Goal: Task Accomplishment & Management: Use online tool/utility

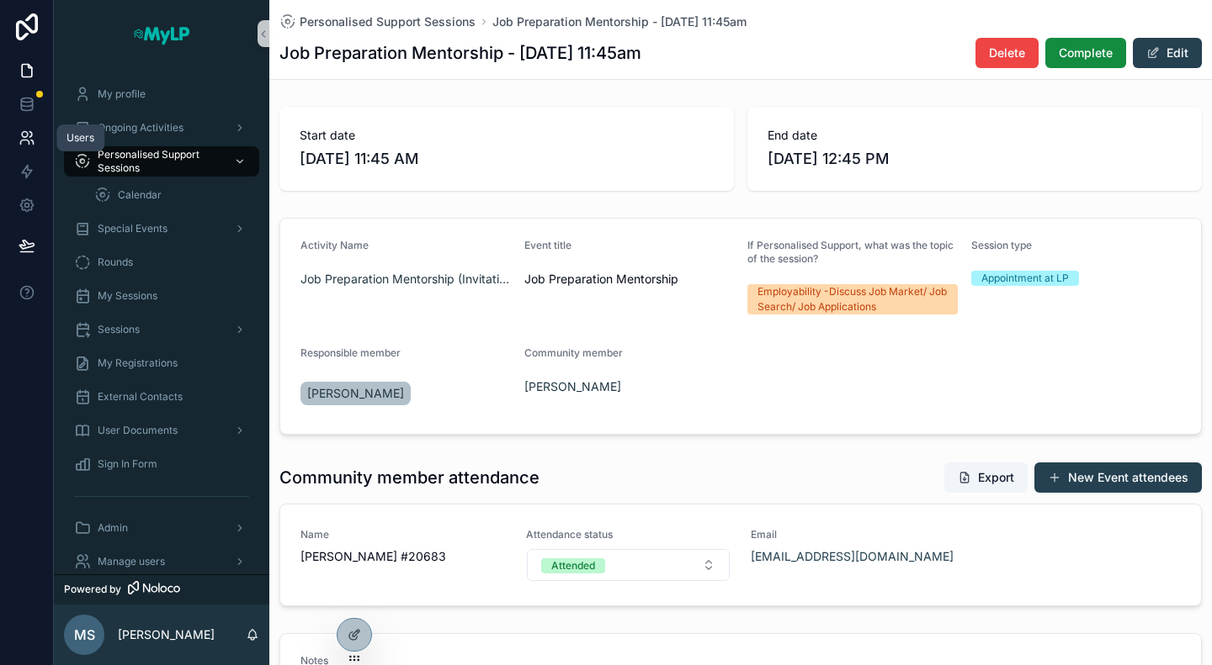
click at [30, 144] on icon at bounding box center [27, 138] width 17 height 17
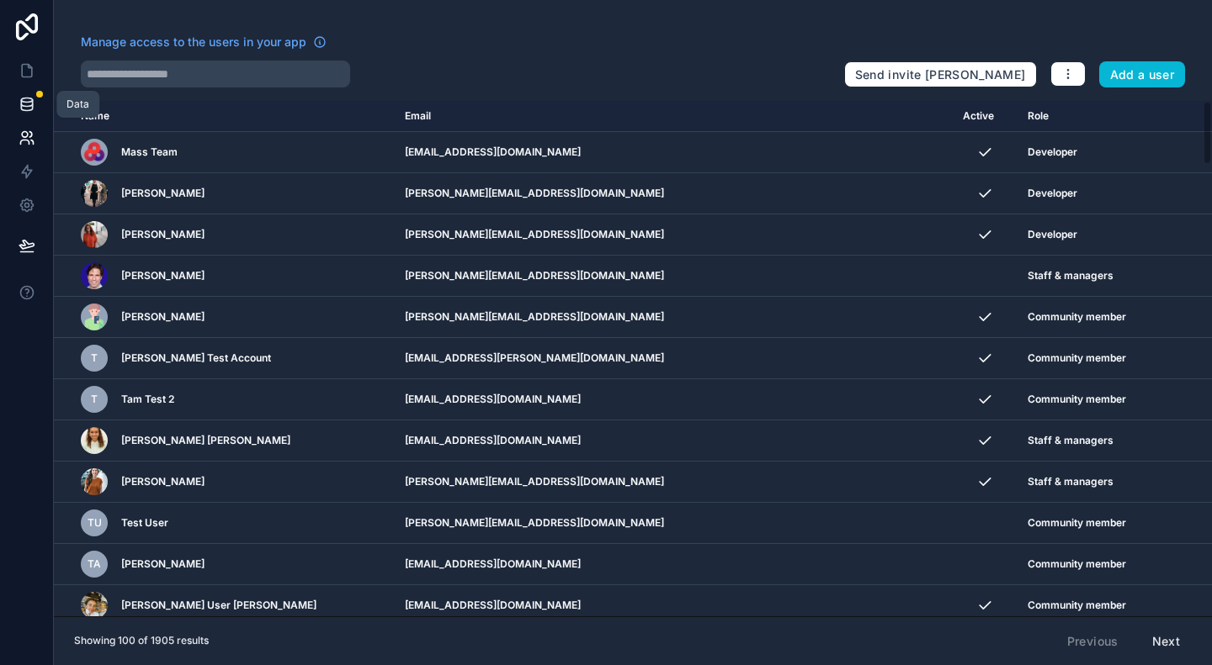
click at [22, 98] on icon at bounding box center [26, 100] width 11 height 4
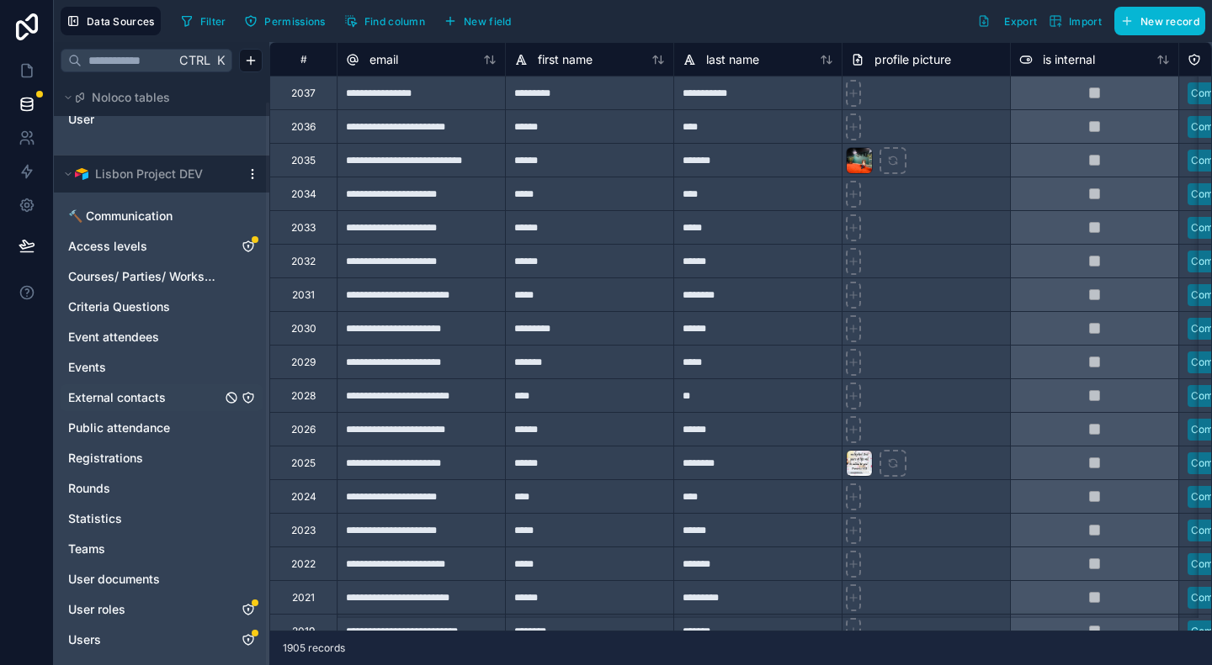
scroll to position [24, 0]
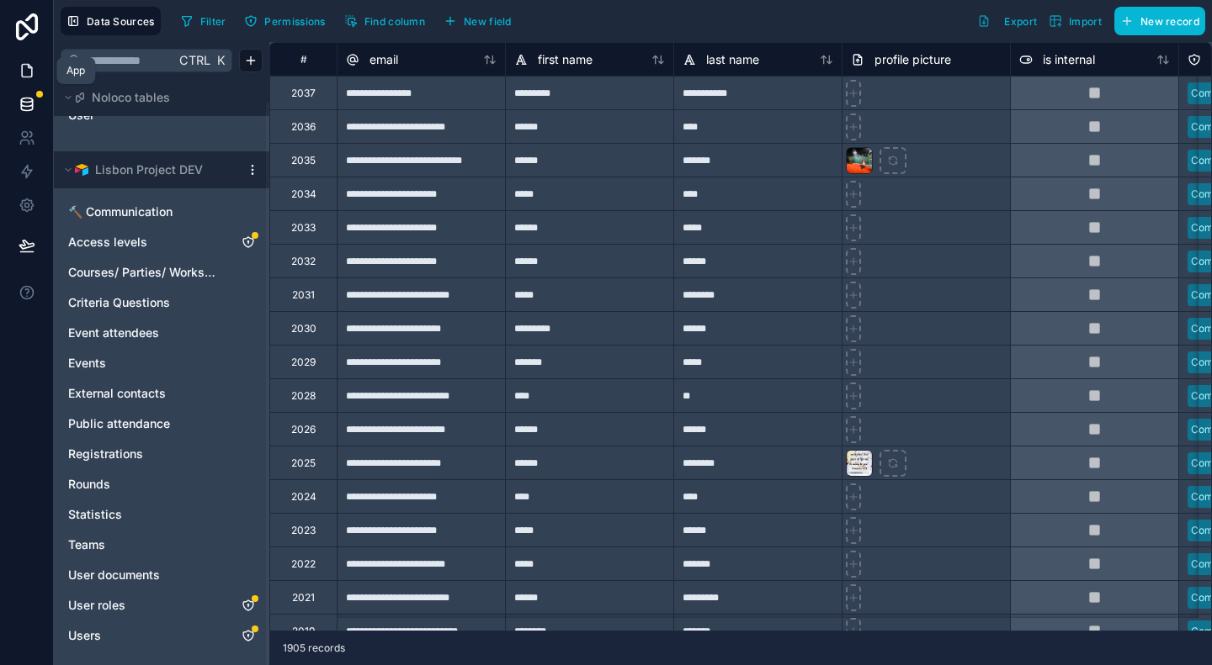
click at [22, 65] on icon at bounding box center [27, 71] width 10 height 13
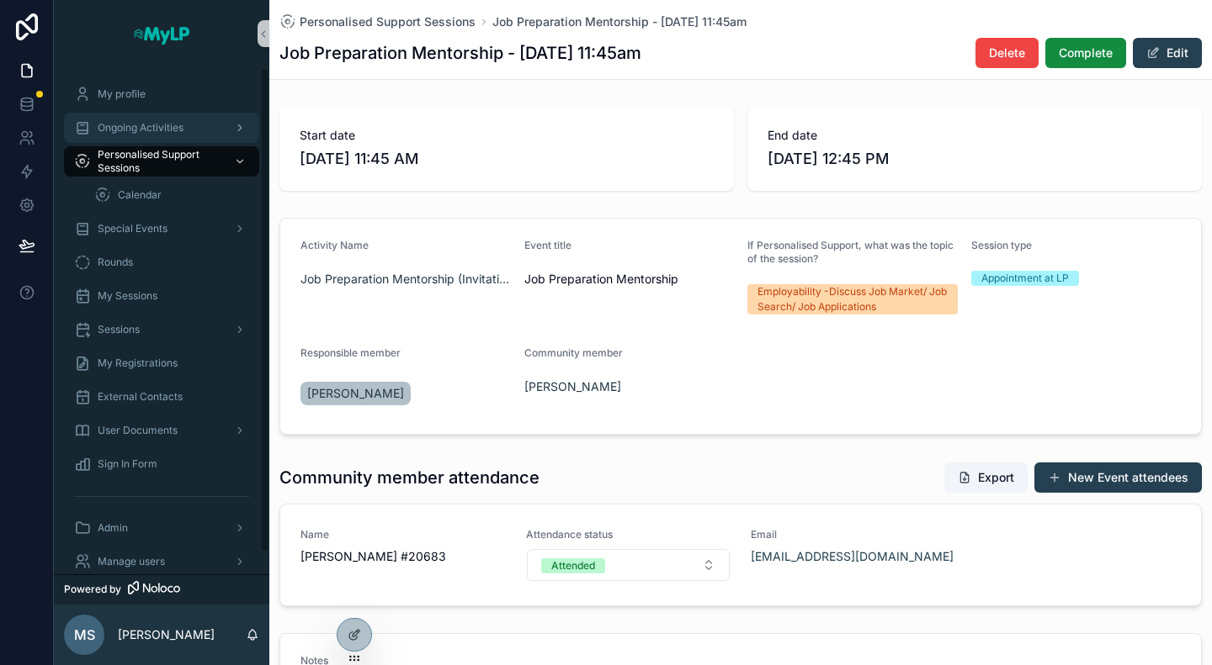
click at [143, 130] on span "Ongoing Activities" at bounding box center [141, 127] width 86 height 13
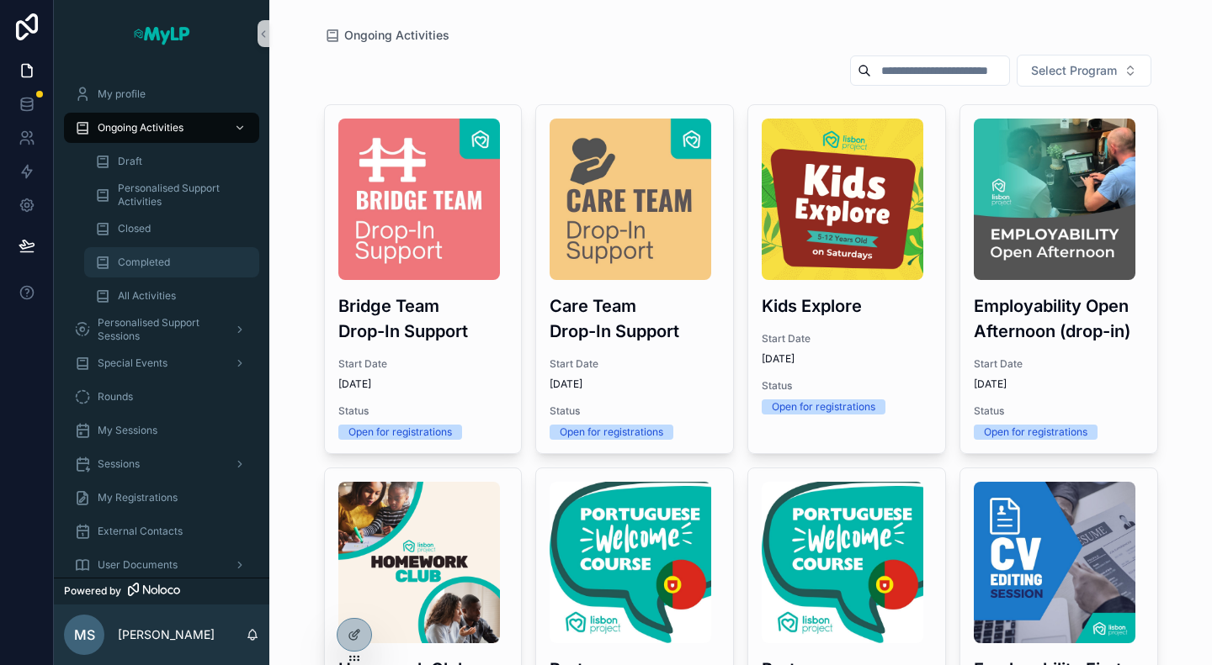
click at [158, 268] on span "Completed" at bounding box center [144, 262] width 52 height 13
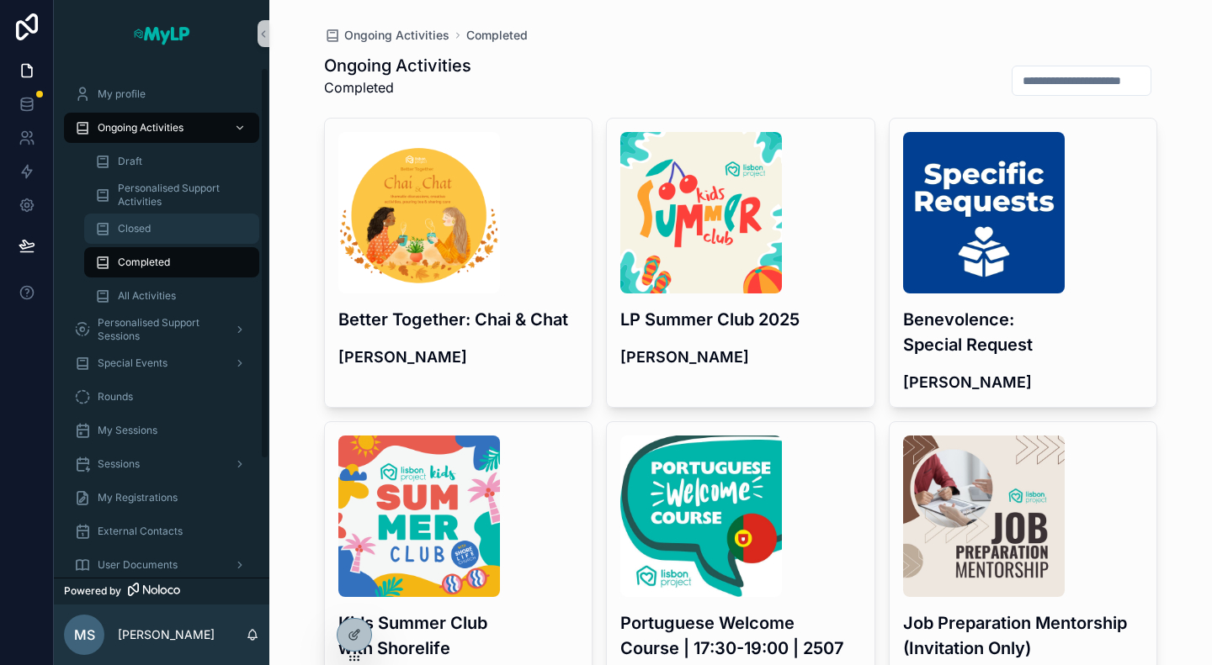
click at [157, 218] on div "Closed" at bounding box center [171, 228] width 155 height 27
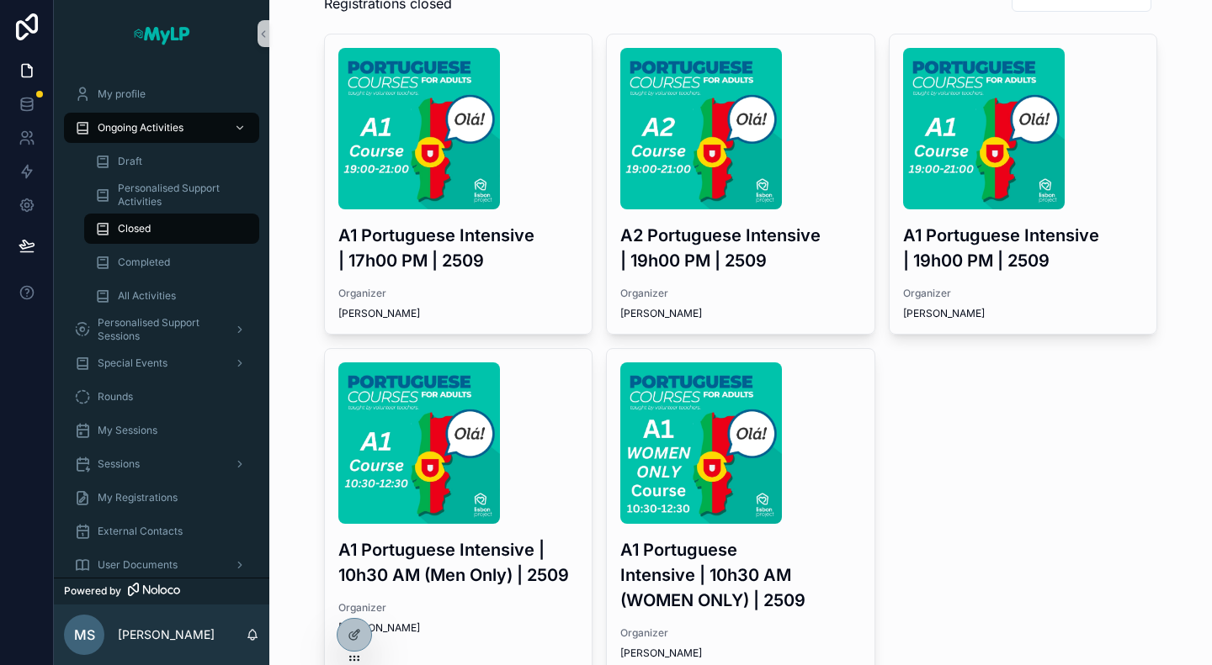
scroll to position [168, 0]
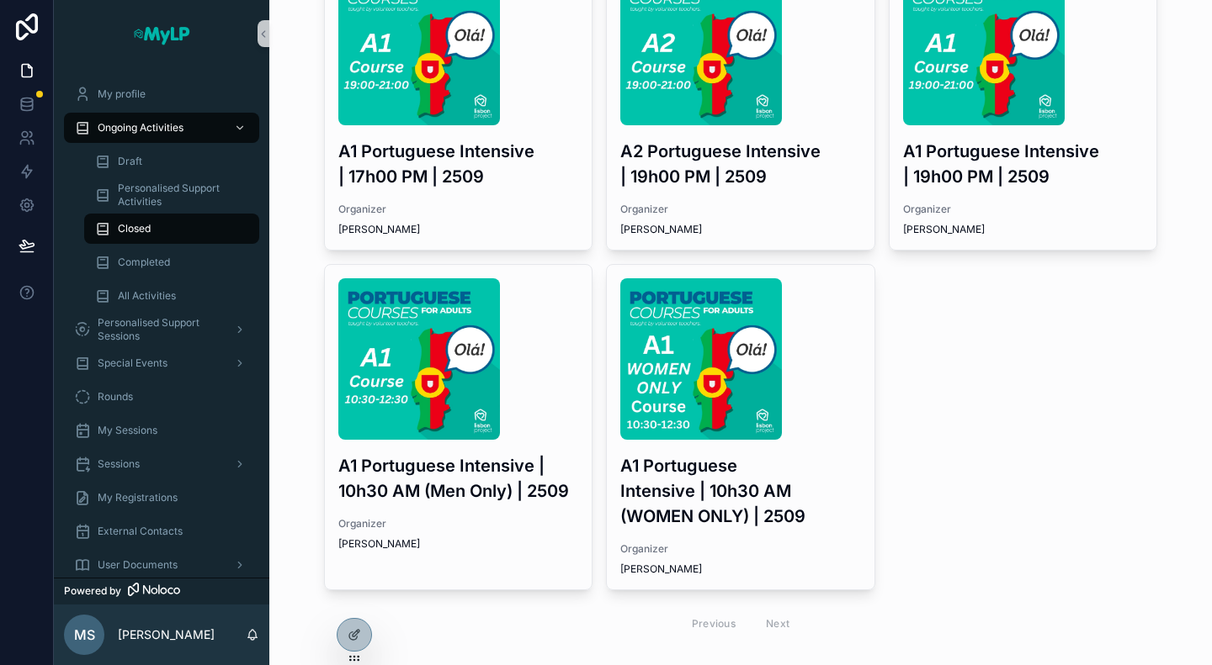
click at [789, 538] on div "A1 Portuguese Intensive | 10h30 AM (WOMEN ONLY) | 2509 Organizer Giselle Alvarez" at bounding box center [741, 427] width 268 height 325
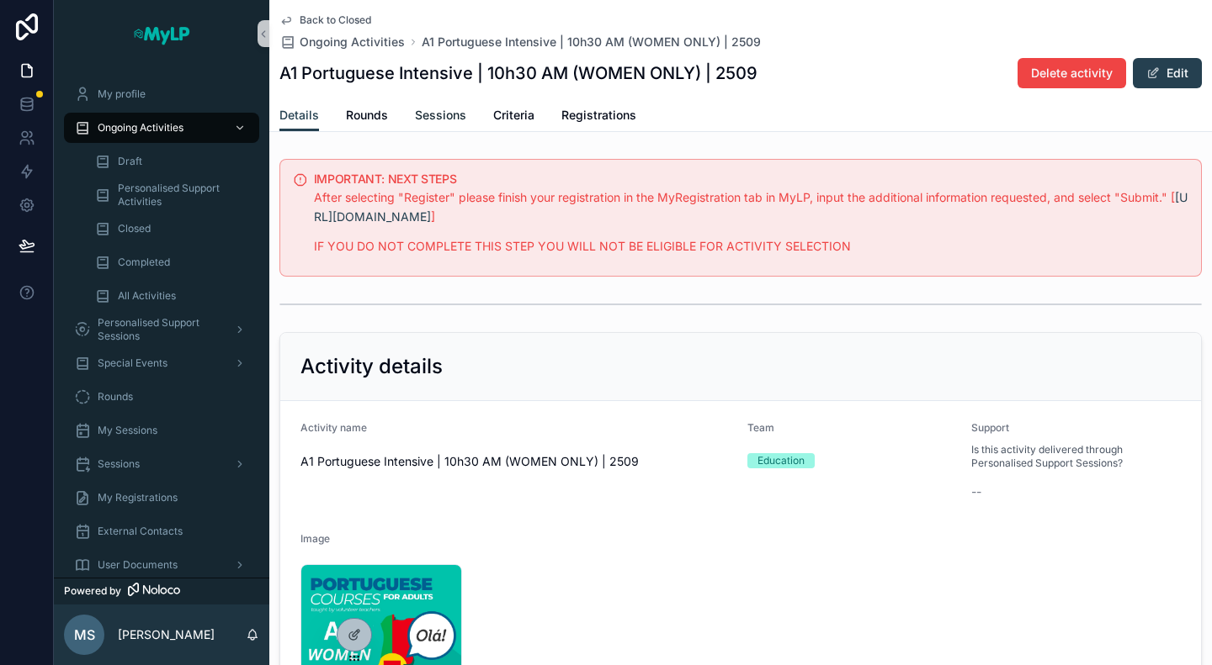
click at [446, 120] on span "Sessions" at bounding box center [440, 115] width 51 height 17
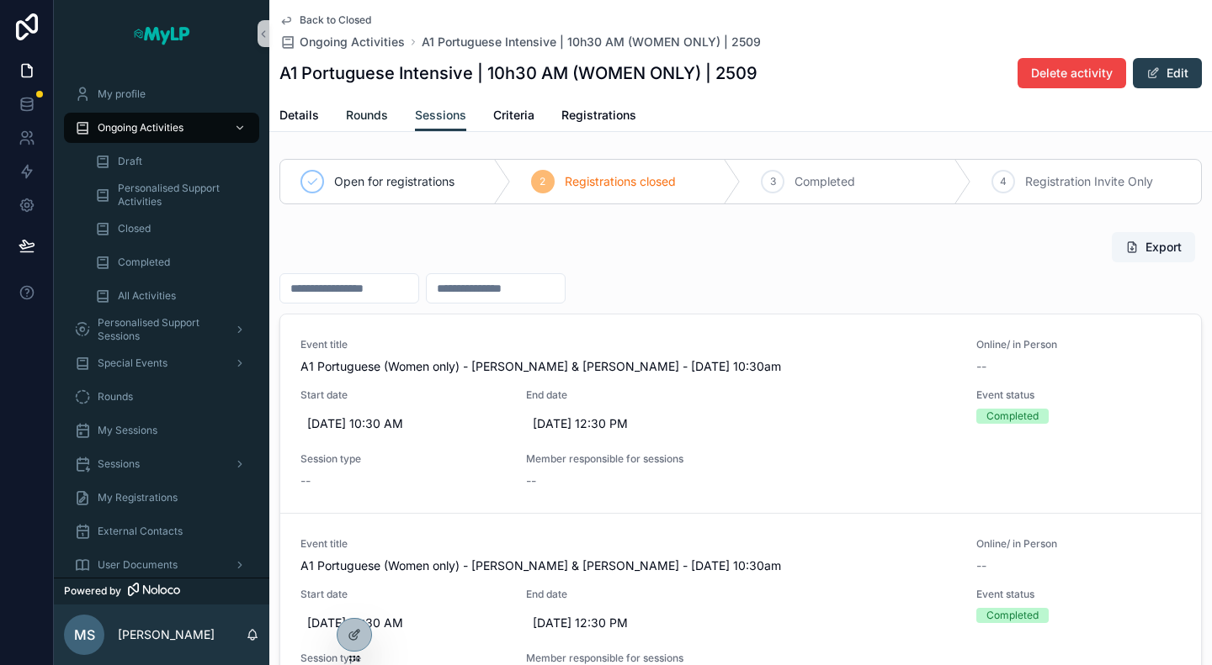
click at [367, 120] on span "Rounds" at bounding box center [367, 115] width 42 height 17
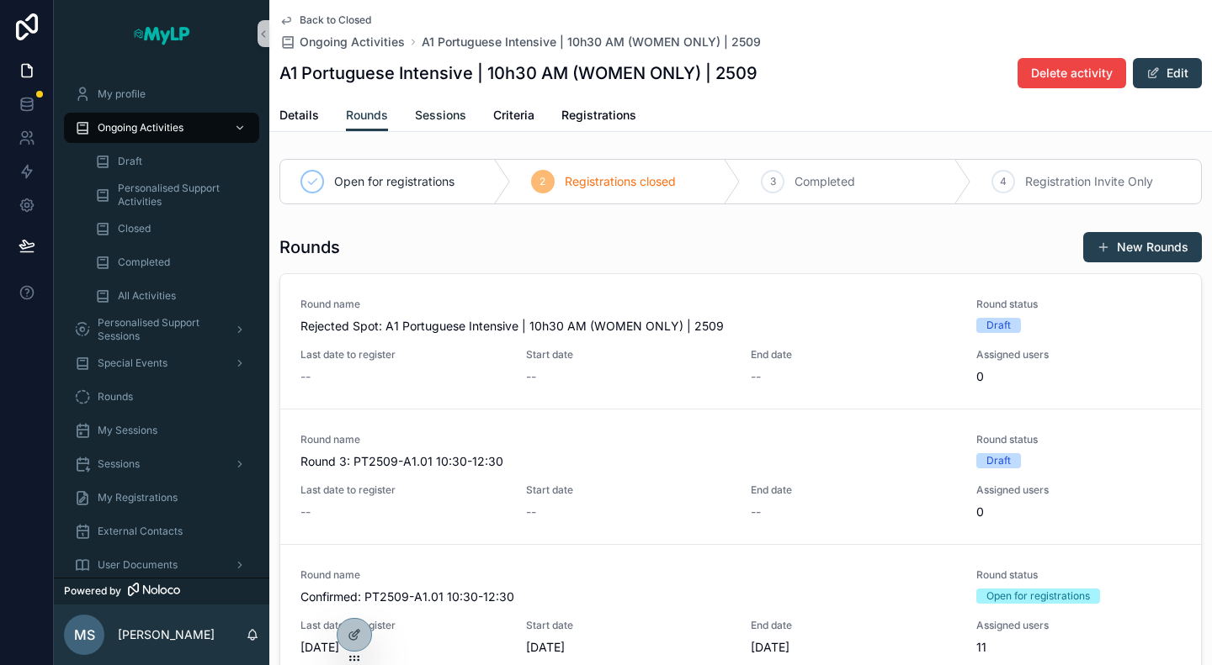
click at [443, 116] on span "Sessions" at bounding box center [440, 115] width 51 height 17
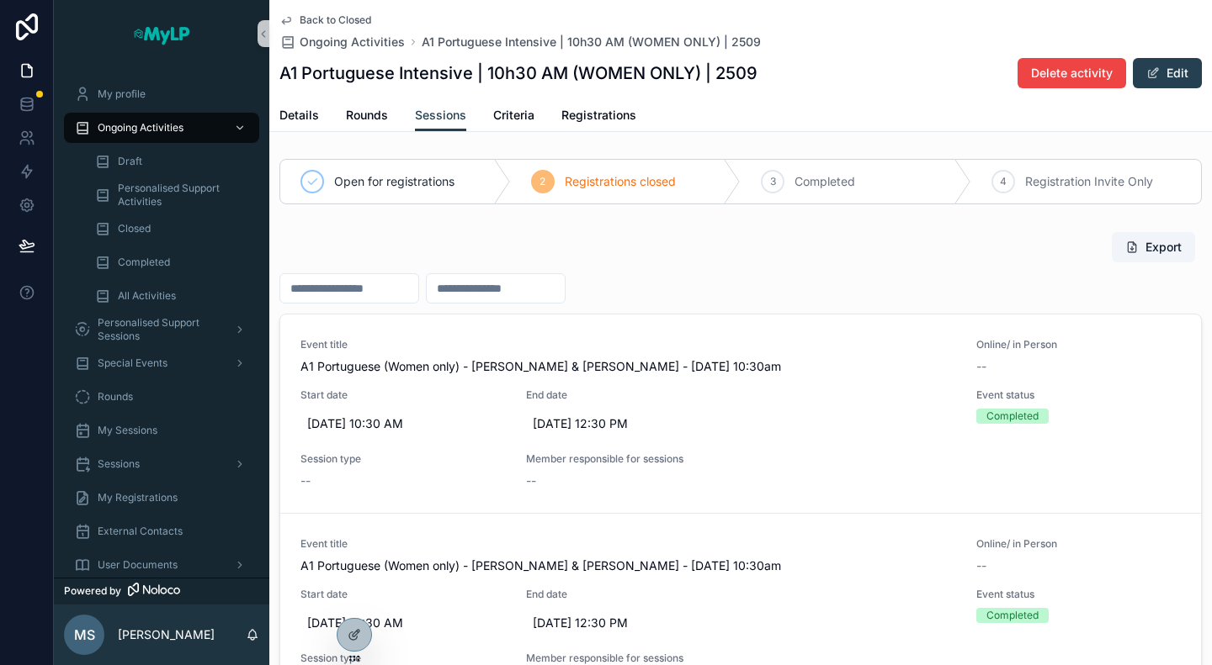
click at [418, 289] on input "scrollable content" at bounding box center [349, 289] width 138 height 24
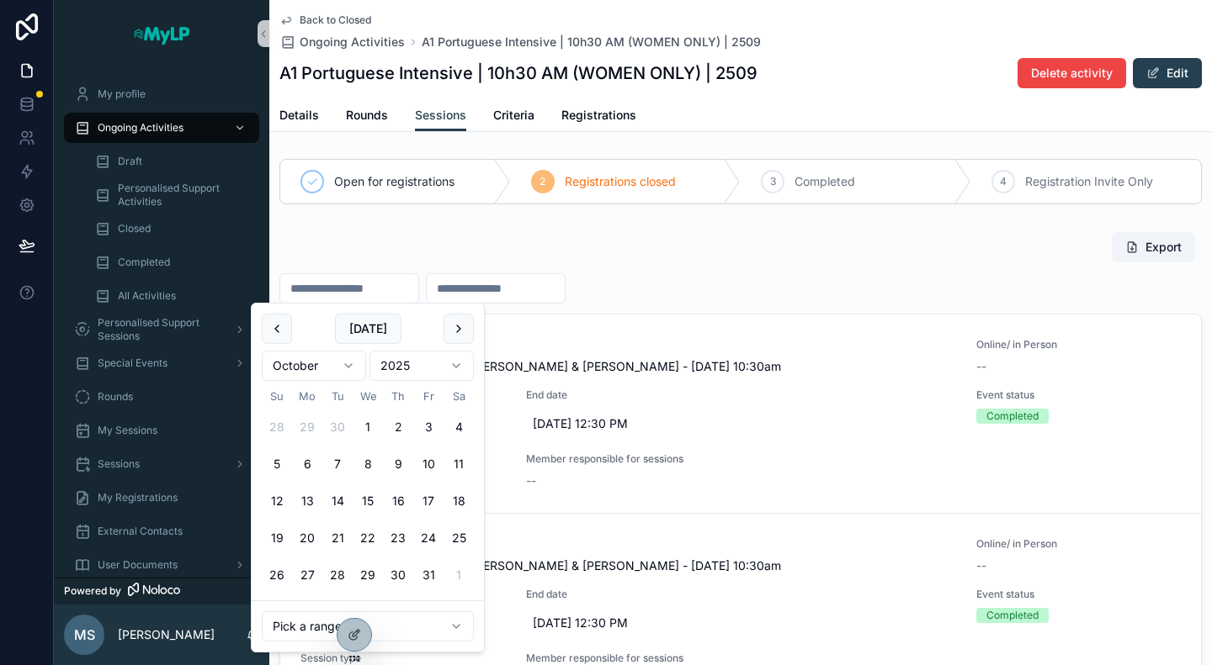
click at [399, 428] on button "2" at bounding box center [398, 427] width 30 height 30
type input "**********"
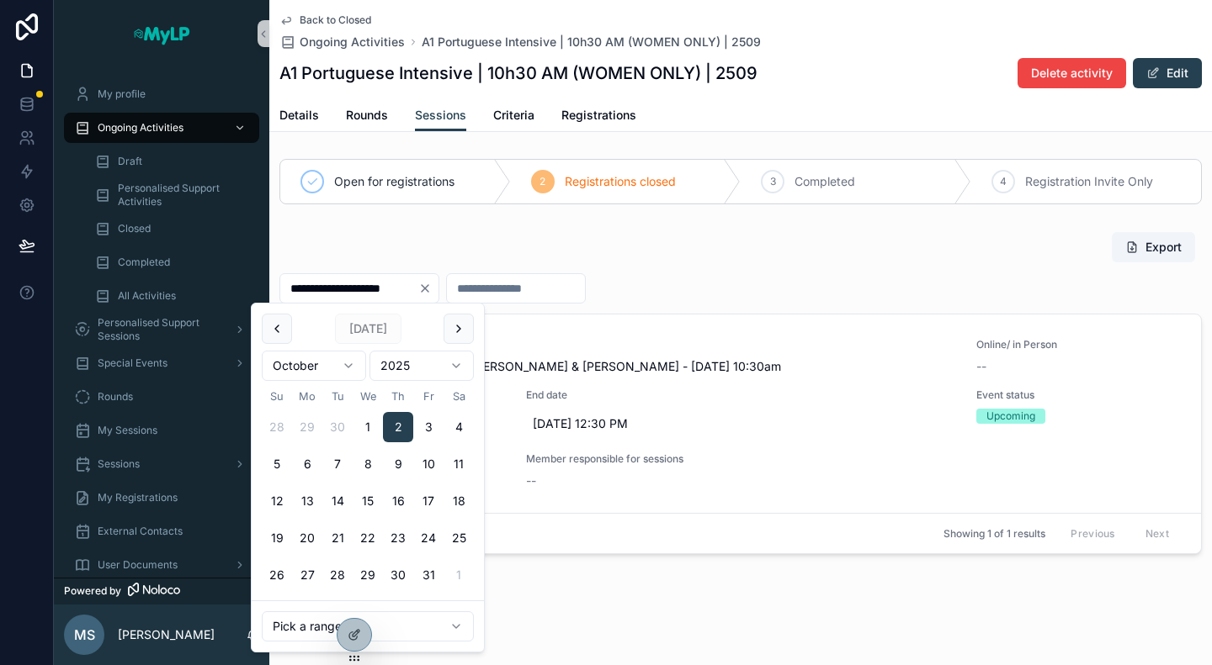
click at [793, 269] on div "**********" at bounding box center [740, 392] width 922 height 323
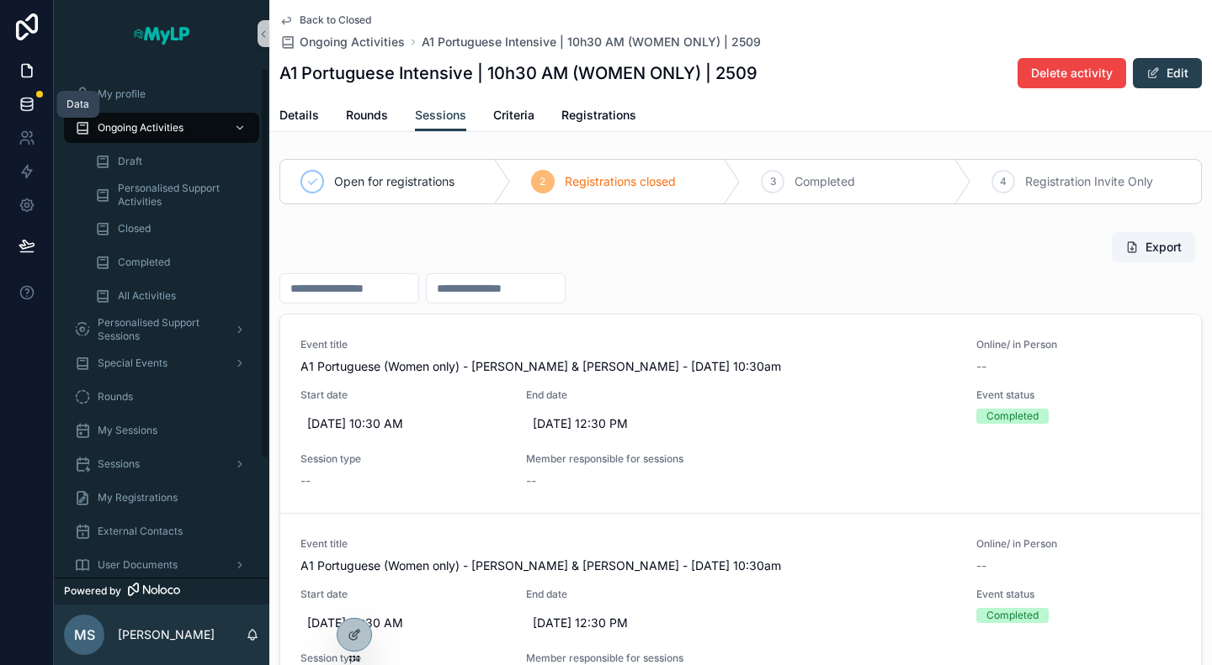
click at [30, 105] on icon at bounding box center [27, 104] width 17 height 17
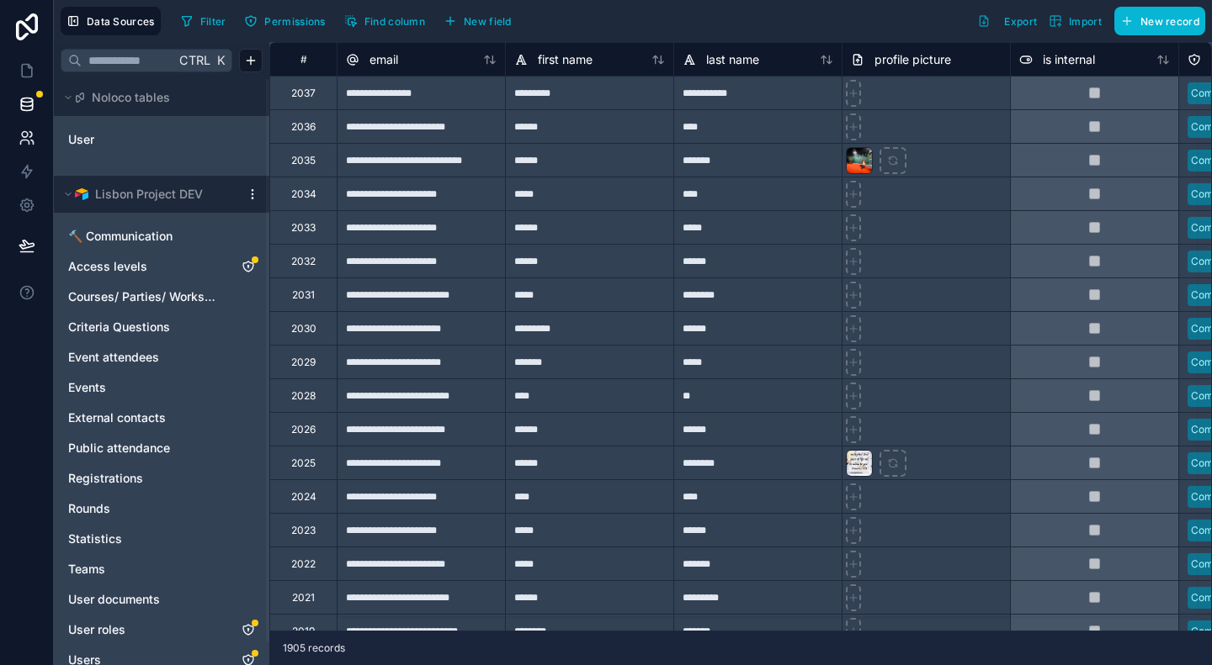
click at [141, 263] on span "Access levels" at bounding box center [107, 266] width 79 height 17
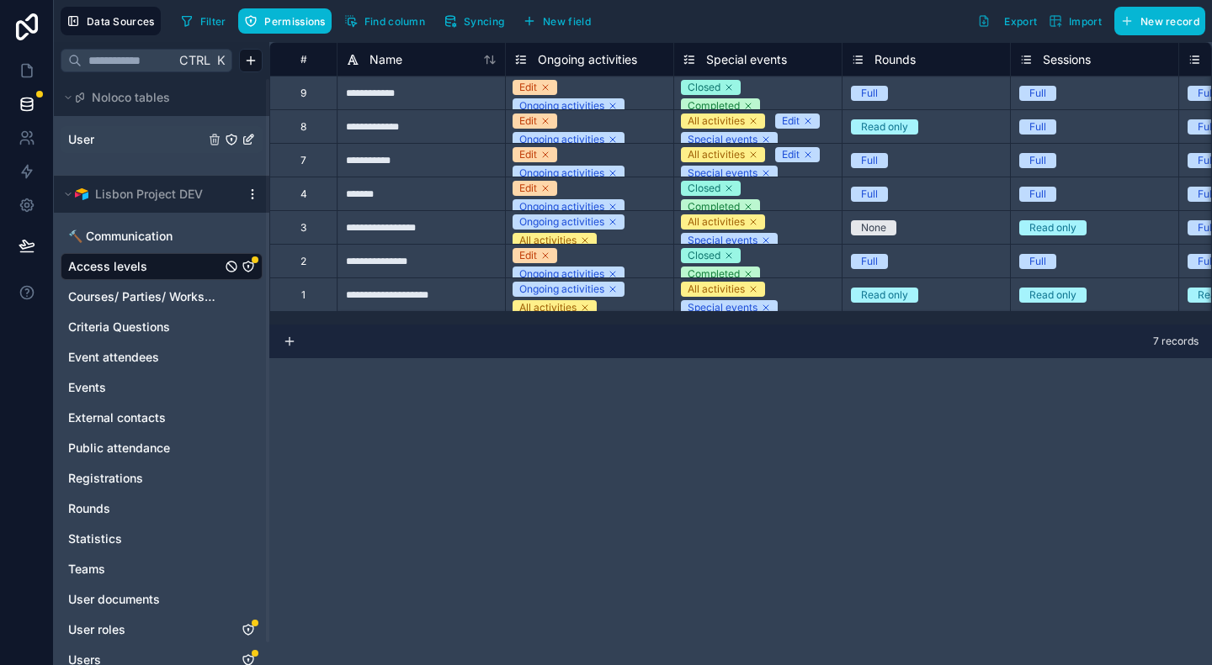
click at [93, 135] on span "User" at bounding box center [81, 139] width 26 height 17
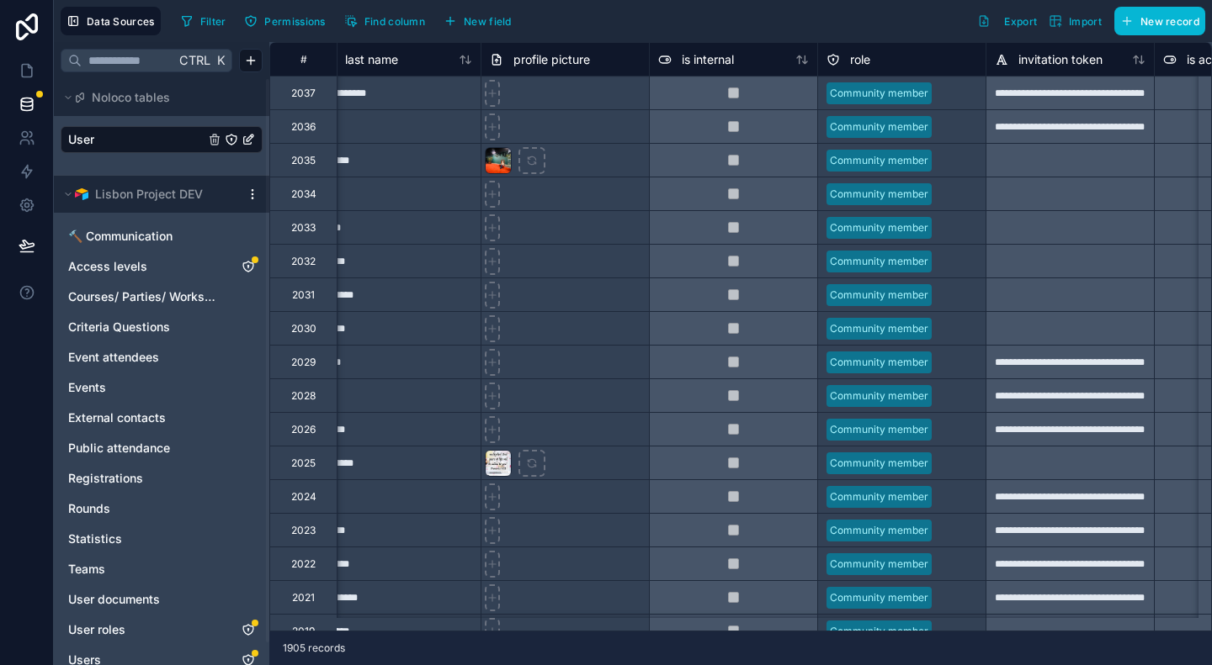
scroll to position [0, 427]
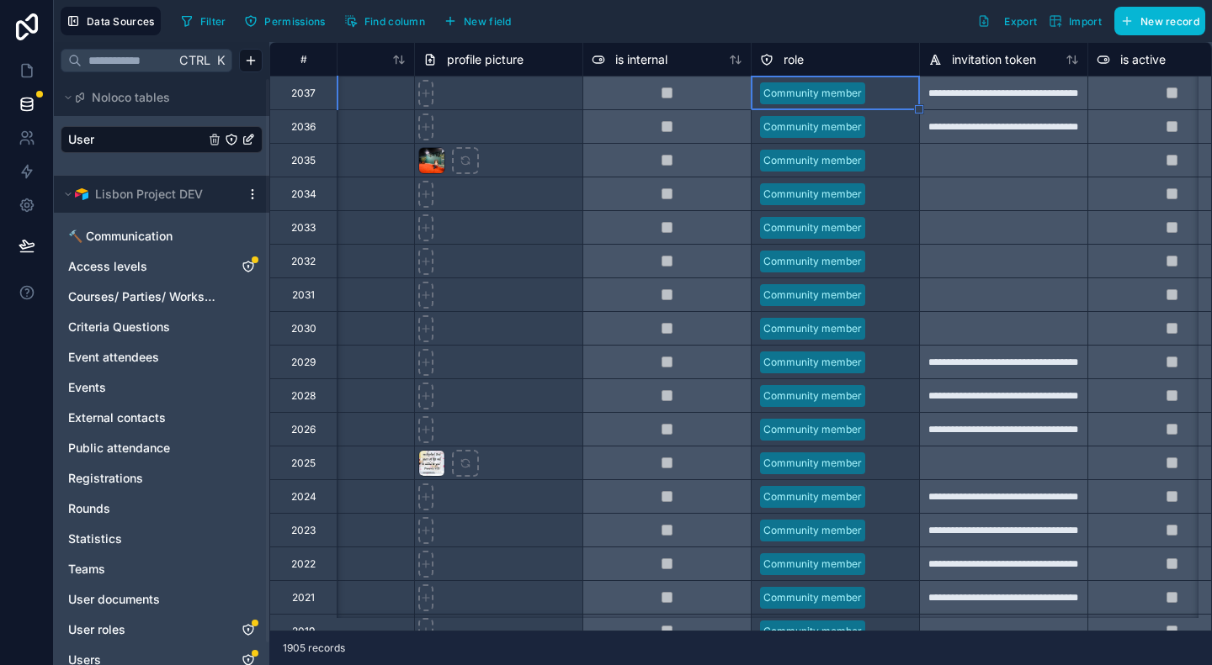
click at [878, 66] on div "role" at bounding box center [835, 60] width 151 height 20
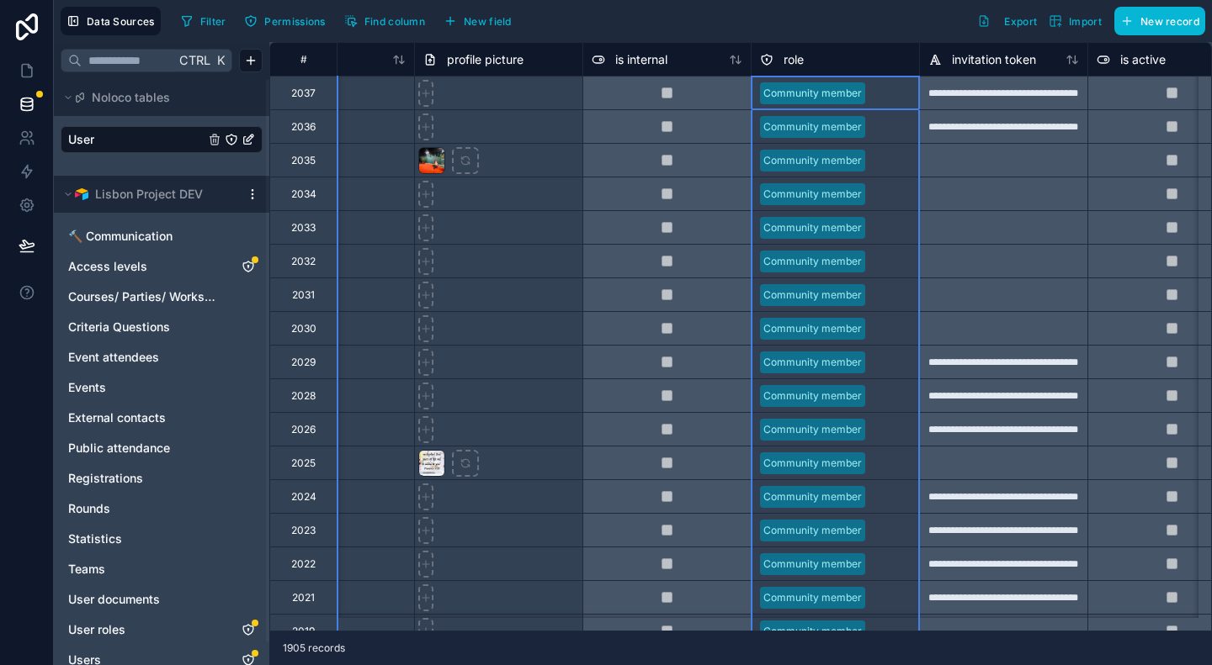
click at [883, 56] on div "role" at bounding box center [835, 60] width 151 height 20
click at [874, 56] on div "role" at bounding box center [835, 60] width 151 height 20
click at [163, 632] on link "User roles" at bounding box center [144, 630] width 153 height 17
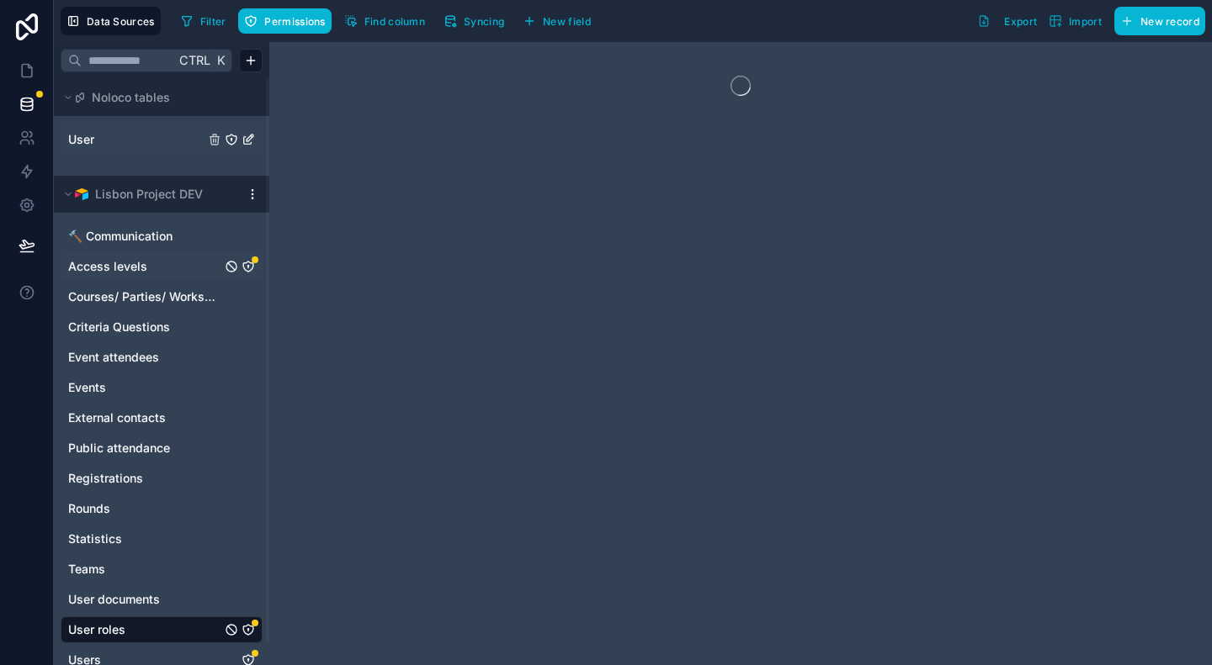
click at [129, 266] on span "Access levels" at bounding box center [107, 266] width 79 height 17
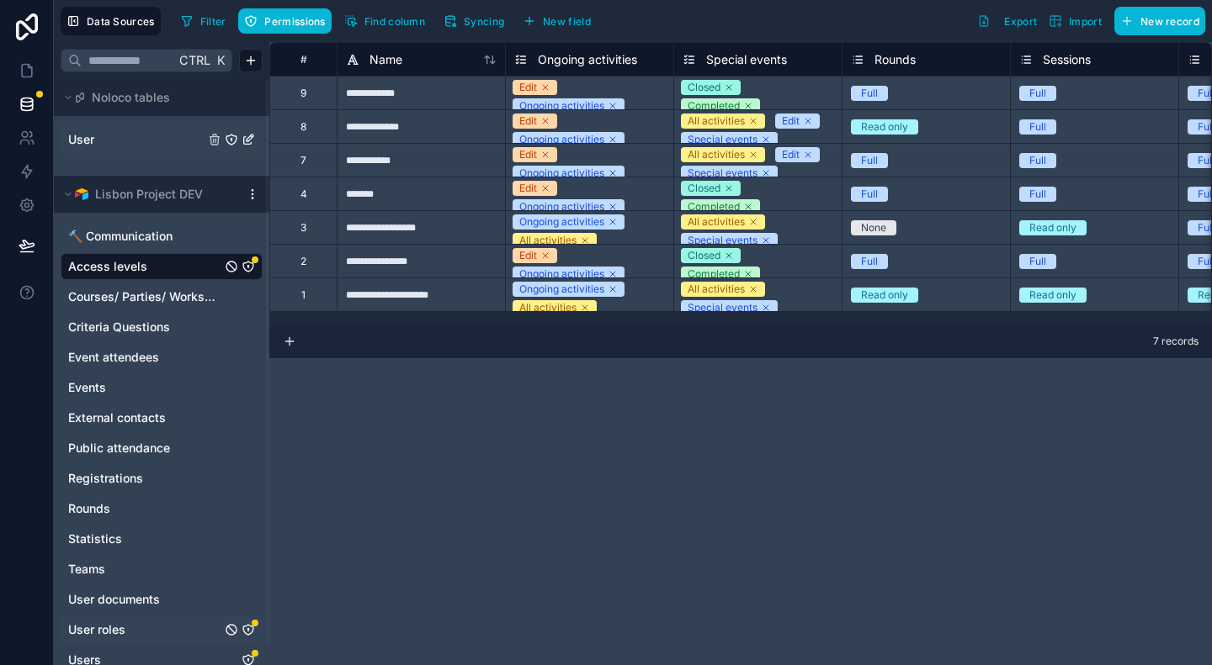
click at [131, 137] on link "User" at bounding box center [136, 139] width 136 height 17
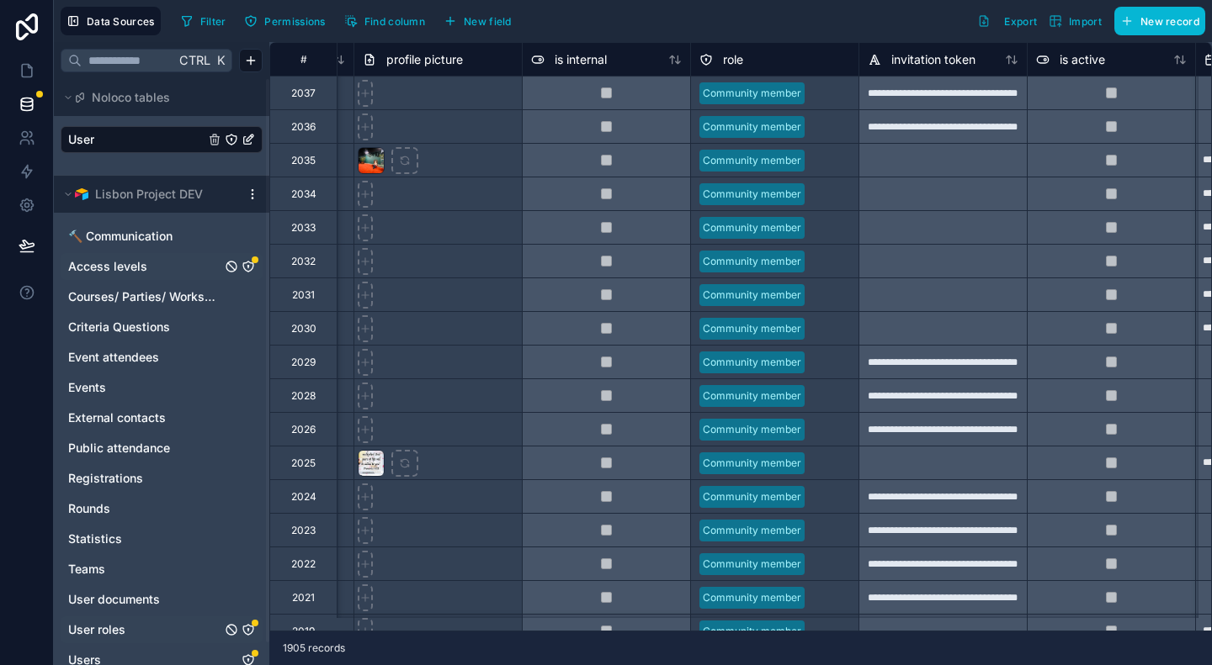
scroll to position [0, 491]
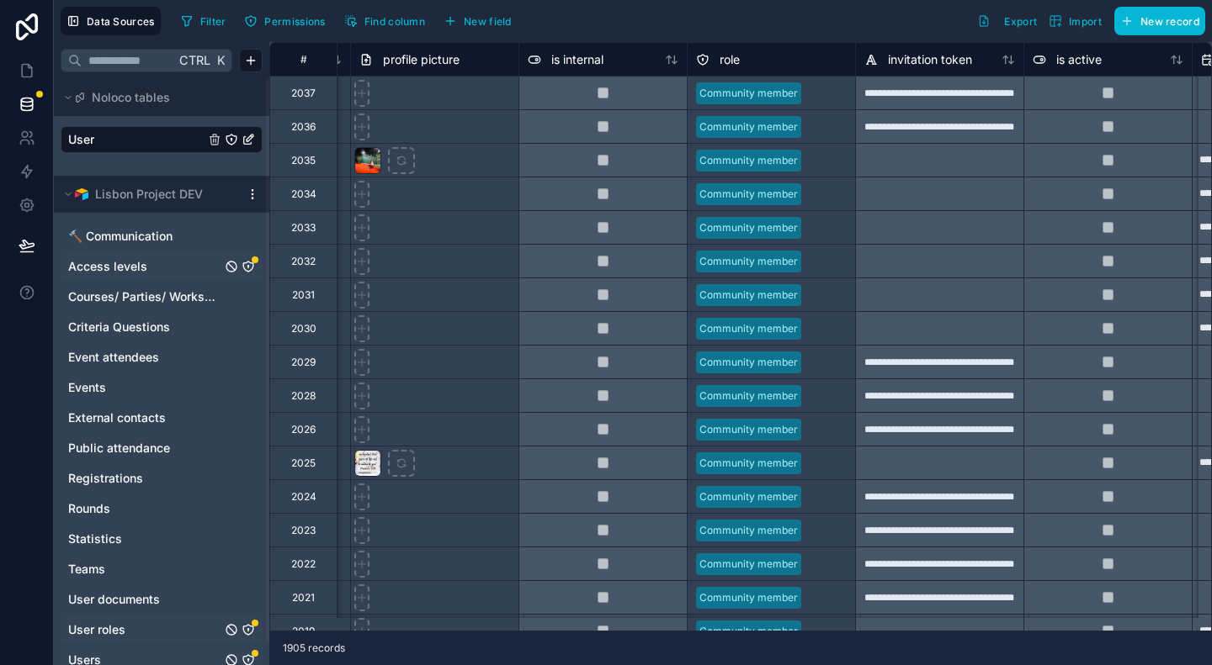
click at [106, 654] on link "Users" at bounding box center [144, 660] width 153 height 17
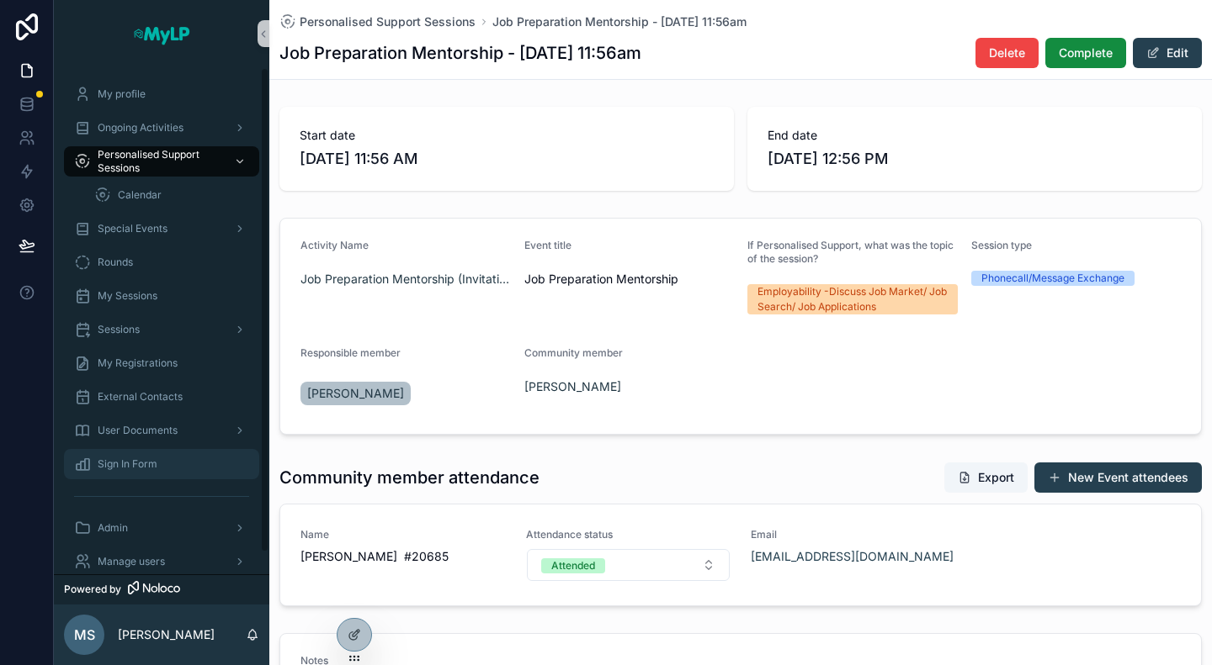
click at [141, 467] on span "Sign In Form" at bounding box center [128, 464] width 60 height 13
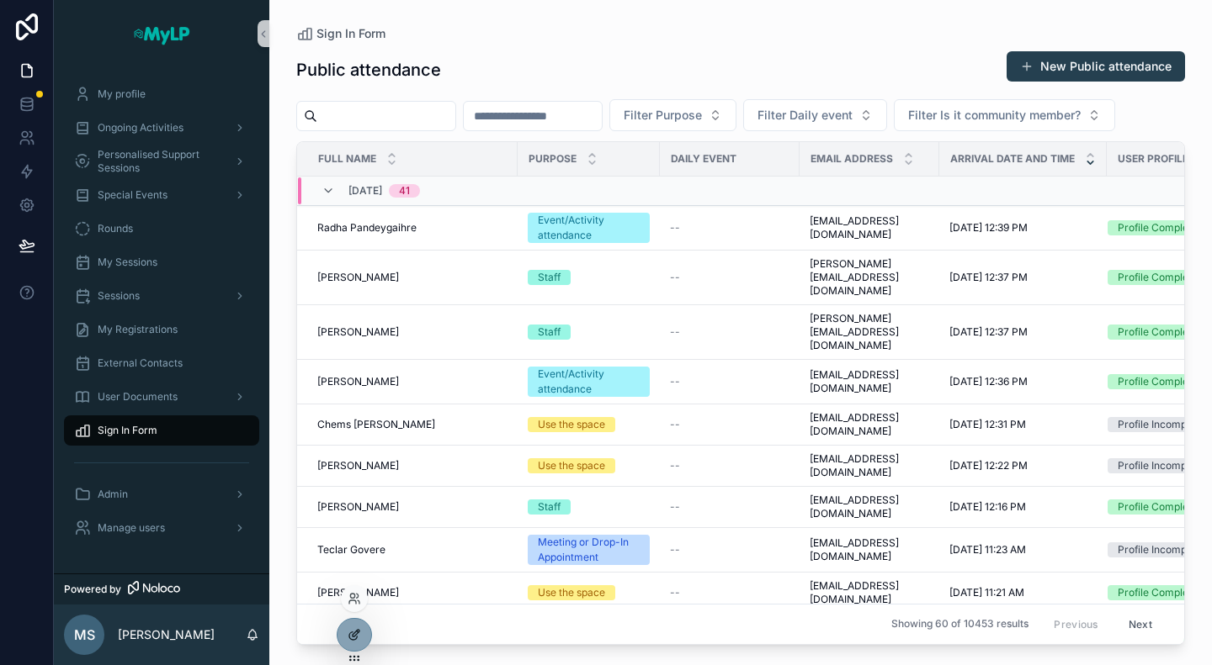
click at [355, 635] on icon at bounding box center [353, 634] width 13 height 13
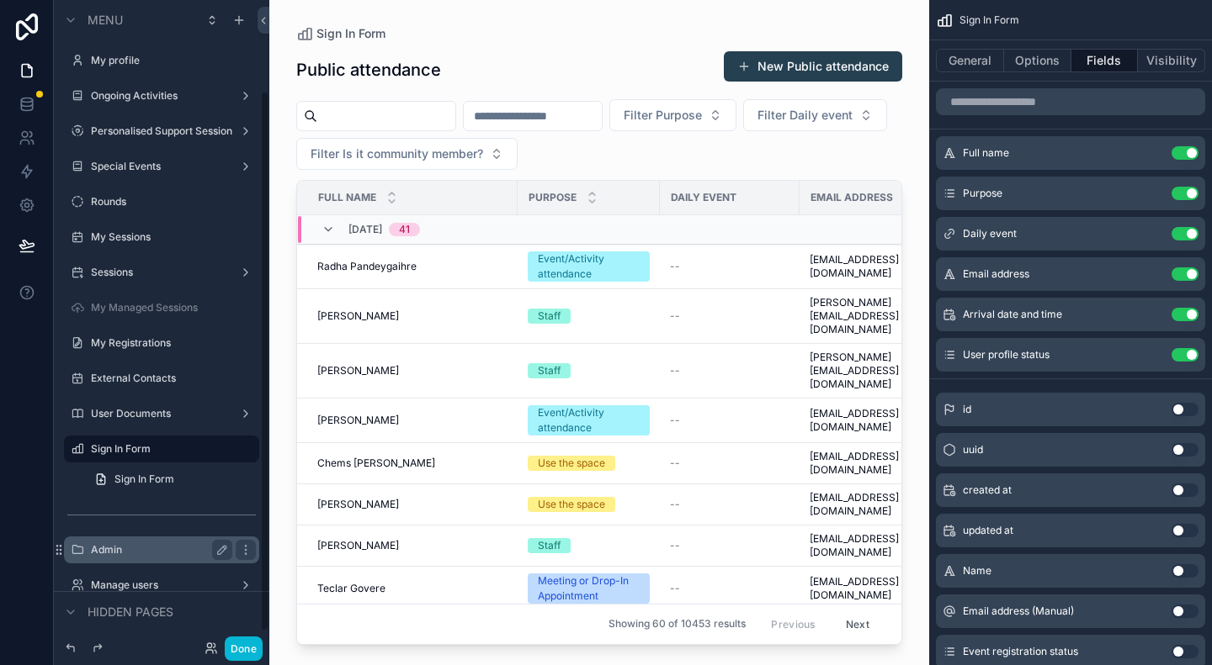
scroll to position [108, 0]
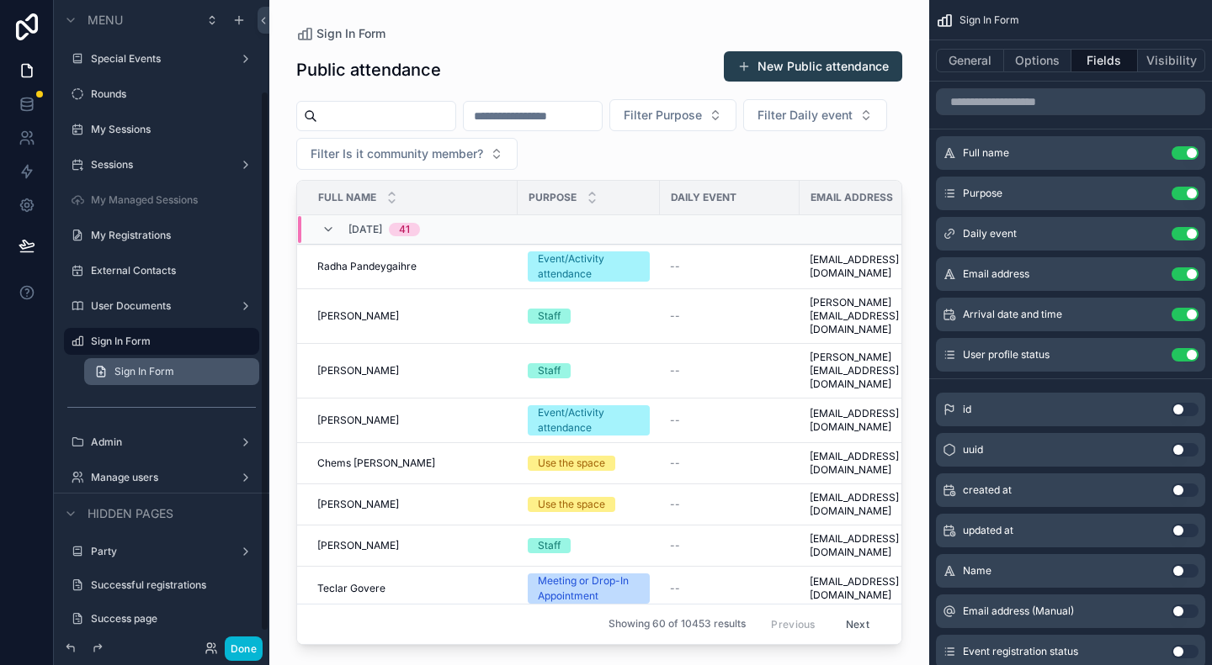
click at [151, 373] on span "Sign In Form" at bounding box center [144, 371] width 60 height 13
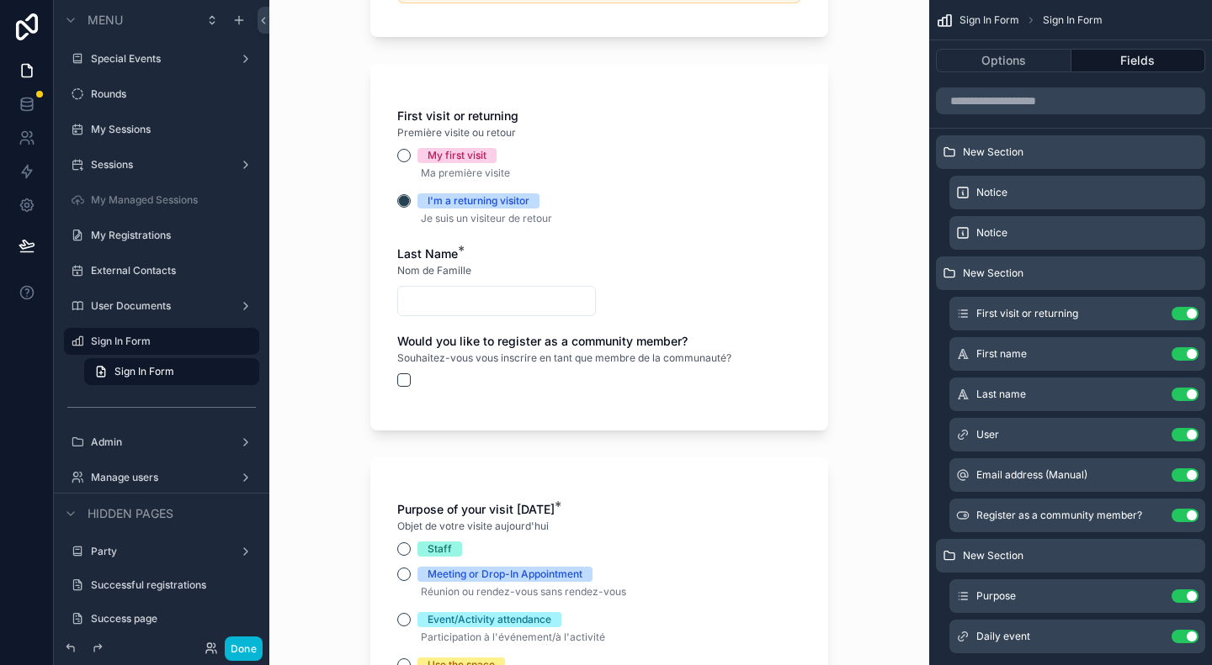
scroll to position [421, 0]
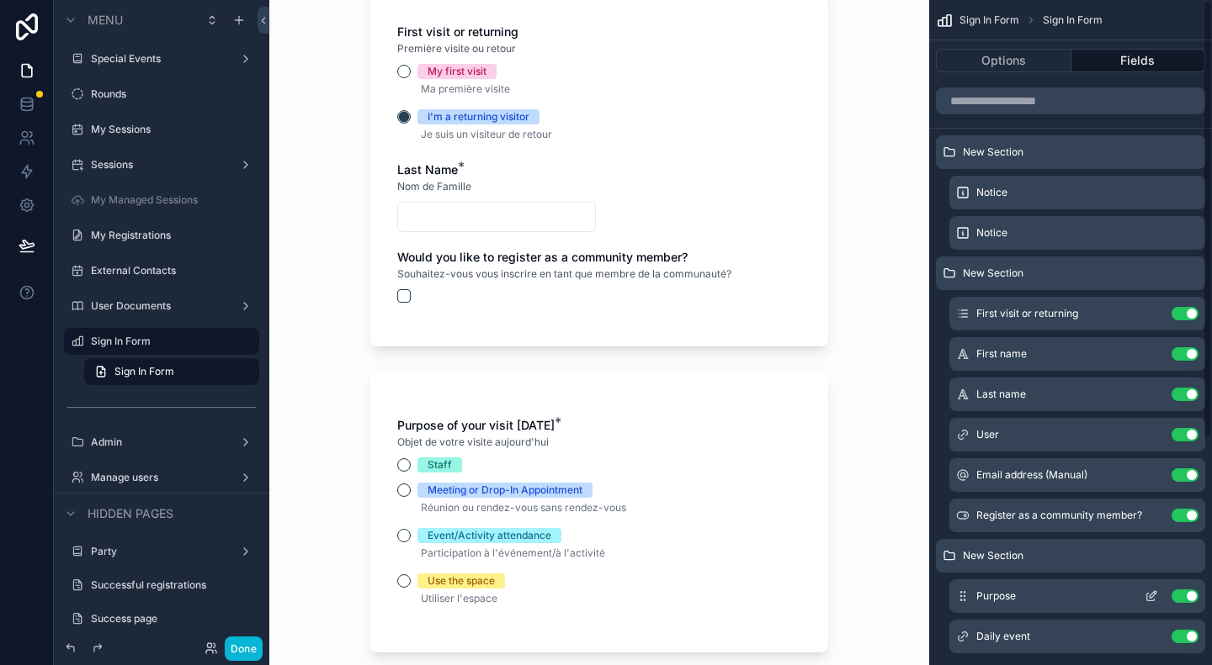
click at [1153, 593] on icon "scrollable content" at bounding box center [1150, 596] width 13 height 13
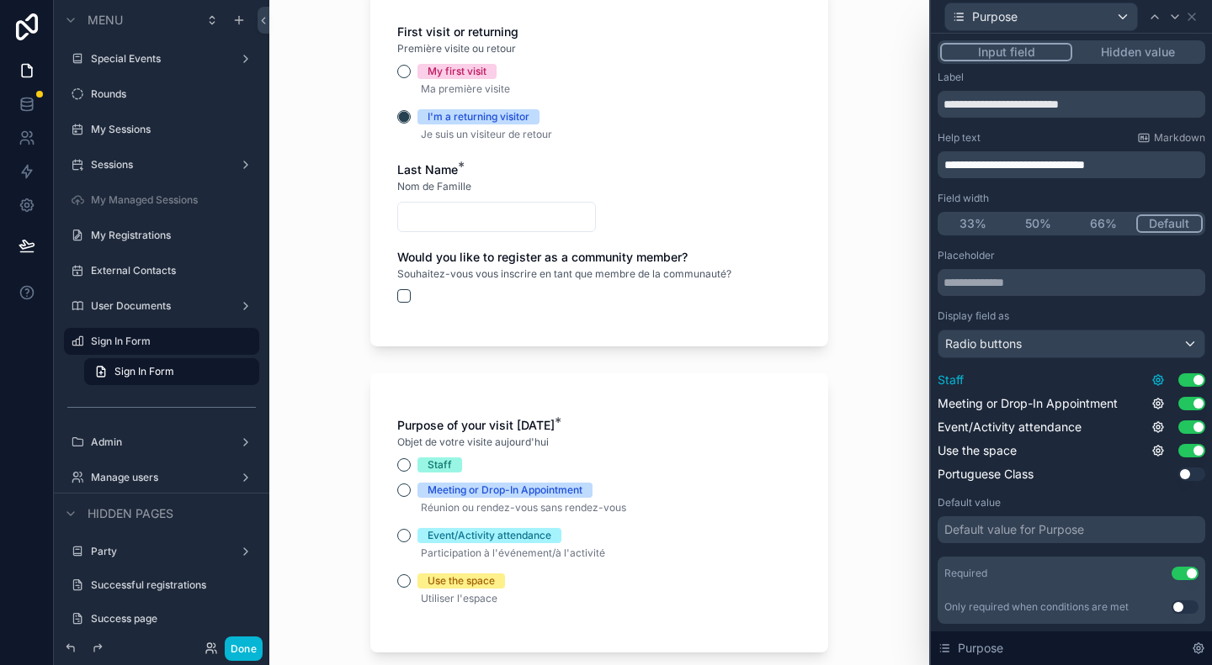
click at [1151, 378] on icon at bounding box center [1157, 380] width 13 height 13
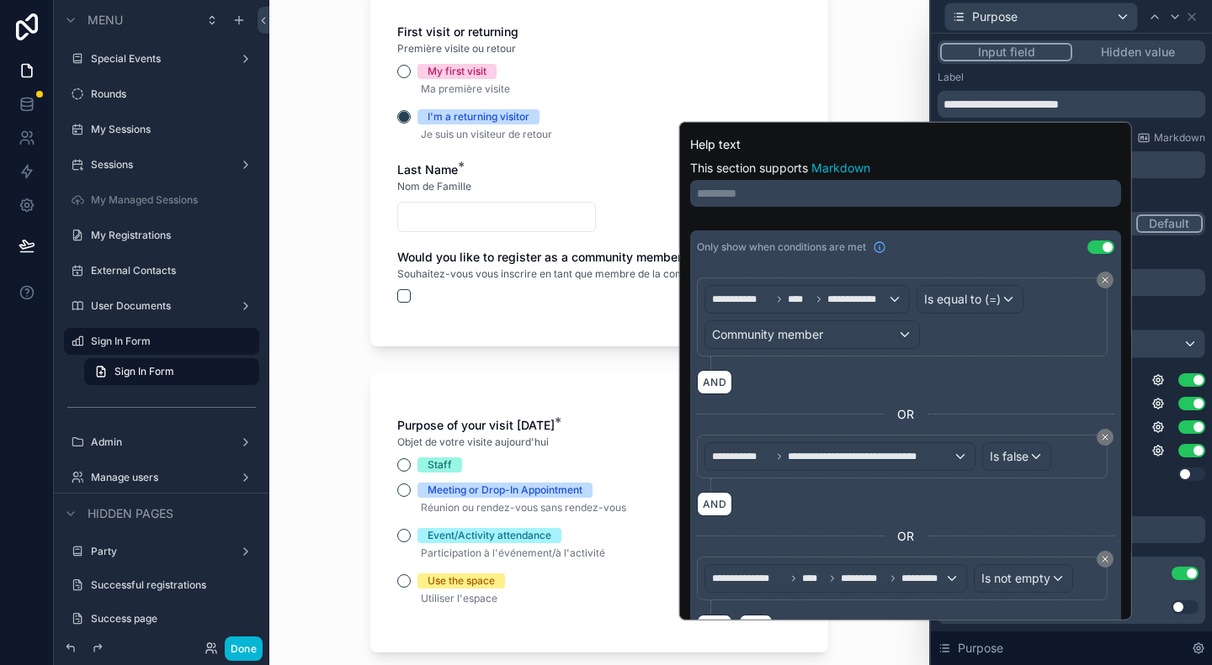
click at [1166, 258] on div "Placeholder" at bounding box center [1071, 255] width 268 height 13
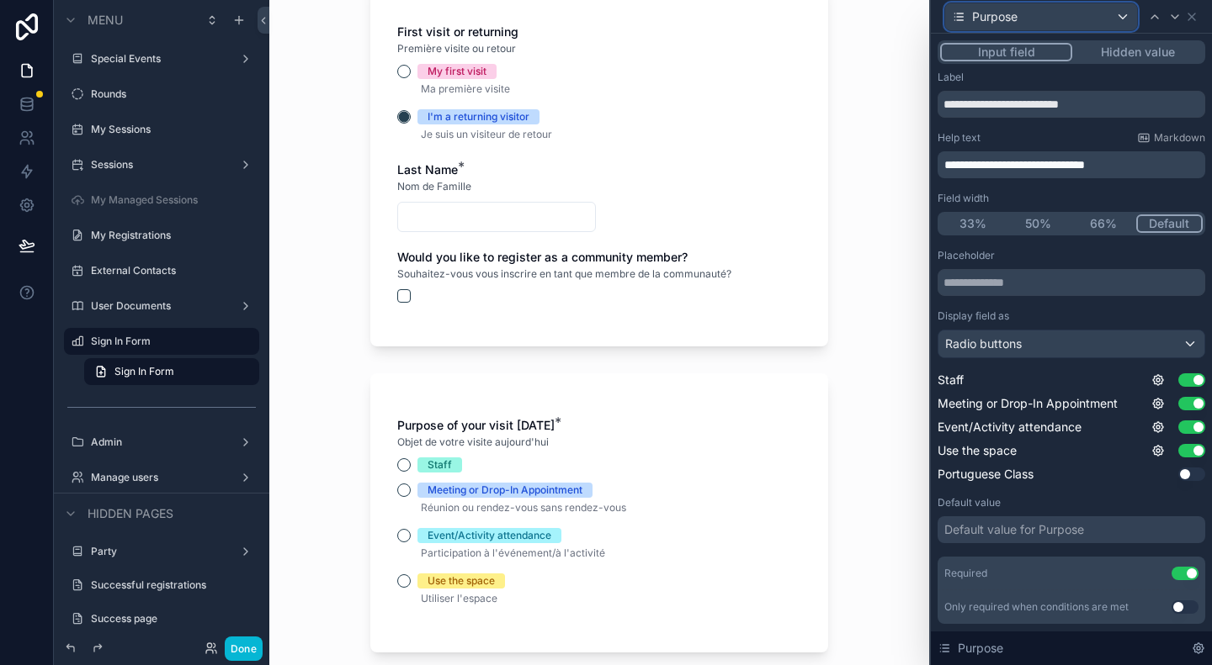
click at [1082, 11] on div "Purpose" at bounding box center [1041, 16] width 192 height 27
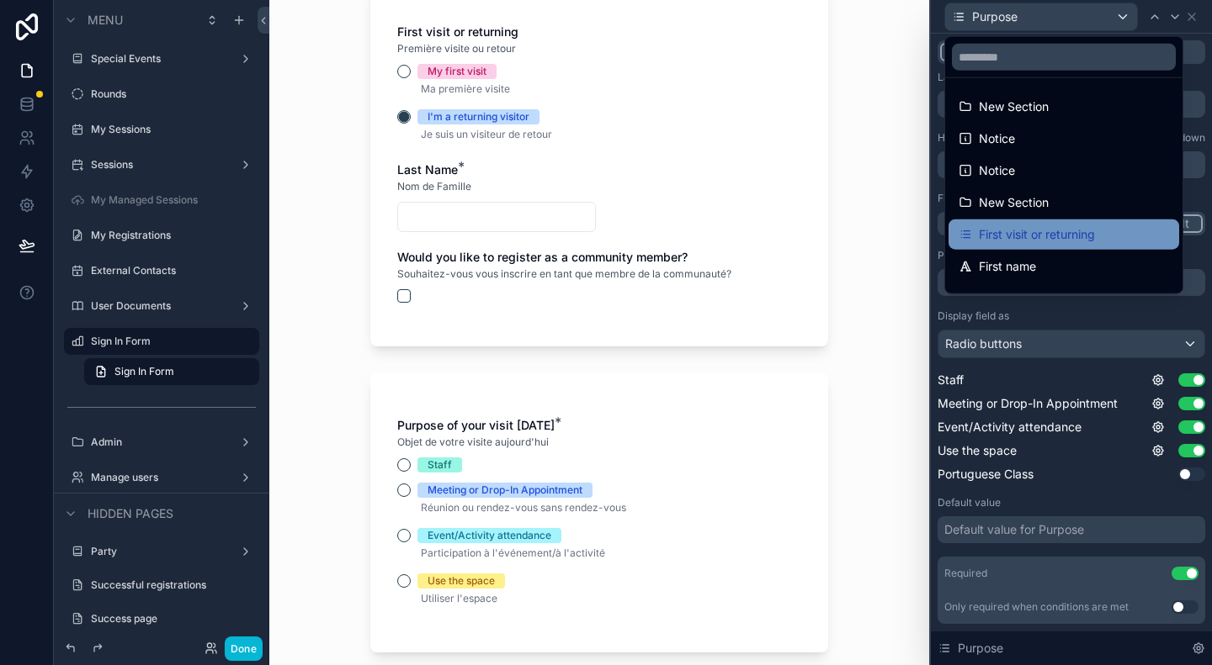
click at [1035, 231] on span "First visit or returning" at bounding box center [1036, 235] width 116 height 20
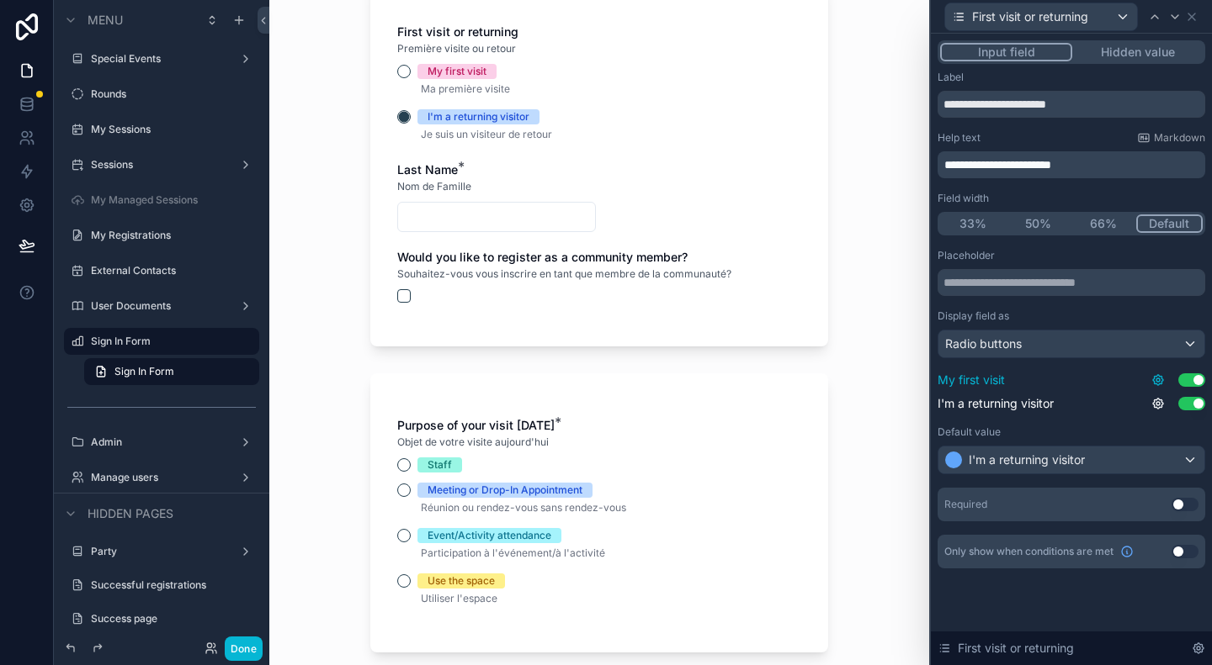
click at [1157, 375] on icon at bounding box center [1158, 380] width 10 height 10
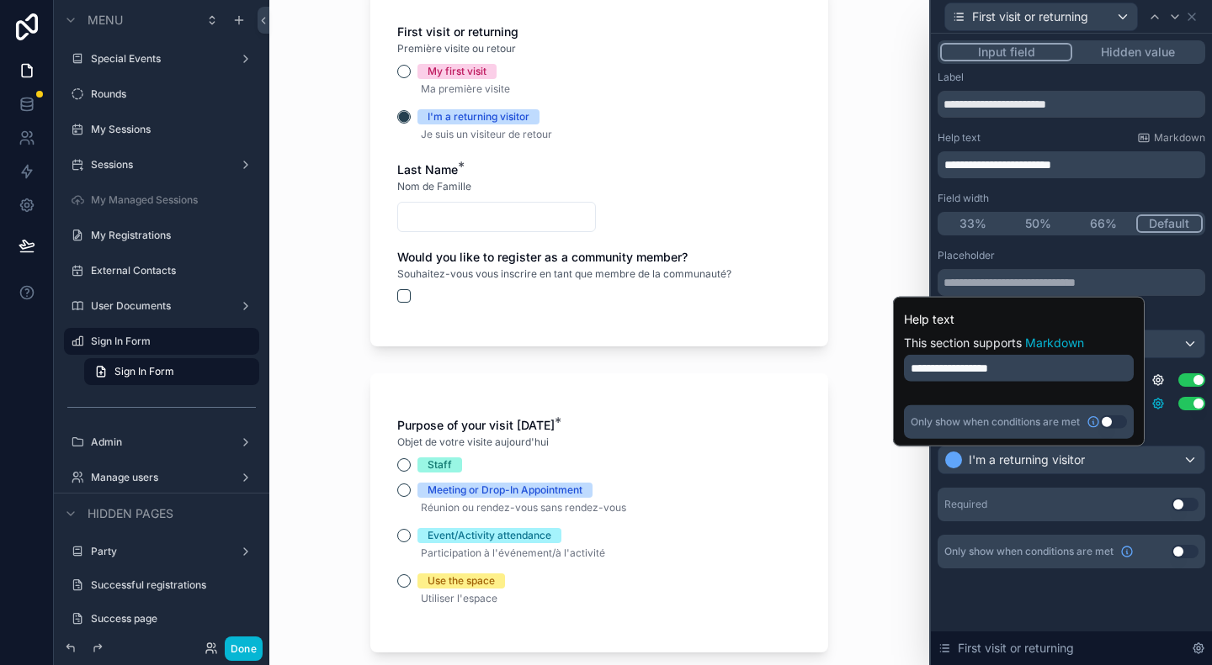
click at [1162, 406] on icon at bounding box center [1157, 403] width 13 height 13
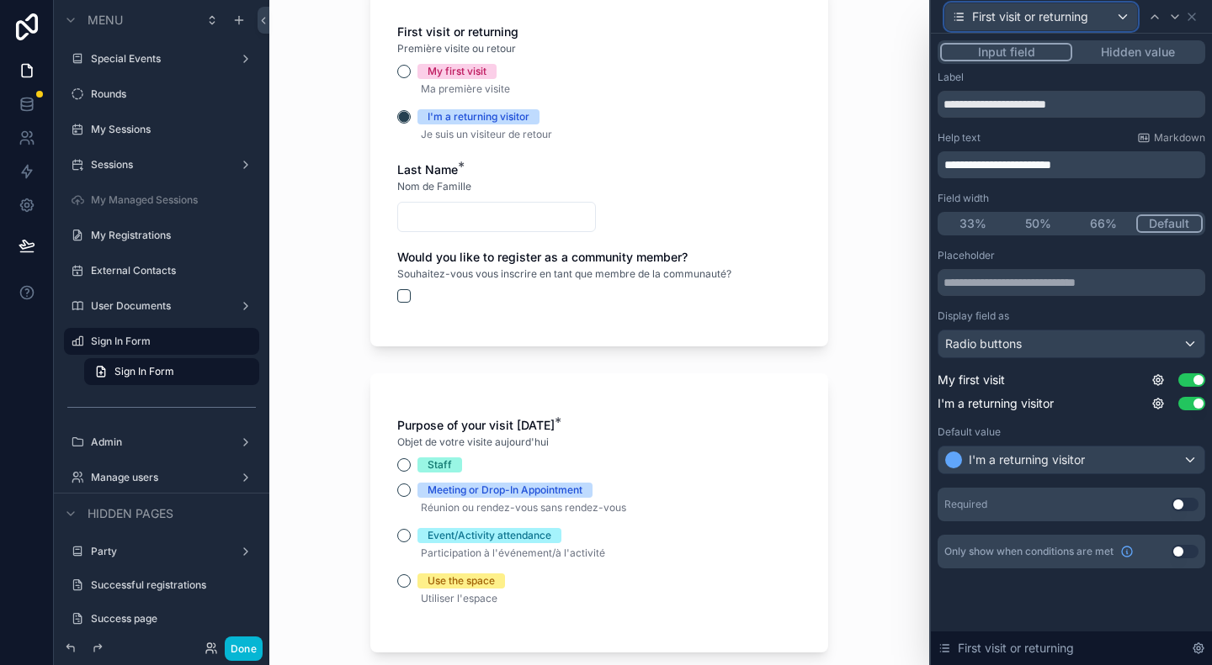
click at [1106, 13] on div "First visit or returning" at bounding box center [1041, 16] width 192 height 27
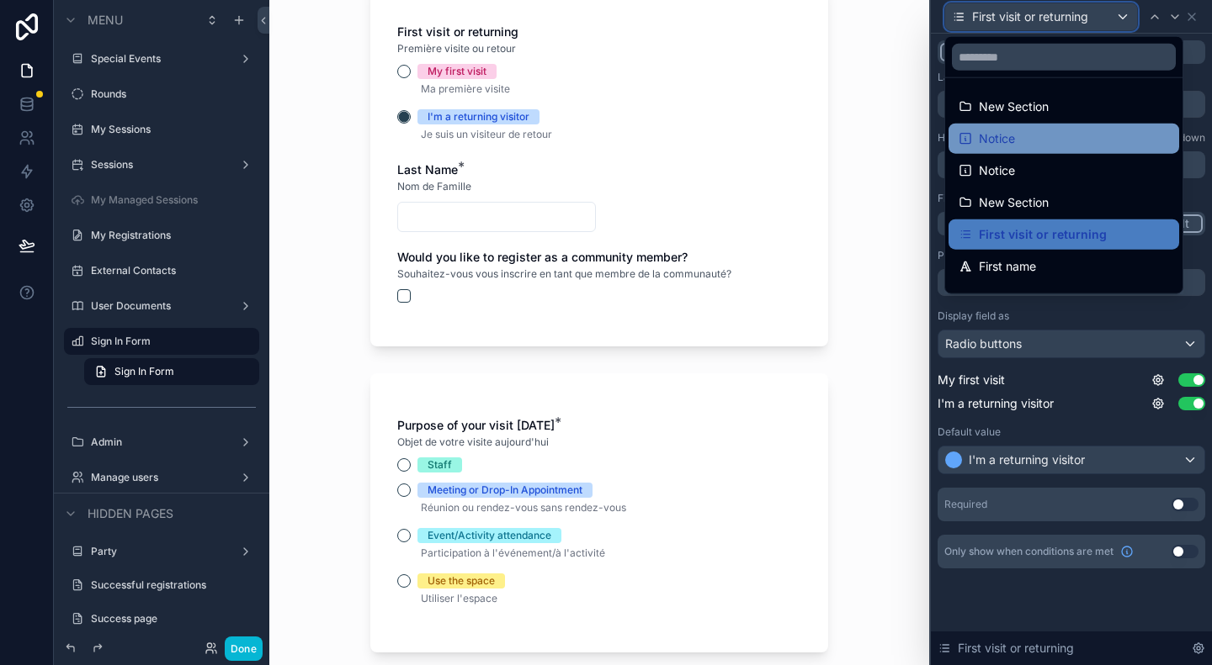
scroll to position [84, 0]
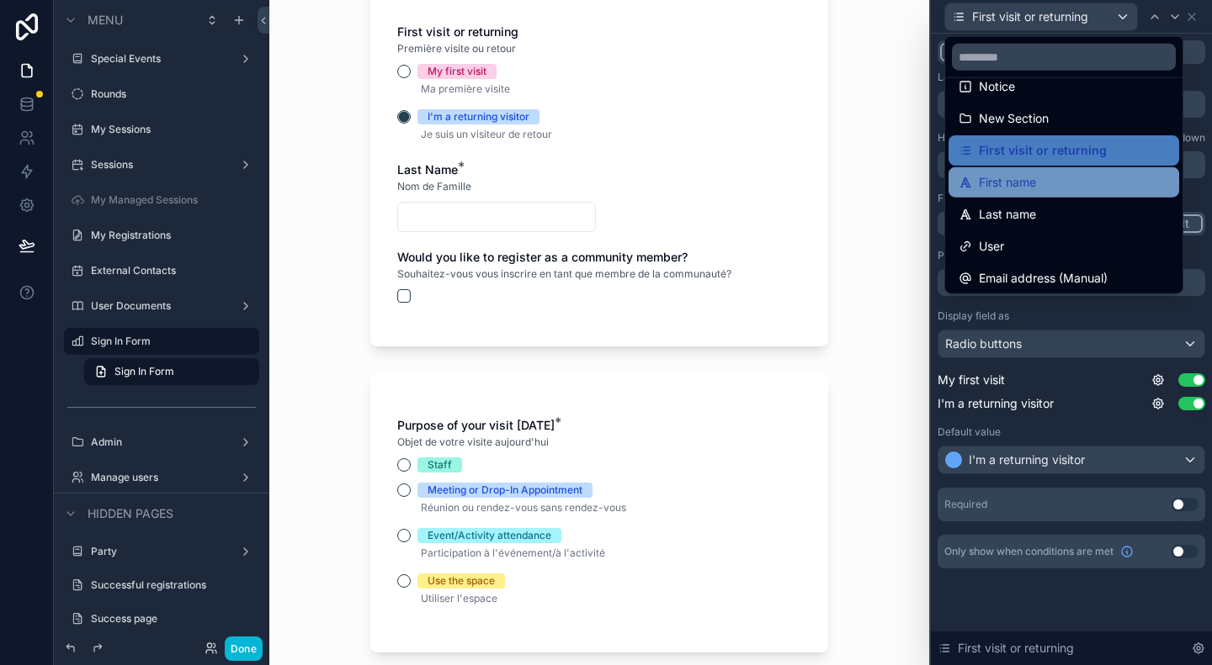
click at [1056, 183] on div "First name" at bounding box center [1063, 182] width 210 height 20
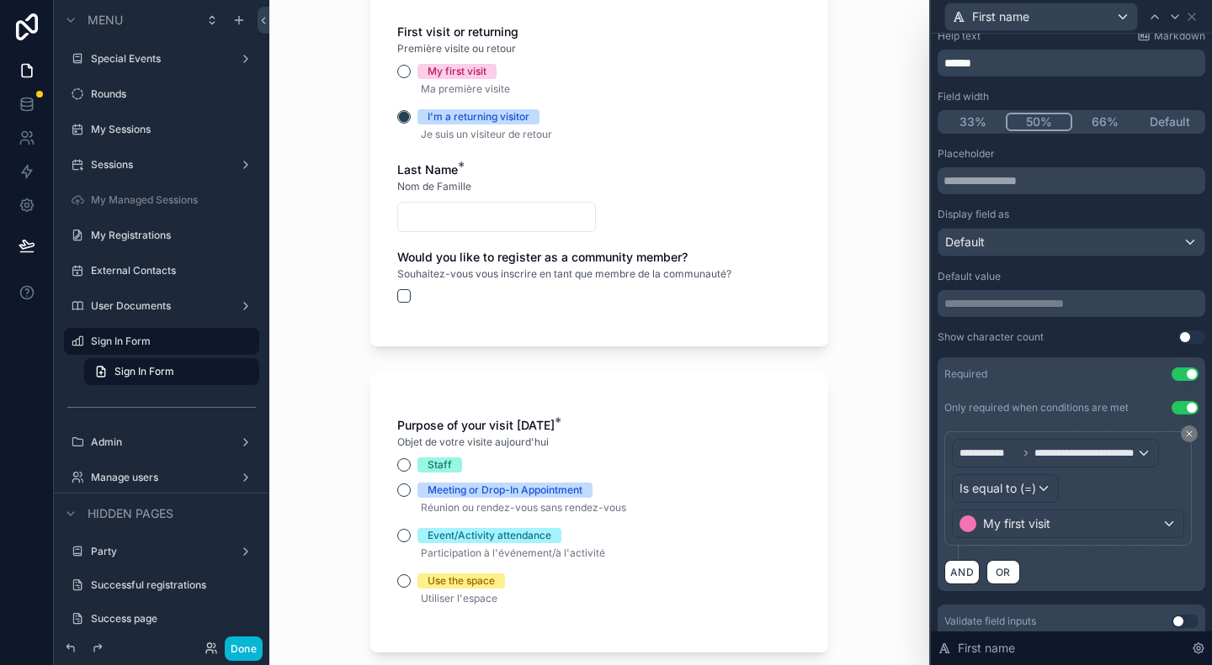
scroll to position [0, 0]
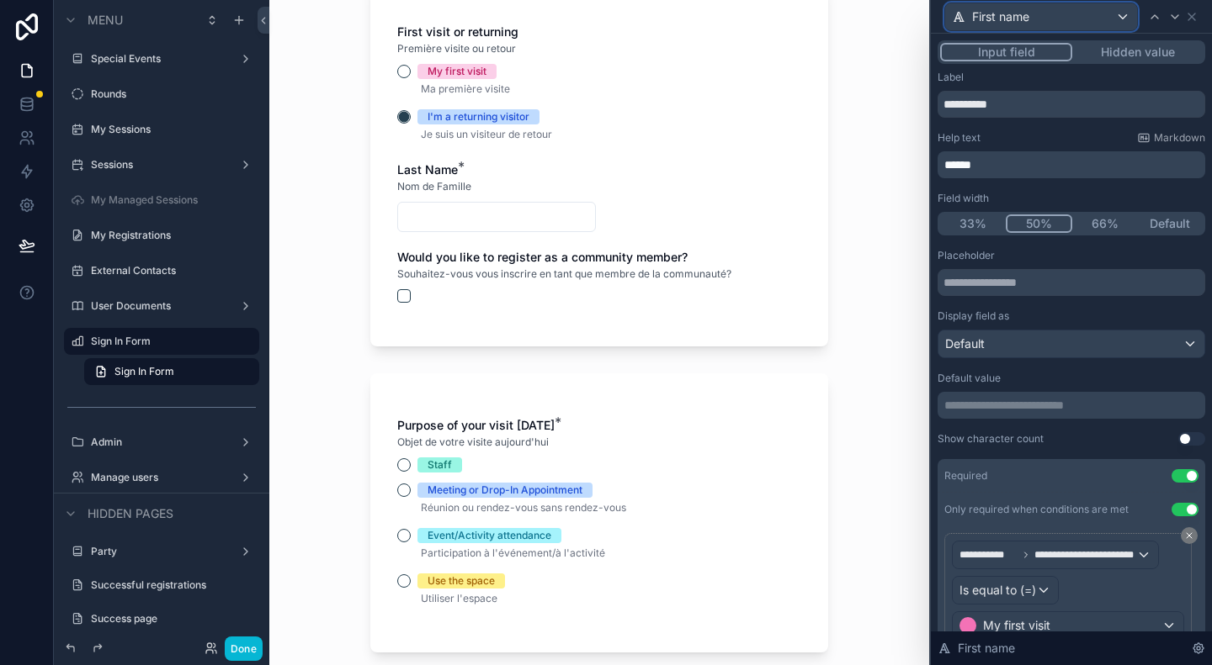
click at [1062, 12] on div "First name" at bounding box center [1041, 16] width 192 height 27
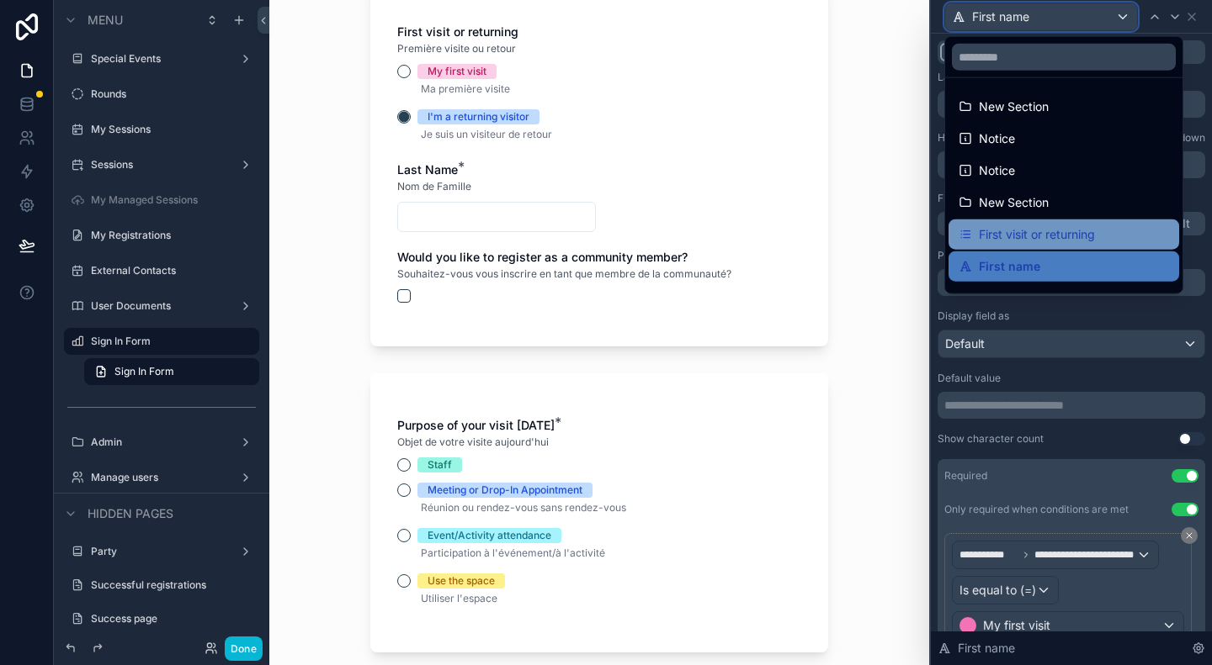
scroll to position [84, 0]
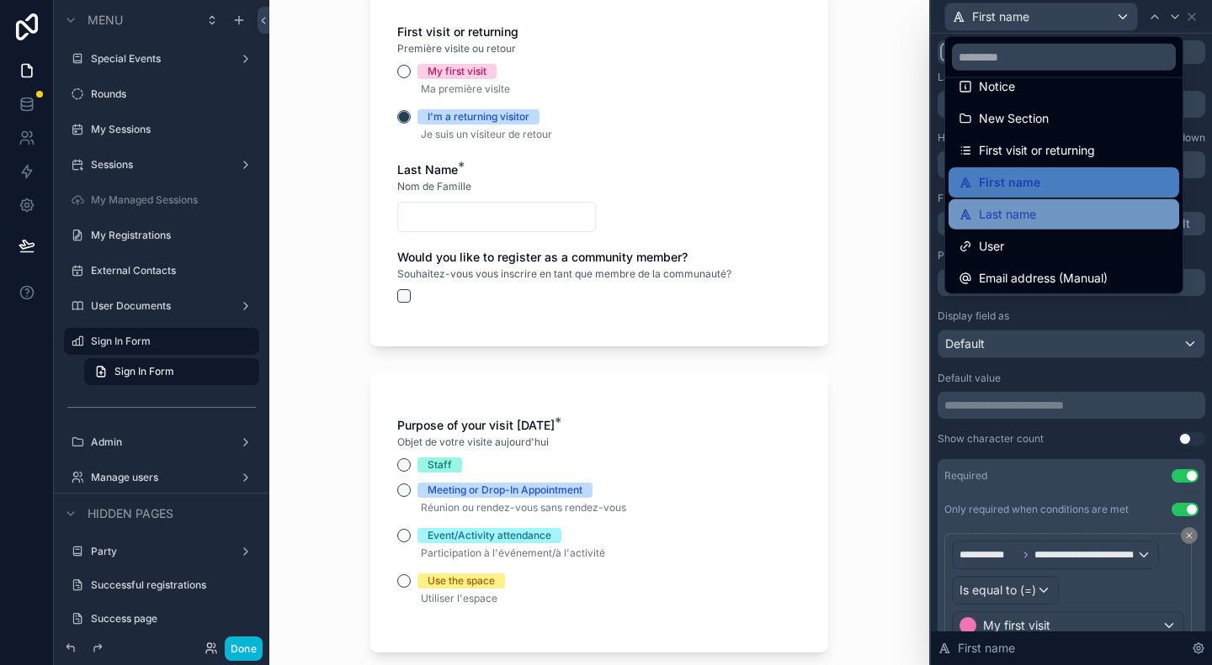
click at [1035, 220] on span "Last name" at bounding box center [1006, 214] width 57 height 20
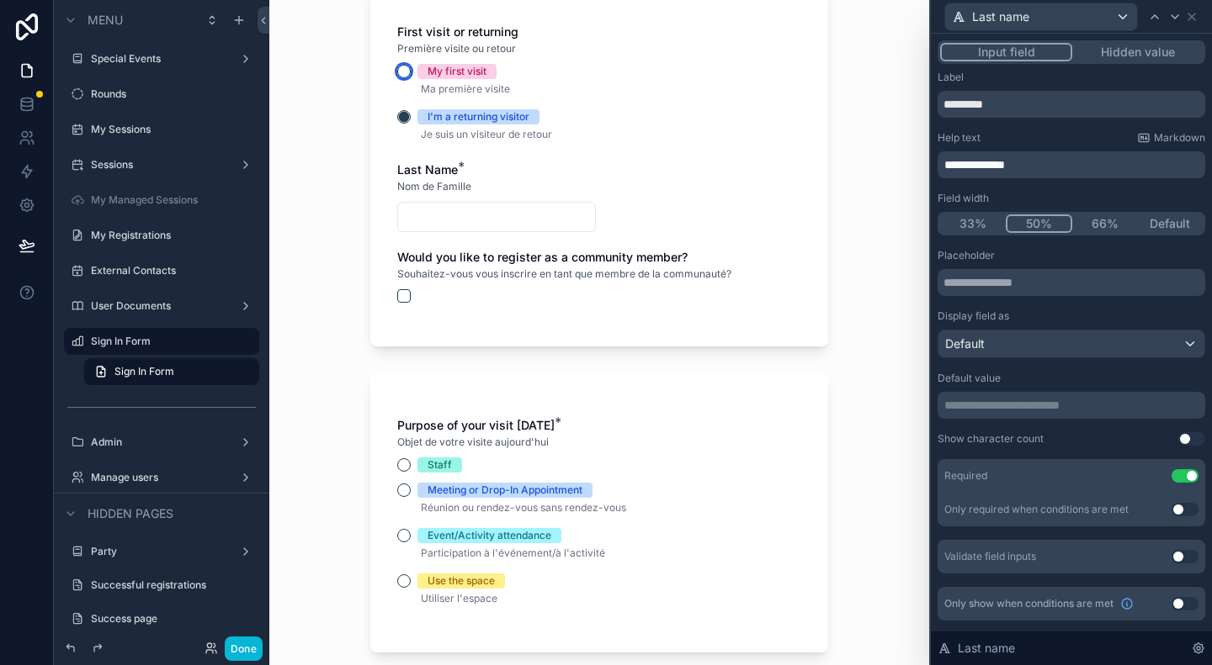
click at [398, 69] on button "My first visit" at bounding box center [403, 71] width 13 height 13
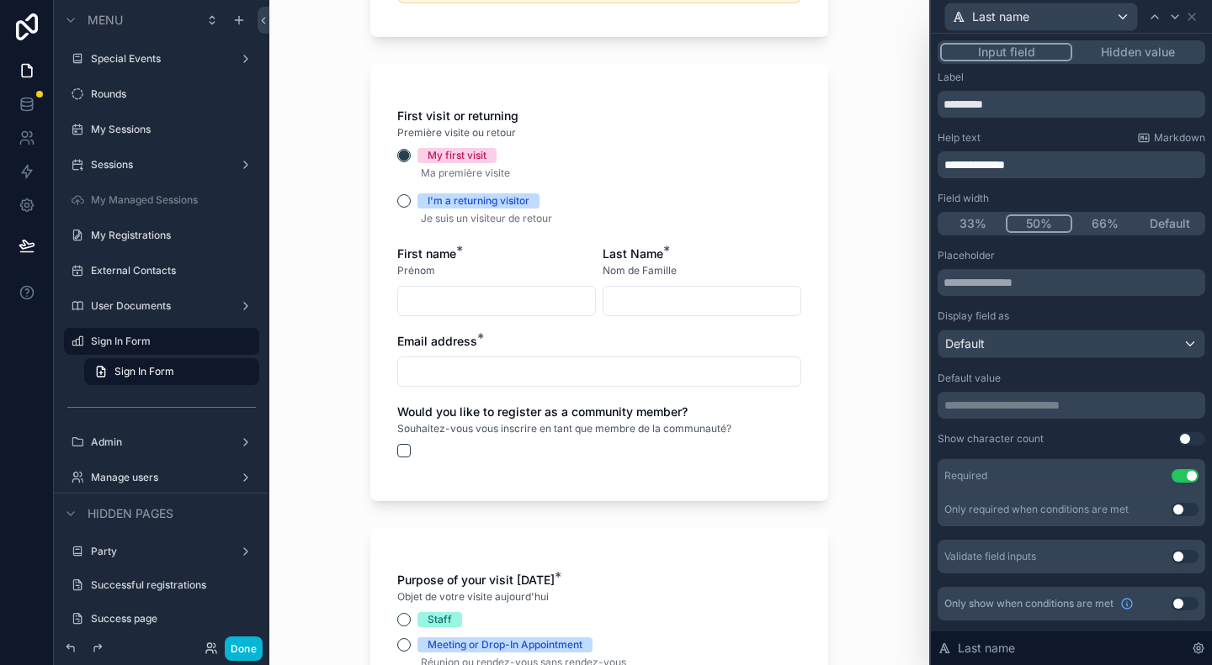
scroll to position [421, 0]
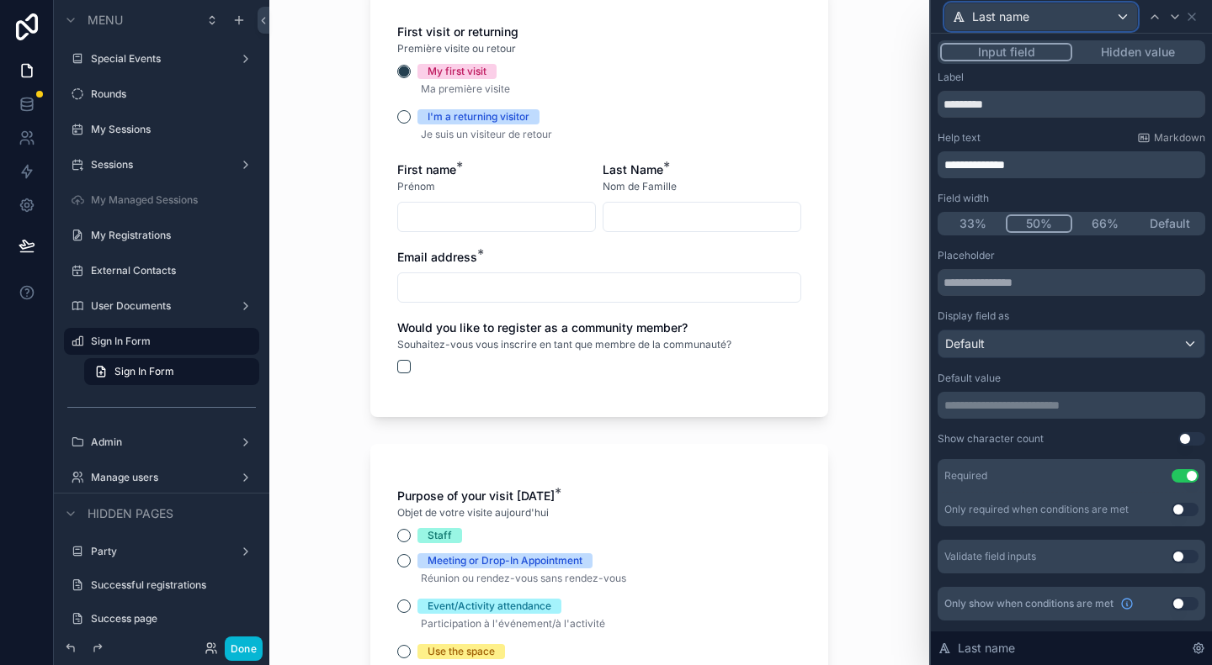
click at [1123, 18] on div "Last name" at bounding box center [1041, 16] width 192 height 27
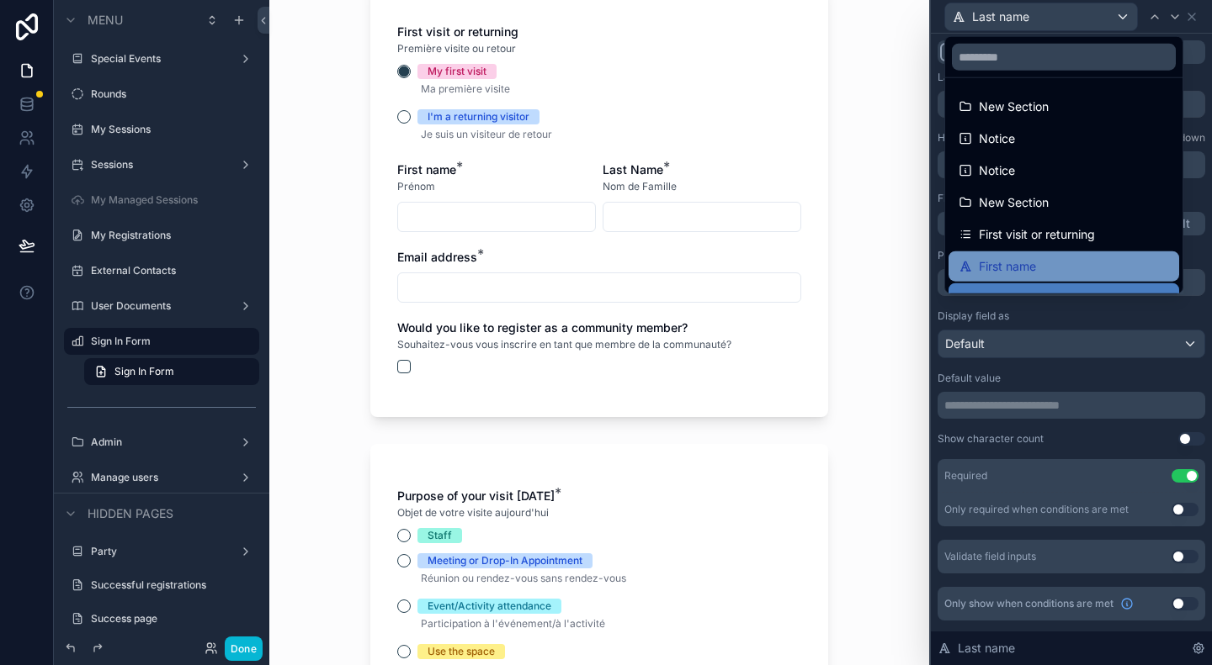
click at [1074, 266] on div "First name" at bounding box center [1063, 267] width 210 height 20
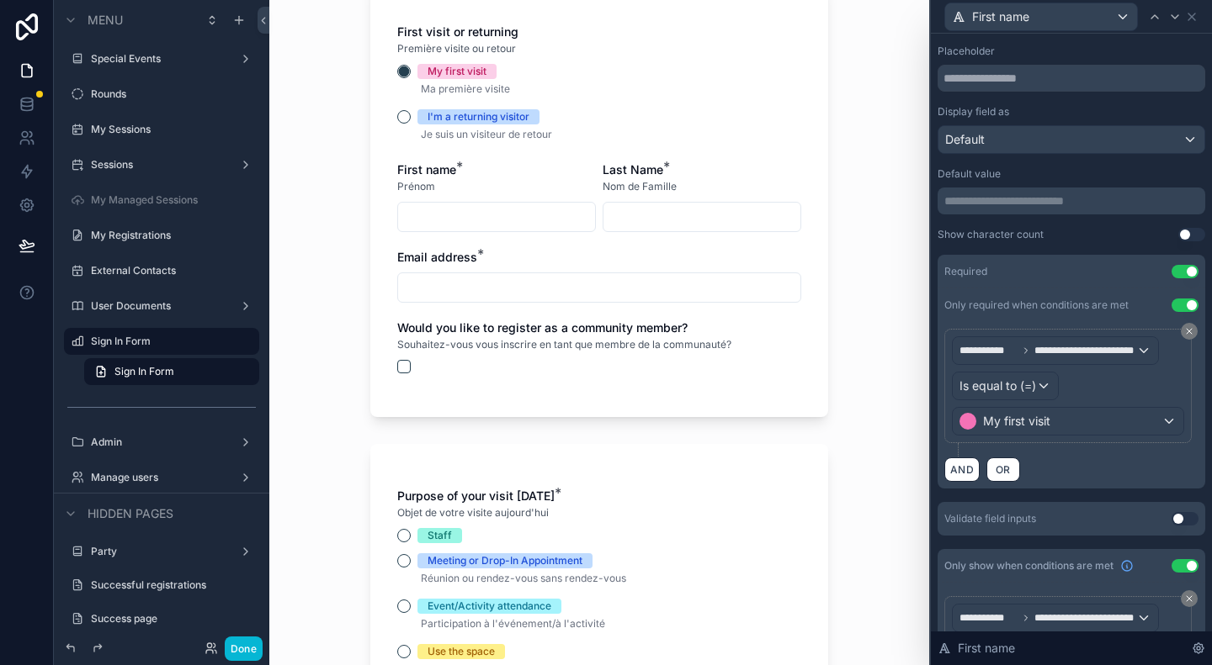
scroll to position [0, 0]
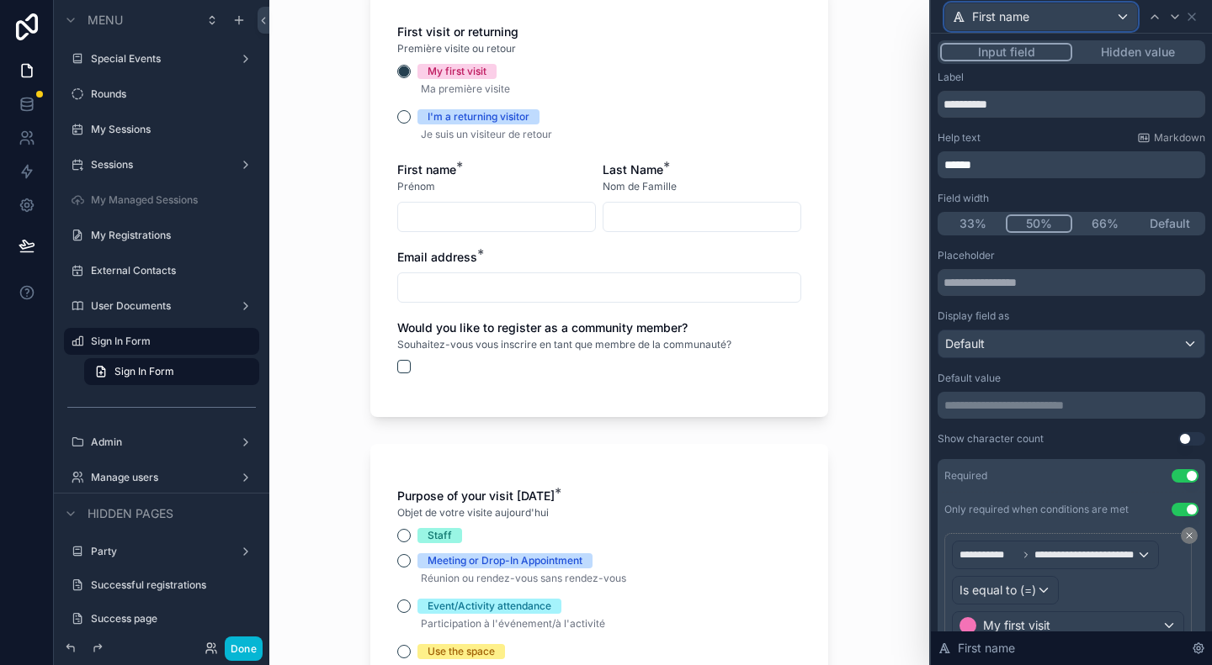
click at [1077, 6] on div "First name" at bounding box center [1041, 16] width 192 height 27
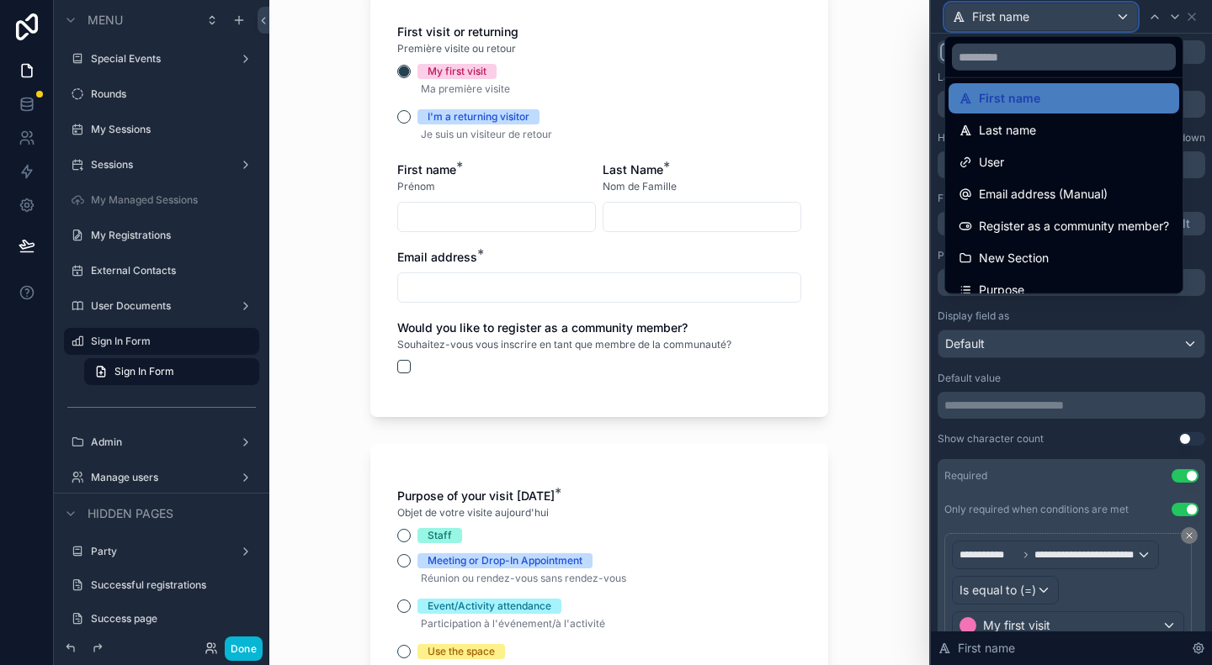
scroll to position [215, 0]
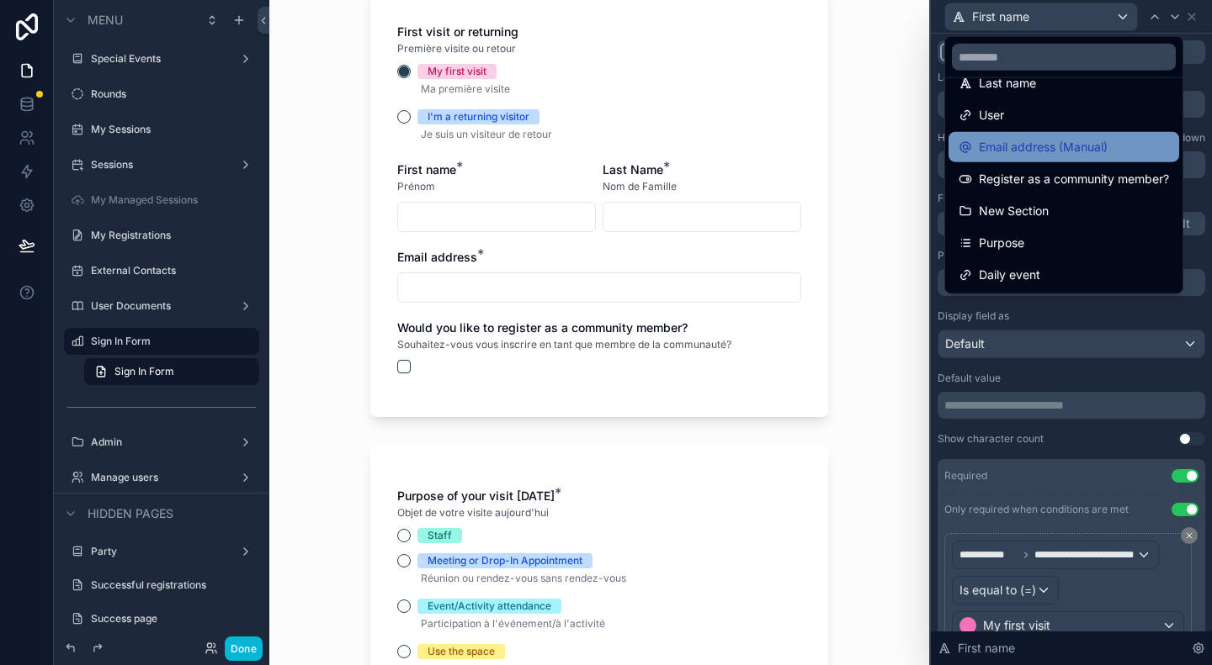
click at [1090, 147] on span "Email address (Manual)" at bounding box center [1042, 147] width 129 height 20
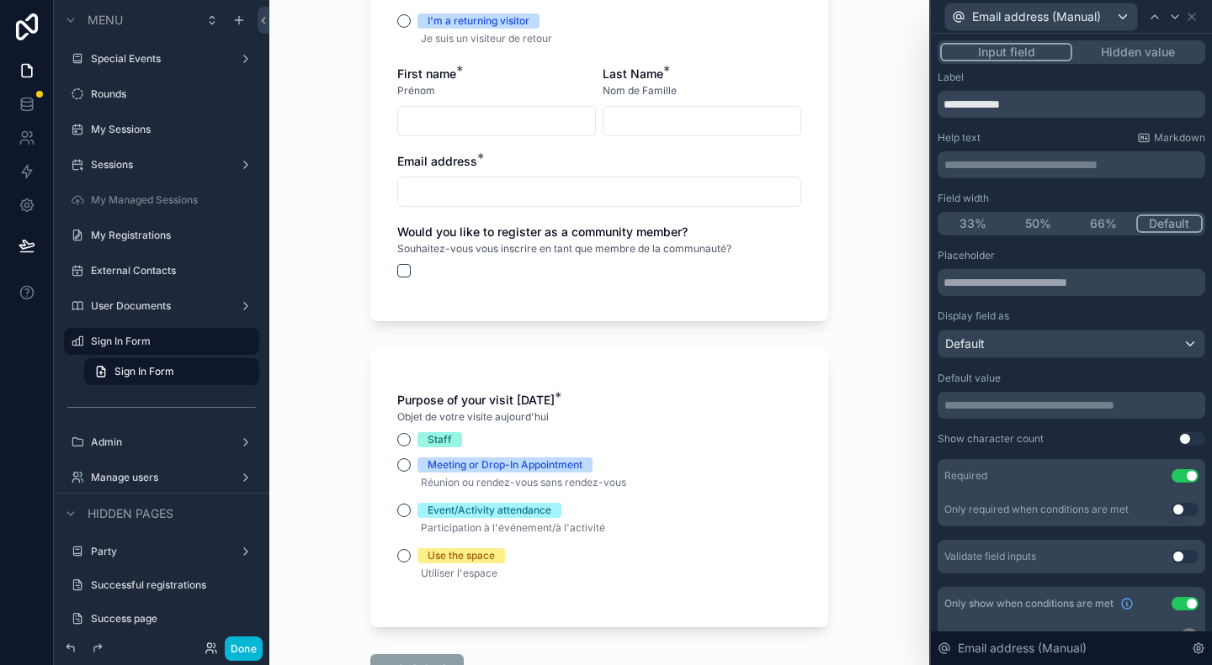
scroll to position [642, 0]
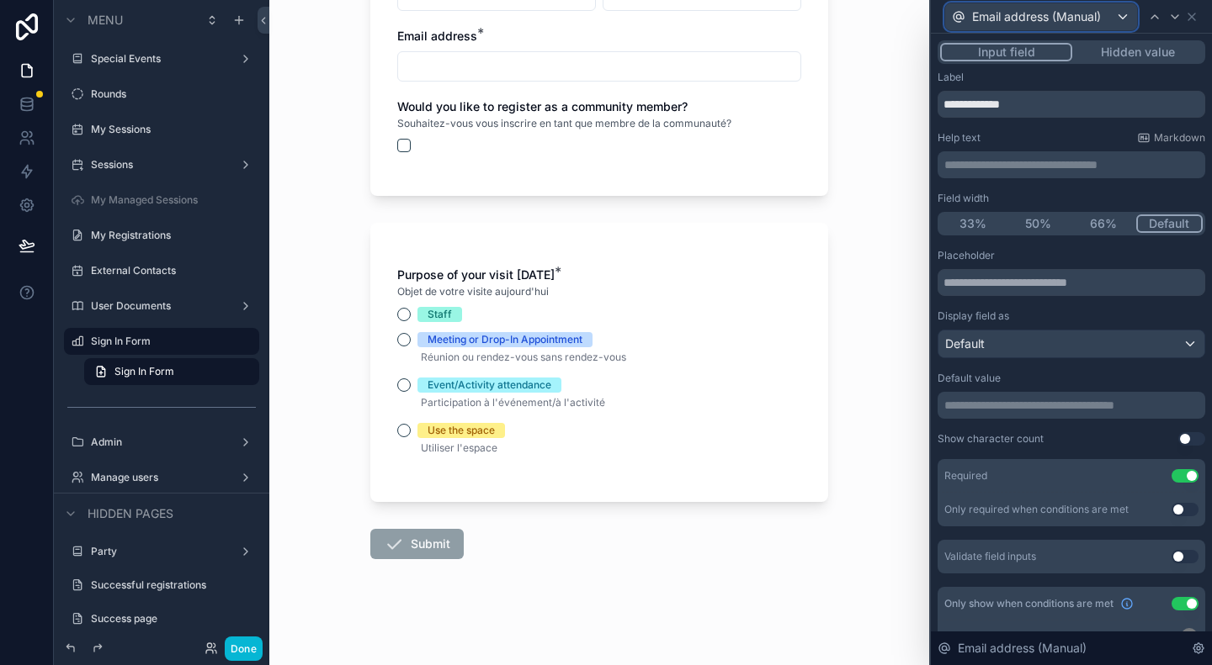
click at [1100, 8] on div "Email address (Manual)" at bounding box center [1041, 16] width 192 height 27
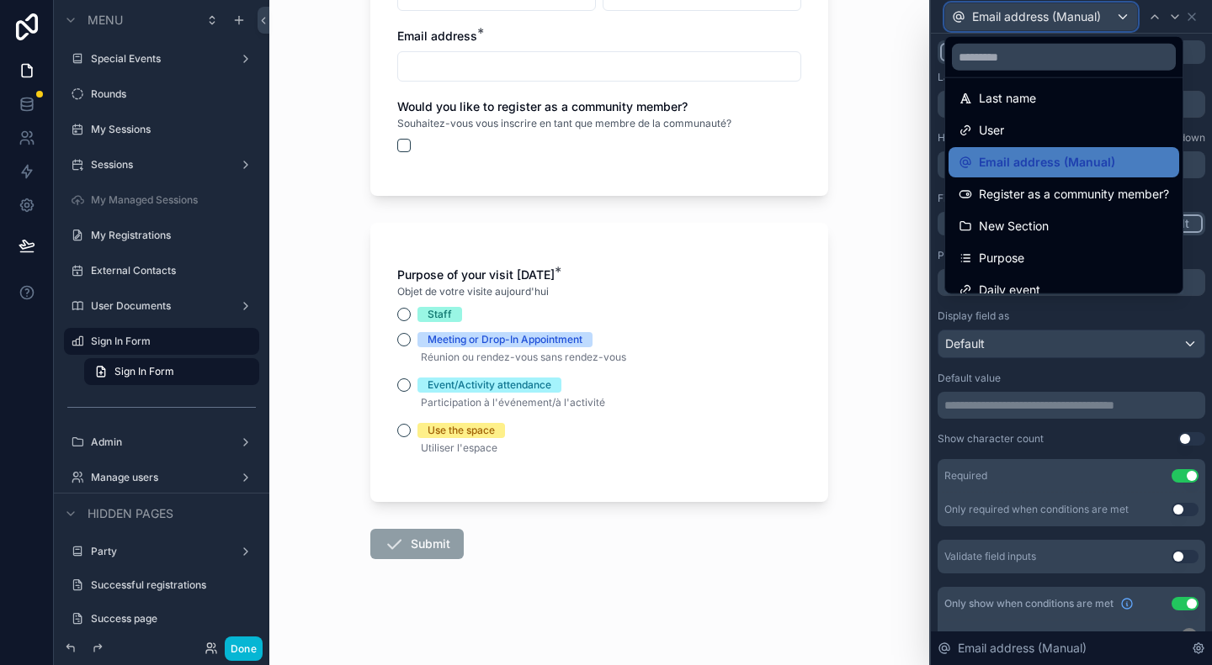
scroll to position [215, 0]
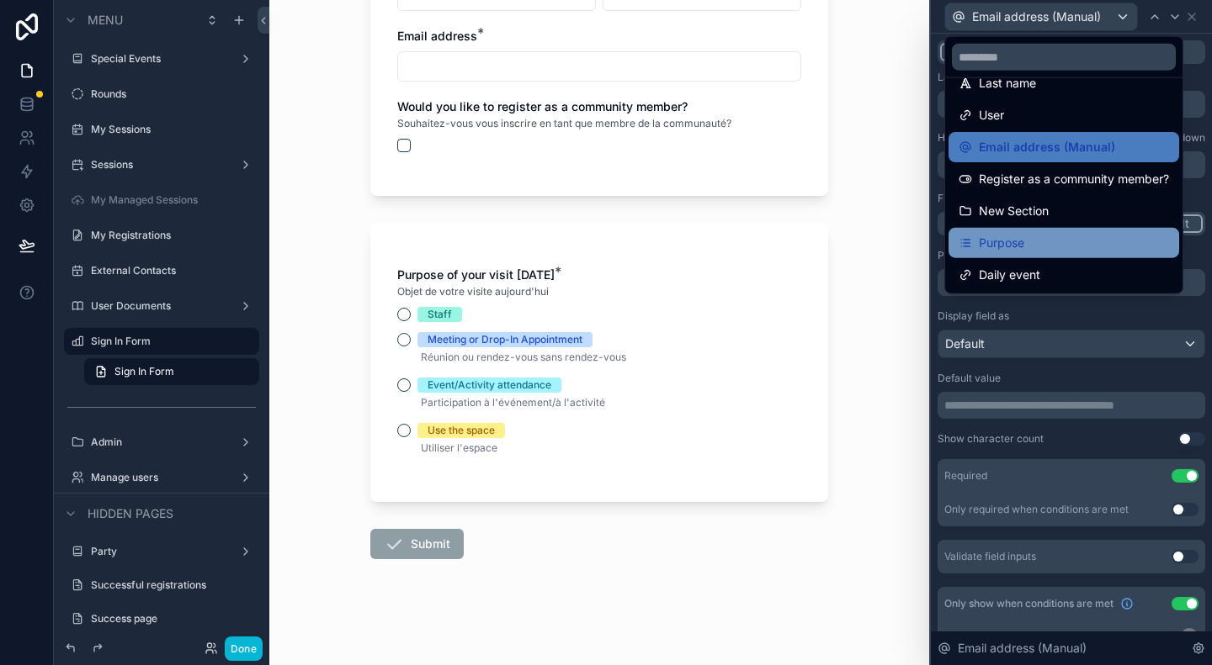
click at [1047, 243] on div "Purpose" at bounding box center [1063, 243] width 210 height 20
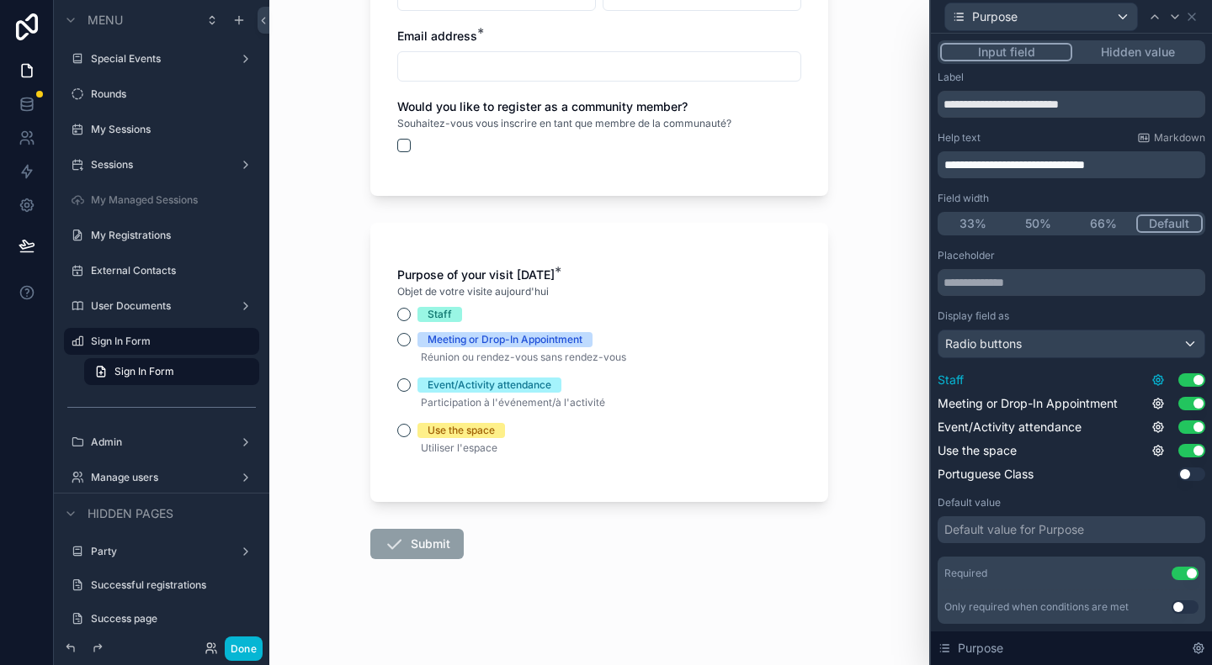
click at [1151, 377] on icon at bounding box center [1157, 380] width 13 height 13
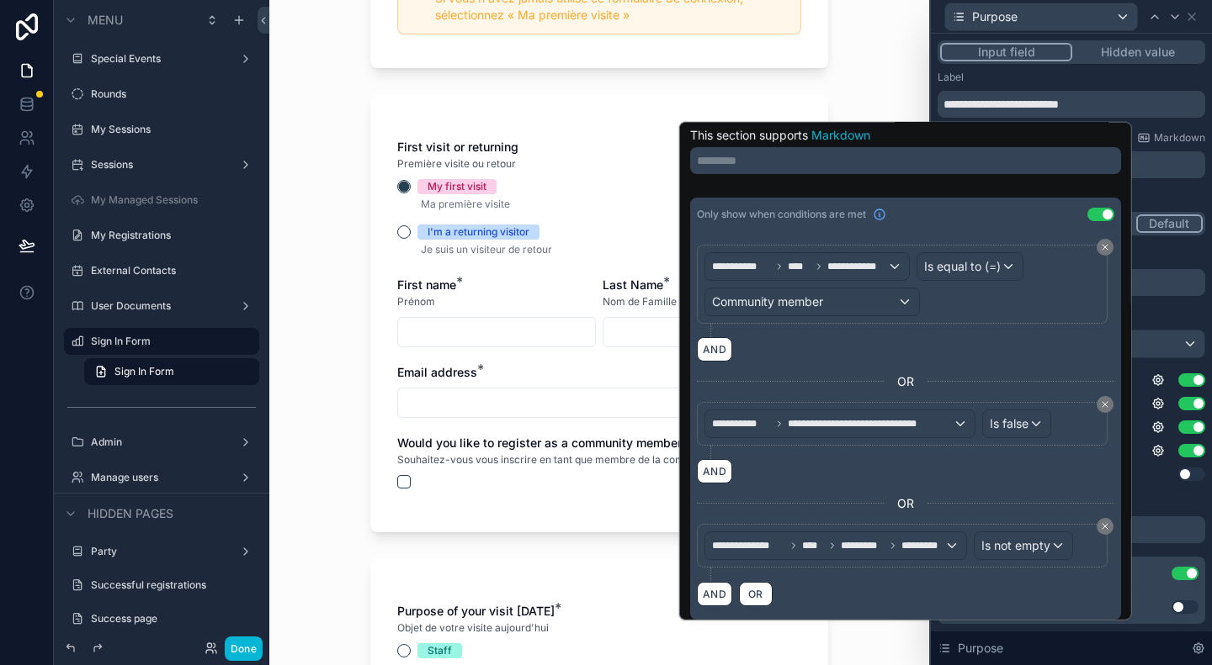
scroll to position [390, 0]
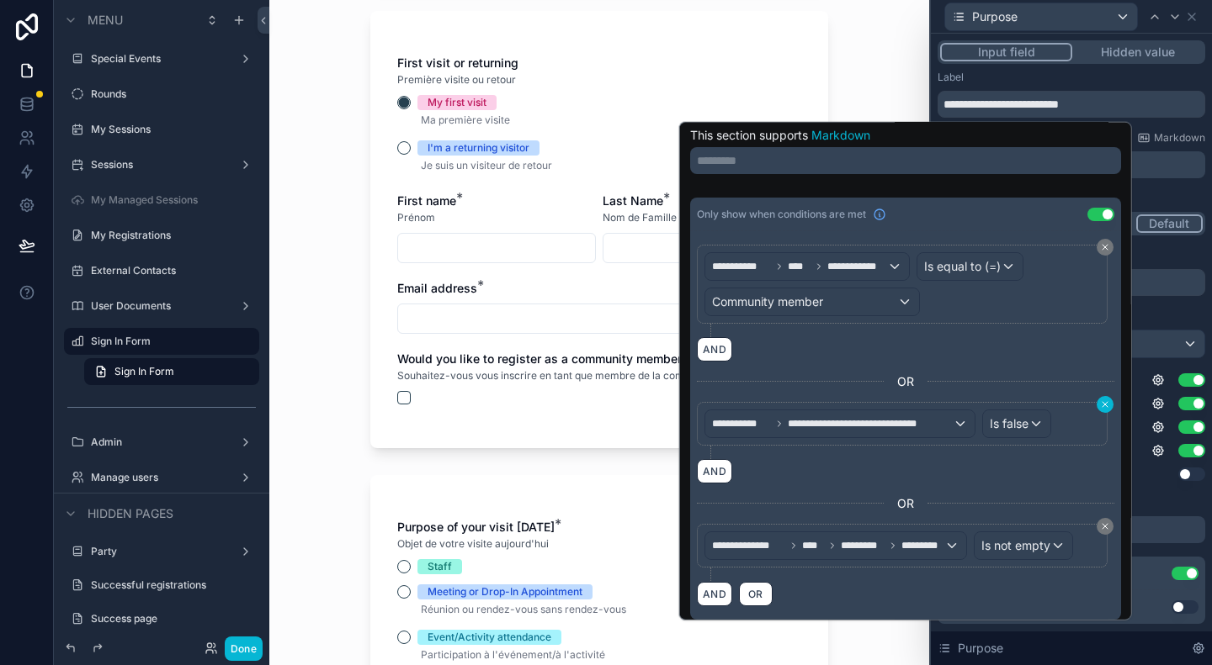
click at [1102, 402] on icon at bounding box center [1104, 404] width 5 height 5
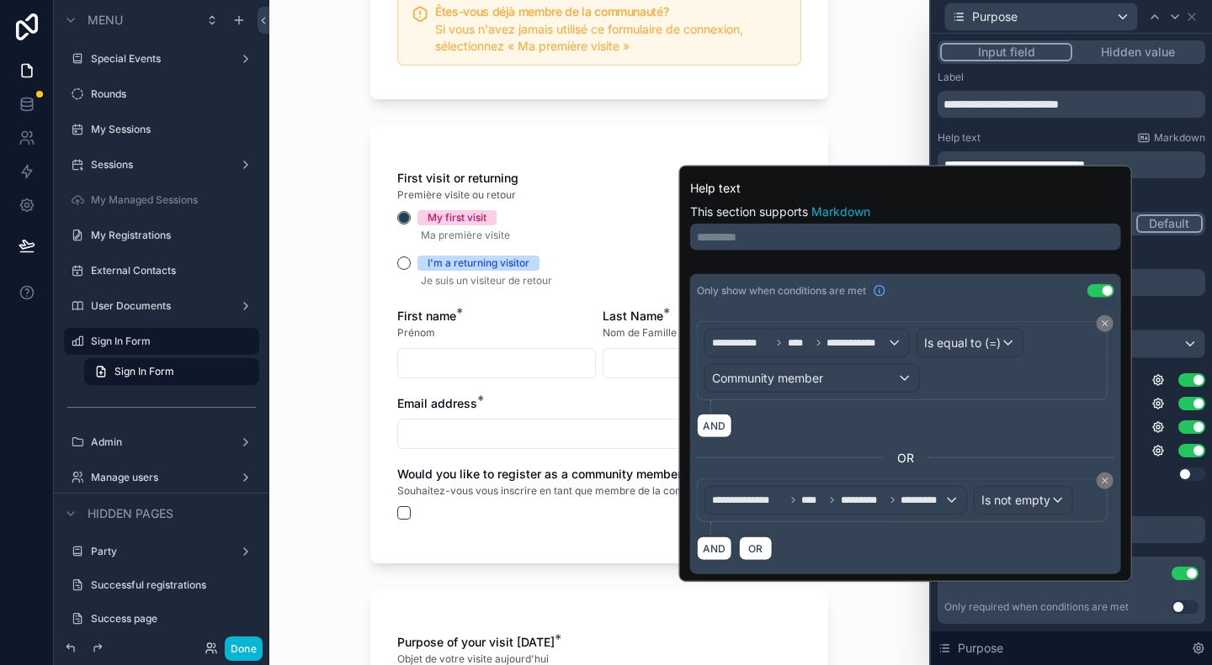
scroll to position [337, 0]
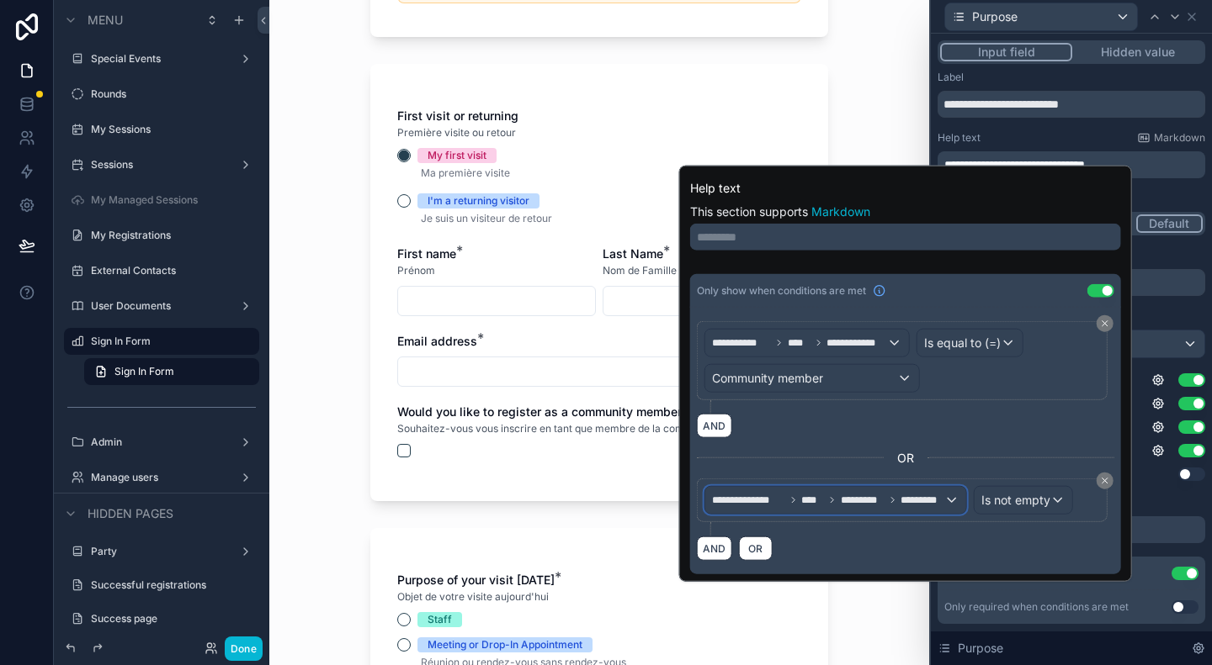
click at [750, 501] on span "**********" at bounding box center [748, 500] width 73 height 13
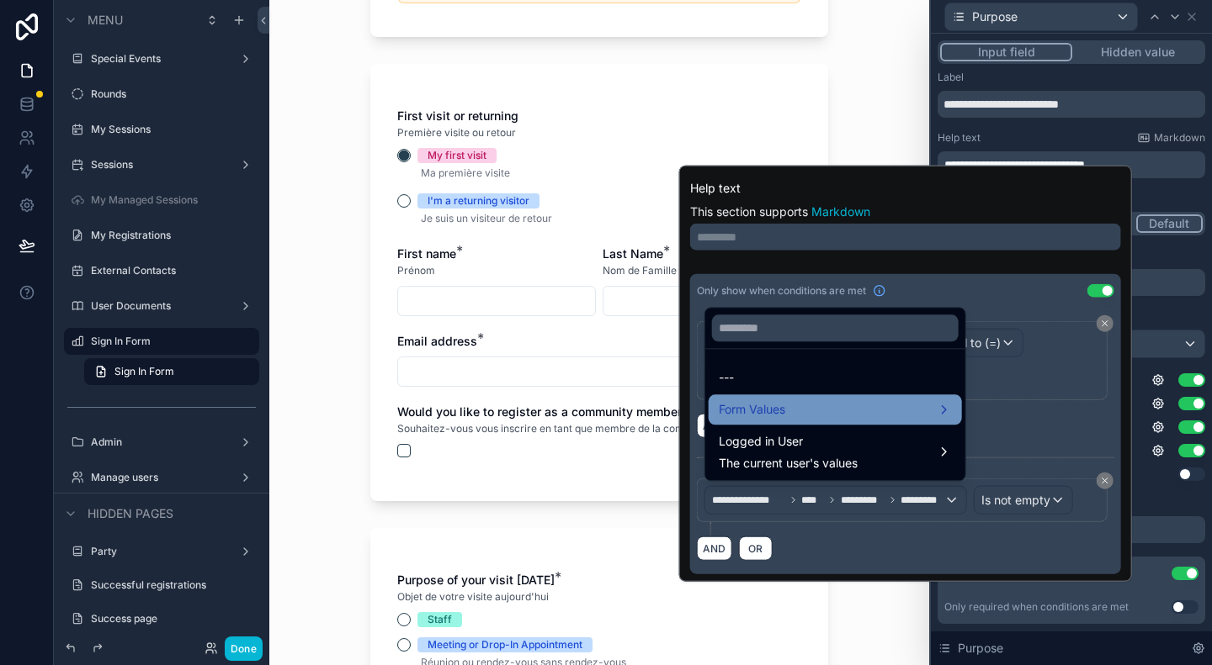
click at [846, 416] on div "Form Values" at bounding box center [834, 410] width 233 height 20
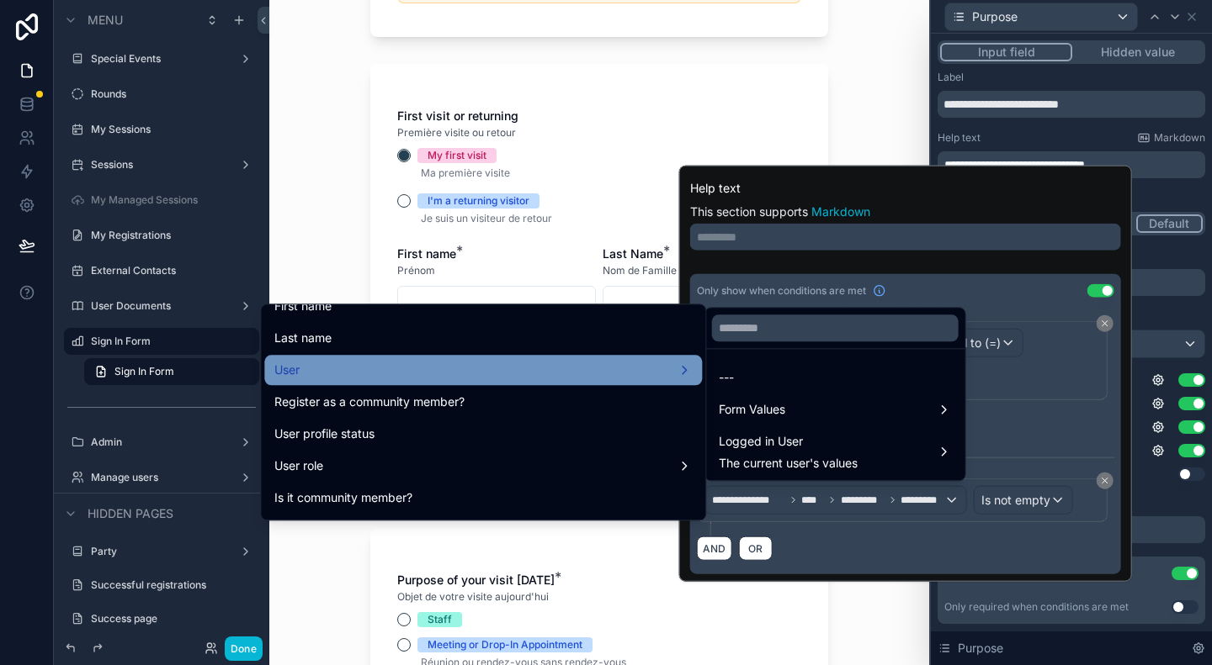
click at [577, 370] on div "User" at bounding box center [482, 370] width 417 height 20
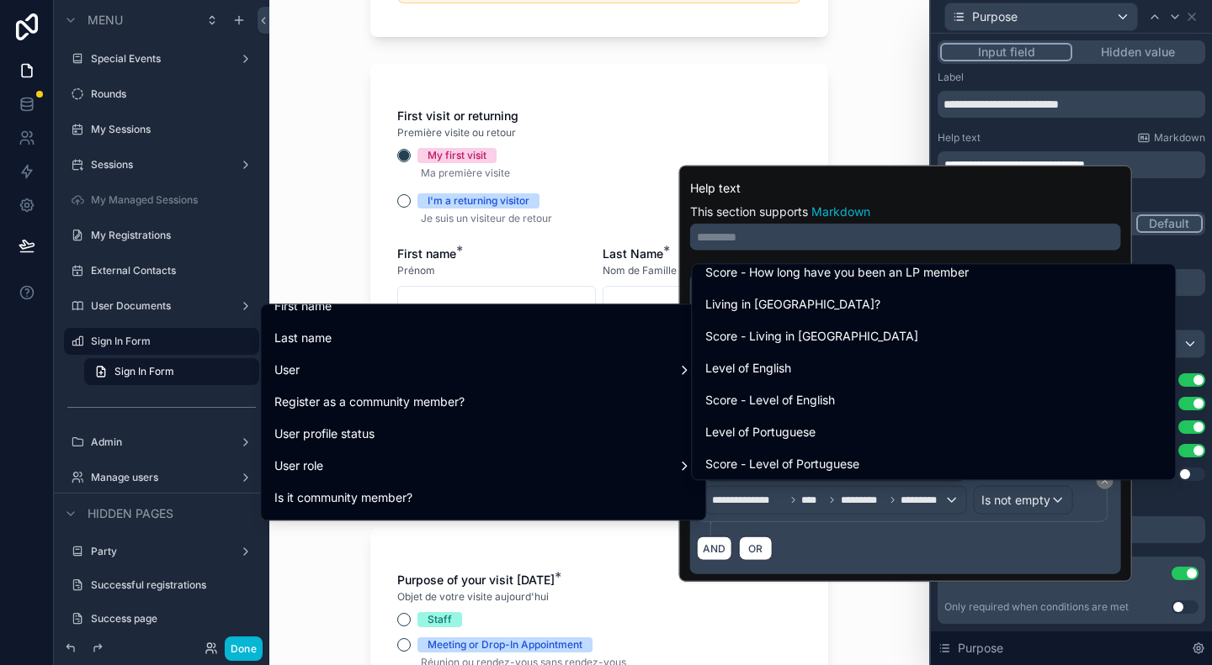
scroll to position [673, 0]
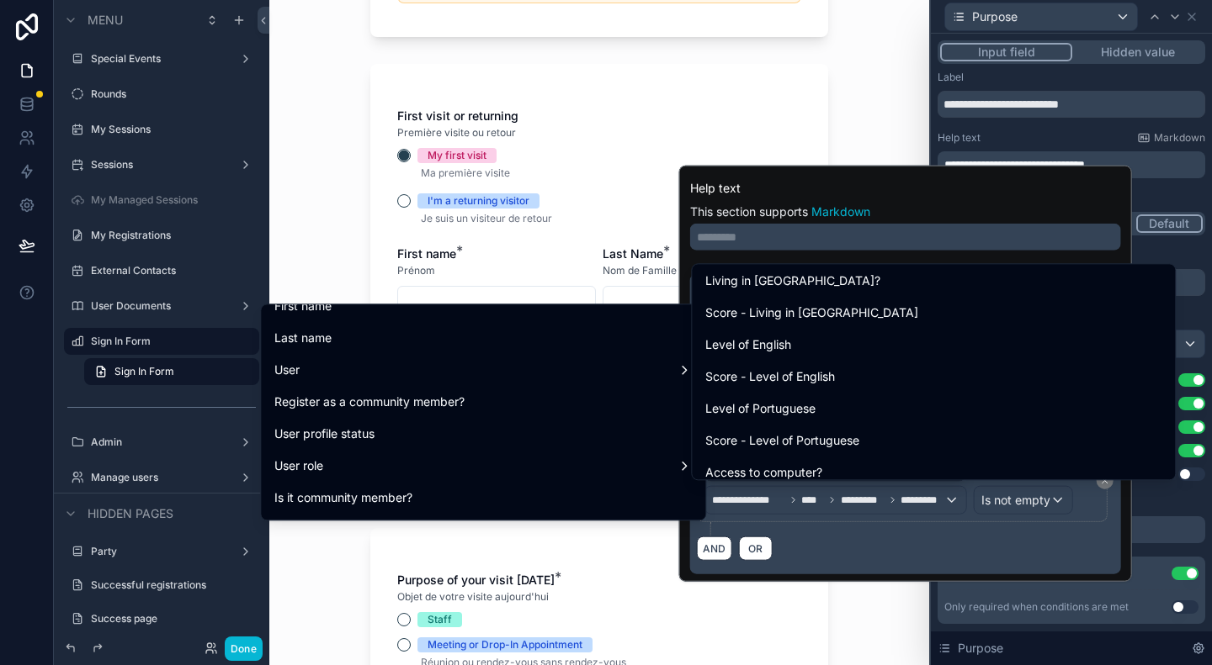
click at [946, 181] on div at bounding box center [905, 374] width 453 height 416
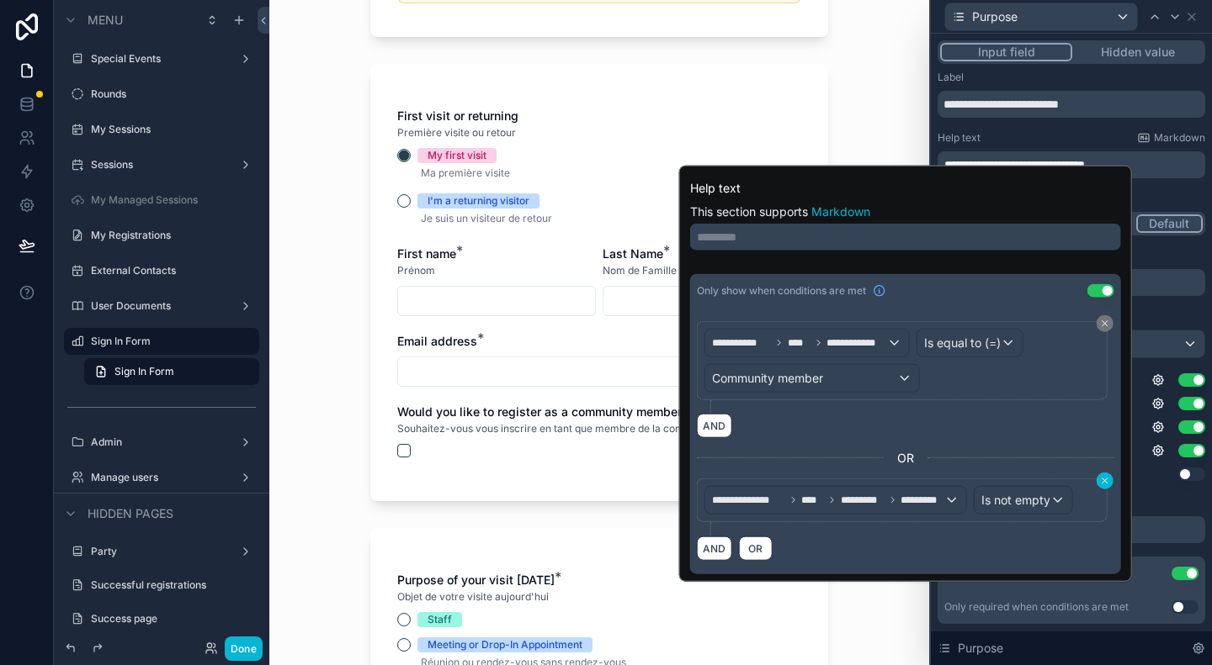
click at [1108, 480] on icon at bounding box center [1105, 481] width 10 height 10
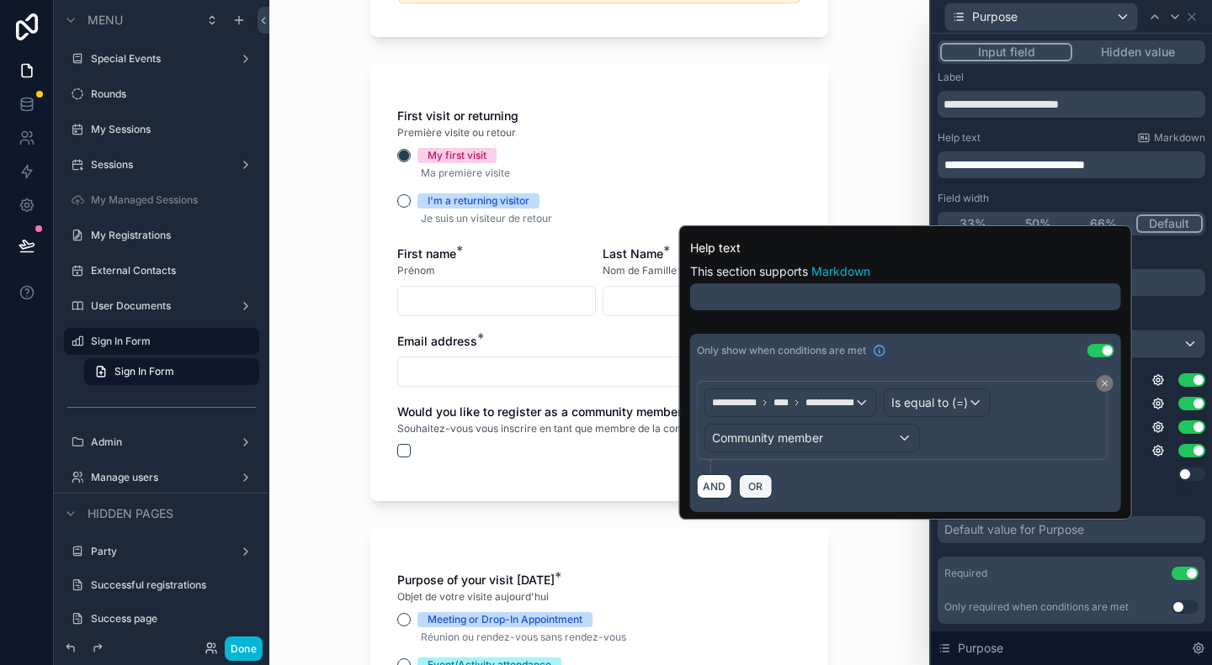
scroll to position [0, 0]
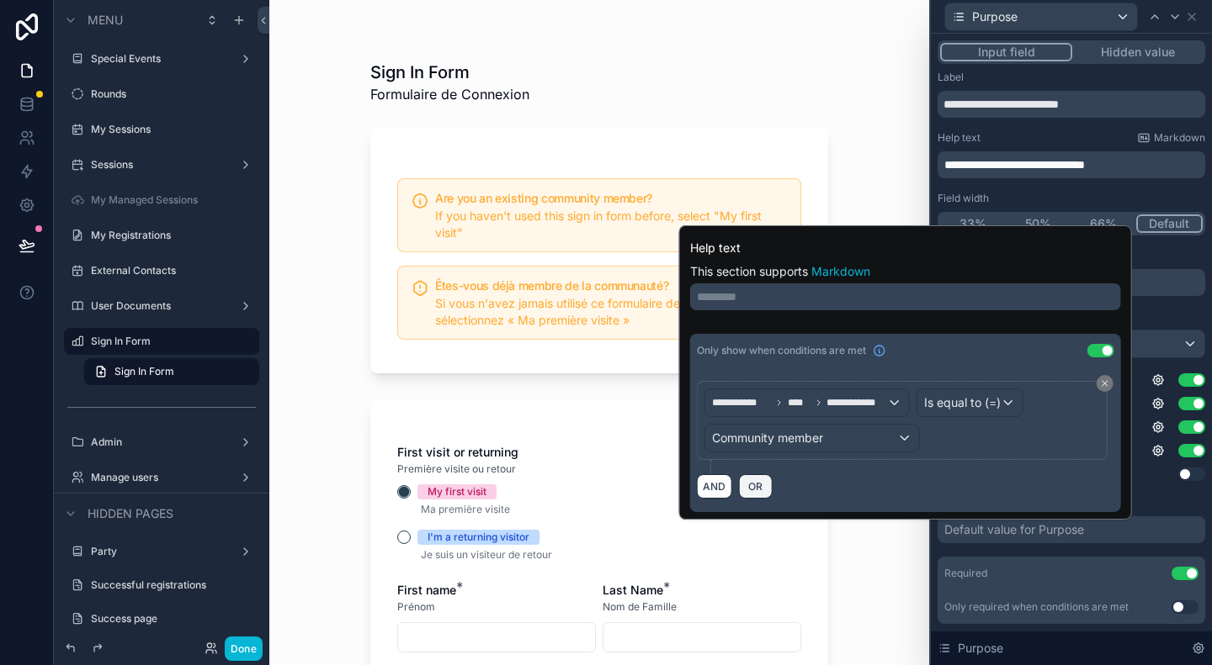
click at [761, 490] on span "OR" at bounding box center [756, 486] width 22 height 13
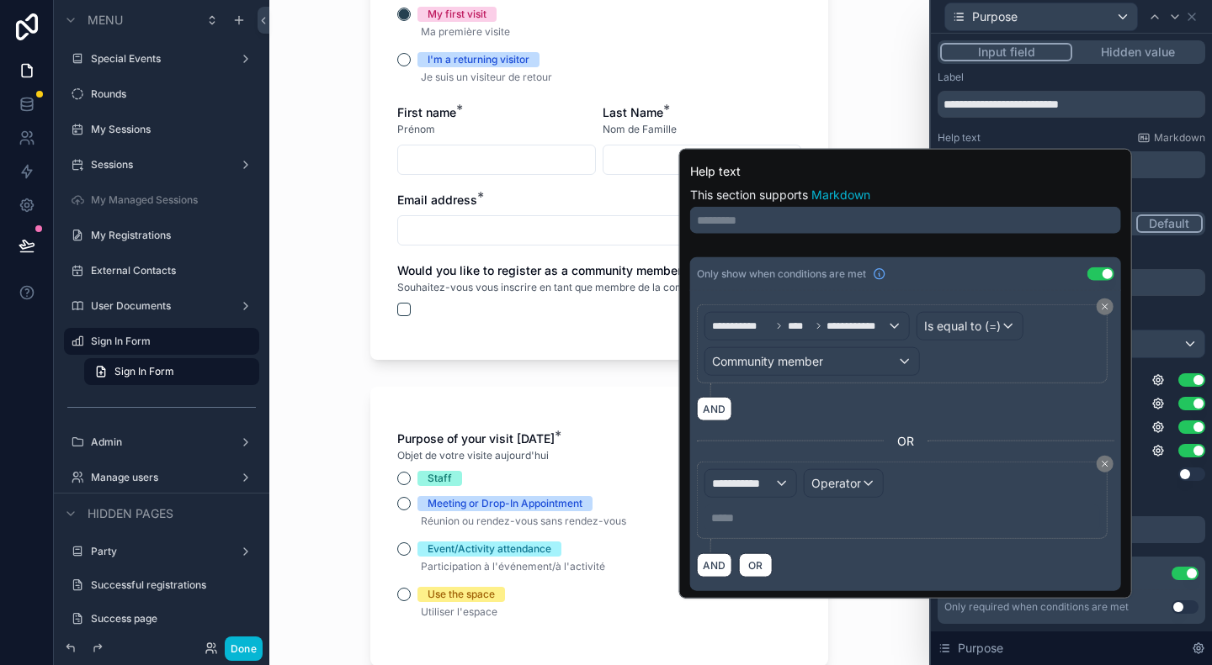
scroll to position [505, 0]
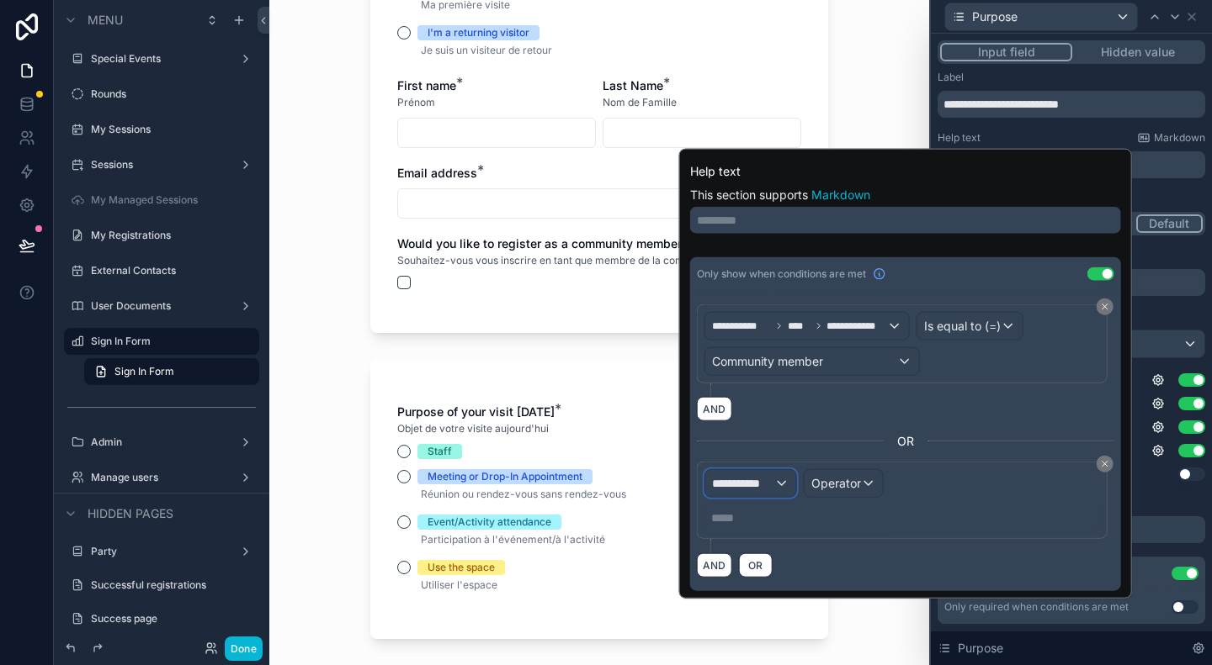
click at [771, 481] on span "**********" at bounding box center [743, 483] width 62 height 17
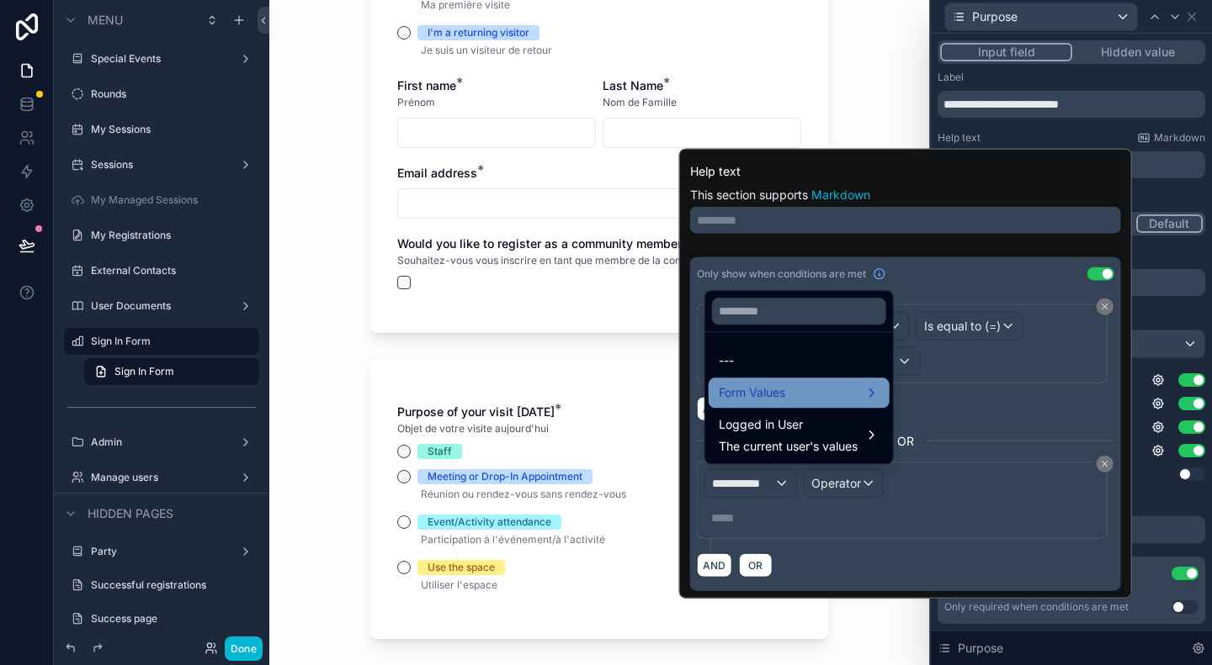
click at [791, 395] on div "Form Values" at bounding box center [798, 393] width 161 height 20
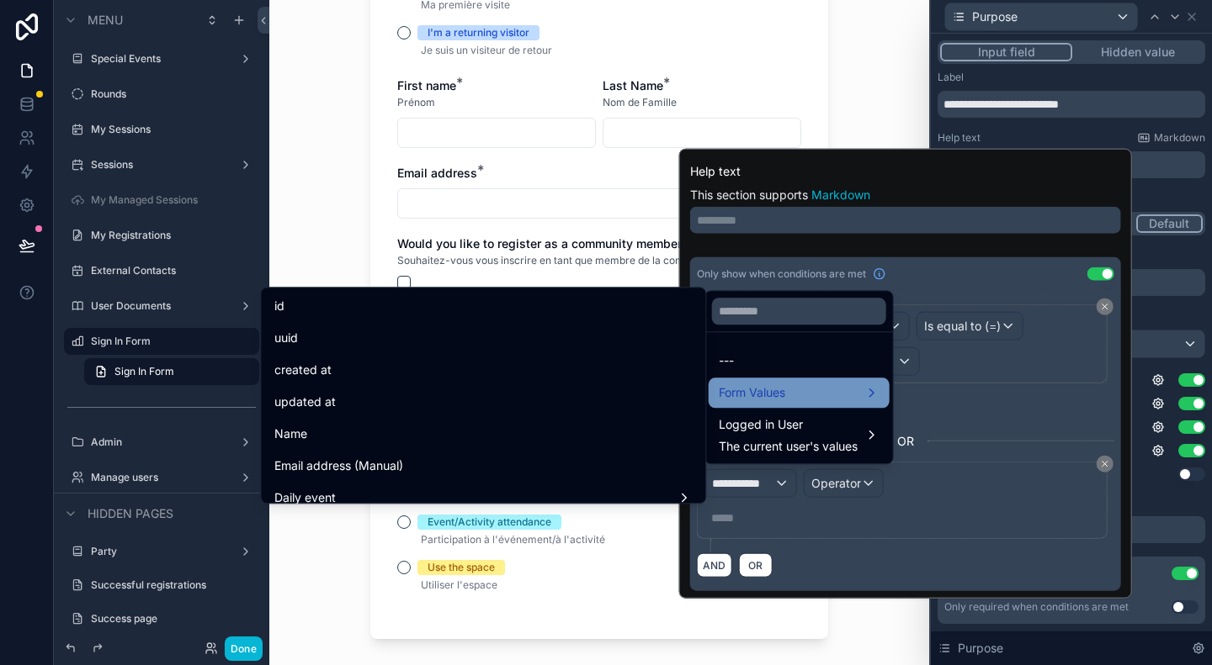
click at [828, 388] on div "Form Values" at bounding box center [798, 393] width 161 height 20
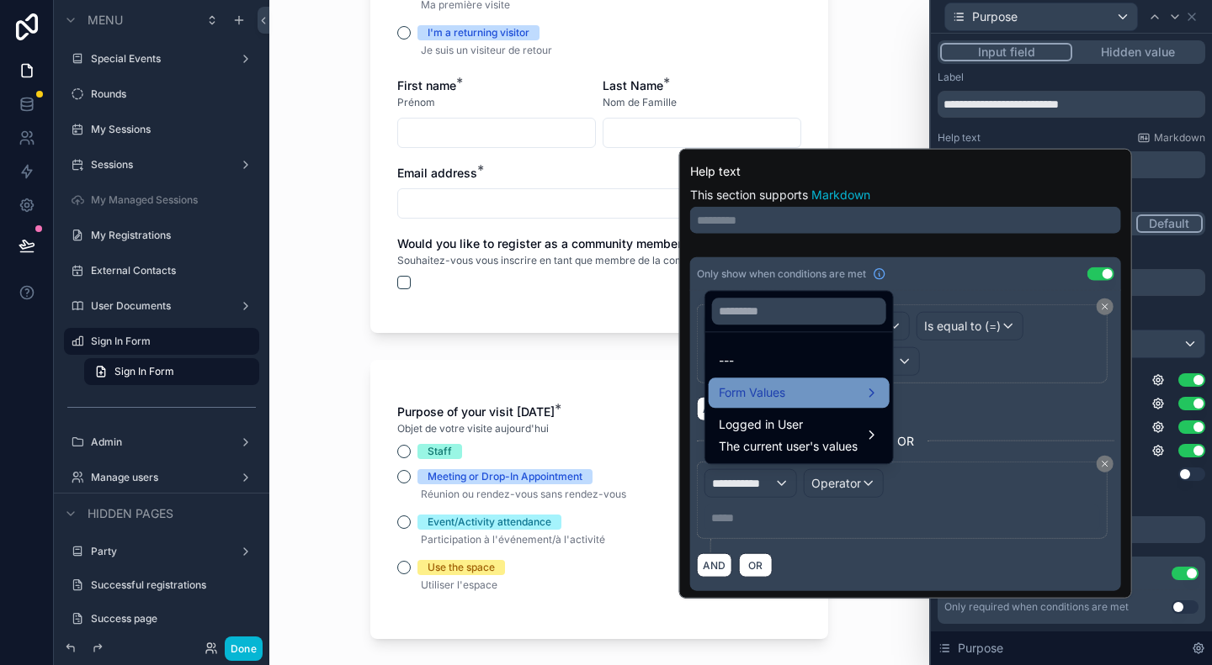
click at [828, 388] on div "Form Values" at bounding box center [798, 393] width 161 height 20
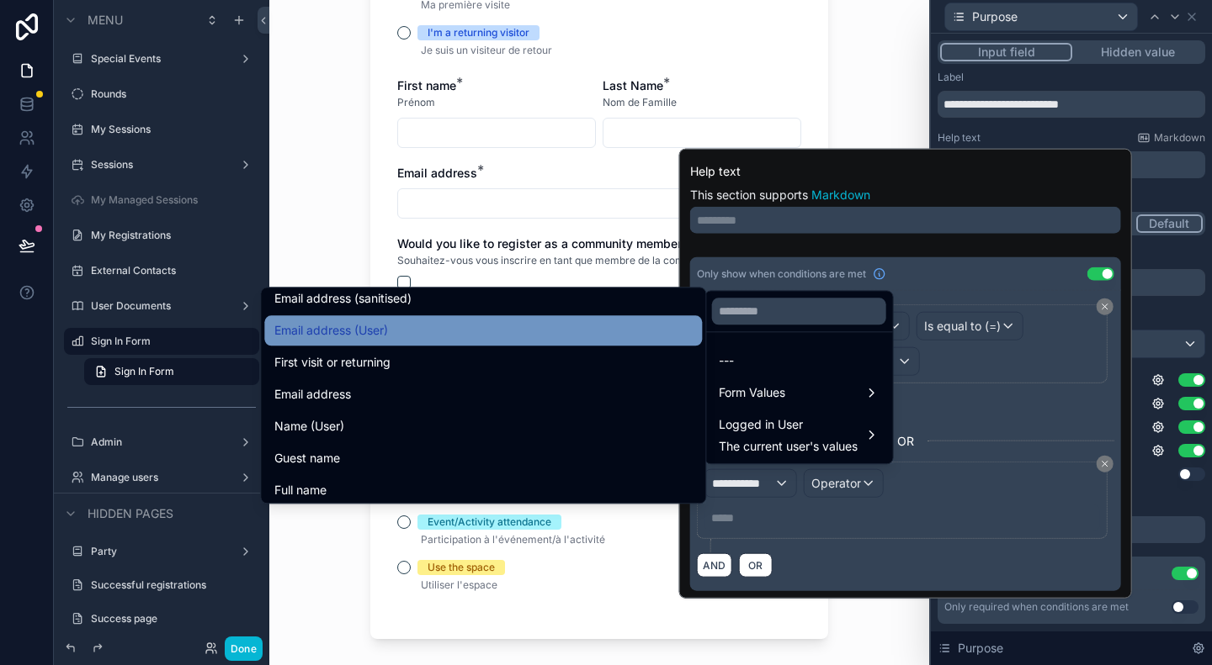
scroll to position [517, 0]
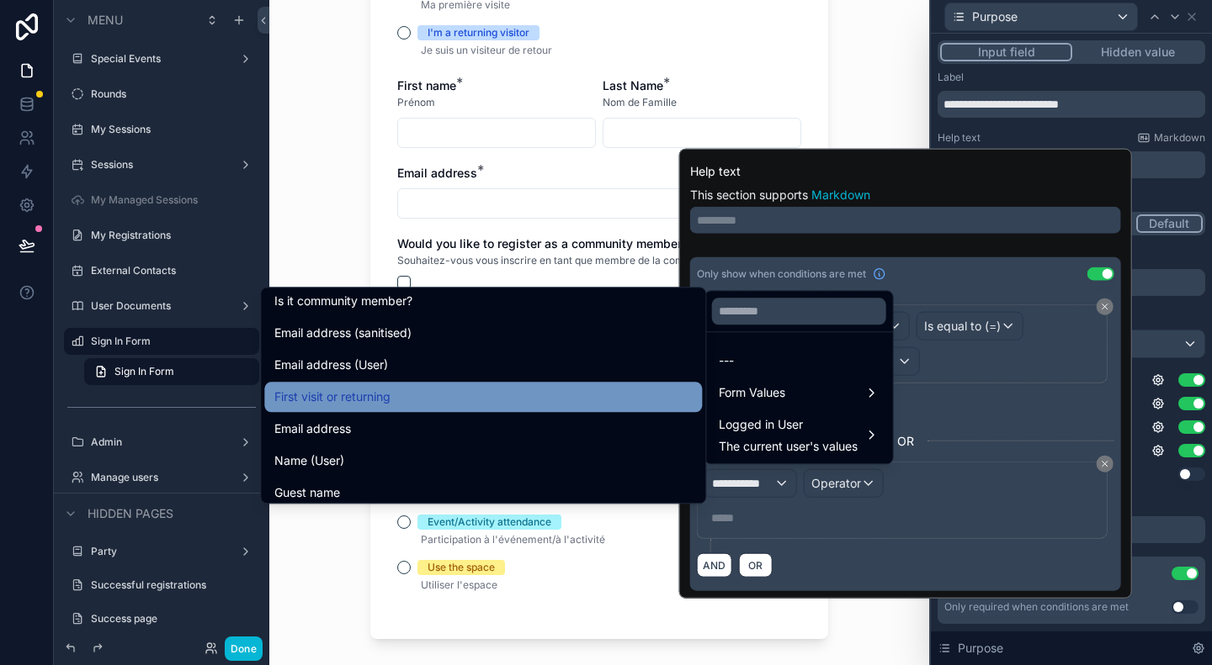
click at [344, 390] on span "First visit or returning" at bounding box center [332, 397] width 116 height 20
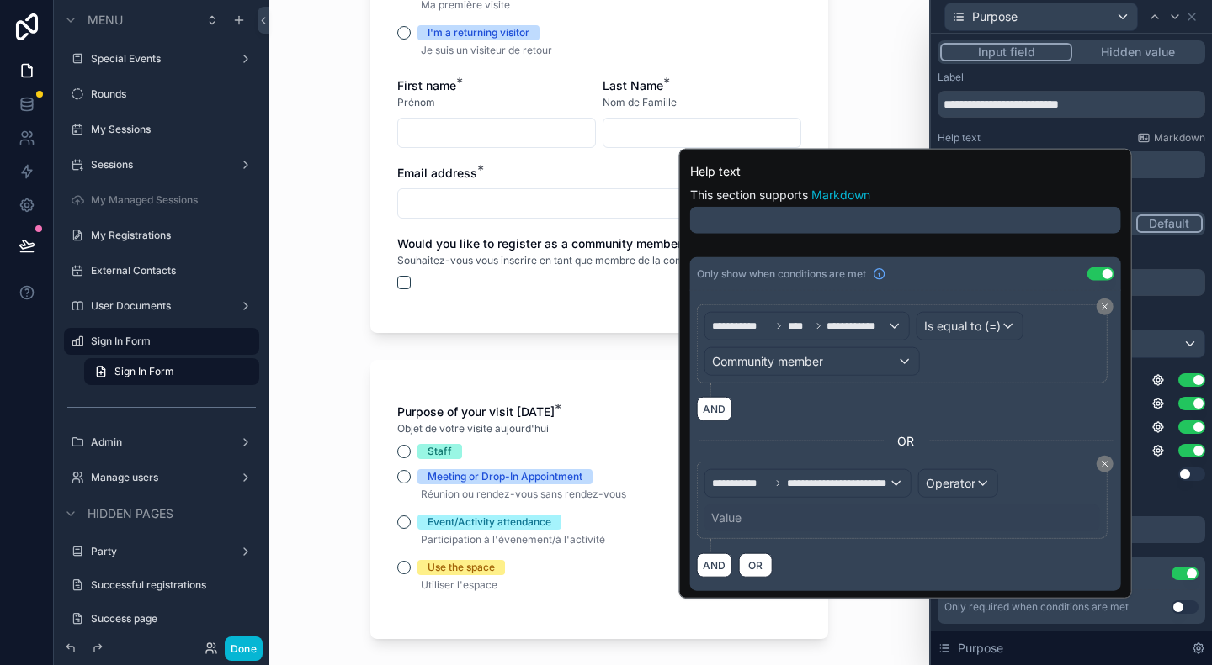
scroll to position [0, 0]
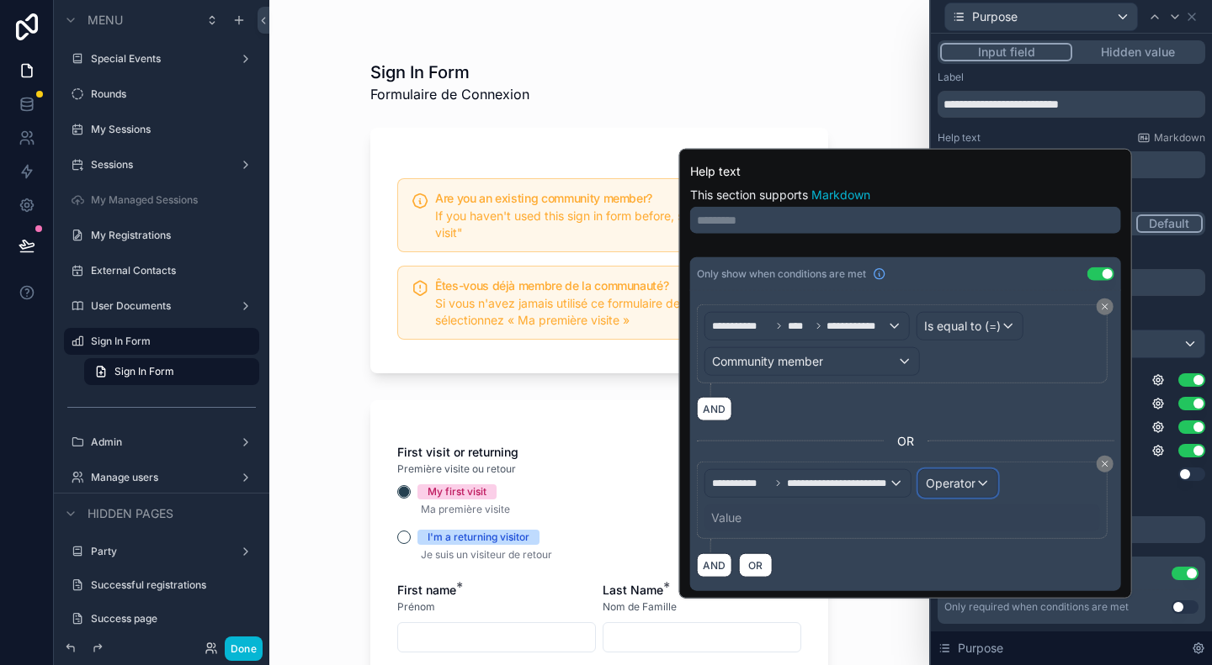
click at [964, 484] on span "Operator" at bounding box center [950, 483] width 50 height 14
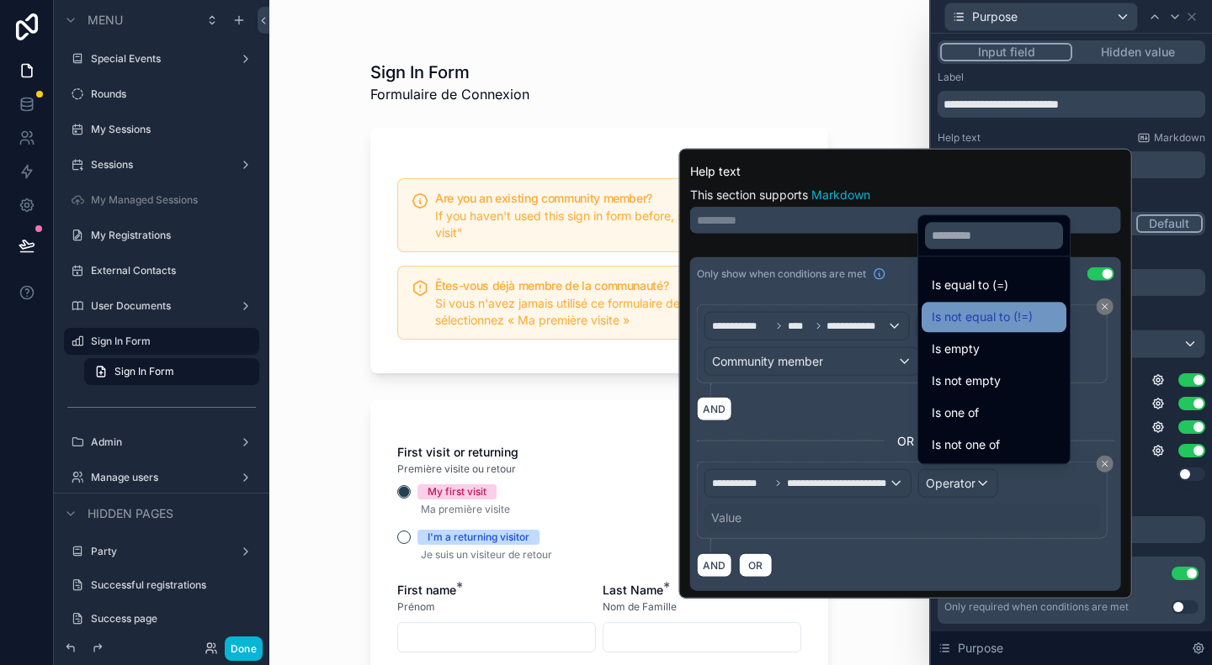
click at [1018, 314] on span "Is not equal to (!=)" at bounding box center [981, 317] width 101 height 20
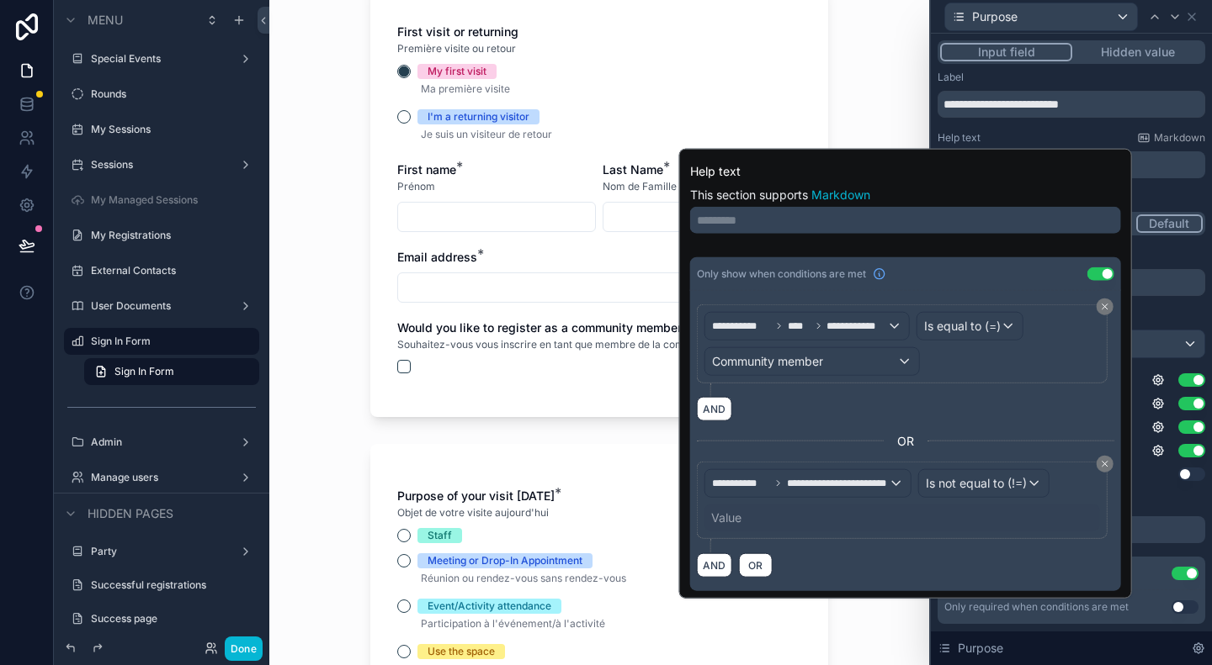
scroll to position [505, 0]
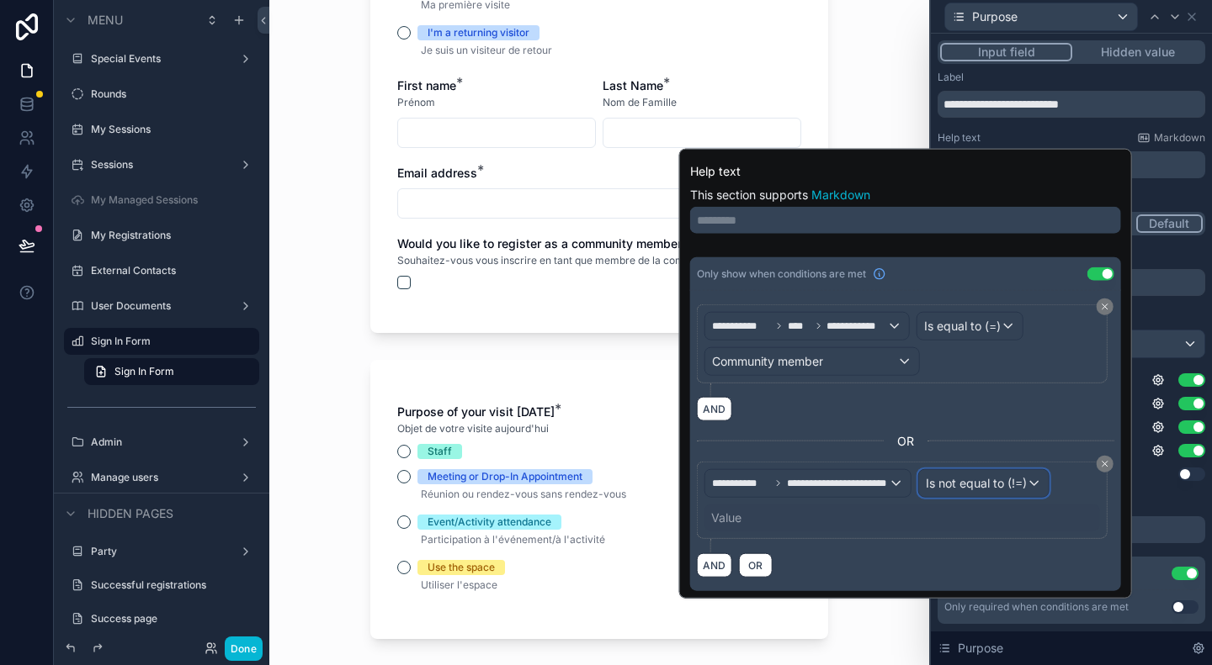
click at [1001, 482] on span "Is not equal to (!=)" at bounding box center [975, 483] width 101 height 17
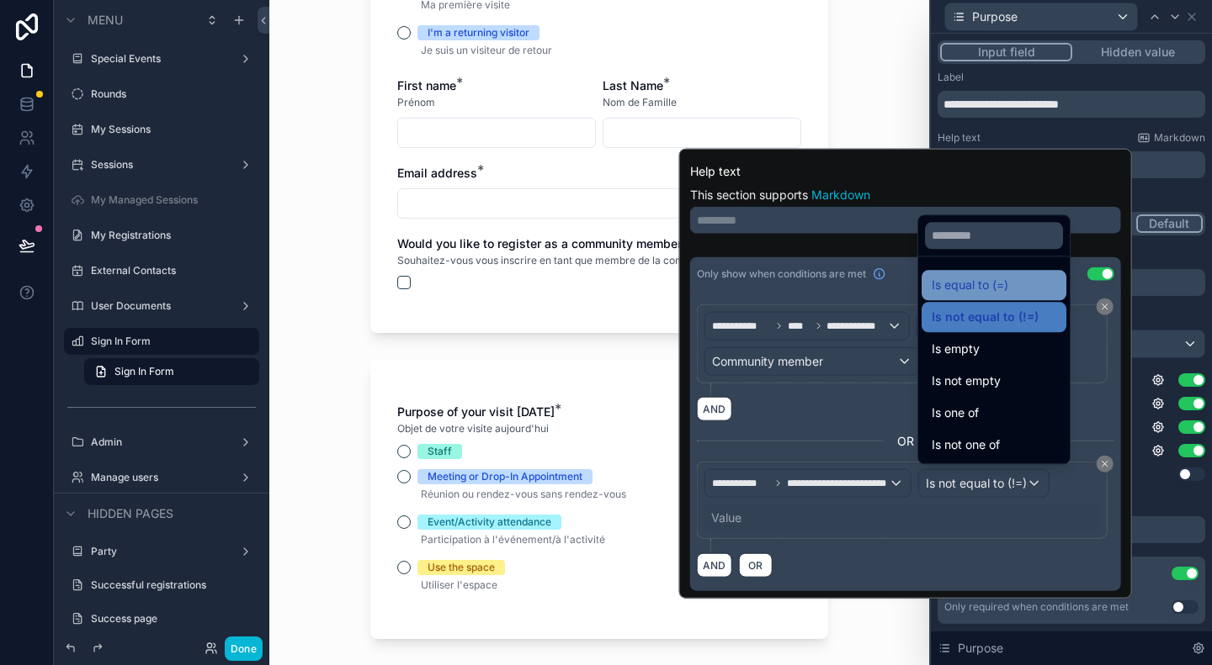
click at [989, 285] on span "Is equal to (=)" at bounding box center [969, 285] width 77 height 20
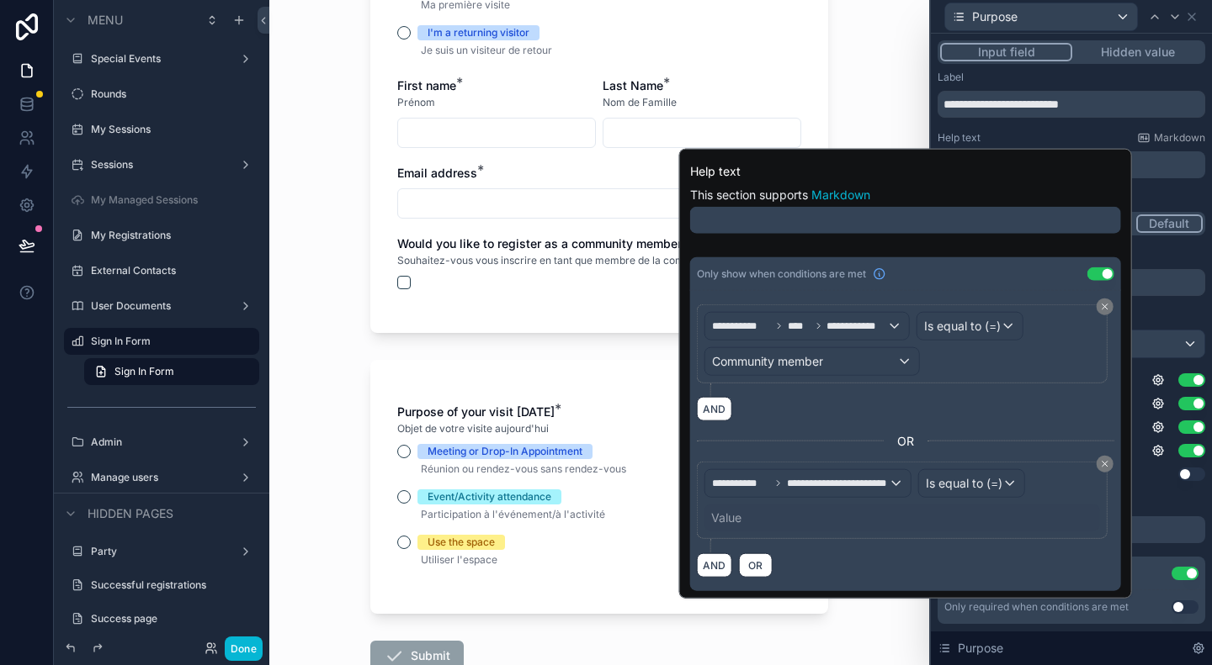
scroll to position [0, 0]
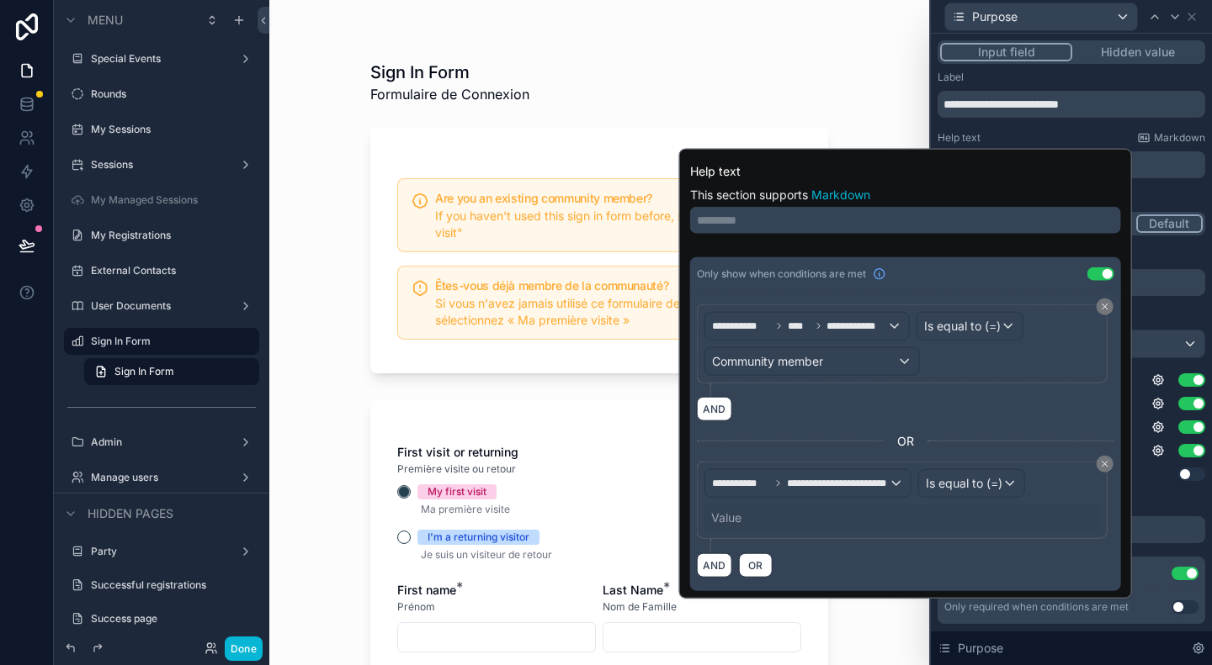
click at [734, 514] on div "Value" at bounding box center [726, 518] width 30 height 17
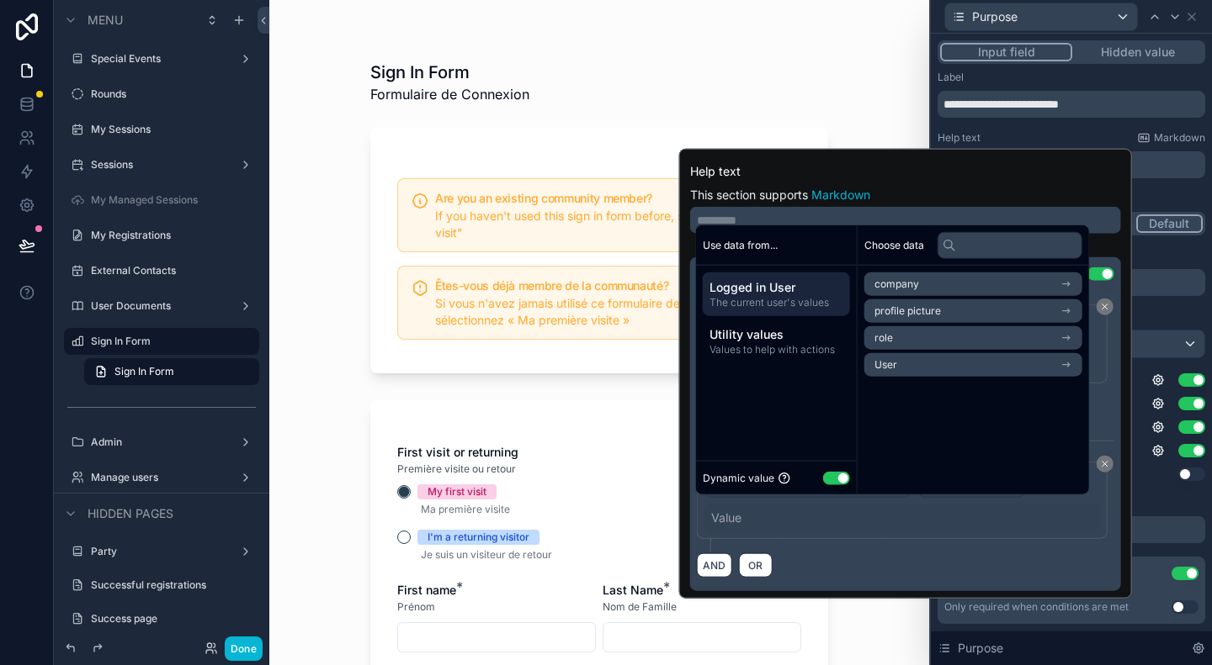
click at [734, 514] on div "Value" at bounding box center [726, 518] width 30 height 17
click at [1084, 535] on div "**********" at bounding box center [905, 507] width 417 height 91
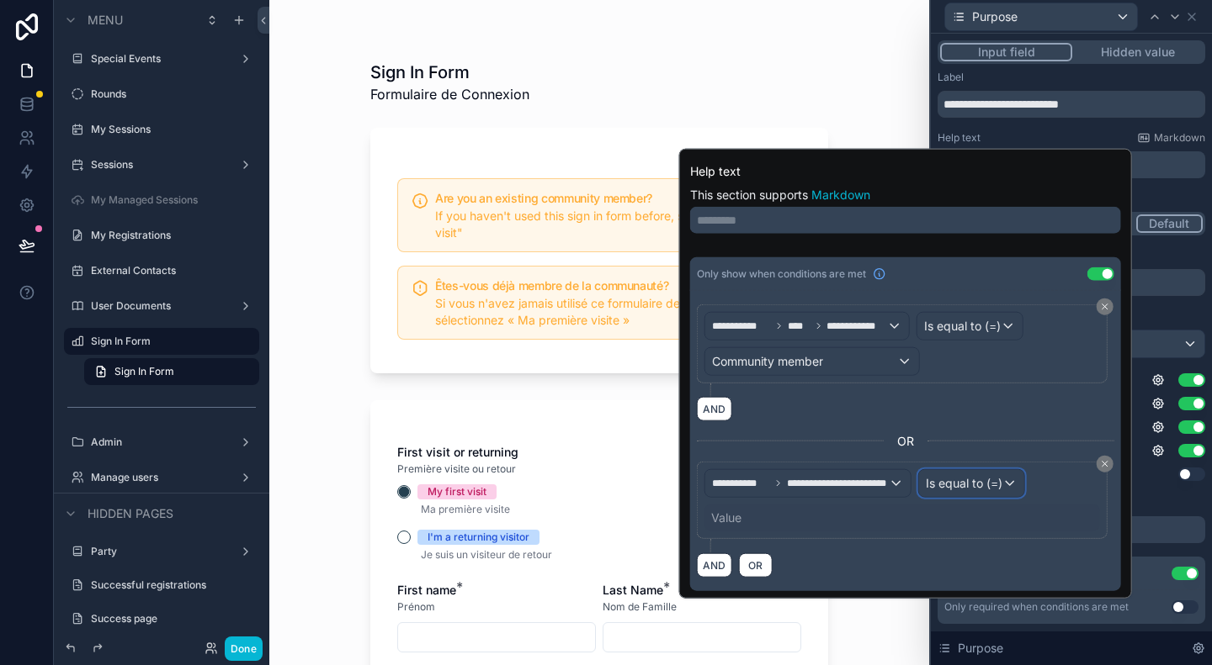
click at [1001, 477] on div "Is equal to (=)" at bounding box center [971, 483] width 105 height 27
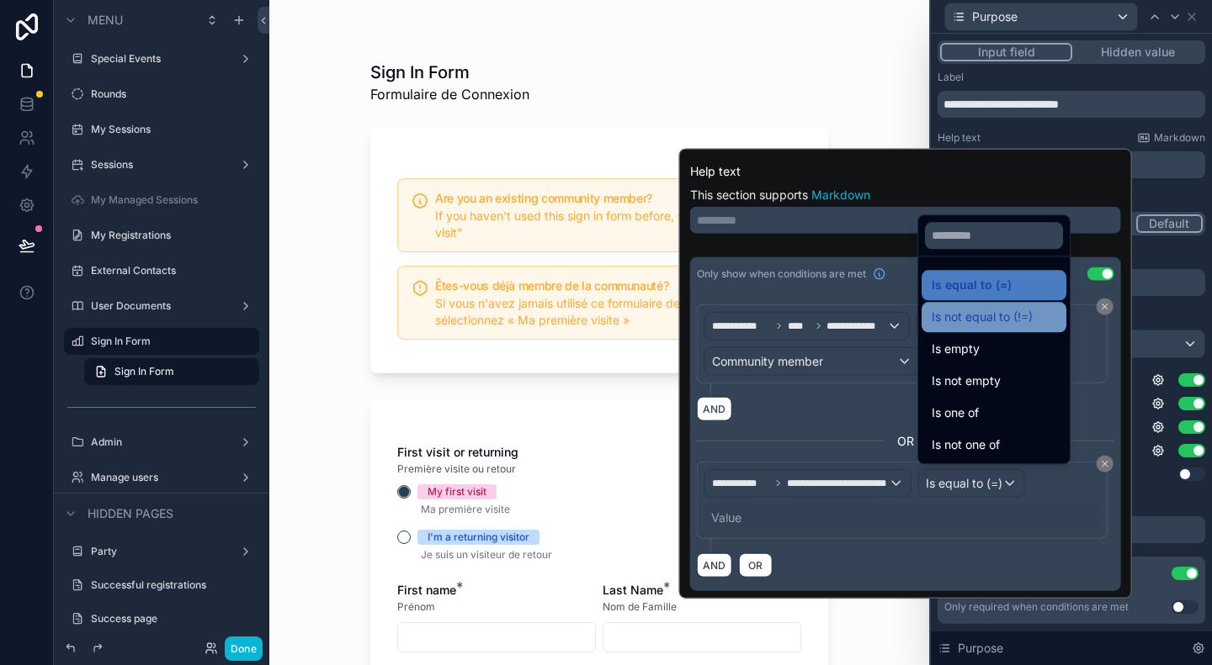
click at [999, 319] on span "Is not equal to (!=)" at bounding box center [981, 317] width 101 height 20
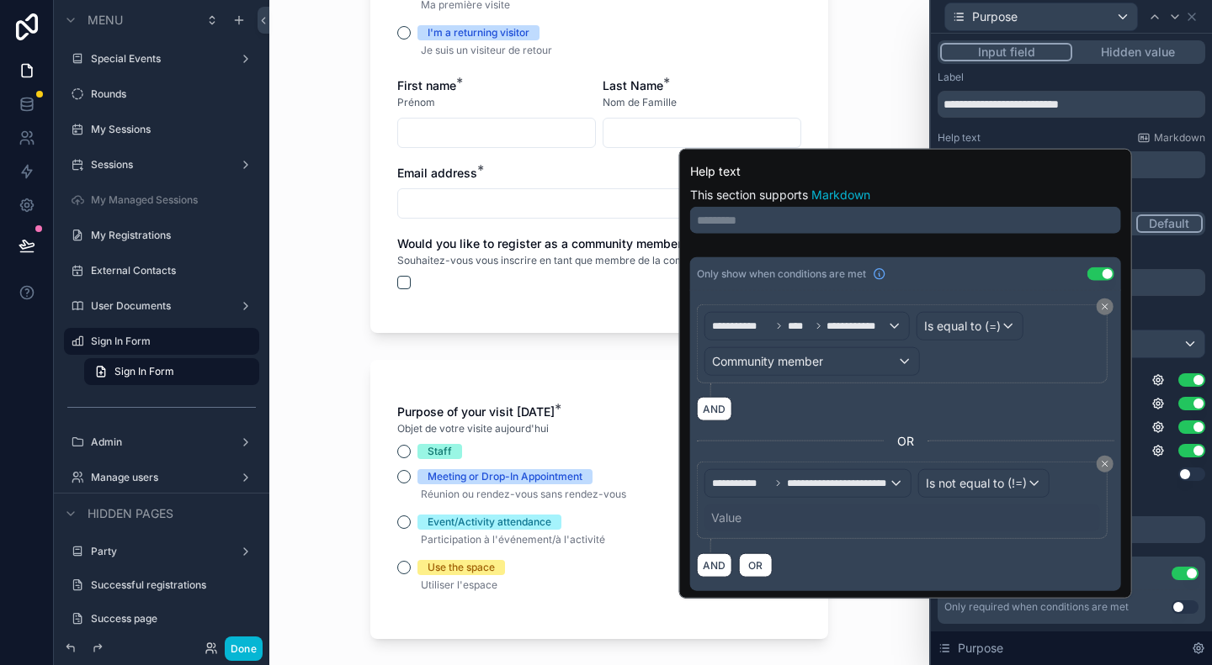
scroll to position [421, 0]
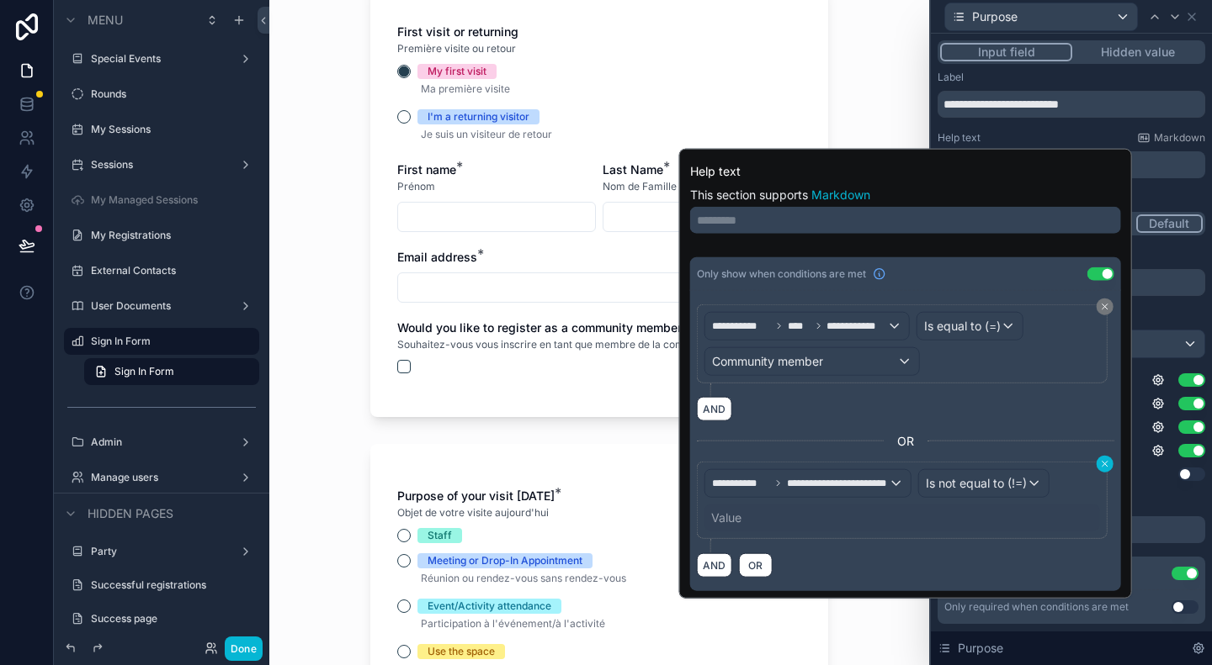
click at [1106, 460] on icon at bounding box center [1105, 464] width 10 height 10
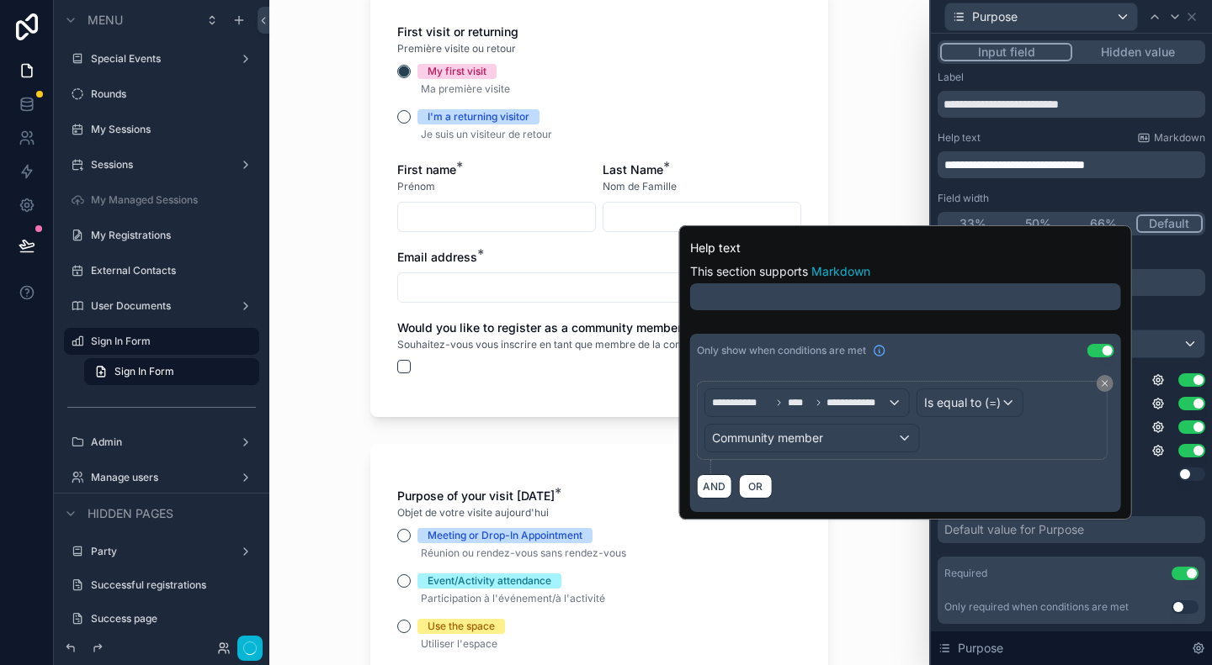
scroll to position [0, 0]
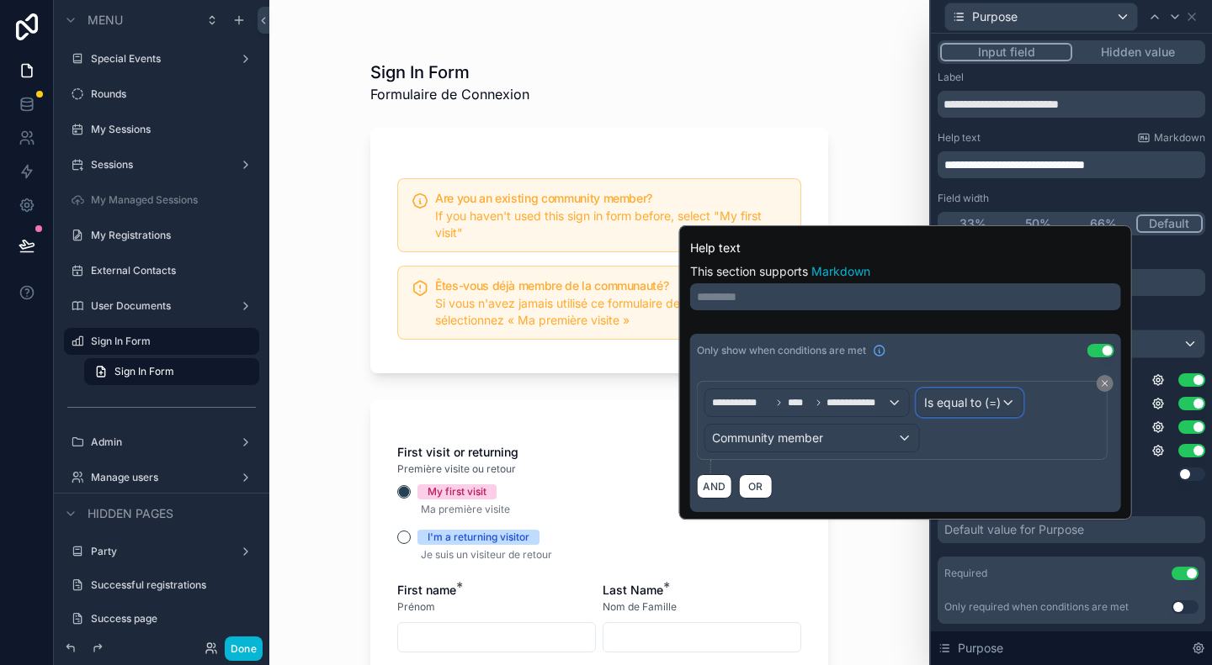
click at [985, 401] on span "Is equal to (=)" at bounding box center [962, 403] width 77 height 17
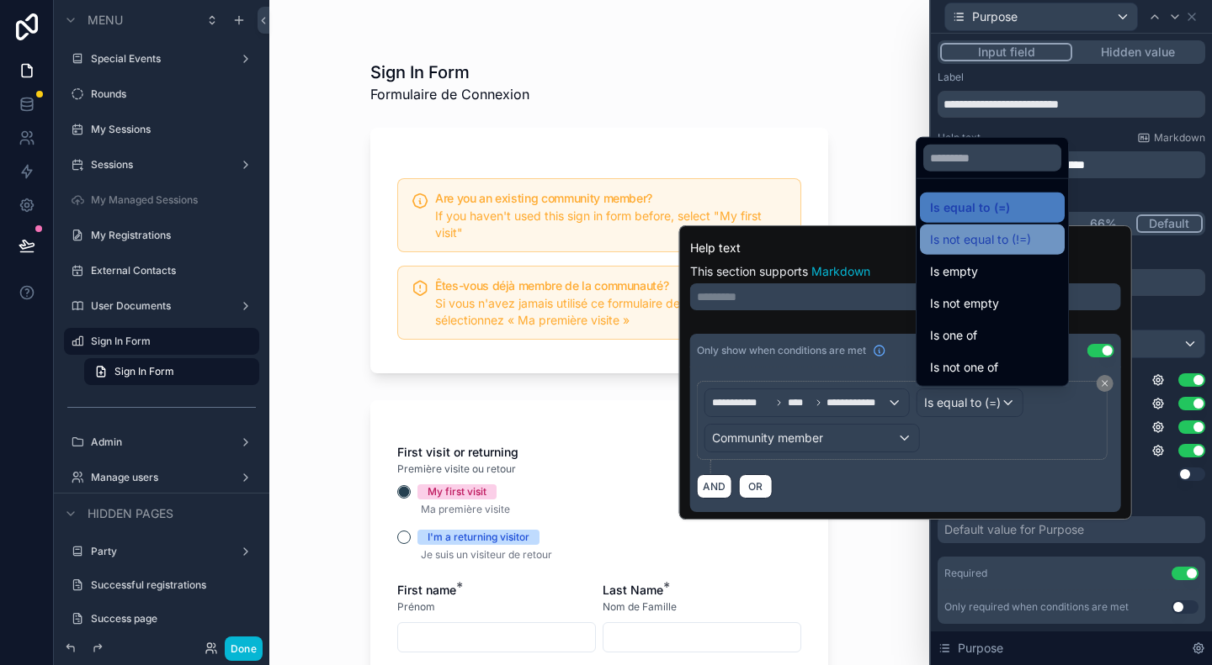
click at [994, 234] on span "Is not equal to (!=)" at bounding box center [980, 240] width 101 height 20
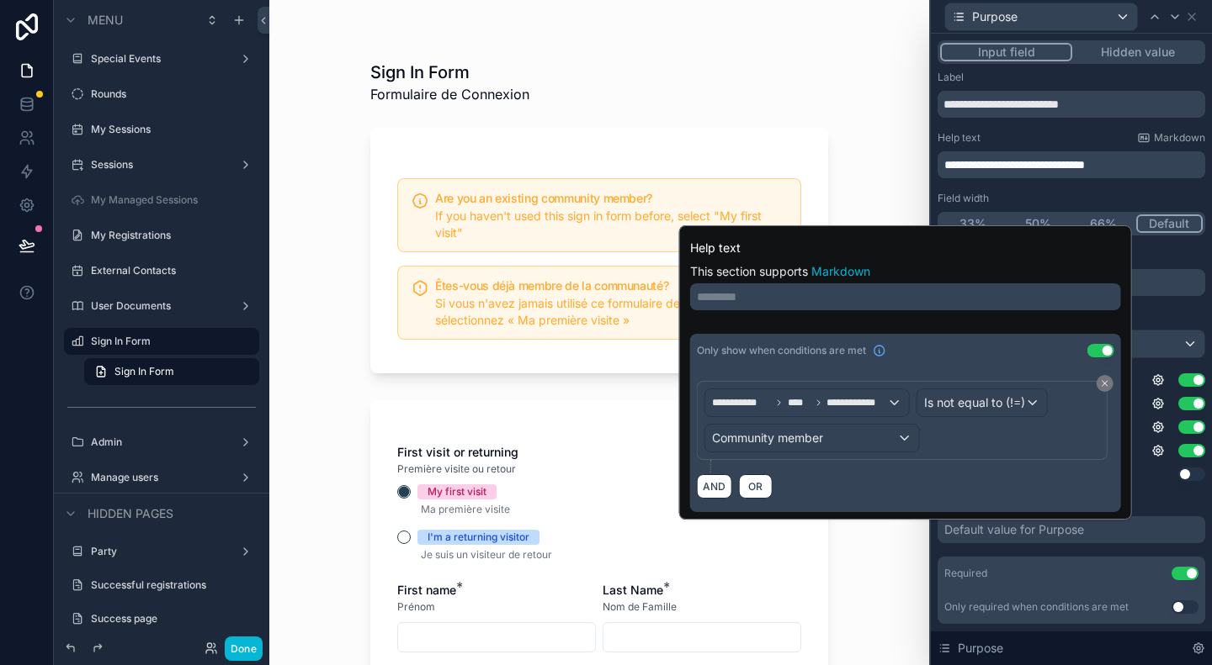
click at [802, 73] on div "Sign In Form Formulaire de Connexion" at bounding box center [599, 83] width 458 height 44
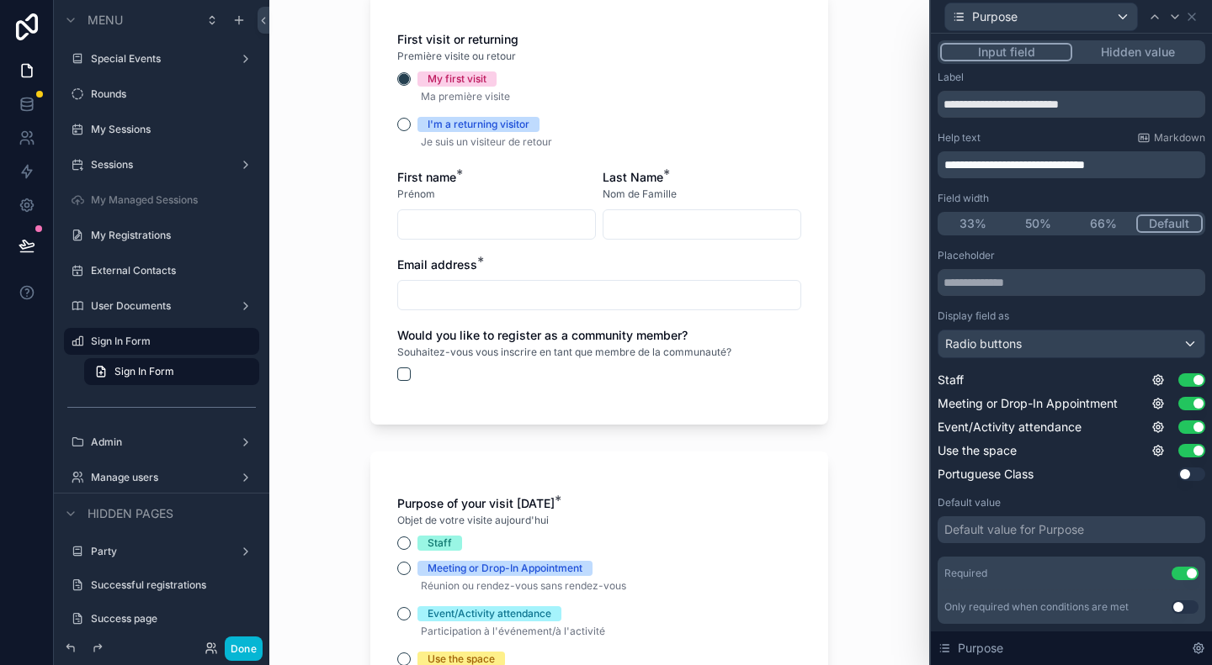
scroll to position [421, 0]
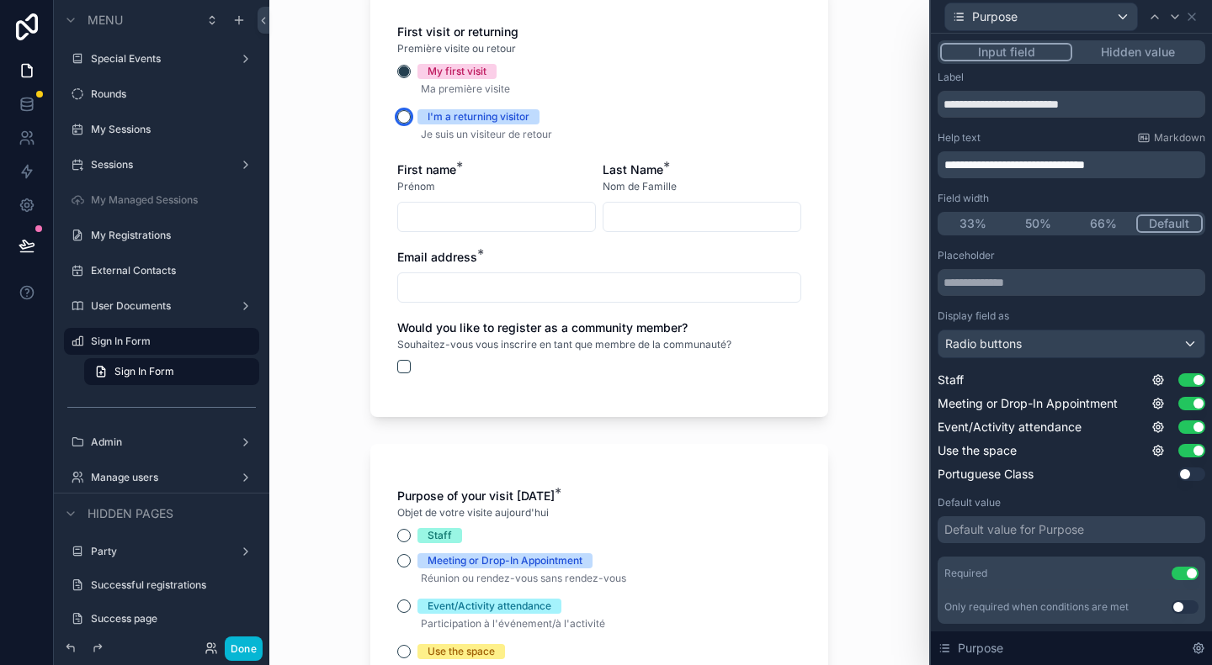
click at [398, 117] on button "I'm a returning visitor" at bounding box center [403, 116] width 13 height 13
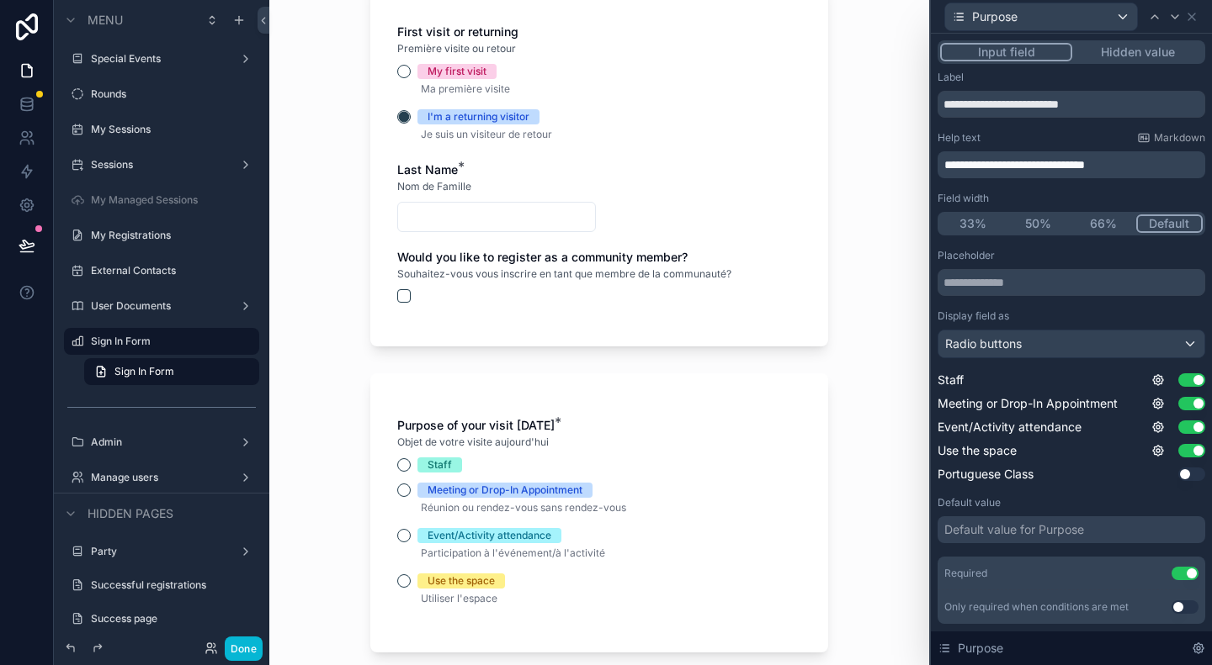
click at [446, 211] on input "scrollable content" at bounding box center [496, 217] width 197 height 24
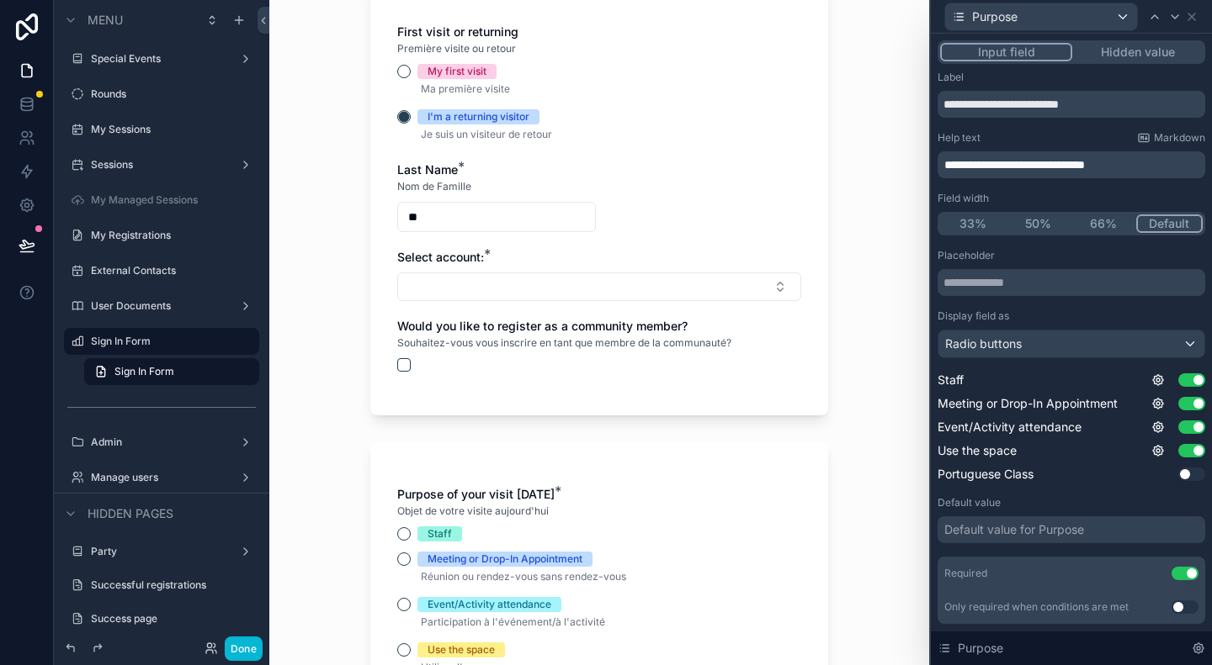
type input "*"
type input "*******"
click at [525, 294] on button "Select Button" at bounding box center [599, 287] width 404 height 29
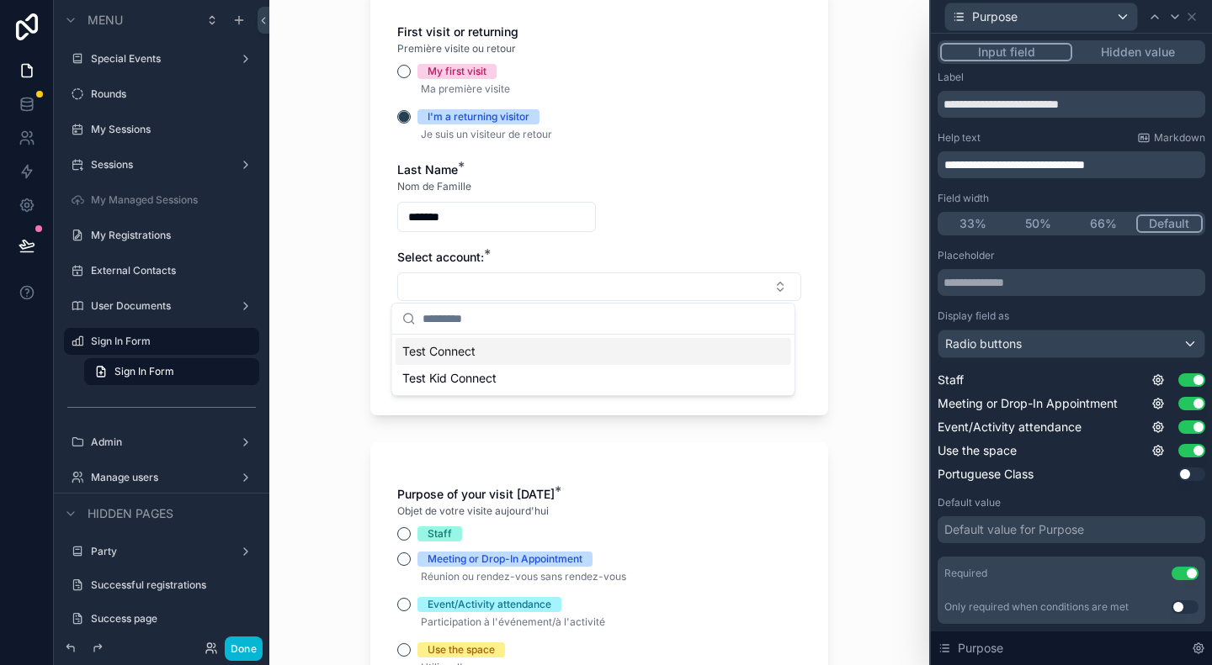
click at [507, 353] on div "Test Connect" at bounding box center [592, 351] width 395 height 27
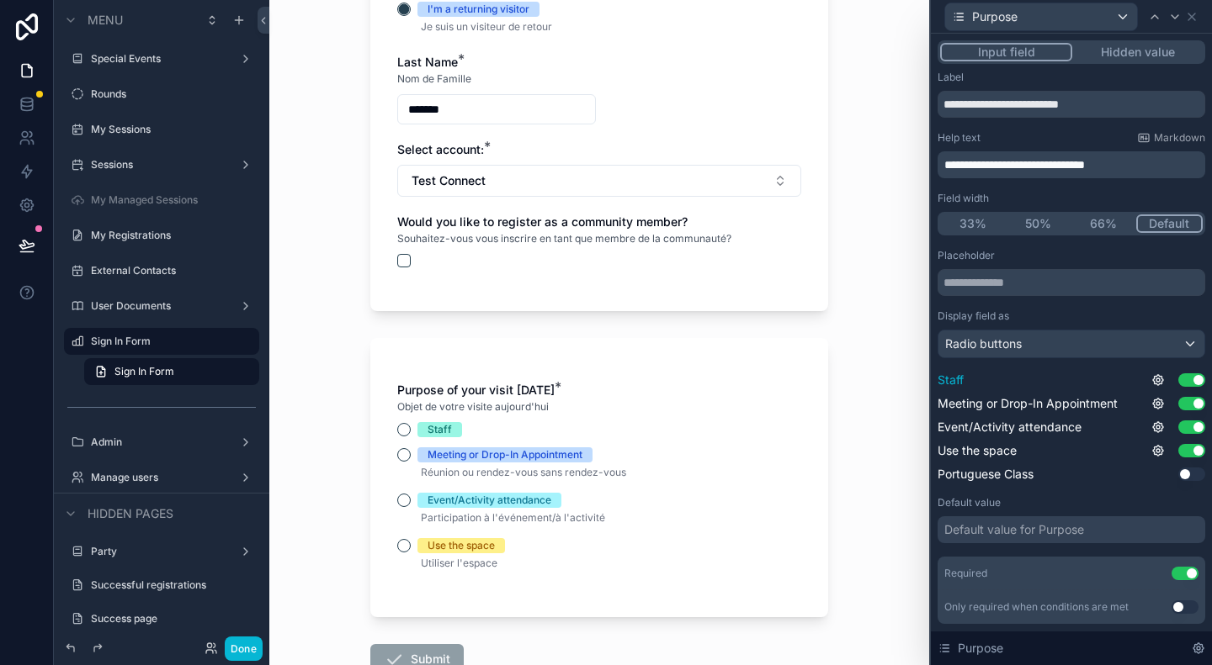
scroll to position [505, 0]
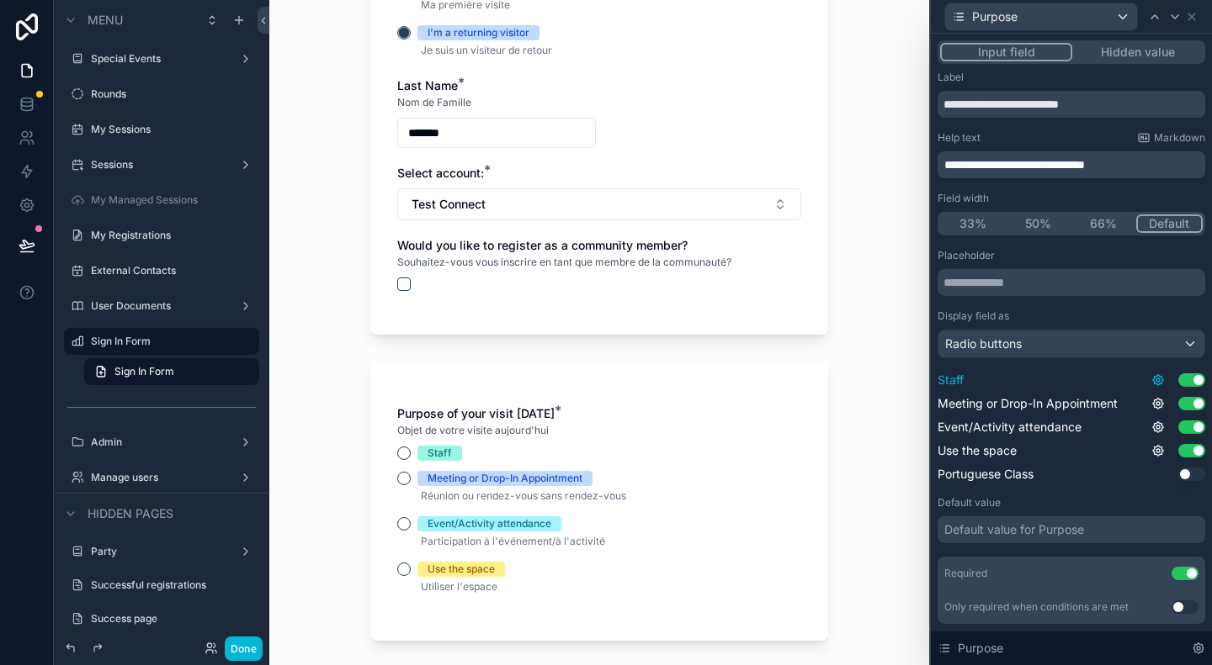
click at [1153, 384] on icon at bounding box center [1158, 380] width 10 height 10
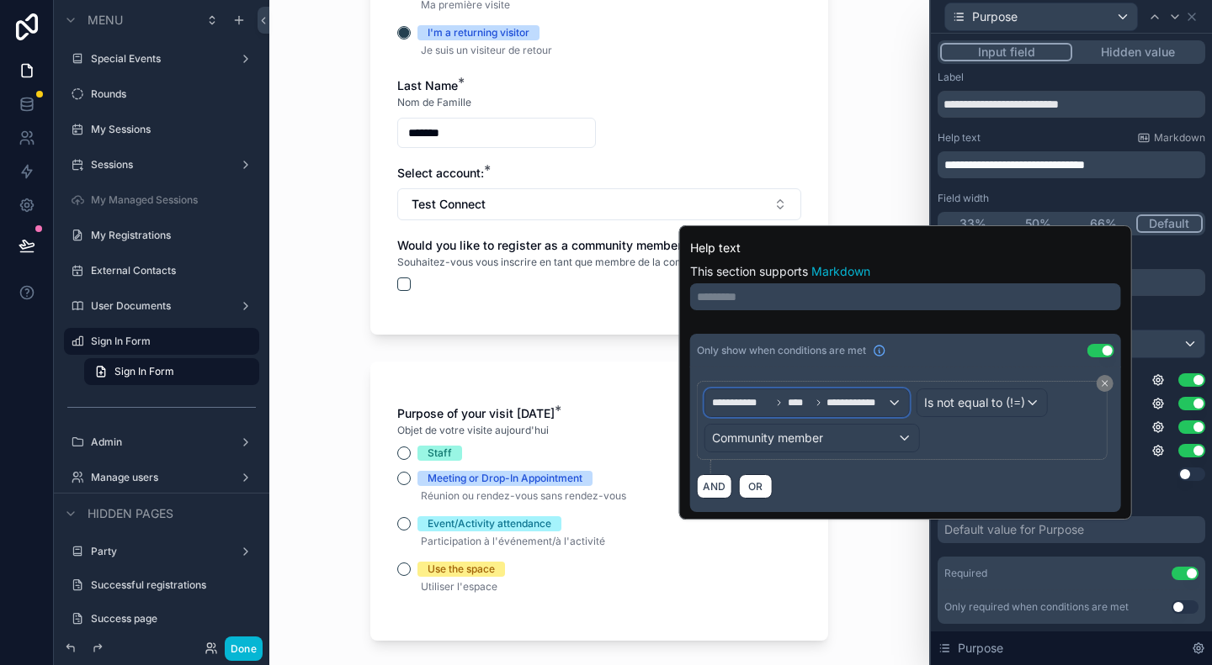
click at [885, 400] on span "**********" at bounding box center [856, 402] width 60 height 13
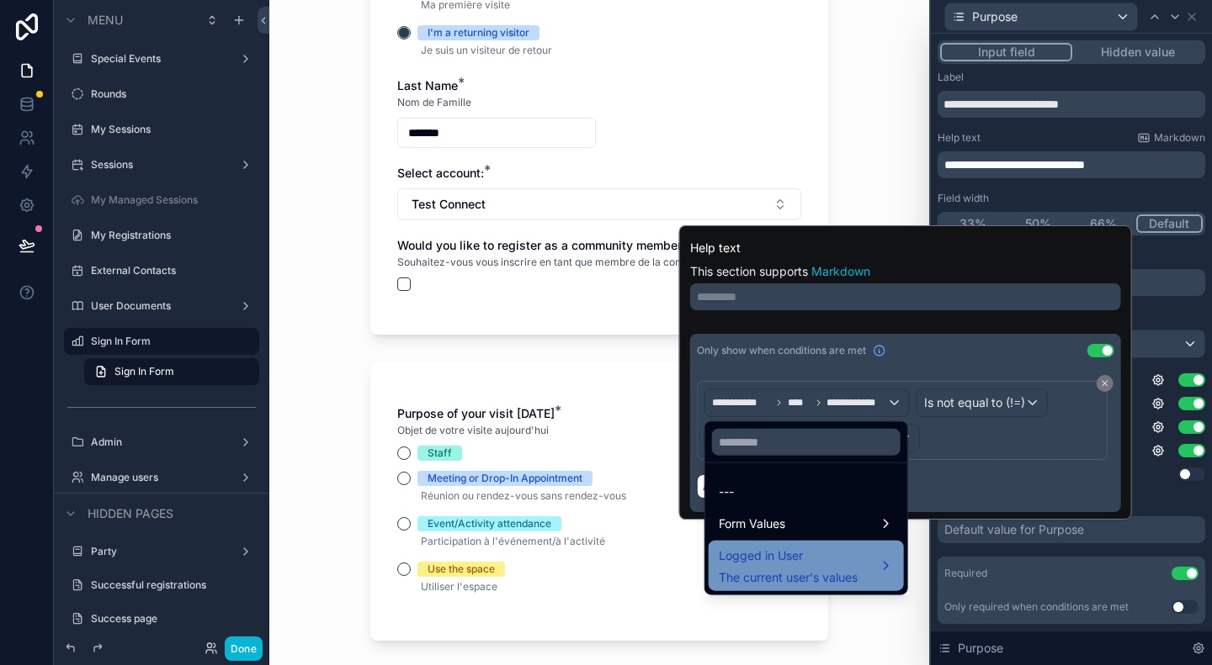
click at [830, 565] on span "Logged in User" at bounding box center [787, 556] width 139 height 20
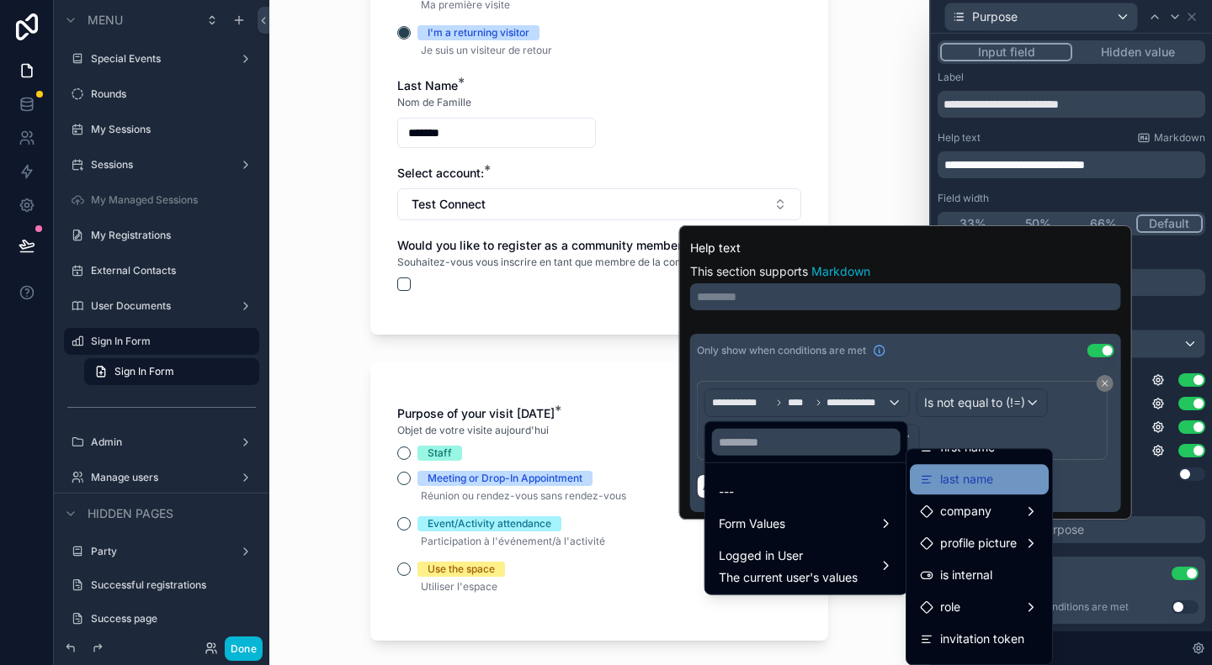
scroll to position [168, 0]
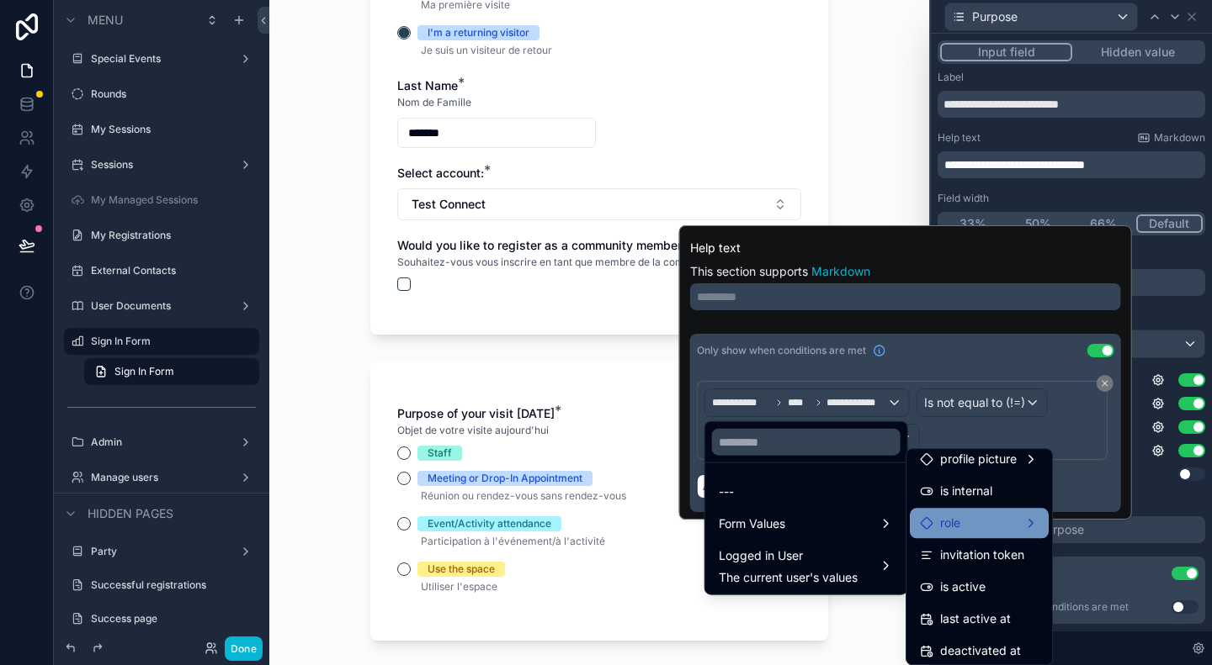
click at [991, 528] on div "role" at bounding box center [979, 523] width 119 height 20
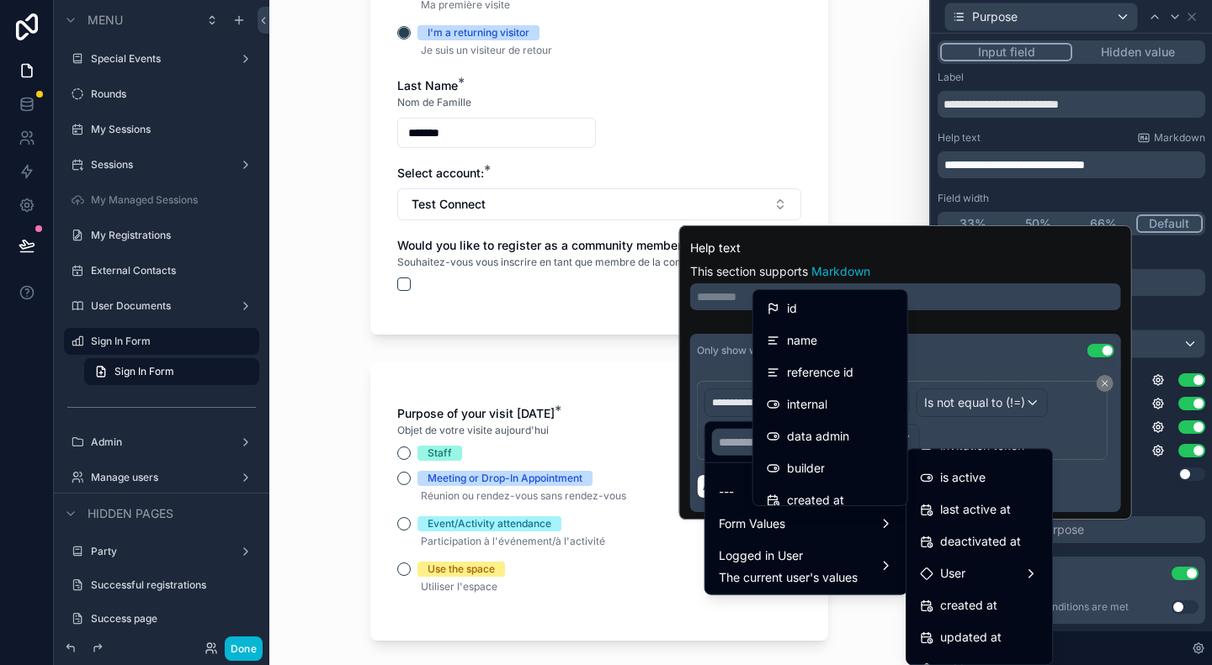
scroll to position [301, 0]
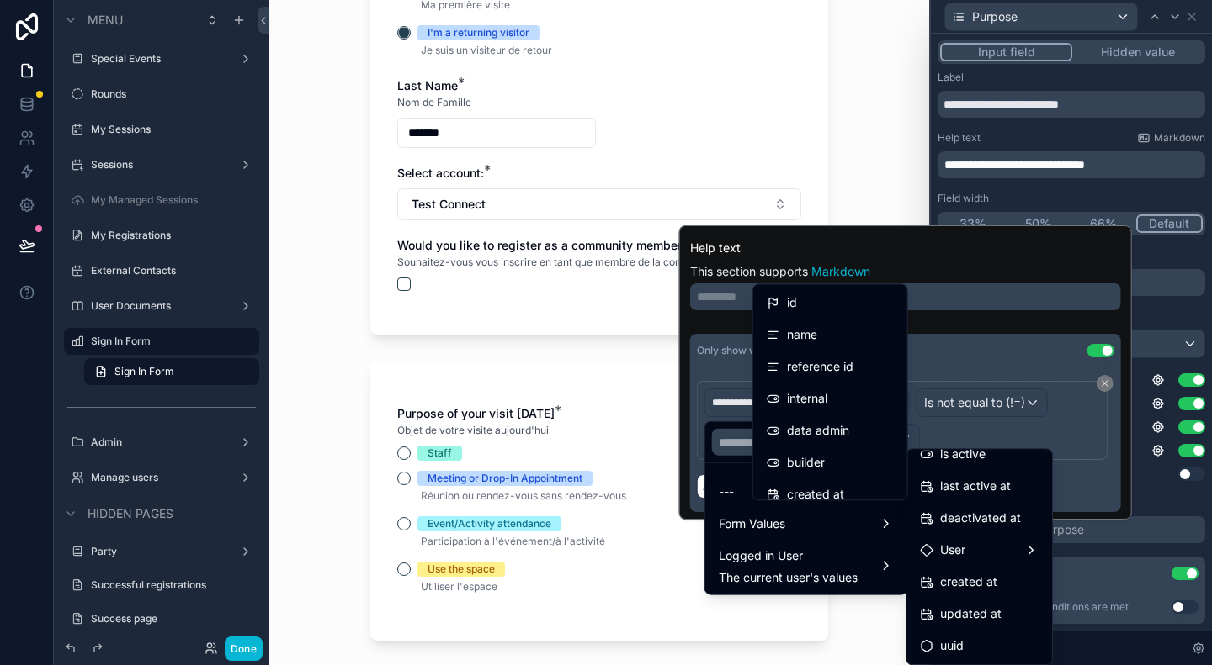
click at [965, 345] on div at bounding box center [905, 372] width 453 height 294
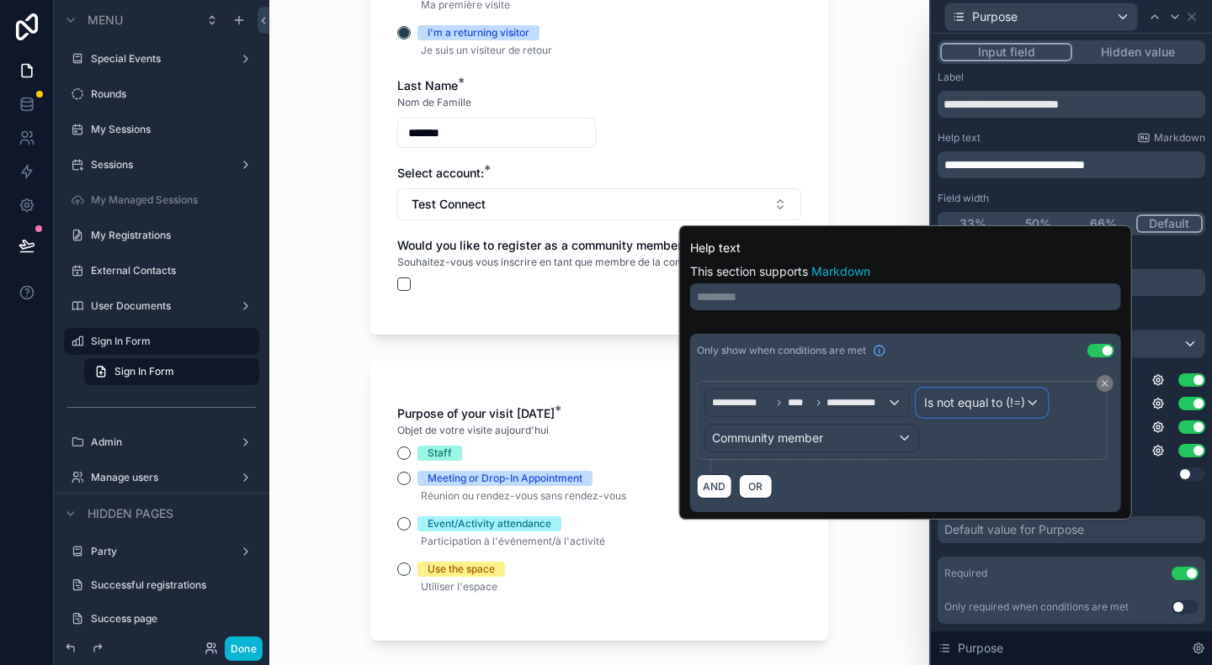
click at [1005, 395] on span "Is not equal to (!=)" at bounding box center [974, 403] width 101 height 17
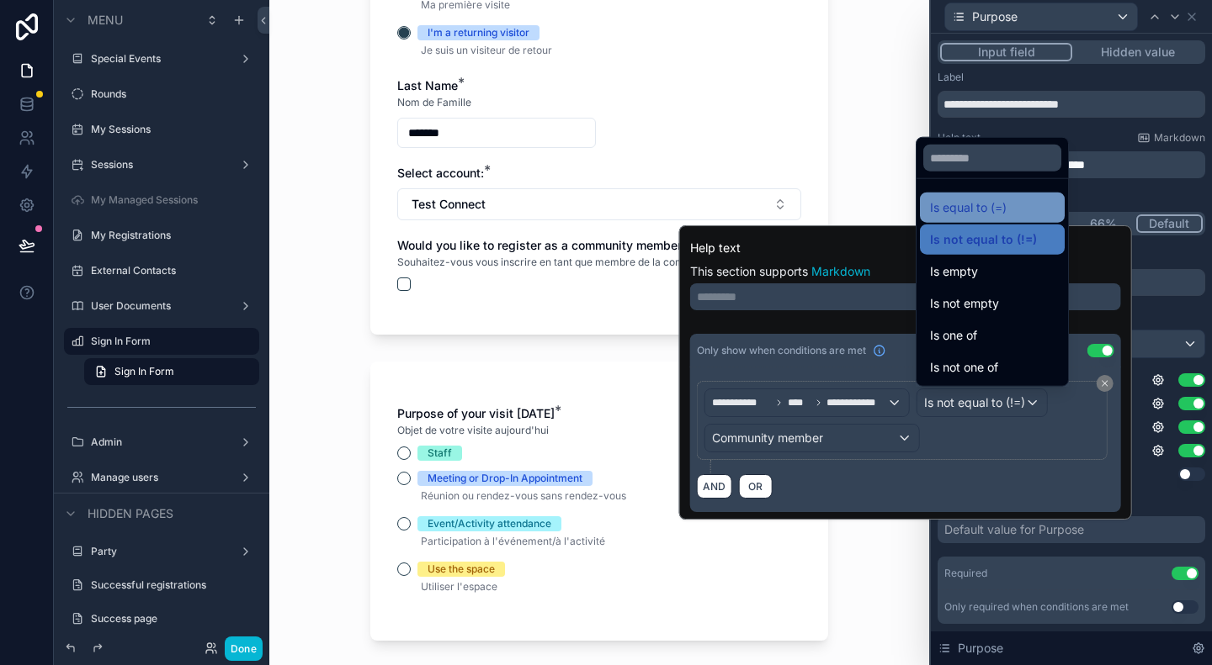
click at [986, 208] on span "Is equal to (=)" at bounding box center [968, 208] width 77 height 20
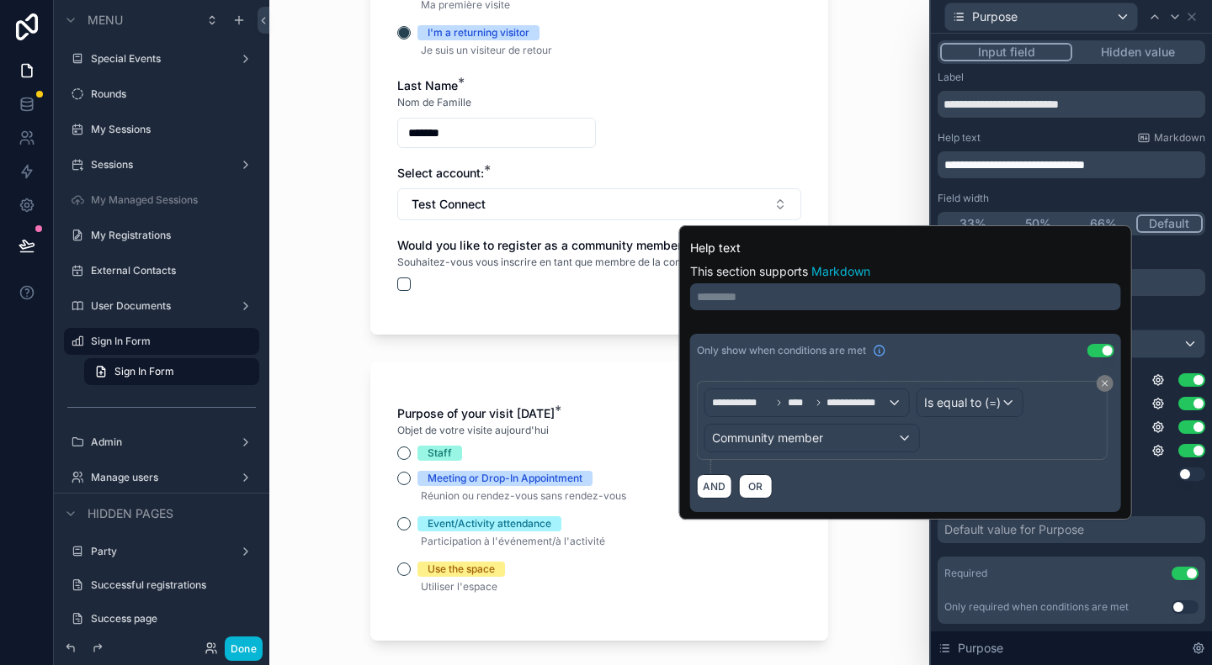
scroll to position [0, 0]
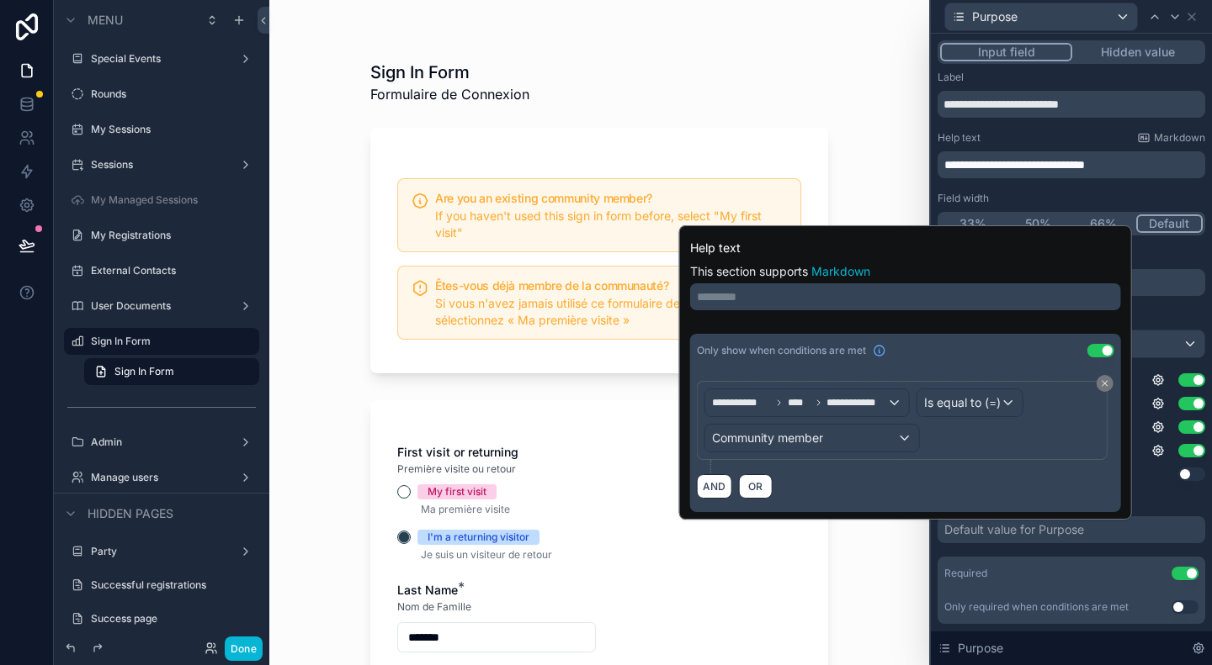
click at [298, 456] on div "Sign In Form Formulaire de Connexion Are you an existing community member? If y…" at bounding box center [599, 332] width 660 height 665
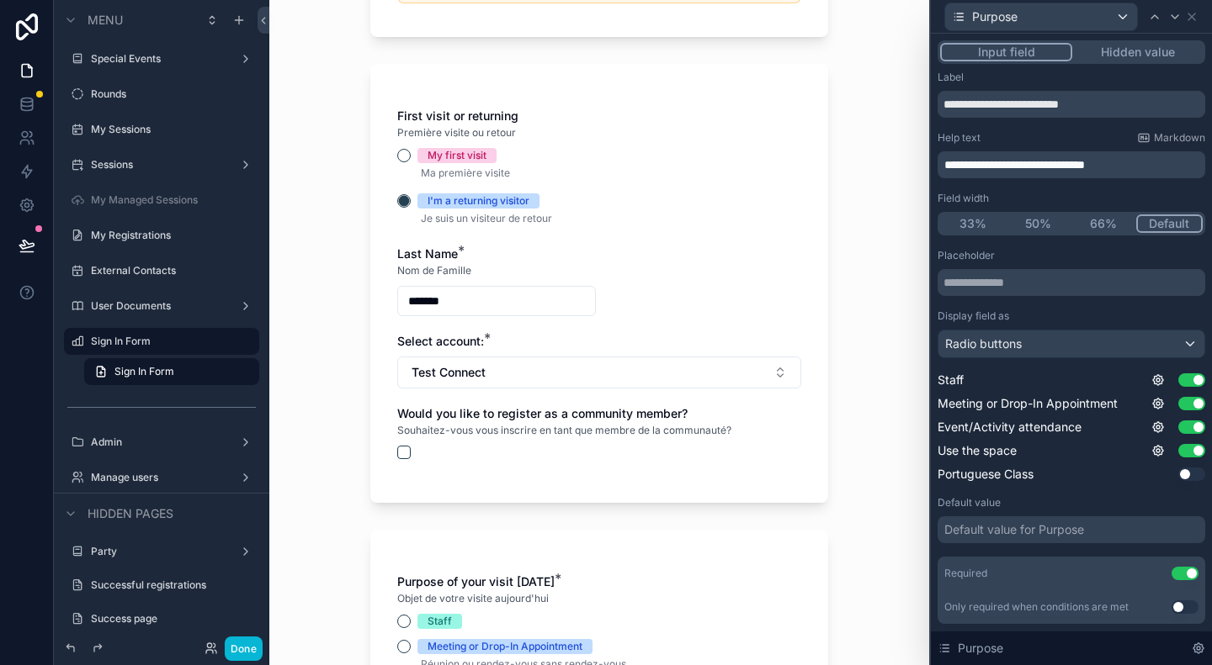
scroll to position [421, 0]
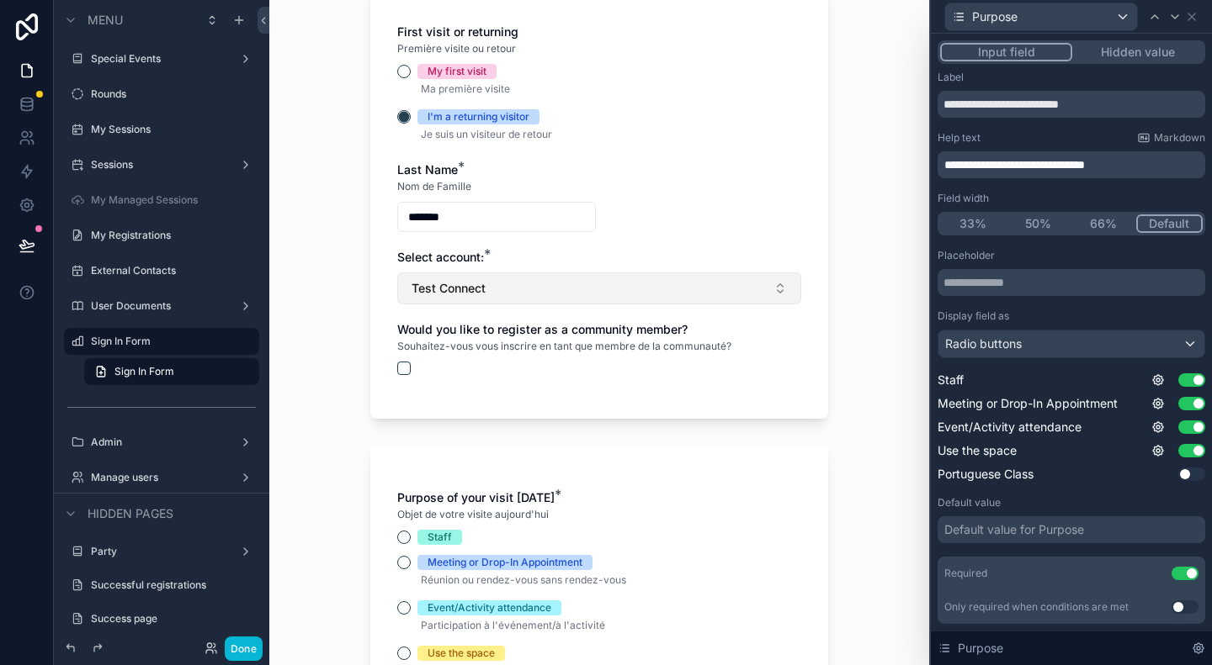
click at [487, 282] on button "Test Connect" at bounding box center [599, 289] width 404 height 32
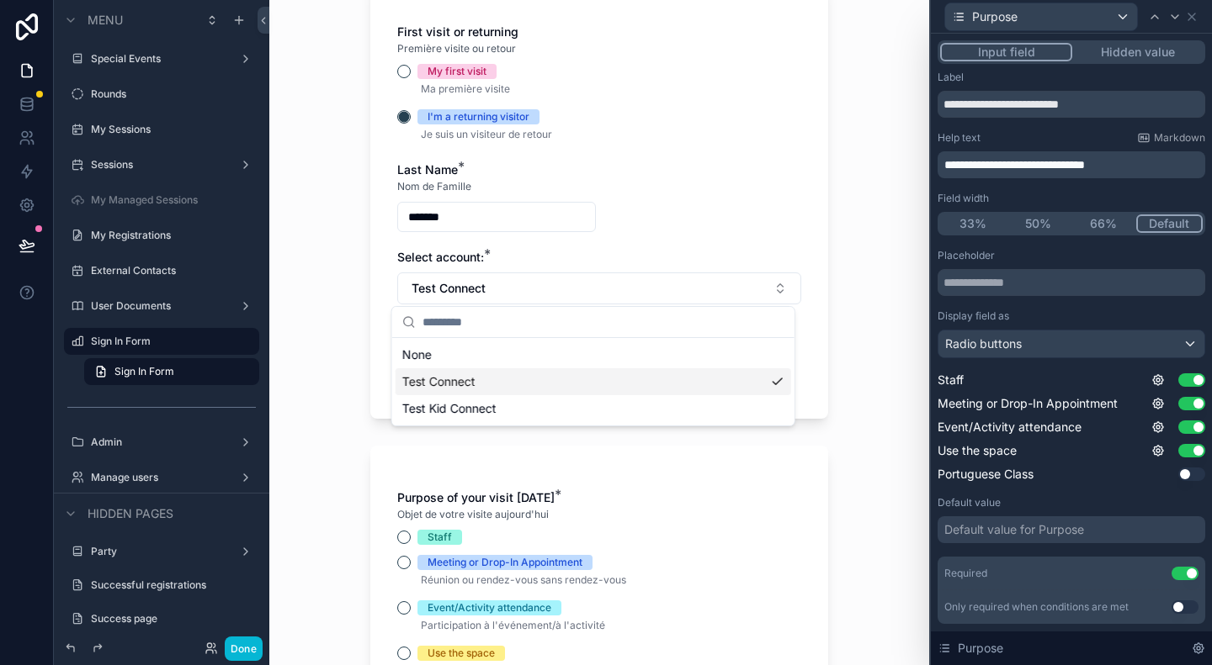
click at [461, 387] on span "Test Connect" at bounding box center [438, 382] width 73 height 17
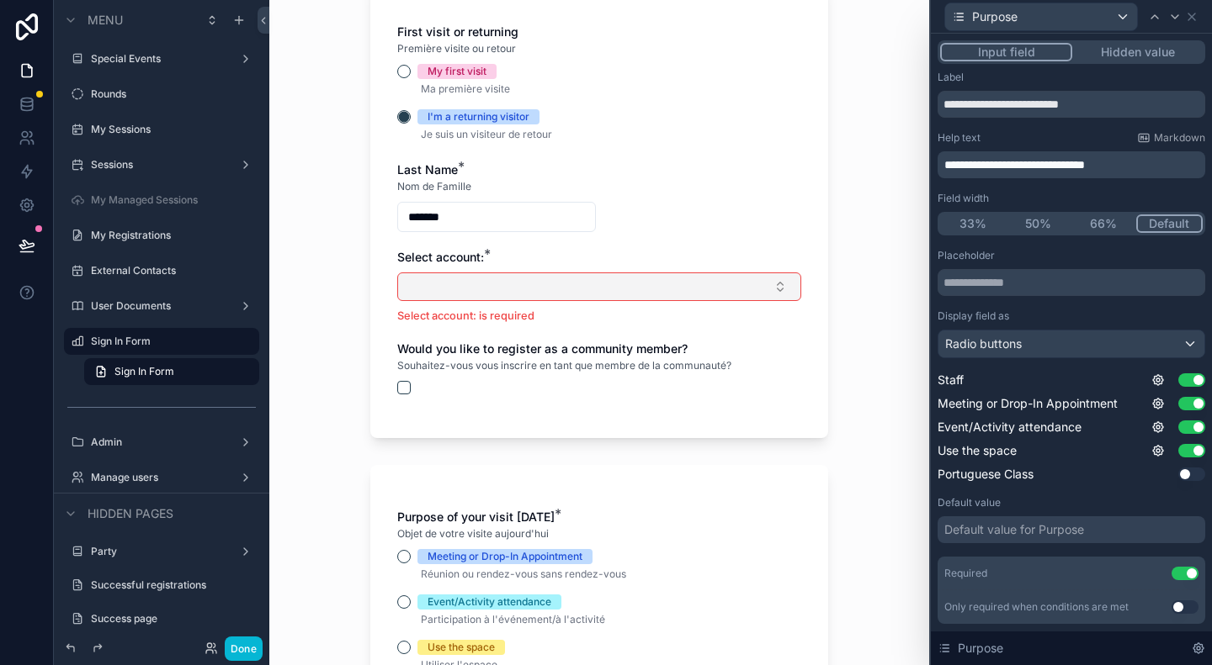
click at [523, 289] on button "Select Button" at bounding box center [599, 287] width 404 height 29
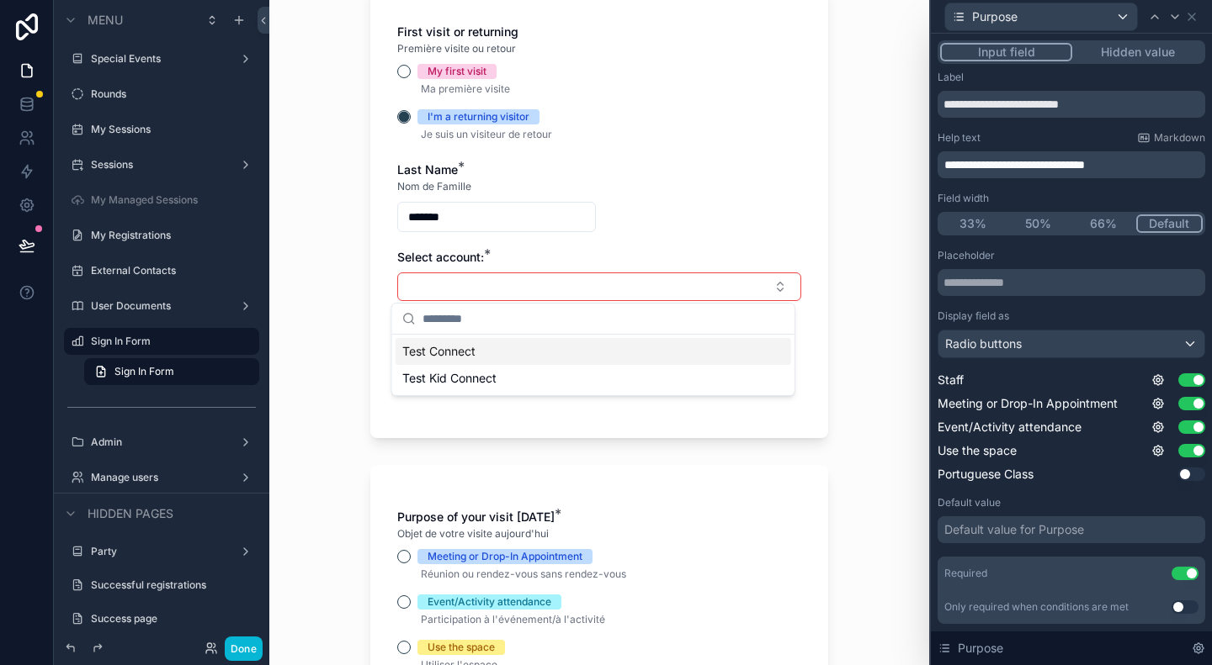
click at [454, 356] on span "Test Connect" at bounding box center [438, 351] width 73 height 17
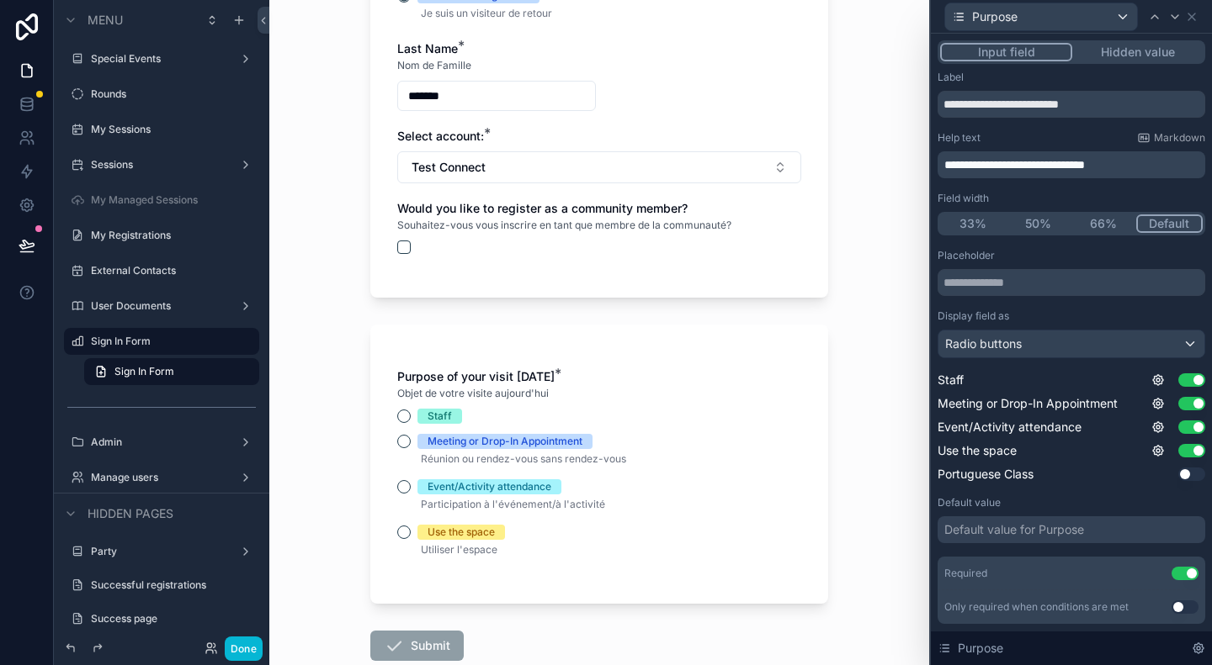
scroll to position [505, 0]
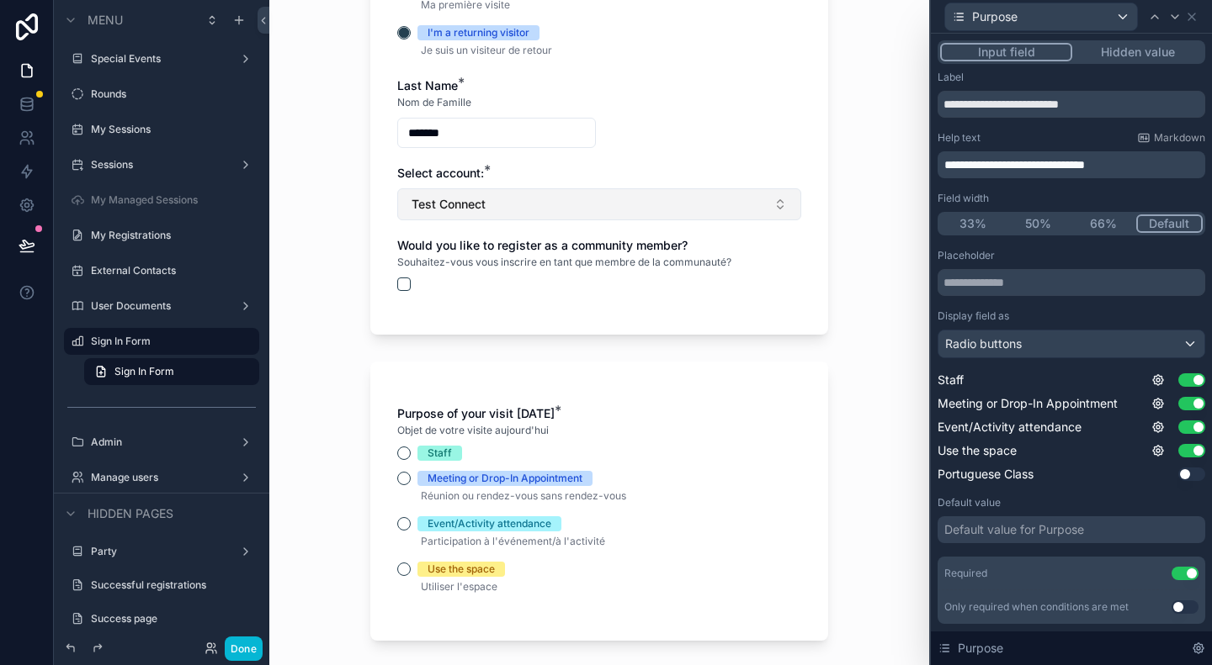
click at [528, 215] on button "Test Connect" at bounding box center [599, 204] width 404 height 32
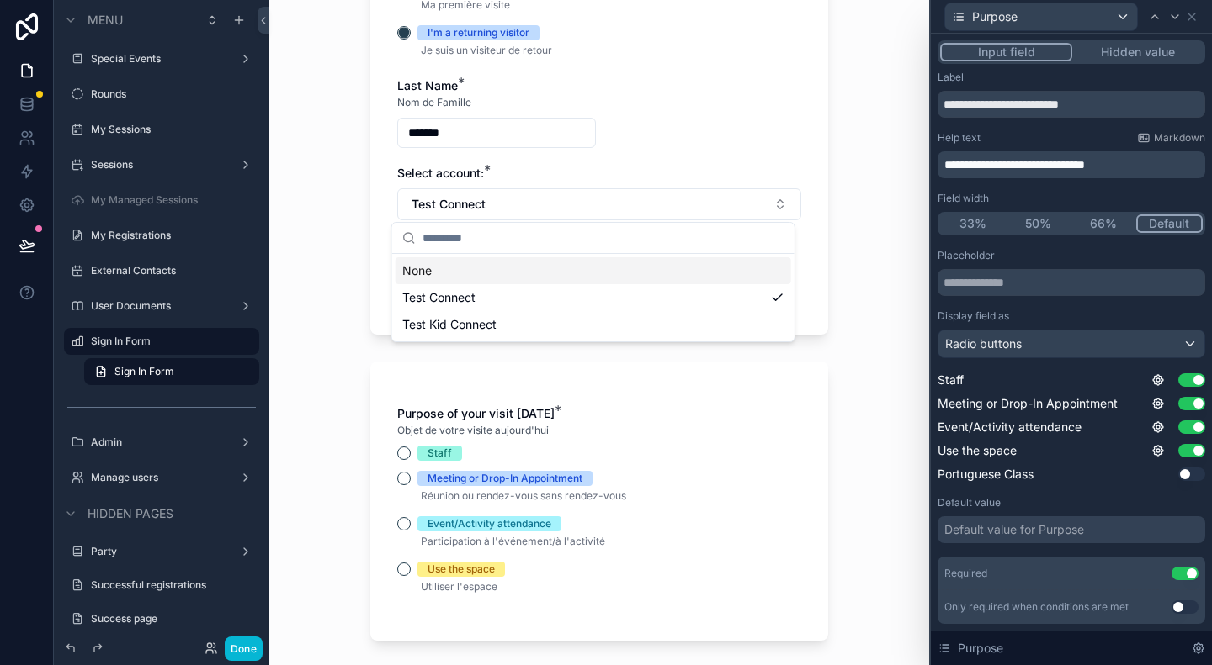
click at [449, 274] on div "None" at bounding box center [592, 270] width 395 height 27
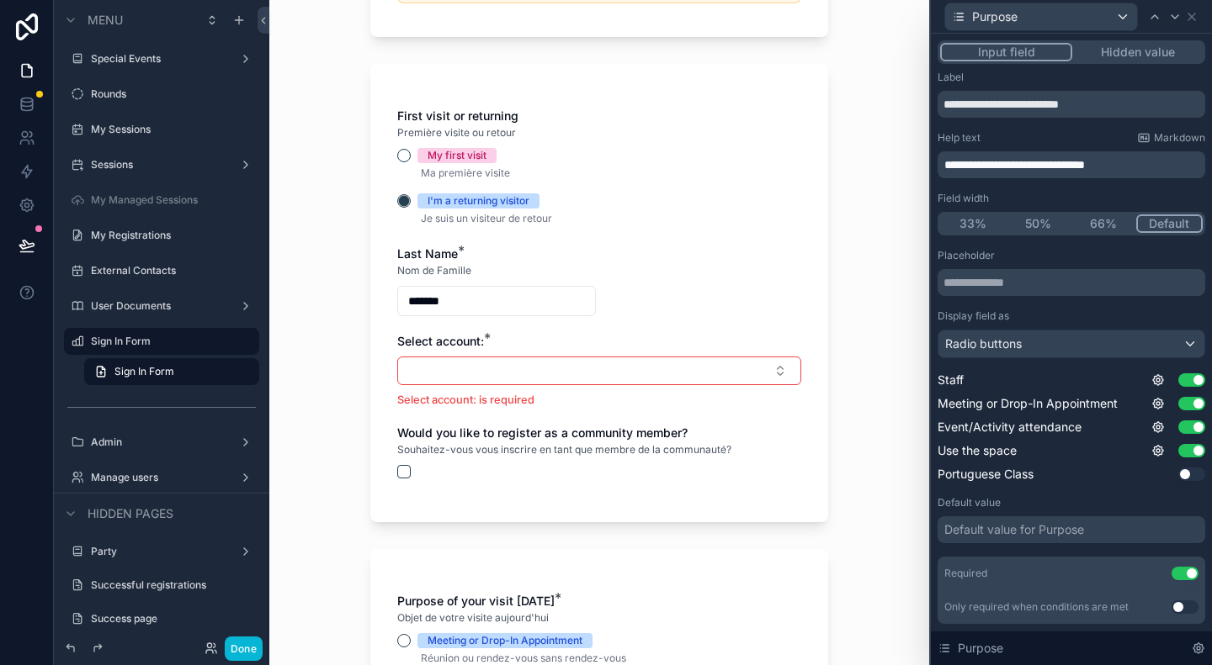
scroll to position [421, 0]
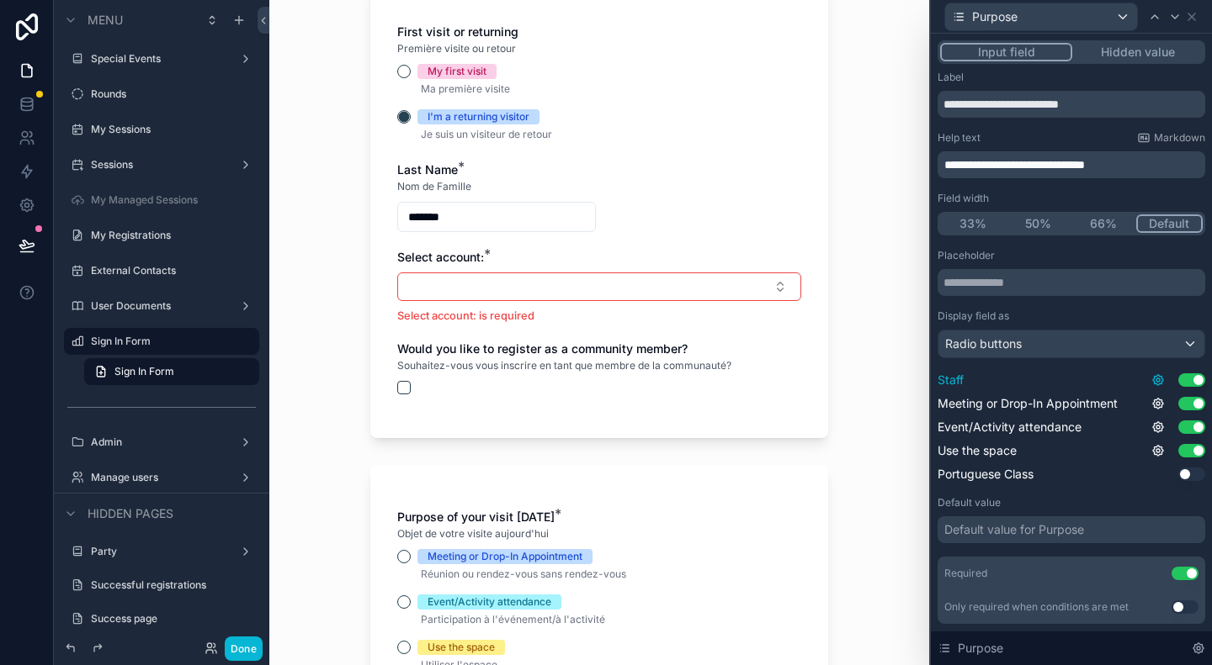
click at [1151, 379] on icon at bounding box center [1157, 380] width 13 height 13
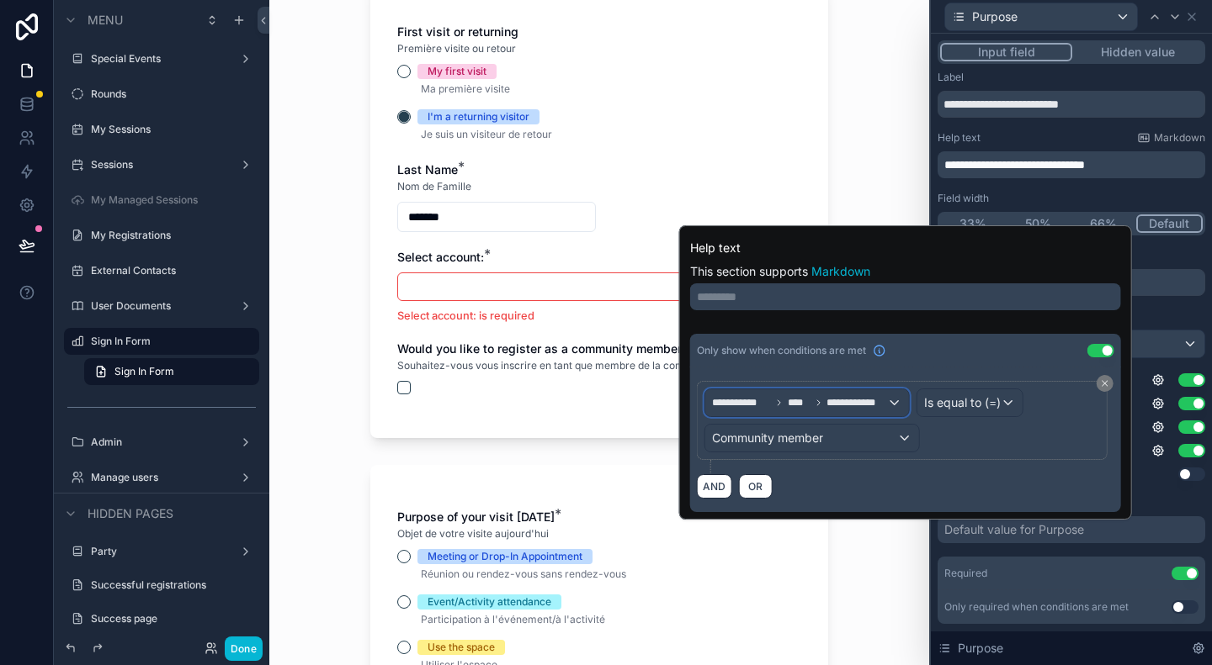
click at [898, 395] on div "**********" at bounding box center [807, 403] width 204 height 27
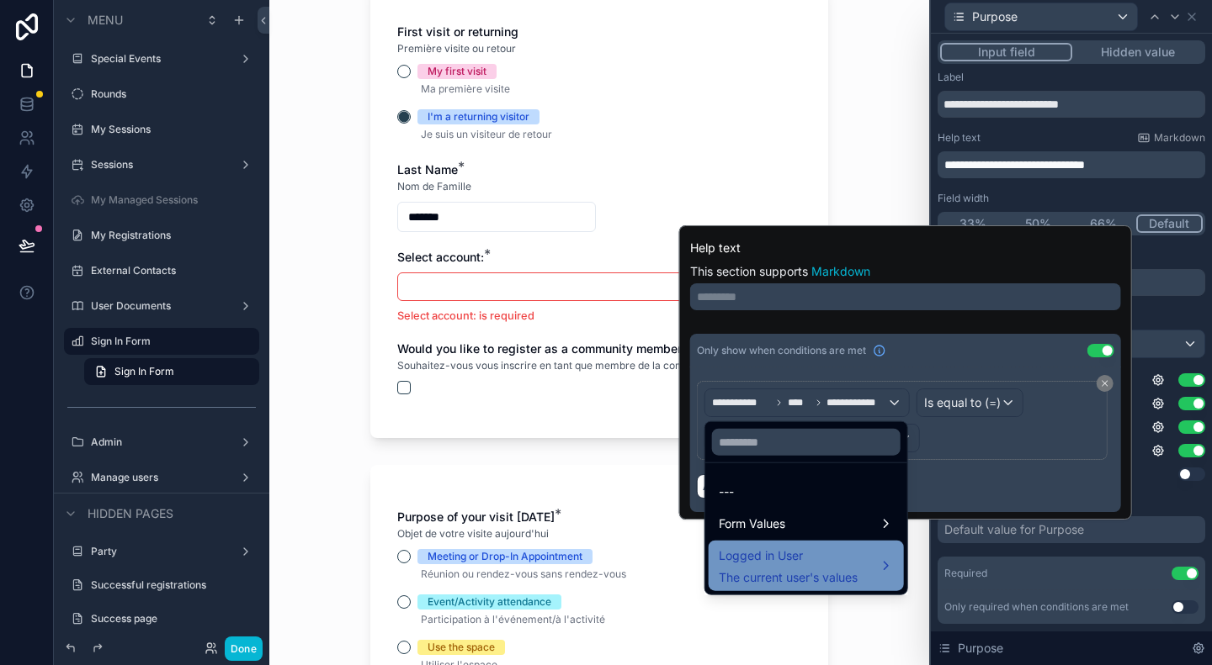
click at [822, 568] on div "Logged in User The current user's values" at bounding box center [787, 566] width 139 height 40
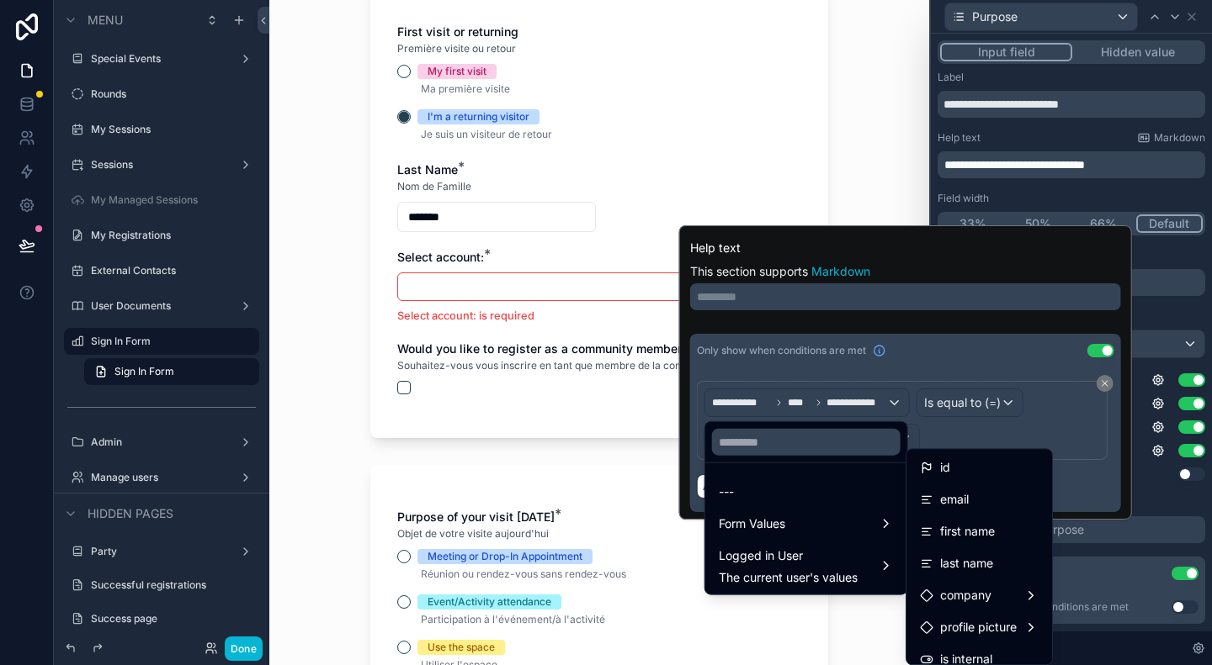
click at [999, 246] on div at bounding box center [905, 372] width 453 height 294
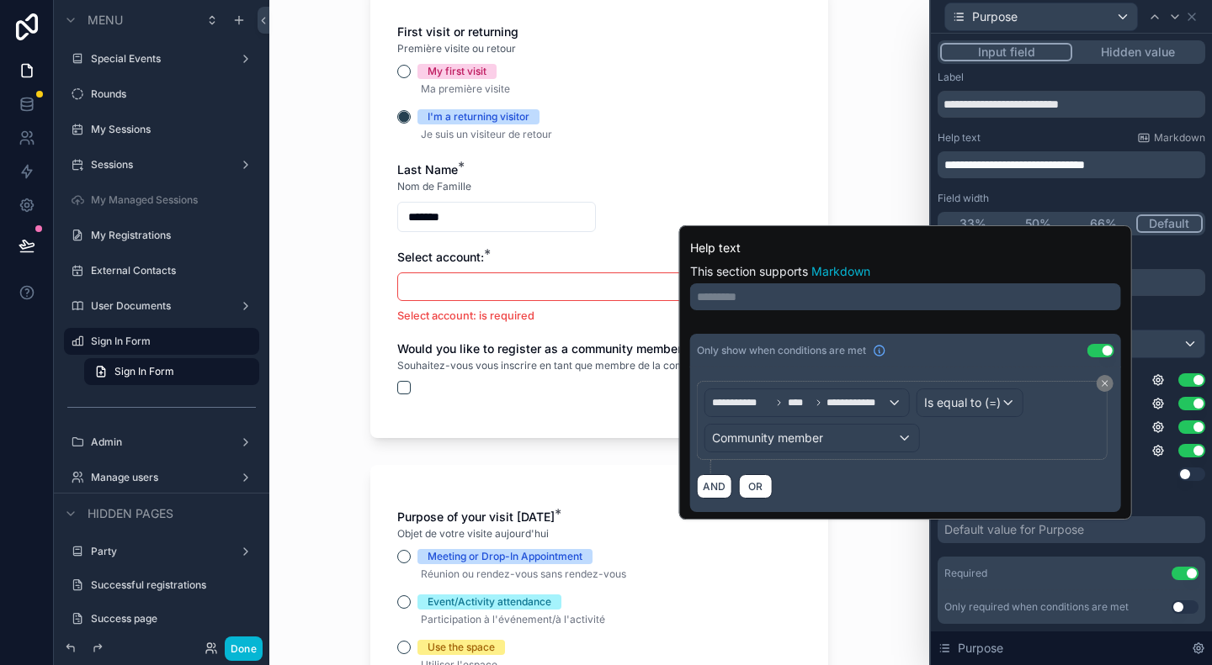
click at [742, 175] on div "First visit or returning Première visite ou retour My first visit Ma première v…" at bounding box center [599, 218] width 404 height 388
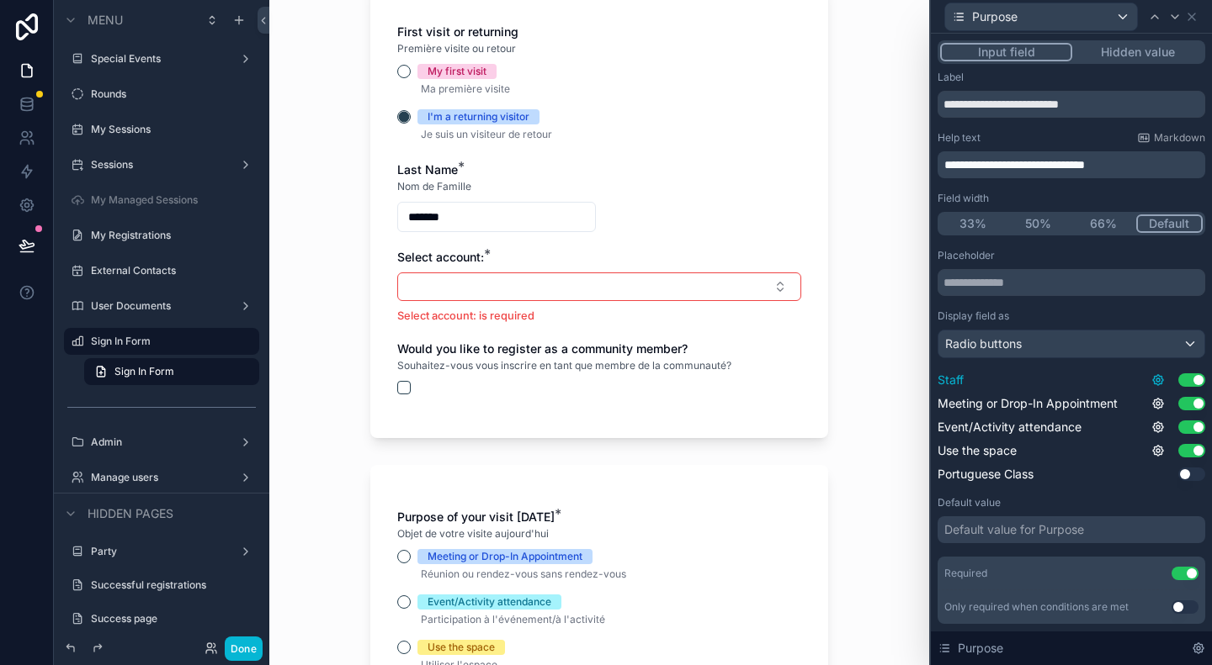
click at [1156, 381] on icon at bounding box center [1157, 380] width 3 height 3
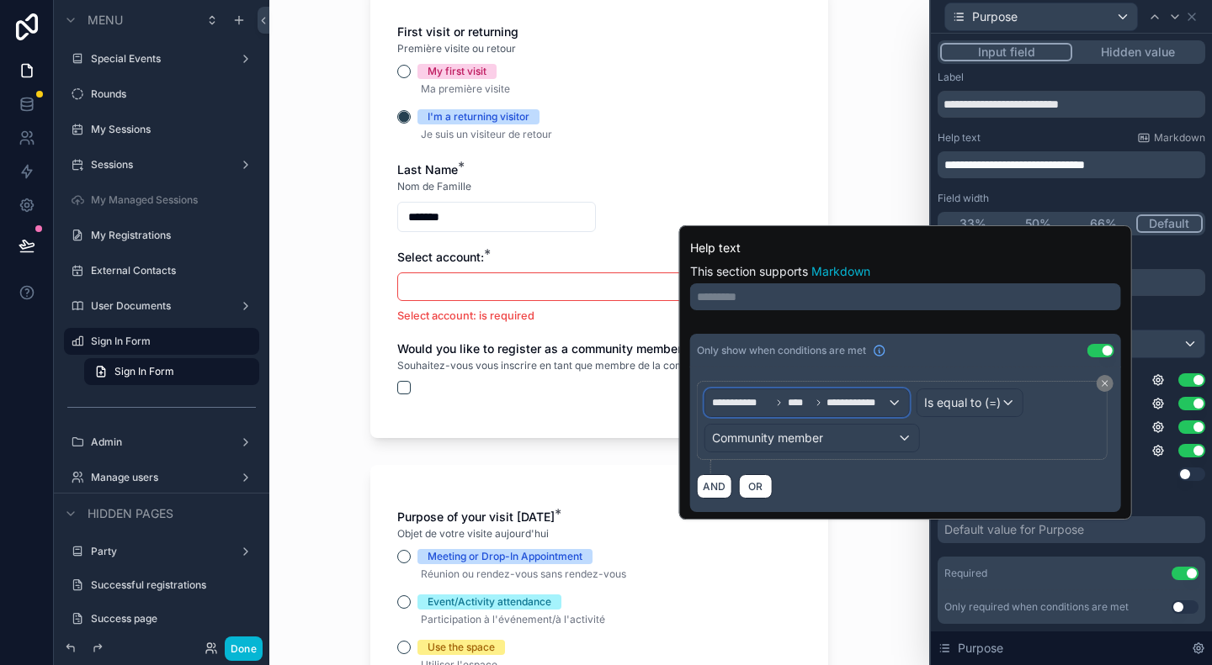
click at [855, 401] on span "**********" at bounding box center [856, 402] width 60 height 13
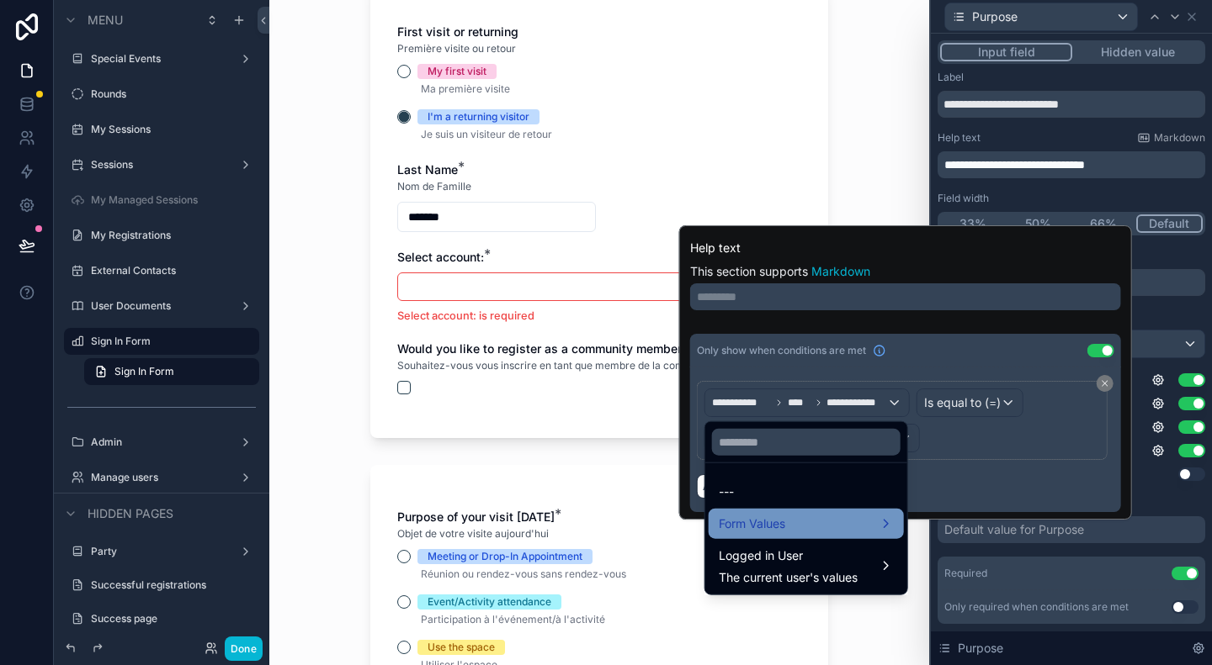
click at [838, 523] on div "Form Values" at bounding box center [805, 524] width 175 height 20
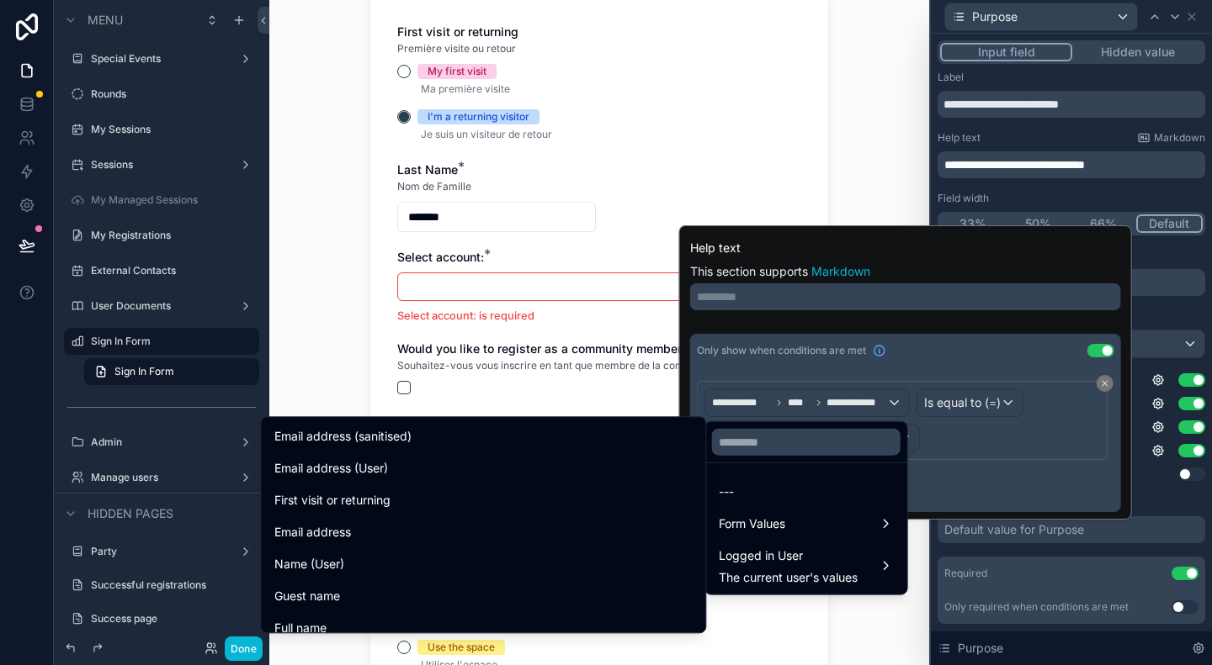
scroll to position [517, 0]
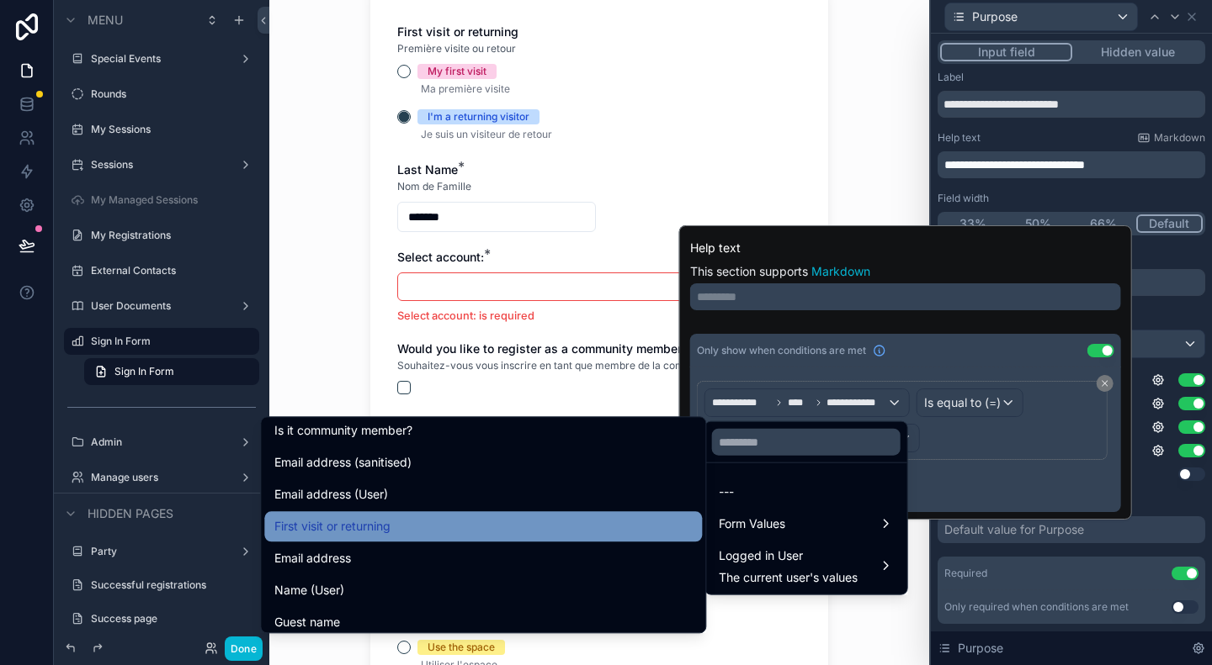
click at [379, 517] on div "First visit or returning" at bounding box center [482, 527] width 417 height 20
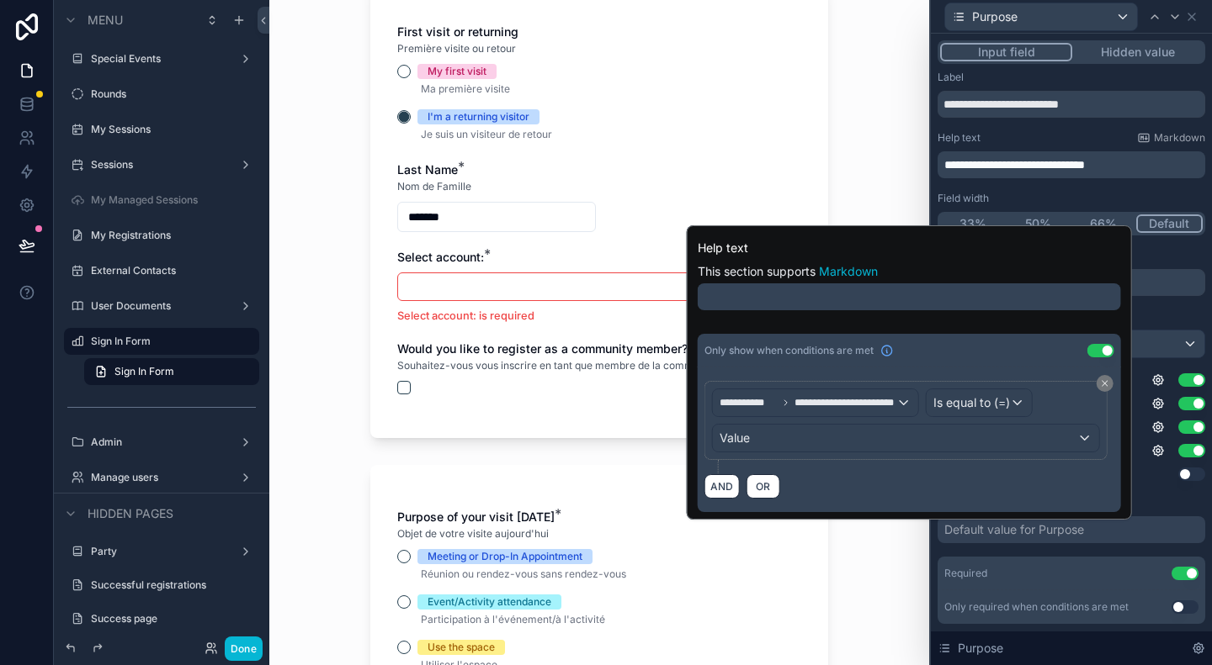
scroll to position [0, 0]
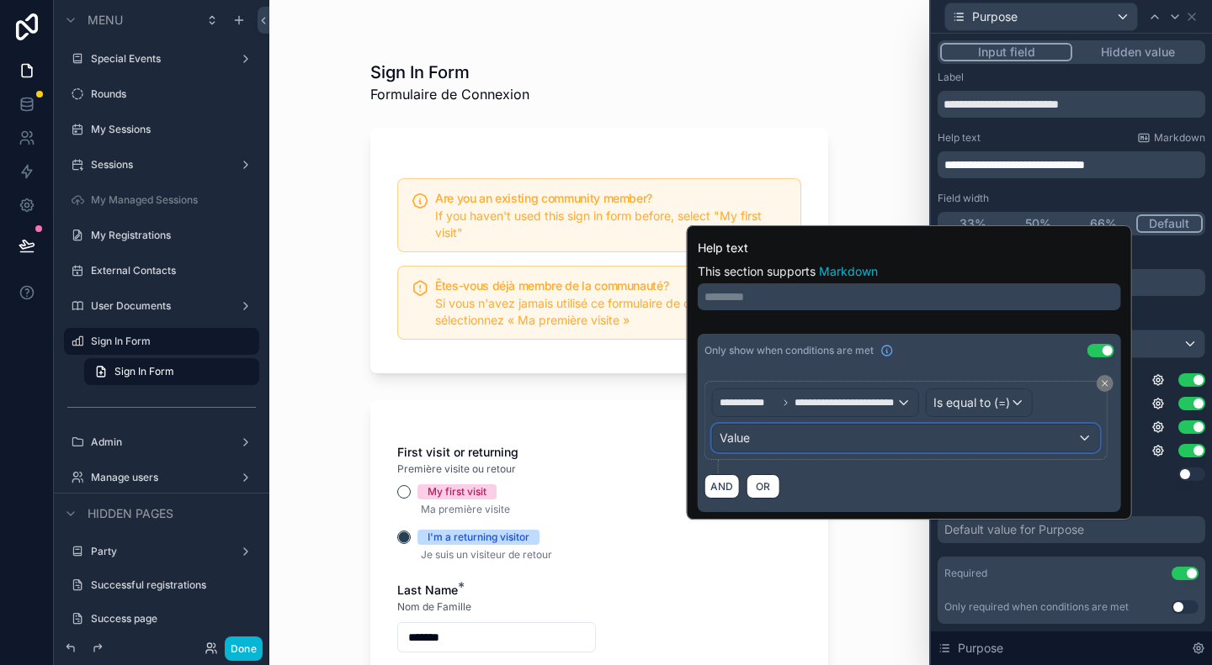
click at [850, 445] on div "Value" at bounding box center [906, 438] width 386 height 27
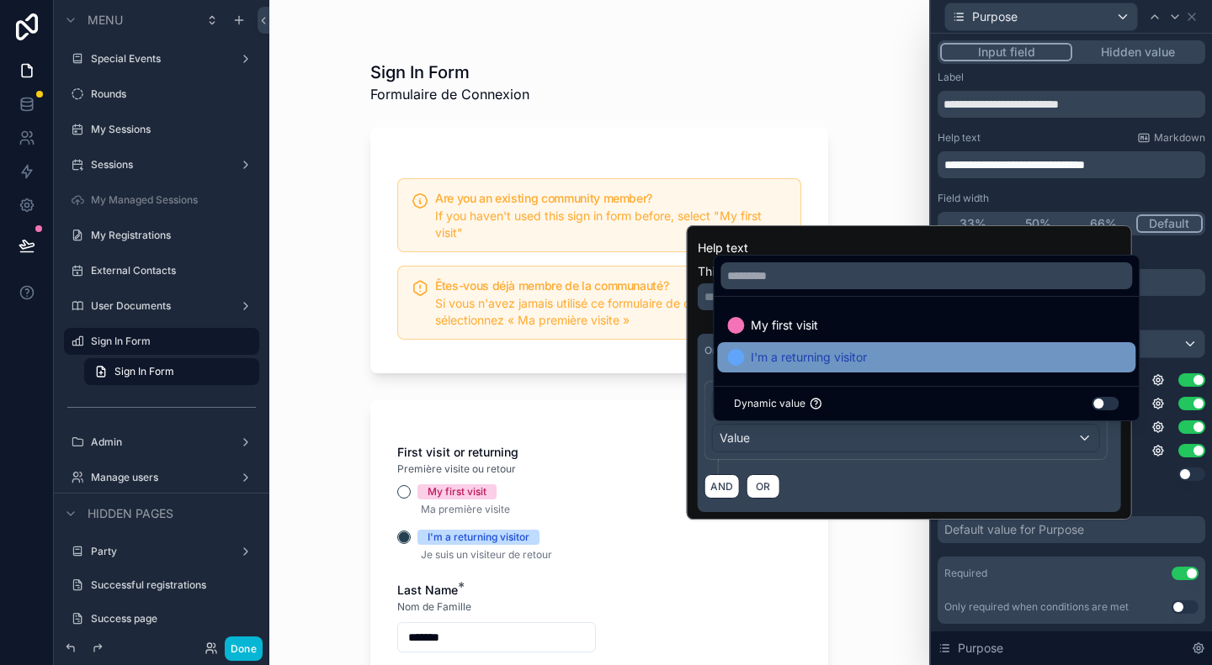
click at [850, 363] on span "I'm a returning visitor" at bounding box center [808, 357] width 116 height 20
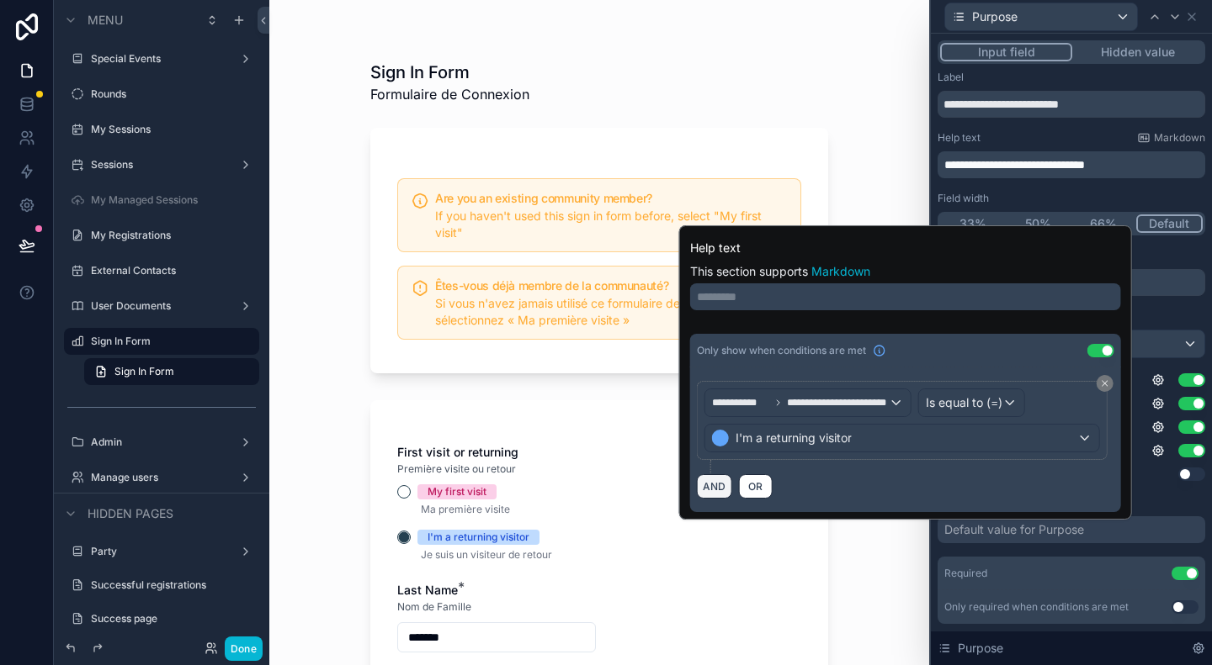
click at [716, 489] on button "AND" at bounding box center [714, 487] width 35 height 24
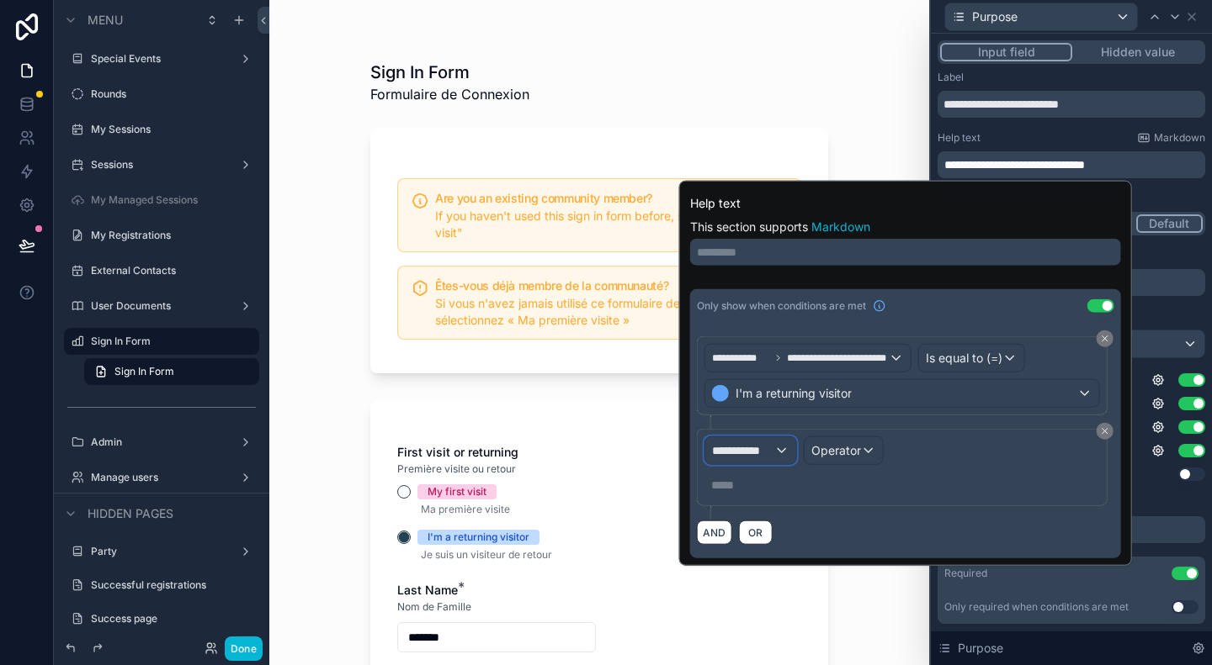
click at [777, 443] on div "**********" at bounding box center [750, 450] width 91 height 27
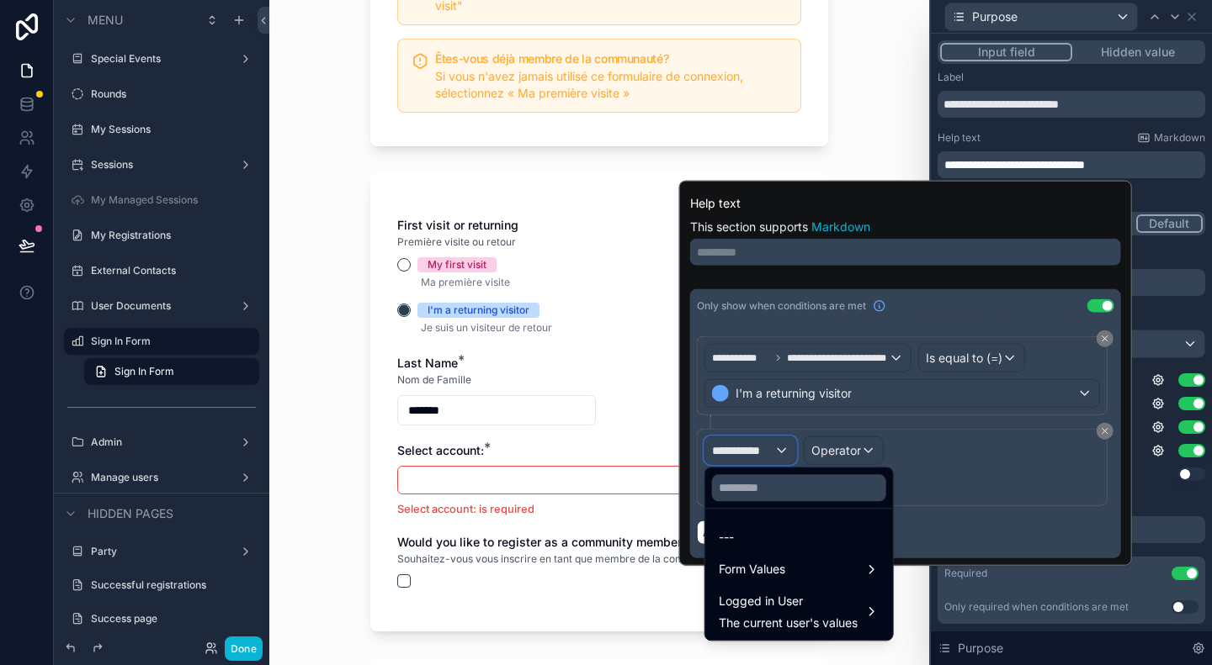
scroll to position [252, 0]
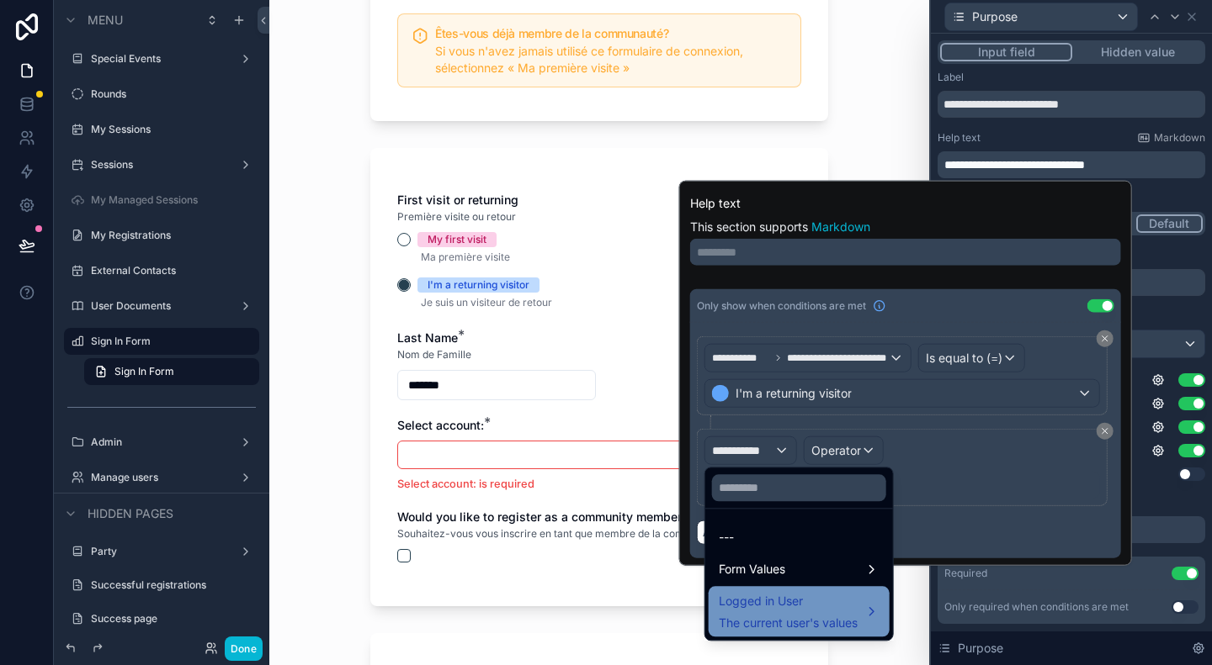
click at [825, 599] on span "Logged in User" at bounding box center [787, 601] width 139 height 20
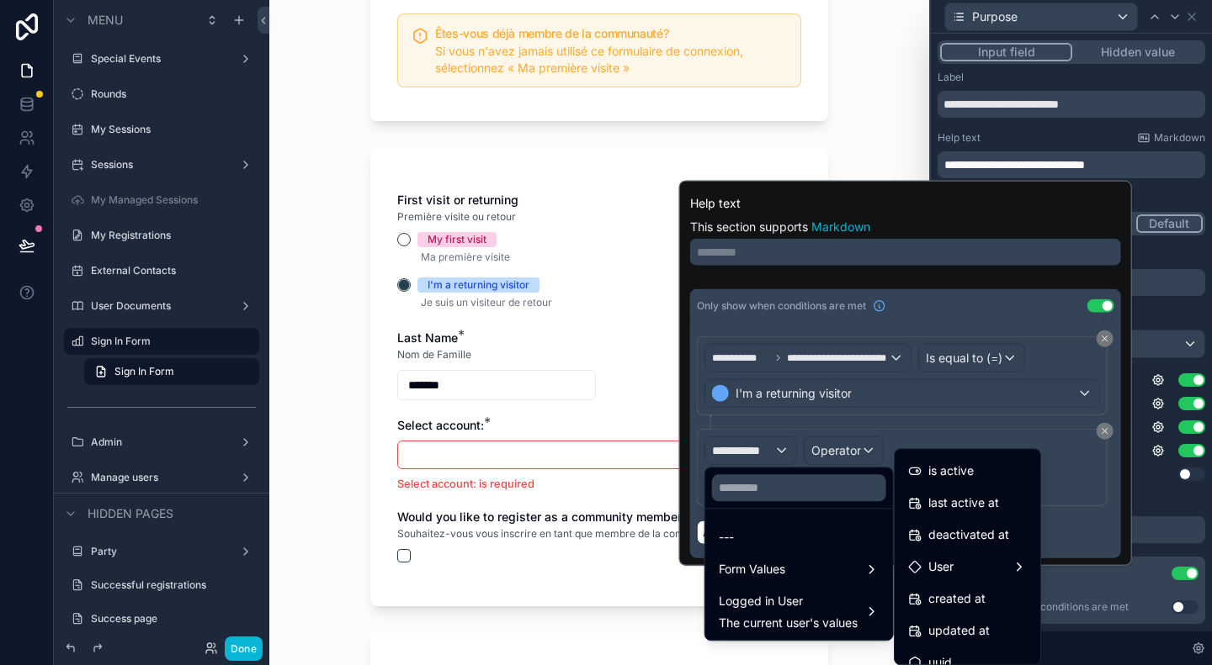
scroll to position [301, 0]
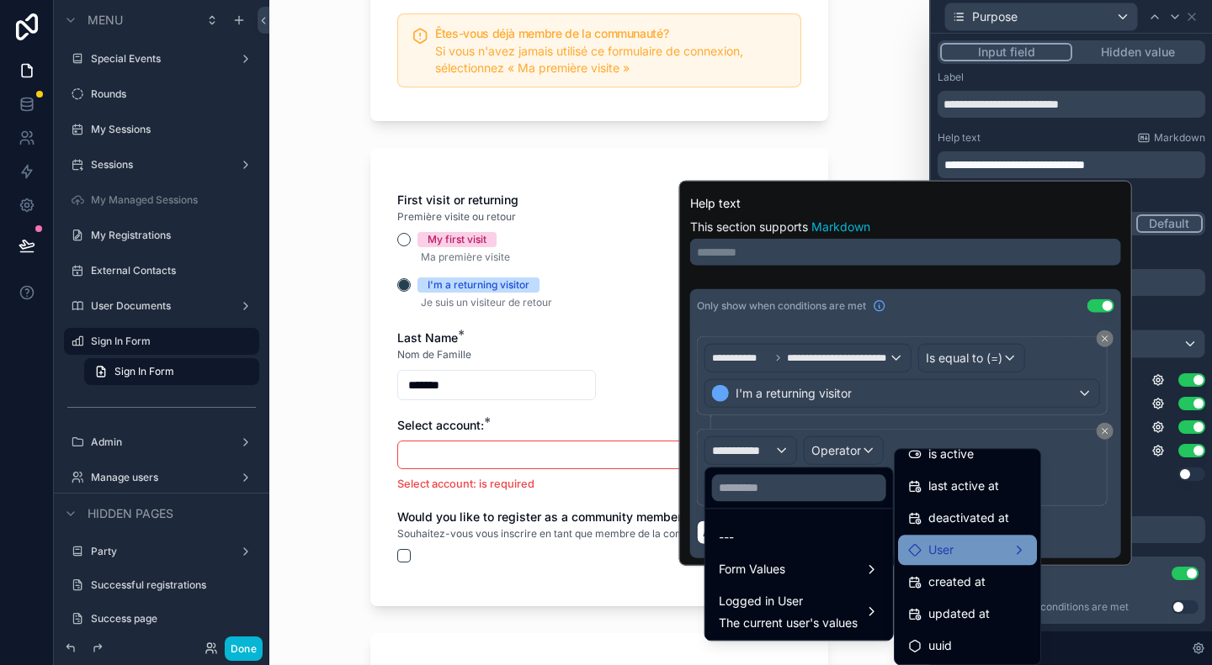
click at [976, 554] on div "User" at bounding box center [967, 550] width 119 height 20
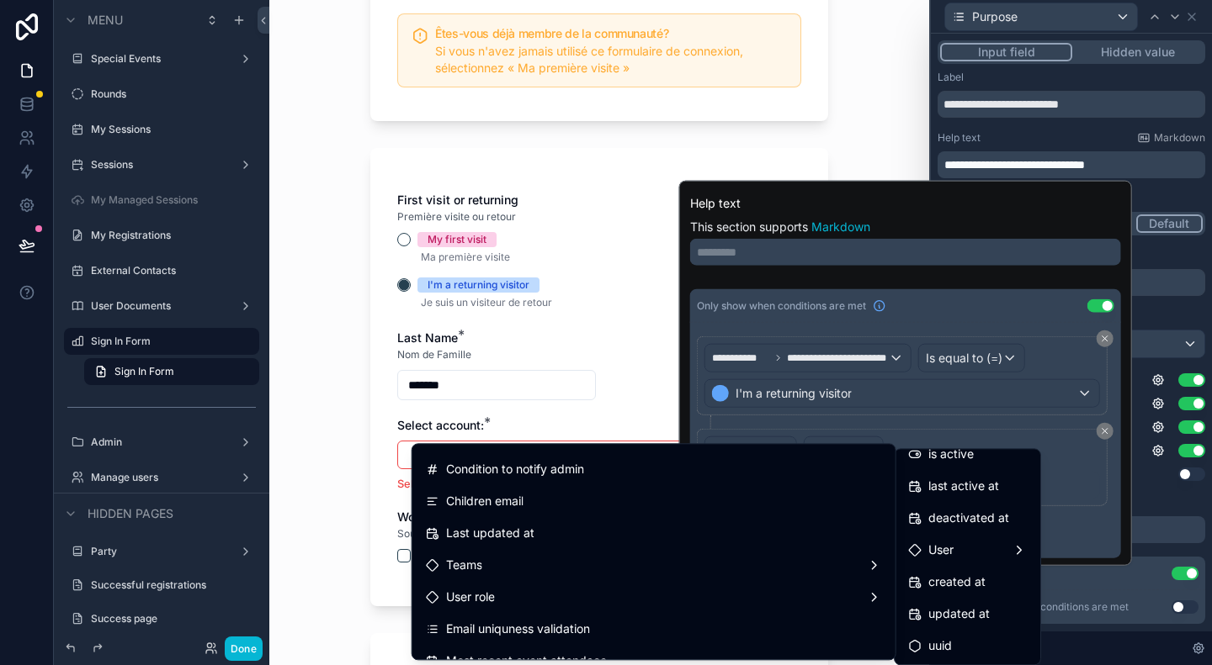
scroll to position [2187, 0]
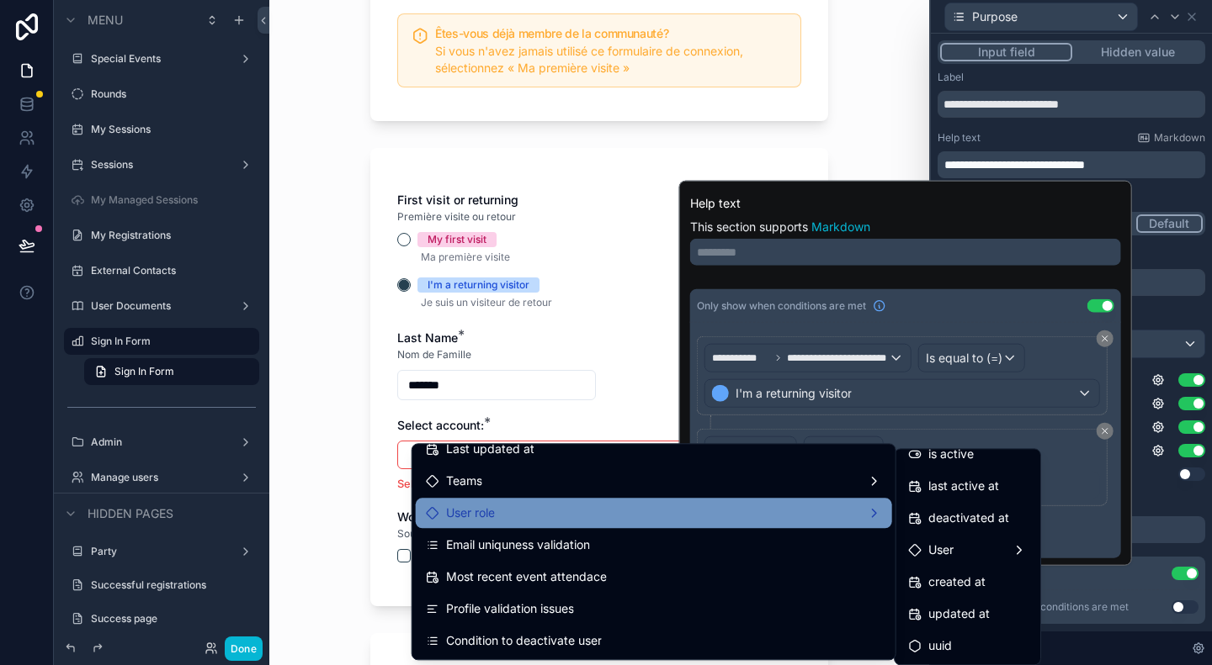
click at [715, 517] on div "User role" at bounding box center [654, 513] width 456 height 20
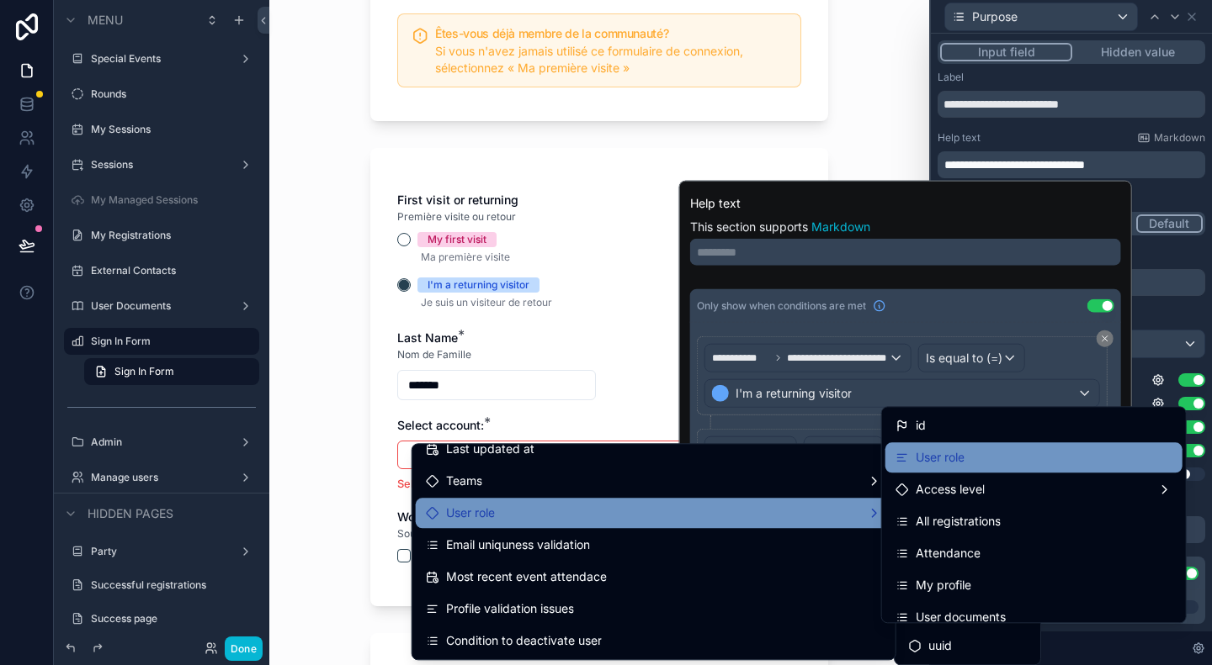
click at [977, 460] on div "User role" at bounding box center [1033, 458] width 277 height 20
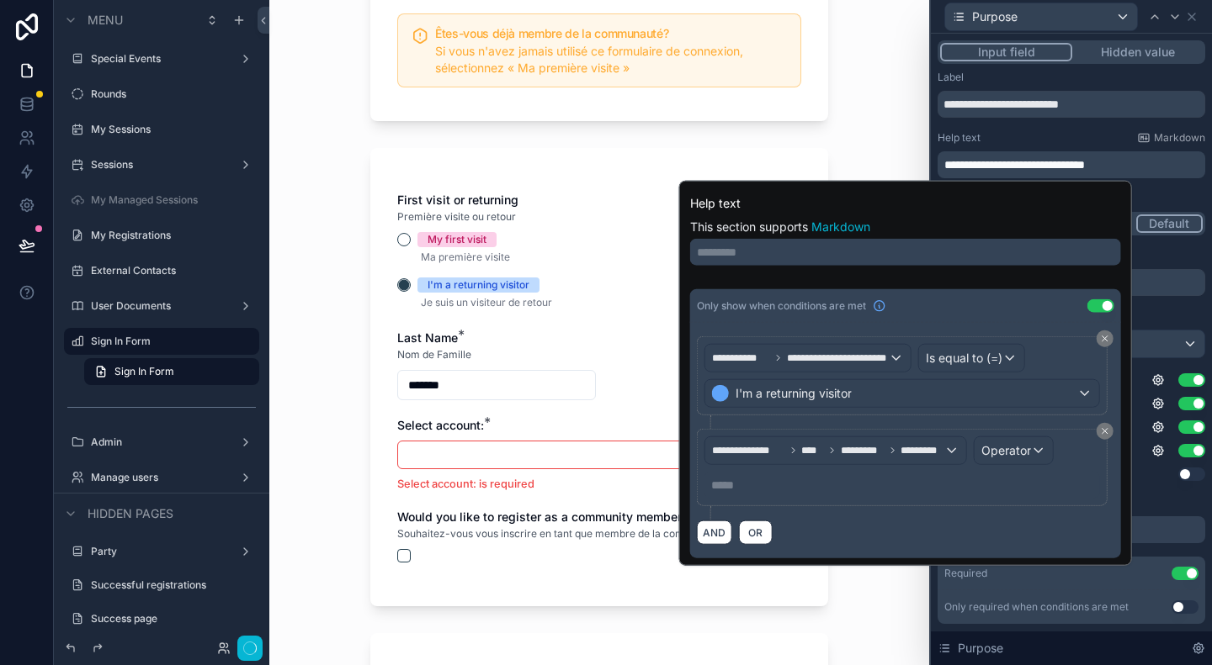
scroll to position [0, 0]
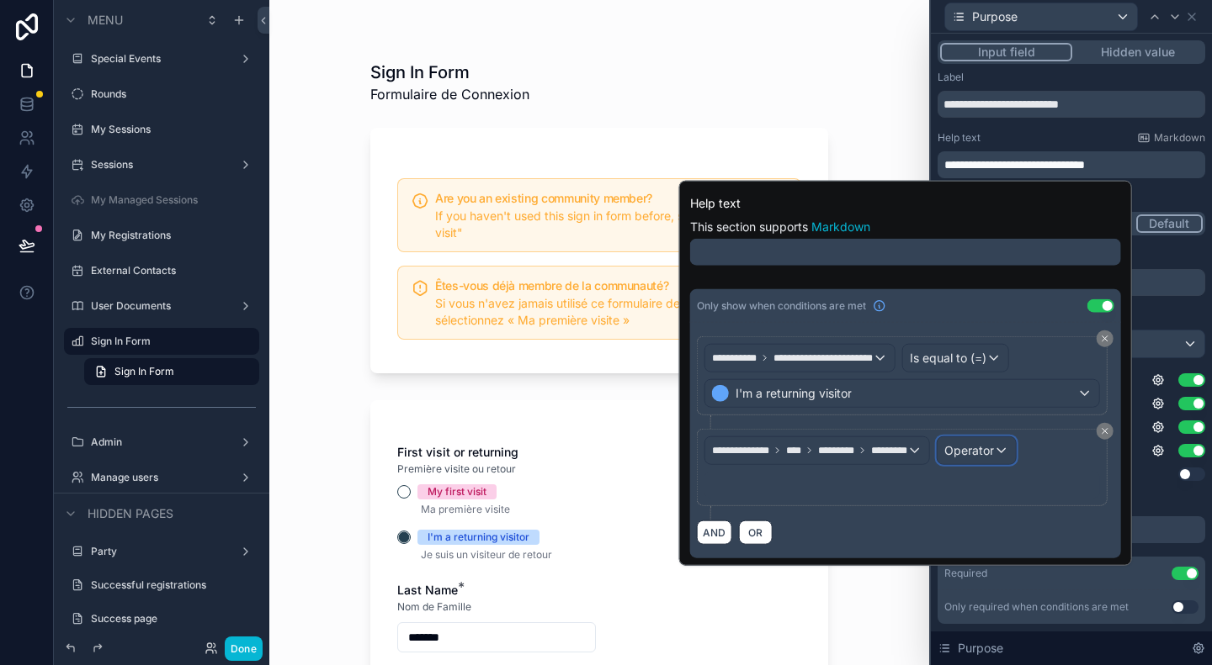
click at [1015, 453] on div "Operator" at bounding box center [976, 450] width 78 height 27
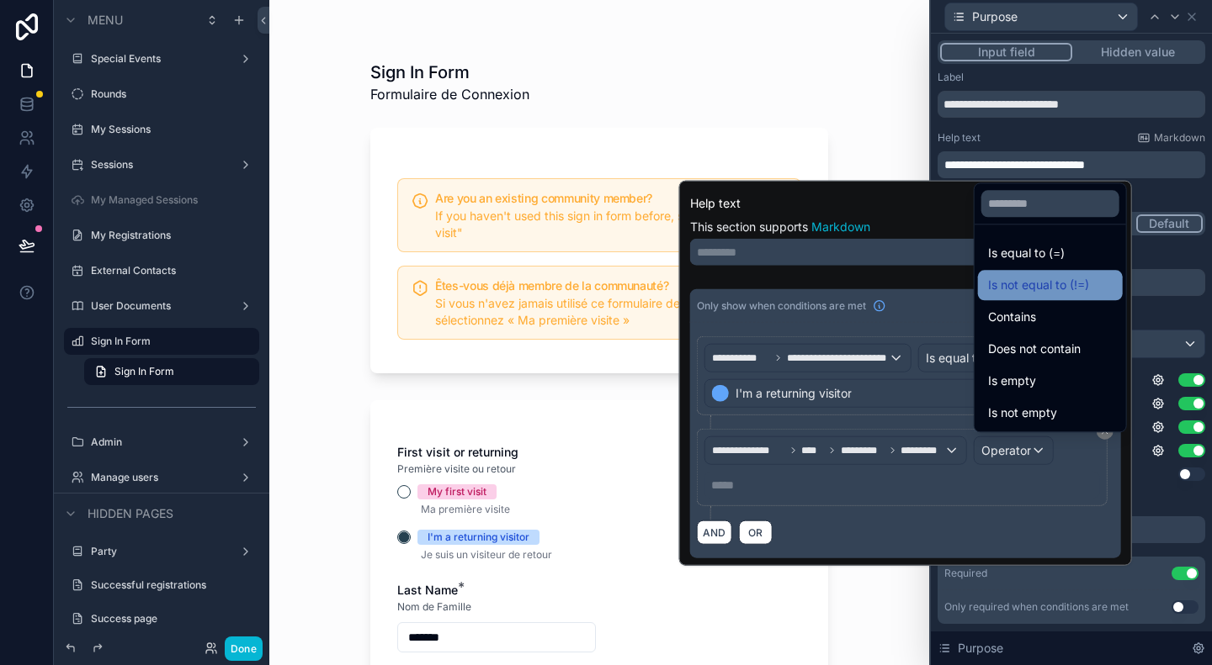
click at [1026, 289] on span "Is not equal to (!=)" at bounding box center [1038, 285] width 101 height 20
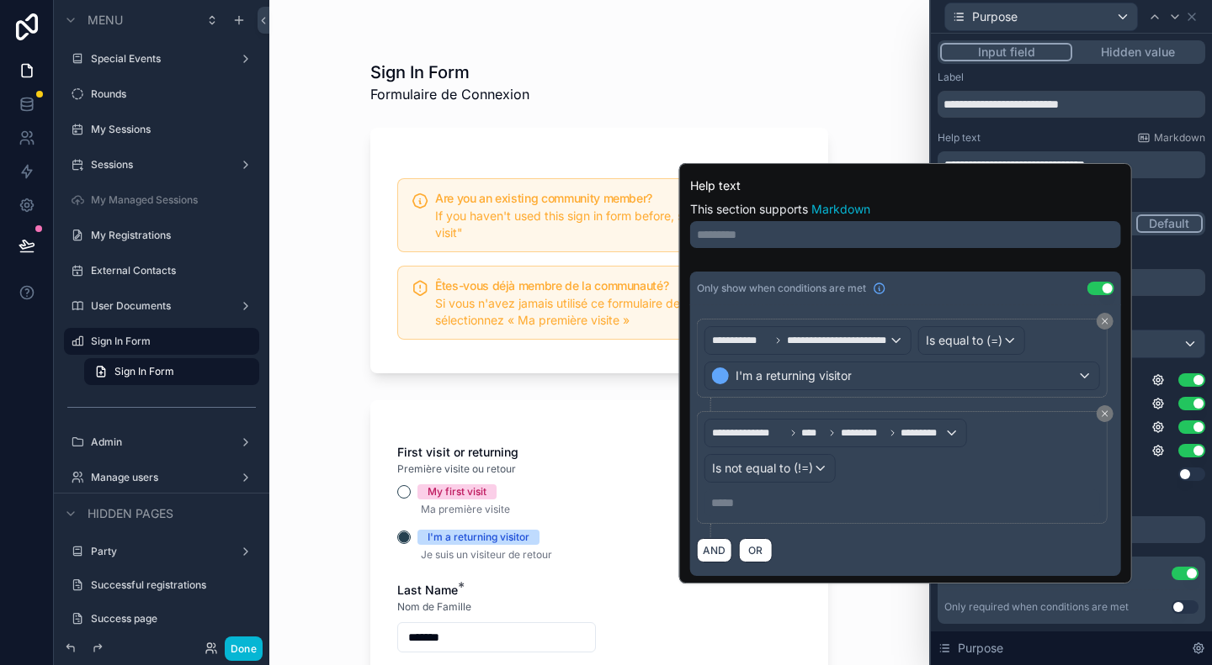
click at [756, 499] on p "***** ﻿" at bounding box center [903, 503] width 385 height 17
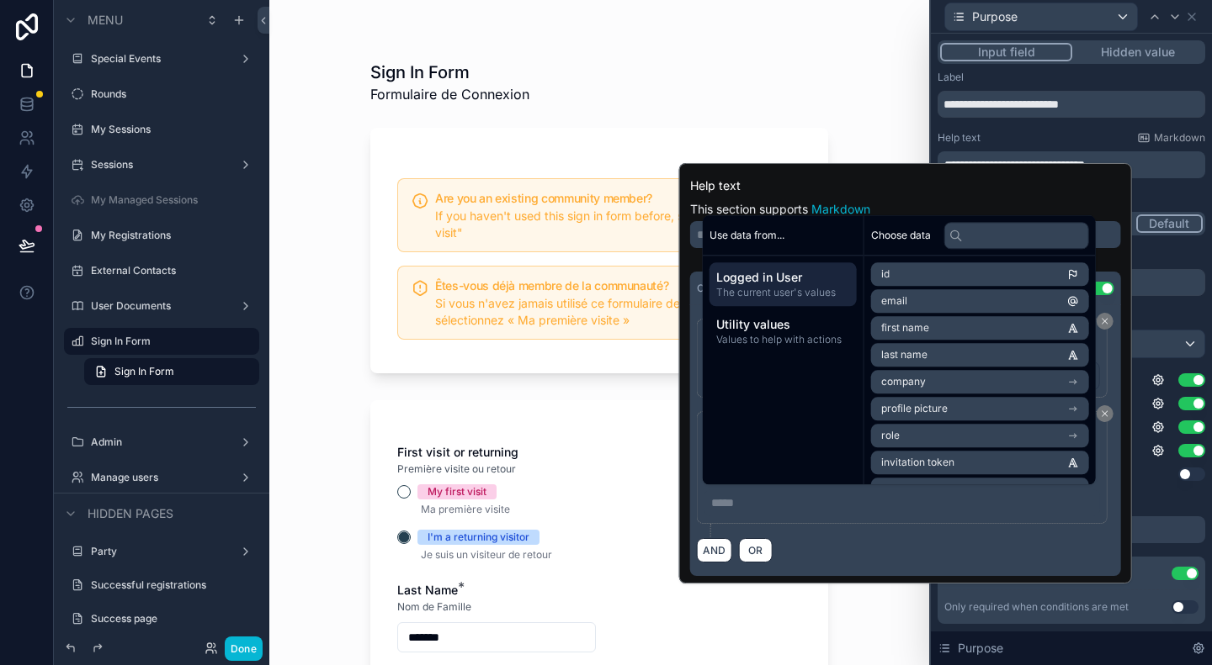
click at [798, 283] on span "Logged in User" at bounding box center [783, 277] width 134 height 17
click at [776, 334] on span "Values to help with actions" at bounding box center [783, 339] width 134 height 13
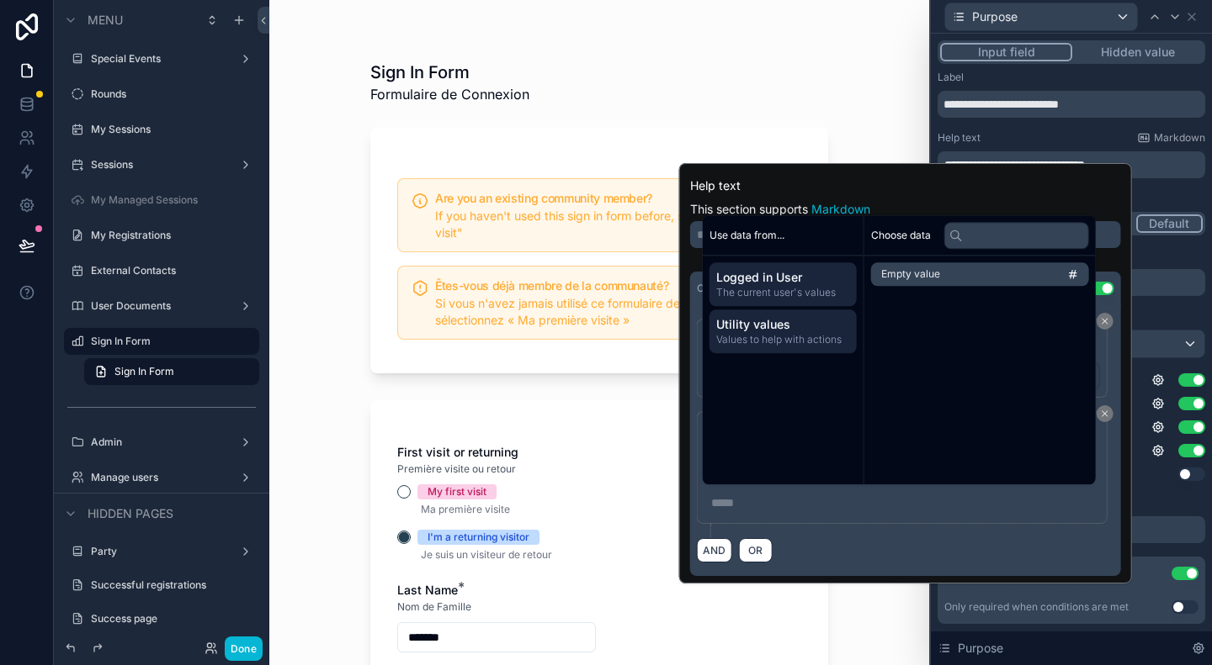
click at [766, 278] on span "Logged in User" at bounding box center [783, 277] width 134 height 17
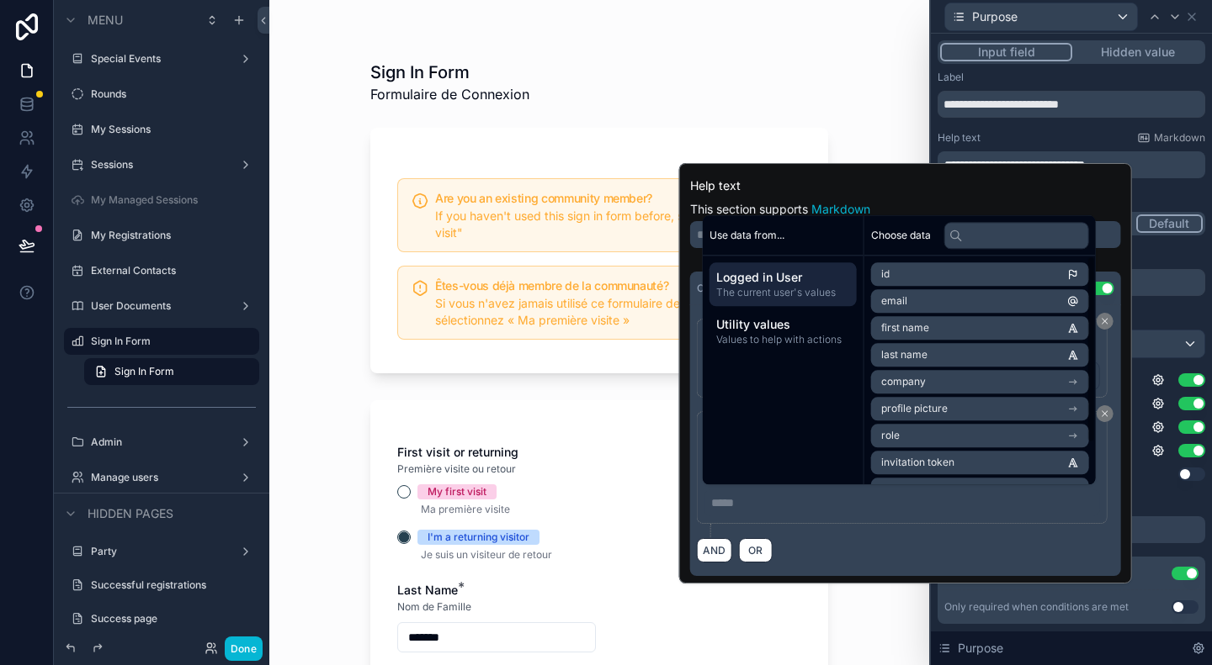
click at [969, 560] on div "**********" at bounding box center [905, 440] width 431 height 271
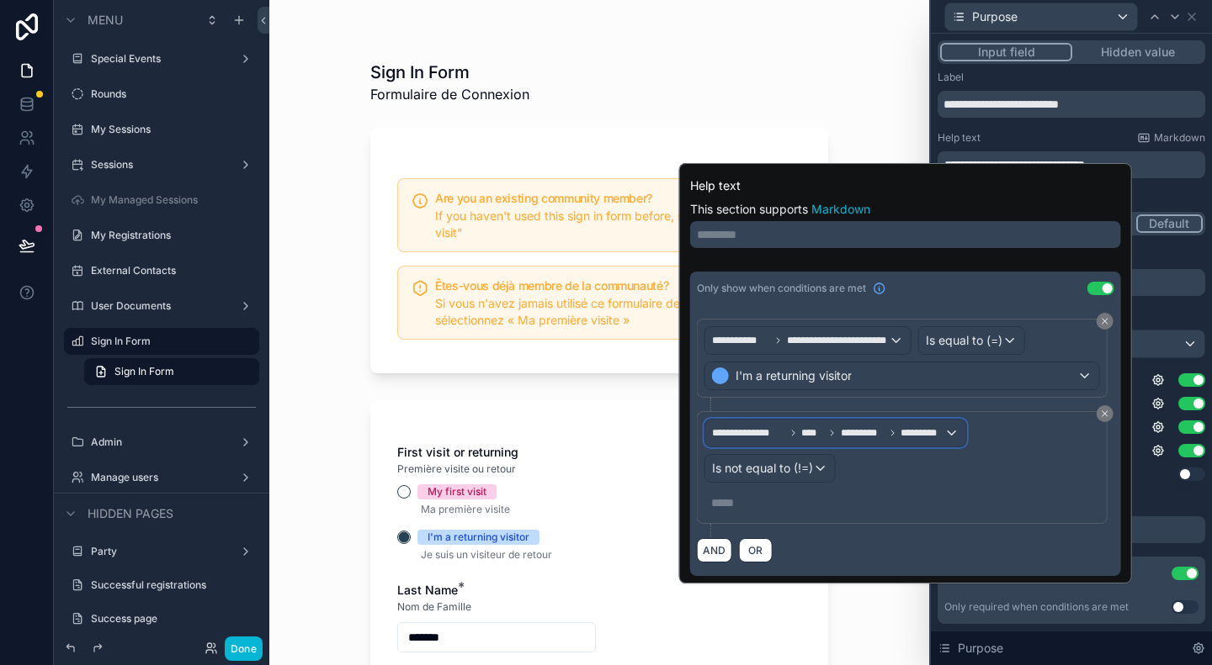
click at [946, 428] on div "**********" at bounding box center [835, 433] width 261 height 27
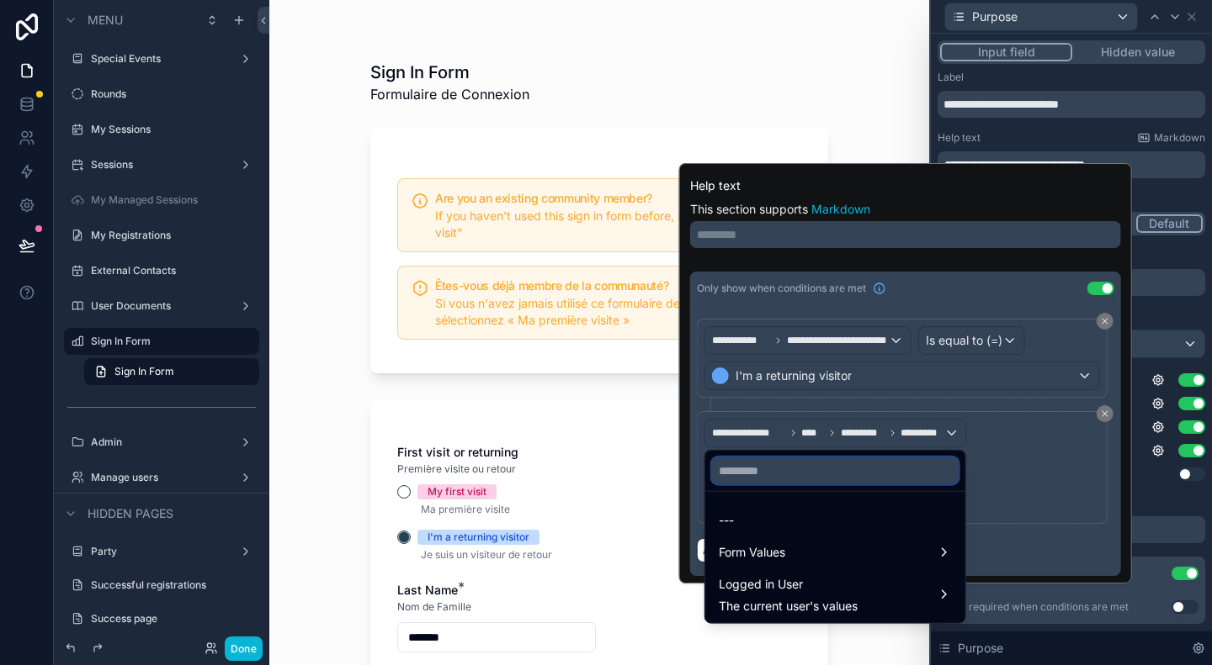
click at [917, 475] on input "text" at bounding box center [835, 471] width 247 height 27
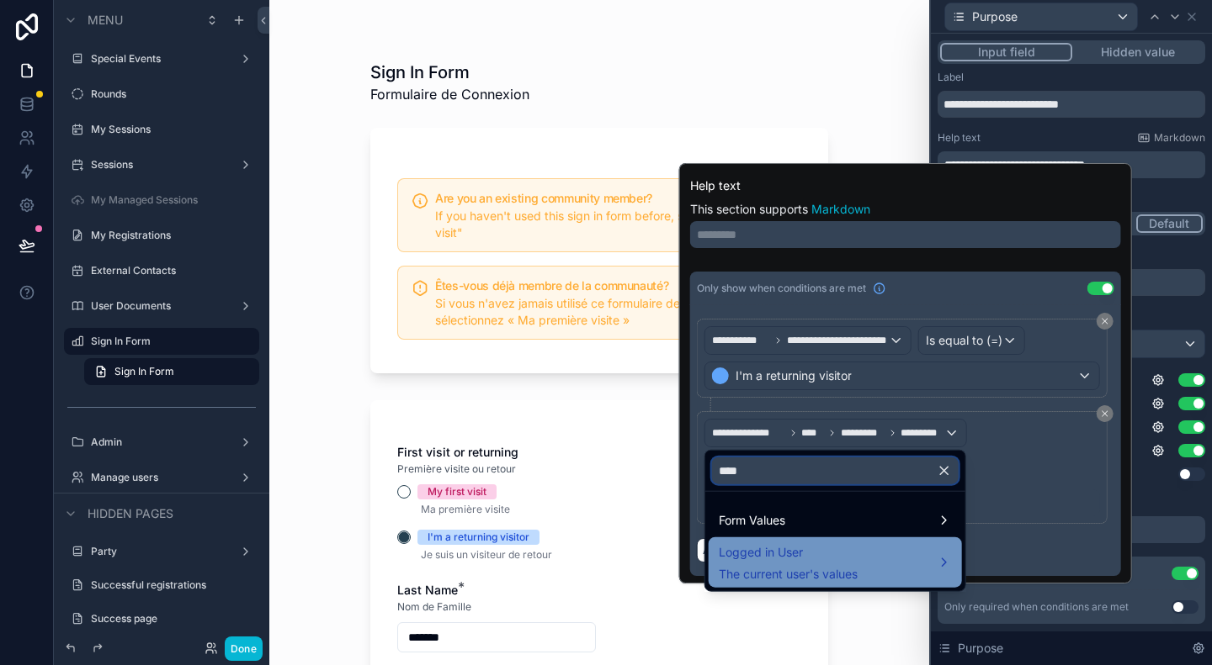
type input "****"
click at [915, 568] on div "Logged in User The current user's values" at bounding box center [834, 563] width 233 height 40
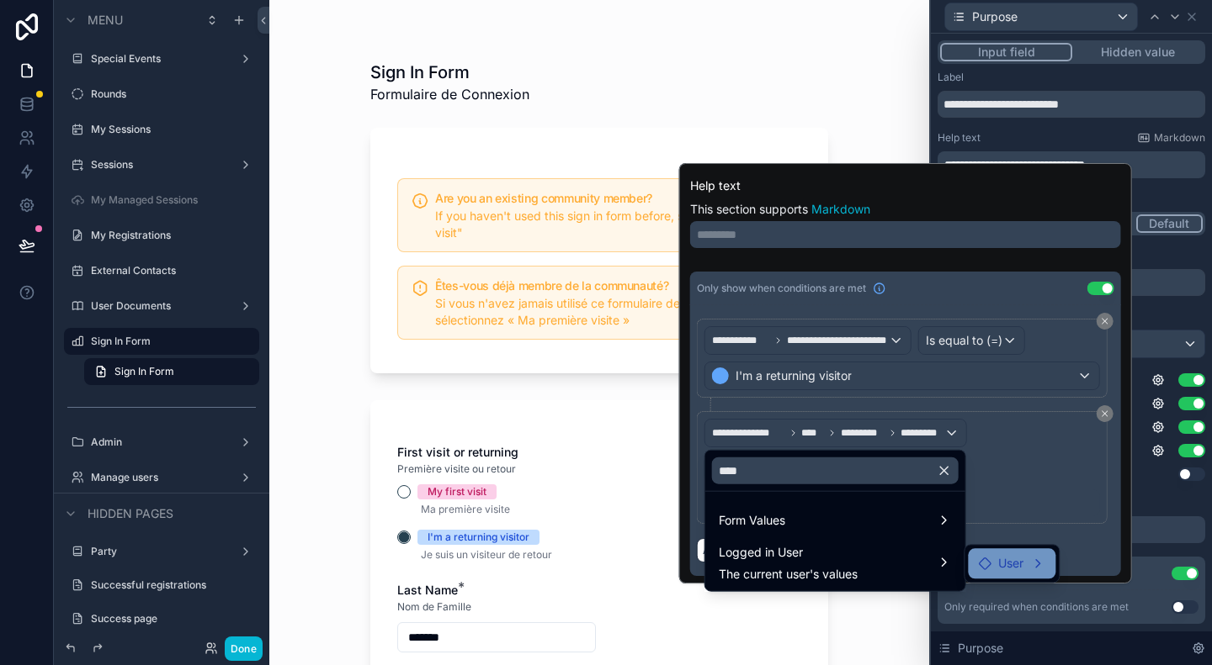
click at [998, 564] on span "User" at bounding box center [1010, 564] width 25 height 20
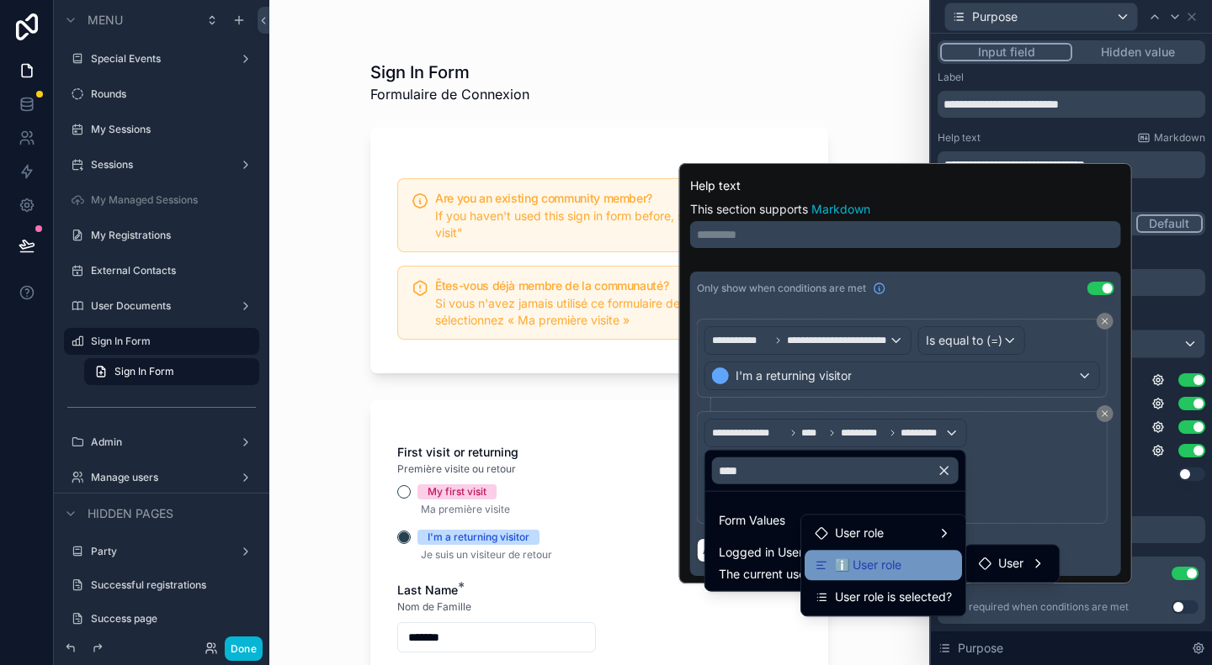
click at [890, 569] on span "ℹ️ User role" at bounding box center [868, 565] width 66 height 20
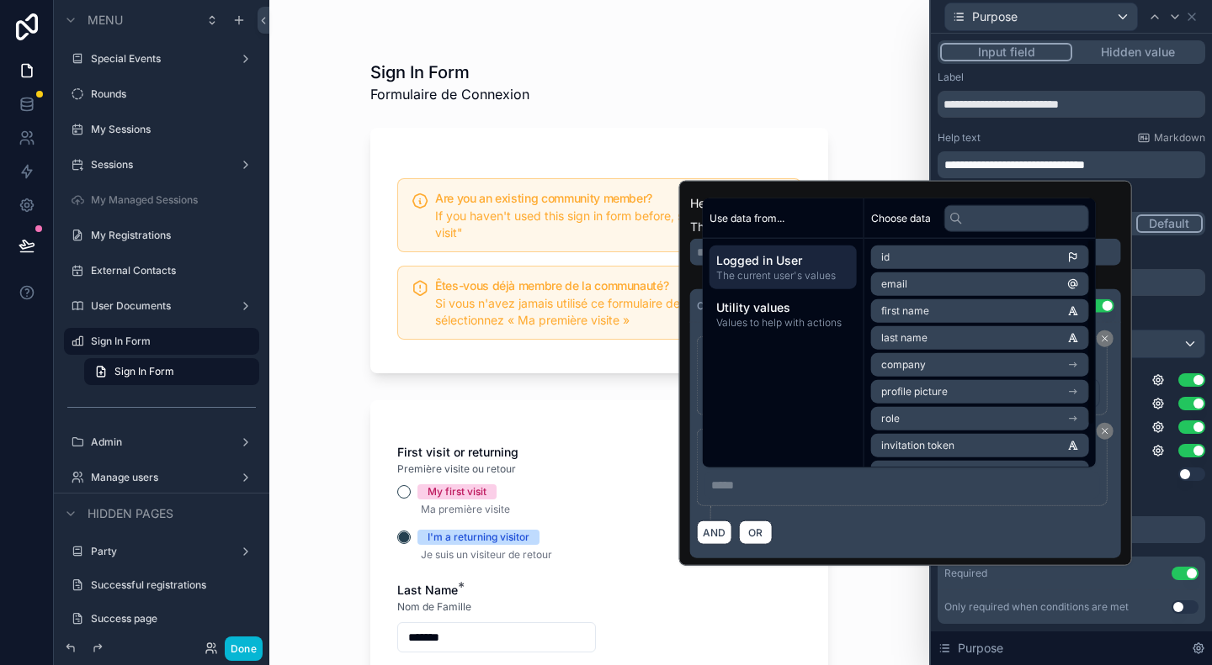
scroll to position [50, 0]
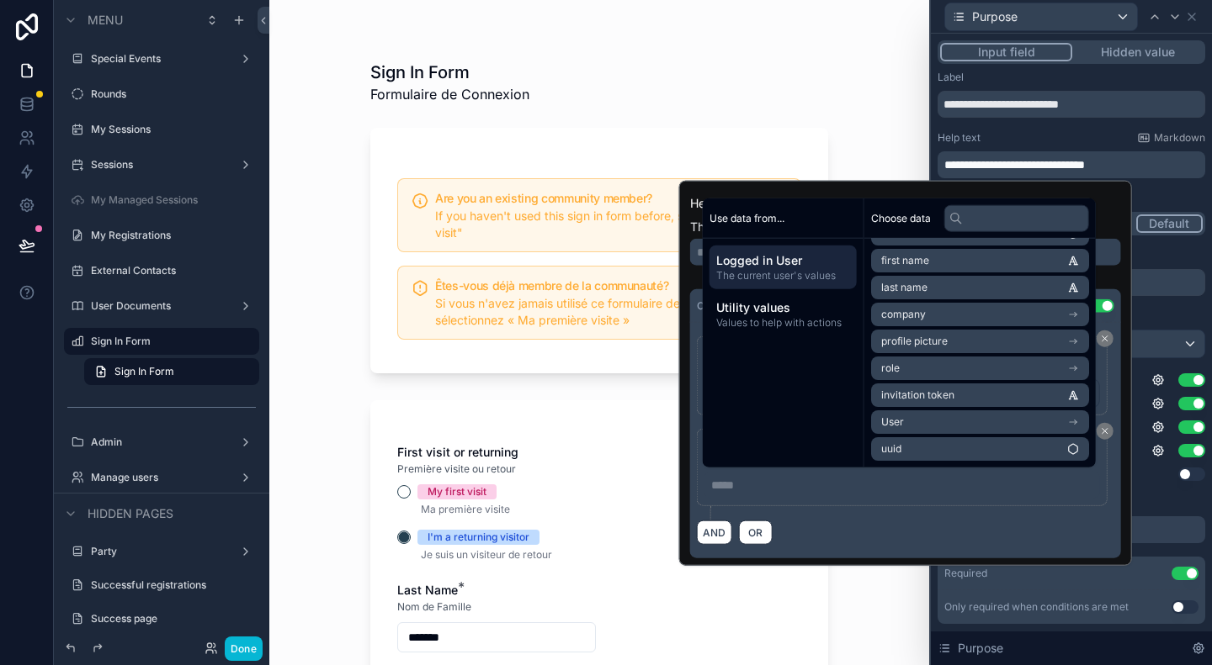
click at [981, 417] on li "User" at bounding box center [980, 423] width 218 height 24
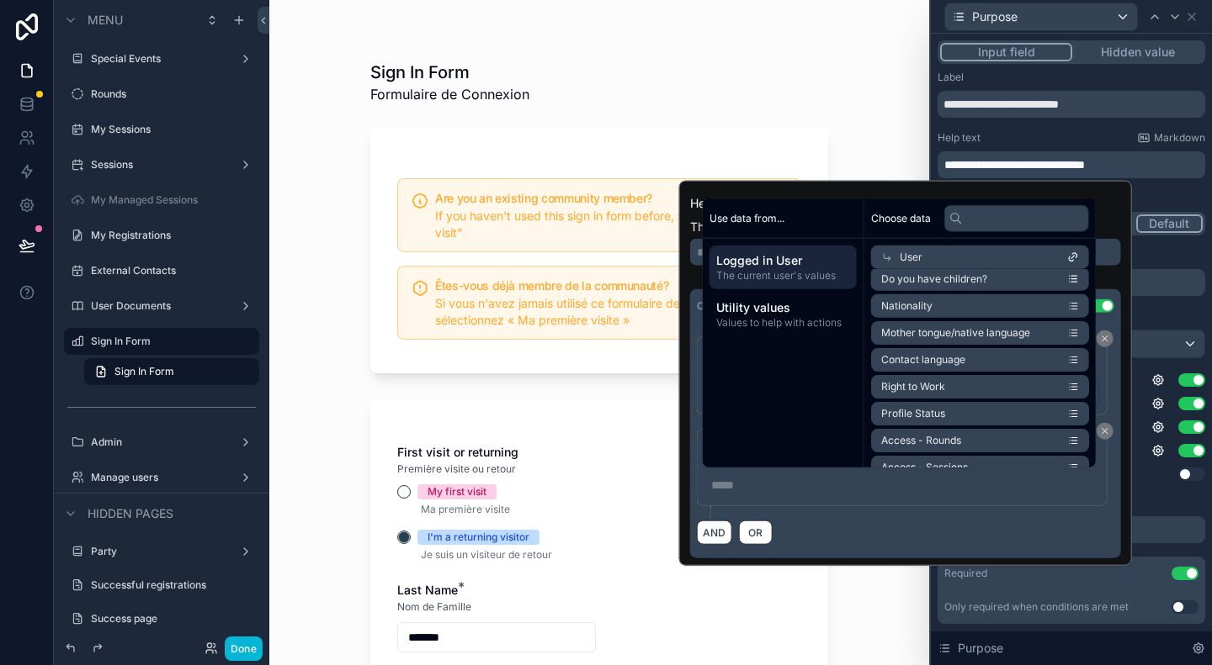
scroll to position [1901, 0]
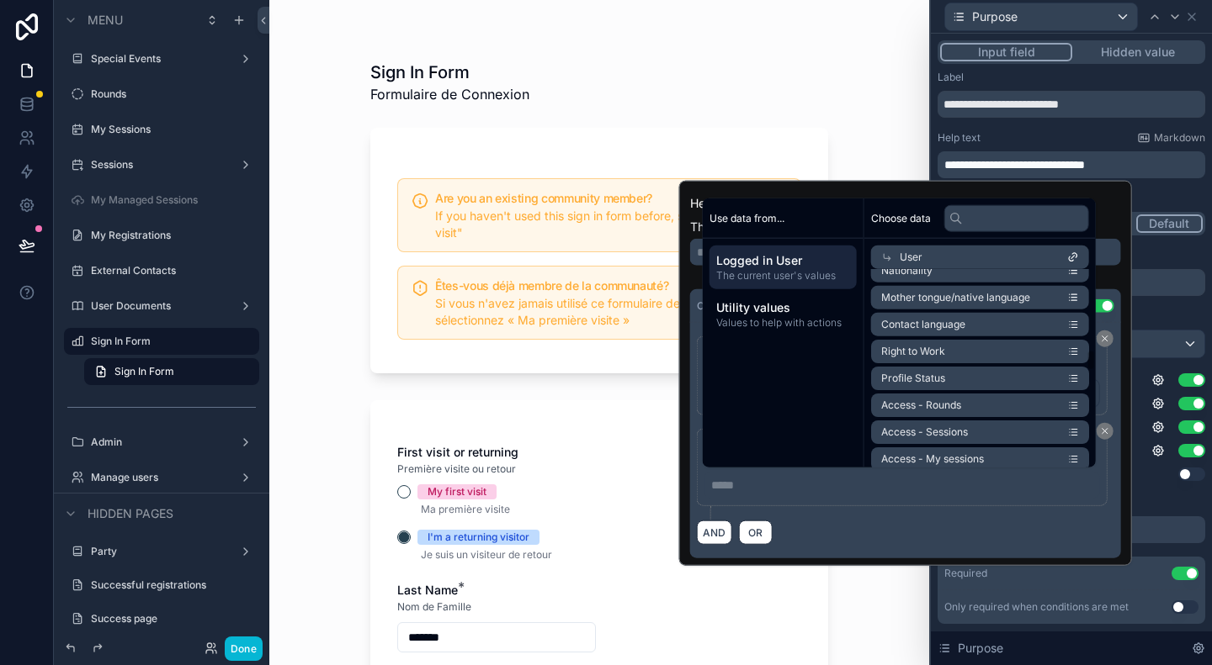
click at [961, 520] on div "AND OR" at bounding box center [905, 532] width 417 height 25
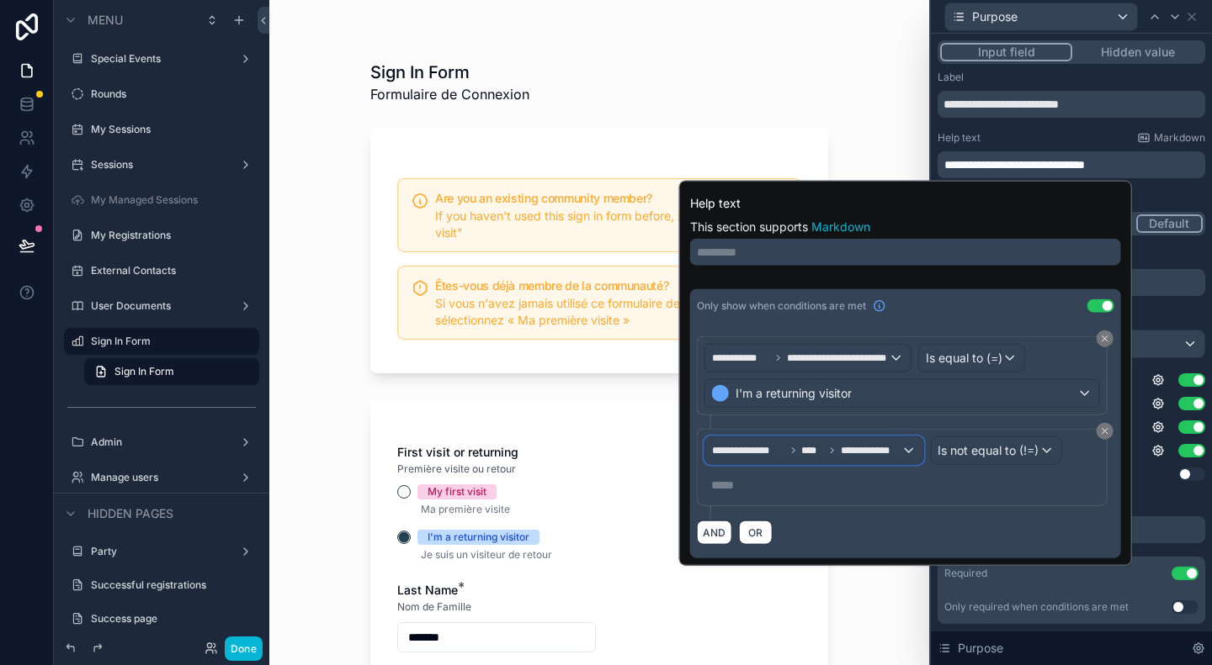
click at [859, 453] on span "**********" at bounding box center [870, 450] width 60 height 13
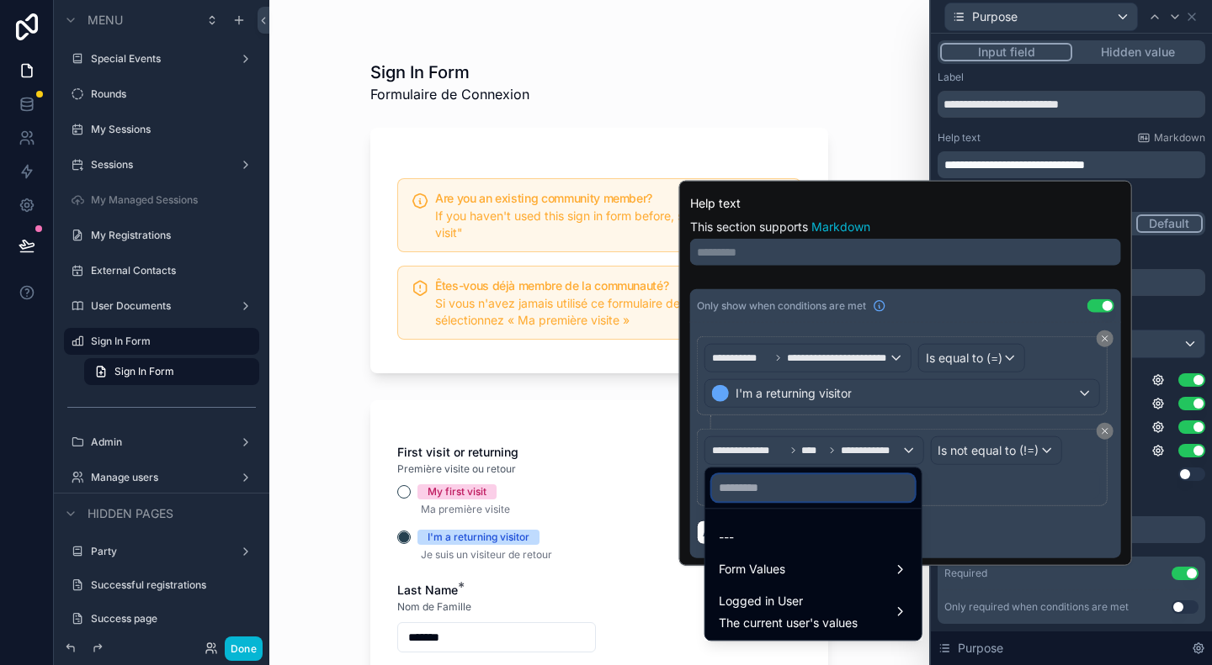
click at [862, 492] on input "text" at bounding box center [813, 488] width 203 height 27
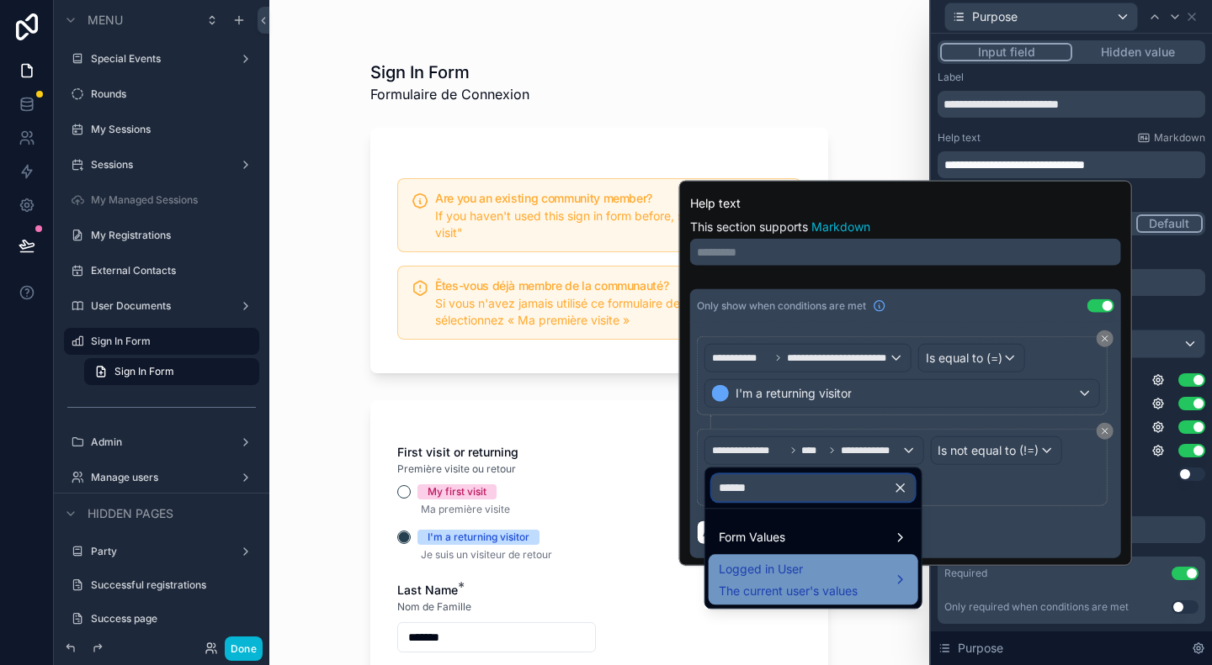
type input "******"
click at [862, 568] on div "Logged in User The current user's values" at bounding box center [812, 579] width 189 height 40
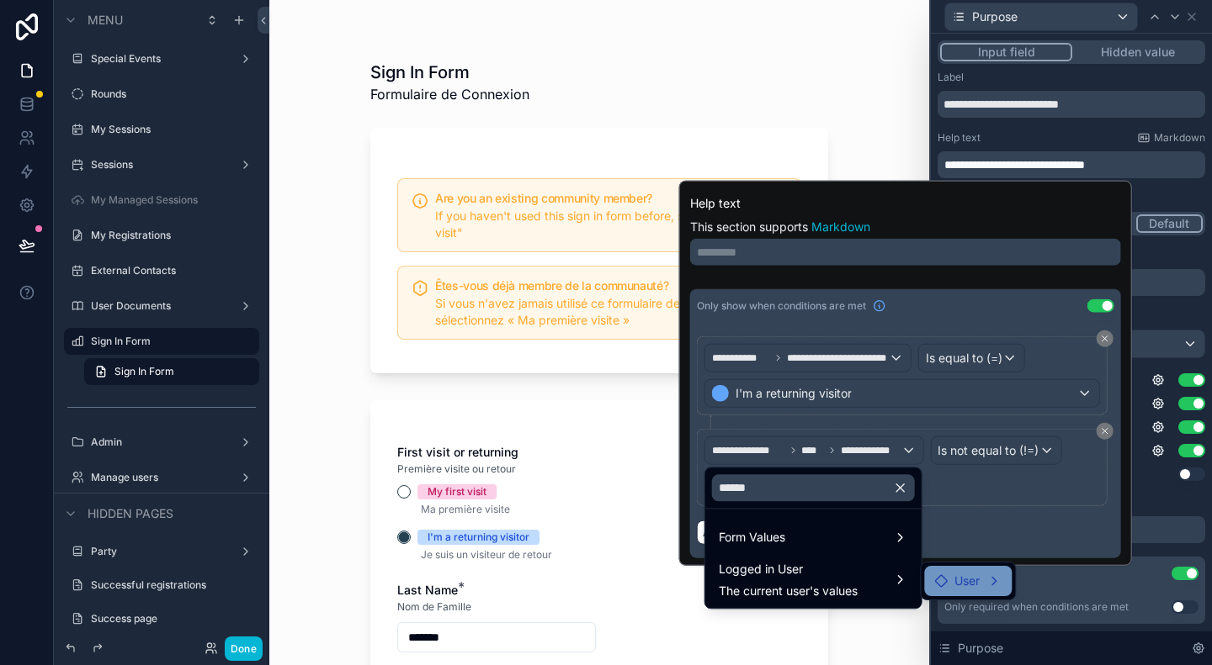
click at [966, 575] on span "User" at bounding box center [966, 581] width 25 height 20
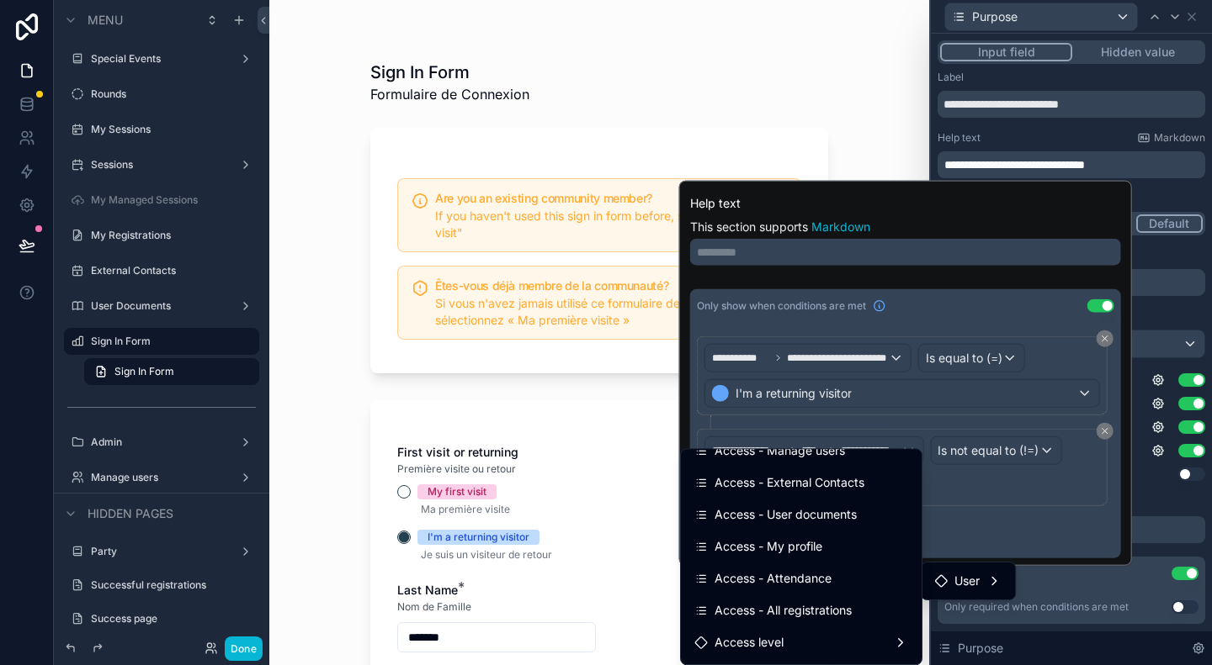
scroll to position [397, 0]
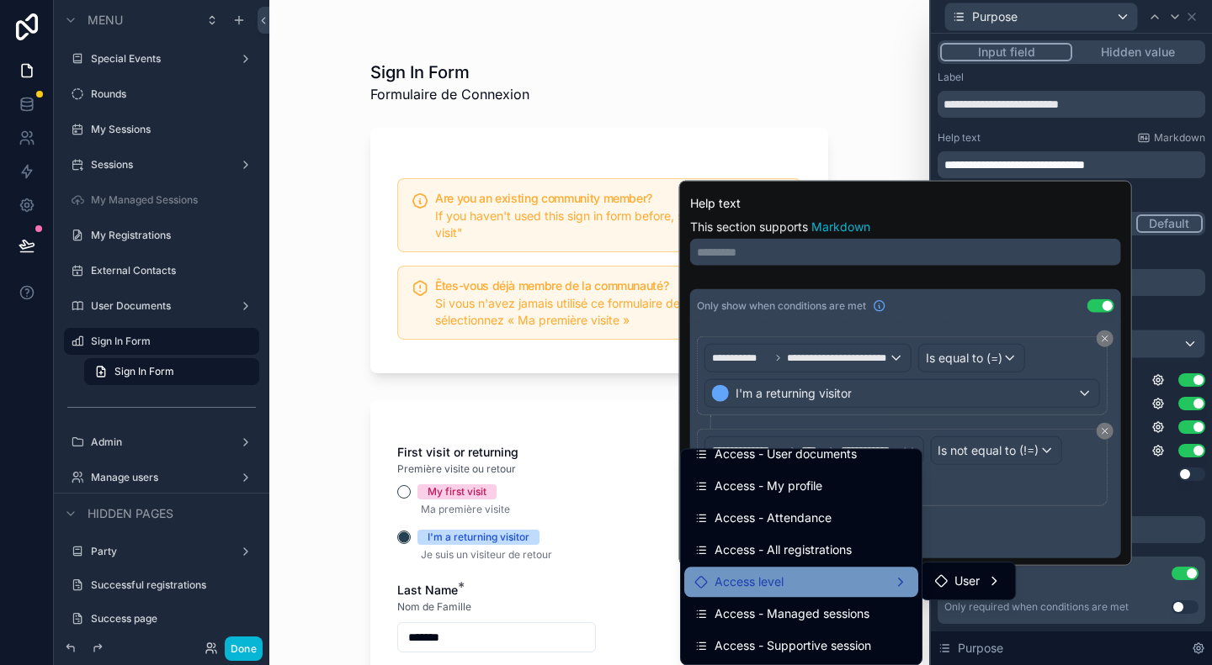
click at [827, 581] on div "Access level" at bounding box center [801, 582] width 214 height 20
click at [964, 581] on span "users from access level collection" at bounding box center [1033, 584] width 184 height 20
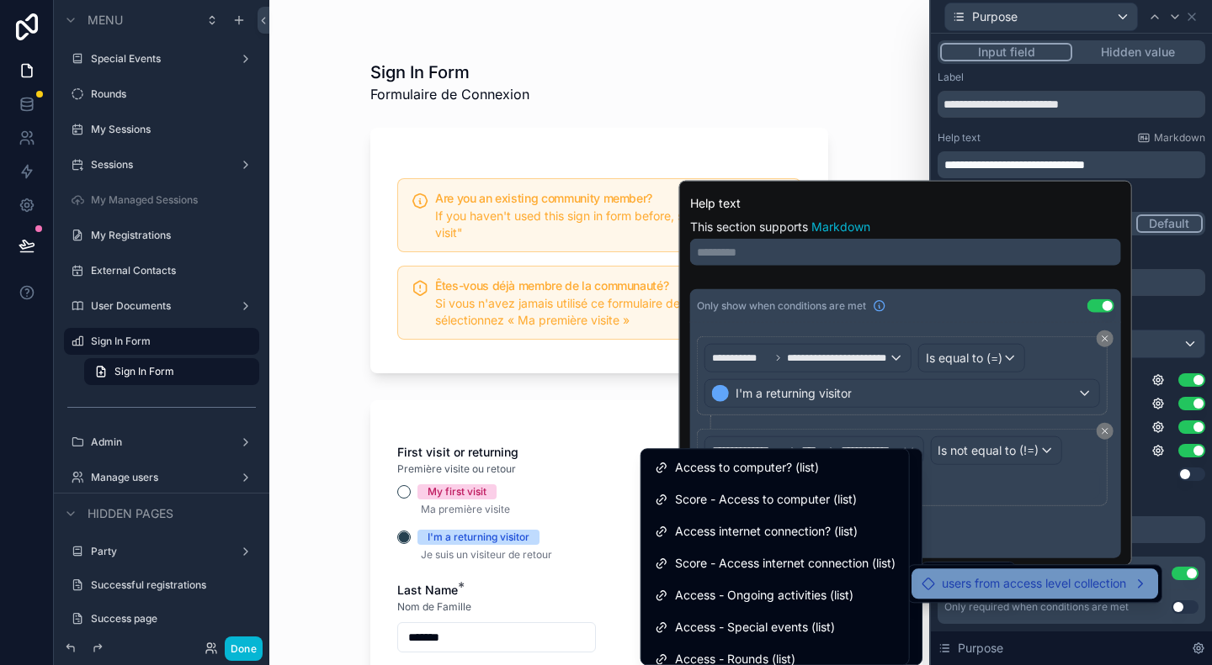
click at [1060, 581] on span "users from access level collection" at bounding box center [1033, 584] width 184 height 20
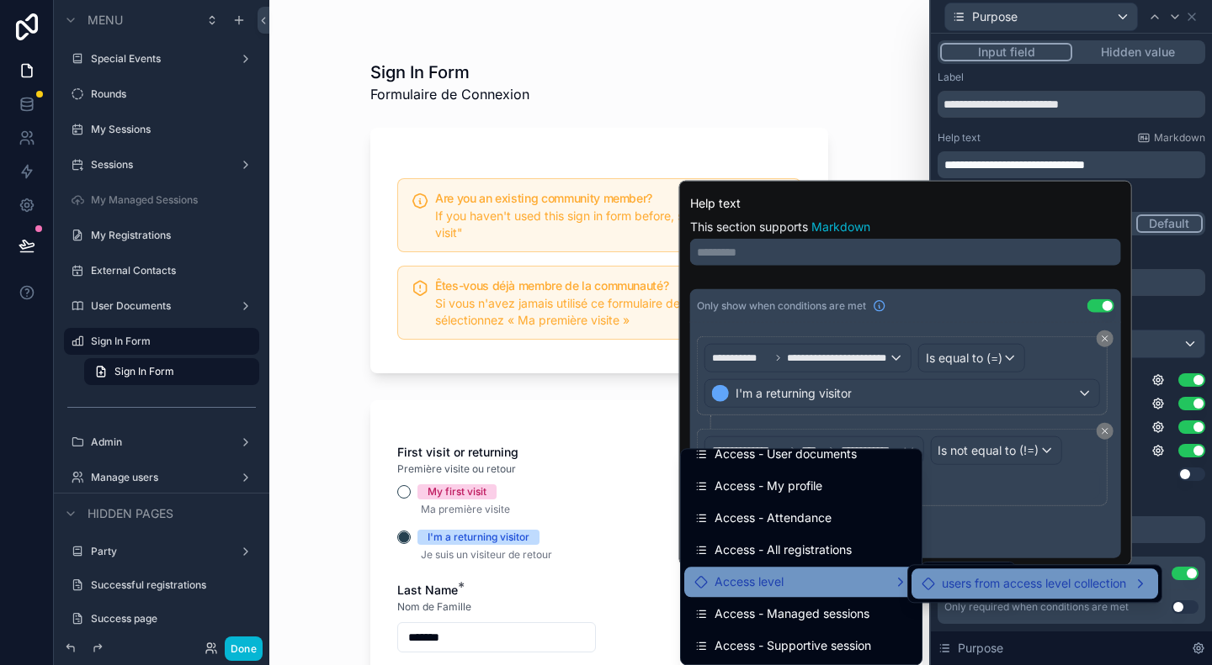
click at [1060, 581] on span "users from access level collection" at bounding box center [1033, 584] width 184 height 20
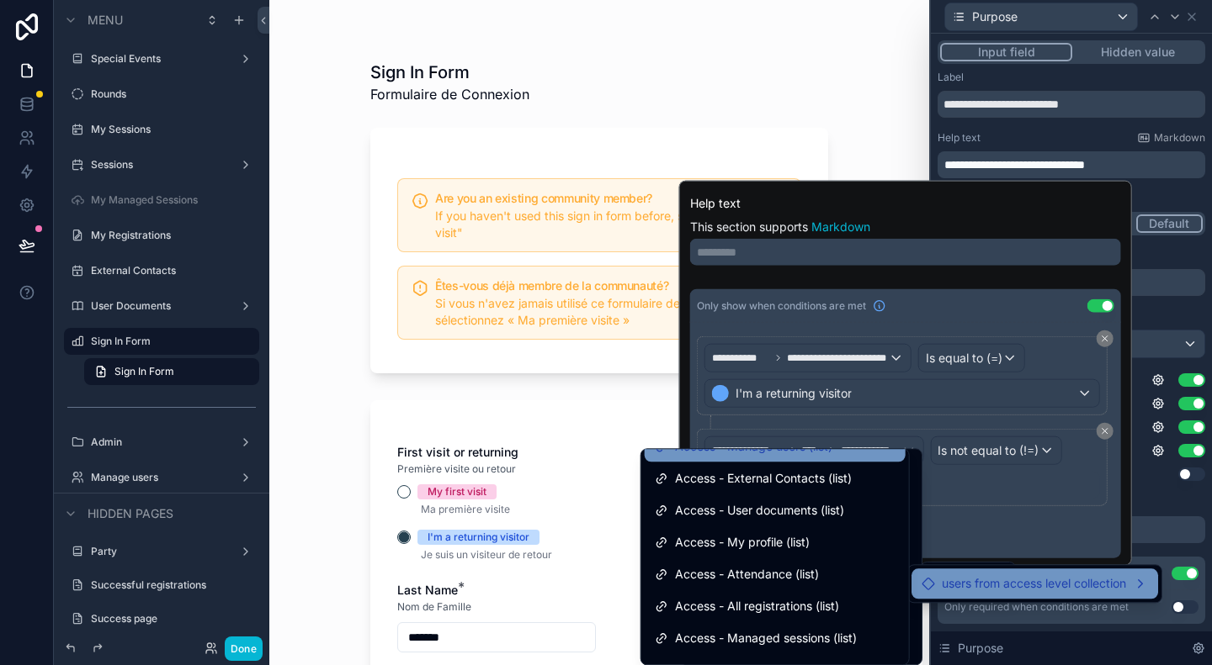
scroll to position [365, 0]
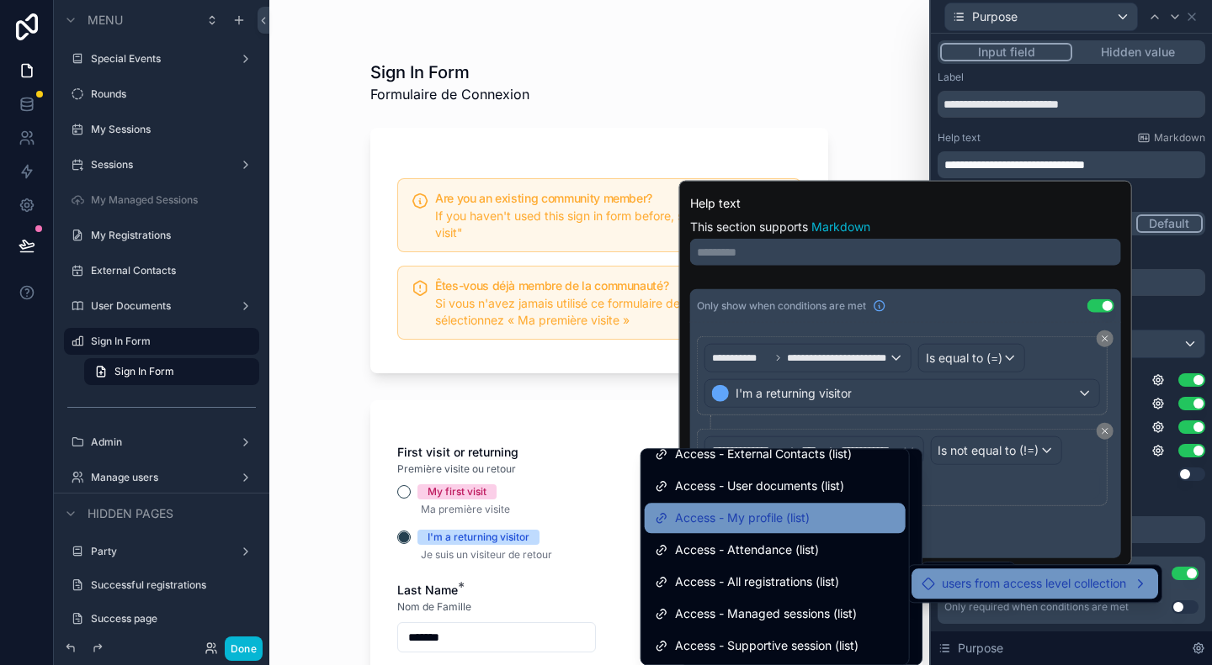
click at [796, 518] on div "Access - My profile (list)" at bounding box center [775, 518] width 241 height 20
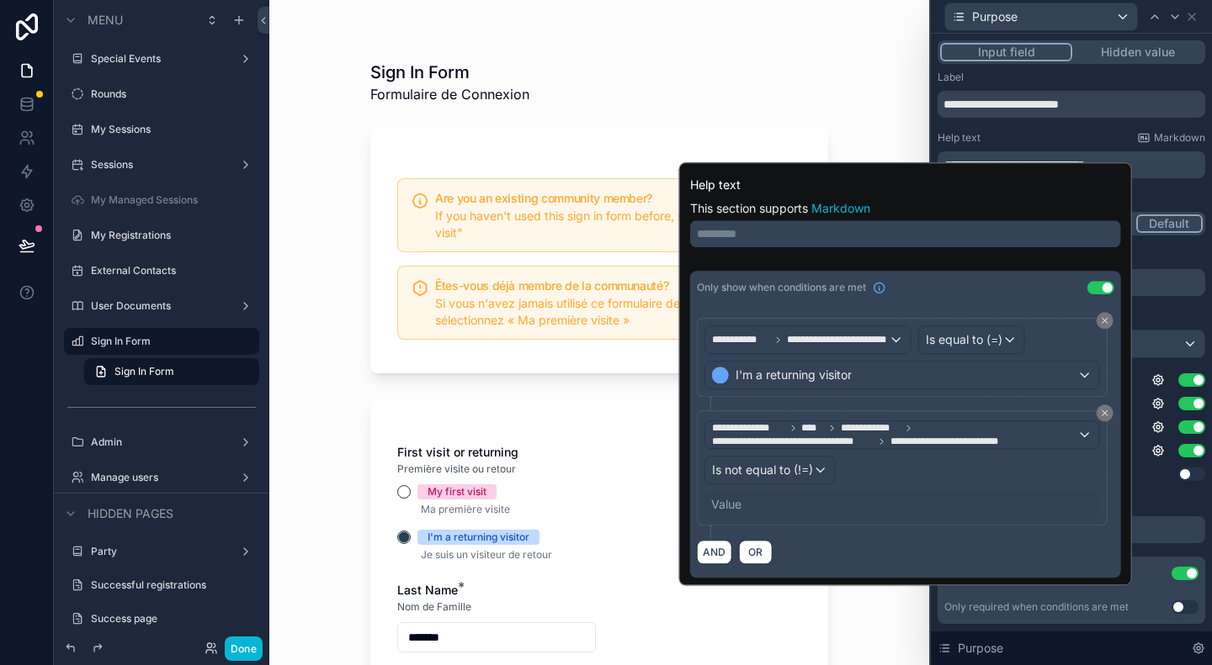
click at [789, 499] on div "Value" at bounding box center [901, 504] width 395 height 27
click at [742, 501] on div "Value" at bounding box center [901, 504] width 395 height 27
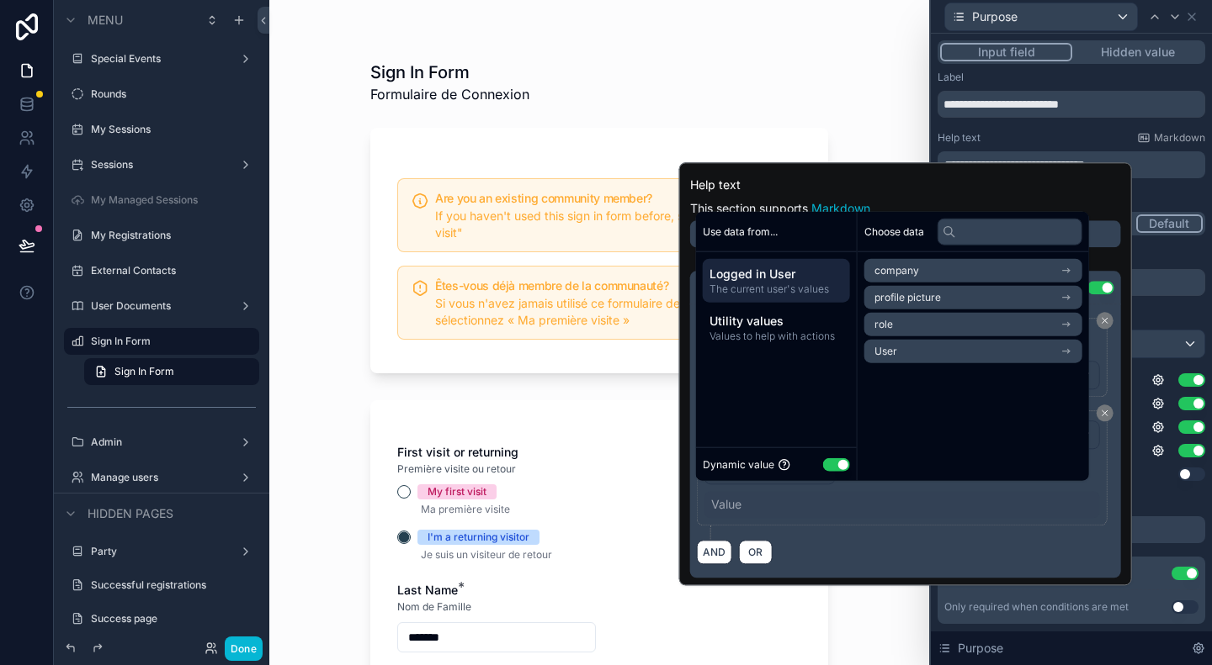
click at [843, 465] on button "Use setting" at bounding box center [836, 464] width 27 height 13
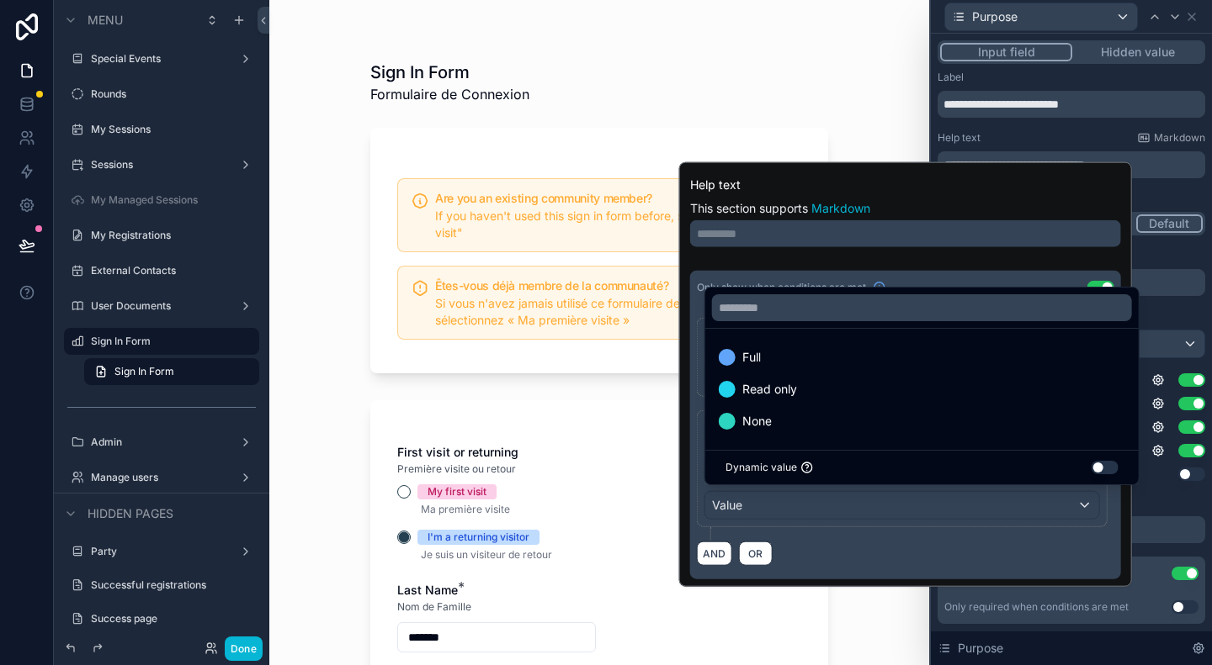
click at [780, 506] on div at bounding box center [905, 374] width 453 height 425
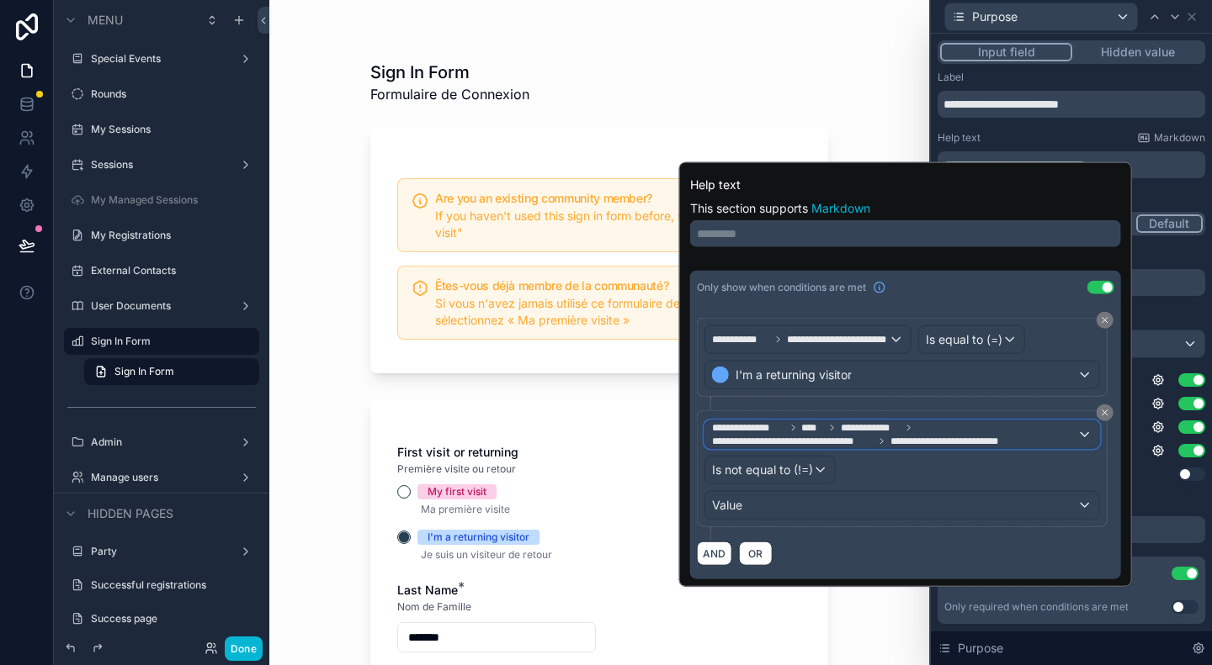
click at [1088, 433] on div "**********" at bounding box center [902, 435] width 394 height 27
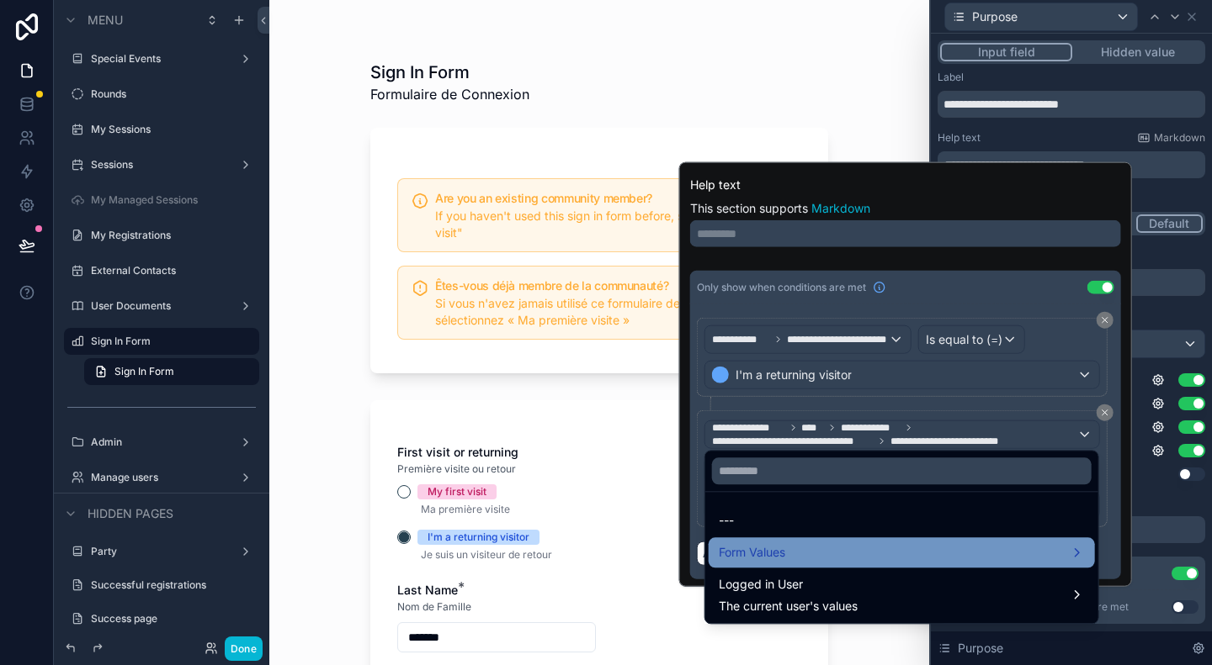
click at [904, 549] on div "Form Values" at bounding box center [901, 553] width 366 height 20
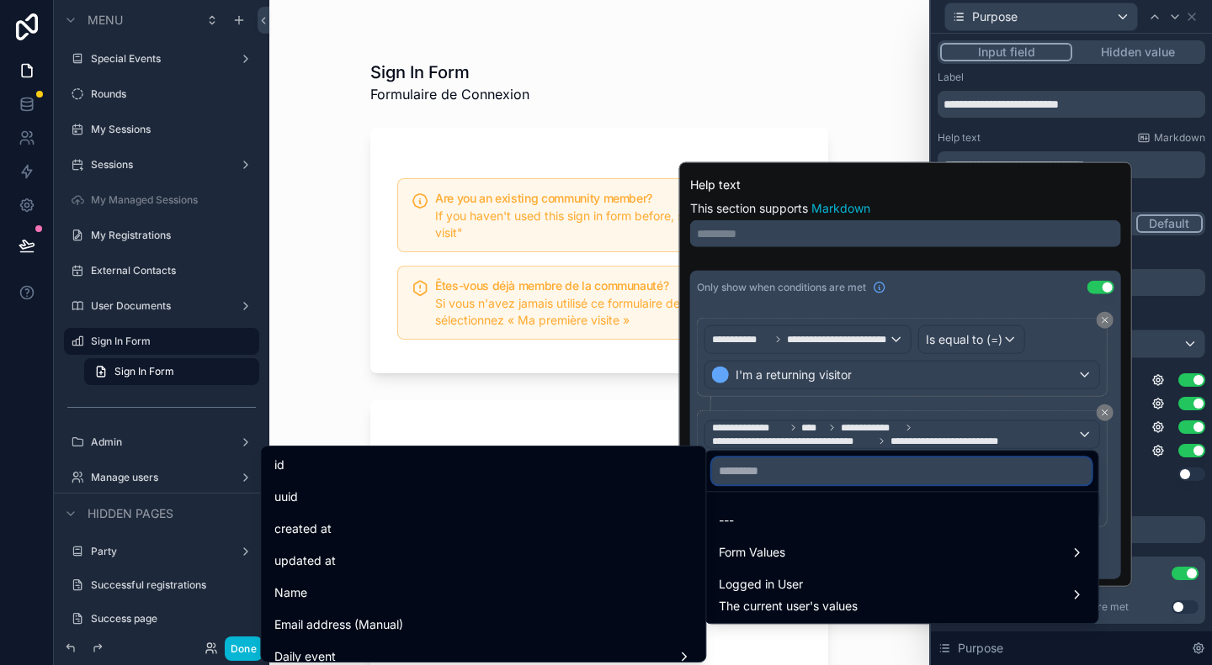
click at [922, 475] on input "text" at bounding box center [901, 471] width 379 height 27
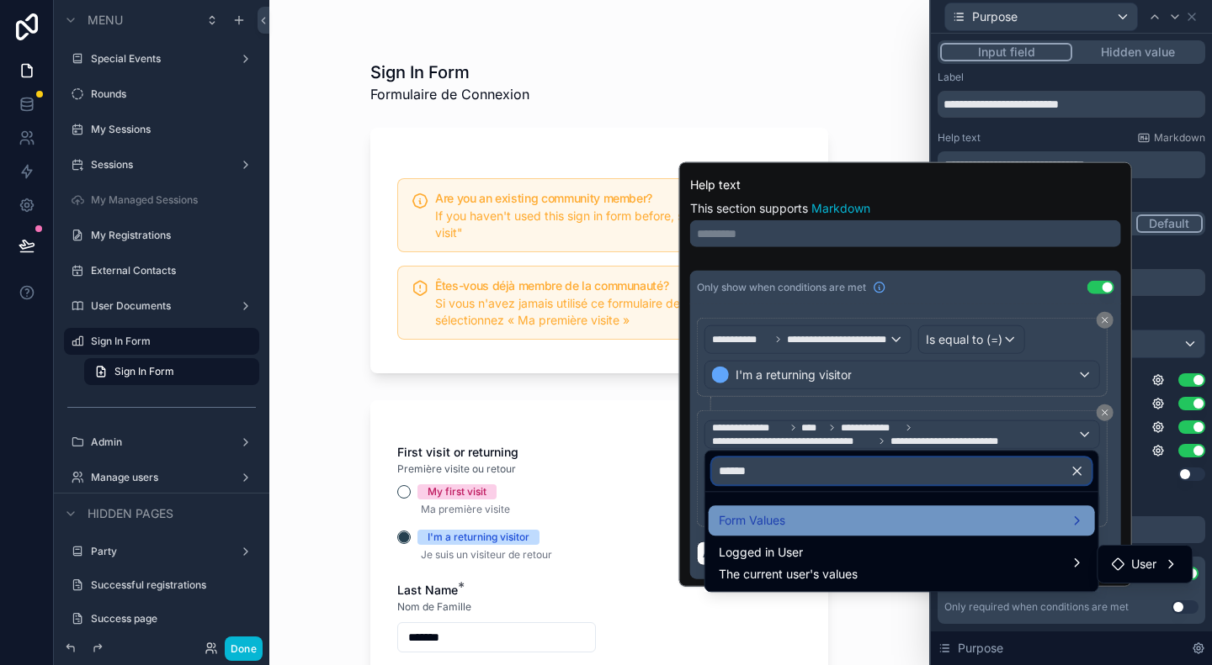
type input "******"
click at [911, 522] on div "Form Values" at bounding box center [901, 521] width 366 height 20
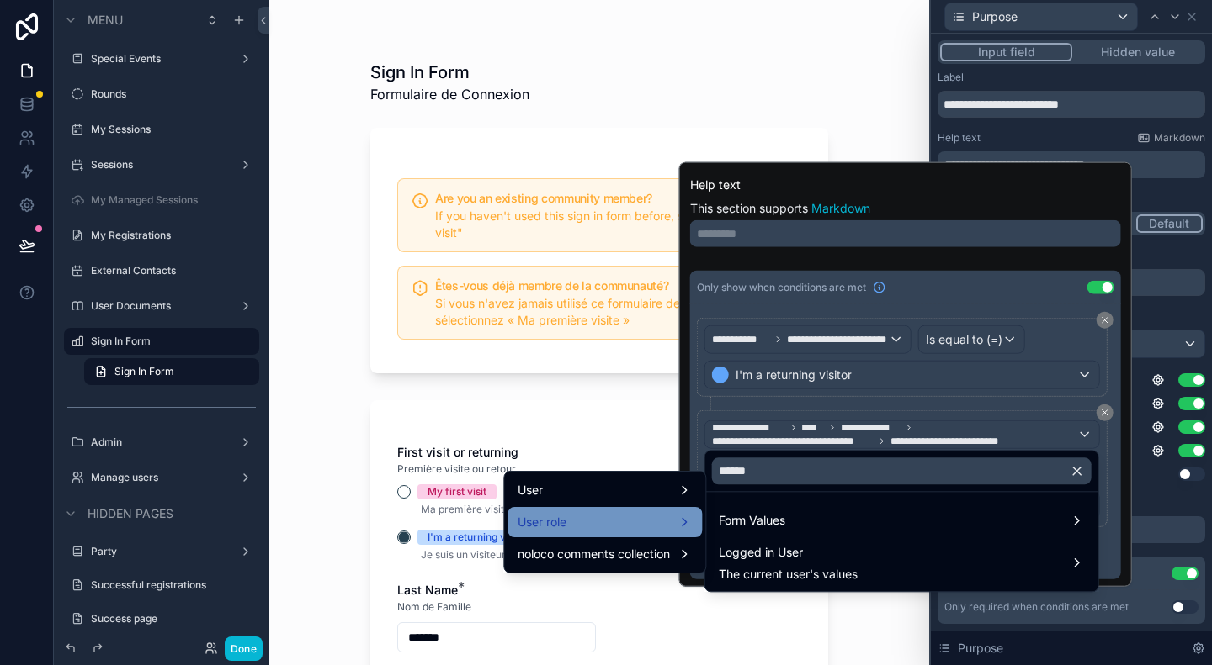
click at [587, 516] on div "User role" at bounding box center [604, 522] width 174 height 20
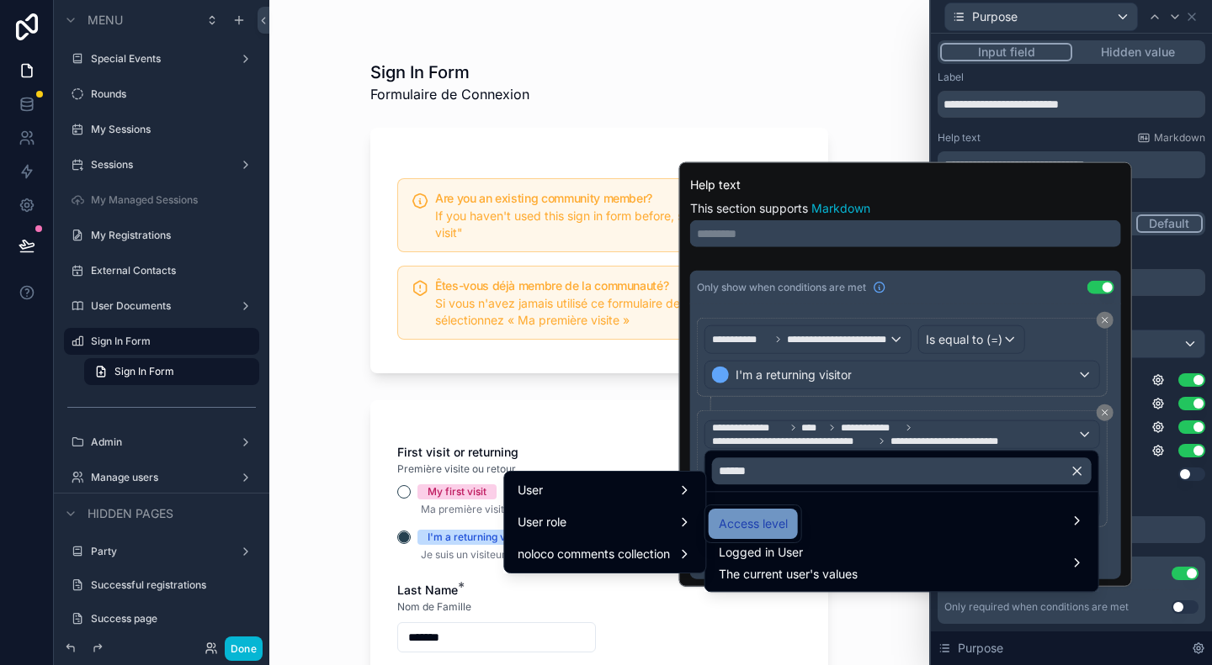
click at [753, 522] on span "Access level" at bounding box center [752, 524] width 69 height 20
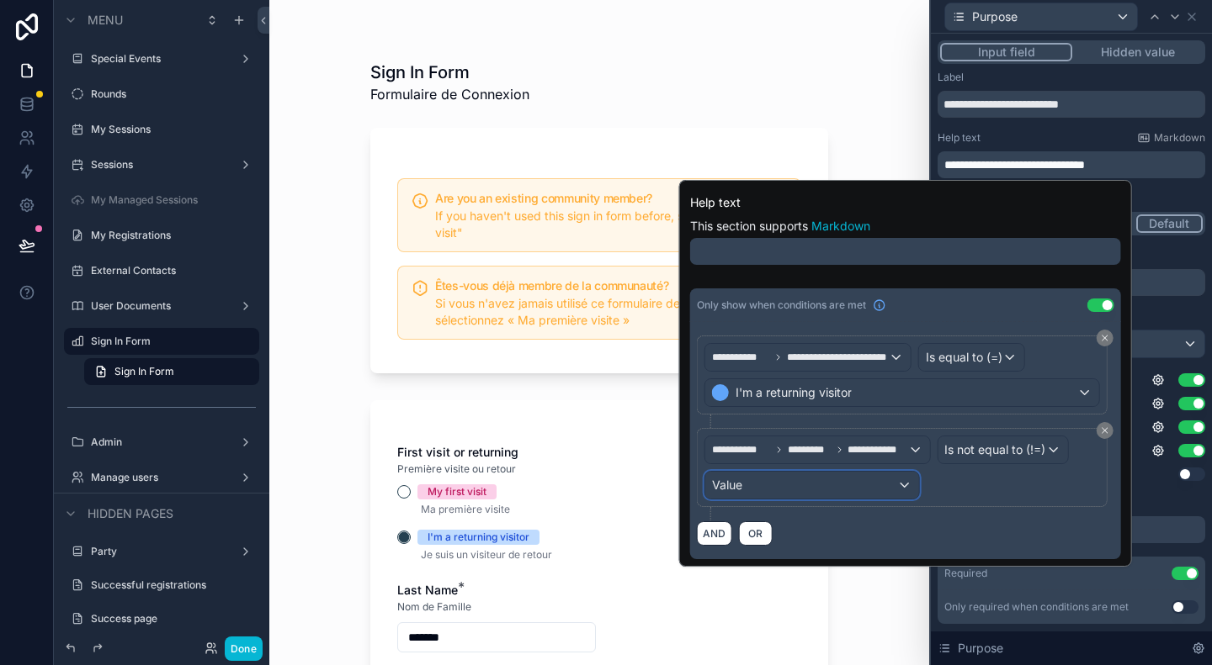
click at [883, 480] on div "Value" at bounding box center [812, 485] width 214 height 27
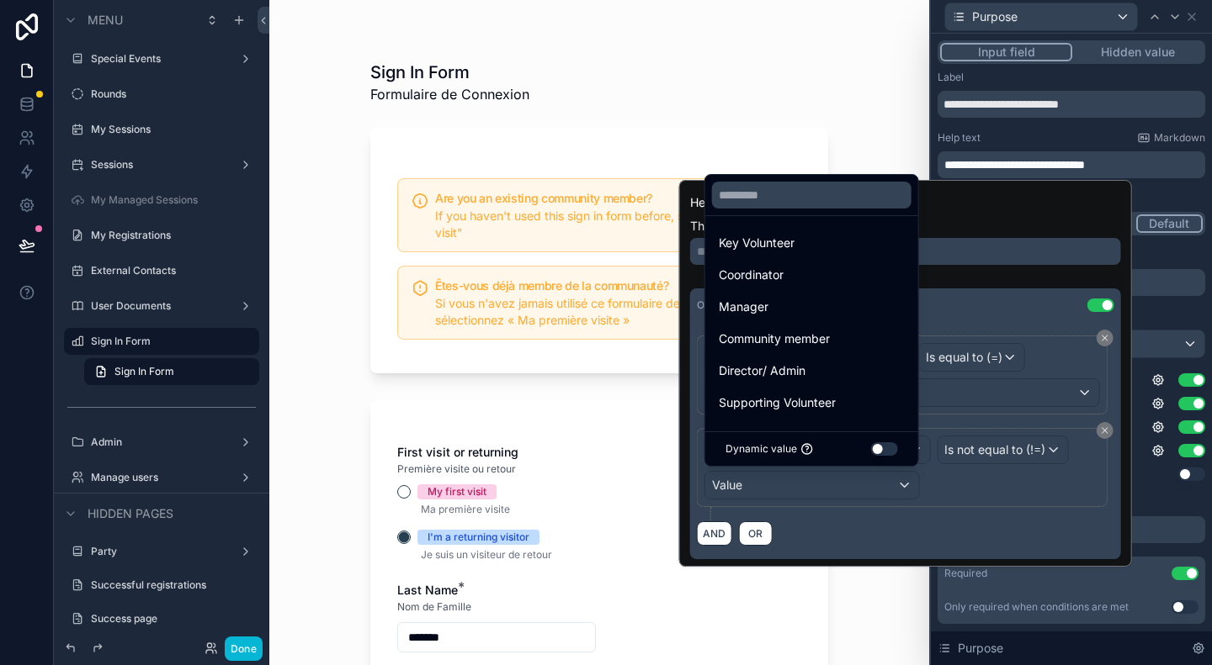
scroll to position [0, 0]
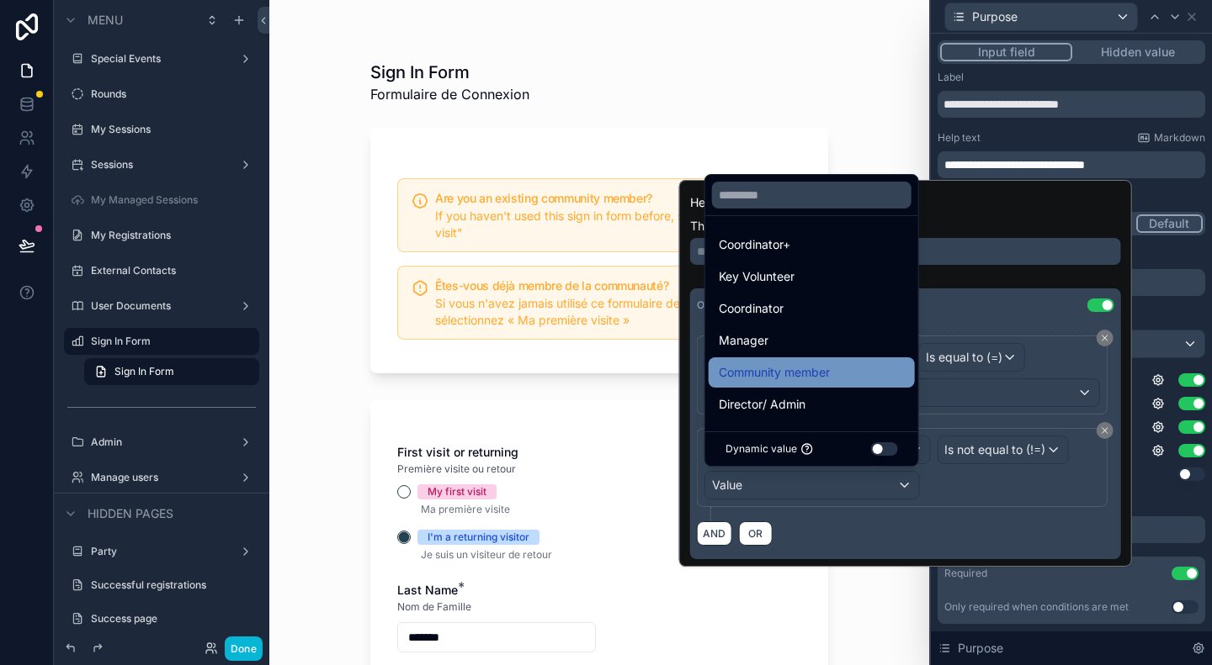
click at [823, 371] on span "Community member" at bounding box center [773, 373] width 111 height 20
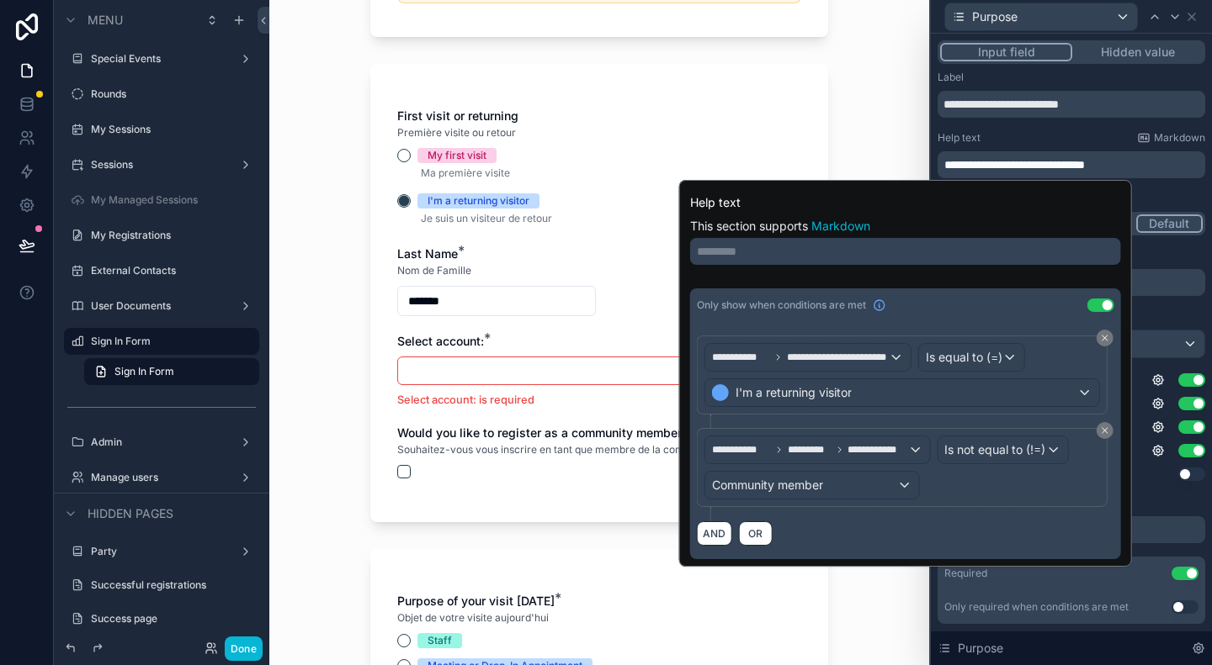
scroll to position [421, 0]
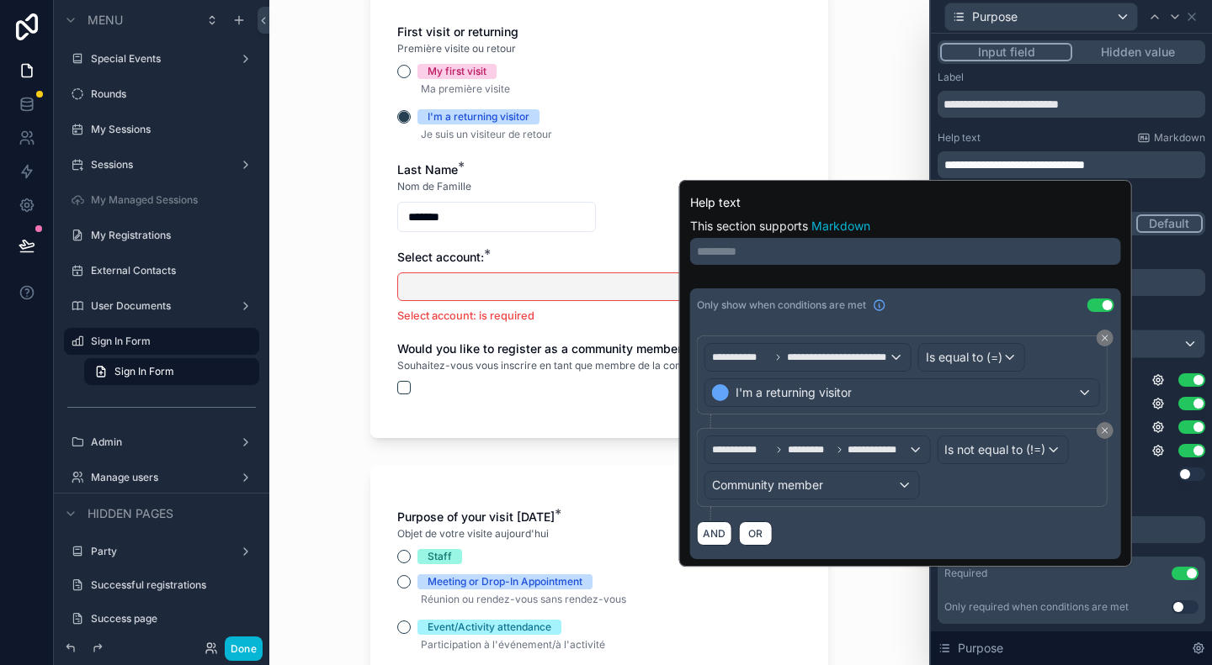
click at [456, 287] on button "Select Button" at bounding box center [599, 287] width 404 height 29
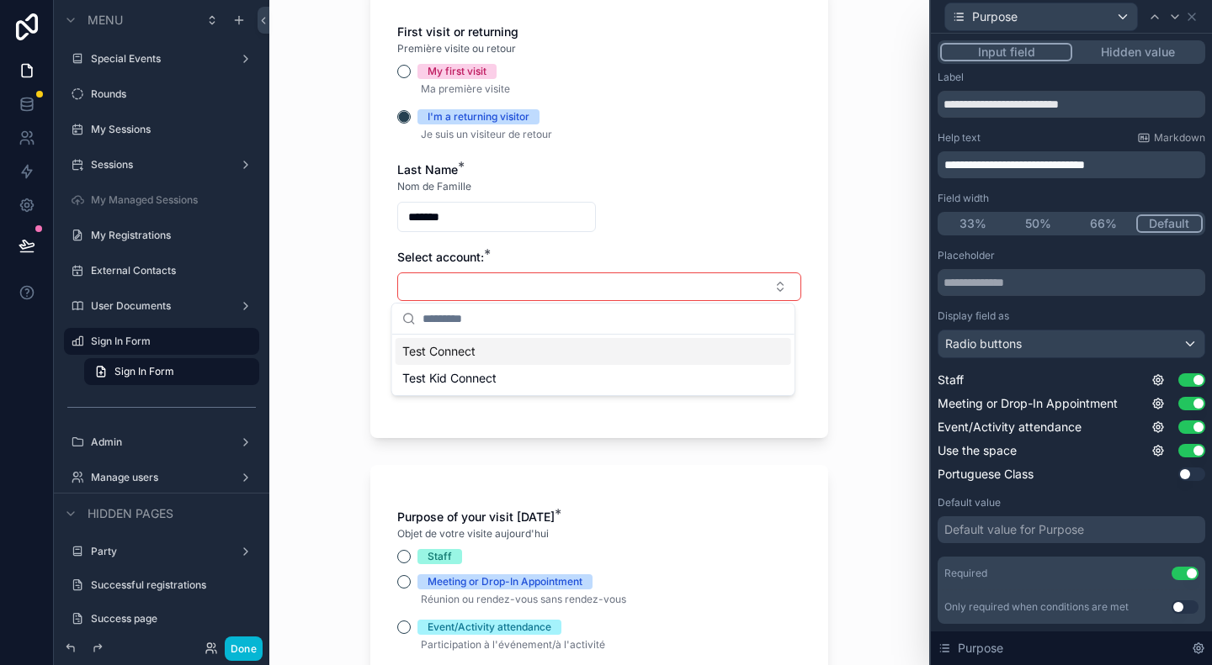
click at [473, 352] on span "Test Connect" at bounding box center [438, 351] width 73 height 17
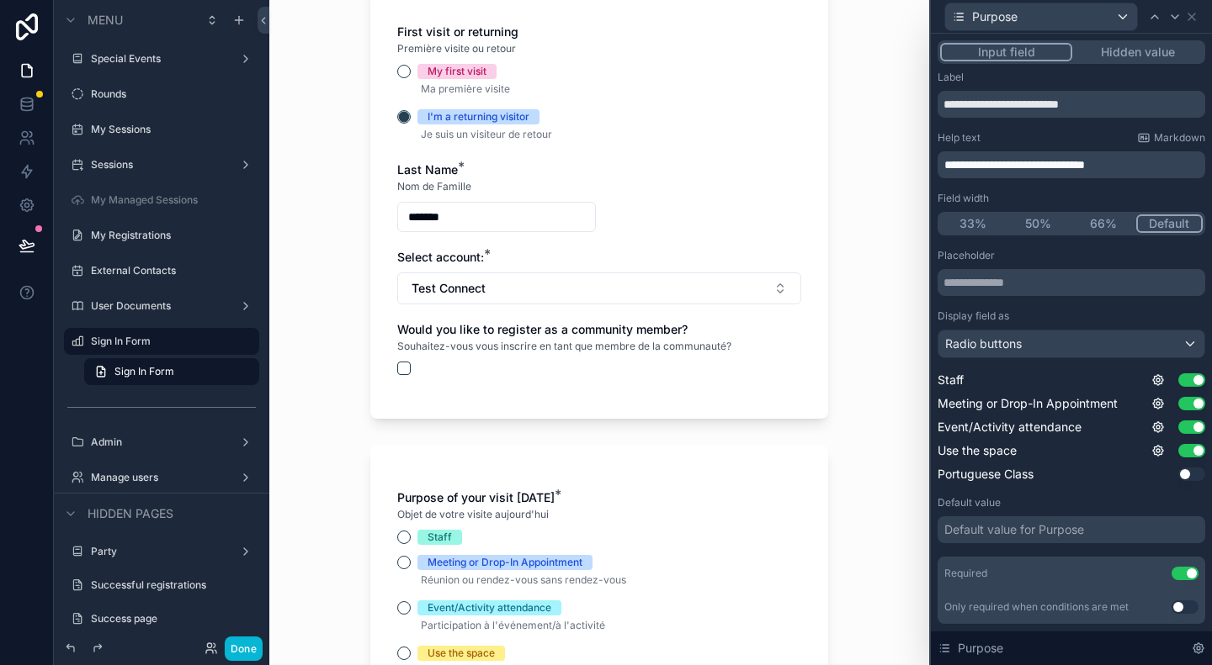
click at [734, 472] on div "Purpose of your visit [DATE] * Objet de votre visite [DATE] Staff Meeting or Dr…" at bounding box center [599, 585] width 458 height 279
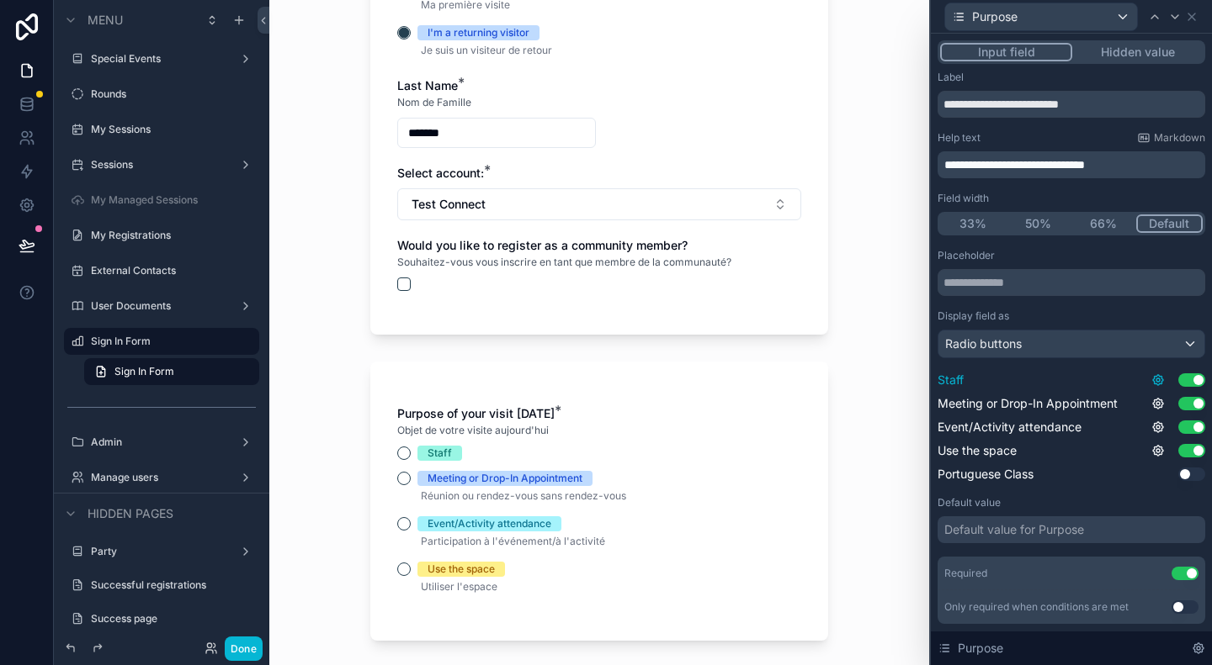
click at [1156, 379] on icon at bounding box center [1157, 380] width 3 height 3
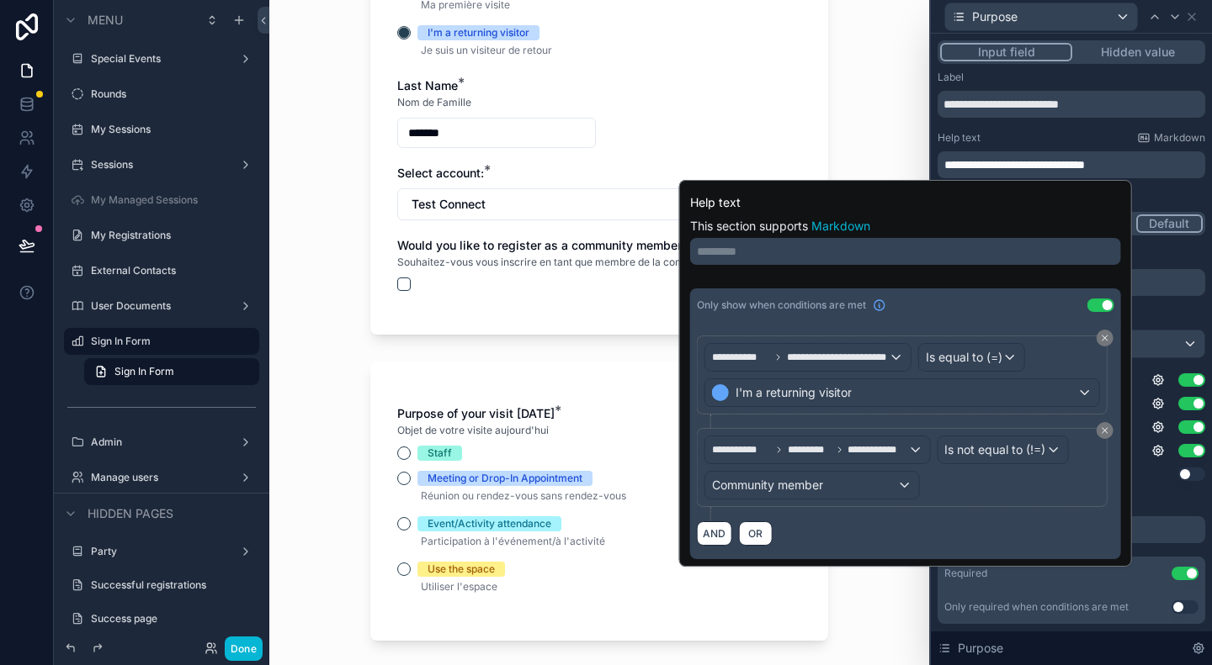
click at [460, 347] on form "Are you an existing community member? If you haven't used this sign in form bef…" at bounding box center [599, 209] width 458 height 1193
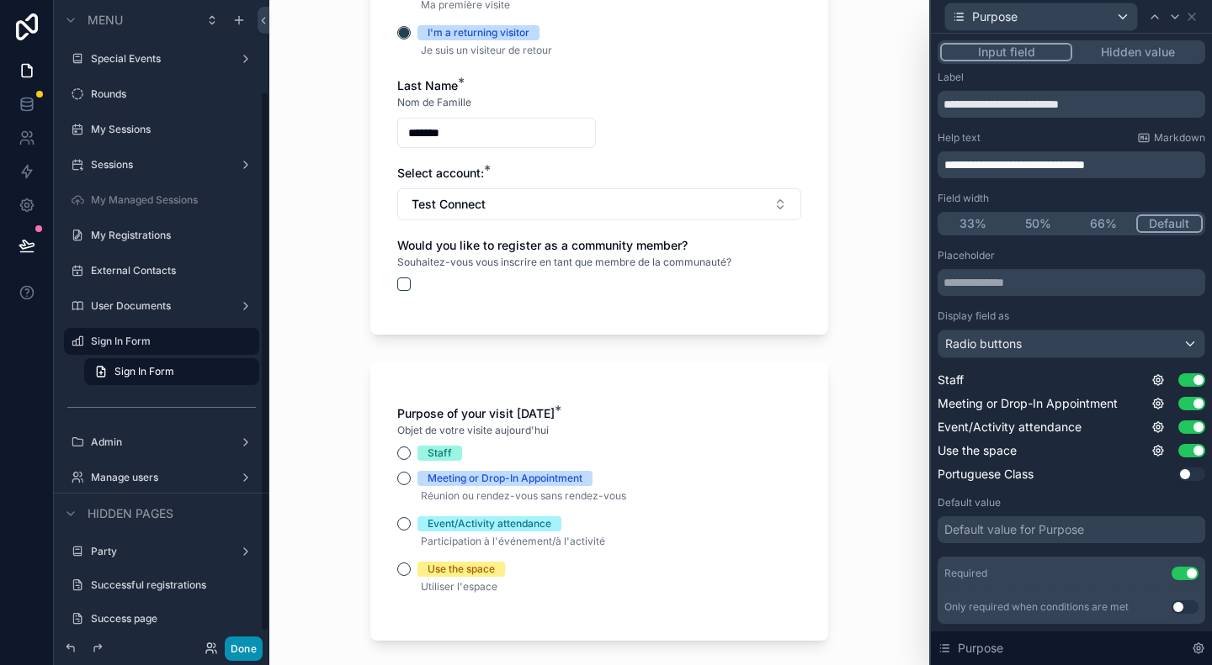
click at [244, 643] on button "Done" at bounding box center [244, 649] width 38 height 24
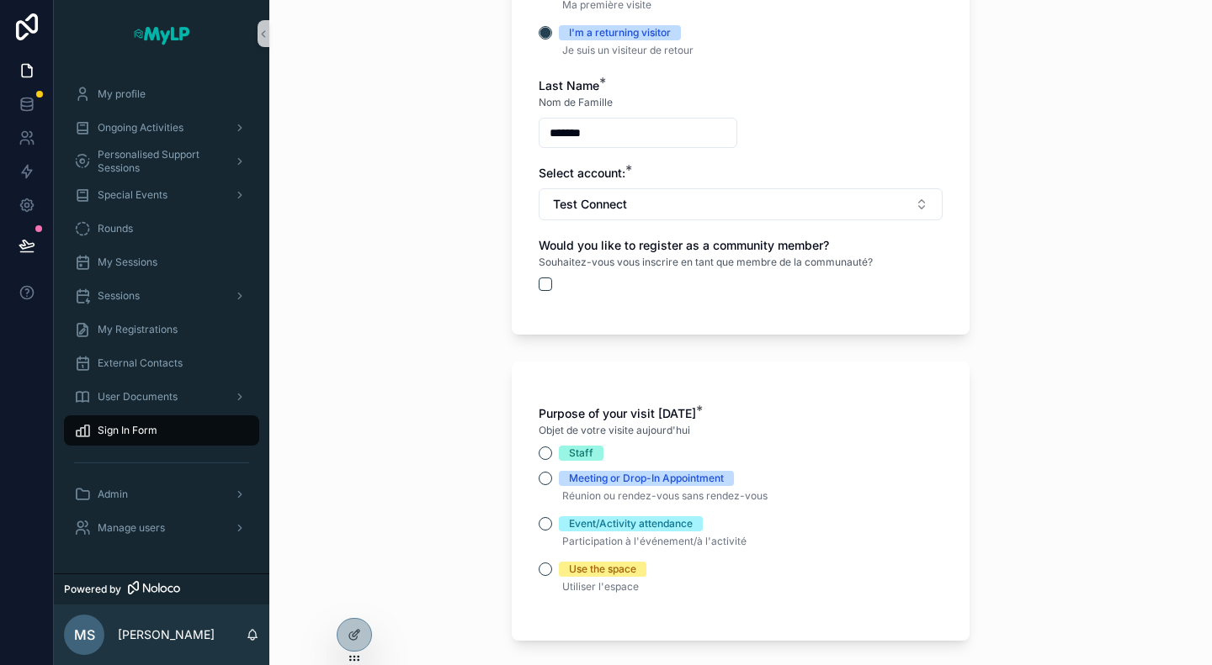
scroll to position [0, 0]
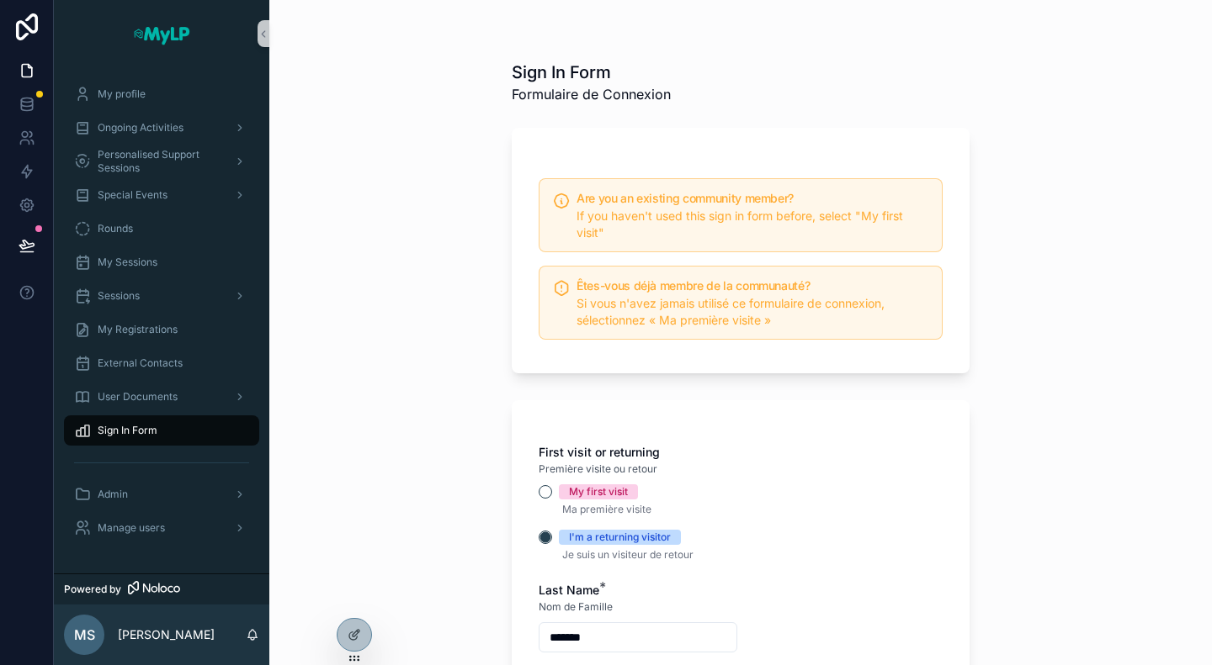
click at [605, 494] on div "My first visit" at bounding box center [598, 492] width 59 height 15
click at [552, 494] on button "My first visit" at bounding box center [544, 491] width 13 height 13
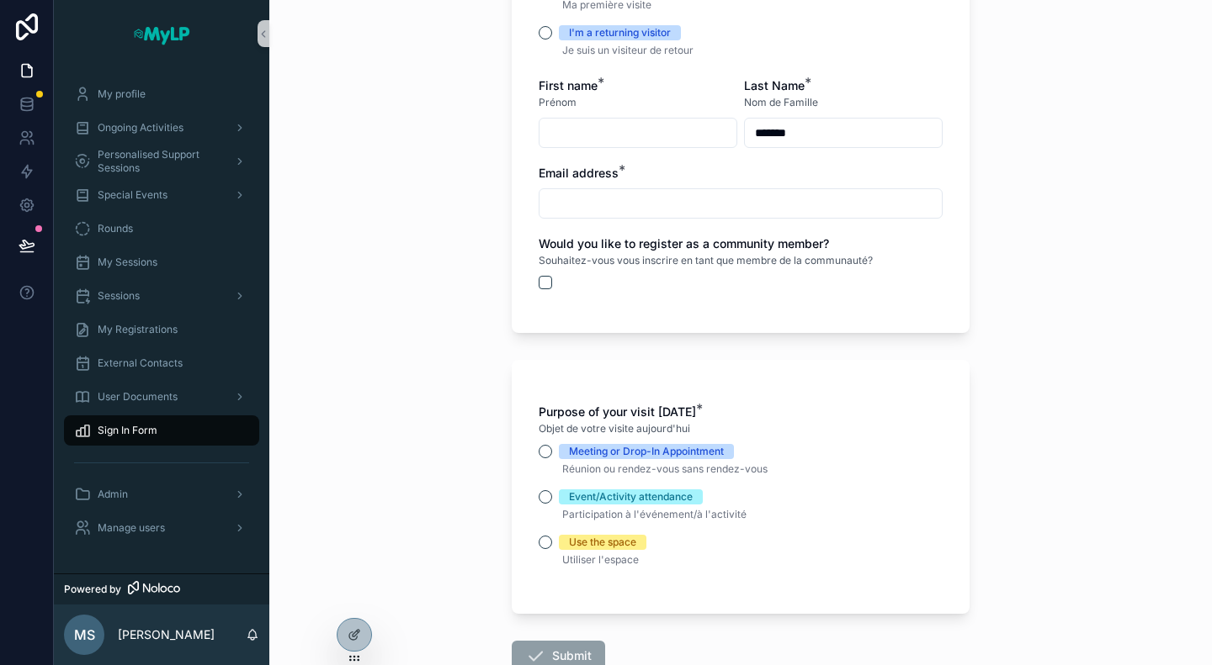
scroll to position [421, 0]
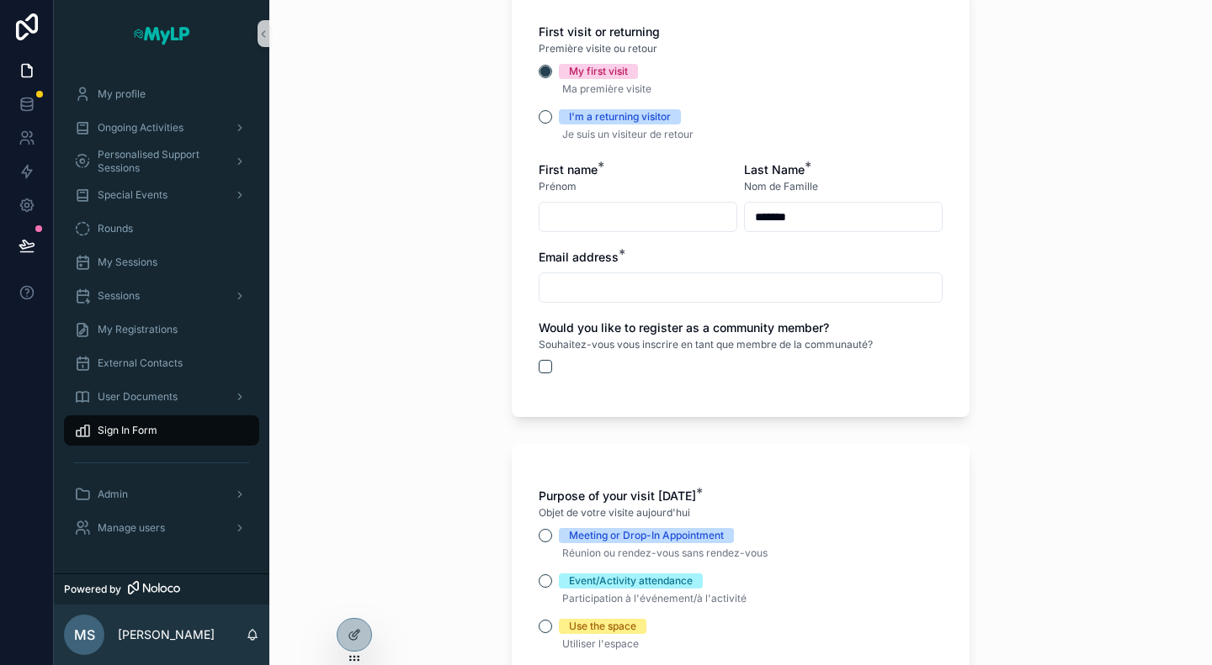
click at [594, 215] on input "scrollable content" at bounding box center [637, 217] width 197 height 24
click at [591, 296] on input "scrollable content" at bounding box center [740, 288] width 402 height 24
click at [543, 120] on button "I'm a returning visitor" at bounding box center [544, 116] width 13 height 13
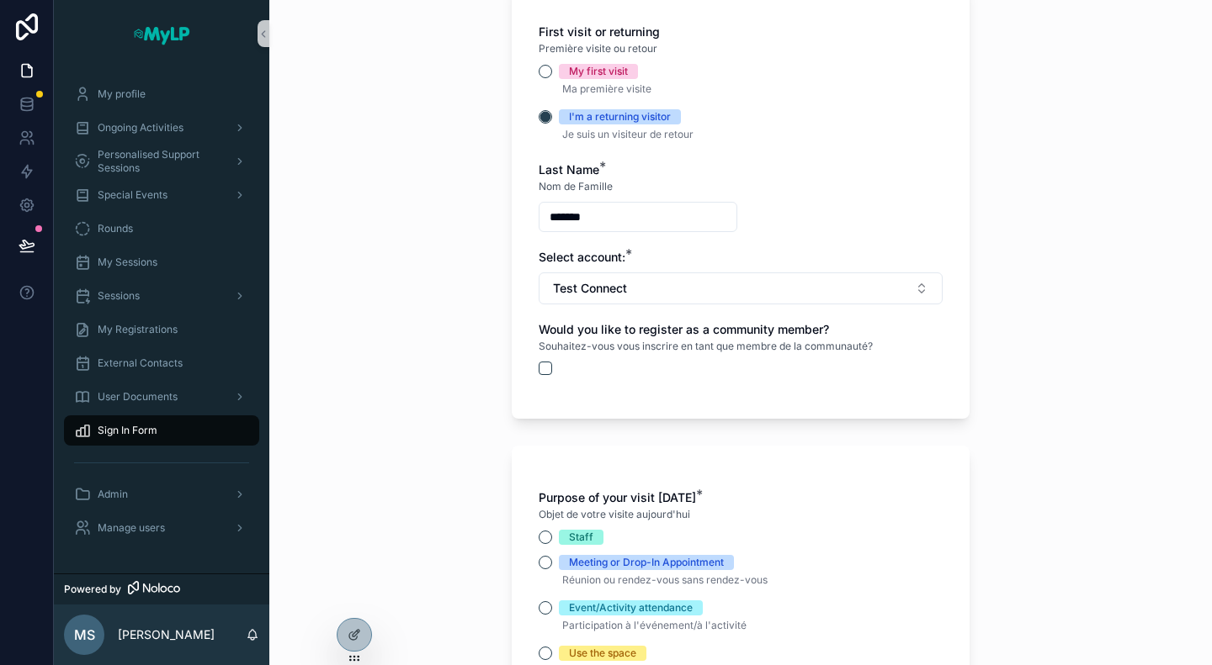
click at [617, 208] on input "*******" at bounding box center [637, 217] width 197 height 24
click at [618, 208] on input "*******" at bounding box center [637, 217] width 197 height 24
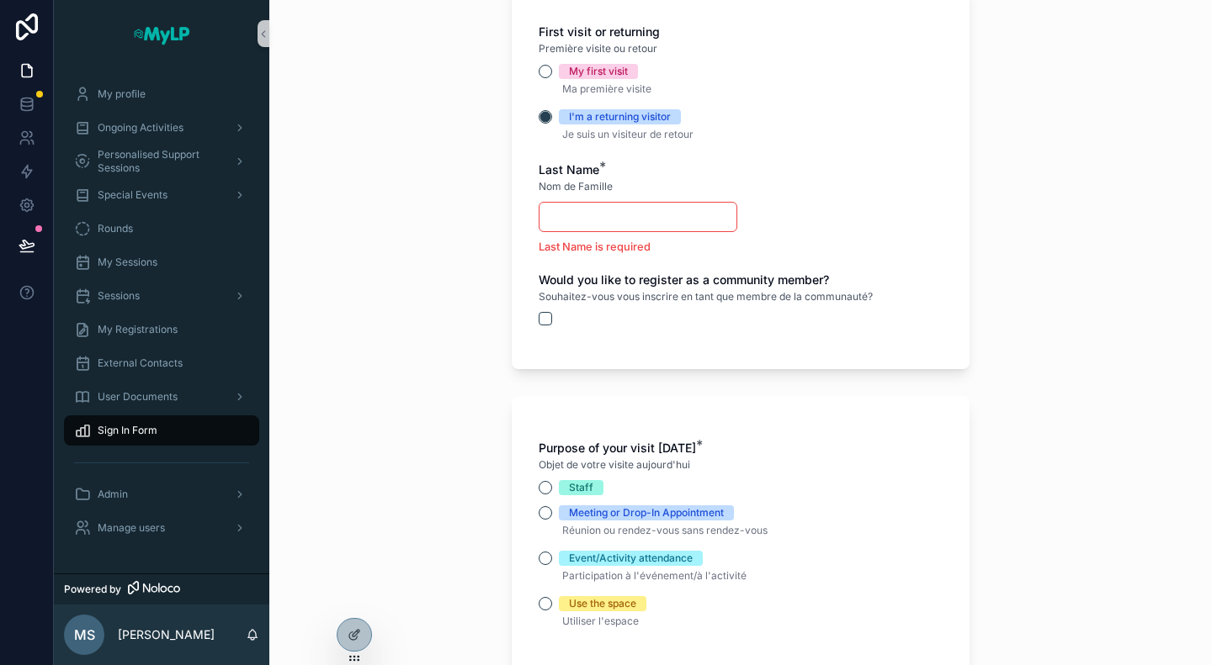
click at [633, 211] on input "scrollable content" at bounding box center [637, 217] width 197 height 24
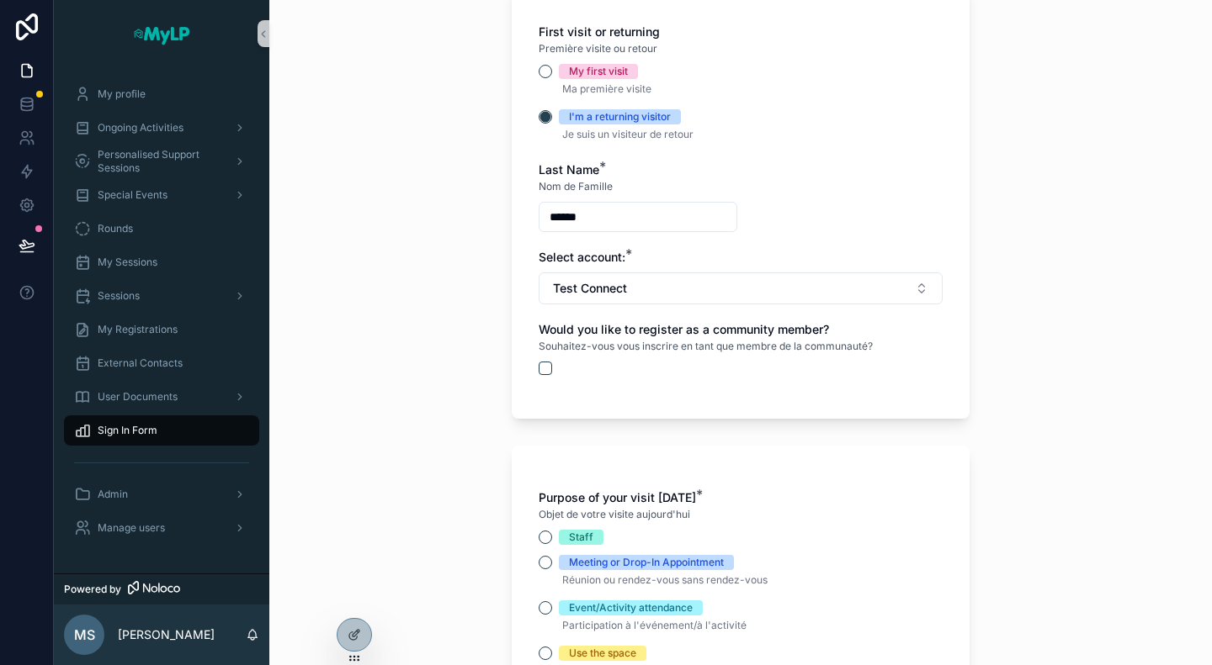
click at [630, 270] on div "Select account: * Test Connect" at bounding box center [740, 277] width 404 height 56
click at [634, 282] on button "Test Connect" at bounding box center [740, 289] width 404 height 32
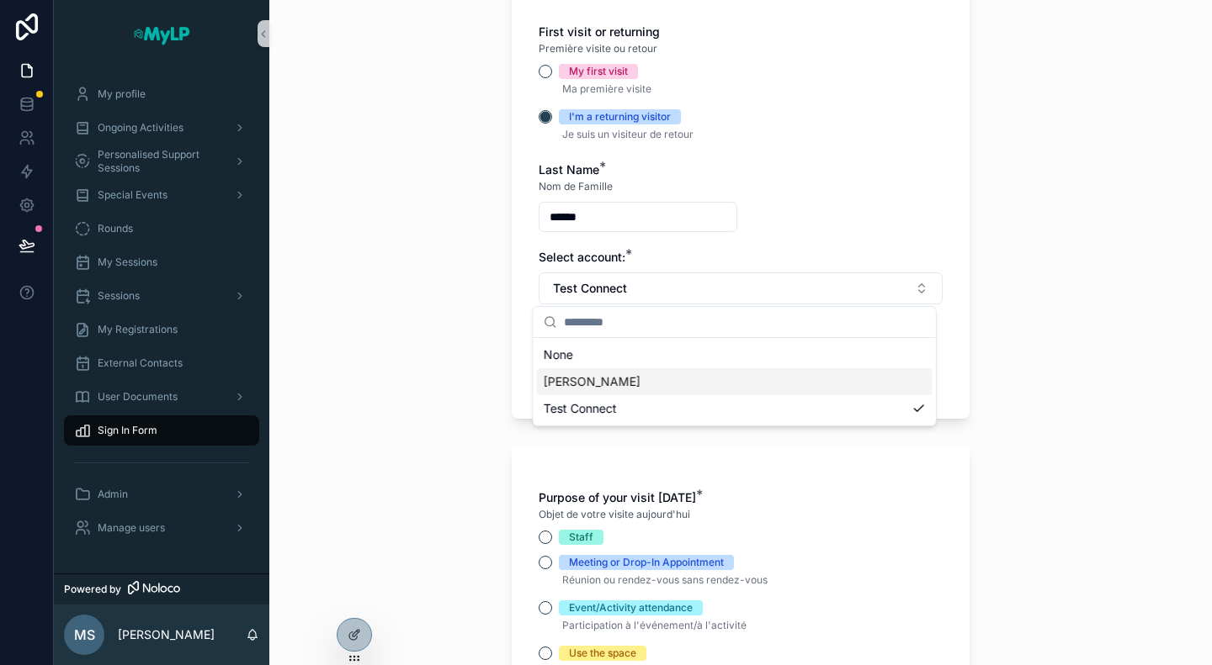
click at [634, 379] on div "[PERSON_NAME]" at bounding box center [734, 382] width 395 height 27
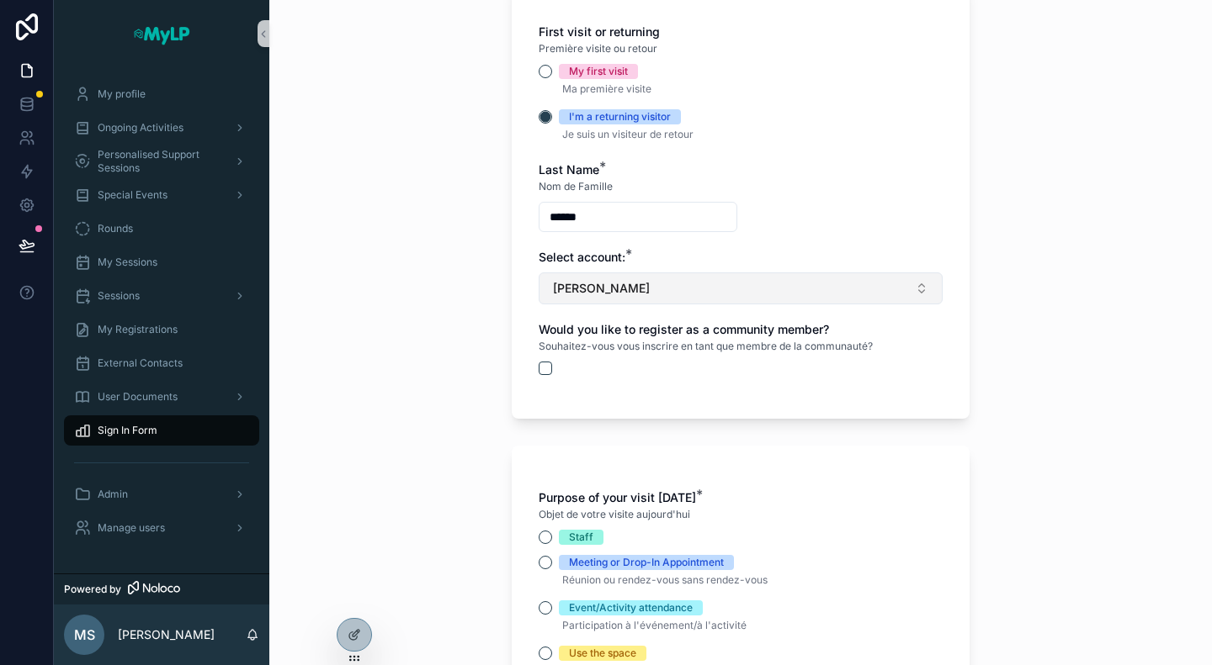
click at [652, 282] on button "[PERSON_NAME]" at bounding box center [740, 289] width 404 height 32
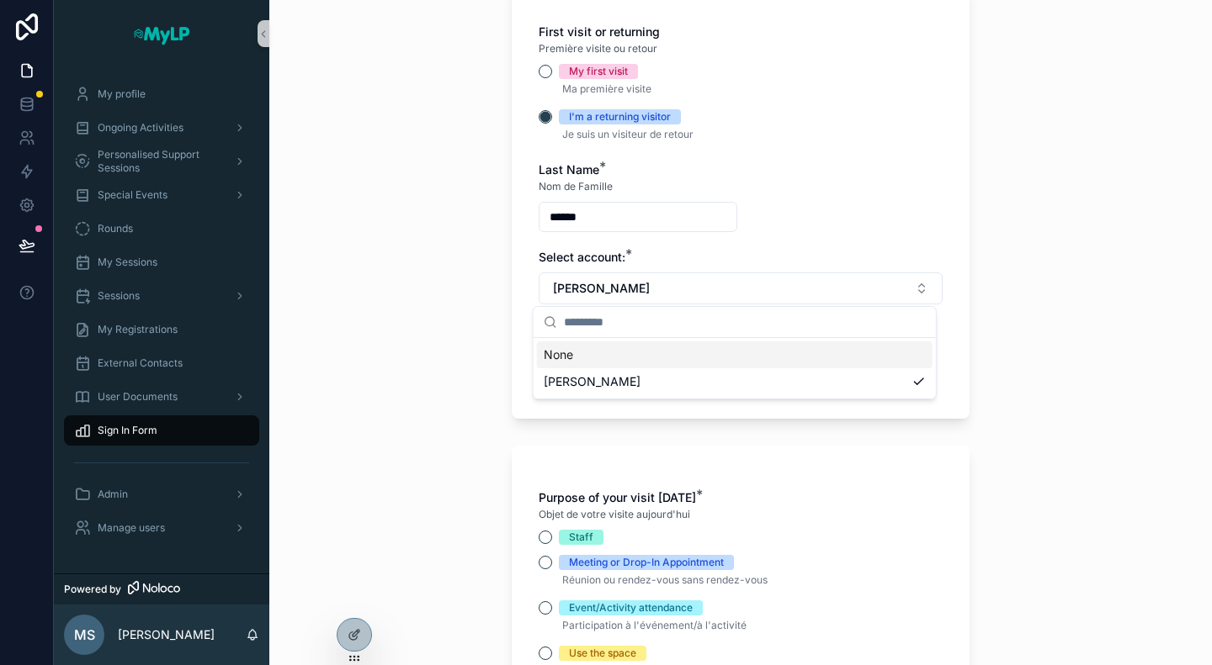
click at [611, 353] on div "None" at bounding box center [734, 355] width 395 height 27
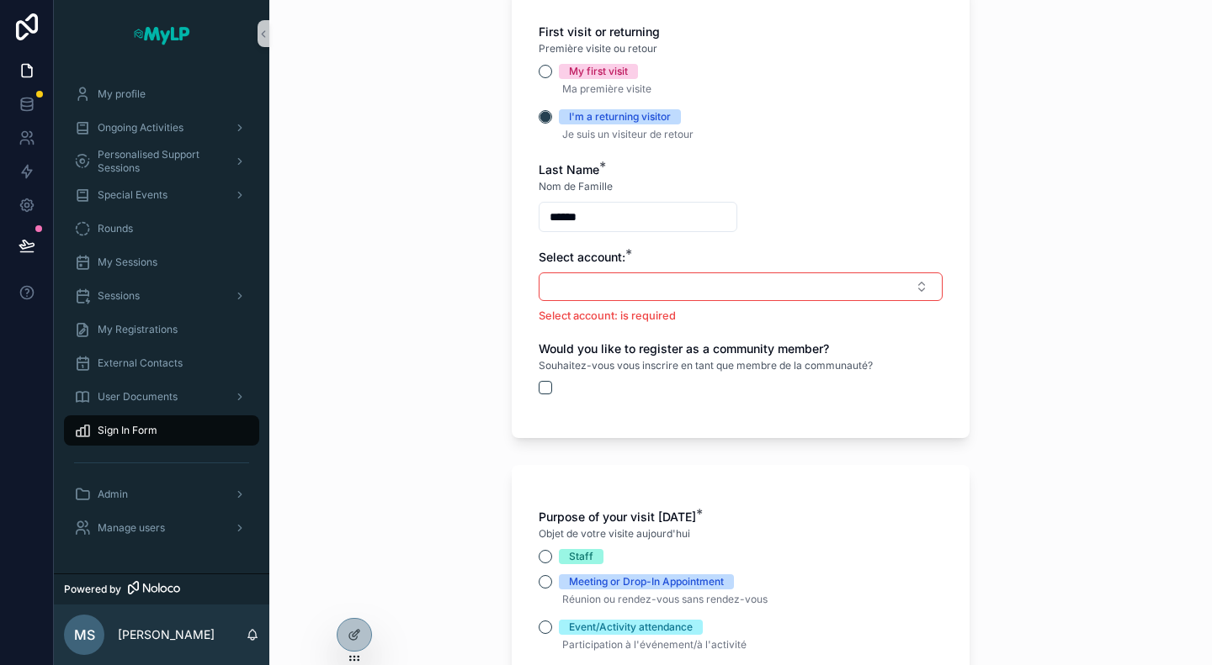
click at [612, 203] on div "******" at bounding box center [637, 217] width 199 height 30
click at [612, 218] on input "******" at bounding box center [637, 217] width 197 height 24
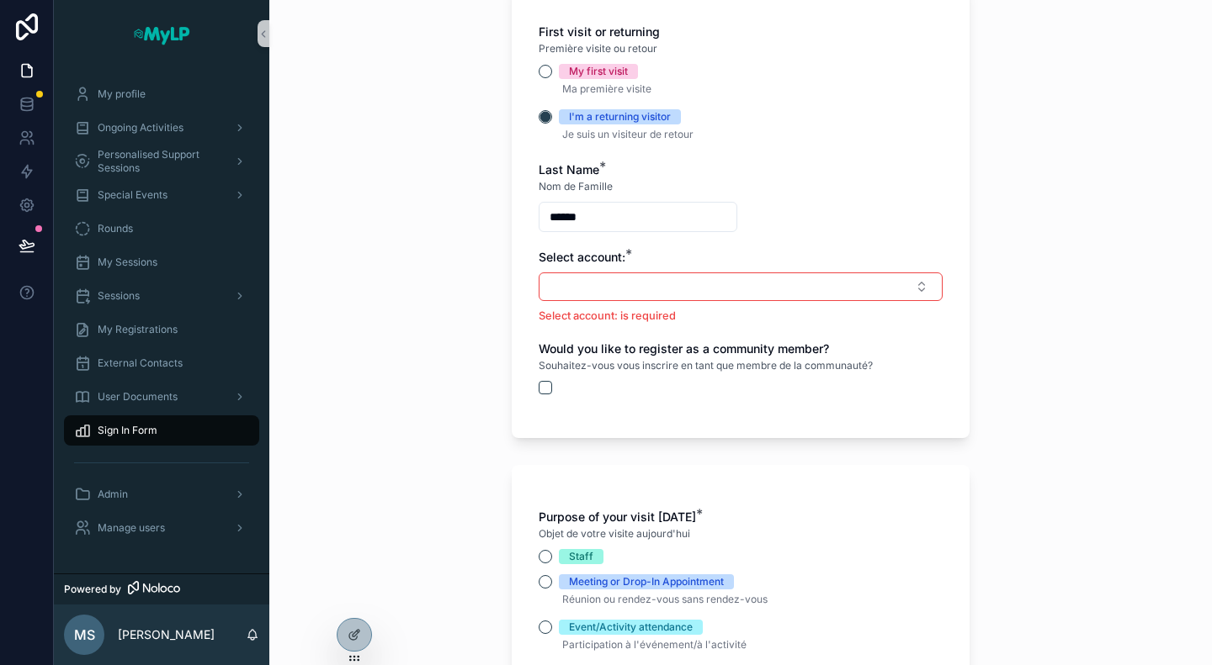
click at [612, 218] on input "******" at bounding box center [637, 217] width 197 height 24
click at [668, 280] on button "Select Button" at bounding box center [740, 287] width 404 height 29
click at [623, 211] on input "****" at bounding box center [637, 217] width 197 height 24
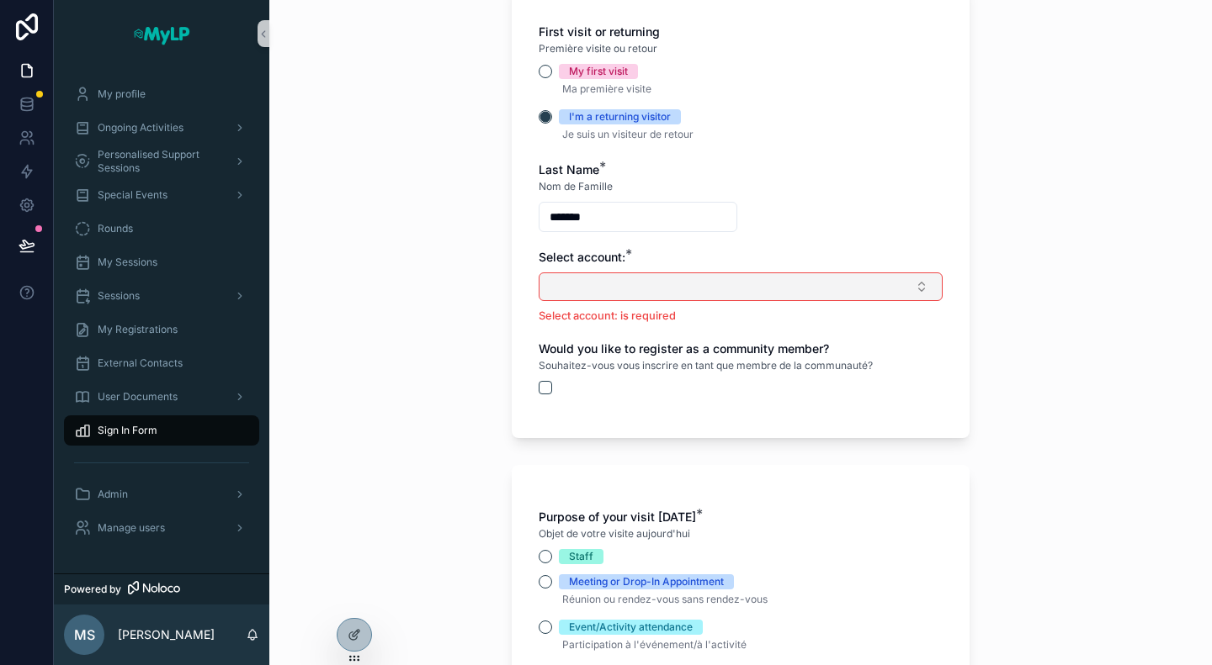
type input "*******"
click at [633, 273] on button "Select Button" at bounding box center [740, 287] width 404 height 29
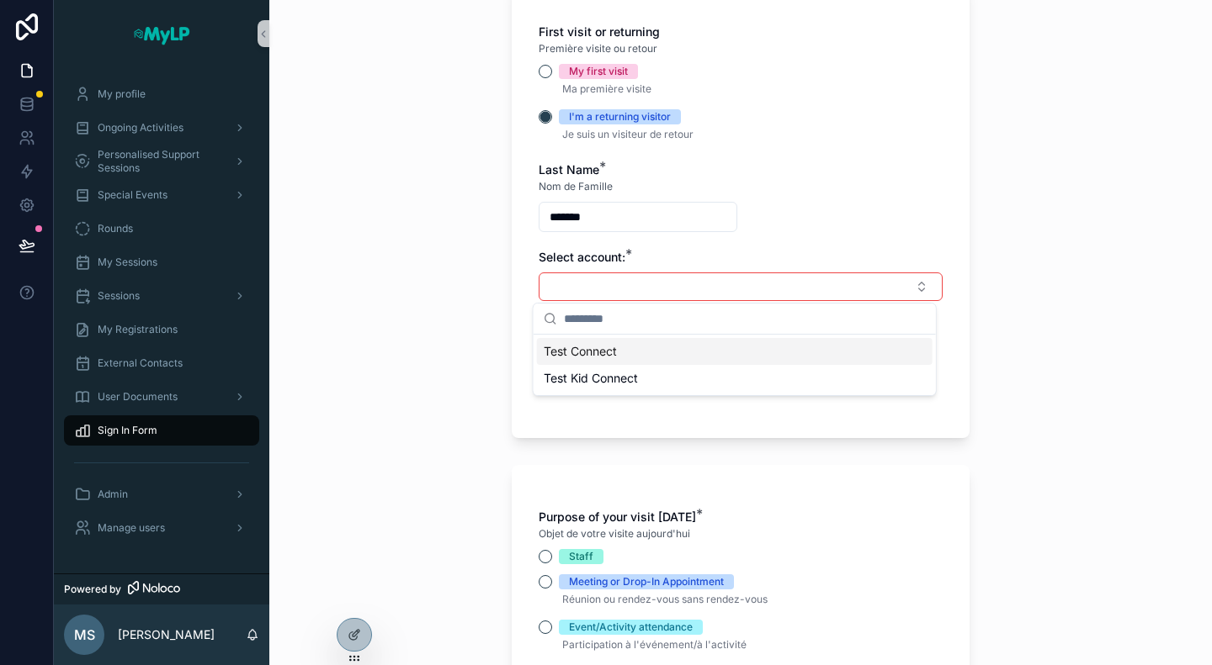
click at [628, 353] on div "Test Connect" at bounding box center [734, 351] width 395 height 27
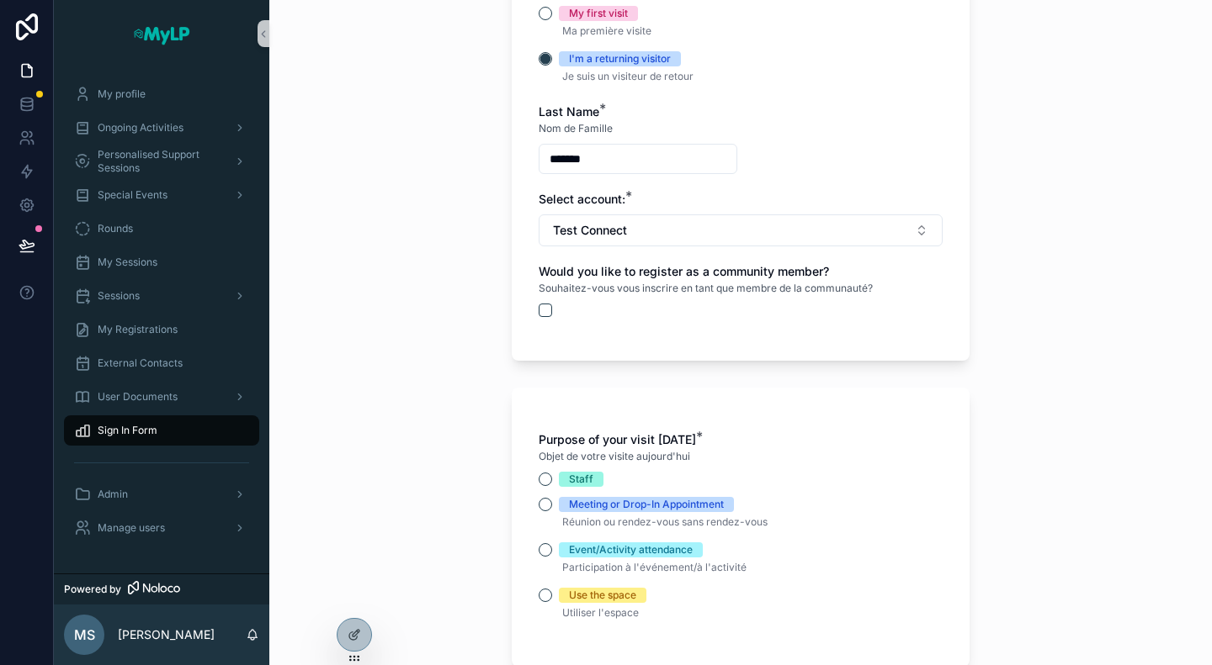
scroll to position [505, 0]
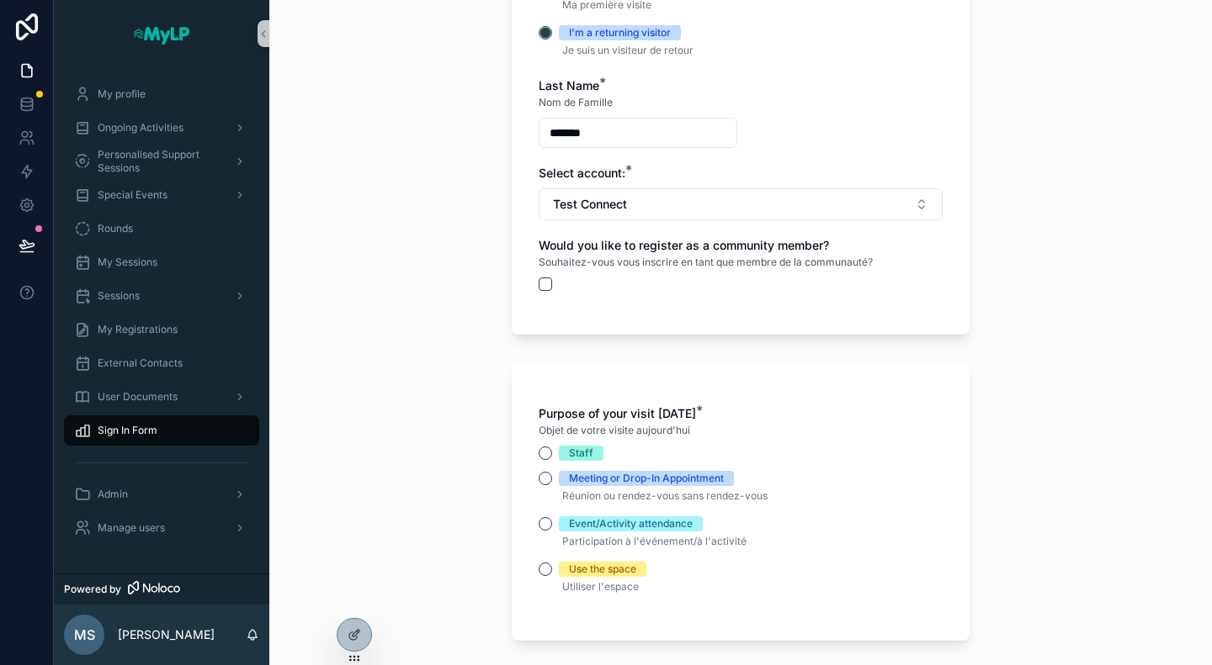
click at [612, 449] on div "Staff" at bounding box center [740, 453] width 404 height 15
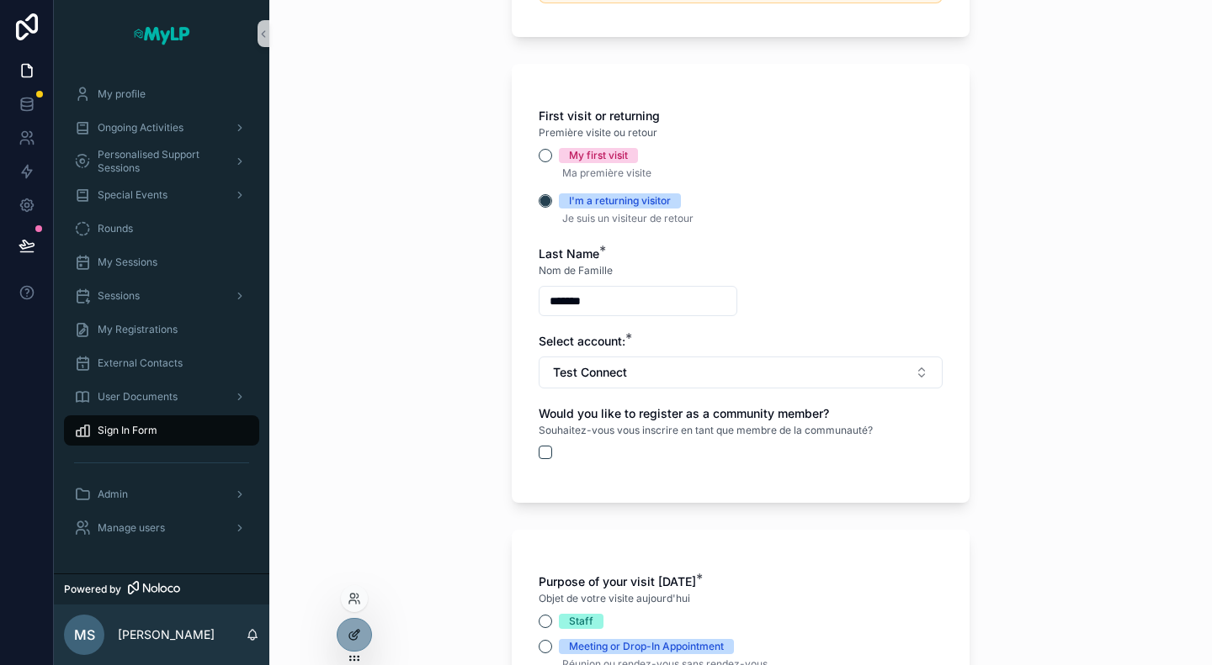
click at [352, 636] on icon at bounding box center [353, 634] width 13 height 13
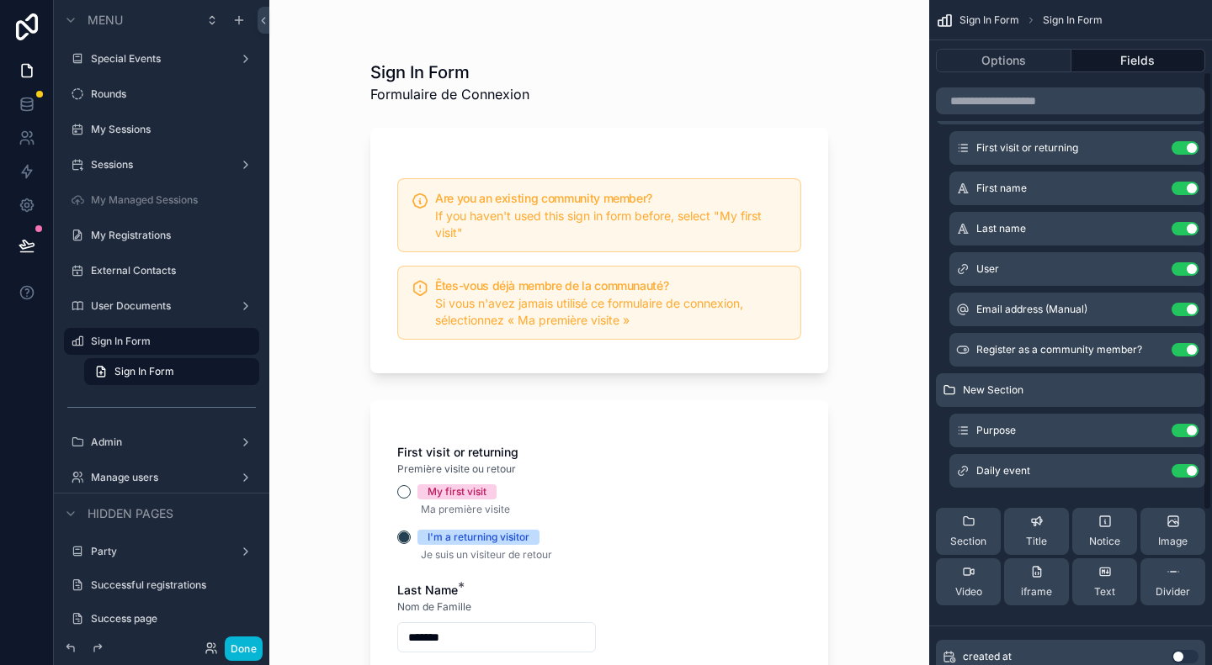
scroll to position [168, 0]
click at [1154, 427] on icon "scrollable content" at bounding box center [1152, 426] width 7 height 7
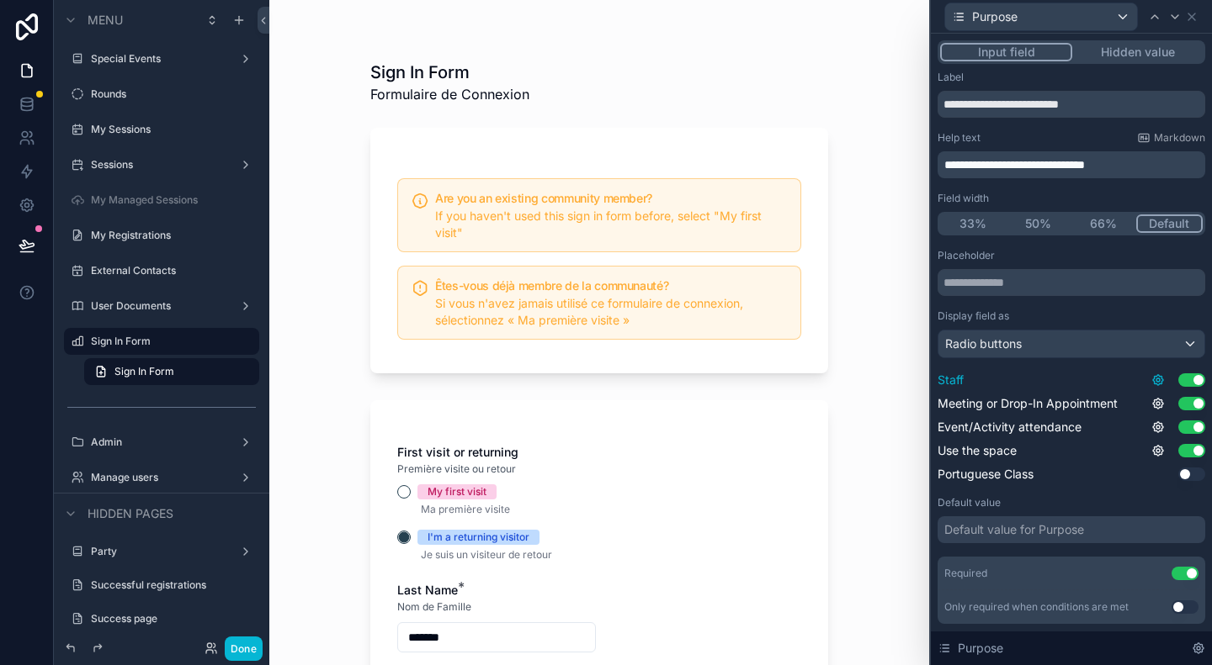
click at [1156, 380] on icon at bounding box center [1157, 380] width 3 height 3
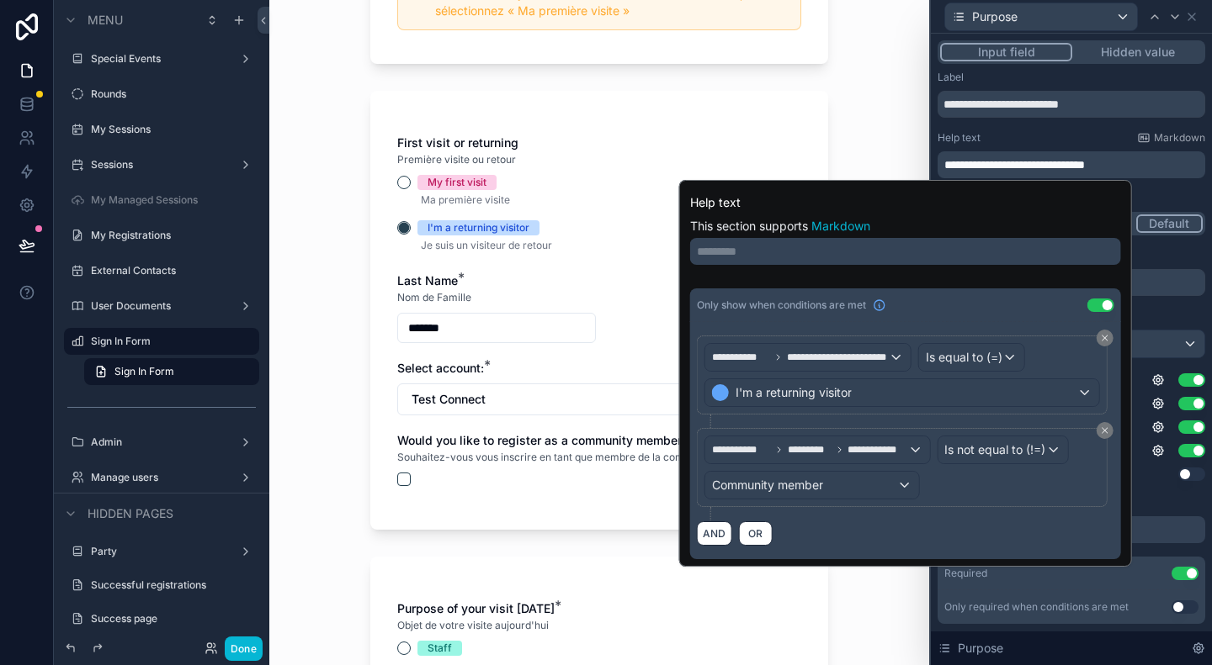
scroll to position [337, 0]
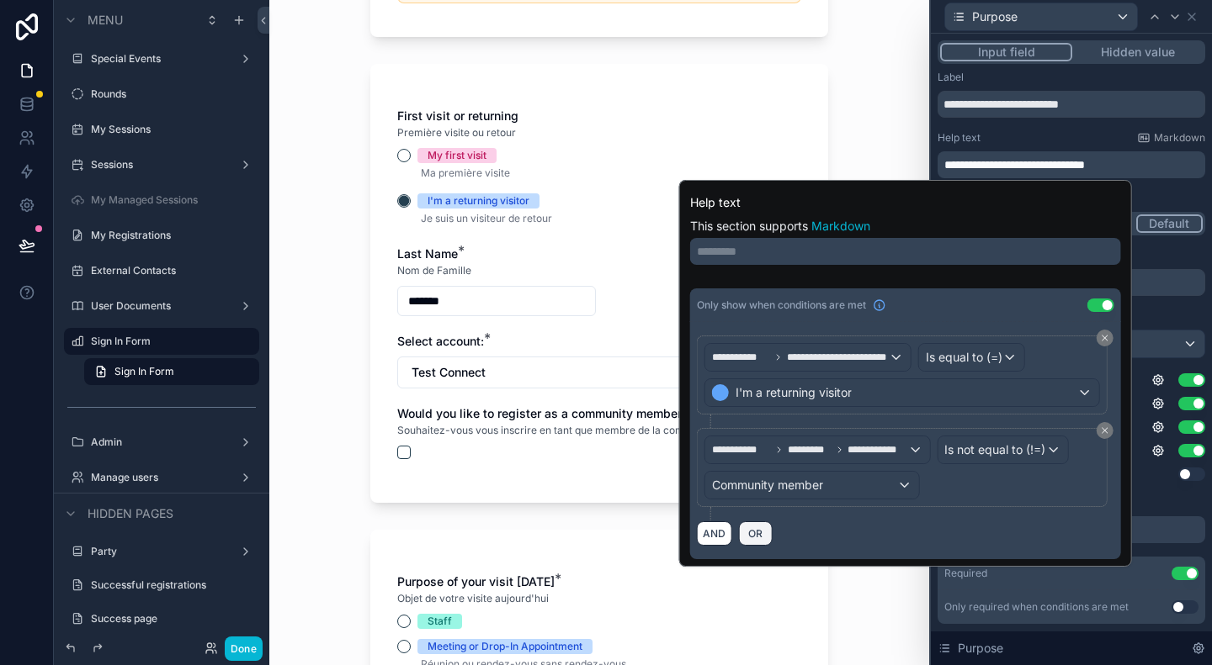
click at [758, 531] on span "OR" at bounding box center [756, 534] width 22 height 13
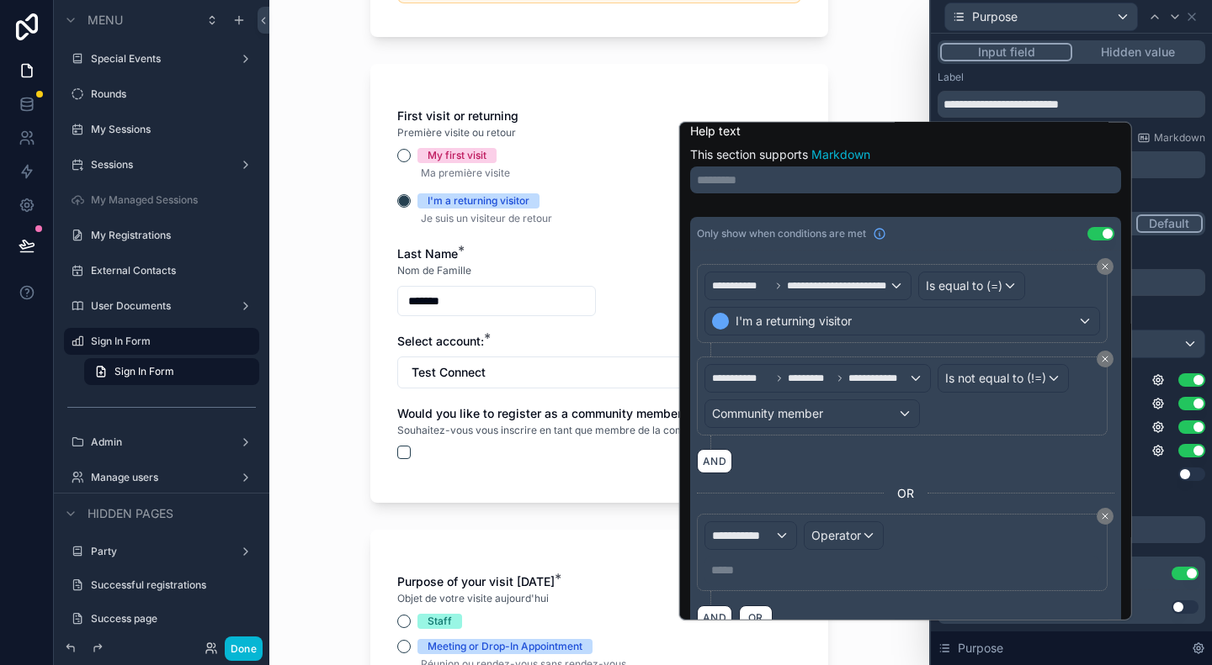
scroll to position [37, 0]
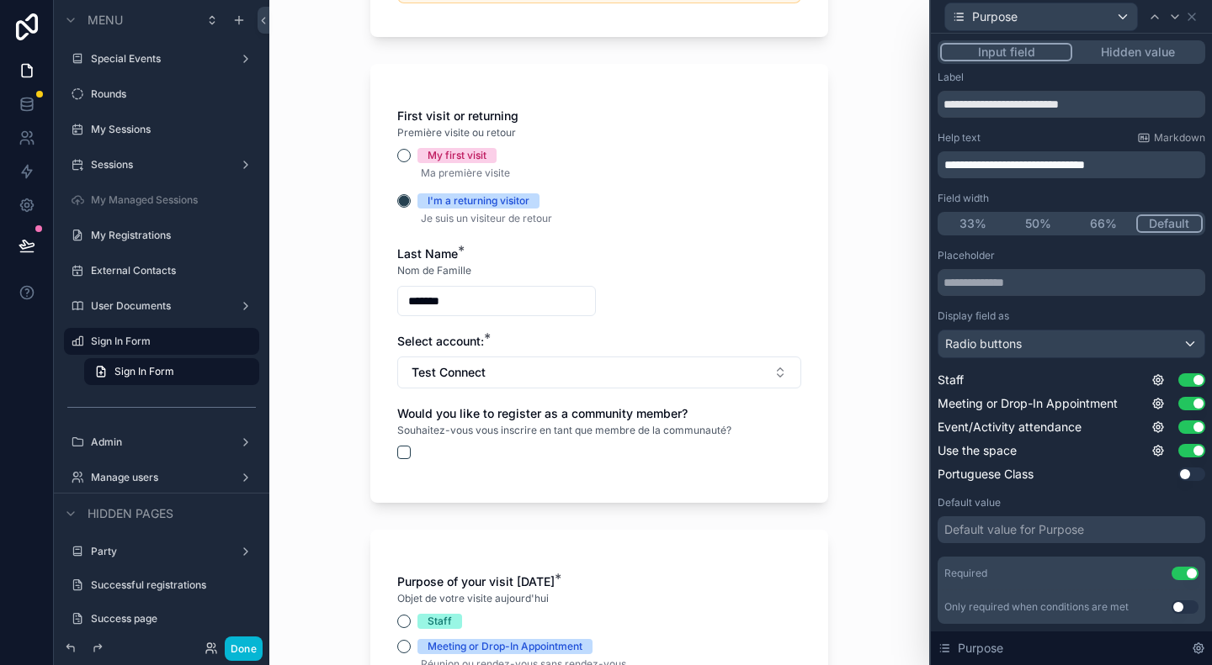
click at [951, 76] on label "Label" at bounding box center [950, 77] width 26 height 13
click at [1192, 18] on icon at bounding box center [1191, 16] width 7 height 7
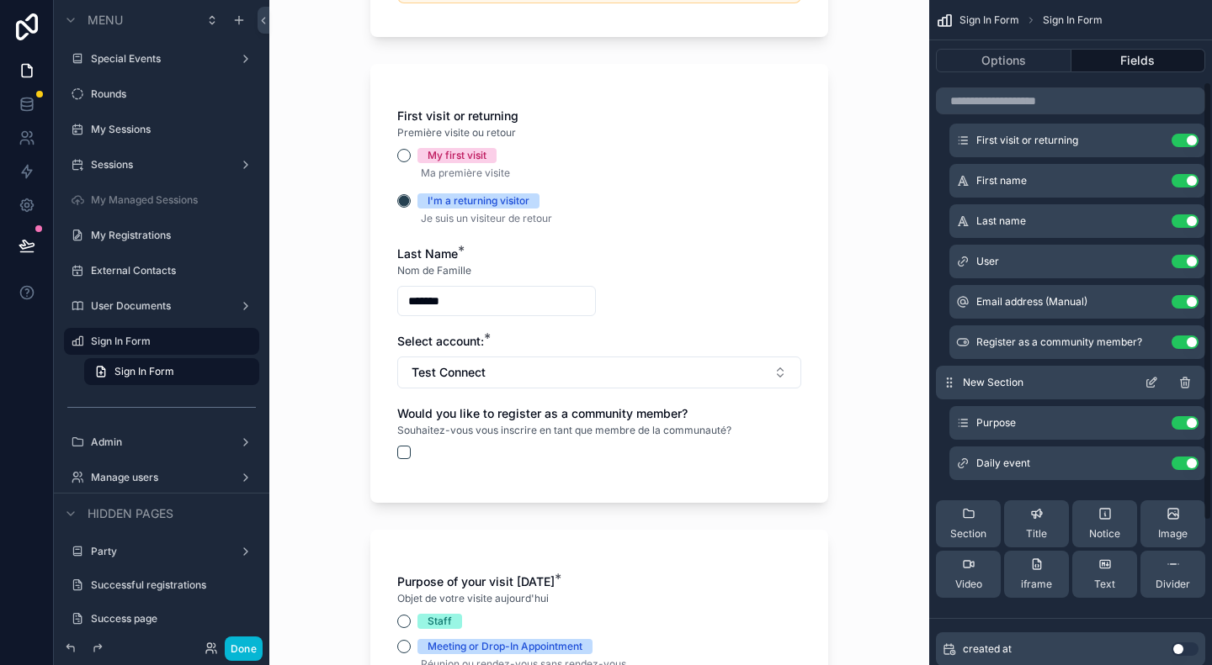
scroll to position [0, 0]
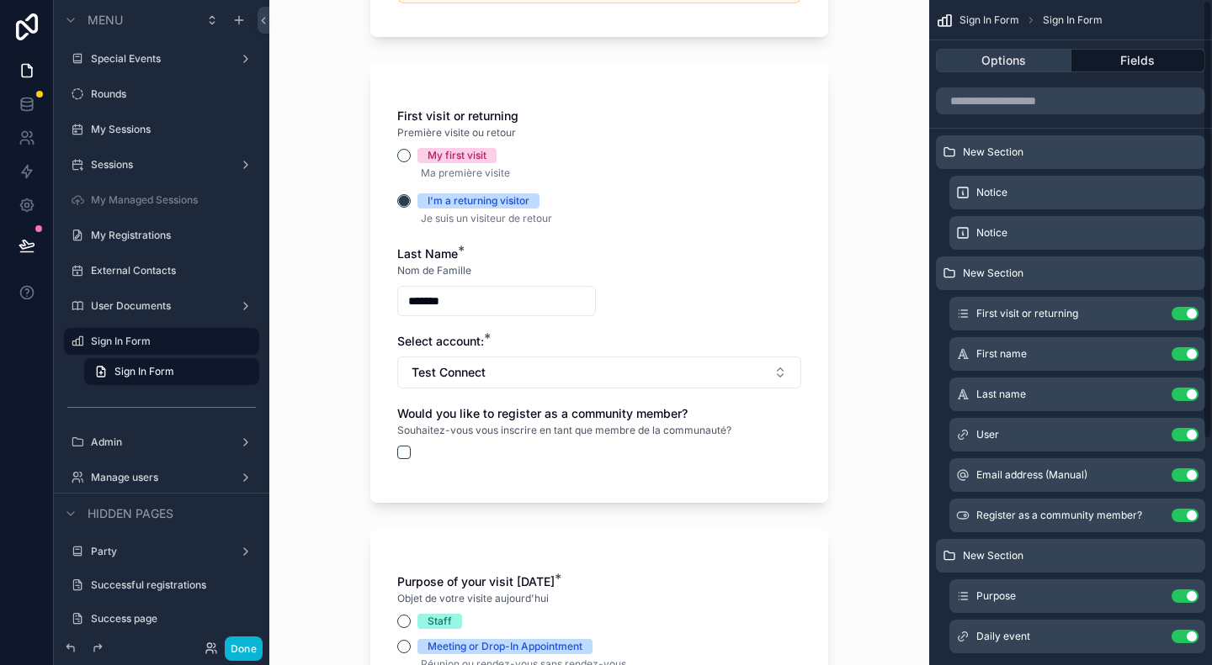
click at [1043, 59] on button "Options" at bounding box center [1003, 61] width 135 height 24
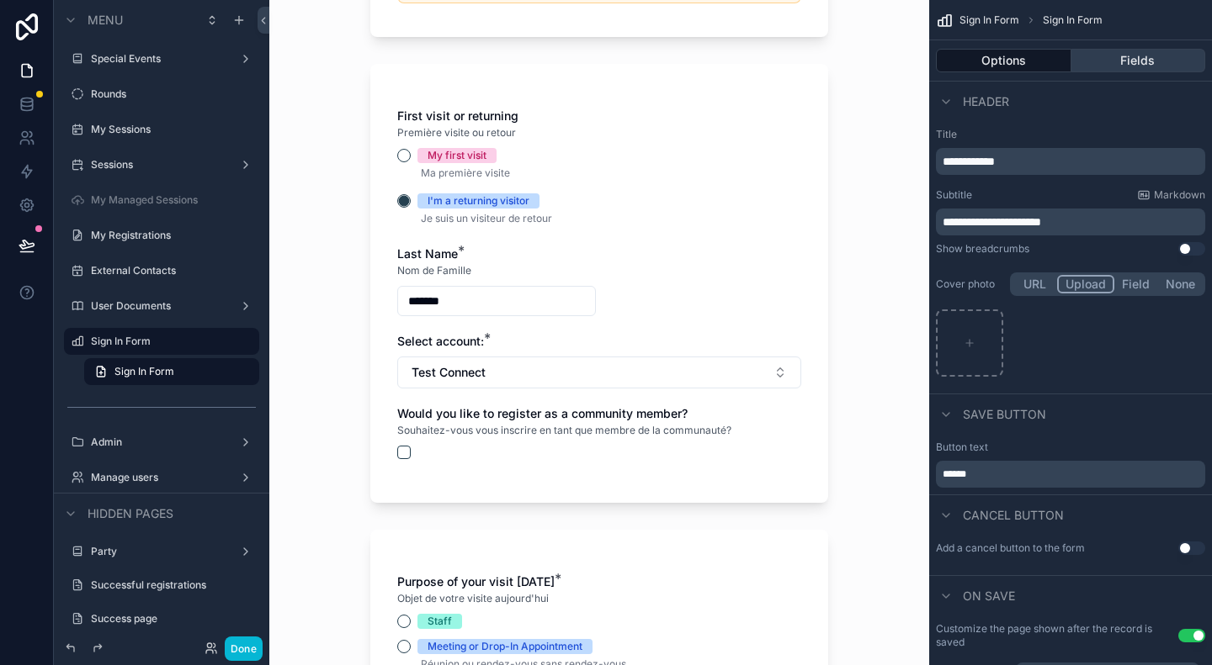
click at [1129, 58] on button "Fields" at bounding box center [1138, 61] width 135 height 24
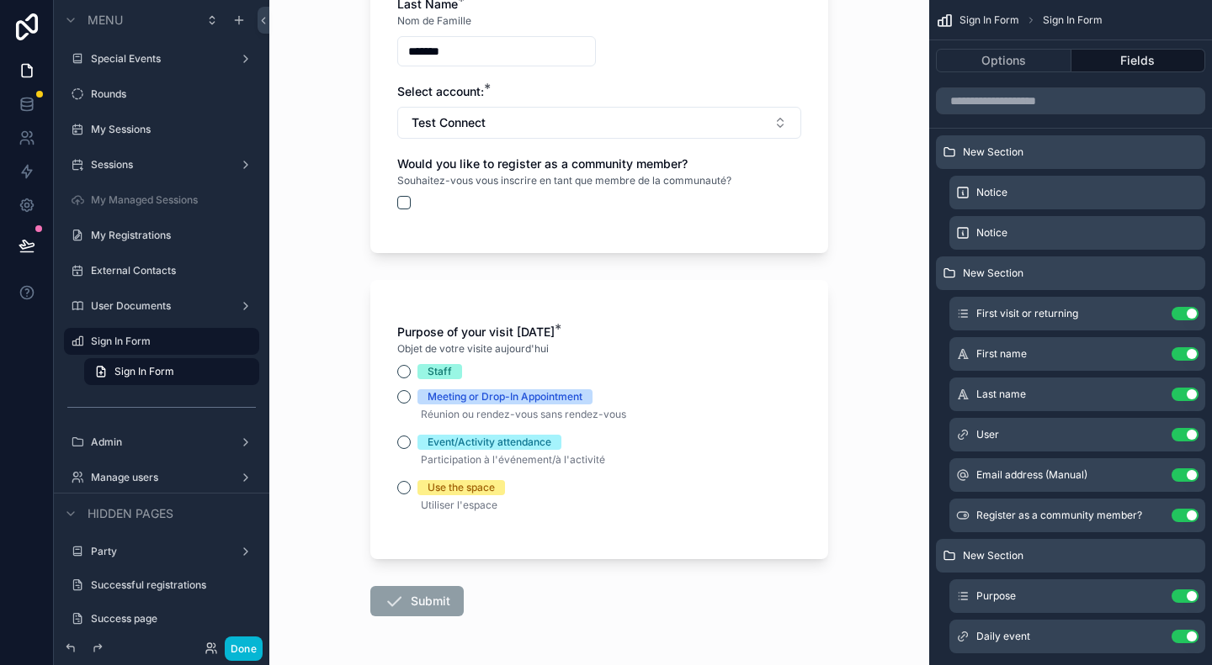
scroll to position [589, 0]
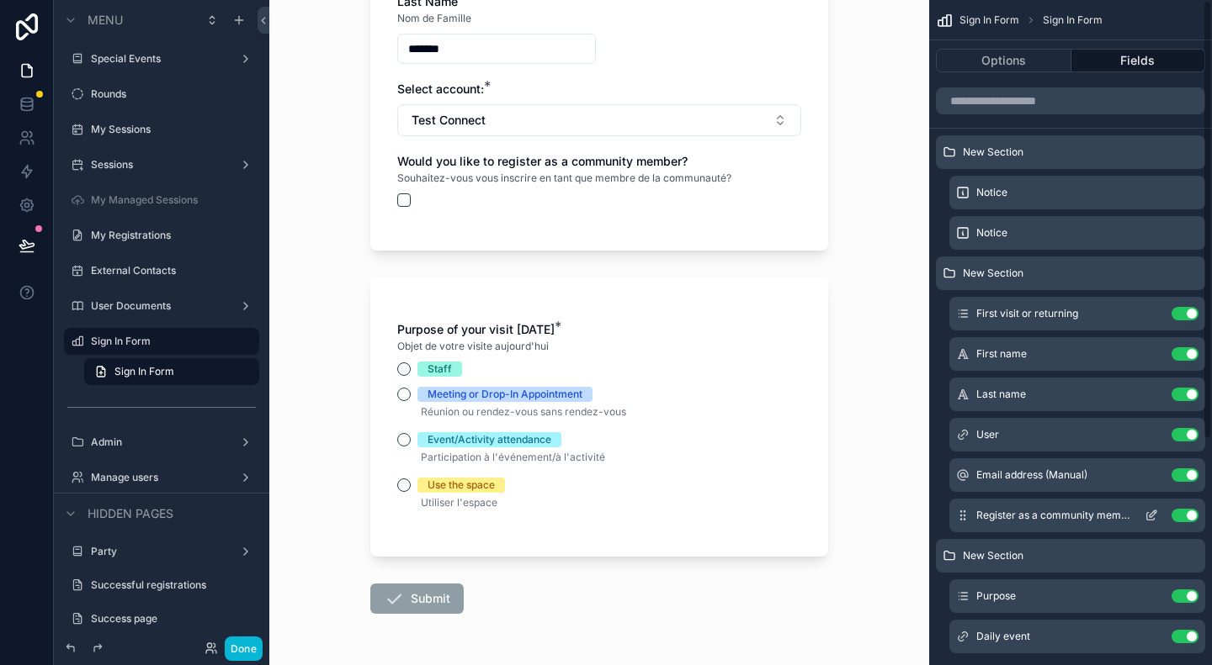
click at [962, 516] on icon "scrollable content" at bounding box center [962, 515] width 13 height 13
click at [1033, 103] on input "scrollable content" at bounding box center [1070, 100] width 269 height 27
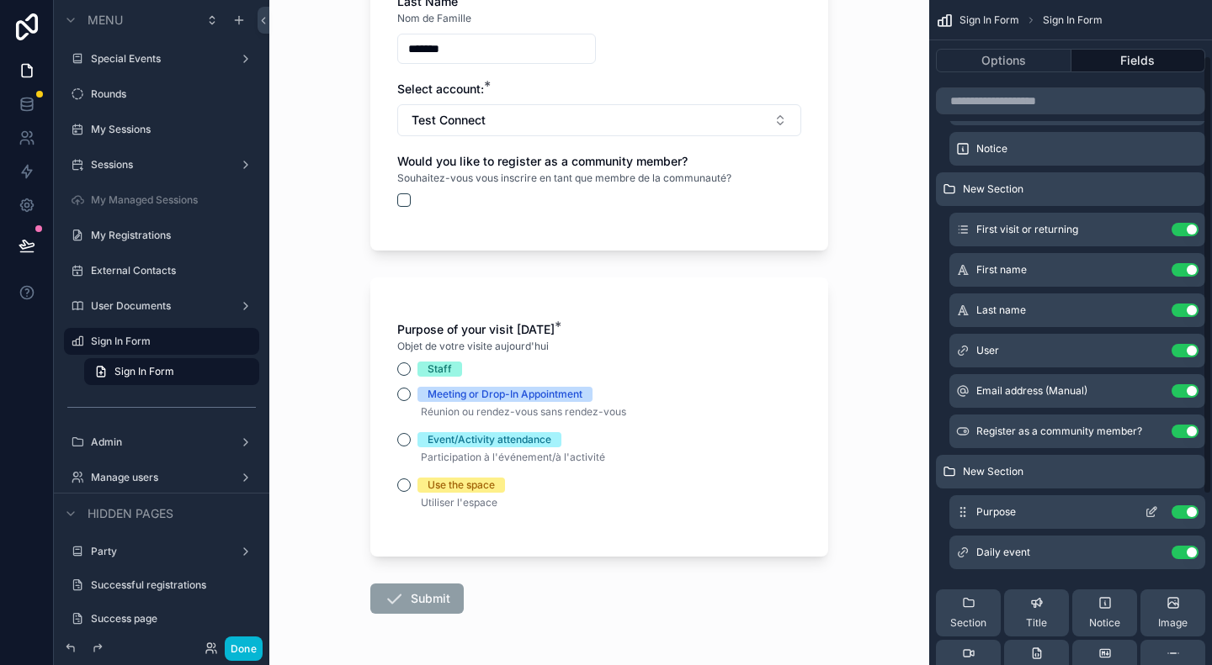
click at [1147, 510] on icon "scrollable content" at bounding box center [1151, 514] width 8 height 8
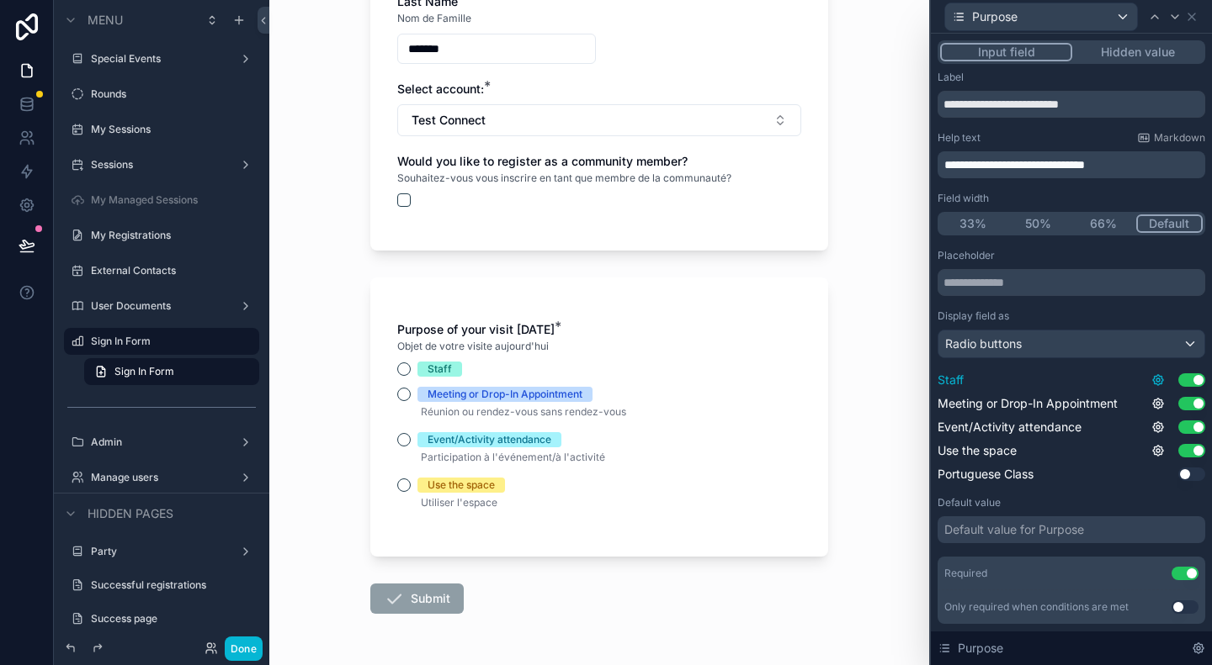
click at [1151, 382] on icon at bounding box center [1157, 380] width 13 height 13
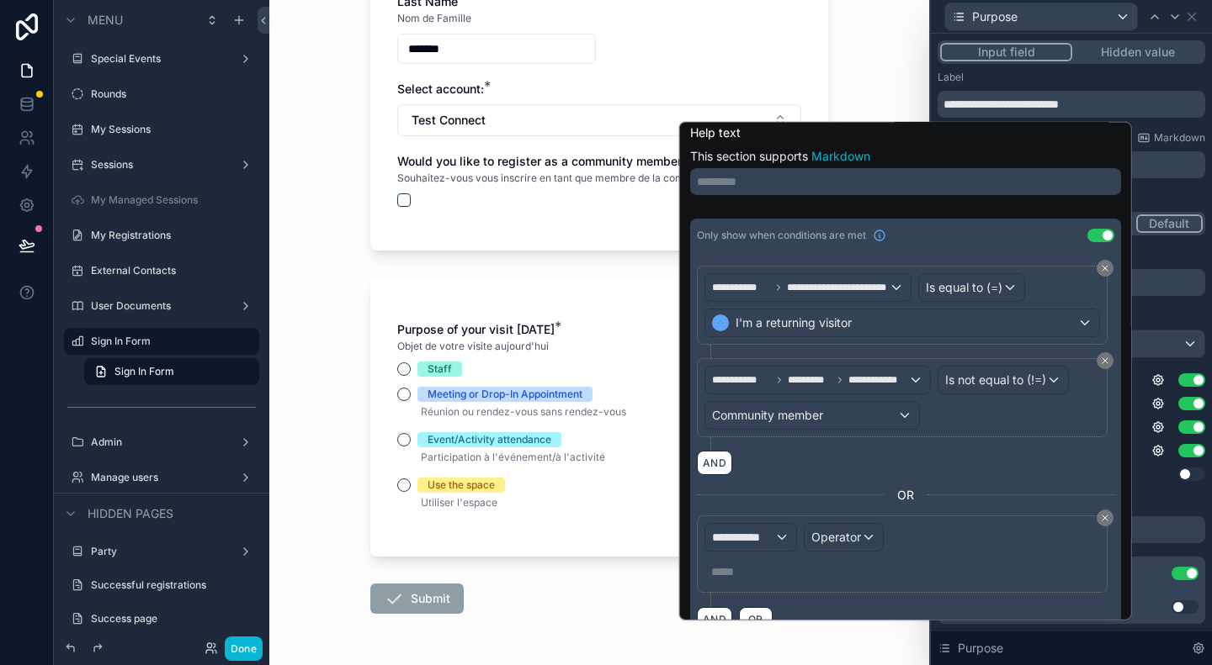
scroll to position [0, 0]
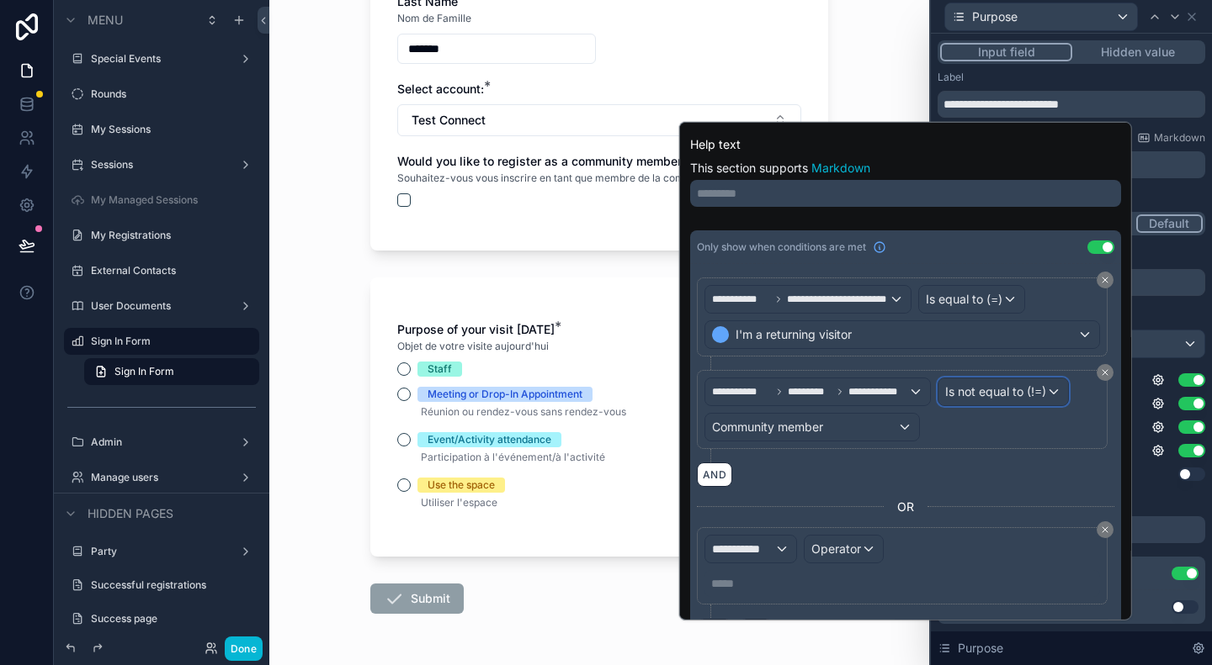
click at [961, 391] on span "Is not equal to (!=)" at bounding box center [994, 392] width 101 height 17
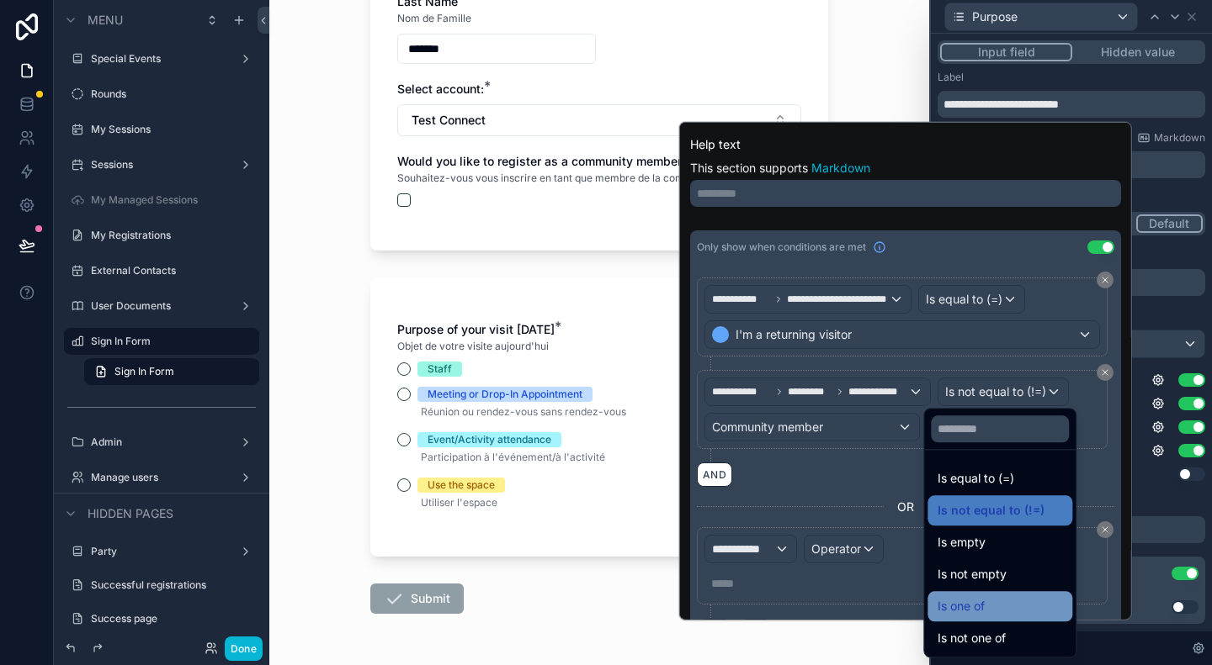
click at [1003, 607] on div "Is one of" at bounding box center [999, 607] width 125 height 20
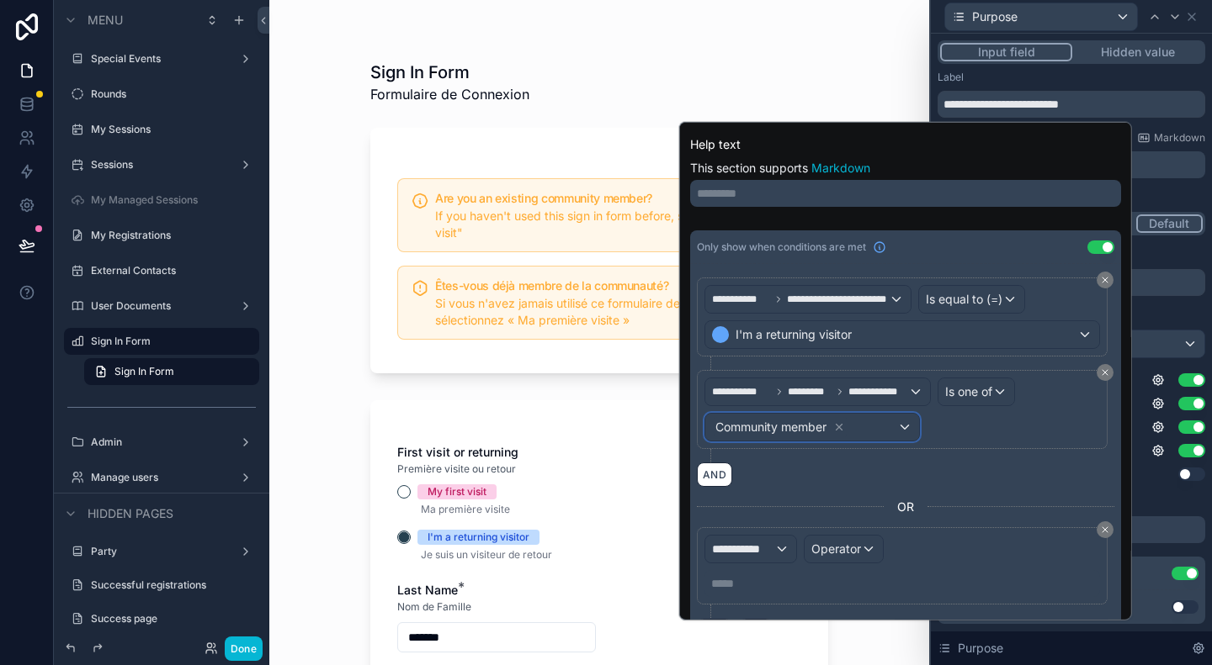
click at [872, 424] on div "Community member" at bounding box center [812, 427] width 214 height 27
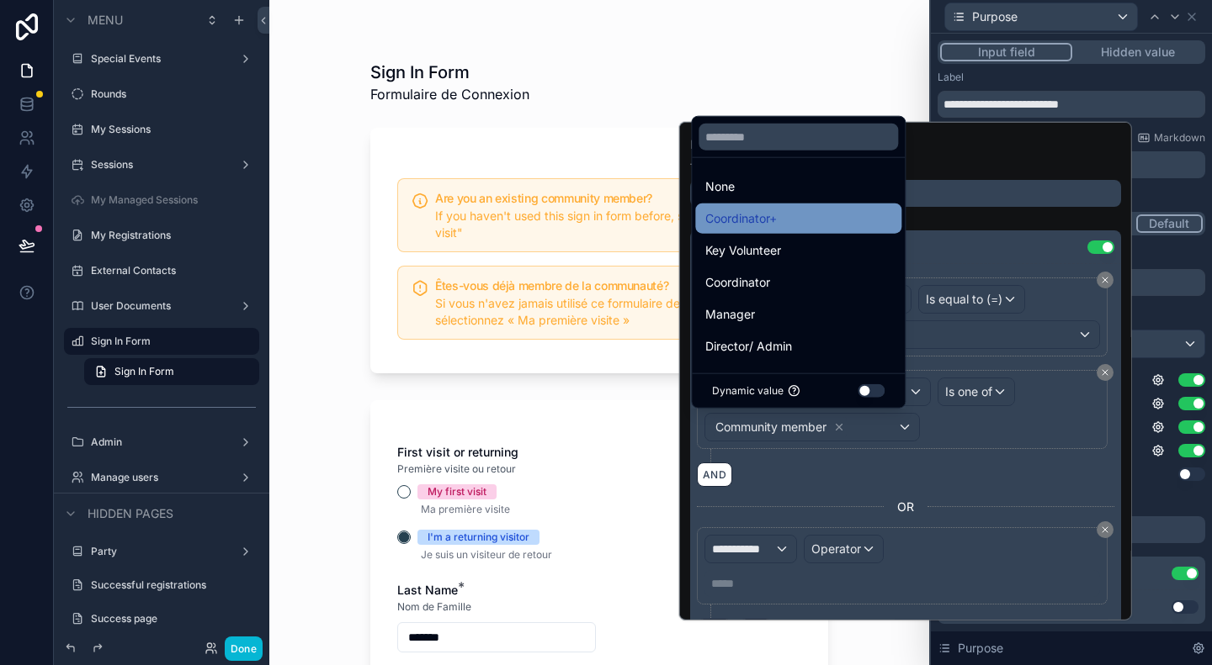
click at [798, 205] on div "Coordinator+" at bounding box center [798, 219] width 206 height 30
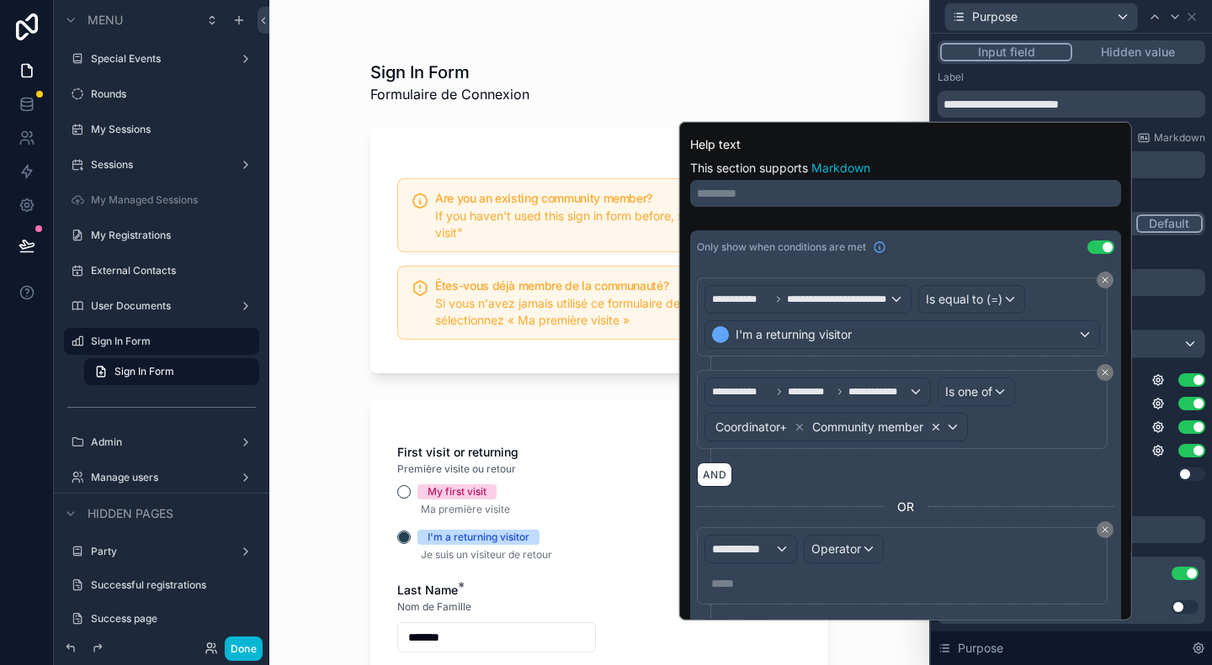
click at [930, 422] on icon at bounding box center [936, 428] width 12 height 12
click at [893, 423] on div "Coordinator+" at bounding box center [812, 427] width 214 height 27
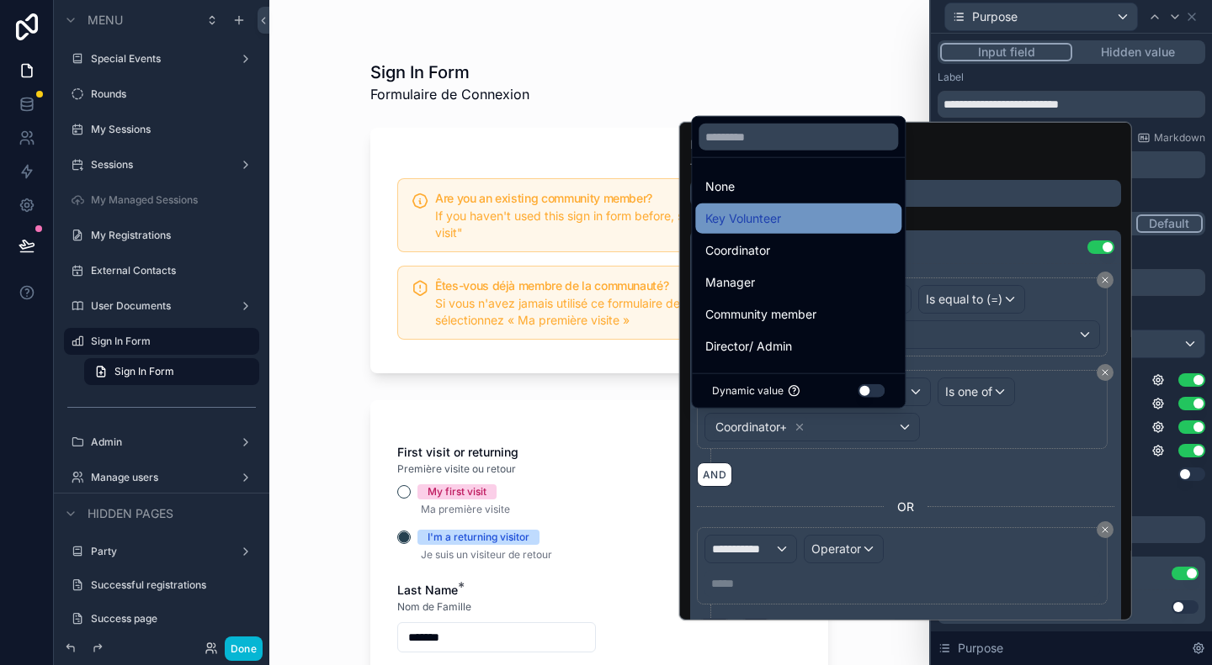
click at [811, 220] on div "Key Volunteer" at bounding box center [798, 219] width 186 height 20
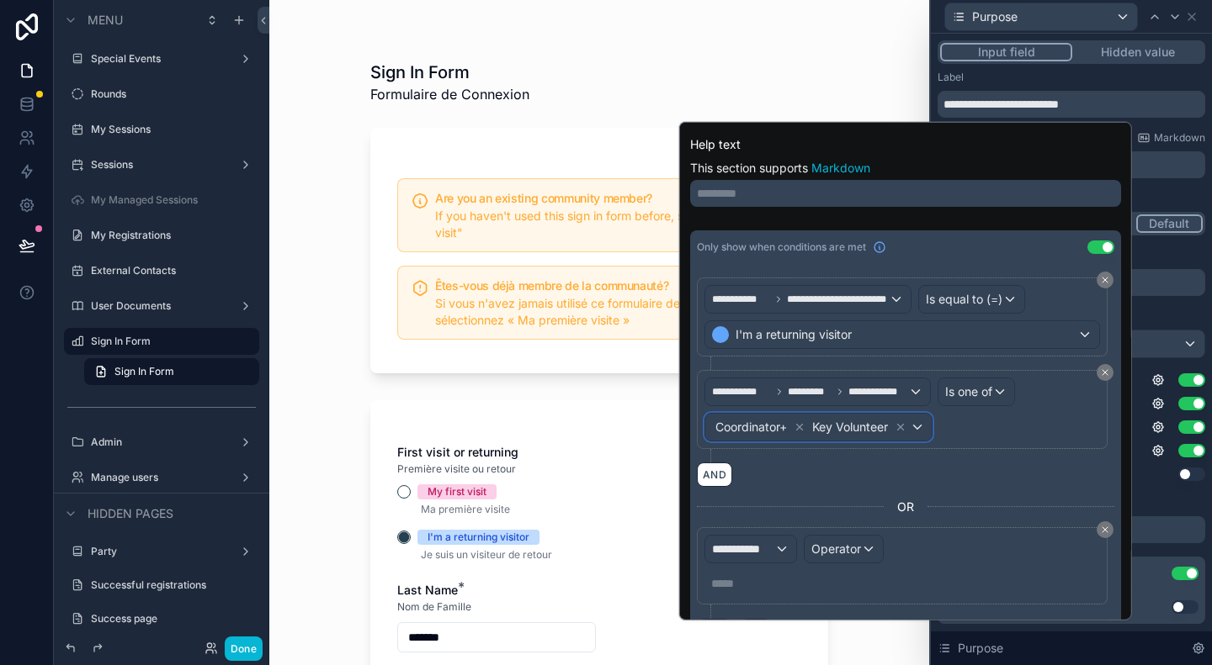
click at [908, 425] on div "Coordinator+ Key Volunteer" at bounding box center [818, 427] width 226 height 27
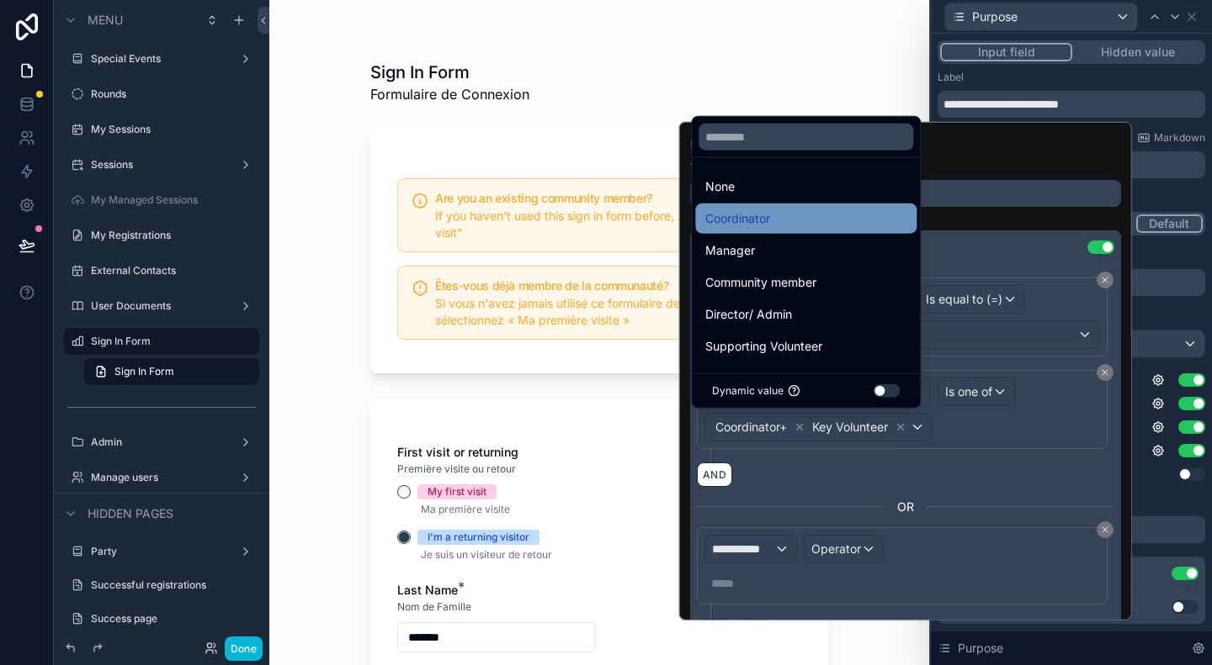
click at [825, 229] on div "Coordinator" at bounding box center [805, 219] width 201 height 20
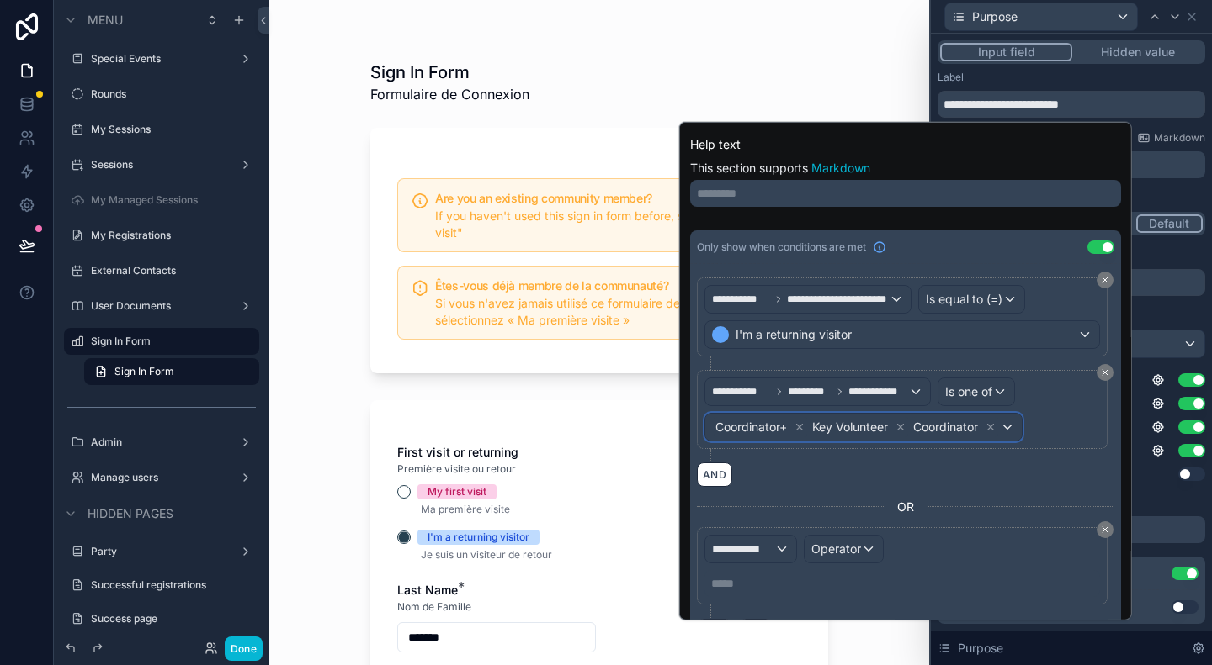
click at [996, 427] on div "Coordinator+ Key Volunteer Coordinator" at bounding box center [863, 427] width 316 height 27
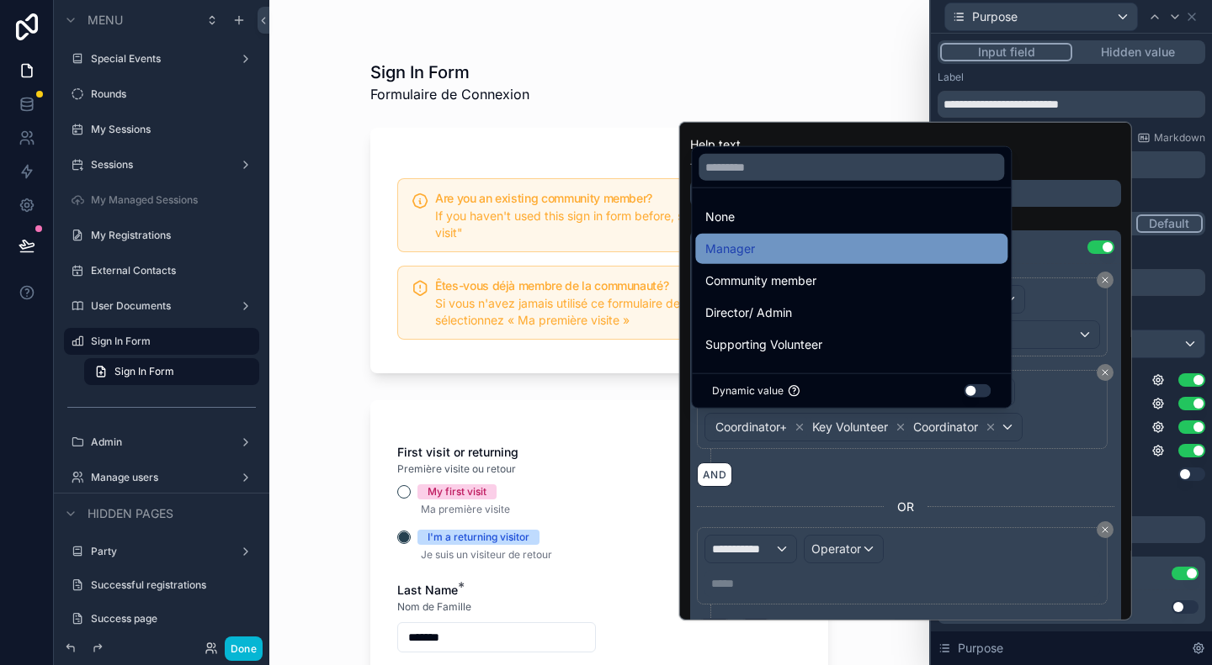
click at [844, 257] on div "Manager" at bounding box center [851, 249] width 292 height 20
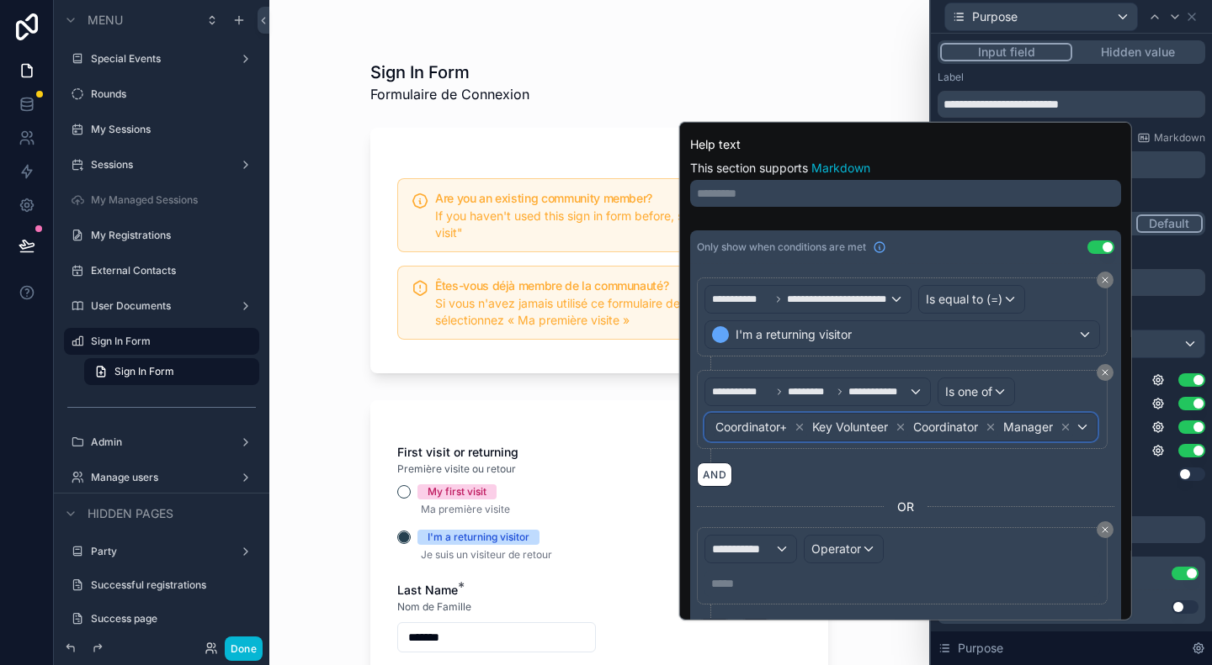
click at [1069, 437] on div "Coordinator+ Key Volunteer Coordinator Manager" at bounding box center [900, 427] width 391 height 27
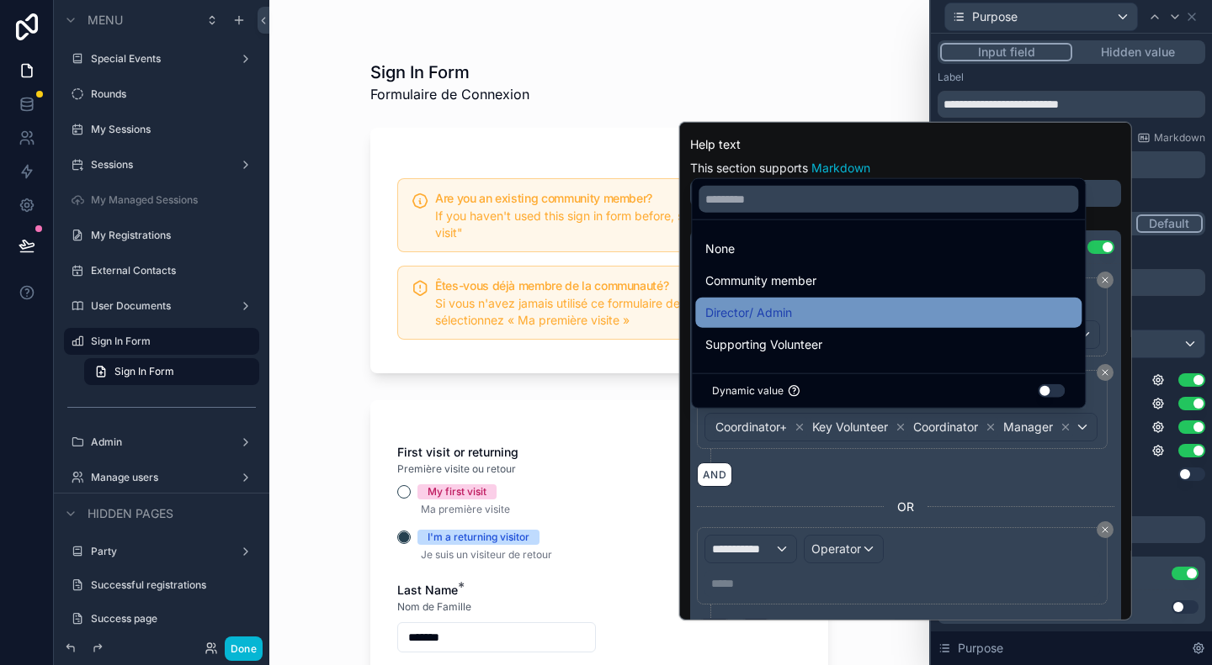
click at [843, 314] on div "Director/ Admin" at bounding box center [888, 313] width 366 height 20
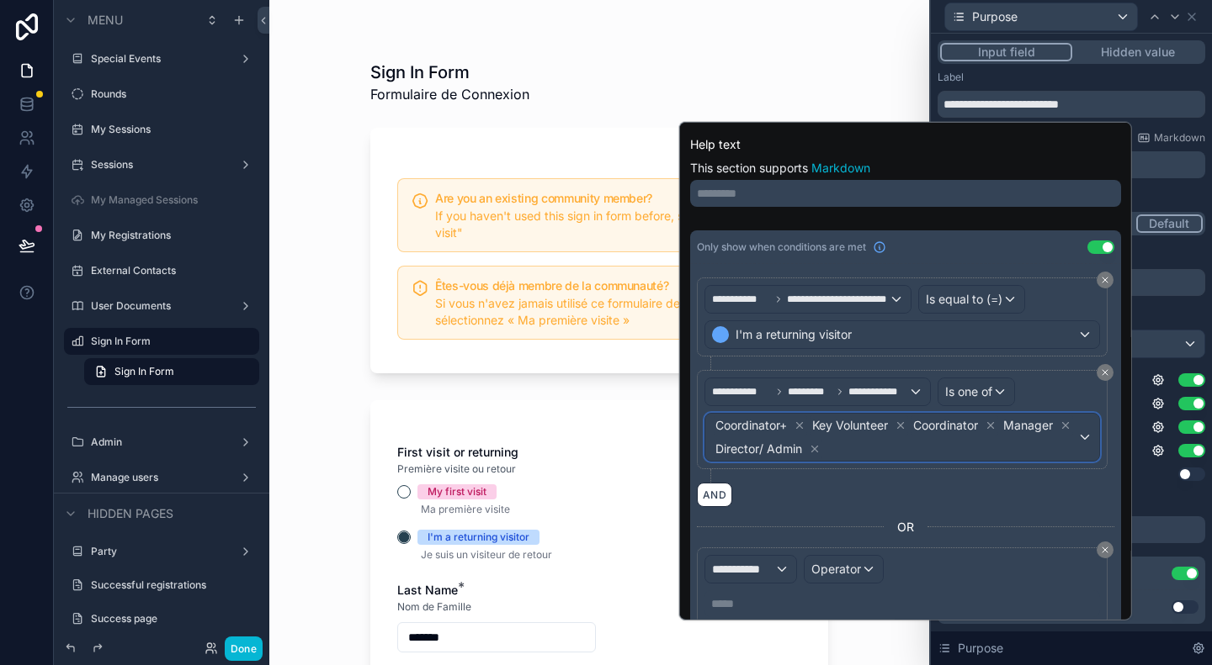
click at [1073, 434] on div "Coordinator+ Key Volunteer Coordinator Manager Director/ Admin" at bounding box center [902, 437] width 394 height 47
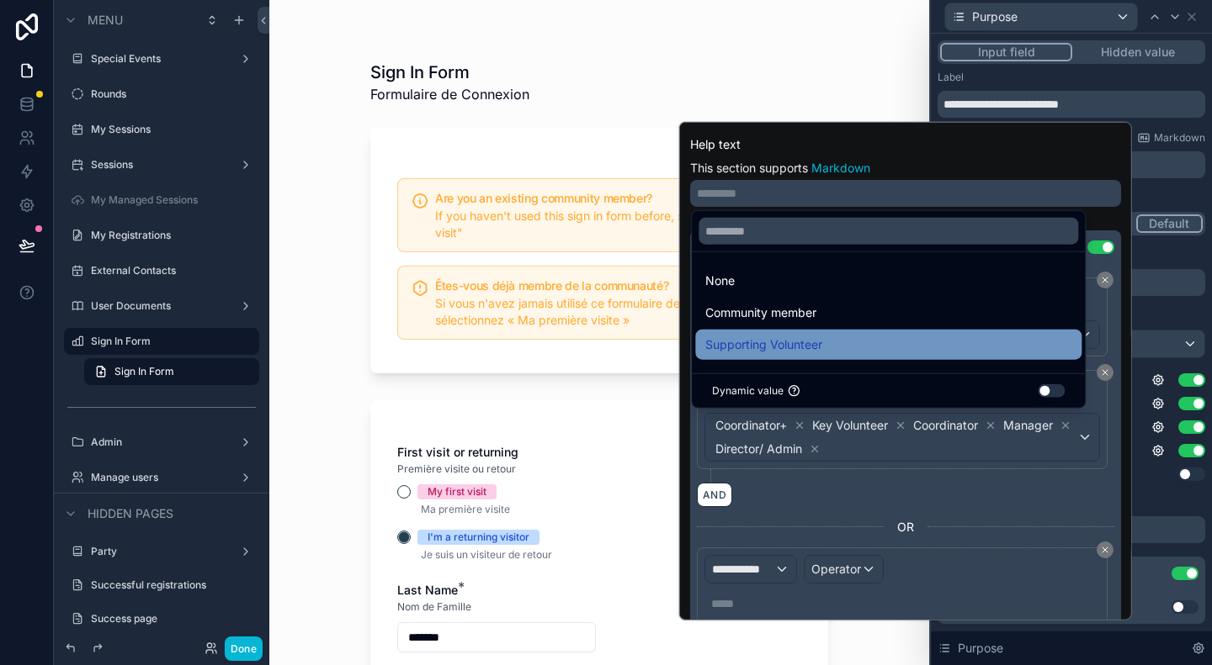
click at [794, 347] on span "Supporting Volunteer" at bounding box center [763, 345] width 117 height 20
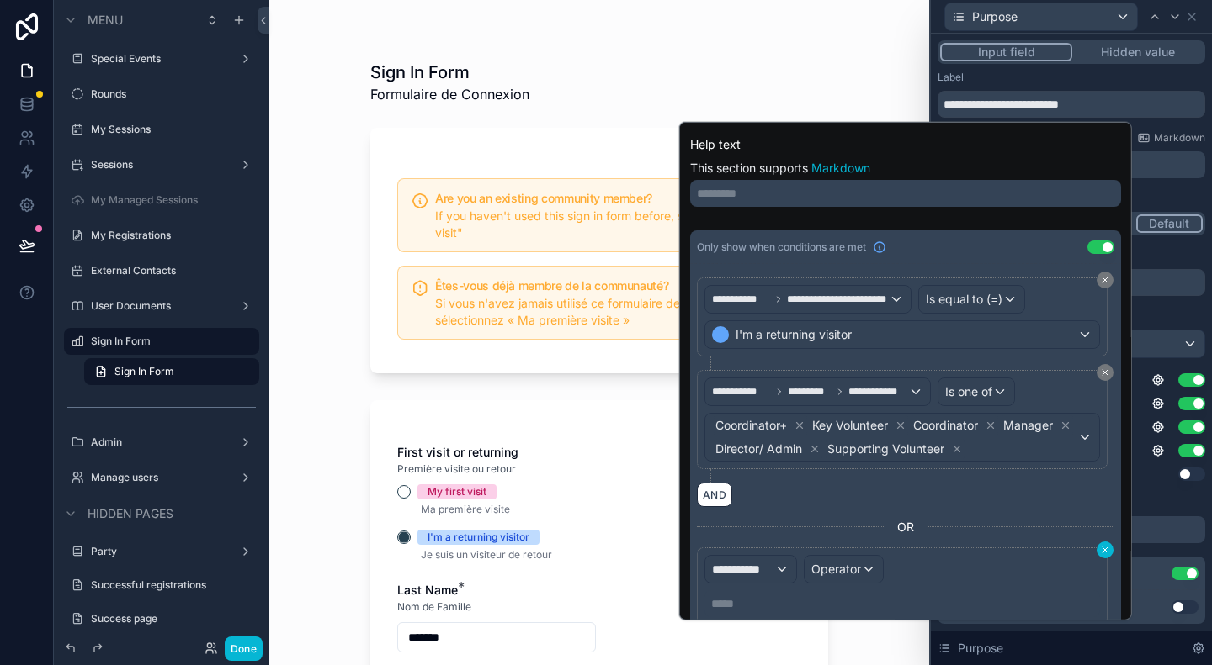
click at [1100, 546] on icon at bounding box center [1105, 550] width 10 height 10
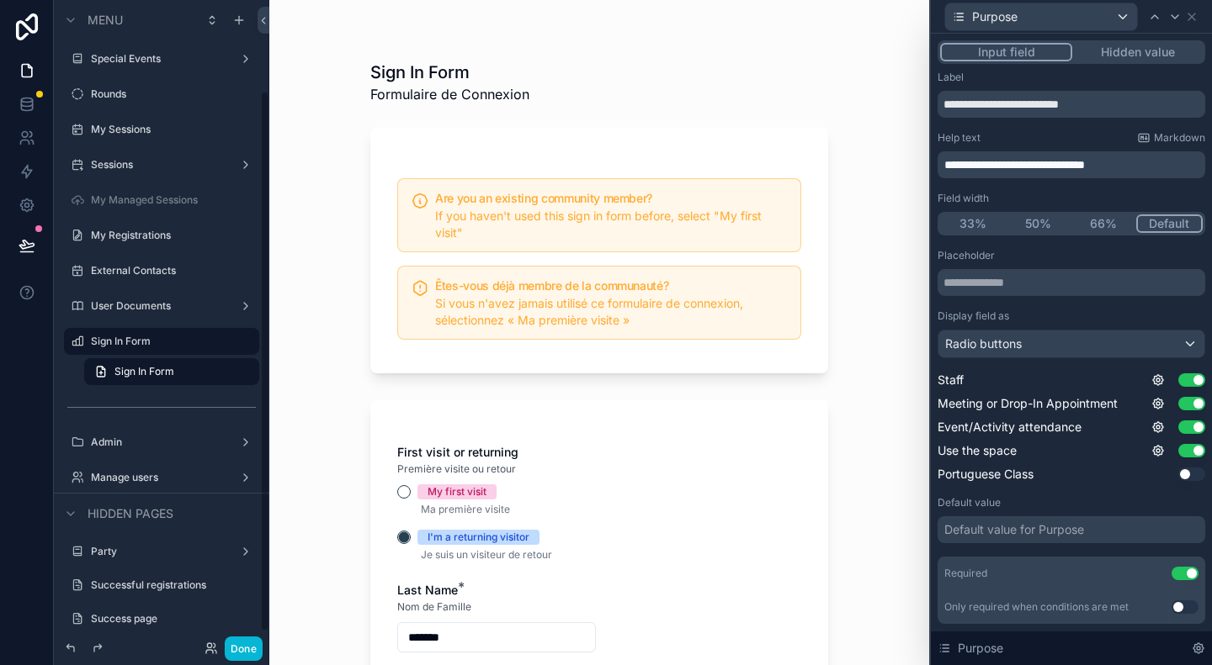
click at [330, 354] on div "Sign In Form Formulaire de Connexion Are you an existing community member? If y…" at bounding box center [599, 332] width 660 height 665
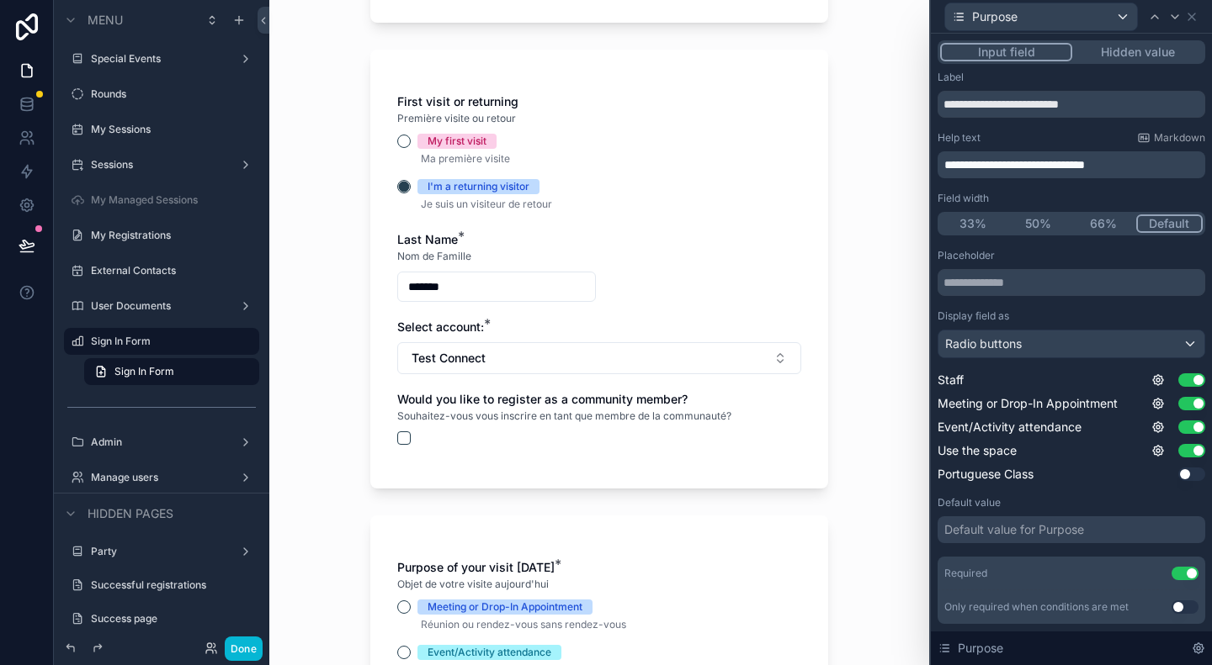
scroll to position [337, 0]
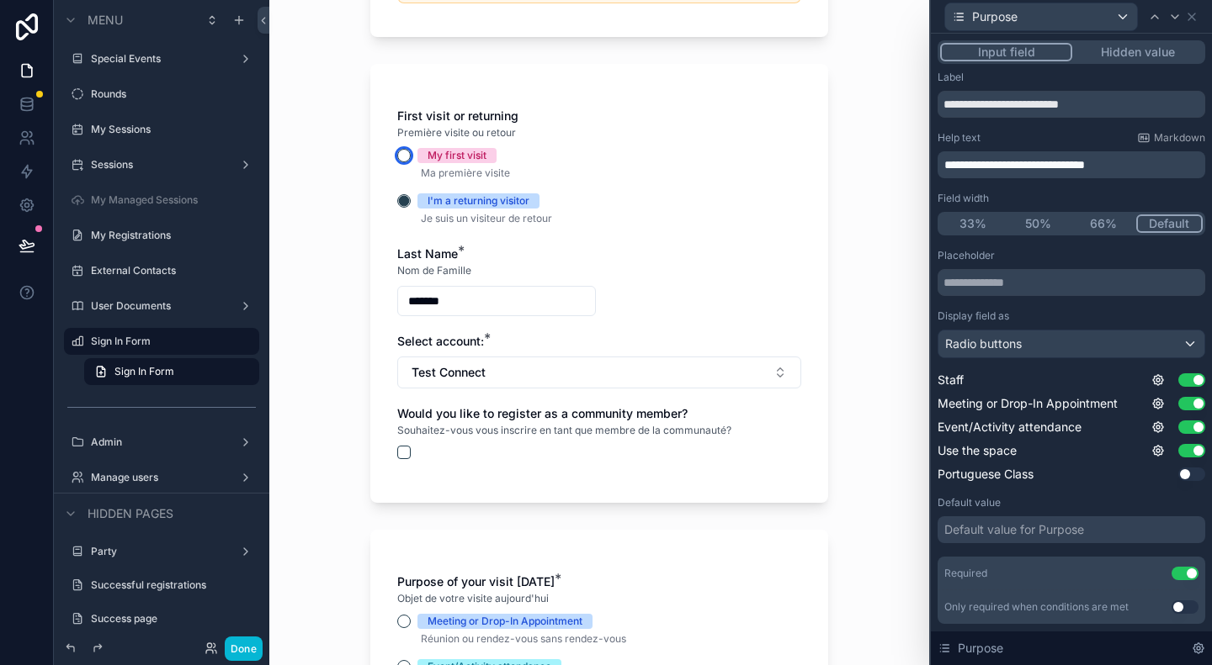
click at [397, 156] on button "My first visit" at bounding box center [403, 155] width 13 height 13
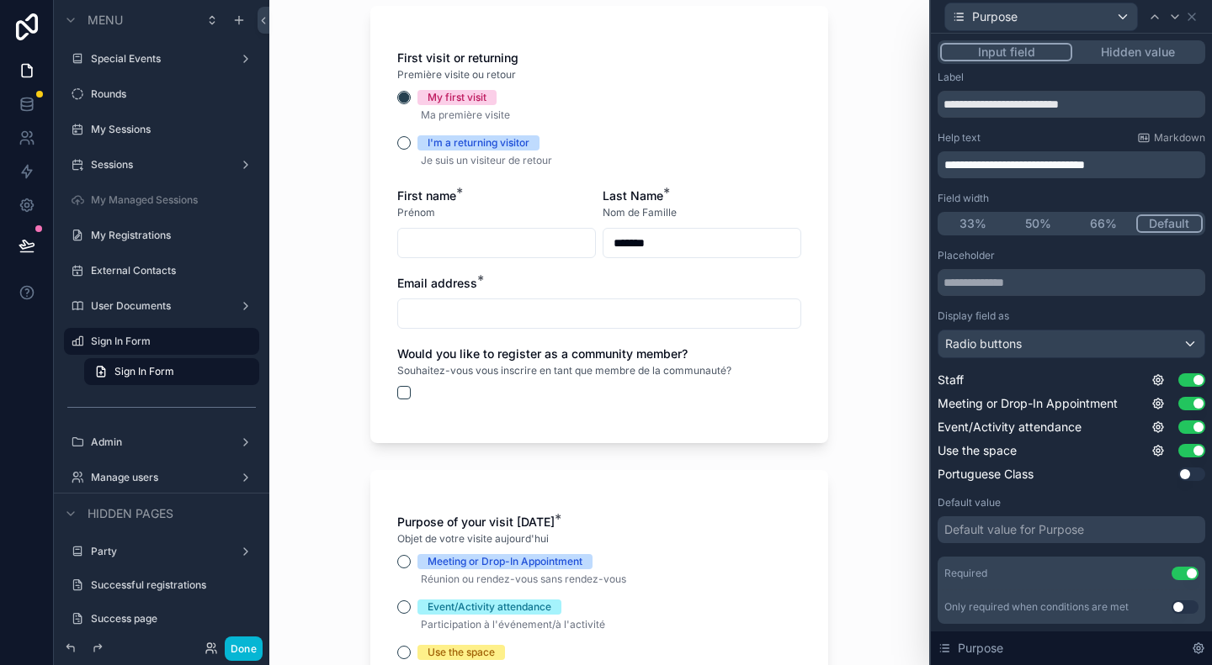
scroll to position [421, 0]
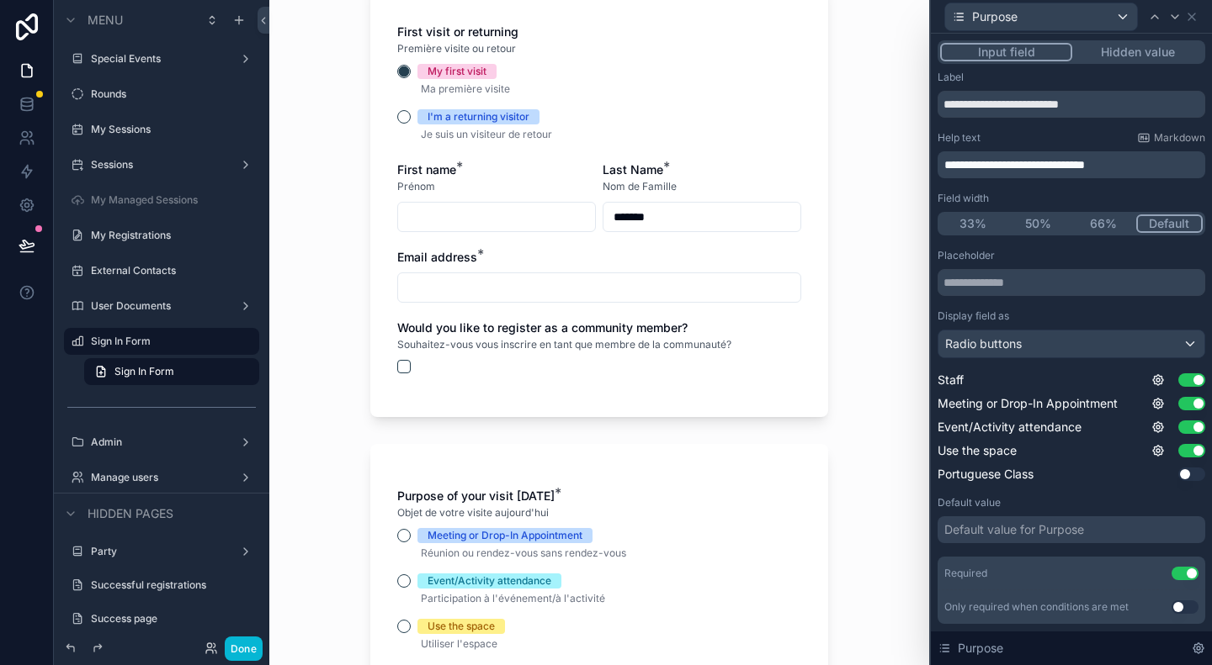
click at [438, 221] on input "scrollable content" at bounding box center [496, 217] width 197 height 24
click at [808, 536] on div "Purpose of your visit [DATE] * Objet de votre visite [DATE] Meeting or Drop-In …" at bounding box center [599, 571] width 458 height 254
click at [397, 110] on div "I'm a returning visitor" at bounding box center [599, 116] width 404 height 15
click at [402, 119] on button "I'm a returning visitor" at bounding box center [403, 116] width 13 height 13
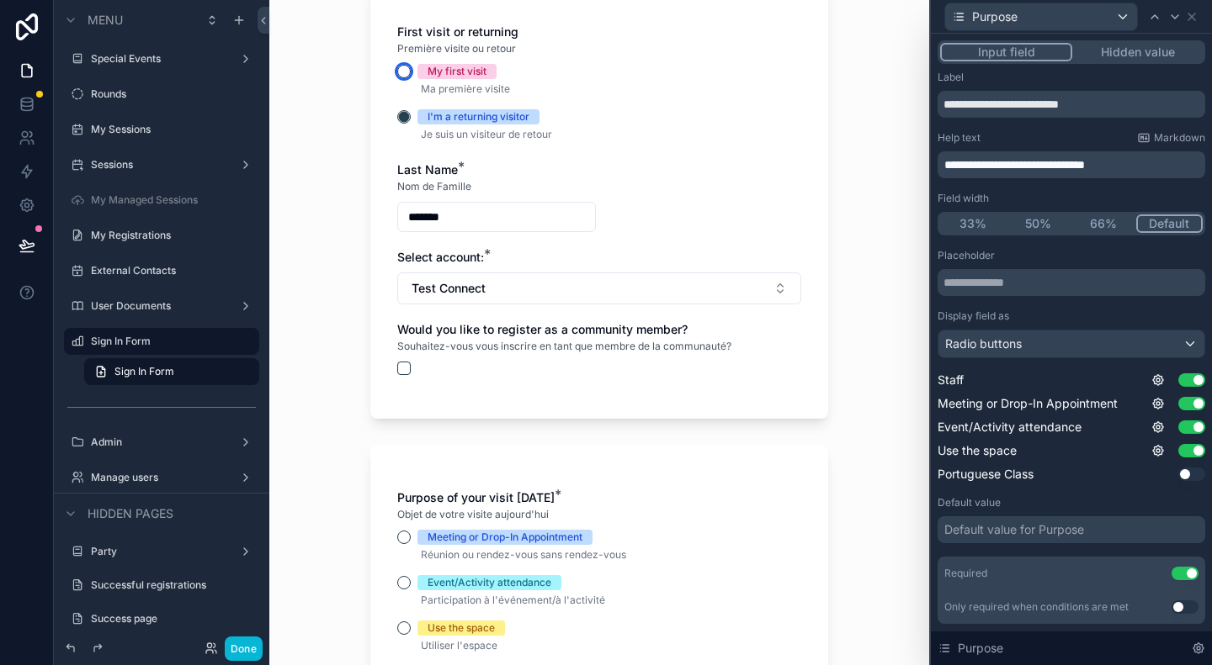
click at [399, 71] on button "My first visit" at bounding box center [403, 71] width 13 height 13
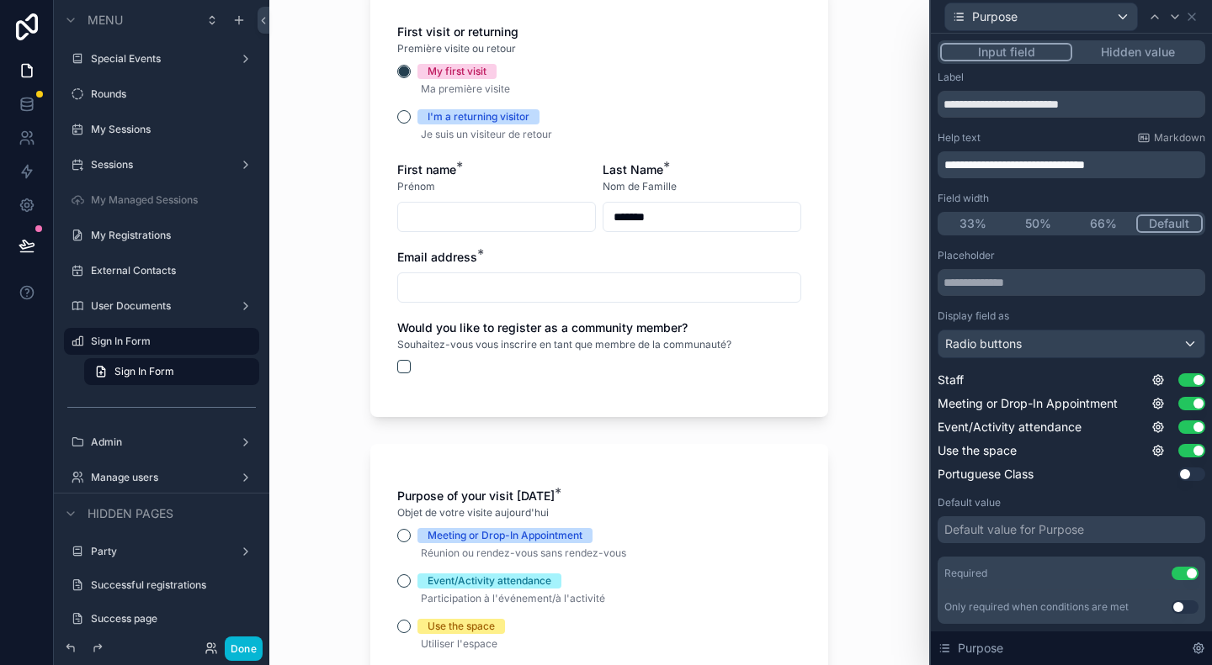
click at [397, 119] on div "I'm a returning visitor" at bounding box center [599, 116] width 404 height 15
click at [397, 114] on button "I'm a returning visitor" at bounding box center [403, 116] width 13 height 13
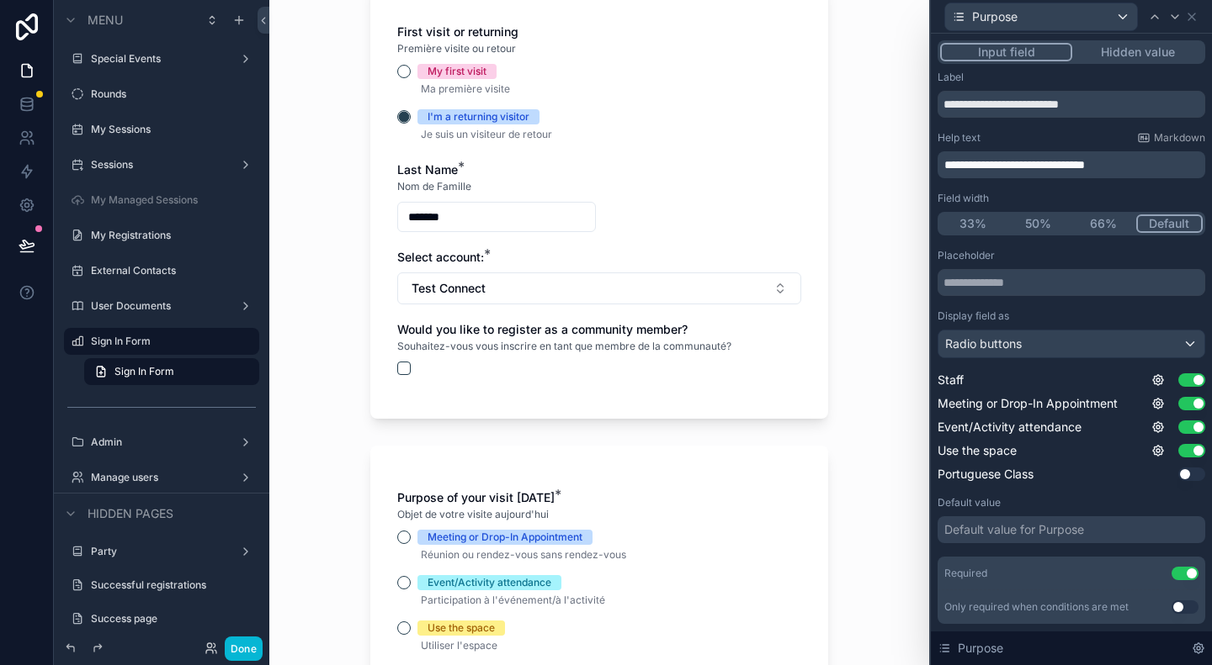
click at [851, 354] on div "Sign In Form Formulaire de Connexion Are you an existing community member? If y…" at bounding box center [599, 332] width 660 height 665
click at [1125, 19] on div "Purpose" at bounding box center [1041, 16] width 192 height 27
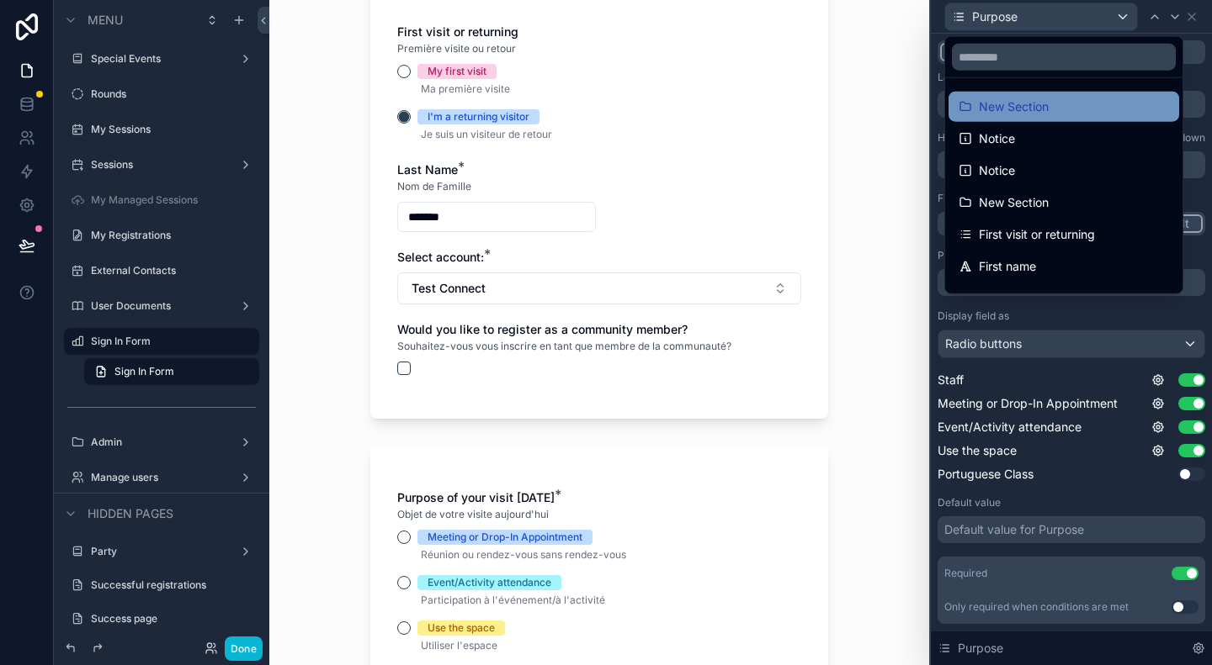
click at [1026, 109] on span "New Section" at bounding box center [1013, 107] width 70 height 20
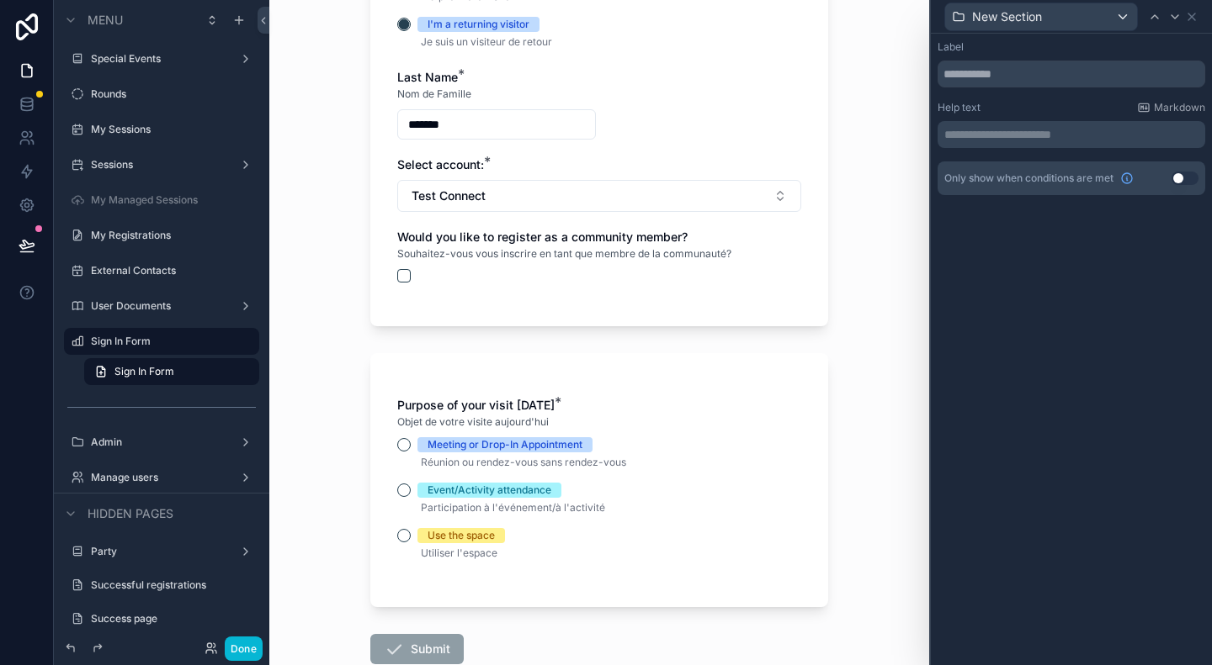
scroll to position [533, 0]
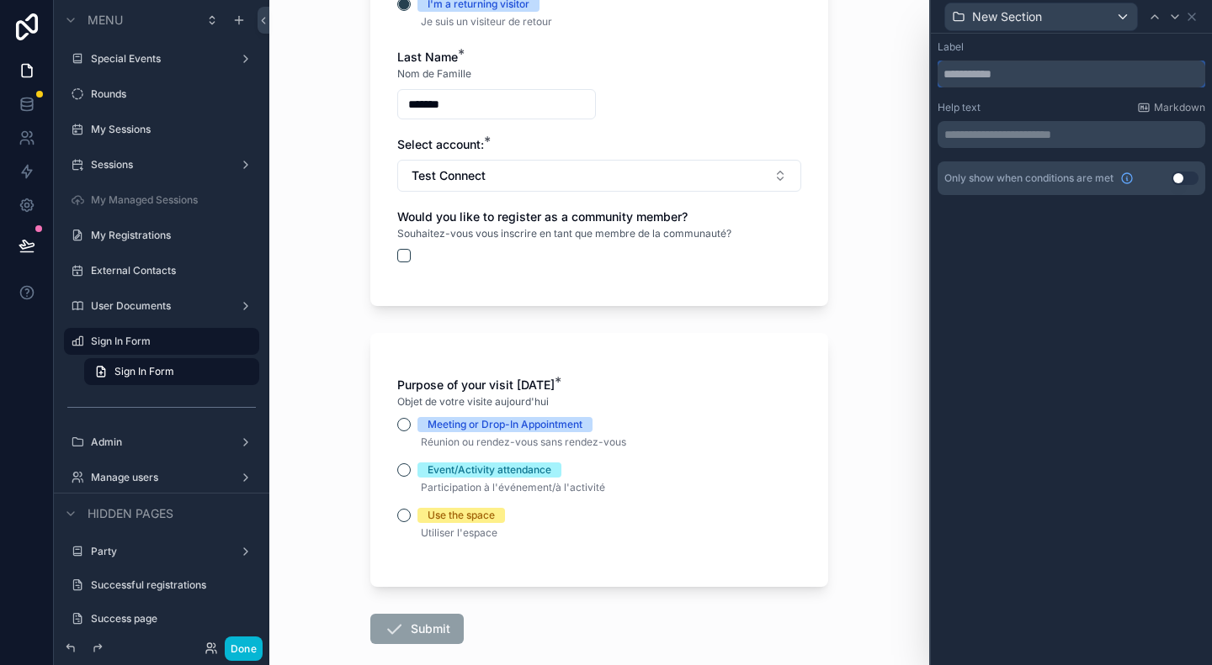
click at [1061, 70] on input "text" at bounding box center [1071, 74] width 268 height 27
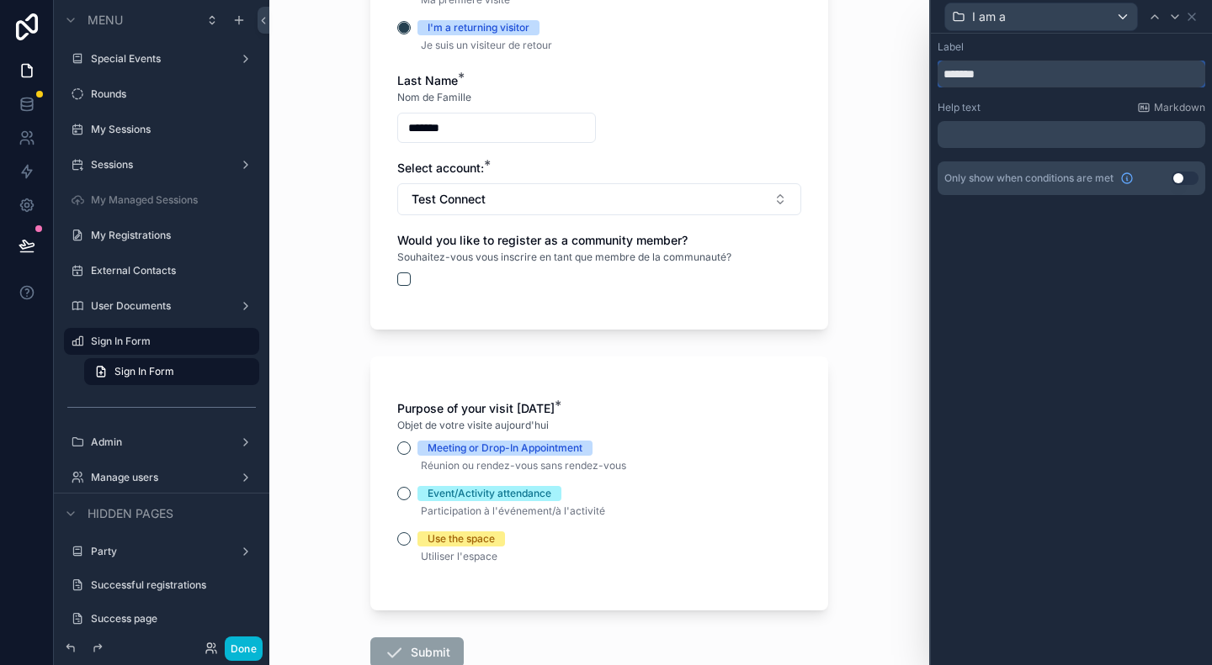
scroll to position [0, 0]
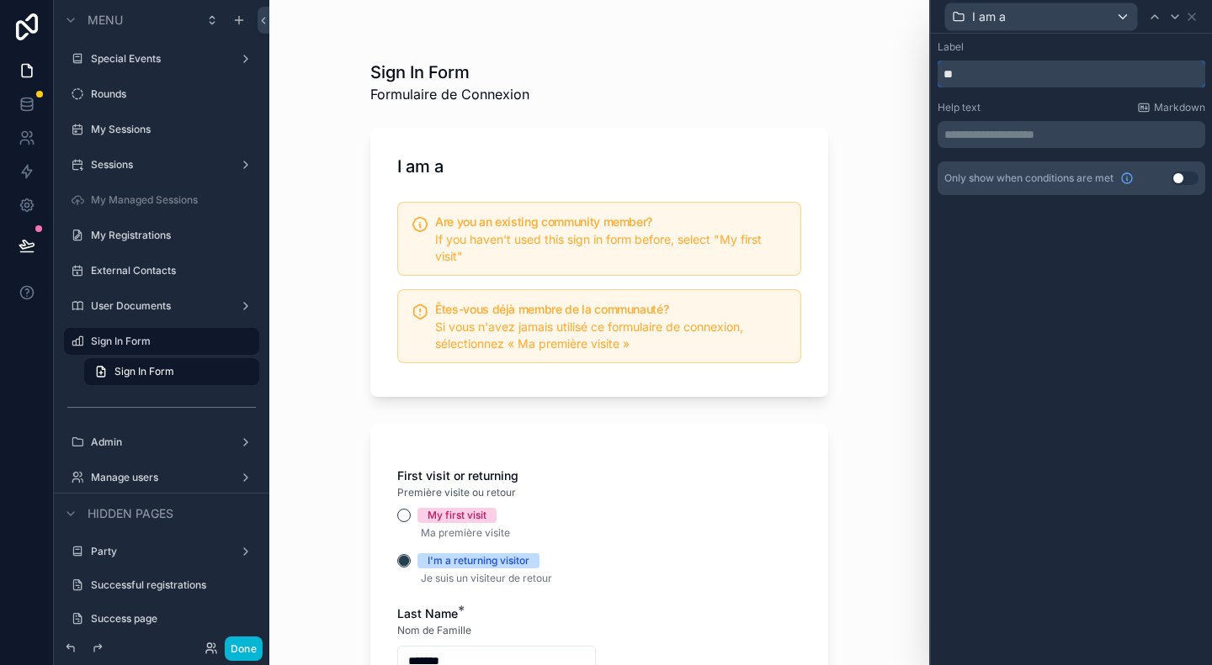
type input "*"
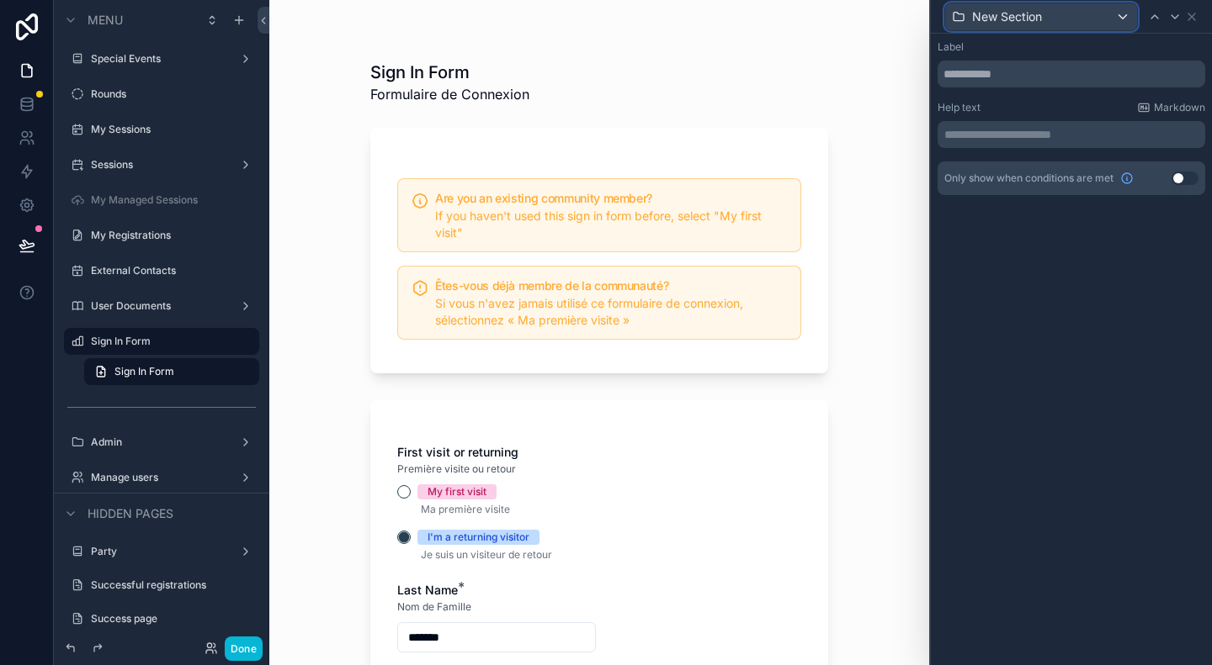
click at [1133, 14] on div "New Section" at bounding box center [1041, 16] width 192 height 27
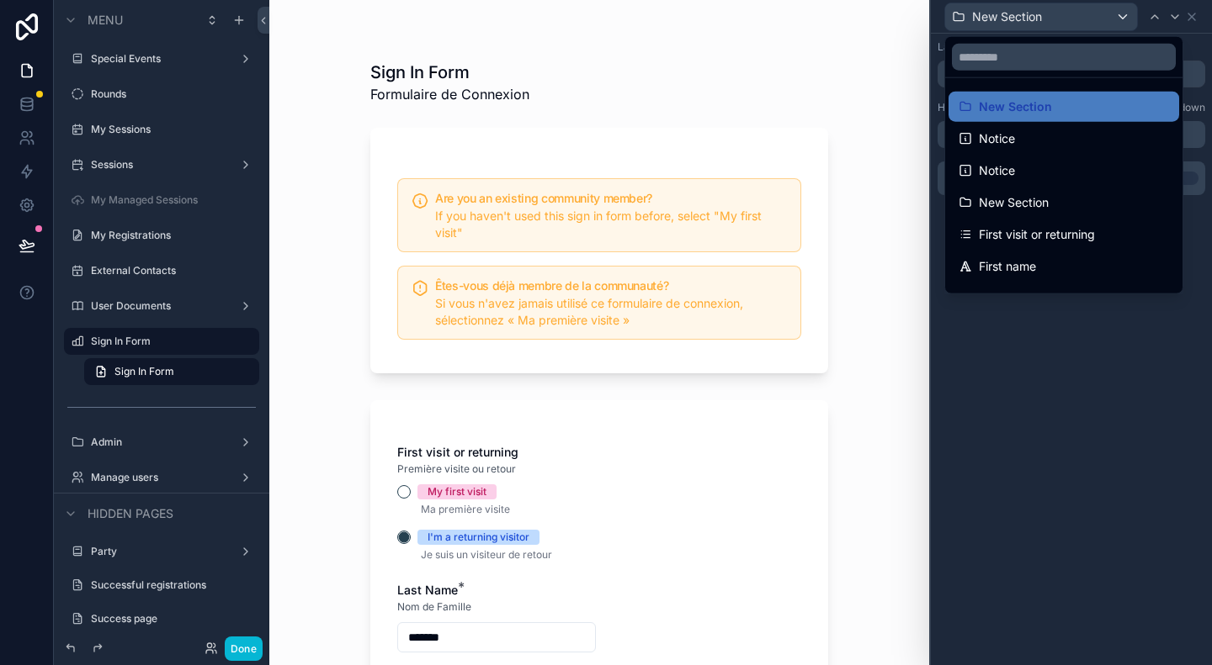
click at [1119, 363] on div at bounding box center [1071, 332] width 281 height 665
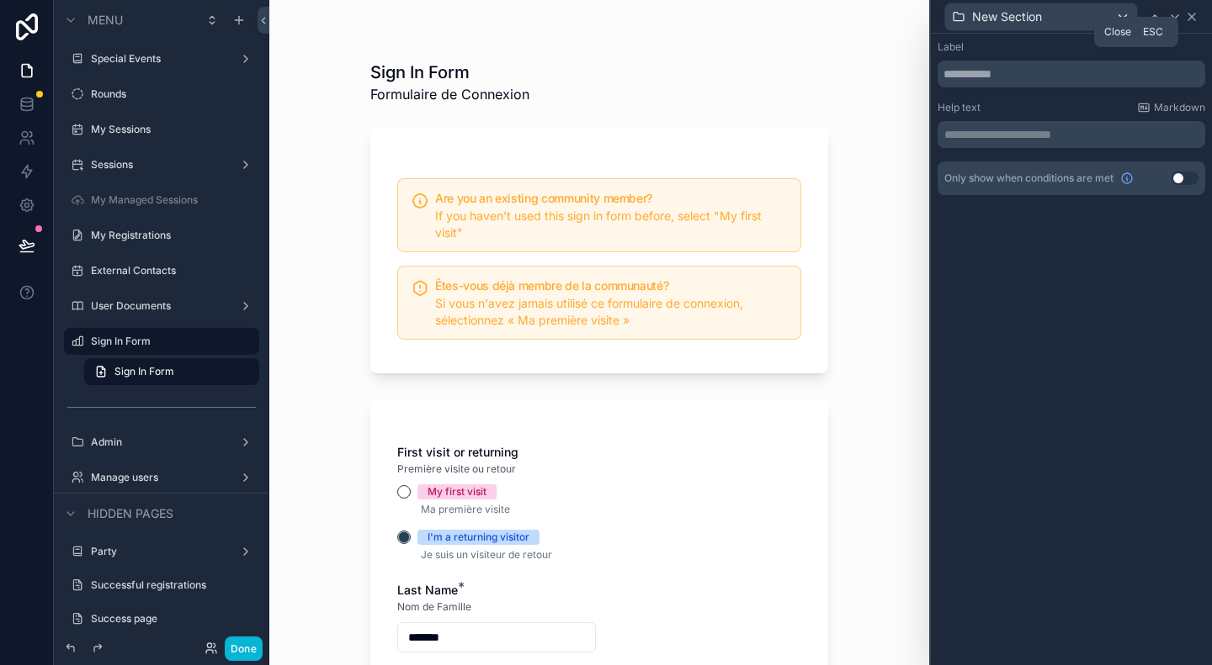
click at [1186, 11] on icon at bounding box center [1191, 16] width 13 height 13
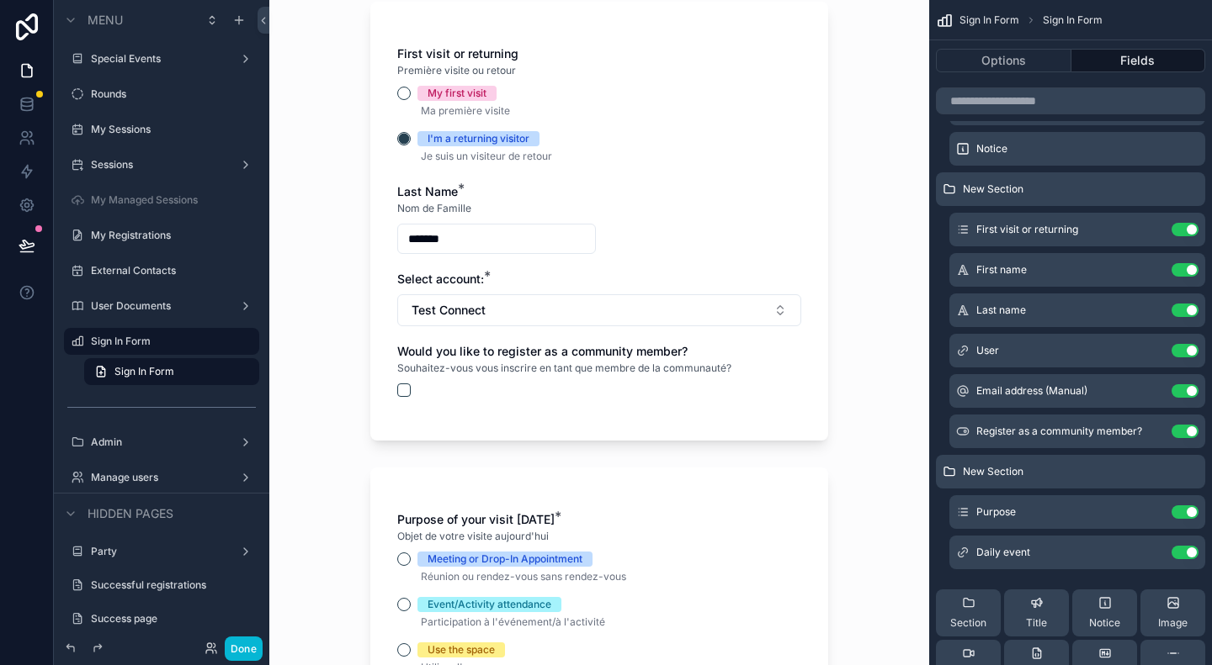
scroll to position [421, 0]
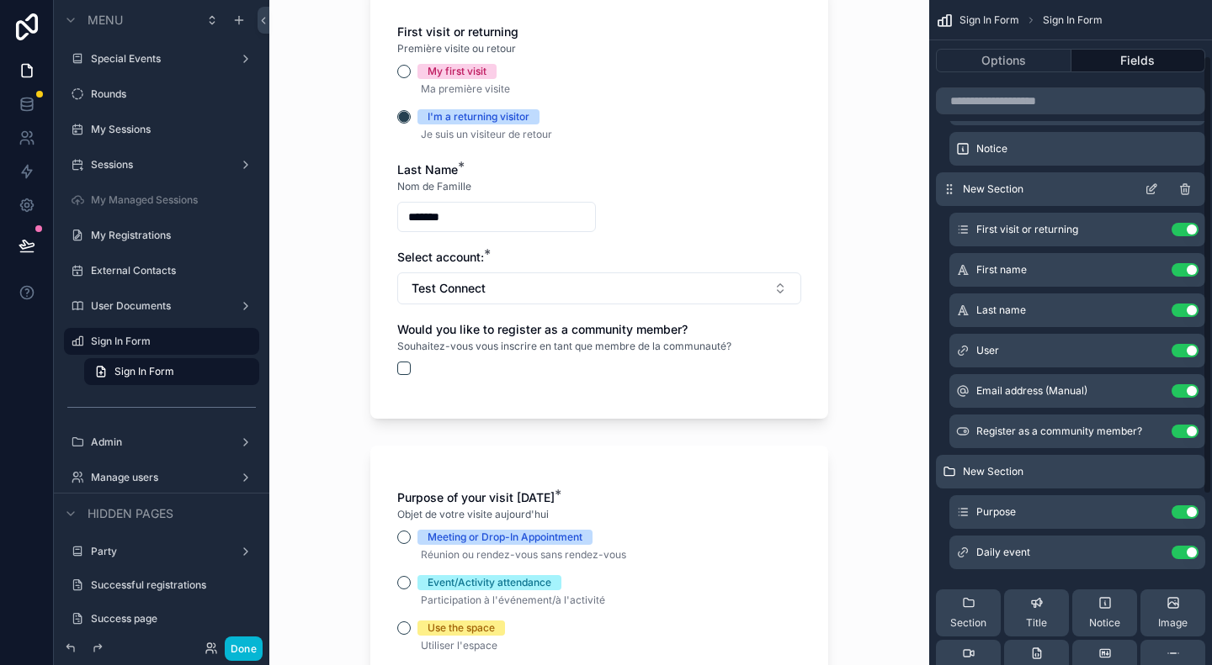
click at [1148, 188] on icon "scrollable content" at bounding box center [1150, 189] width 13 height 13
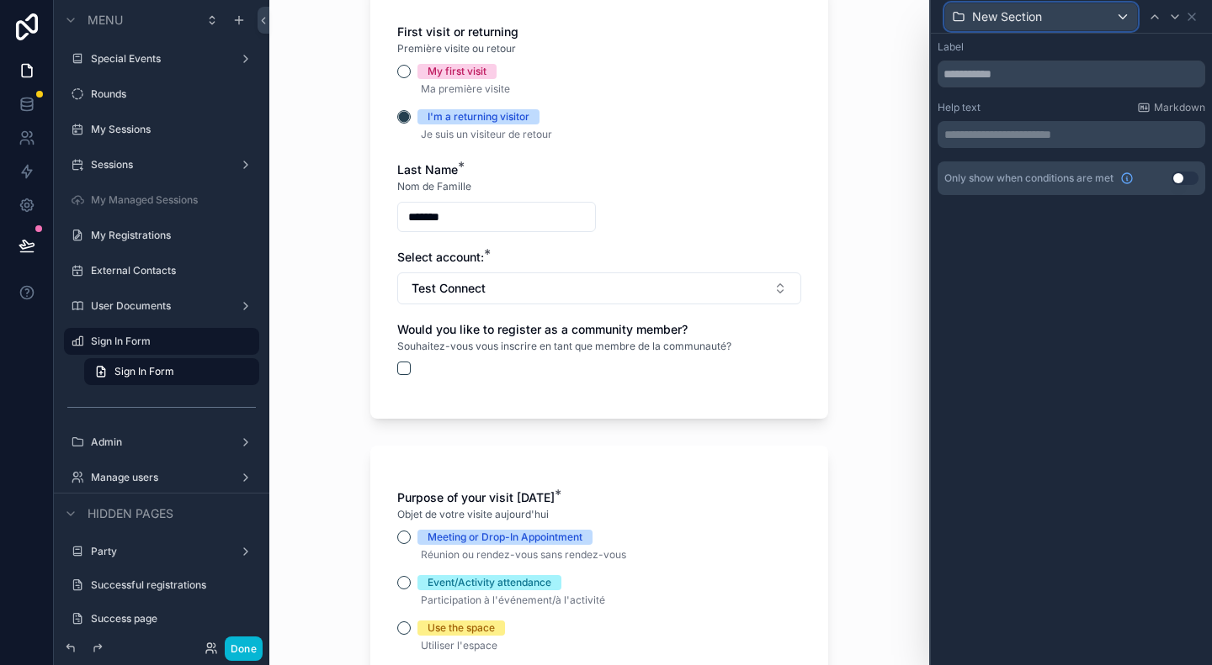
click at [1116, 14] on div "New Section" at bounding box center [1041, 16] width 192 height 27
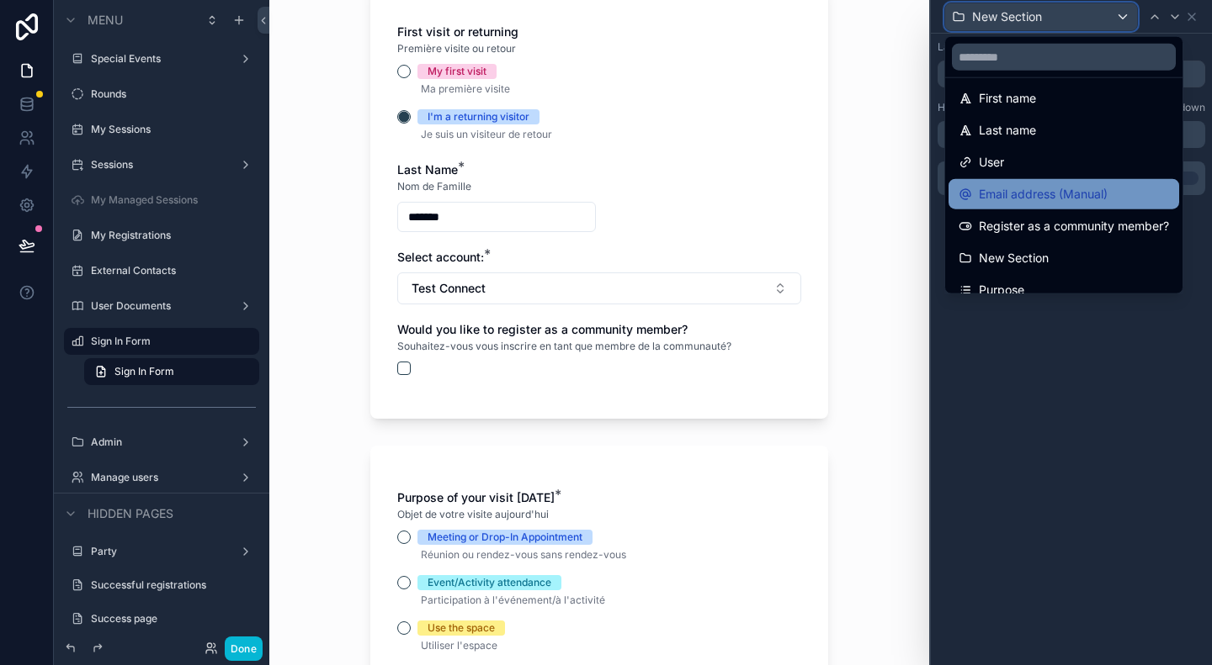
scroll to position [215, 0]
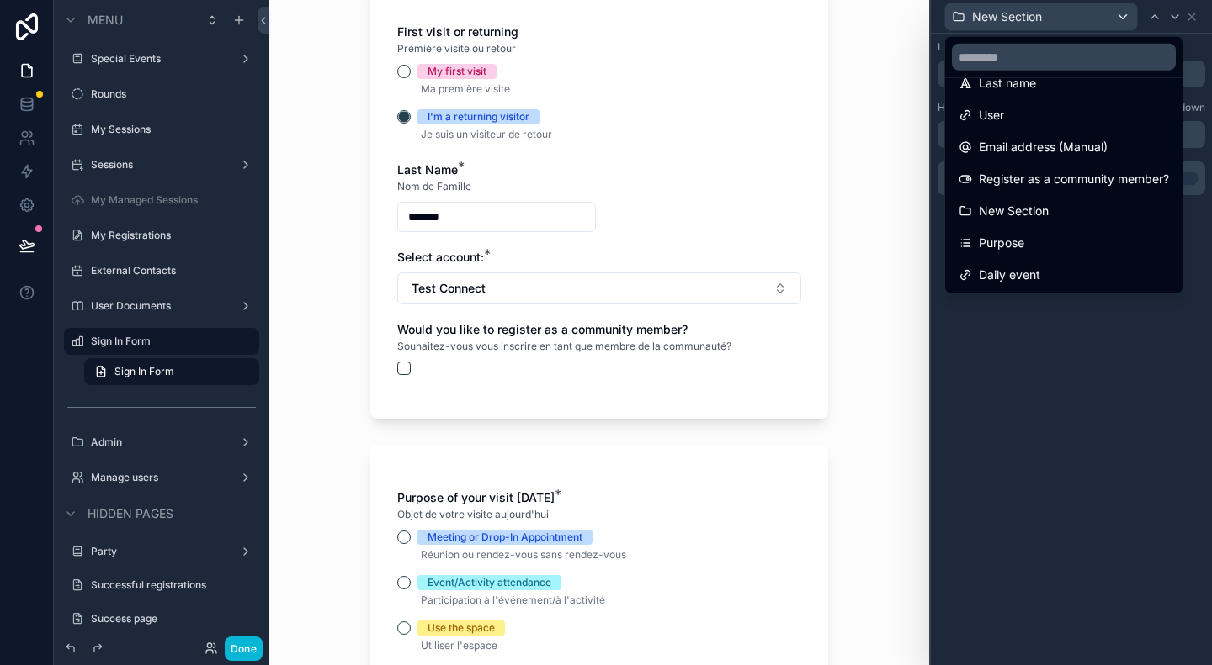
click at [1047, 449] on div at bounding box center [1071, 332] width 281 height 665
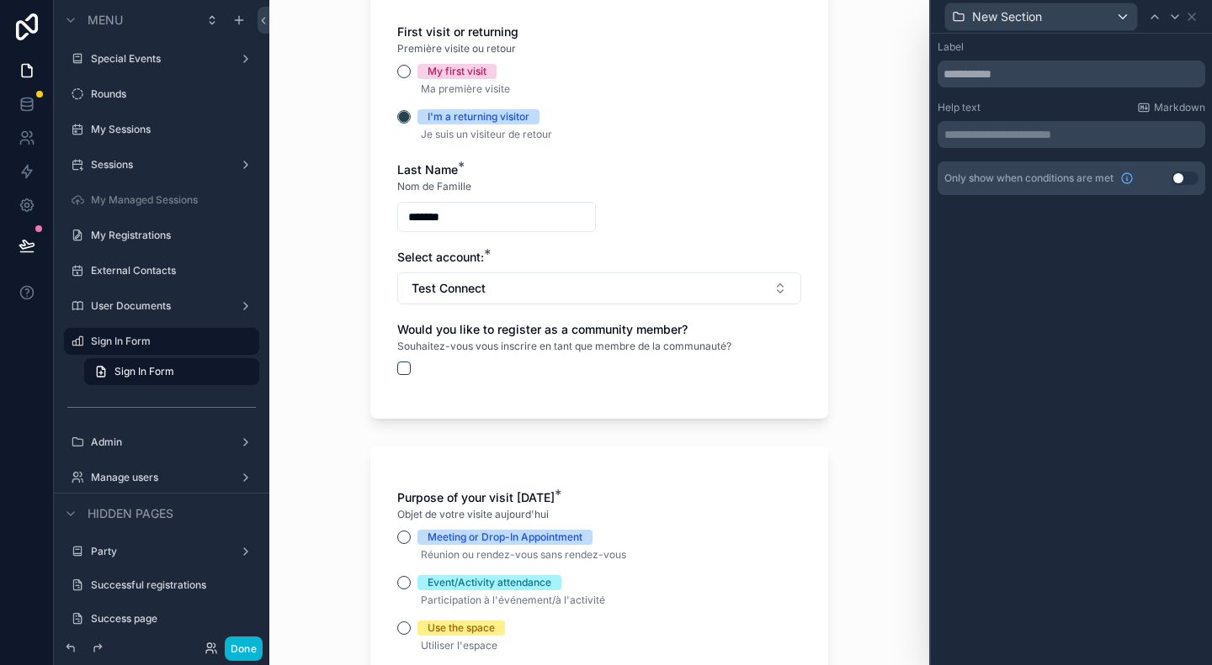
scroll to position [589, 0]
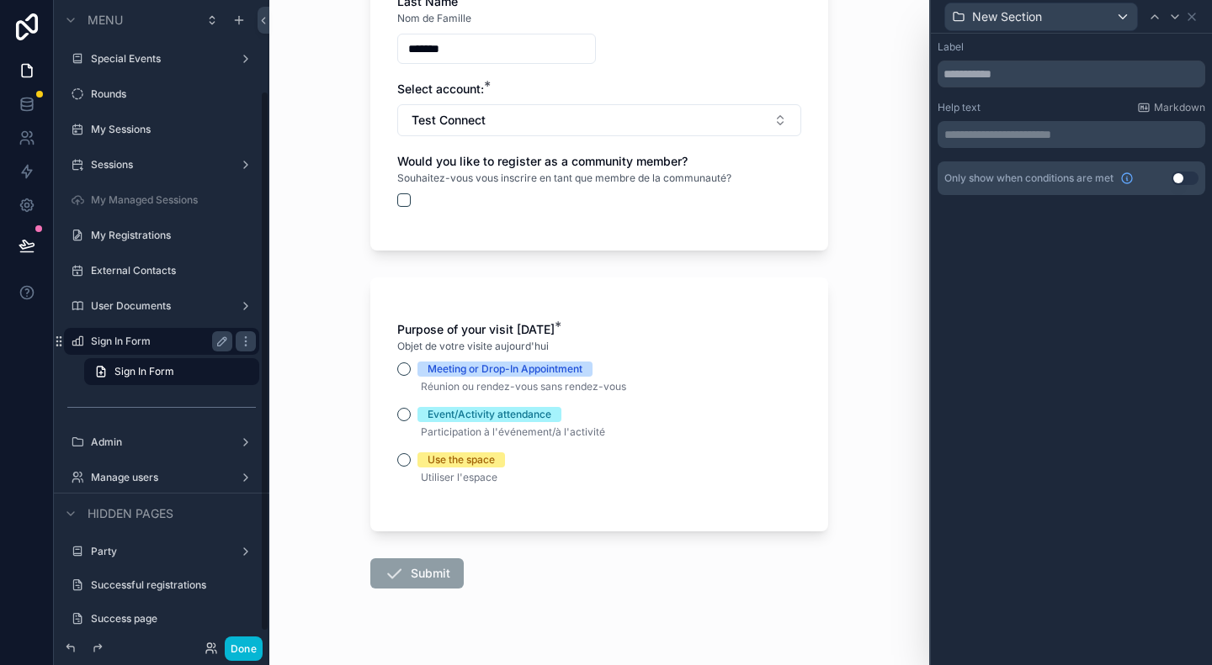
click at [135, 337] on label "Sign In Form" at bounding box center [158, 341] width 135 height 13
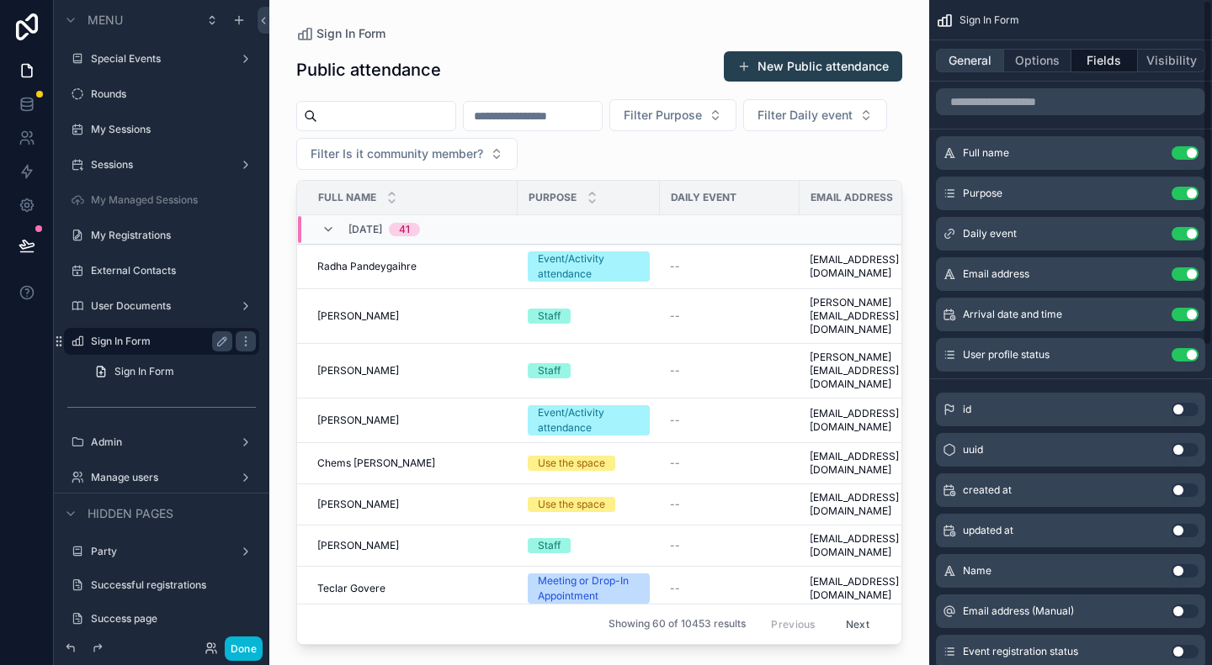
click at [965, 68] on button "General" at bounding box center [970, 61] width 68 height 24
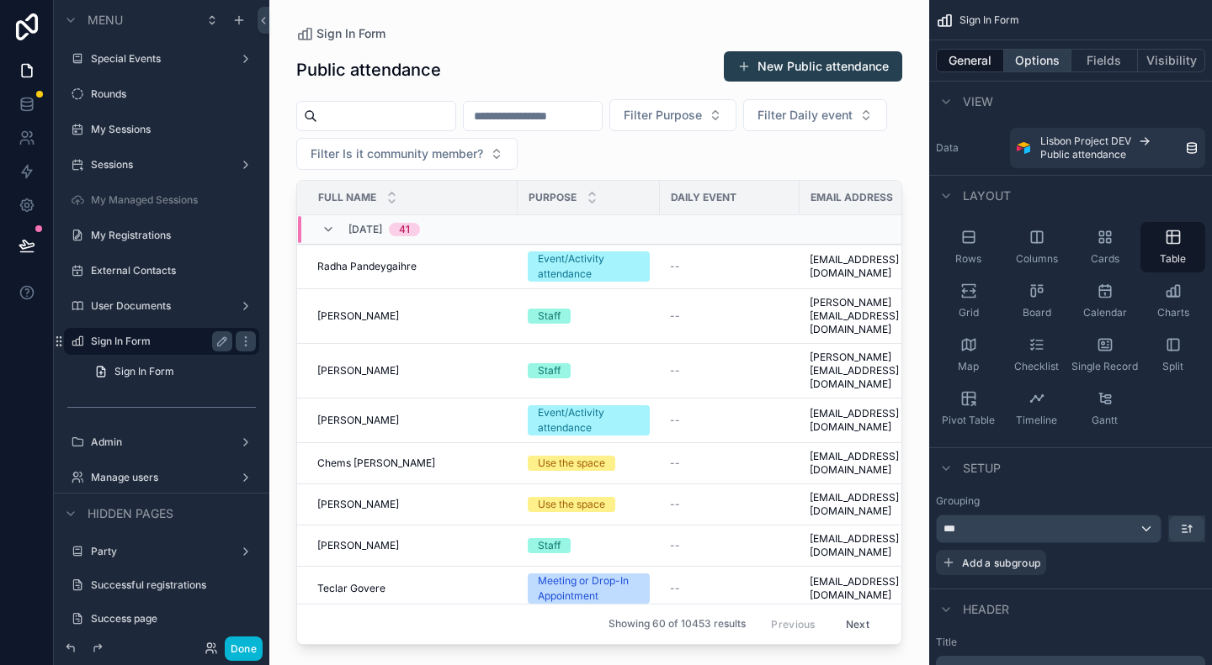
click at [1028, 56] on button "Options" at bounding box center [1037, 61] width 67 height 24
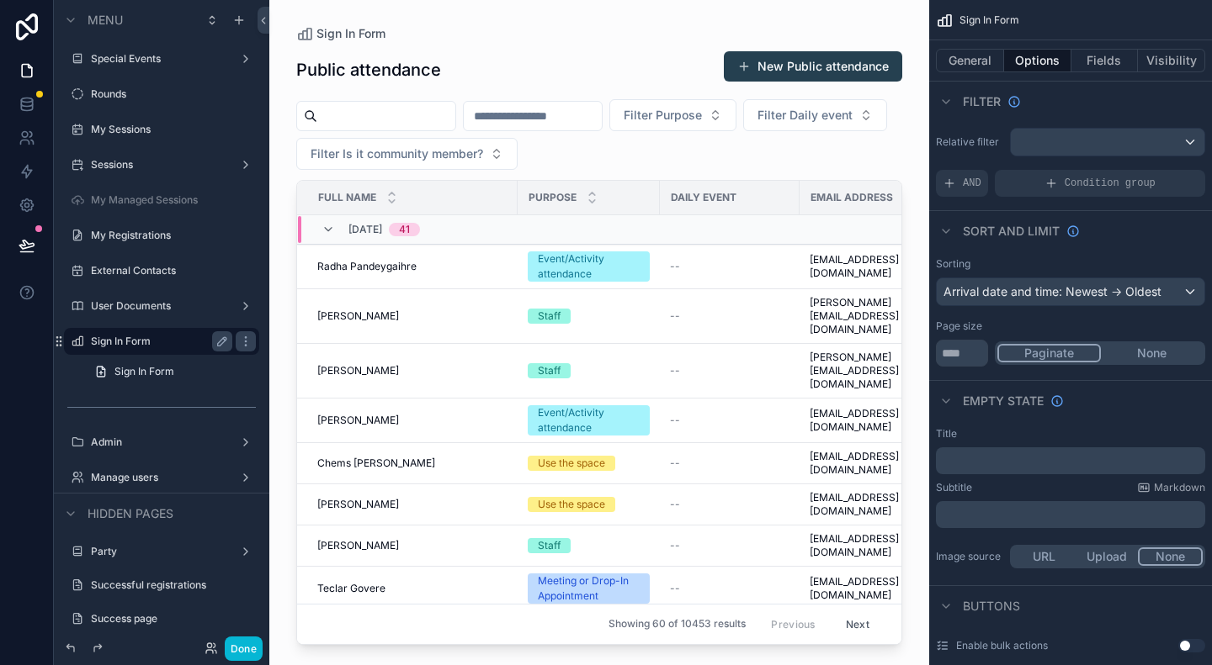
click at [1068, 54] on button "Options" at bounding box center [1037, 61] width 67 height 24
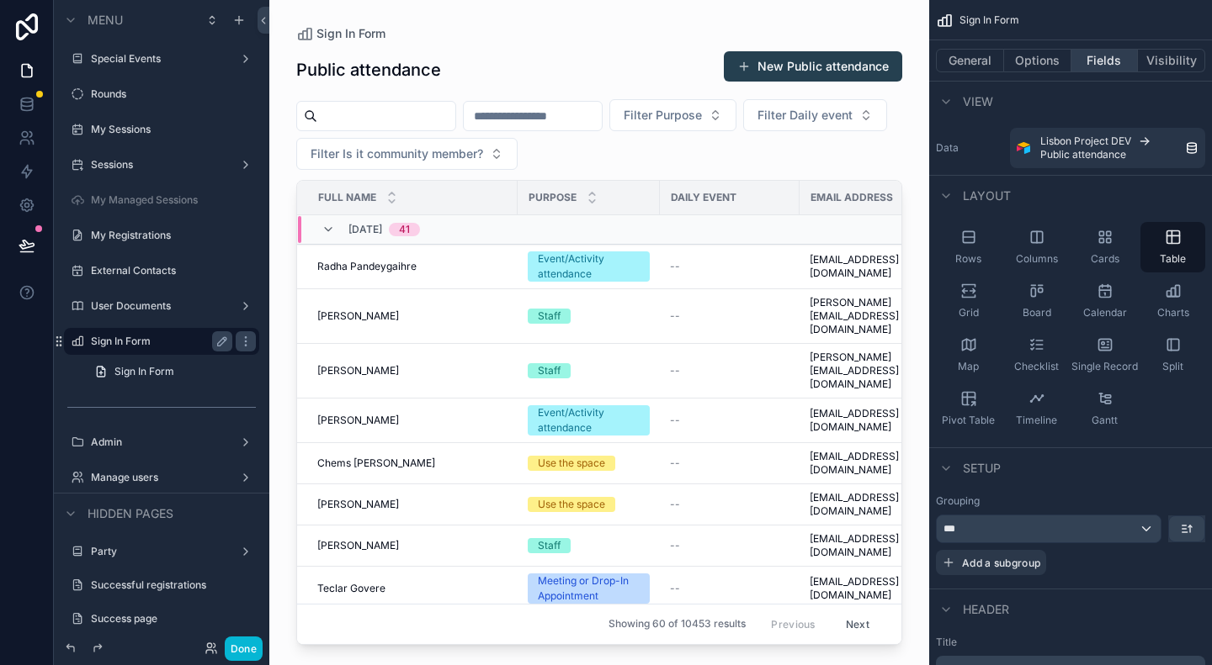
click at [1104, 56] on button "Fields" at bounding box center [1104, 61] width 67 height 24
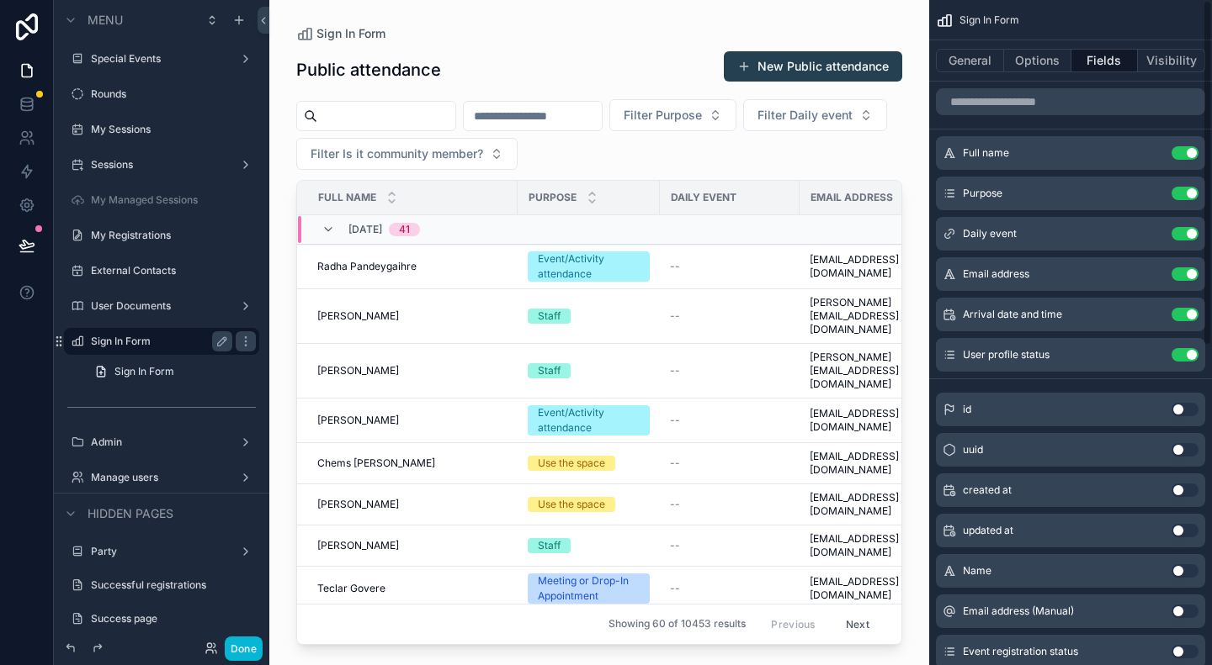
click at [1210, 68] on div "Sign In Form General Options Fields Visibility Full name Use setting Purpose Us…" at bounding box center [1070, 332] width 283 height 665
click at [1204, 53] on div "Sign In Form General Options Fields Visibility Full name Use setting Purpose Us…" at bounding box center [1070, 332] width 283 height 665
click at [1177, 63] on button "Visibility" at bounding box center [1170, 61] width 67 height 24
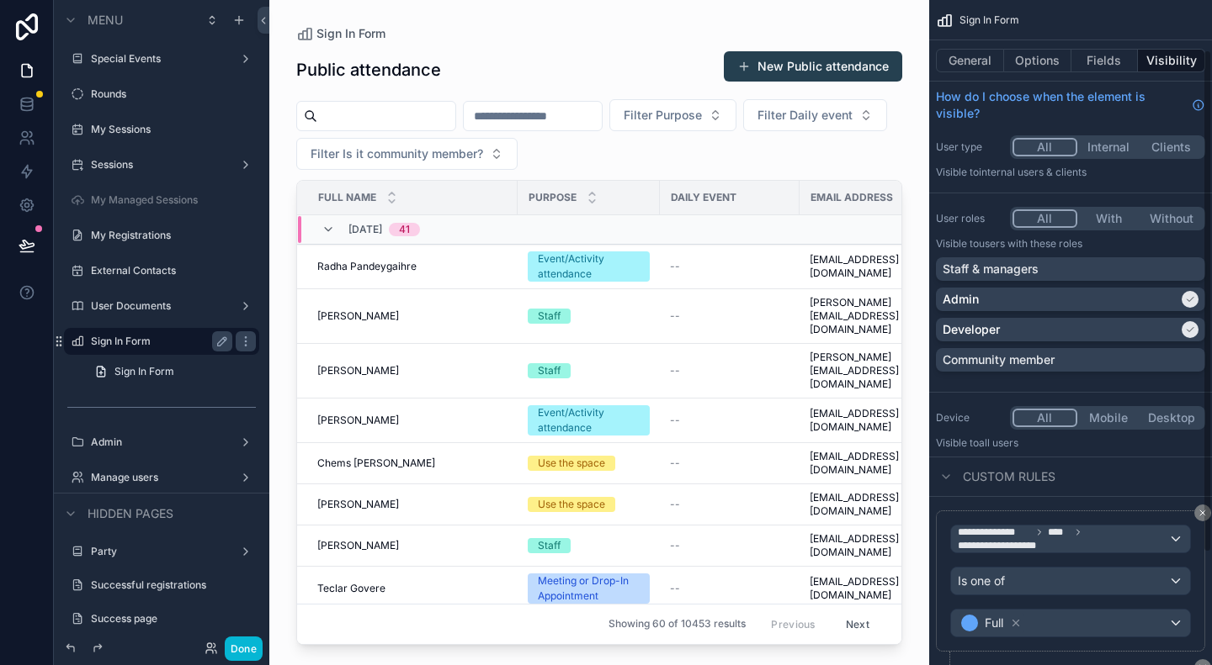
scroll to position [214, 0]
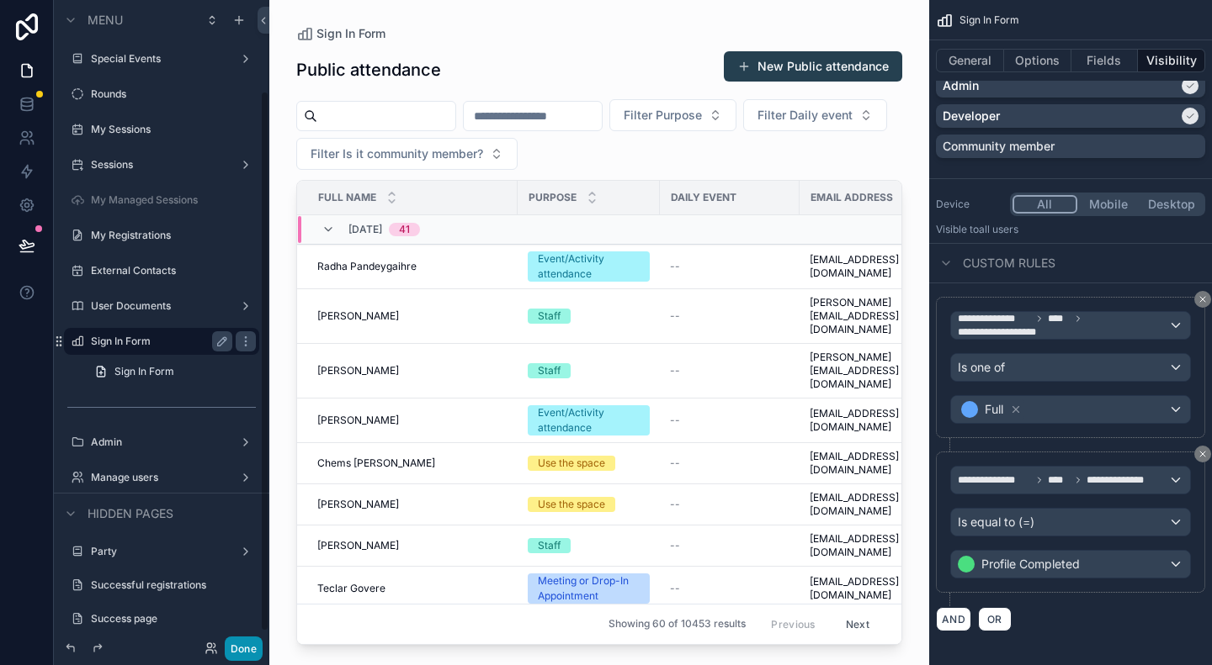
click at [246, 655] on button "Done" at bounding box center [244, 649] width 38 height 24
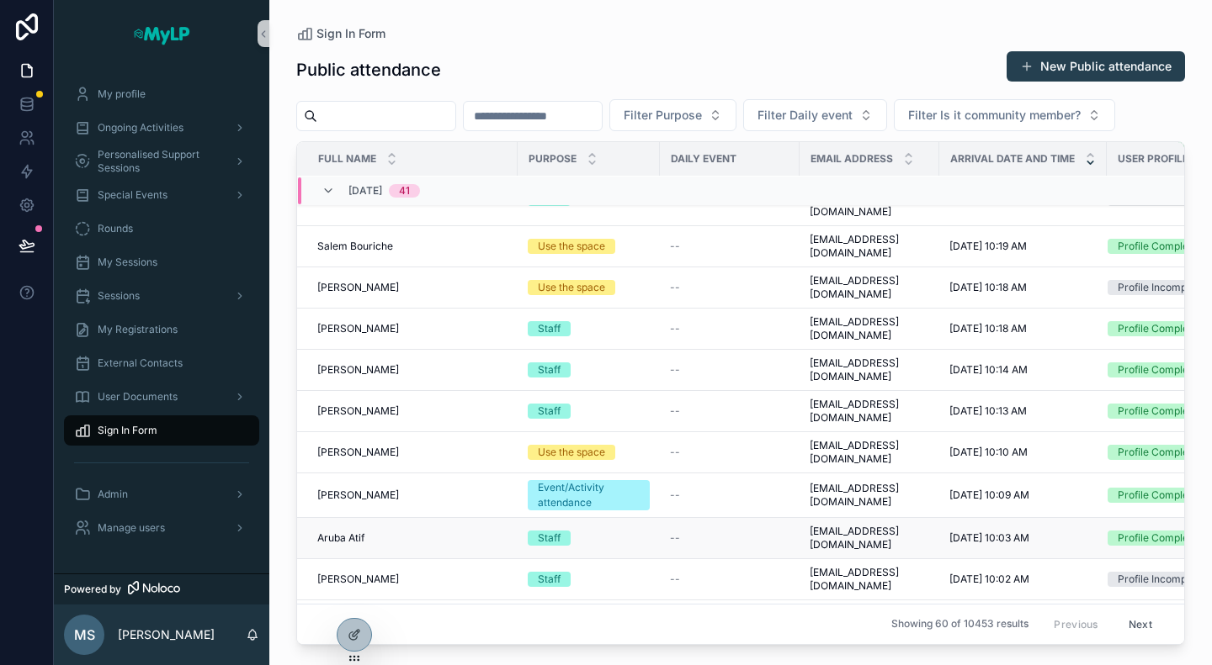
scroll to position [1292, 0]
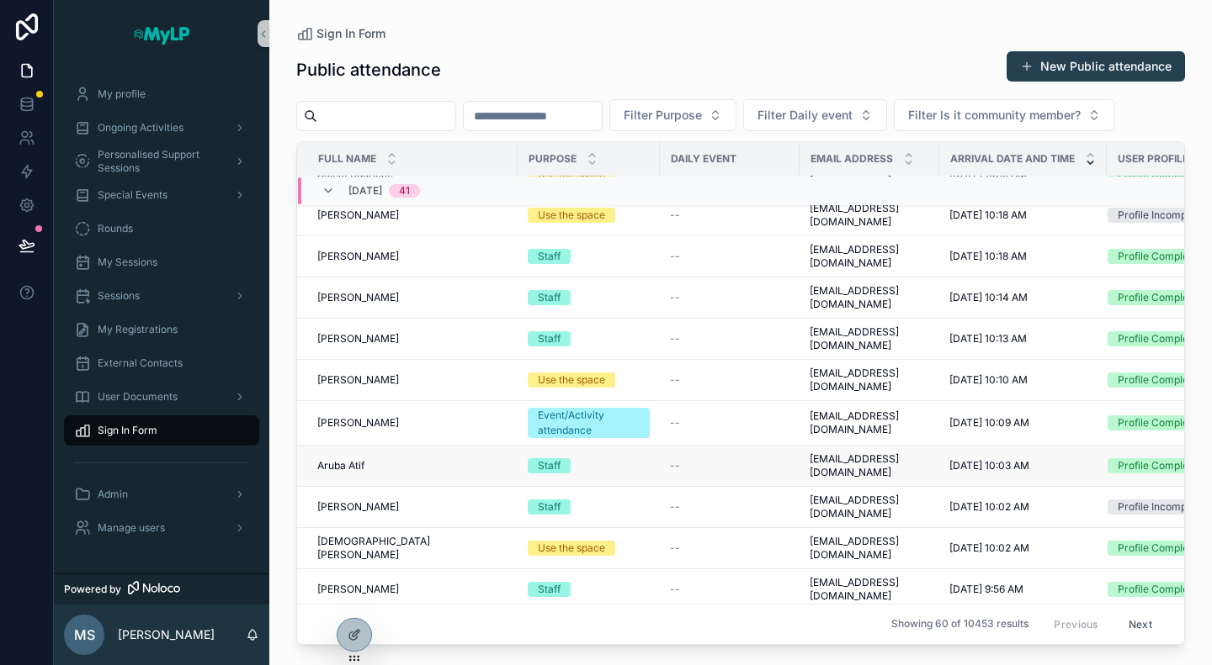
click at [359, 459] on span "Aruba Atif" at bounding box center [340, 465] width 47 height 13
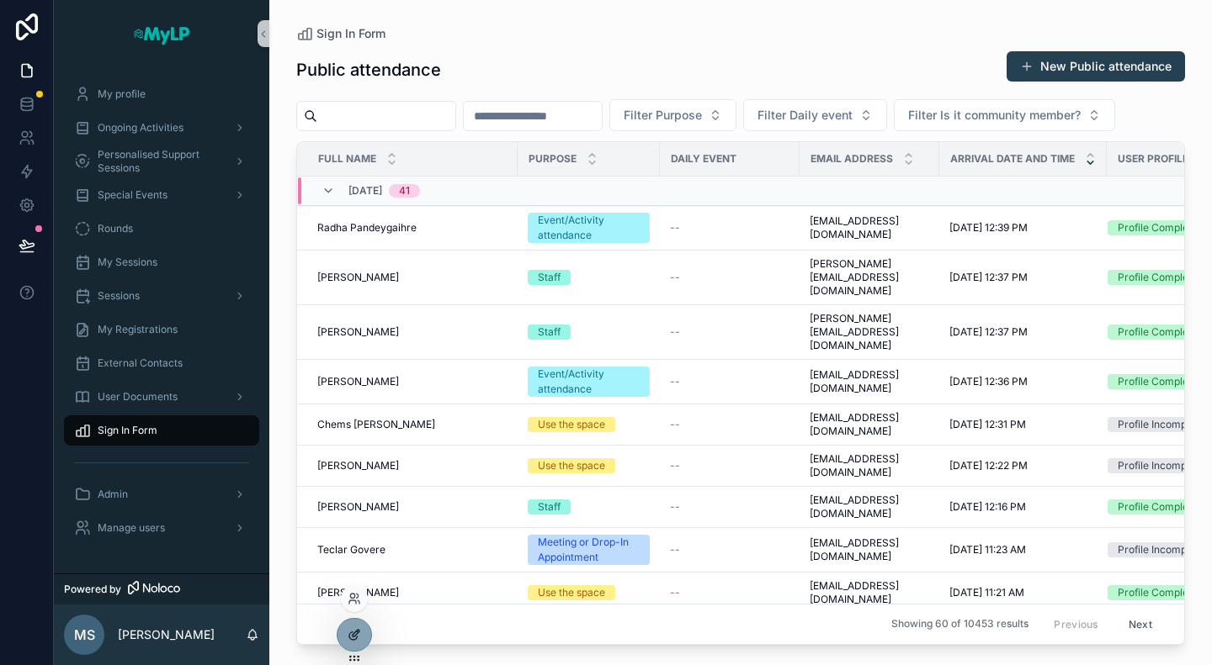
click at [355, 635] on icon at bounding box center [356, 633] width 7 height 7
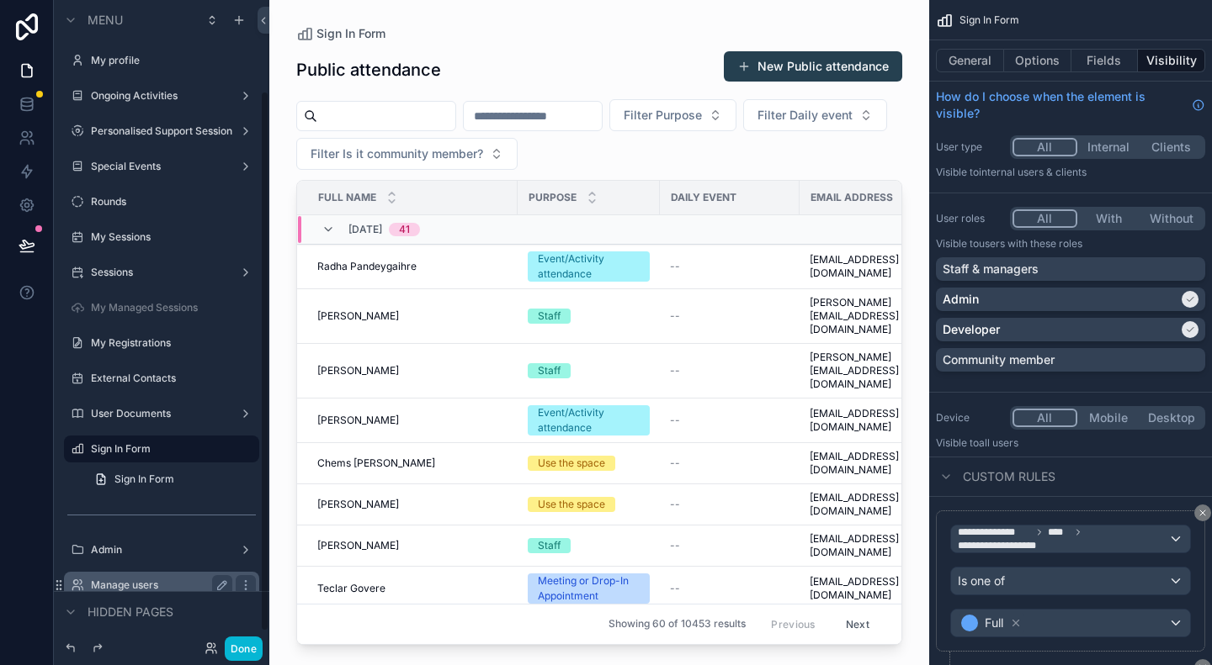
scroll to position [108, 0]
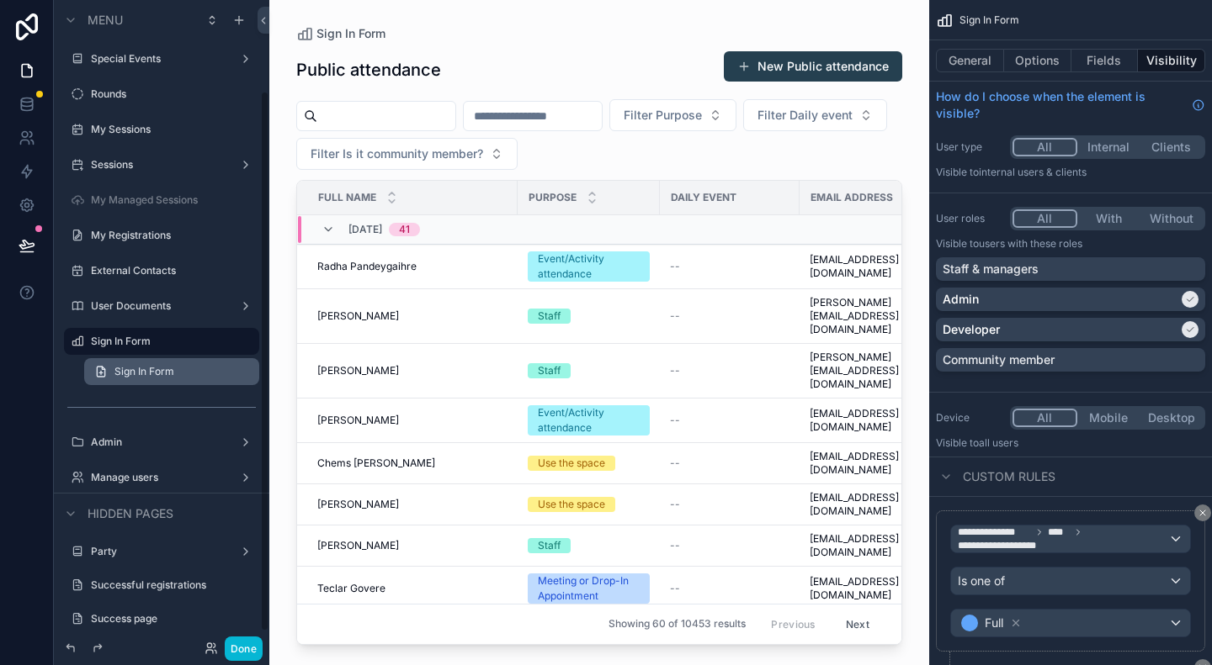
click at [134, 374] on span "Sign In Form" at bounding box center [144, 371] width 60 height 13
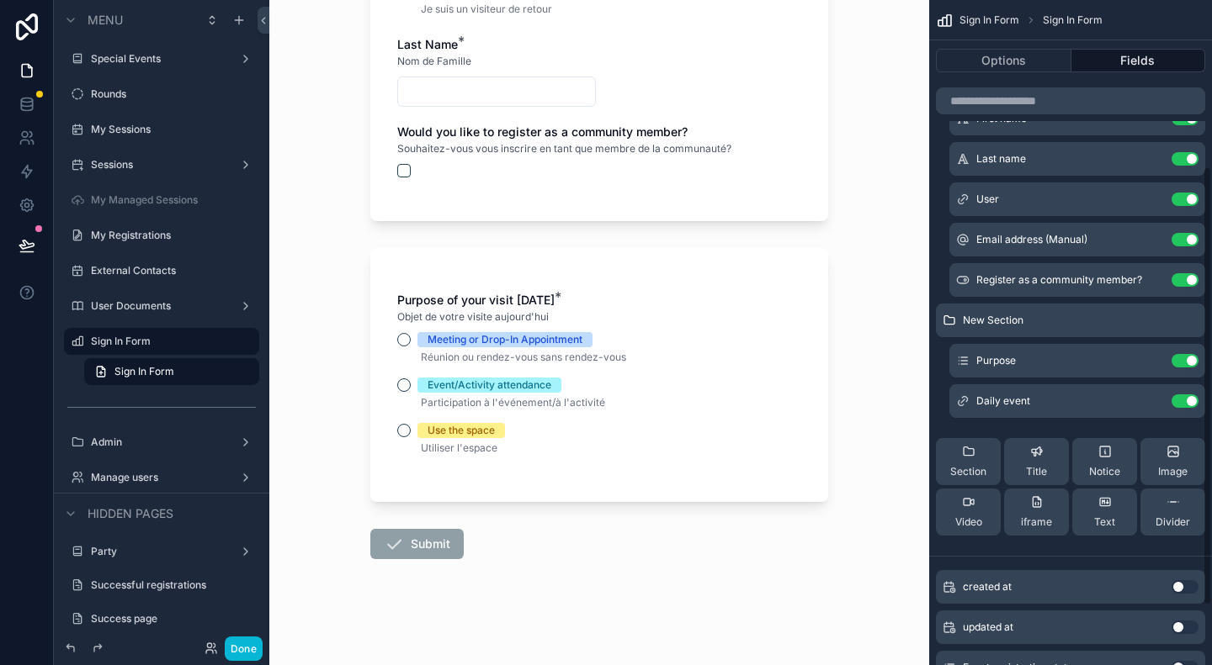
scroll to position [252, 0]
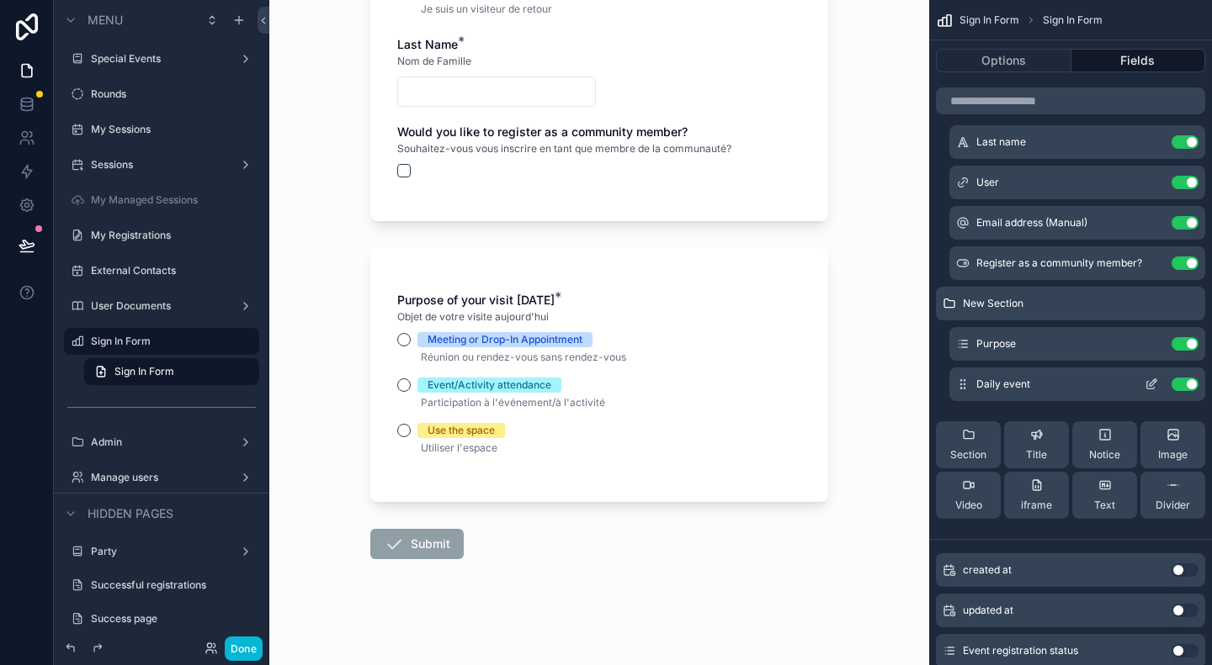
click at [1148, 384] on icon "scrollable content" at bounding box center [1150, 384] width 13 height 13
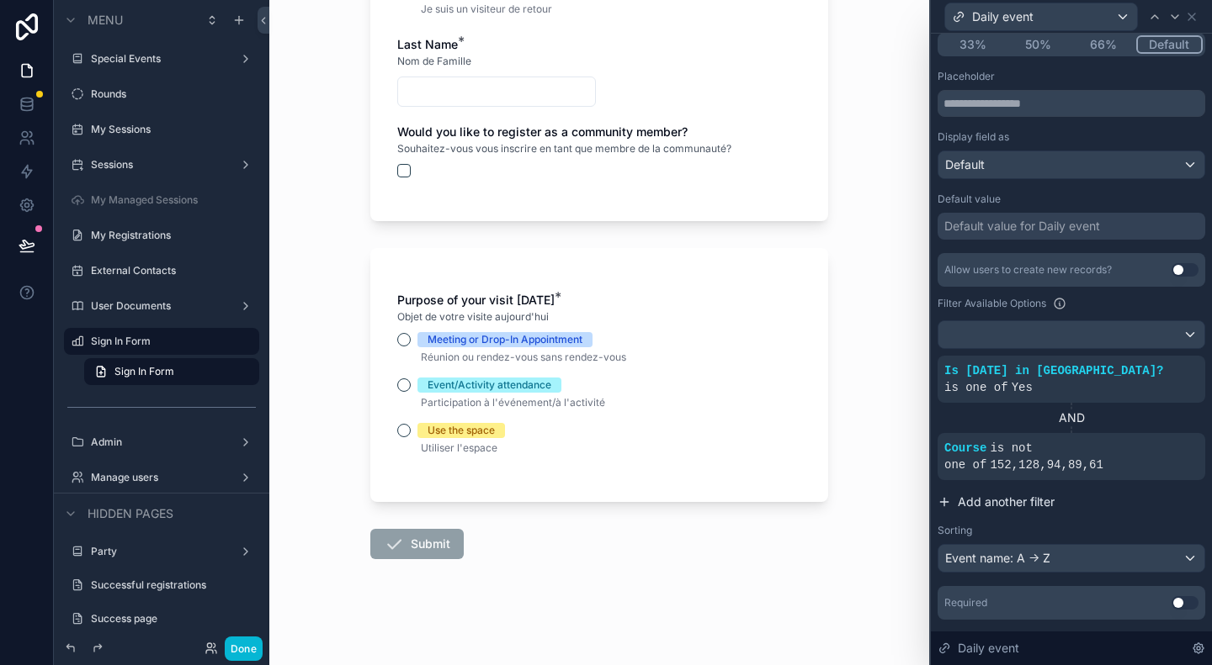
scroll to position [363, 0]
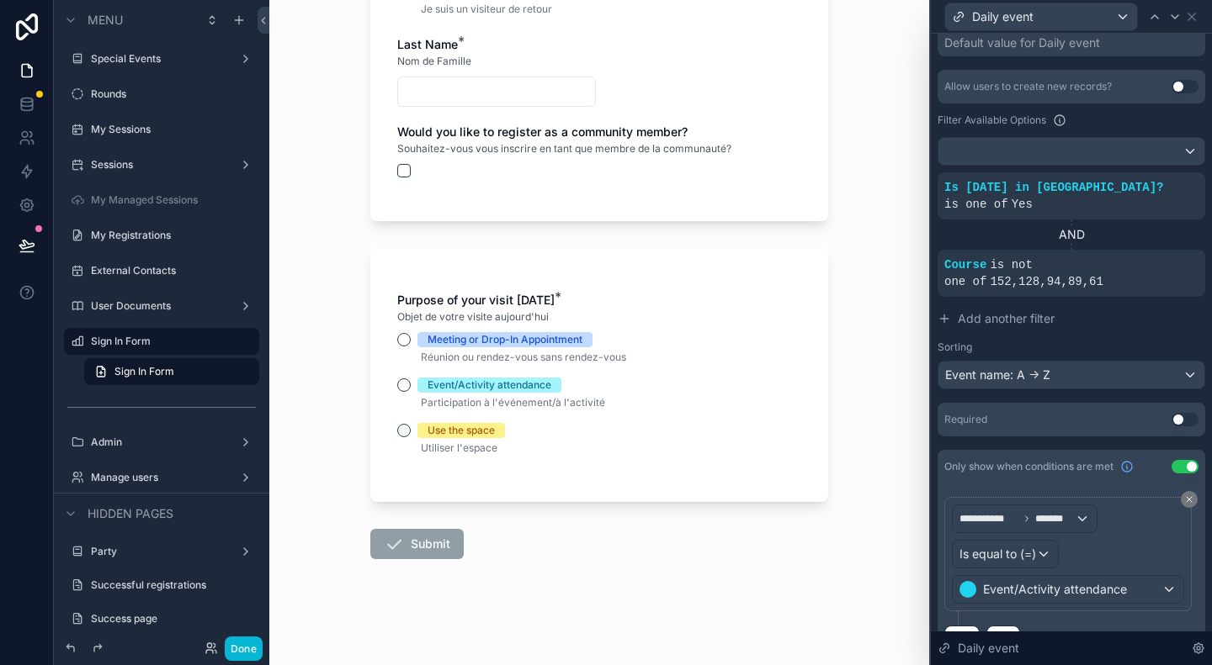
click at [1171, 413] on button "Use setting" at bounding box center [1184, 419] width 27 height 13
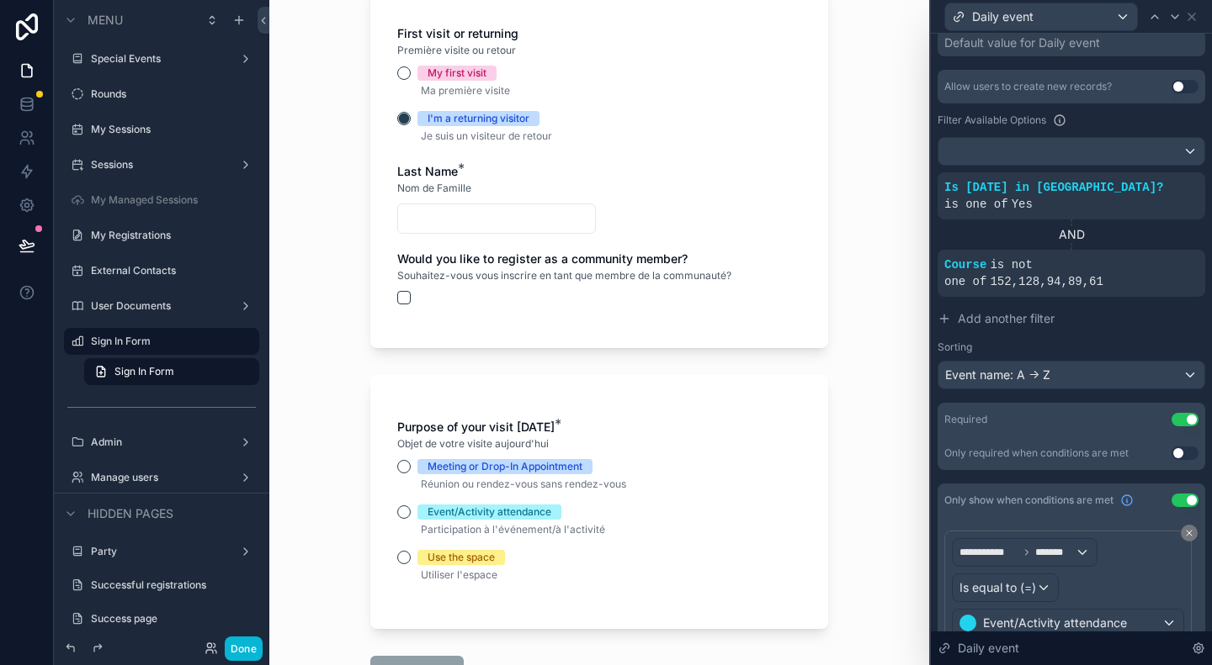
scroll to position [421, 0]
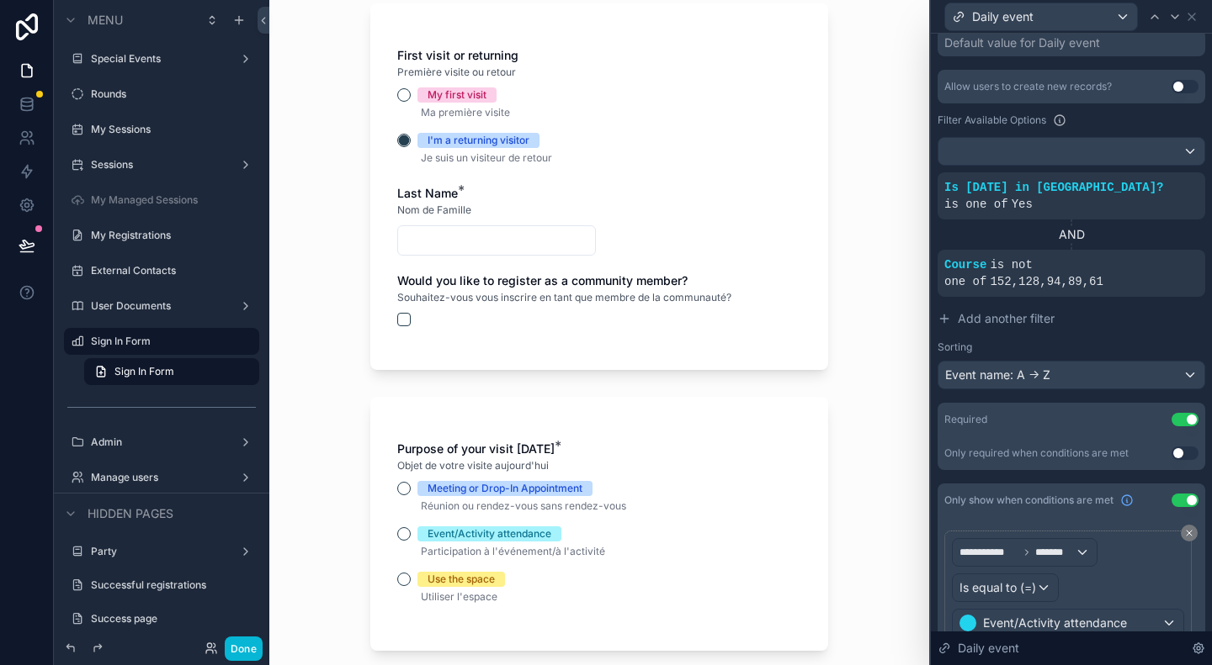
click at [404, 98] on div "My first visit" at bounding box center [599, 94] width 404 height 15
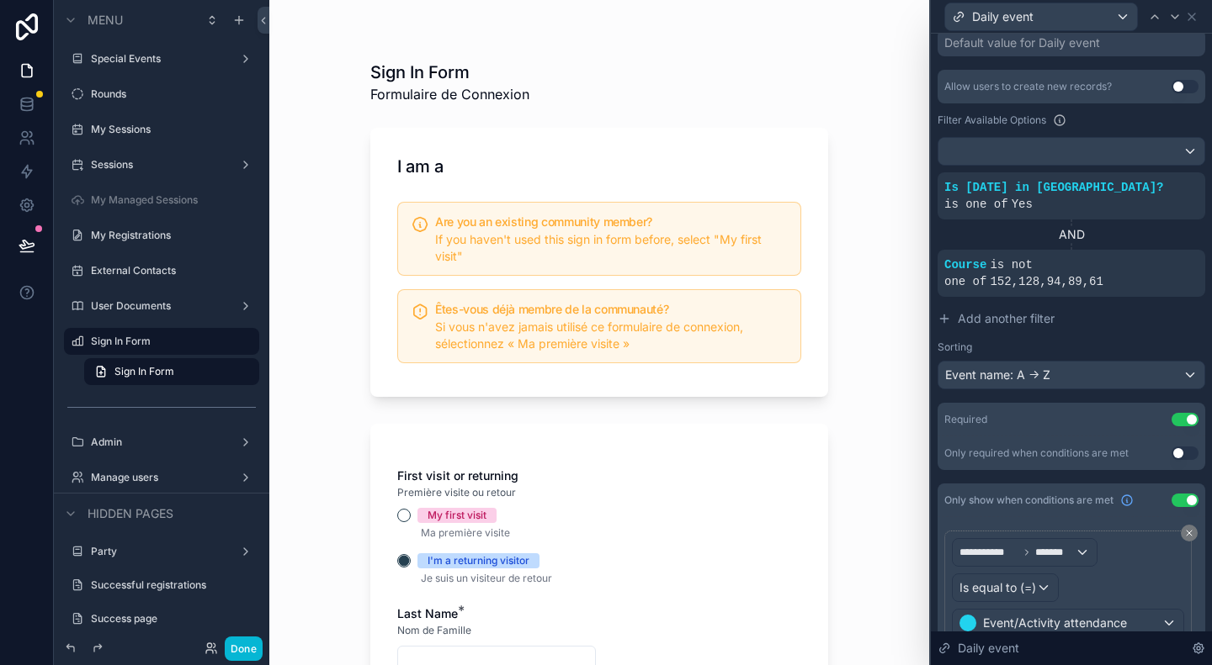
click at [398, 97] on span "Formulaire de Connexion" at bounding box center [449, 94] width 159 height 20
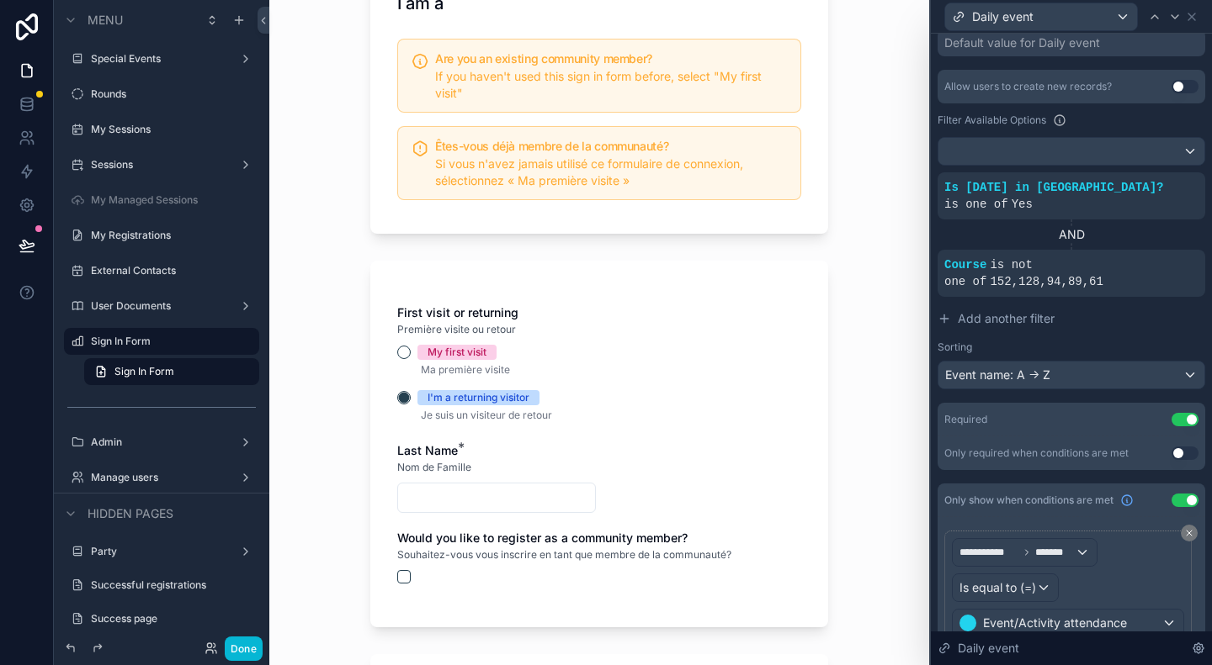
scroll to position [252, 0]
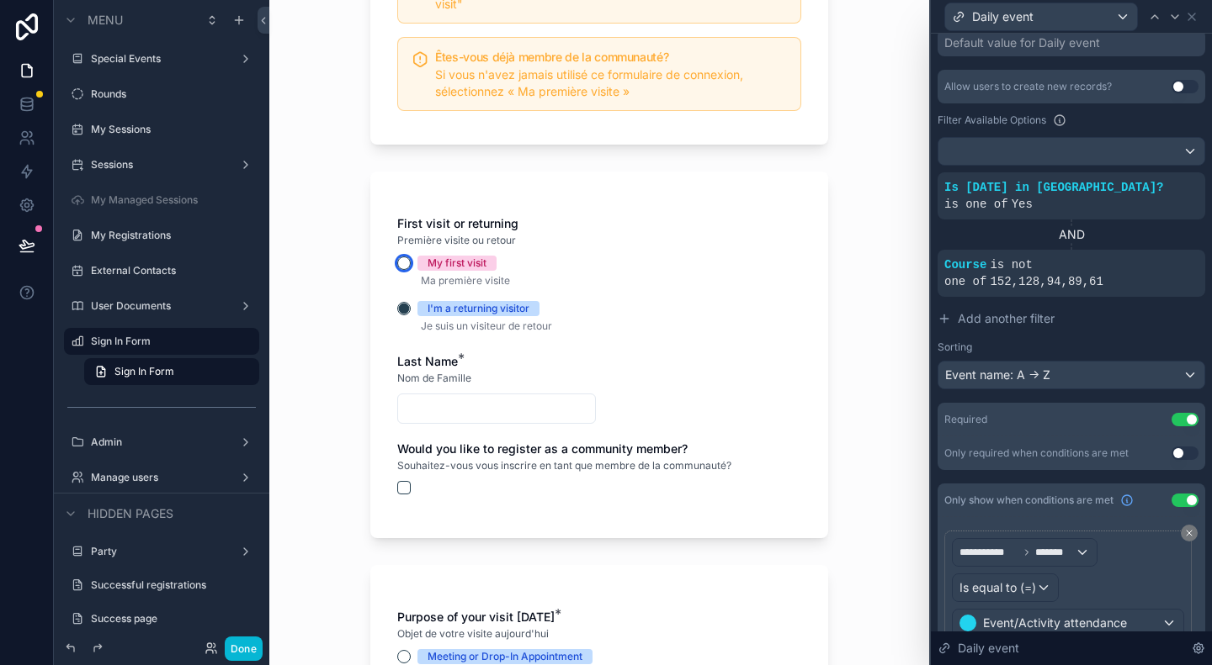
click at [397, 259] on button "My first visit" at bounding box center [403, 263] width 13 height 13
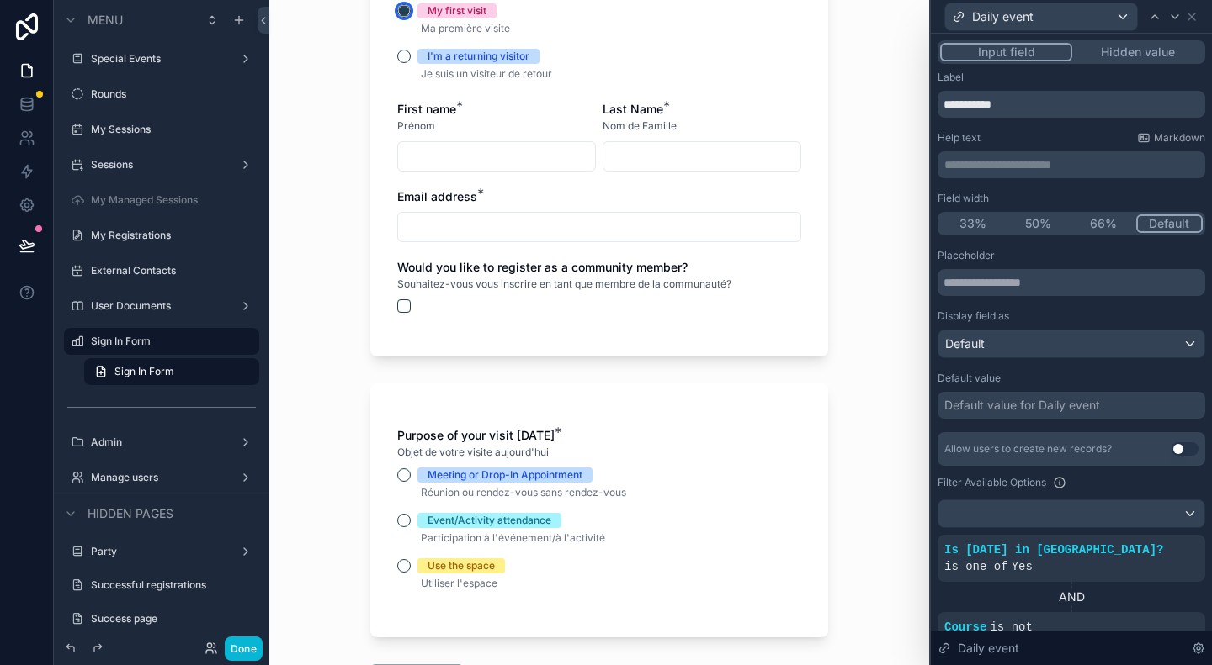
scroll to position [0, 0]
click at [397, 51] on button "I'm a returning visitor" at bounding box center [403, 56] width 13 height 13
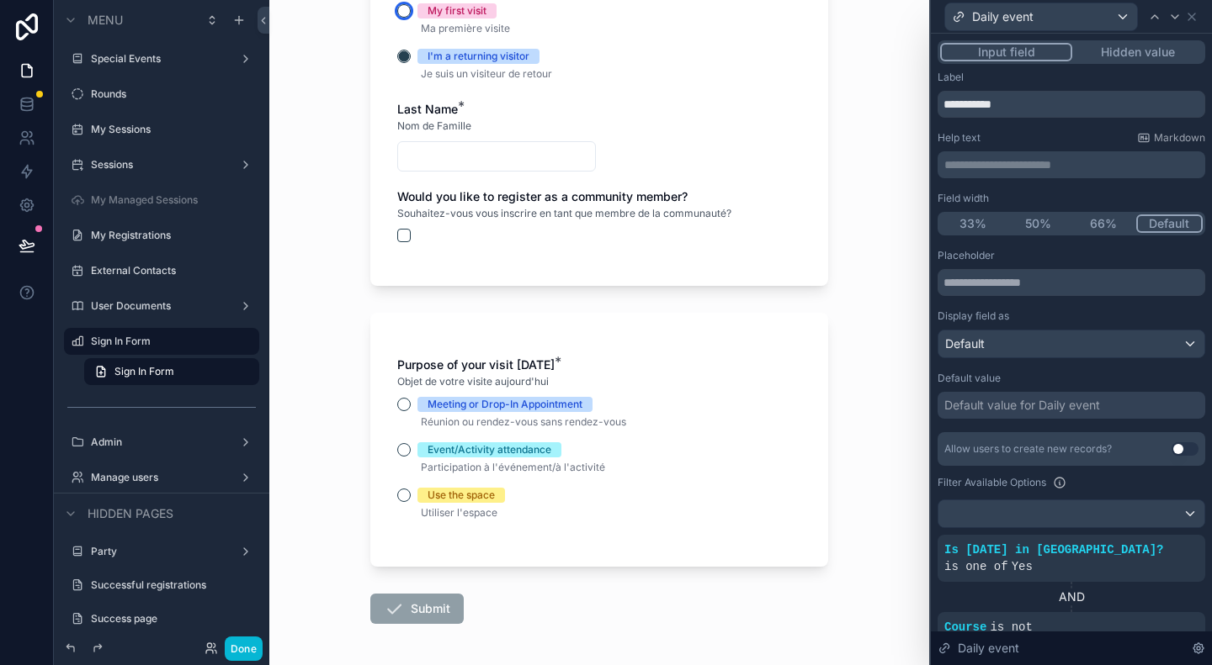
click at [400, 4] on button "My first visit" at bounding box center [403, 10] width 13 height 13
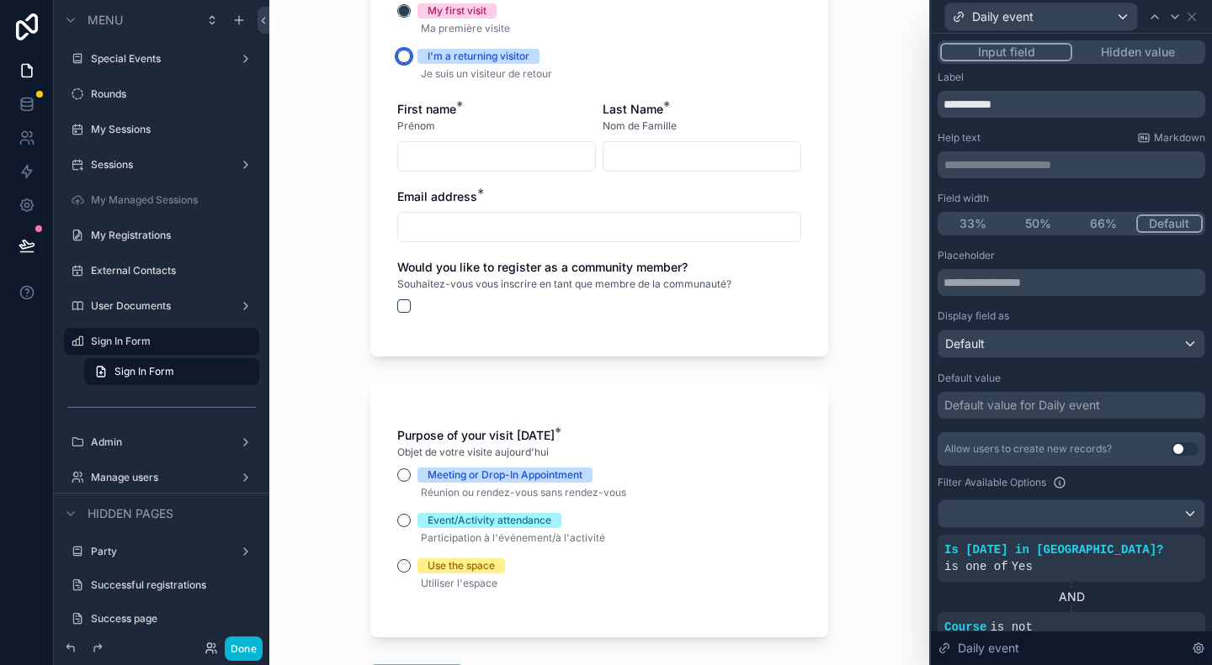
click at [397, 58] on button "I'm a returning visitor" at bounding box center [403, 56] width 13 height 13
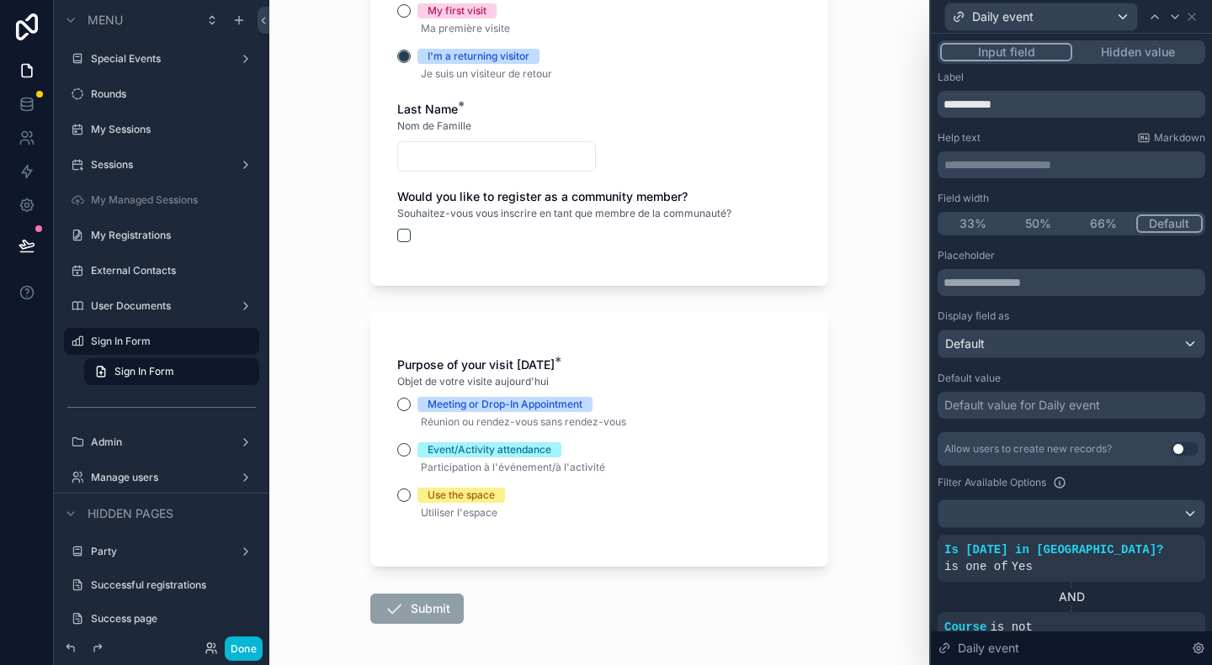
click at [429, 155] on input "scrollable content" at bounding box center [496, 157] width 197 height 24
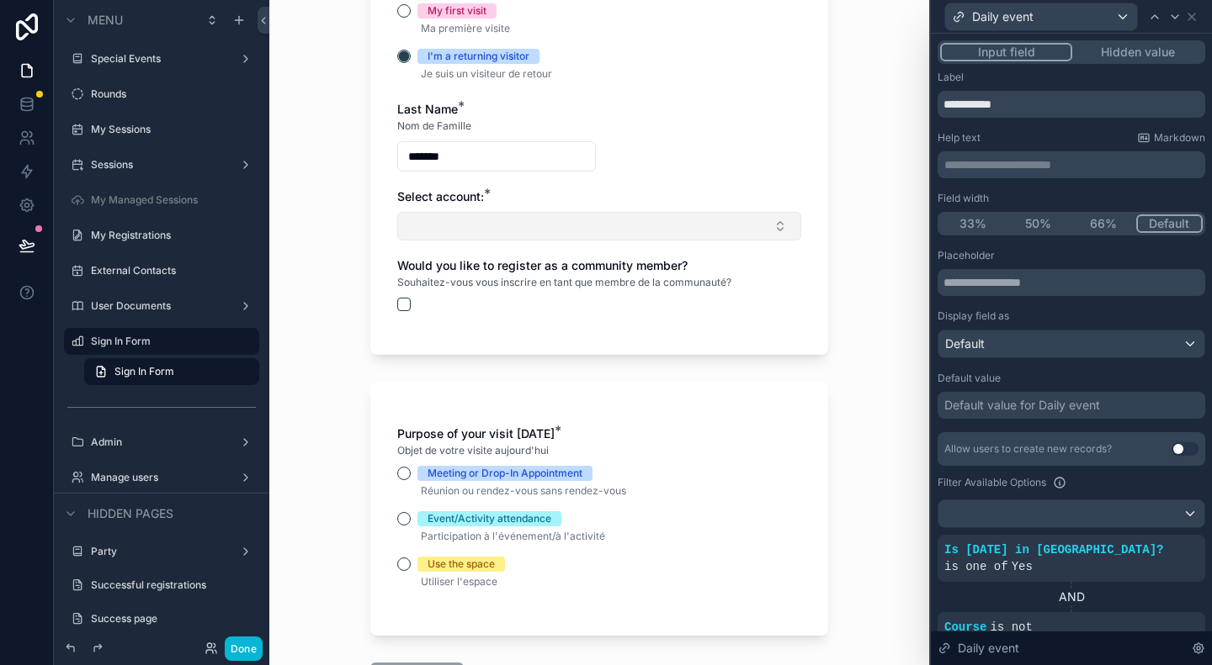
click at [501, 224] on button "Select Button" at bounding box center [599, 226] width 404 height 29
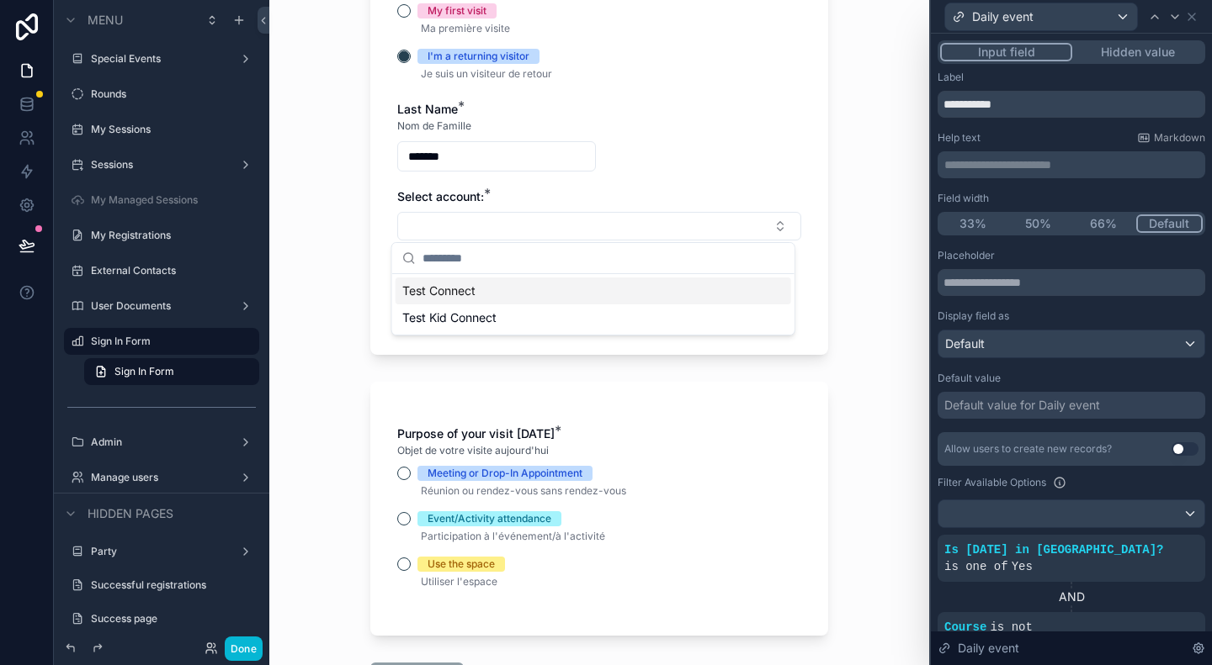
click at [507, 286] on div "Test Connect" at bounding box center [592, 291] width 395 height 27
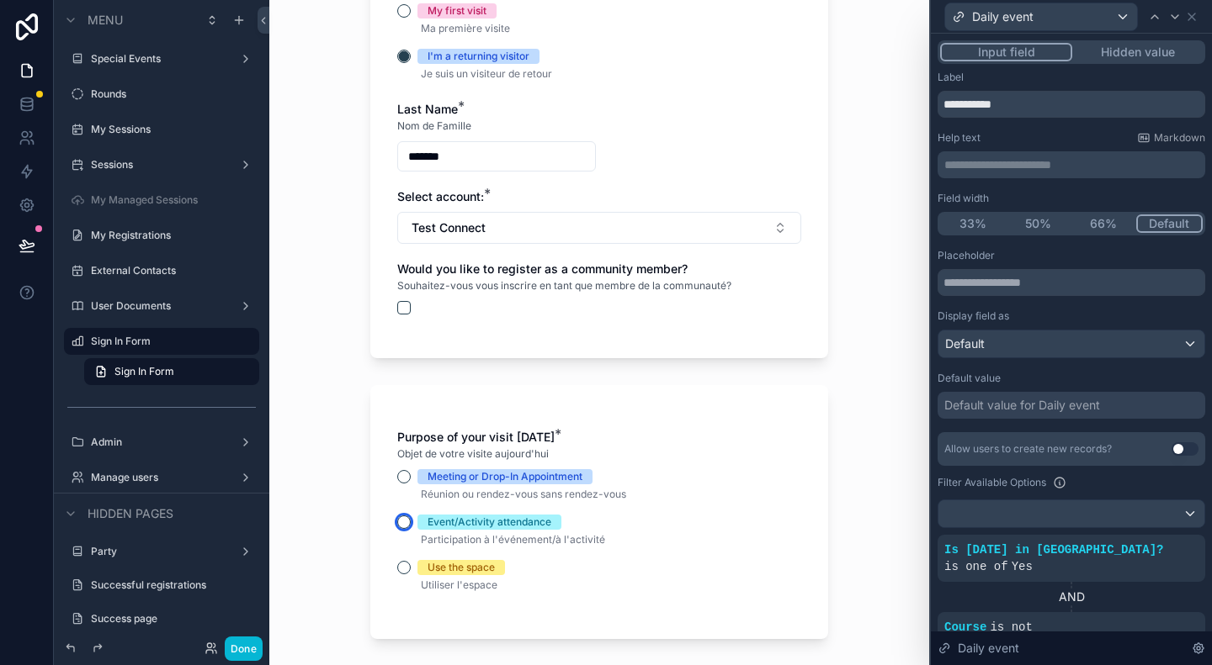
click at [402, 522] on button "Event/Activity attendance" at bounding box center [403, 522] width 13 height 13
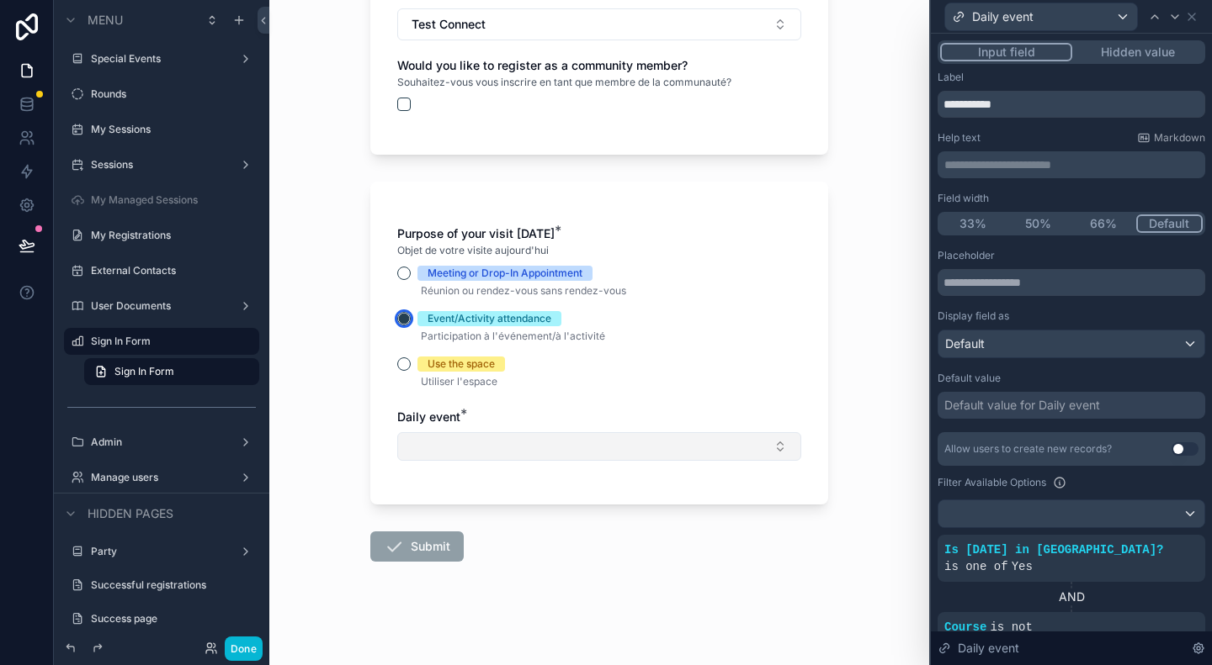
scroll to position [710, 0]
click at [663, 431] on button "Select Button" at bounding box center [599, 445] width 404 height 29
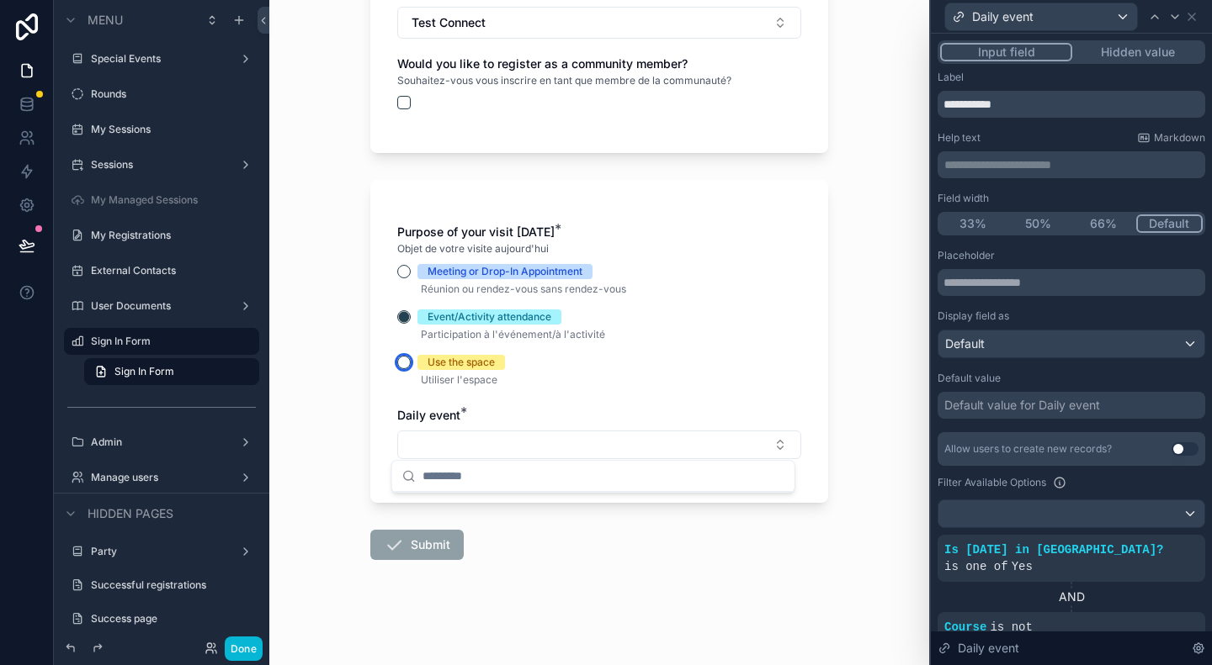
click at [398, 364] on button "Use the space" at bounding box center [403, 362] width 13 height 13
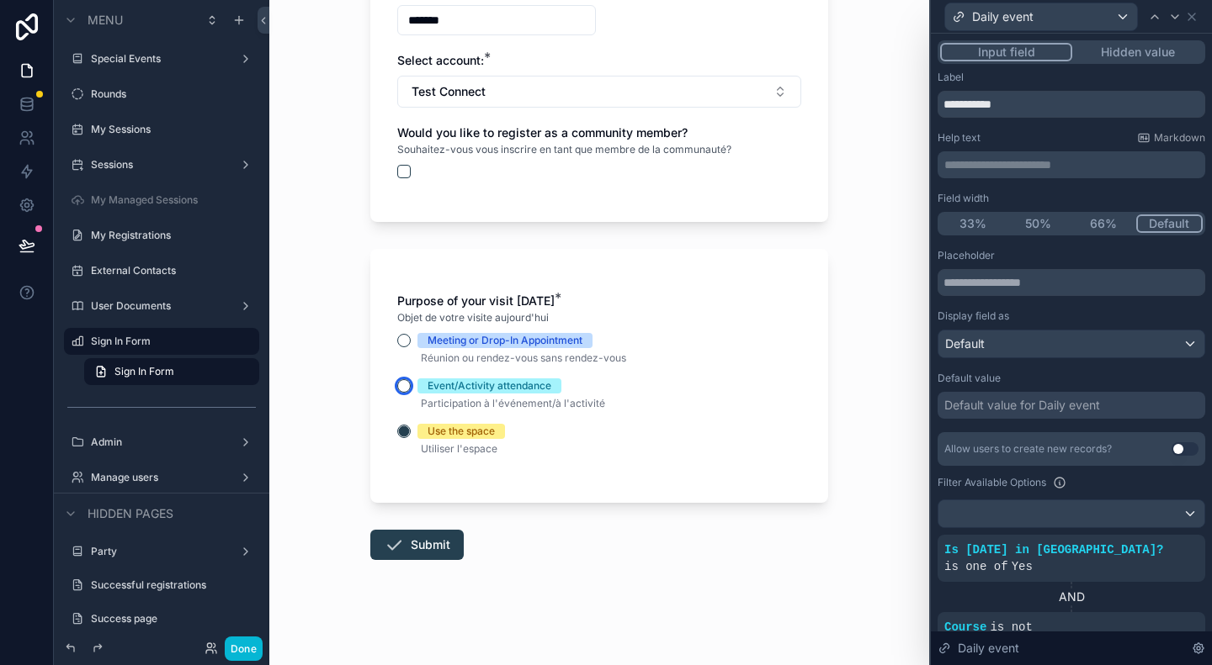
click at [398, 385] on button "Event/Activity attendance" at bounding box center [403, 385] width 13 height 13
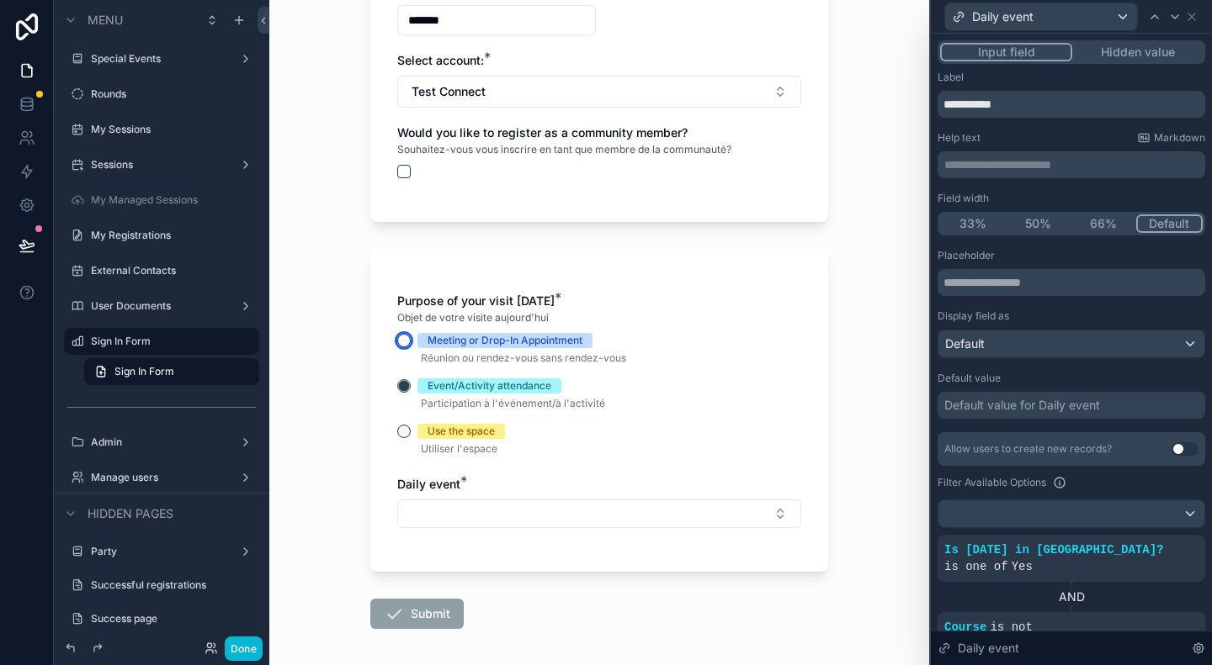
click at [400, 334] on button "Meeting or Drop-In Appointment" at bounding box center [403, 340] width 13 height 13
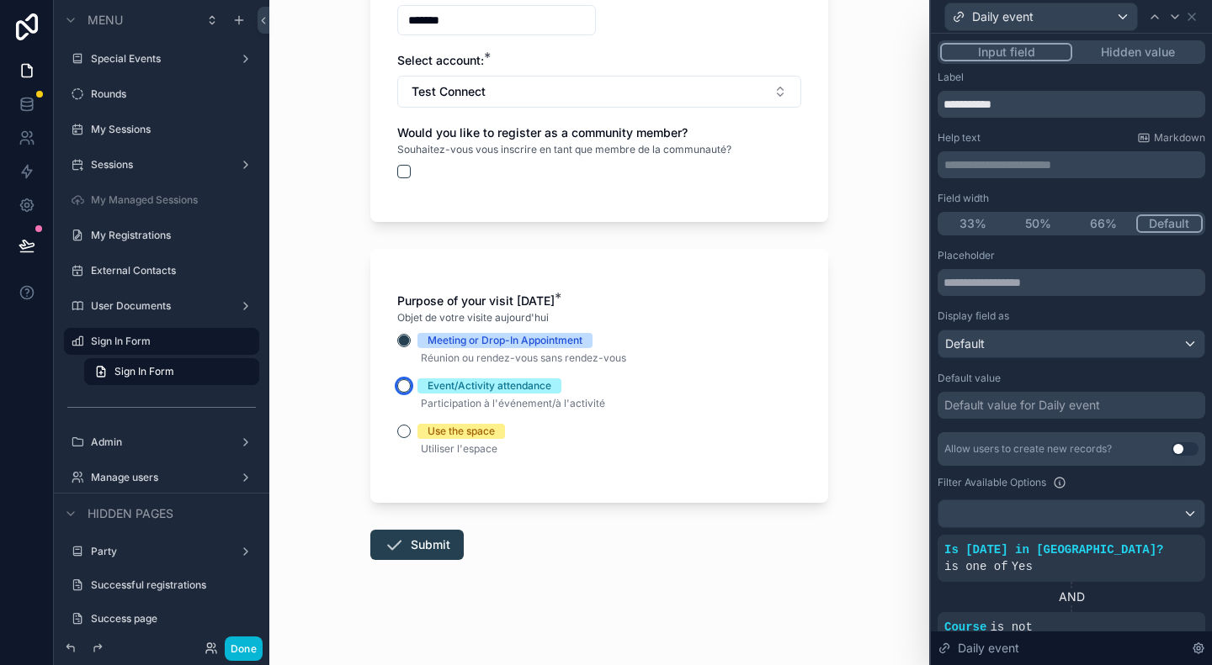
click at [397, 386] on button "Event/Activity attendance" at bounding box center [403, 385] width 13 height 13
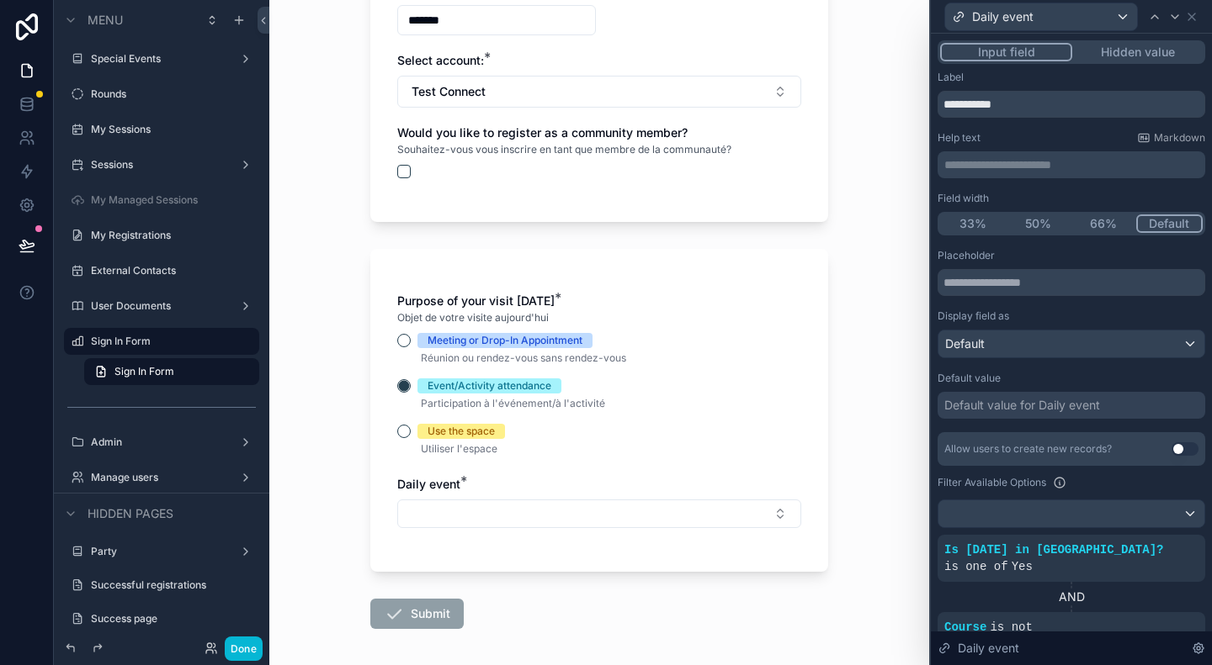
click at [400, 439] on p "Utiliser l'espace" at bounding box center [599, 449] width 404 height 20
click at [400, 432] on button "Use the space" at bounding box center [403, 431] width 13 height 13
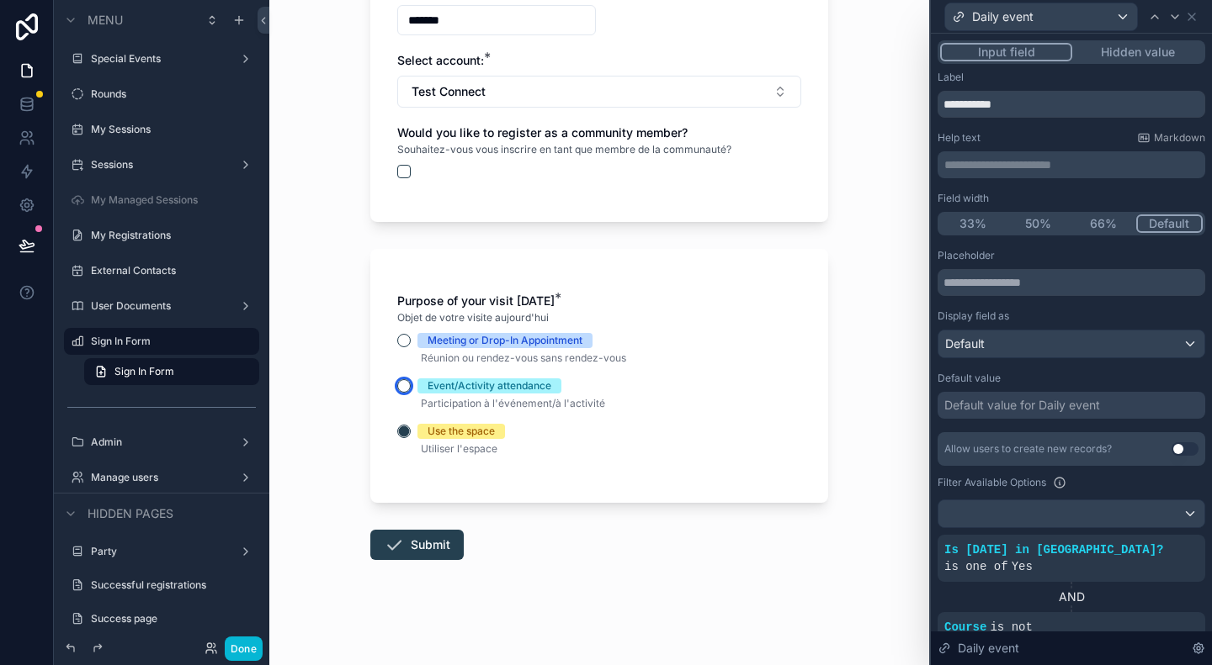
click at [401, 385] on button "Event/Activity attendance" at bounding box center [403, 385] width 13 height 13
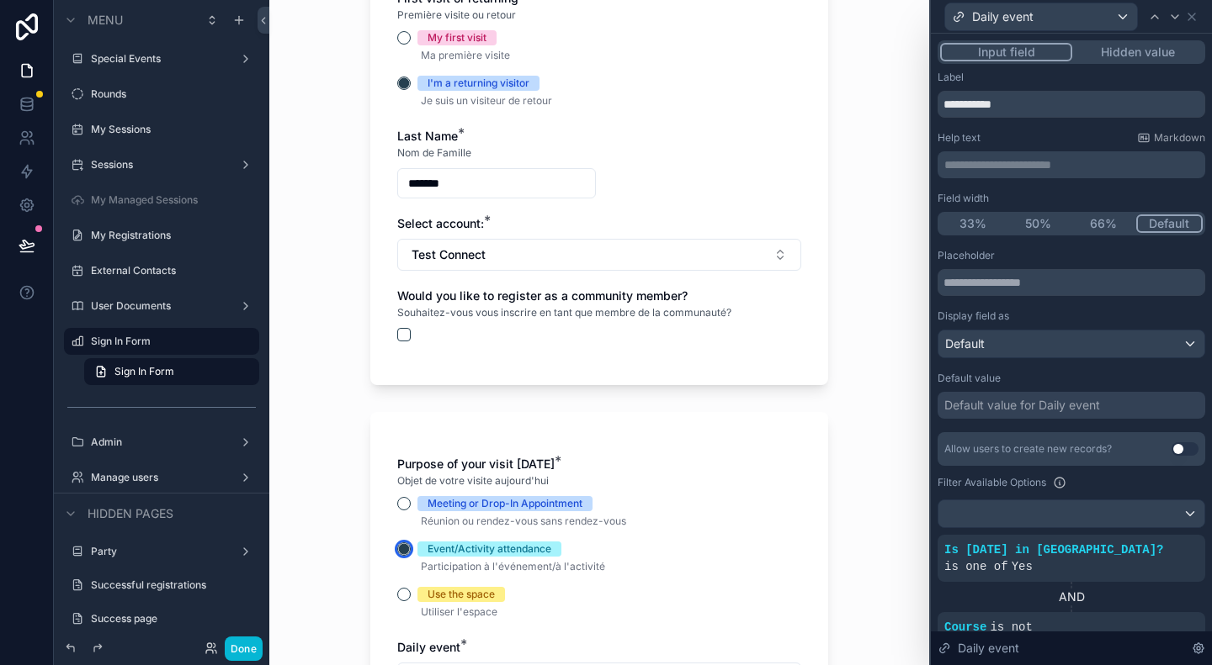
scroll to position [473, 0]
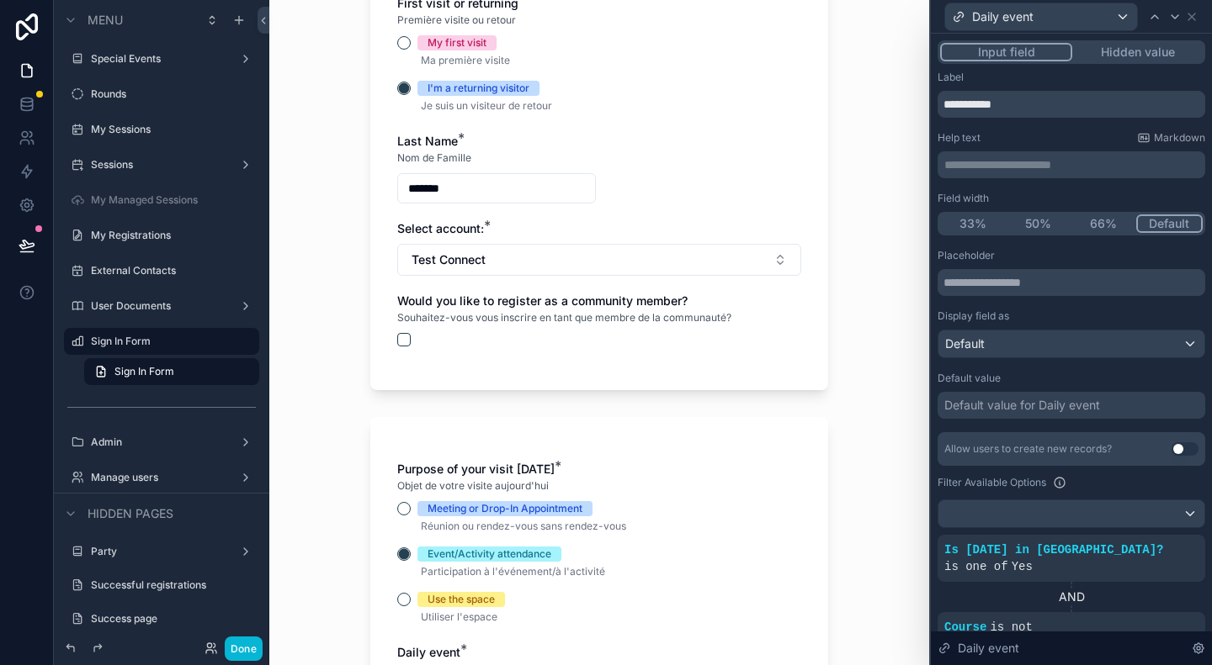
click at [469, 183] on input "*******" at bounding box center [496, 189] width 197 height 24
type input "******"
click at [527, 285] on div "First visit or returning Première visite ou retour My first visit Ma première v…" at bounding box center [599, 179] width 404 height 369
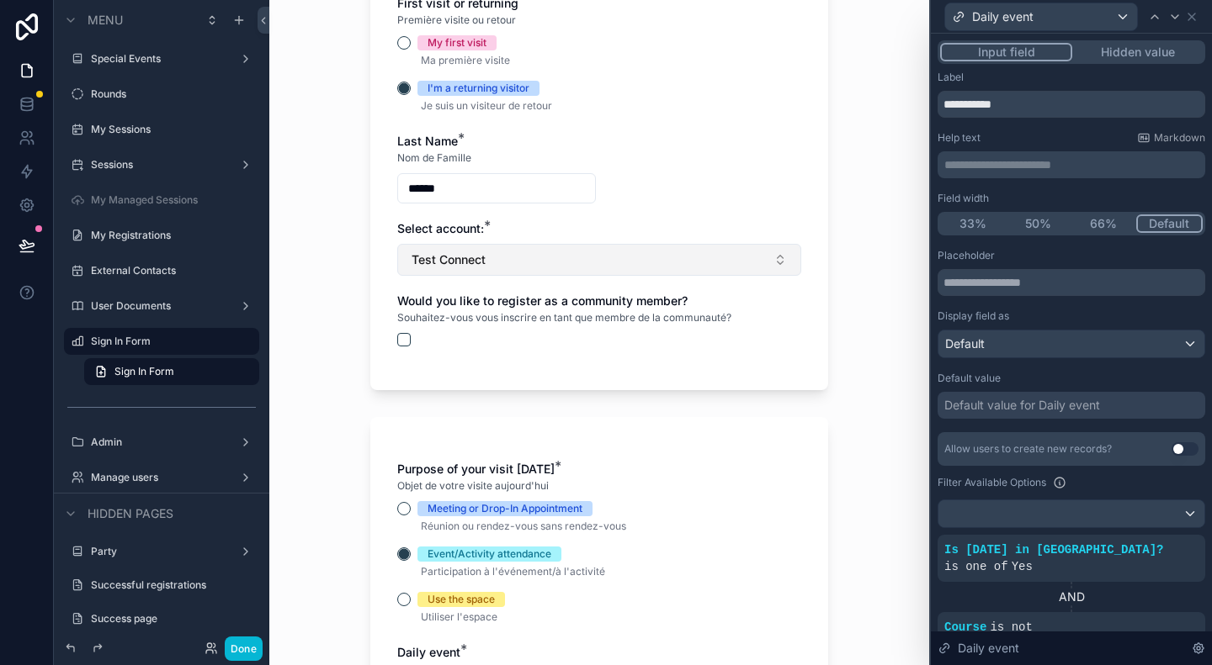
click at [527, 252] on button "Test Connect" at bounding box center [599, 260] width 404 height 32
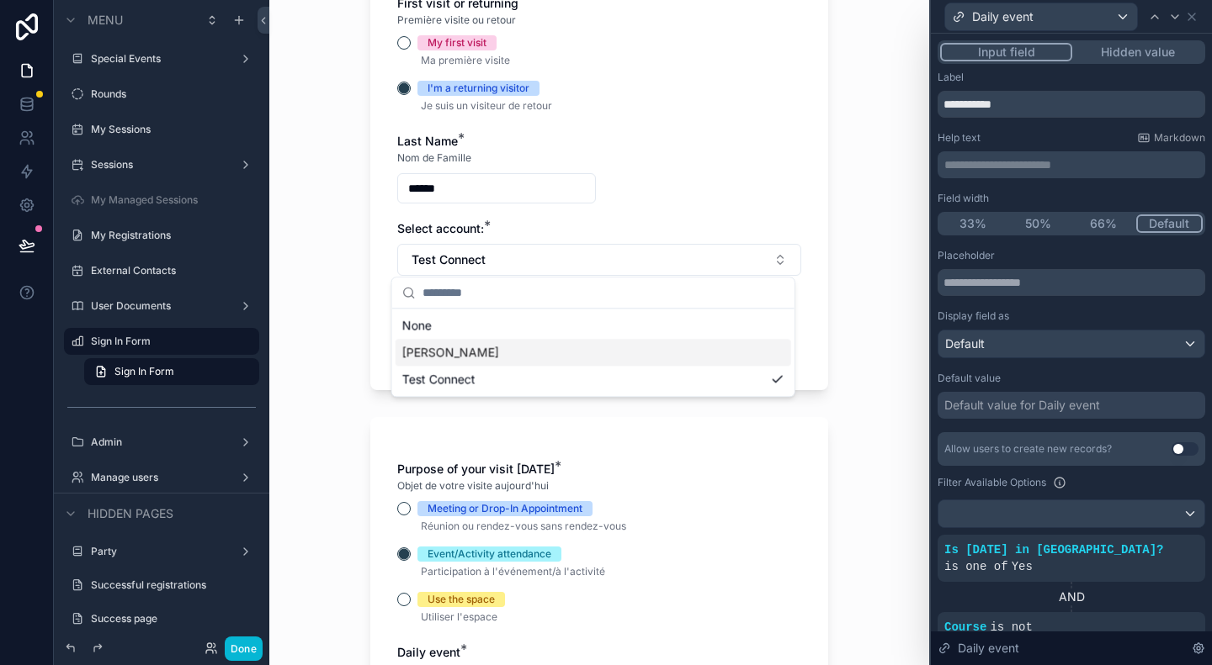
click at [492, 358] on span "[PERSON_NAME]" at bounding box center [450, 352] width 97 height 17
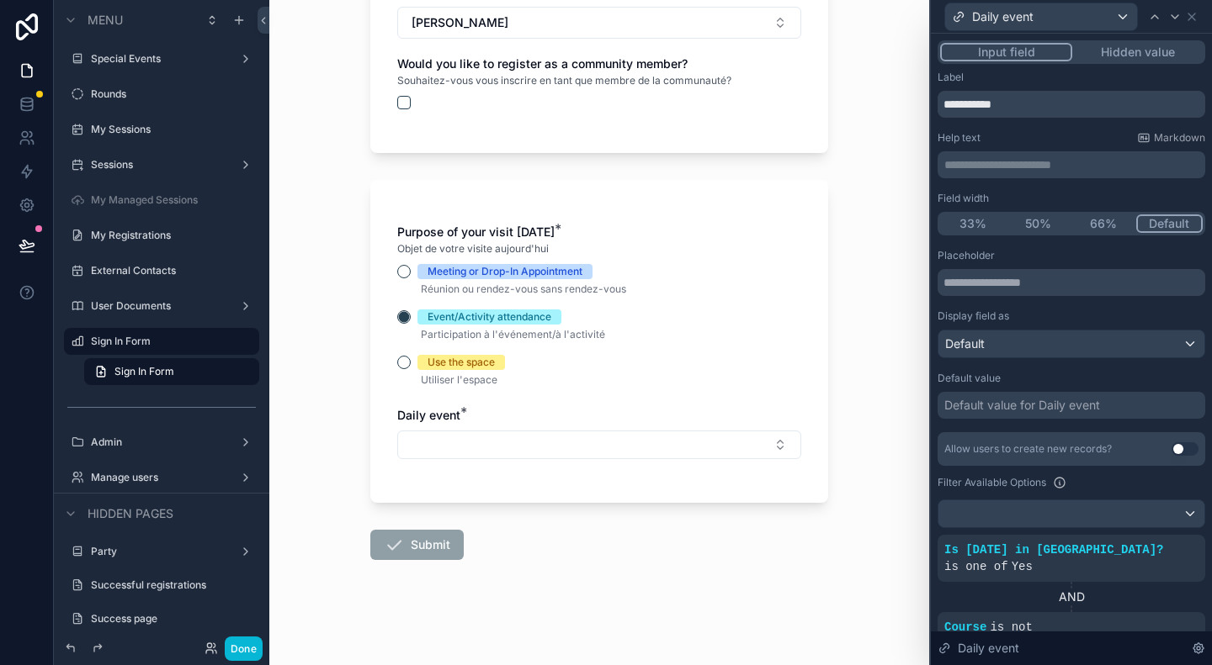
click at [402, 262] on div "Purpose of your visit [DATE] * Objet de votre visite [DATE] Meeting or Drop-In …" at bounding box center [599, 307] width 404 height 167
click at [399, 268] on button "Meeting or Drop-In Appointment" at bounding box center [403, 271] width 13 height 13
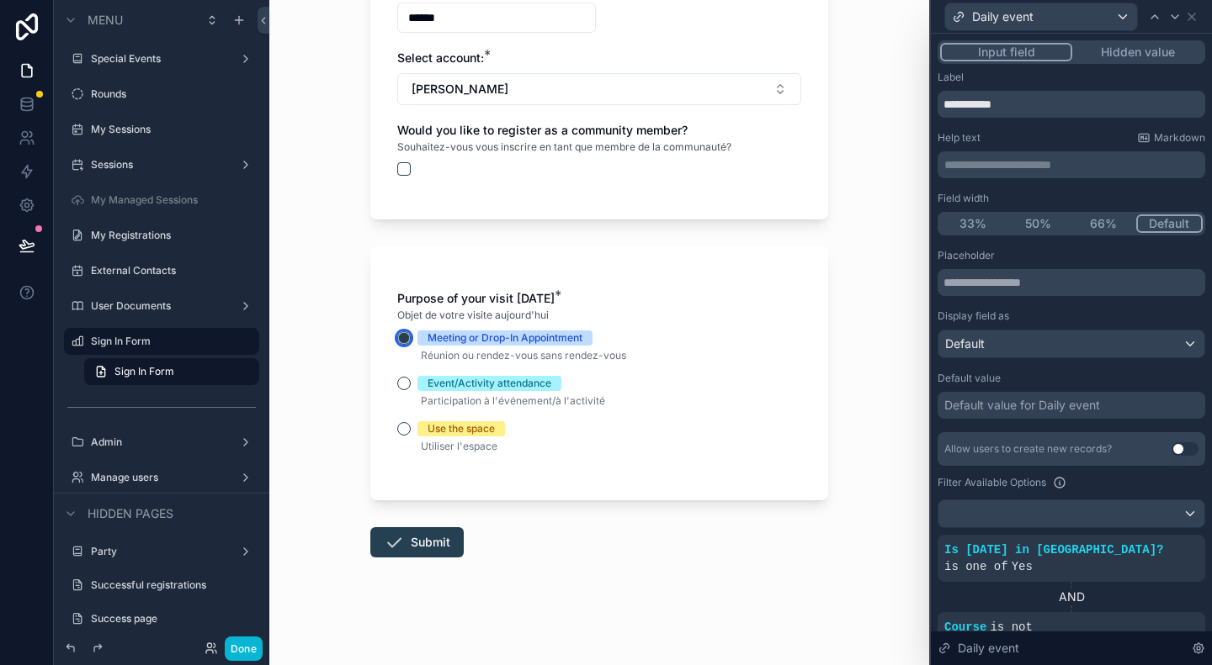
scroll to position [641, 0]
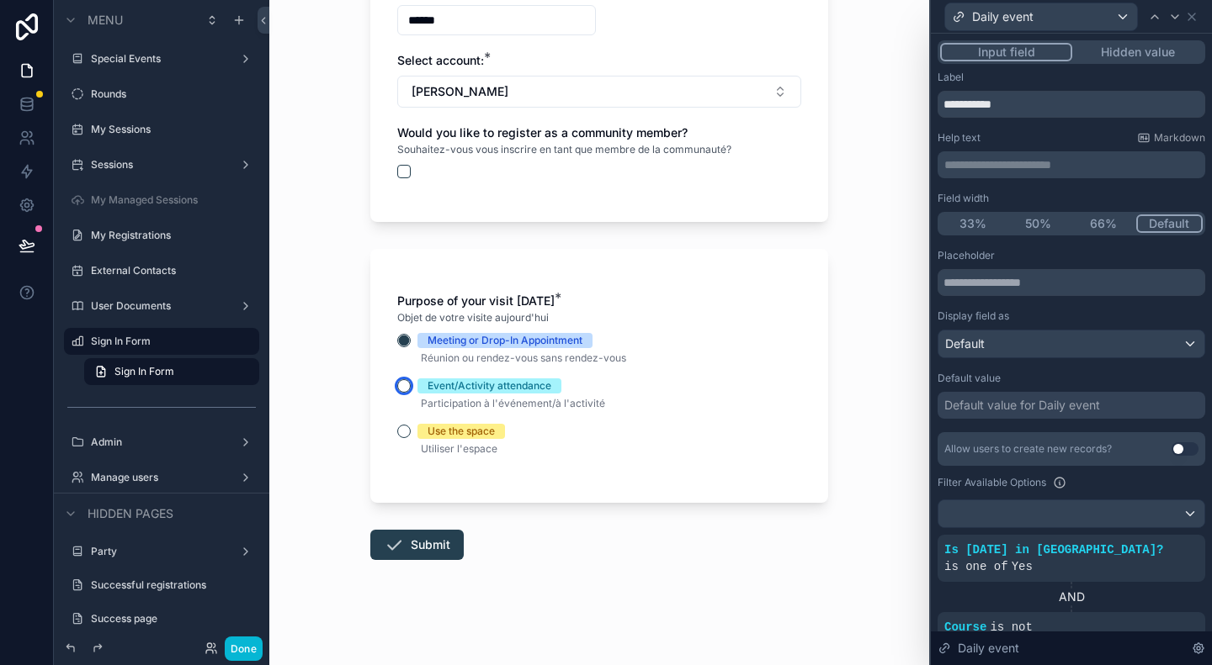
click at [401, 381] on button "Event/Activity attendance" at bounding box center [403, 385] width 13 height 13
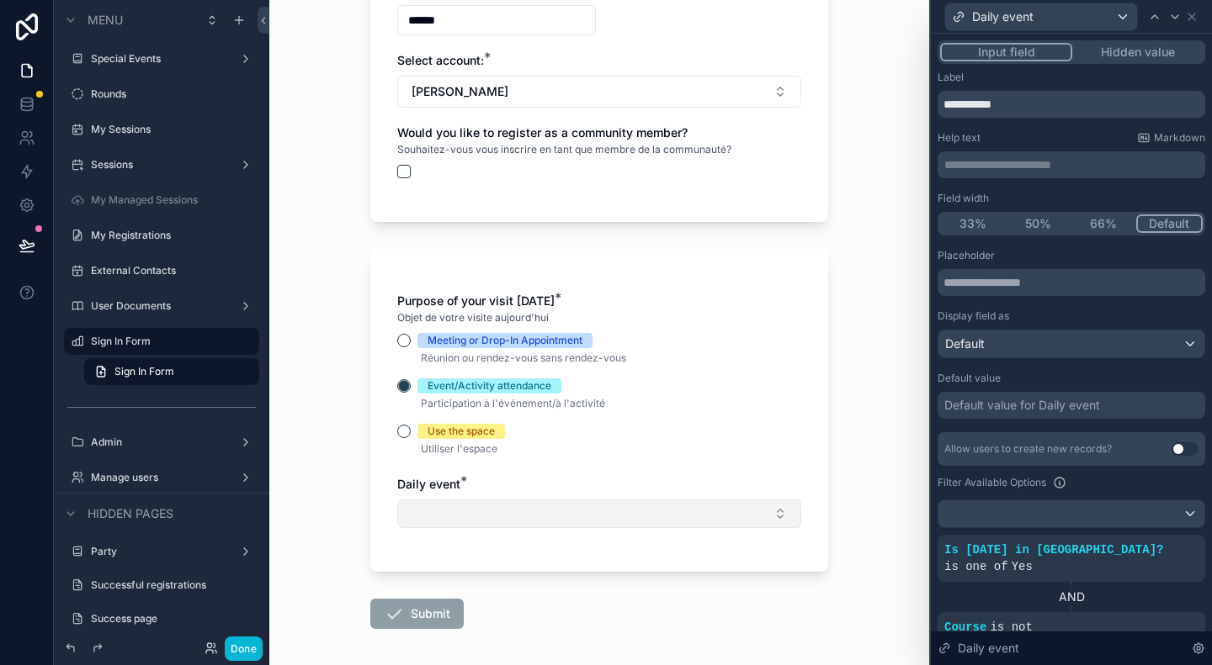
click at [446, 515] on button "Select Button" at bounding box center [599, 514] width 404 height 29
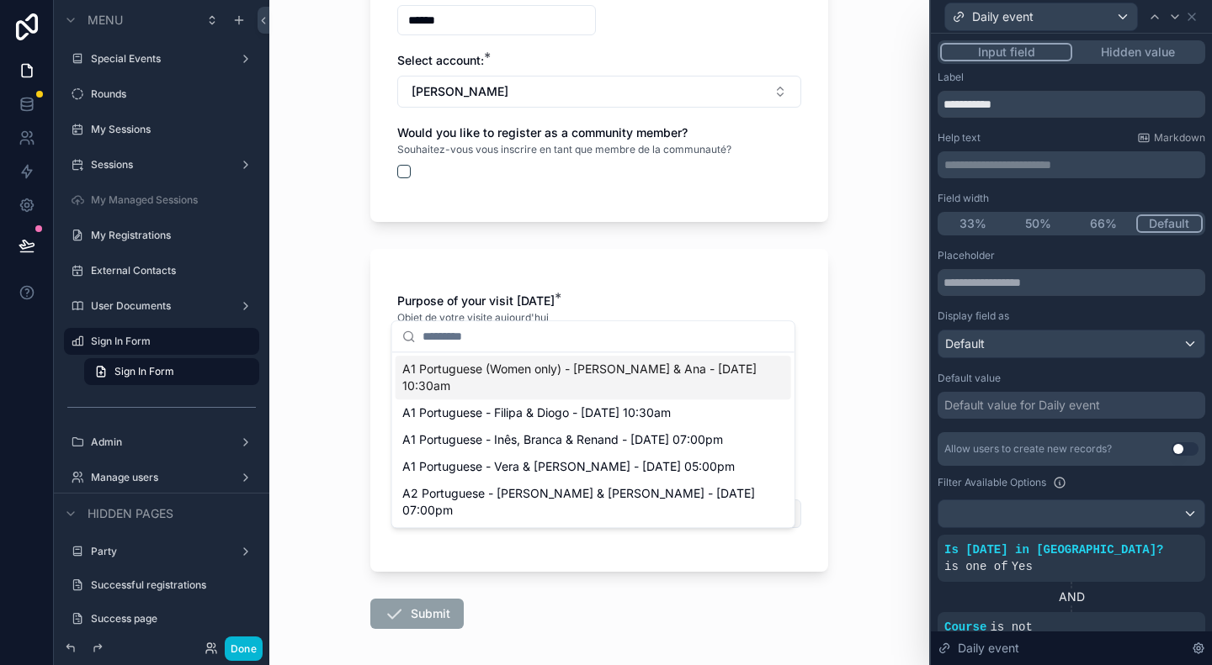
click at [446, 515] on button "Select Button" at bounding box center [599, 514] width 404 height 29
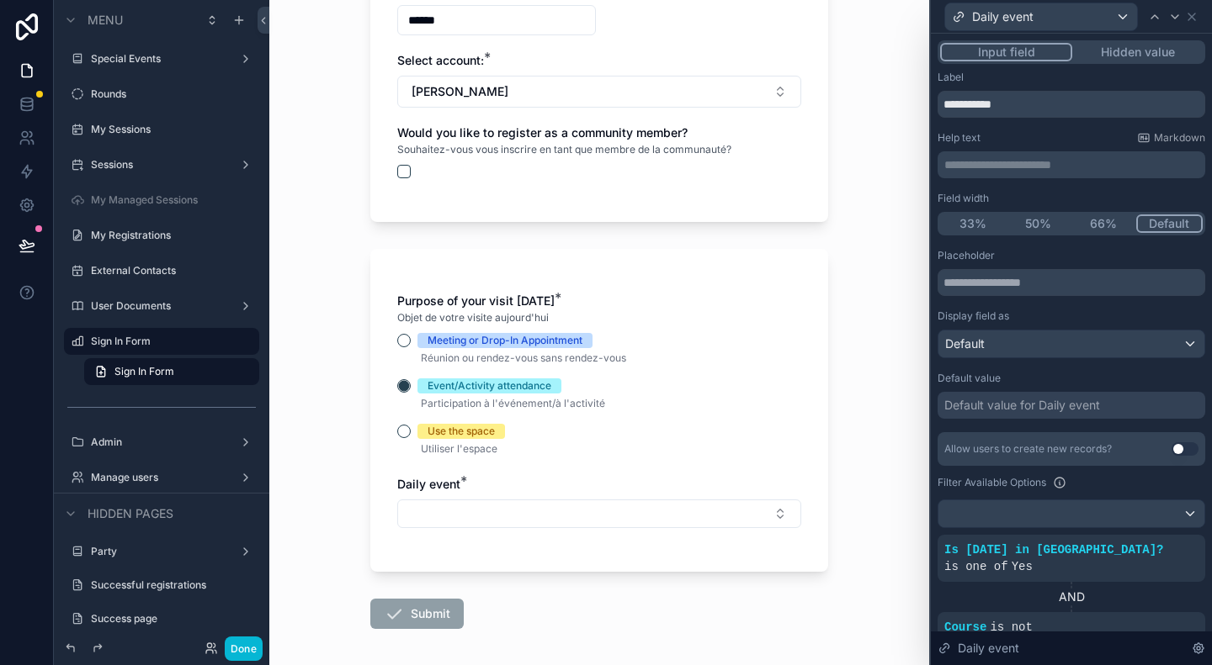
click at [426, 605] on span "Submit" at bounding box center [416, 614] width 93 height 30
click at [498, 386] on div "Event/Activity attendance" at bounding box center [489, 386] width 124 height 15
click at [411, 386] on button "Event/Activity attendance" at bounding box center [403, 385] width 13 height 13
click at [498, 386] on div "Event/Activity attendance" at bounding box center [489, 386] width 124 height 15
click at [411, 386] on button "Event/Activity attendance" at bounding box center [403, 385] width 13 height 13
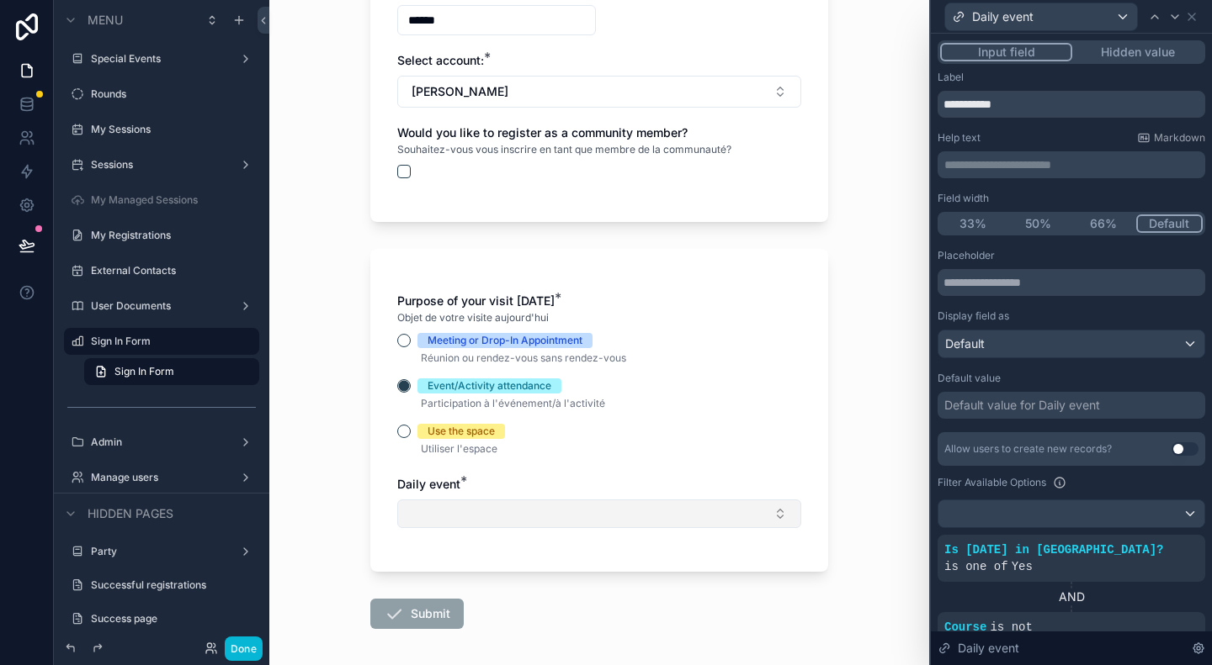
click at [517, 508] on button "Select Button" at bounding box center [599, 514] width 404 height 29
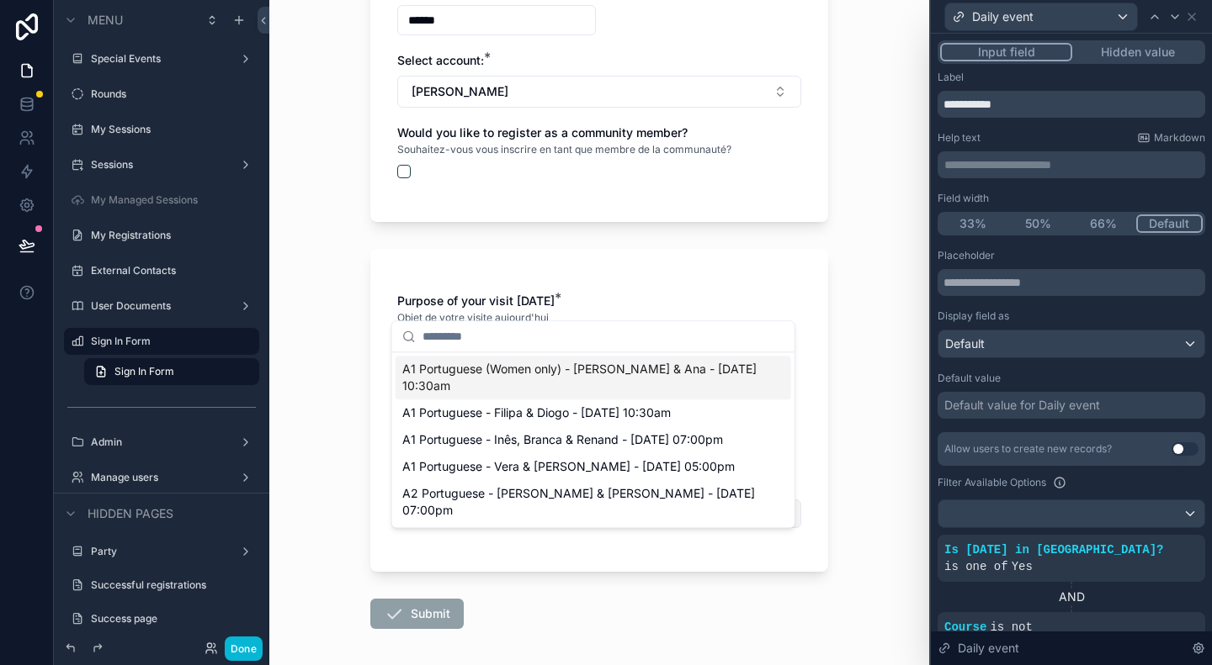
click at [517, 508] on button "Select Button" at bounding box center [599, 514] width 404 height 29
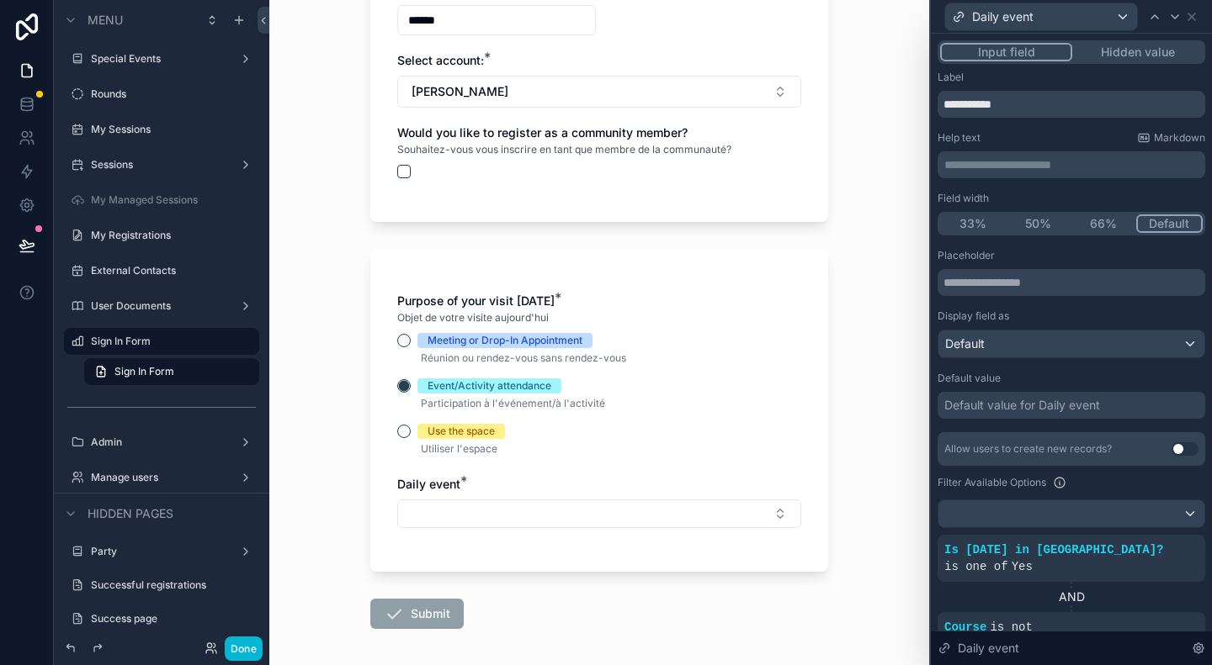
click at [417, 427] on span "Use the space" at bounding box center [460, 431] width 87 height 15
click at [411, 427] on button "Use the space" at bounding box center [403, 431] width 13 height 13
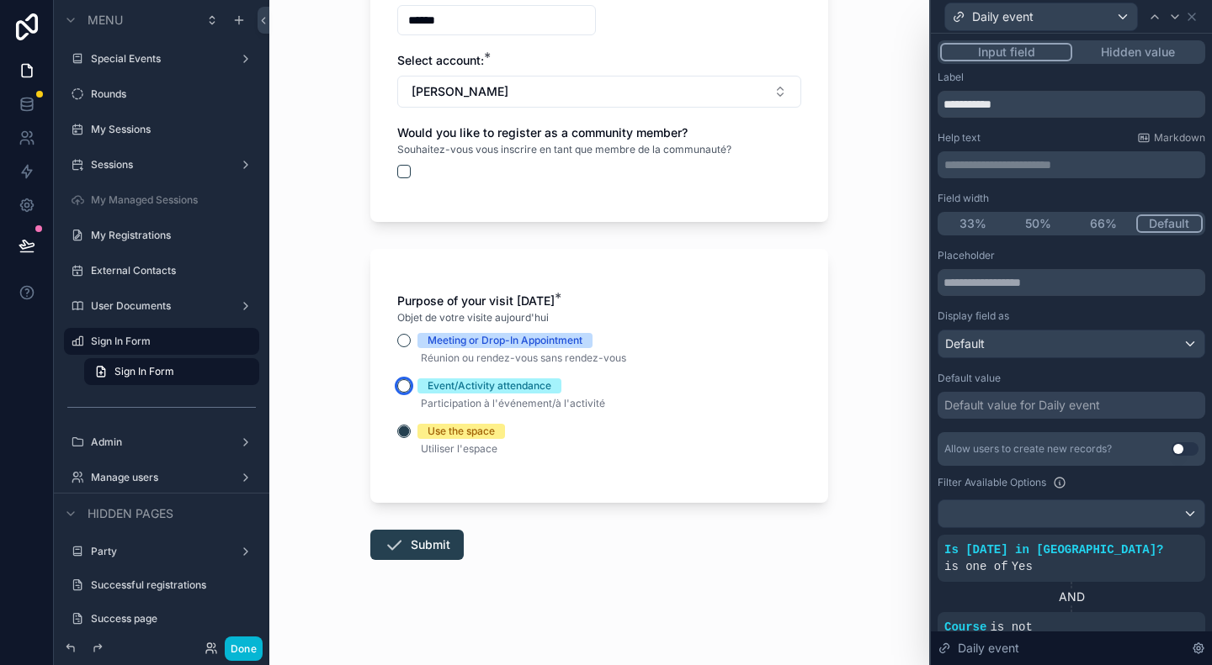
click at [402, 388] on button "Event/Activity attendance" at bounding box center [403, 385] width 13 height 13
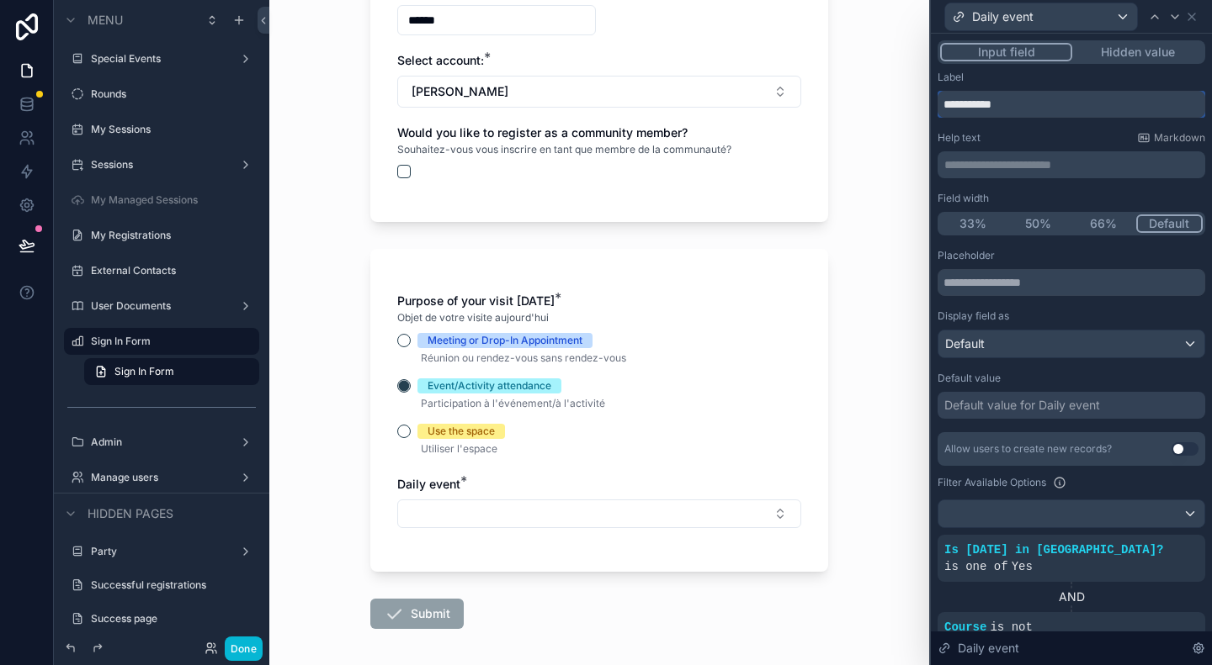
click at [1087, 103] on input "**********" at bounding box center [1071, 104] width 268 height 27
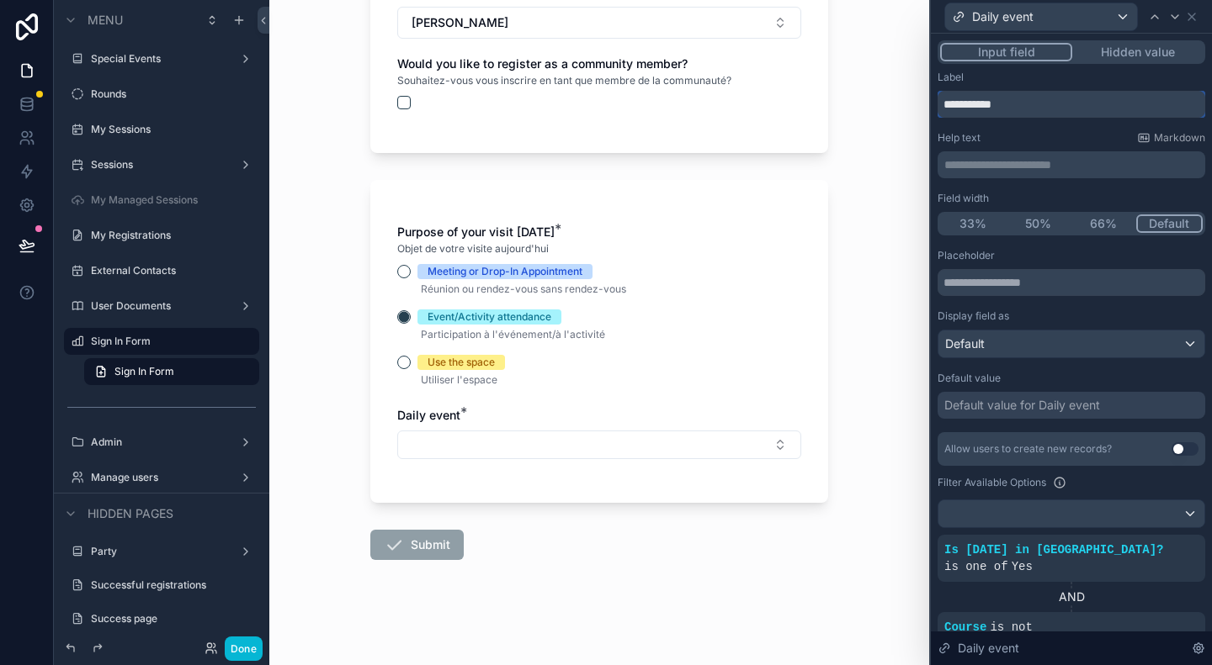
scroll to position [0, 0]
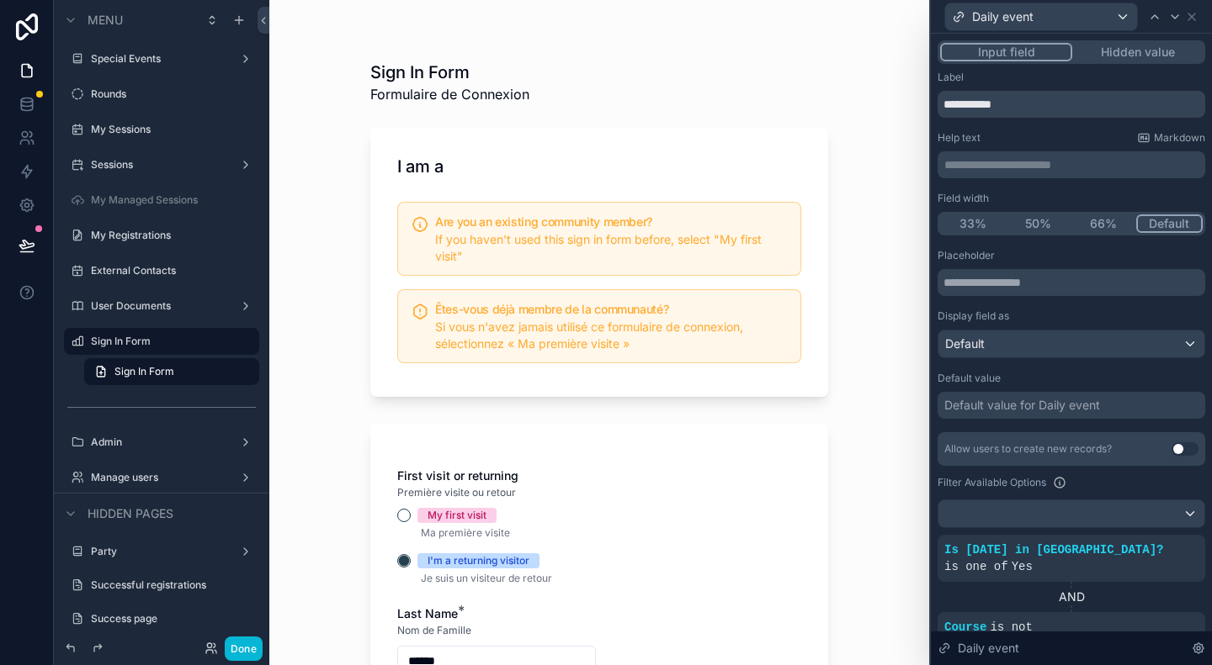
click at [1020, 172] on p "**********" at bounding box center [1072, 164] width 257 height 17
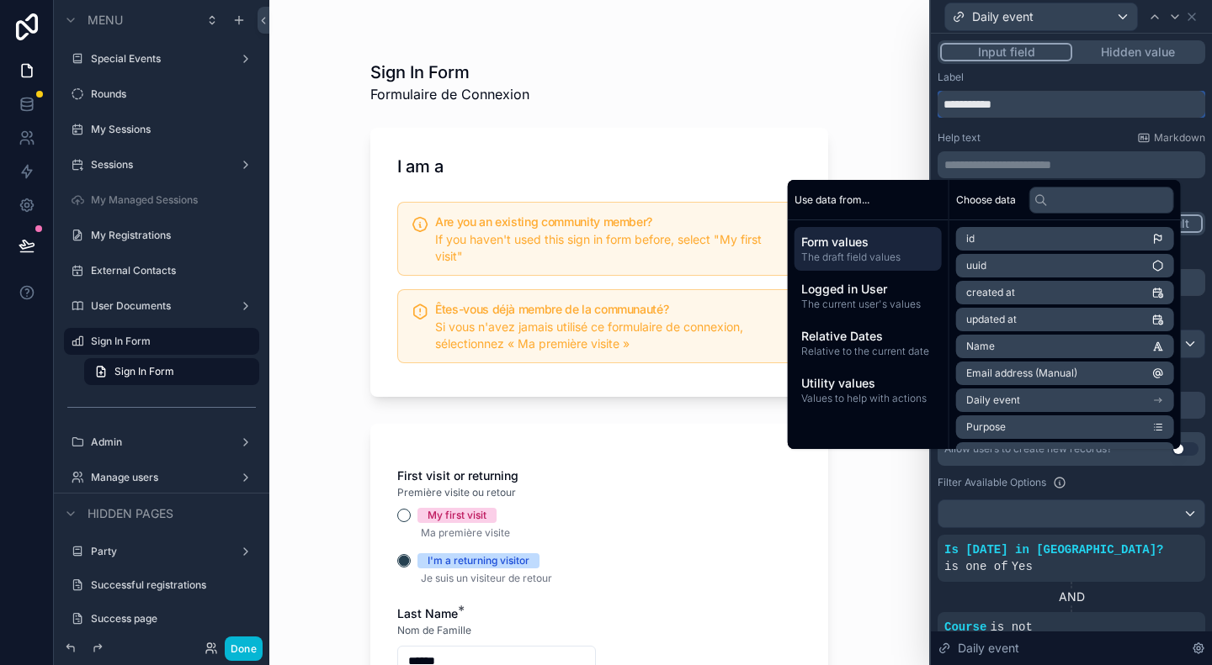
click at [1035, 101] on input "**********" at bounding box center [1071, 104] width 268 height 27
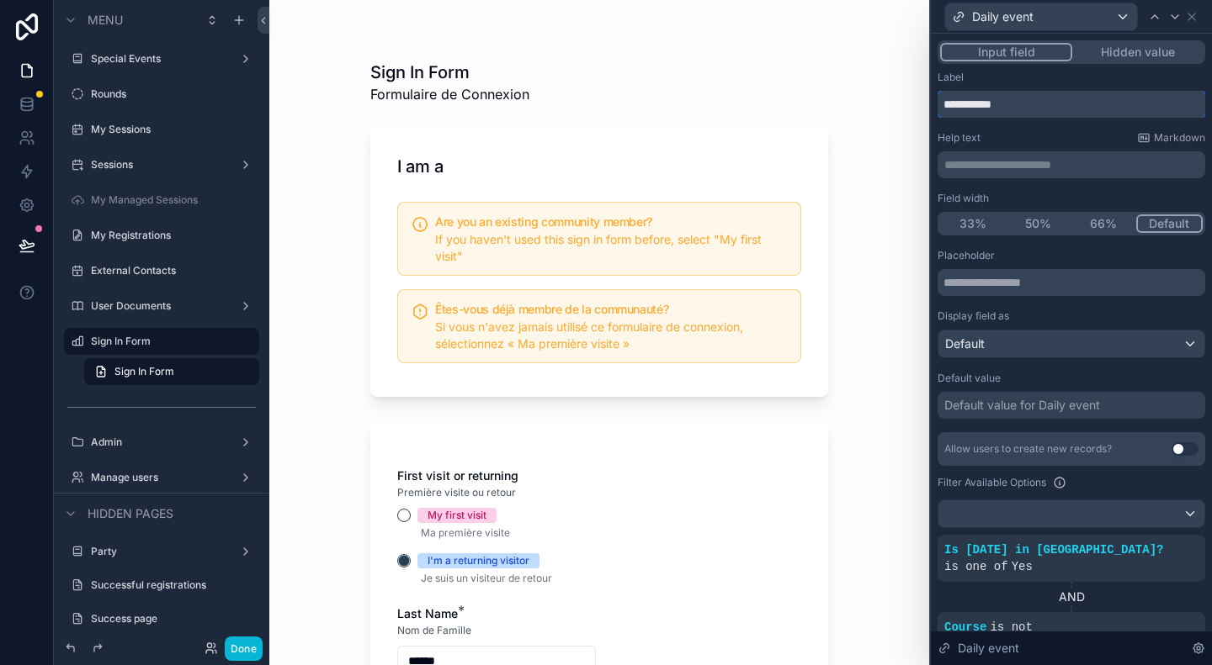
drag, startPoint x: 1053, startPoint y: 102, endPoint x: 925, endPoint y: 103, distance: 128.7
click at [925, 103] on div "**********" at bounding box center [606, 332] width 1212 height 665
click at [1023, 162] on p "**********" at bounding box center [1072, 164] width 257 height 17
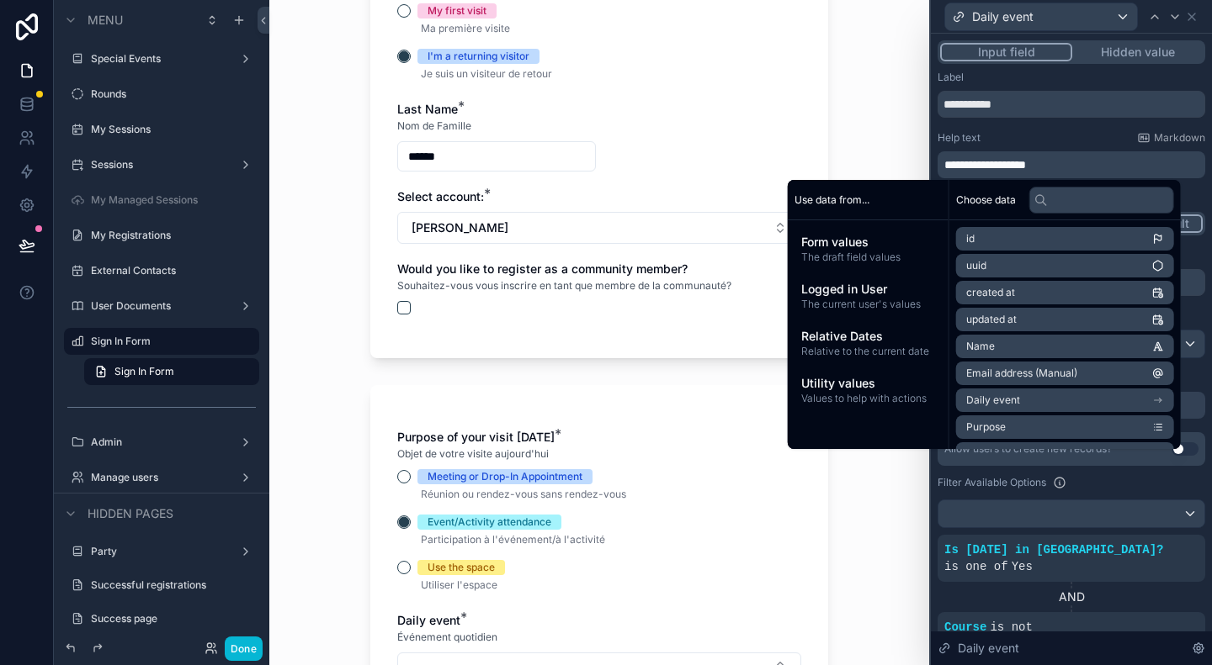
scroll to position [673, 0]
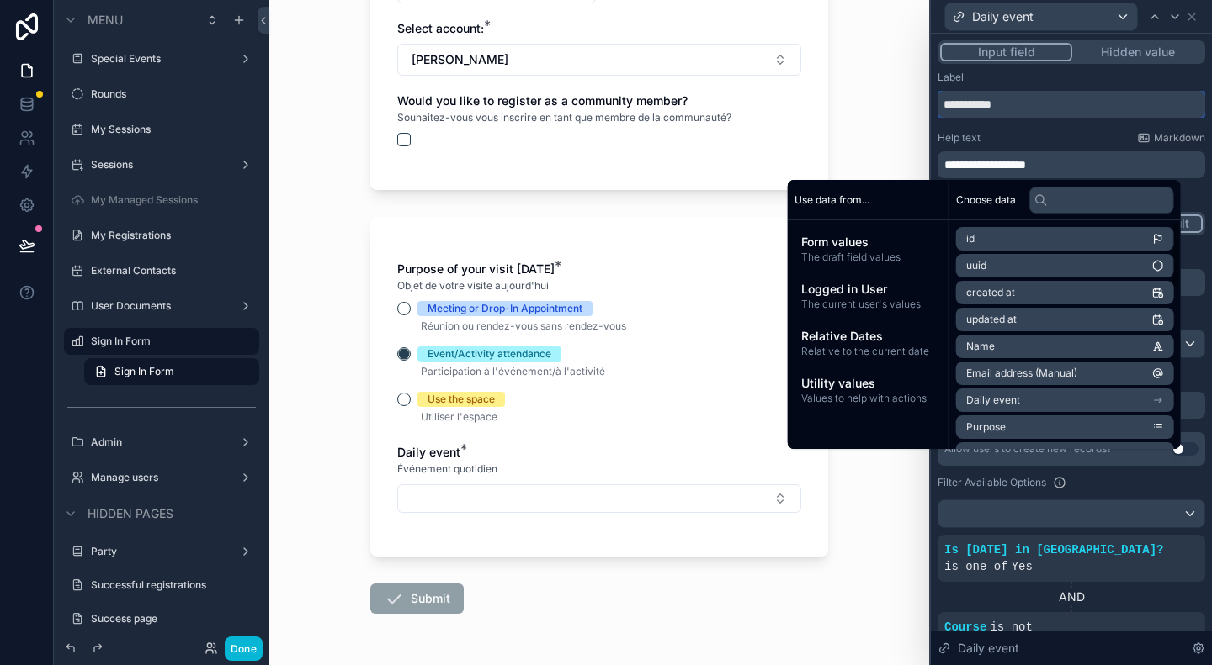
click at [1067, 100] on input "**********" at bounding box center [1071, 104] width 268 height 27
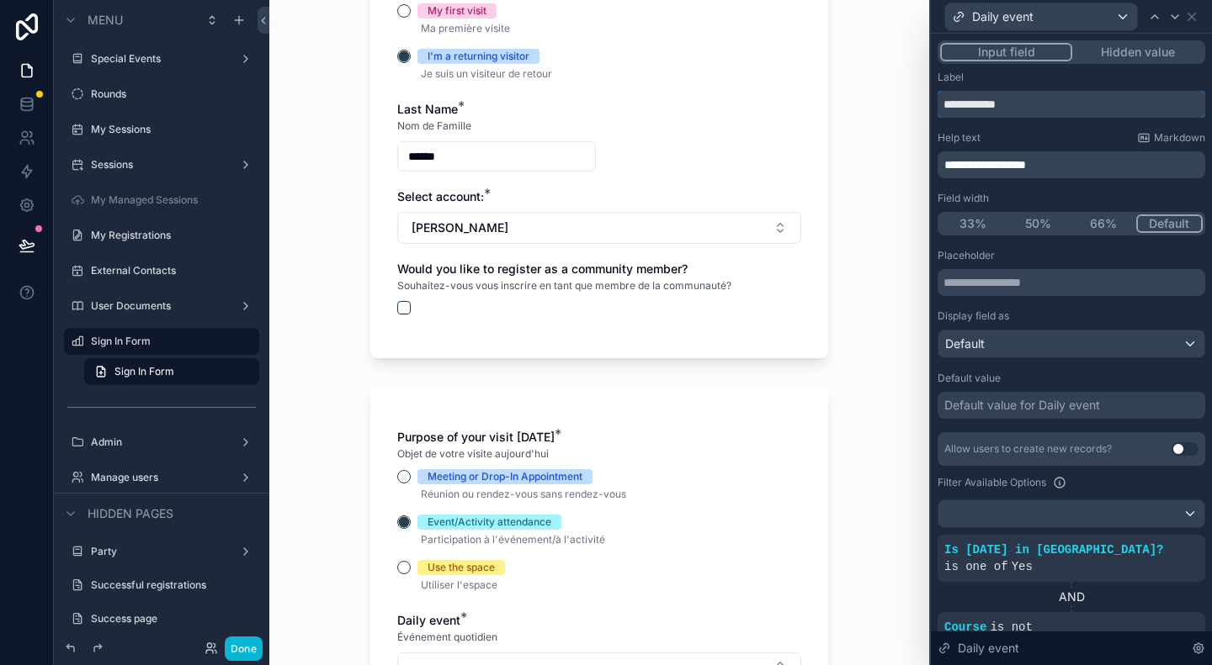
scroll to position [589, 0]
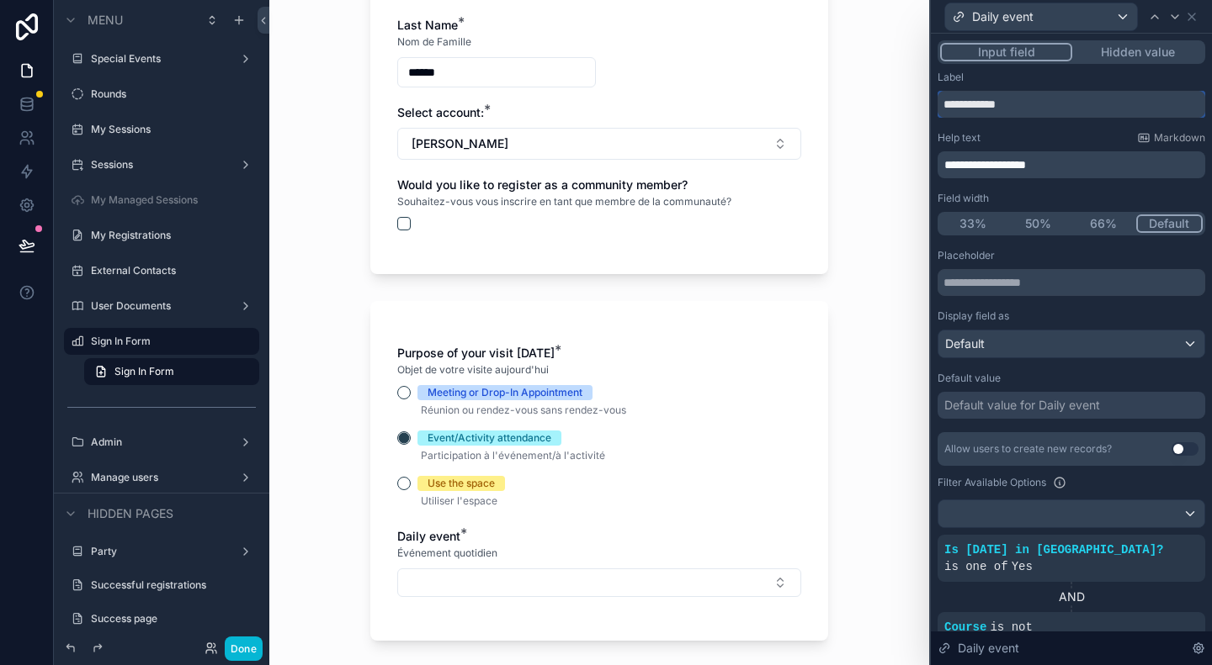
type input "**********"
click at [1117, 162] on p "**********" at bounding box center [1072, 164] width 257 height 17
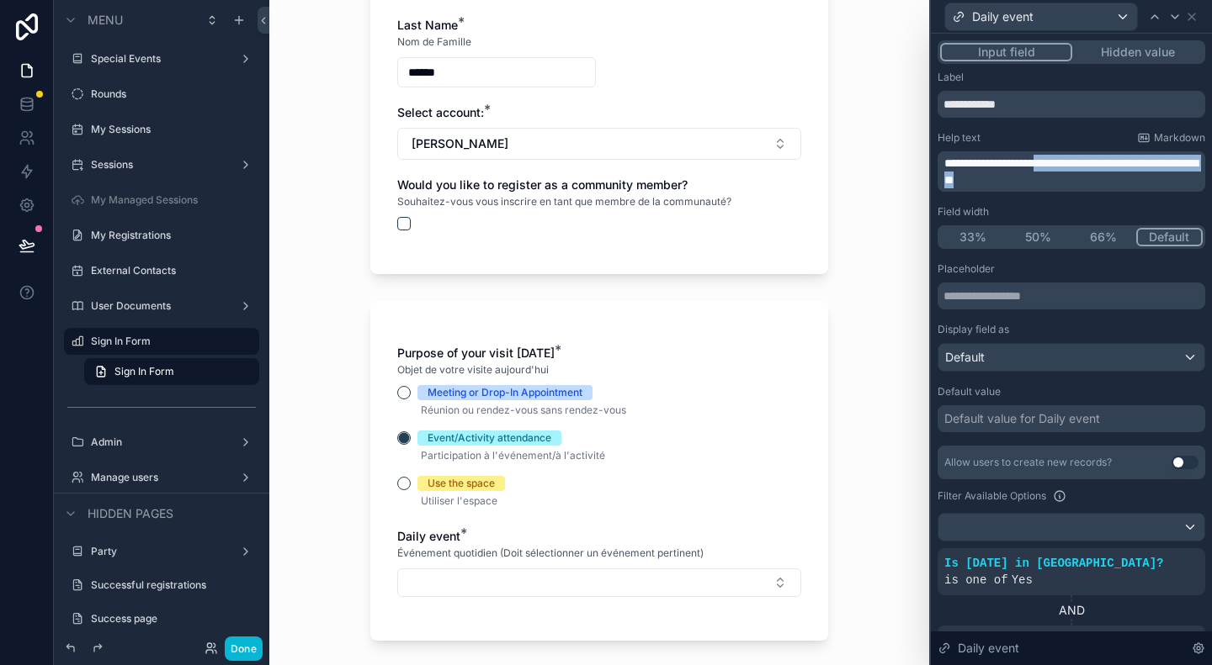
drag, startPoint x: 1080, startPoint y: 181, endPoint x: 1067, endPoint y: 162, distance: 22.9
click at [1067, 162] on p "**********" at bounding box center [1072, 172] width 257 height 34
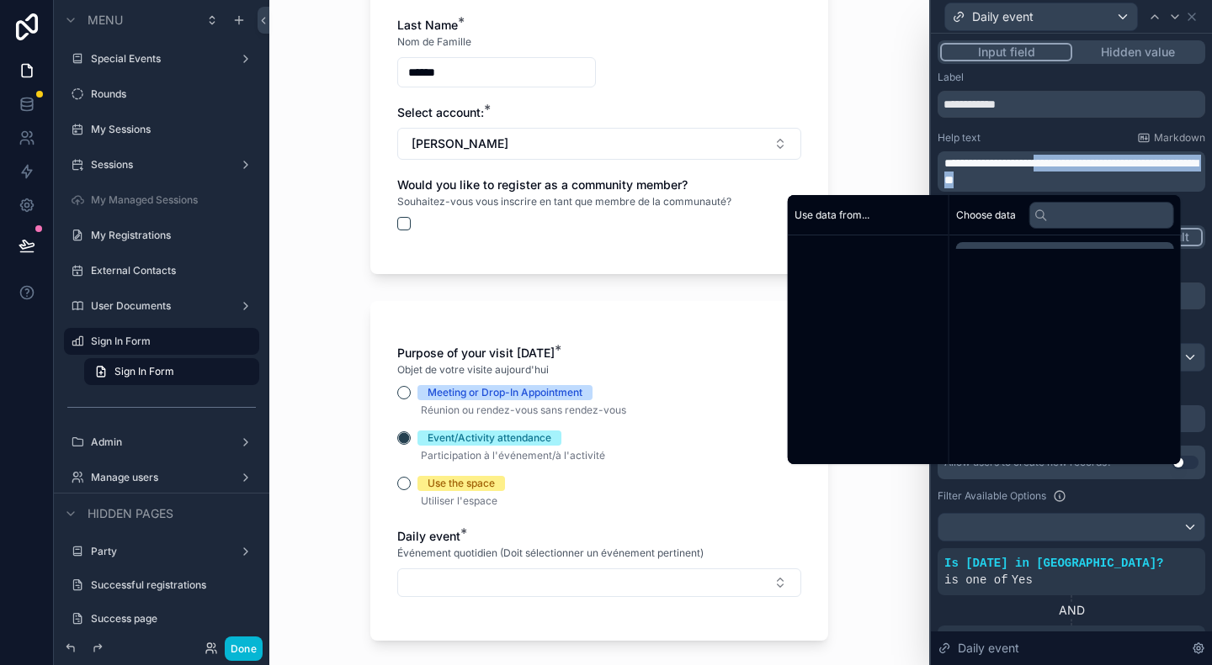
click at [1053, 175] on span "**********" at bounding box center [1070, 171] width 253 height 29
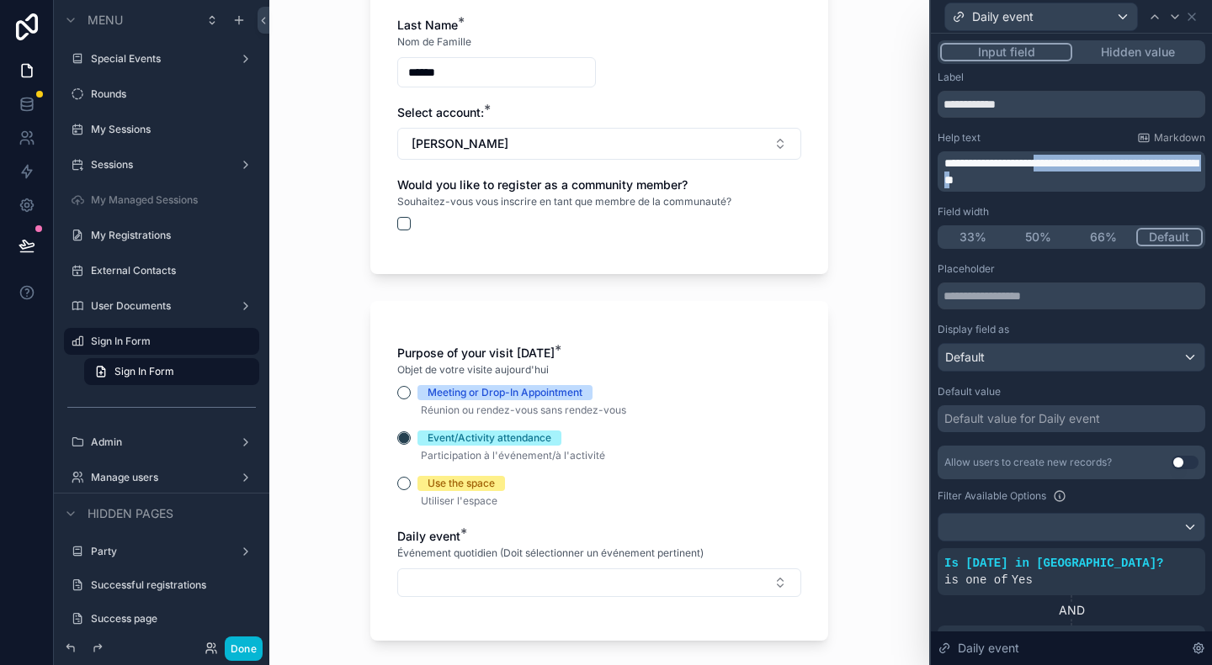
drag, startPoint x: 1059, startPoint y: 182, endPoint x: 1068, endPoint y: 165, distance: 19.2
click at [1068, 165] on span "**********" at bounding box center [1070, 171] width 253 height 29
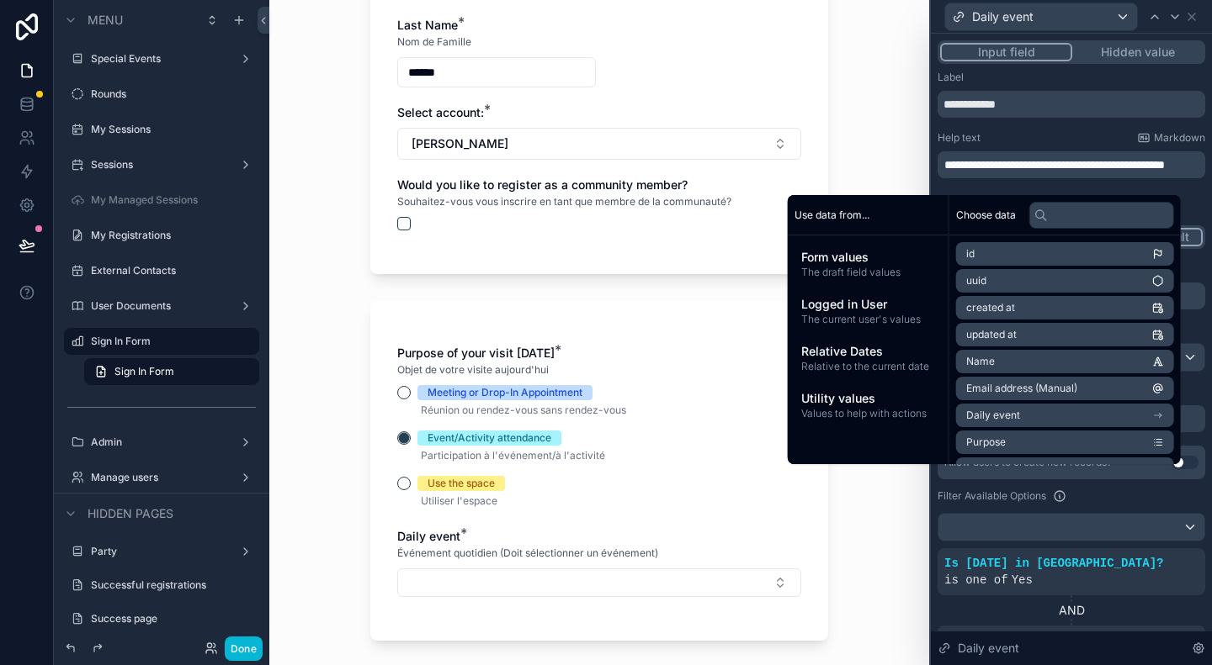
scroll to position [0, 0]
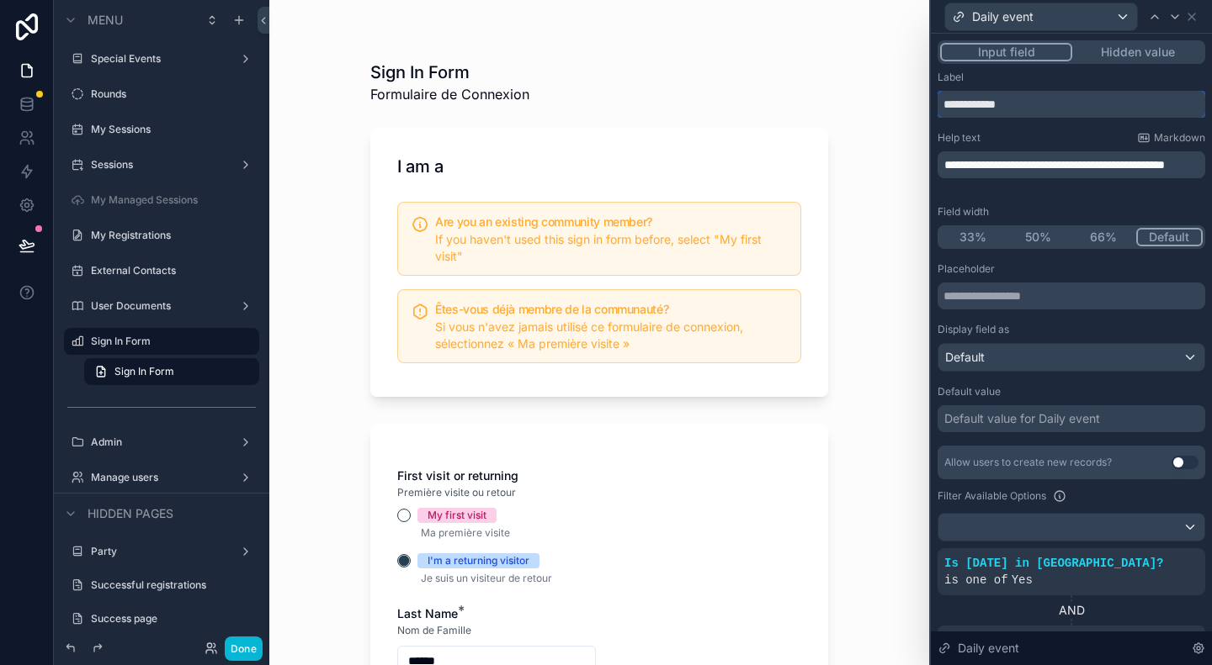
click at [1058, 93] on input "**********" at bounding box center [1071, 104] width 268 height 27
paste input "**********"
click at [877, 266] on div "Sign In Form Formulaire de Connexion I am a Are you an existing community membe…" at bounding box center [599, 332] width 660 height 665
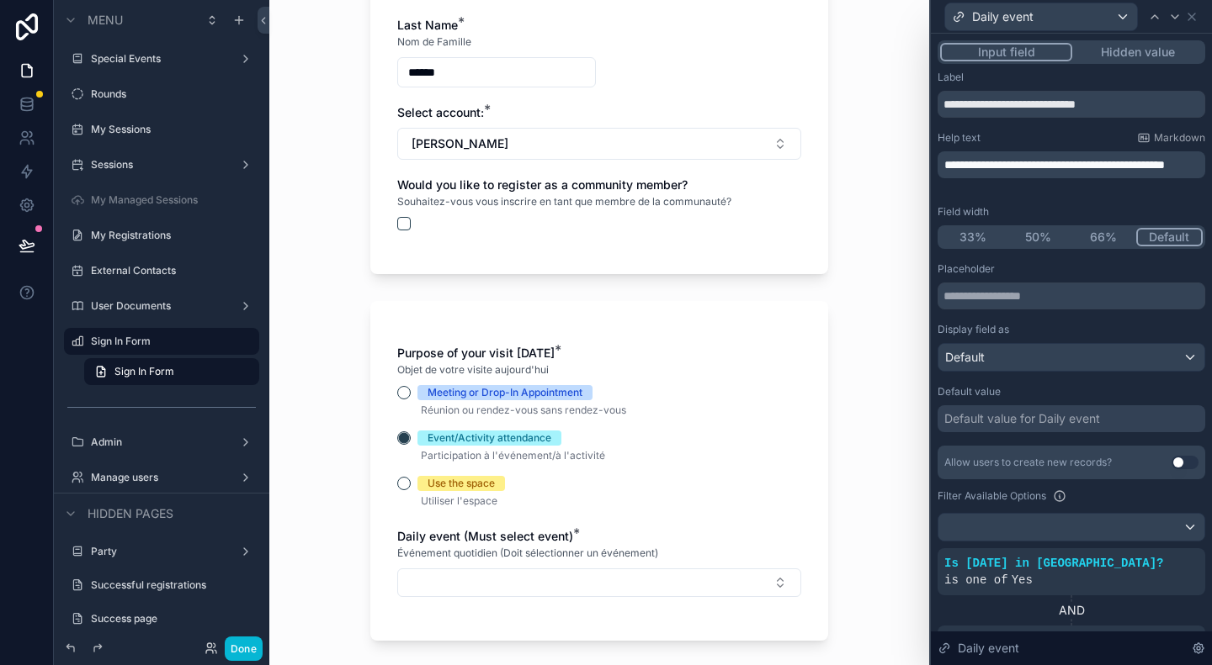
scroll to position [673, 0]
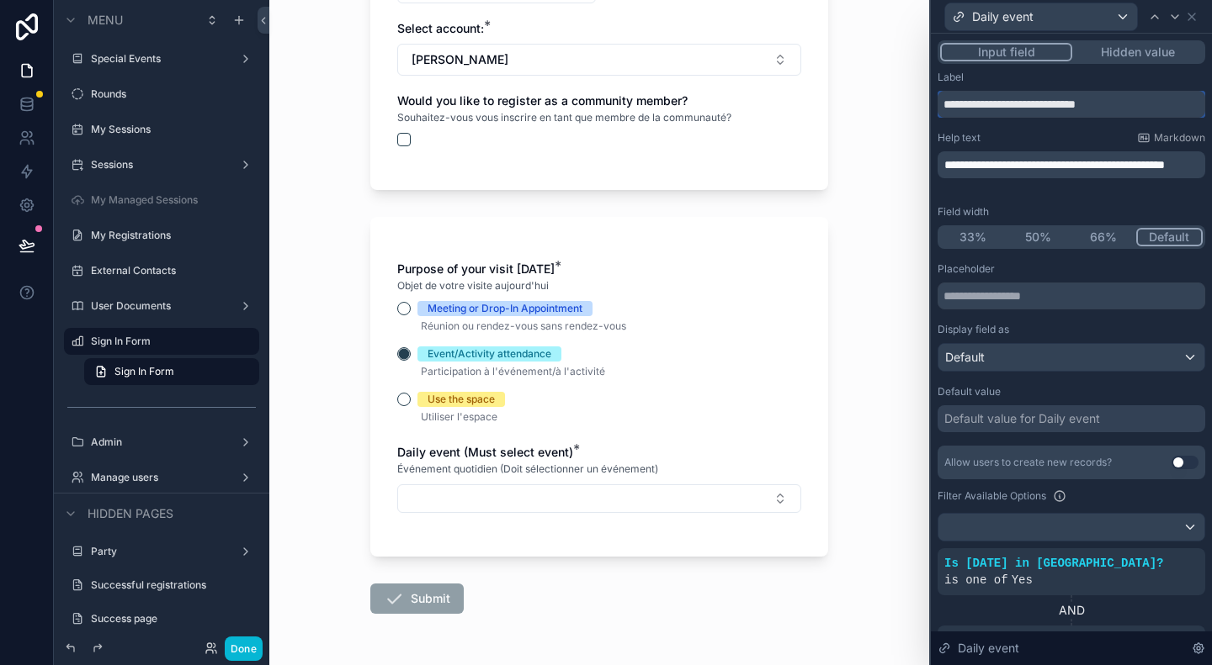
click at [1047, 109] on input "**********" at bounding box center [1071, 104] width 268 height 27
drag, startPoint x: 1110, startPoint y: 103, endPoint x: 1075, endPoint y: 107, distance: 34.7
click at [1075, 107] on input "**********" at bounding box center [1071, 104] width 268 height 27
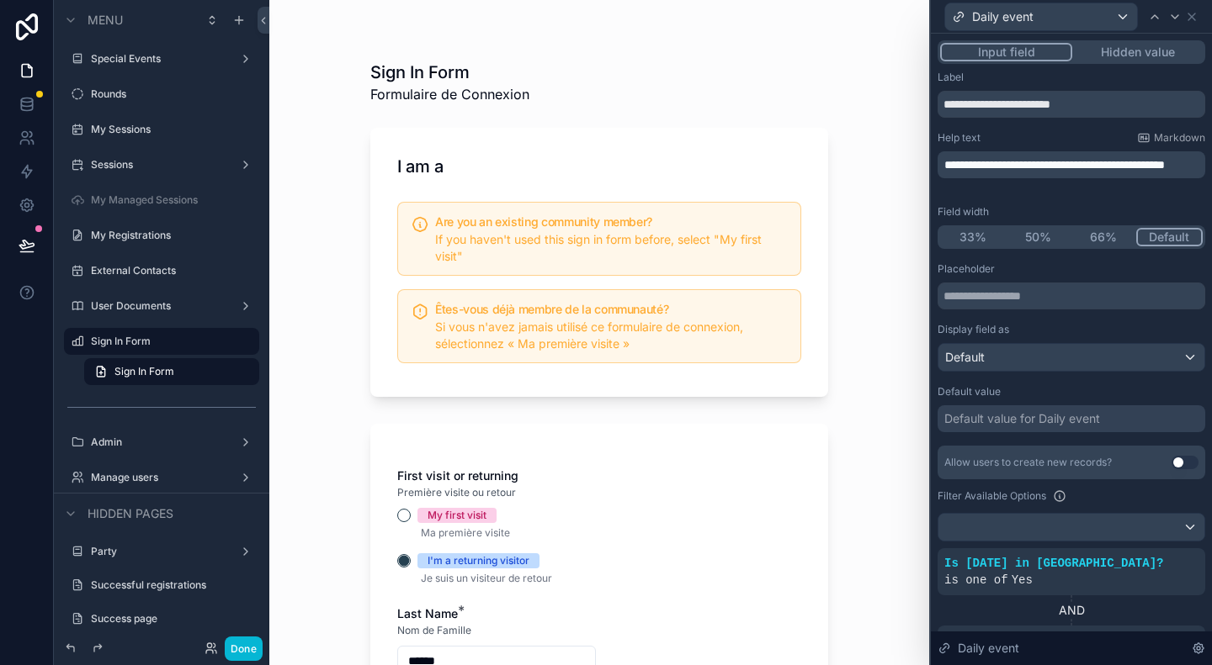
click at [1124, 173] on p "**********" at bounding box center [1072, 164] width 257 height 17
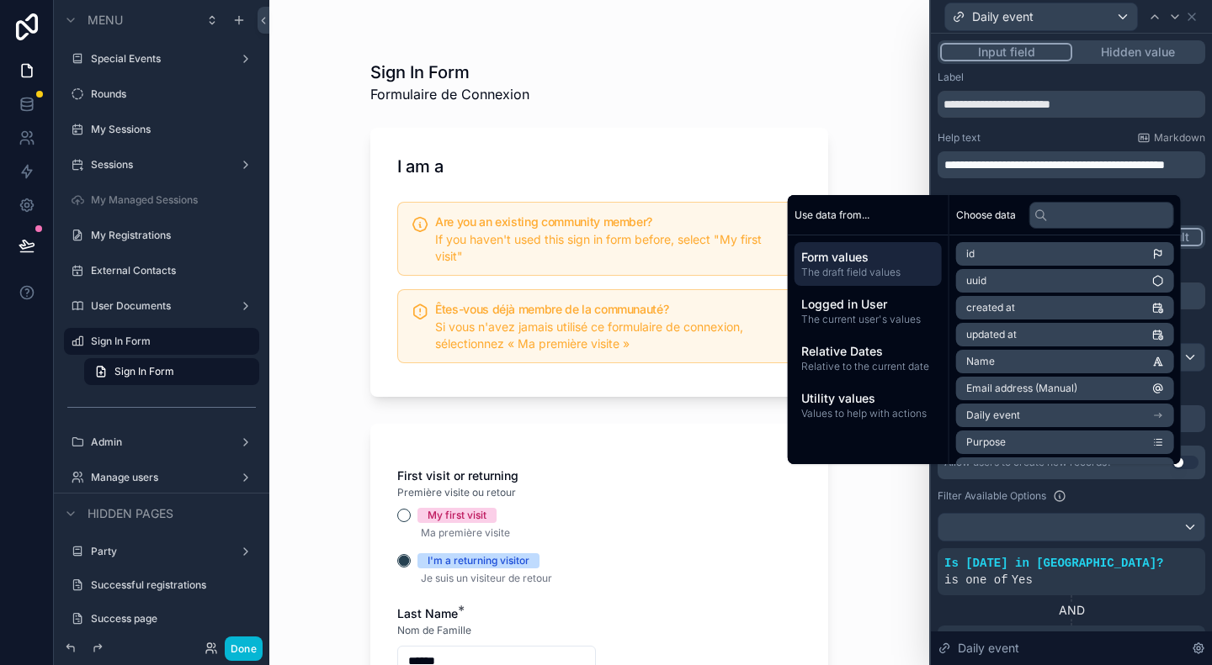
click at [1005, 171] on span "**********" at bounding box center [1054, 165] width 220 height 12
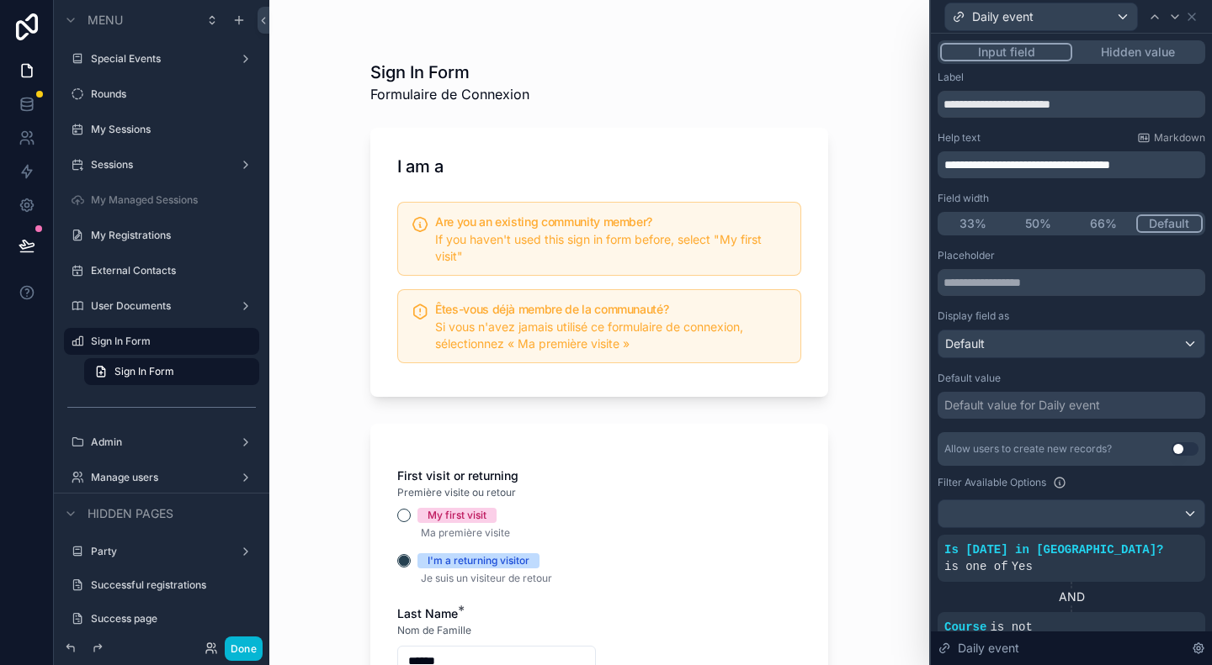
drag, startPoint x: 1075, startPoint y: 109, endPoint x: 1016, endPoint y: 109, distance: 58.9
click at [1016, 109] on input "**********" at bounding box center [1071, 104] width 268 height 27
drag, startPoint x: 1015, startPoint y: 109, endPoint x: 1076, endPoint y: 105, distance: 61.5
click at [1076, 105] on input "**********" at bounding box center [1071, 104] width 268 height 27
type input "**********"
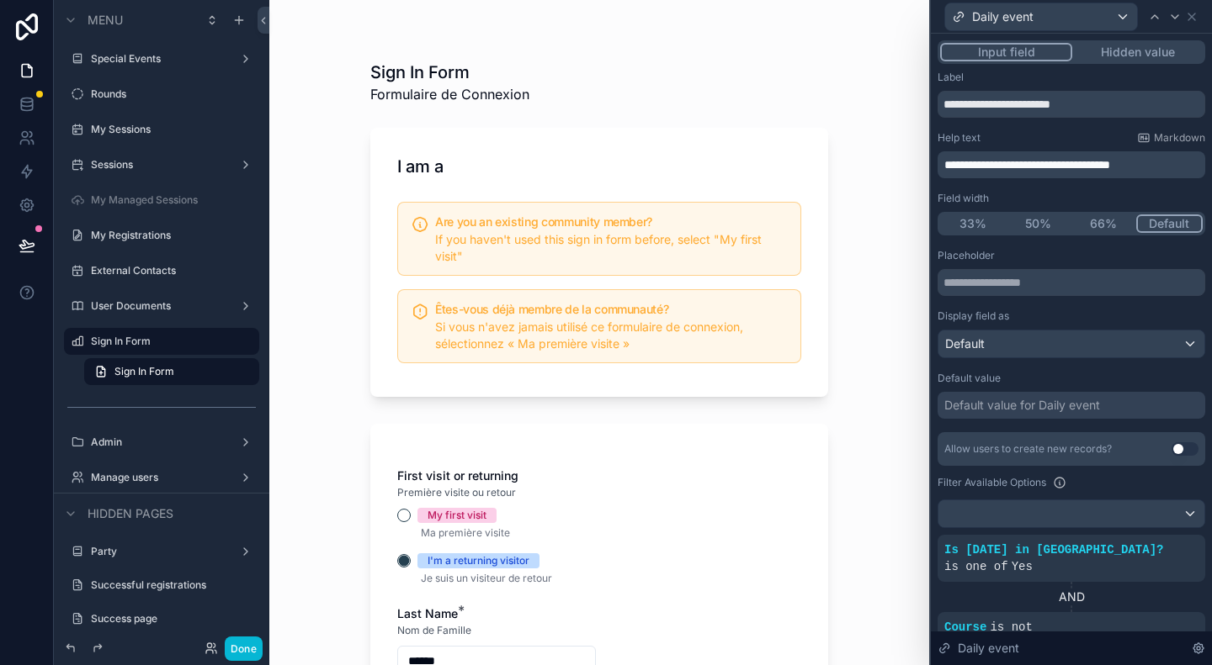
click at [1071, 163] on span "**********" at bounding box center [1027, 165] width 166 height 12
drag, startPoint x: 1163, startPoint y: 162, endPoint x: 1070, endPoint y: 166, distance: 92.6
click at [1070, 166] on span "**********" at bounding box center [1027, 165] width 166 height 12
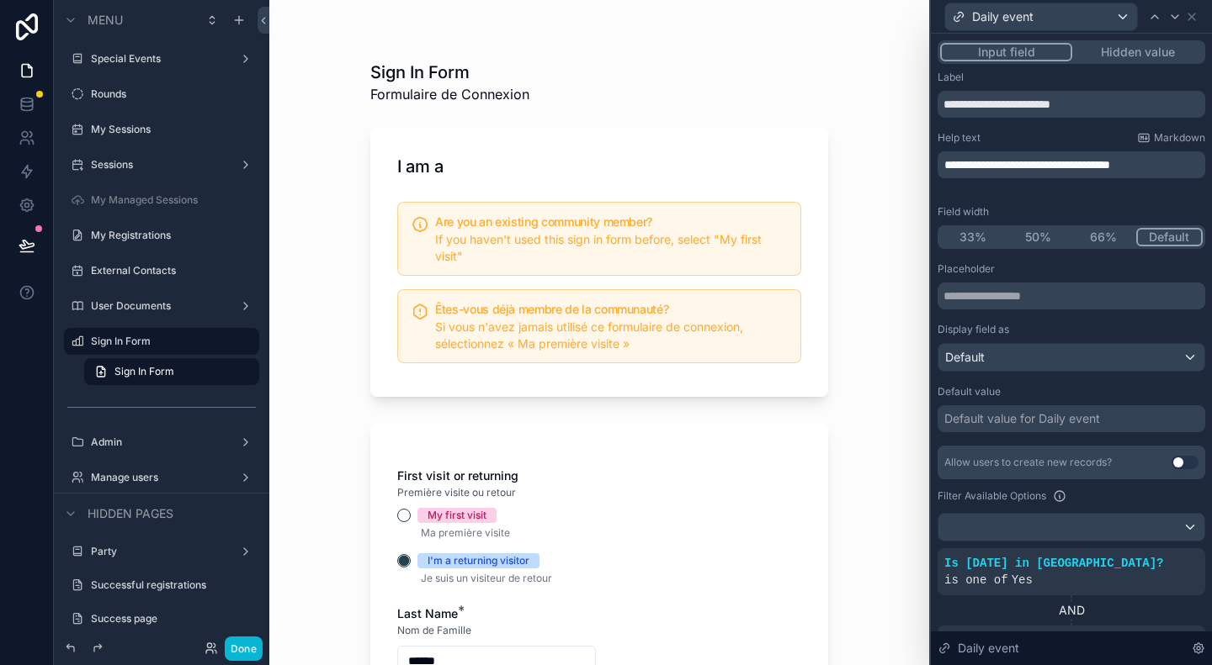
click at [1016, 130] on div "**********" at bounding box center [1071, 572] width 268 height 1003
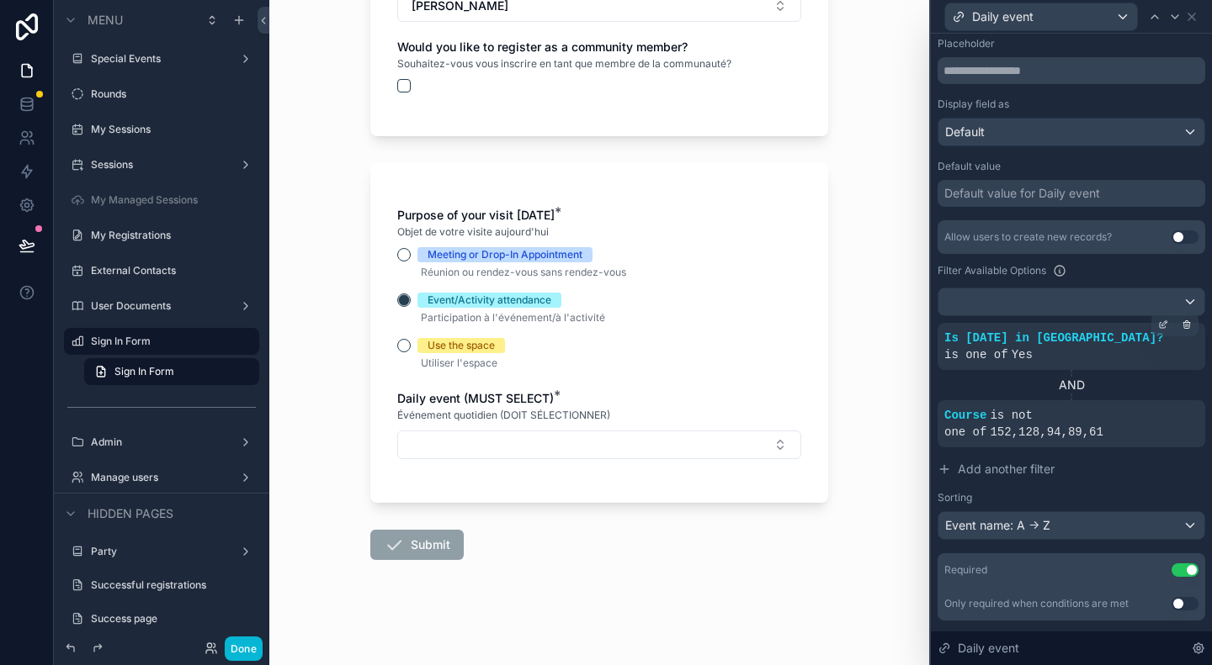
scroll to position [252, 0]
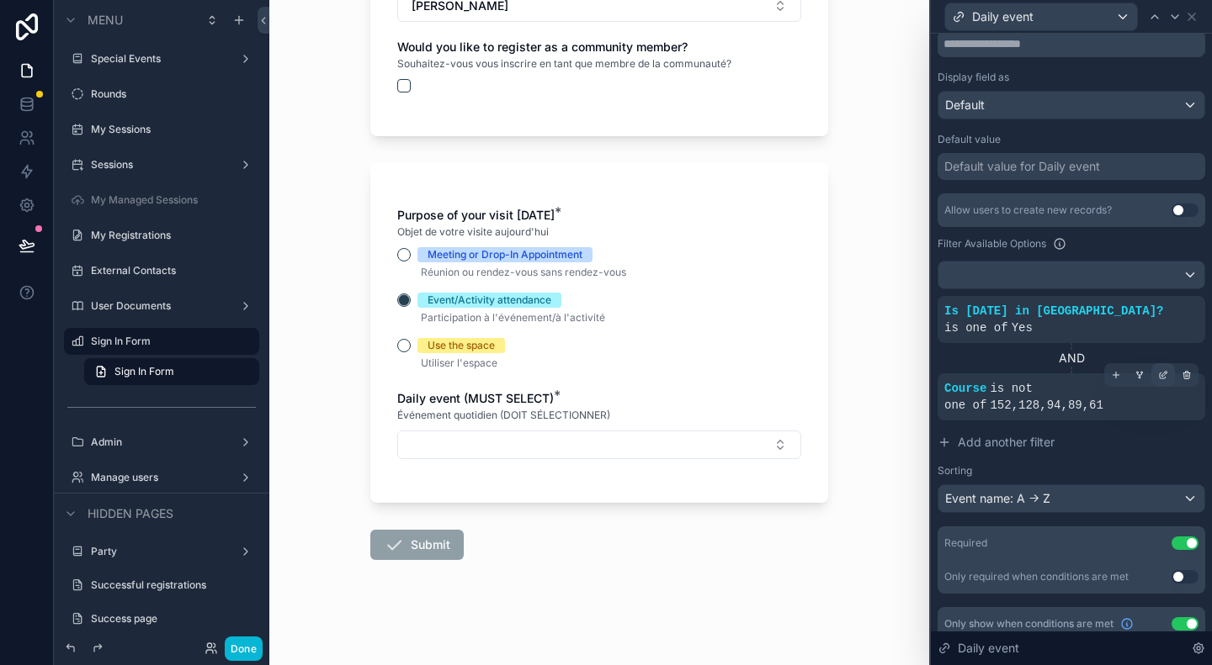
click at [1162, 371] on icon at bounding box center [1164, 373] width 5 height 5
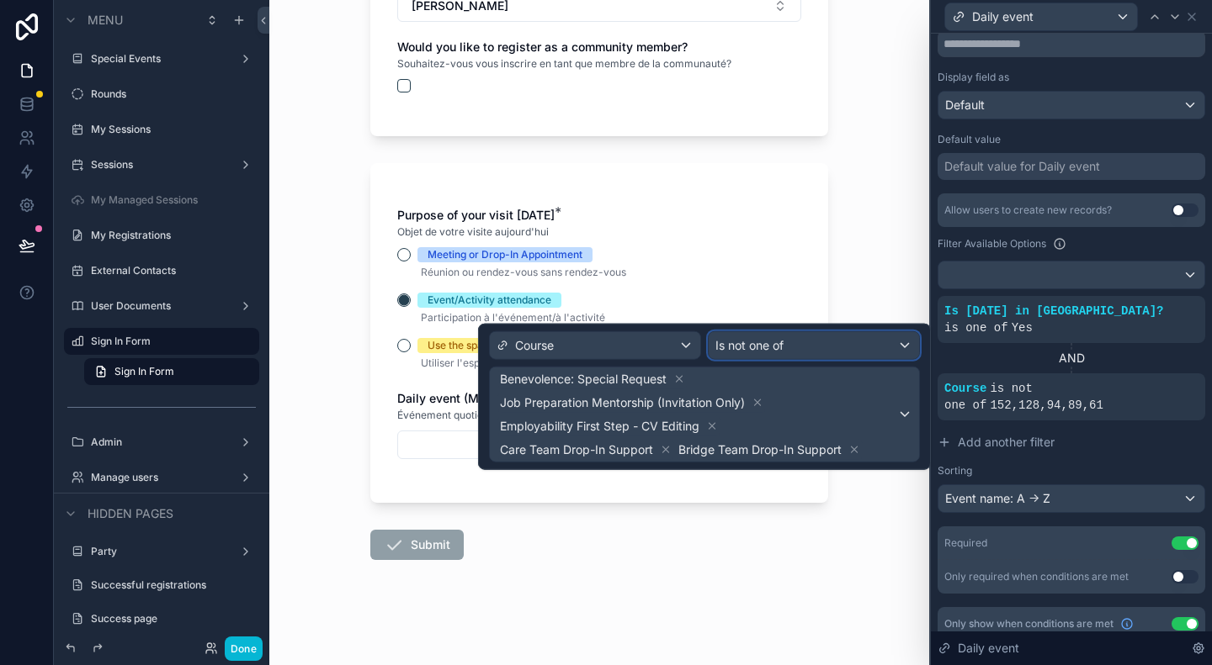
click at [901, 342] on div "Is not one of" at bounding box center [813, 345] width 210 height 27
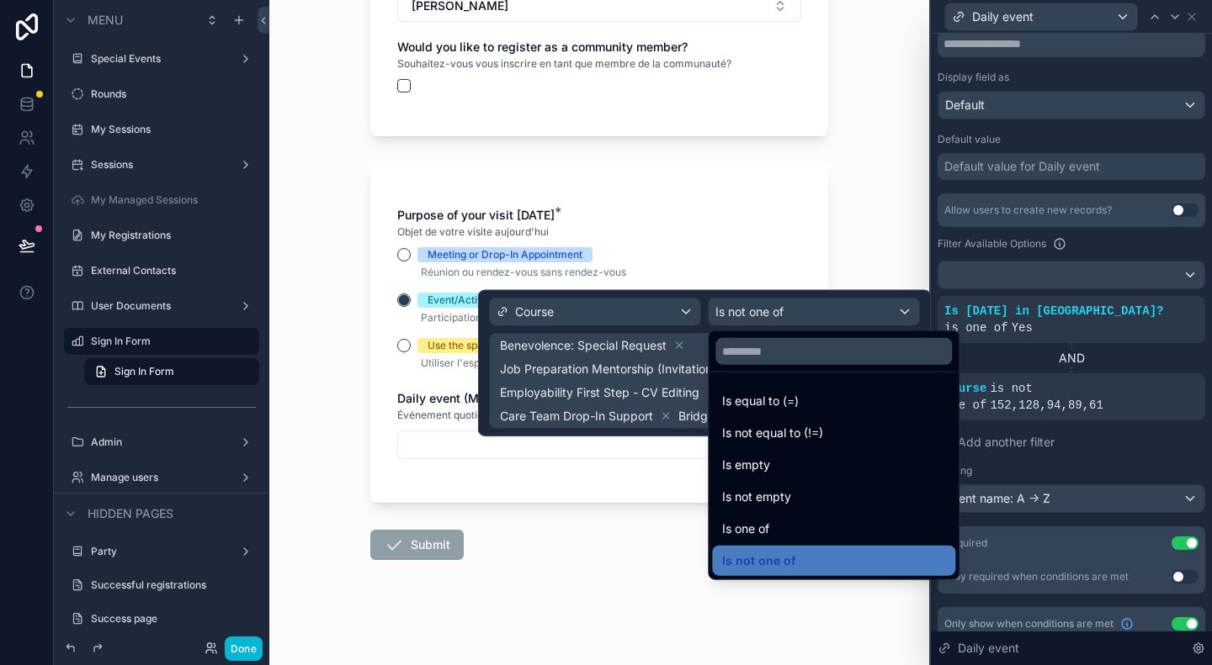
click at [686, 315] on div at bounding box center [704, 363] width 453 height 146
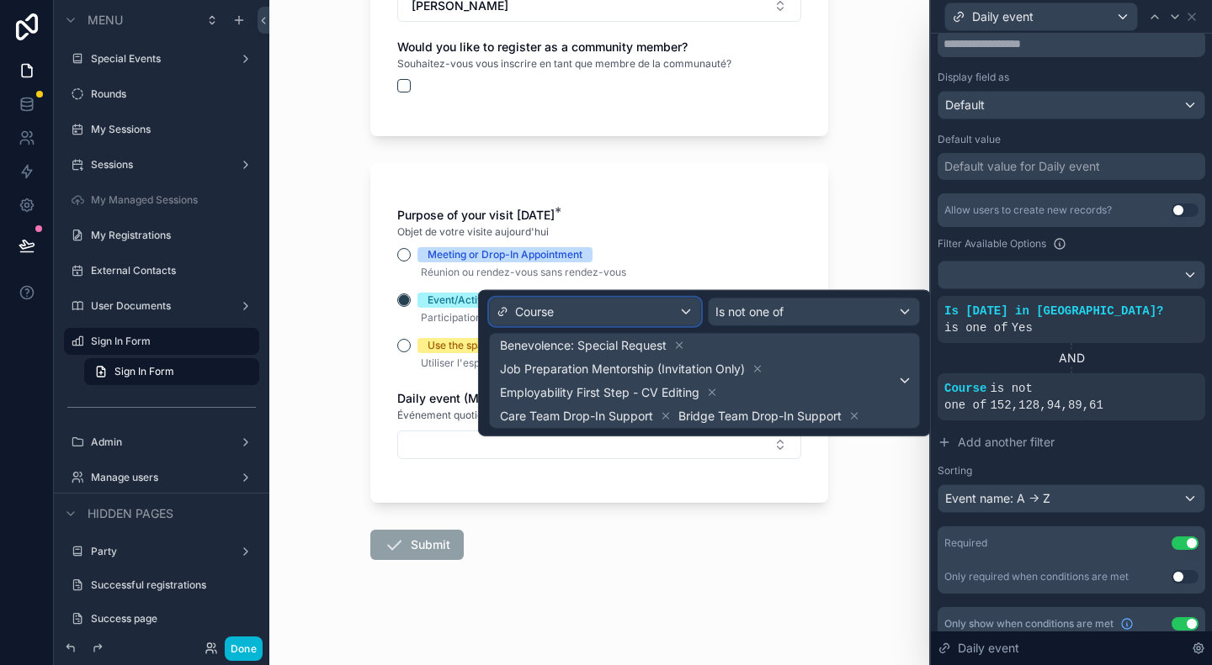
click at [685, 313] on div "Course" at bounding box center [595, 312] width 210 height 27
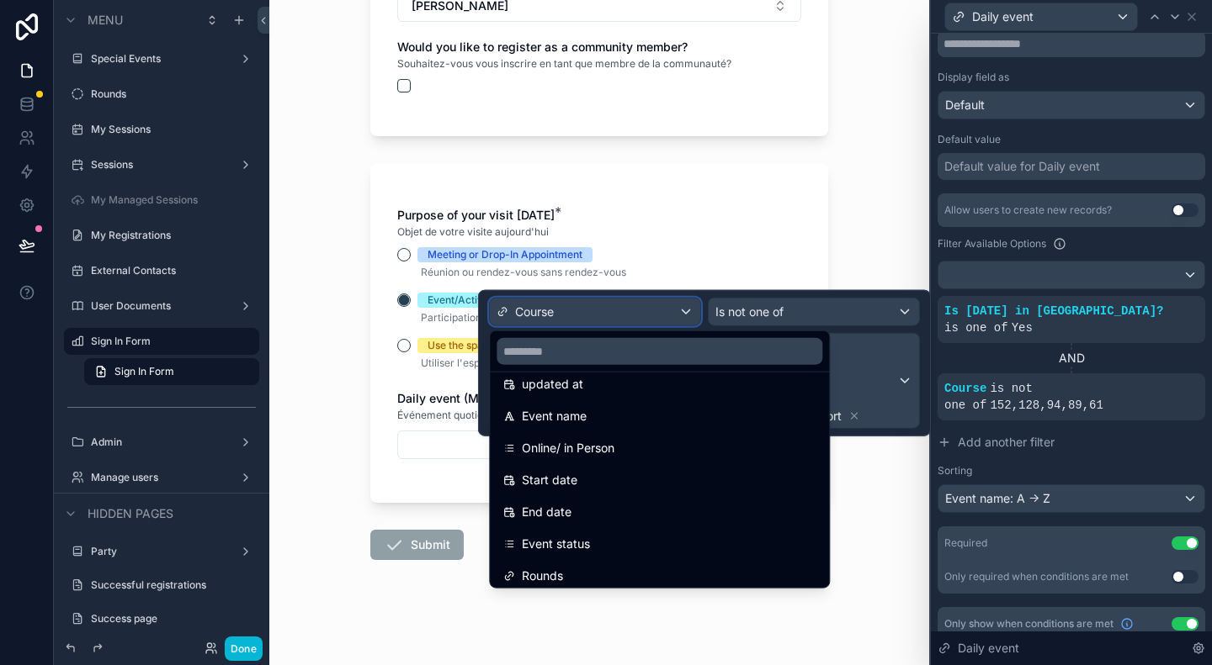
scroll to position [0, 0]
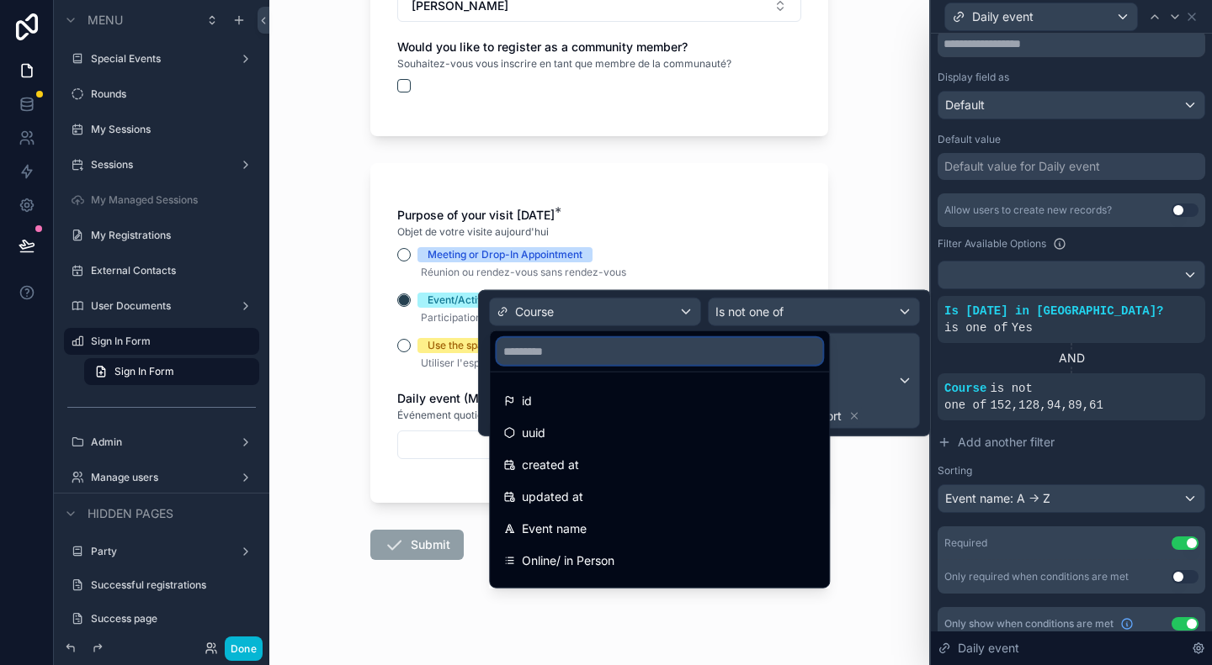
click at [625, 351] on input "text" at bounding box center [659, 351] width 326 height 27
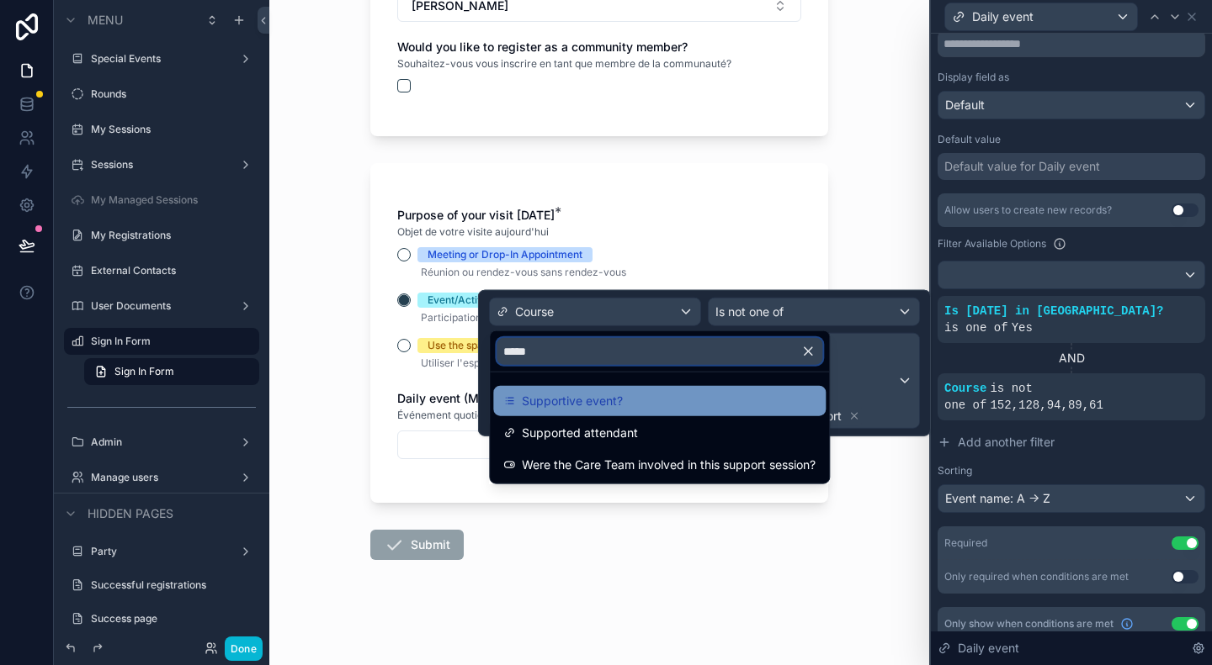
type input "*****"
click at [625, 404] on div "Supportive event?" at bounding box center [659, 401] width 312 height 20
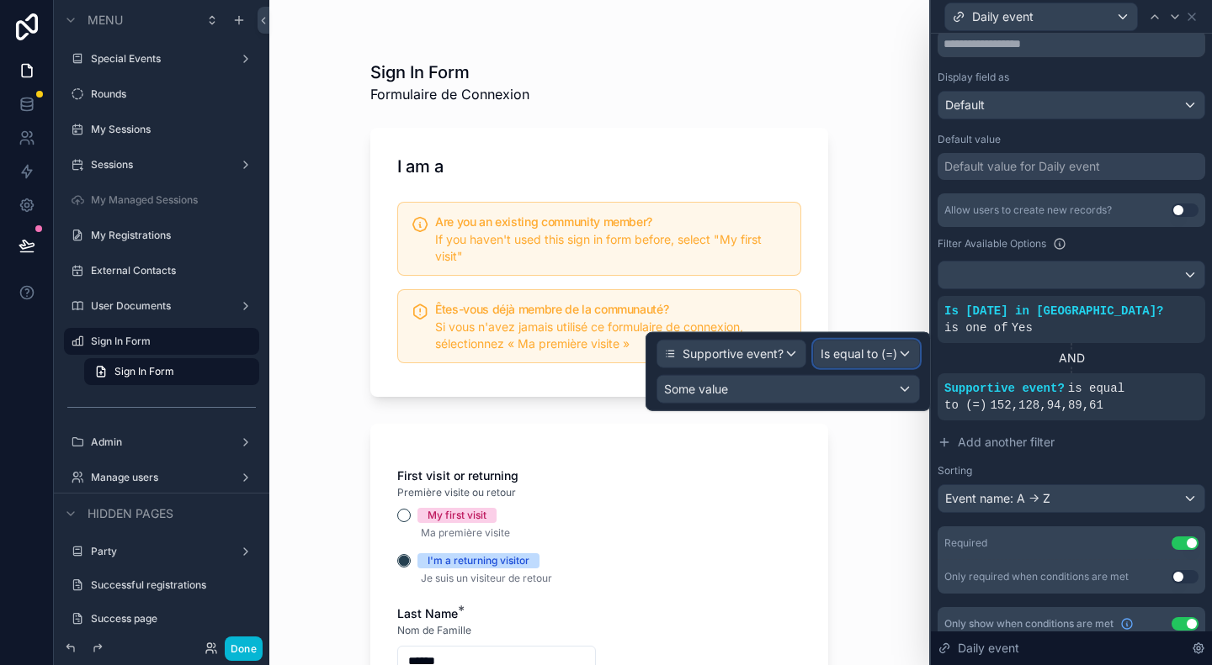
click at [869, 357] on span "Is equal to (=)" at bounding box center [858, 354] width 77 height 17
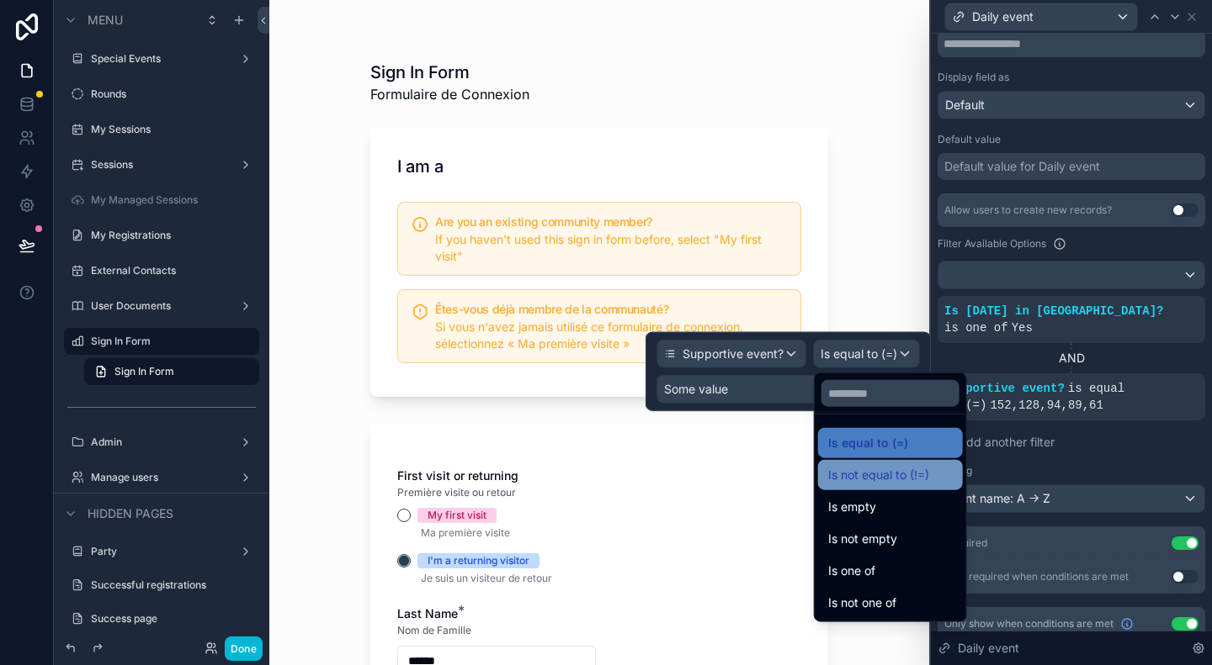
click at [909, 472] on span "Is not equal to (!=)" at bounding box center [878, 475] width 101 height 20
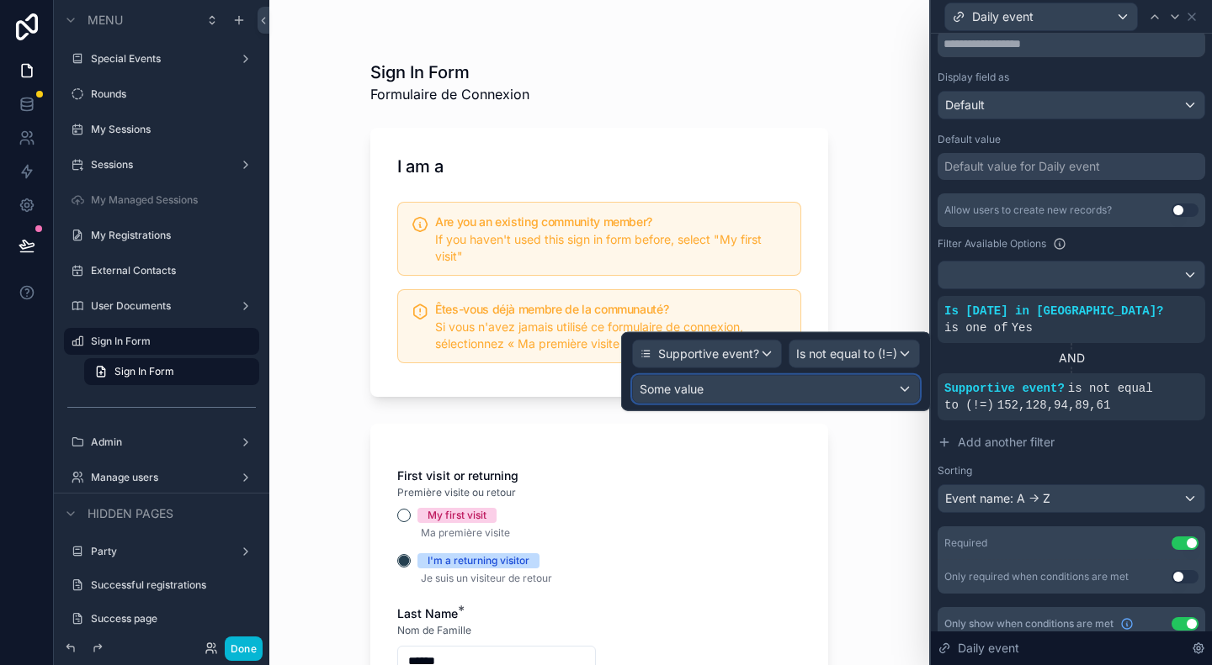
click at [878, 385] on div "Some value" at bounding box center [776, 389] width 286 height 27
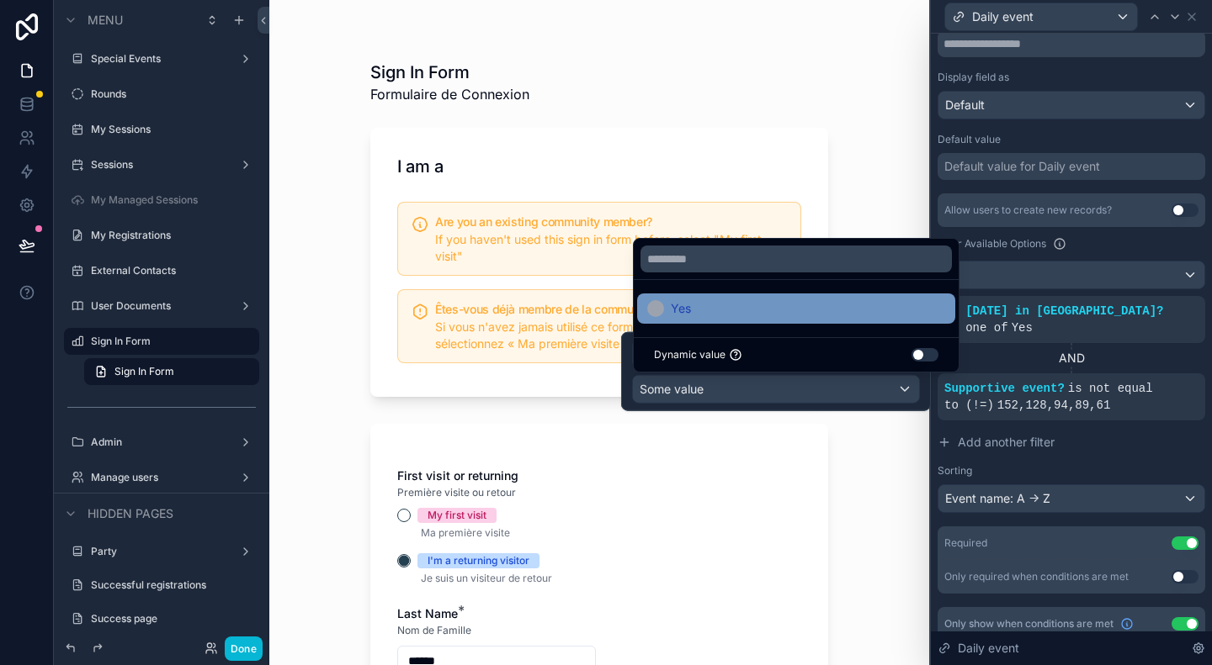
click at [824, 309] on div "Yes" at bounding box center [796, 309] width 298 height 20
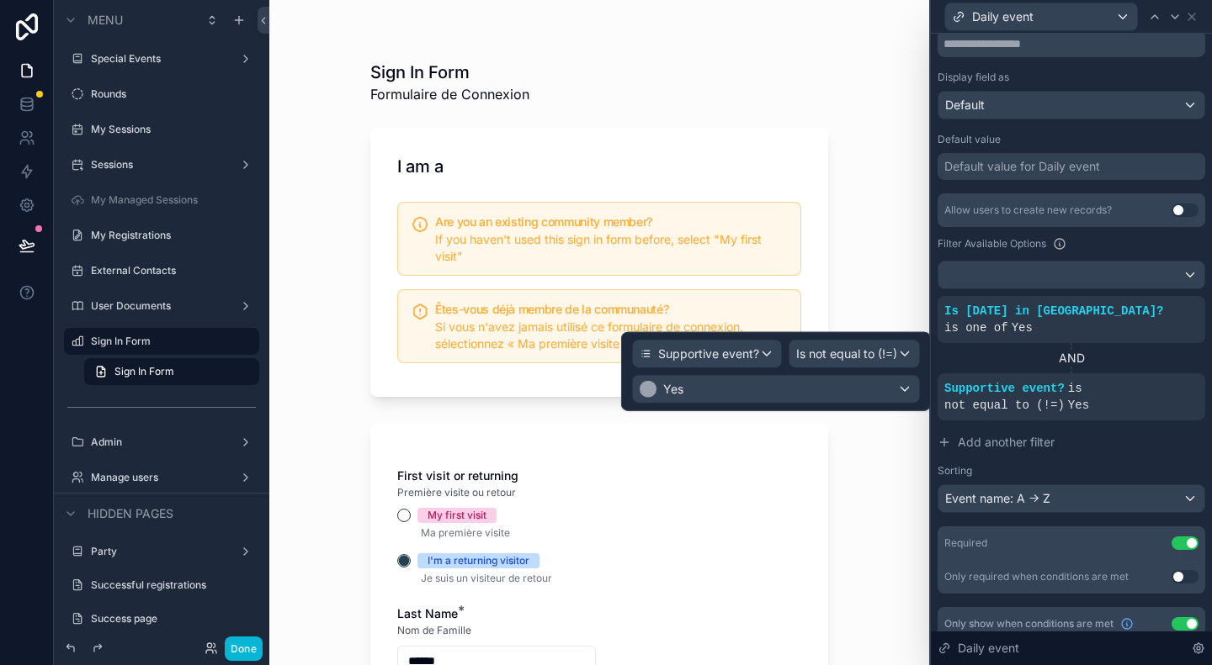
click at [835, 489] on div "Sign In Form Formulaire de Connexion I am a Are you an existing community membe…" at bounding box center [599, 332] width 660 height 665
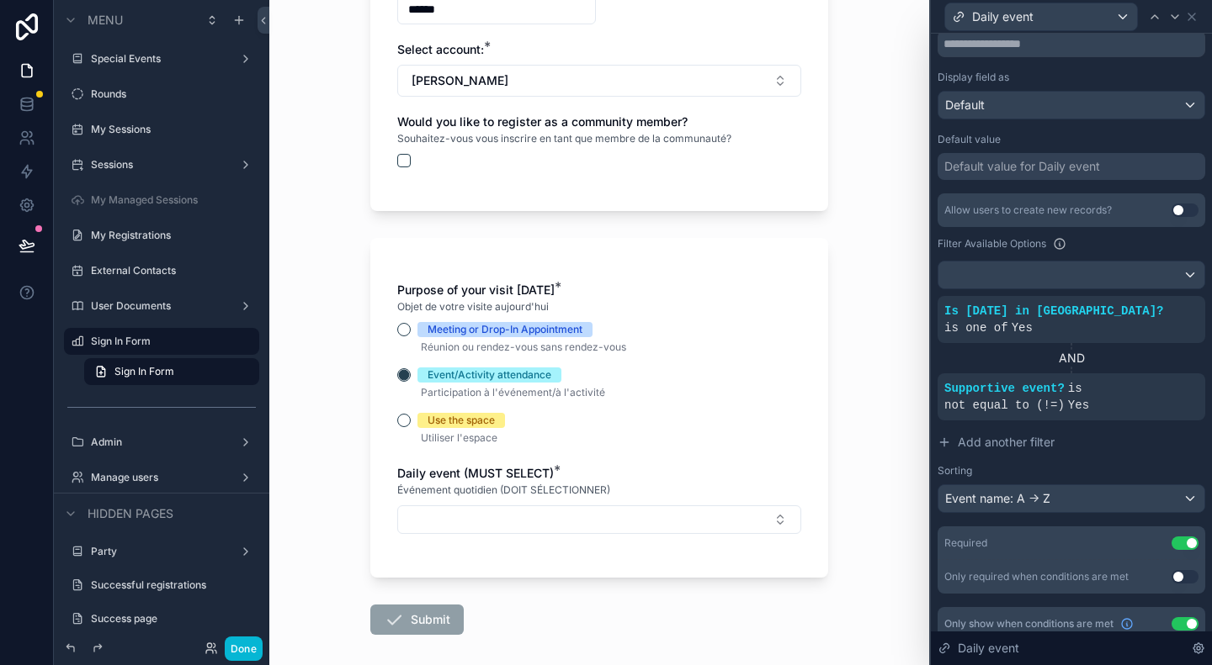
scroll to position [673, 0]
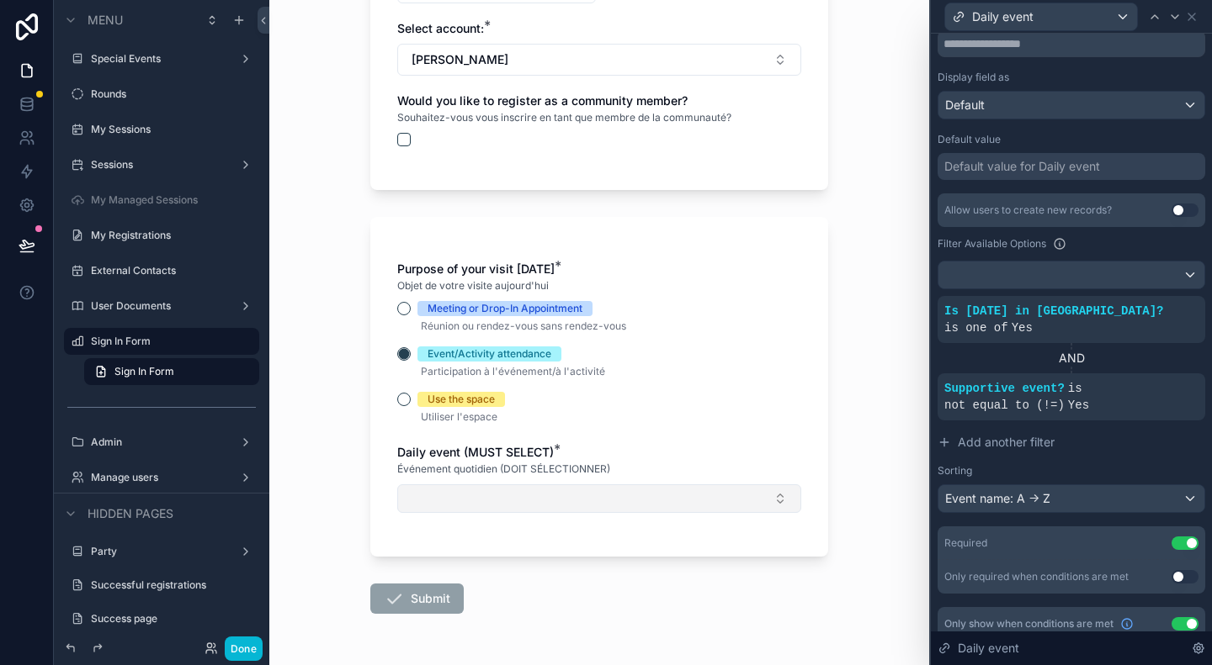
click at [469, 506] on button "Select Button" at bounding box center [599, 499] width 404 height 29
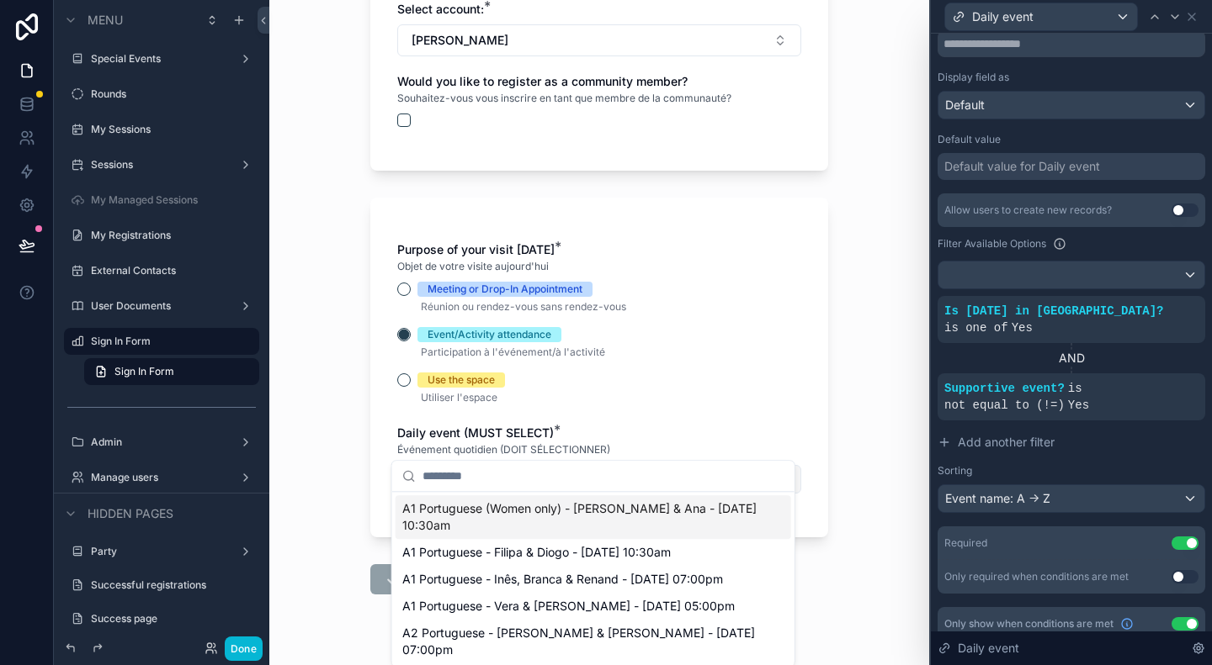
scroll to position [727, 0]
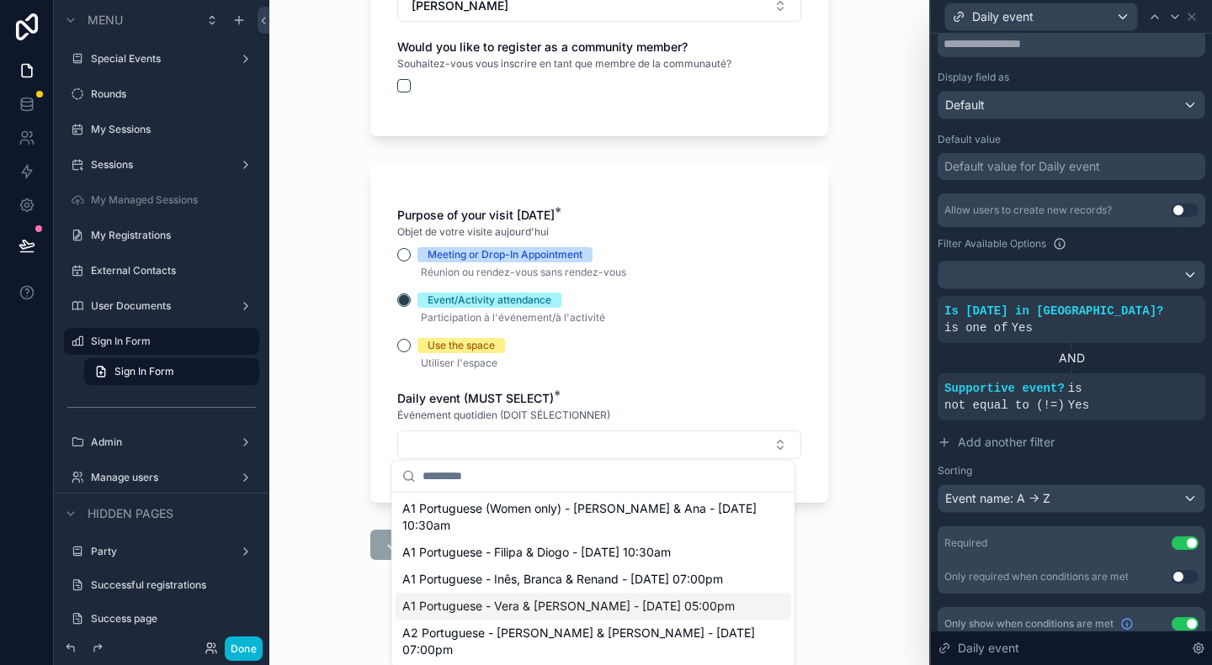
click at [854, 428] on div "Sign In Form Formulaire de Connexion I am a Are you an existing community membe…" at bounding box center [599, 332] width 660 height 665
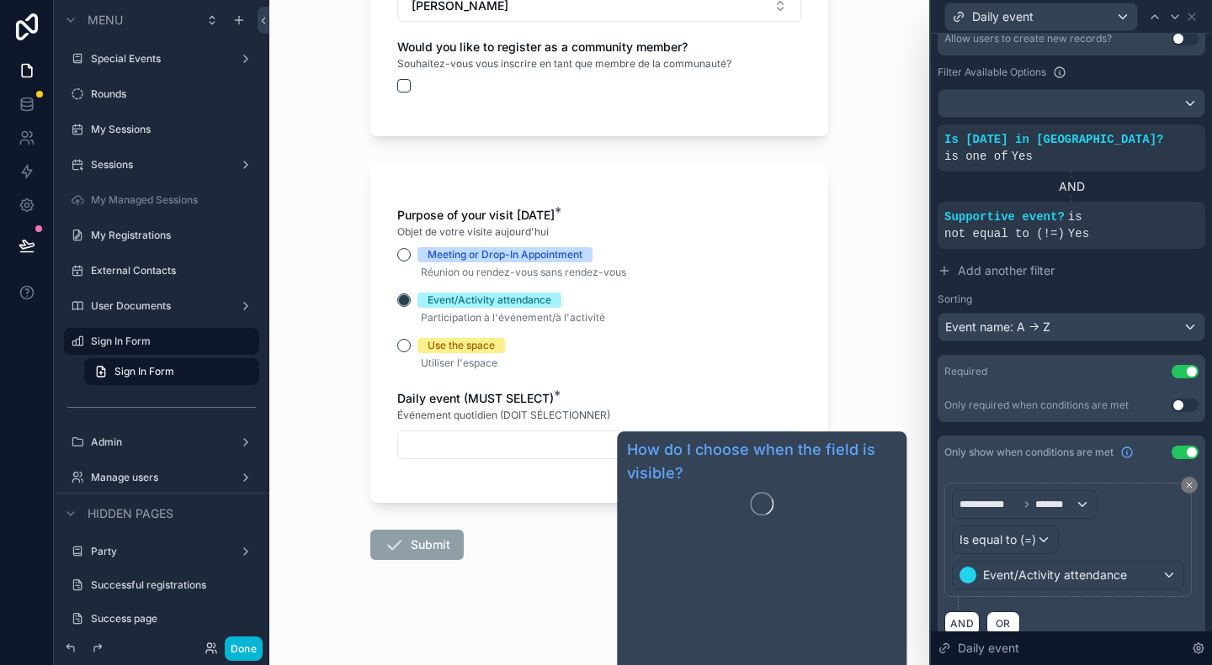
scroll to position [427, 0]
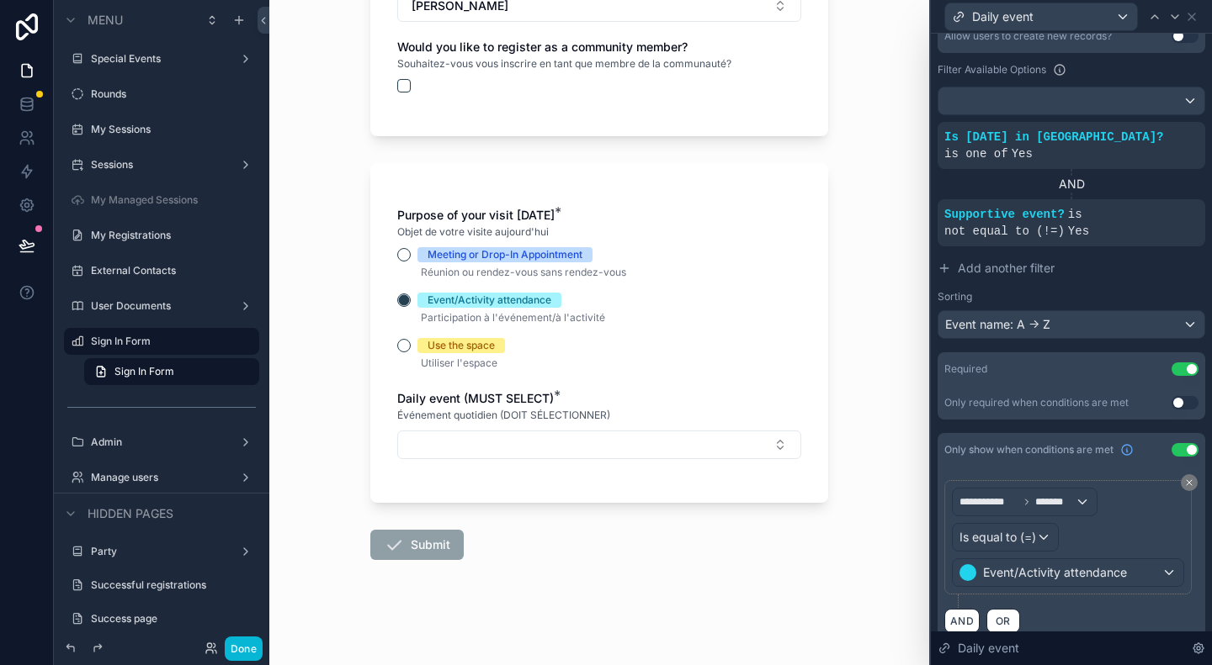
click at [773, 570] on form "I am a Are you an existing community member? If you haven't used this sign in f…" at bounding box center [599, 29] width 458 height 1277
click at [499, 446] on button "Select Button" at bounding box center [599, 445] width 404 height 29
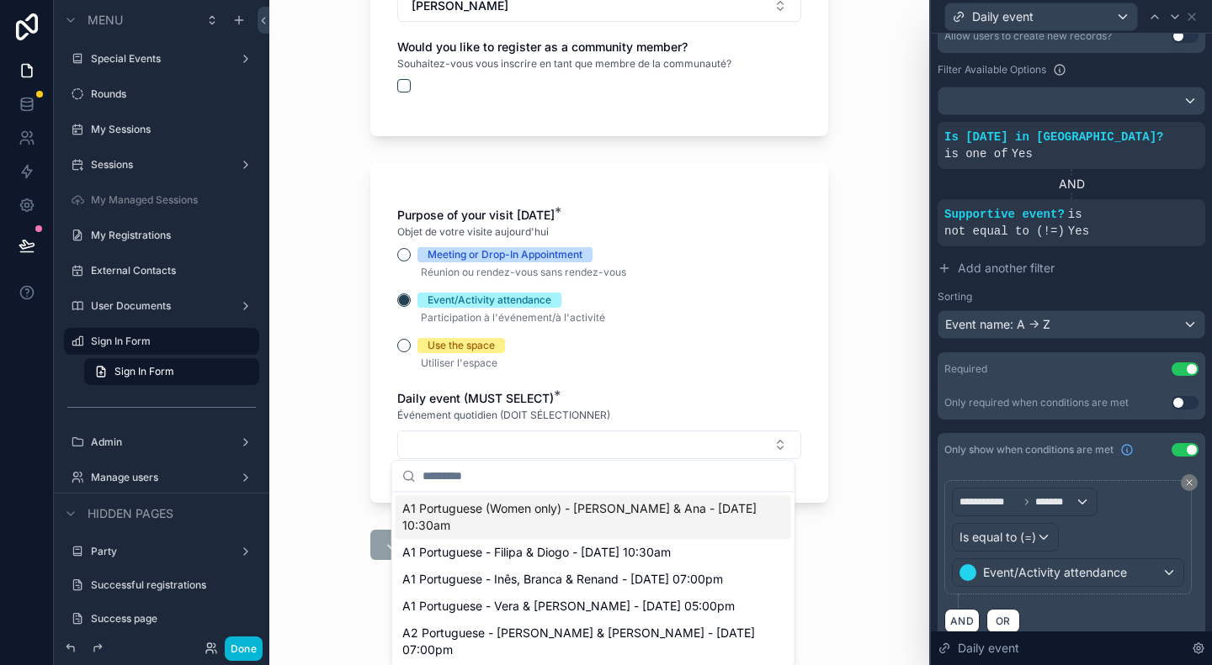
click at [851, 339] on div "Sign In Form Formulaire de Connexion I am a Are you an existing community membe…" at bounding box center [599, 332] width 660 height 665
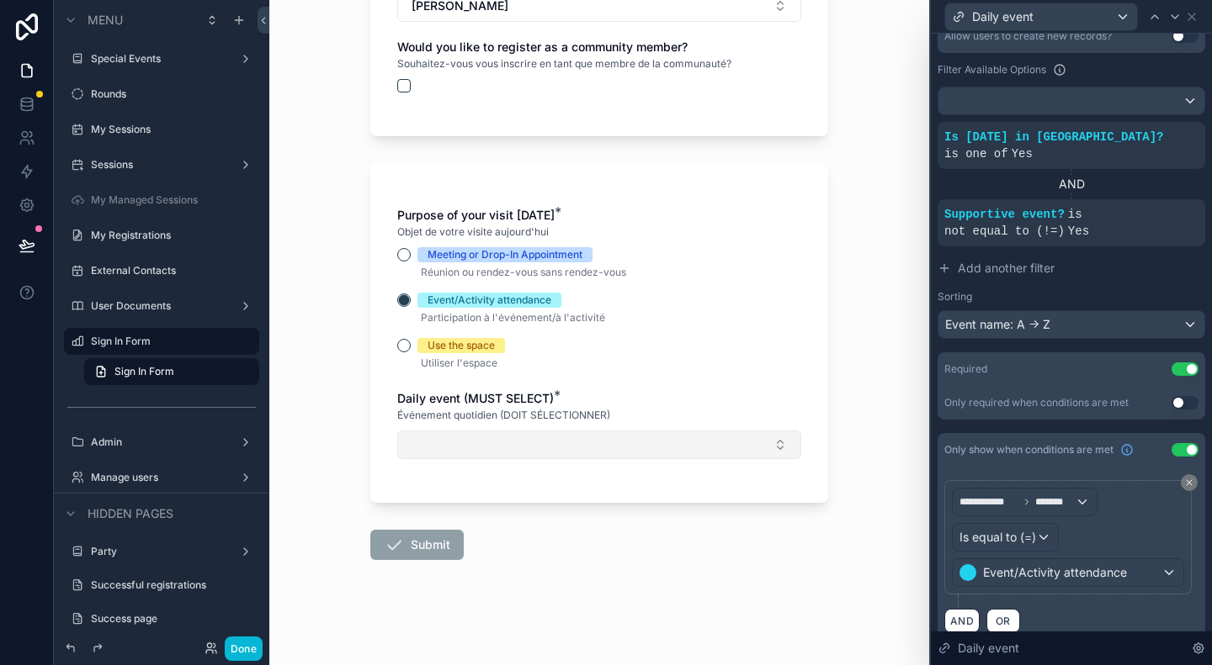
click at [485, 440] on button "Select Button" at bounding box center [599, 445] width 404 height 29
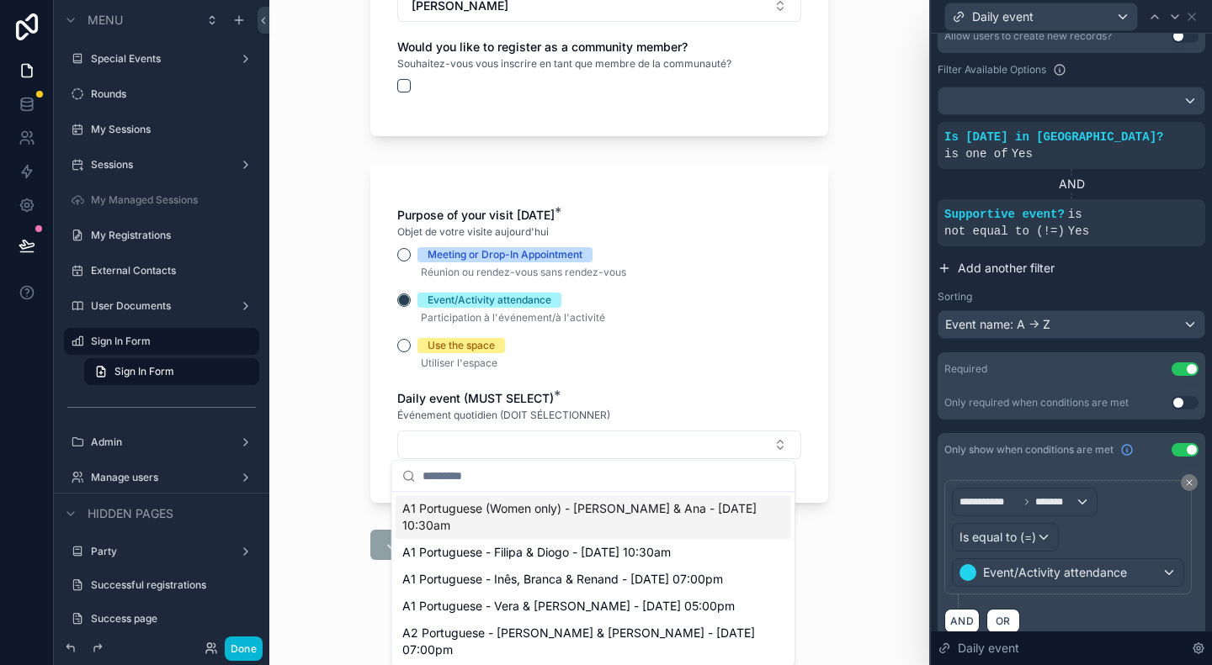
scroll to position [342, 0]
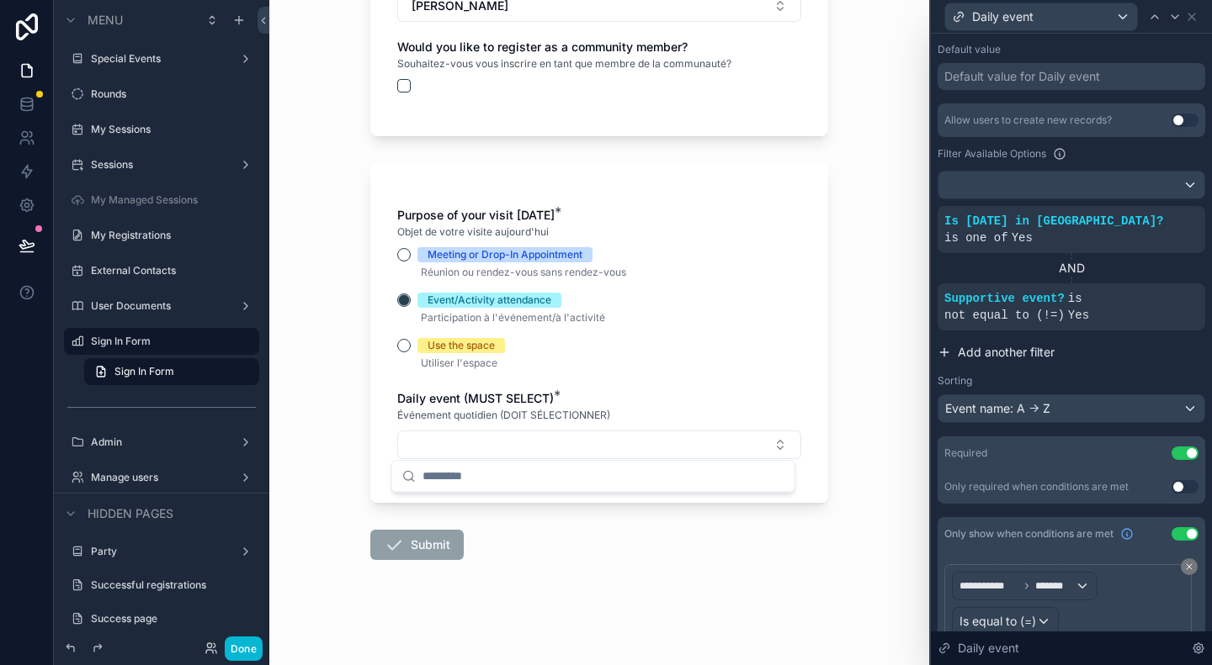
click at [1136, 349] on button "Add another filter" at bounding box center [1071, 352] width 268 height 30
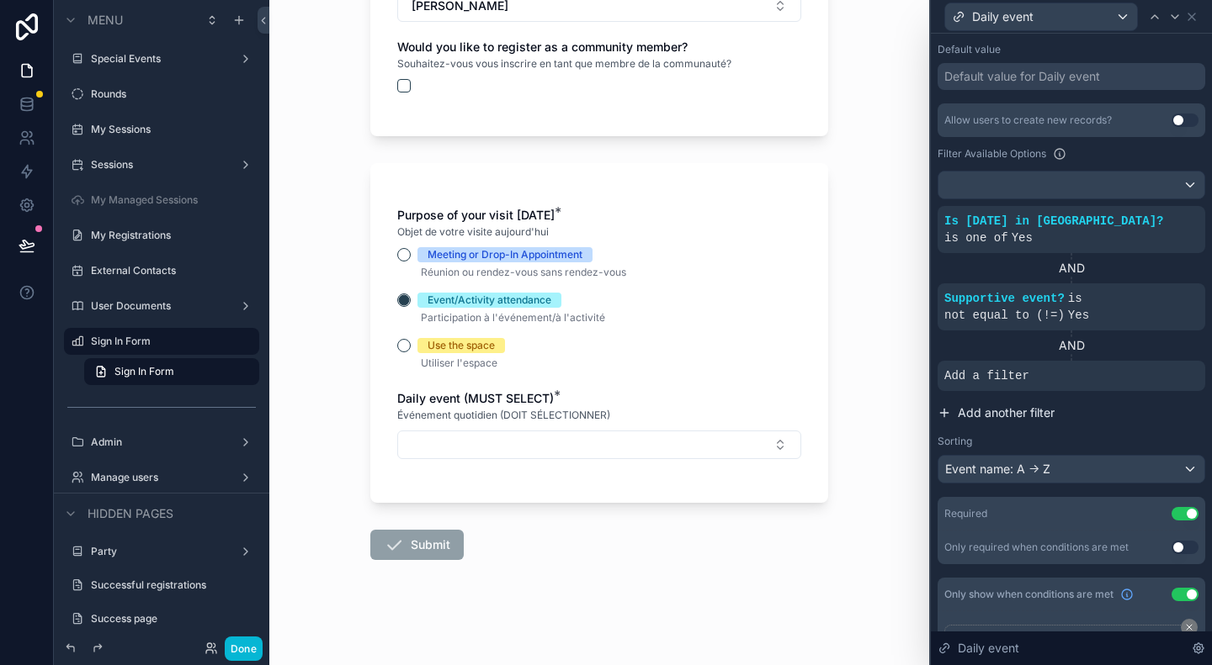
scroll to position [0, 0]
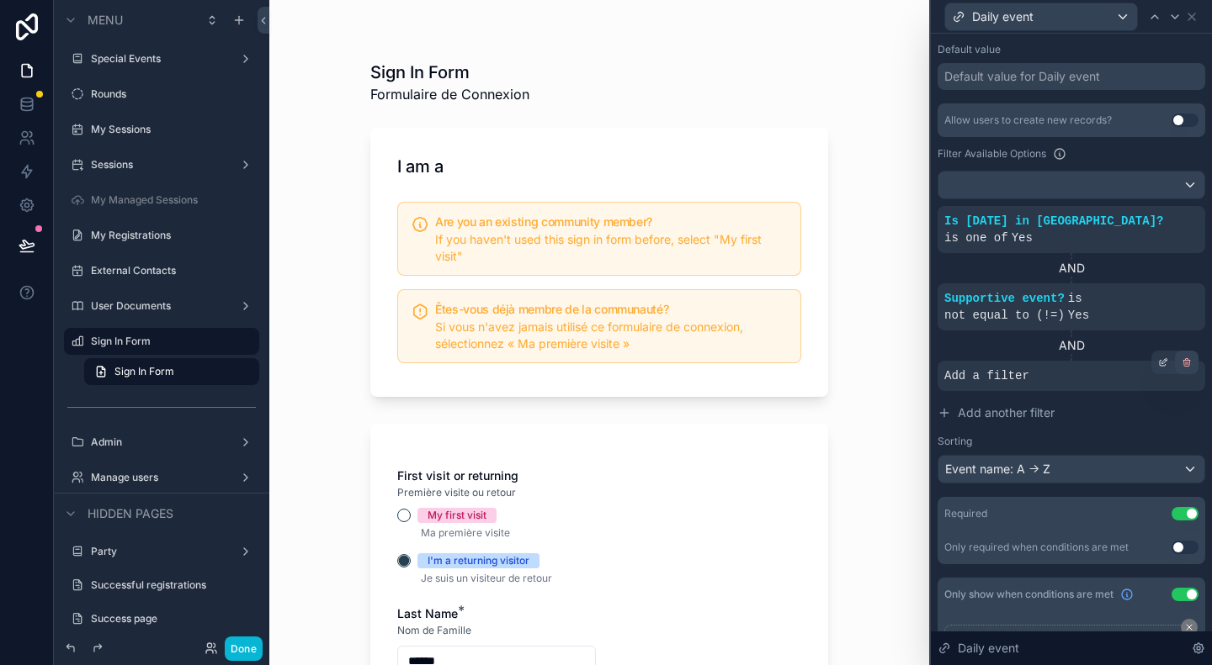
click at [1181, 358] on icon at bounding box center [1186, 363] width 10 height 10
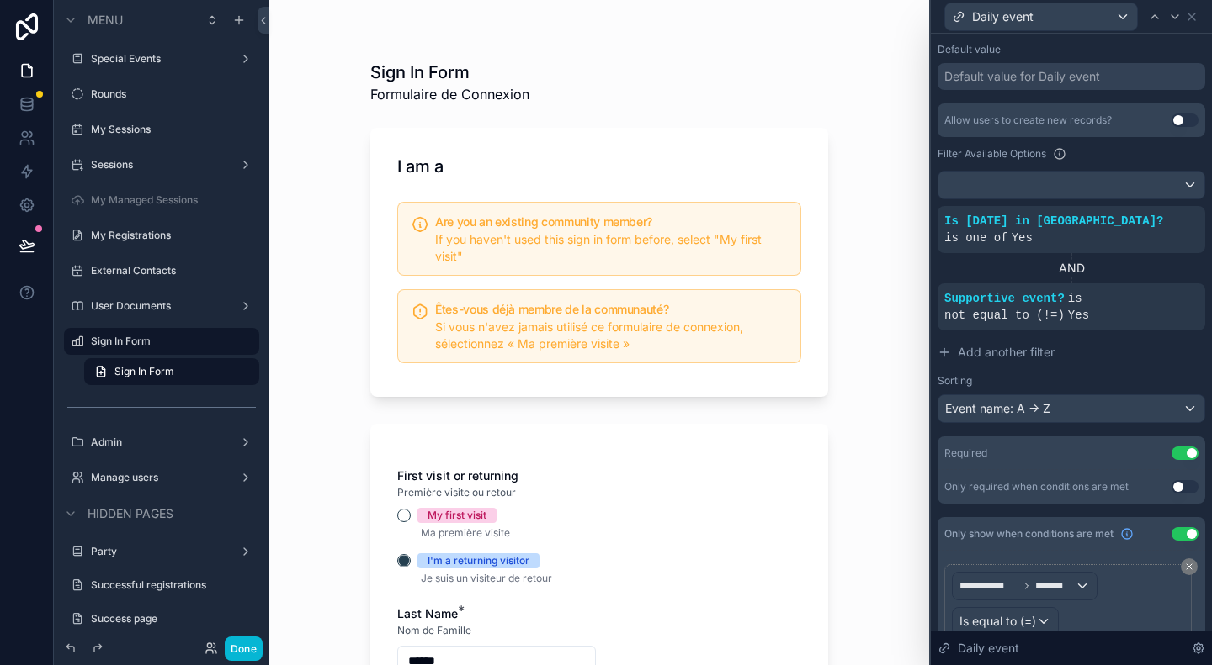
click at [883, 364] on div "Sign In Form Formulaire de Connexion I am a Are you an existing community membe…" at bounding box center [599, 332] width 660 height 665
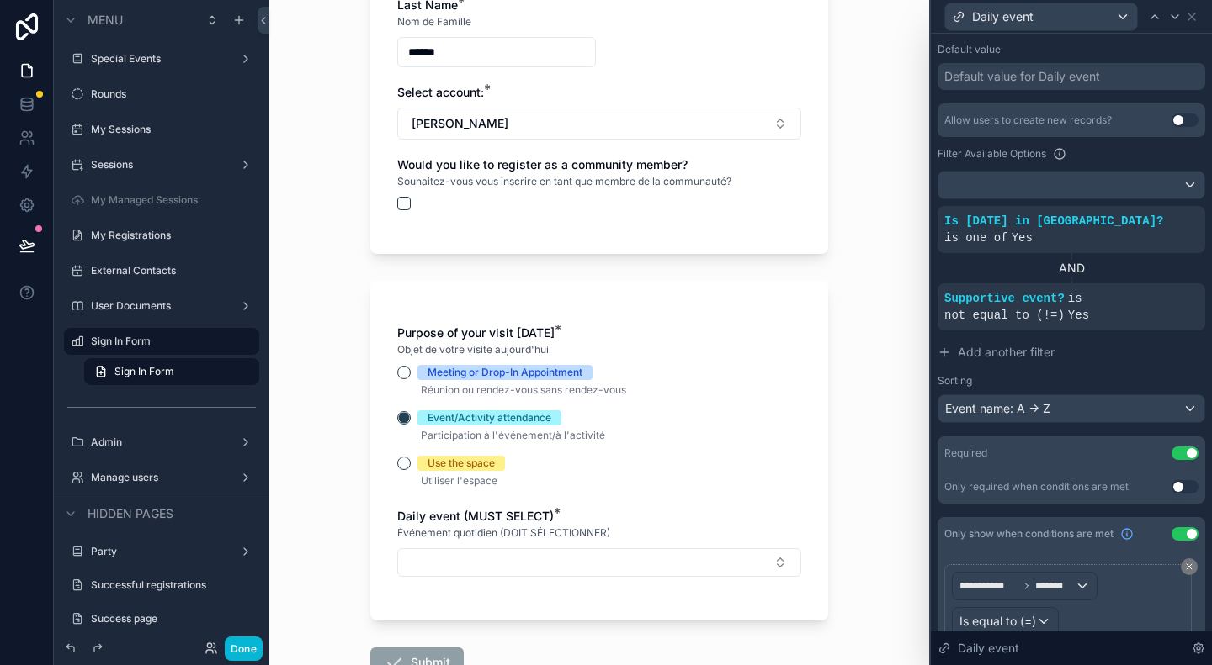
scroll to position [727, 0]
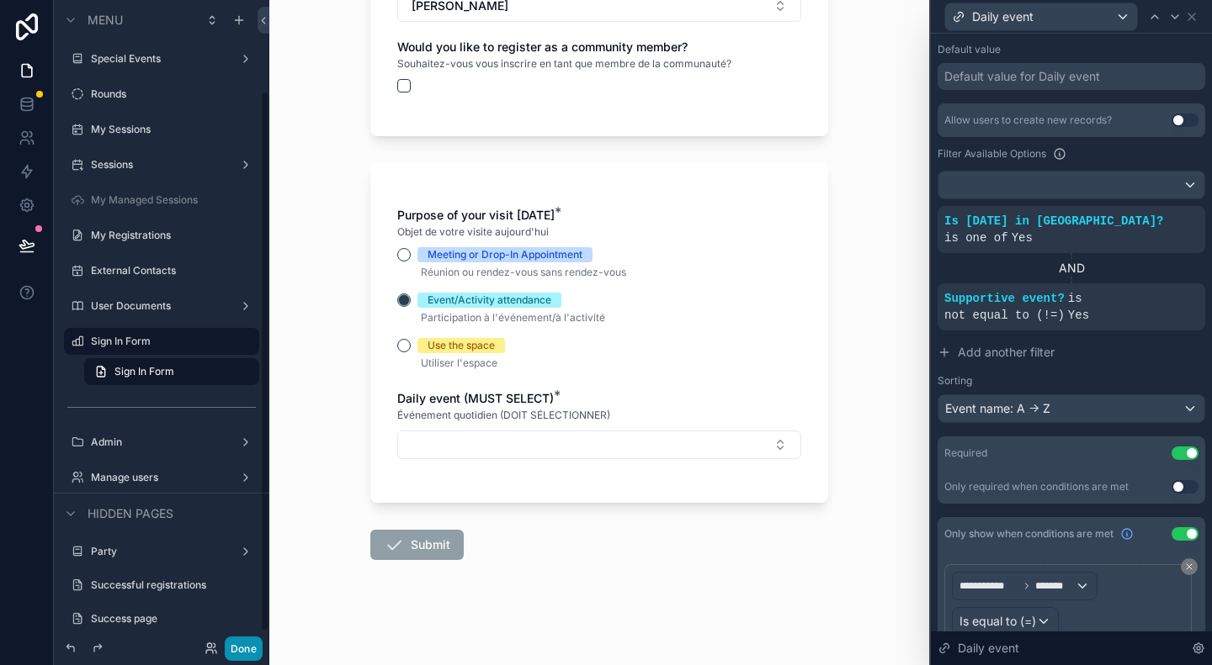
click at [251, 655] on button "Done" at bounding box center [244, 649] width 38 height 24
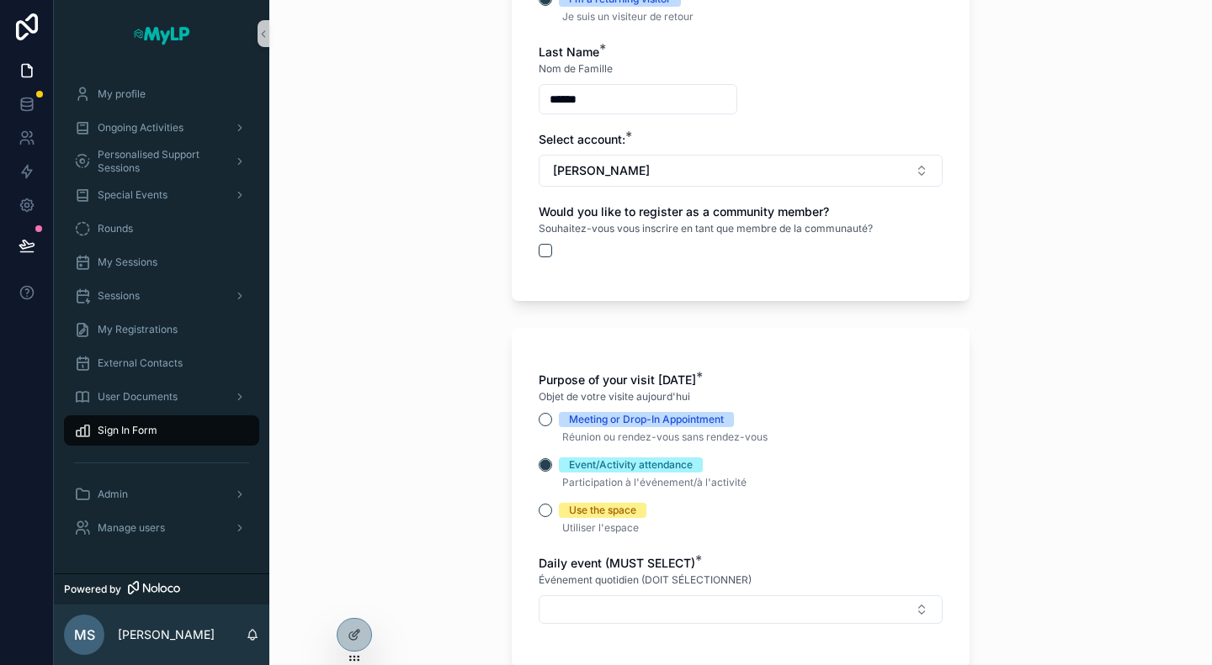
scroll to position [589, 0]
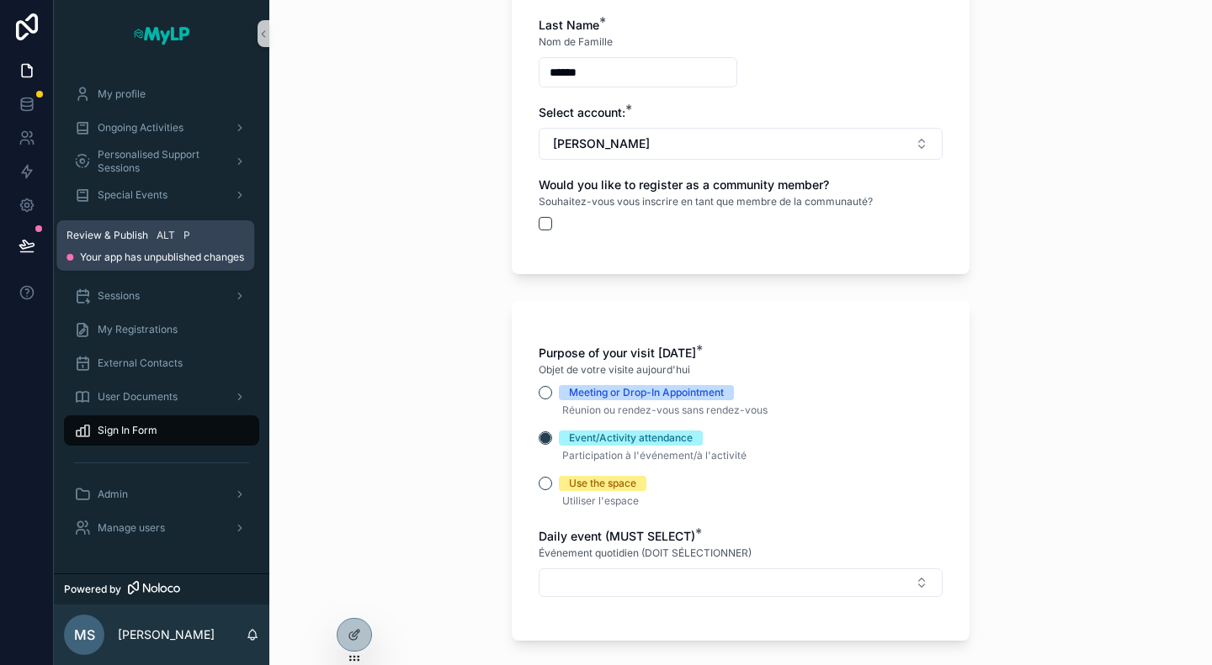
click at [24, 241] on icon at bounding box center [26, 245] width 14 height 8
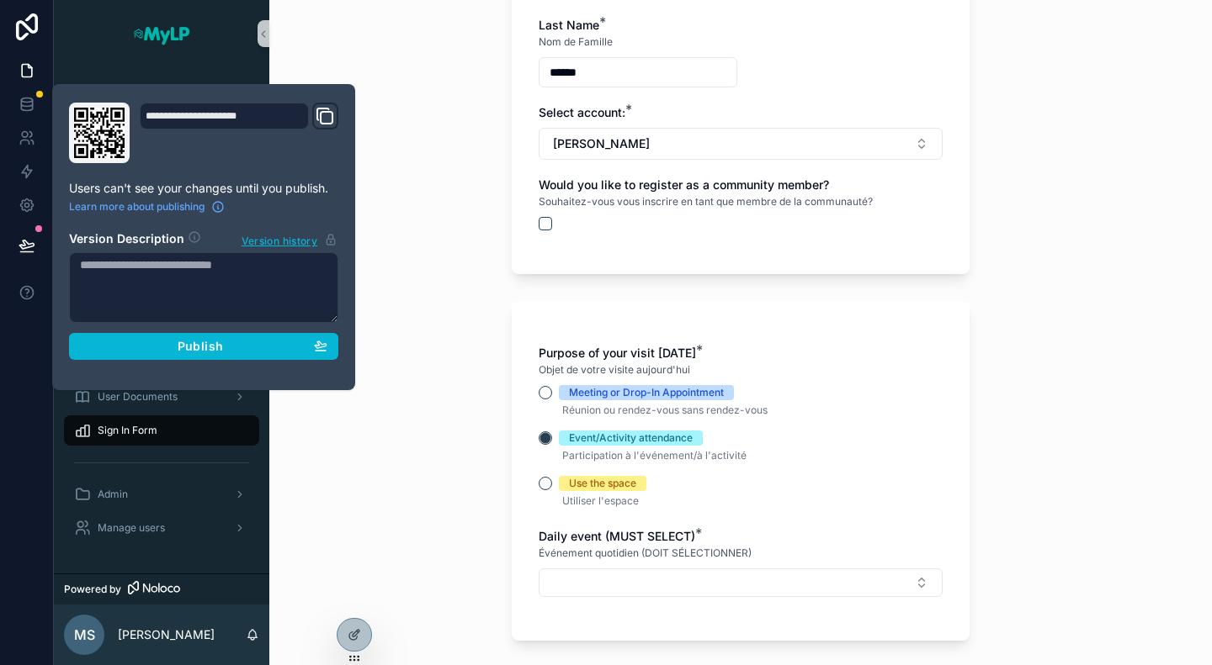
click at [172, 290] on textarea at bounding box center [203, 287] width 269 height 71
type textarea "*"
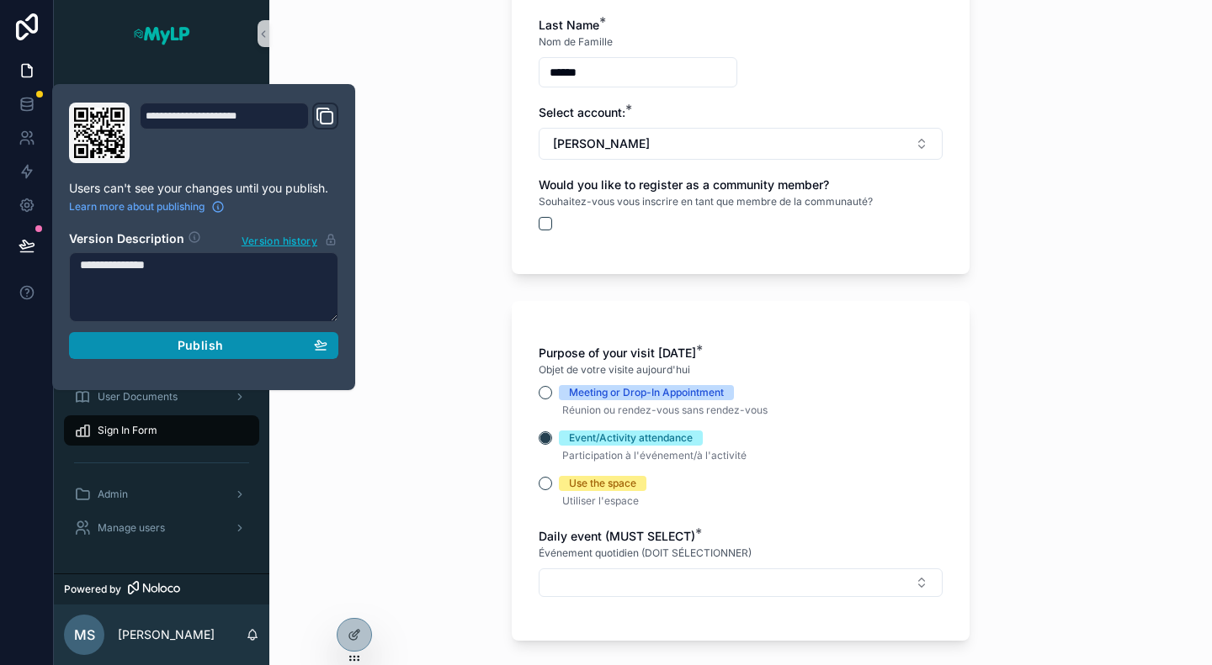
type textarea "**********"
click at [200, 343] on span "Publish" at bounding box center [200, 345] width 45 height 15
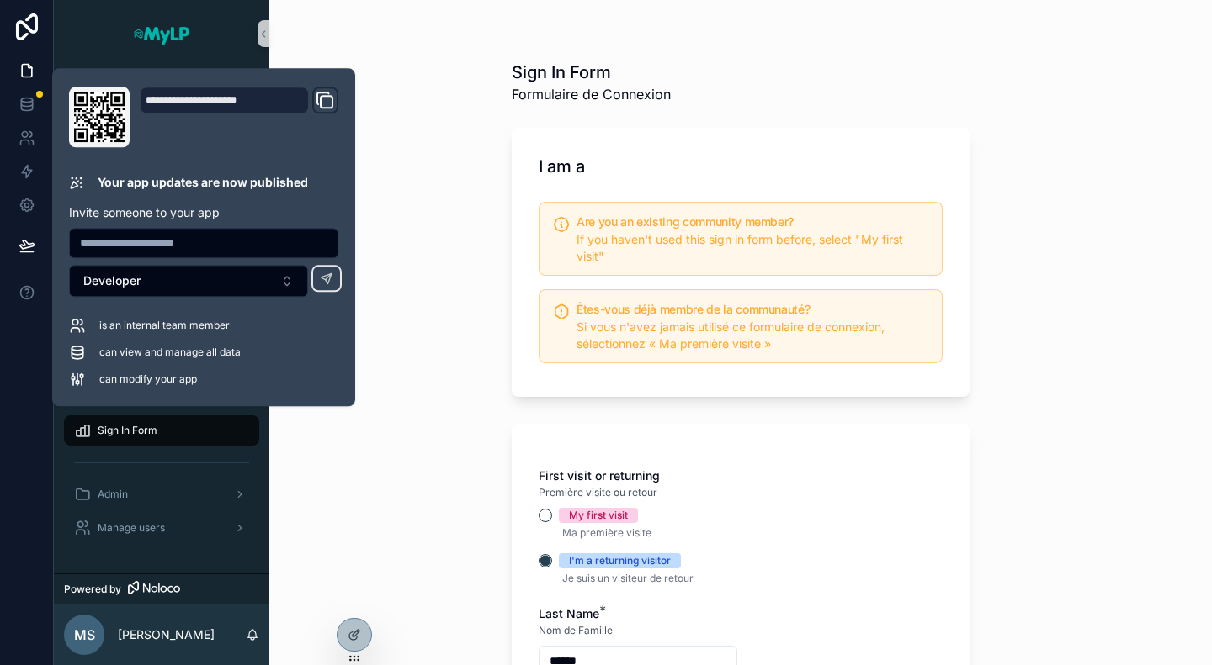
click at [443, 419] on div "Sign In Form Formulaire de Connexion I am a Are you an existing community membe…" at bounding box center [740, 332] width 942 height 665
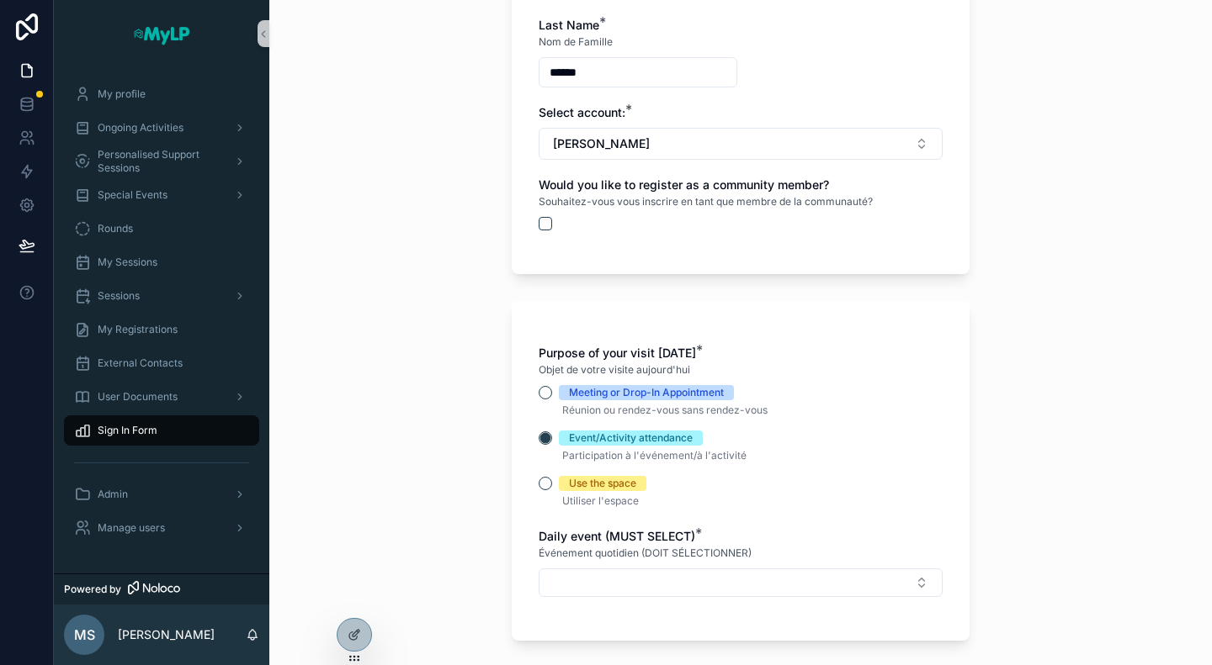
scroll to position [505, 0]
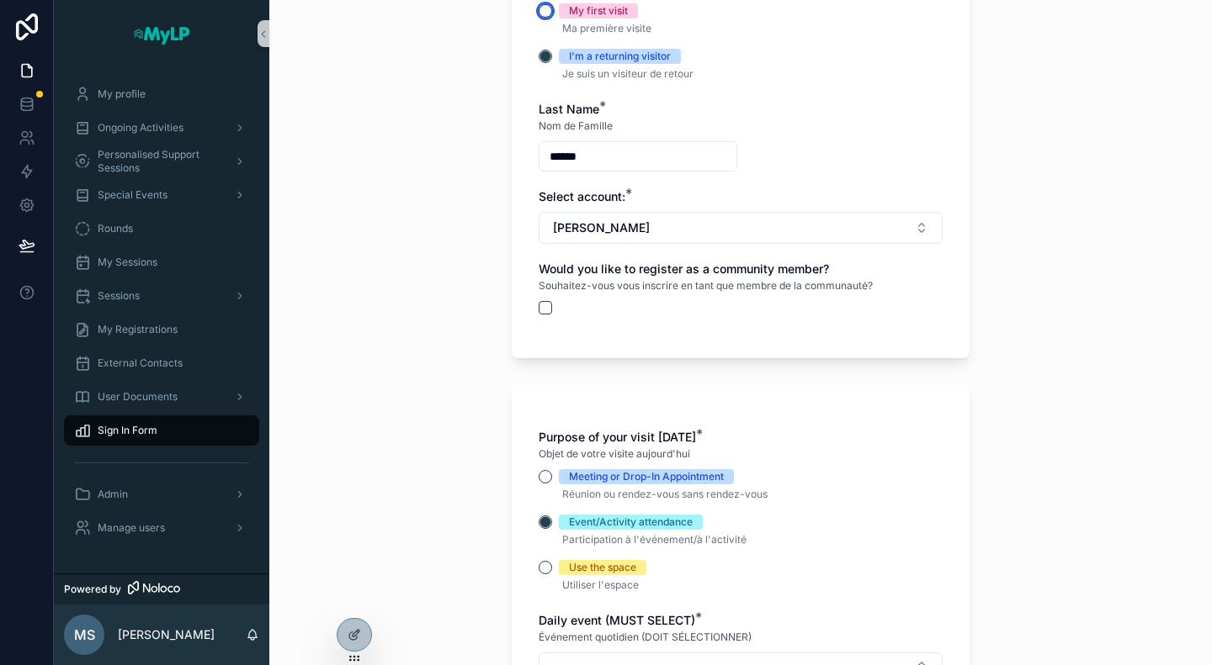
click at [540, 11] on button "My first visit" at bounding box center [544, 10] width 13 height 13
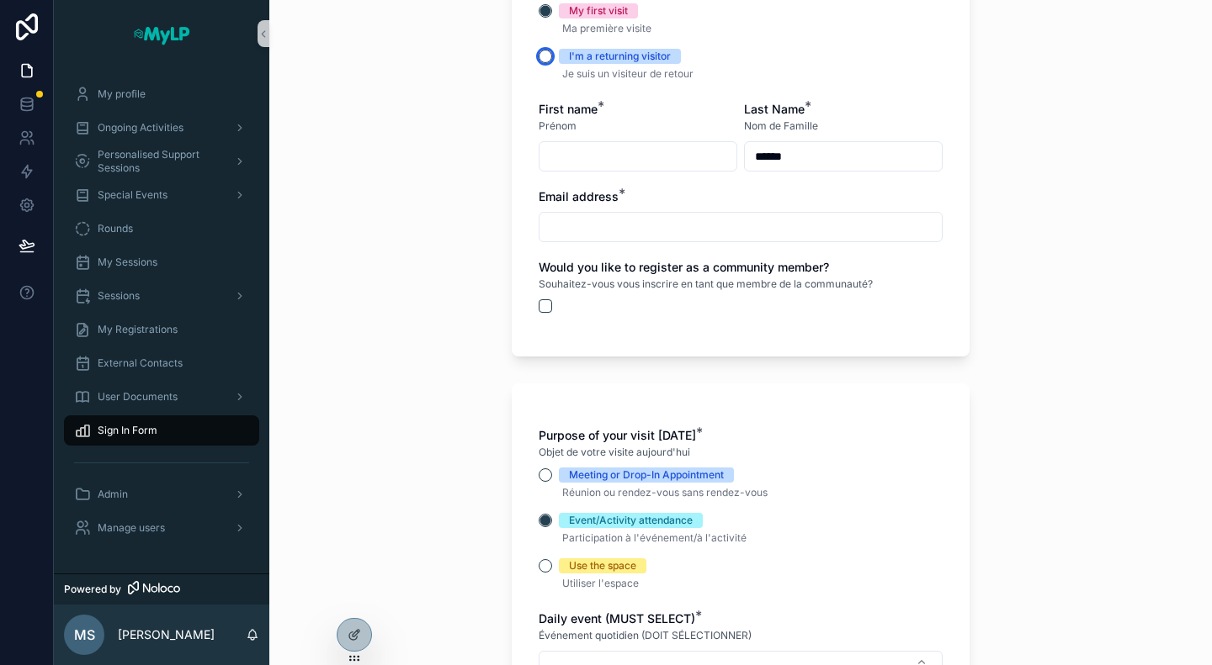
click at [538, 58] on button "I'm a returning visitor" at bounding box center [544, 56] width 13 height 13
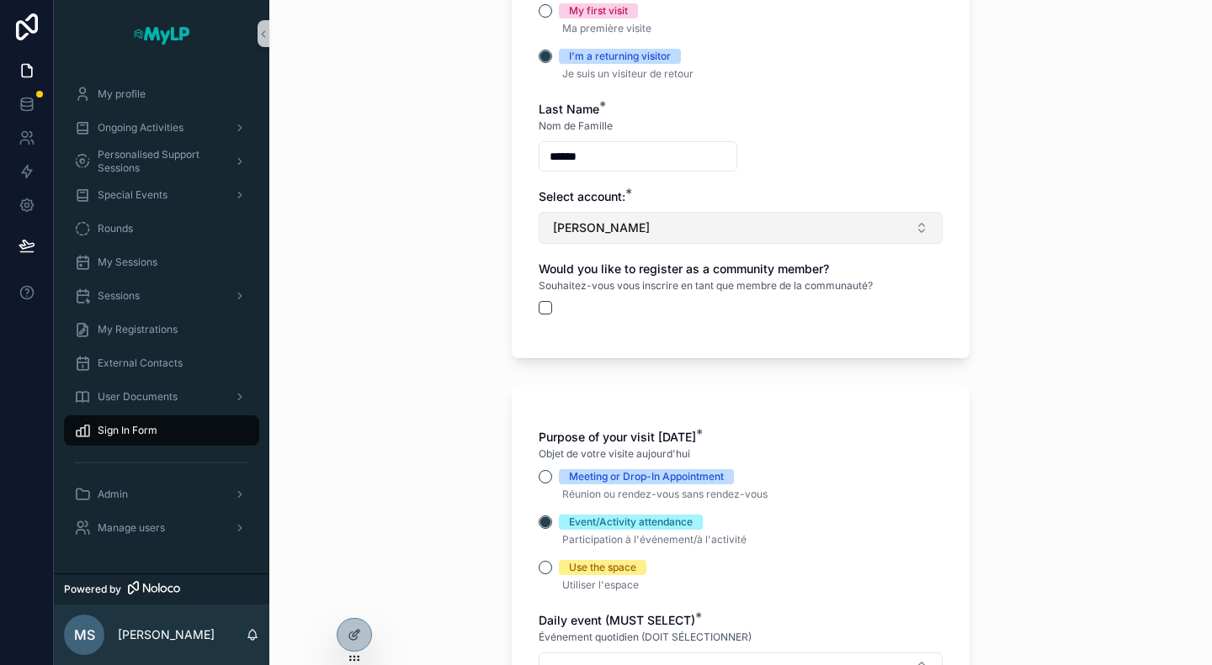
click at [637, 235] on span "[PERSON_NAME]" at bounding box center [601, 228] width 97 height 17
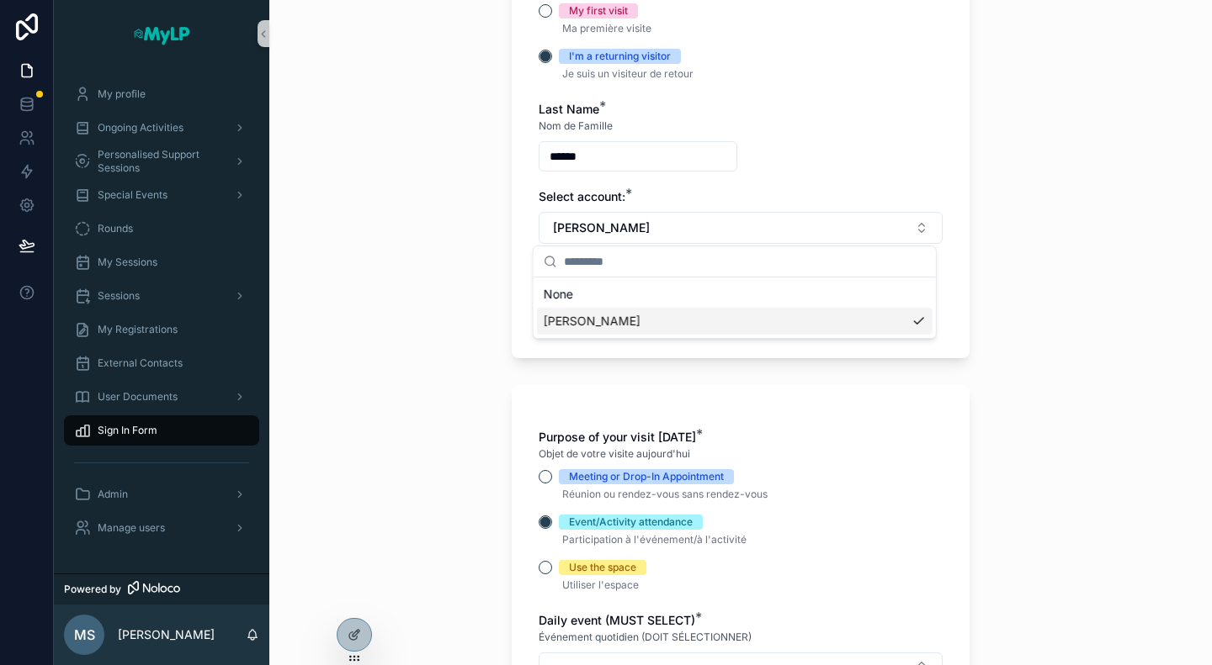
click at [612, 318] on span "[PERSON_NAME]" at bounding box center [591, 321] width 97 height 17
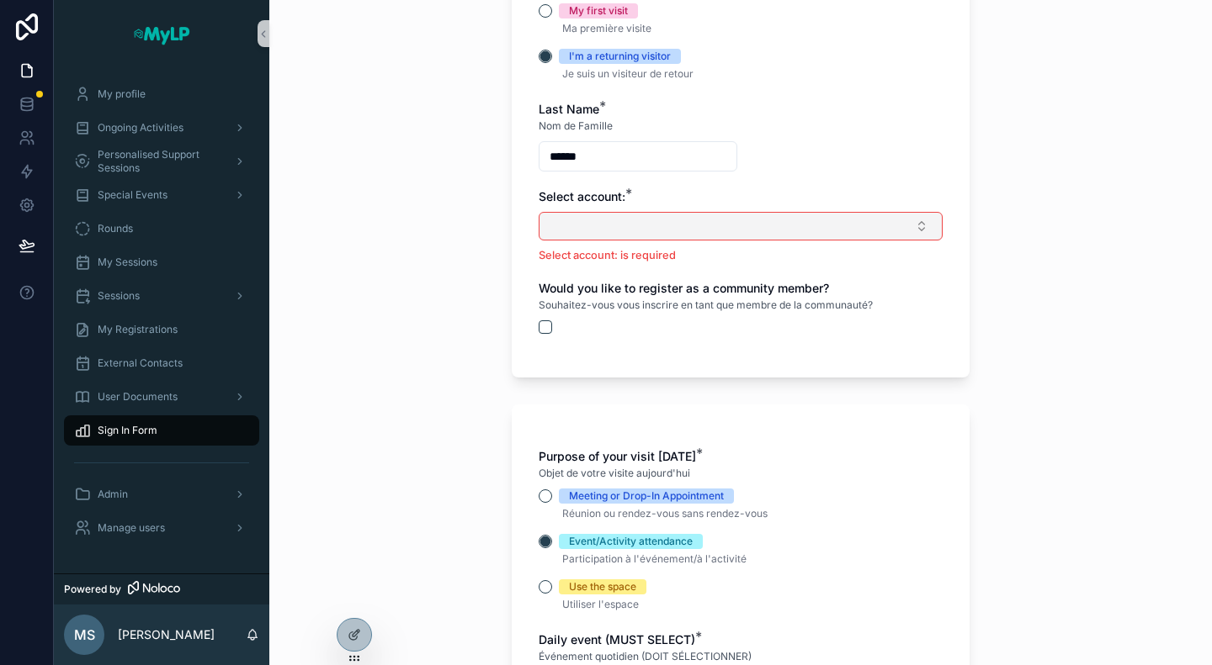
click at [633, 227] on button "Select Button" at bounding box center [740, 226] width 404 height 29
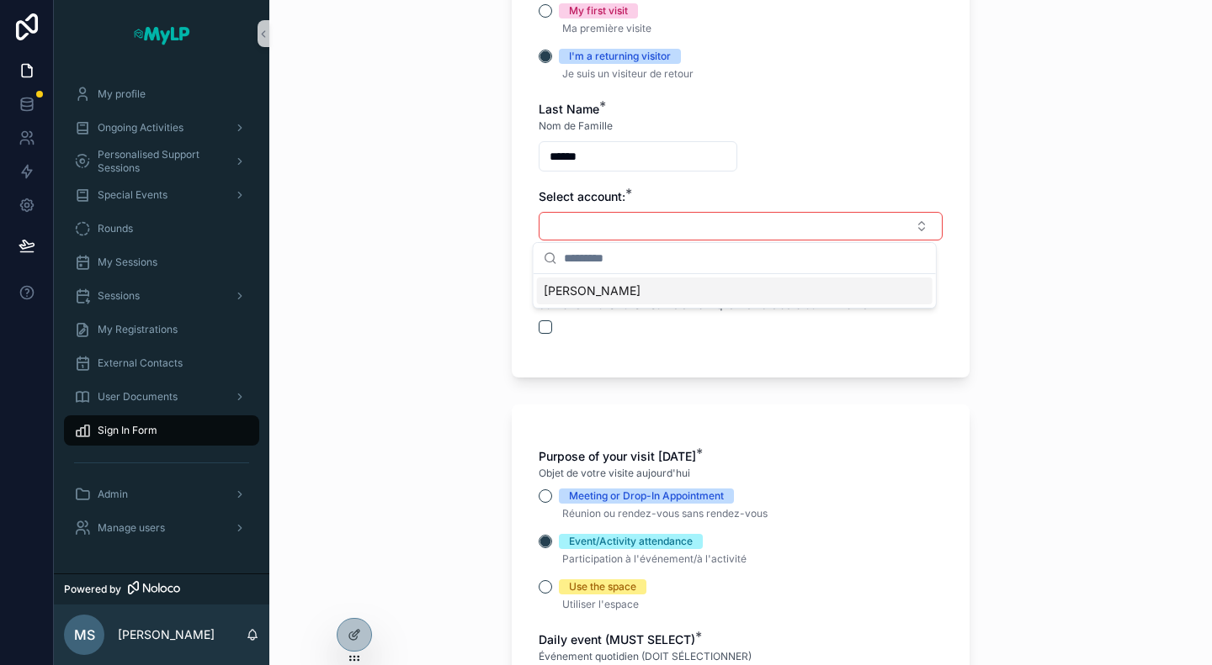
click at [636, 289] on div "[PERSON_NAME]" at bounding box center [734, 291] width 395 height 27
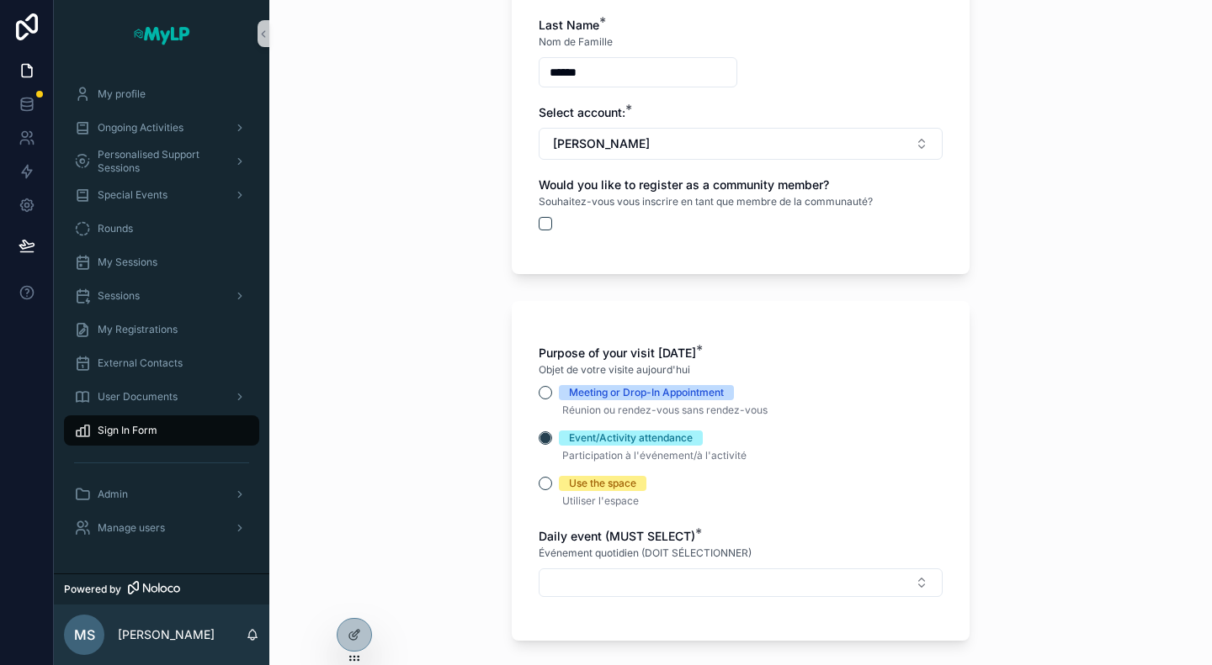
click at [883, 411] on p "Réunion ou rendez-vous sans rendez-vous" at bounding box center [740, 410] width 404 height 20
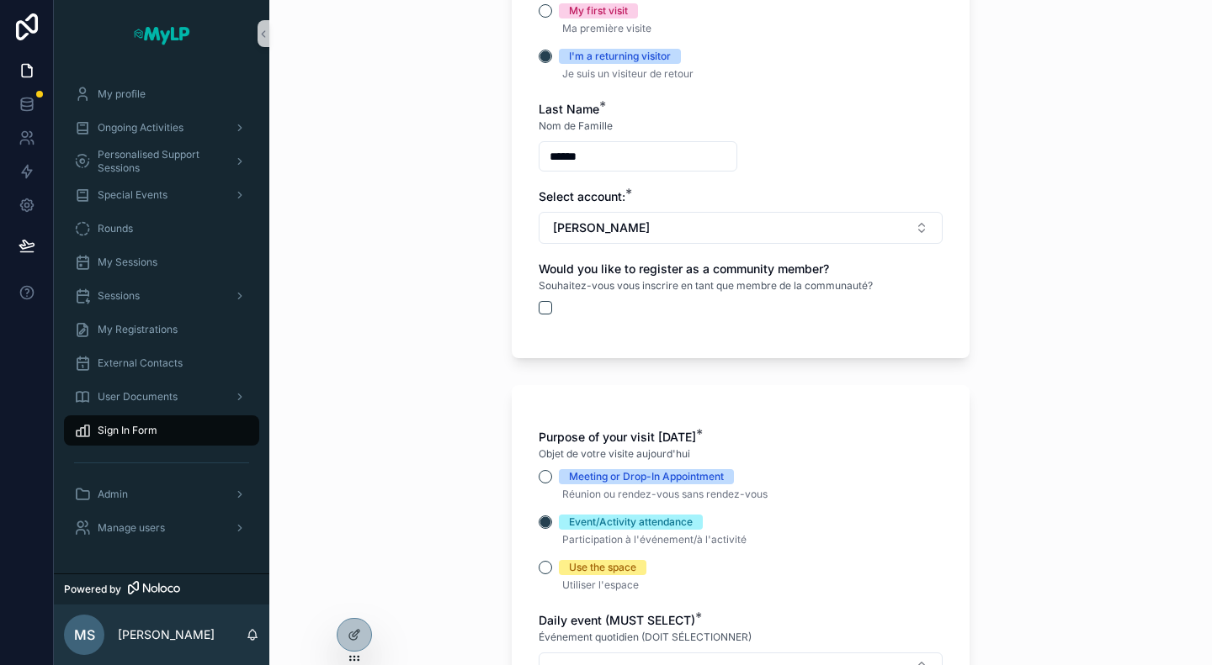
click at [402, 401] on div "Sign In Form Formulaire de Connexion I am a Are you an existing community membe…" at bounding box center [740, 332] width 942 height 665
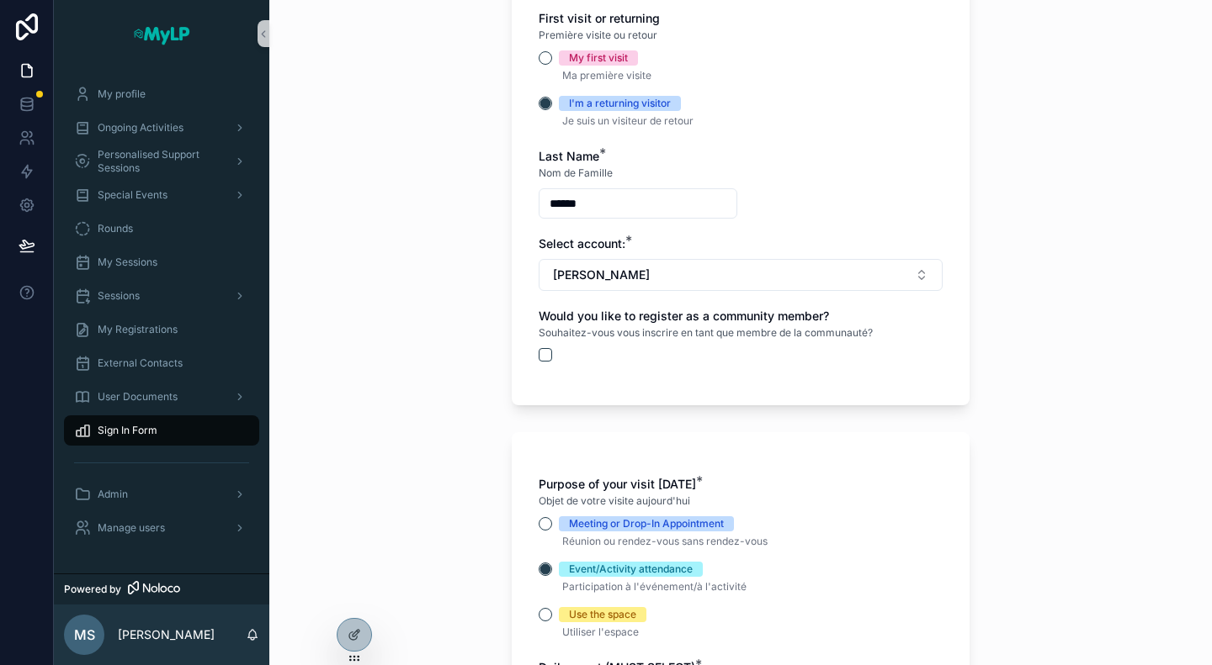
scroll to position [421, 0]
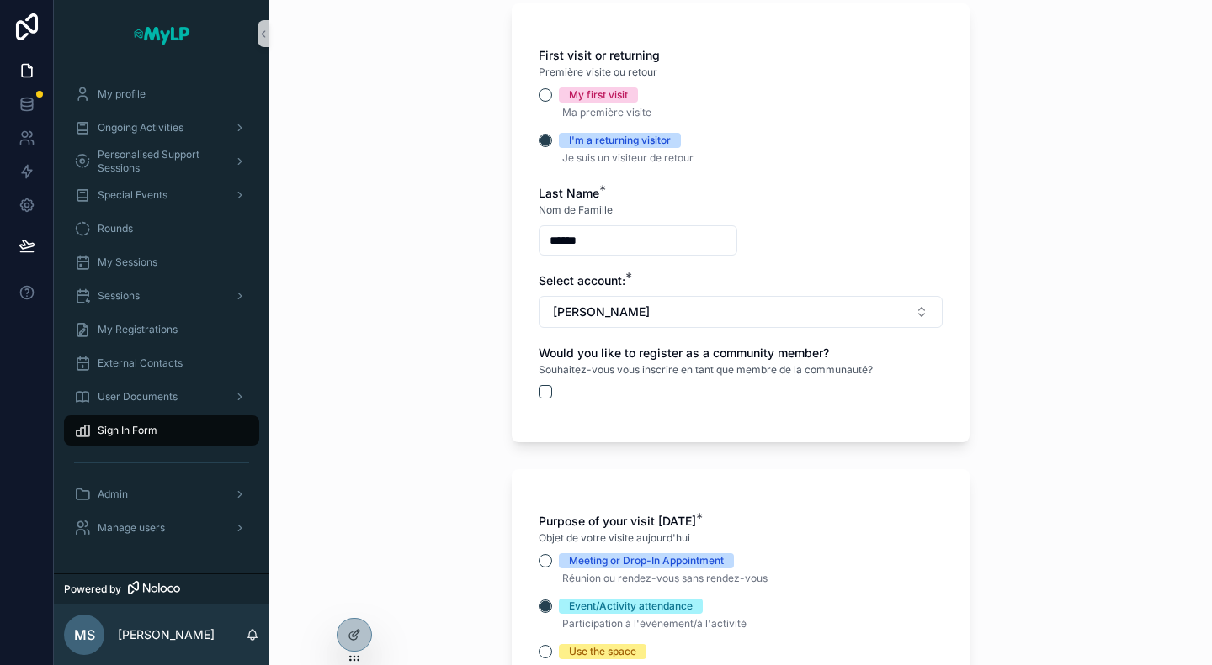
click at [530, 92] on div "First visit or returning Première visite ou retour My first visit Ma première v…" at bounding box center [741, 222] width 458 height 439
click at [538, 93] on button "My first visit" at bounding box center [544, 94] width 13 height 13
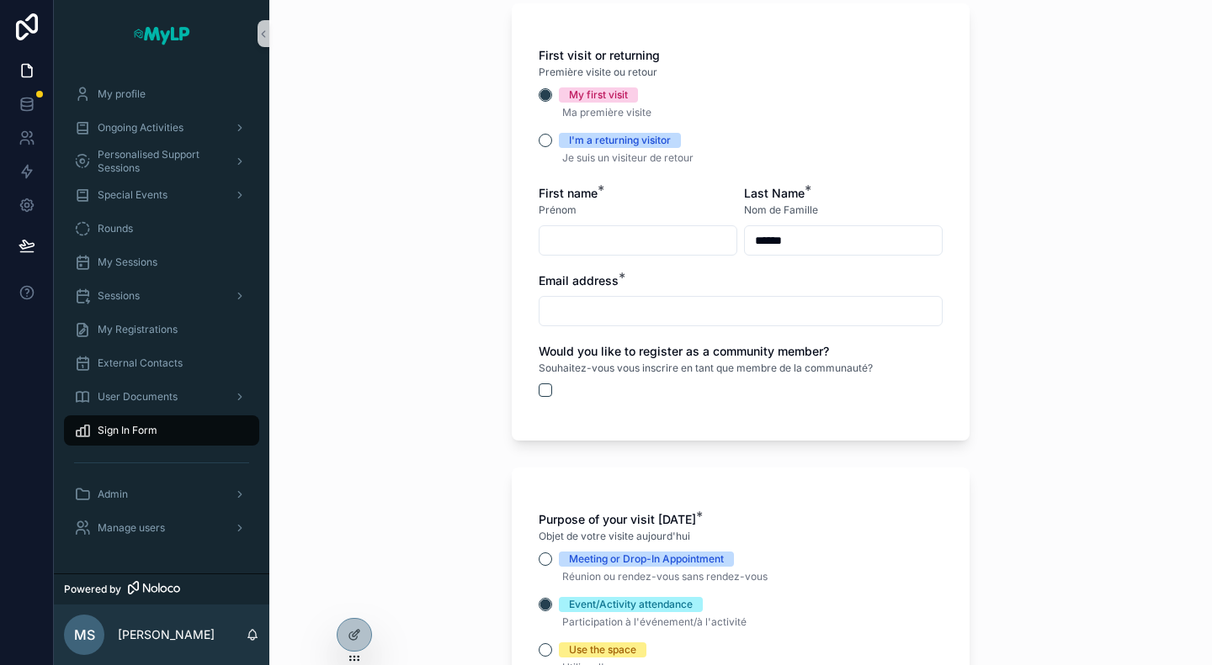
click at [573, 237] on input "scrollable content" at bounding box center [637, 241] width 197 height 24
click at [538, 143] on button "I'm a returning visitor" at bounding box center [544, 140] width 13 height 13
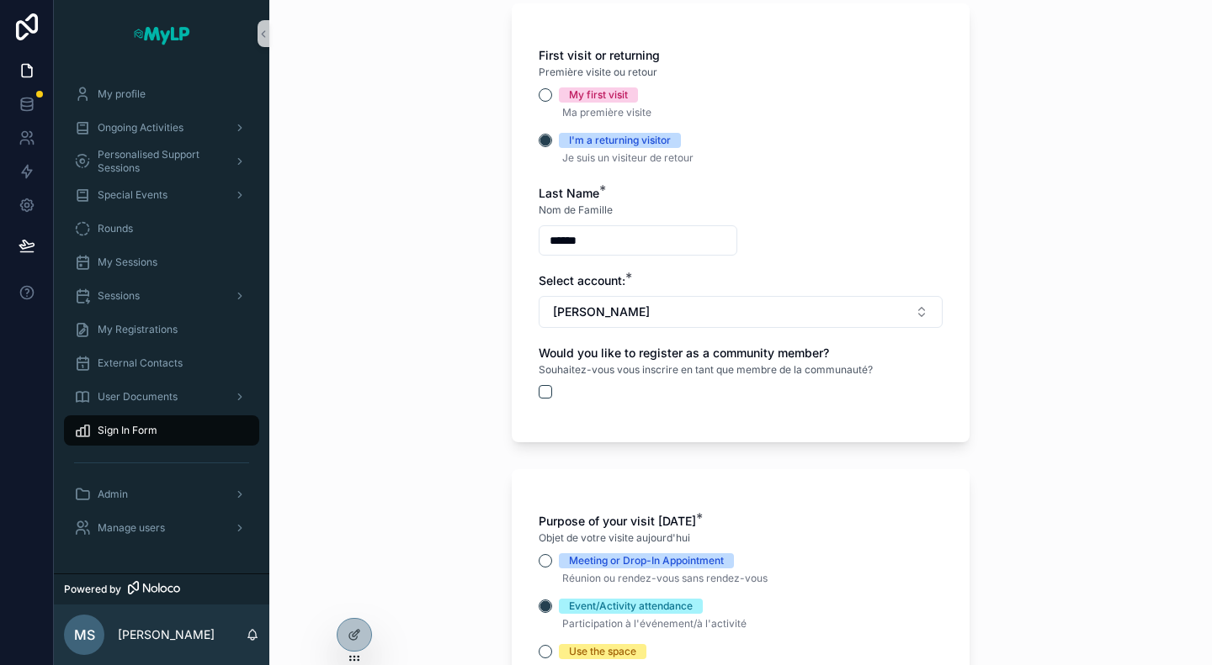
click at [618, 243] on input "******" at bounding box center [637, 241] width 197 height 24
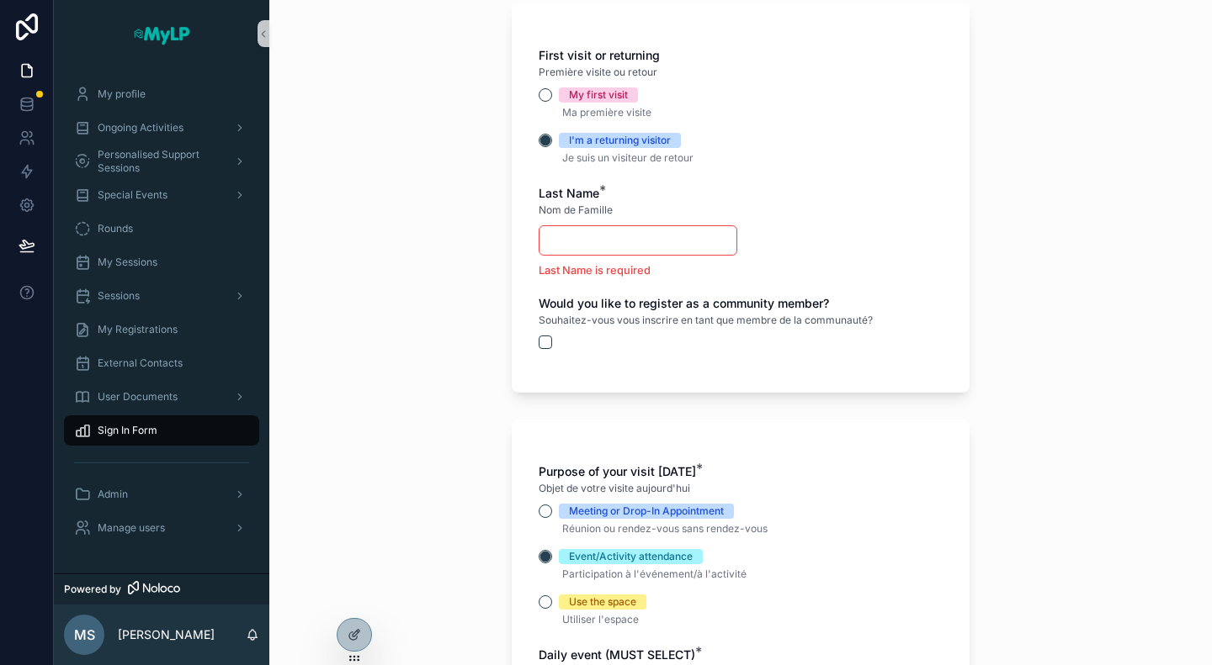
click at [693, 230] on input "scrollable content" at bounding box center [637, 241] width 197 height 24
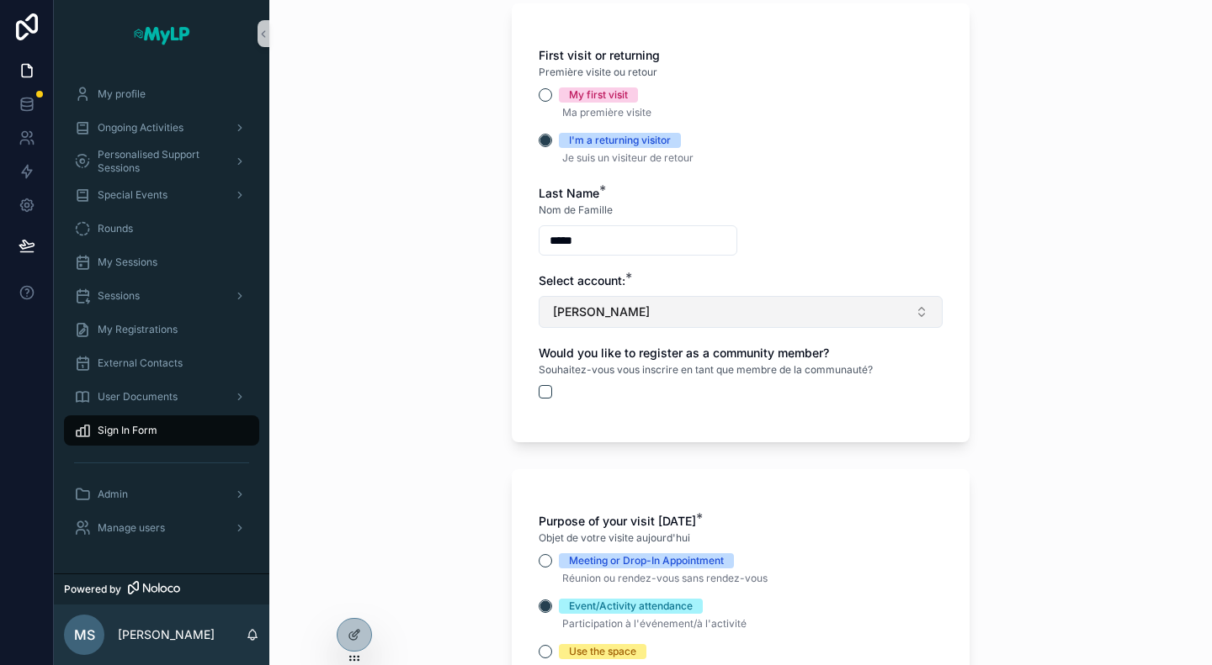
click at [767, 324] on button "[PERSON_NAME]" at bounding box center [740, 312] width 404 height 32
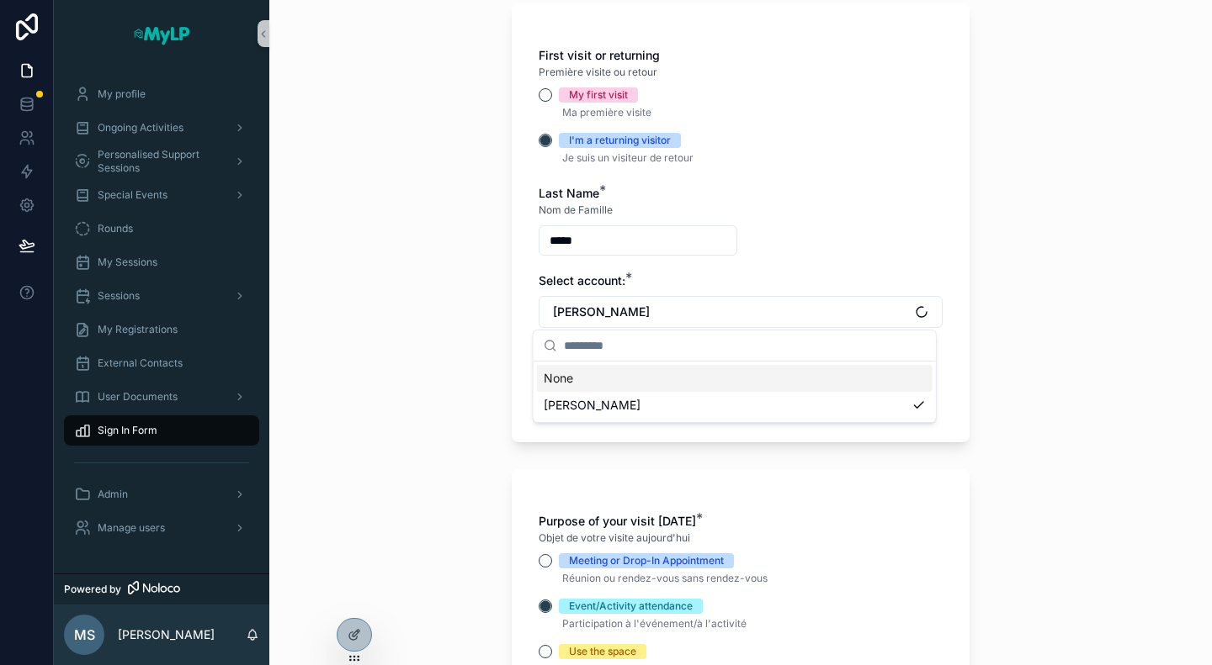
click at [709, 355] on input "scrollable content" at bounding box center [745, 346] width 362 height 30
click at [691, 378] on div "None" at bounding box center [734, 378] width 395 height 27
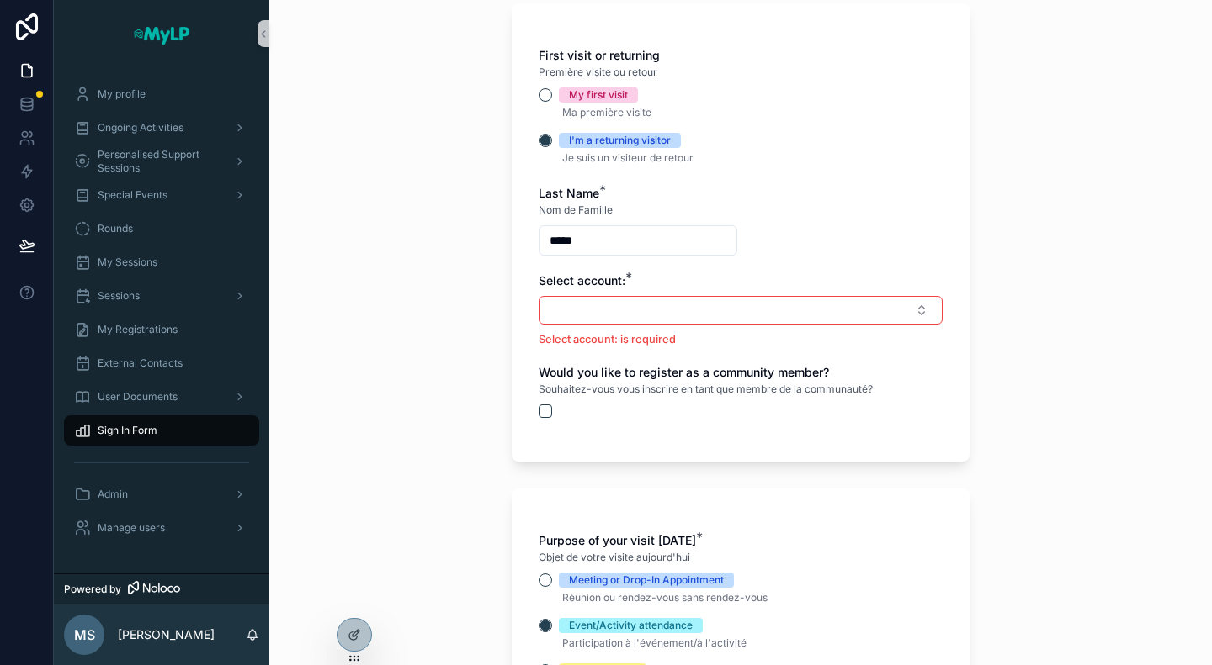
click at [609, 246] on input "*****" at bounding box center [637, 241] width 197 height 24
type input "*"
type input "******"
click at [619, 336] on p "Select account: is required" at bounding box center [740, 339] width 404 height 16
click at [631, 315] on button "Select Button" at bounding box center [740, 310] width 404 height 29
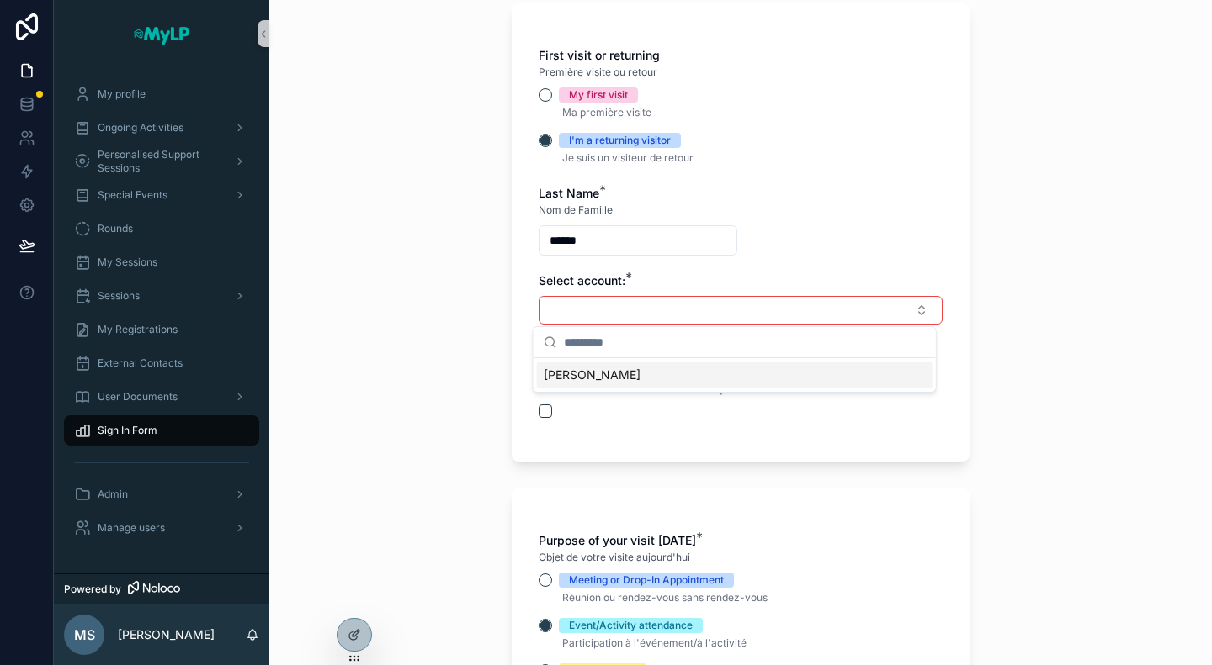
click at [610, 374] on span "[PERSON_NAME]" at bounding box center [591, 375] width 97 height 17
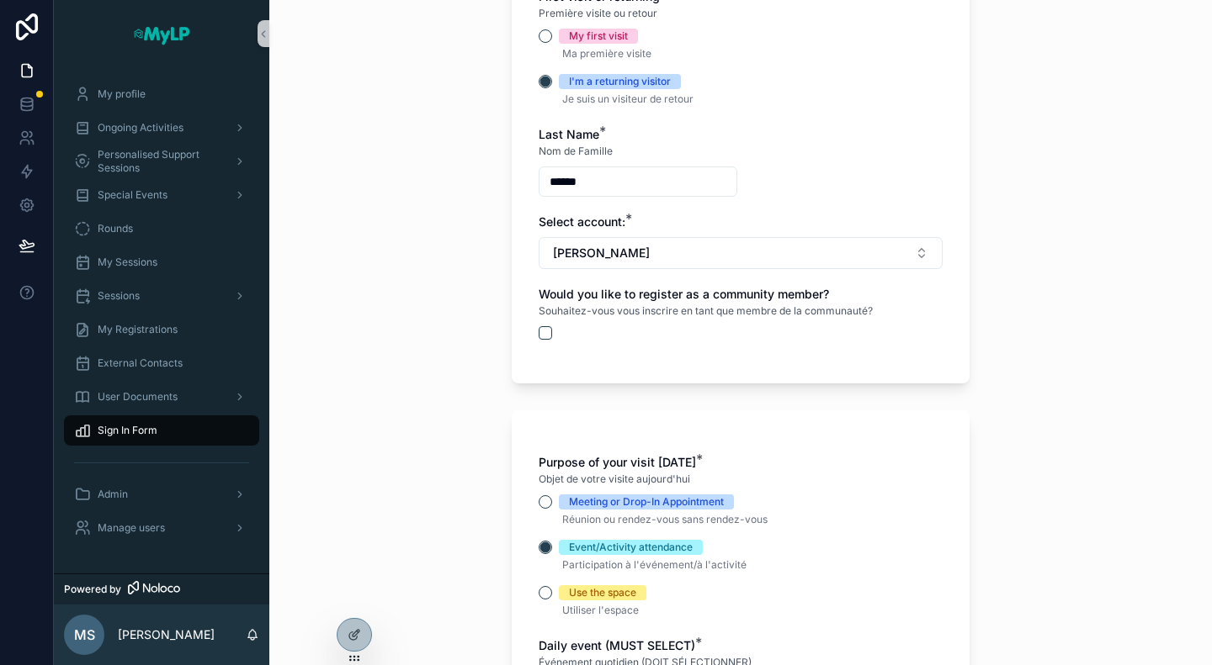
scroll to position [505, 0]
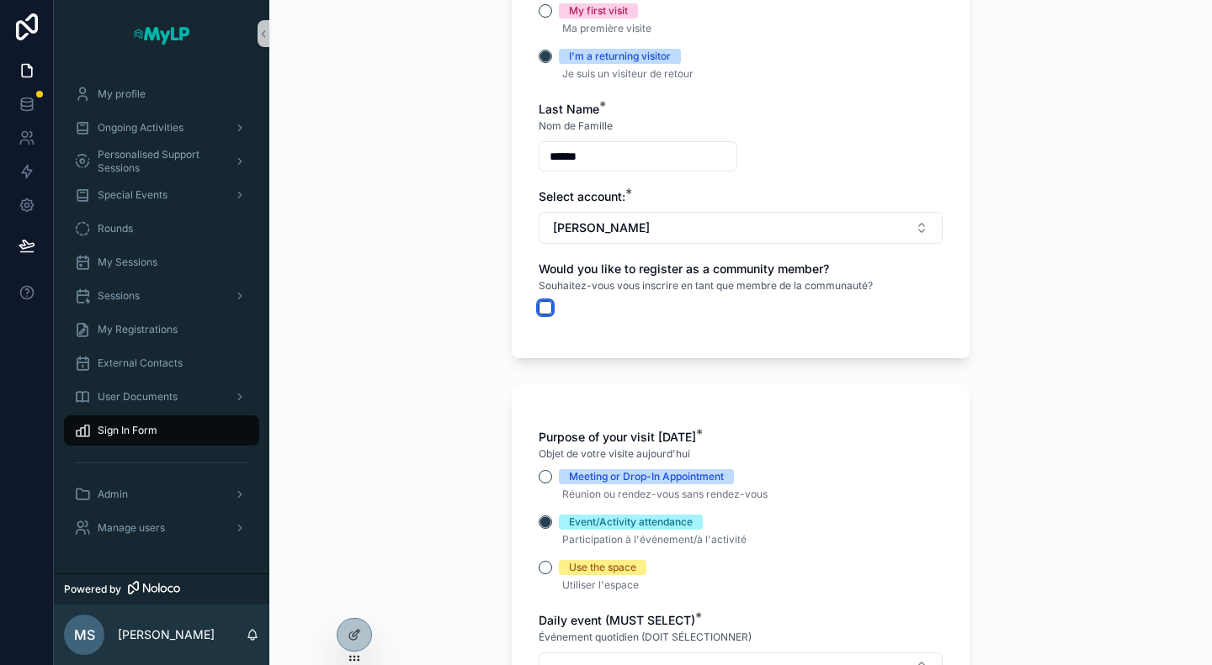
click at [542, 310] on button "scrollable content" at bounding box center [544, 307] width 13 height 13
click at [560, 481] on span "Meeting or Drop-In Appointment" at bounding box center [646, 476] width 175 height 15
click at [552, 481] on button "Meeting or Drop-In Appointment" at bounding box center [544, 476] width 13 height 13
click at [549, 527] on div "Event/Activity attendance" at bounding box center [740, 522] width 404 height 15
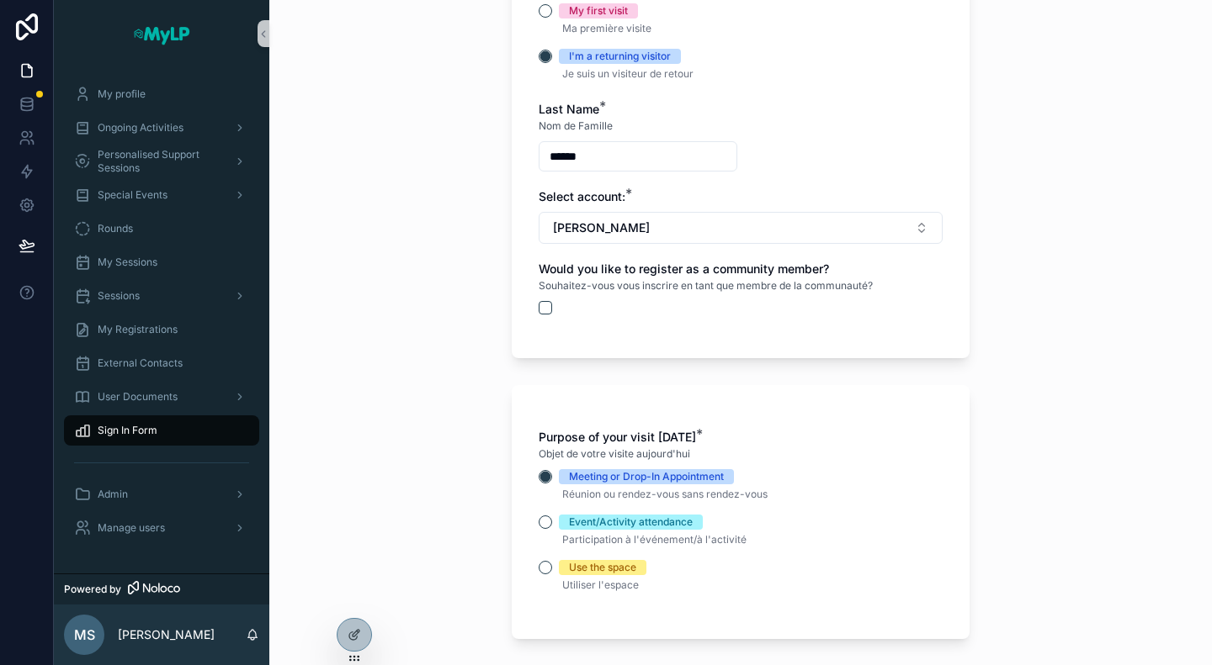
click at [538, 534] on p "Participation à l'événement/à l'activité" at bounding box center [740, 540] width 404 height 20
click at [542, 523] on button "Event/Activity attendance" at bounding box center [544, 522] width 13 height 13
click at [543, 571] on button "Use the space" at bounding box center [544, 567] width 13 height 13
click at [543, 476] on button "Meeting or Drop-In Appointment" at bounding box center [544, 476] width 13 height 13
click at [478, 474] on div "Sign In Form Formulaire de Connexion I am a Are you an existing community membe…" at bounding box center [740, 332] width 942 height 665
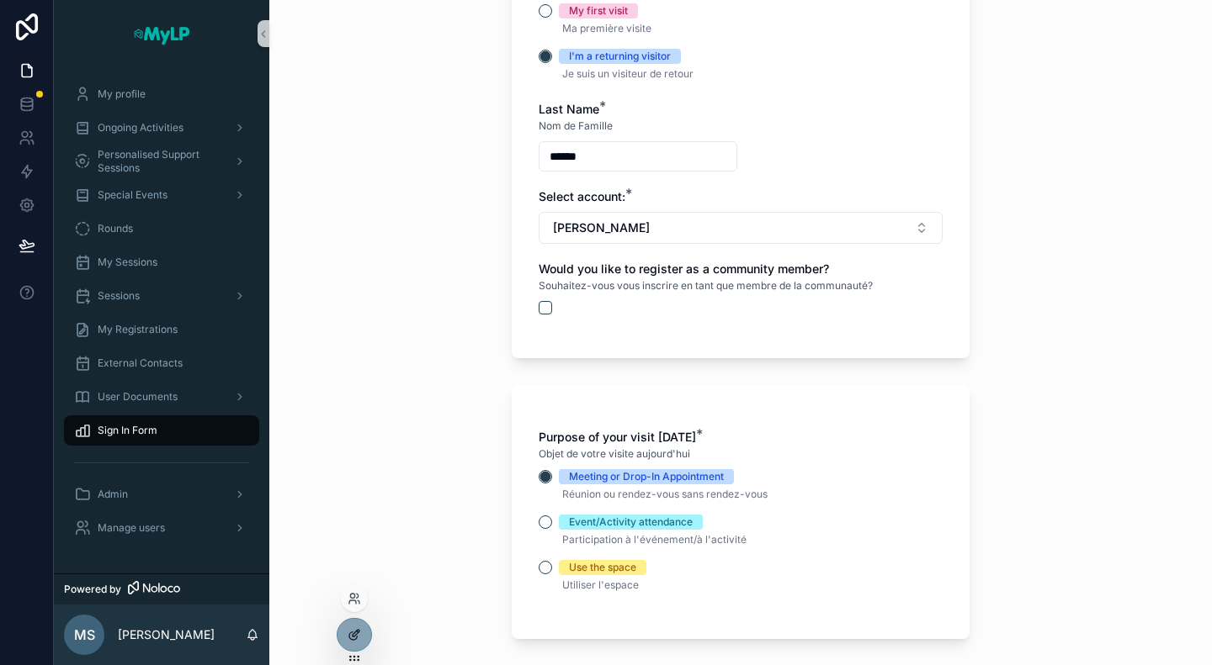
click at [357, 639] on icon at bounding box center [353, 634] width 13 height 13
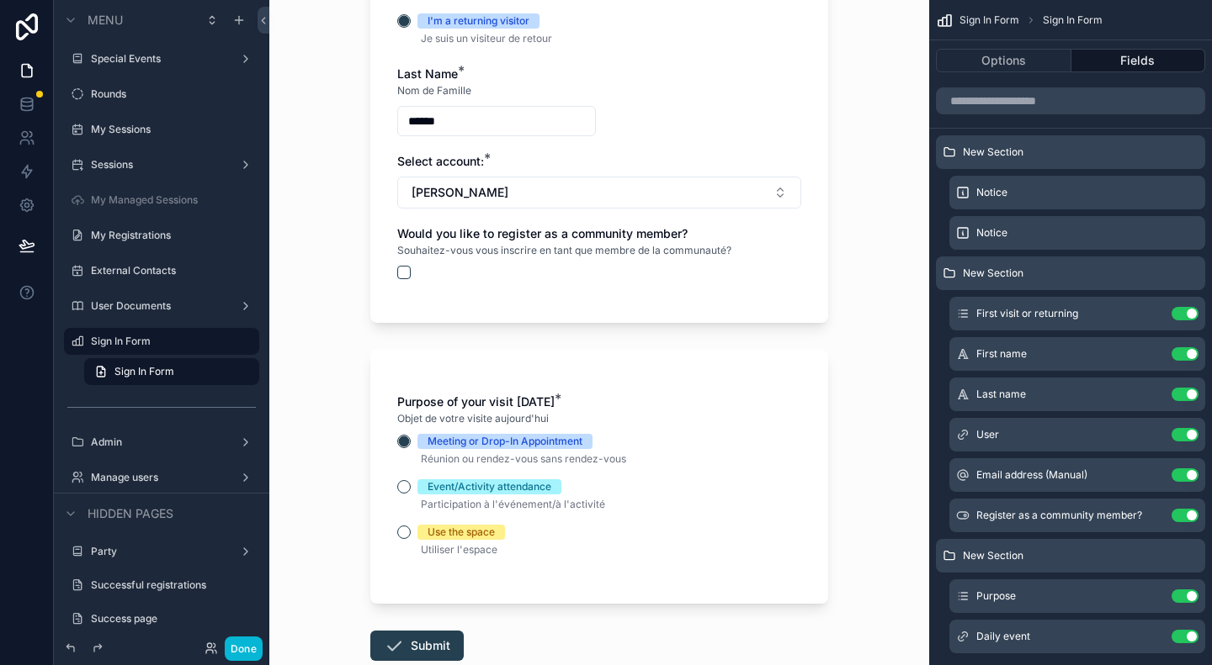
scroll to position [589, 0]
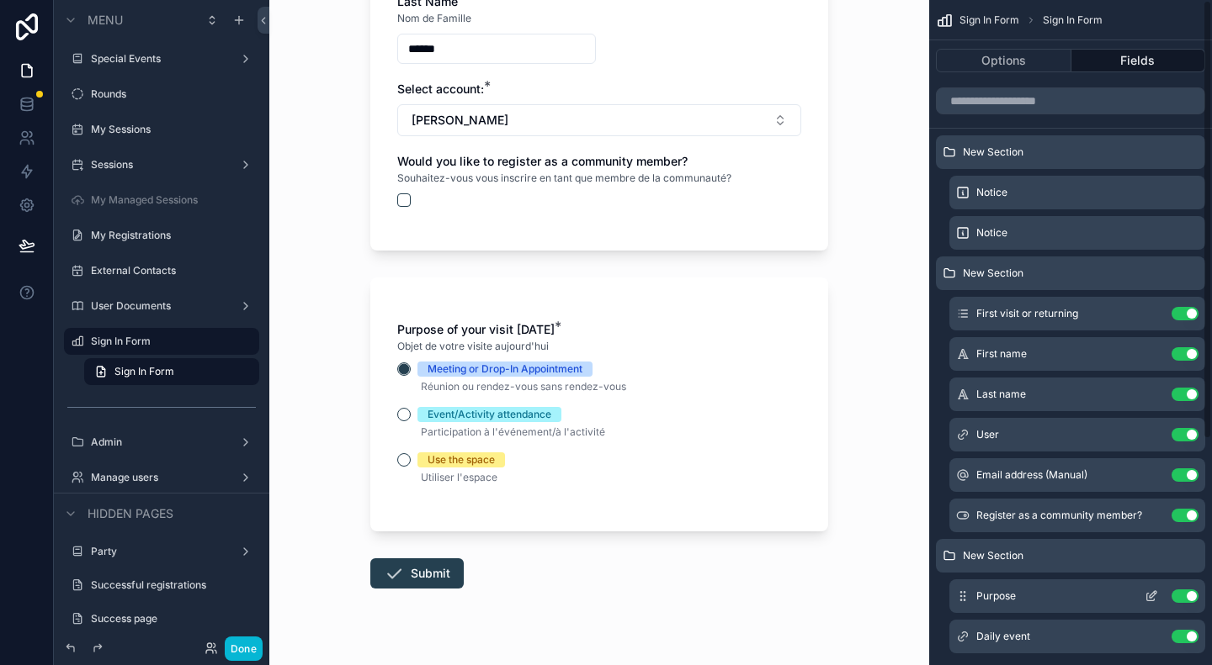
click at [1154, 597] on icon "scrollable content" at bounding box center [1150, 596] width 13 height 13
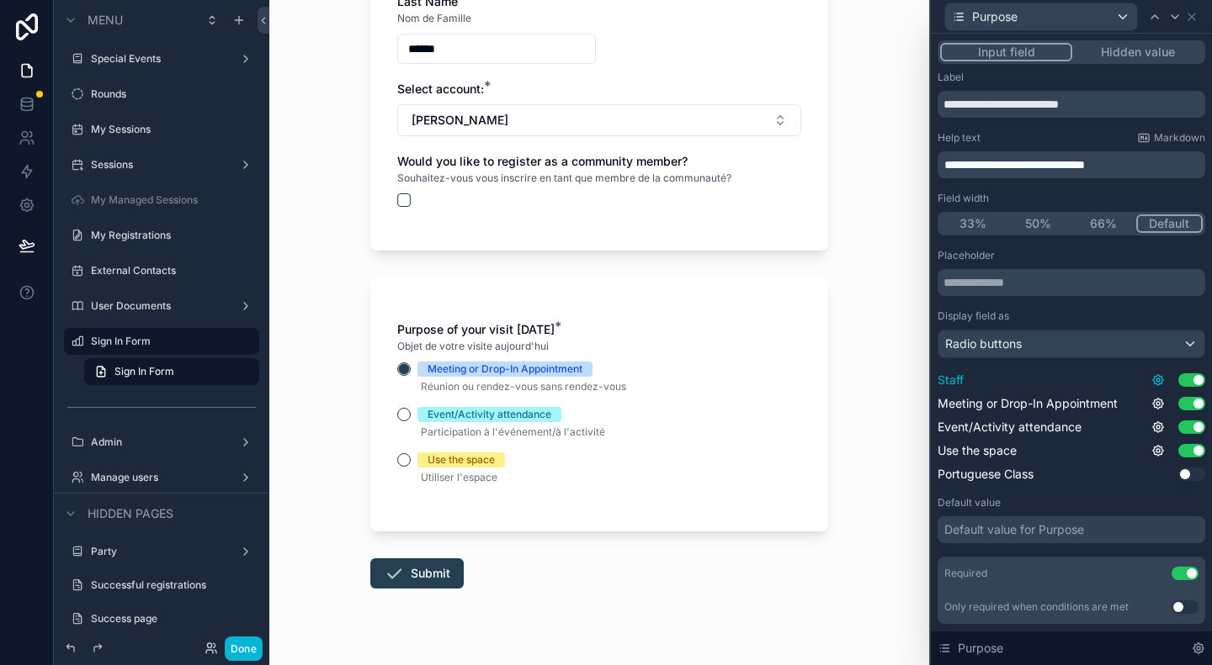
click at [1156, 379] on icon at bounding box center [1157, 380] width 3 height 3
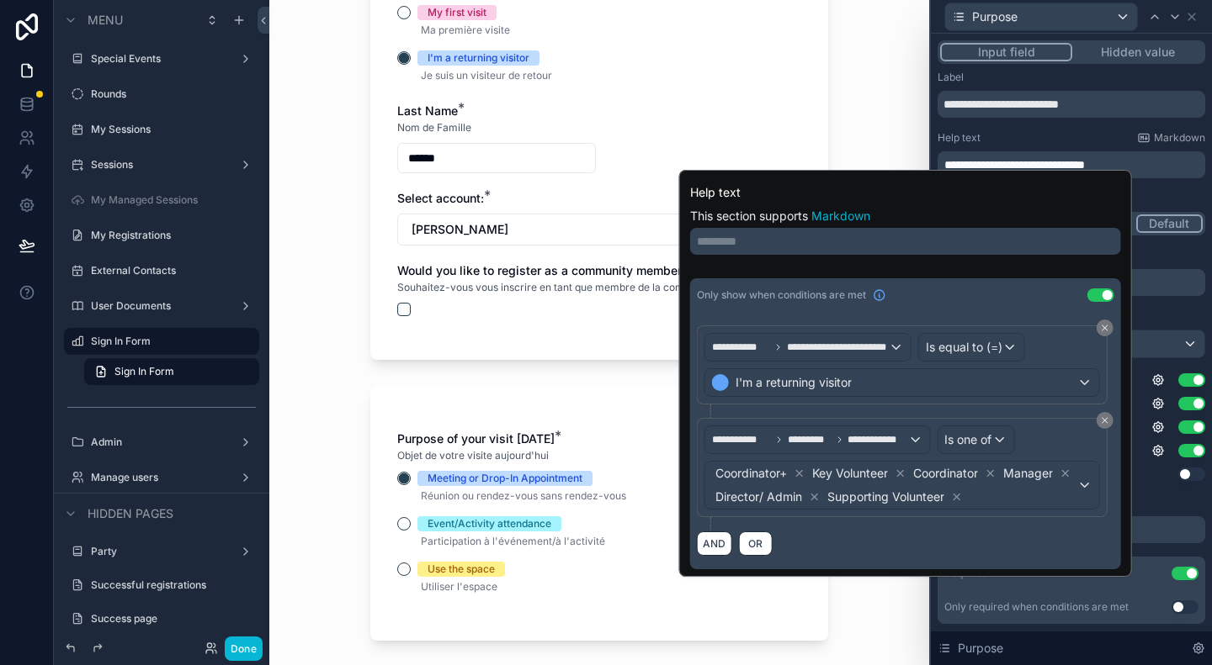
scroll to position [505, 0]
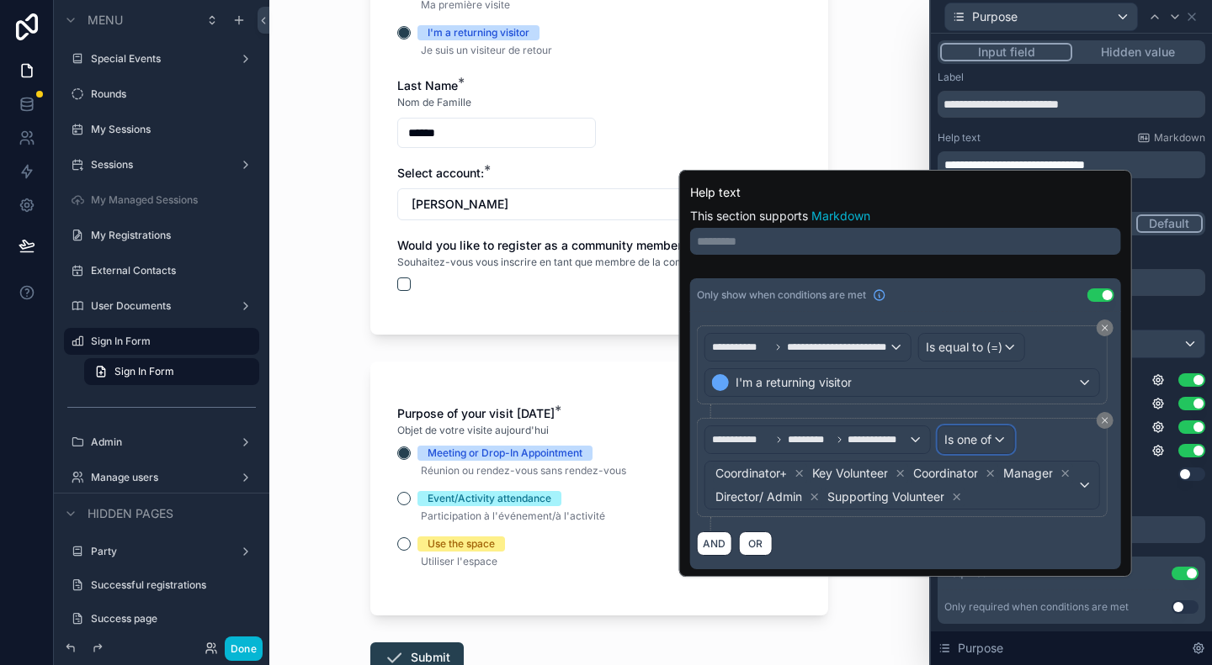
click at [968, 438] on span "Is one of" at bounding box center [967, 440] width 47 height 17
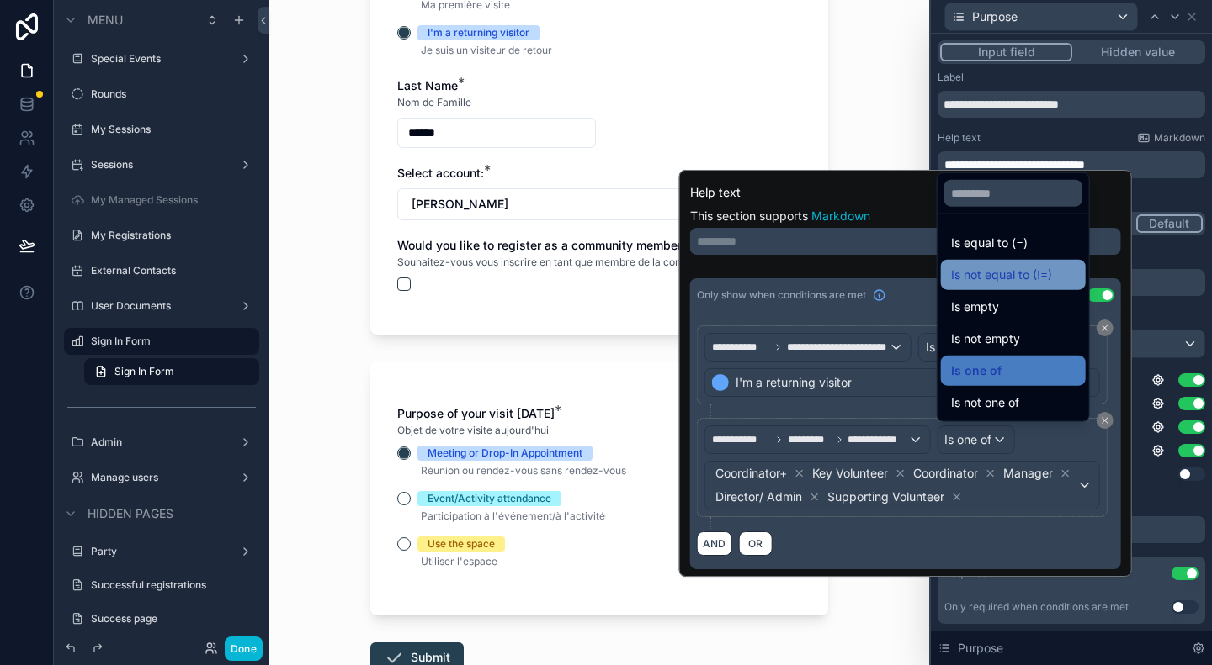
click at [996, 278] on span "Is not equal to (!=)" at bounding box center [1001, 275] width 101 height 20
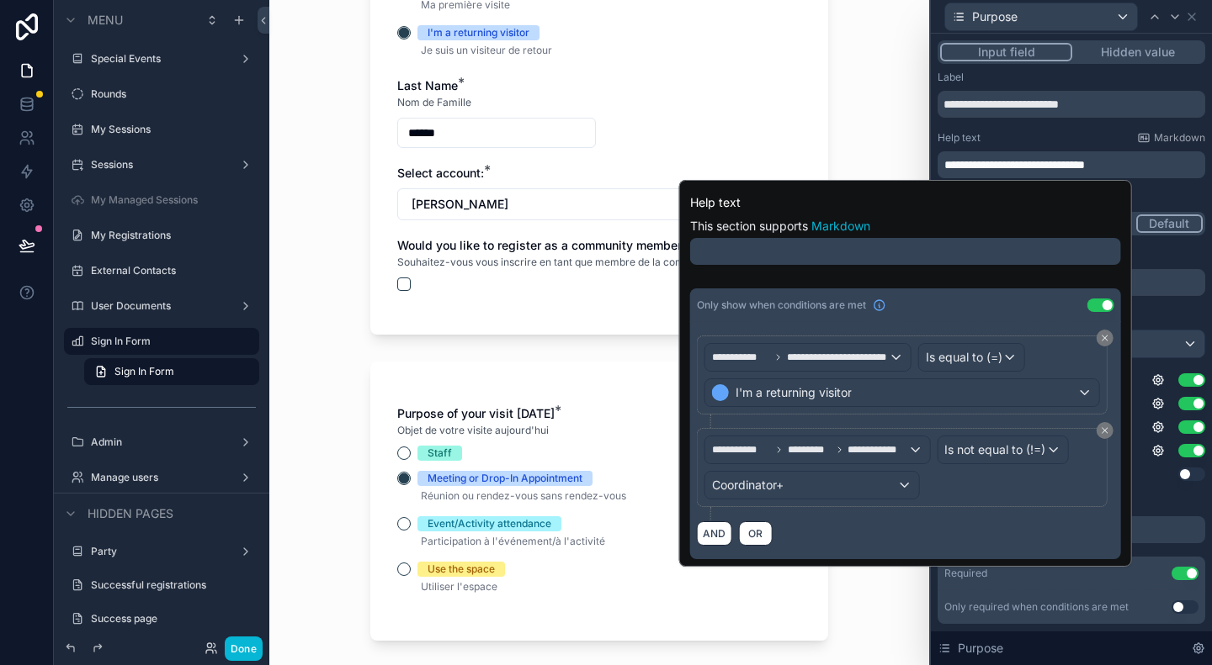
scroll to position [0, 0]
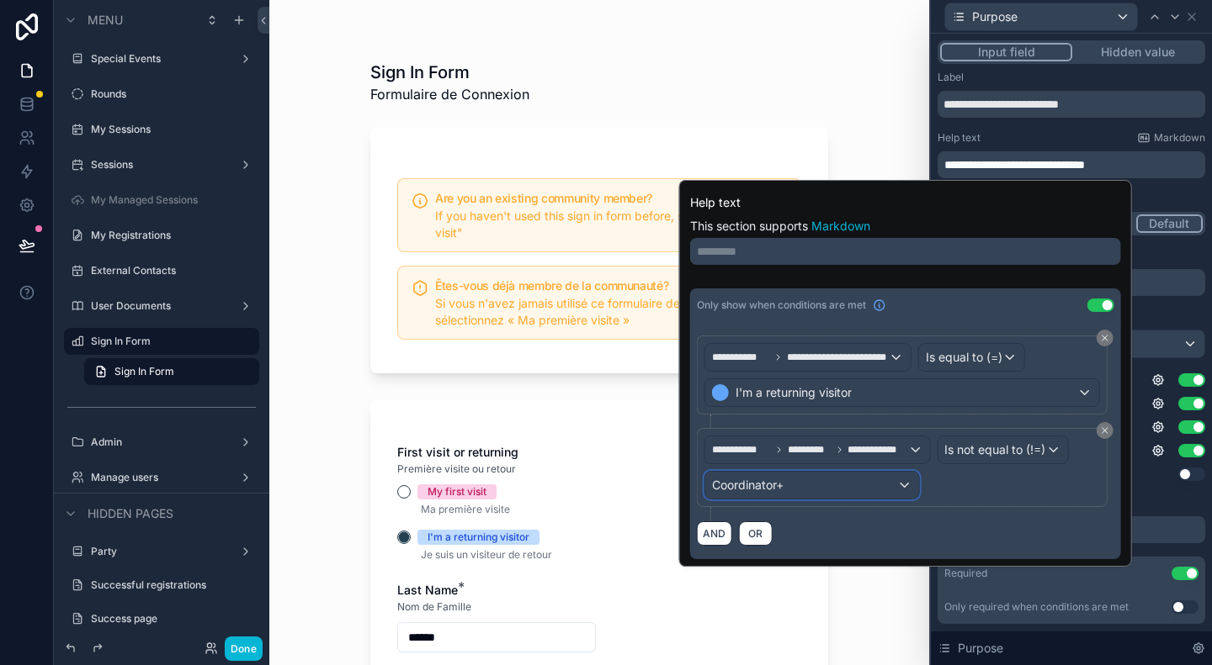
click at [860, 487] on div "Coordinator+" at bounding box center [812, 485] width 214 height 27
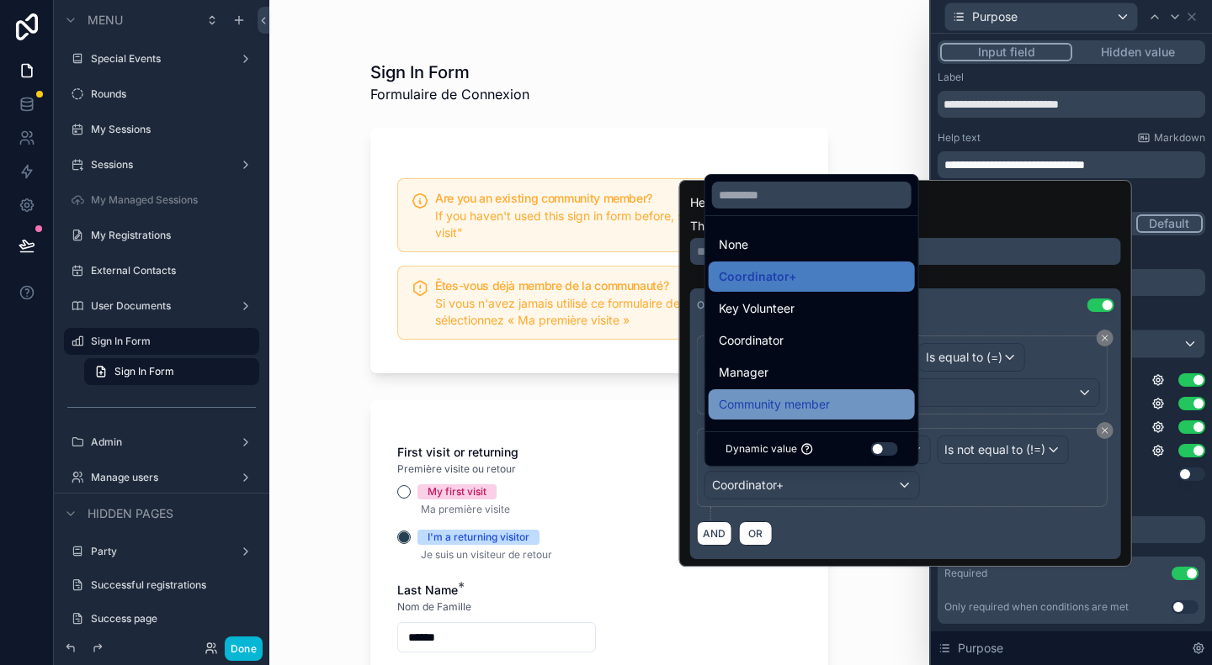
click at [795, 400] on span "Community member" at bounding box center [773, 405] width 111 height 20
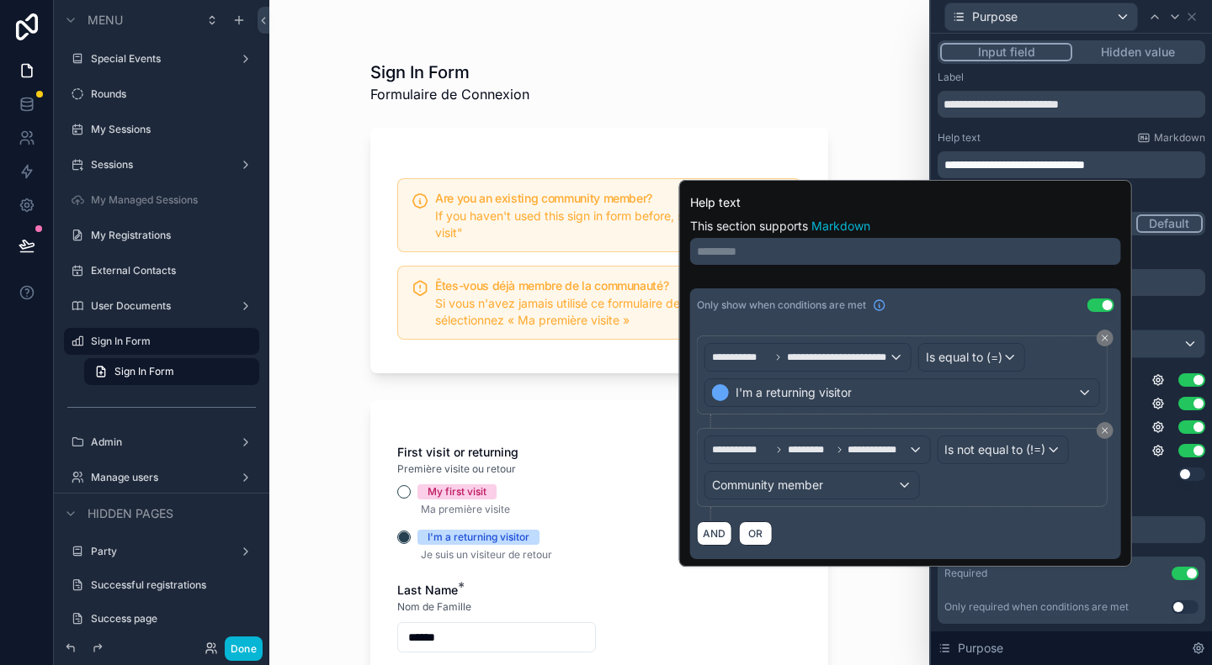
click at [865, 596] on div "Sign In Form Formulaire de Connexion Are you an existing community member? If y…" at bounding box center [599, 332] width 660 height 665
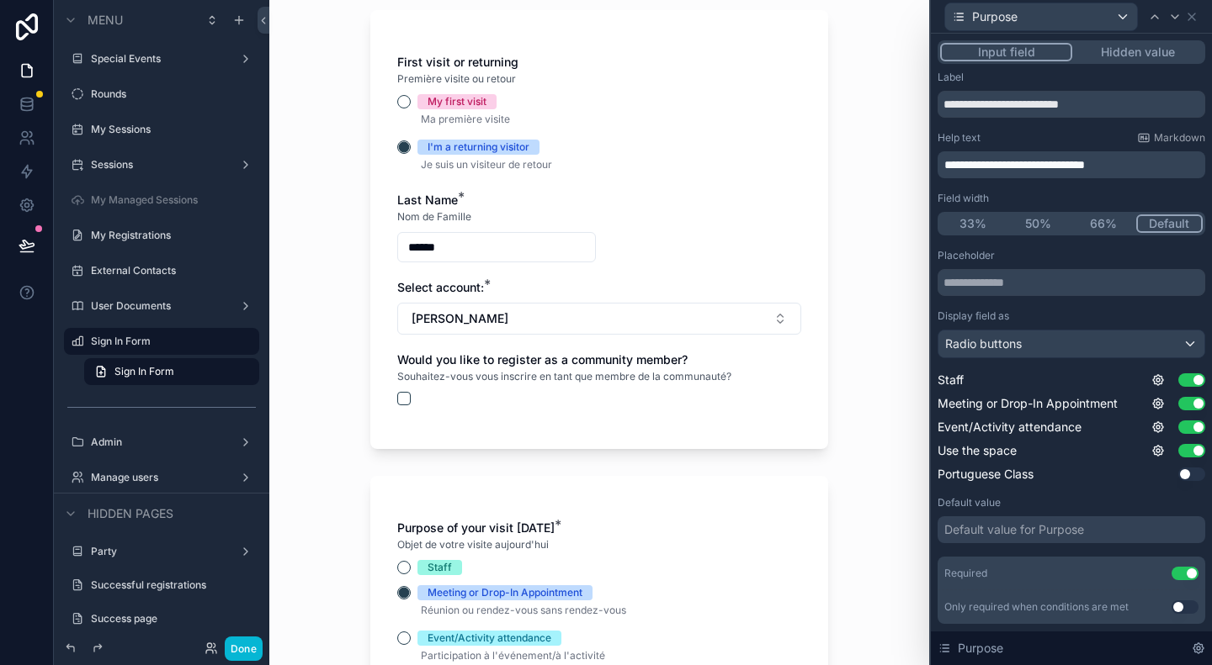
scroll to position [475, 0]
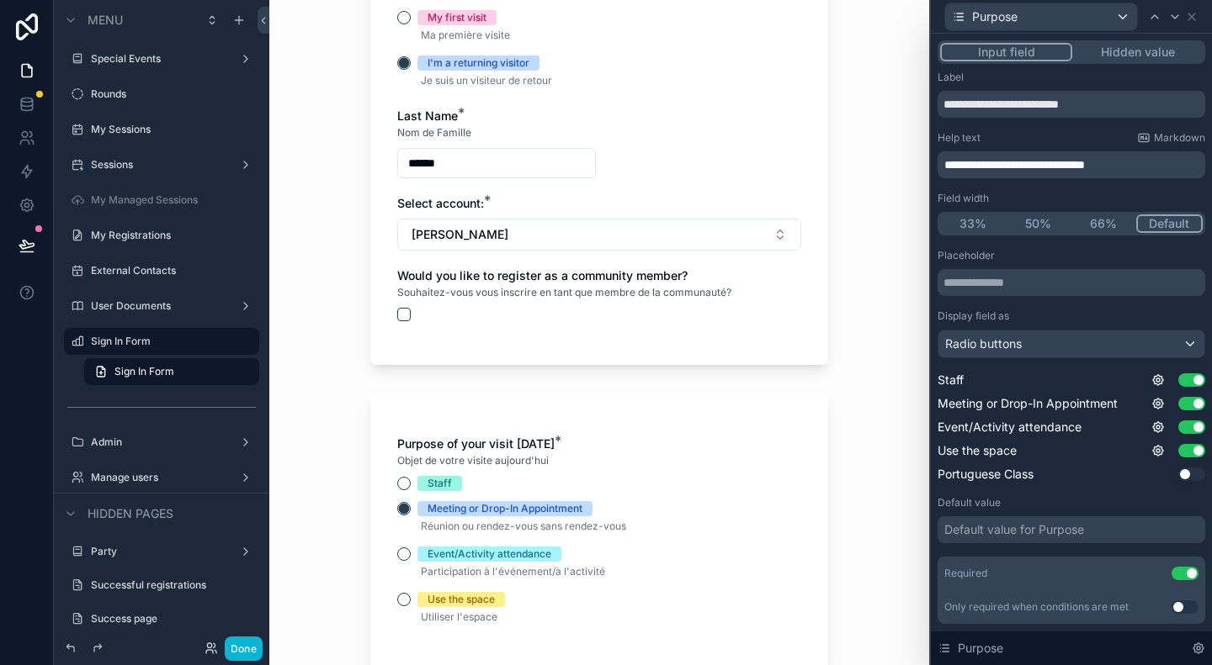
click at [512, 138] on div "Nom de Famille" at bounding box center [496, 133] width 199 height 17
click at [512, 150] on form "Are you an existing community member? If you haven't used this sign in form bef…" at bounding box center [599, 239] width 458 height 1193
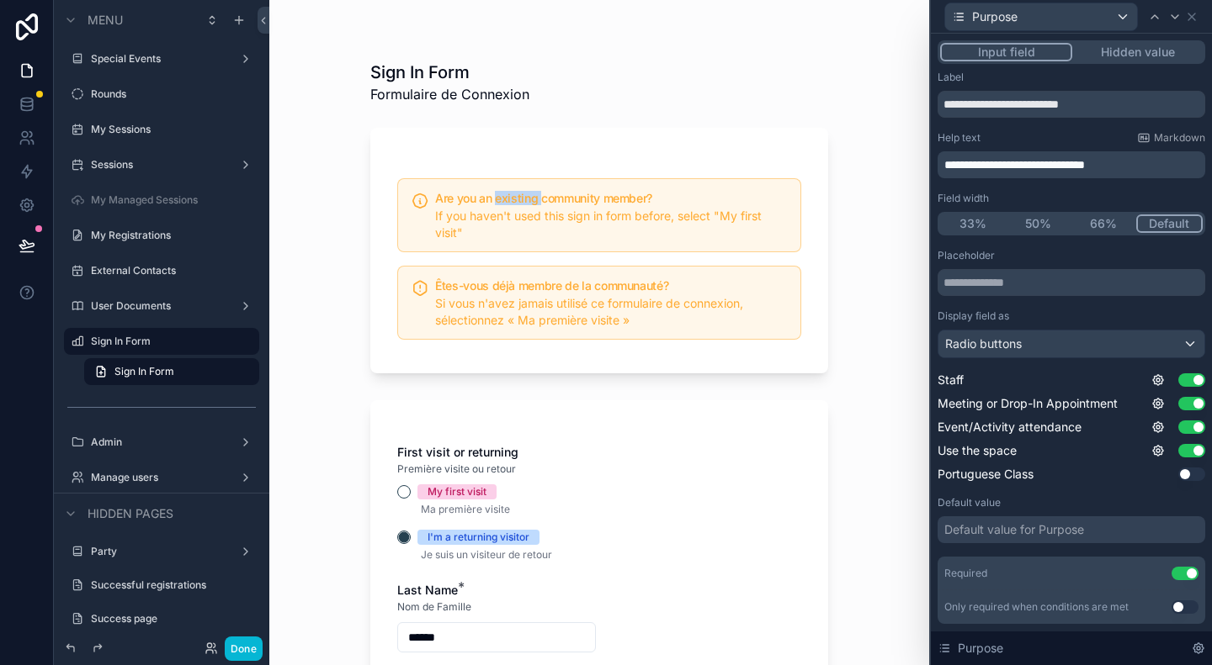
drag, startPoint x: 512, startPoint y: 138, endPoint x: 509, endPoint y: 150, distance: 12.0
click at [509, 150] on div "Are you an existing community member? If you haven't used this sign in form bef…" at bounding box center [599, 251] width 458 height 246
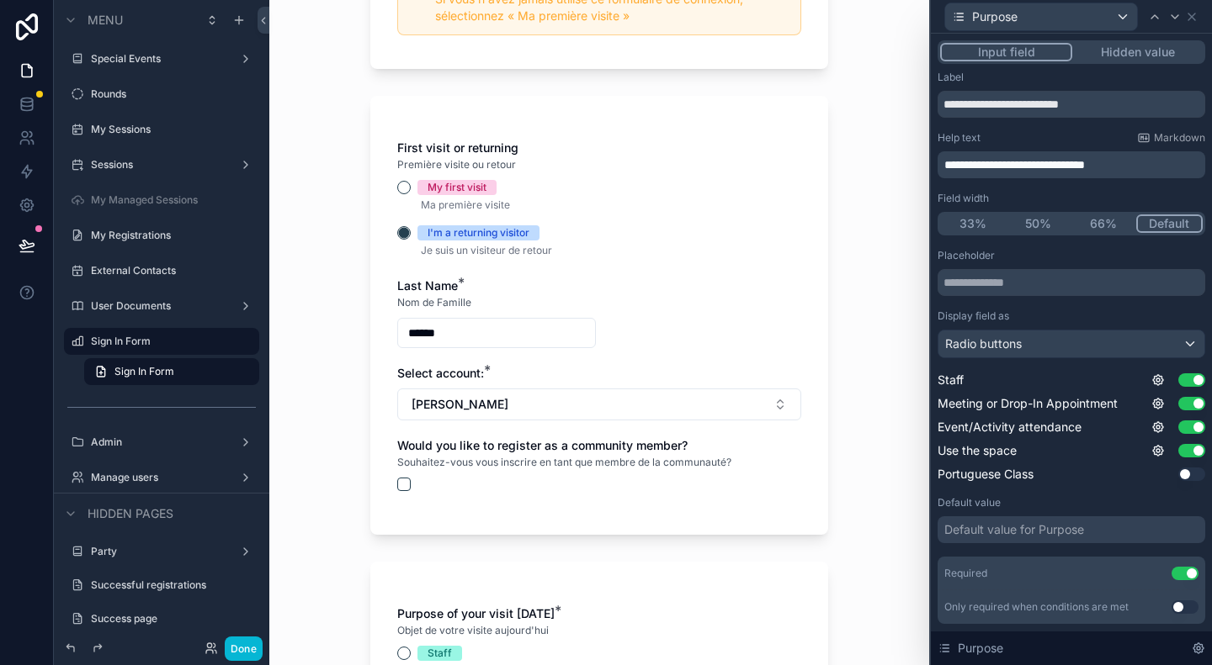
scroll to position [337, 0]
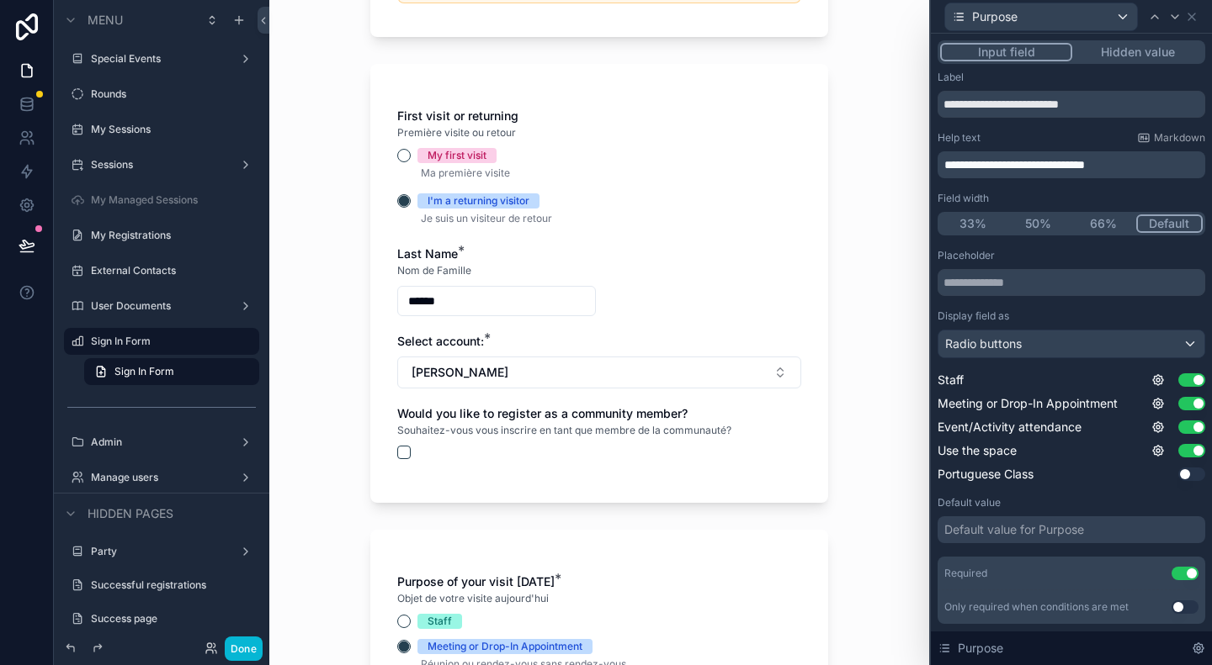
click at [478, 273] on div "Nom de Famille" at bounding box center [496, 270] width 199 height 17
click at [480, 296] on input "******" at bounding box center [496, 301] width 197 height 24
type input "*******"
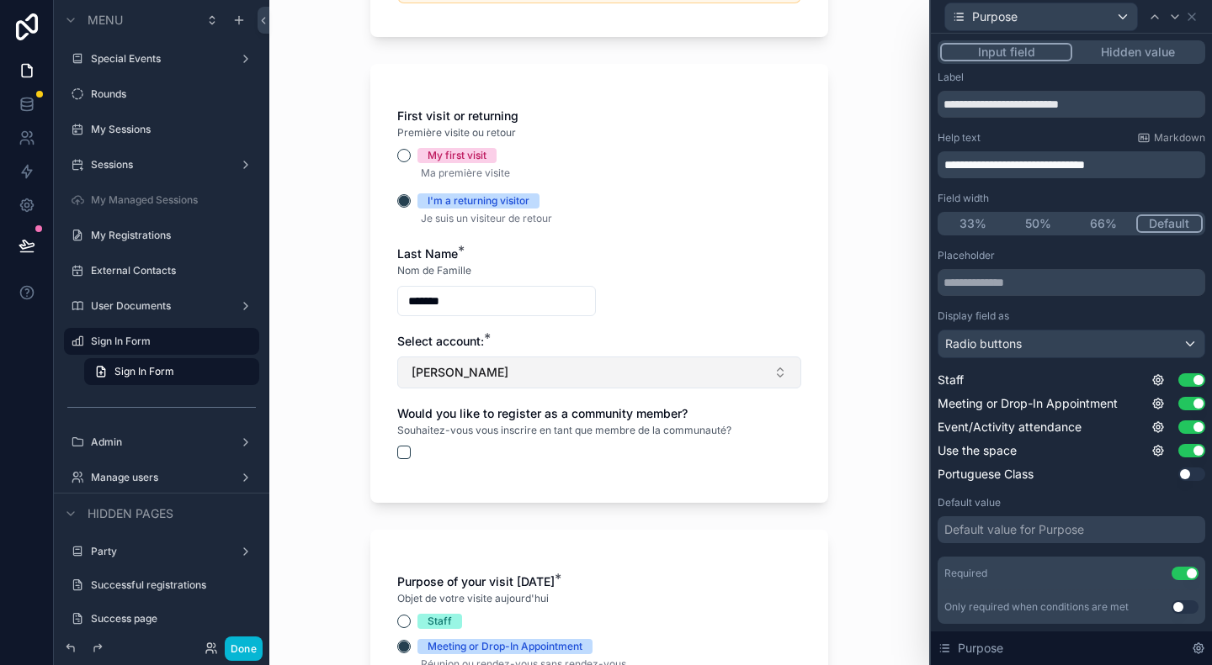
click at [470, 369] on span "[PERSON_NAME]" at bounding box center [459, 372] width 97 height 17
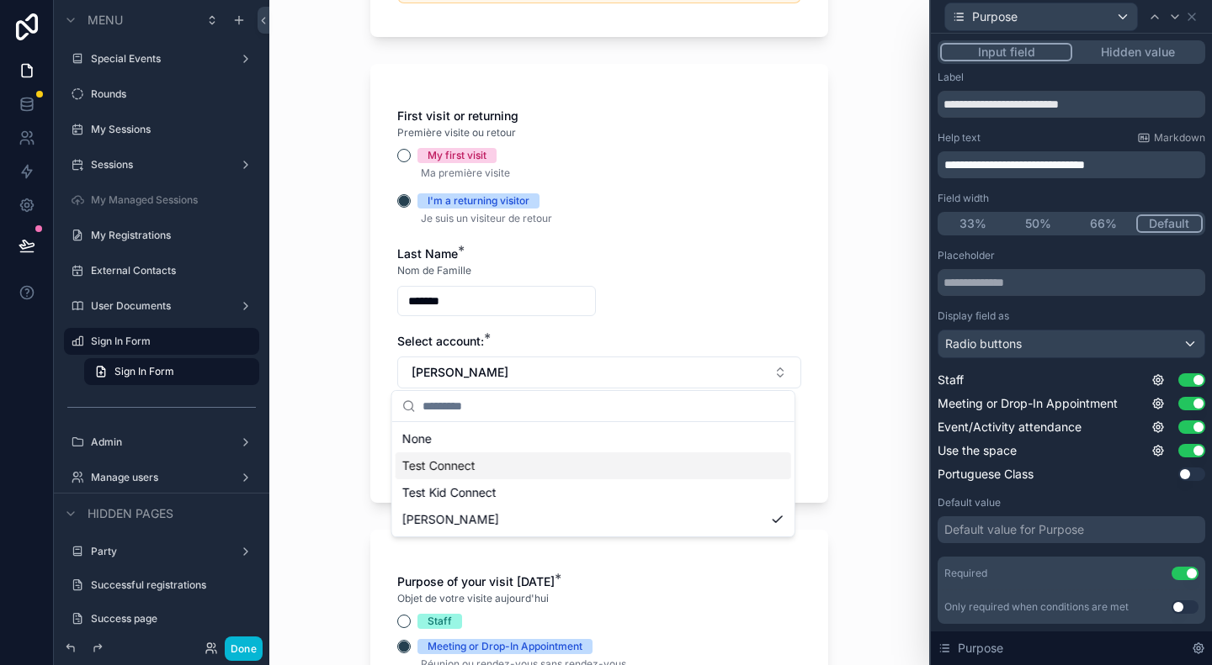
click at [470, 459] on span "Test Connect" at bounding box center [438, 466] width 73 height 17
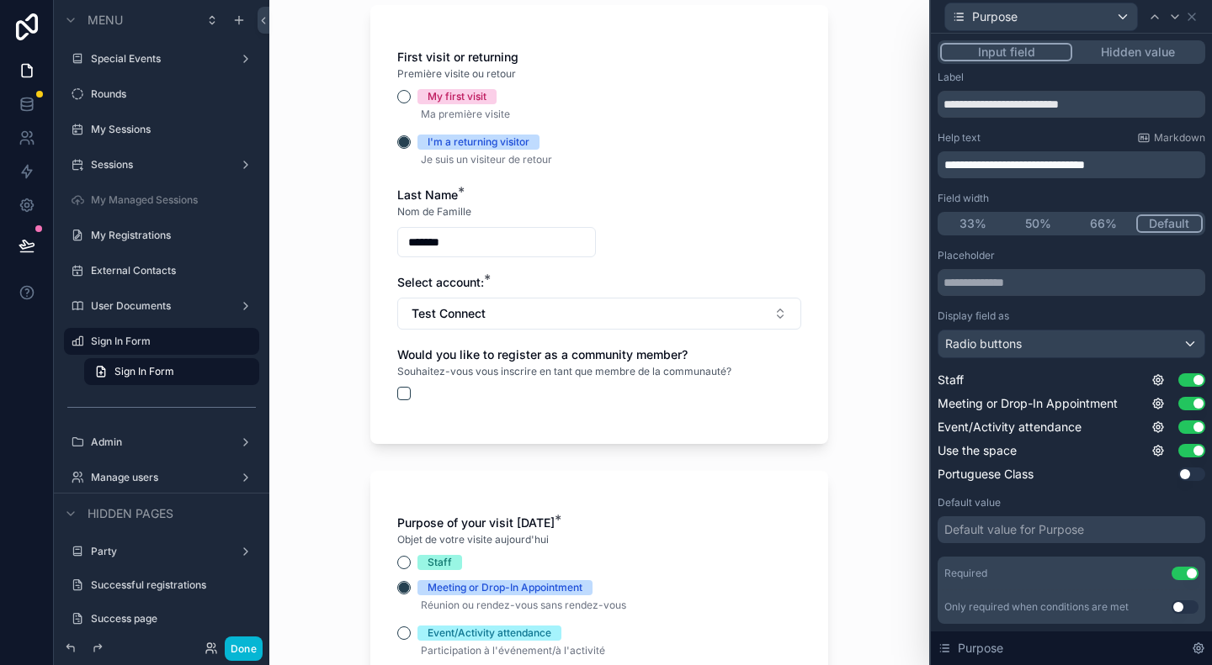
scroll to position [421, 0]
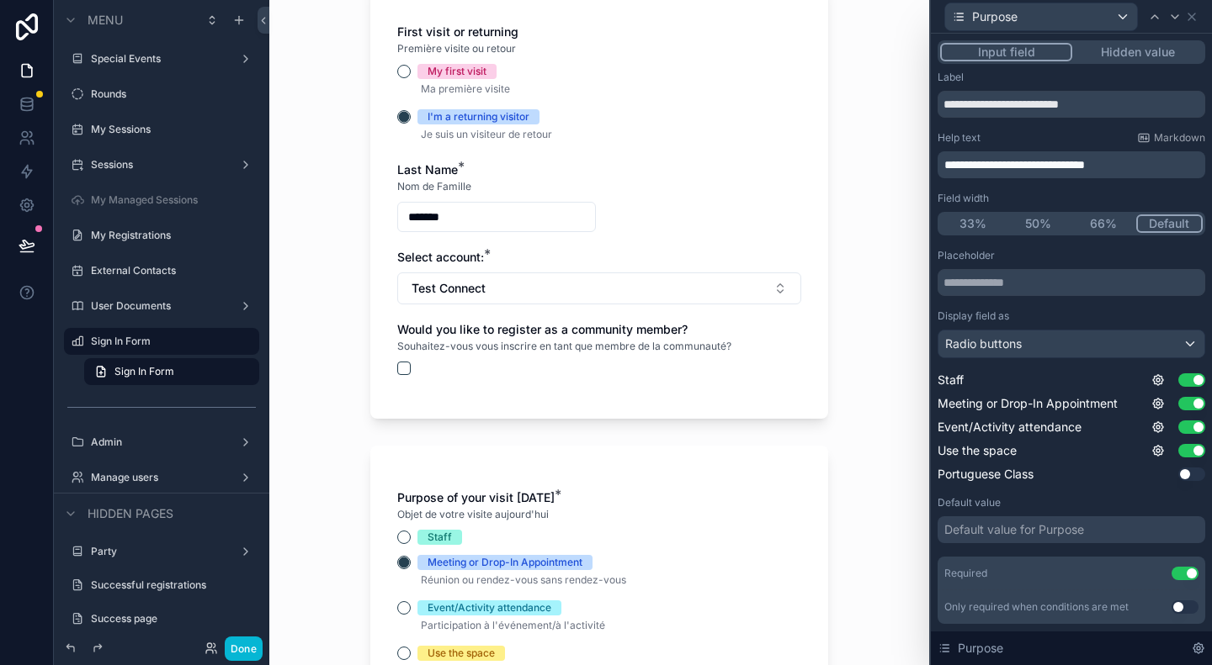
click at [703, 490] on div "Purpose of your visit [DATE] *" at bounding box center [599, 498] width 404 height 17
click at [256, 650] on button "Done" at bounding box center [244, 649] width 38 height 24
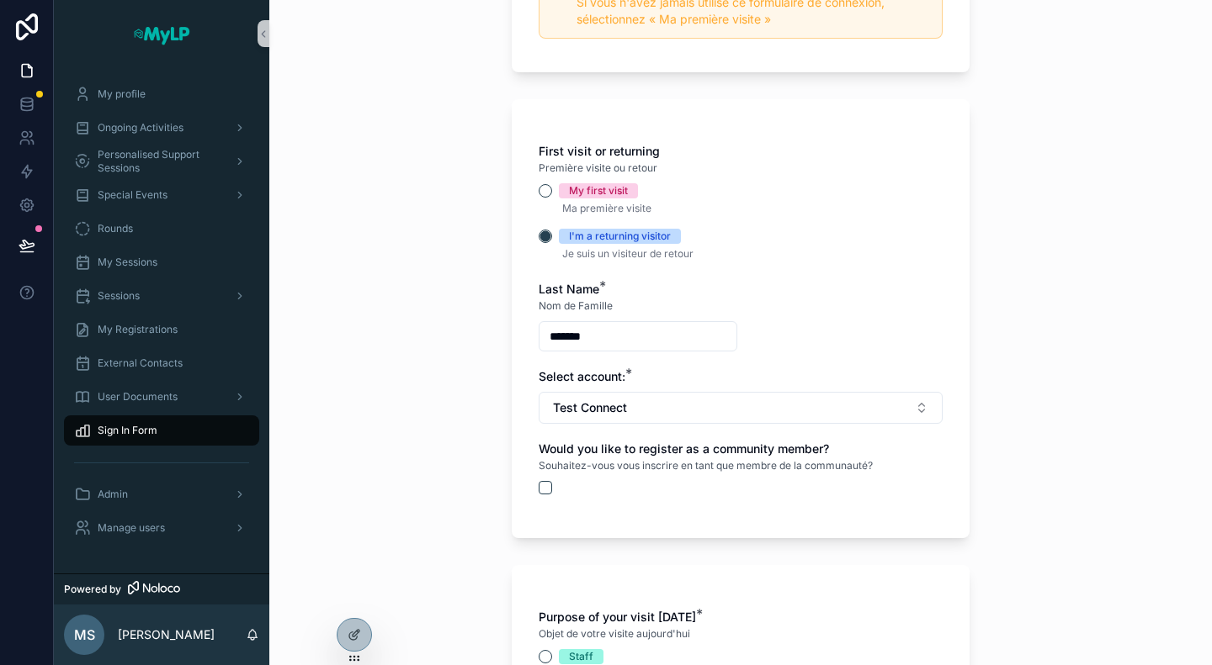
scroll to position [505, 0]
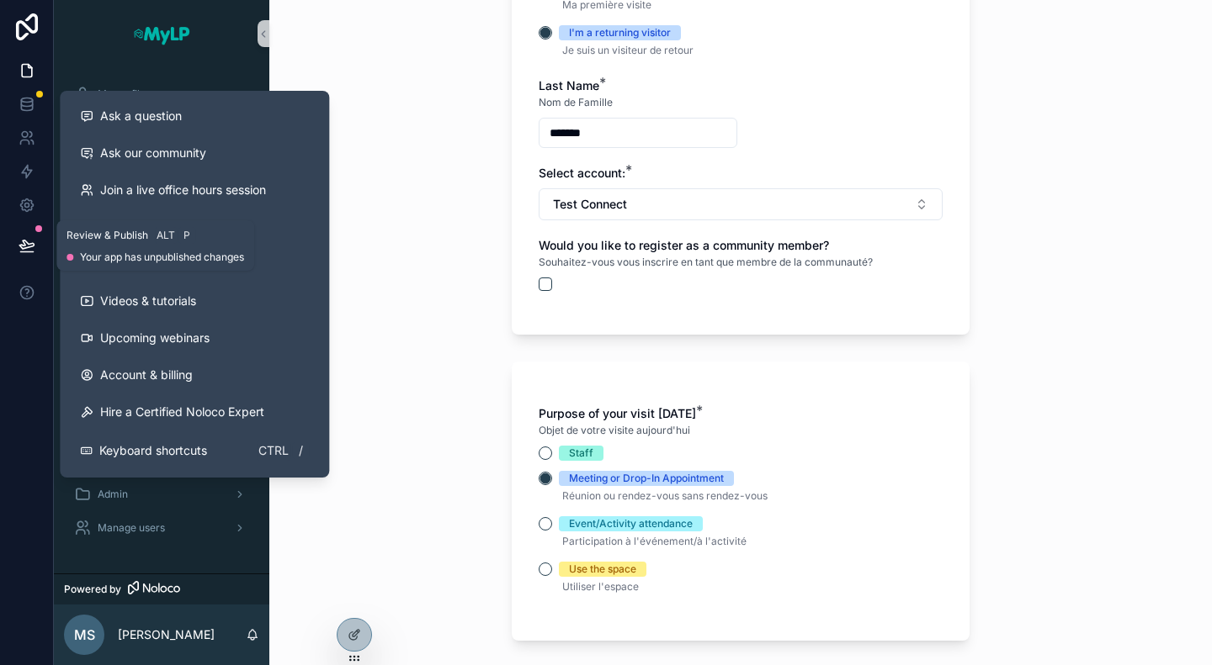
click at [31, 236] on button at bounding box center [26, 245] width 37 height 47
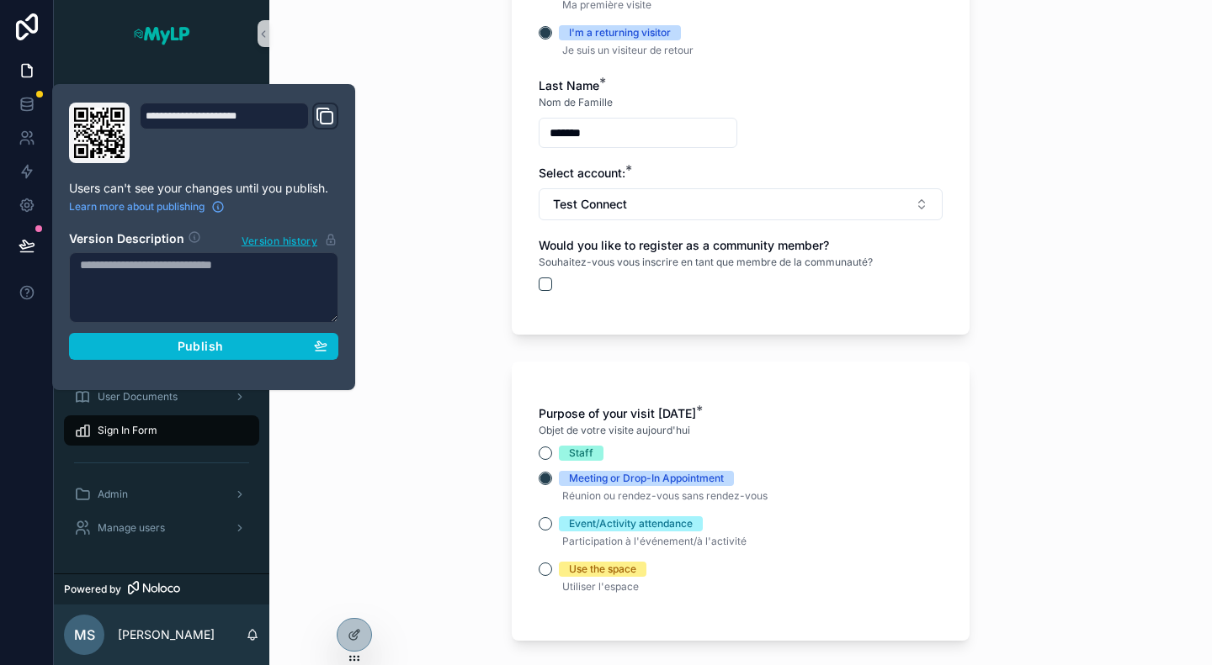
click at [155, 260] on textarea at bounding box center [203, 287] width 269 height 71
type textarea "*"
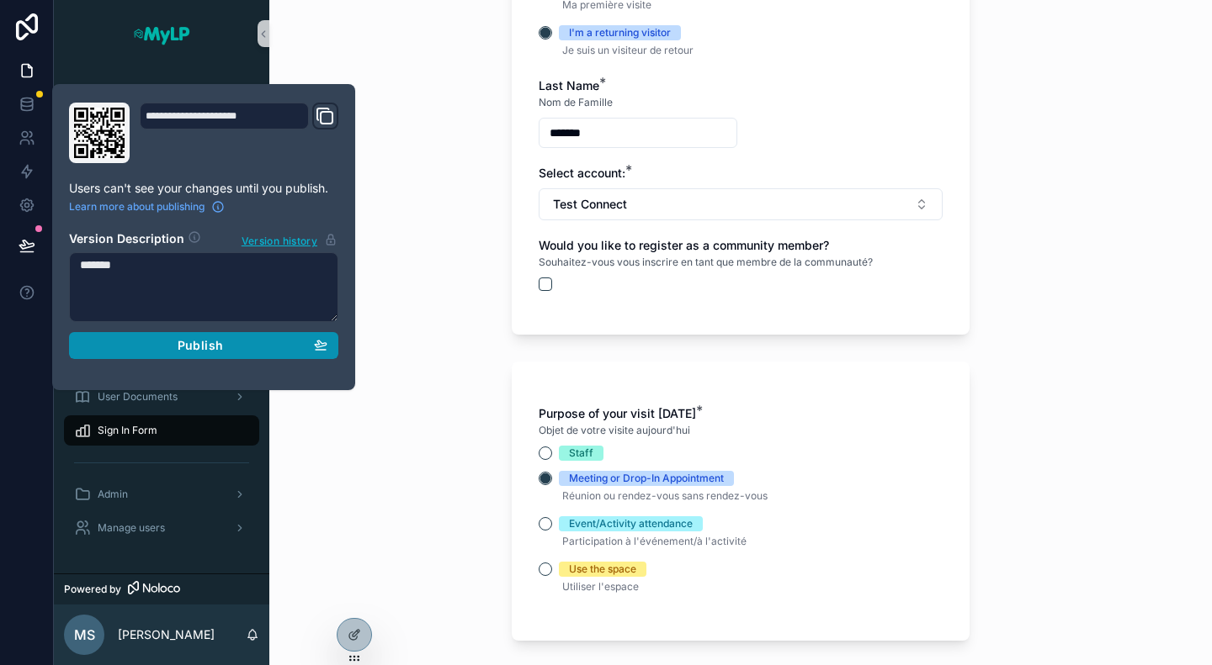
type textarea "*******"
click at [236, 344] on div "Publish" at bounding box center [203, 345] width 247 height 15
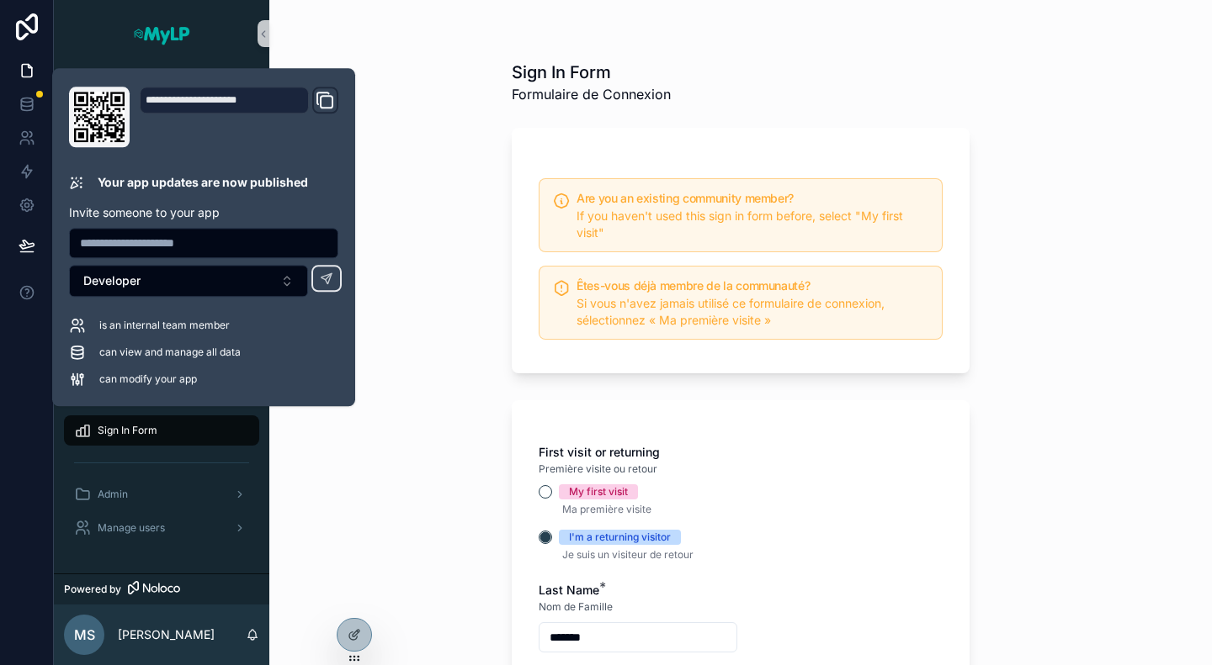
click at [430, 304] on div "Sign In Form Formulaire de Connexion Are you an existing community member? If y…" at bounding box center [740, 332] width 942 height 665
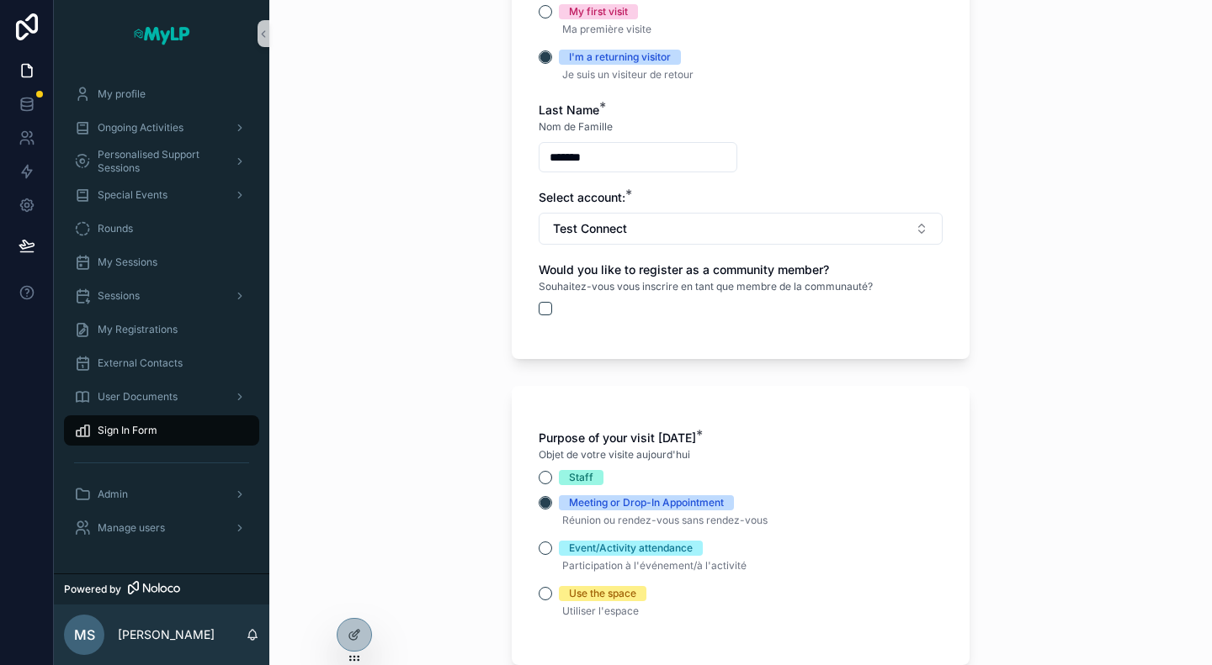
scroll to position [505, 0]
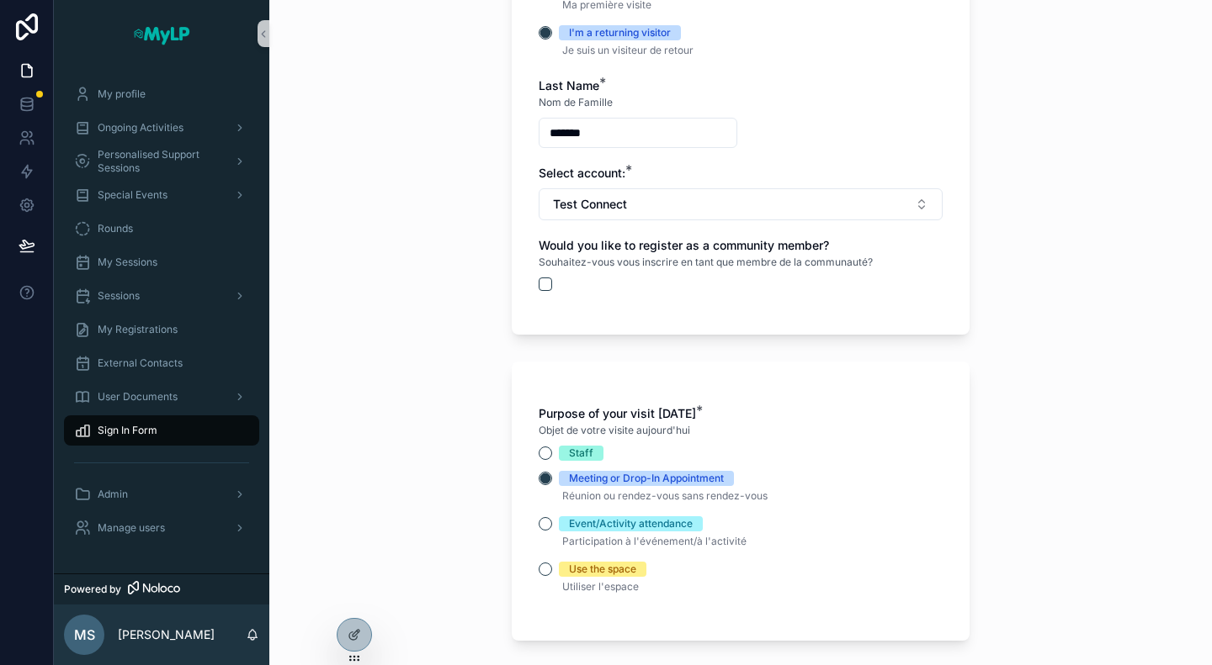
click at [610, 135] on input "*******" at bounding box center [637, 133] width 197 height 24
type input "*******"
click at [664, 204] on button "Test Connect" at bounding box center [740, 204] width 404 height 32
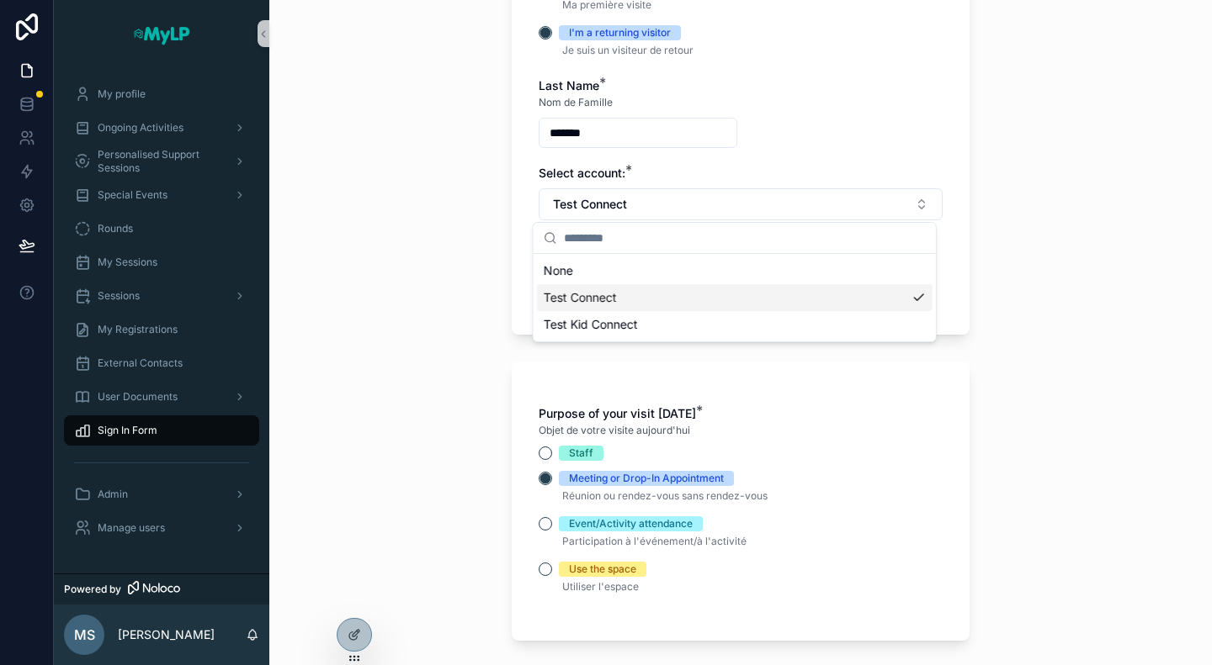
click at [626, 293] on div "Test Connect" at bounding box center [734, 297] width 395 height 27
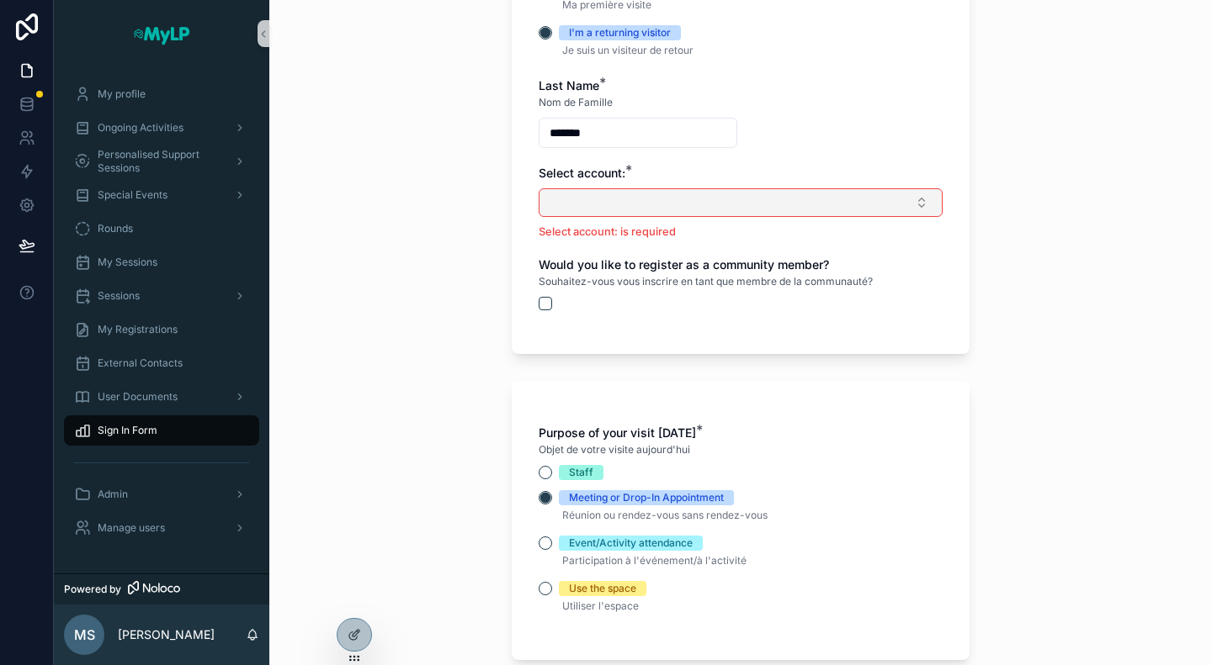
click at [645, 202] on button "Select Button" at bounding box center [740, 202] width 404 height 29
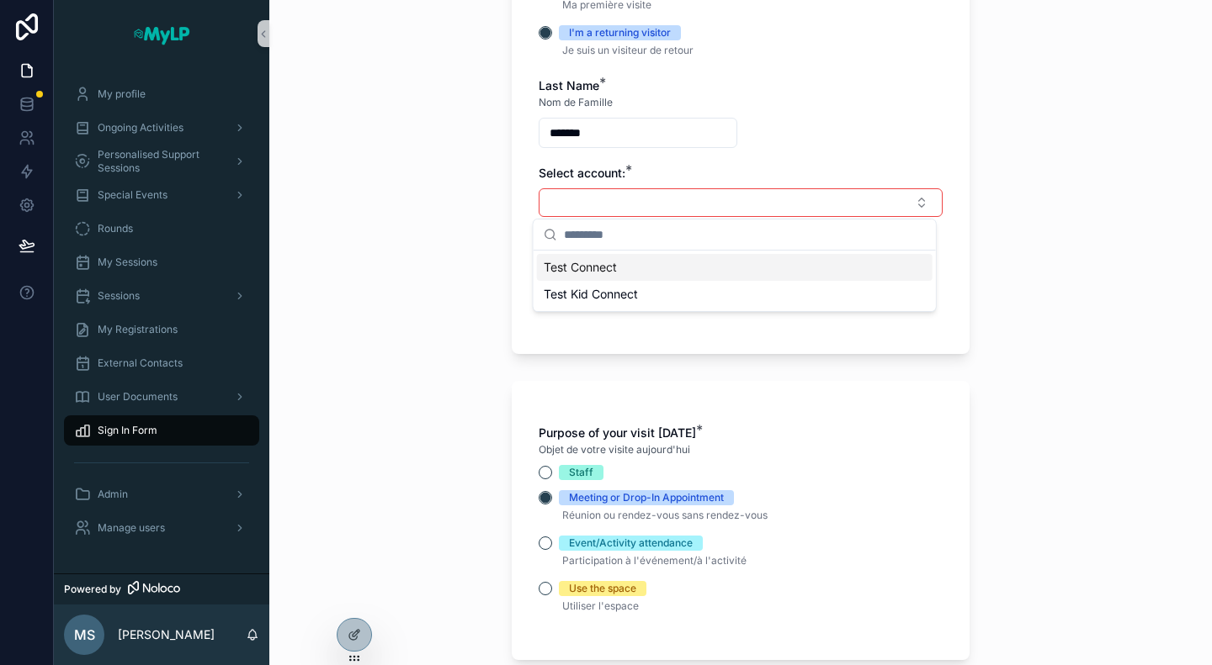
click at [614, 275] on div "Test Connect" at bounding box center [734, 267] width 395 height 27
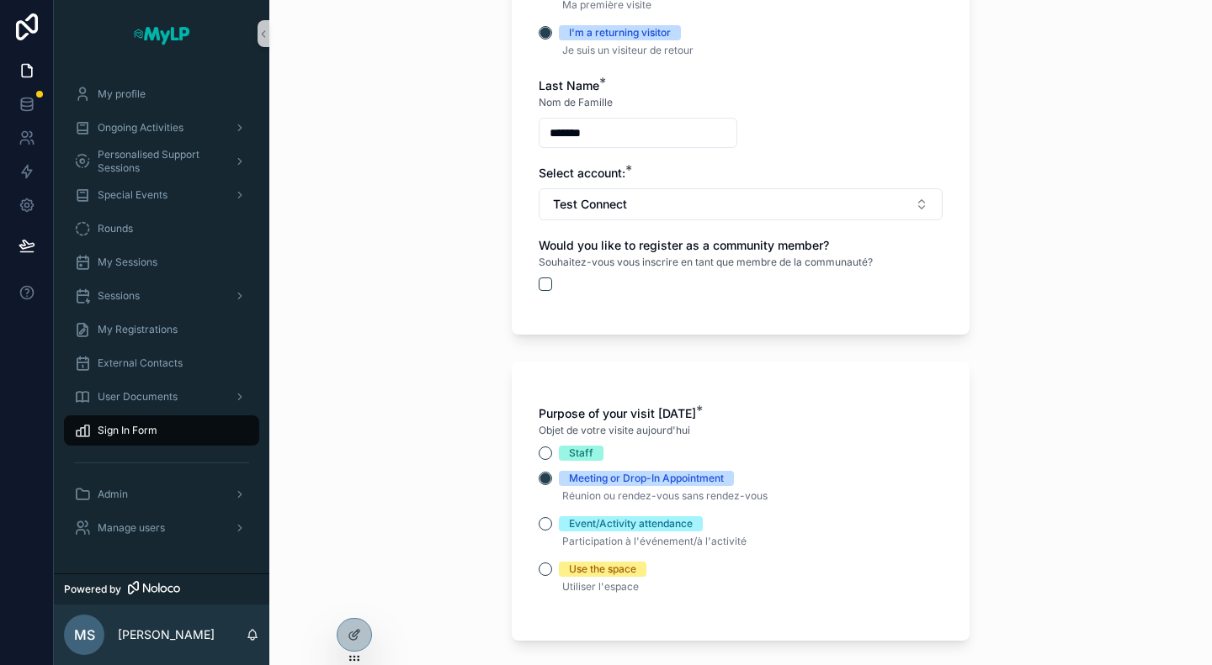
click at [662, 454] on div "Staff" at bounding box center [740, 453] width 404 height 15
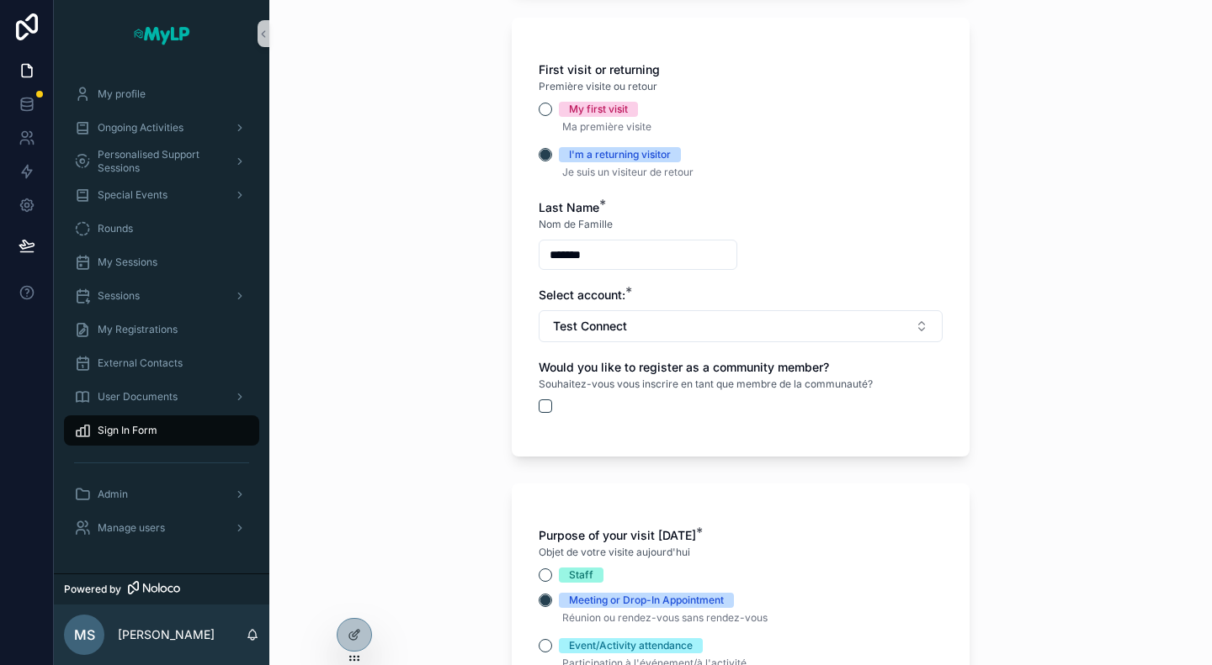
scroll to position [421, 0]
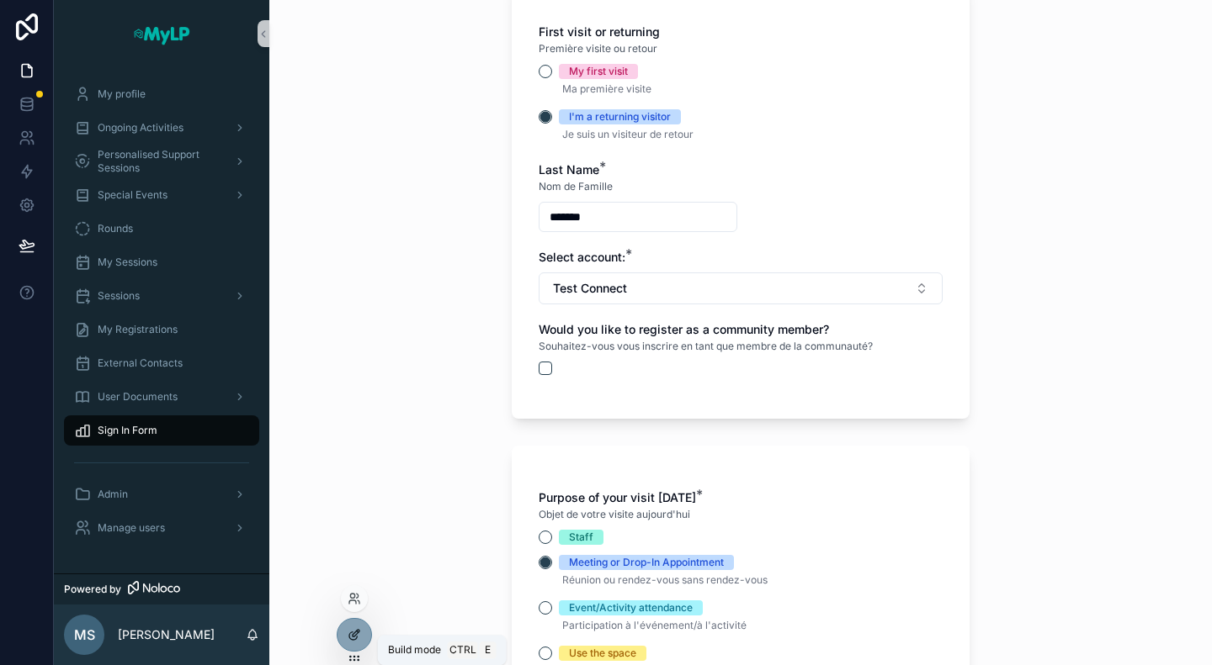
click at [358, 634] on icon at bounding box center [356, 633] width 7 height 7
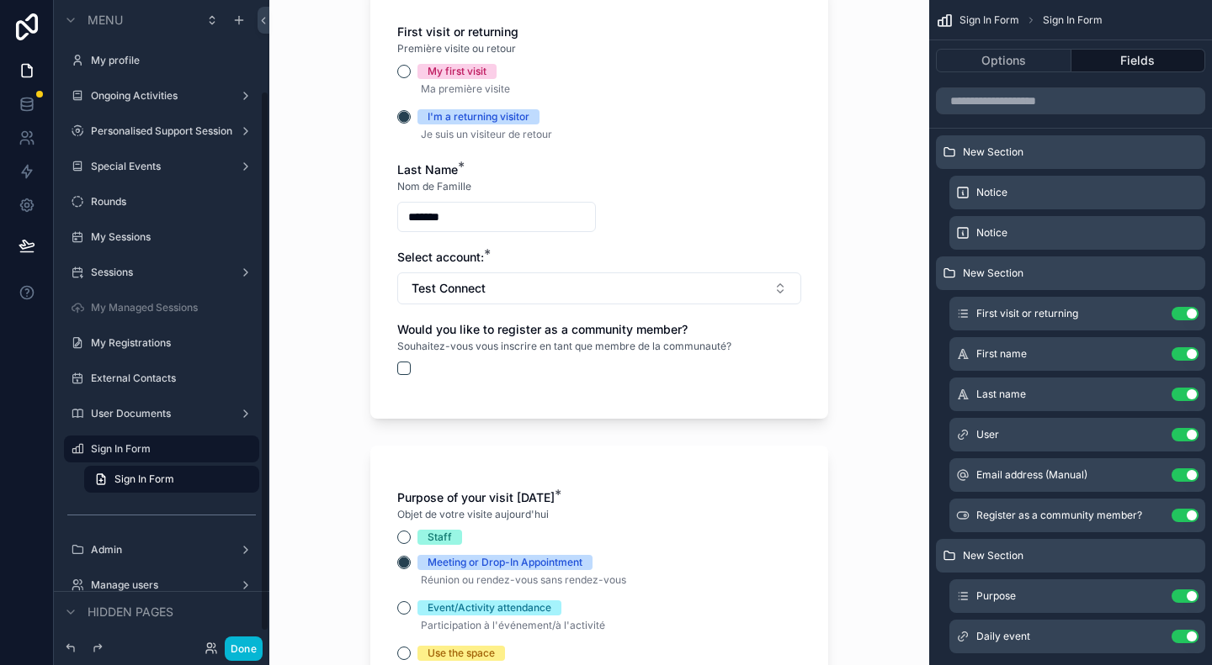
scroll to position [108, 0]
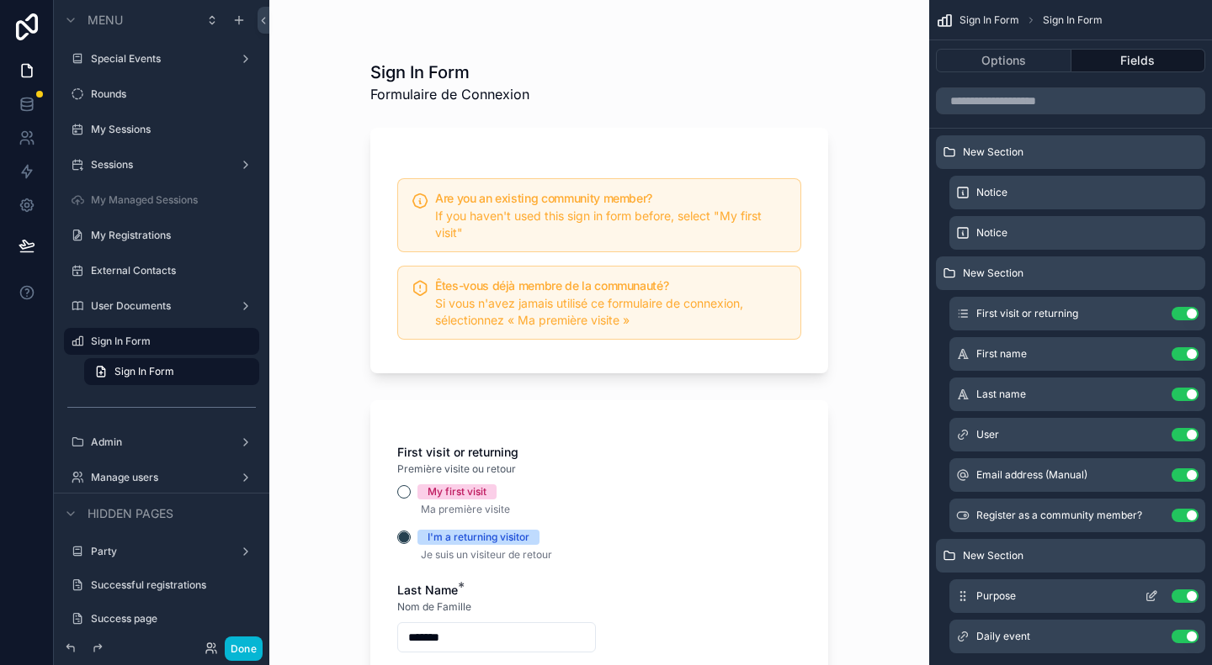
click at [1148, 595] on icon "scrollable content" at bounding box center [1150, 596] width 13 height 13
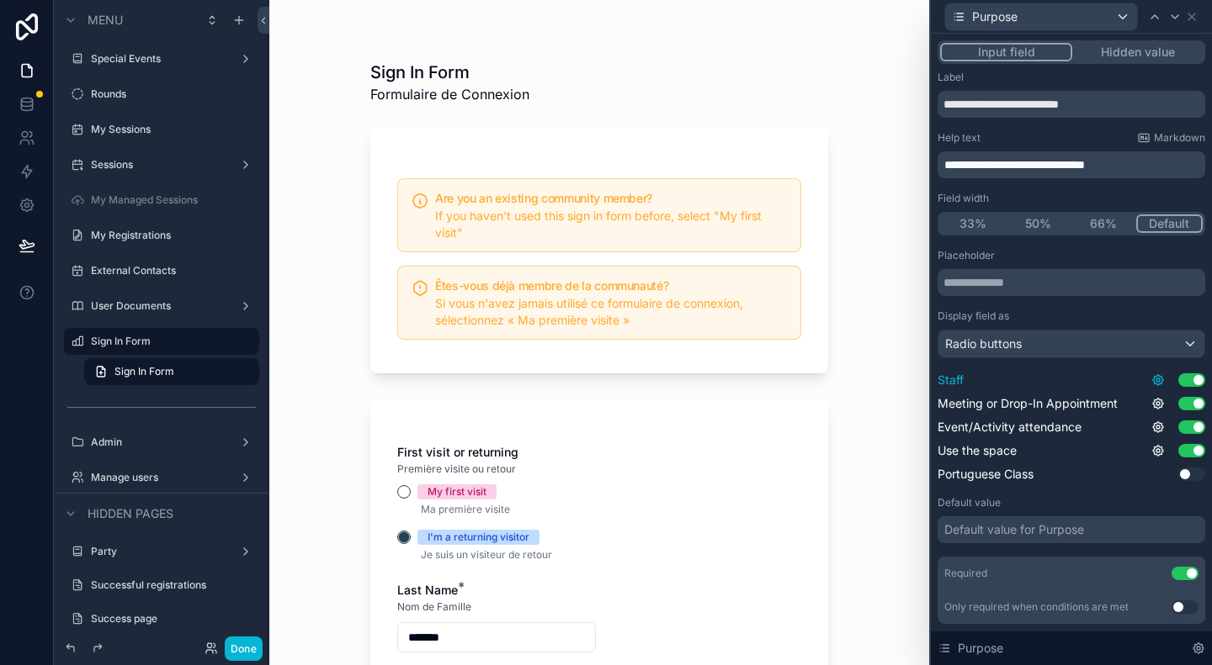
click at [1151, 382] on icon at bounding box center [1157, 380] width 13 height 13
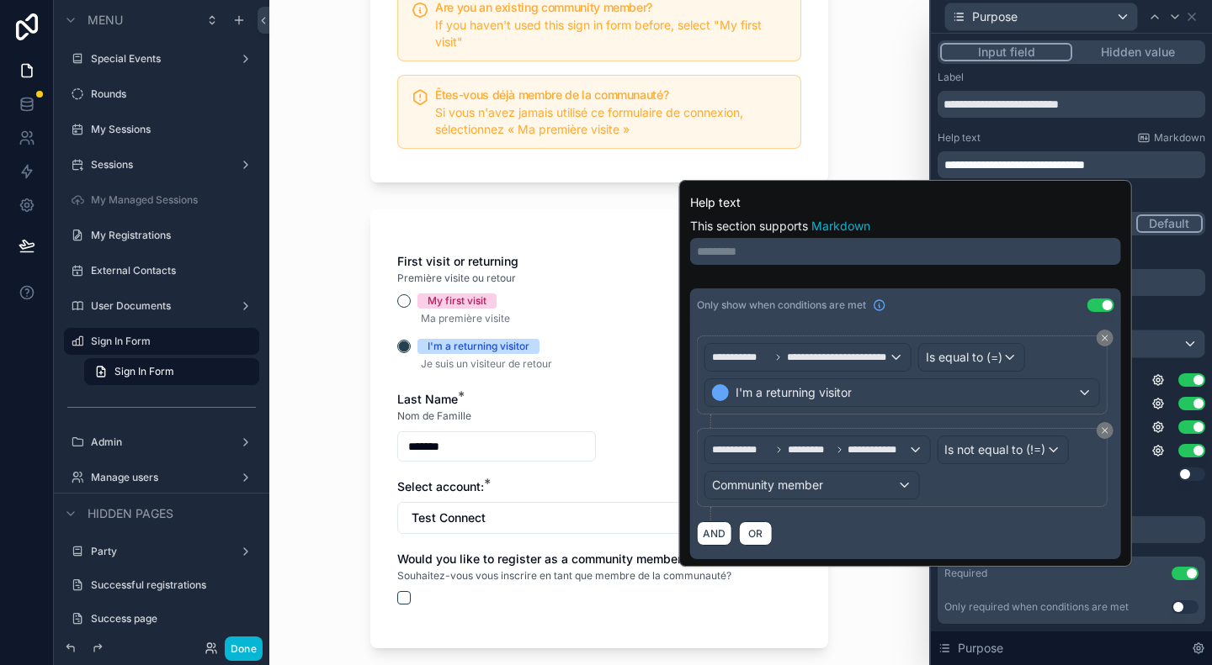
scroll to position [252, 0]
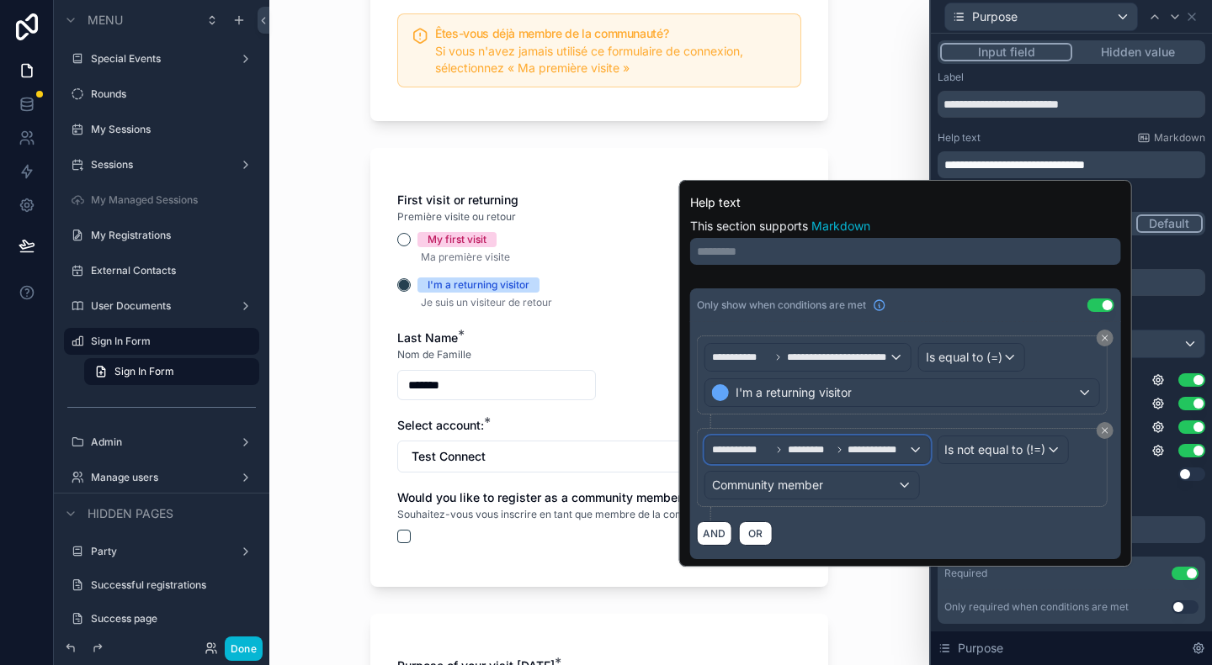
click at [809, 448] on span "*********" at bounding box center [809, 449] width 44 height 13
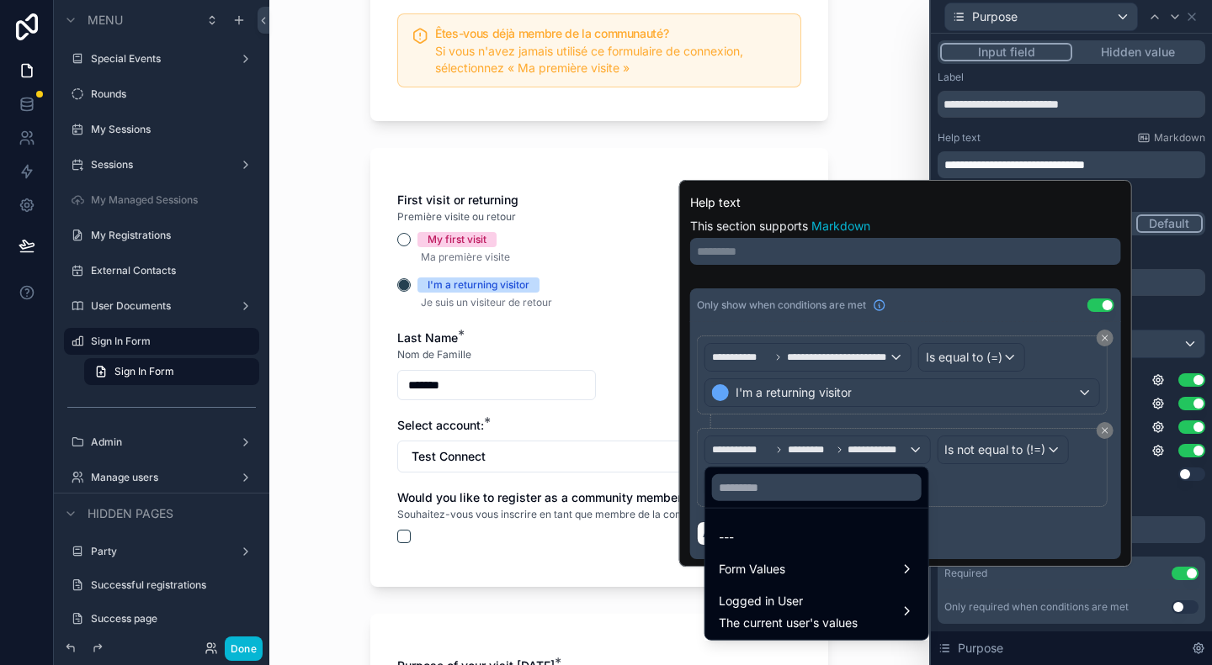
click at [996, 521] on div at bounding box center [905, 373] width 453 height 387
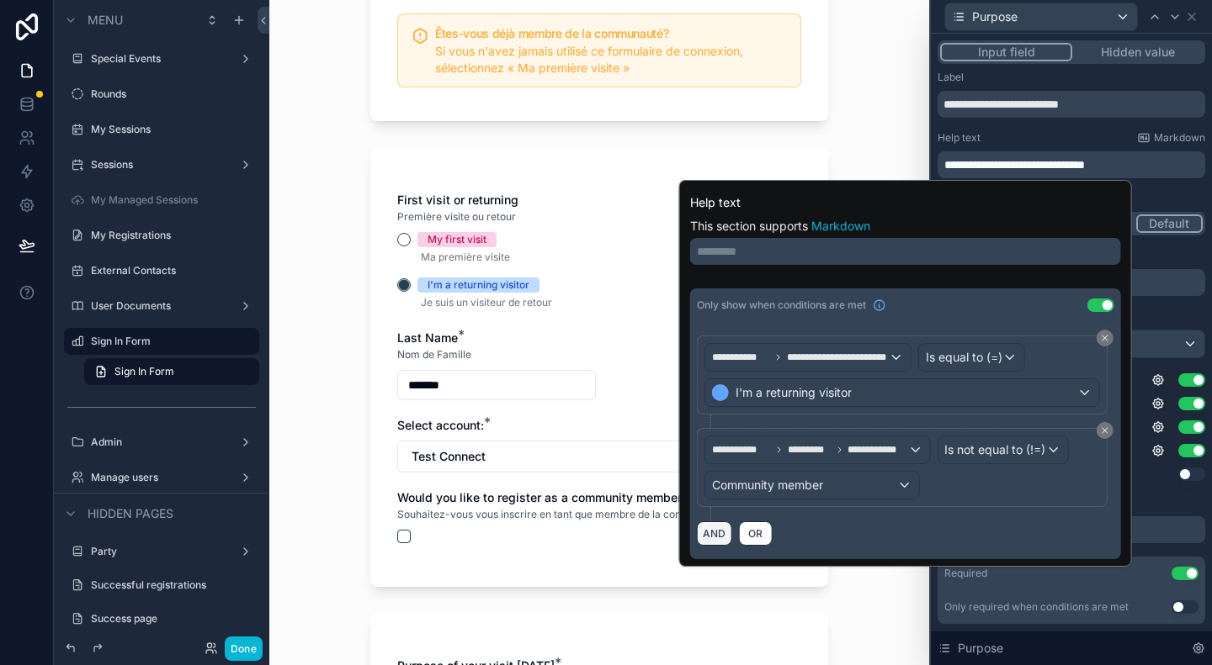
click at [718, 528] on button "AND" at bounding box center [714, 534] width 35 height 24
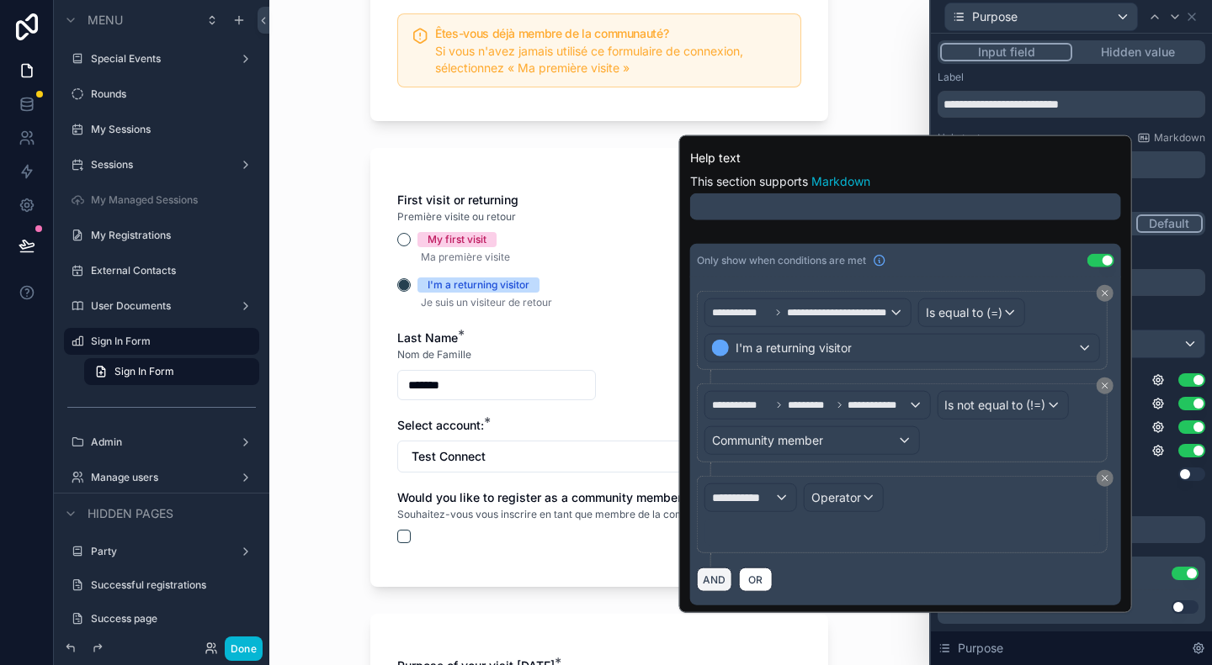
scroll to position [0, 0]
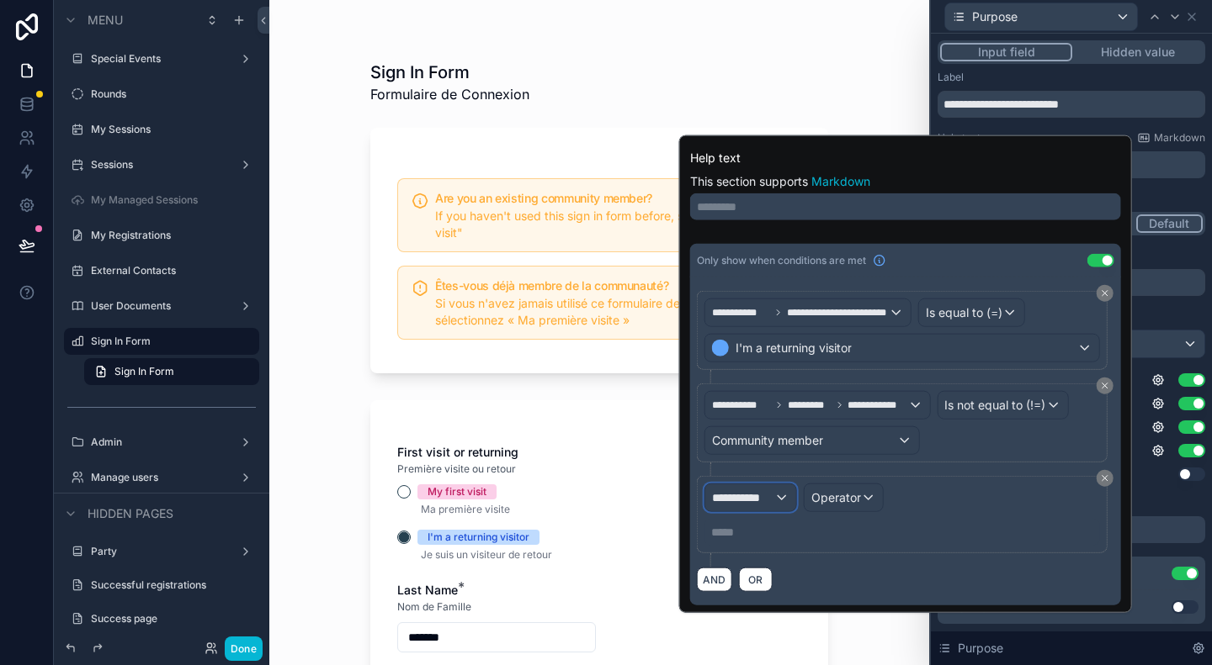
click at [762, 492] on span "**********" at bounding box center [743, 498] width 62 height 17
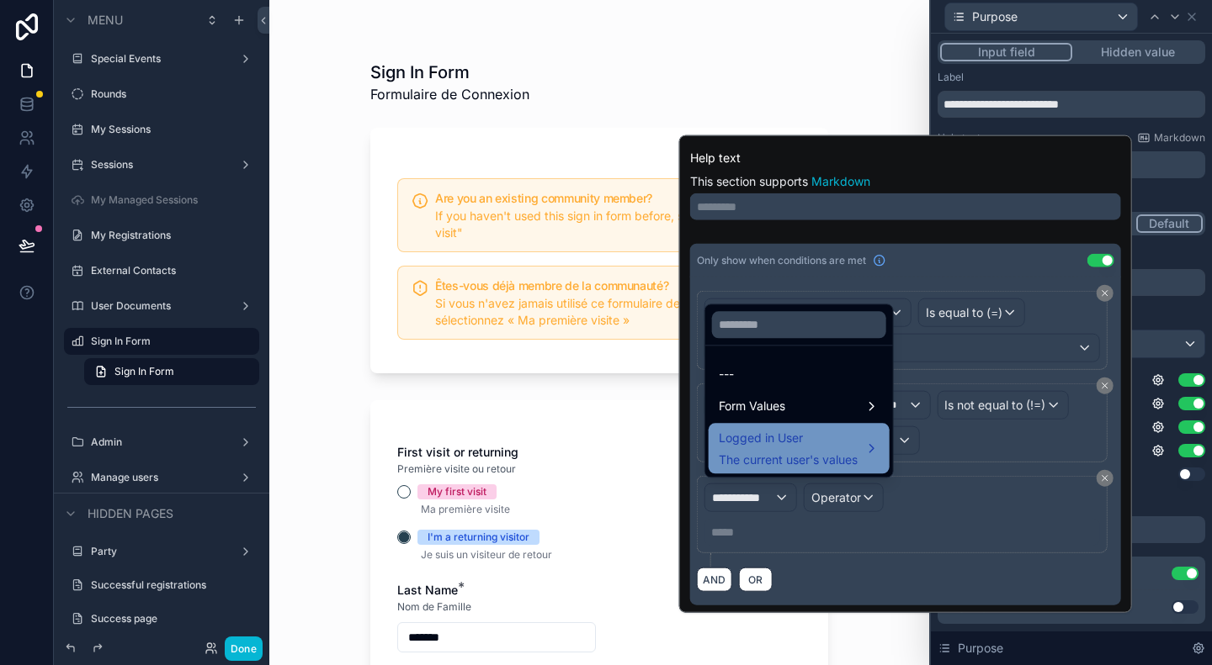
click at [761, 454] on span "The current user's values" at bounding box center [787, 460] width 139 height 17
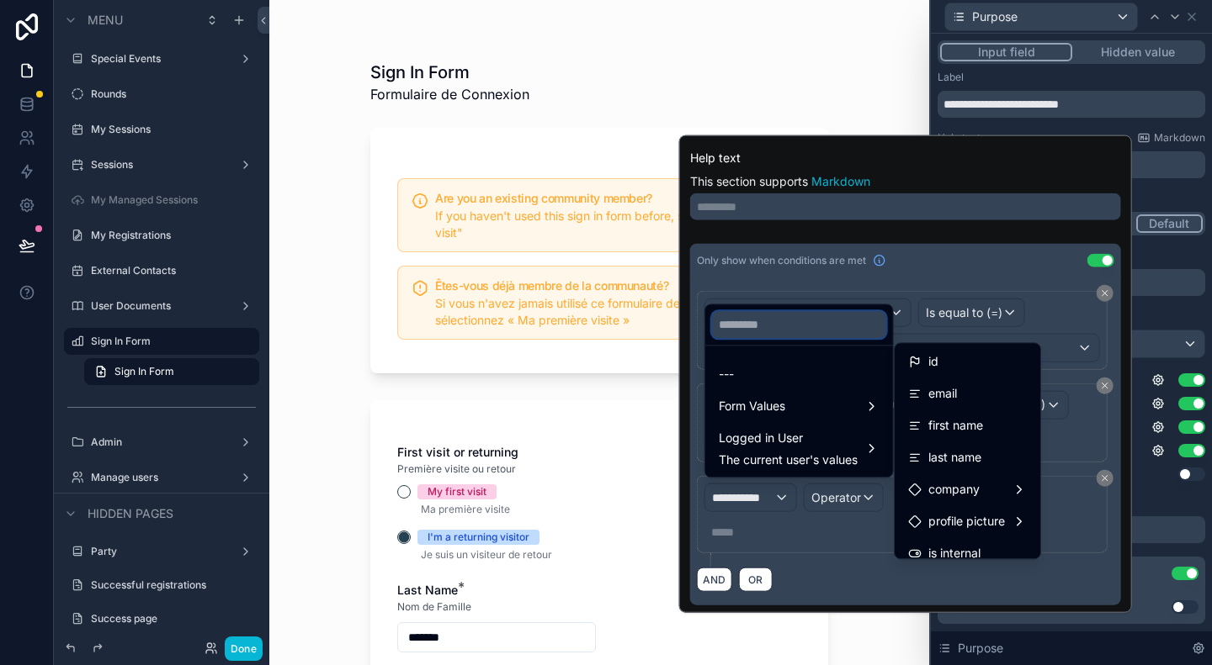
click at [758, 323] on input "text" at bounding box center [799, 324] width 174 height 27
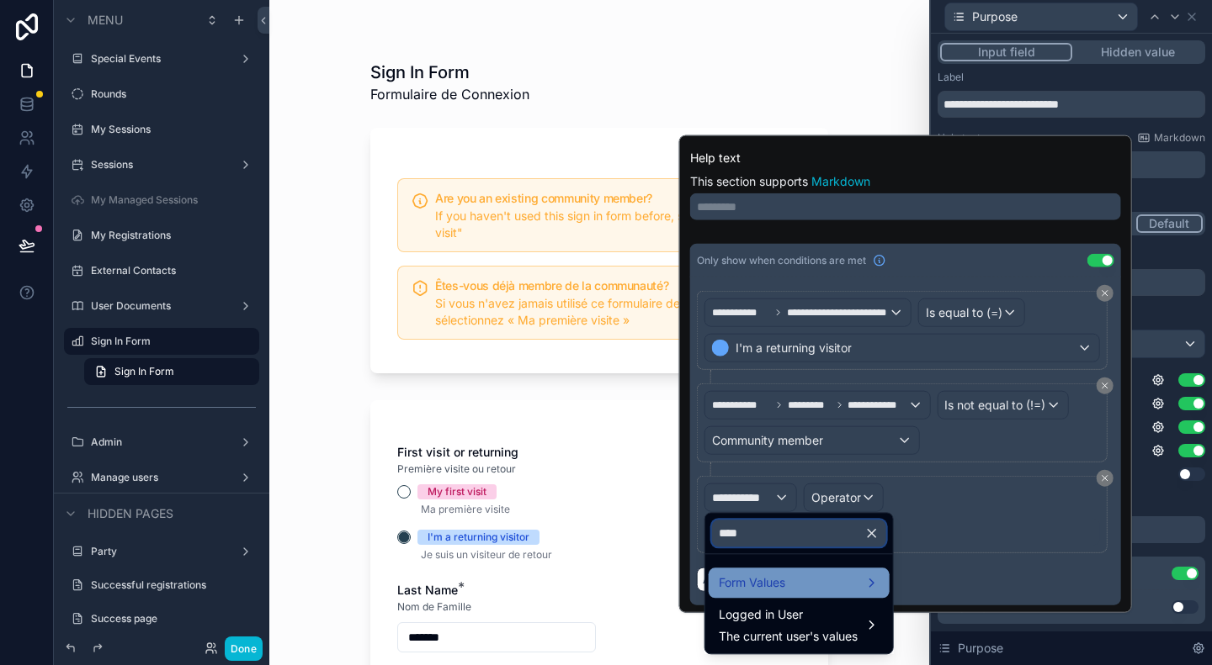
type input "****"
click at [799, 581] on div "Form Values" at bounding box center [798, 583] width 161 height 20
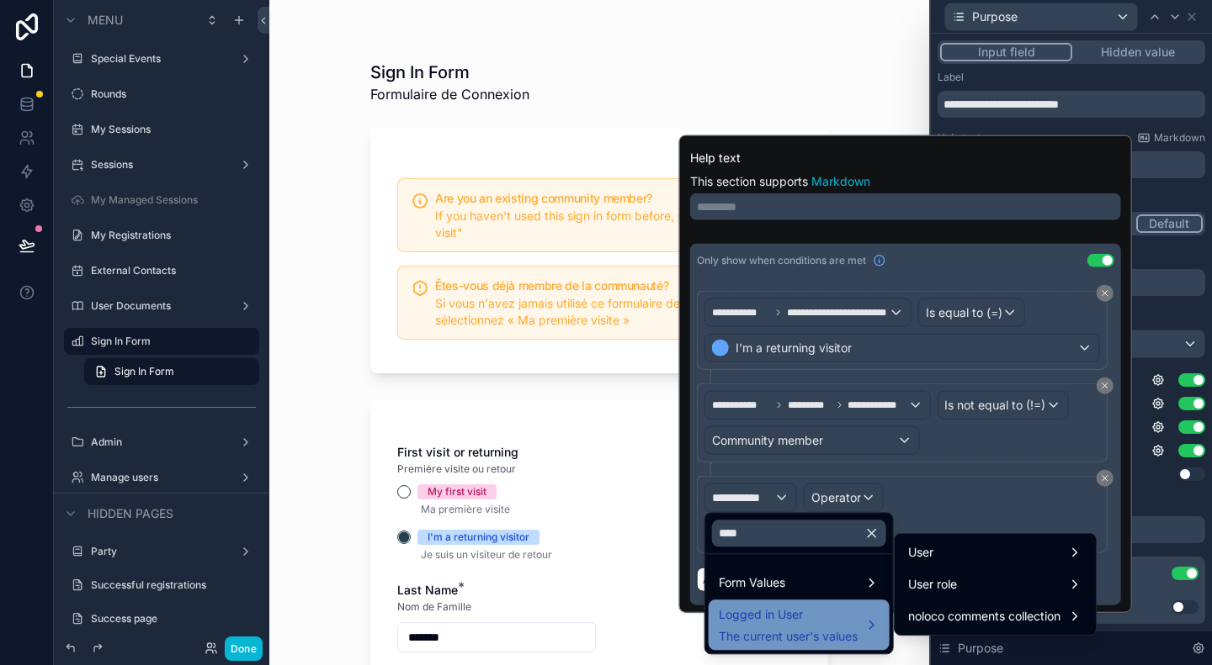
click at [801, 618] on span "Logged in User" at bounding box center [787, 615] width 139 height 20
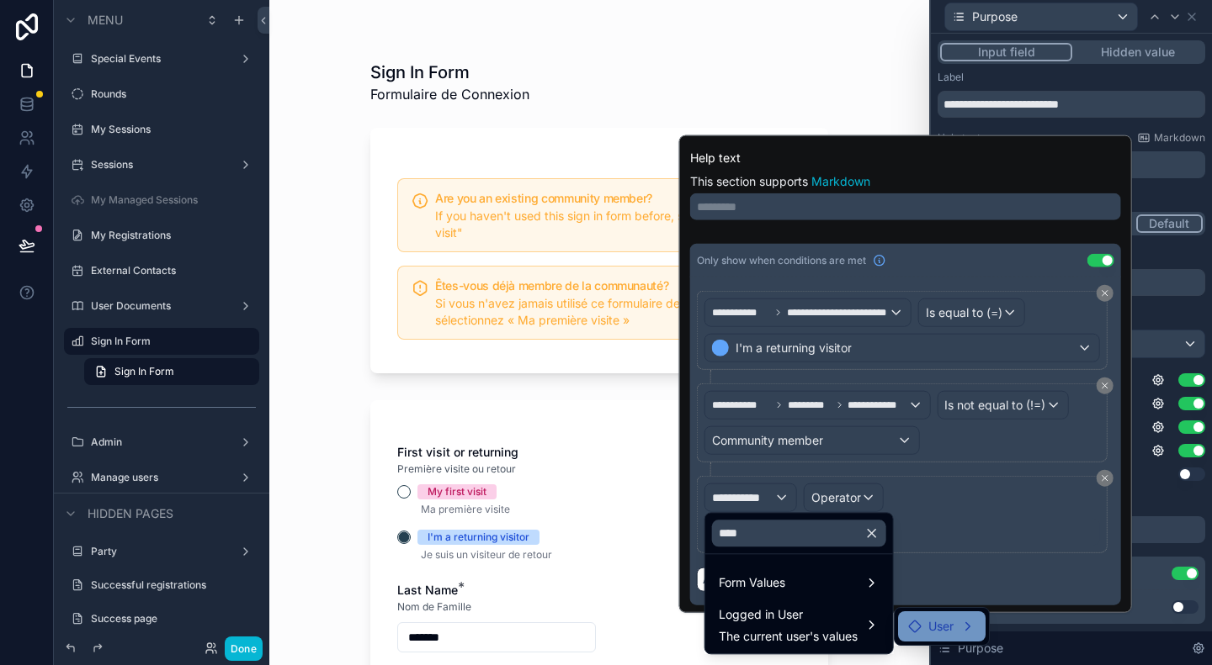
click at [932, 629] on span "User" at bounding box center [940, 627] width 25 height 20
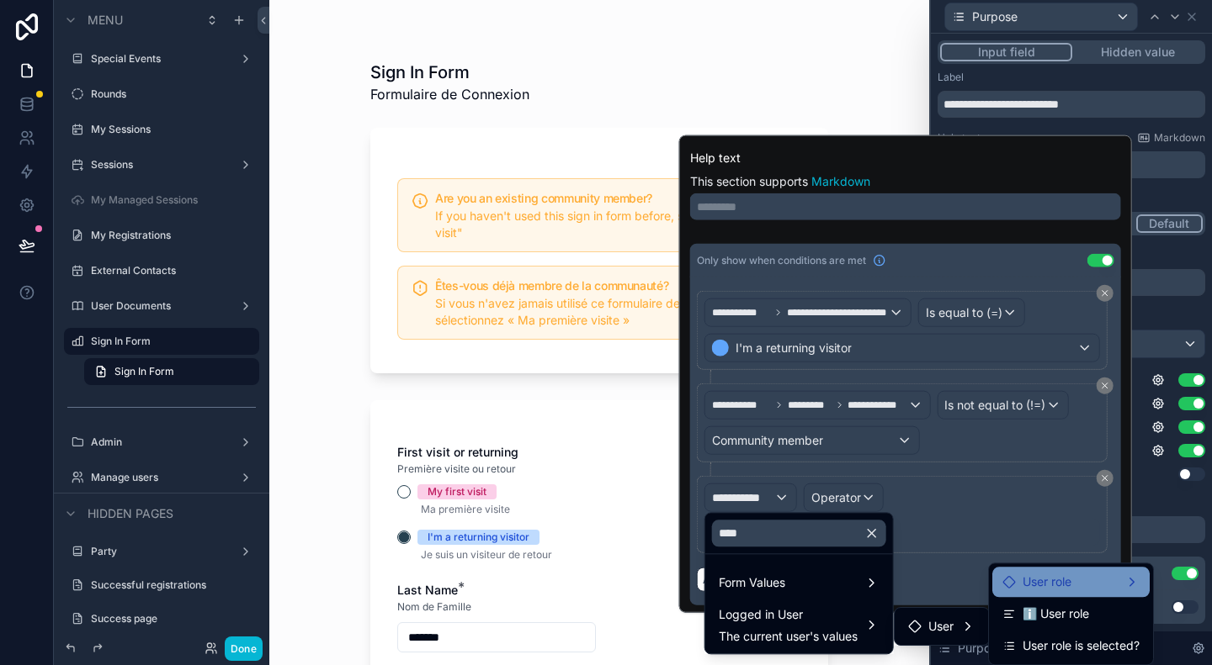
click at [1095, 586] on div "User role" at bounding box center [1070, 582] width 137 height 20
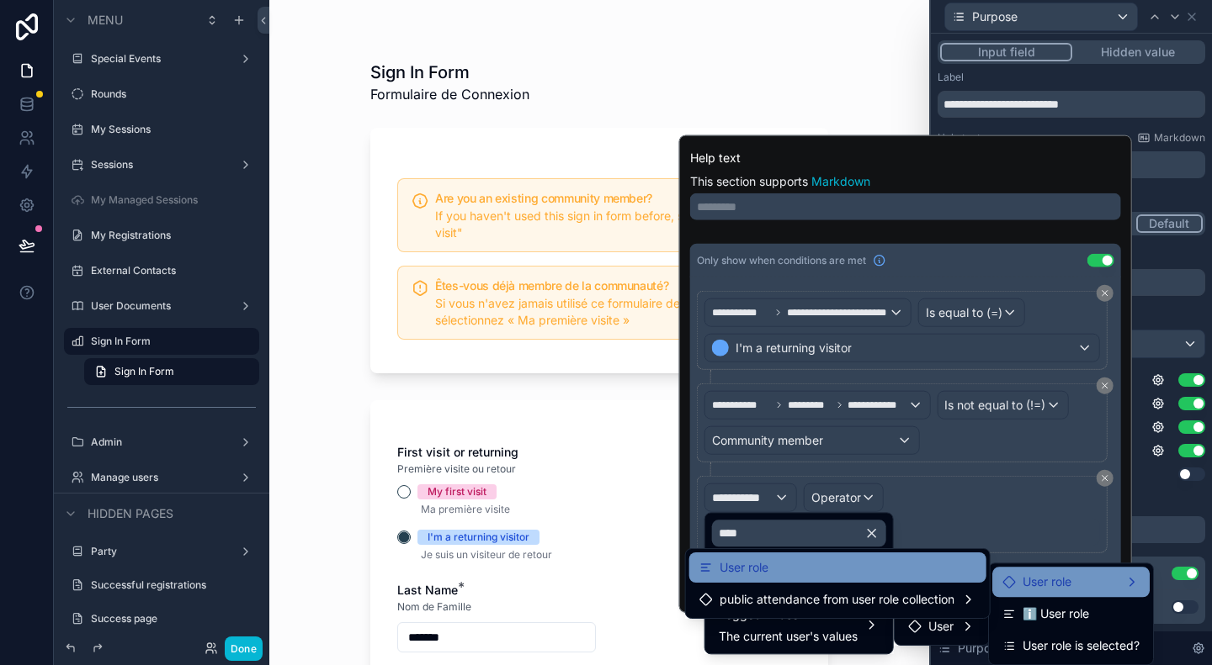
click at [922, 572] on div "User role" at bounding box center [837, 568] width 277 height 20
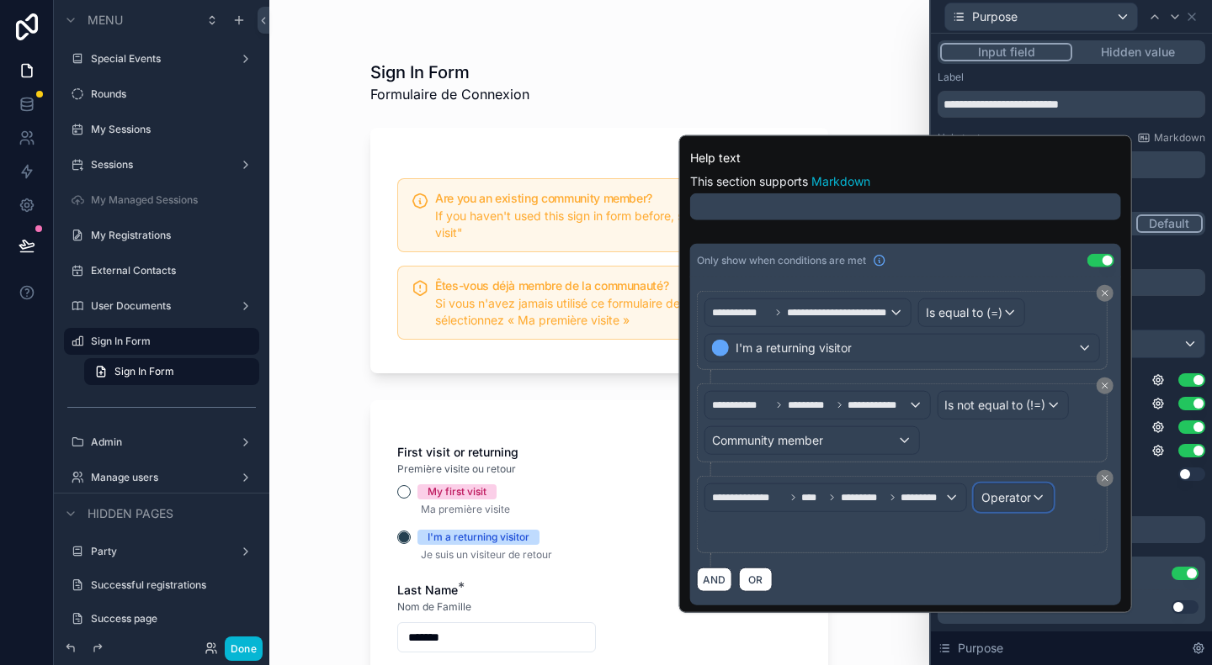
click at [1012, 495] on span "Operator" at bounding box center [1006, 497] width 50 height 14
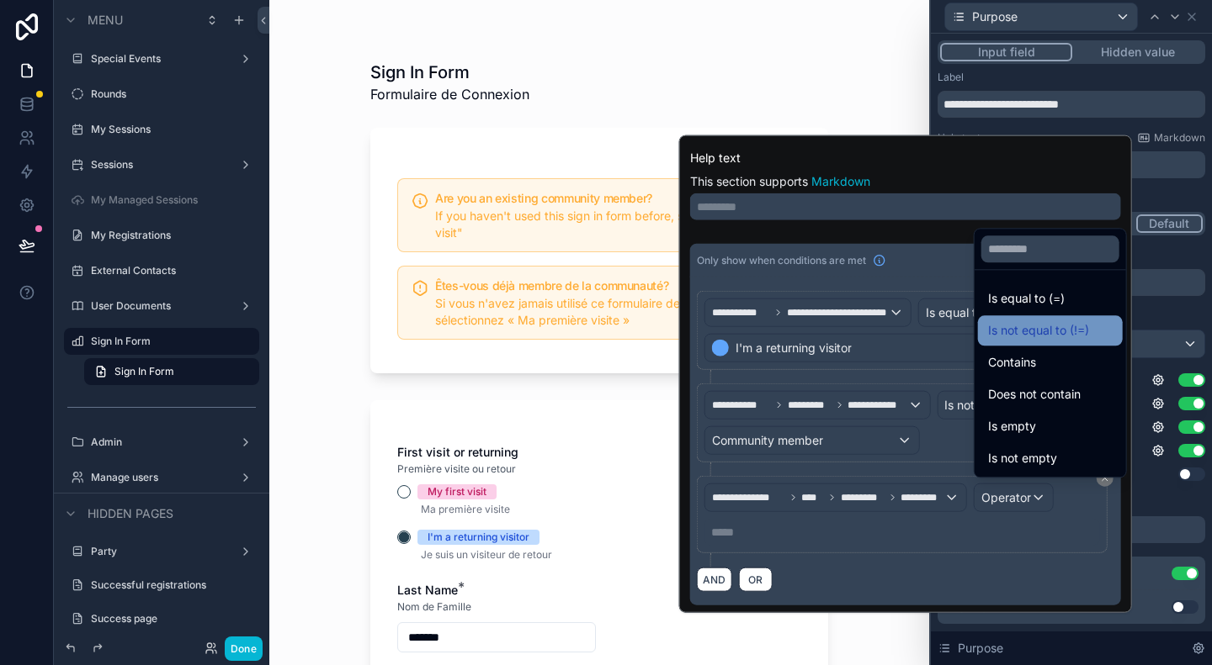
click at [1037, 334] on span "Is not equal to (!=)" at bounding box center [1038, 331] width 101 height 20
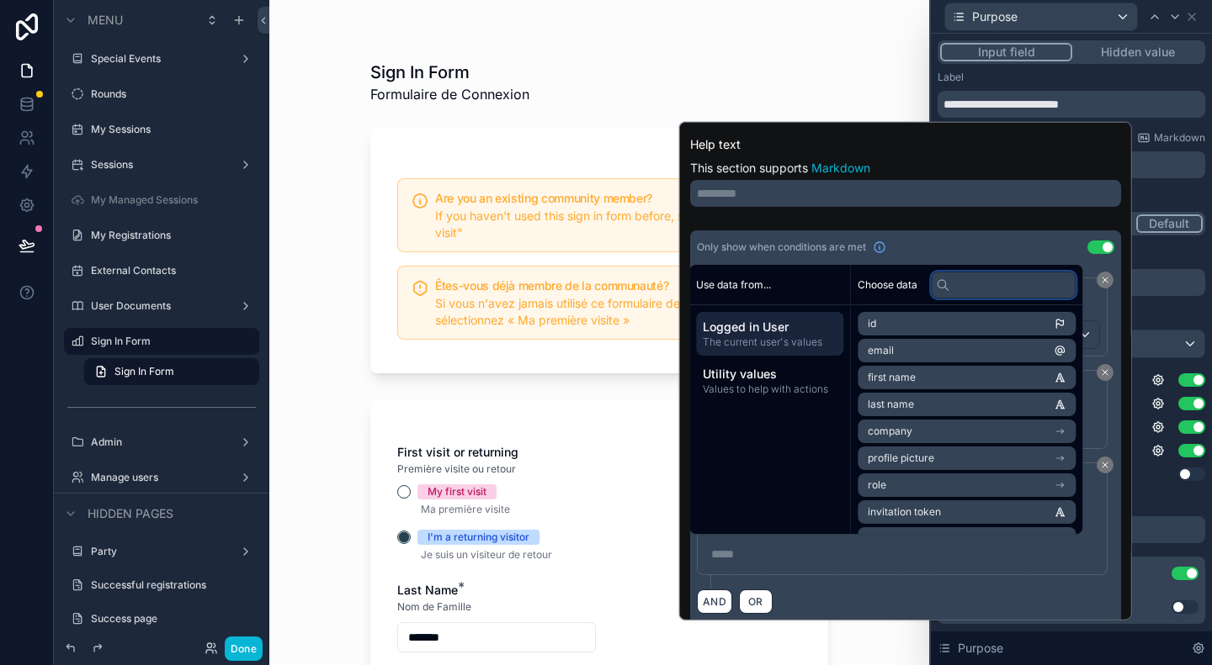
click at [960, 281] on input "text" at bounding box center [1003, 285] width 145 height 27
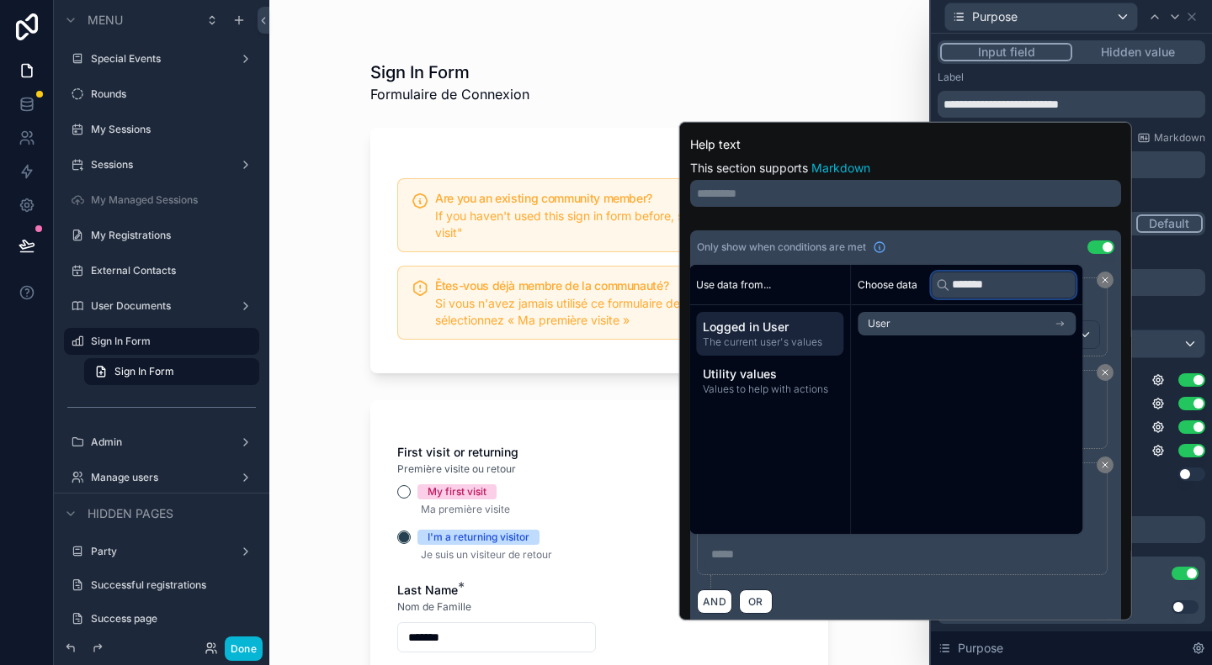
type input "*******"
click at [969, 319] on li "User" at bounding box center [966, 324] width 218 height 24
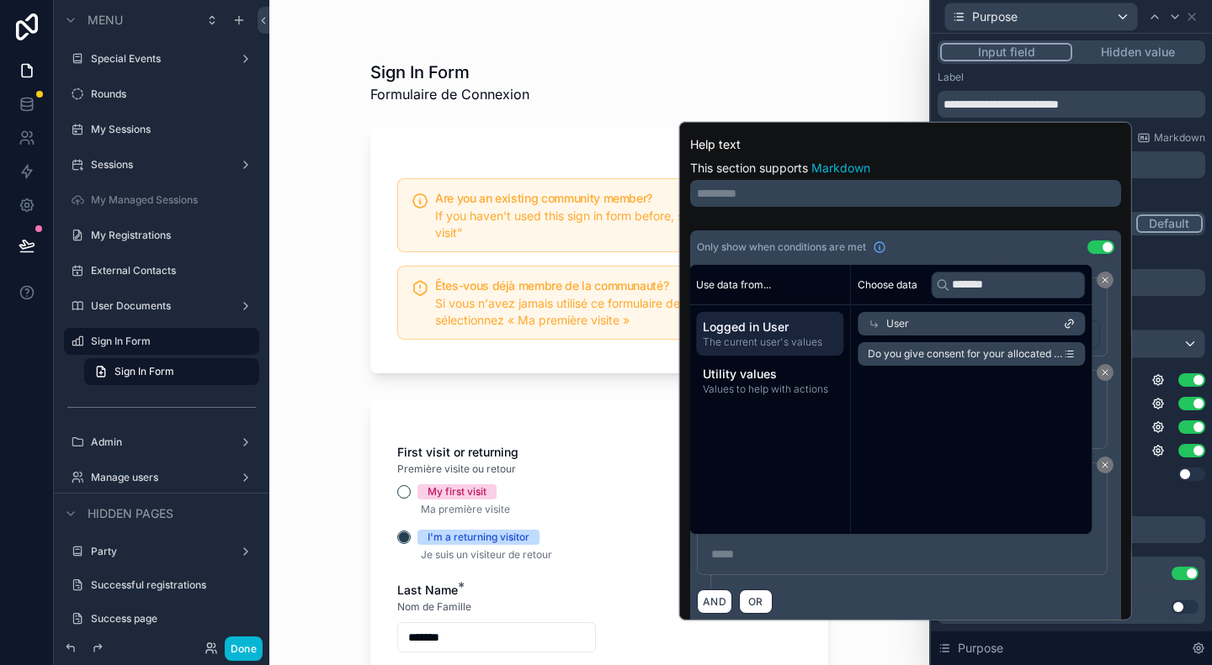
click at [969, 320] on div "User" at bounding box center [970, 324] width 227 height 24
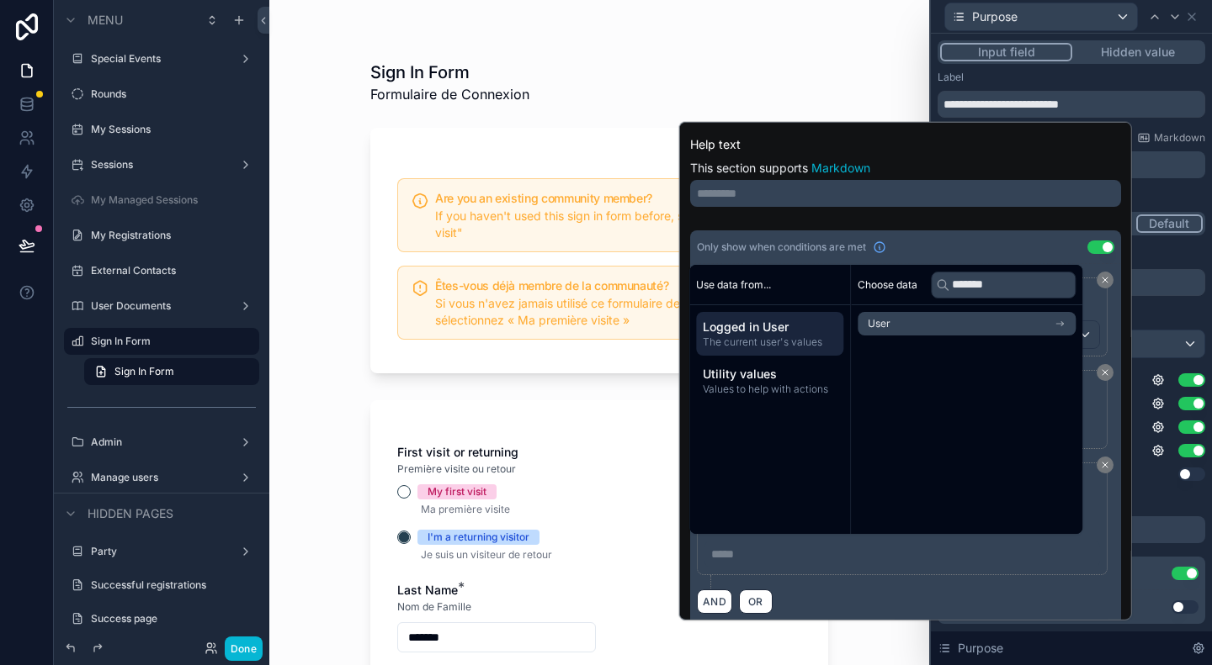
click at [969, 320] on li "User" at bounding box center [966, 324] width 218 height 24
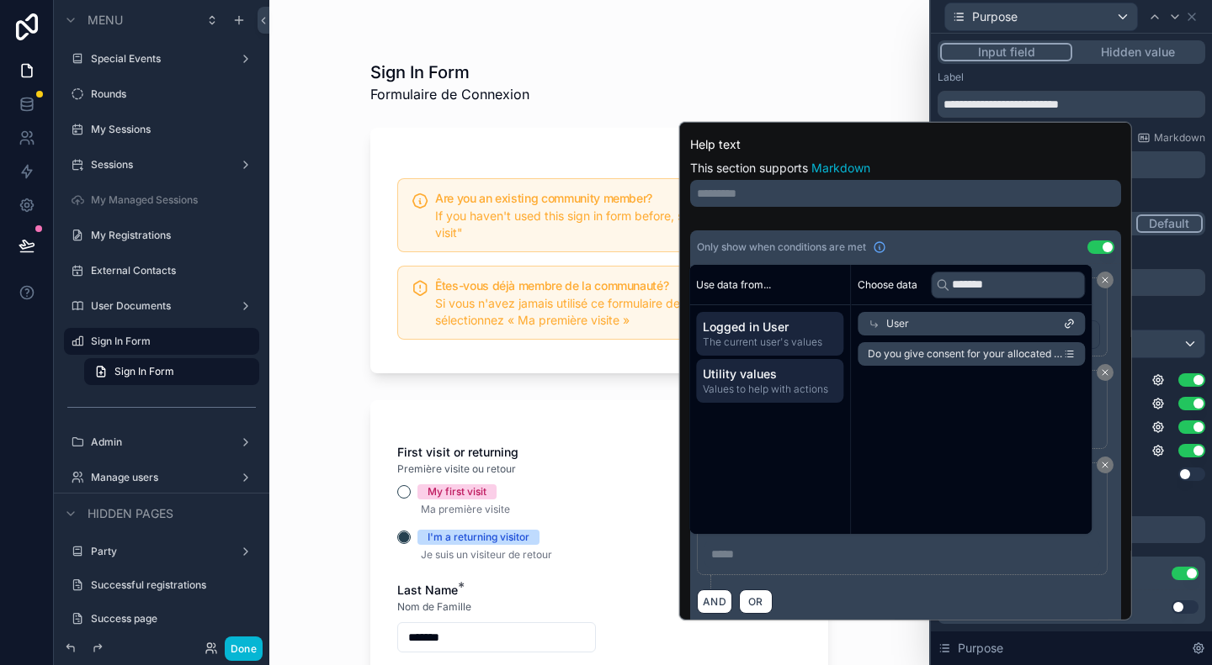
click at [774, 381] on span "Utility values" at bounding box center [770, 374] width 134 height 17
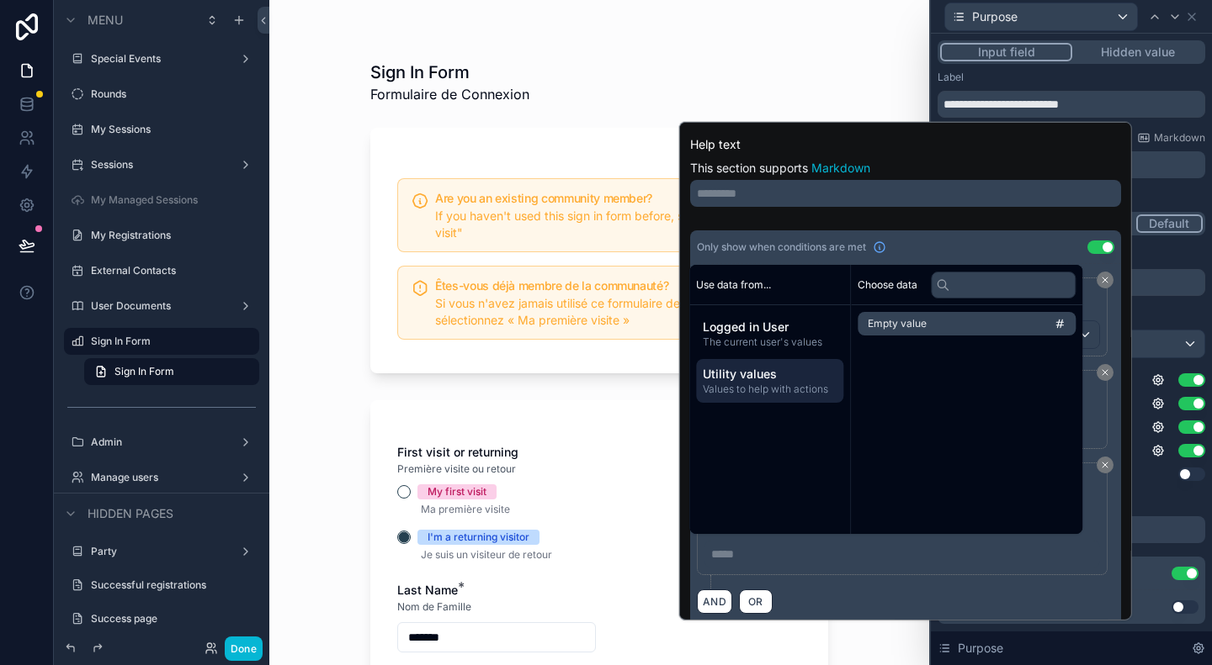
click at [996, 236] on div "Only show when conditions are met Use setting" at bounding box center [905, 248] width 431 height 34
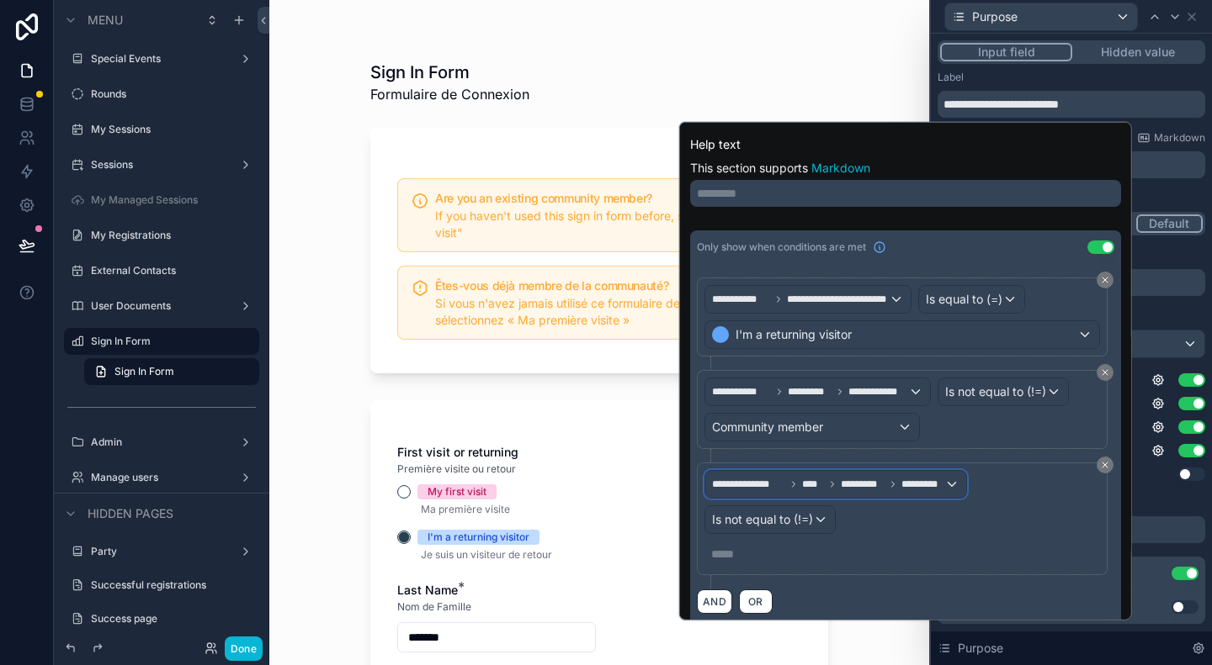
click at [801, 480] on span "****" at bounding box center [812, 484] width 23 height 13
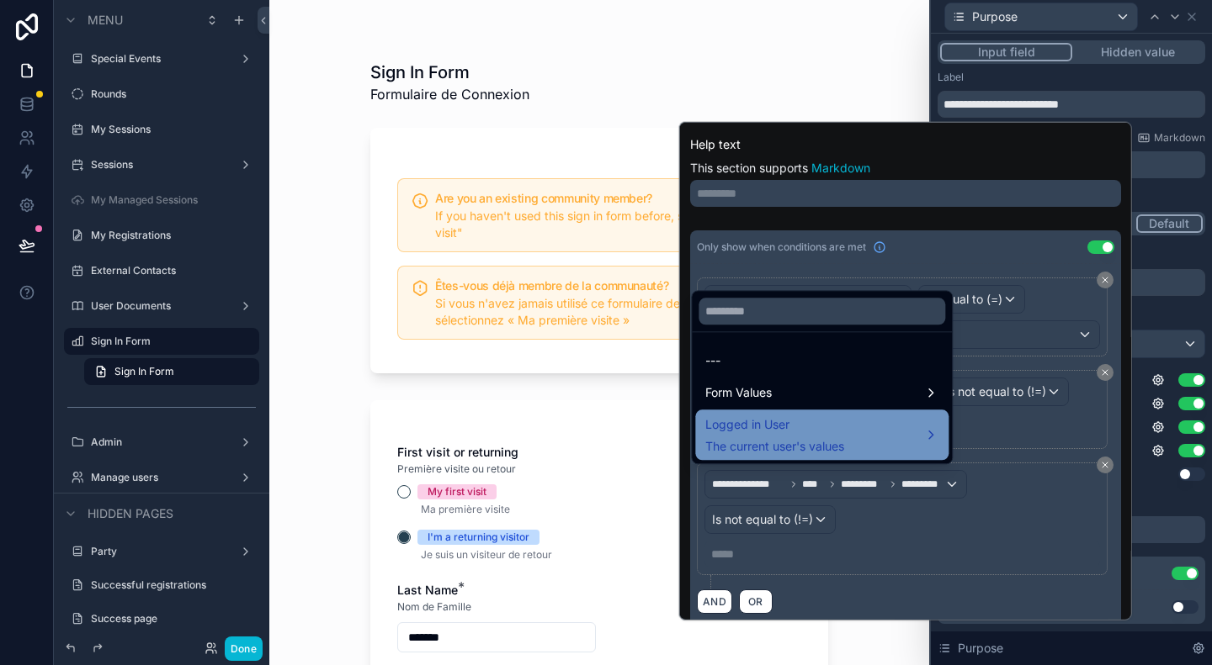
click at [798, 448] on span "The current user's values" at bounding box center [774, 446] width 139 height 17
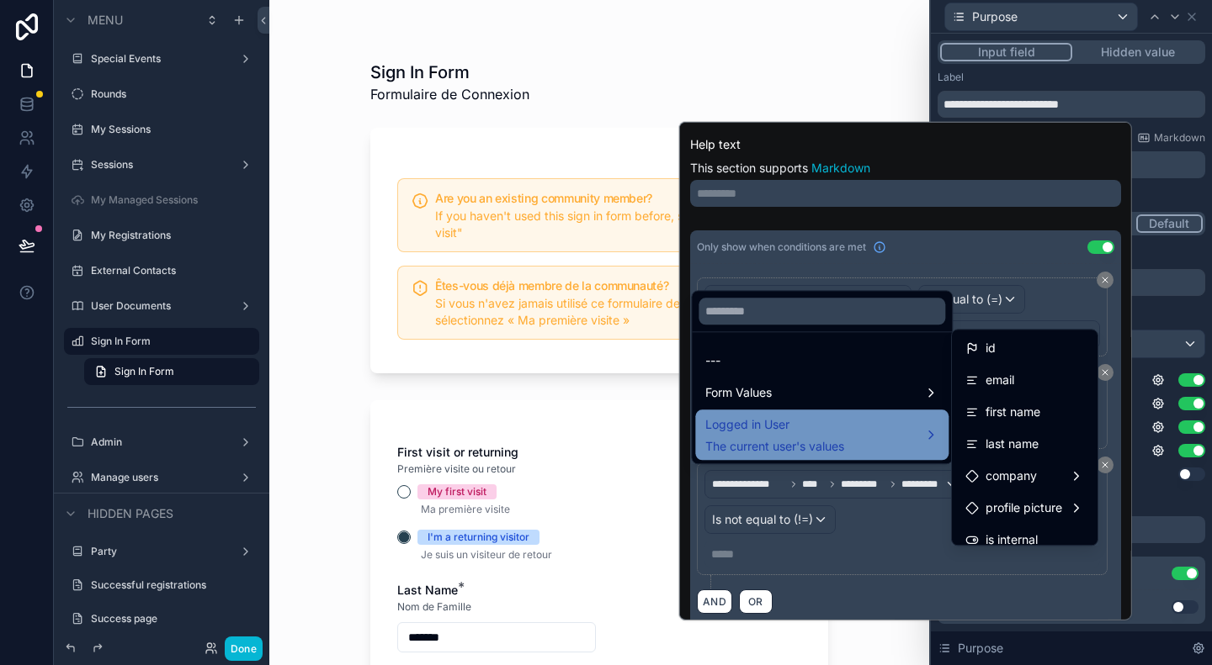
click at [852, 426] on div "Logged in User The current user's values" at bounding box center [821, 435] width 233 height 40
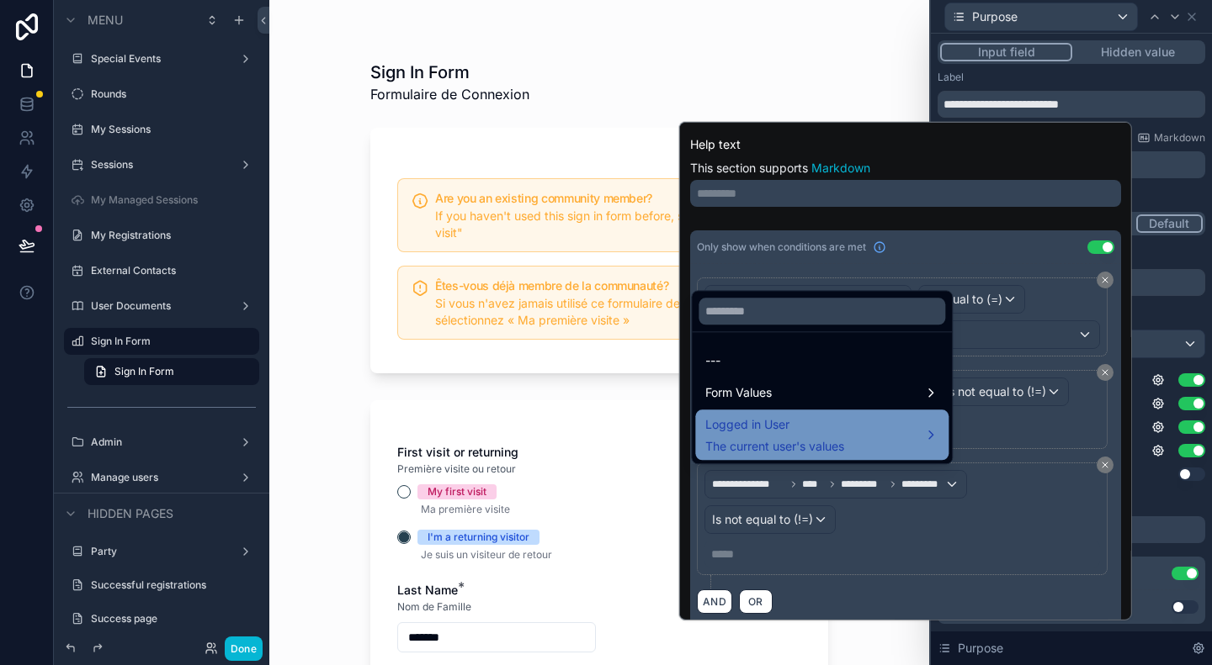
click at [852, 426] on div "Logged in User The current user's values" at bounding box center [821, 435] width 233 height 40
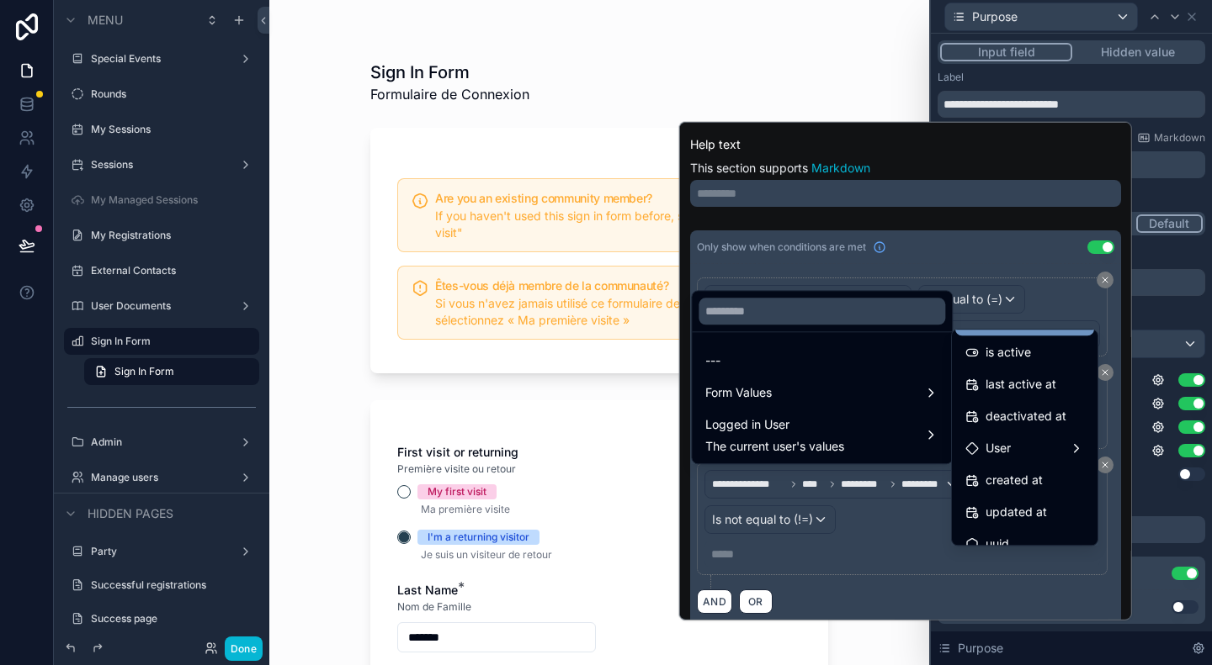
scroll to position [301, 0]
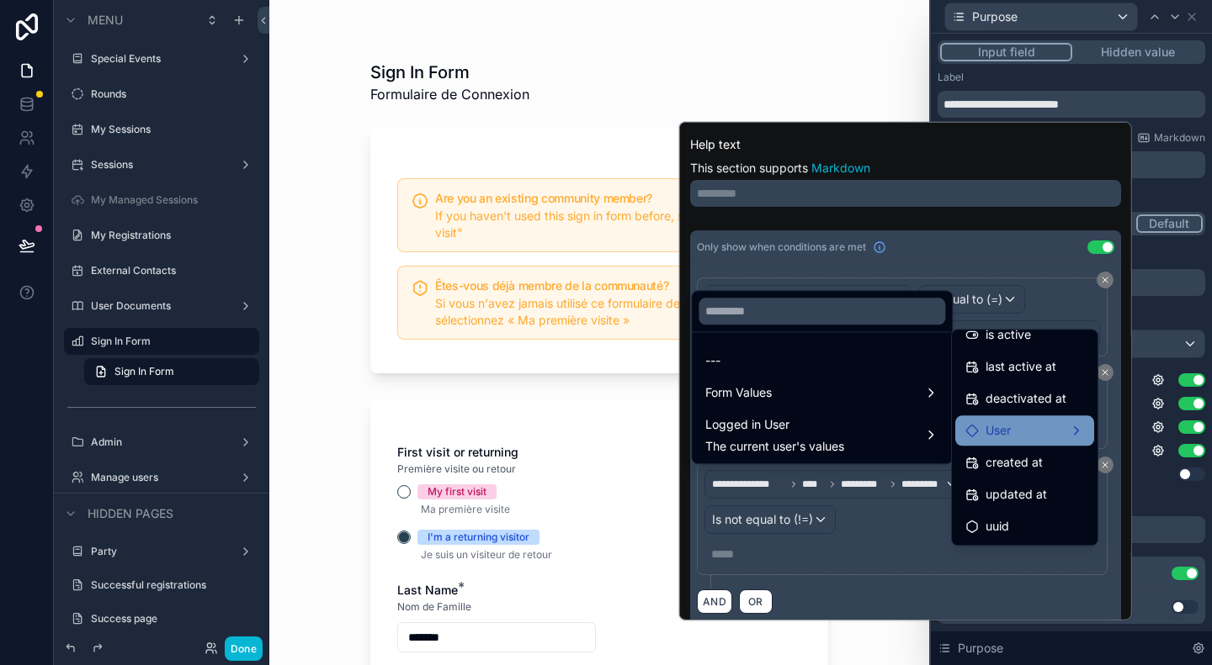
click at [1035, 432] on div "User" at bounding box center [1024, 431] width 119 height 20
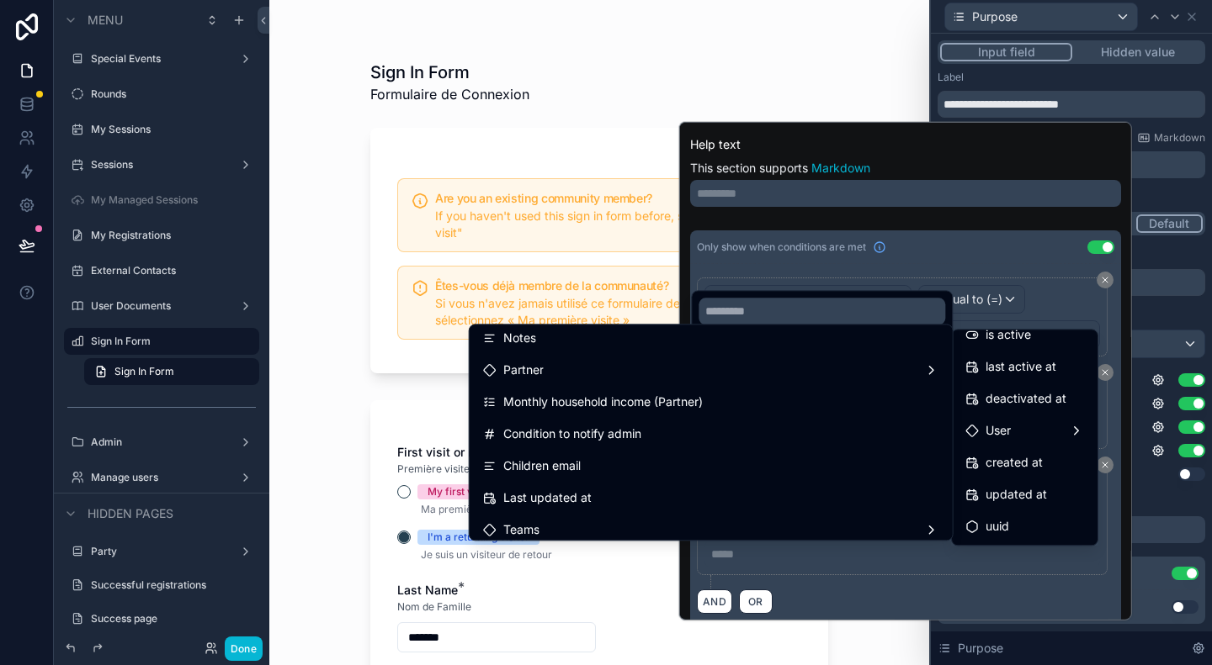
scroll to position [2103, 0]
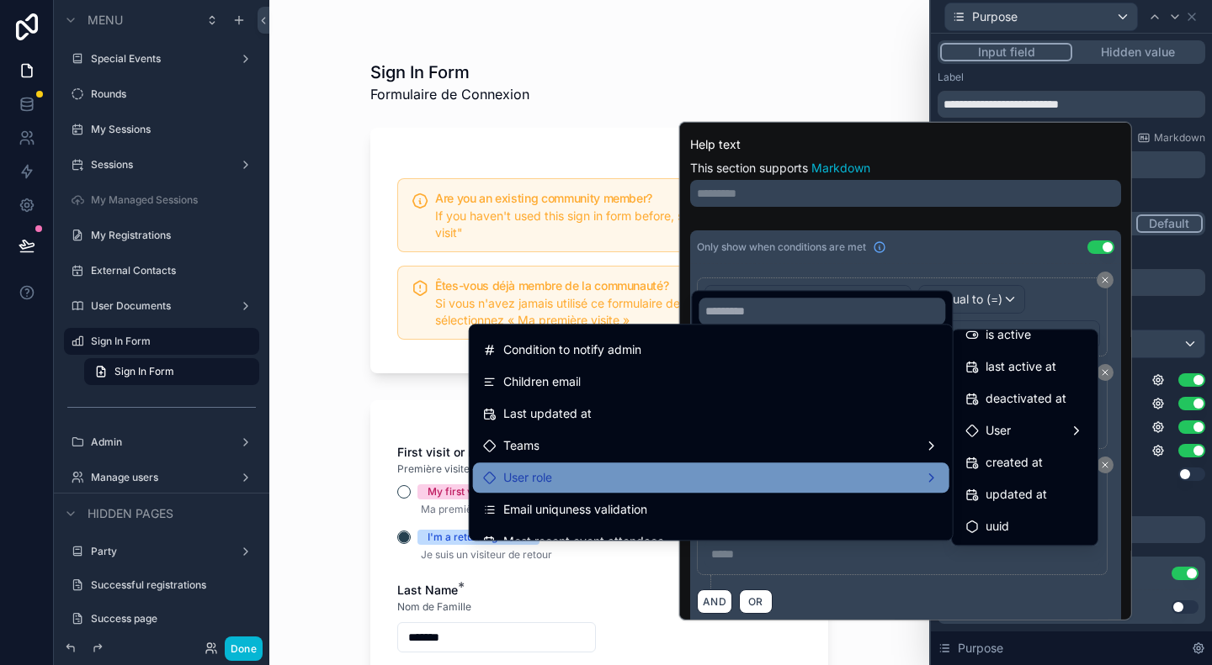
click at [856, 476] on div "User role" at bounding box center [711, 478] width 456 height 20
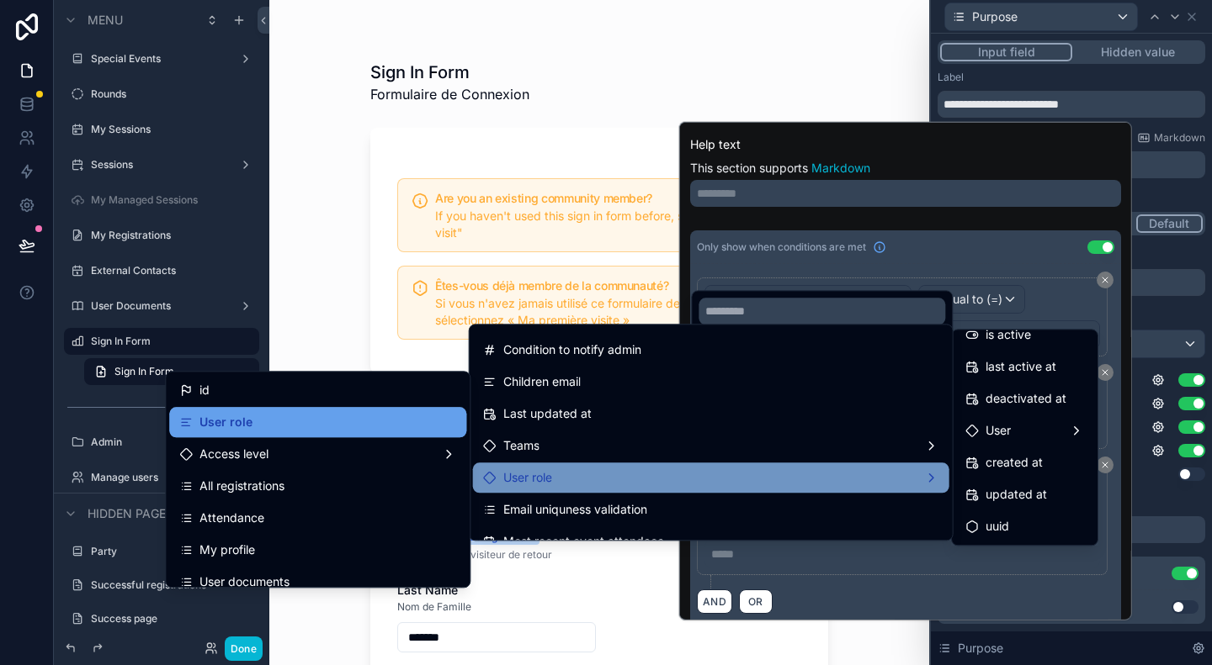
click at [296, 422] on div "User role" at bounding box center [317, 422] width 277 height 20
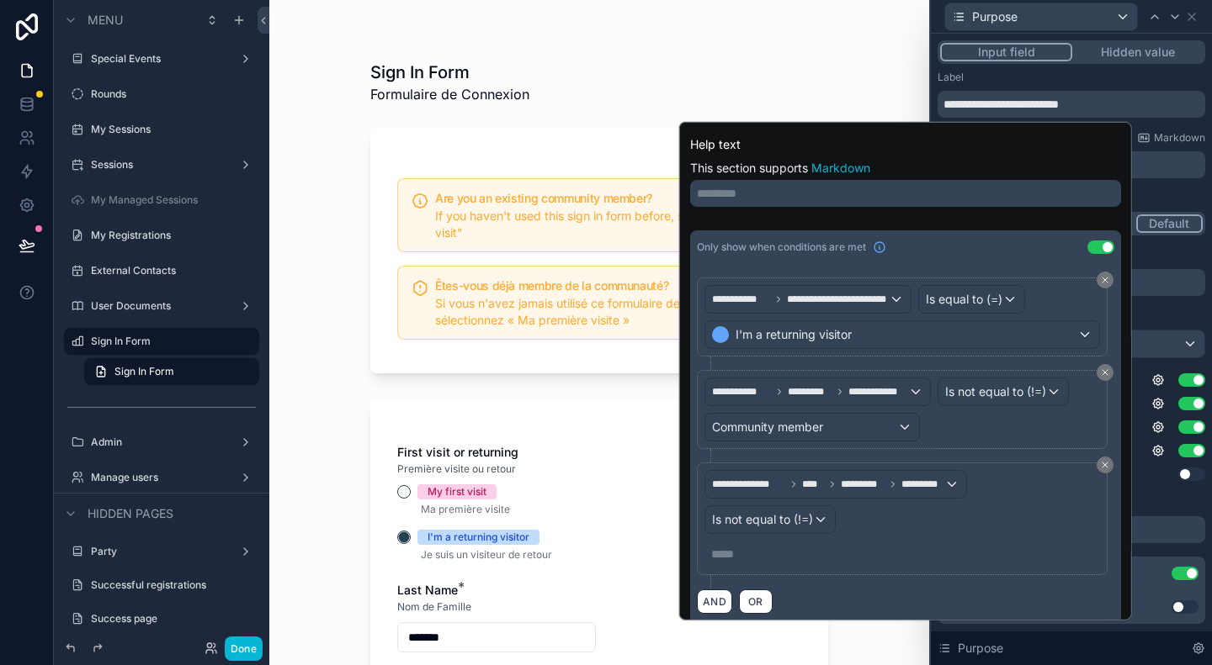
click at [787, 546] on p "***** ﻿" at bounding box center [903, 554] width 385 height 17
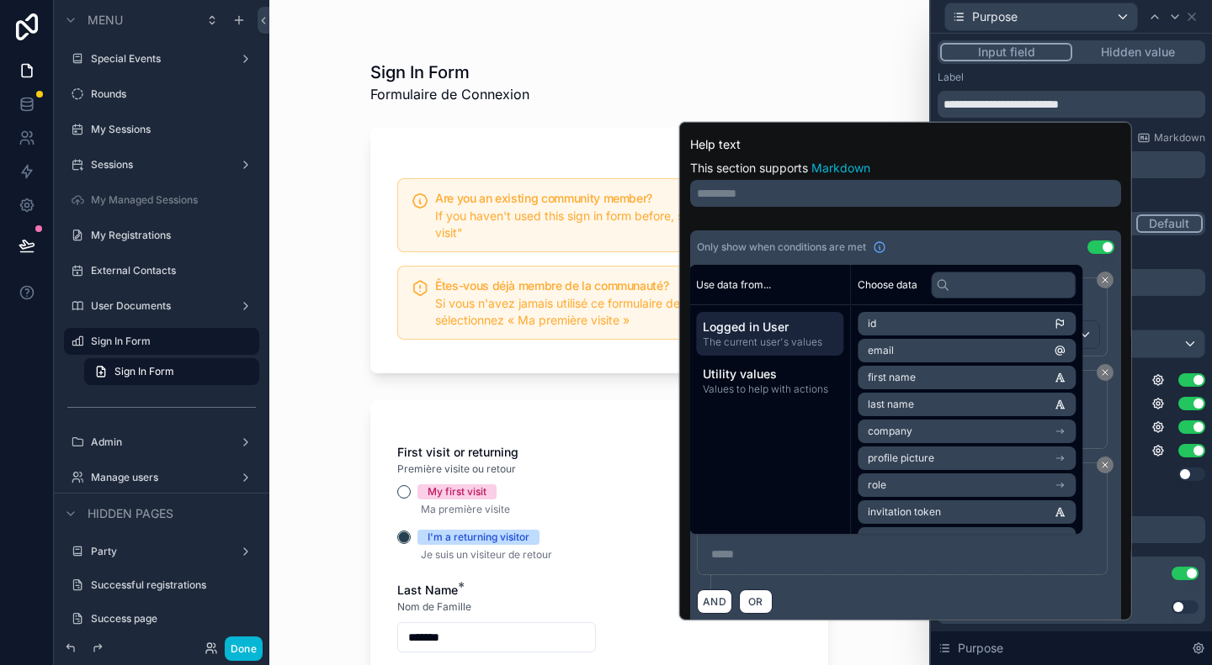
click at [823, 575] on div "**********" at bounding box center [905, 526] width 417 height 126
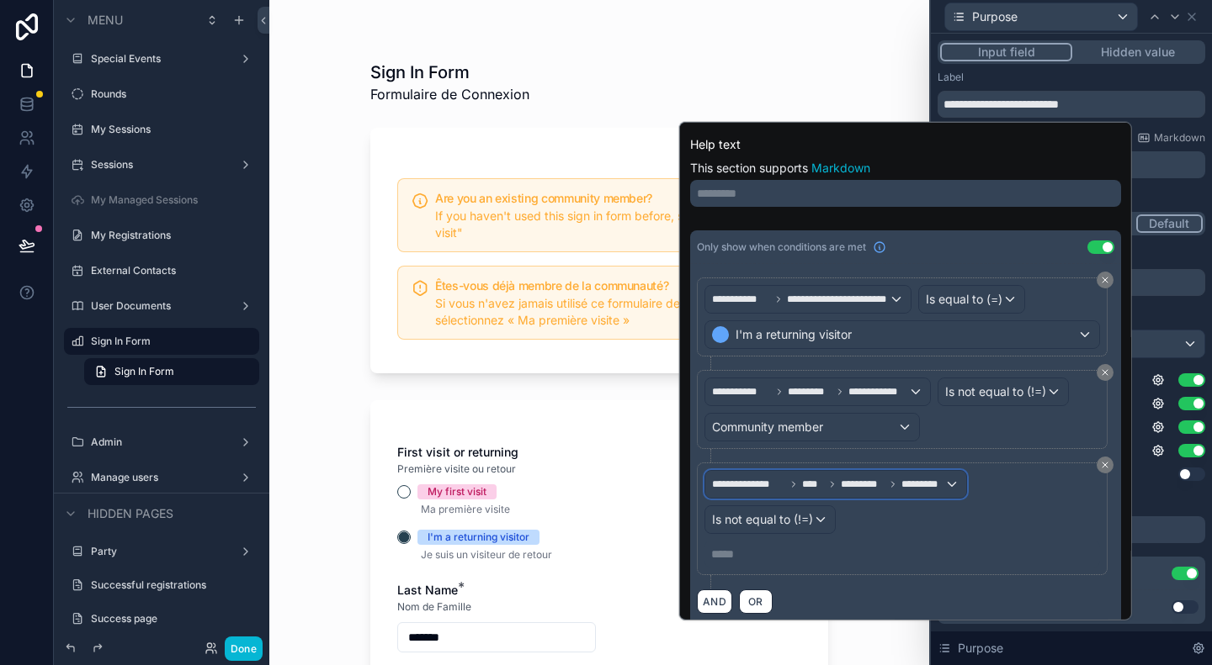
click at [771, 484] on span "**********" at bounding box center [828, 484] width 232 height 13
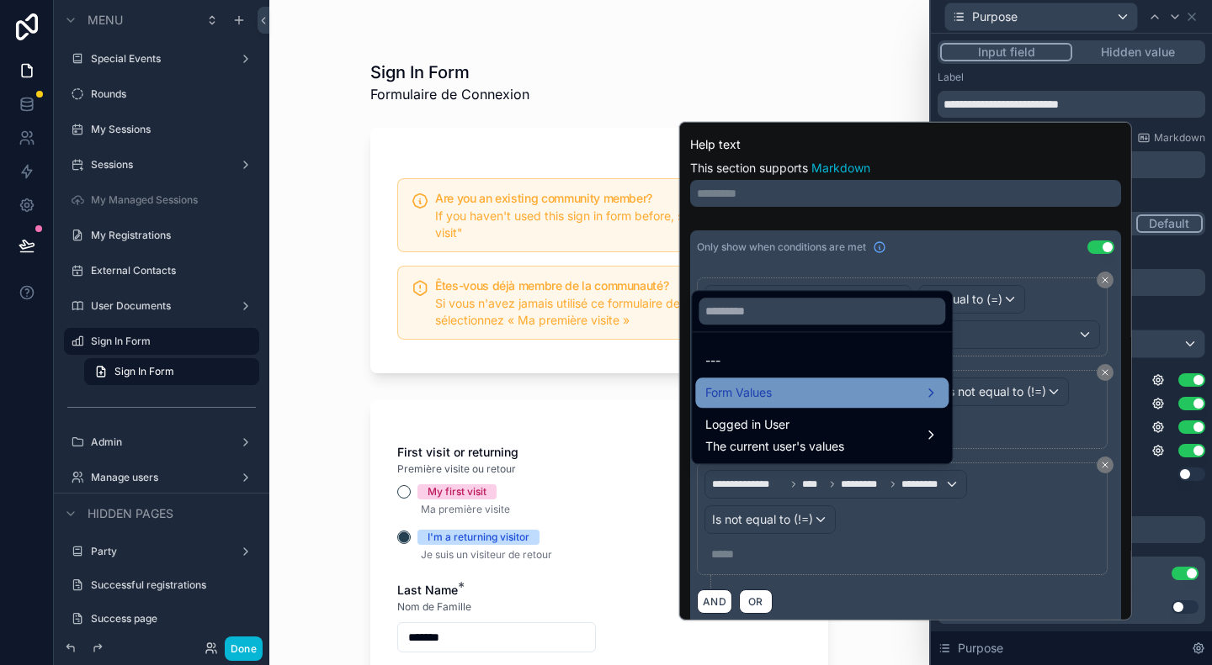
click at [786, 396] on div "Form Values" at bounding box center [821, 393] width 233 height 20
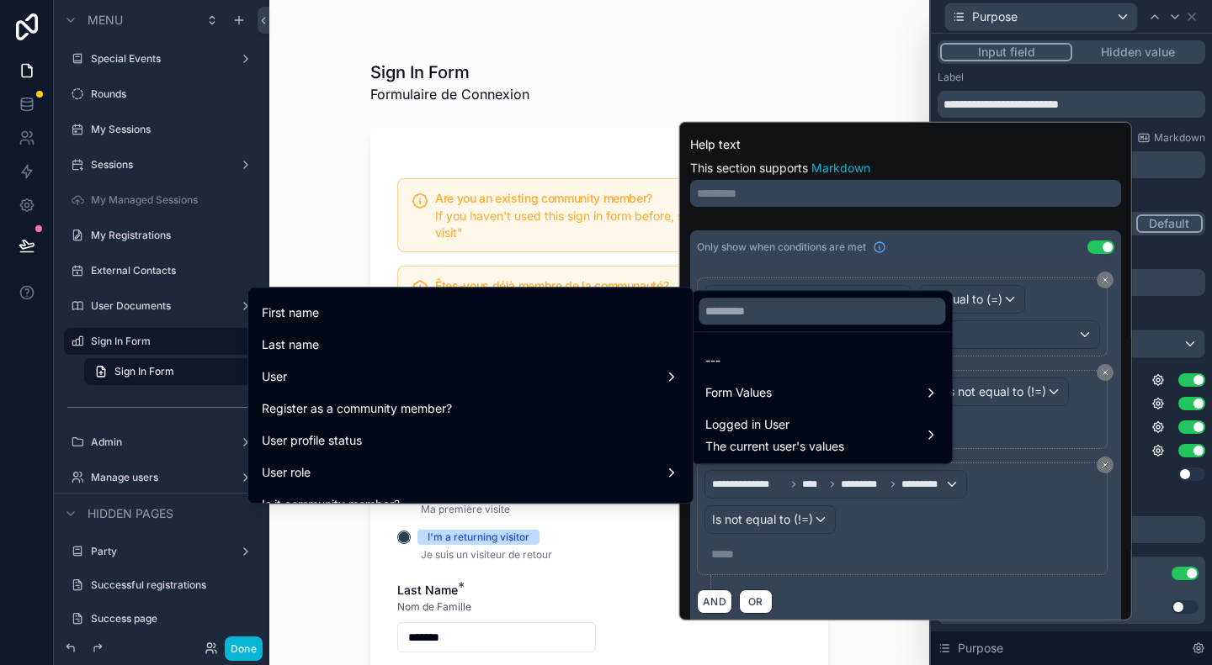
scroll to position [337, 0]
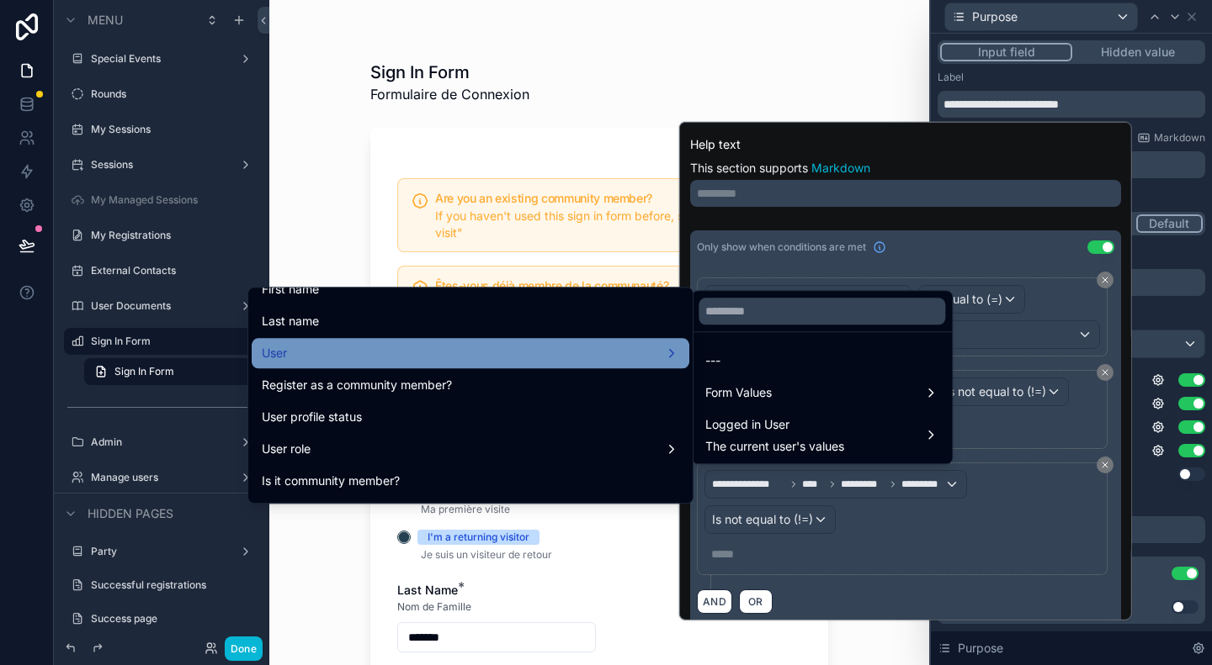
click at [561, 344] on div "User" at bounding box center [470, 353] width 417 height 20
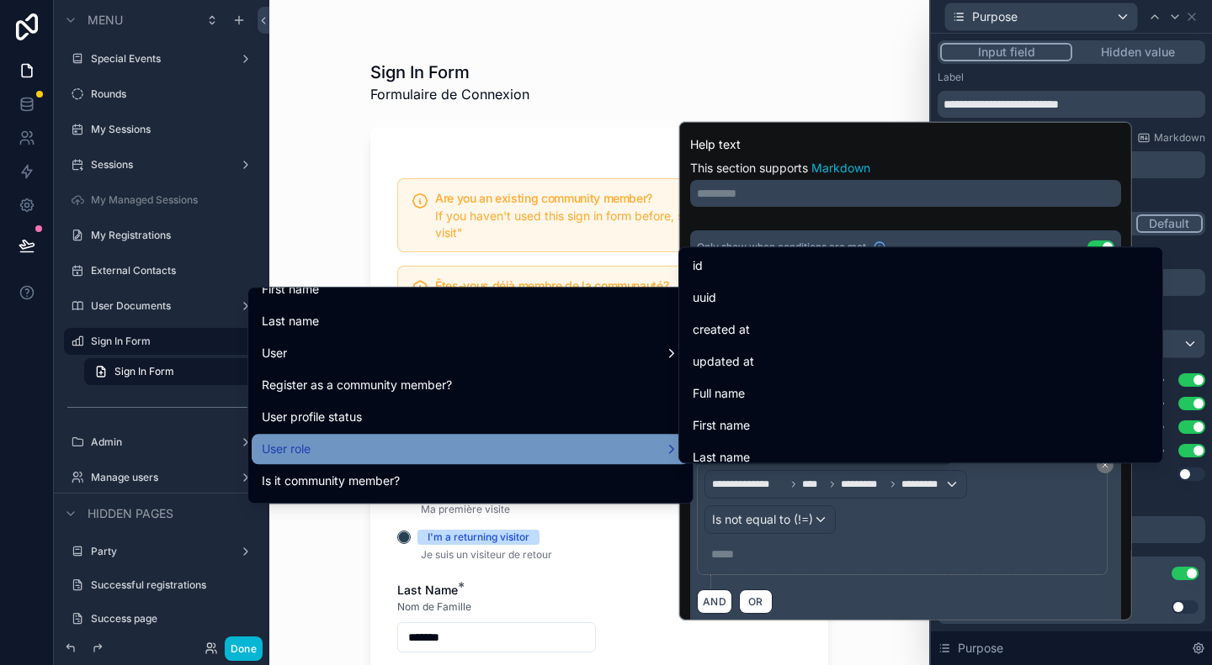
click at [601, 445] on div "User role" at bounding box center [470, 449] width 417 height 20
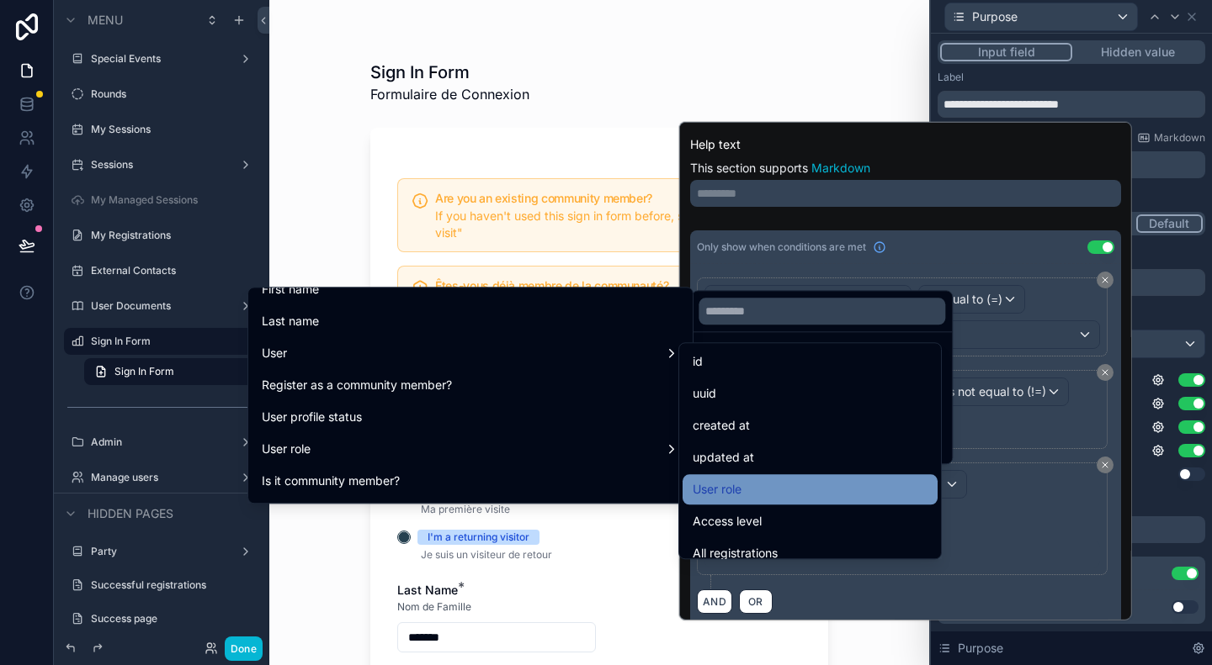
click at [729, 483] on span "User role" at bounding box center [716, 490] width 49 height 20
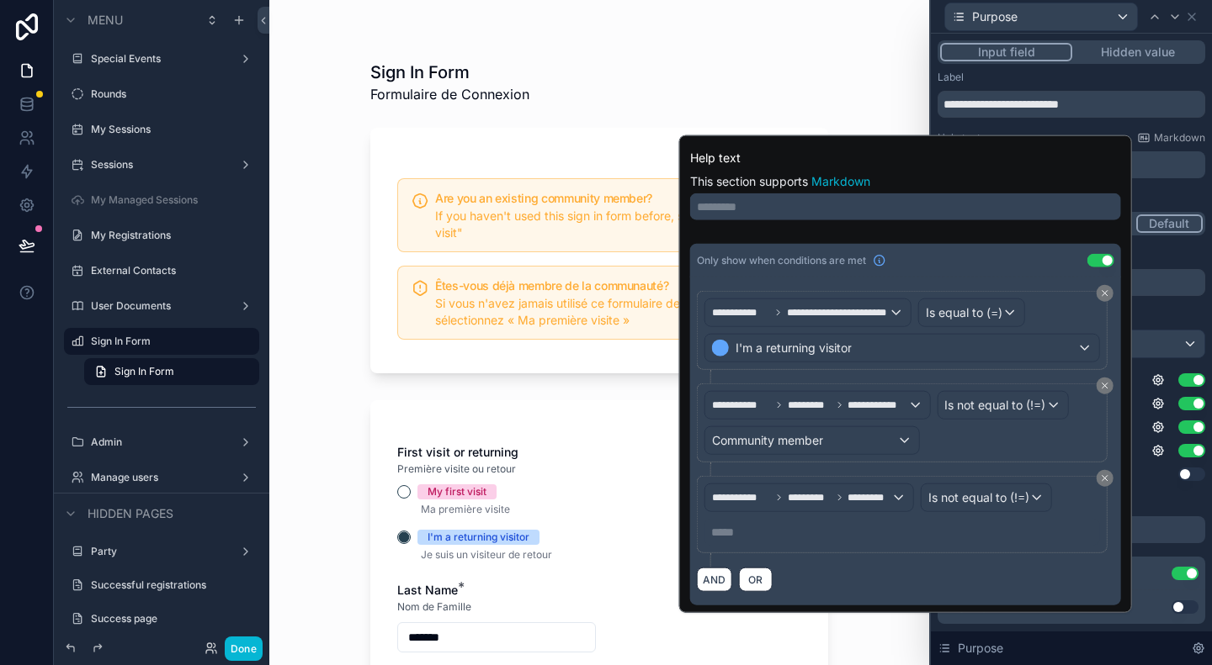
click at [750, 524] on p "***** ﻿" at bounding box center [903, 532] width 385 height 17
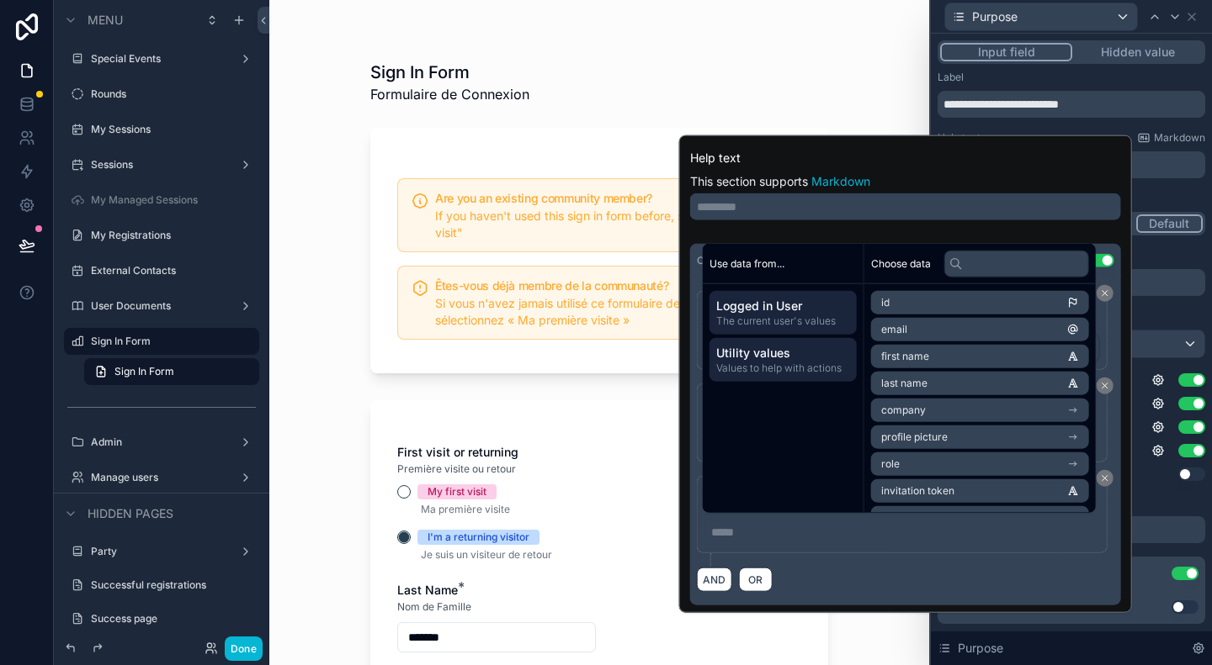
click at [770, 371] on span "Values to help with actions" at bounding box center [783, 368] width 134 height 13
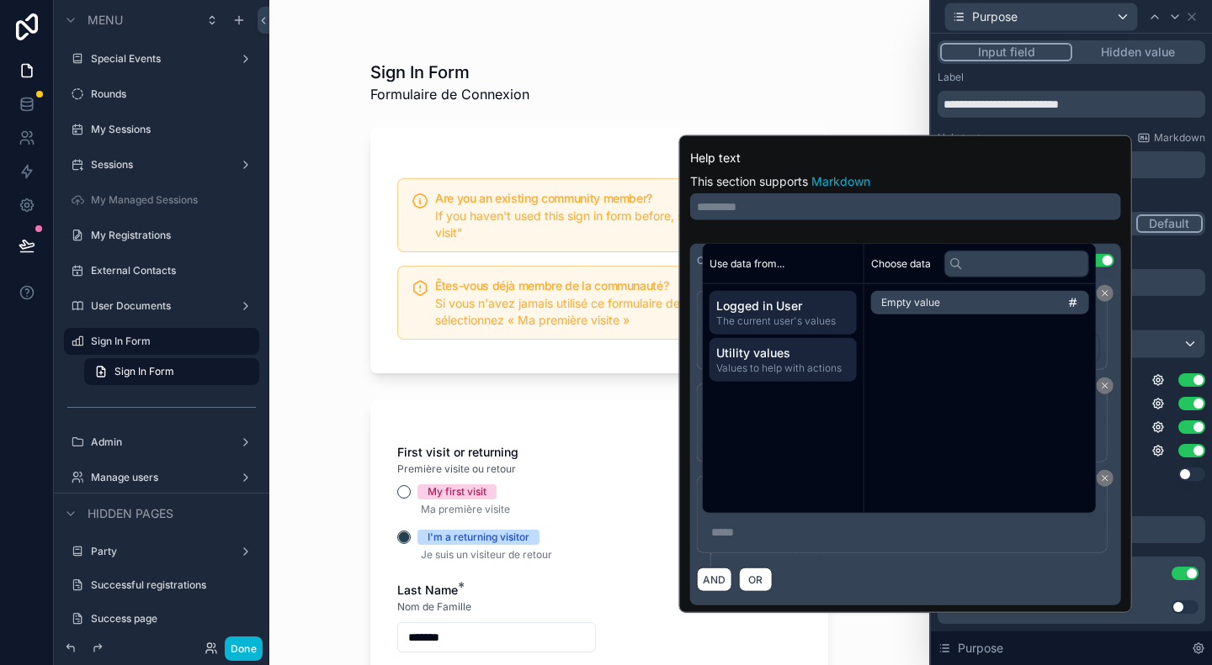
click at [776, 332] on div "Logged in User The current user's values" at bounding box center [782, 313] width 147 height 44
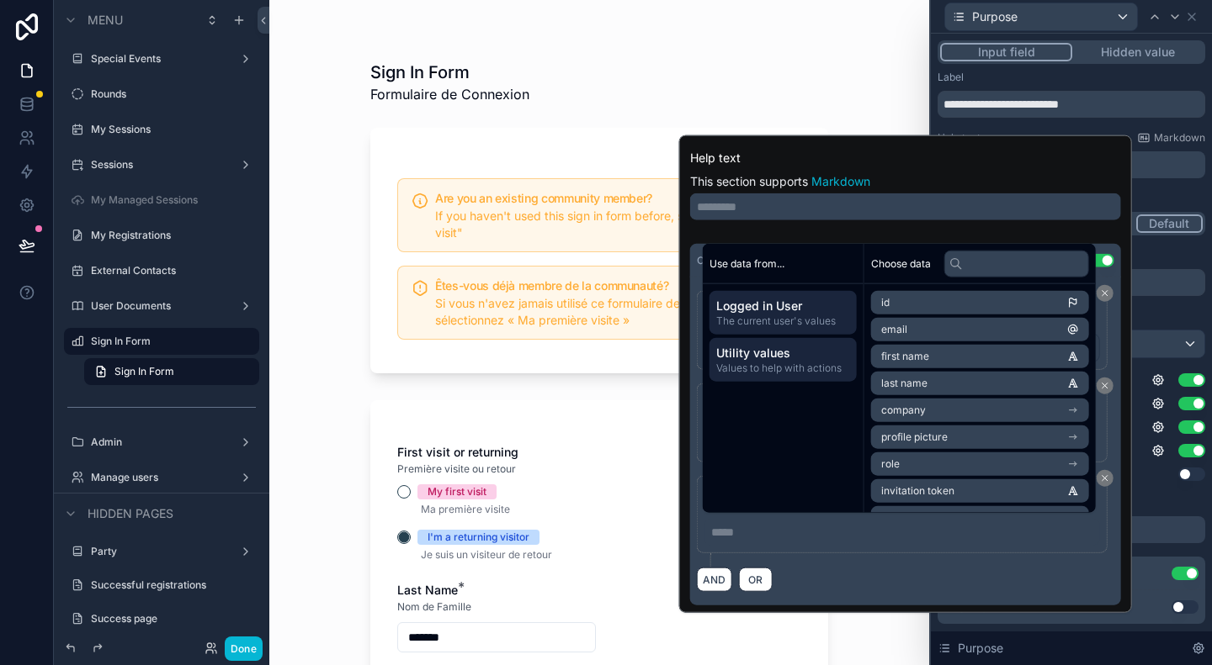
click at [775, 356] on span "Utility values" at bounding box center [783, 353] width 134 height 17
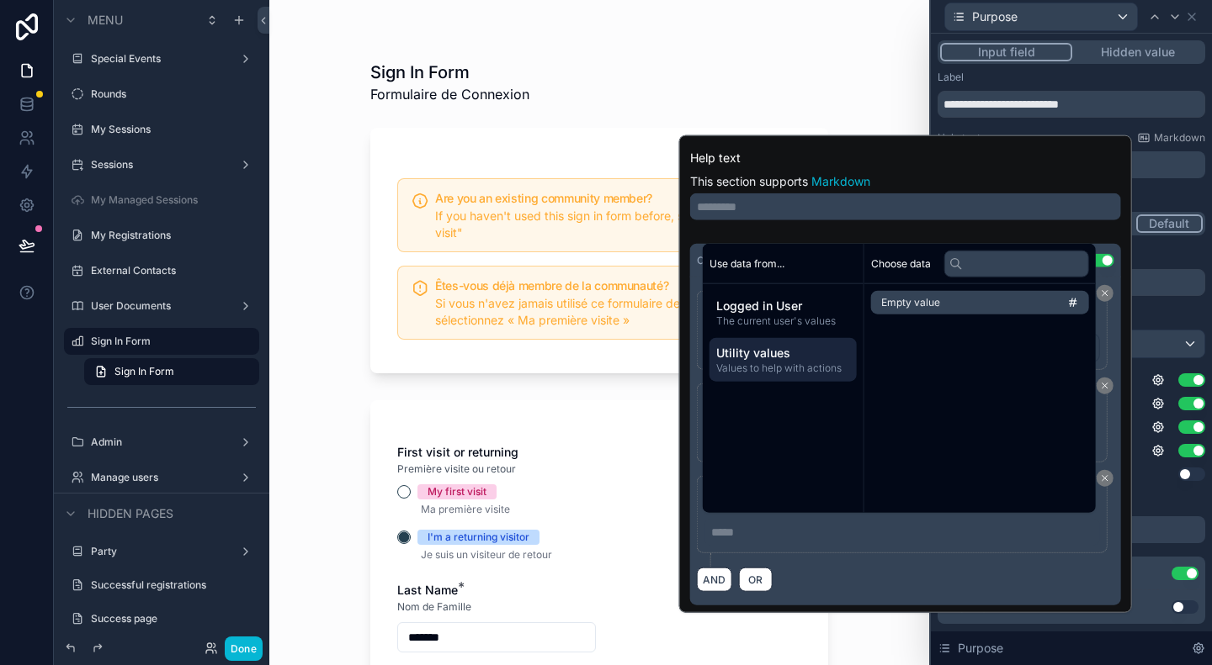
click at [803, 541] on div "***** ﻿" at bounding box center [901, 532] width 395 height 27
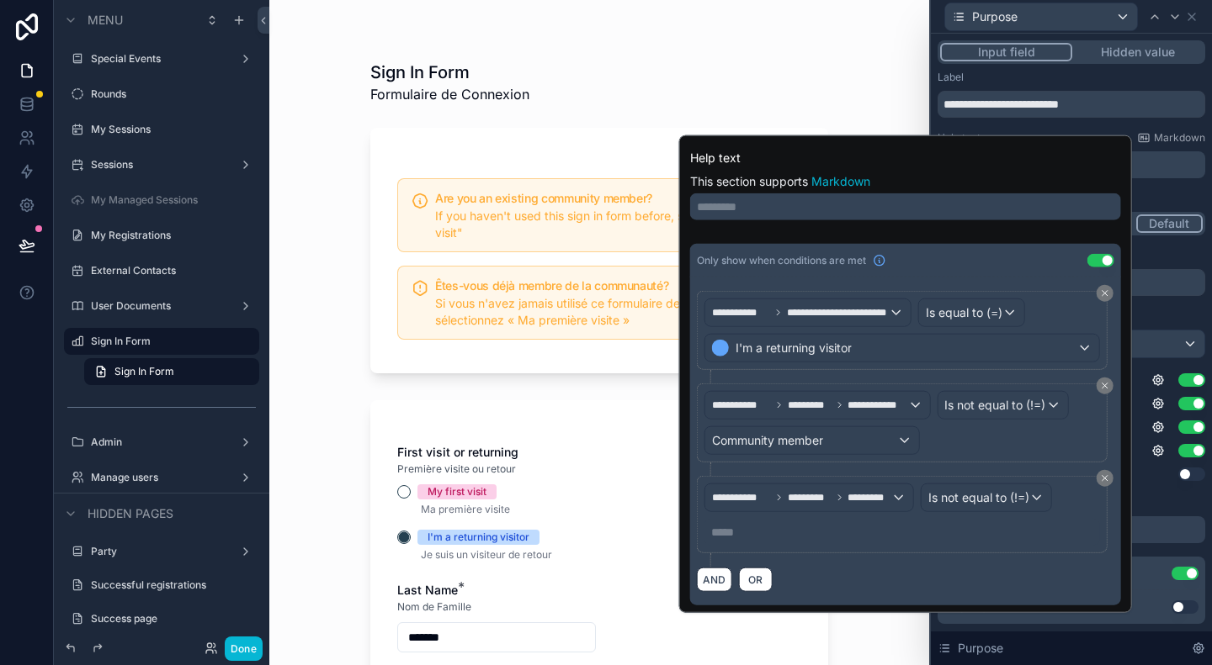
click at [792, 529] on p "***** ﻿" at bounding box center [903, 532] width 385 height 17
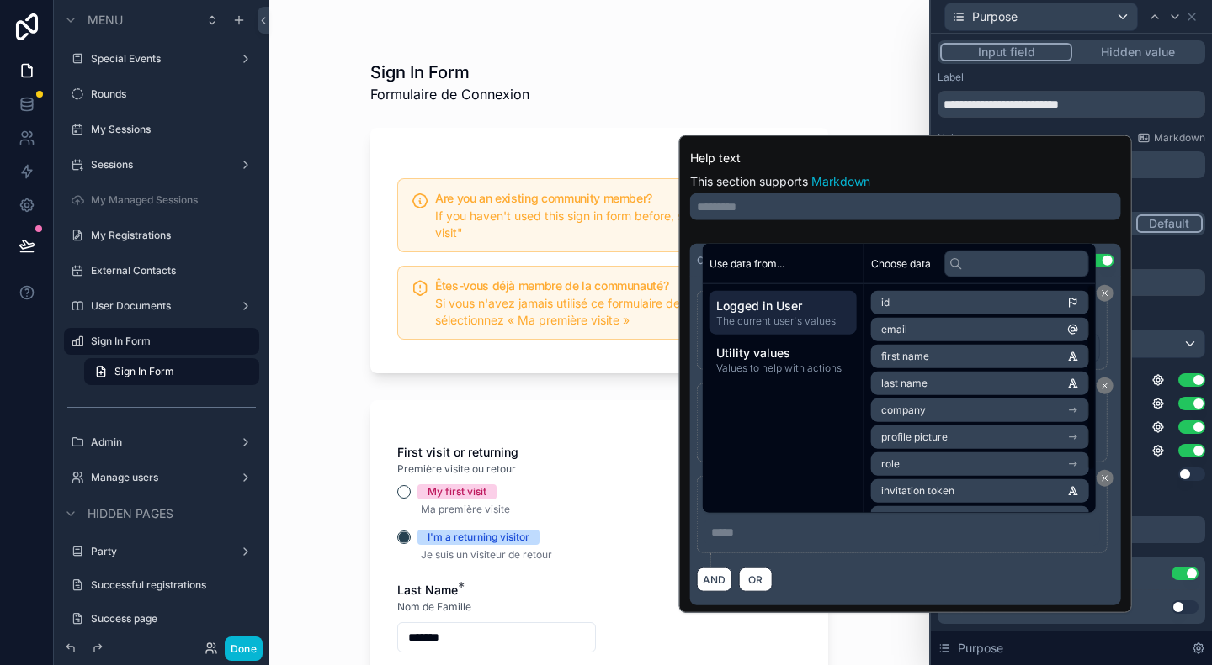
click at [965, 468] on li "role" at bounding box center [980, 465] width 218 height 24
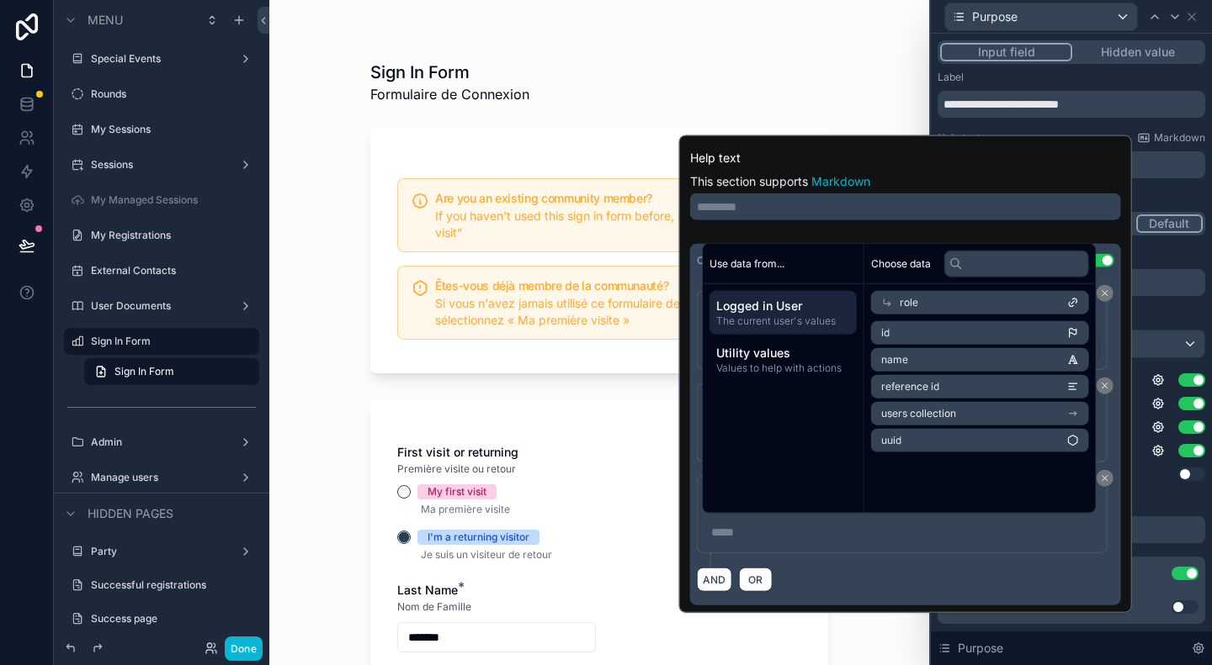
click at [985, 332] on li "id" at bounding box center [980, 333] width 218 height 24
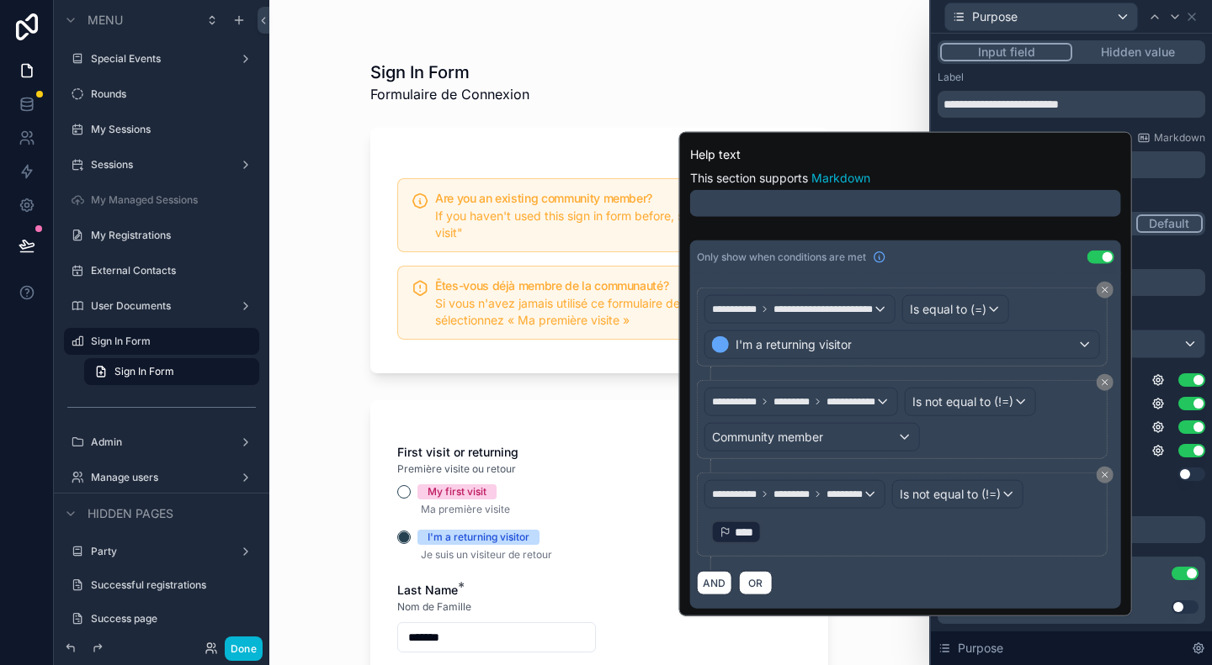
click at [872, 522] on p "﻿ **** ﻿ ﻿" at bounding box center [903, 532] width 385 height 27
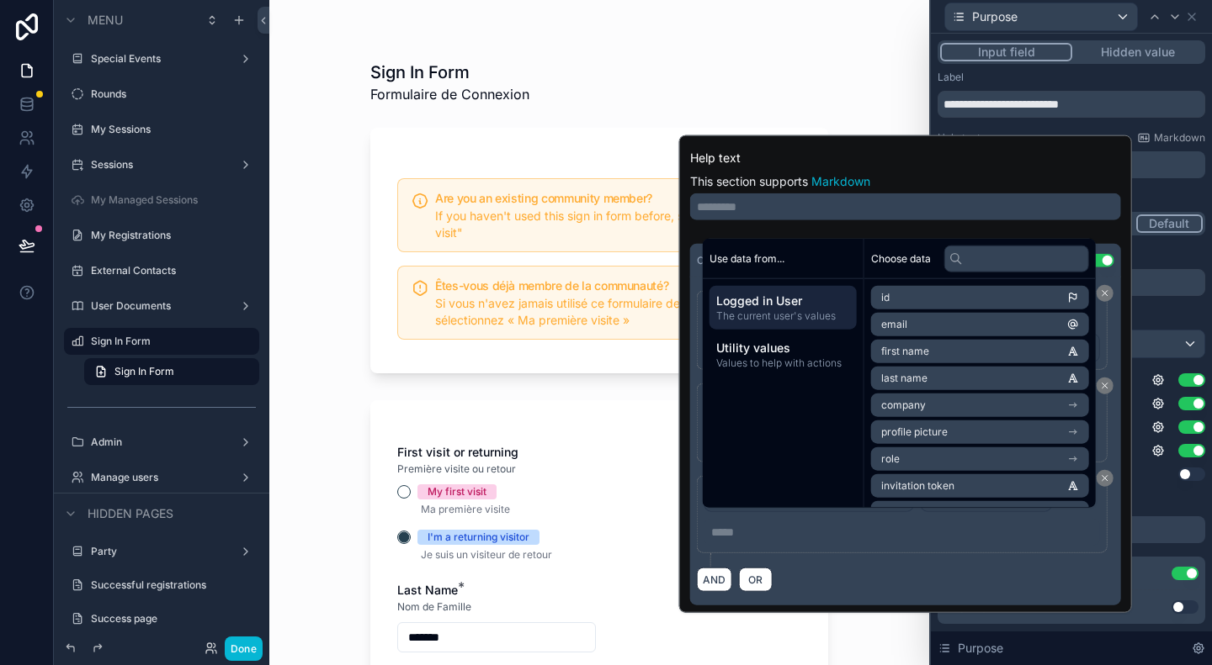
click at [825, 531] on p "***** ﻿" at bounding box center [903, 532] width 385 height 17
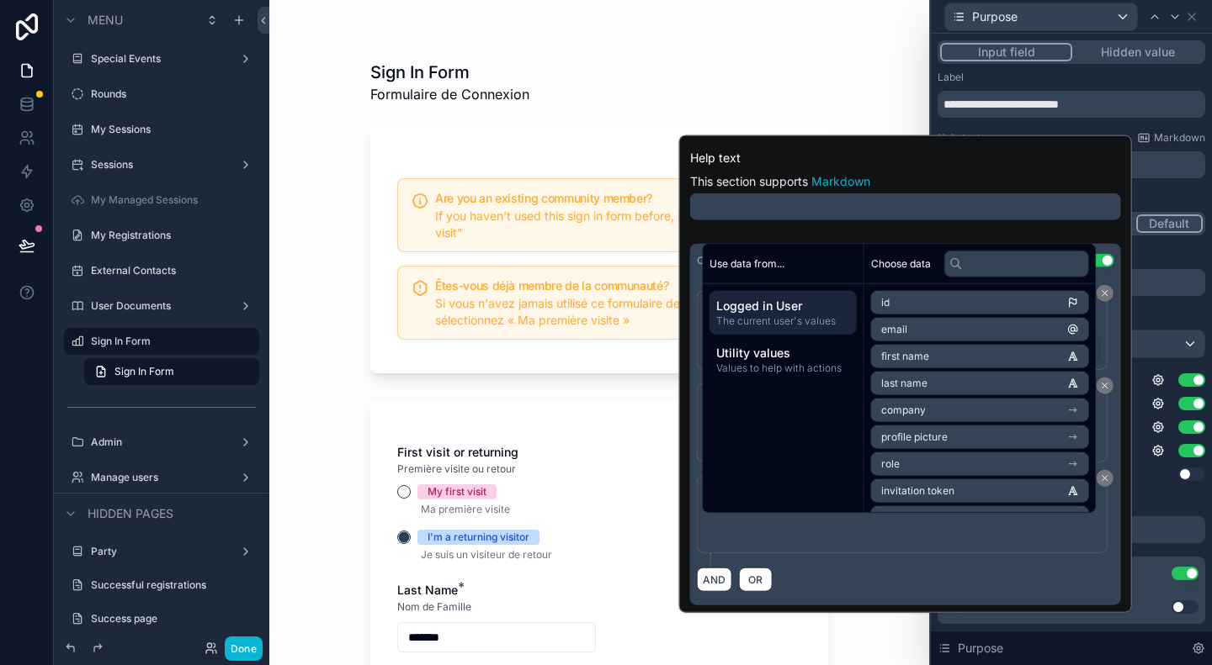
click at [816, 567] on div "AND OR" at bounding box center [905, 579] width 417 height 25
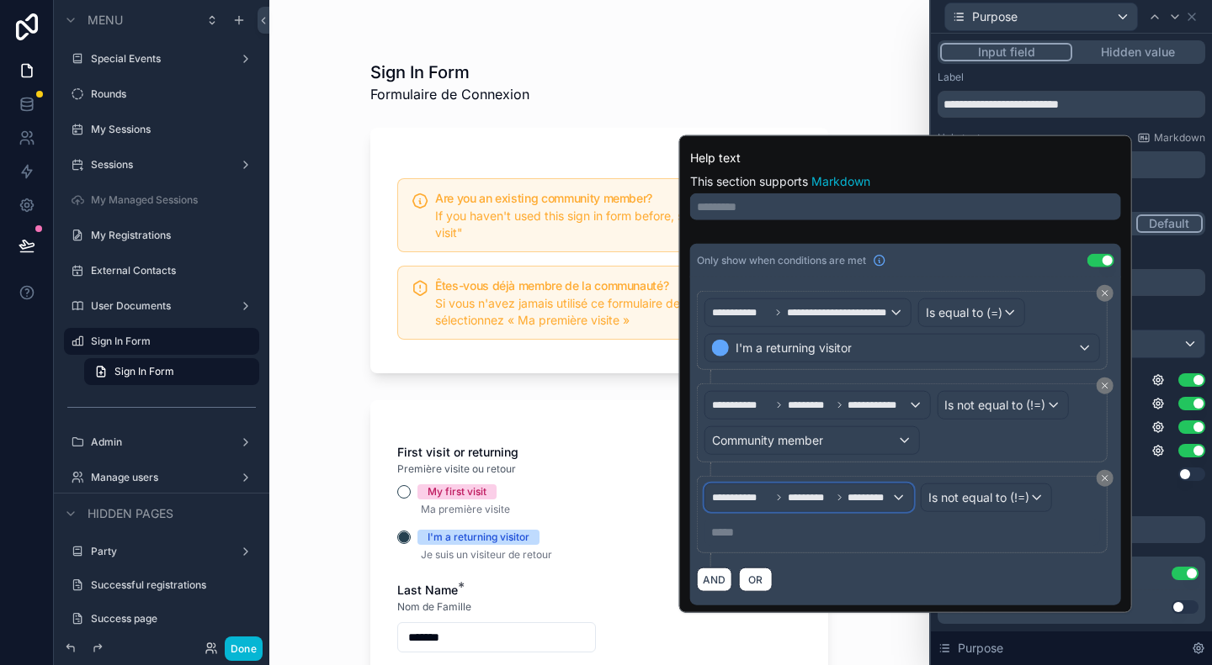
click at [836, 485] on div "**********" at bounding box center [809, 498] width 208 height 27
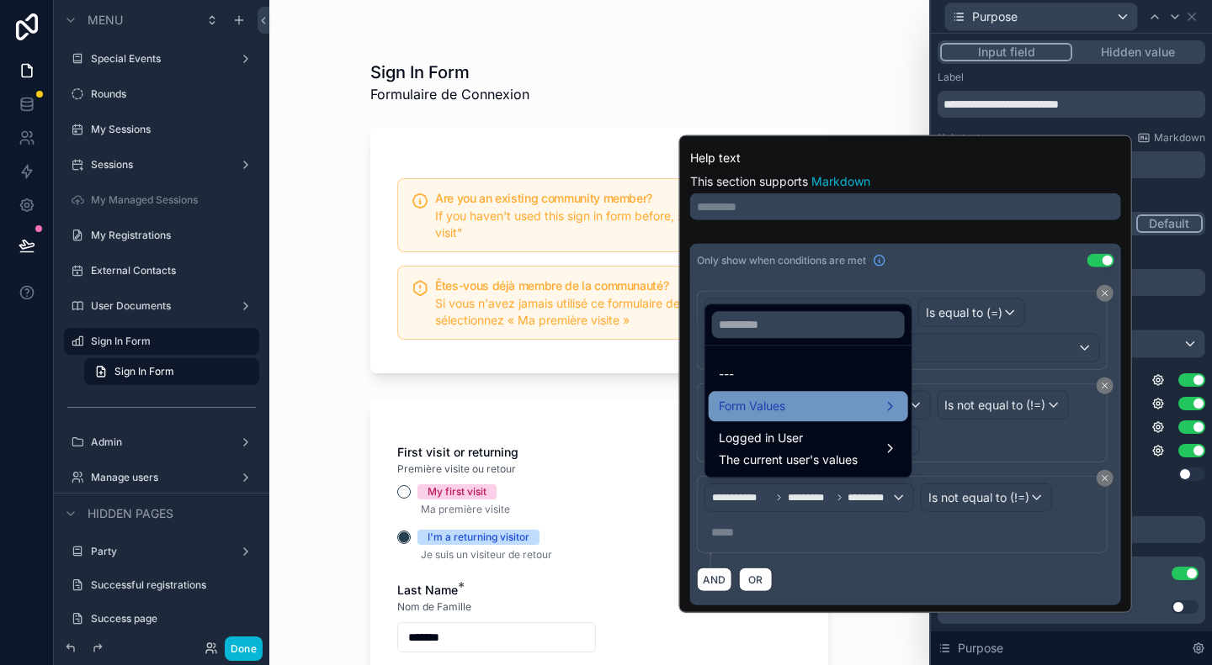
click at [855, 400] on div "Form Values" at bounding box center [807, 406] width 179 height 20
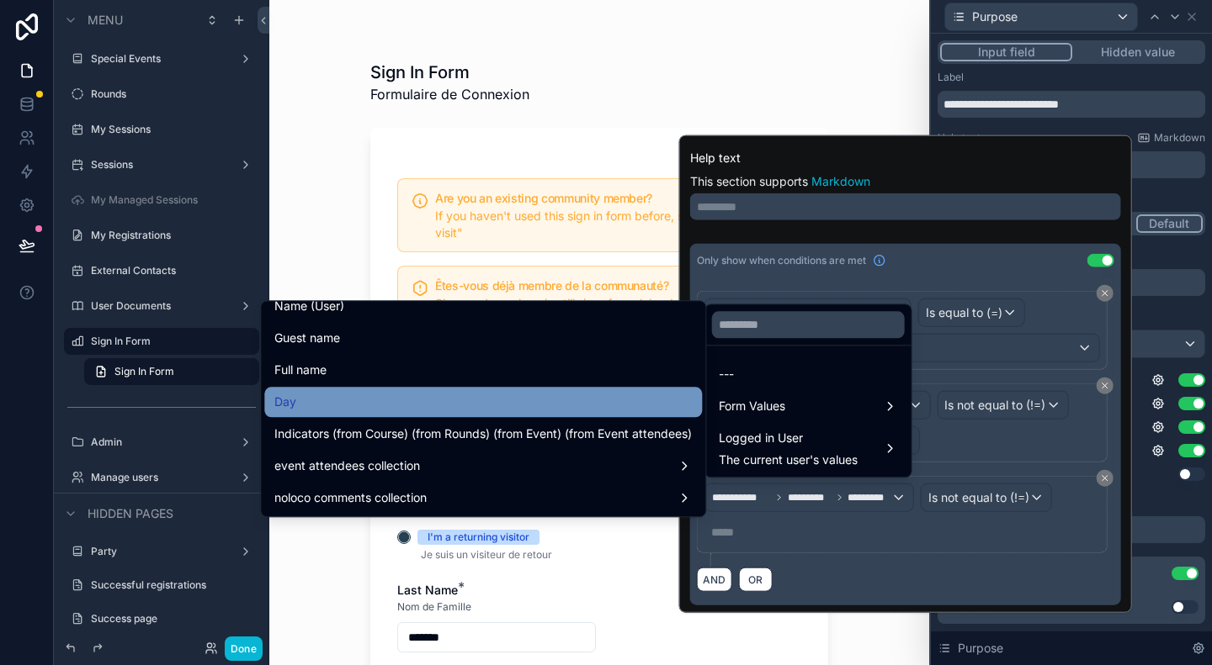
scroll to position [348, 0]
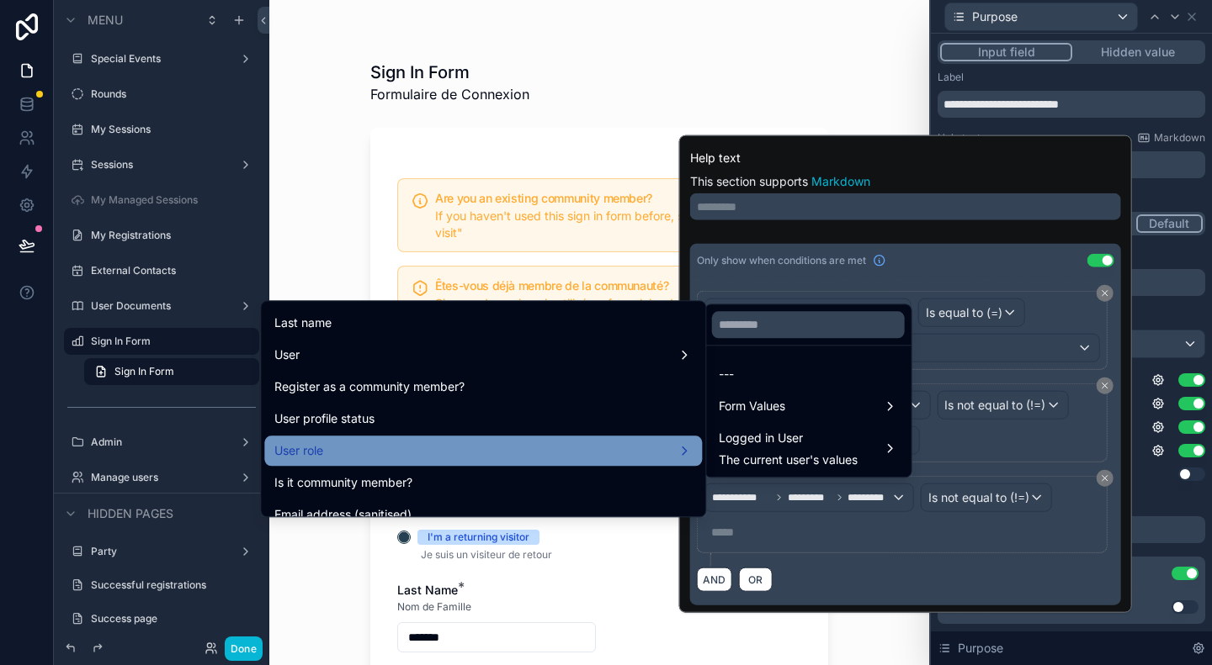
click at [530, 446] on div "User role" at bounding box center [482, 451] width 417 height 20
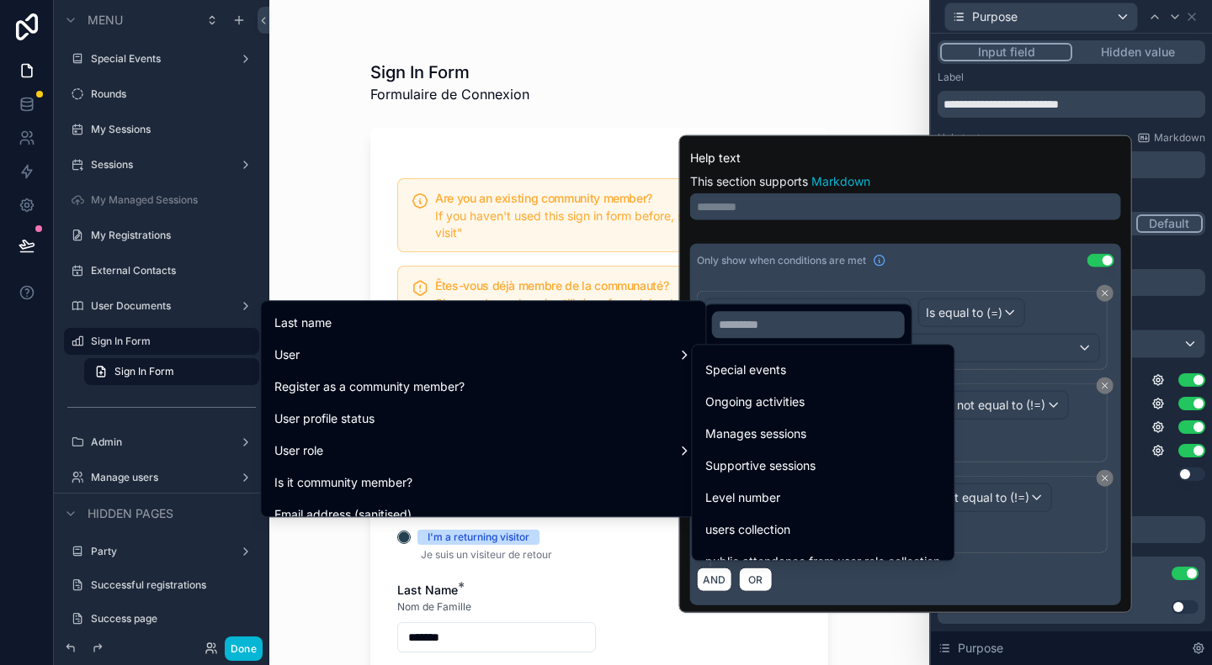
scroll to position [557, 0]
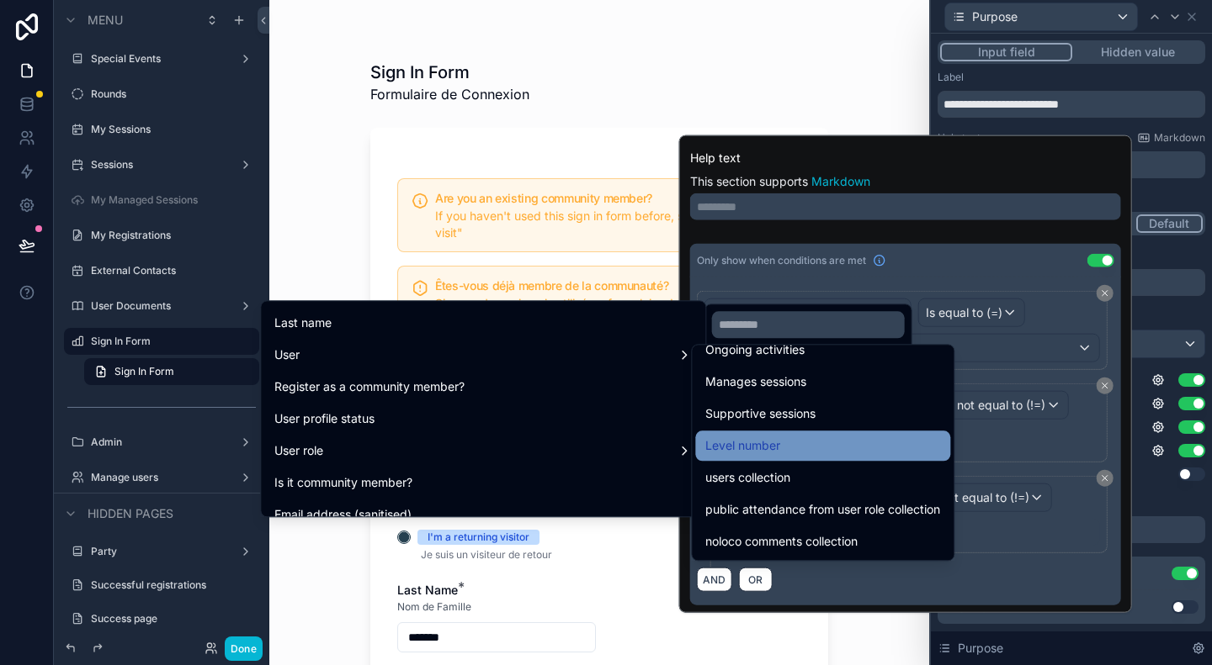
click at [868, 446] on div "Level number" at bounding box center [822, 446] width 235 height 20
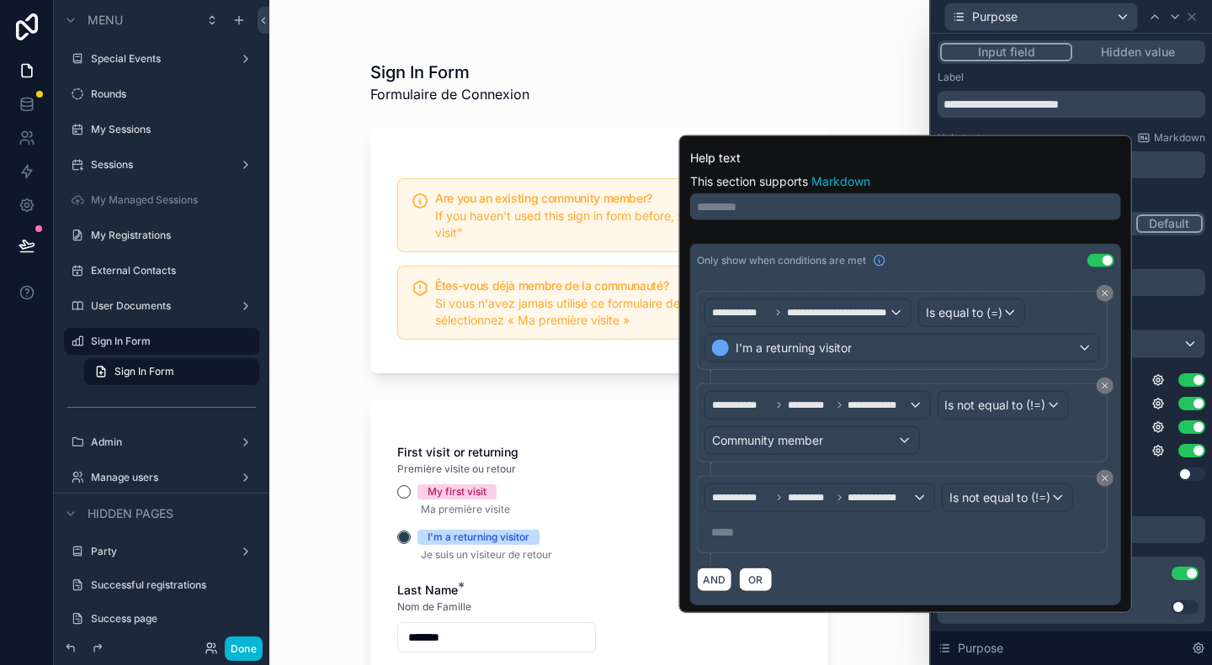
click at [917, 526] on p "***** ﻿" at bounding box center [903, 532] width 385 height 17
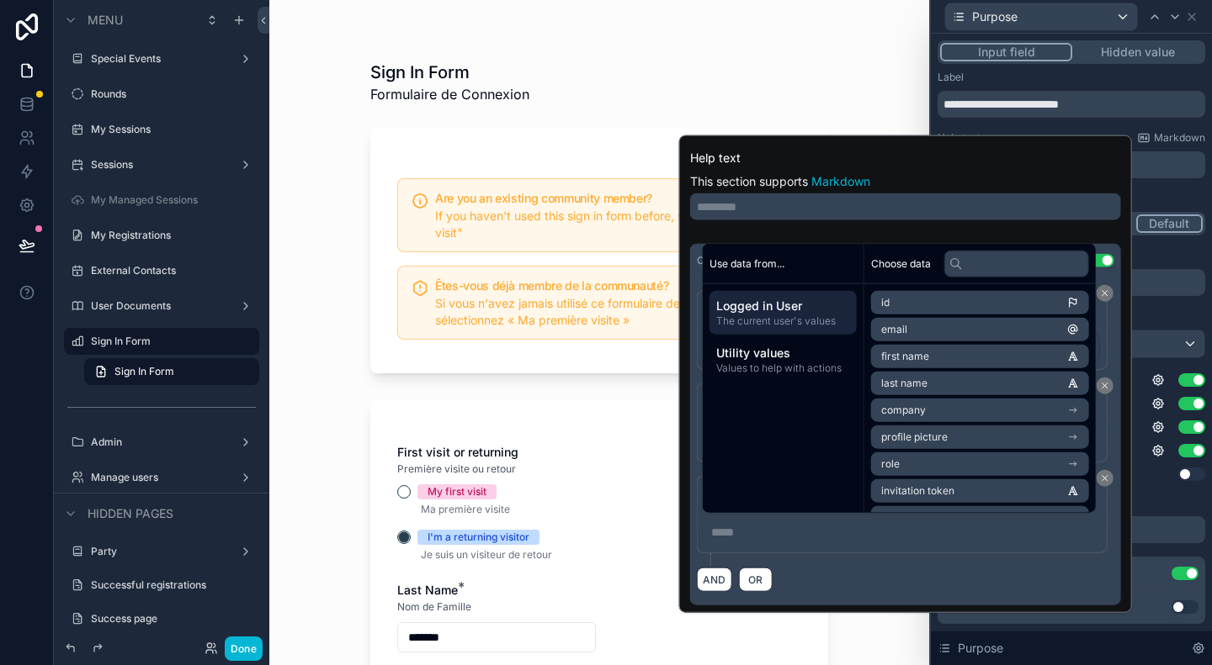
click at [922, 538] on div "***** ﻿" at bounding box center [901, 532] width 395 height 27
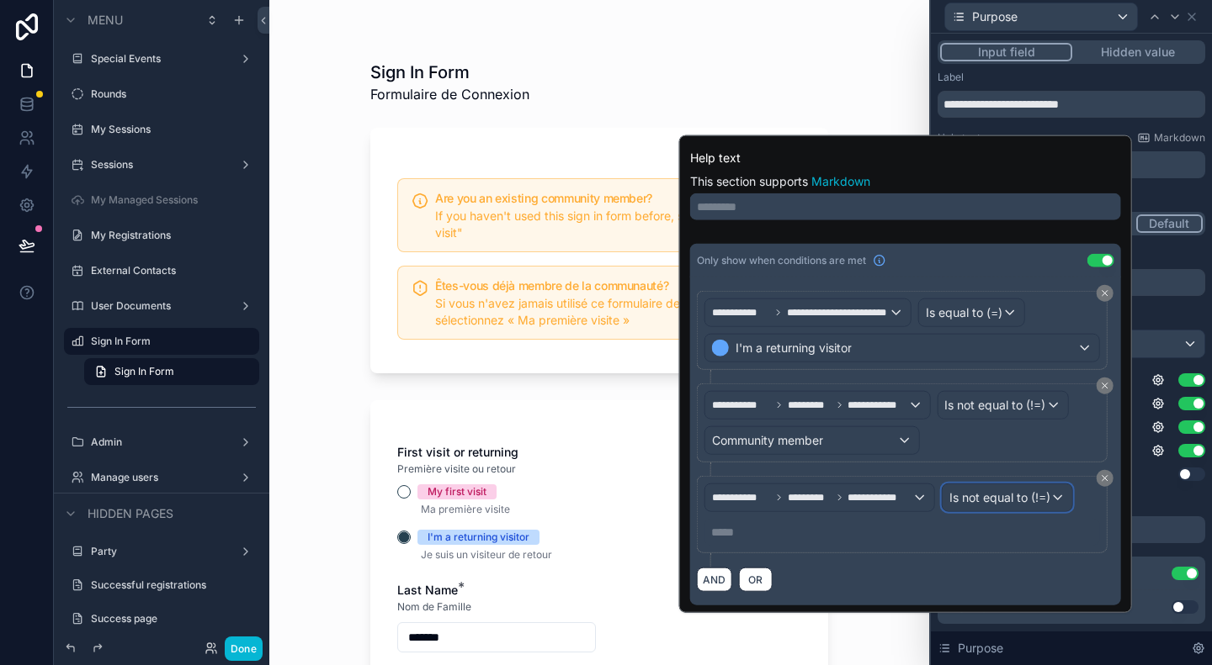
click at [993, 493] on span "Is not equal to (!=)" at bounding box center [999, 498] width 101 height 17
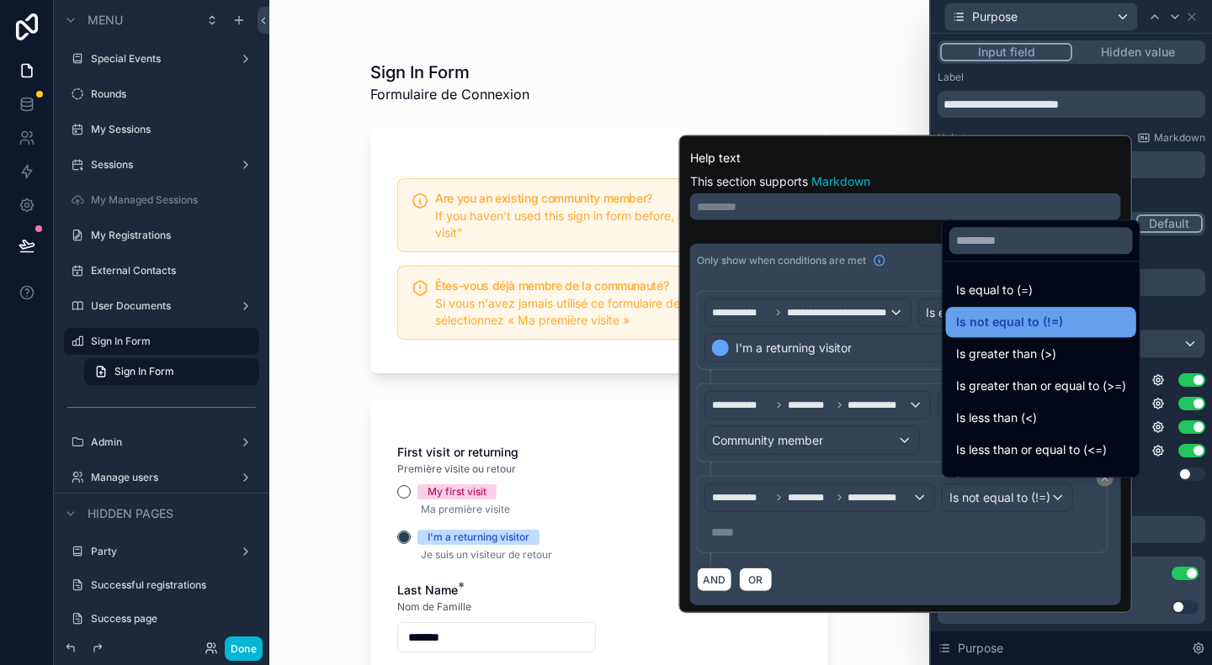
click at [1010, 324] on span "Is not equal to (!=)" at bounding box center [1009, 322] width 107 height 20
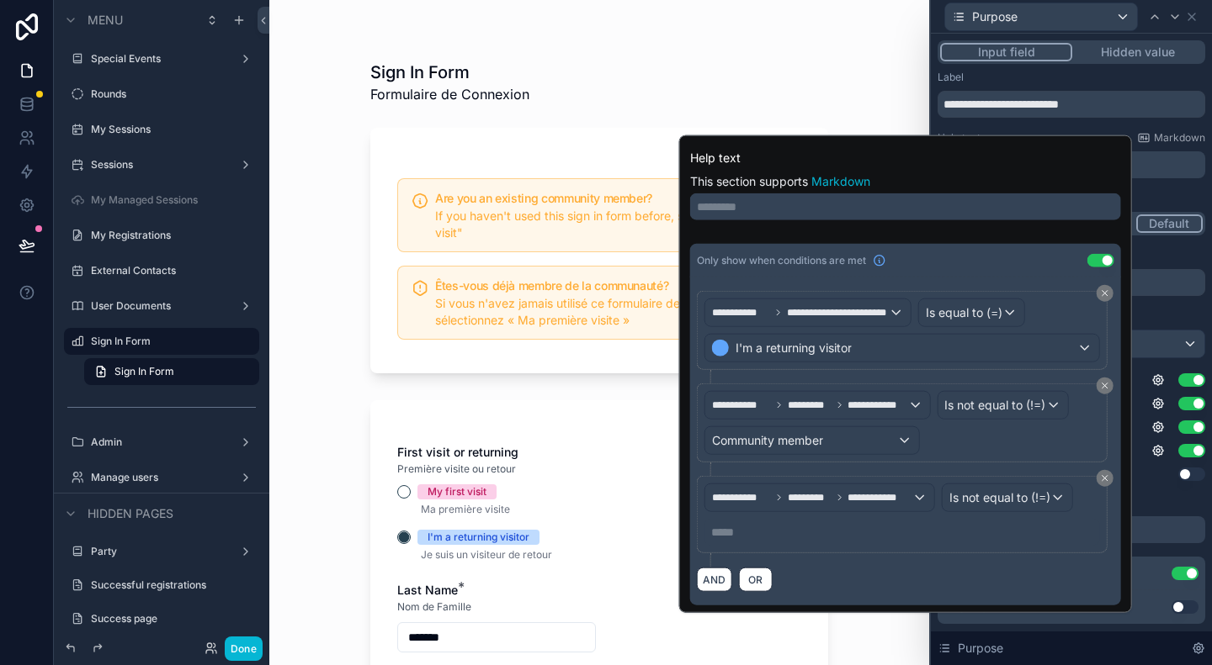
click at [854, 519] on div "***** ﻿" at bounding box center [901, 532] width 395 height 27
click at [748, 530] on p "***** ﻿" at bounding box center [903, 532] width 385 height 17
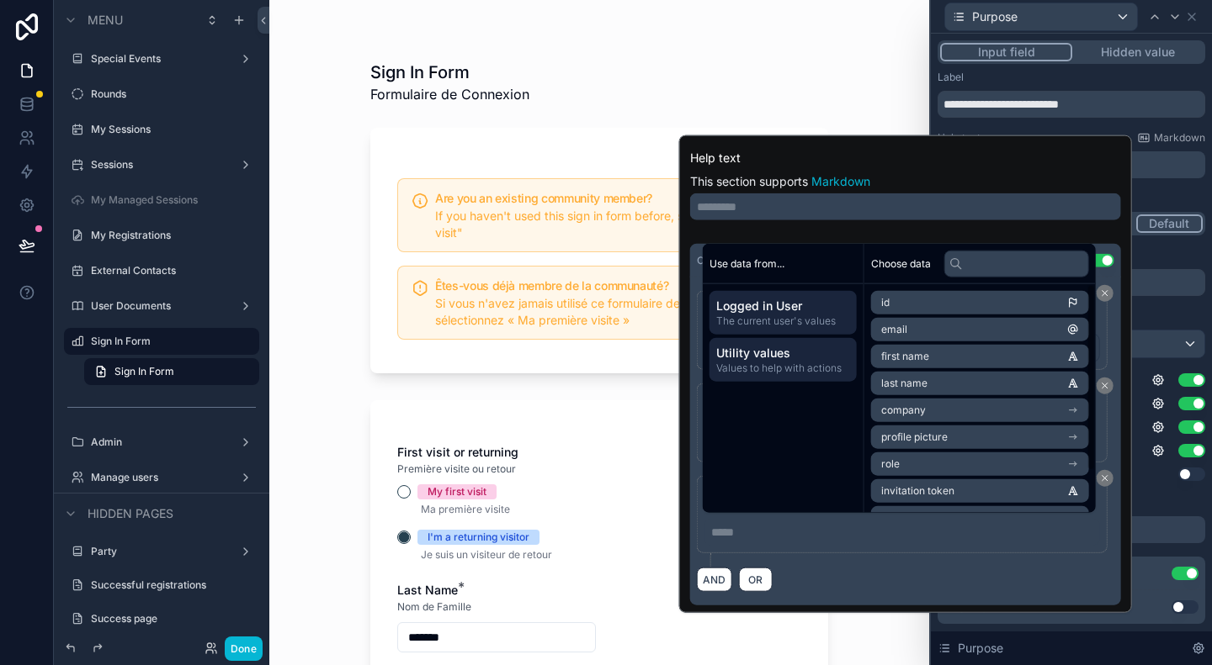
click at [753, 356] on span "Utility values" at bounding box center [783, 353] width 134 height 17
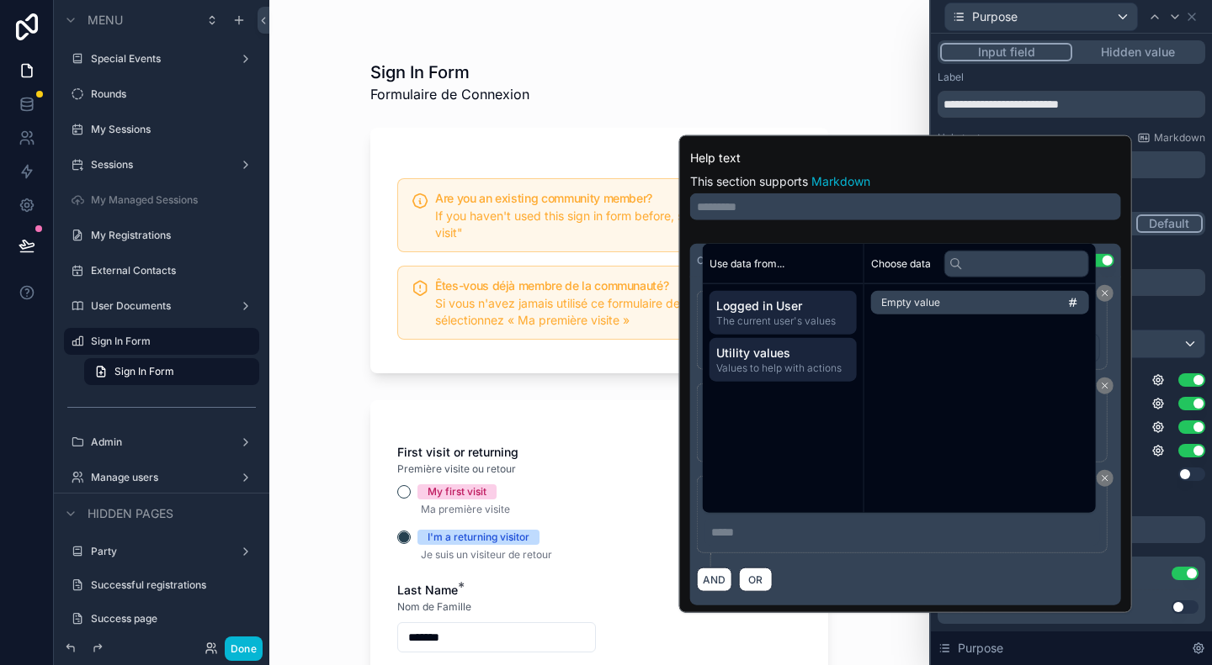
click at [756, 306] on span "Logged in User" at bounding box center [783, 306] width 134 height 17
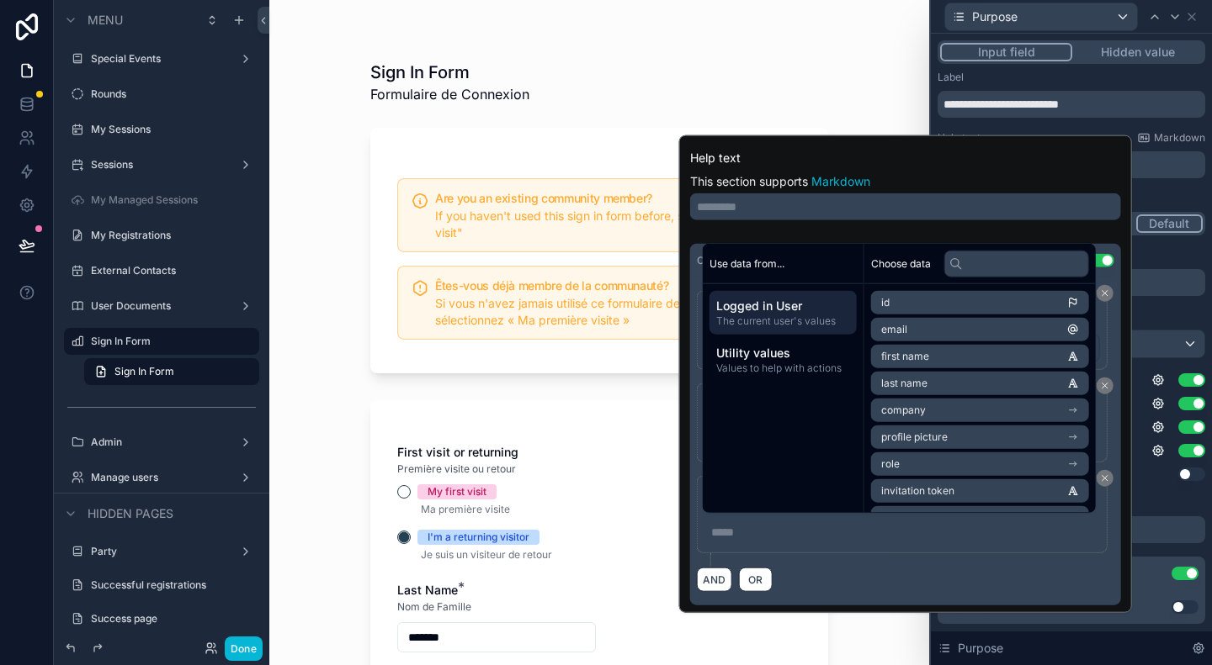
click at [845, 548] on div "**********" at bounding box center [902, 514] width 411 height 77
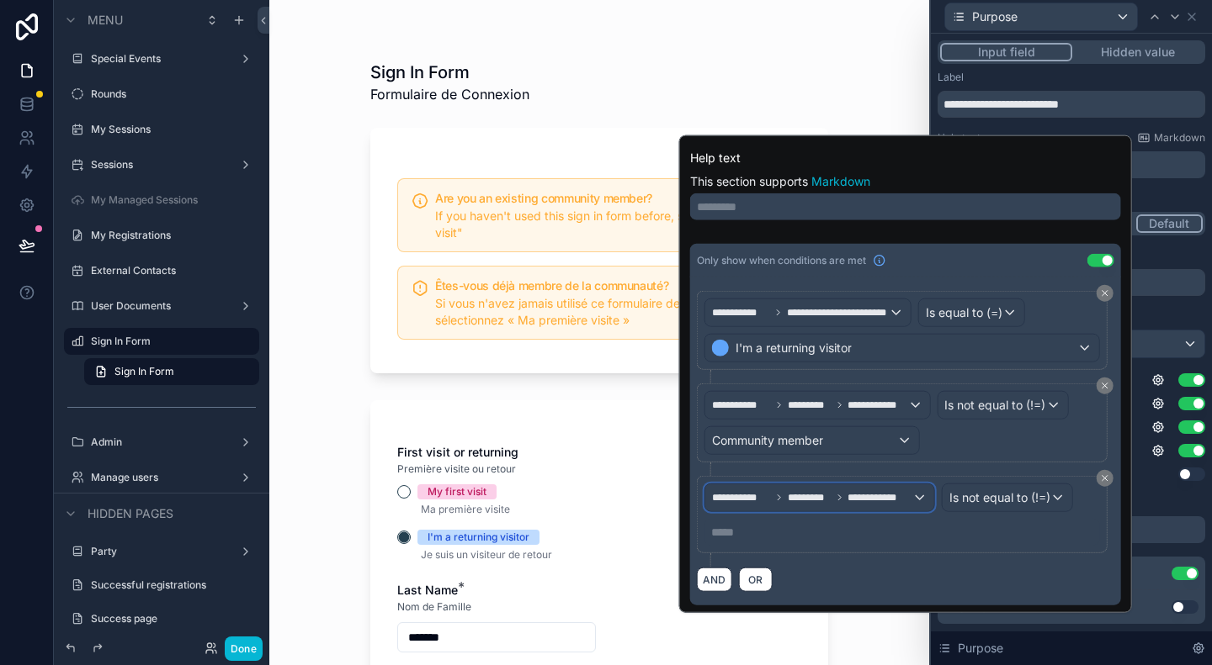
click at [867, 499] on span "**********" at bounding box center [879, 497] width 65 height 13
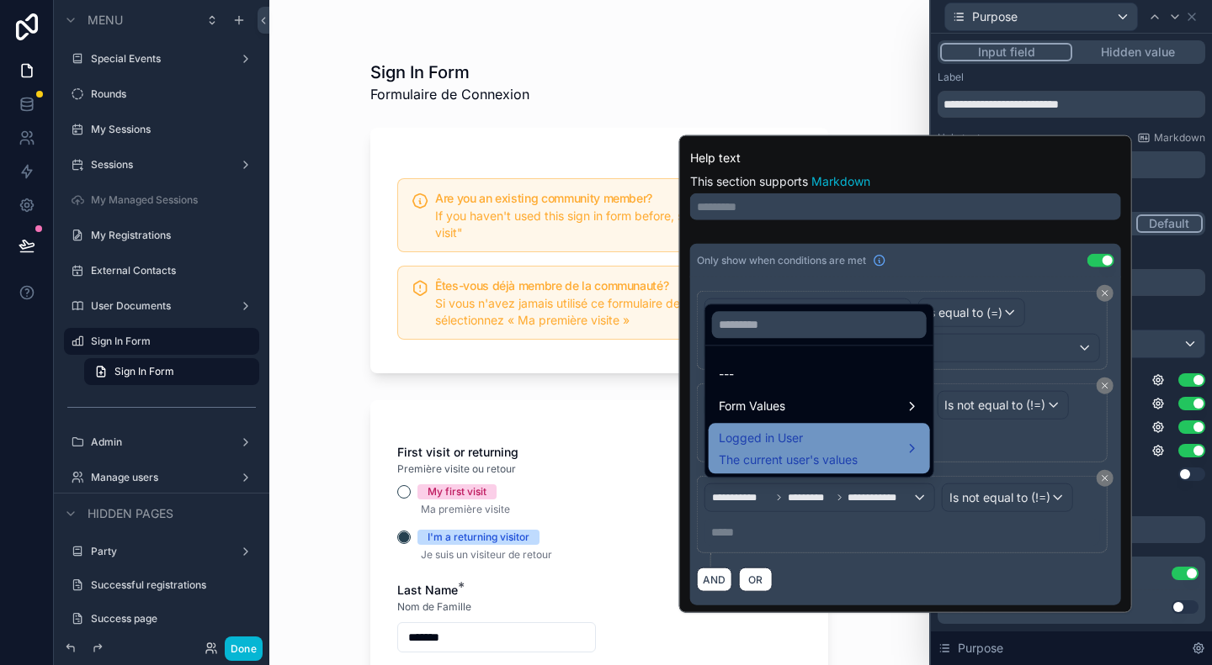
click at [856, 437] on span "Logged in User" at bounding box center [787, 438] width 139 height 20
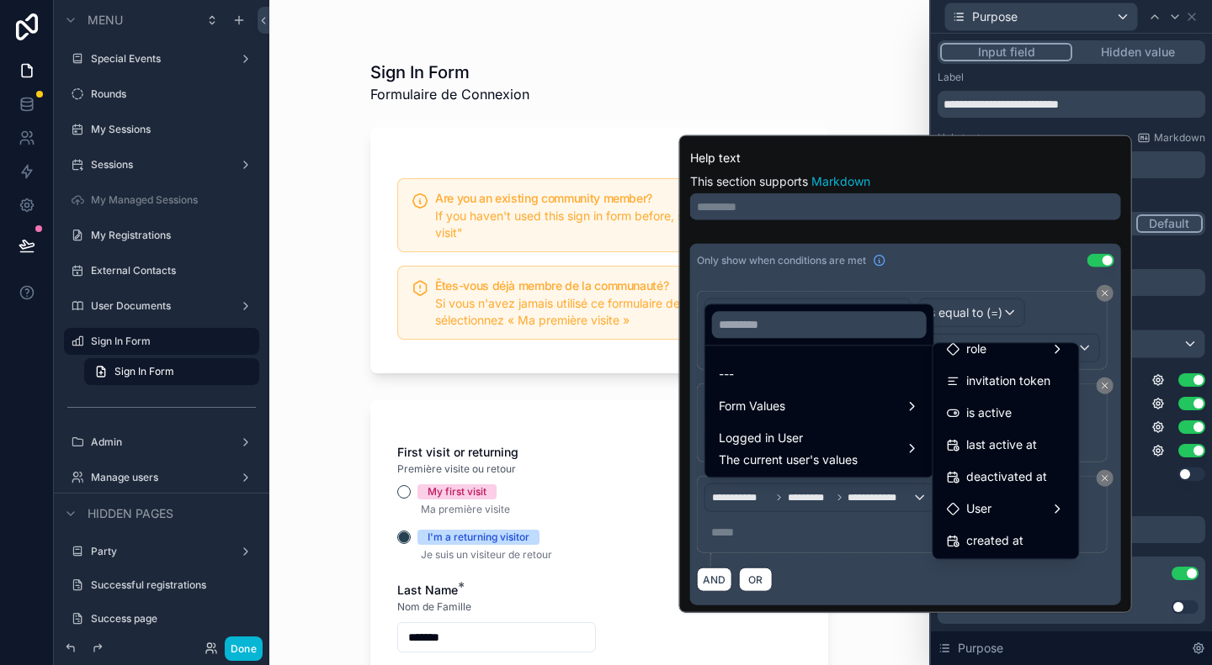
scroll to position [301, 0]
click at [974, 444] on span "User" at bounding box center [978, 444] width 25 height 20
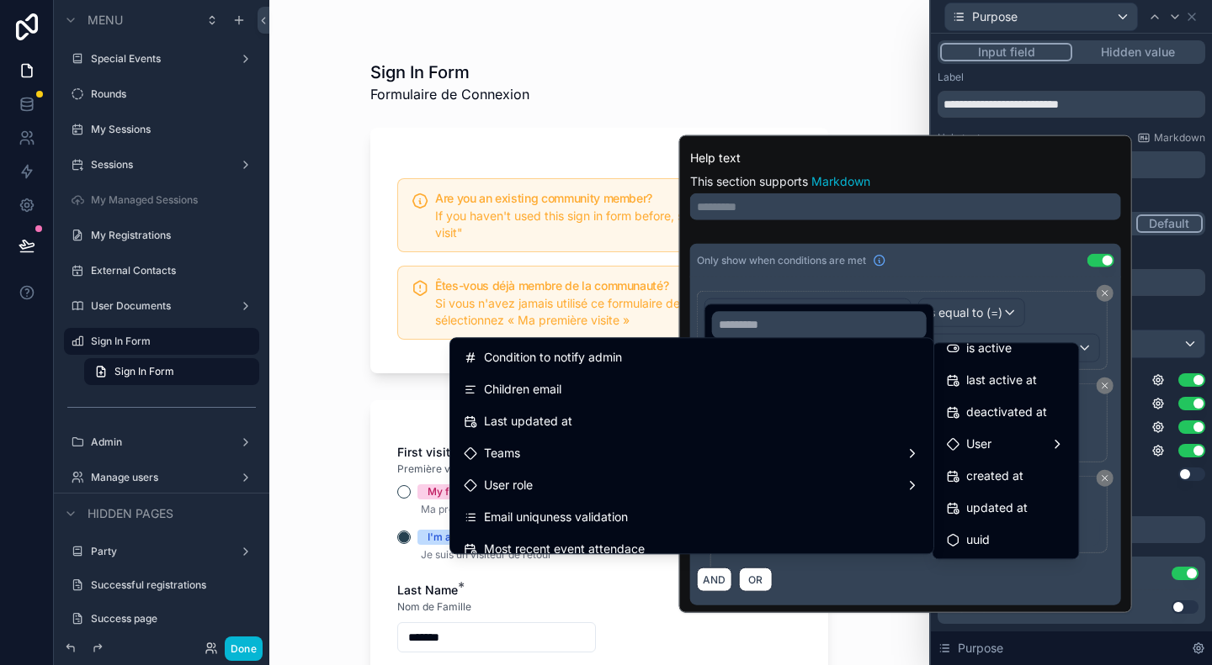
scroll to position [2187, 0]
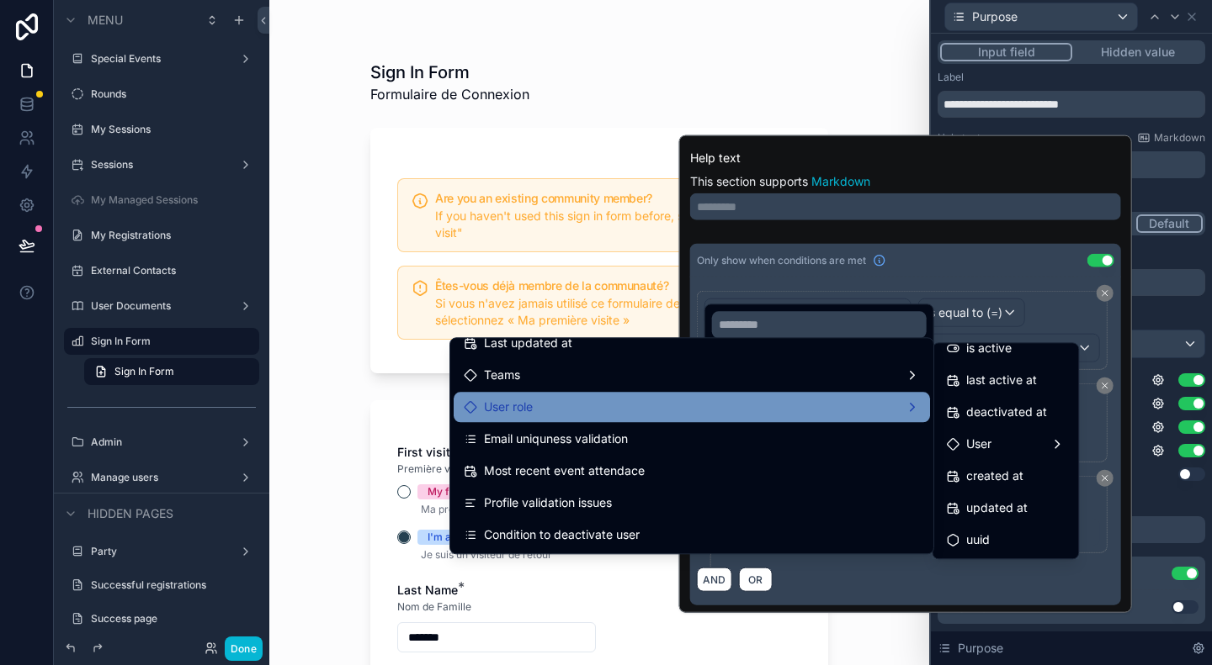
click at [674, 405] on div "User role" at bounding box center [692, 407] width 456 height 20
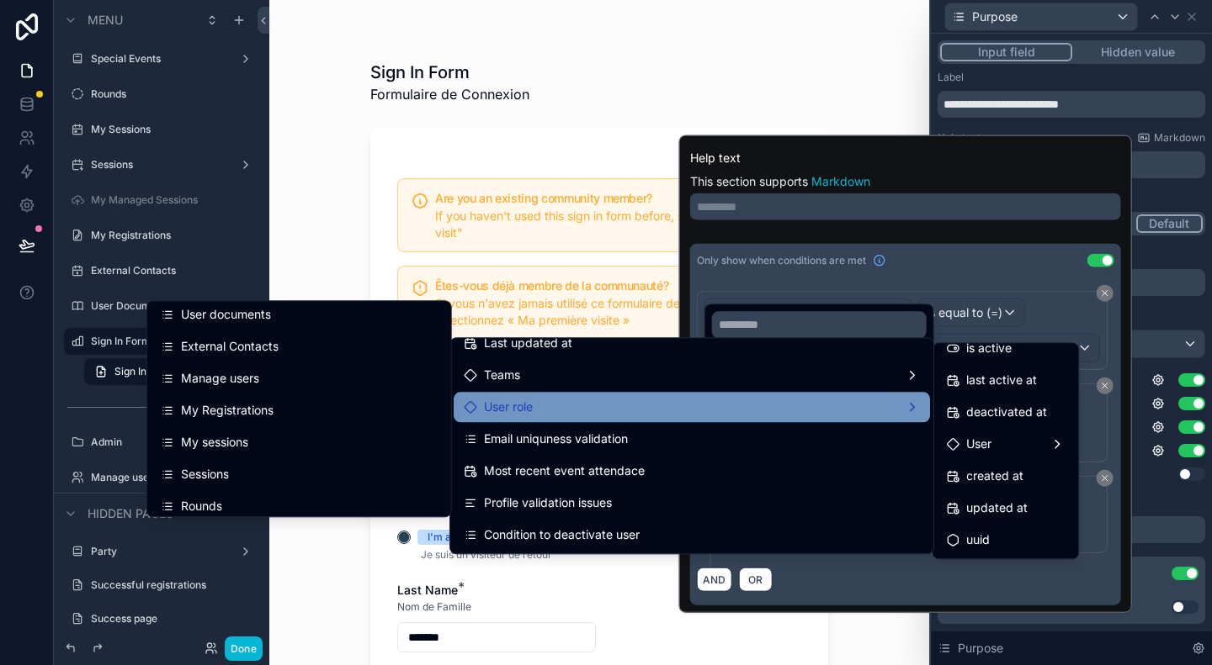
scroll to position [0, 0]
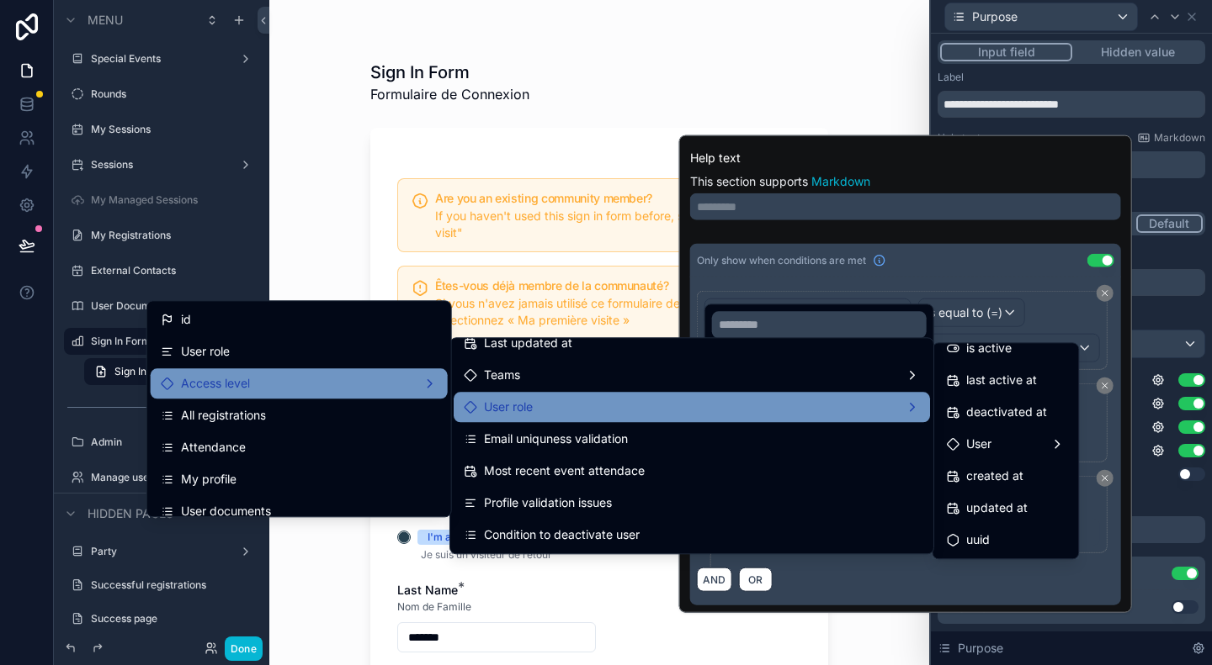
click at [340, 388] on div "Access level" at bounding box center [299, 384] width 277 height 20
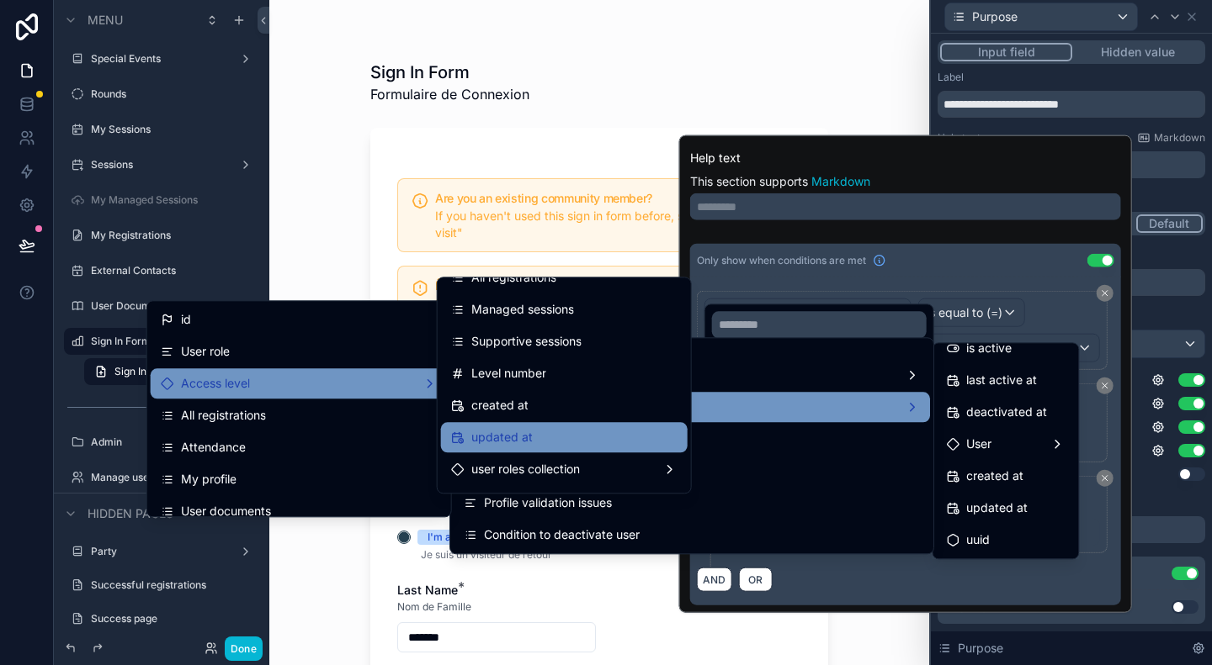
scroll to position [409, 0]
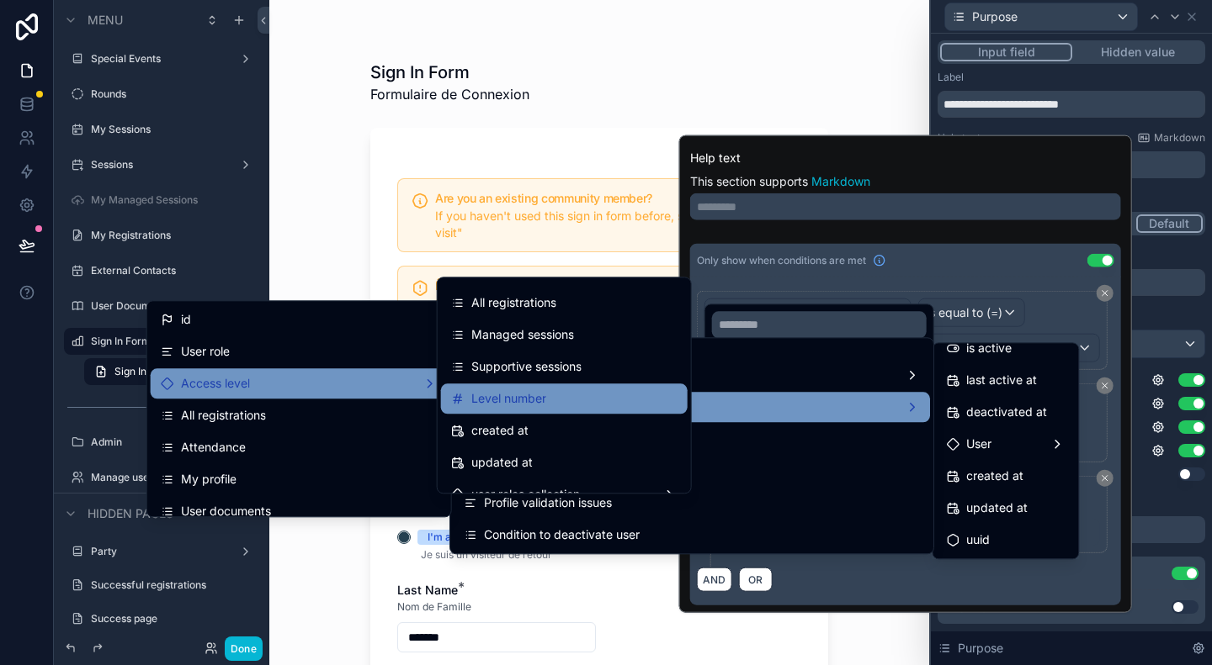
click at [517, 396] on span "Level number" at bounding box center [508, 399] width 75 height 20
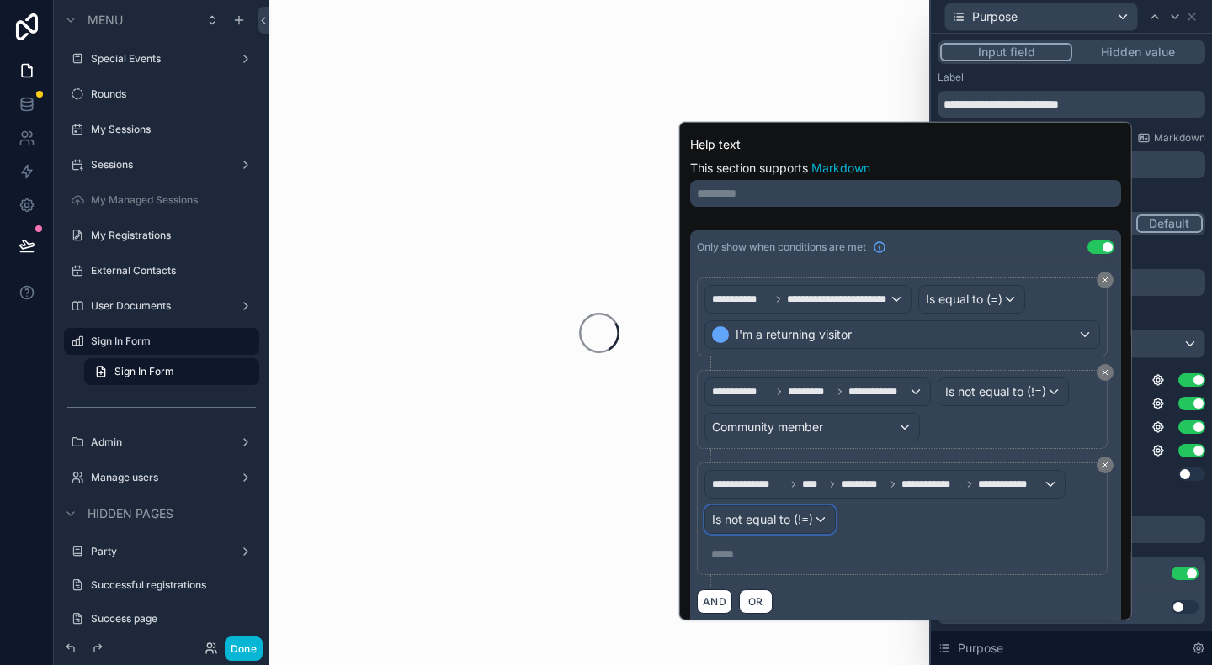
click at [794, 520] on span "Is not equal to (!=)" at bounding box center [762, 520] width 101 height 17
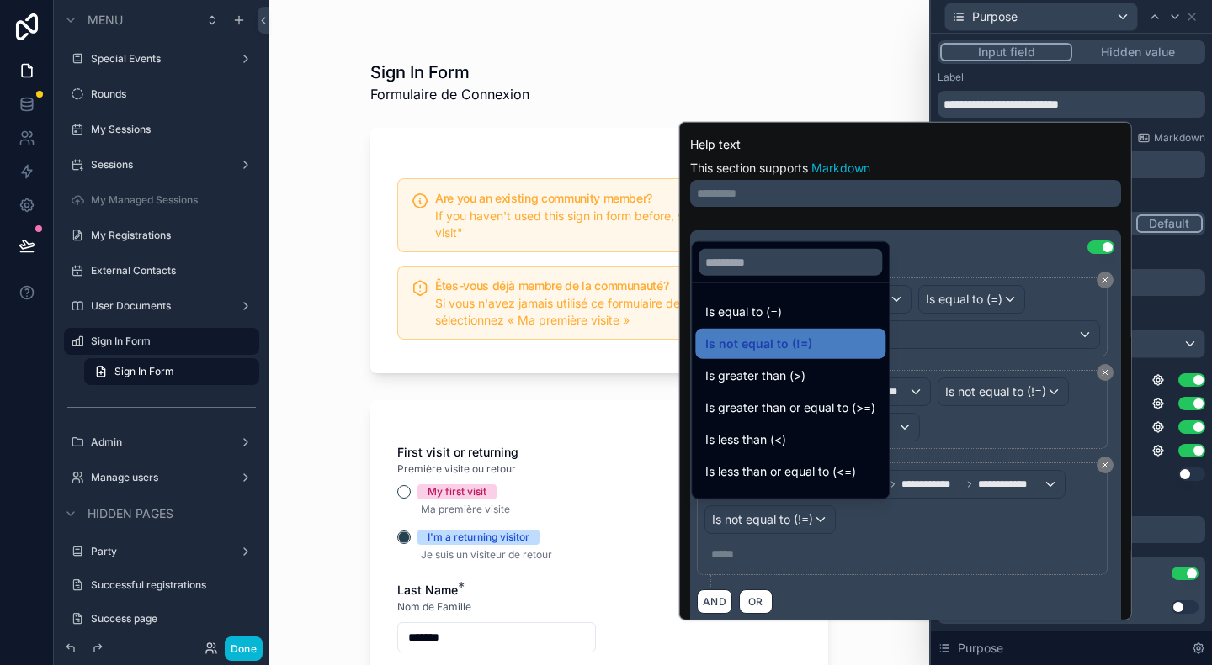
click at [794, 541] on div at bounding box center [905, 371] width 453 height 499
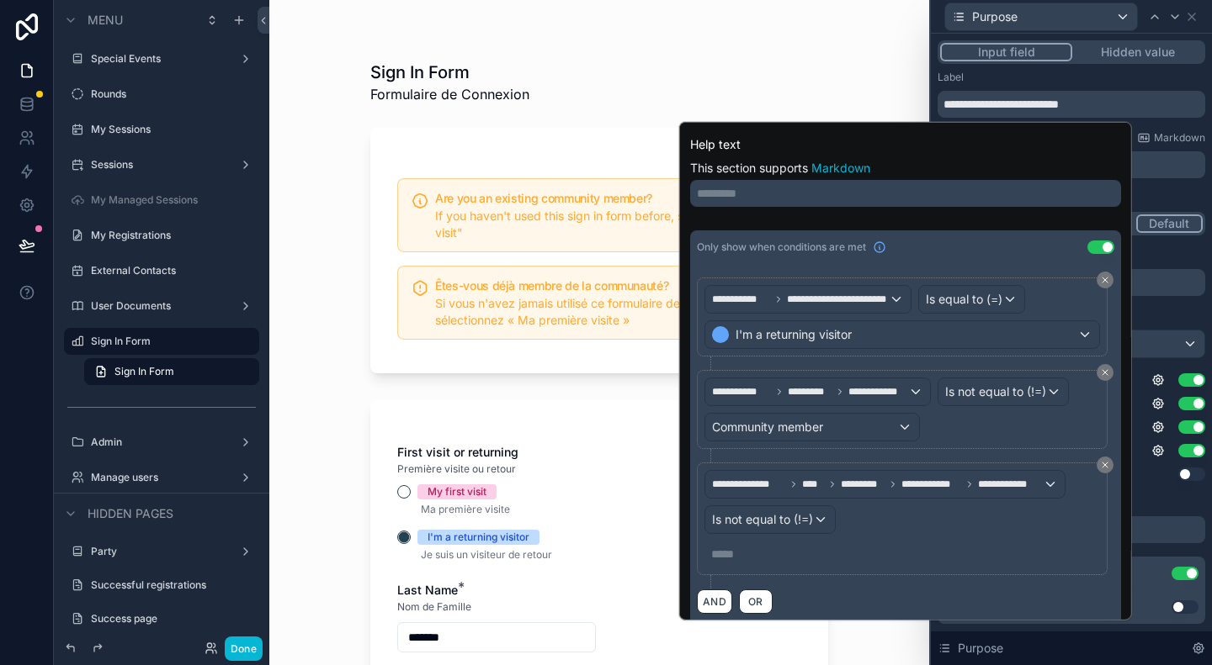
click at [716, 546] on p "***** ﻿" at bounding box center [903, 554] width 385 height 17
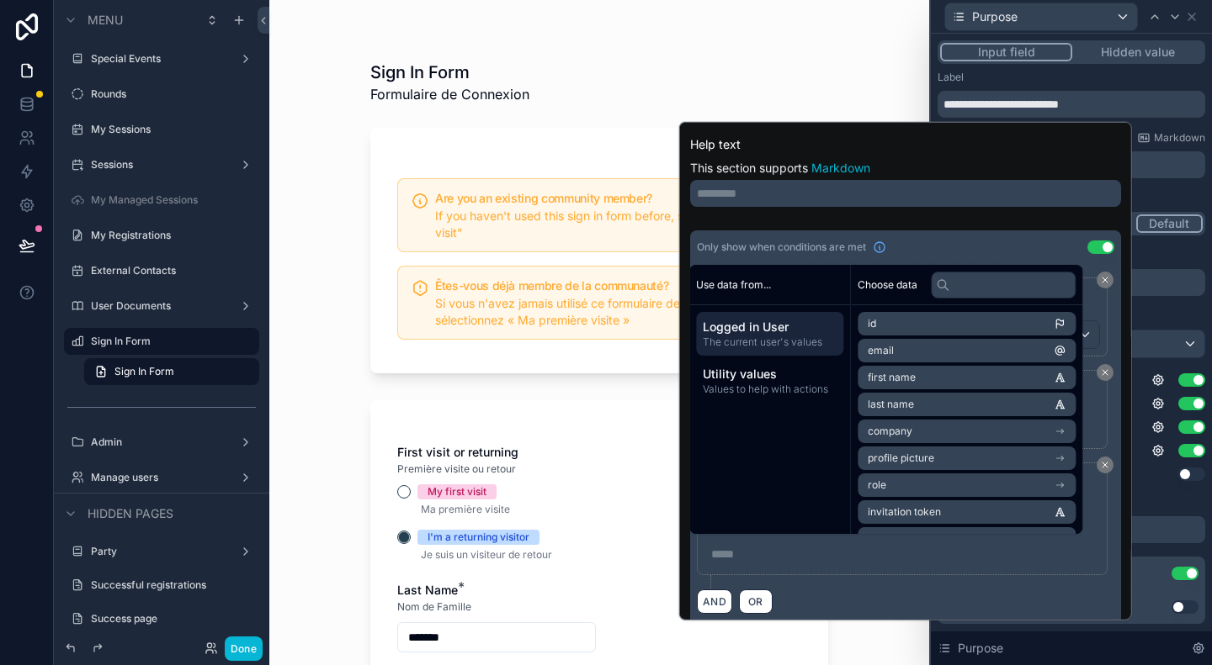
click at [917, 589] on div "AND OR" at bounding box center [905, 601] width 417 height 25
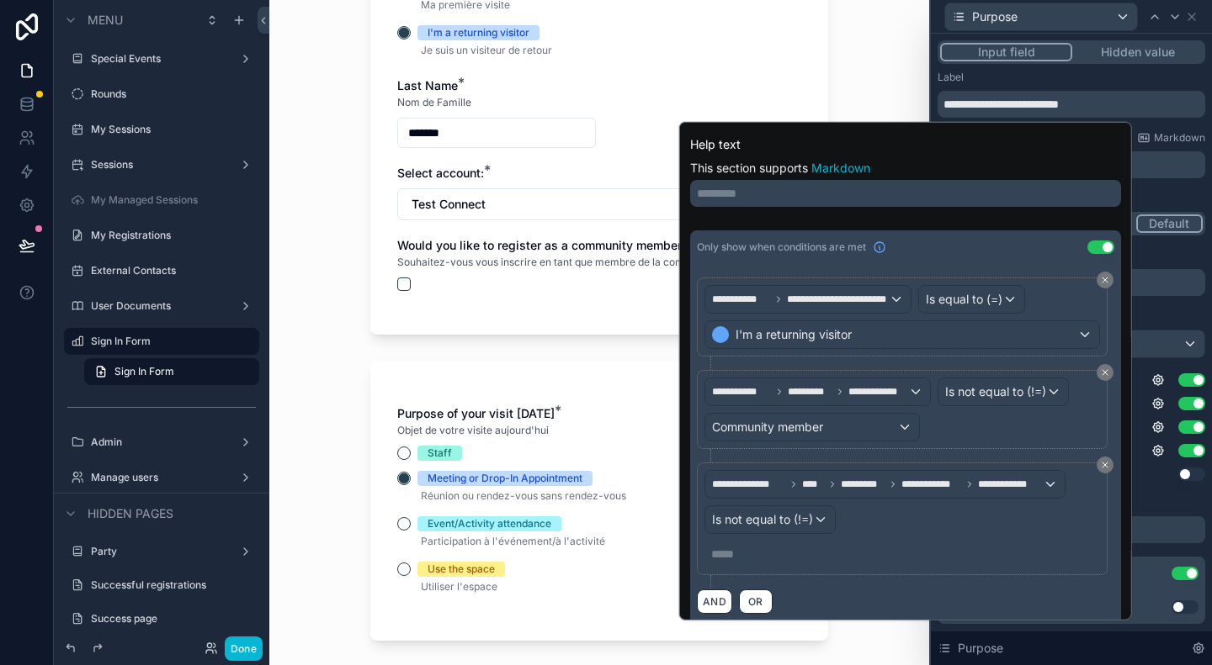
scroll to position [589, 0]
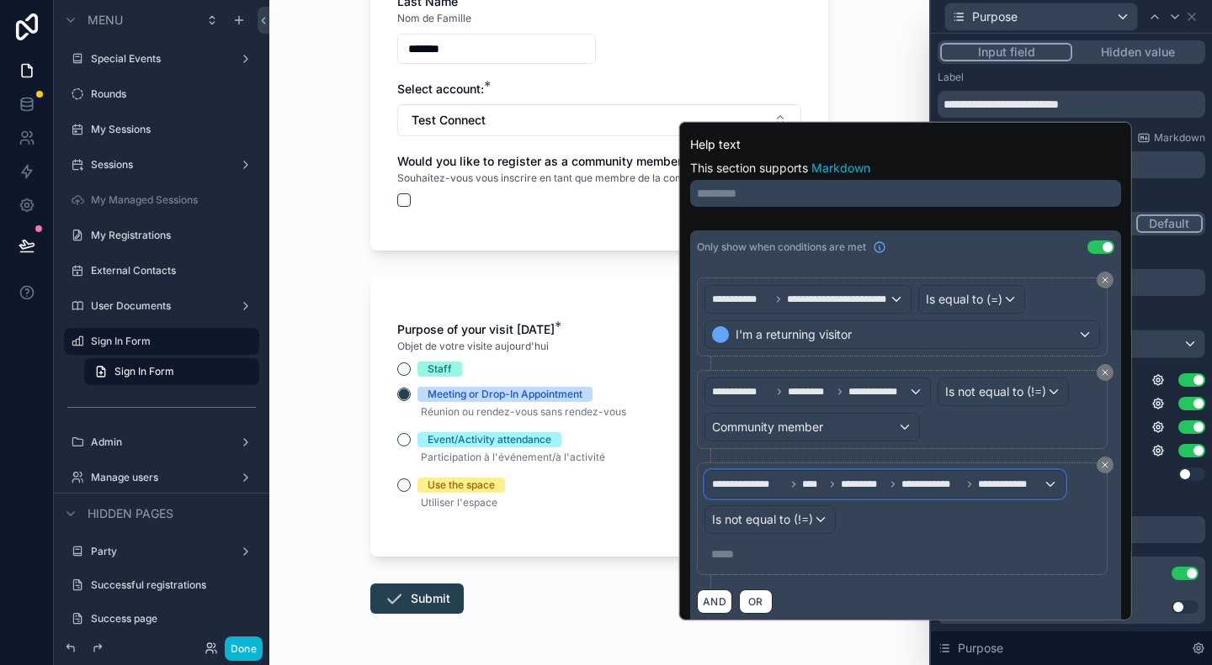
click at [1034, 479] on div "**********" at bounding box center [884, 484] width 359 height 27
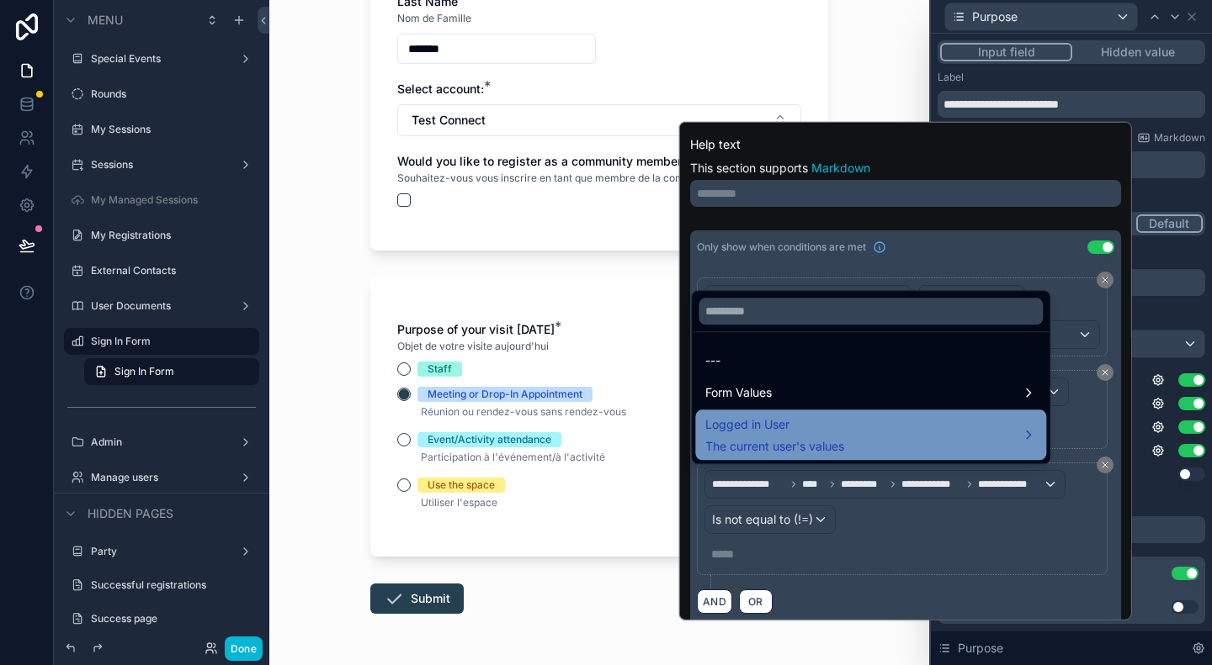
click at [1010, 439] on div "Logged in User The current user's values" at bounding box center [870, 435] width 331 height 40
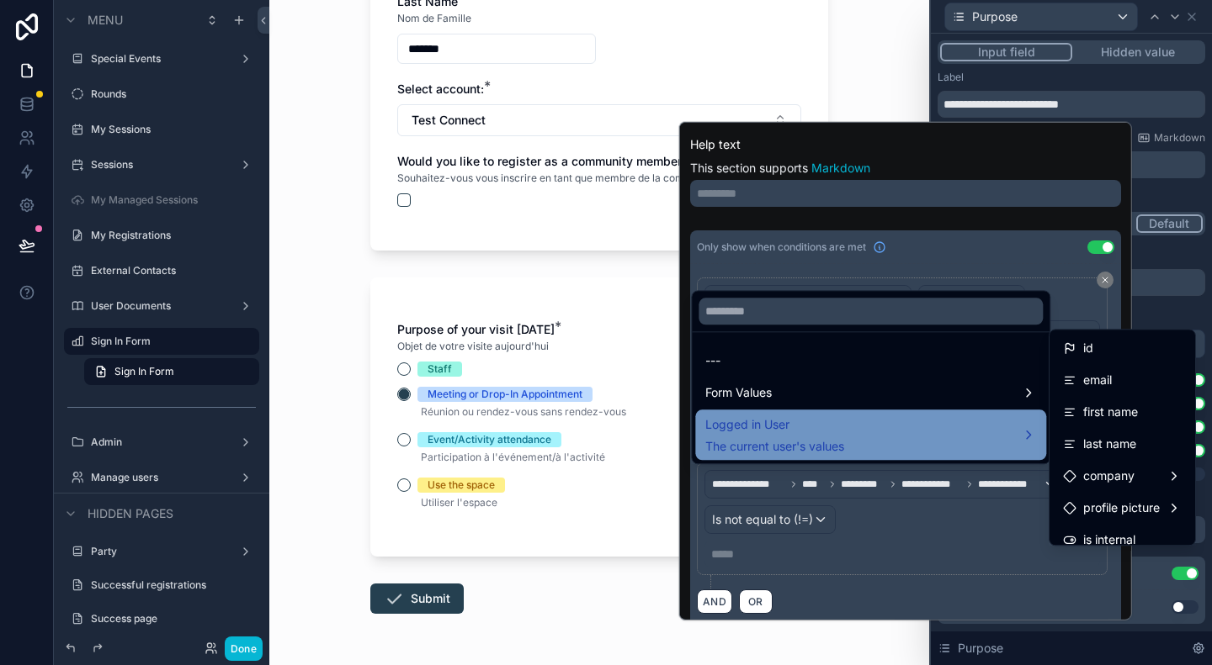
click at [989, 411] on div "Logged in User The current user's values" at bounding box center [870, 435] width 351 height 50
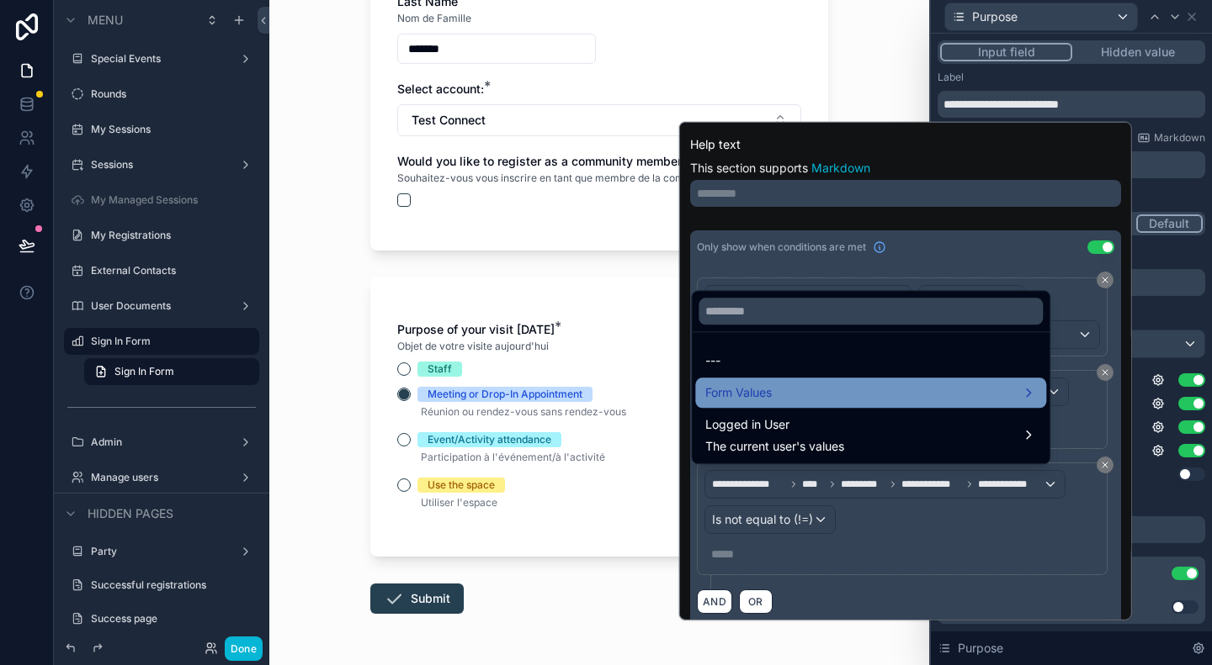
click at [989, 399] on div "Form Values" at bounding box center [870, 393] width 331 height 20
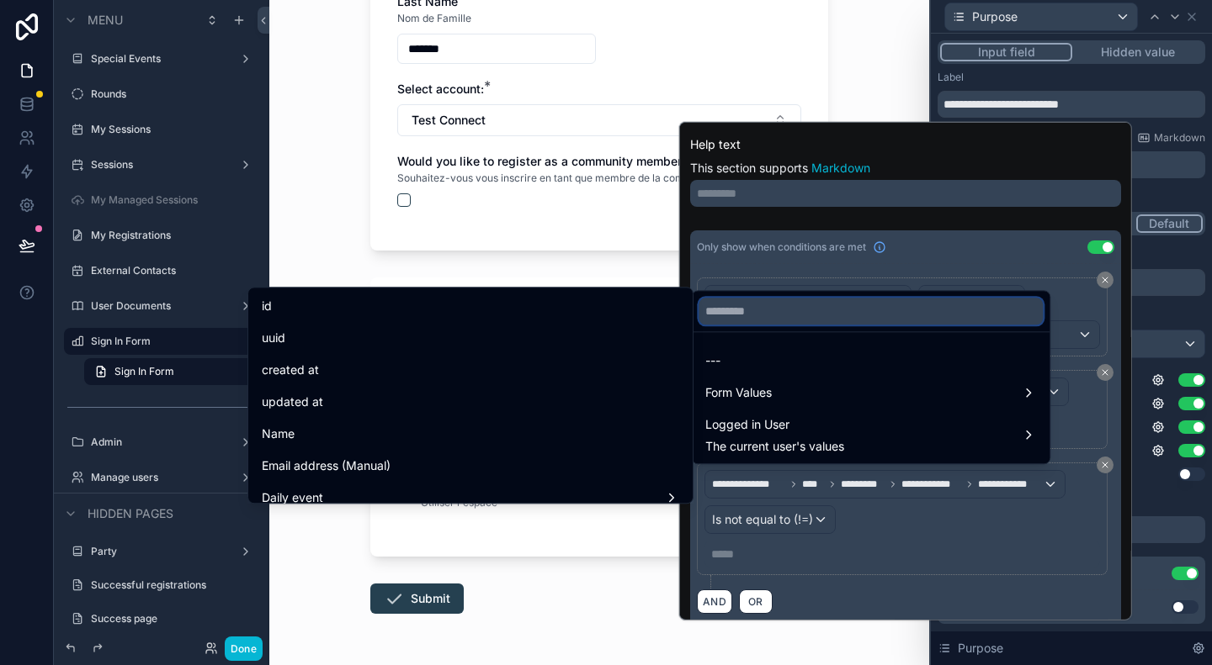
click at [821, 314] on input "text" at bounding box center [870, 311] width 344 height 27
type input "*"
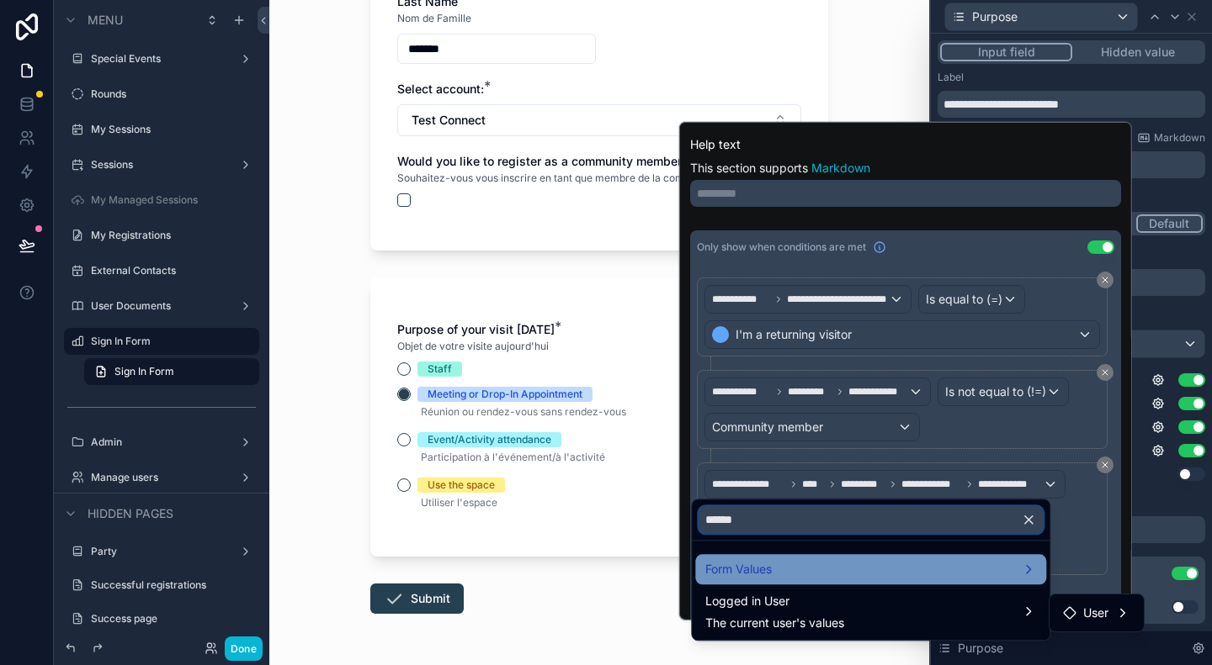
type input "******"
click at [778, 568] on div "Form Values" at bounding box center [870, 569] width 331 height 20
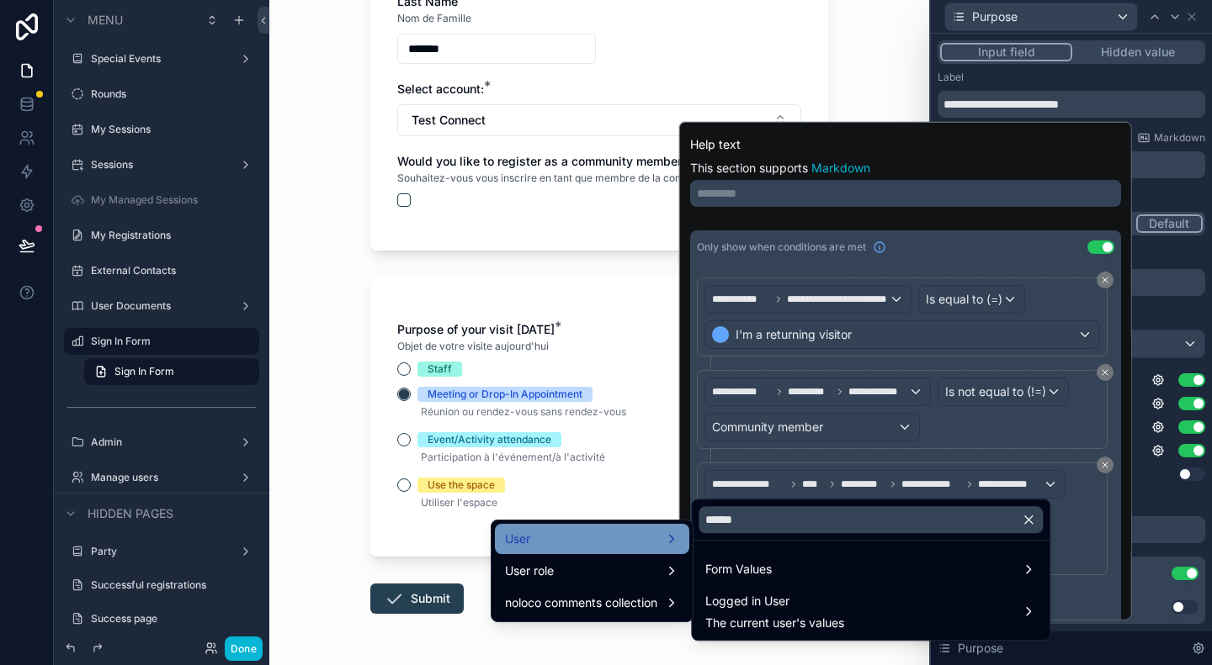
click at [564, 536] on div "User" at bounding box center [592, 539] width 174 height 20
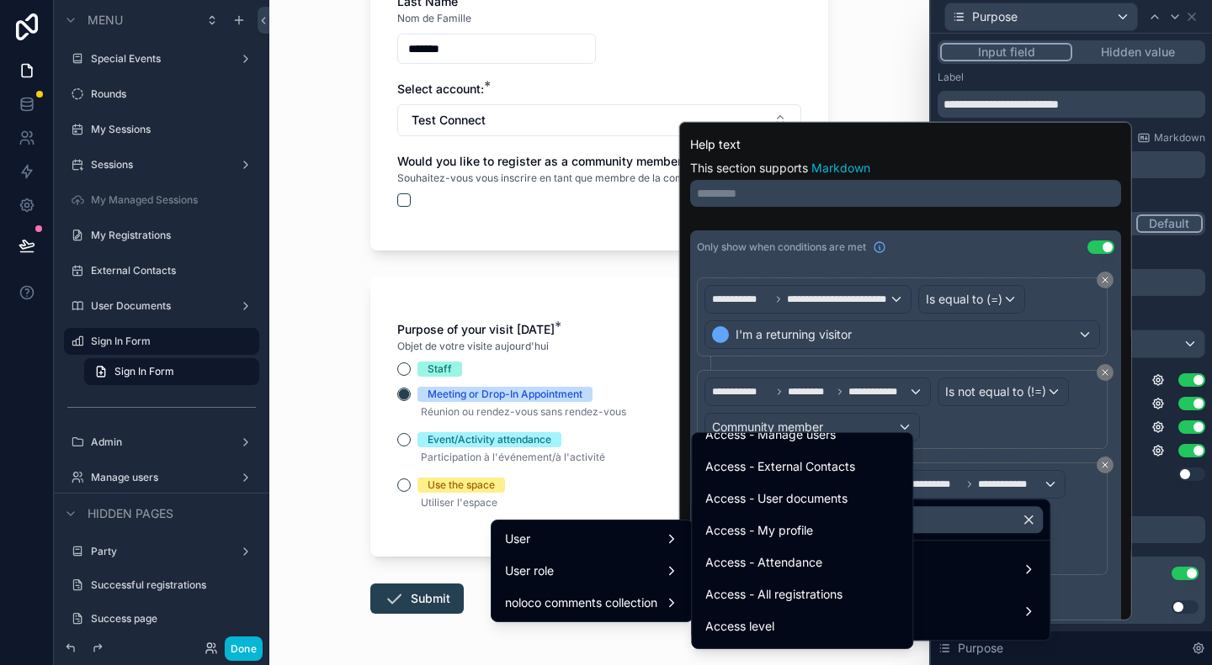
scroll to position [397, 0]
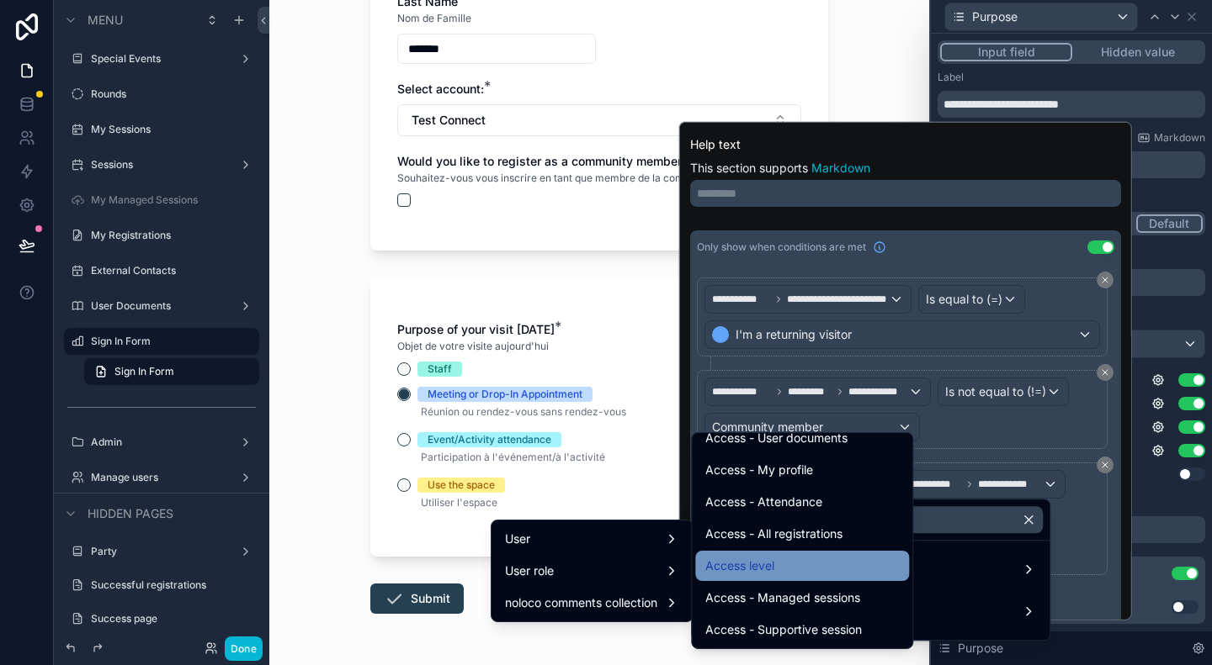
click at [740, 576] on div "Access level" at bounding box center [802, 566] width 214 height 30
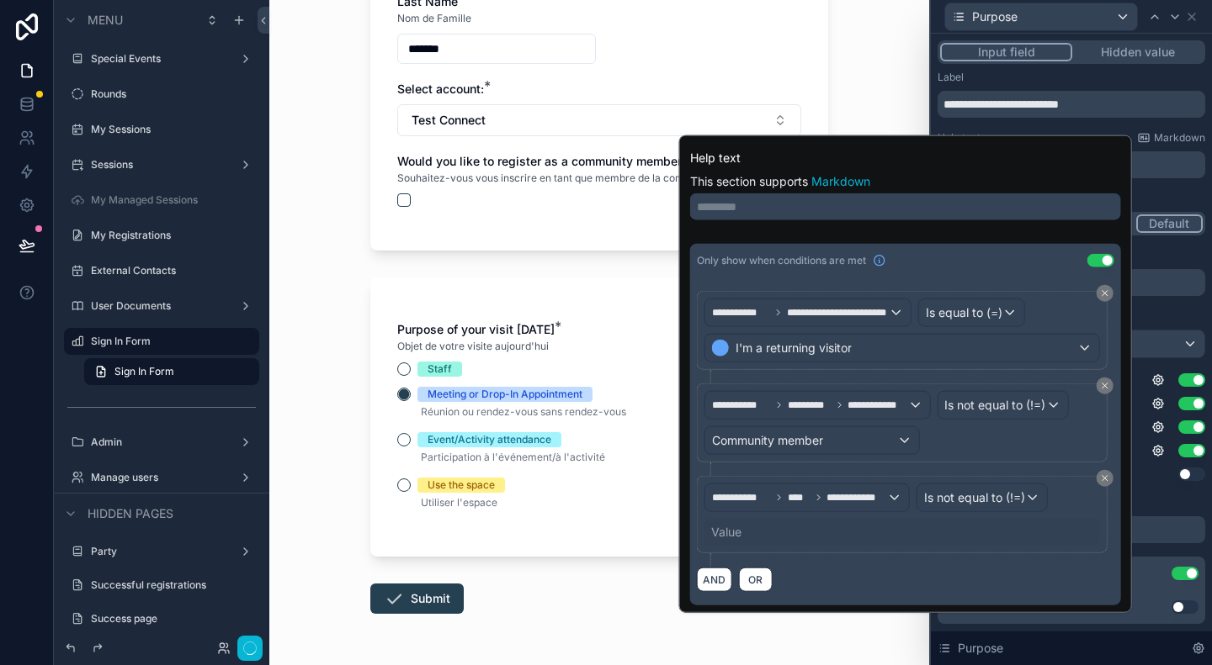
scroll to position [0, 0]
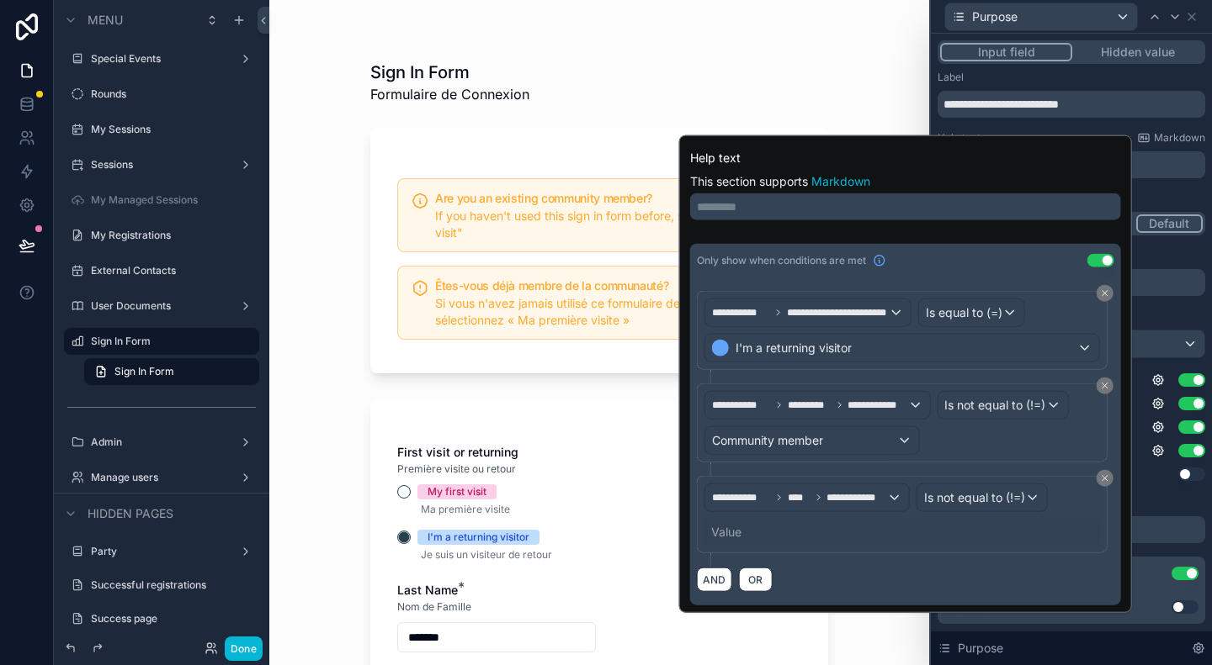
click at [745, 519] on div "Value" at bounding box center [901, 532] width 395 height 27
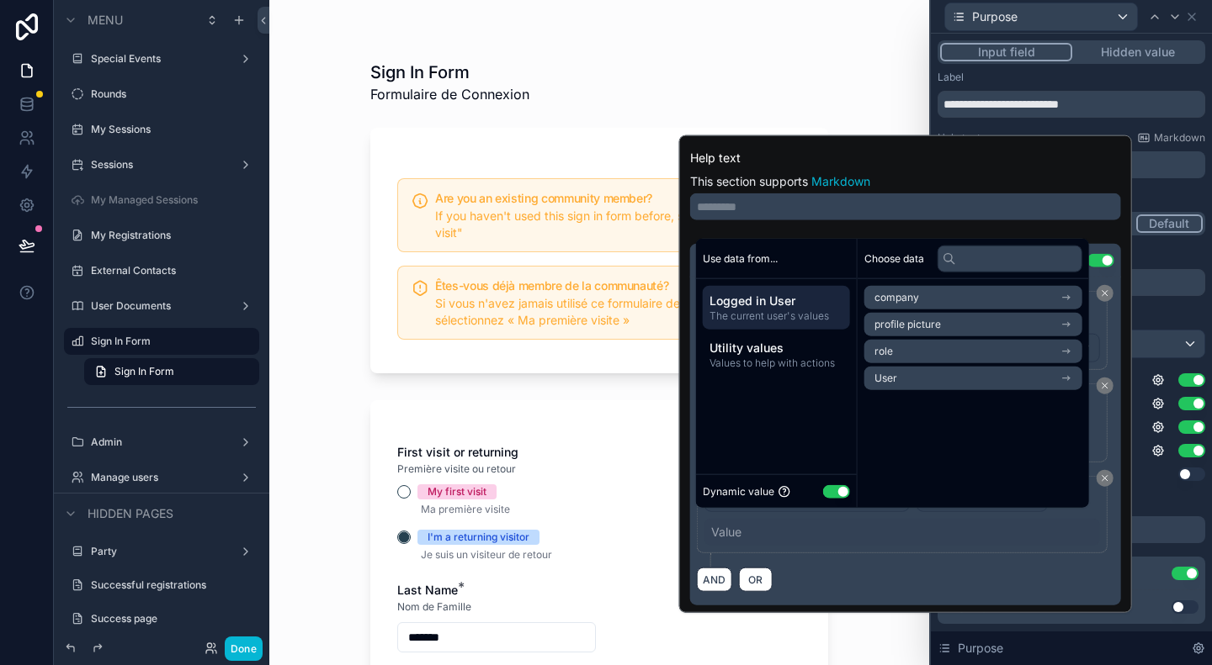
click at [843, 489] on button "Use setting" at bounding box center [836, 491] width 27 height 13
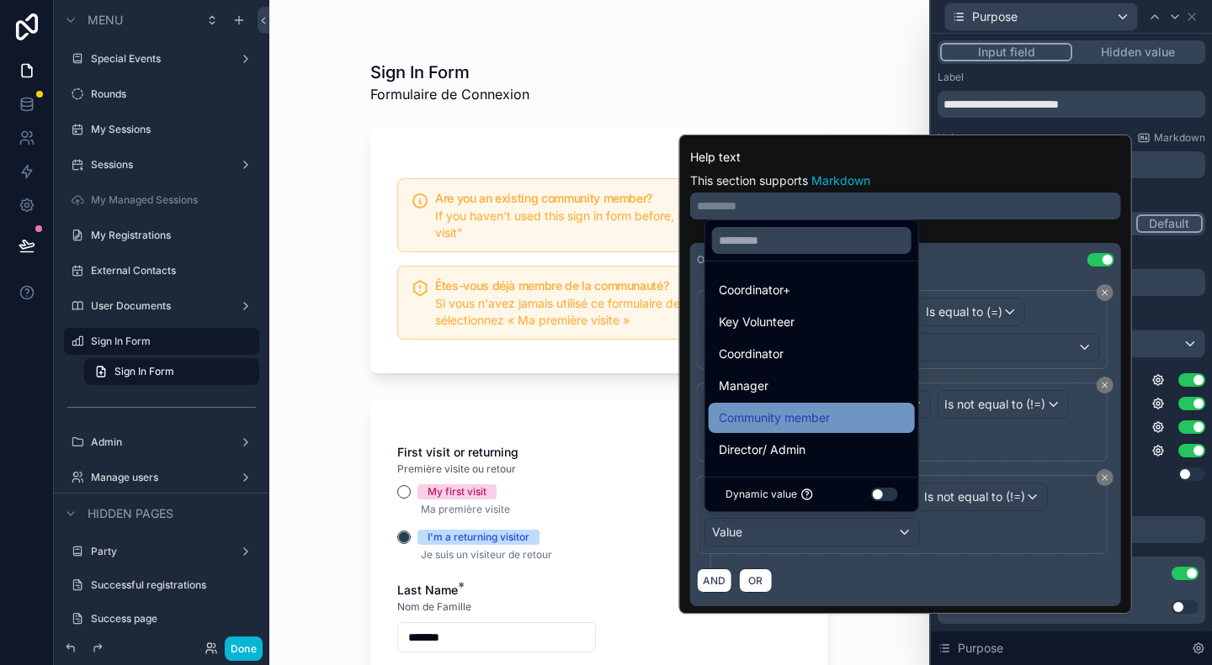
click at [784, 416] on span "Community member" at bounding box center [773, 418] width 111 height 20
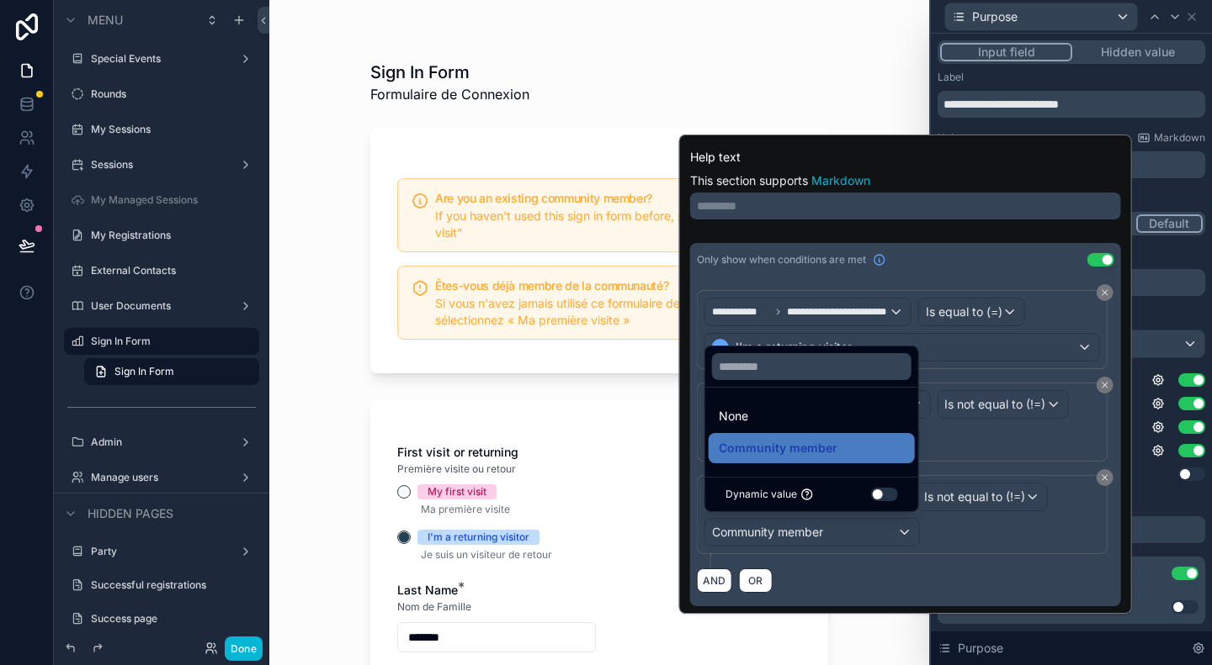
click at [996, 576] on div "AND OR" at bounding box center [905, 580] width 417 height 25
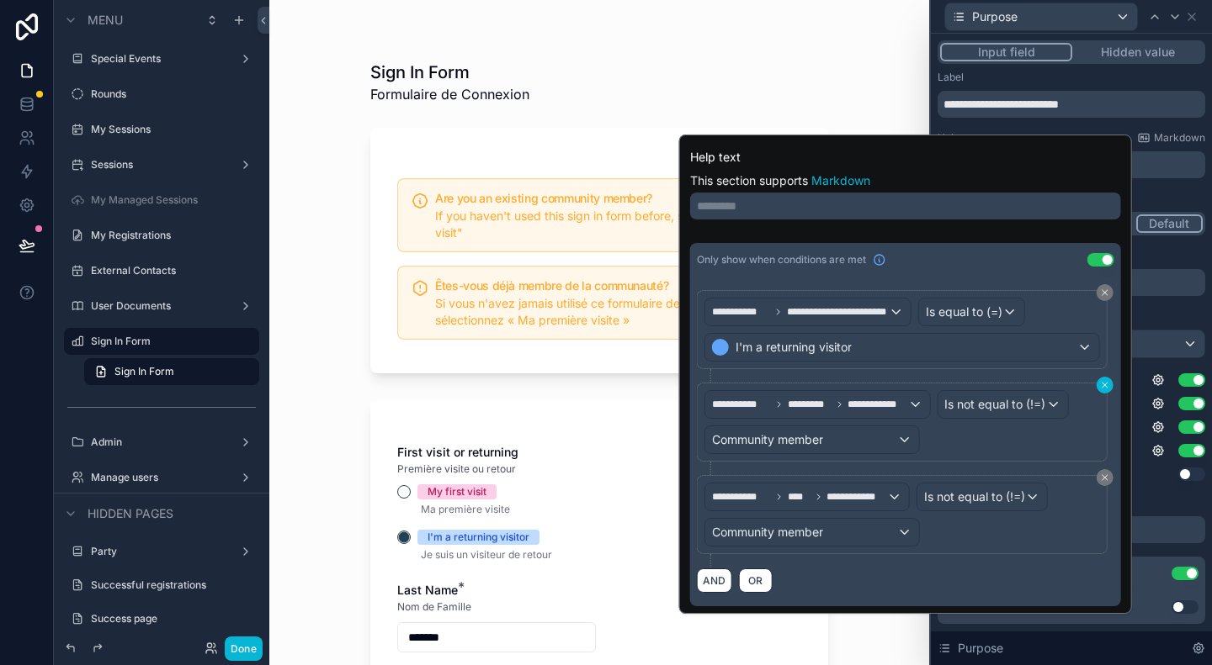
click at [1103, 383] on icon at bounding box center [1105, 385] width 10 height 10
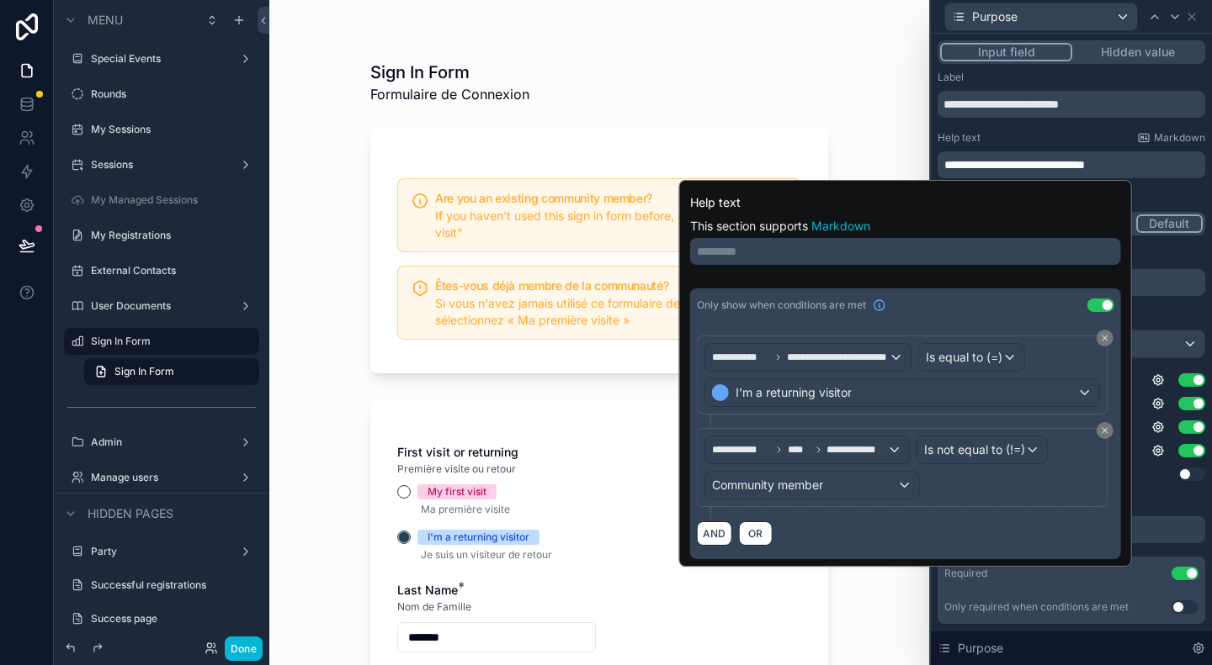
click at [321, 372] on div "Sign In Form Formulaire de Connexion Are you an existing community member? If y…" at bounding box center [599, 332] width 660 height 665
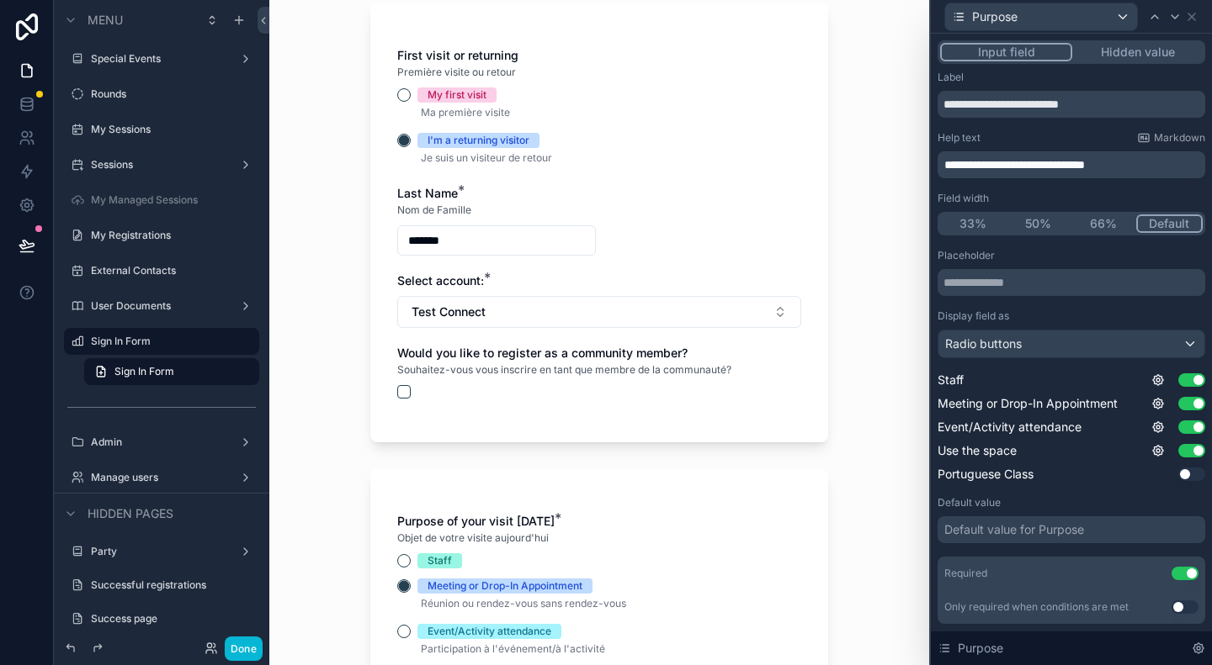
scroll to position [421, 0]
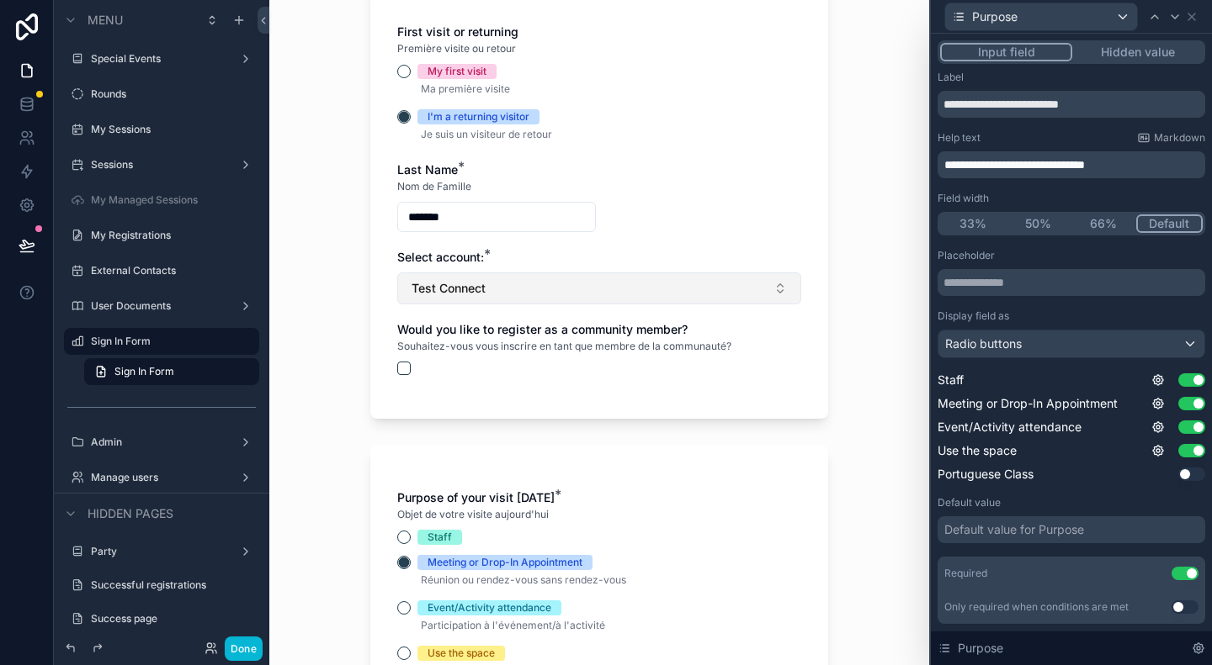
click at [467, 292] on span "Test Connect" at bounding box center [448, 288] width 74 height 17
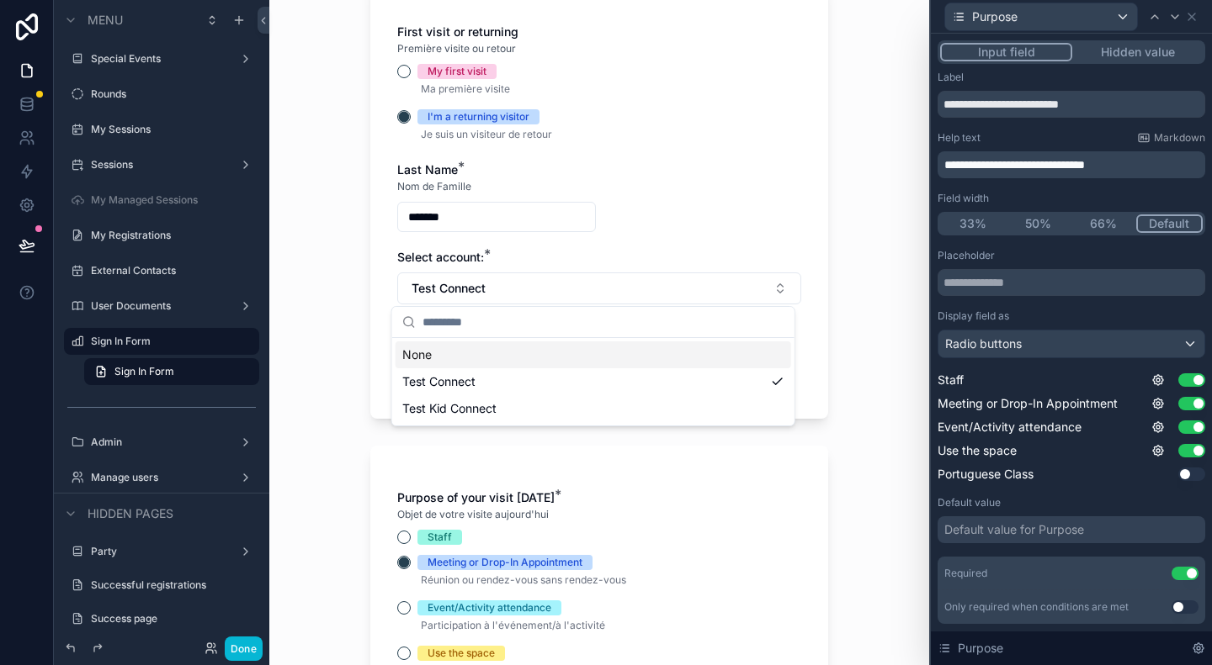
click at [472, 209] on input "*******" at bounding box center [496, 217] width 197 height 24
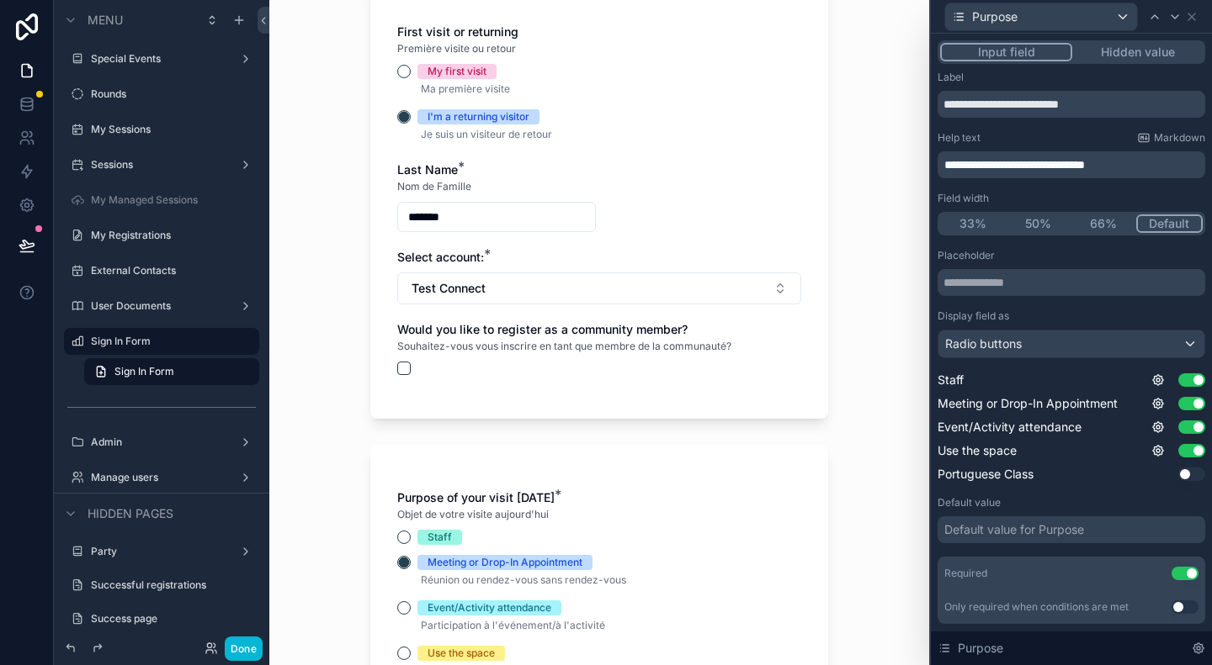
scroll to position [0, 0]
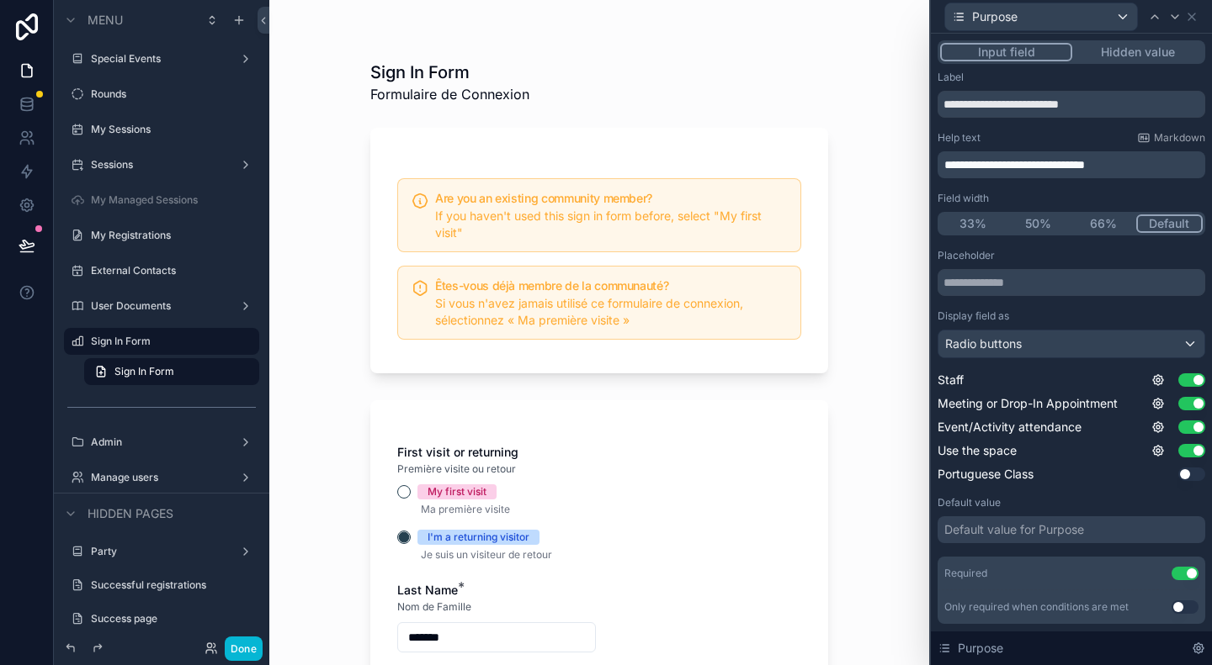
click at [417, 490] on span "My first visit" at bounding box center [456, 492] width 79 height 15
click at [411, 490] on button "My first visit" at bounding box center [403, 491] width 13 height 13
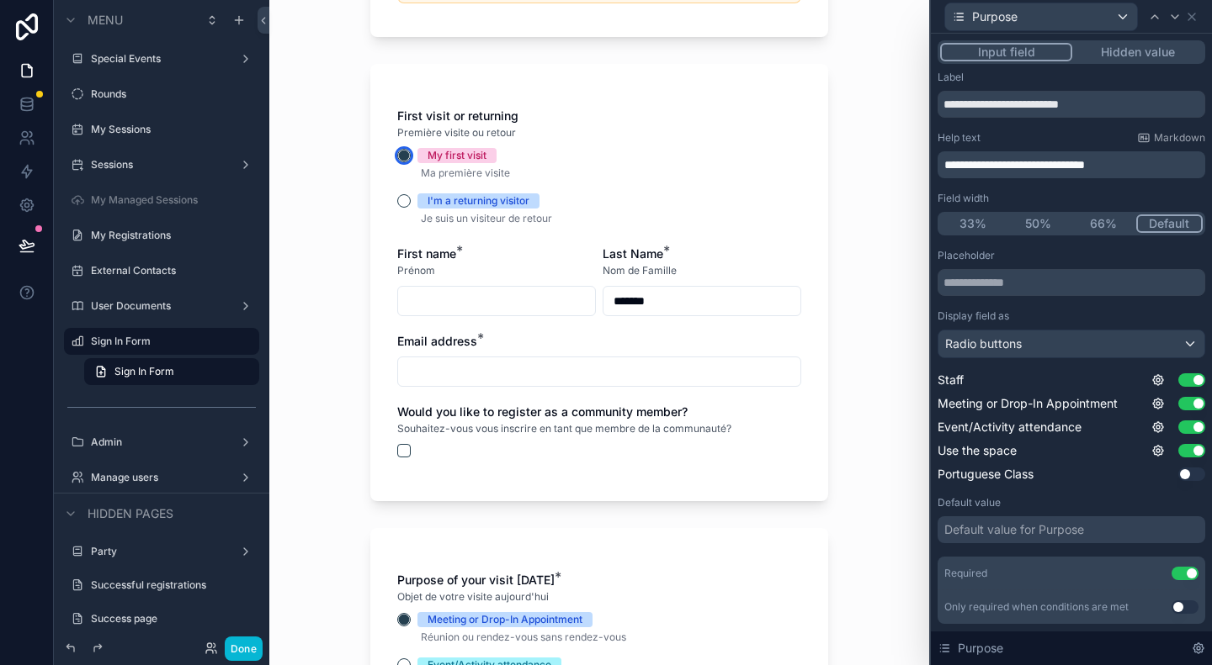
scroll to position [421, 0]
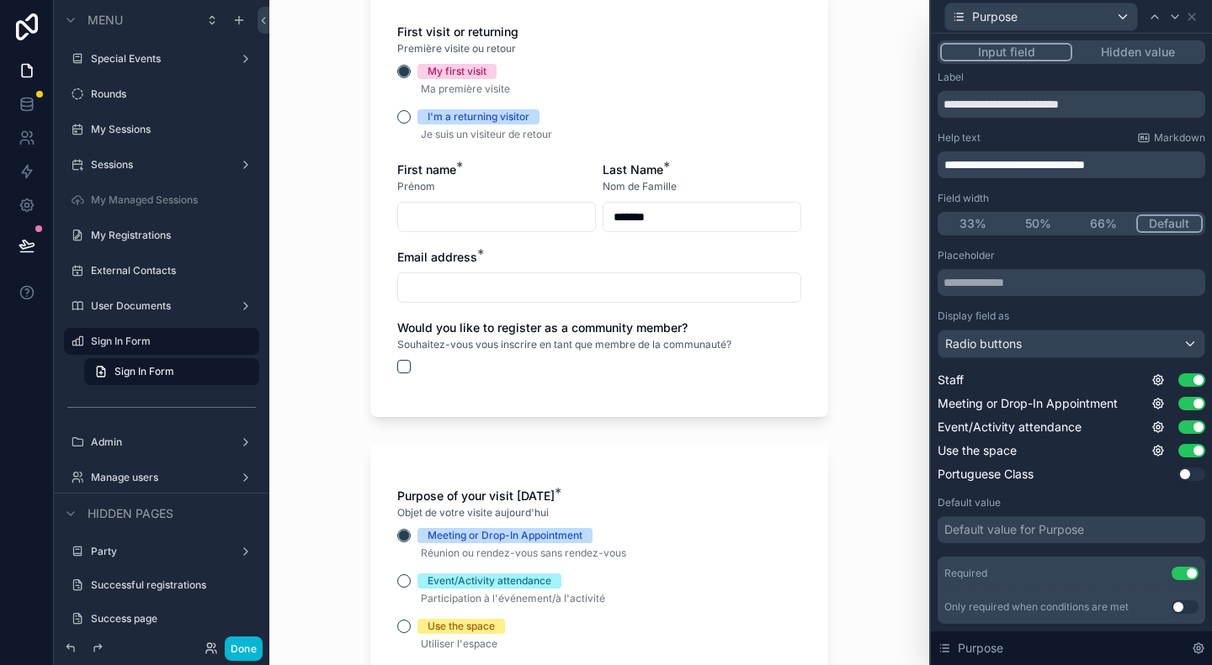
click at [399, 122] on div "I'm a returning visitor" at bounding box center [599, 116] width 404 height 15
click at [399, 119] on button "I'm a returning visitor" at bounding box center [403, 116] width 13 height 13
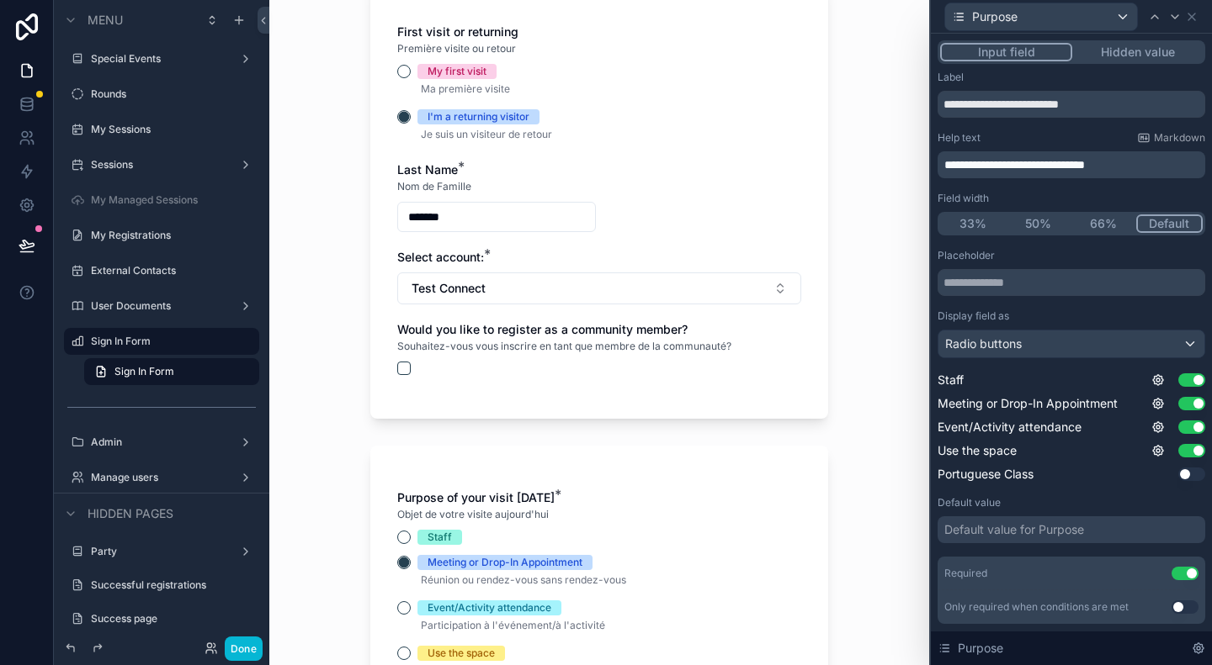
click at [453, 211] on input "*******" at bounding box center [496, 217] width 197 height 24
click at [471, 218] on input "*******" at bounding box center [496, 217] width 197 height 24
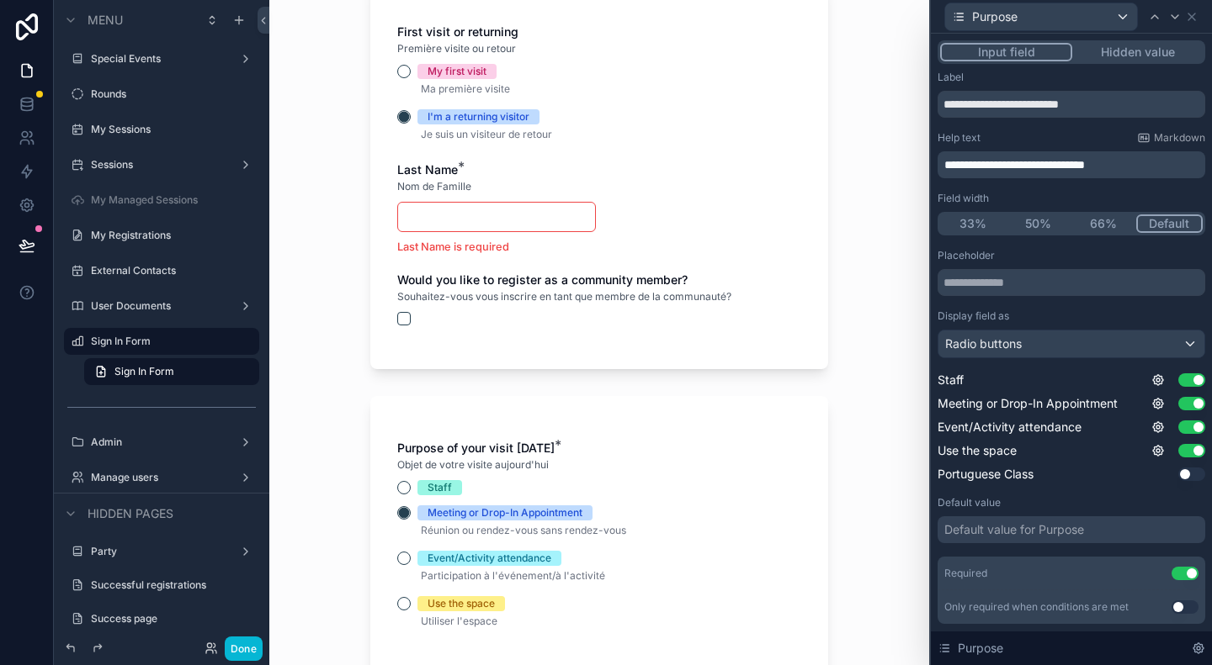
click at [500, 206] on input "scrollable content" at bounding box center [496, 217] width 197 height 24
type input "*"
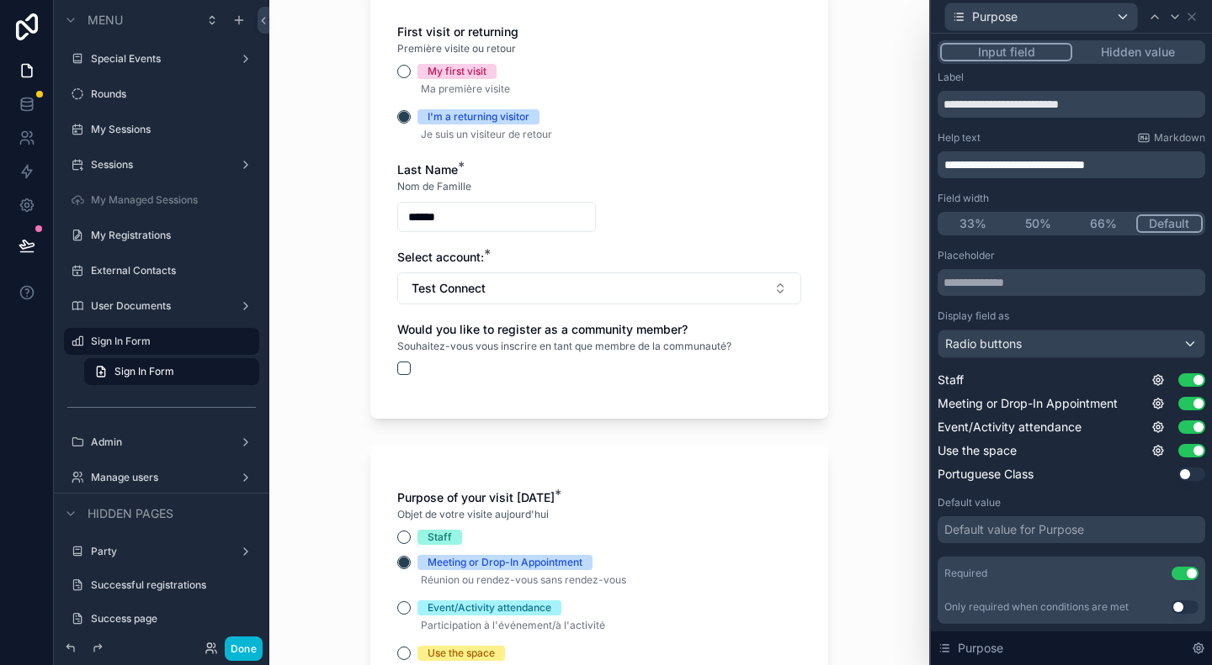
type input "*******"
click at [501, 279] on button "Test Connect" at bounding box center [599, 289] width 404 height 32
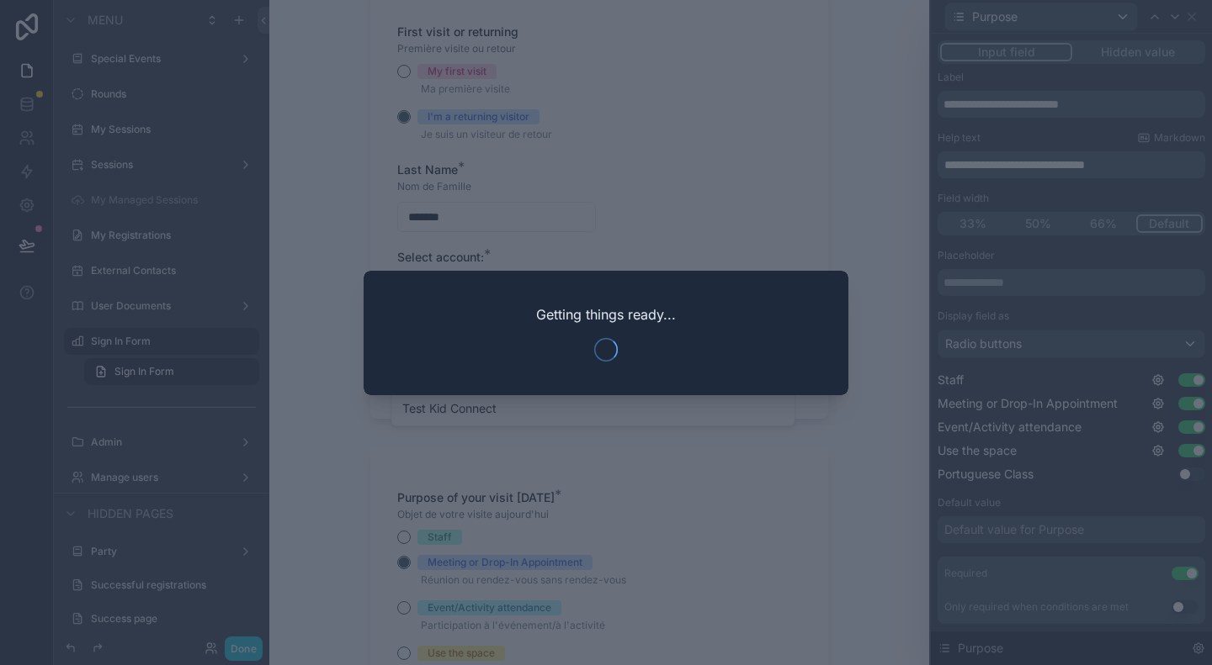
click at [472, 356] on div "Getting things ready..." at bounding box center [605, 333] width 485 height 125
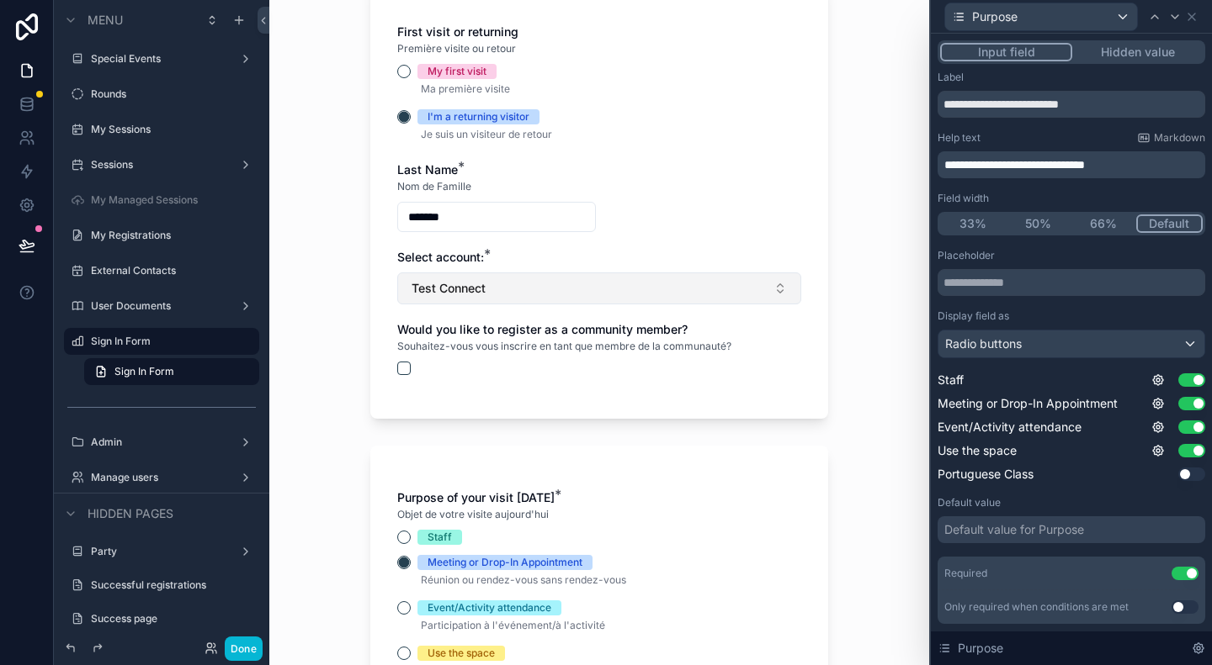
click at [515, 282] on button "Test Connect" at bounding box center [599, 289] width 404 height 32
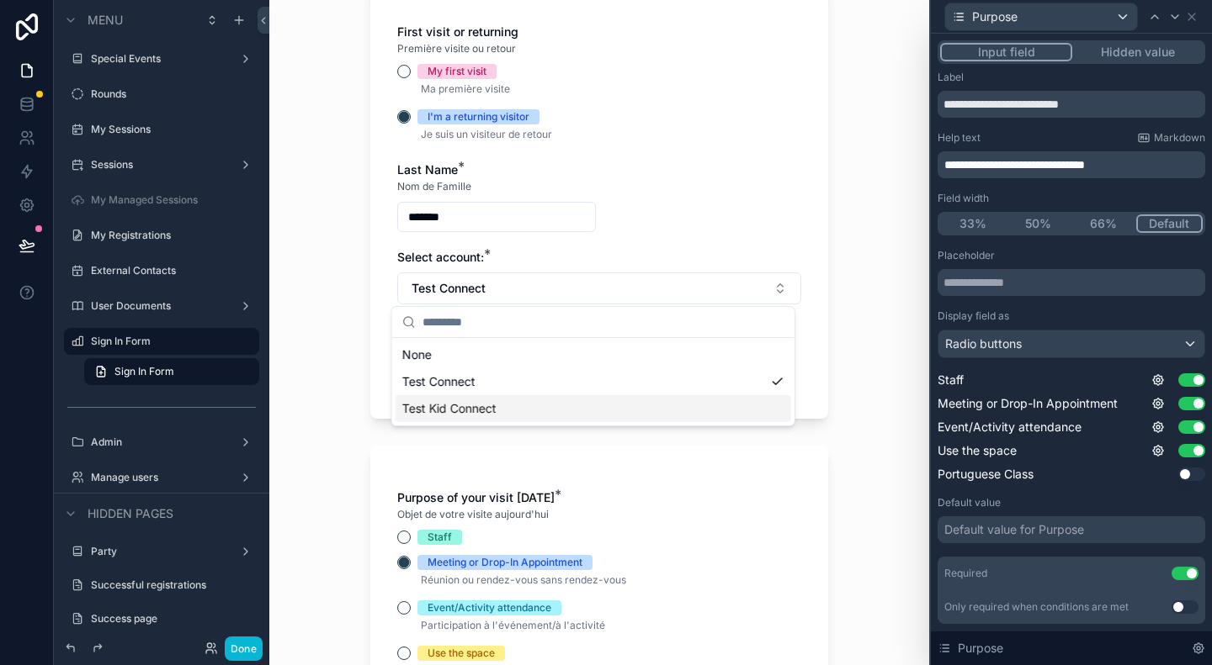
click at [496, 408] on span "Test Kid Connect" at bounding box center [449, 408] width 94 height 17
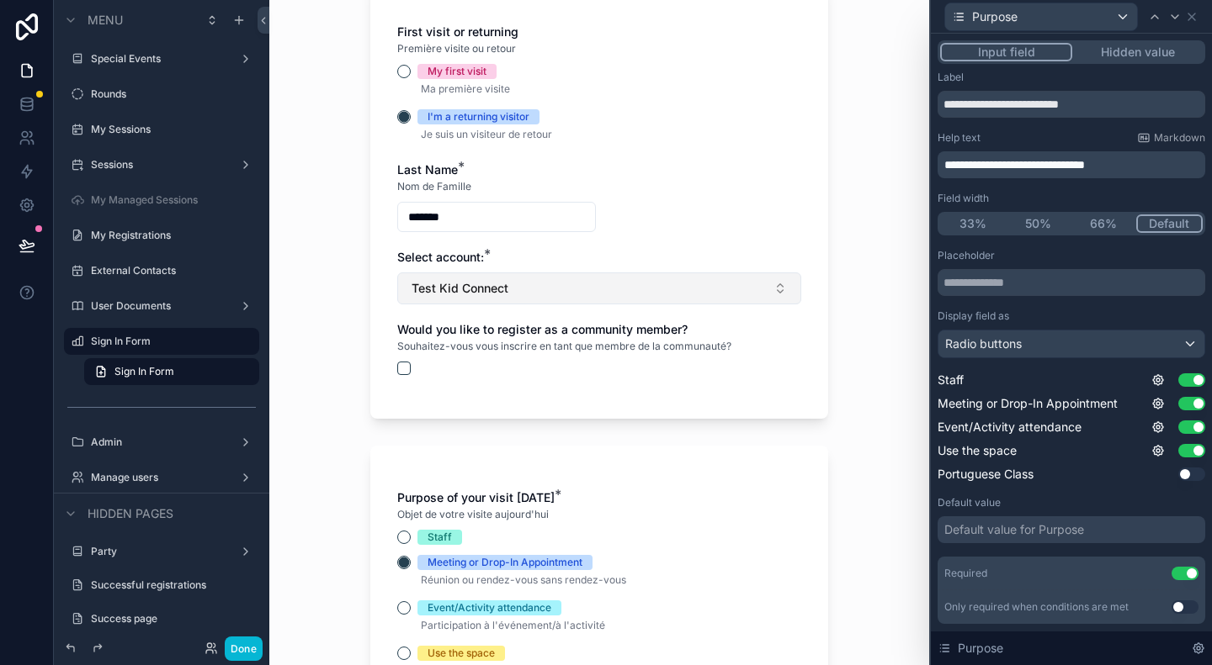
click at [510, 289] on button "Test Kid Connect" at bounding box center [599, 289] width 404 height 32
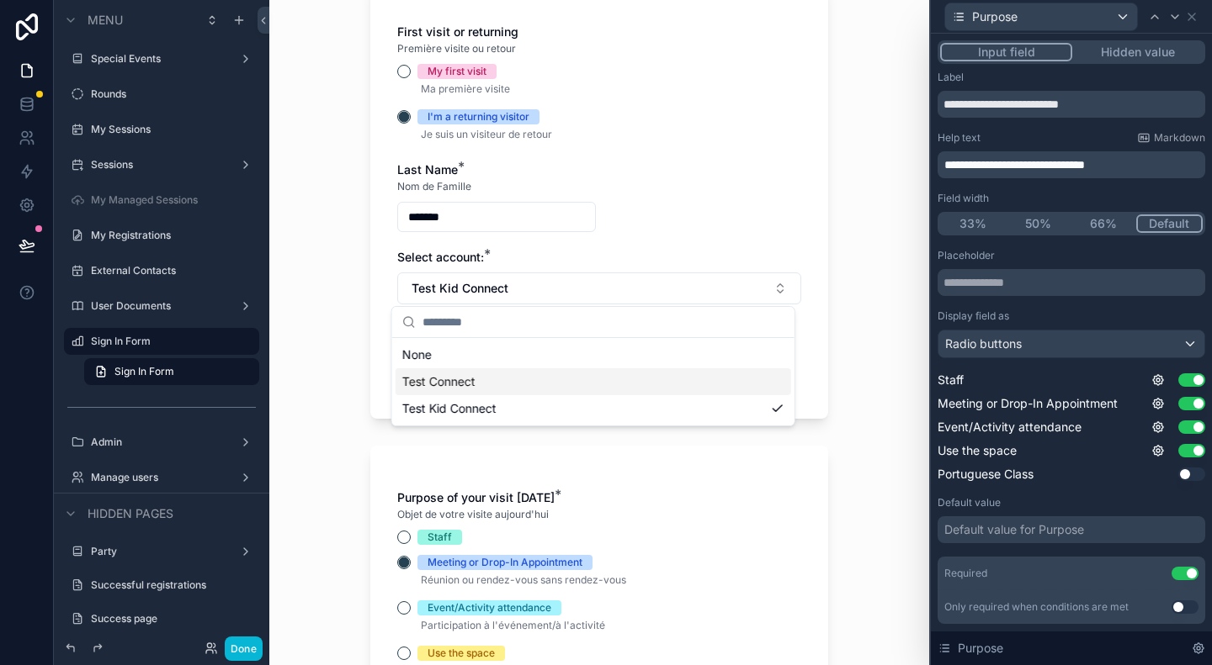
click at [490, 381] on div "Test Connect" at bounding box center [592, 382] width 395 height 27
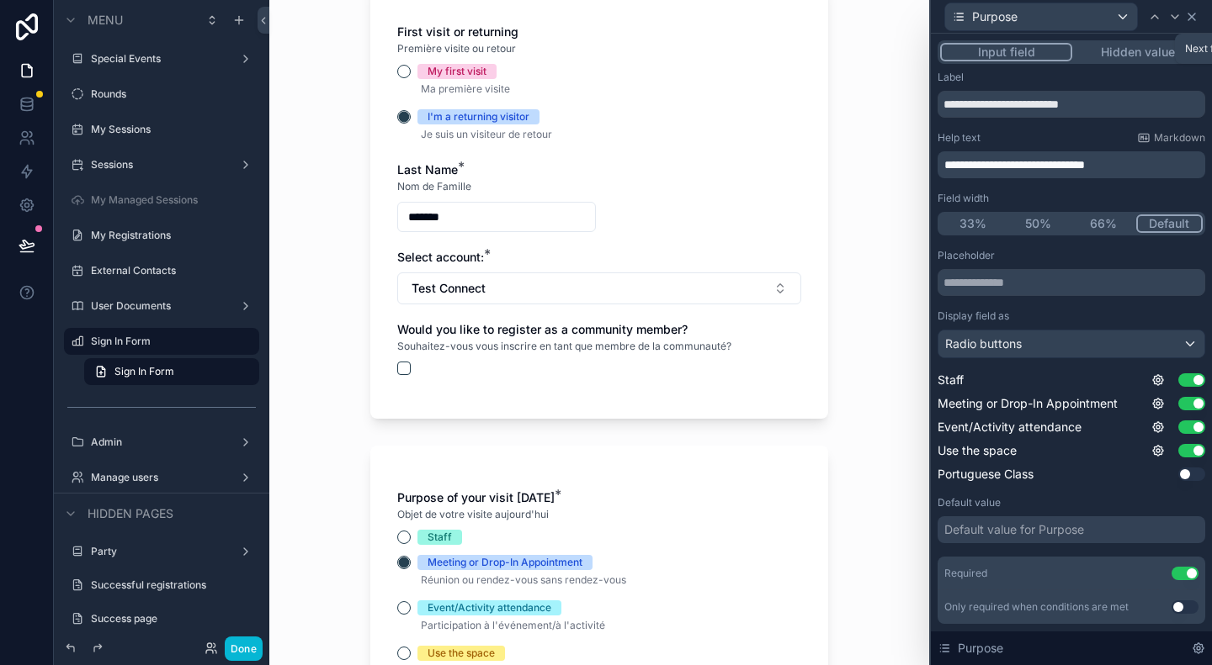
click at [1186, 19] on icon at bounding box center [1191, 16] width 13 height 13
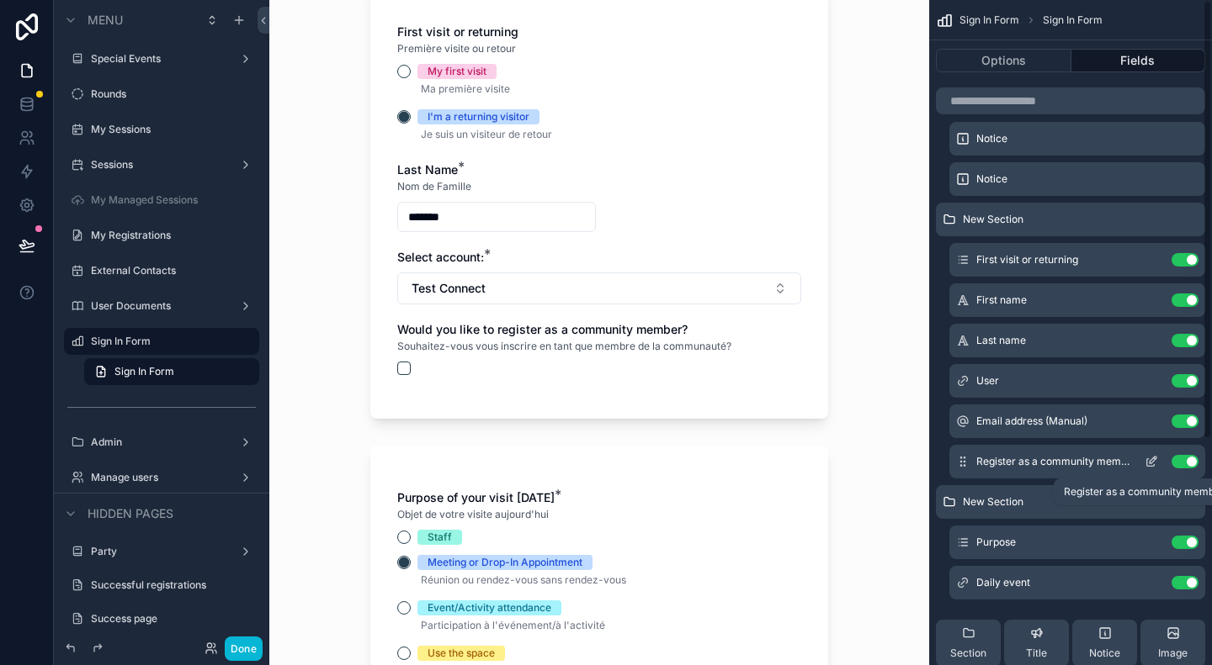
scroll to position [0, 0]
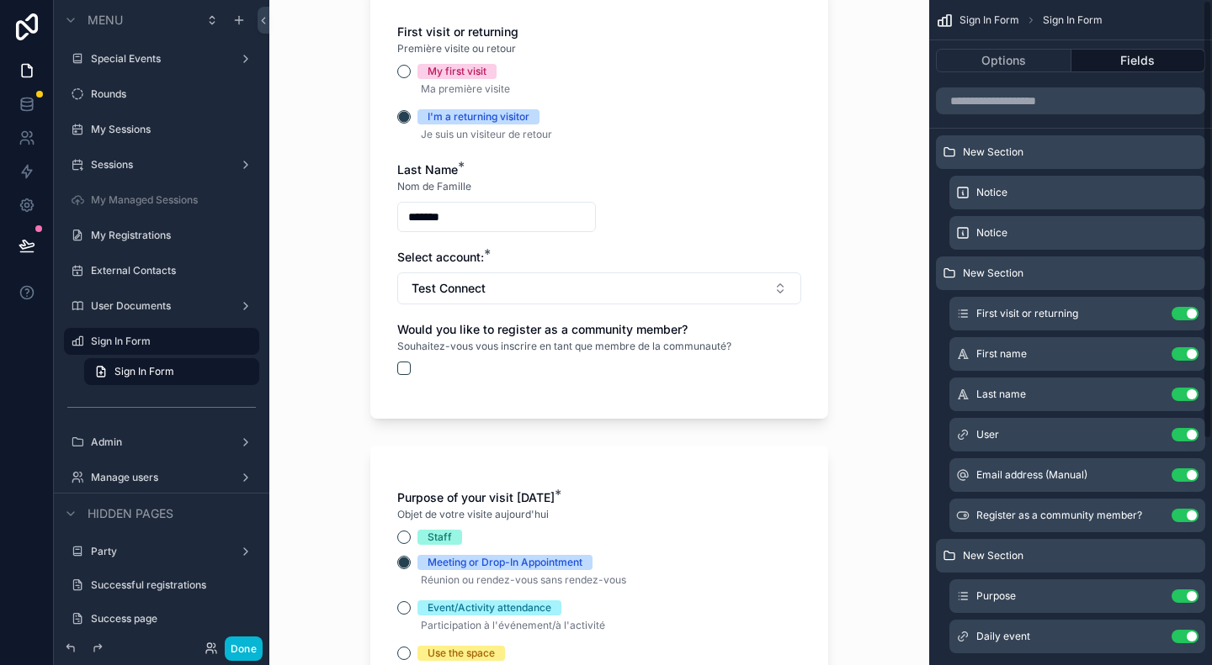
click at [985, 21] on span "Sign In Form" at bounding box center [989, 19] width 60 height 13
click at [984, 61] on button "Options" at bounding box center [1003, 61] width 135 height 24
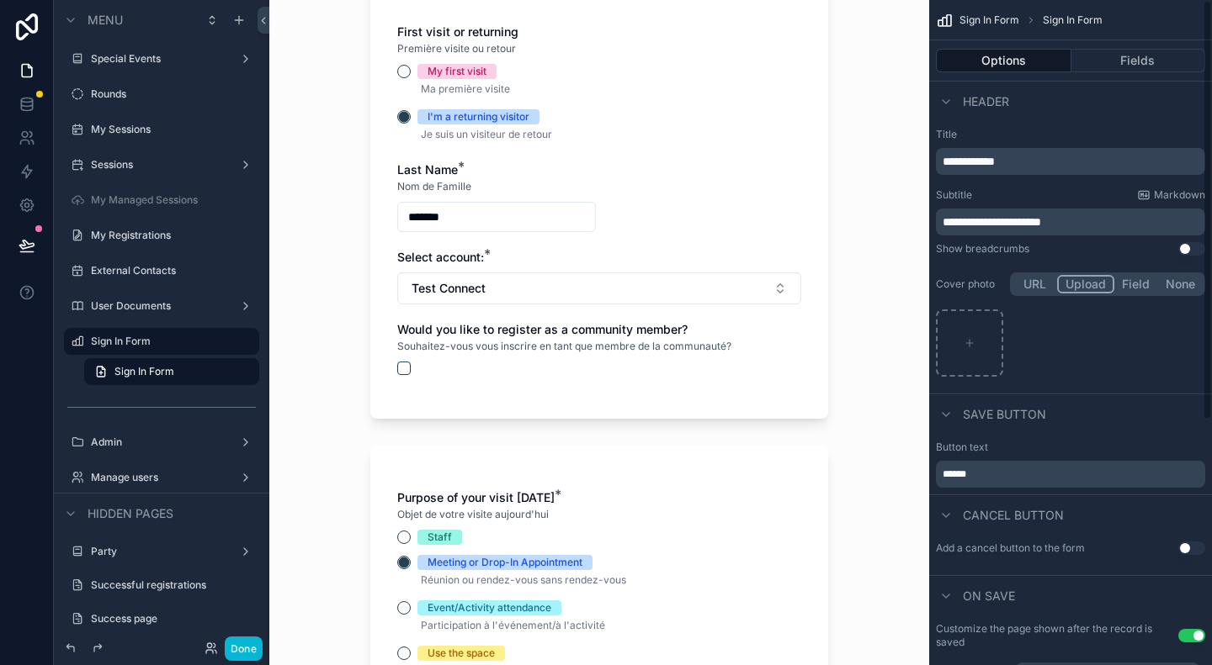
click at [1127, 45] on div "Options Fields" at bounding box center [1070, 60] width 283 height 40
click at [1131, 65] on button "Fields" at bounding box center [1138, 61] width 135 height 24
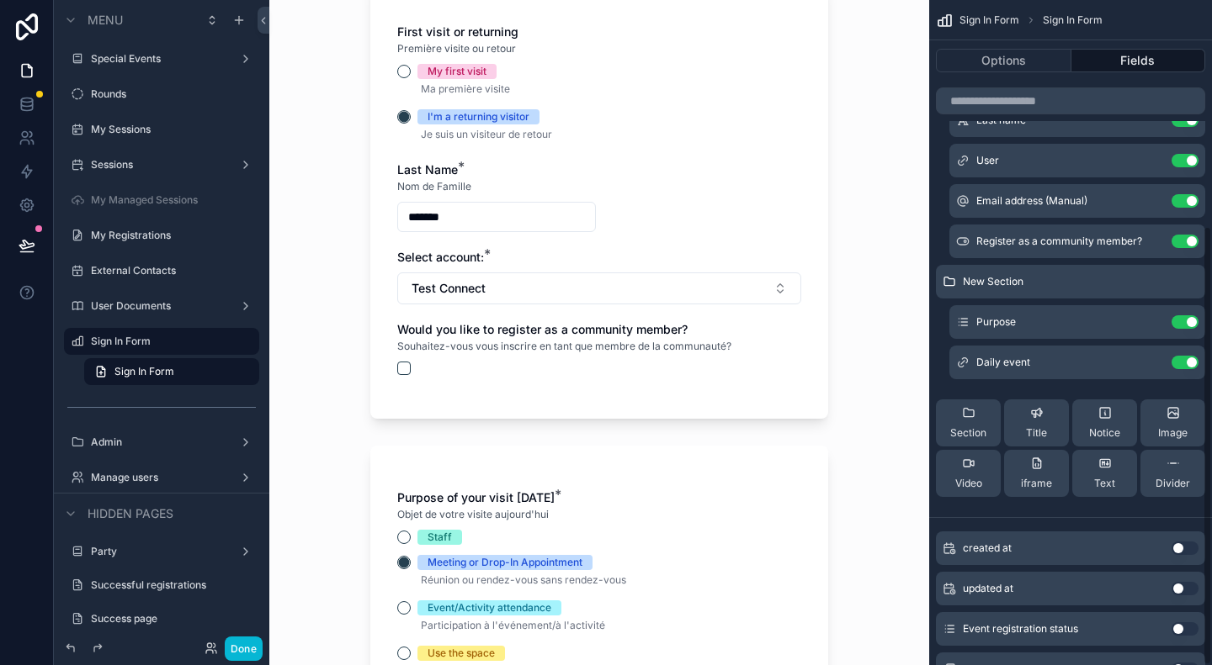
scroll to position [342, 0]
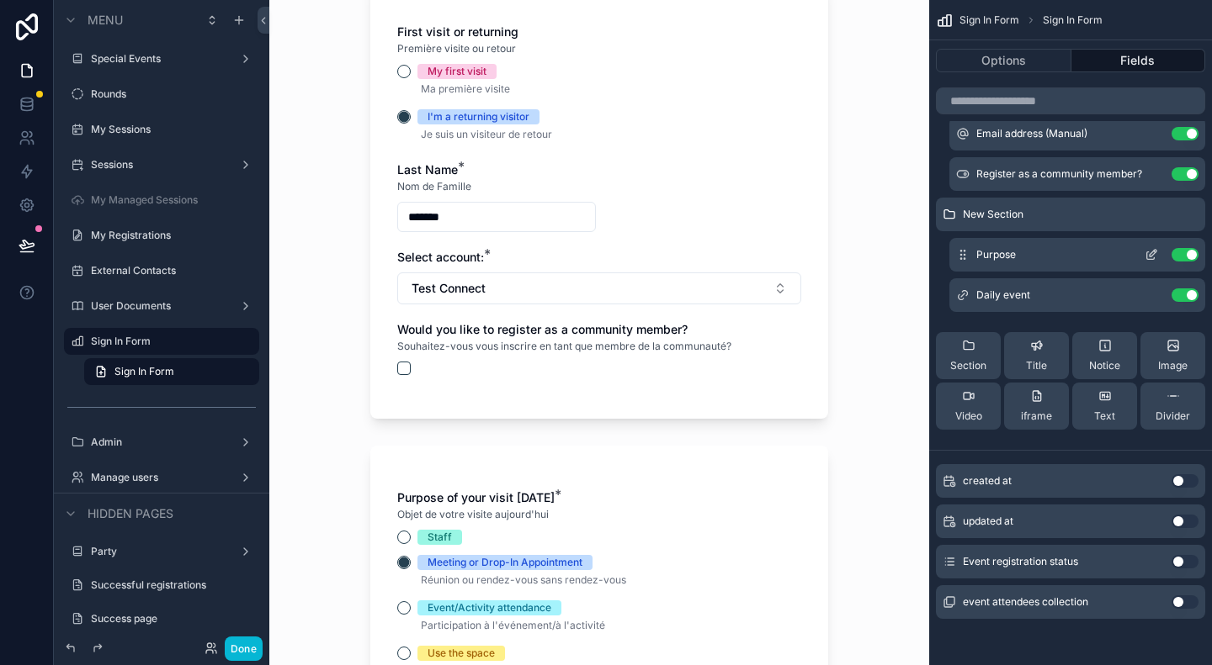
click at [1149, 251] on icon "scrollable content" at bounding box center [1150, 254] width 13 height 13
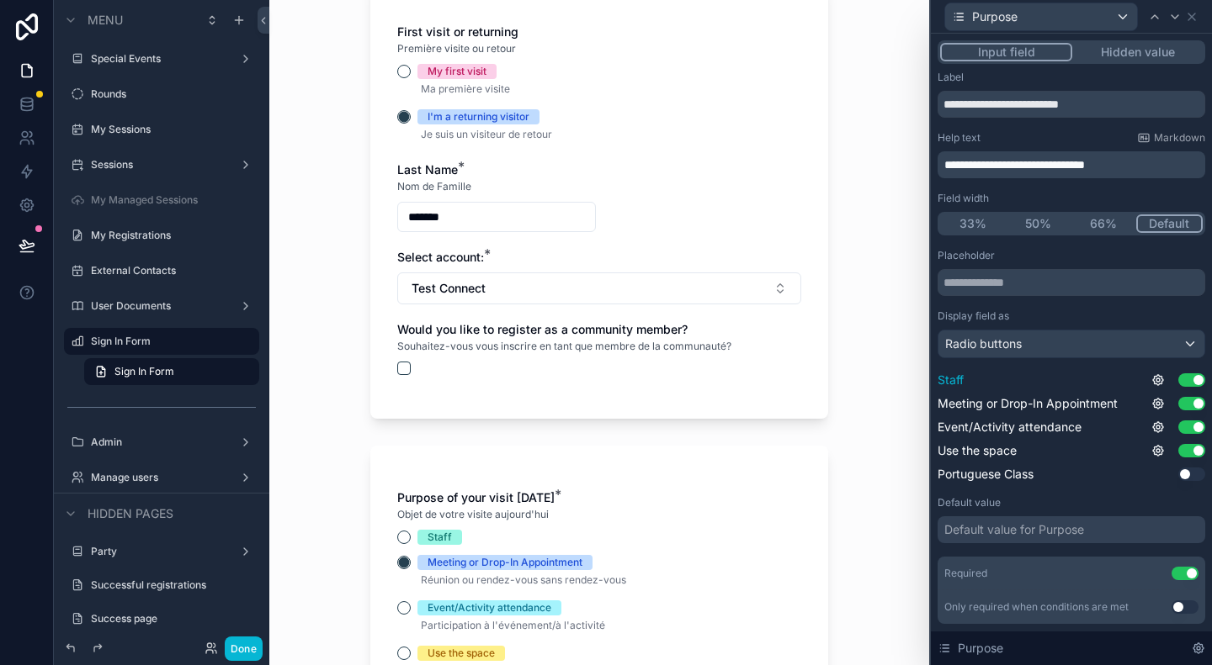
scroll to position [0, 0]
click at [1135, 376] on div "Staff Use setting" at bounding box center [1071, 380] width 268 height 17
click at [1151, 376] on icon at bounding box center [1157, 380] width 13 height 13
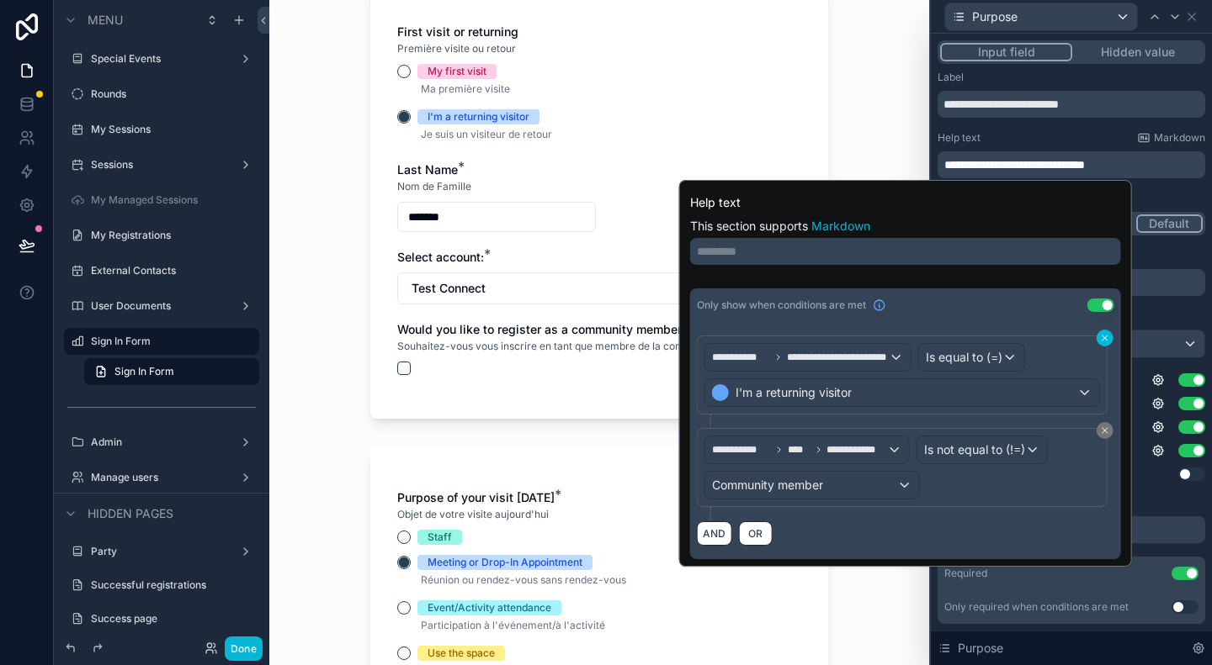
click at [1102, 343] on button at bounding box center [1104, 338] width 17 height 17
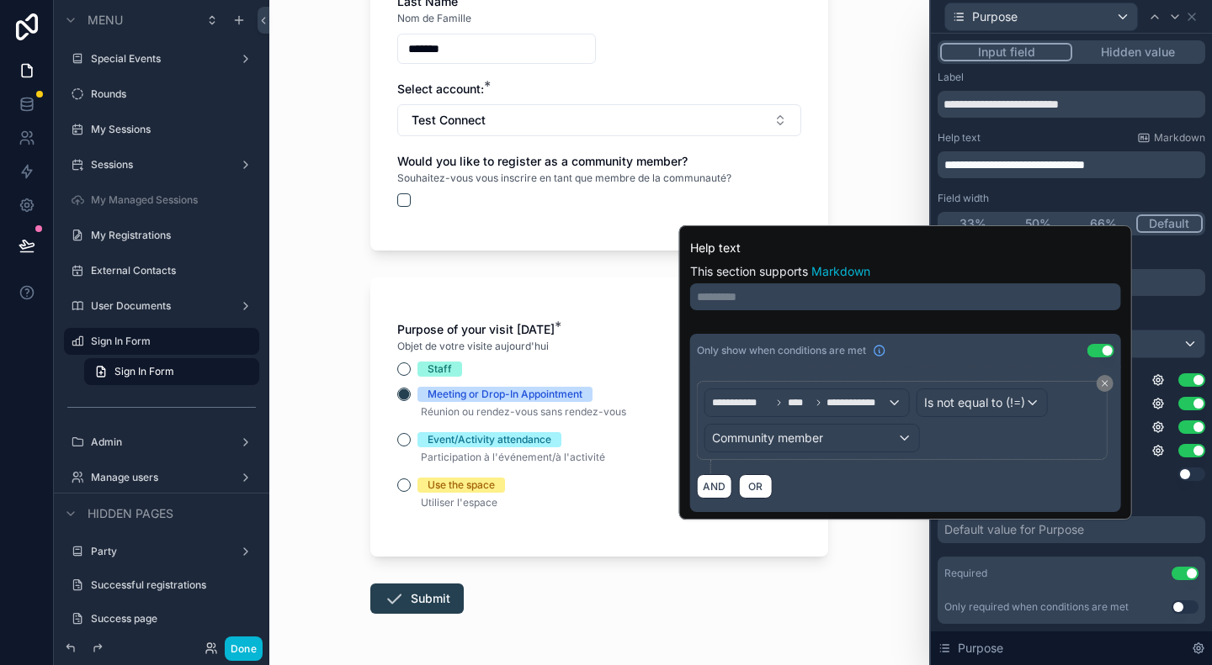
scroll to position [643, 0]
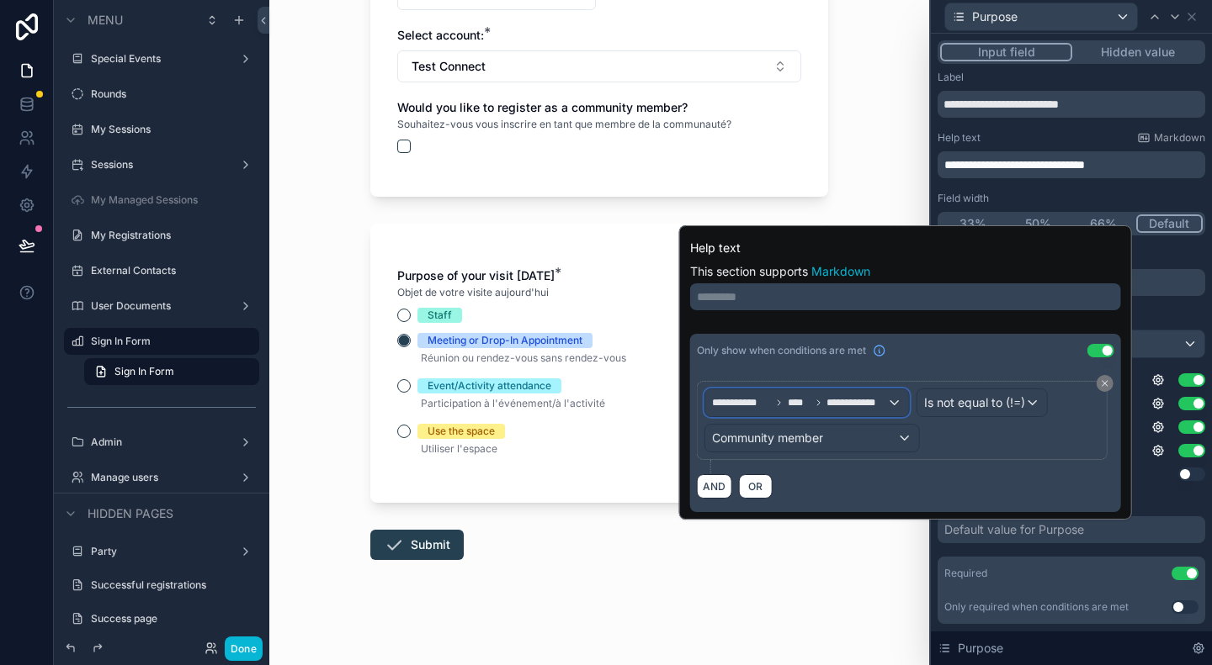
click at [868, 405] on span "**********" at bounding box center [856, 402] width 60 height 13
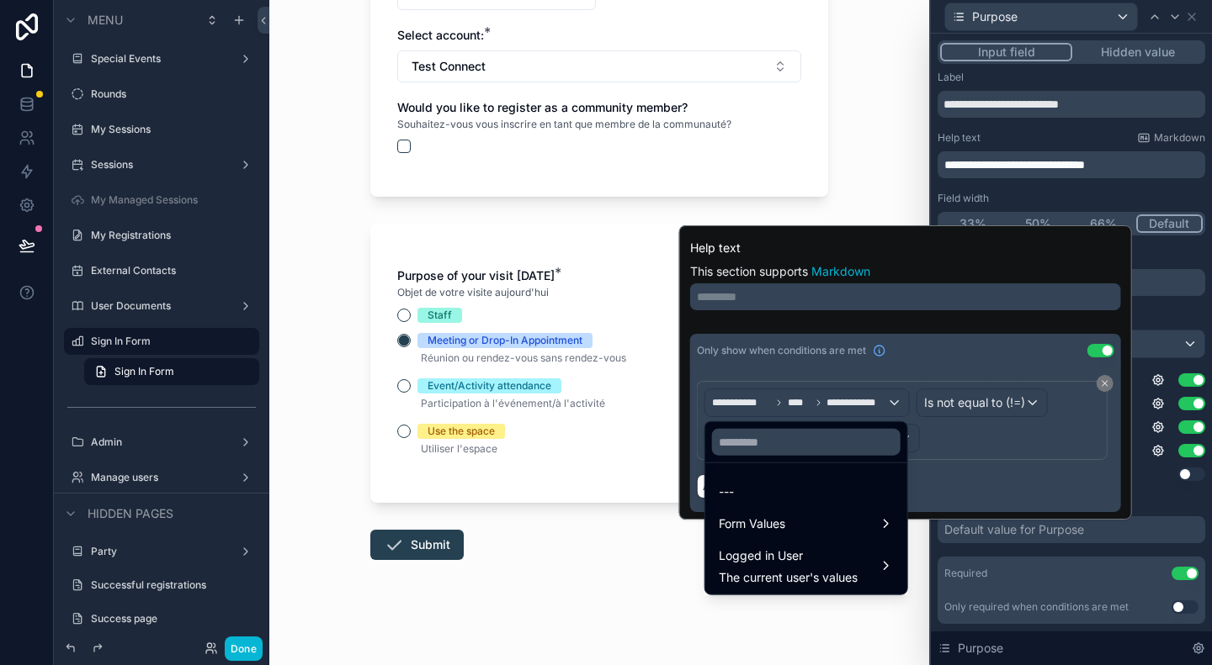
click at [973, 405] on div at bounding box center [905, 372] width 453 height 294
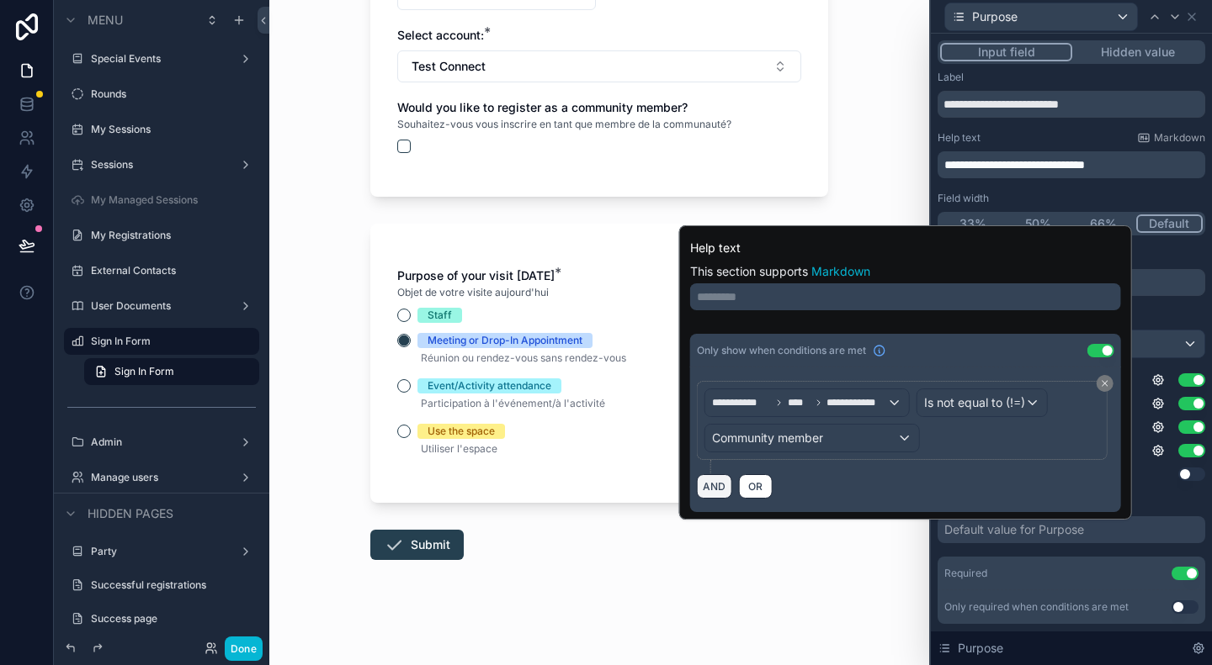
click at [709, 485] on button "AND" at bounding box center [714, 487] width 35 height 24
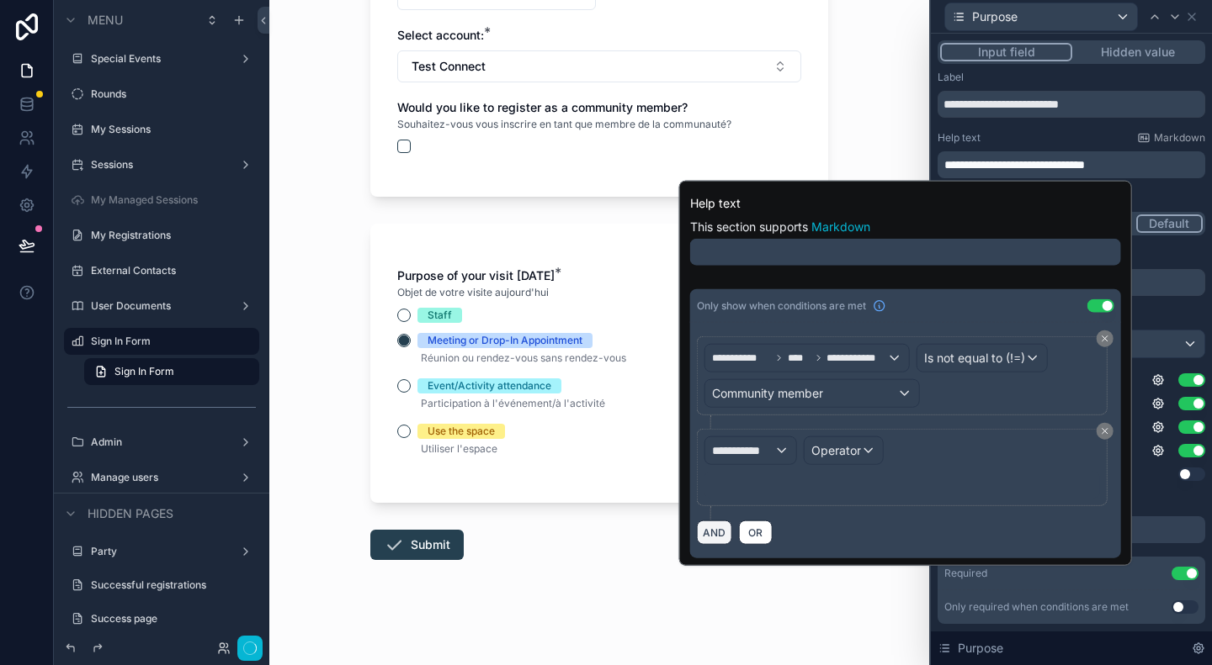
scroll to position [0, 0]
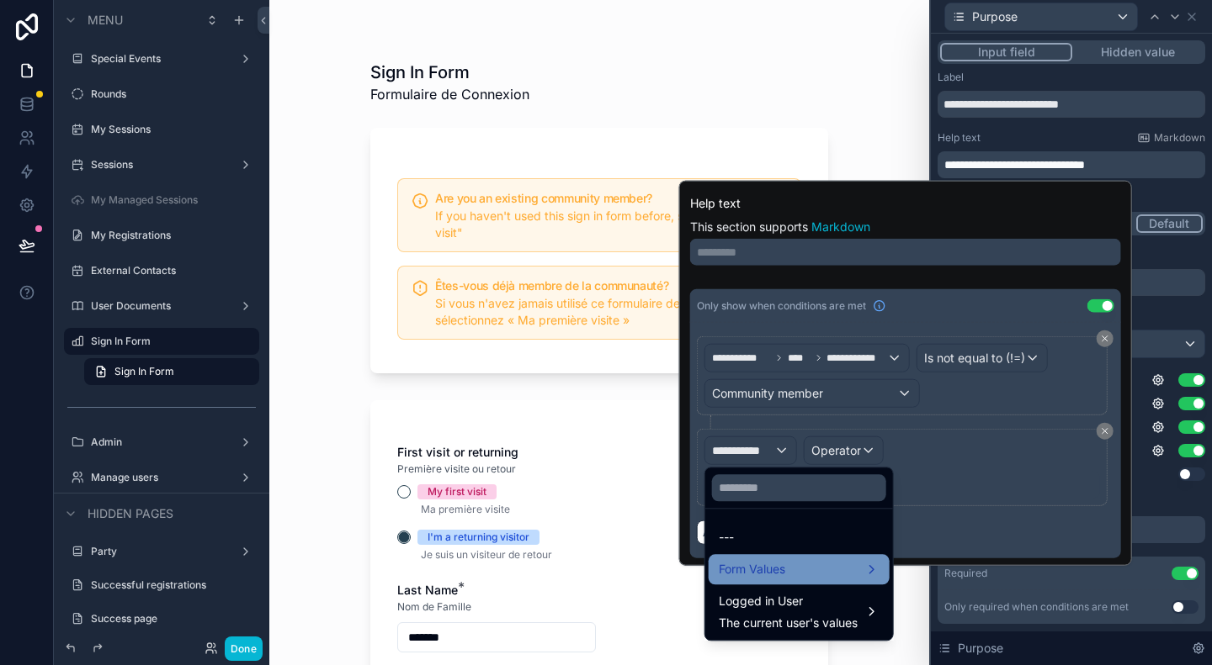
click at [798, 567] on div "Form Values" at bounding box center [798, 569] width 161 height 20
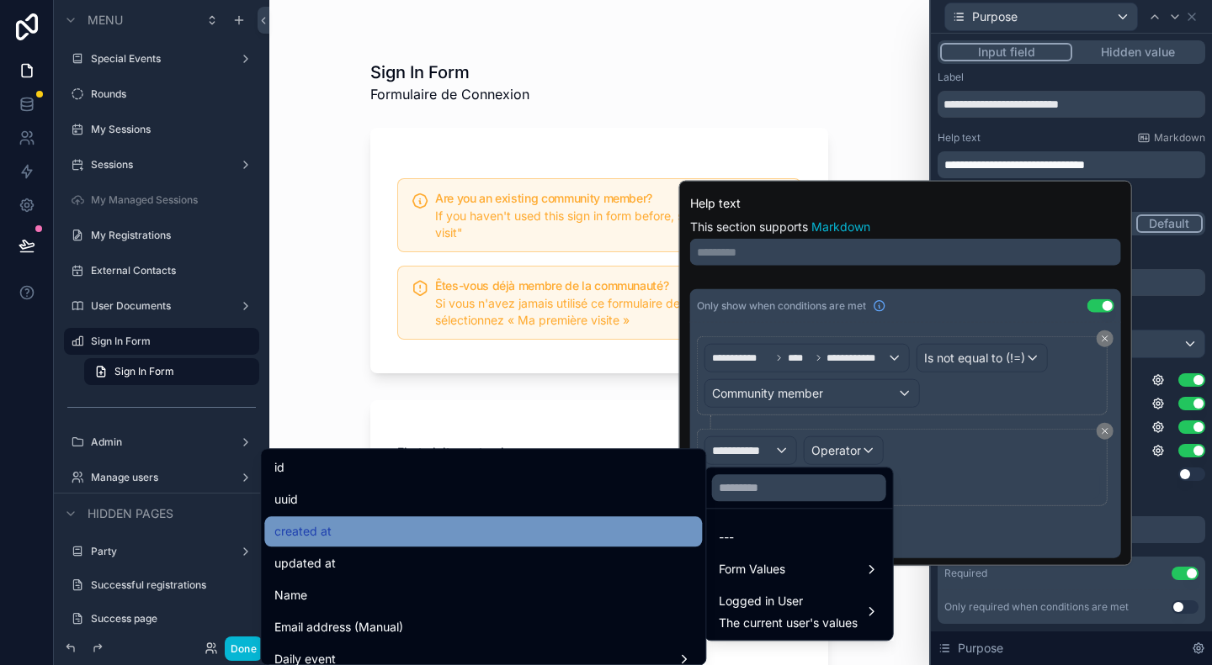
scroll to position [84, 0]
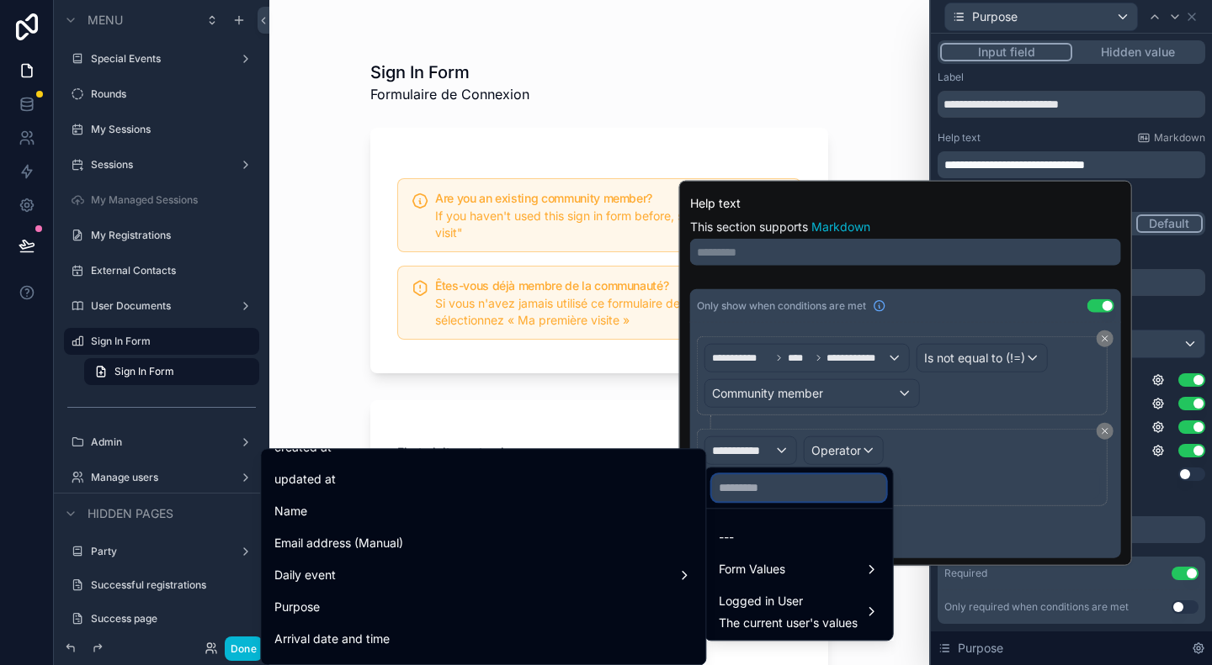
click at [765, 494] on input "text" at bounding box center [799, 488] width 174 height 27
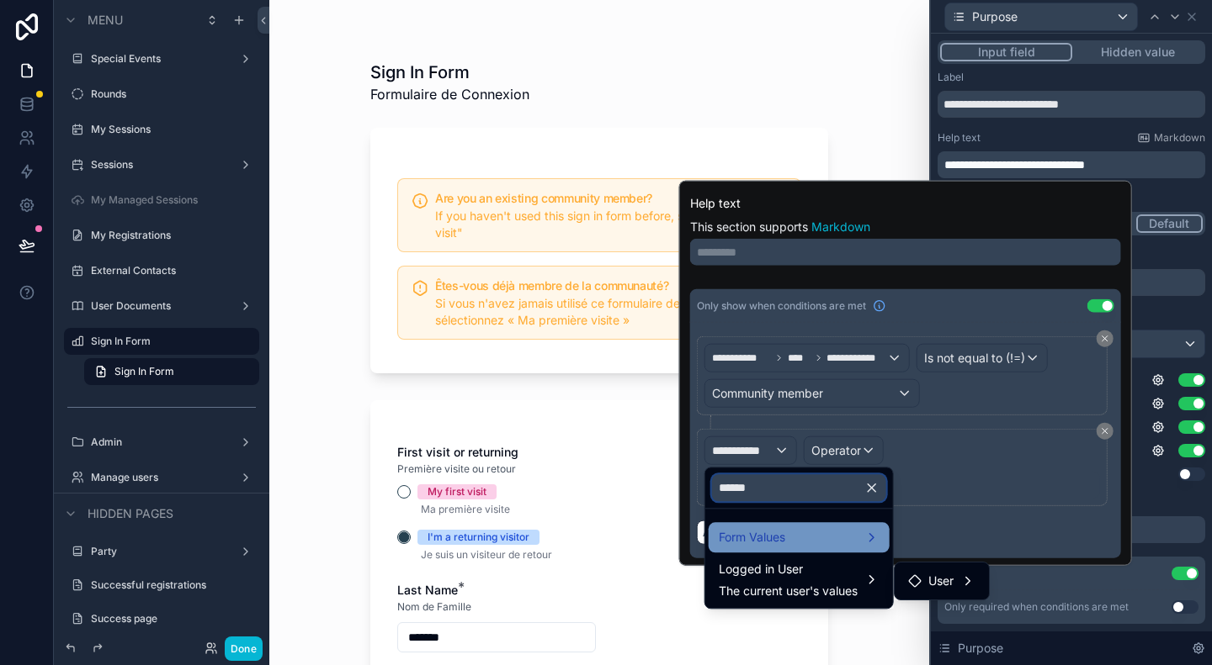
type input "******"
click at [851, 539] on div "Form Values" at bounding box center [798, 538] width 161 height 20
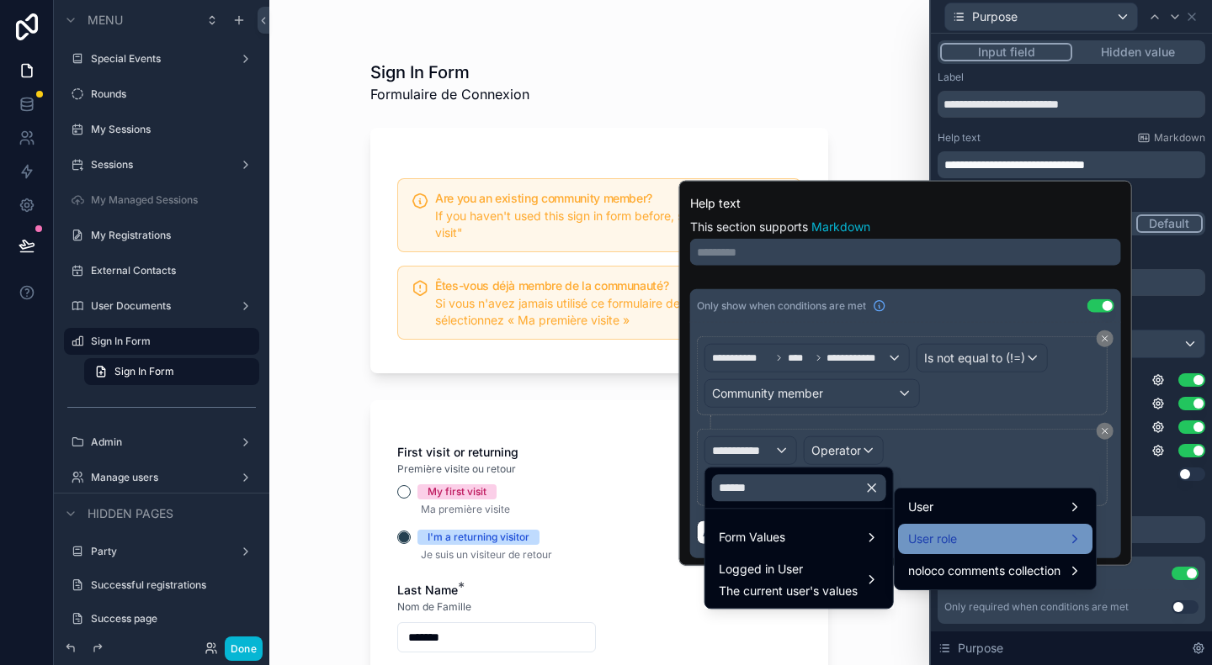
click at [984, 540] on div "User role" at bounding box center [995, 539] width 174 height 20
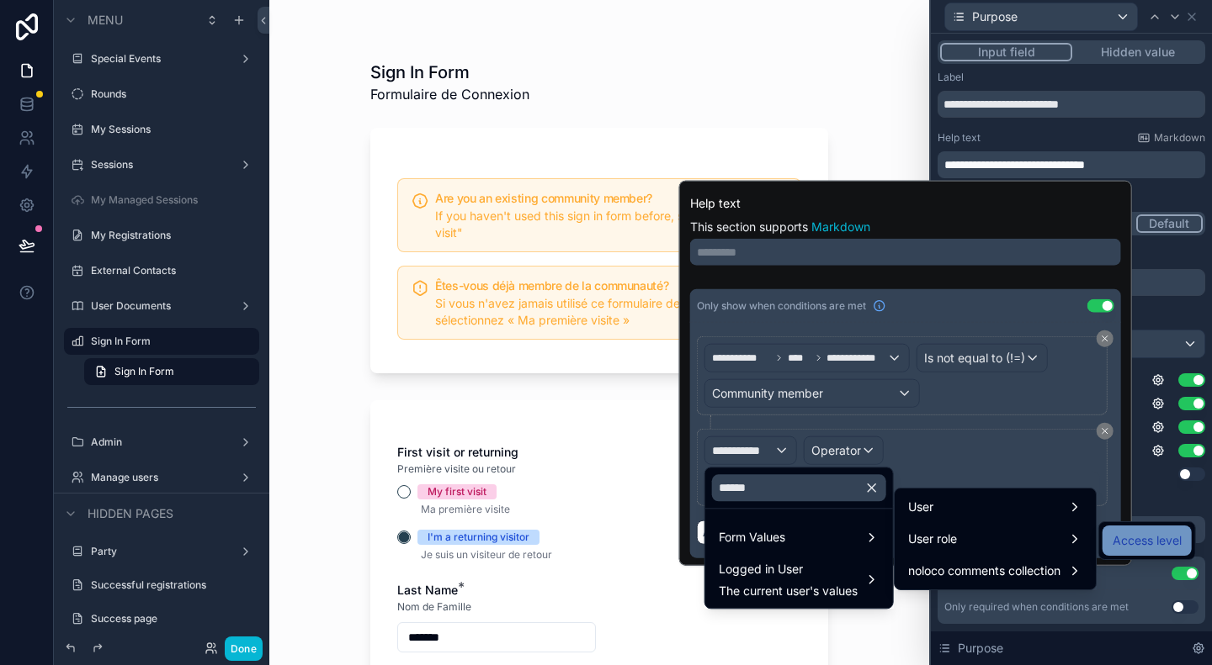
click at [1163, 543] on span "Access level" at bounding box center [1146, 541] width 69 height 20
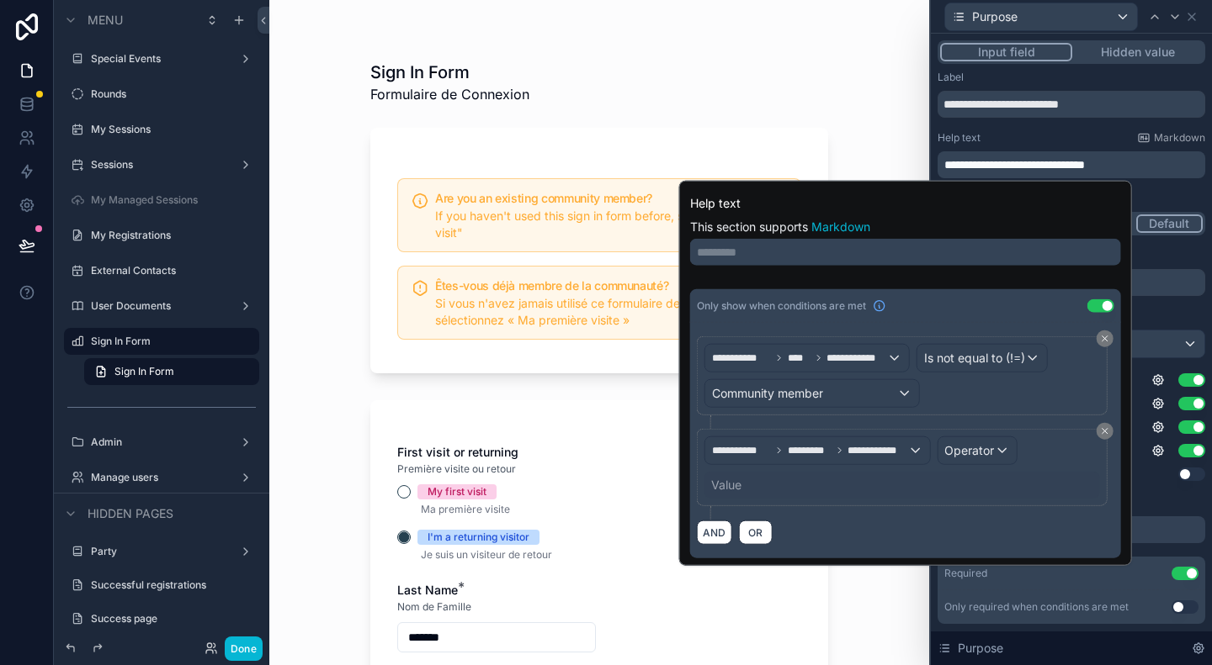
click at [793, 488] on div "Value" at bounding box center [901, 485] width 395 height 27
click at [719, 478] on div "Value" at bounding box center [726, 485] width 30 height 17
click at [727, 482] on div "Value" at bounding box center [726, 485] width 30 height 17
click at [814, 490] on div "Value" at bounding box center [901, 485] width 395 height 27
click at [947, 458] on div "Operator" at bounding box center [976, 450] width 78 height 27
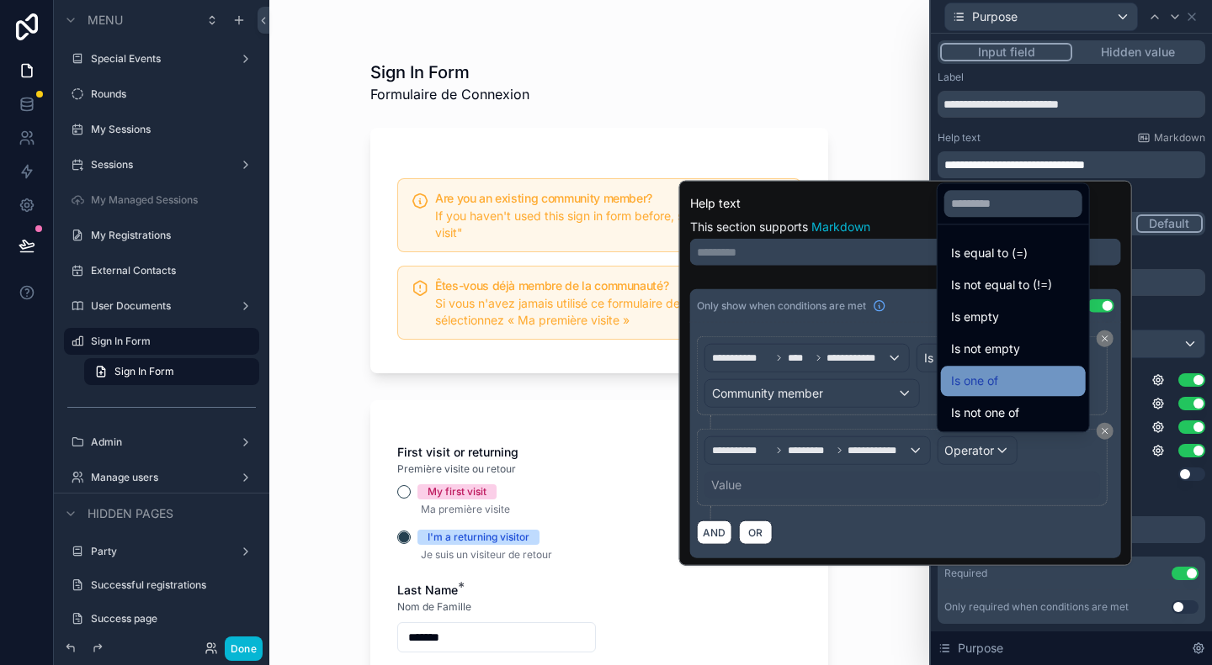
click at [1001, 384] on div "Is one of" at bounding box center [1013, 381] width 125 height 20
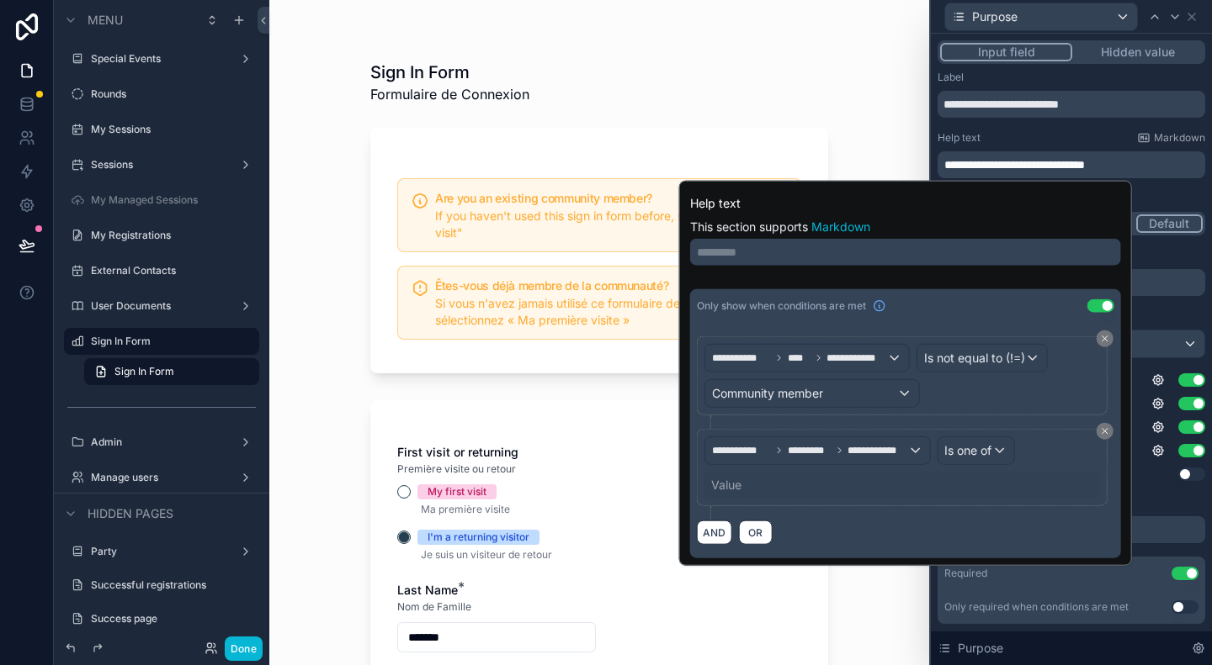
click at [870, 483] on div "Value" at bounding box center [901, 485] width 395 height 27
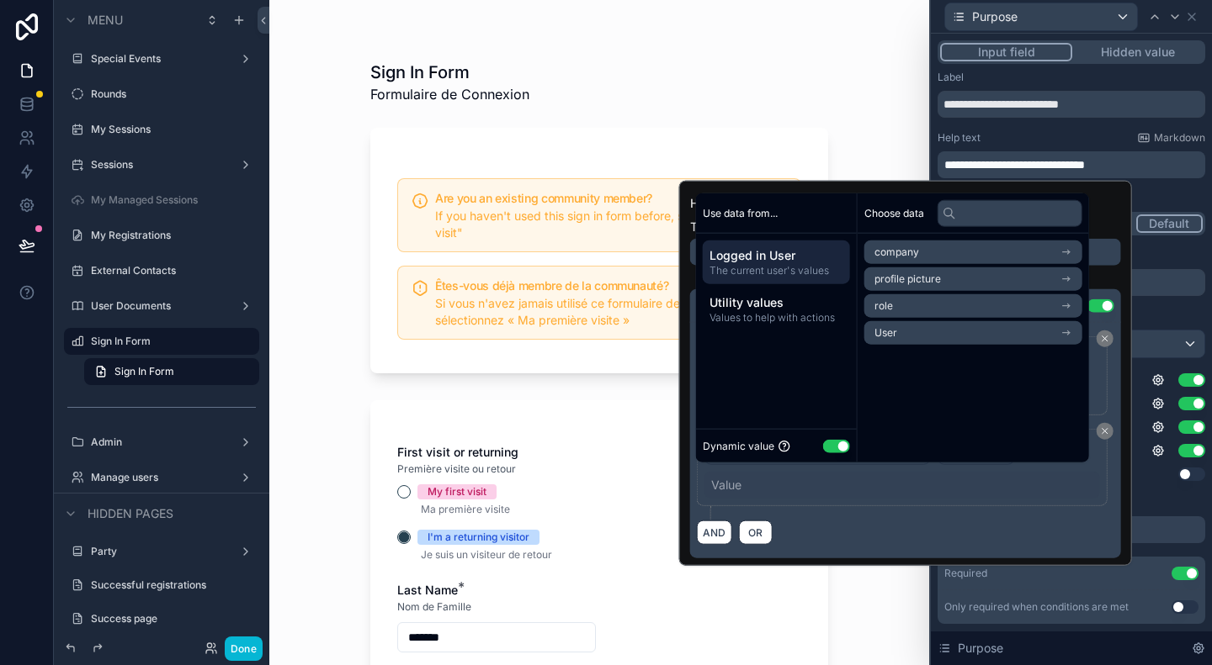
click at [841, 448] on button "Use setting" at bounding box center [836, 445] width 27 height 13
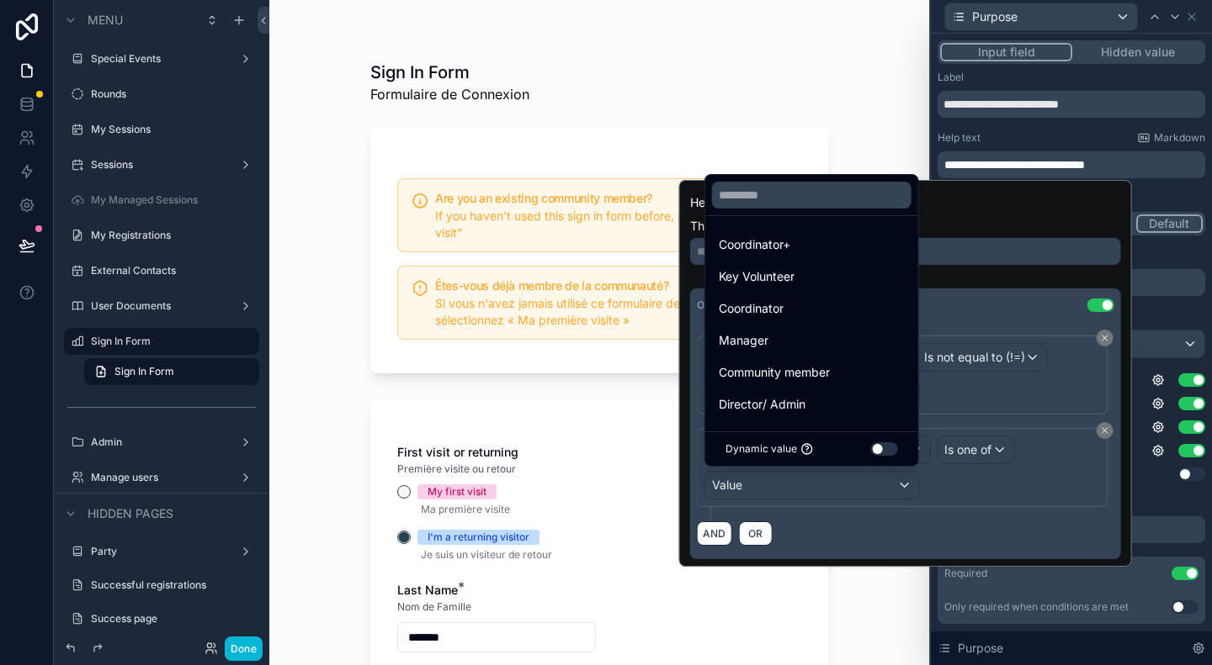
click at [1008, 456] on div at bounding box center [905, 373] width 453 height 387
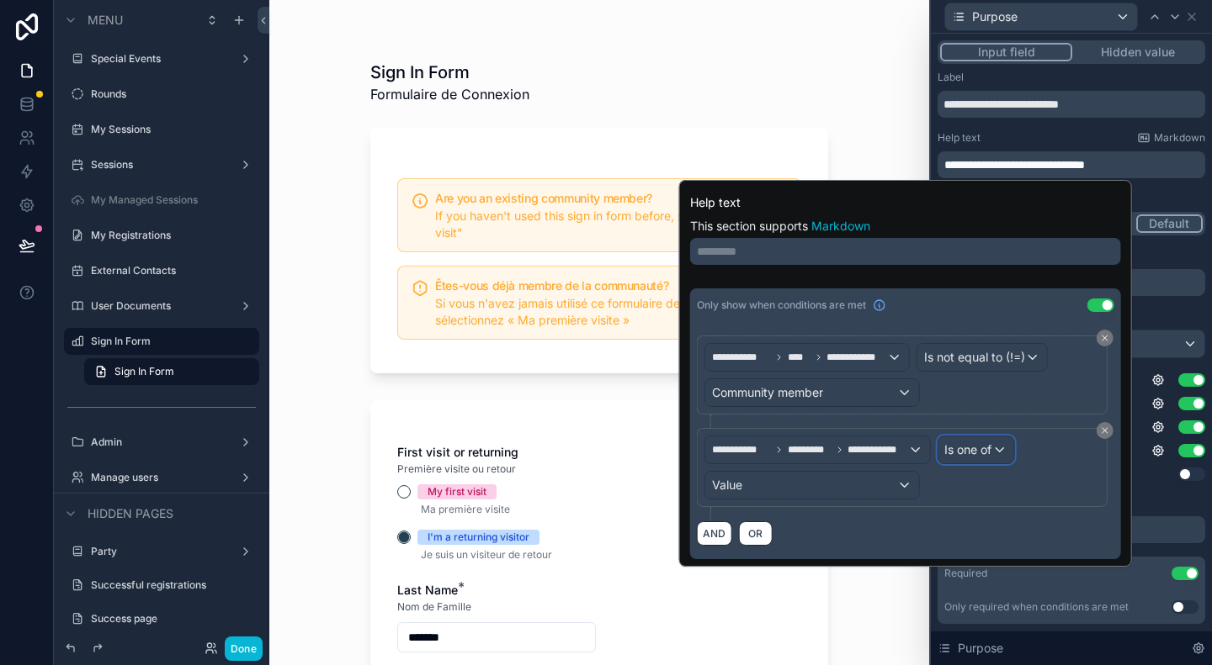
click at [1005, 454] on div "Is one of" at bounding box center [975, 450] width 76 height 27
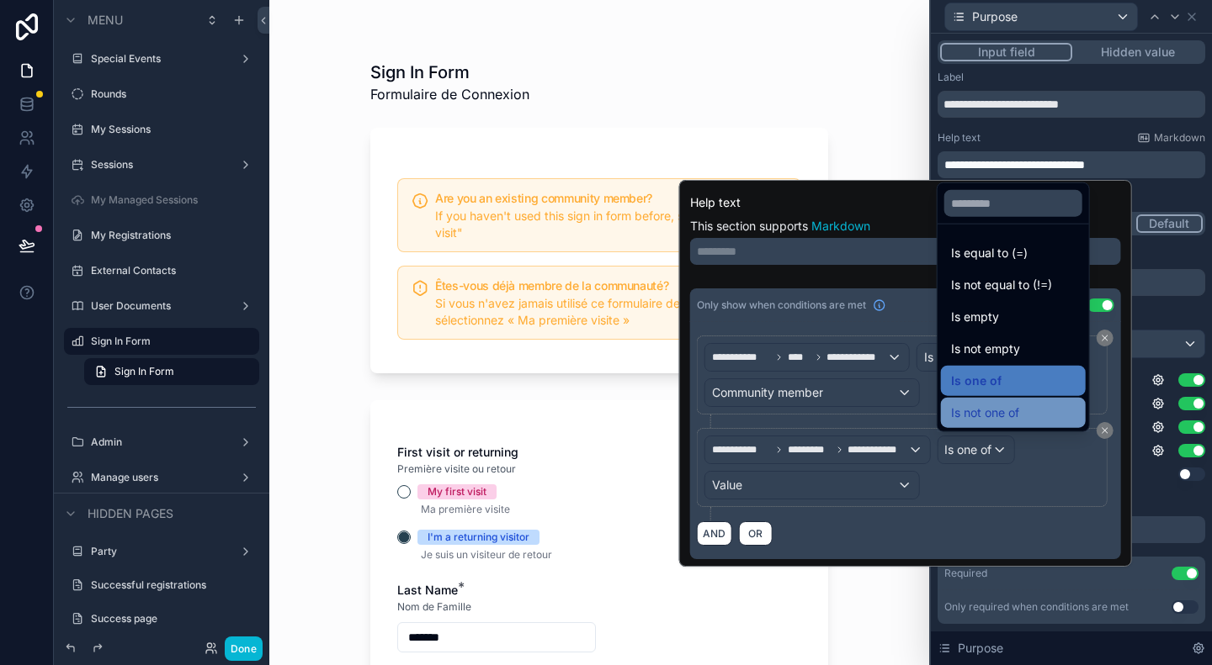
click at [1003, 416] on span "Is not one of" at bounding box center [985, 413] width 68 height 20
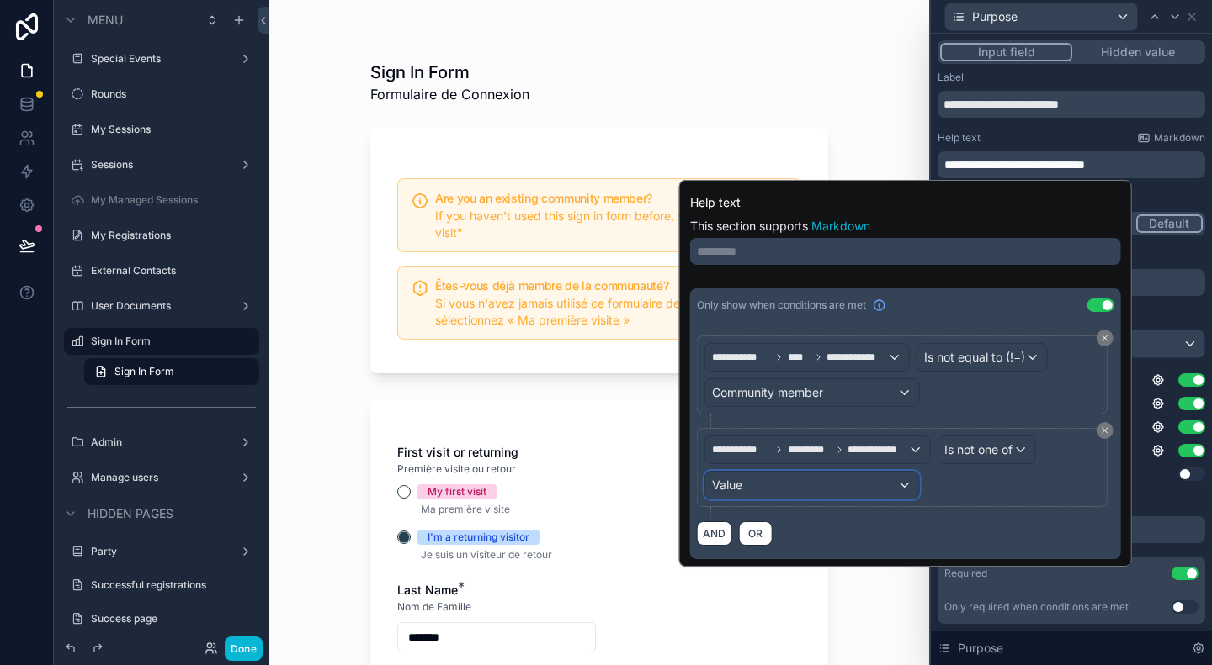
click at [883, 482] on div "Value" at bounding box center [812, 485] width 214 height 27
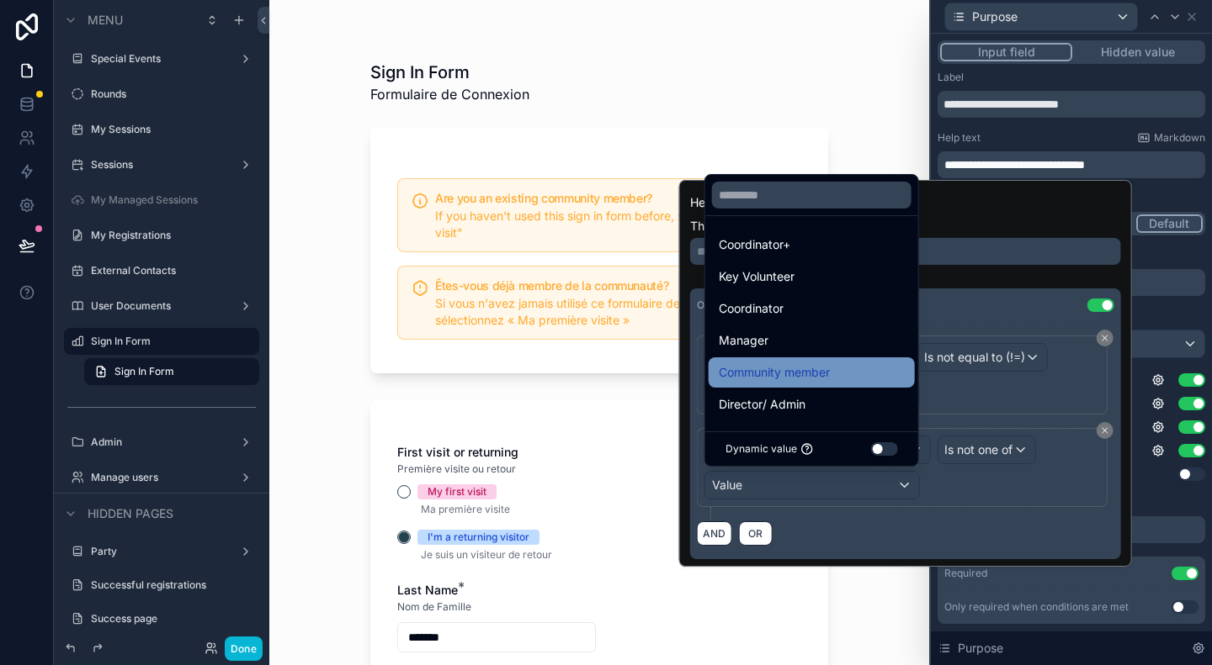
click at [811, 380] on span "Community member" at bounding box center [773, 373] width 111 height 20
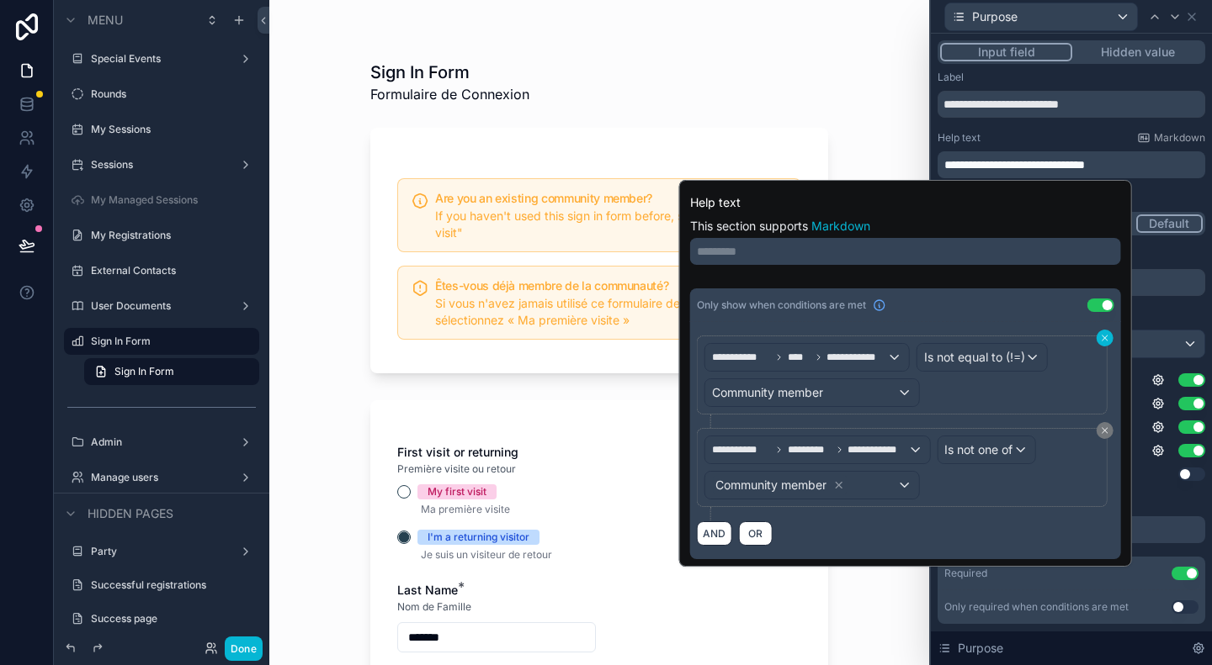
click at [1106, 337] on icon at bounding box center [1104, 338] width 5 height 5
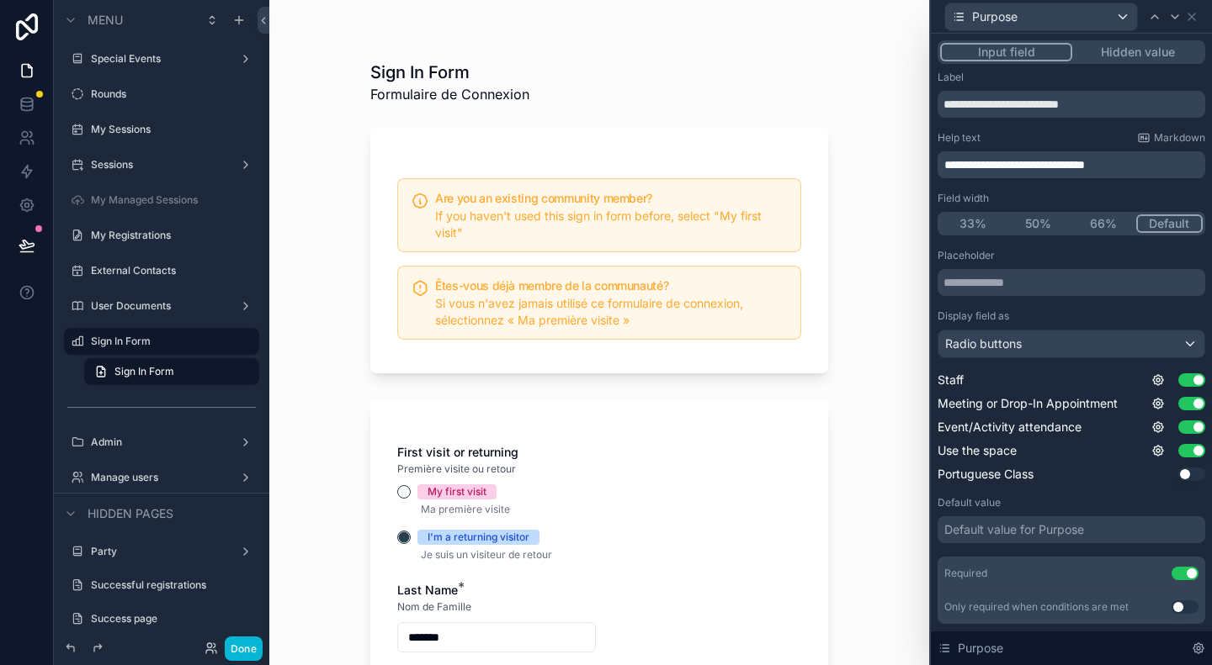
click at [333, 403] on div "Sign In Form Formulaire de Connexion Are you an existing community member? If y…" at bounding box center [599, 332] width 660 height 665
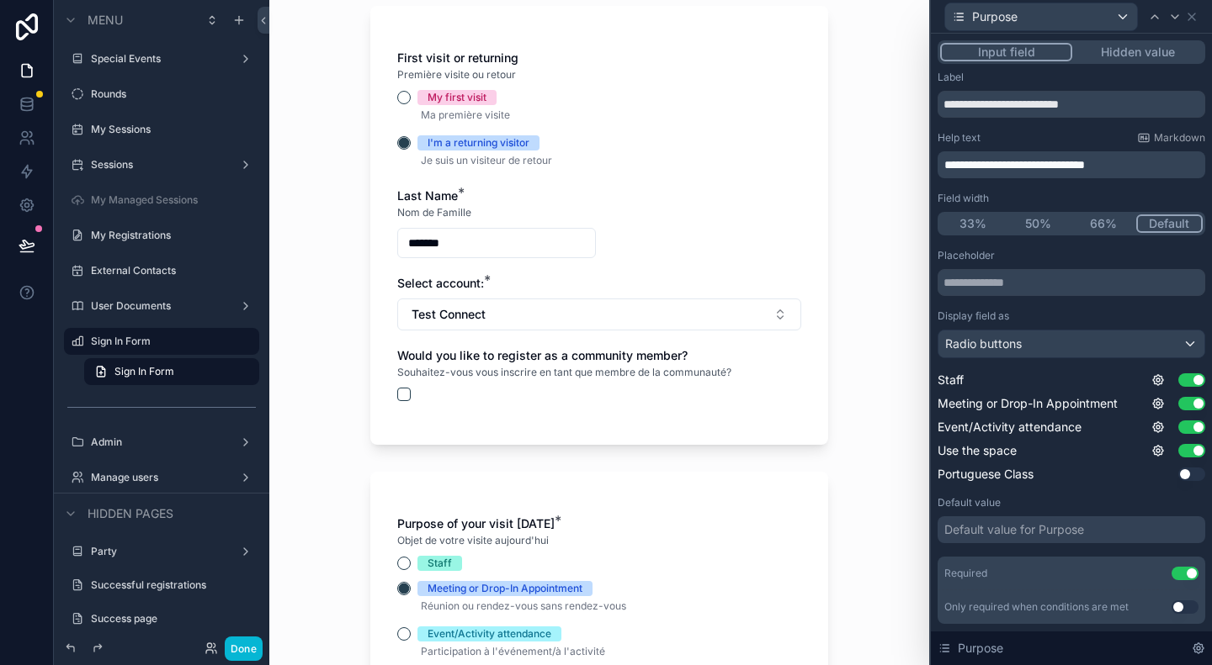
scroll to position [421, 0]
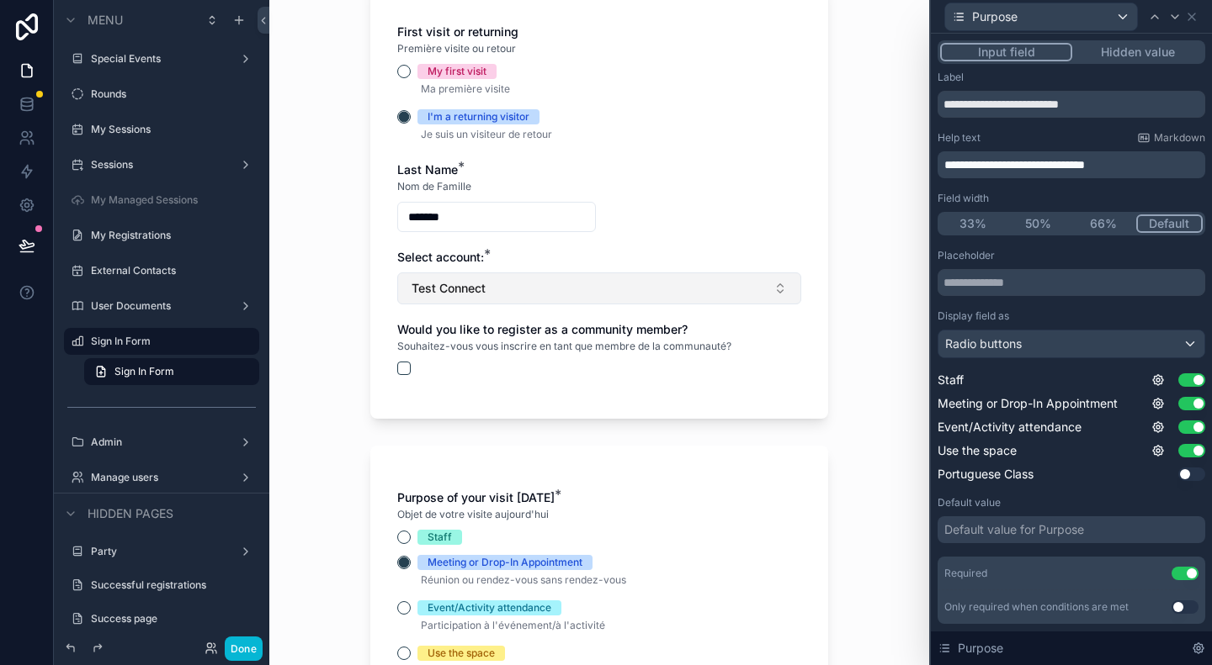
click at [480, 282] on button "Test Connect" at bounding box center [599, 289] width 404 height 32
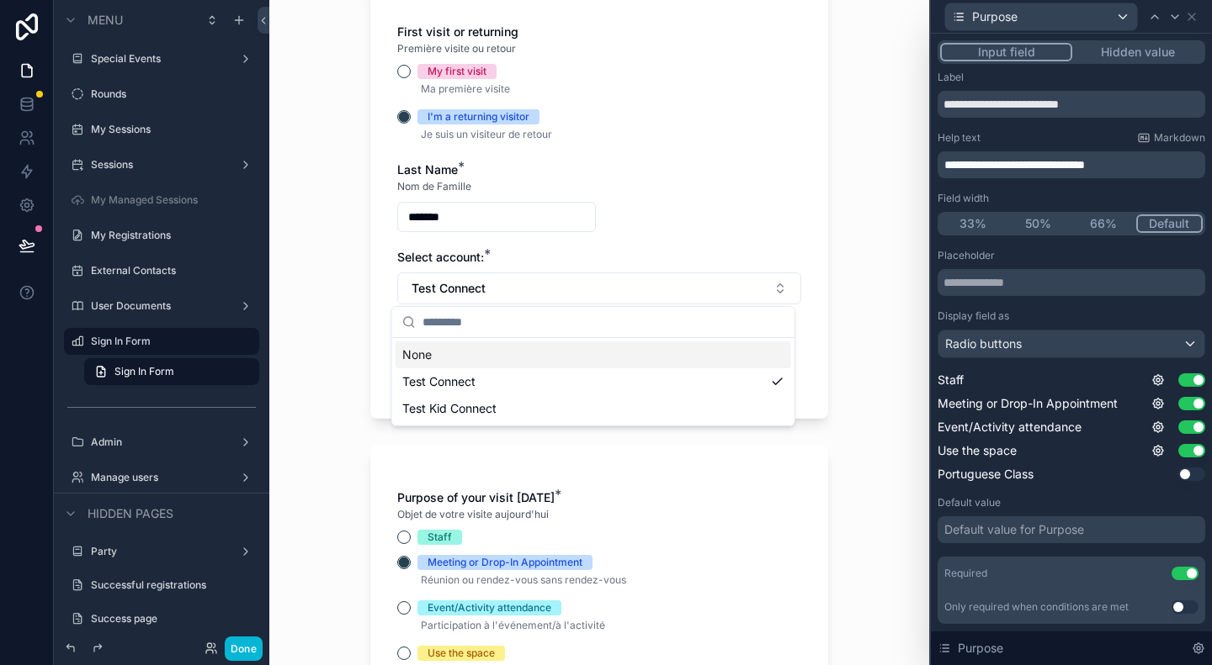
click at [860, 281] on div "Sign In Form Formulaire de Connexion Are you an existing community member? If y…" at bounding box center [599, 332] width 660 height 665
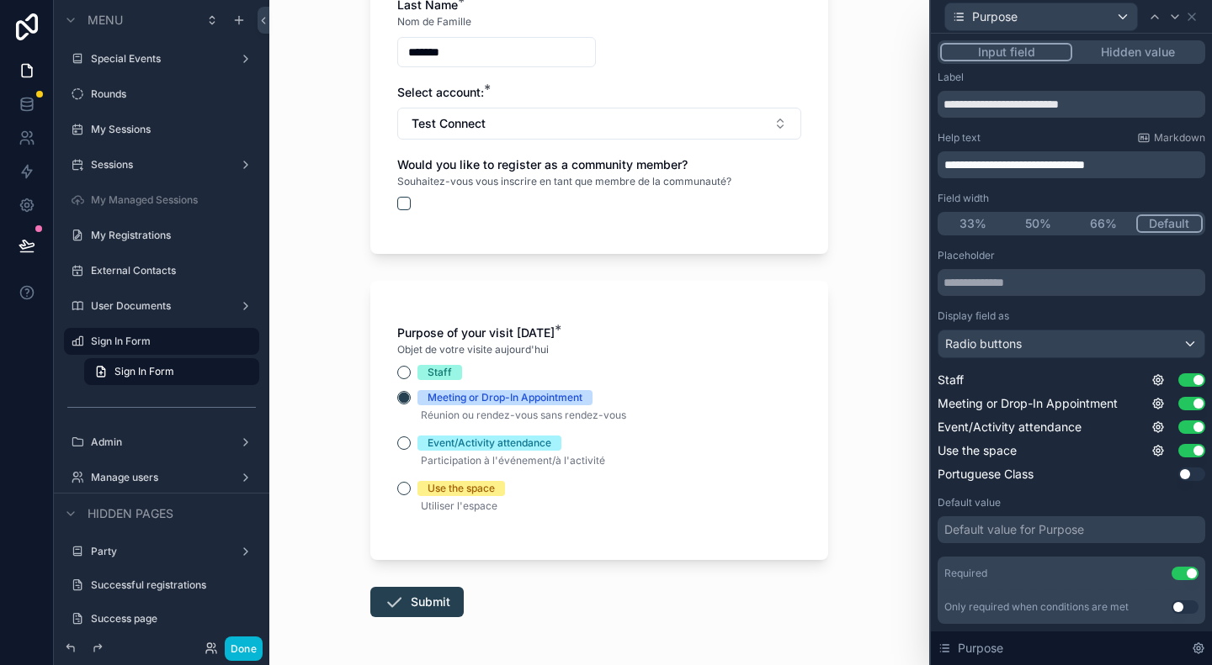
scroll to position [589, 0]
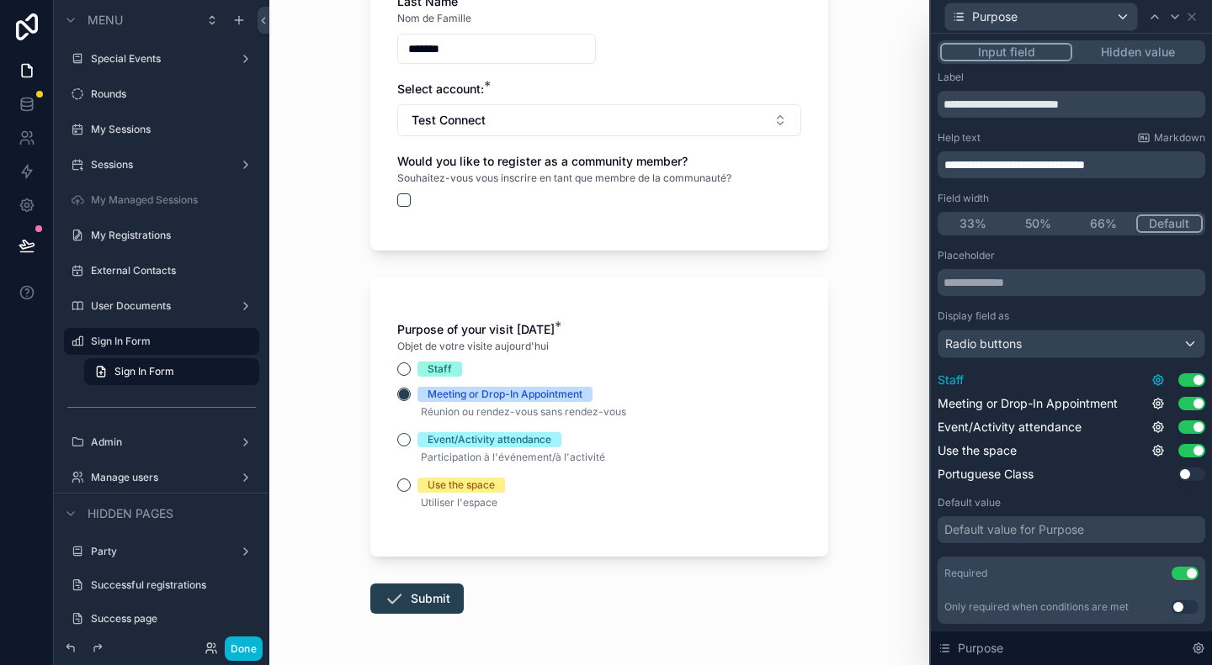
click at [1156, 379] on icon at bounding box center [1157, 380] width 3 height 3
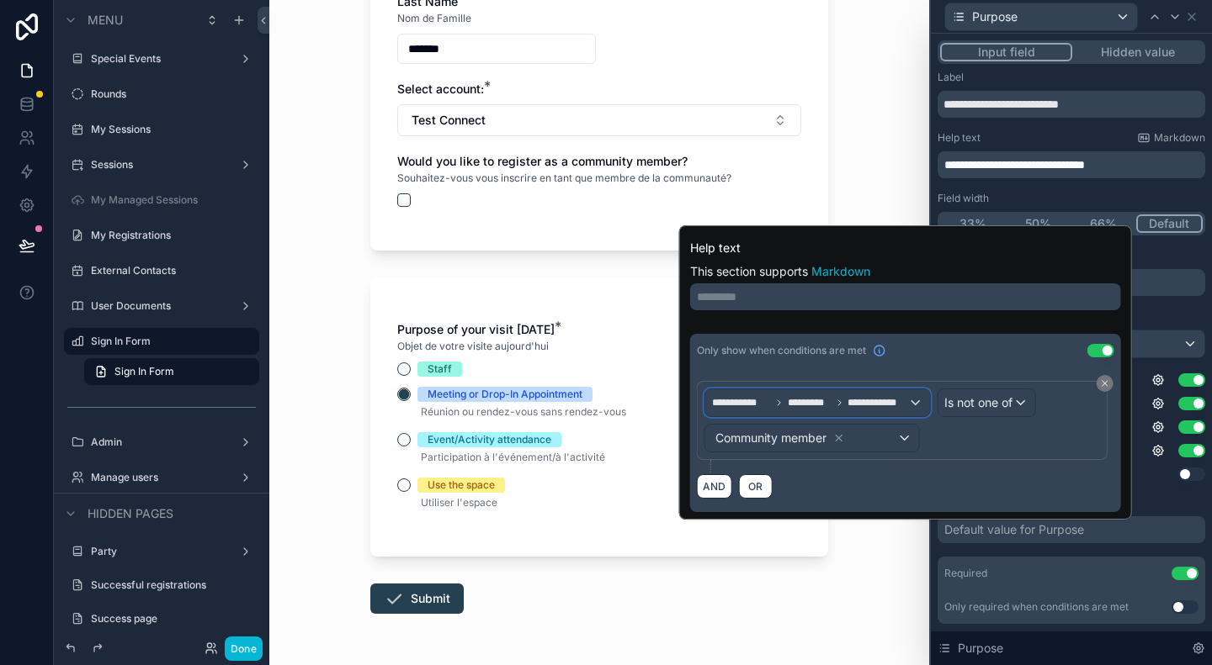
click at [750, 408] on span "**********" at bounding box center [741, 402] width 59 height 13
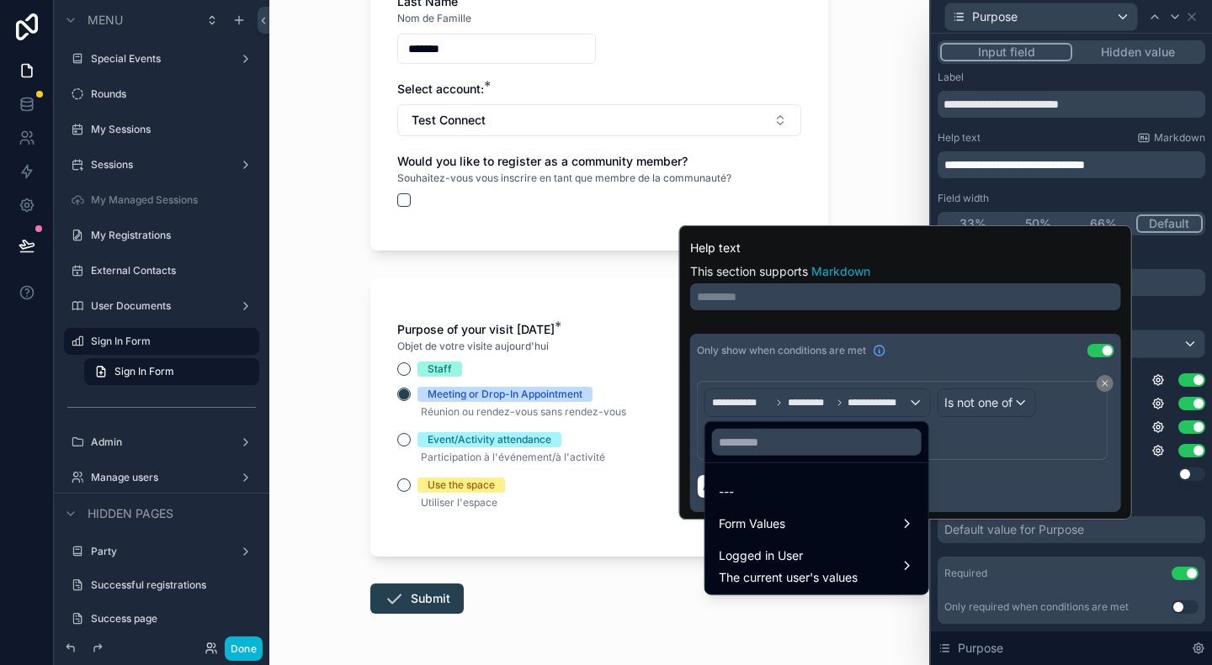
click at [1016, 459] on div at bounding box center [905, 372] width 453 height 294
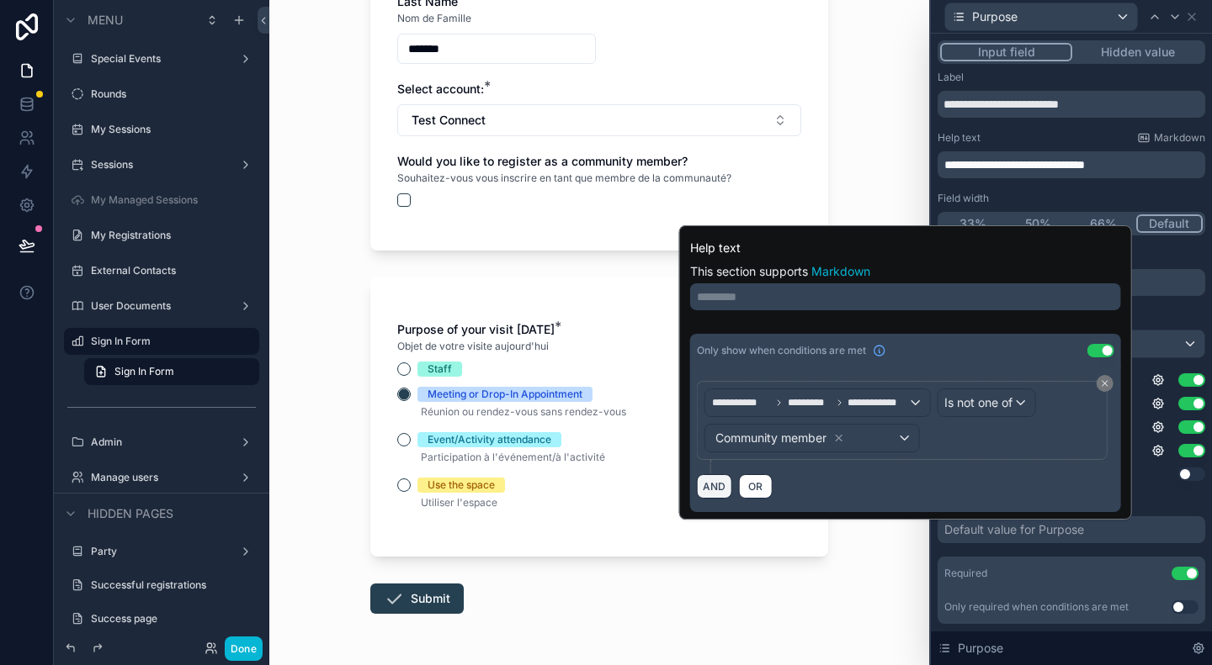
click at [707, 485] on button "AND" at bounding box center [714, 487] width 35 height 24
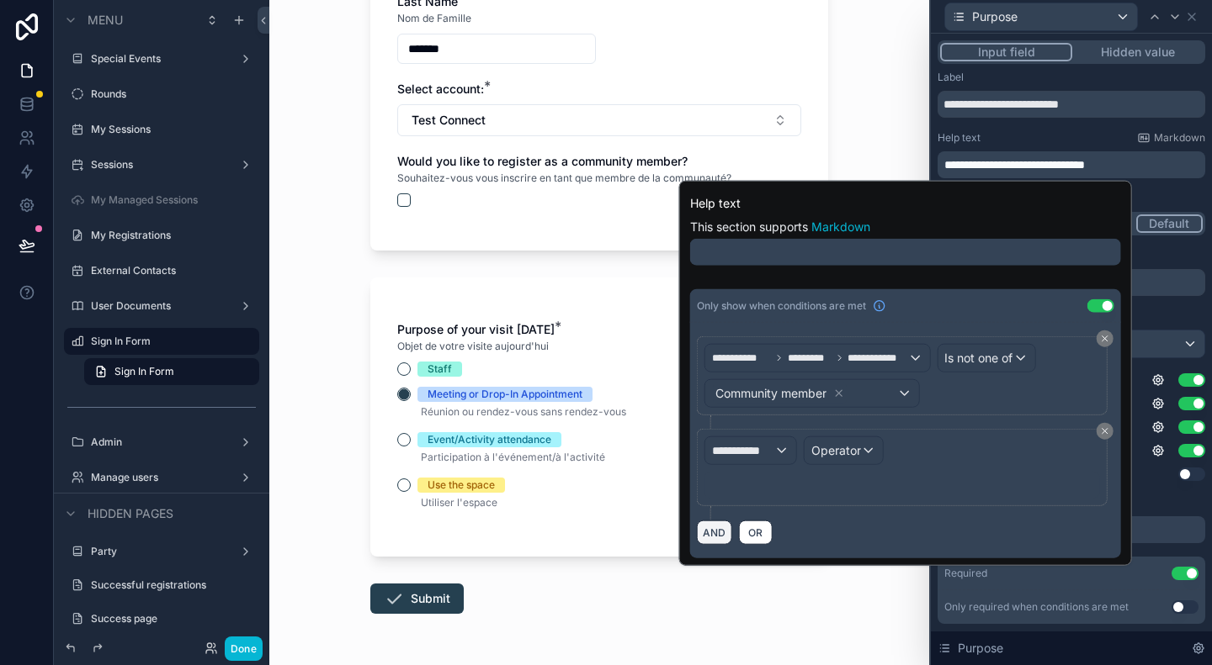
scroll to position [0, 0]
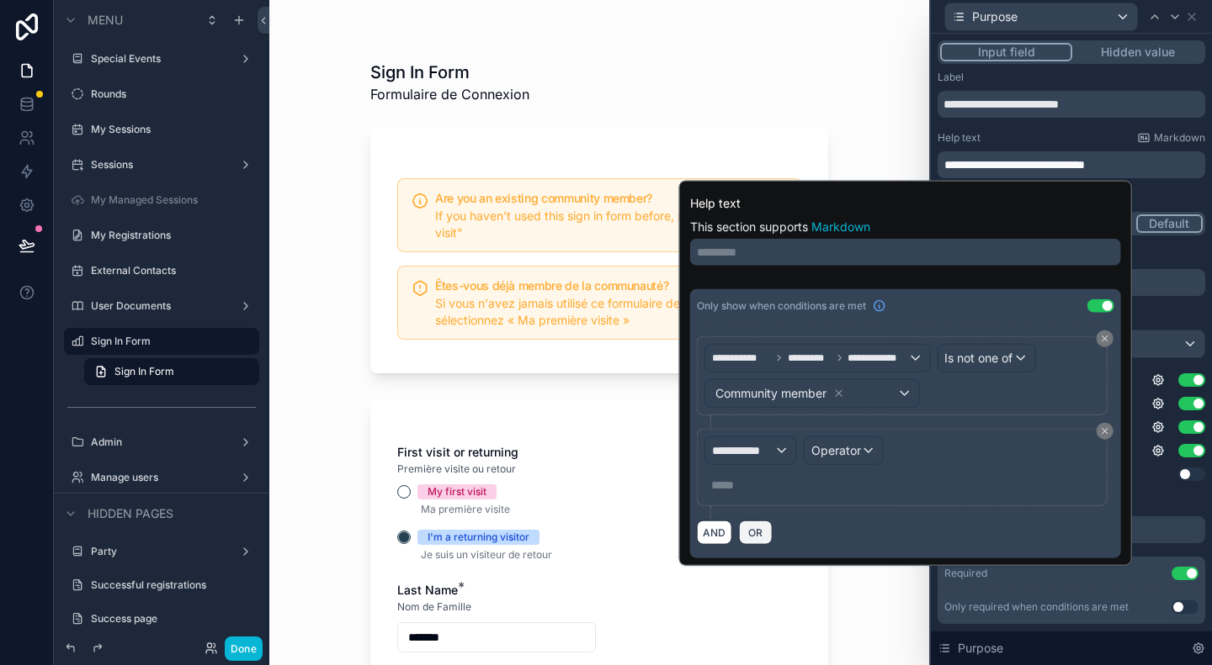
click at [762, 533] on span "OR" at bounding box center [756, 533] width 22 height 13
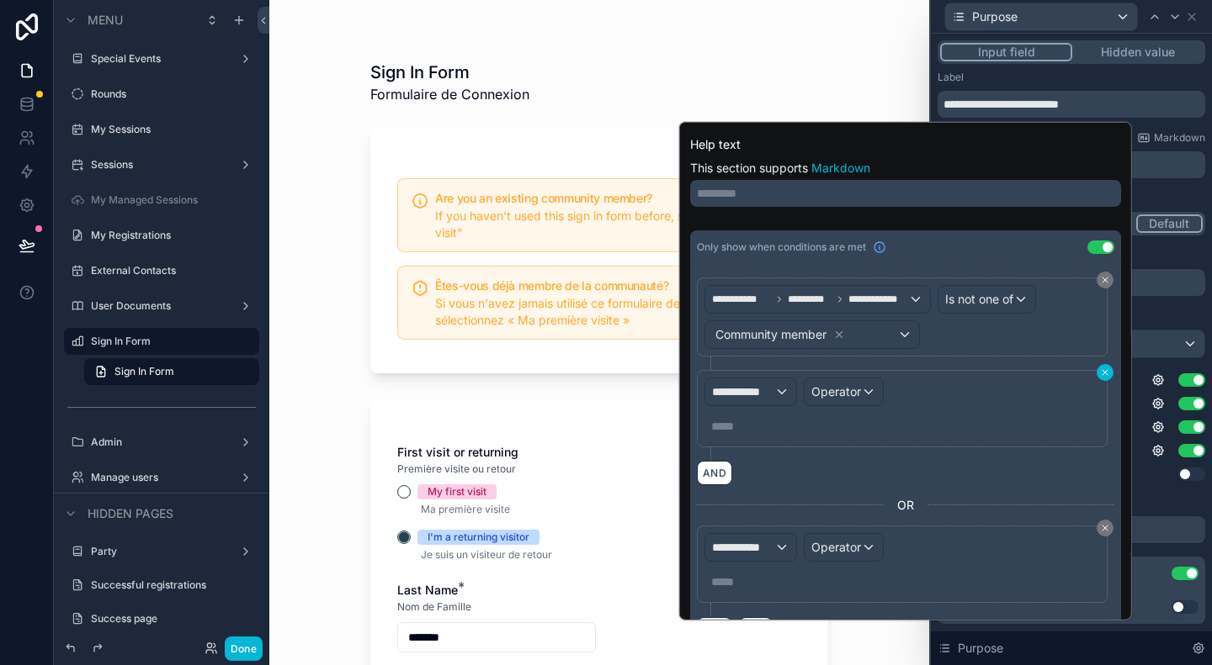
click at [1100, 368] on icon at bounding box center [1105, 373] width 10 height 10
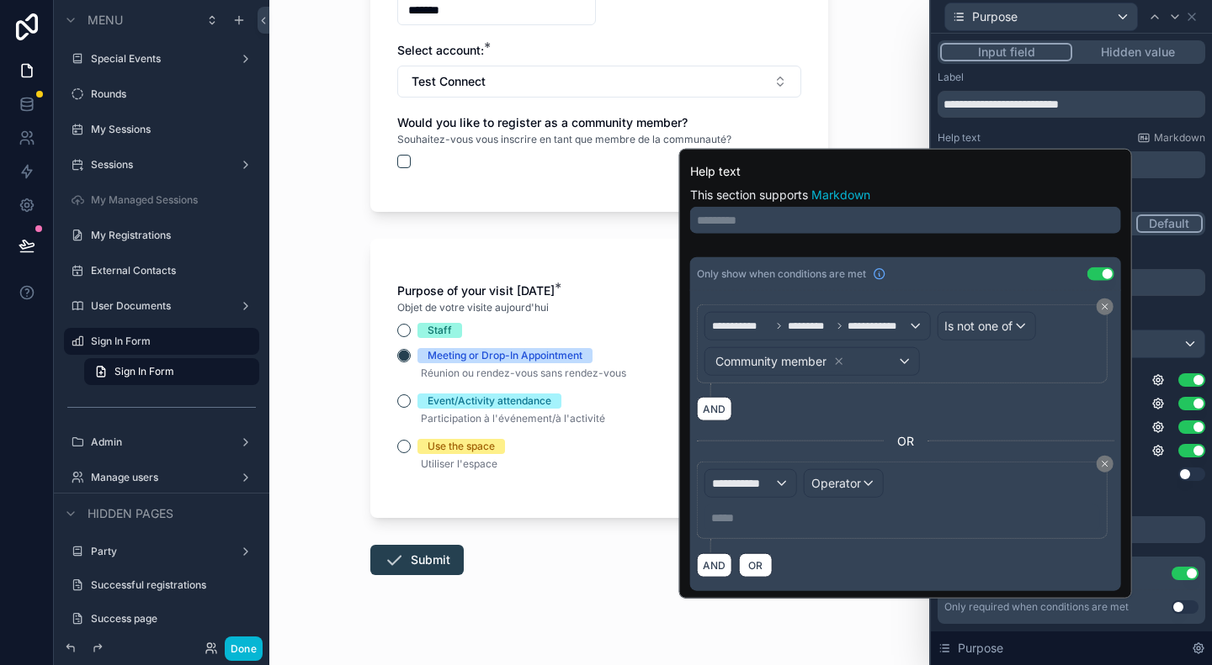
scroll to position [643, 0]
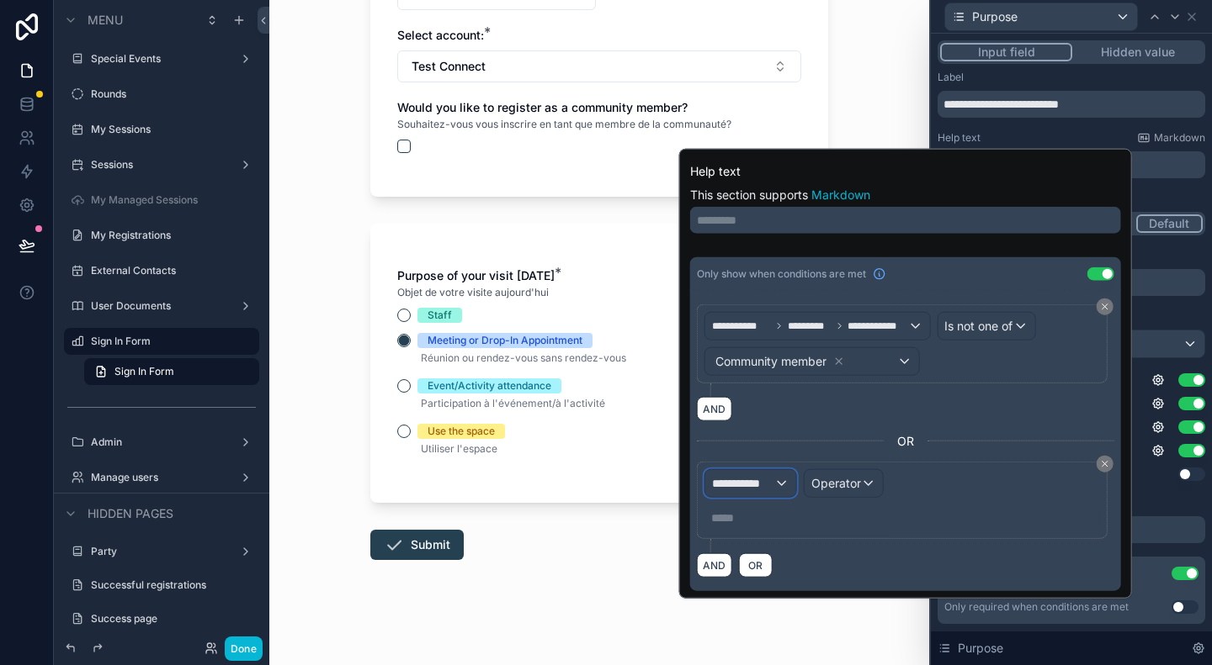
click at [753, 478] on span "**********" at bounding box center [743, 483] width 62 height 17
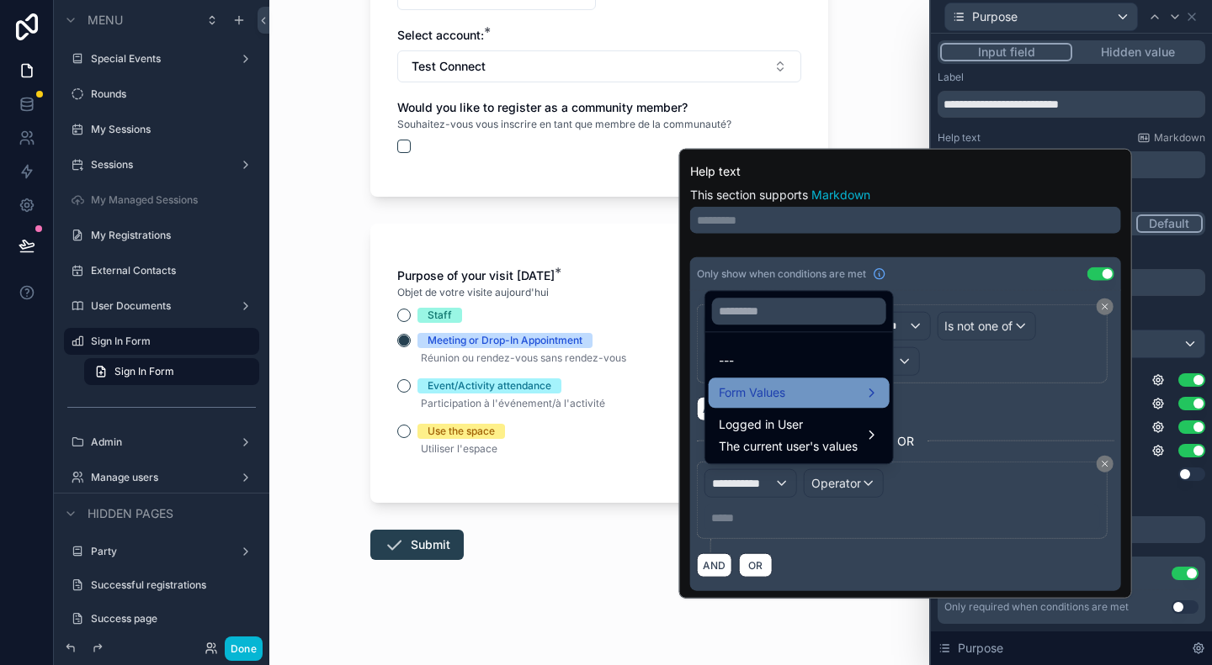
click at [784, 400] on span "Form Values" at bounding box center [751, 393] width 66 height 20
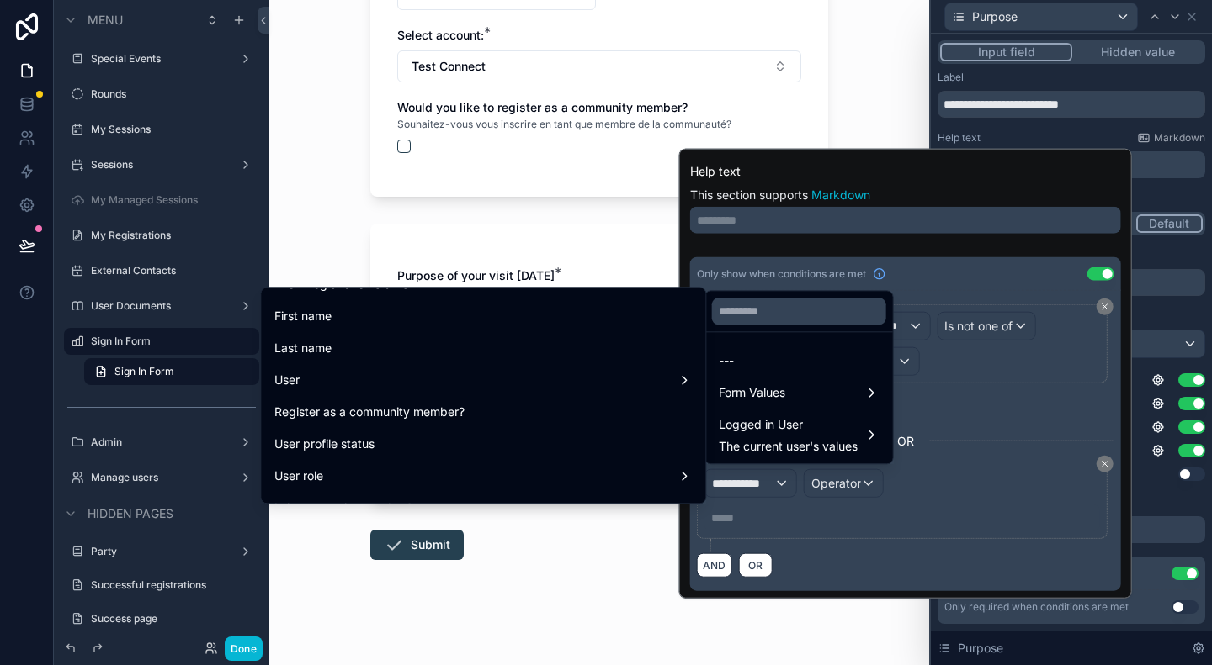
scroll to position [337, 0]
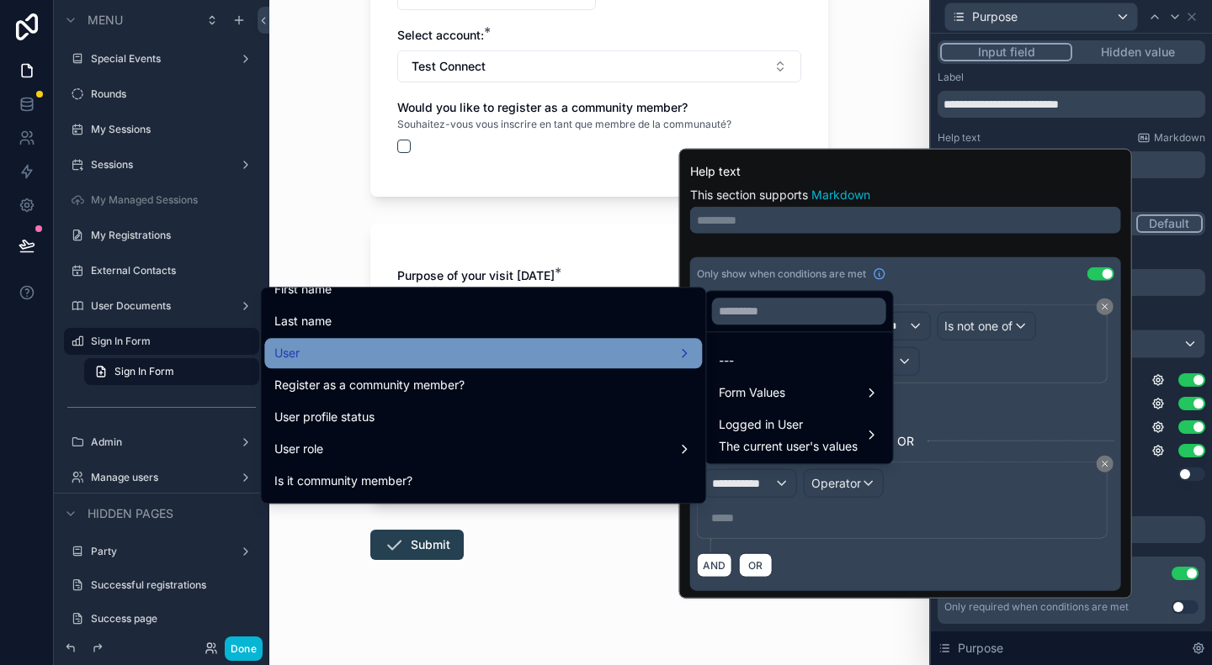
click at [490, 361] on div "User" at bounding box center [482, 353] width 417 height 20
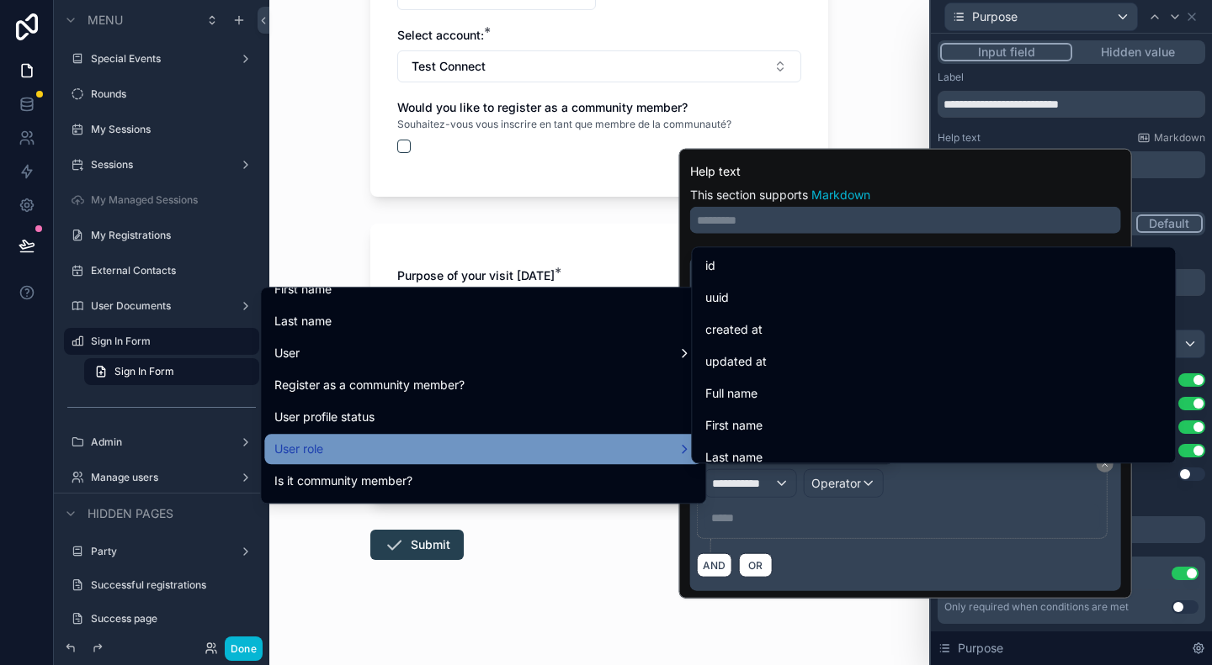
click at [501, 446] on div "User role" at bounding box center [482, 449] width 417 height 20
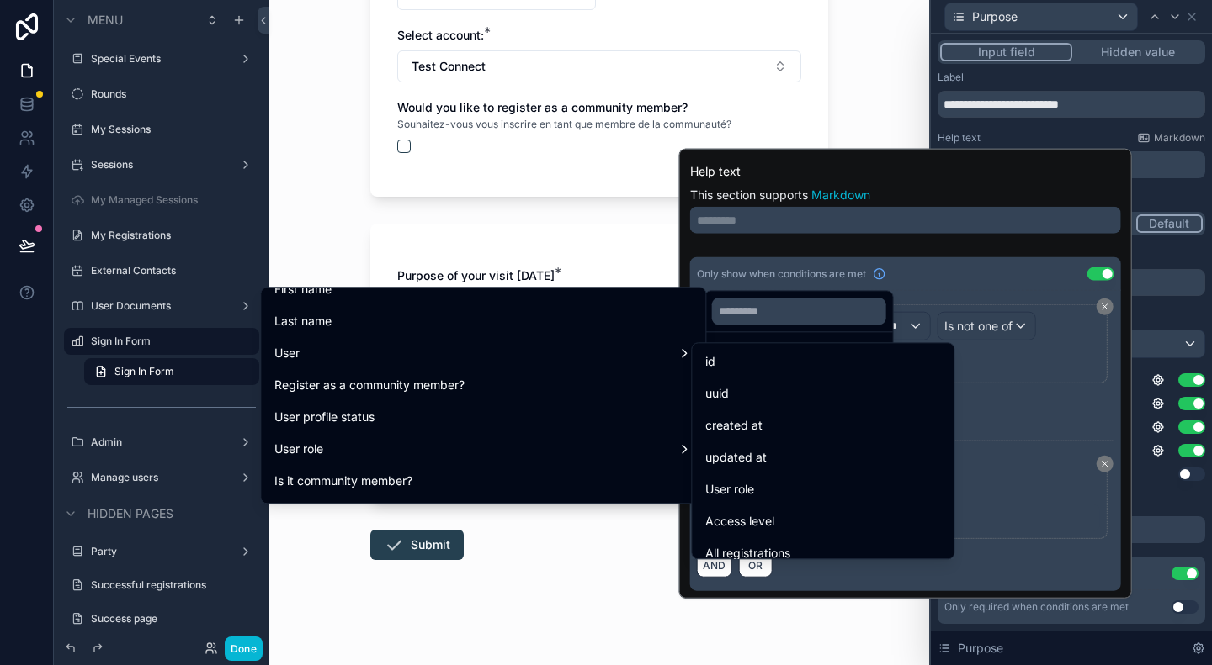
click at [1041, 401] on div at bounding box center [905, 374] width 453 height 450
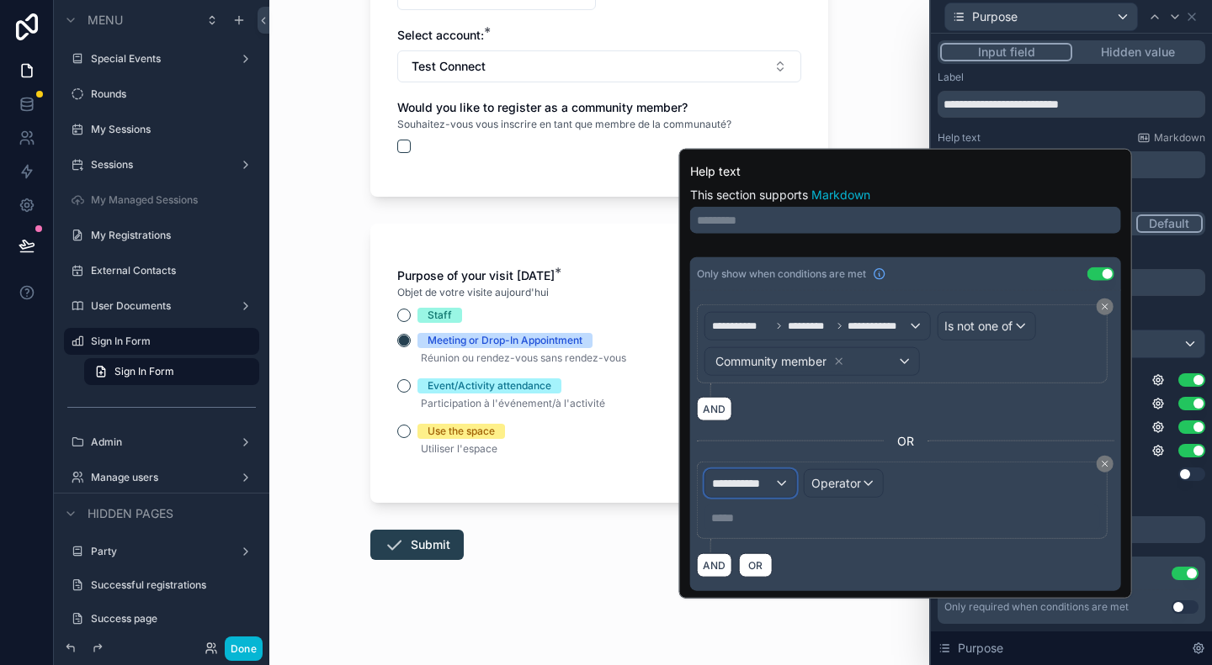
click at [747, 479] on span "**********" at bounding box center [743, 483] width 62 height 17
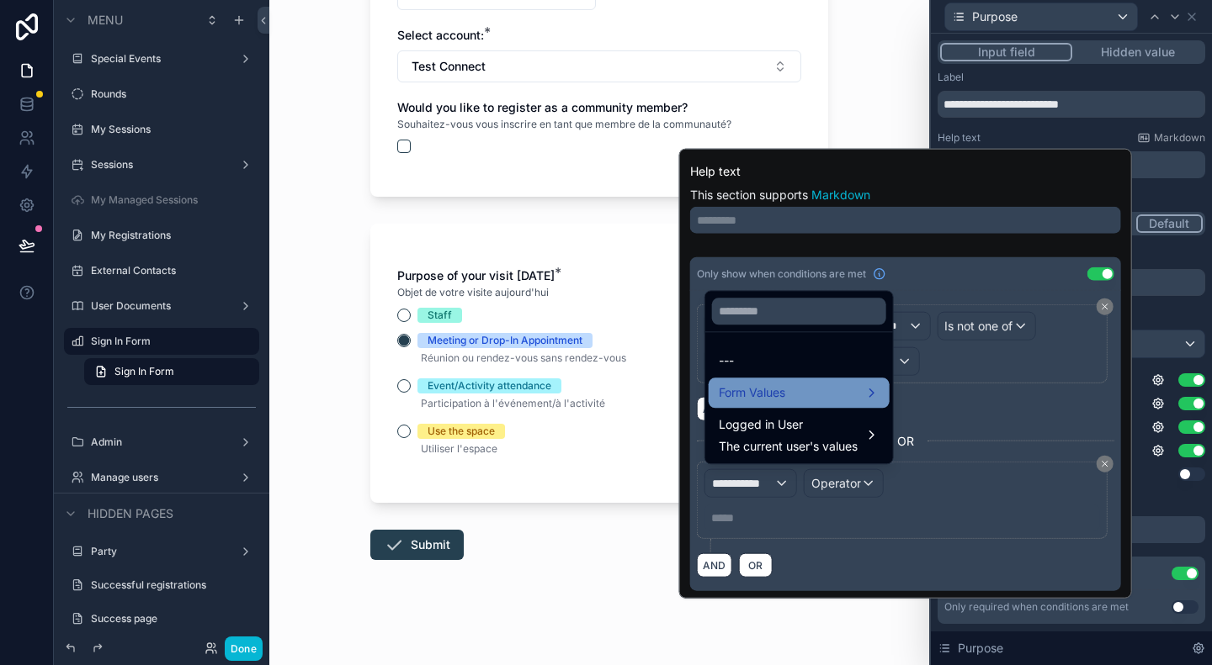
click at [774, 394] on span "Form Values" at bounding box center [751, 393] width 66 height 20
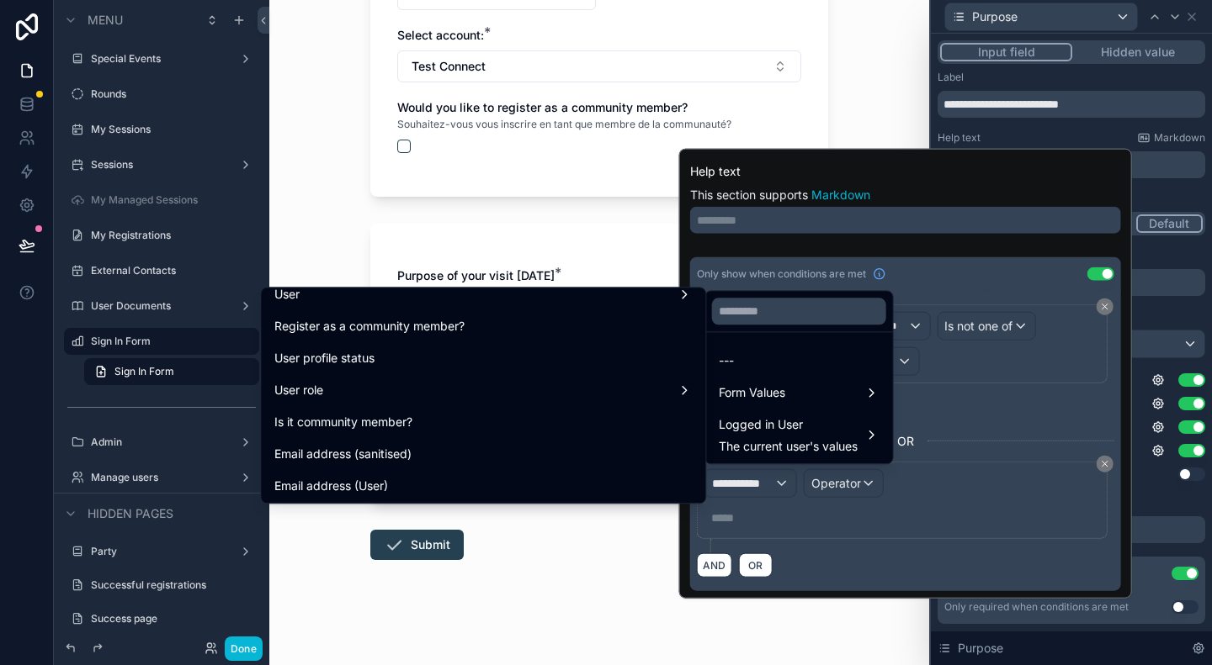
scroll to position [421, 0]
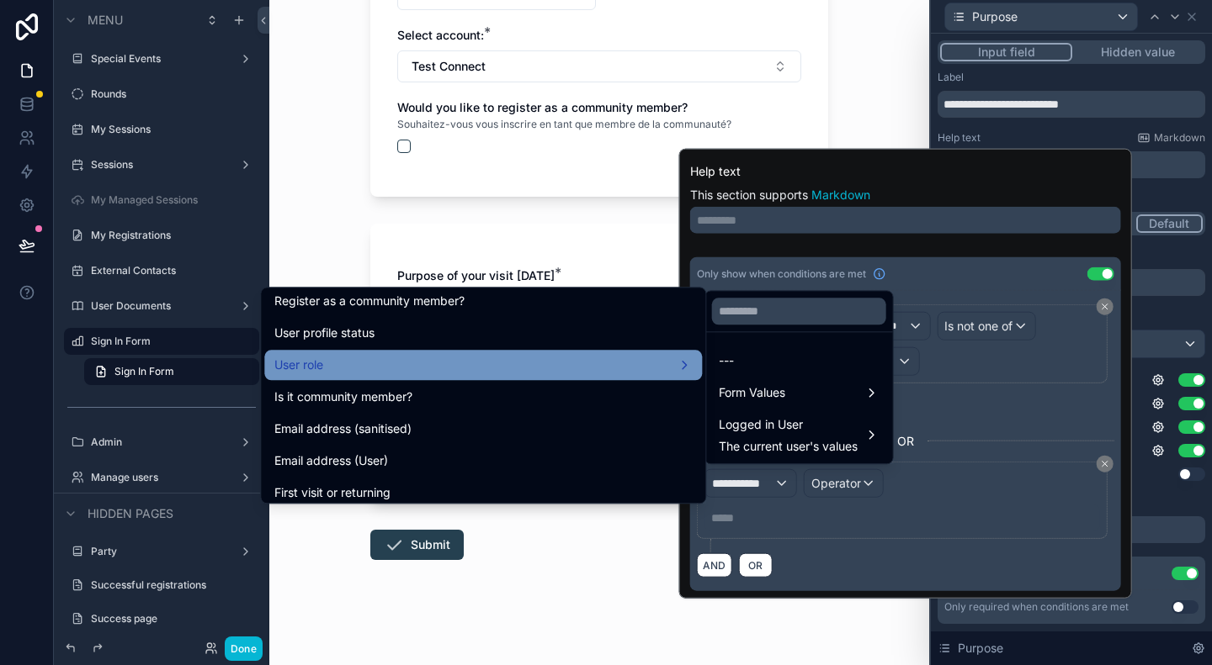
click at [606, 369] on div "User role" at bounding box center [482, 365] width 417 height 20
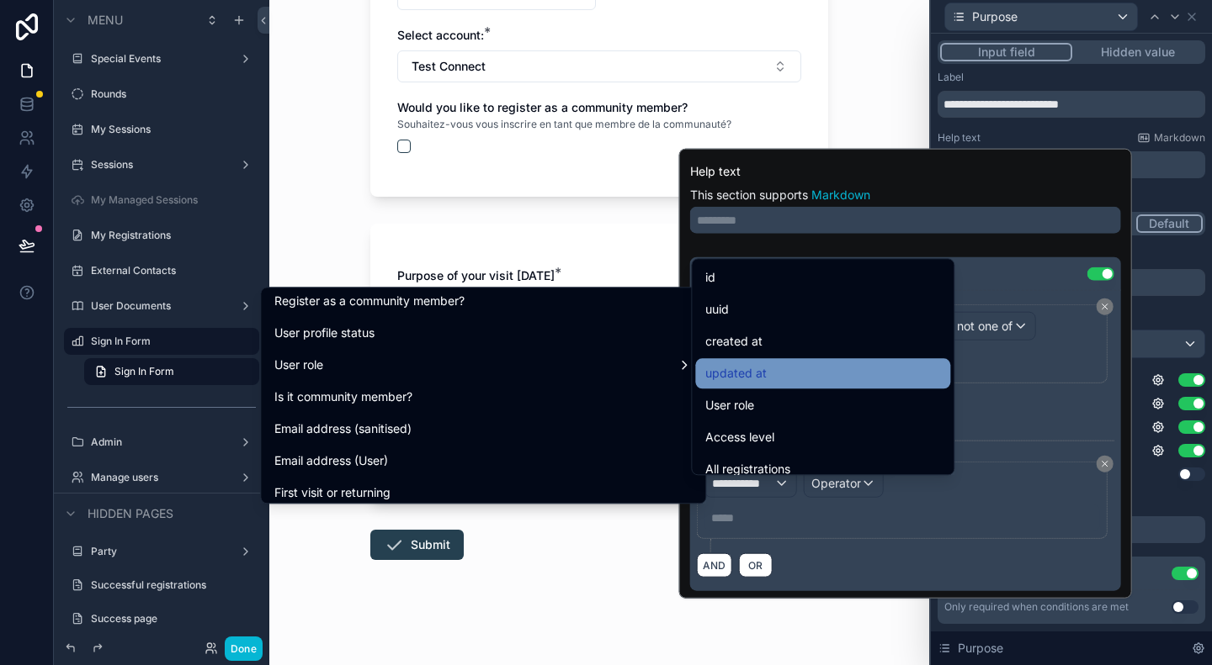
scroll to position [84, 0]
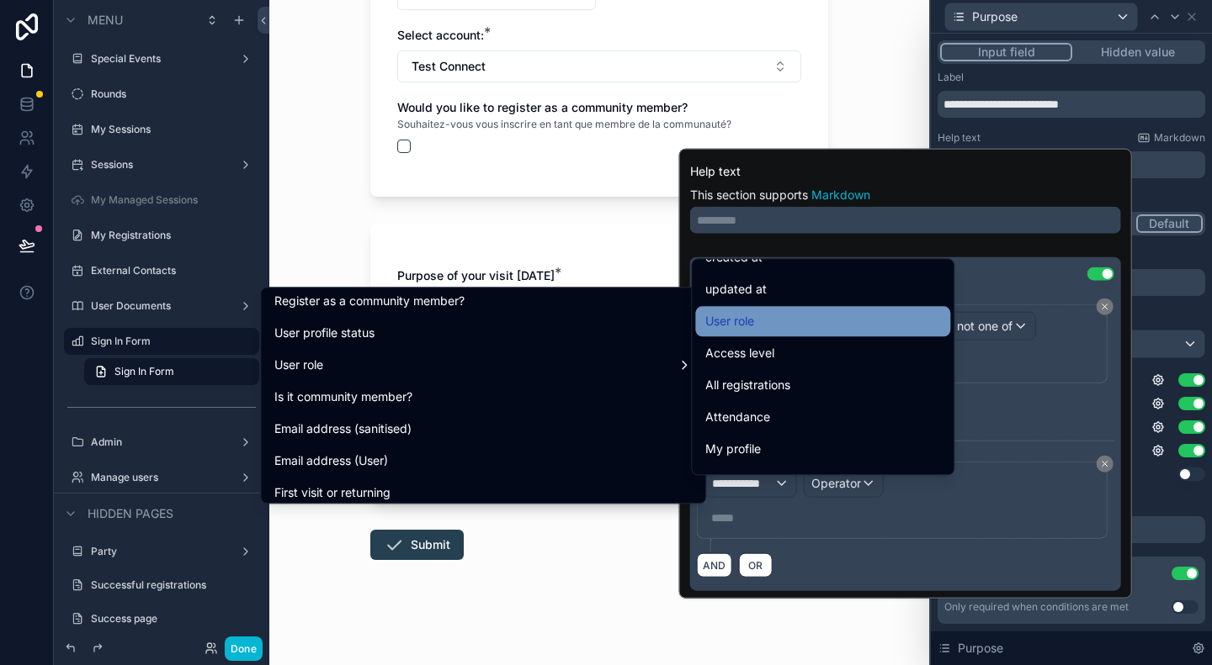
click at [798, 336] on div "User role" at bounding box center [822, 321] width 255 height 30
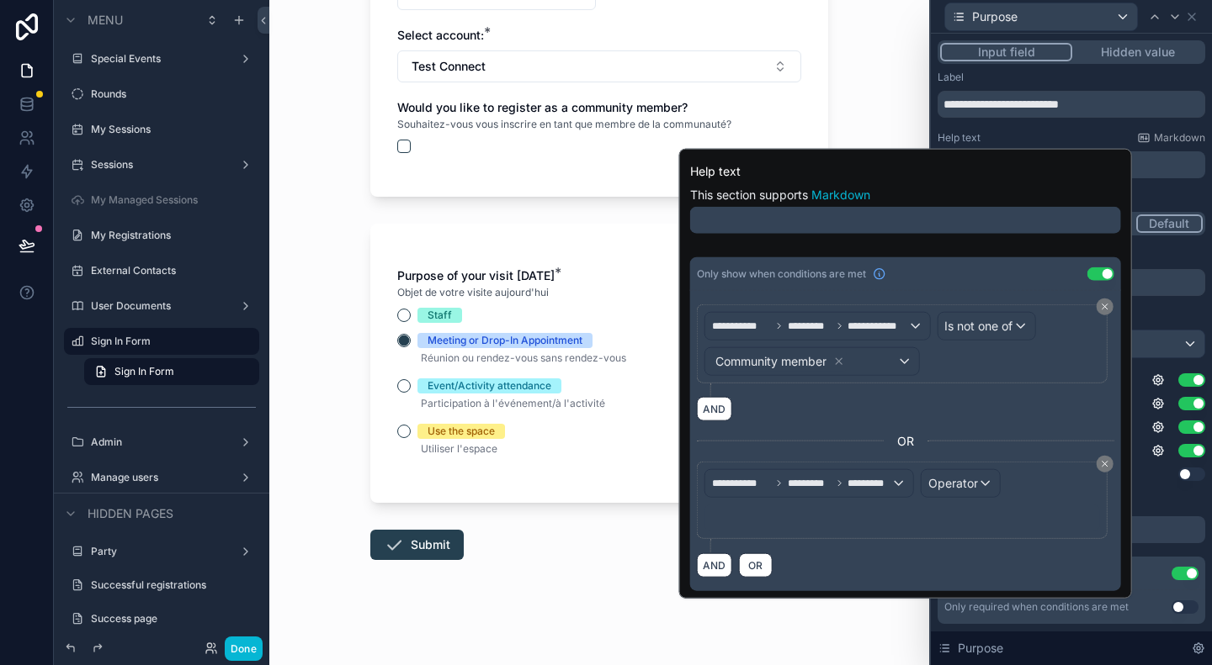
scroll to position [0, 0]
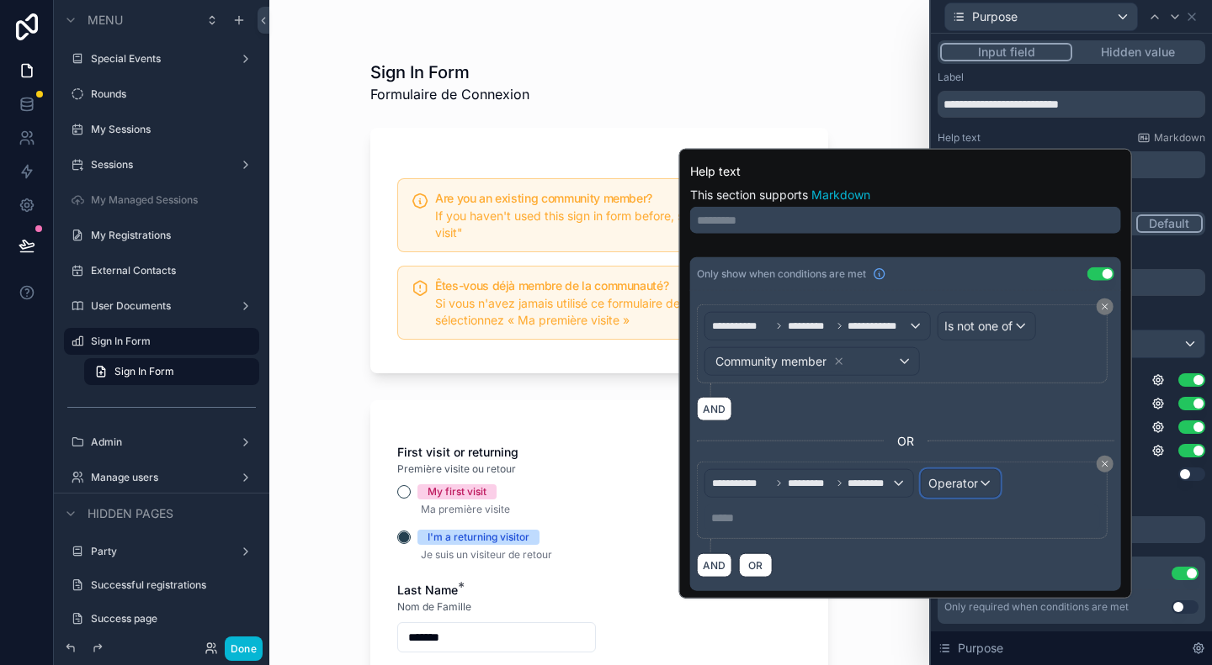
click at [984, 494] on button "Operator" at bounding box center [960, 483] width 80 height 29
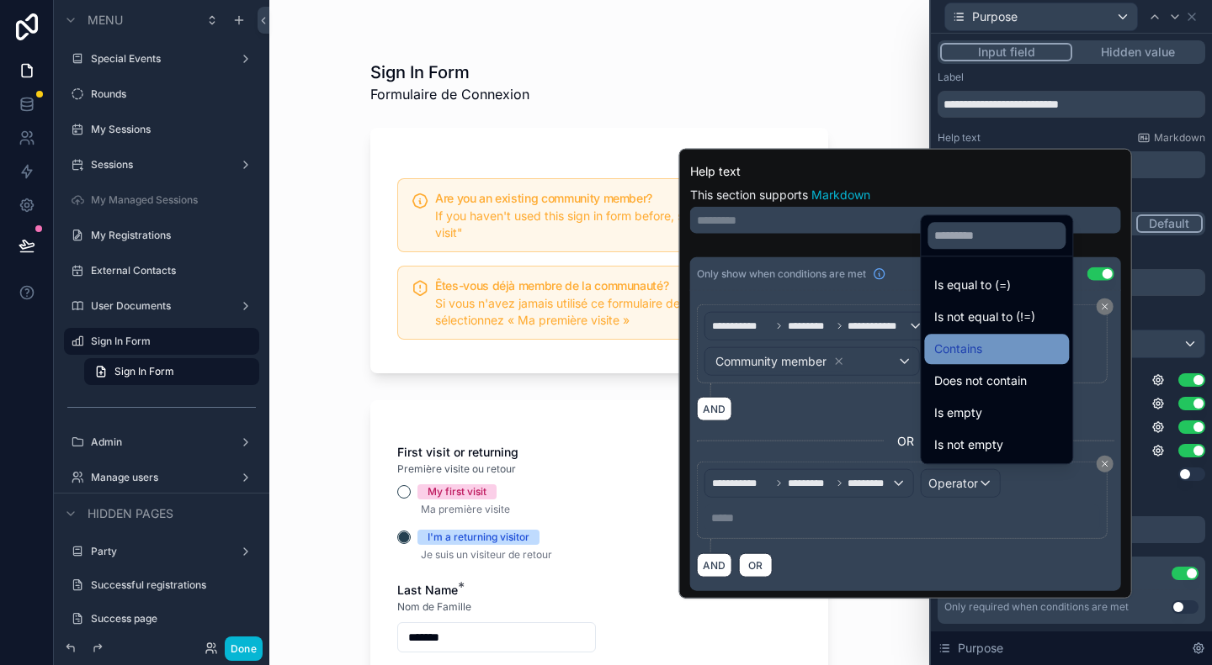
click at [993, 353] on div "Contains" at bounding box center [996, 349] width 125 height 20
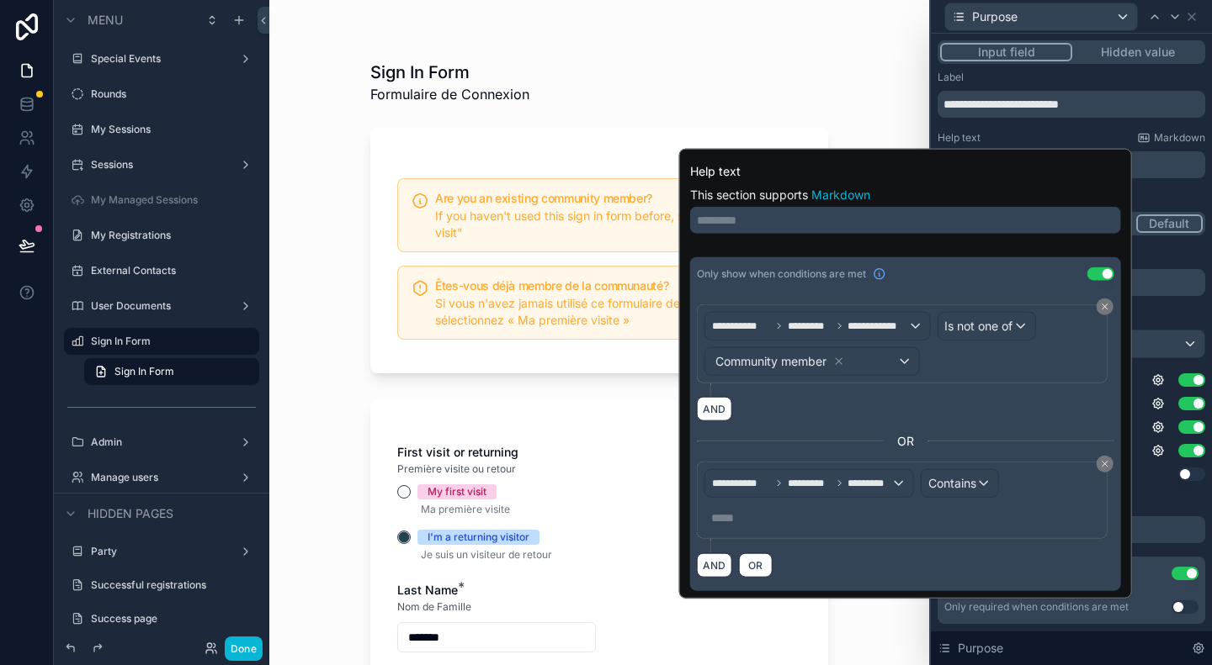
click at [933, 510] on p "***** ﻿" at bounding box center [903, 518] width 385 height 17
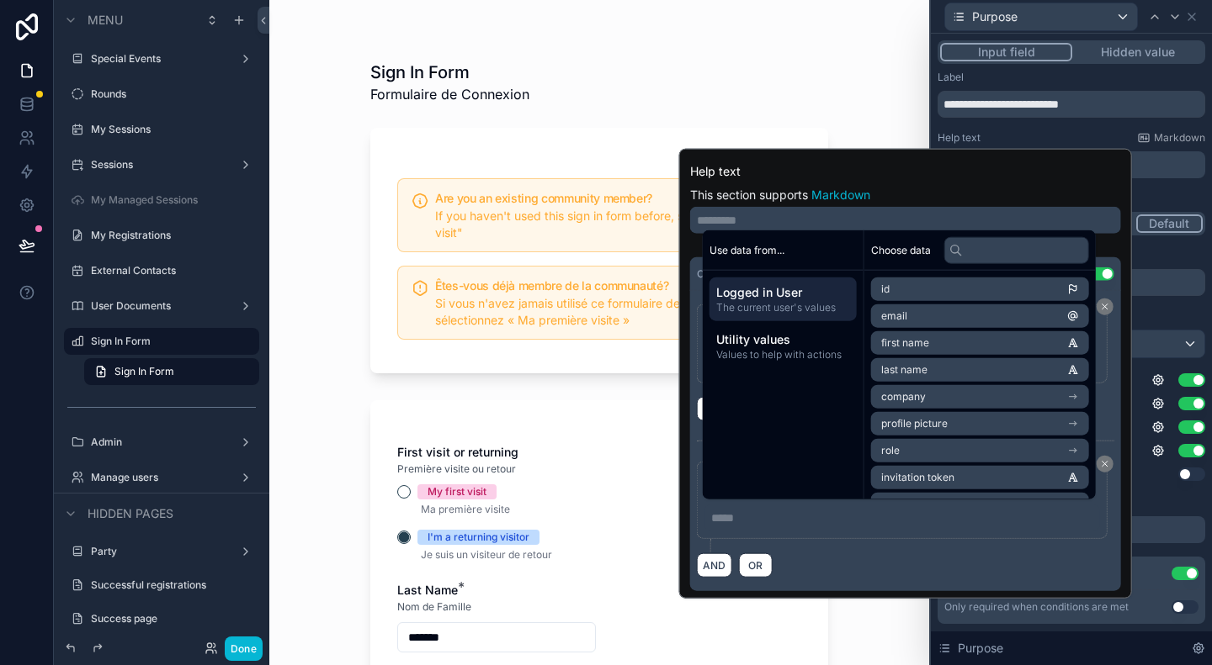
click at [933, 510] on p "***** ﻿" at bounding box center [903, 518] width 385 height 17
click at [999, 522] on p "***** ﻿" at bounding box center [903, 518] width 385 height 17
click at [1022, 556] on div "AND OR" at bounding box center [905, 565] width 417 height 25
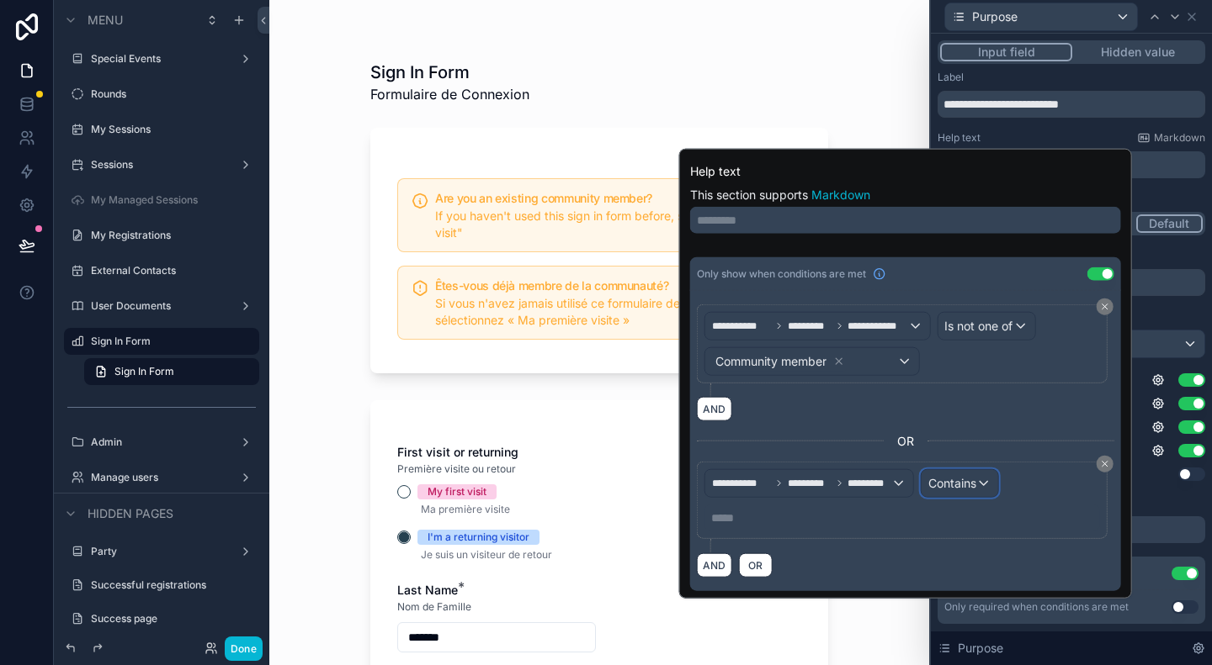
click at [968, 485] on span "Contains" at bounding box center [952, 483] width 48 height 17
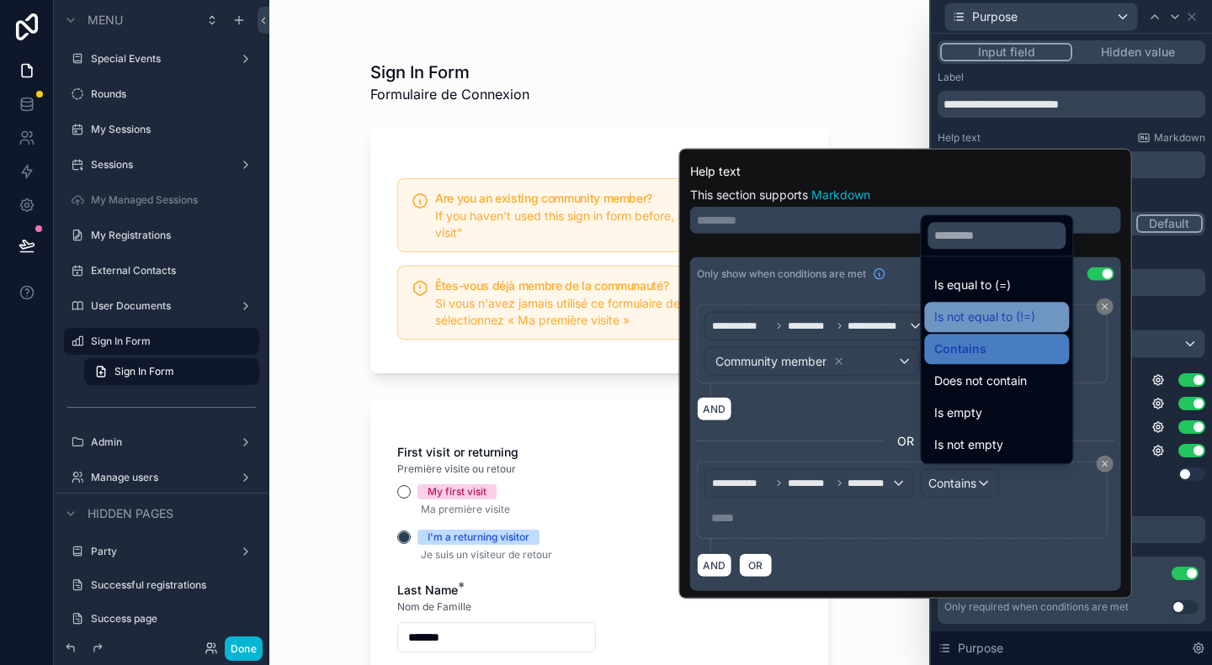
click at [1006, 311] on span "Is not equal to (!=)" at bounding box center [984, 317] width 101 height 20
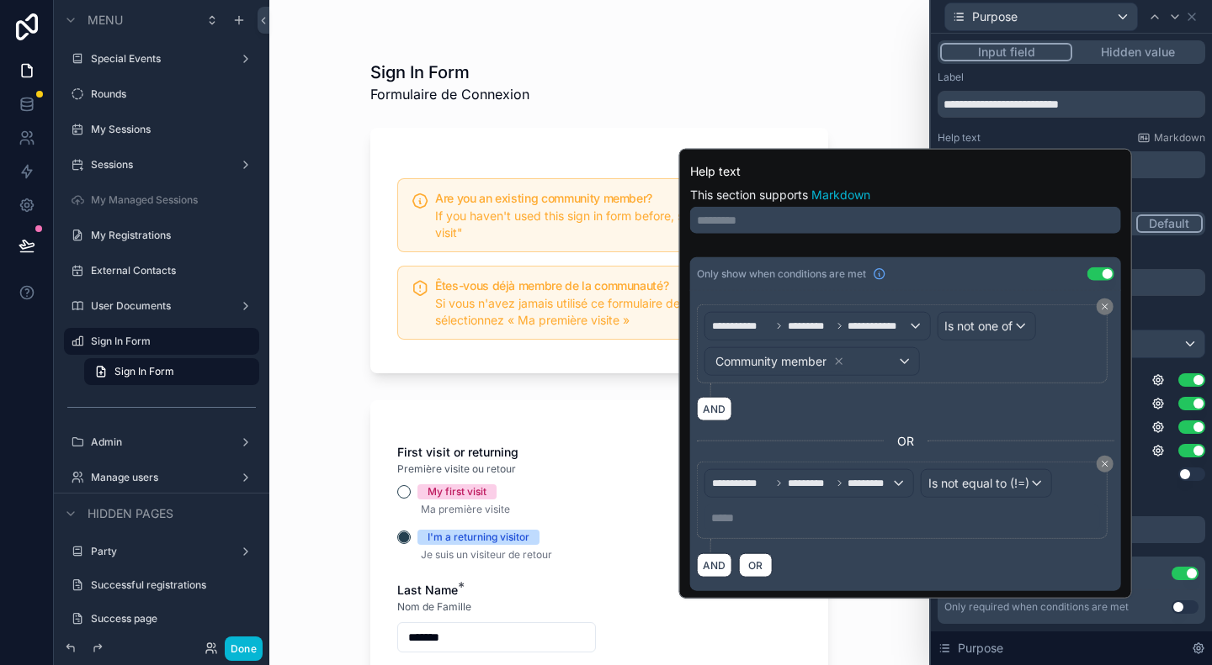
click at [820, 511] on p "***** ﻿" at bounding box center [903, 518] width 385 height 17
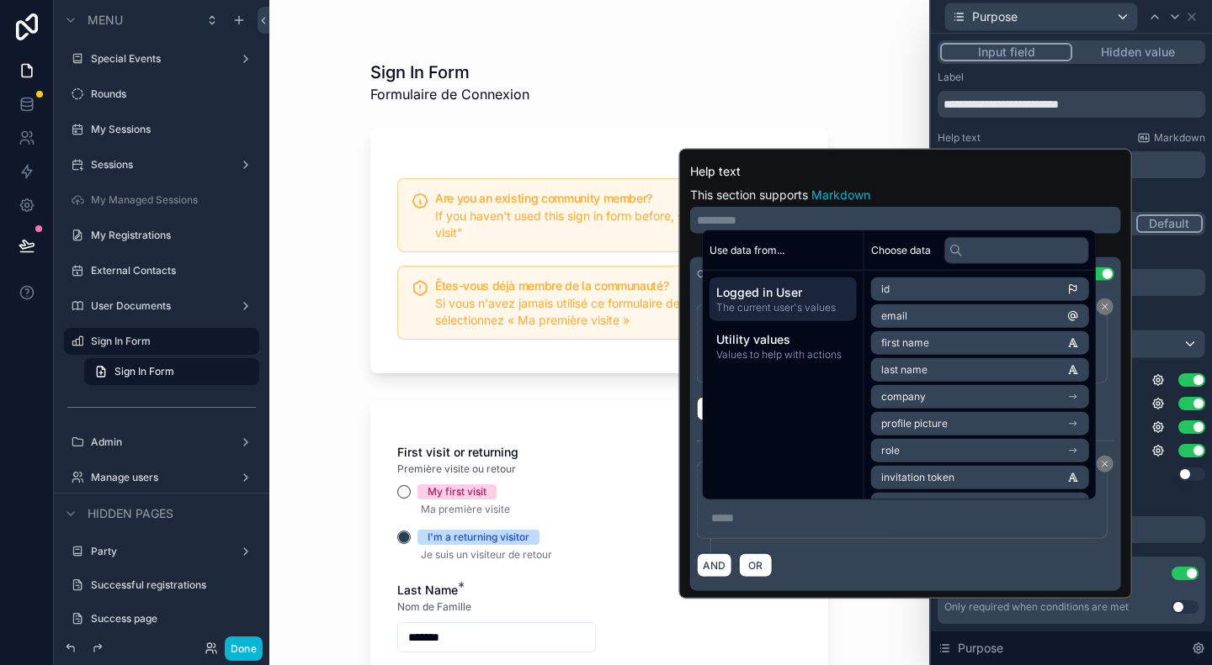
click at [897, 538] on div "**********" at bounding box center [905, 507] width 417 height 91
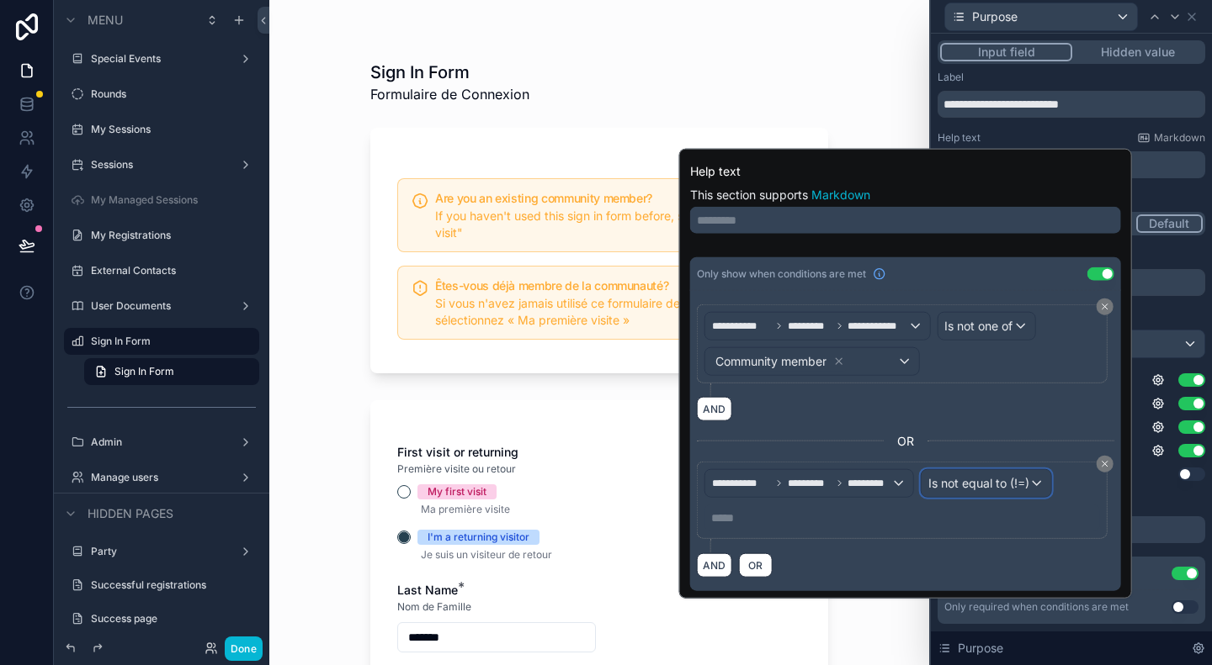
click at [957, 487] on span "Is not equal to (!=)" at bounding box center [978, 483] width 101 height 17
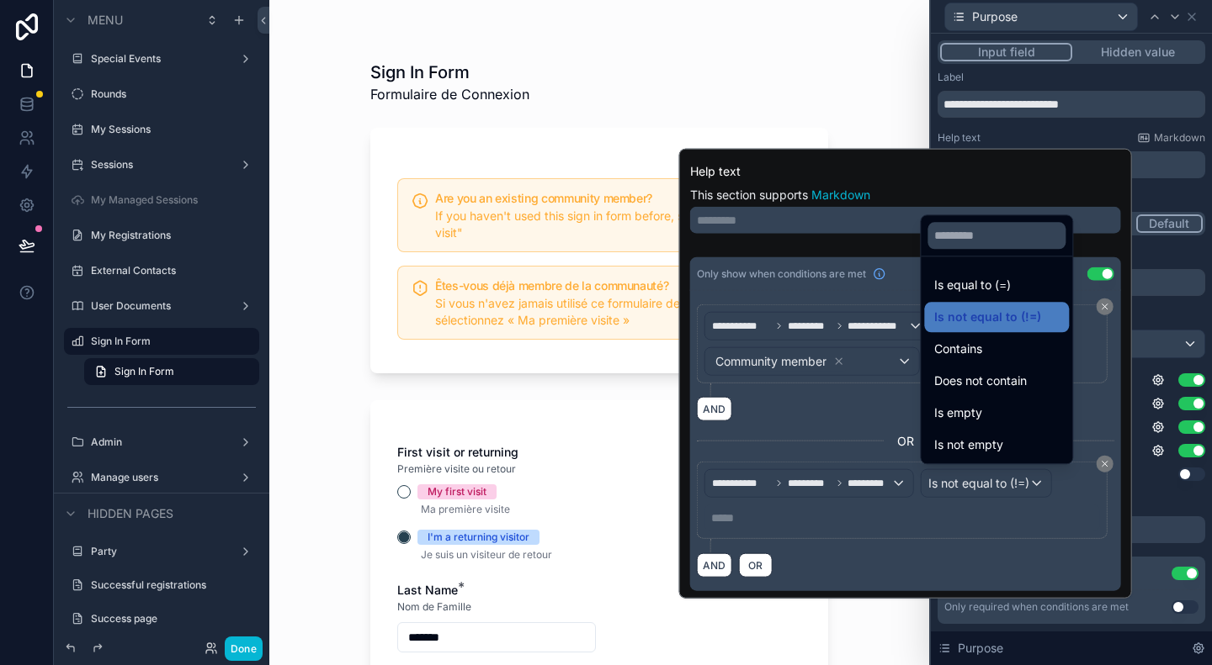
click at [910, 550] on div at bounding box center [905, 374] width 453 height 450
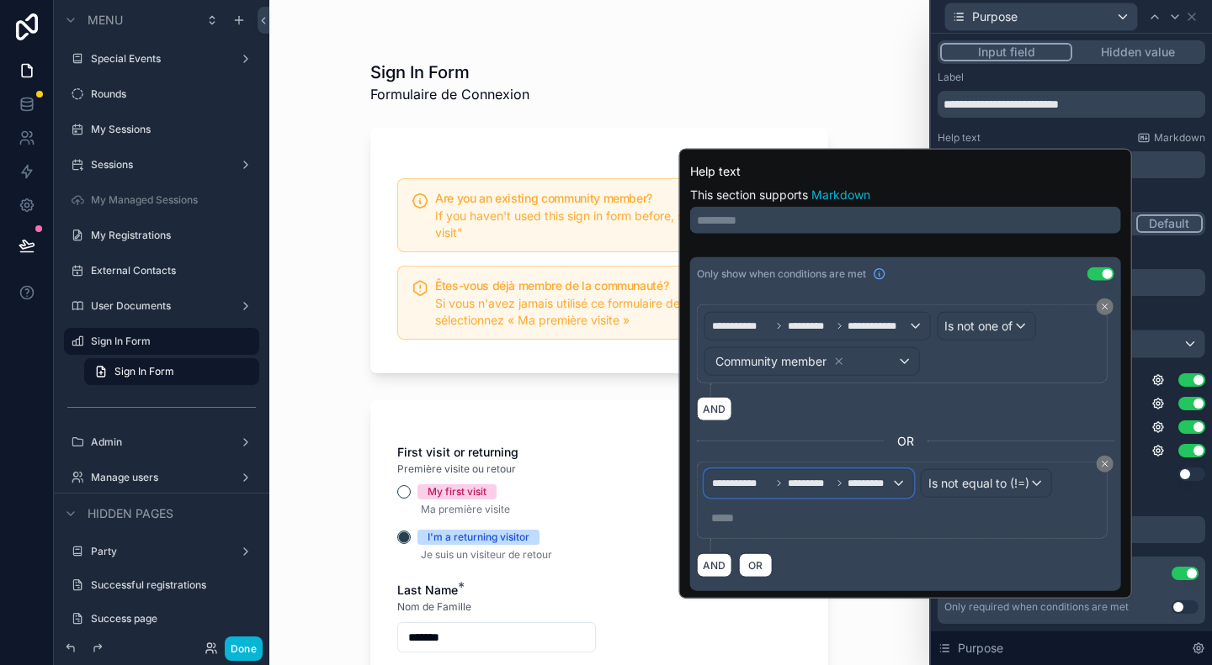
click at [893, 480] on div "**********" at bounding box center [809, 483] width 208 height 27
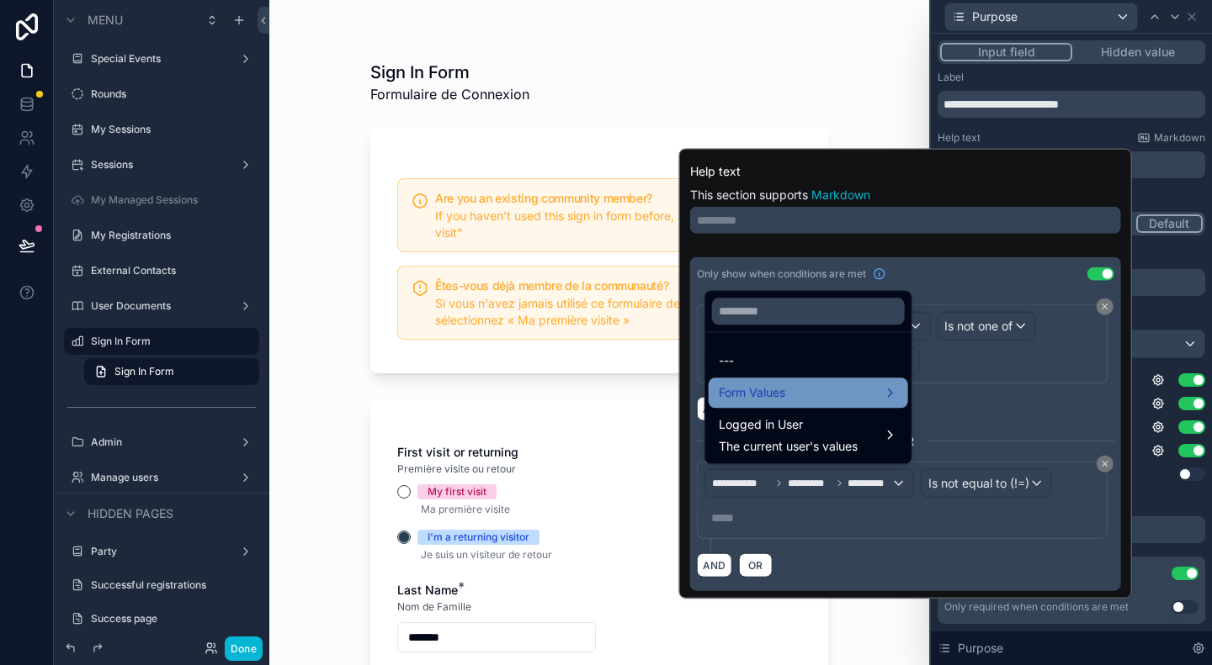
click at [872, 388] on div "Form Values" at bounding box center [807, 393] width 179 height 20
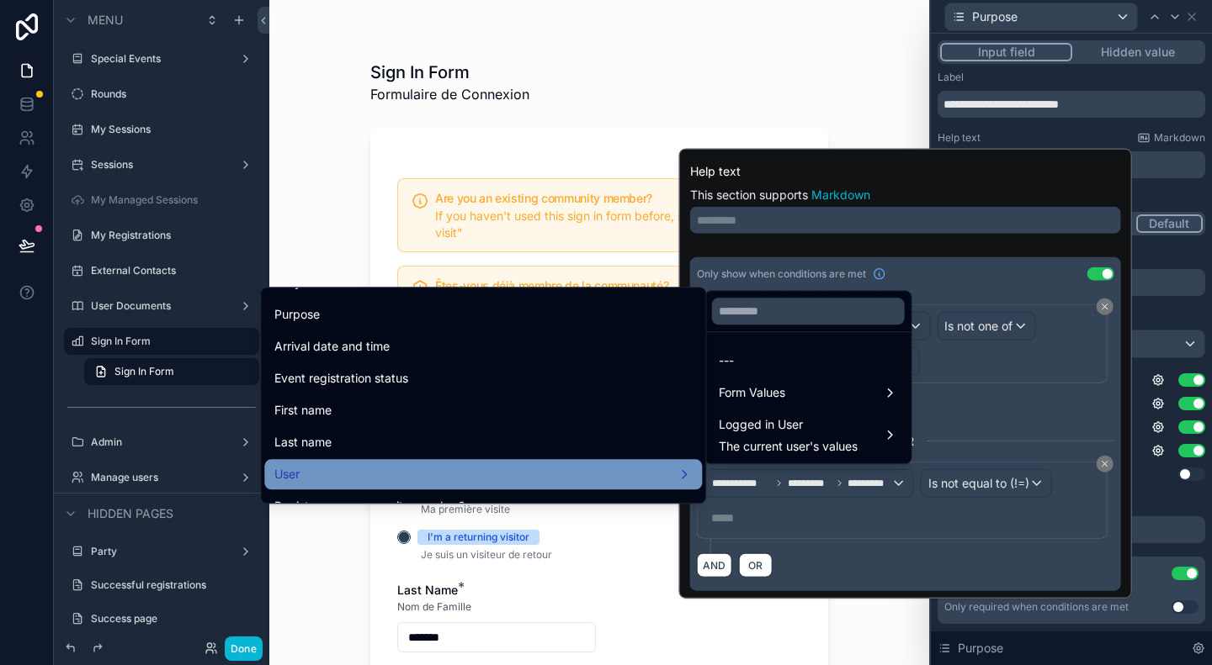
scroll to position [252, 0]
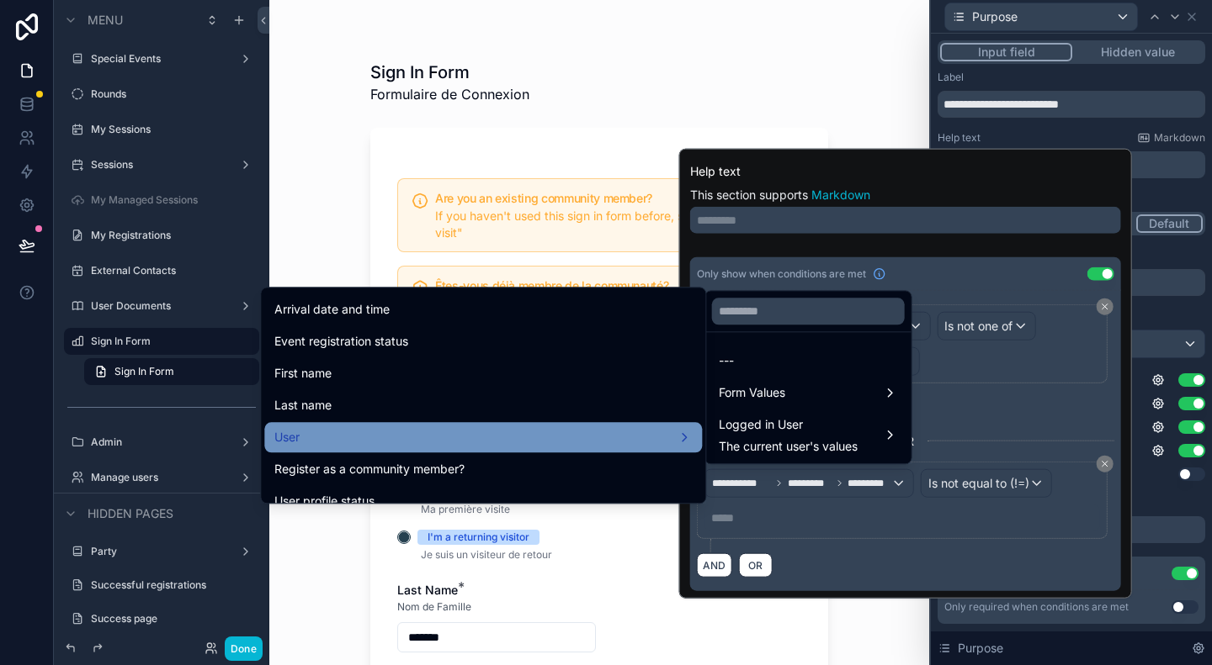
click at [442, 435] on div "User" at bounding box center [482, 437] width 417 height 20
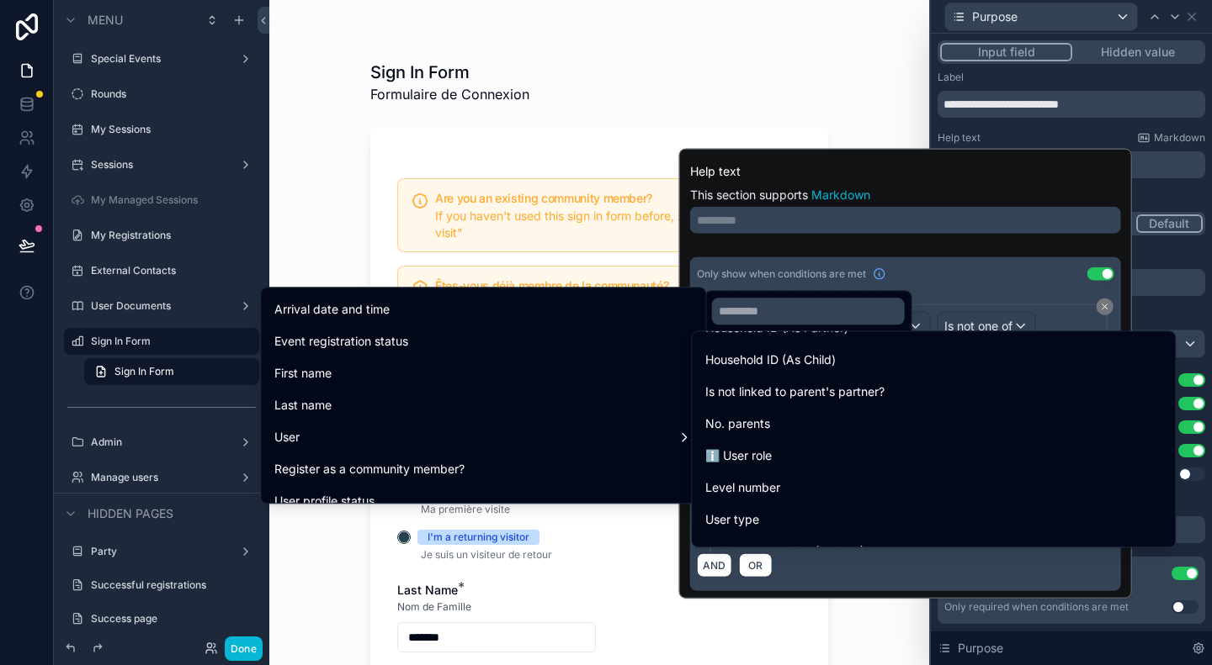
scroll to position [4038, 0]
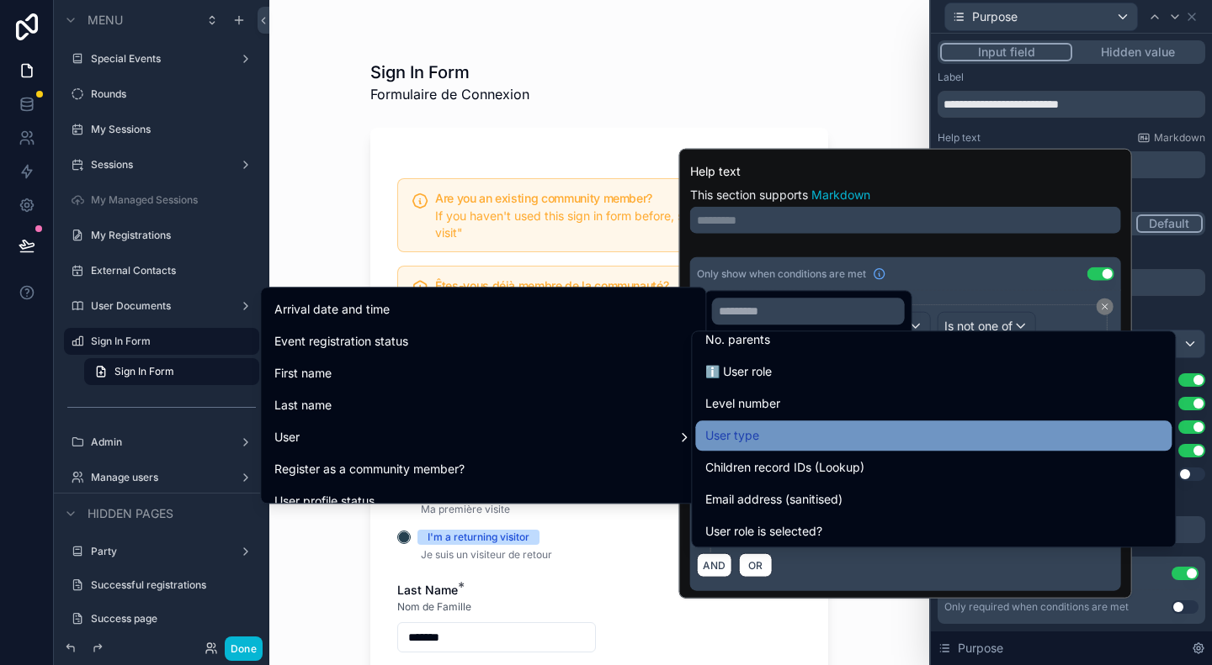
click at [878, 437] on div "User type" at bounding box center [933, 436] width 456 height 20
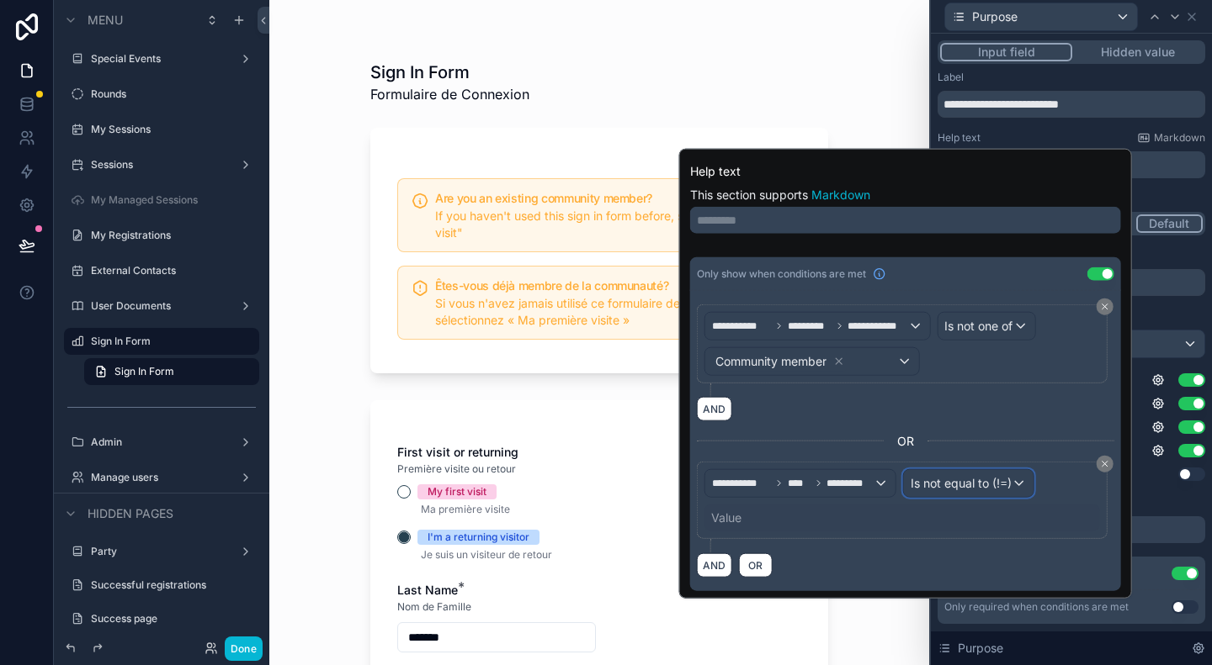
click at [999, 490] on div "Is not equal to (!=)" at bounding box center [969, 483] width 130 height 27
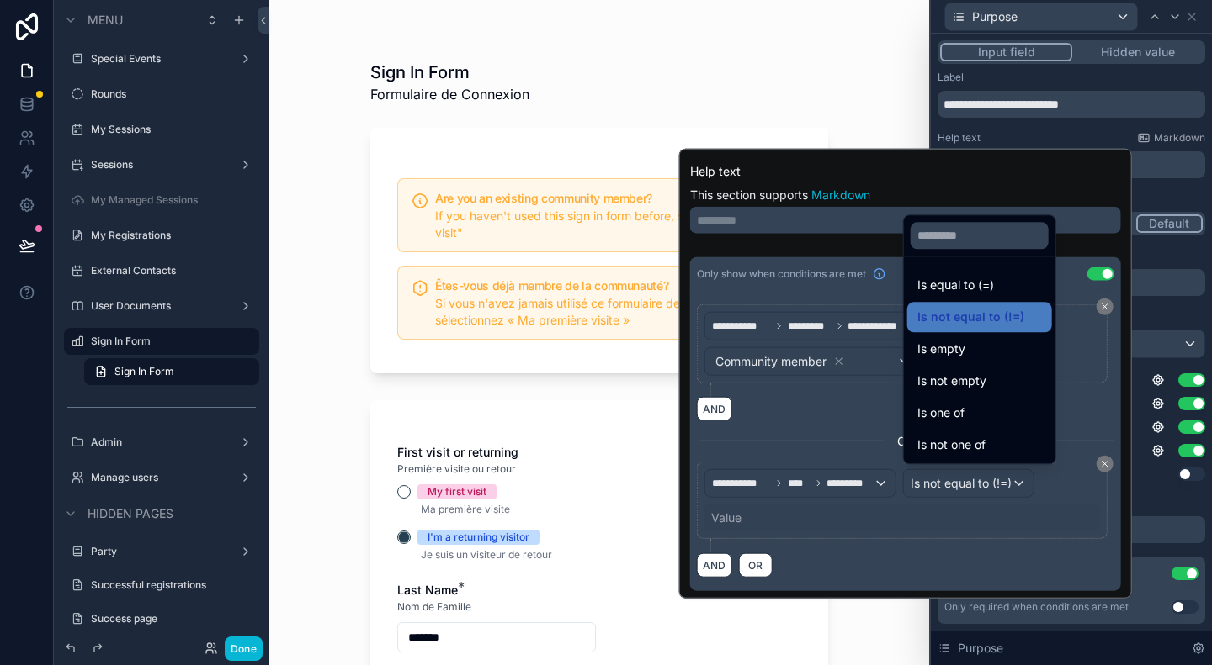
click at [968, 514] on div at bounding box center [905, 374] width 453 height 450
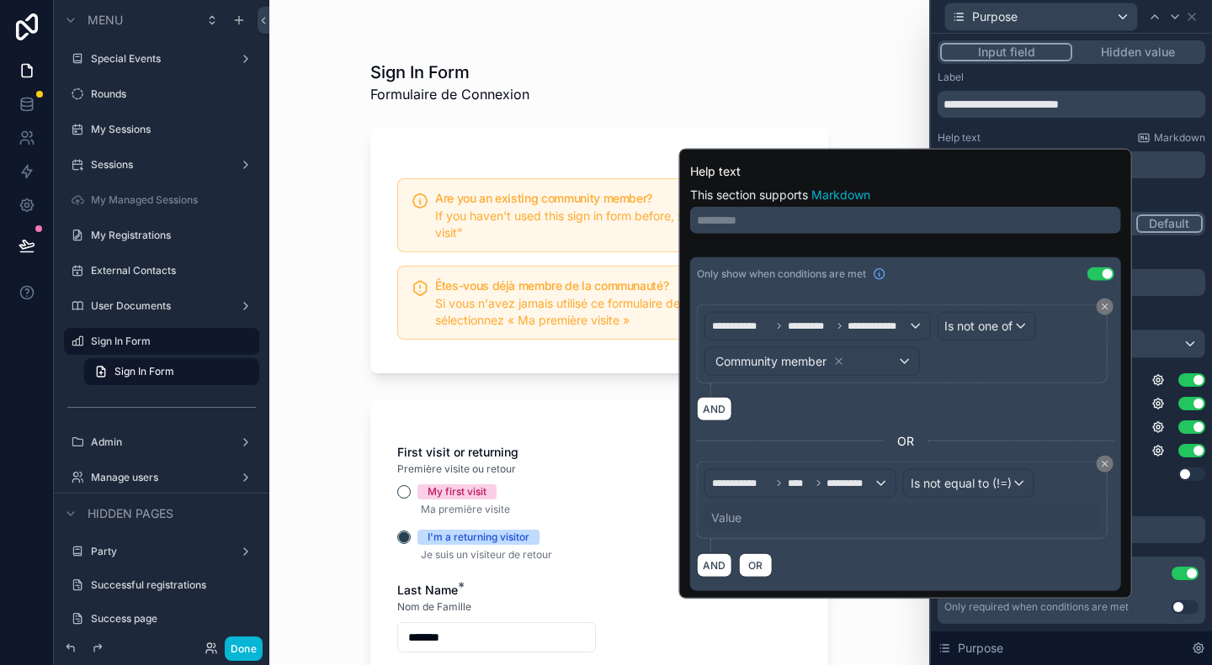
click at [732, 533] on div "**********" at bounding box center [902, 500] width 411 height 77
click at [726, 511] on div "Value" at bounding box center [726, 518] width 30 height 17
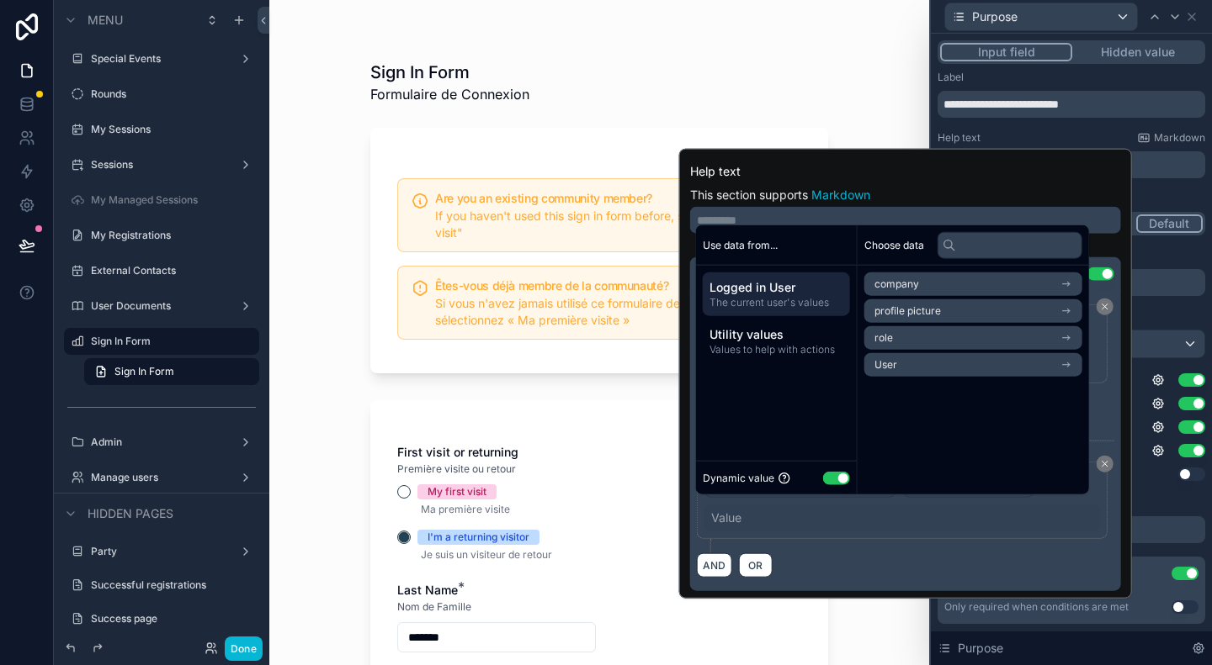
click at [848, 475] on button "Use setting" at bounding box center [836, 477] width 27 height 13
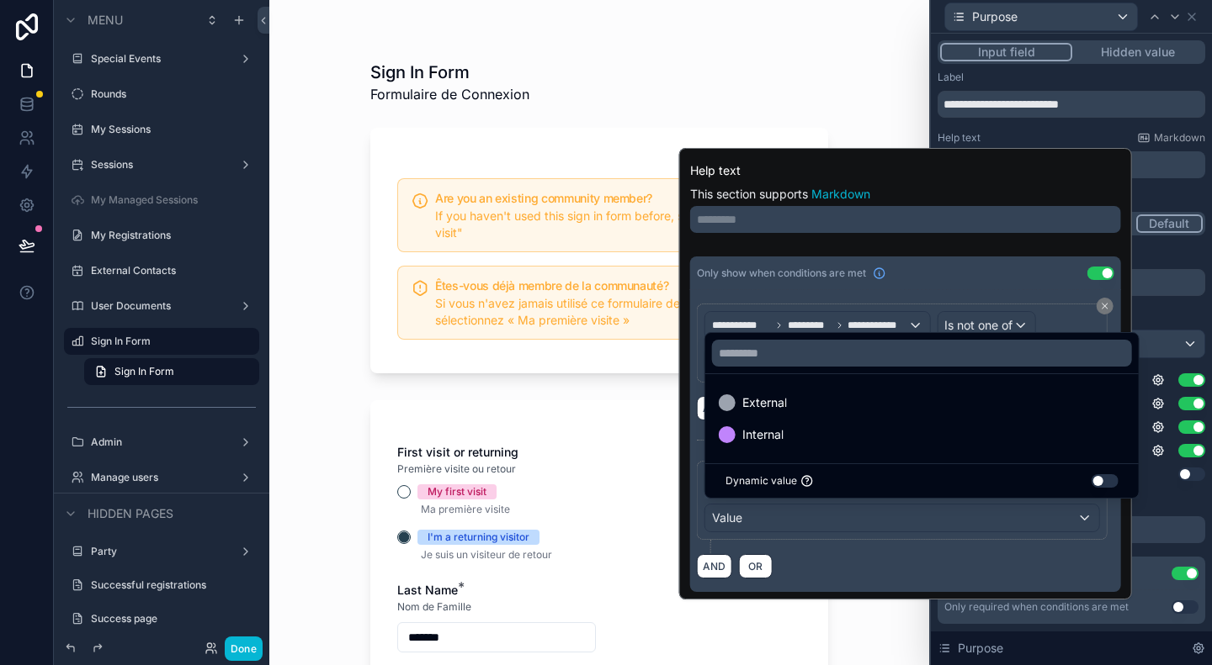
click at [851, 523] on div at bounding box center [905, 374] width 453 height 452
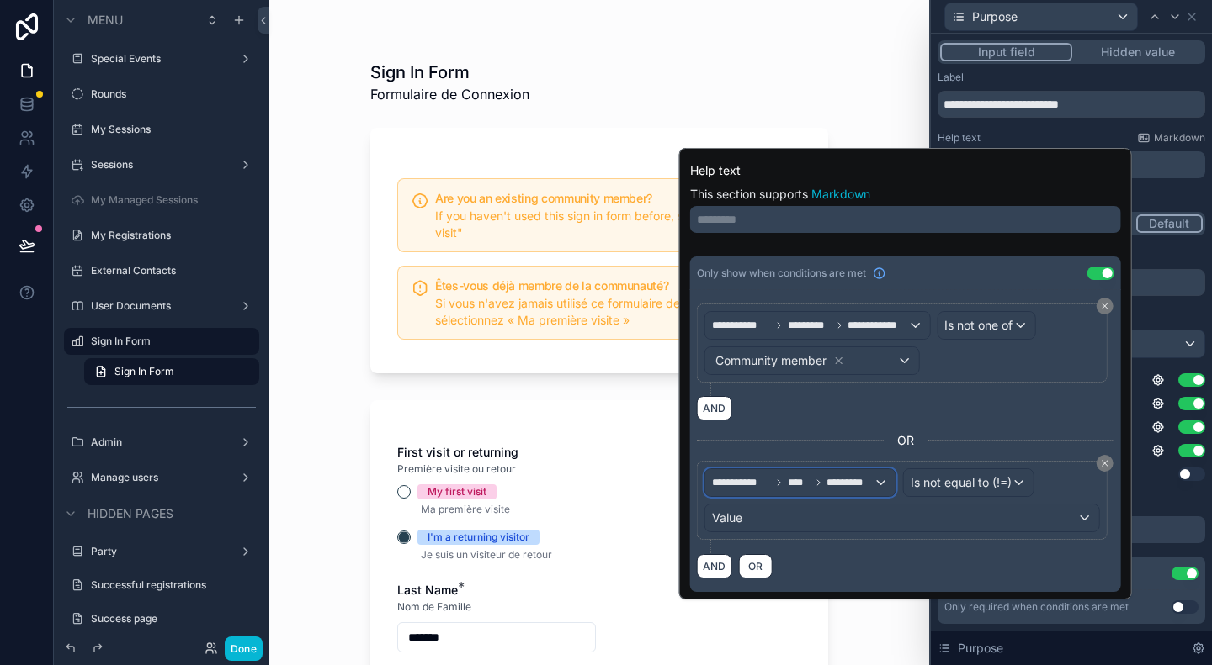
click at [830, 484] on span "*********" at bounding box center [849, 482] width 46 height 13
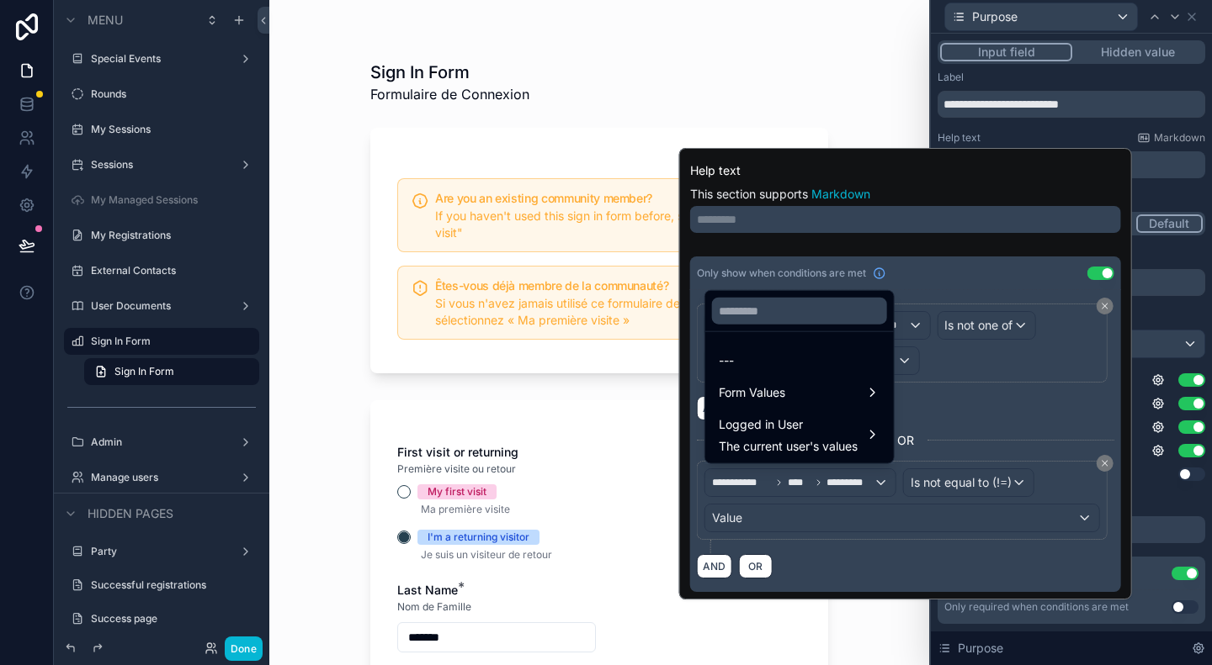
click at [843, 548] on div at bounding box center [905, 374] width 453 height 452
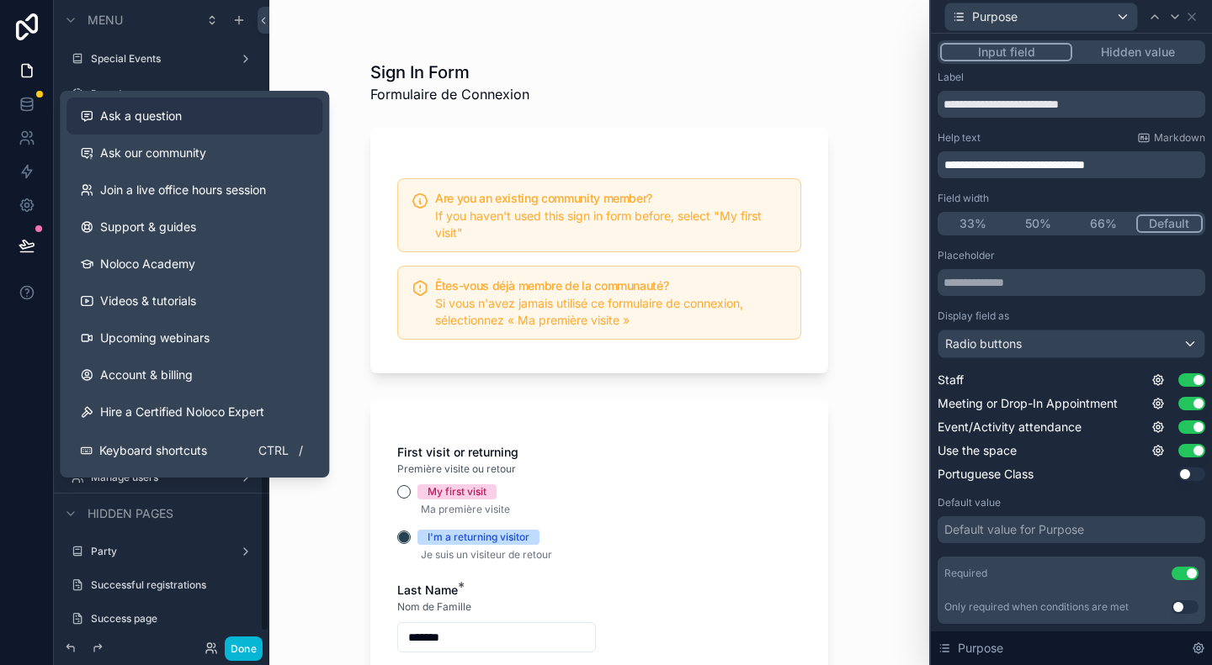
click at [135, 114] on span "Ask a question" at bounding box center [141, 116] width 82 height 17
click at [1153, 383] on icon at bounding box center [1158, 380] width 10 height 10
click at [1153, 379] on icon at bounding box center [1158, 380] width 10 height 10
click at [342, 321] on div "Sign In Form Formulaire de Connexion Are you an existing community member? If y…" at bounding box center [599, 332] width 660 height 665
click at [240, 655] on button "Done" at bounding box center [244, 649] width 38 height 24
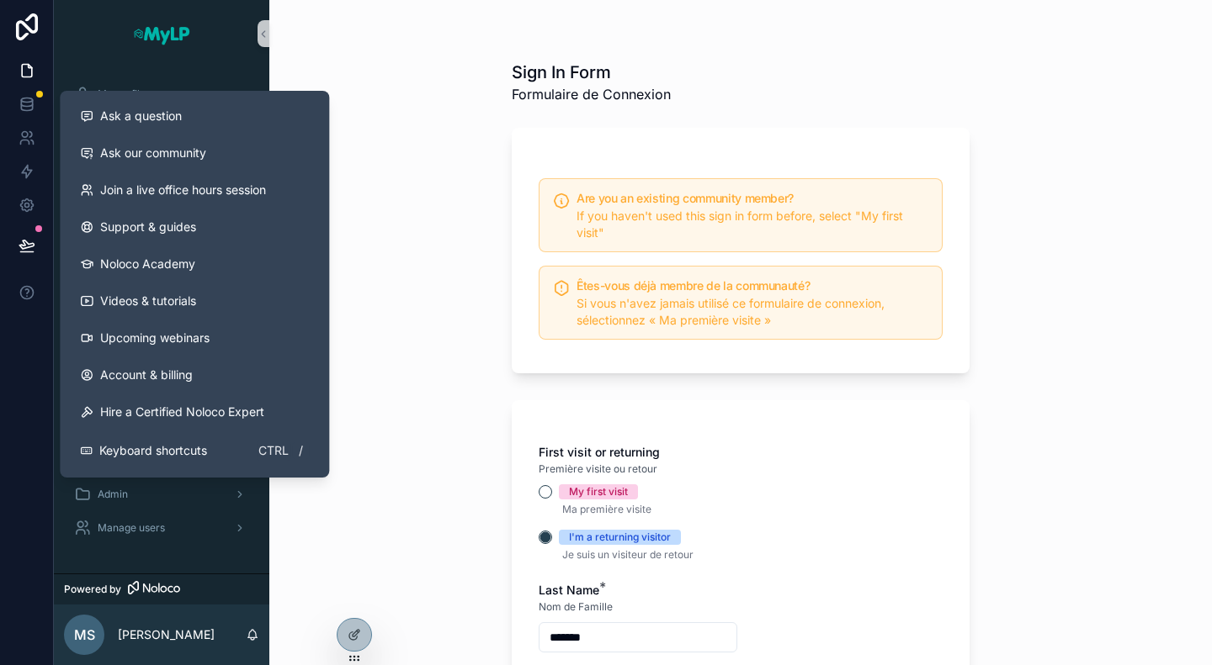
click at [31, 250] on icon at bounding box center [27, 245] width 17 height 17
click at [26, 284] on icon at bounding box center [27, 292] width 17 height 17
click at [26, 218] on link at bounding box center [26, 205] width 53 height 34
click at [26, 192] on link at bounding box center [26, 205] width 53 height 34
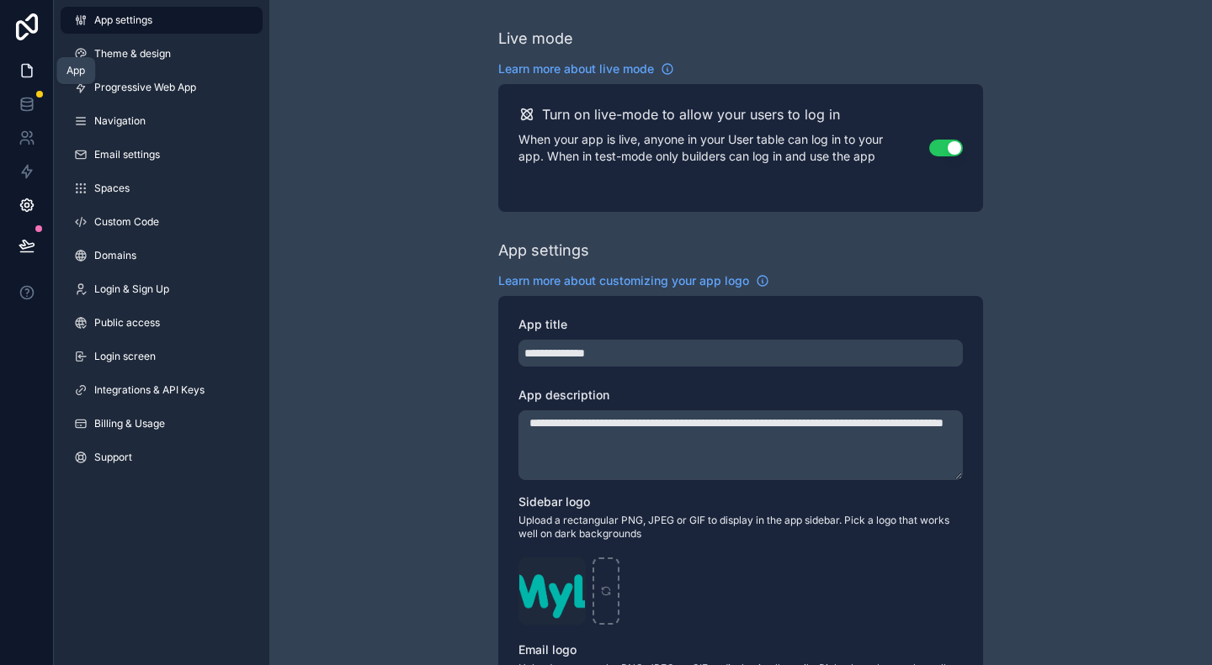
click at [19, 65] on icon at bounding box center [27, 70] width 17 height 17
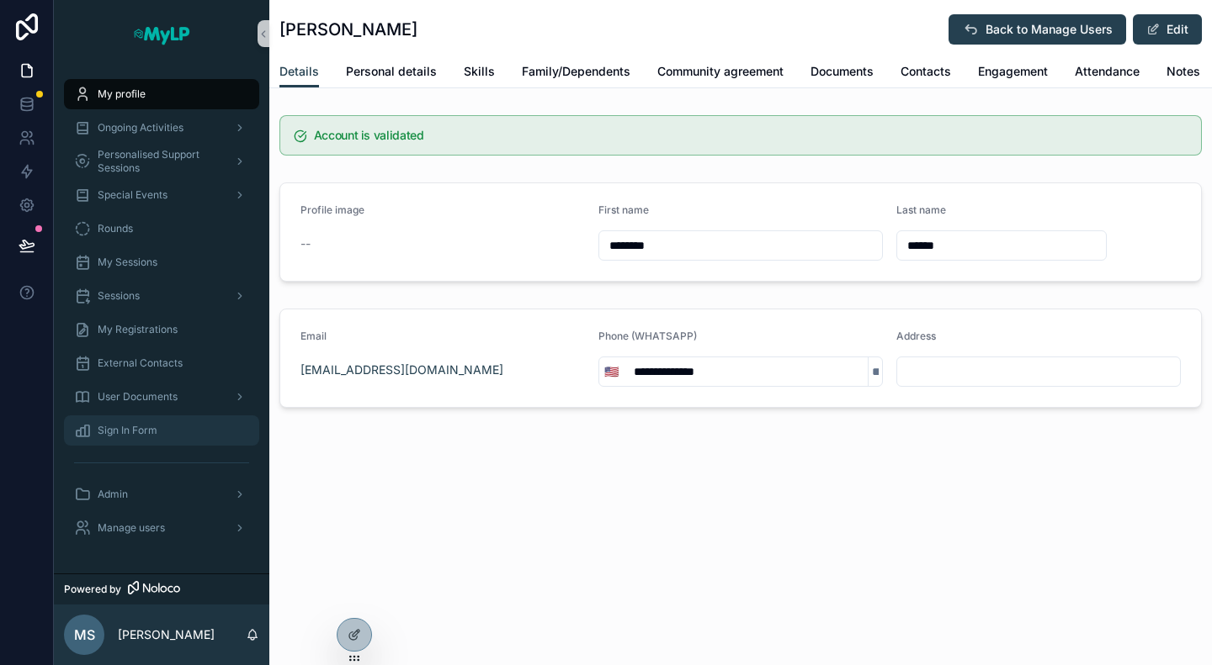
click at [159, 433] on div "Sign In Form" at bounding box center [161, 430] width 175 height 27
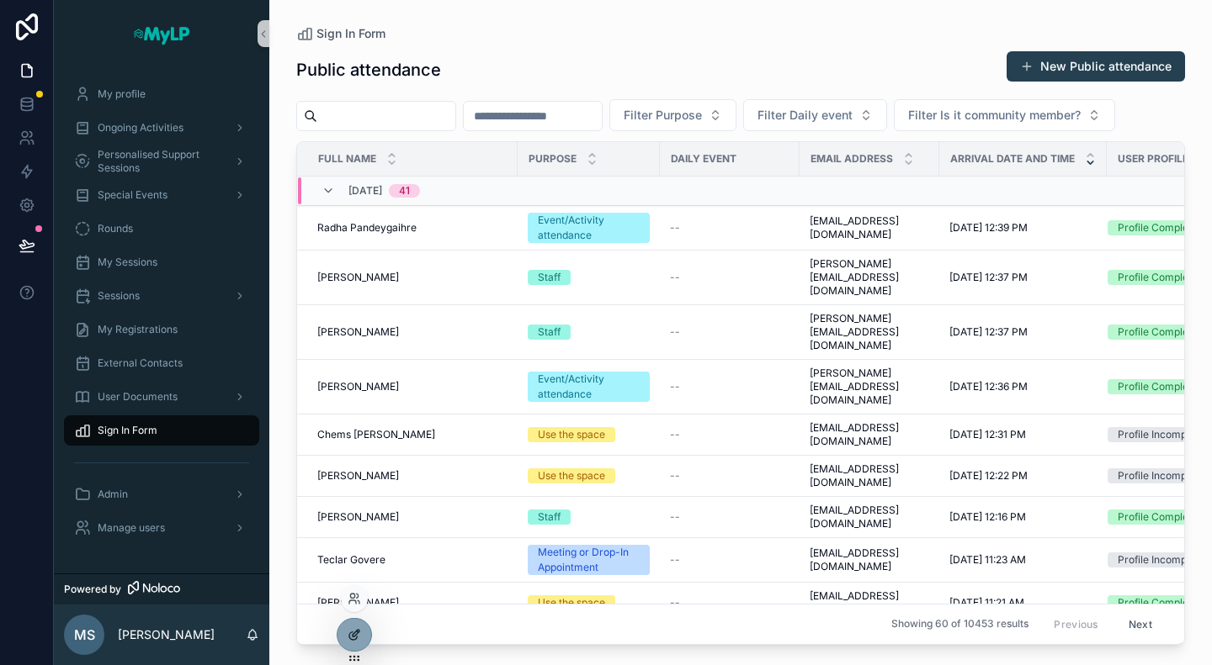
click at [355, 637] on icon at bounding box center [353, 634] width 13 height 13
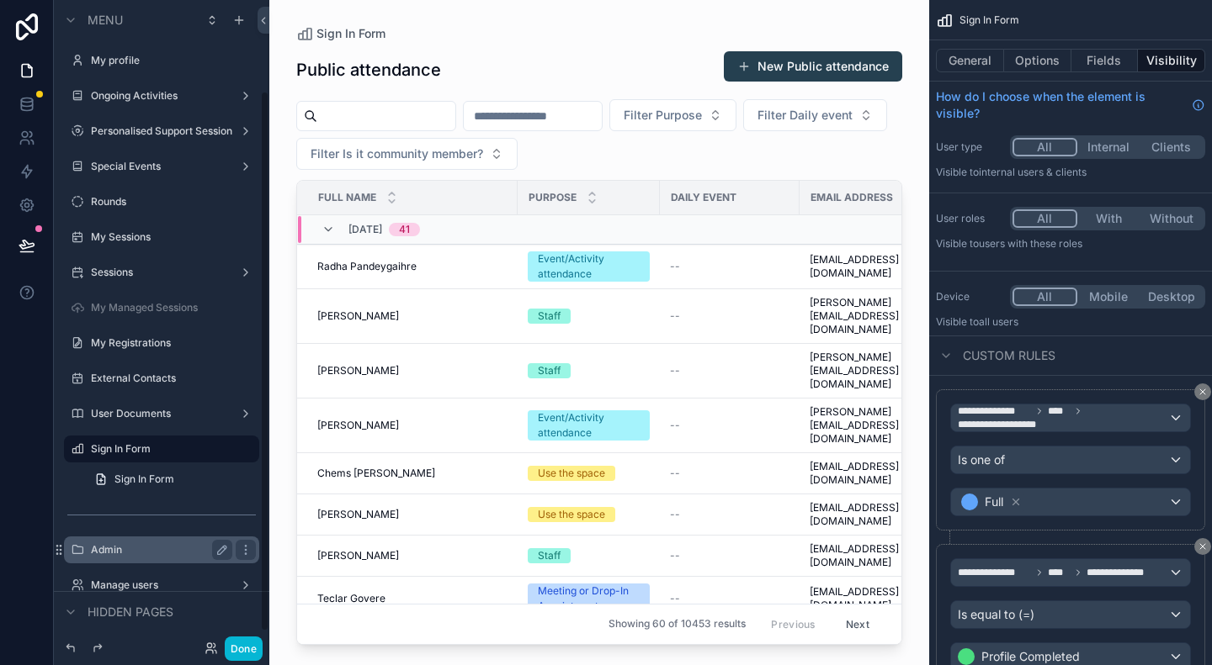
scroll to position [108, 0]
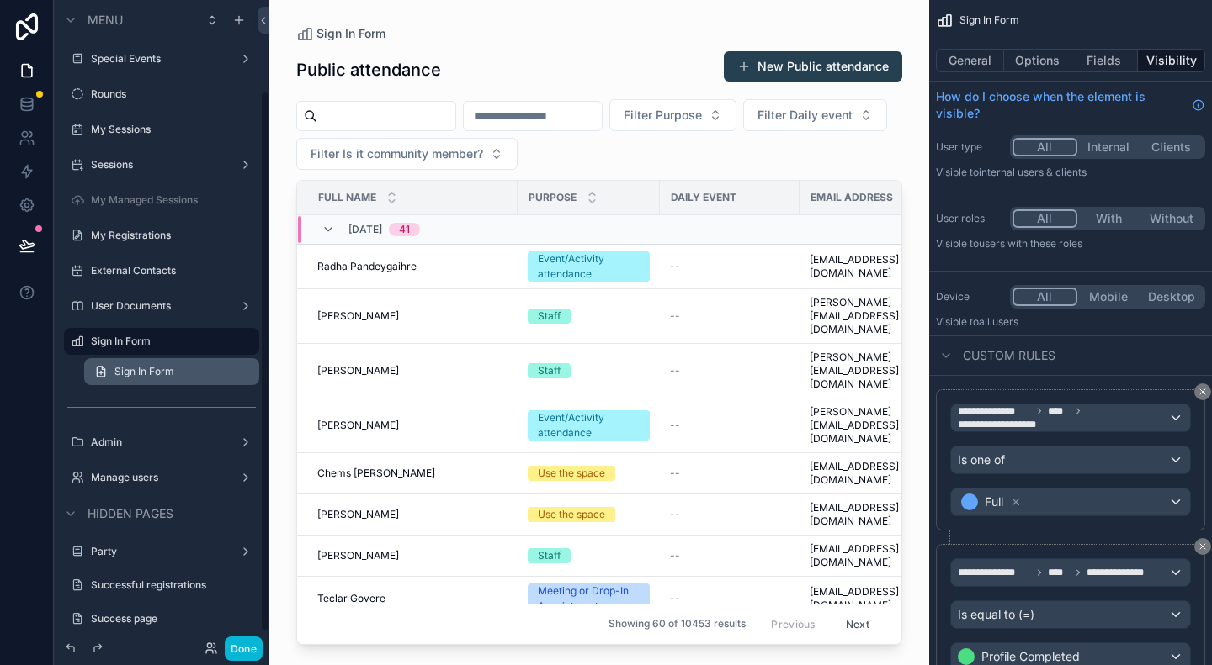
click at [125, 369] on span "Sign In Form" at bounding box center [144, 371] width 60 height 13
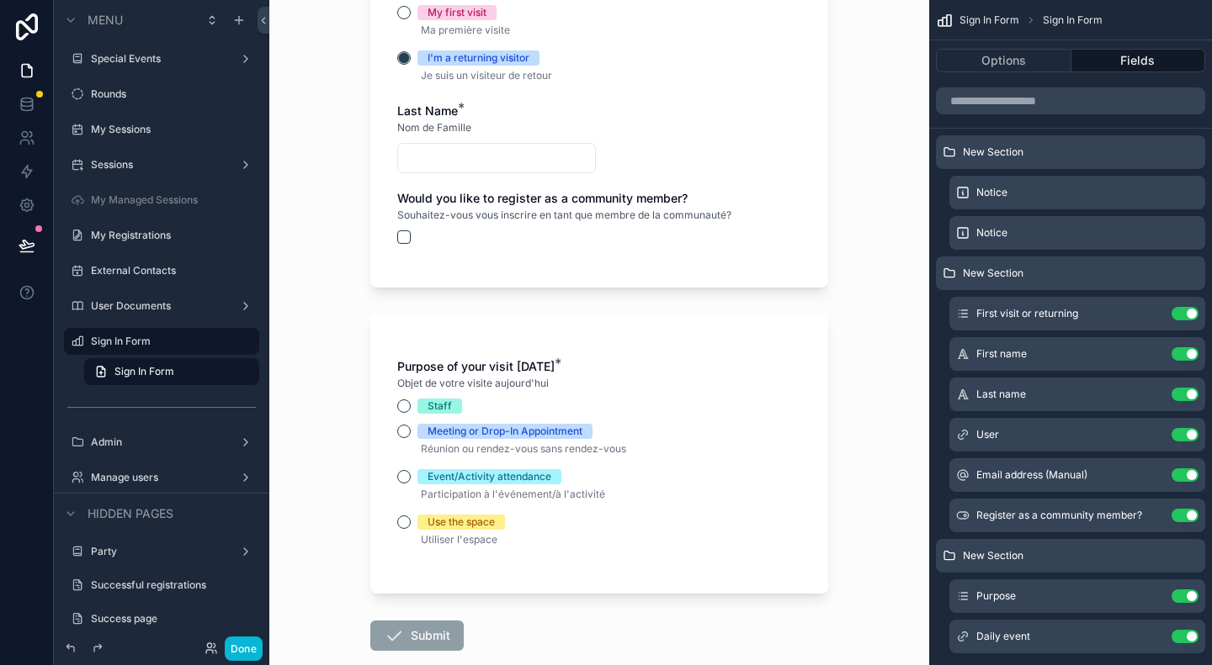
scroll to position [505, 0]
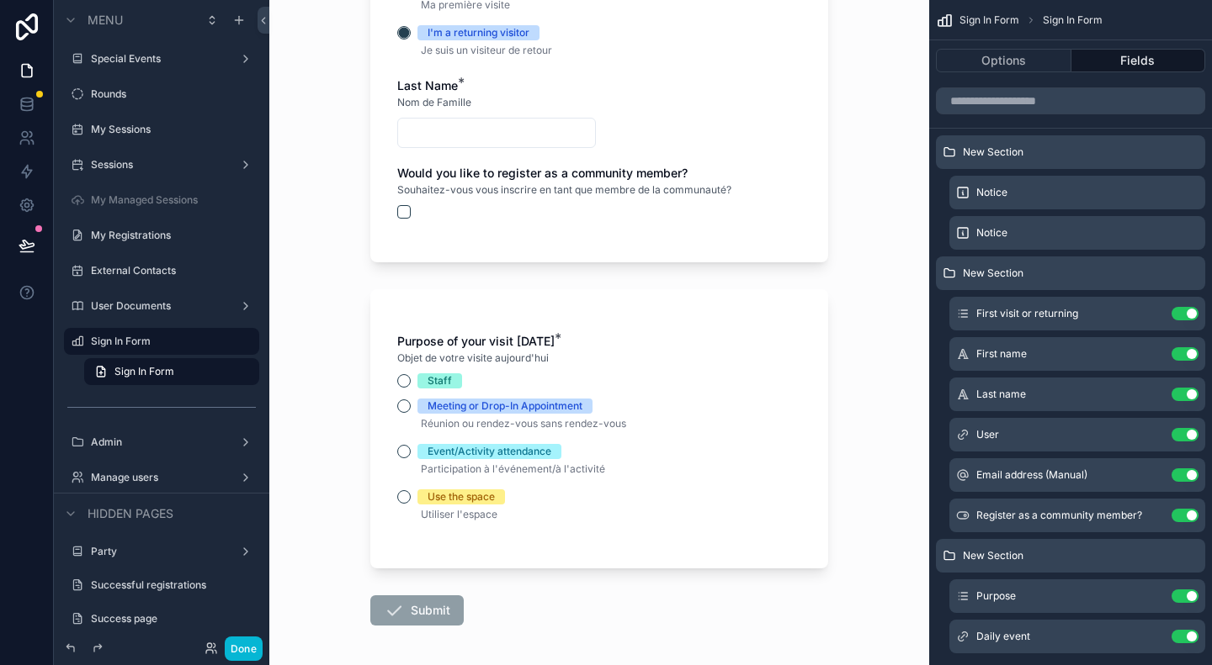
click at [544, 132] on input "scrollable content" at bounding box center [496, 133] width 197 height 24
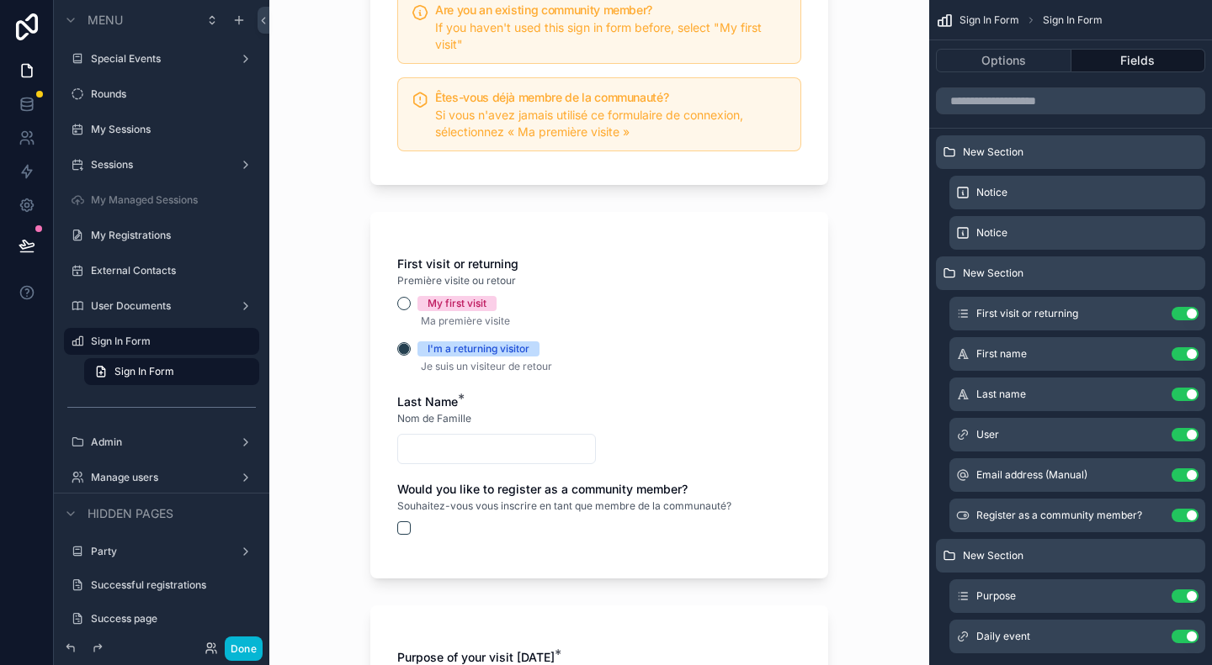
scroll to position [337, 0]
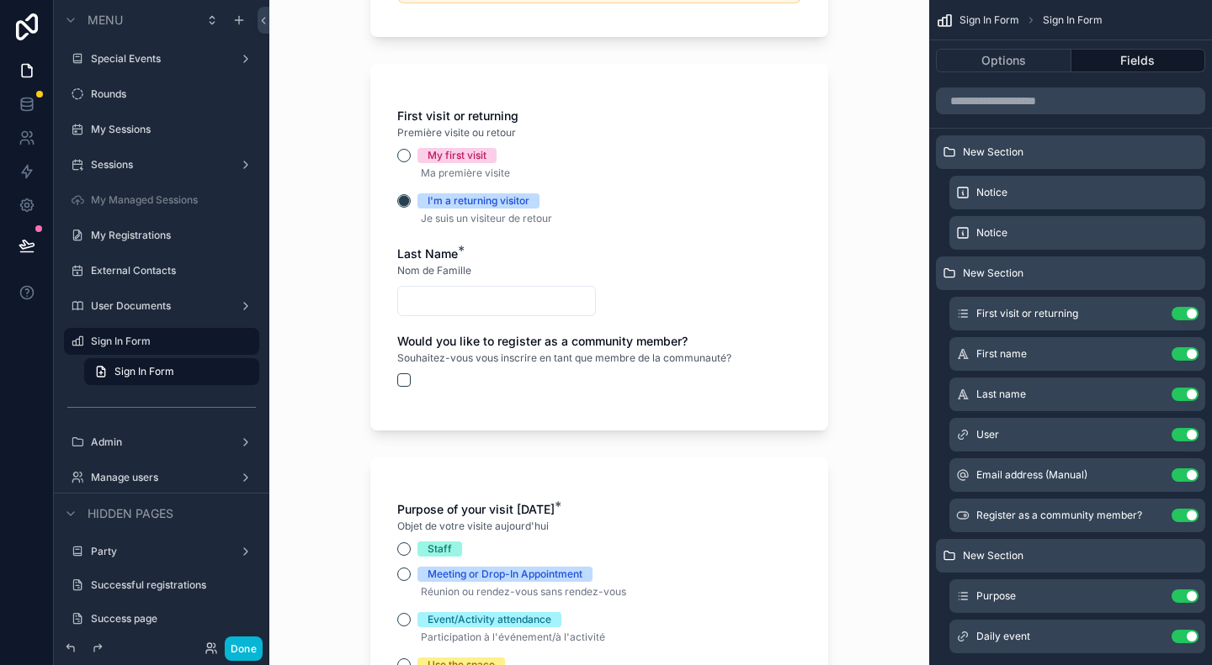
click at [487, 299] on input "scrollable content" at bounding box center [496, 301] width 197 height 24
type input "*******"
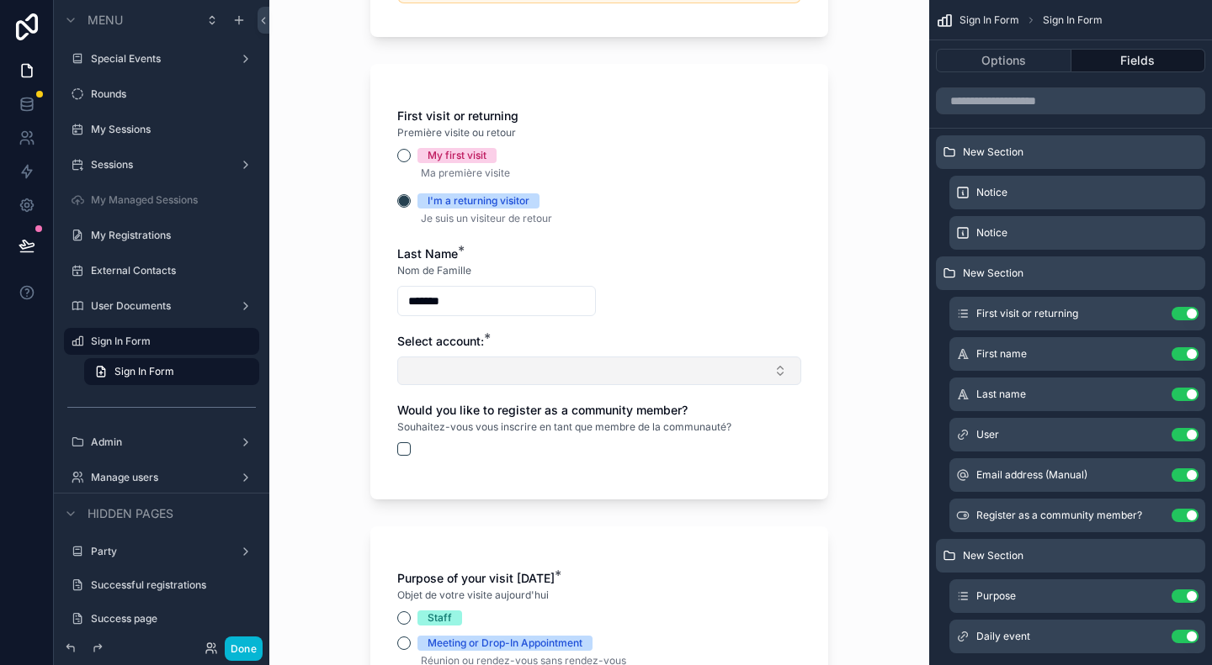
click at [513, 365] on button "Select Button" at bounding box center [599, 371] width 404 height 29
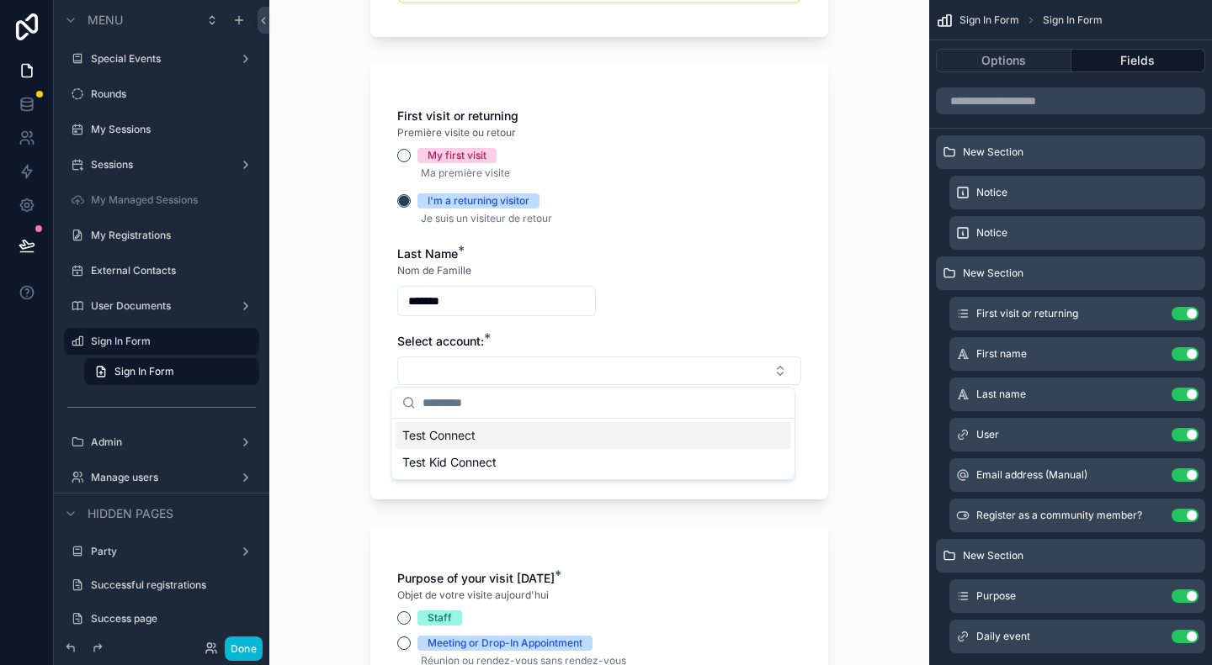
click at [515, 437] on div "Test Connect" at bounding box center [592, 435] width 395 height 27
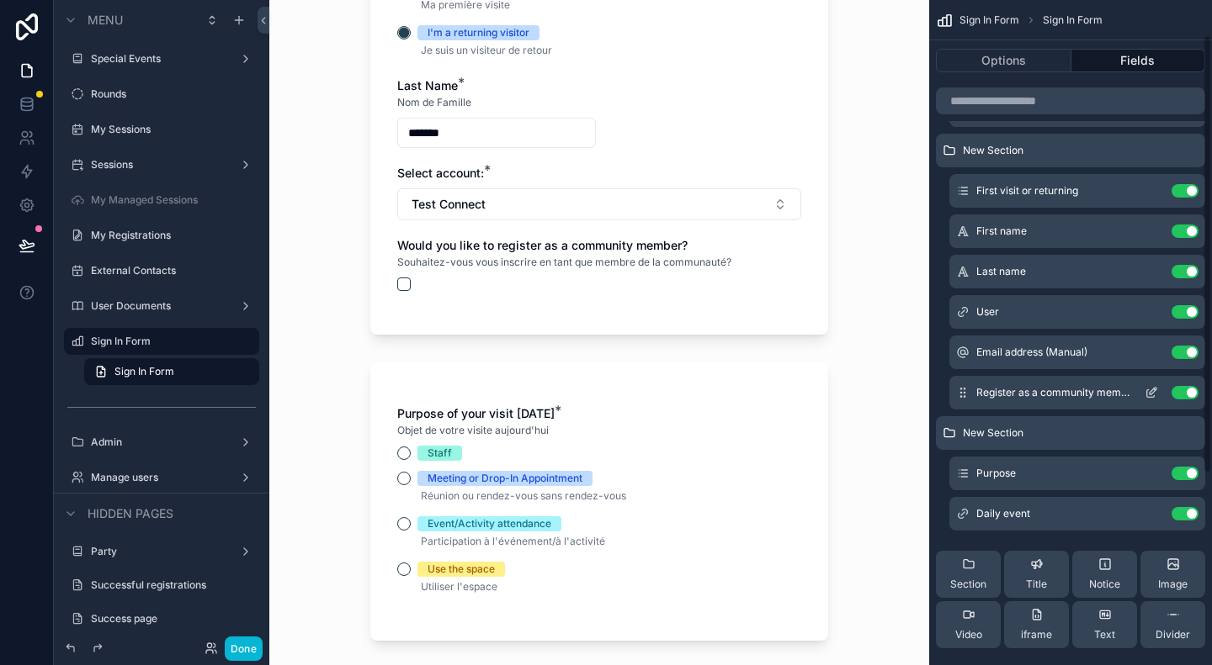
scroll to position [252, 0]
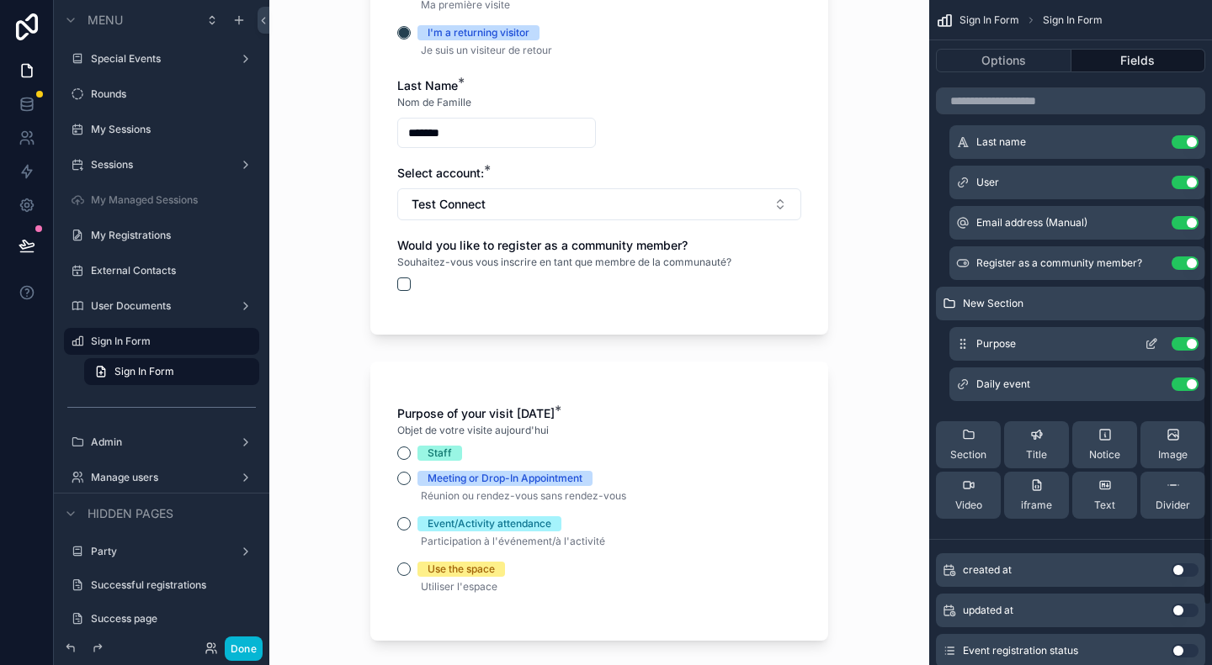
click at [1149, 347] on icon "scrollable content" at bounding box center [1150, 343] width 13 height 13
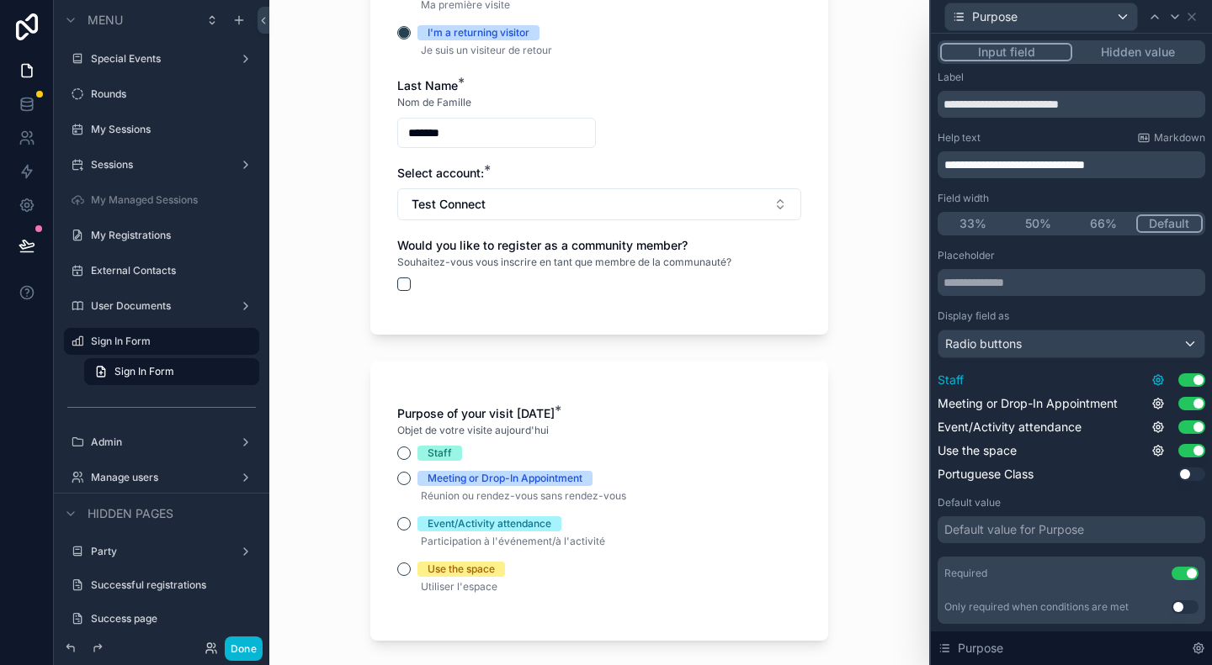
click at [1151, 377] on icon at bounding box center [1157, 380] width 13 height 13
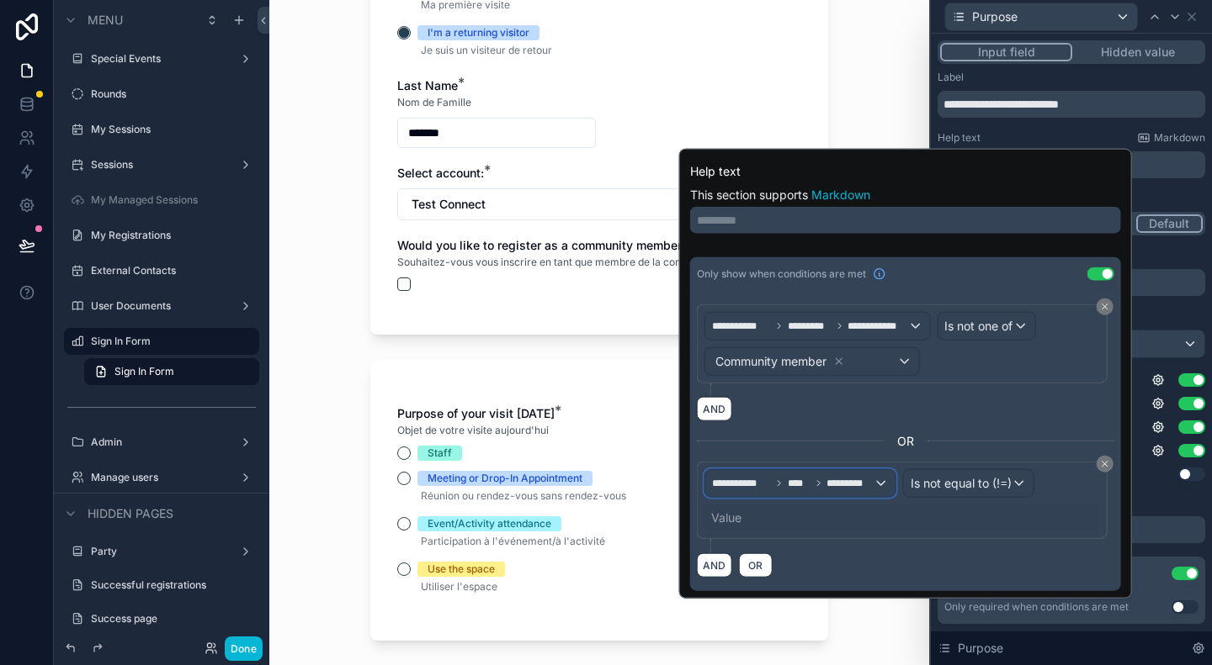
click at [860, 473] on div "**********" at bounding box center [800, 483] width 190 height 27
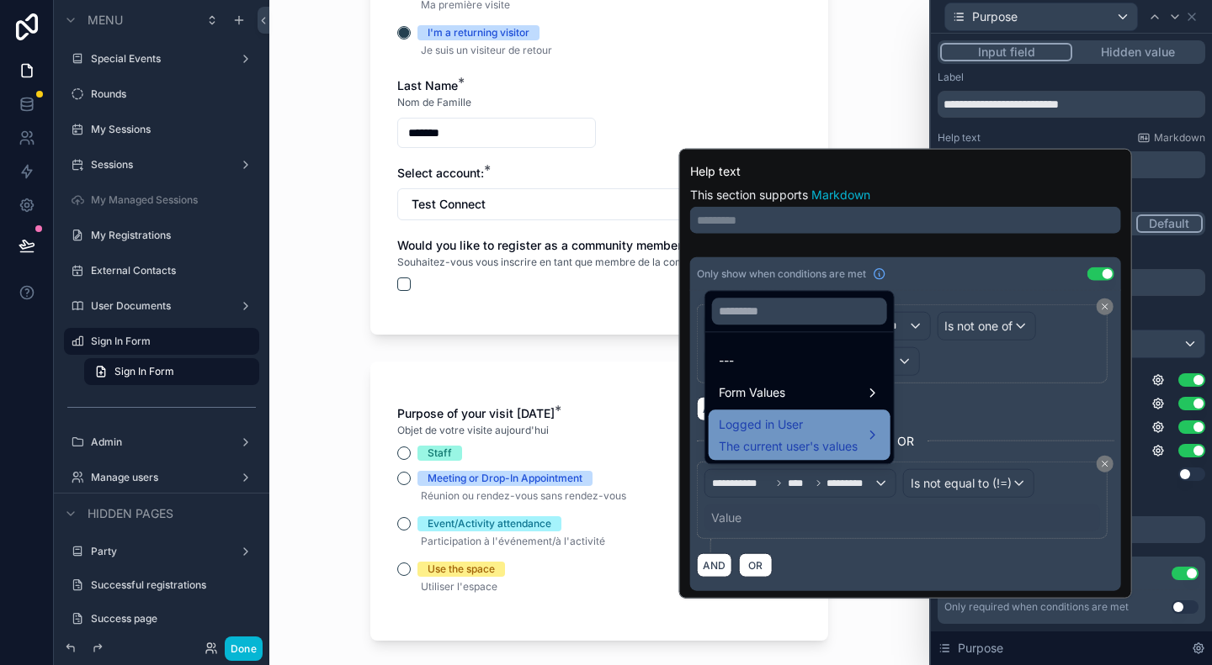
click at [787, 448] on span "The current user's values" at bounding box center [787, 446] width 139 height 17
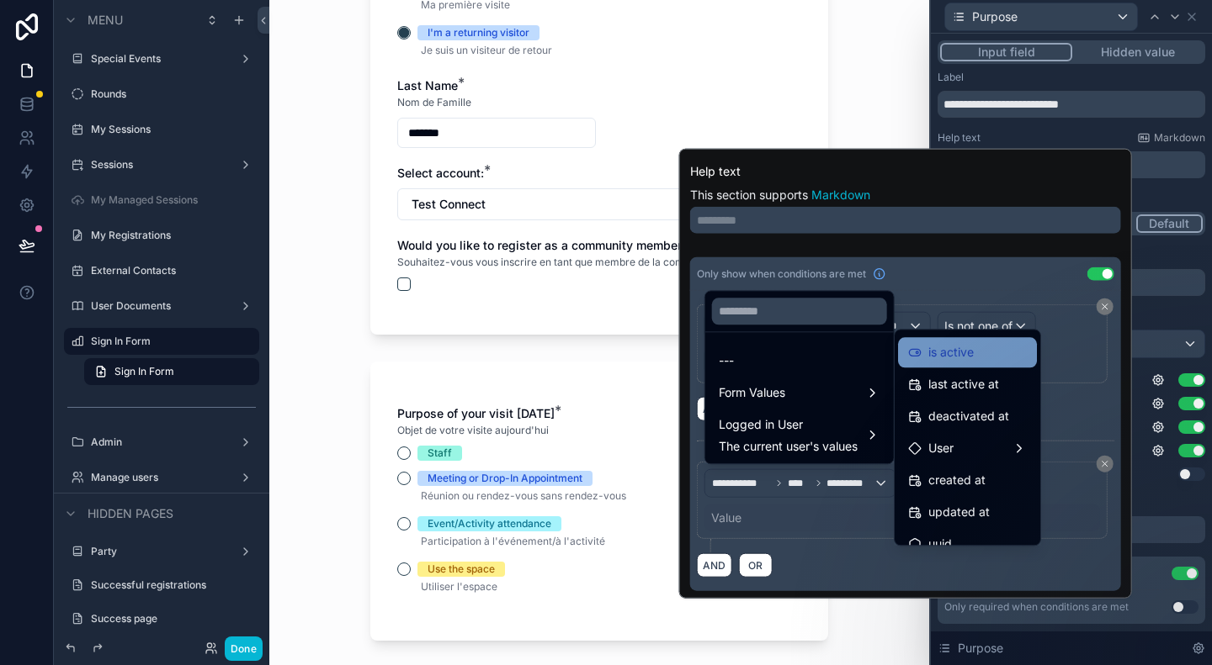
scroll to position [301, 0]
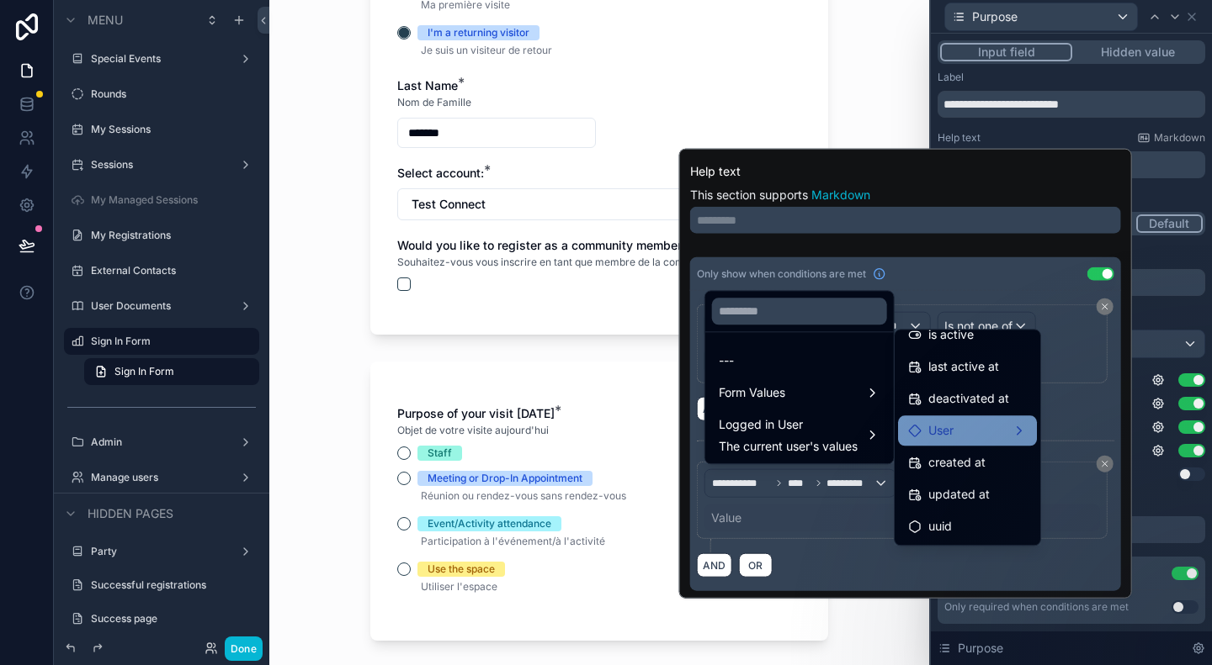
click at [994, 435] on div "User" at bounding box center [967, 431] width 119 height 20
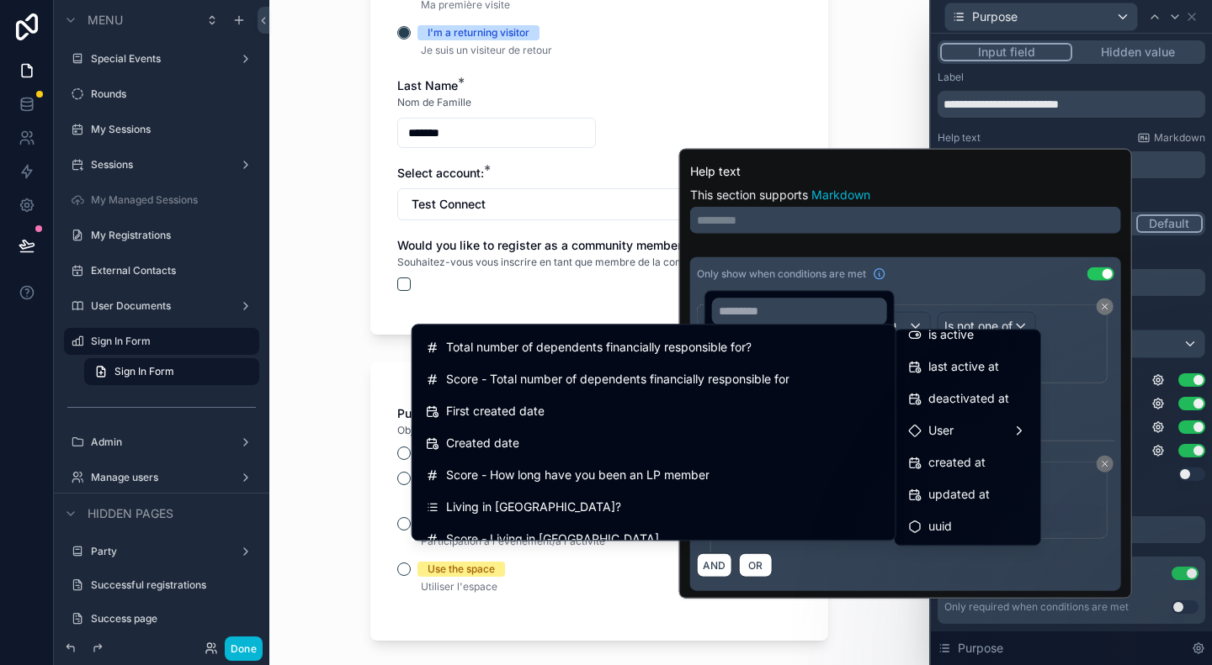
scroll to position [505, 0]
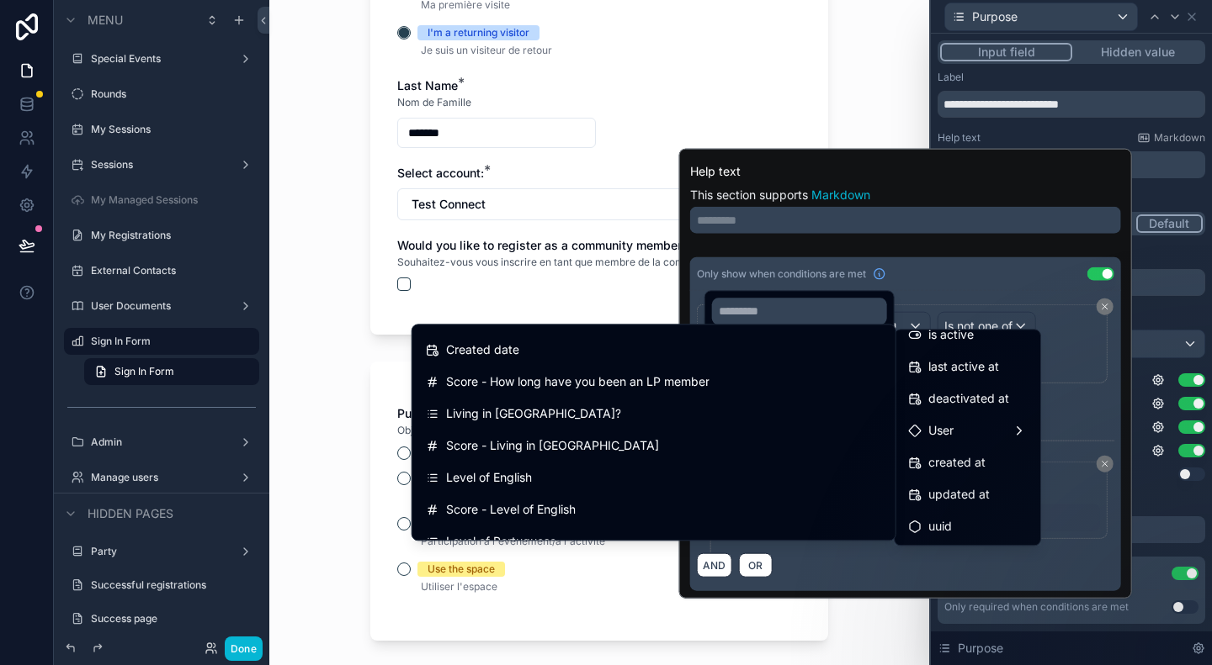
click at [867, 569] on div at bounding box center [905, 374] width 453 height 450
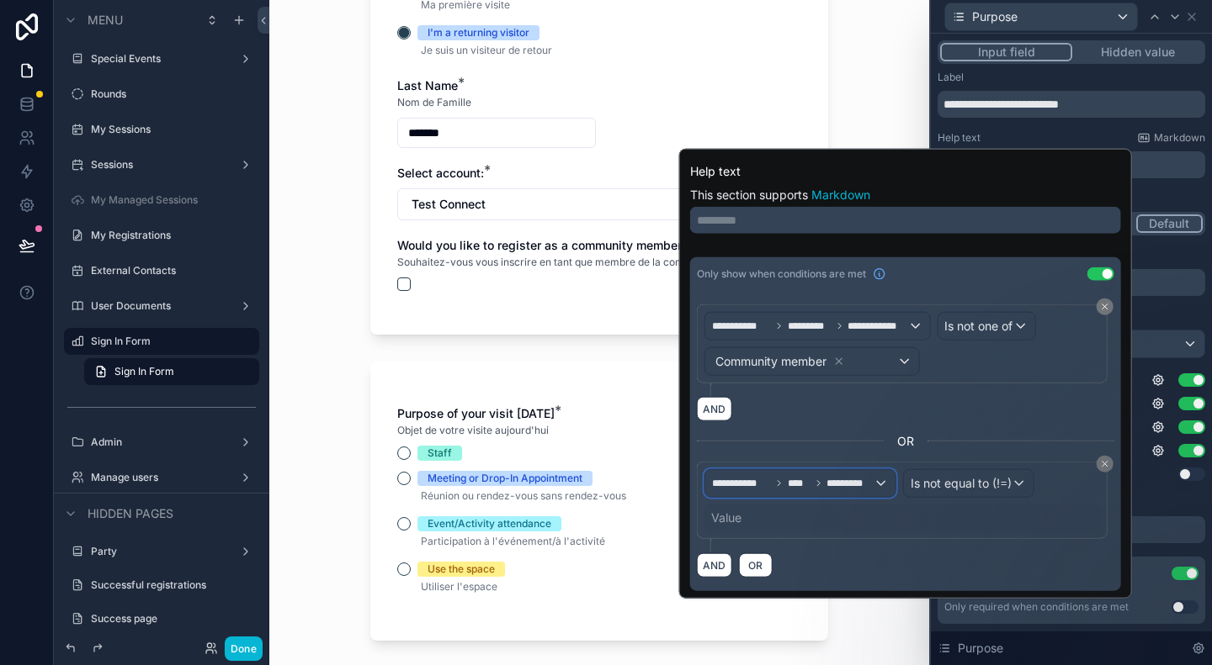
click at [847, 485] on span "*********" at bounding box center [849, 483] width 46 height 13
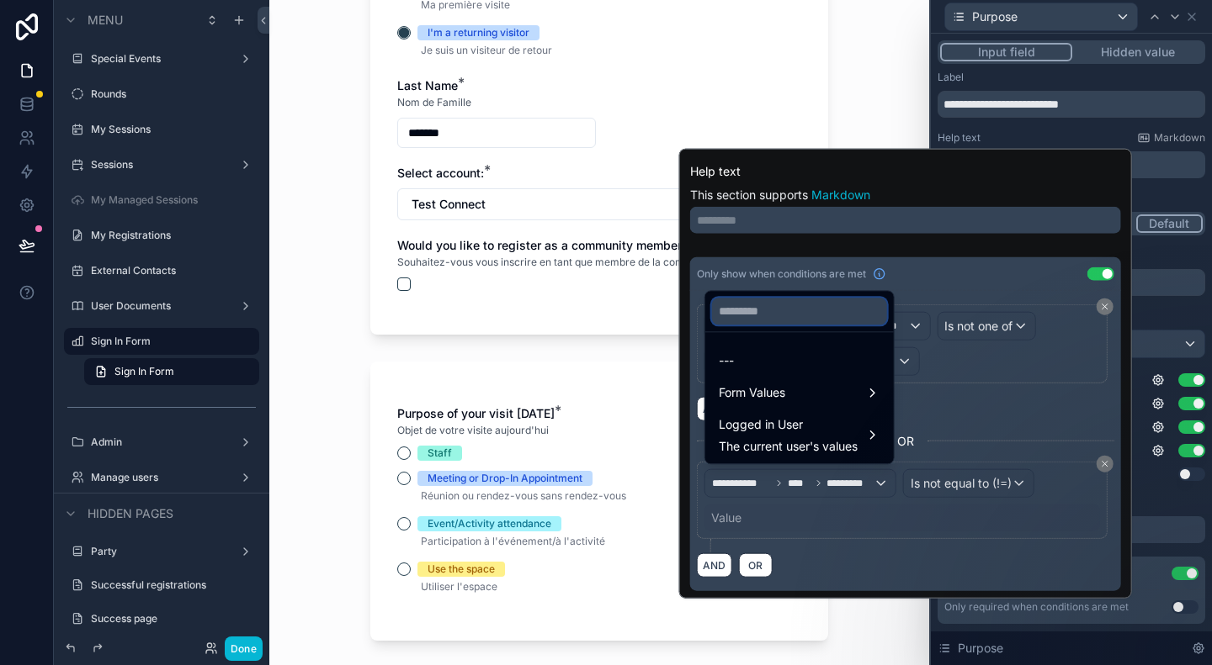
click at [799, 316] on input "text" at bounding box center [799, 311] width 175 height 27
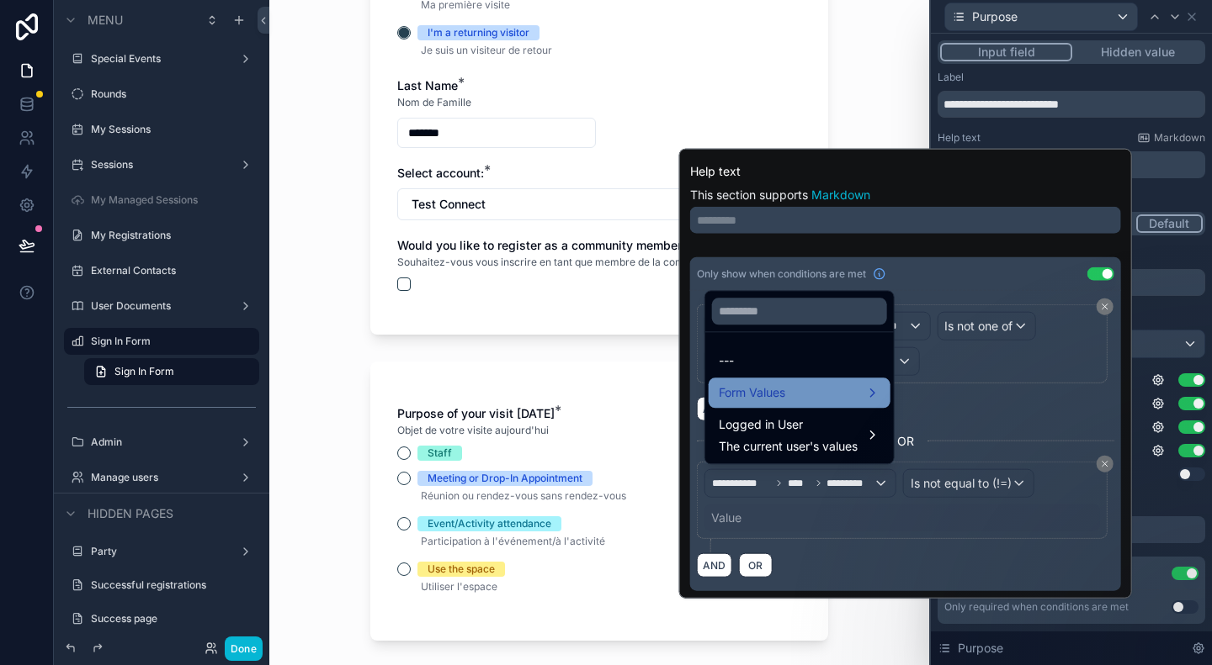
click at [823, 394] on div "Form Values" at bounding box center [799, 393] width 162 height 20
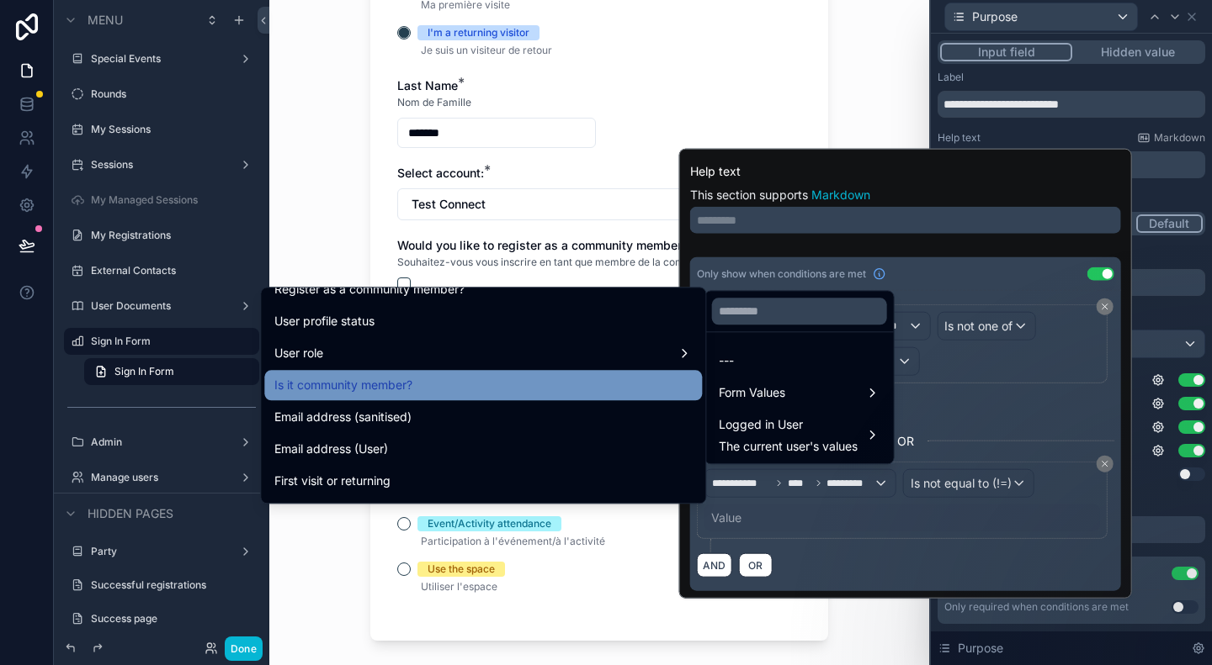
scroll to position [348, 0]
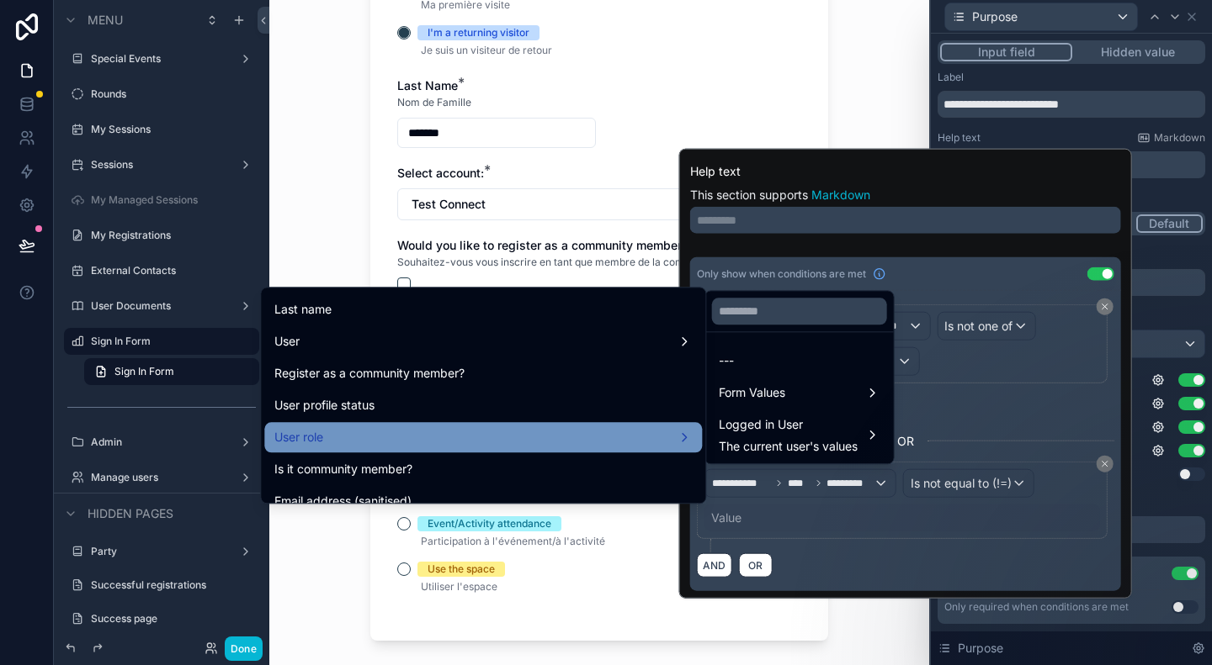
click at [489, 438] on div "User role" at bounding box center [482, 437] width 417 height 20
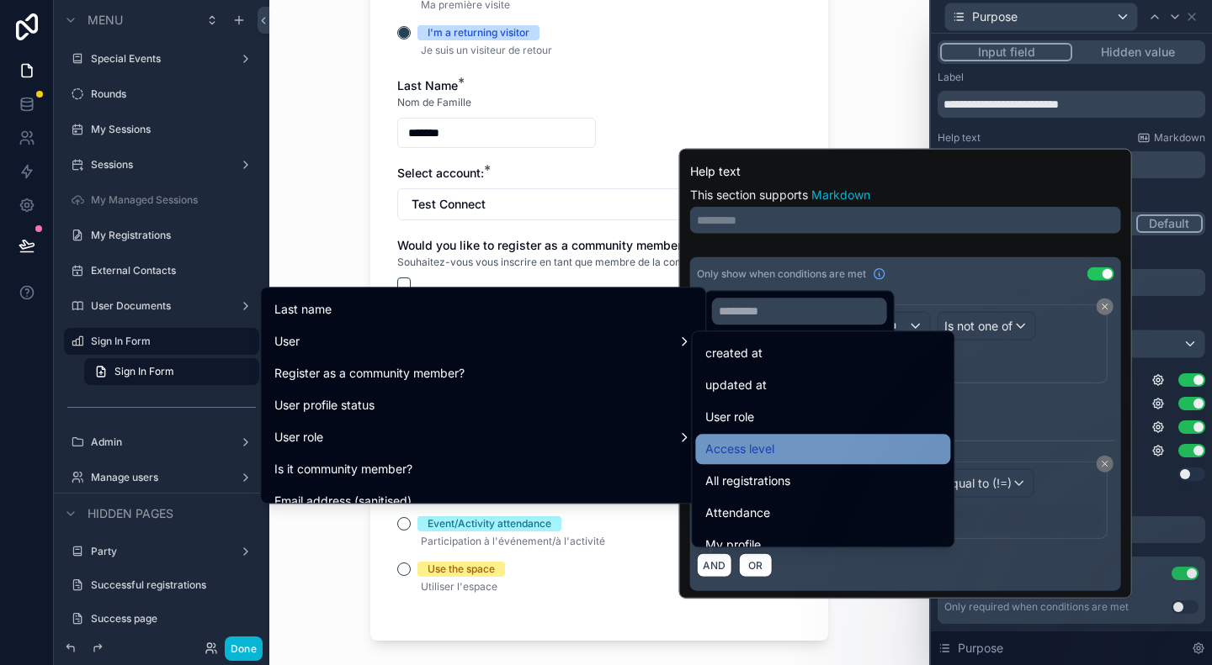
scroll to position [84, 0]
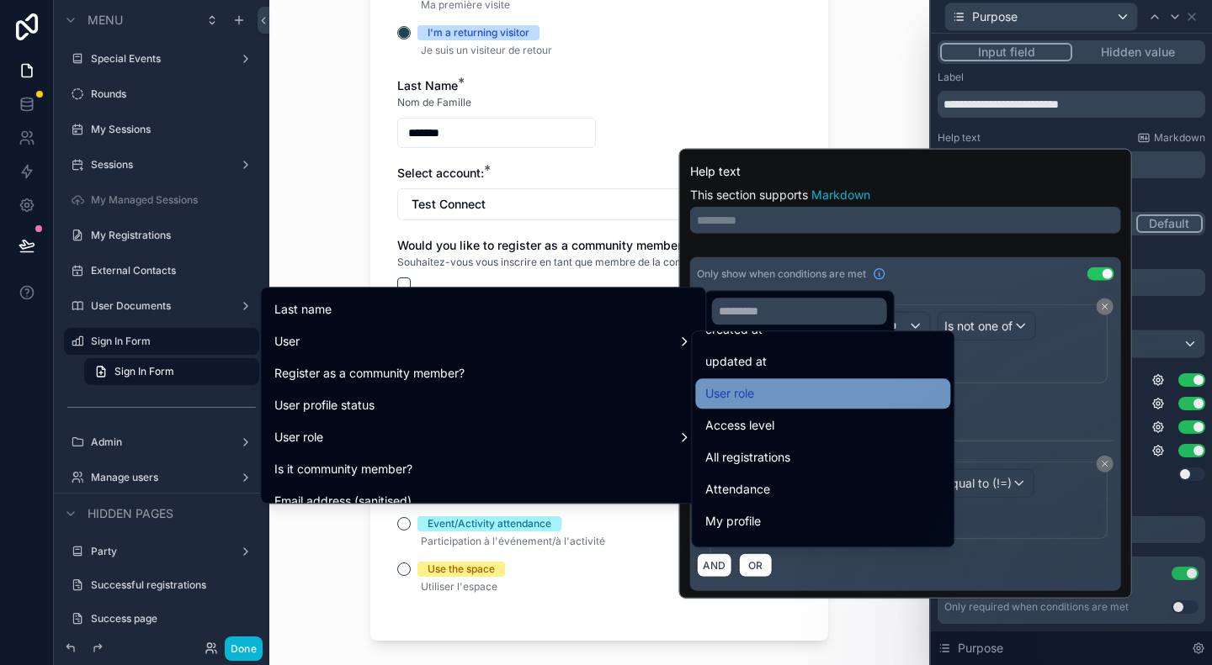
click at [813, 395] on div "User role" at bounding box center [822, 394] width 235 height 20
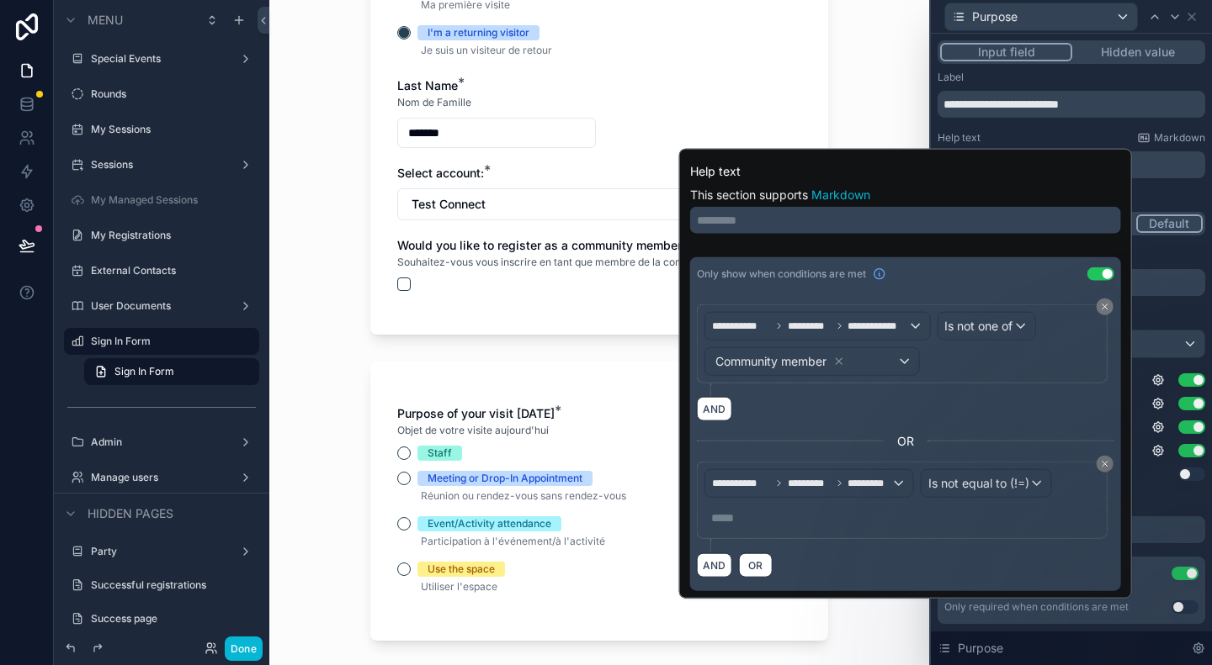
scroll to position [0, 0]
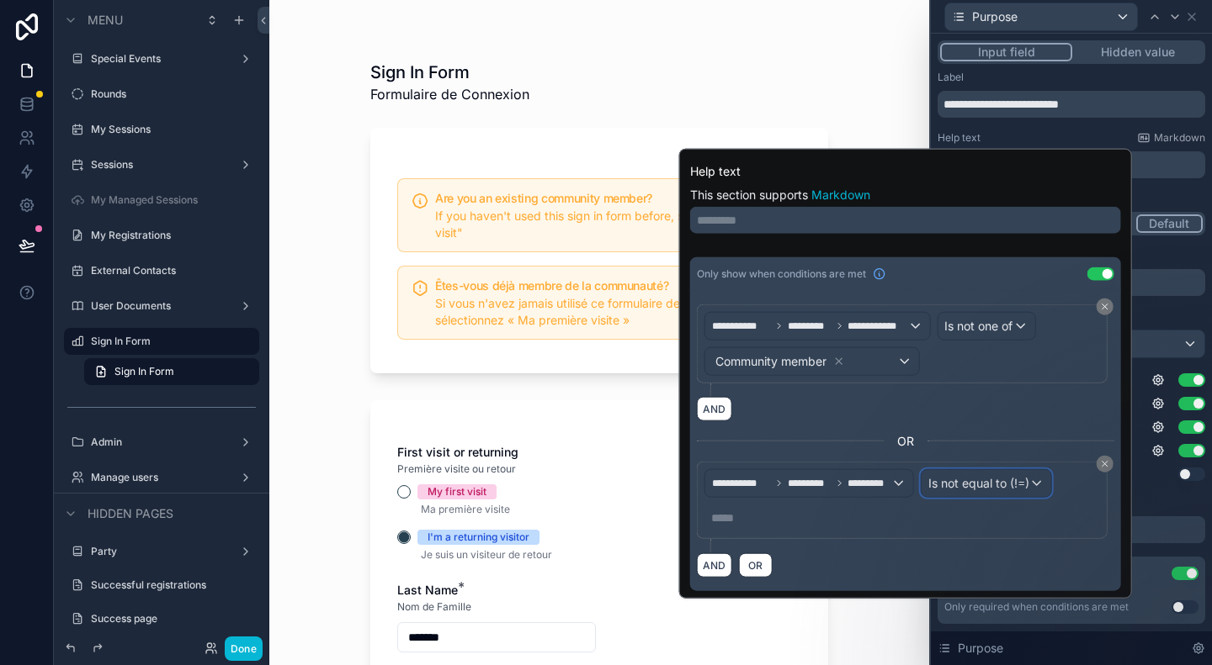
click at [1022, 477] on span "Is not equal to (!=)" at bounding box center [978, 483] width 101 height 17
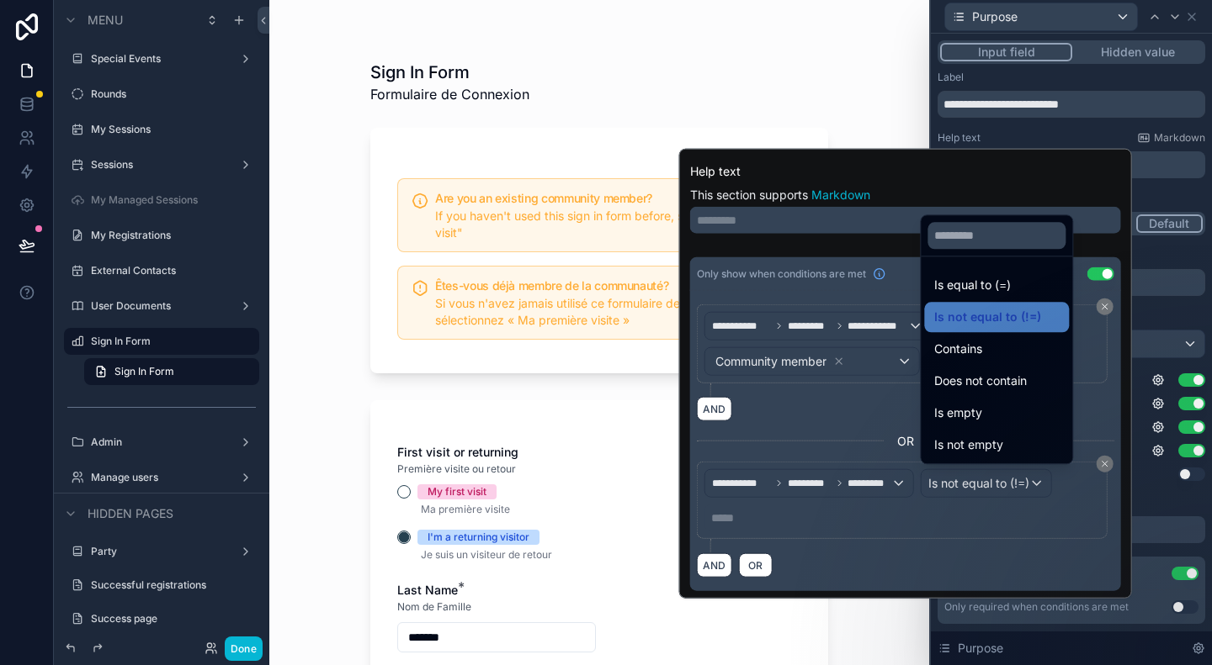
click at [851, 507] on div at bounding box center [905, 374] width 453 height 450
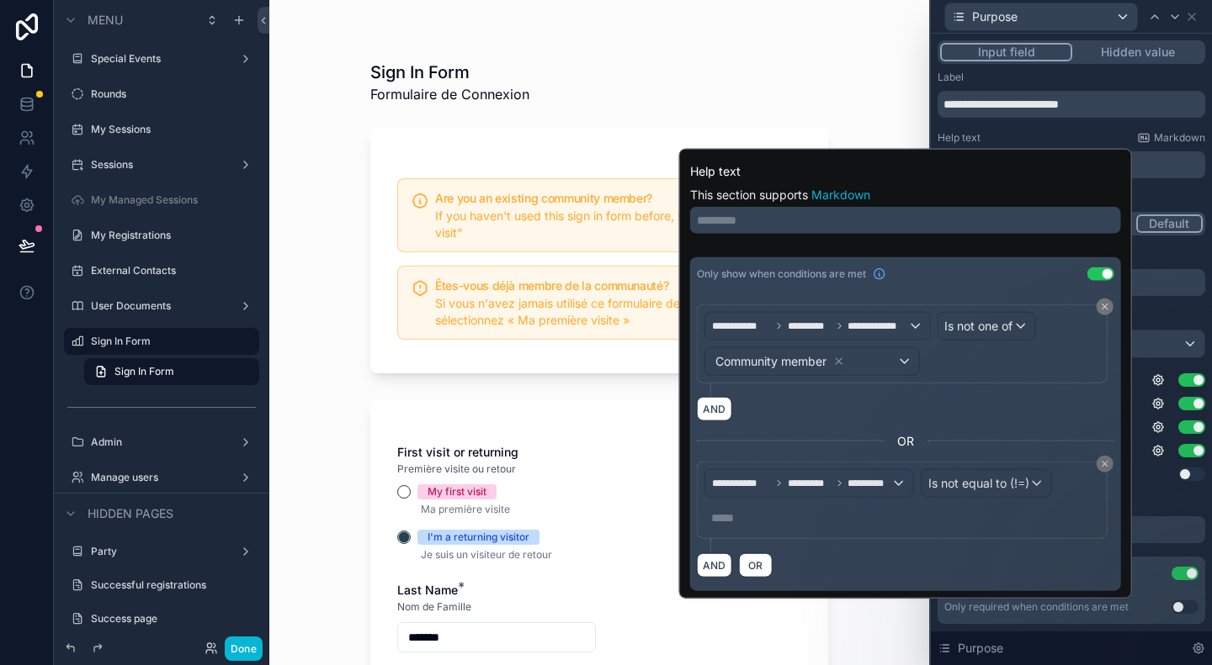
click at [796, 514] on p "***** ﻿" at bounding box center [903, 518] width 385 height 17
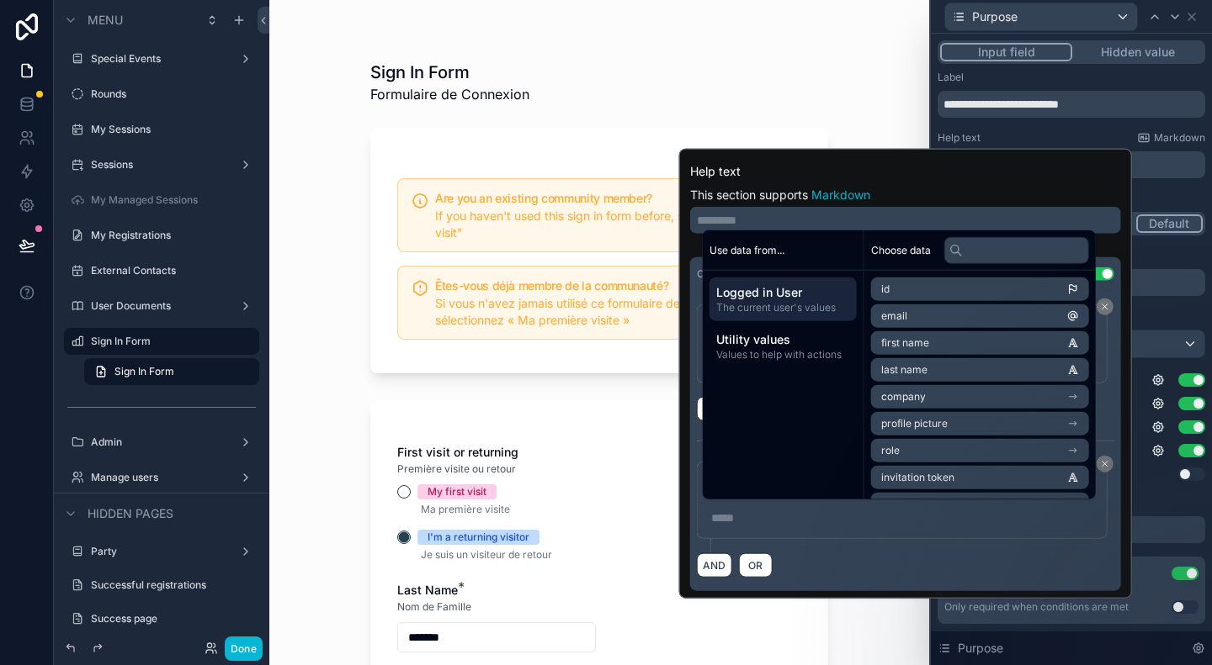
click at [808, 589] on div "**********" at bounding box center [905, 374] width 453 height 450
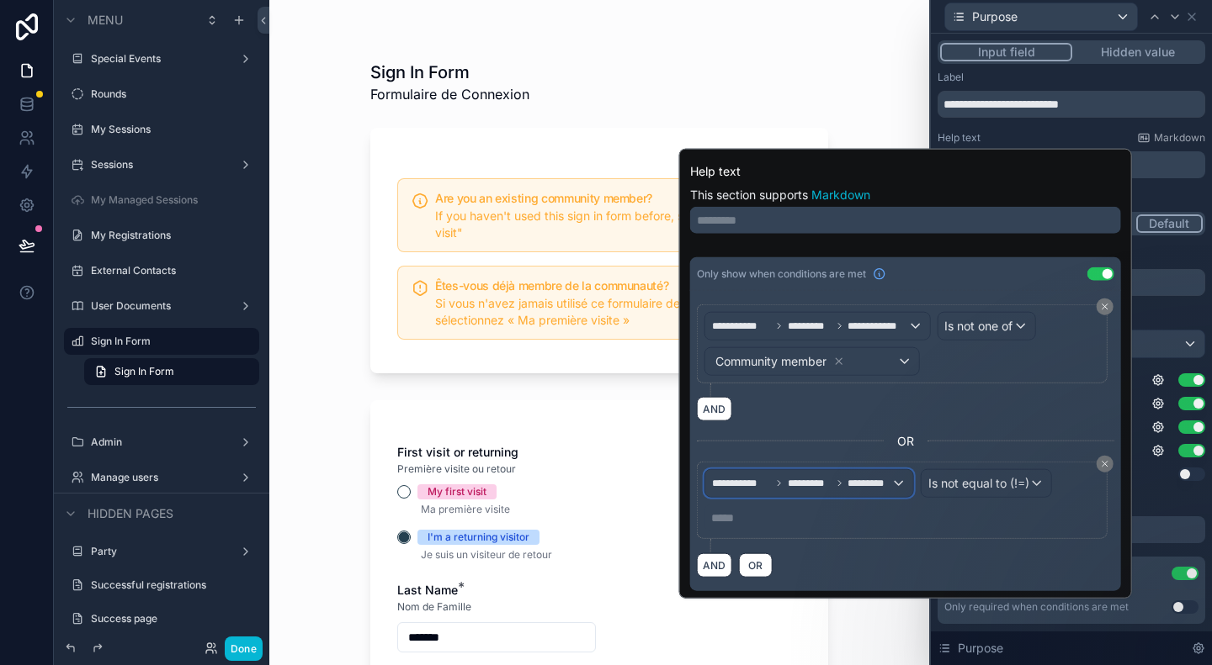
click at [838, 481] on icon at bounding box center [839, 483] width 3 height 5
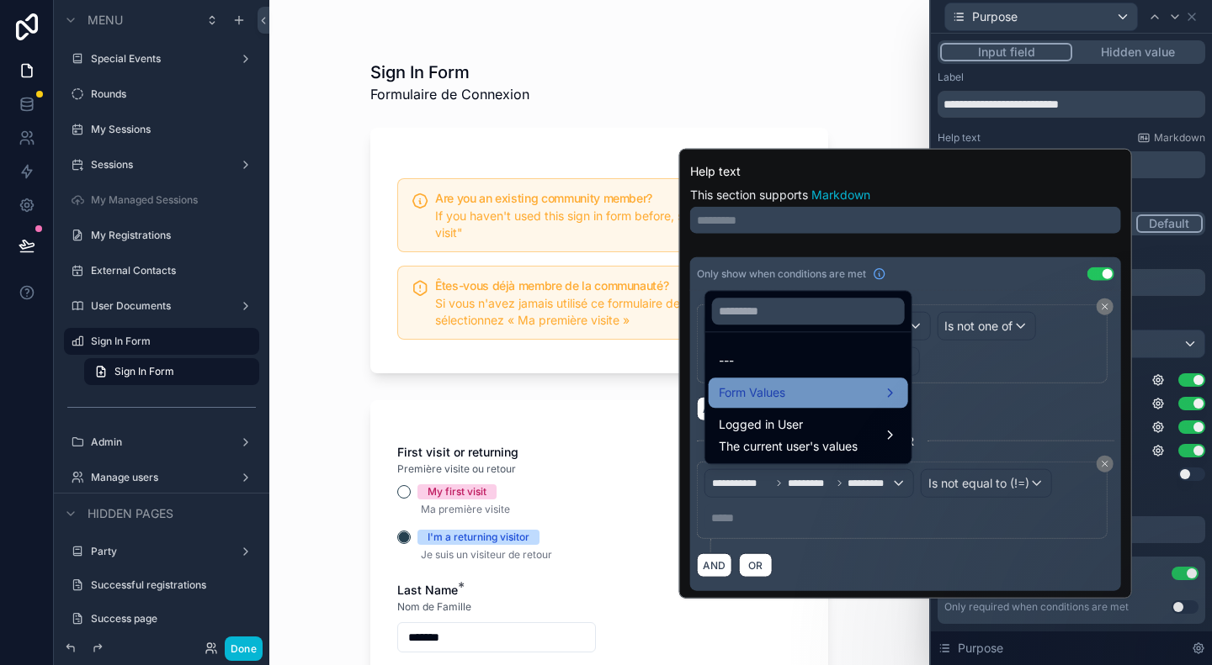
click at [852, 392] on div "Form Values" at bounding box center [807, 393] width 179 height 20
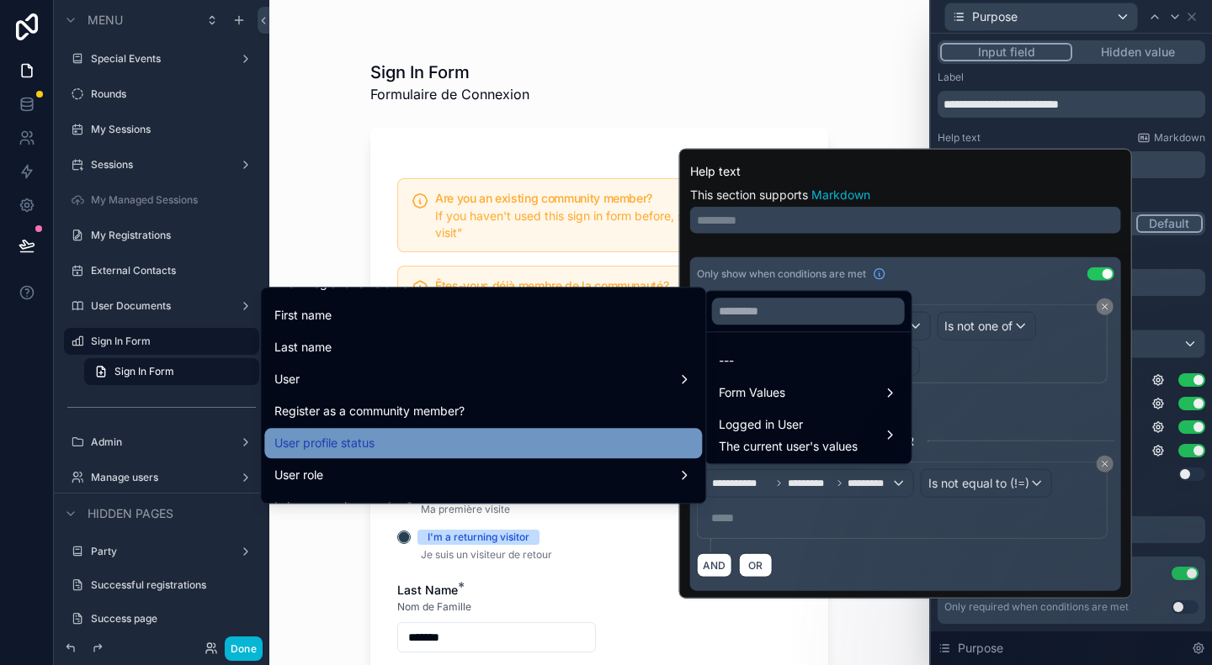
scroll to position [337, 0]
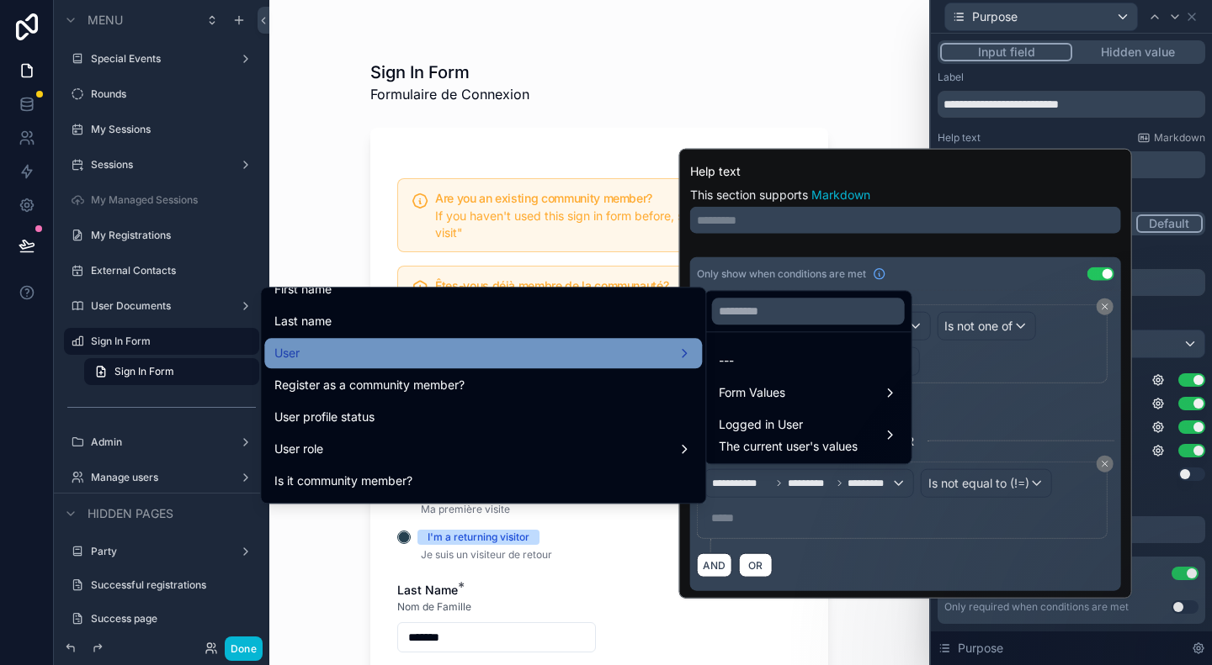
click at [379, 354] on div "User" at bounding box center [482, 353] width 417 height 20
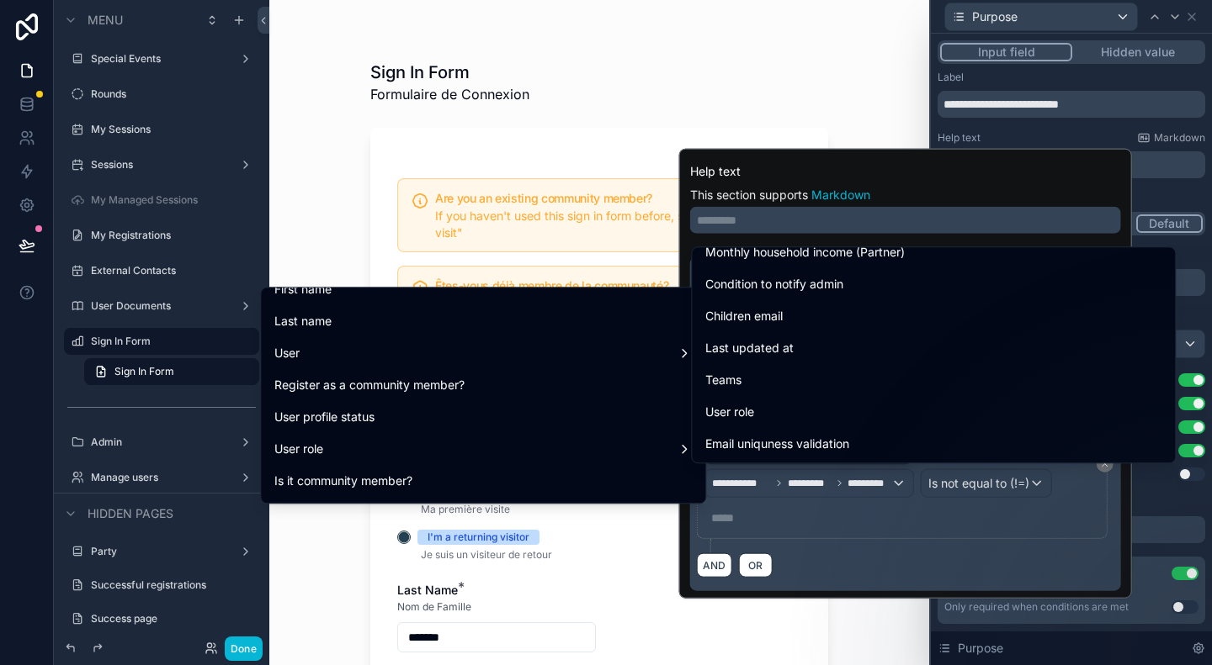
scroll to position [2272, 0]
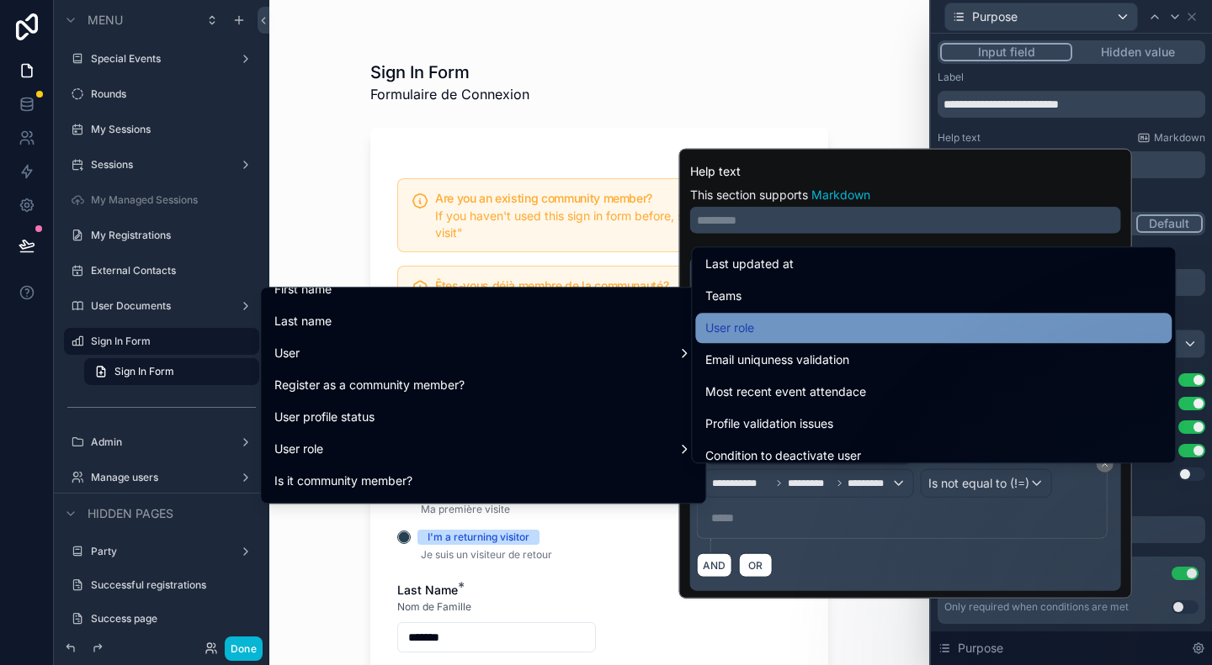
click at [814, 330] on div "User role" at bounding box center [933, 328] width 456 height 20
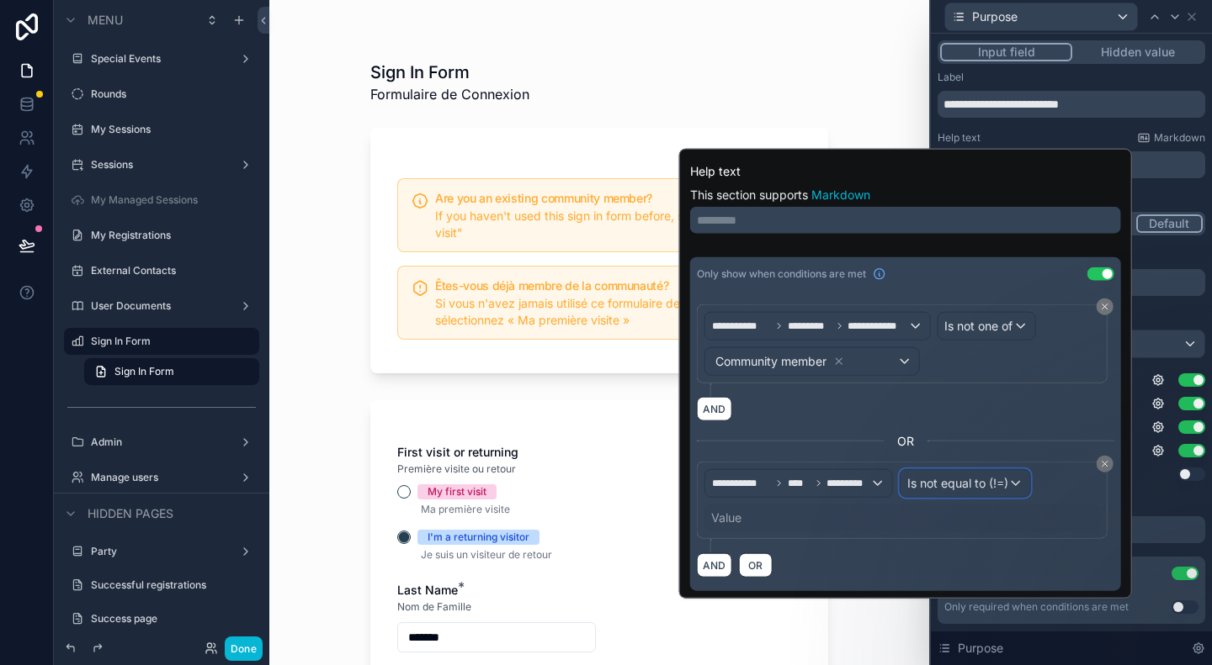
click at [951, 483] on span "Is not equal to (!=)" at bounding box center [957, 483] width 101 height 17
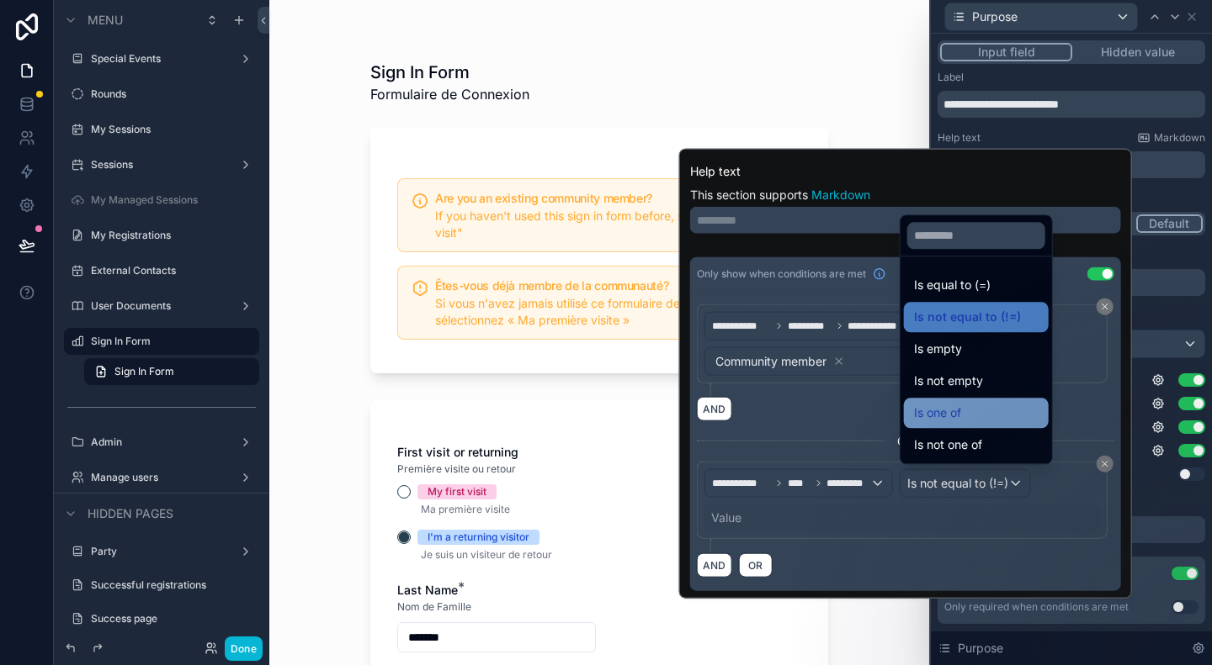
click at [957, 411] on span "Is one of" at bounding box center [937, 413] width 47 height 20
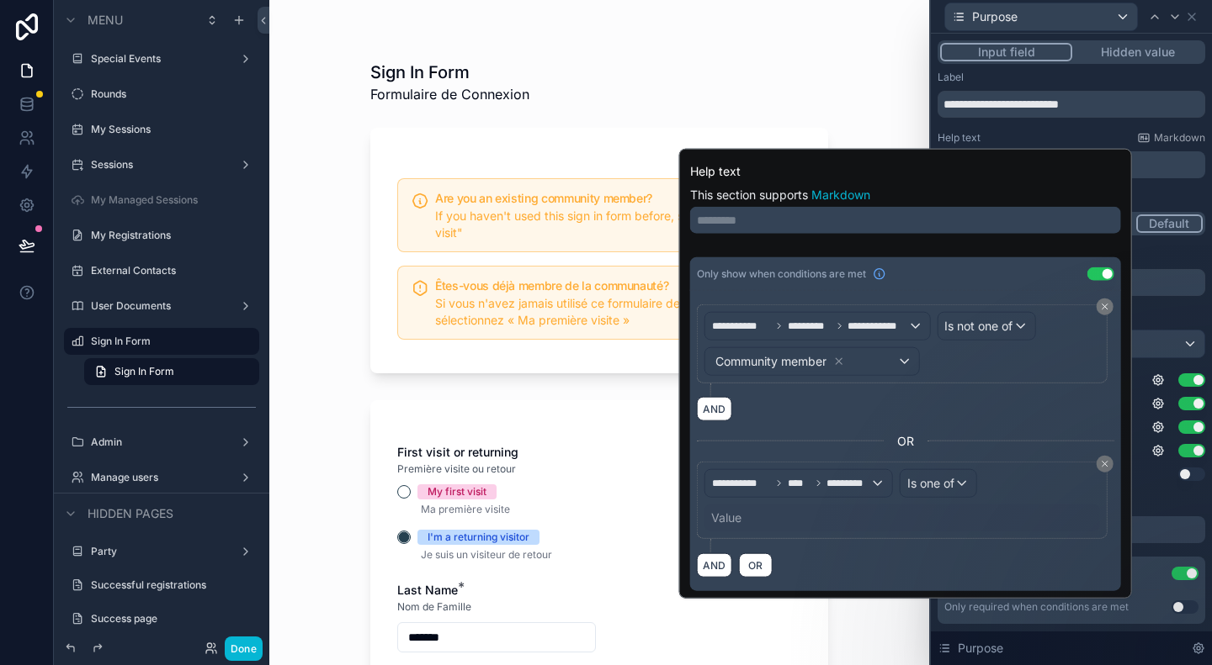
click at [801, 511] on div "Value" at bounding box center [901, 518] width 395 height 27
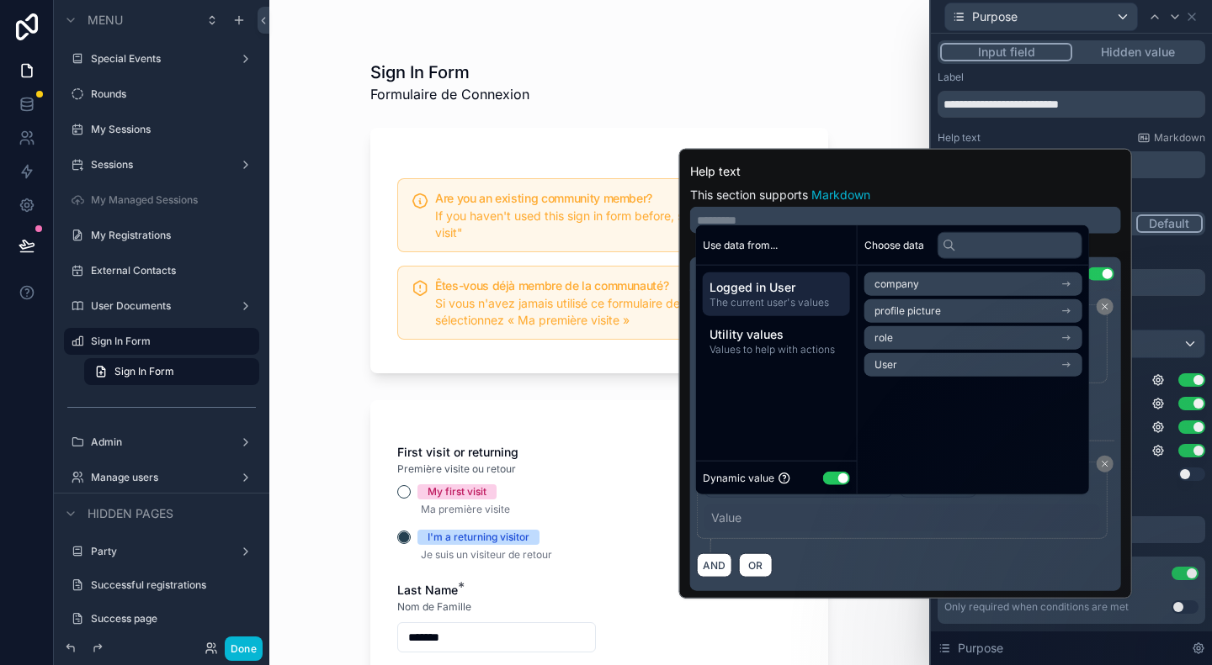
click at [840, 475] on button "Use setting" at bounding box center [836, 477] width 27 height 13
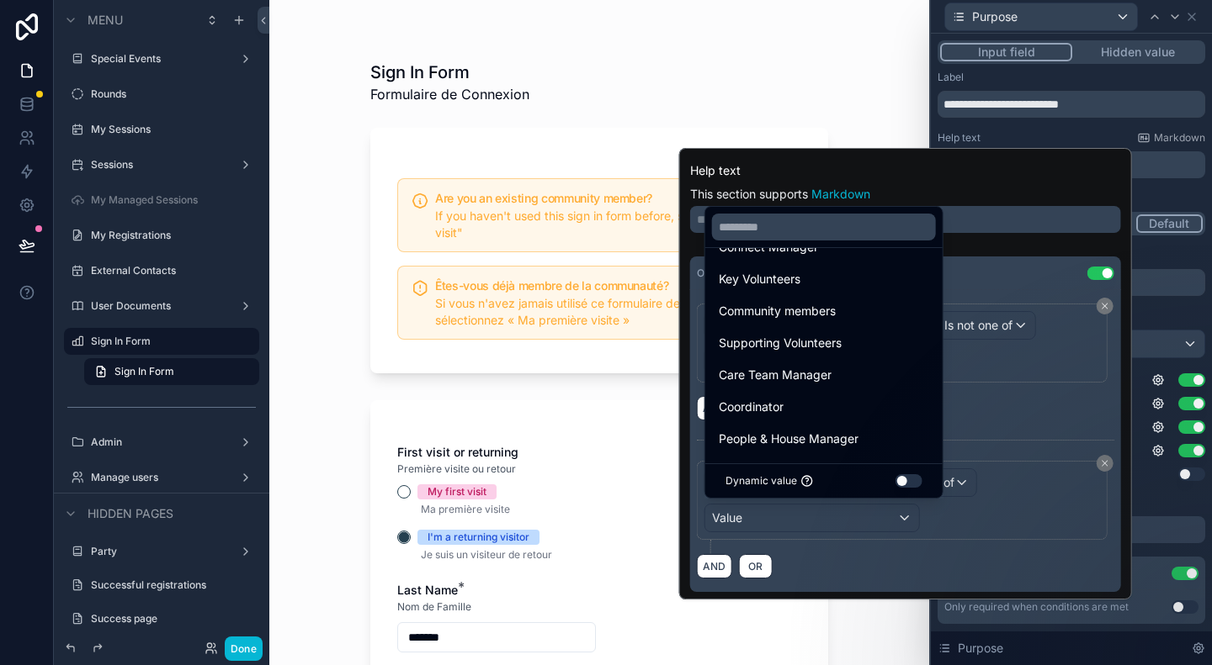
scroll to position [239, 0]
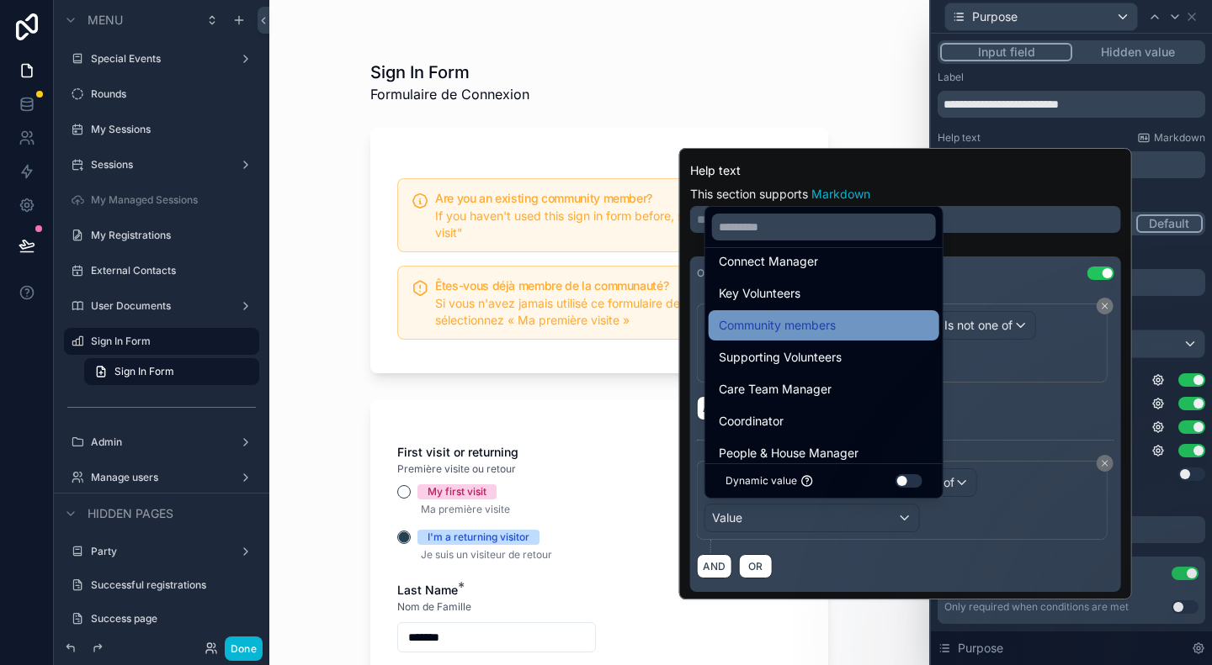
click at [872, 332] on div "Community members" at bounding box center [823, 325] width 210 height 20
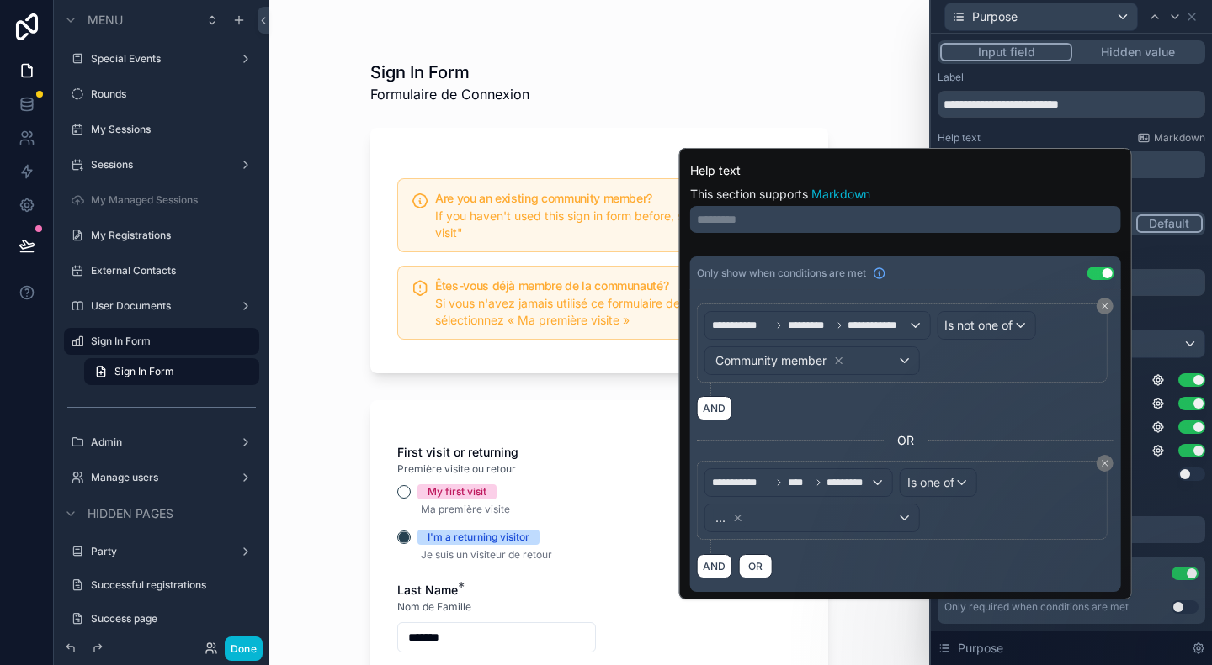
click at [1020, 448] on div "OR" at bounding box center [905, 440] width 417 height 27
click at [944, 484] on span "Is one of" at bounding box center [930, 483] width 47 height 17
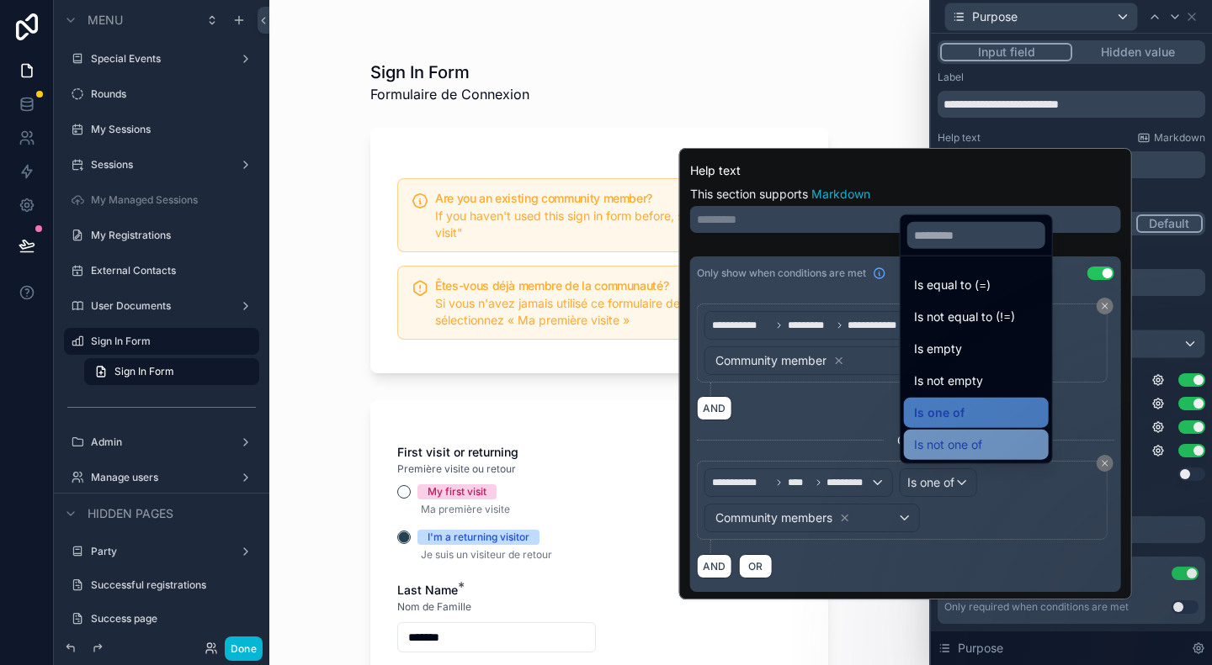
click at [951, 450] on span "Is not one of" at bounding box center [948, 445] width 68 height 20
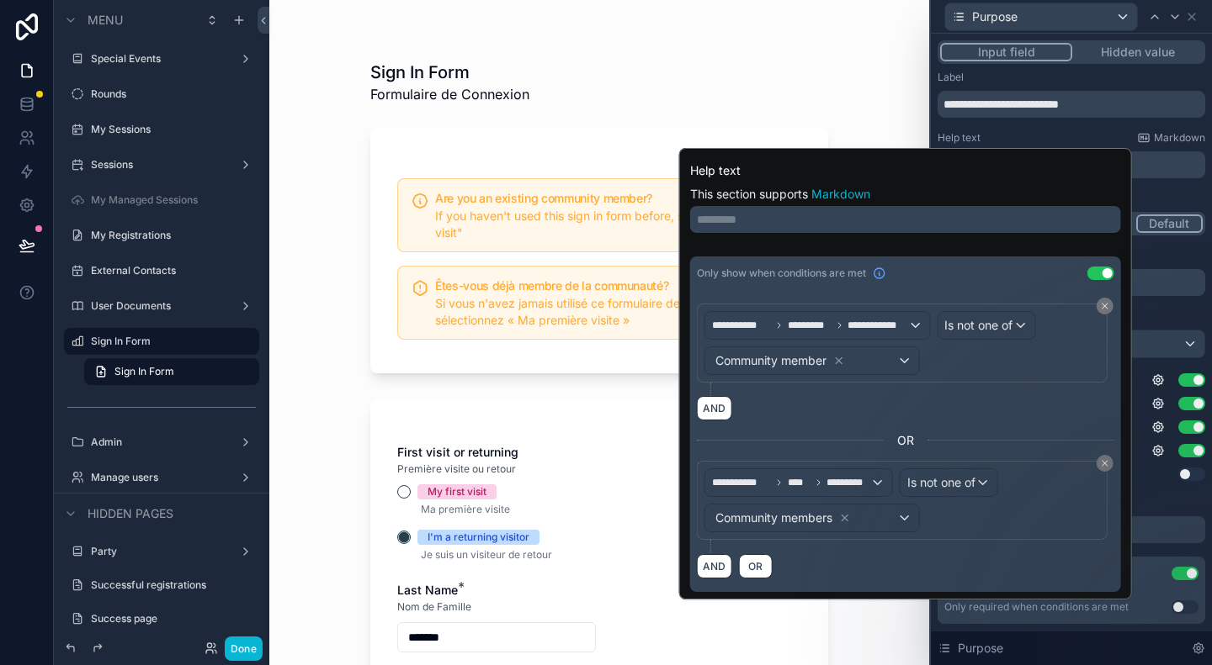
click at [850, 619] on div "Sign In Form Formulaire de Connexion Are you an existing community member? If y…" at bounding box center [599, 332] width 660 height 665
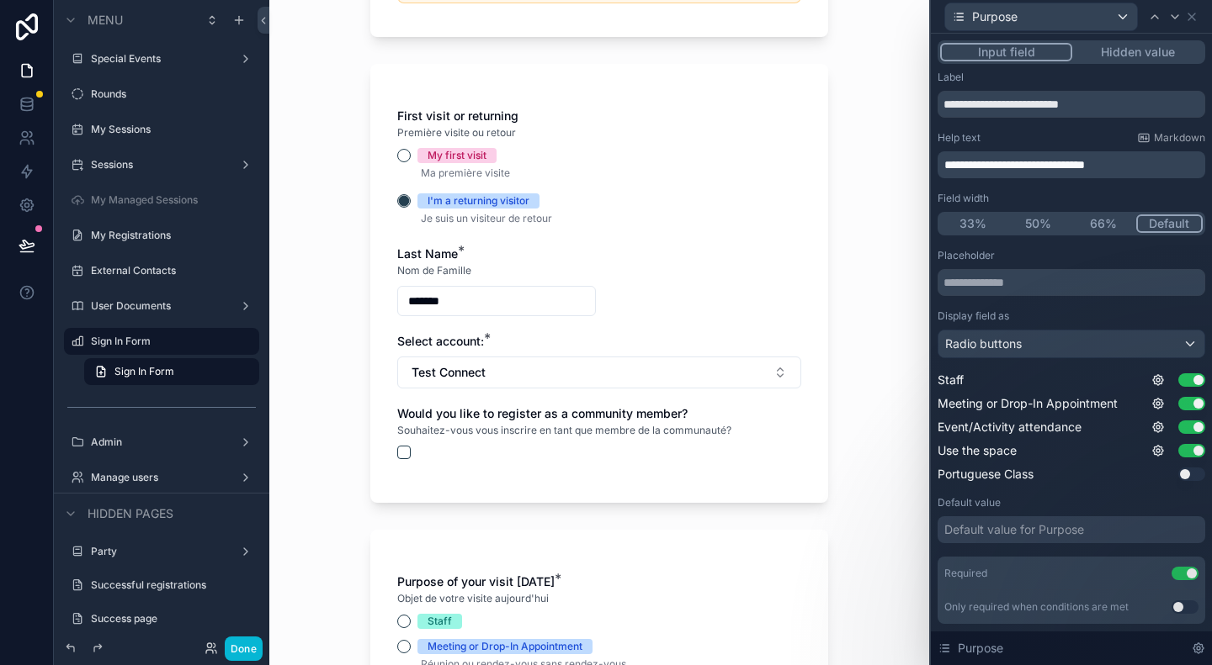
scroll to position [421, 0]
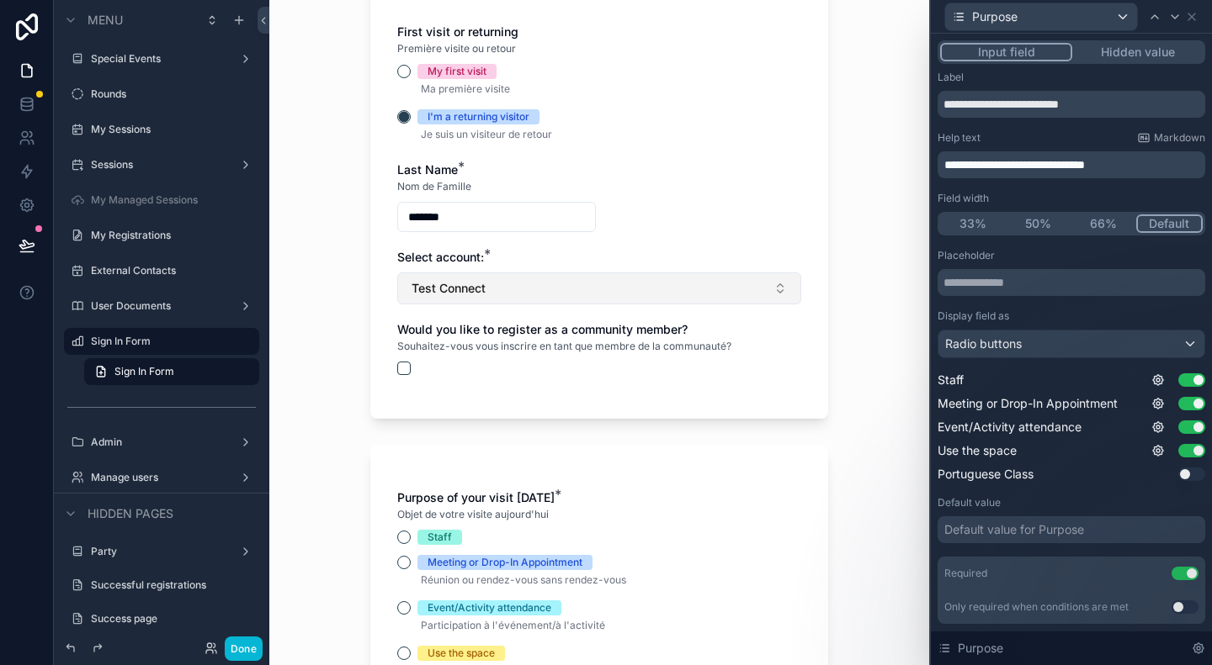
click at [524, 289] on button "Test Connect" at bounding box center [599, 289] width 404 height 32
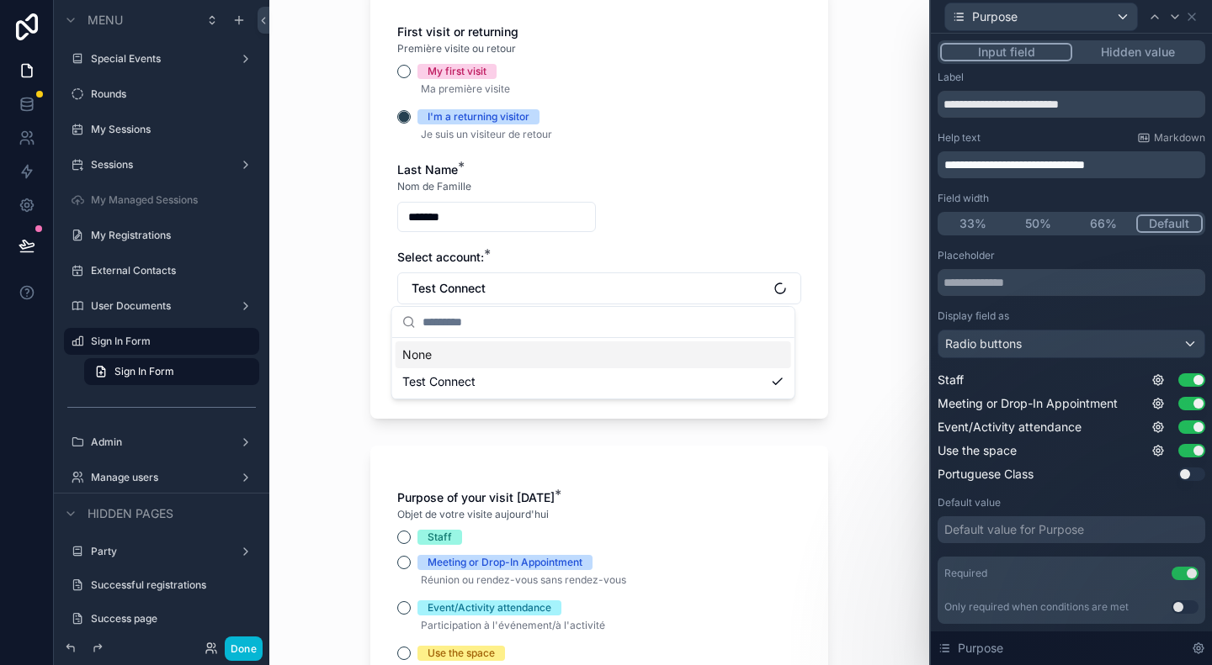
click at [491, 386] on div "Test Connect" at bounding box center [592, 382] width 395 height 27
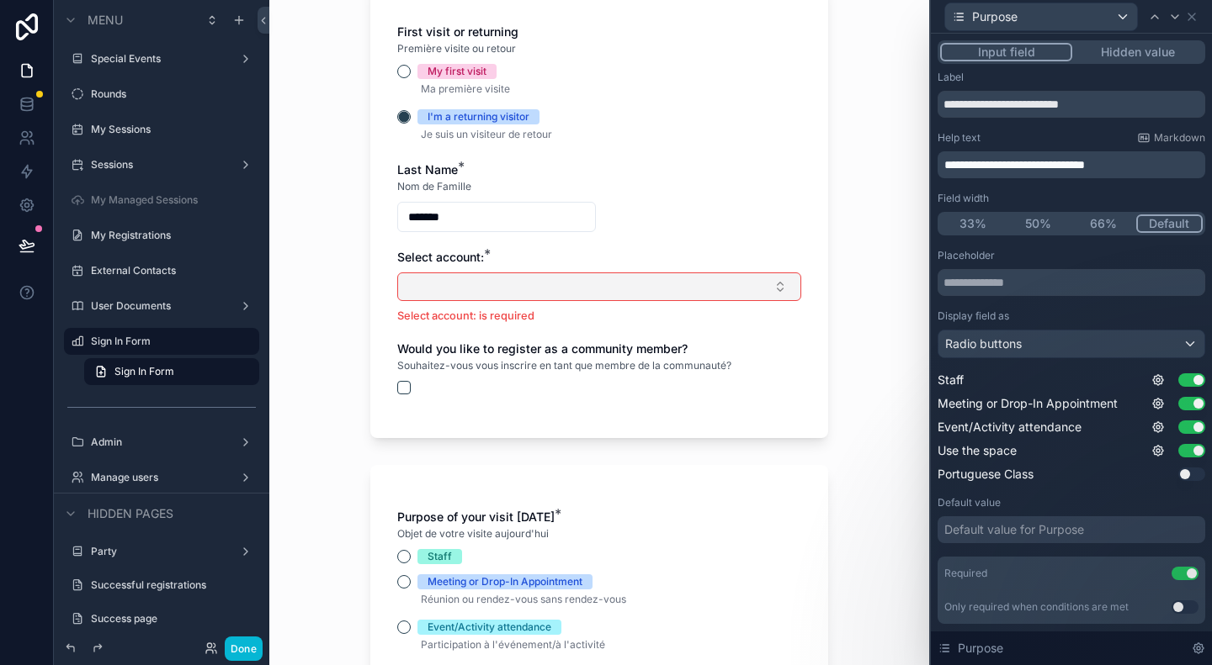
click at [512, 277] on button "Select Button" at bounding box center [599, 287] width 404 height 29
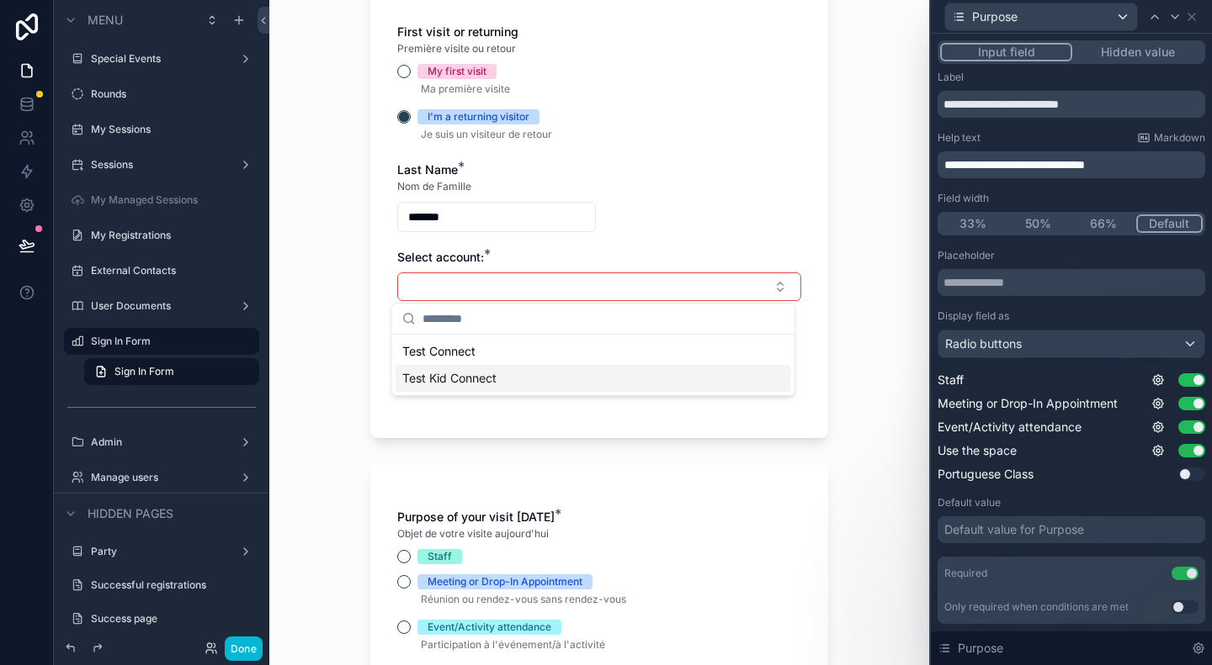
click at [501, 378] on div "Test Kid Connect" at bounding box center [592, 378] width 395 height 27
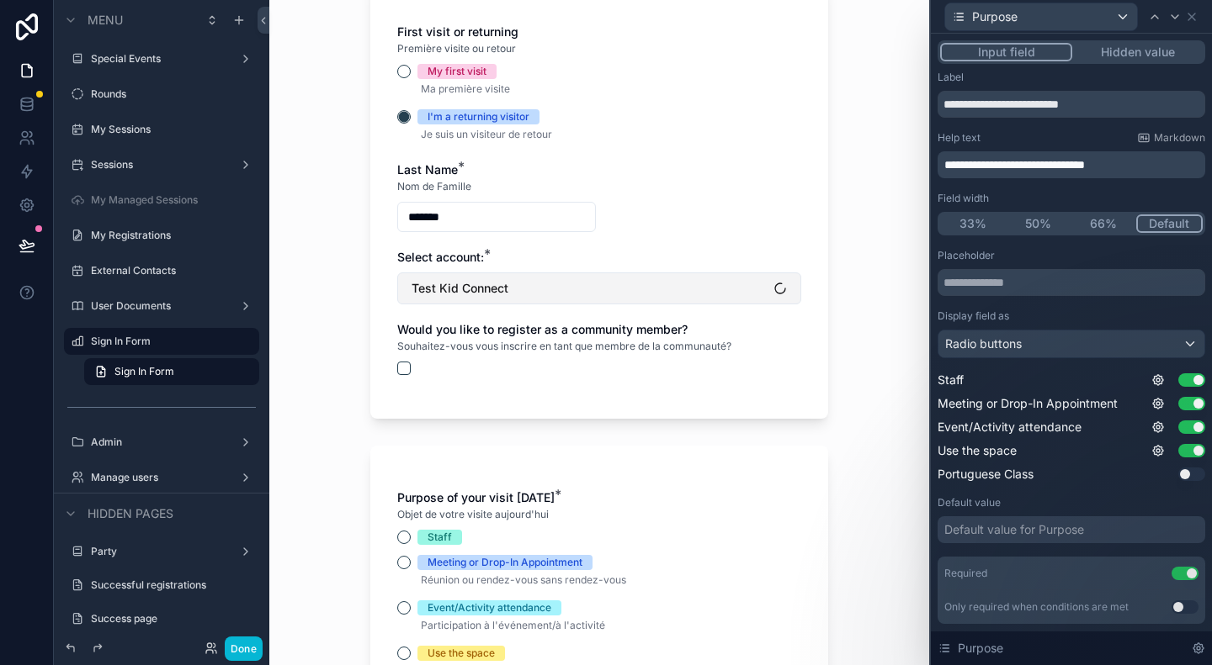
click at [521, 283] on button "Test Kid Connect" at bounding box center [599, 289] width 404 height 32
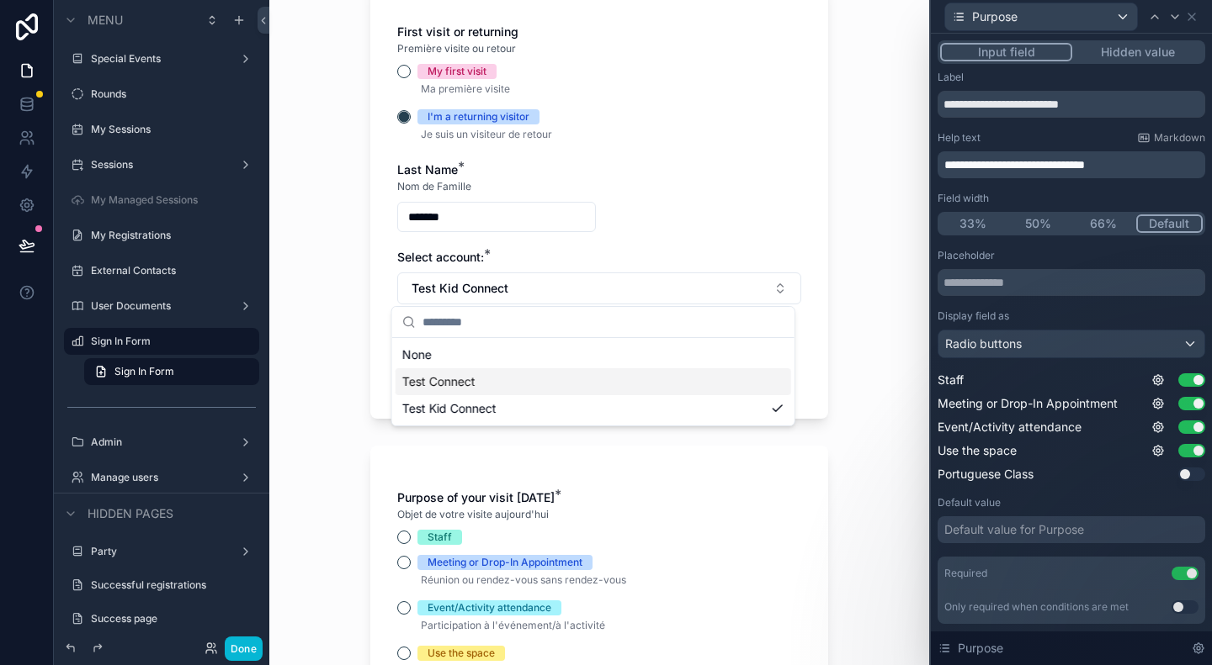
click at [491, 382] on div "Test Connect" at bounding box center [592, 382] width 395 height 27
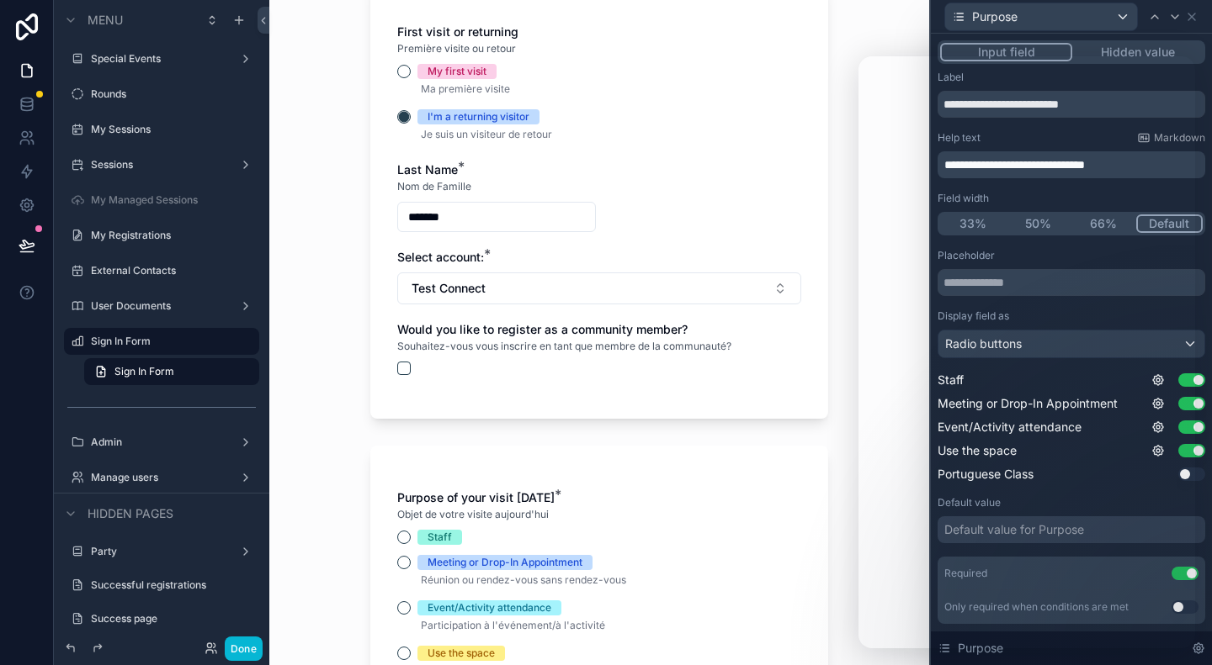
click at [827, 172] on div "Sign In Form Formulaire de Connexion Are you an existing community member? If y…" at bounding box center [599, 234] width 485 height 1311
click at [348, 435] on div "Sign In Form Formulaire de Connexion Are you an existing community member? If y…" at bounding box center [599, 332] width 660 height 665
click at [838, 327] on div "Sign In Form Formulaire de Connexion Are you an existing community member? If y…" at bounding box center [599, 332] width 660 height 665
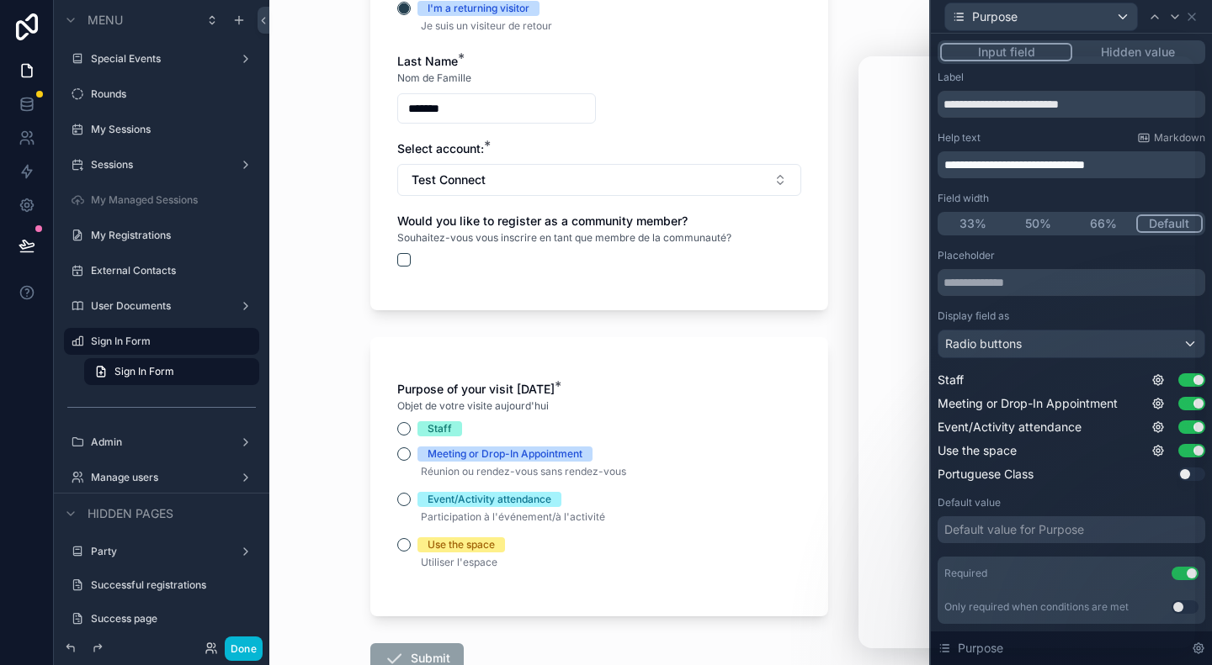
scroll to position [643, 0]
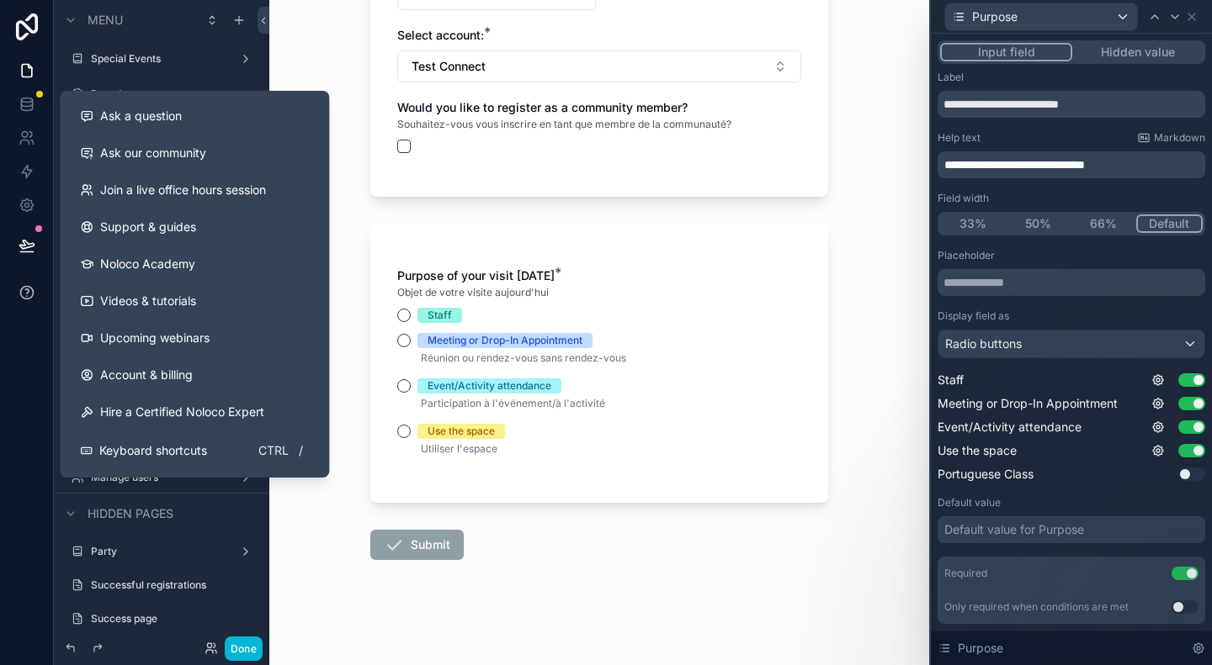
click at [27, 289] on icon at bounding box center [26, 291] width 3 height 4
click at [133, 105] on button "Ask a question" at bounding box center [194, 116] width 256 height 37
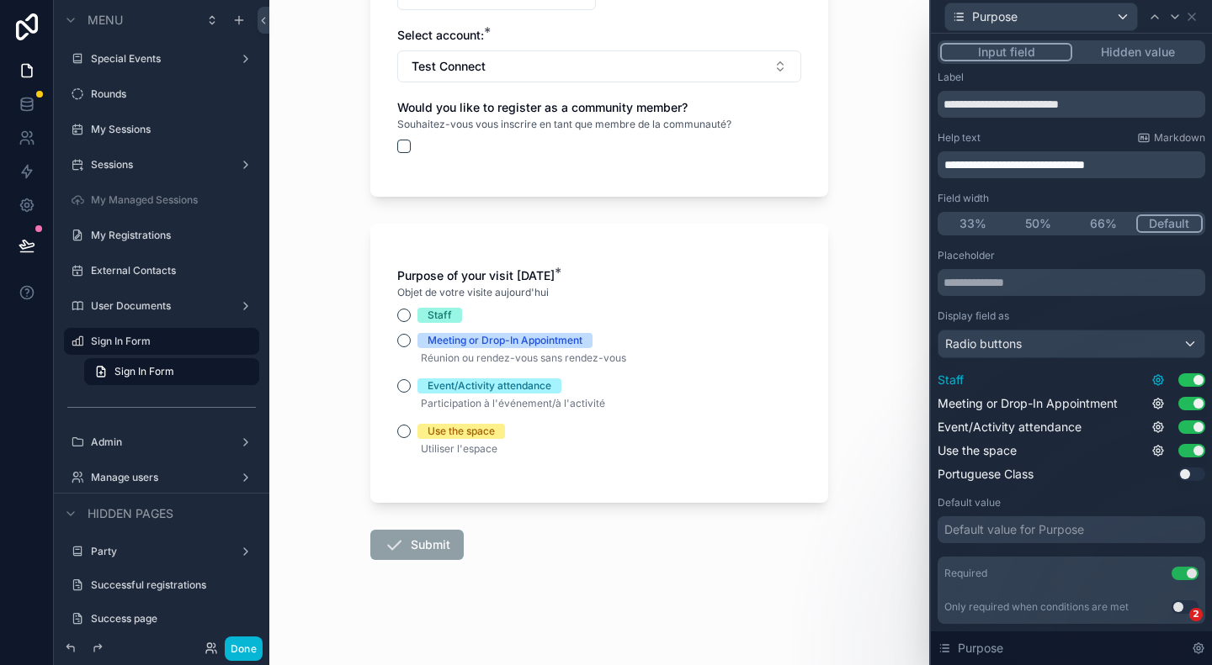
click at [1153, 383] on icon at bounding box center [1158, 380] width 10 height 10
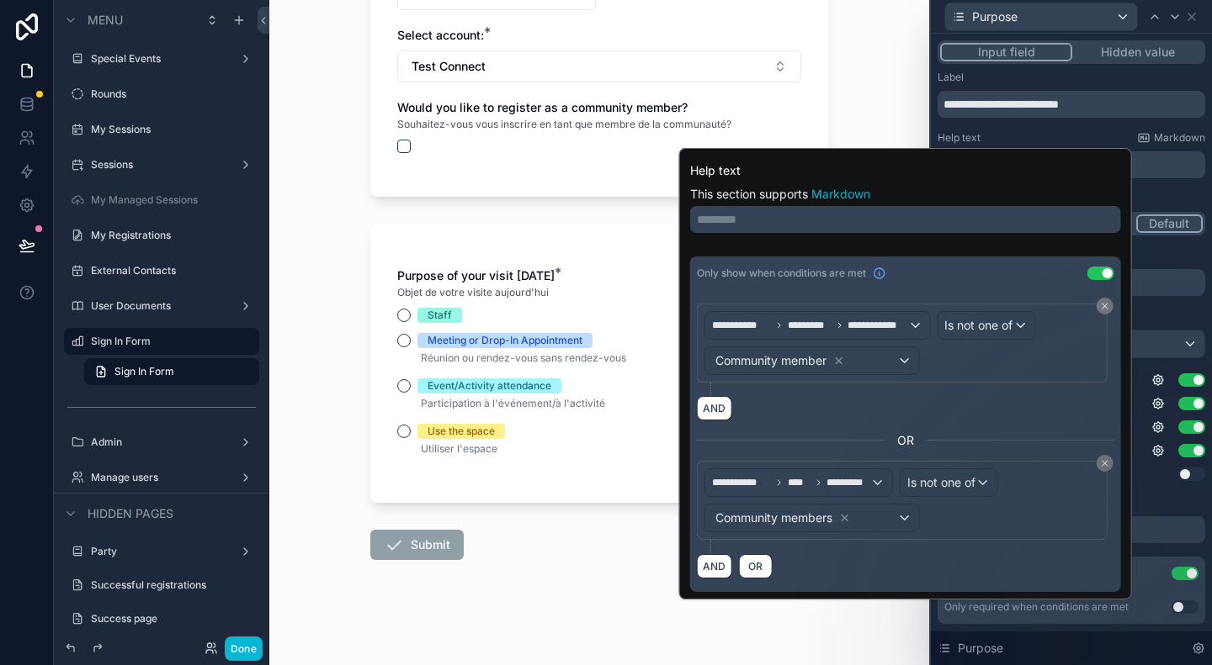
click at [1037, 124] on div "**********" at bounding box center [1071, 371] width 268 height 601
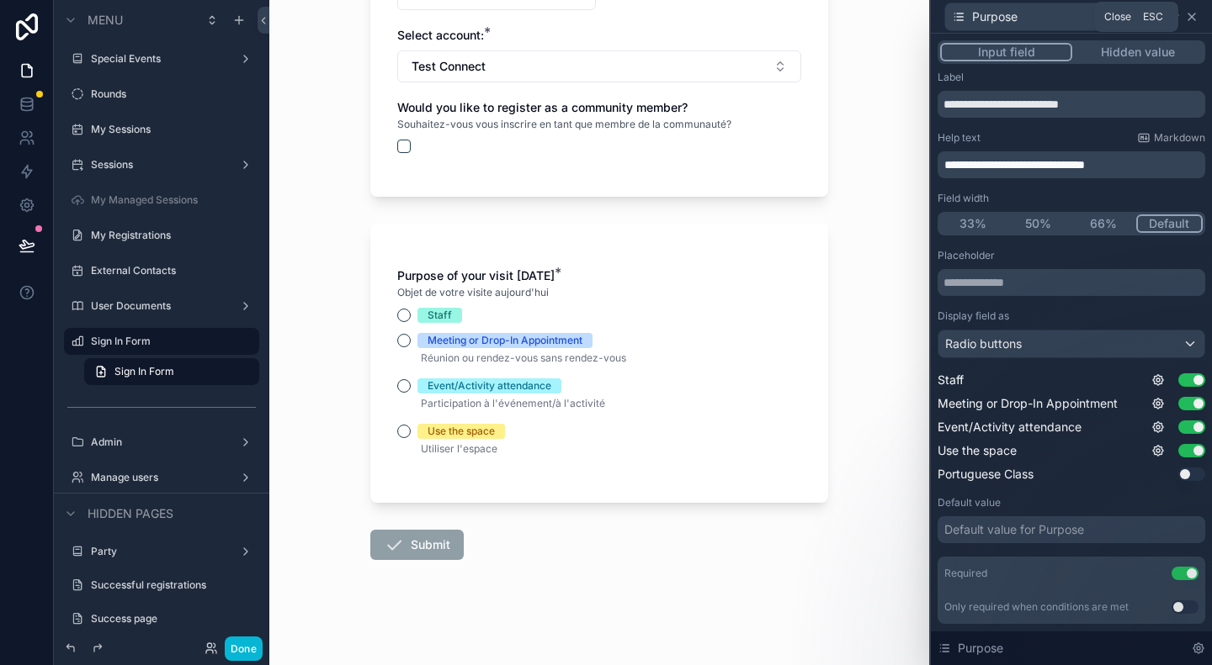
click at [1187, 15] on icon at bounding box center [1191, 16] width 13 height 13
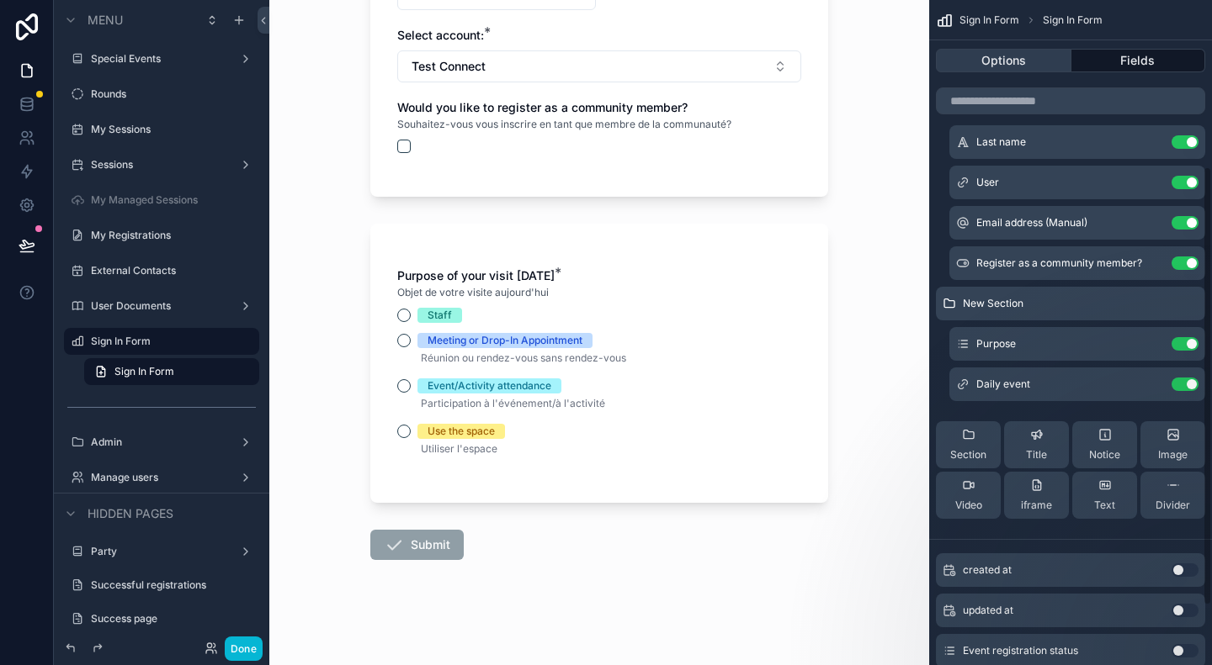
click at [1022, 60] on button "Options" at bounding box center [1003, 61] width 135 height 24
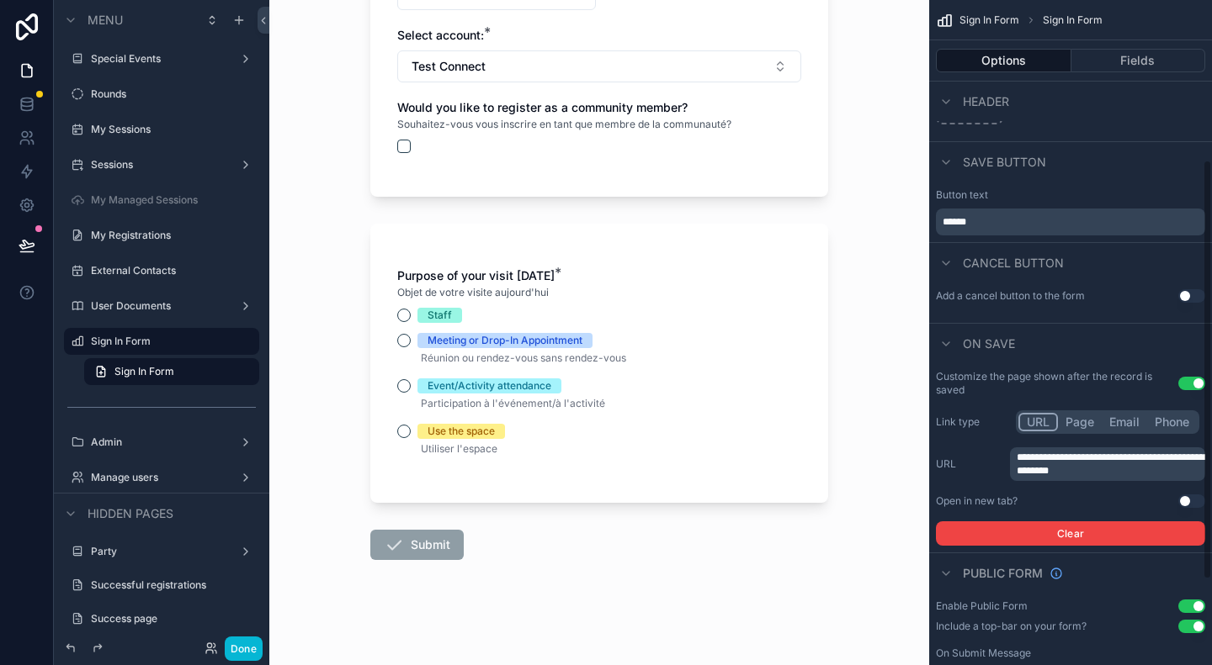
click at [1137, 48] on div "Options Fields" at bounding box center [1070, 60] width 283 height 40
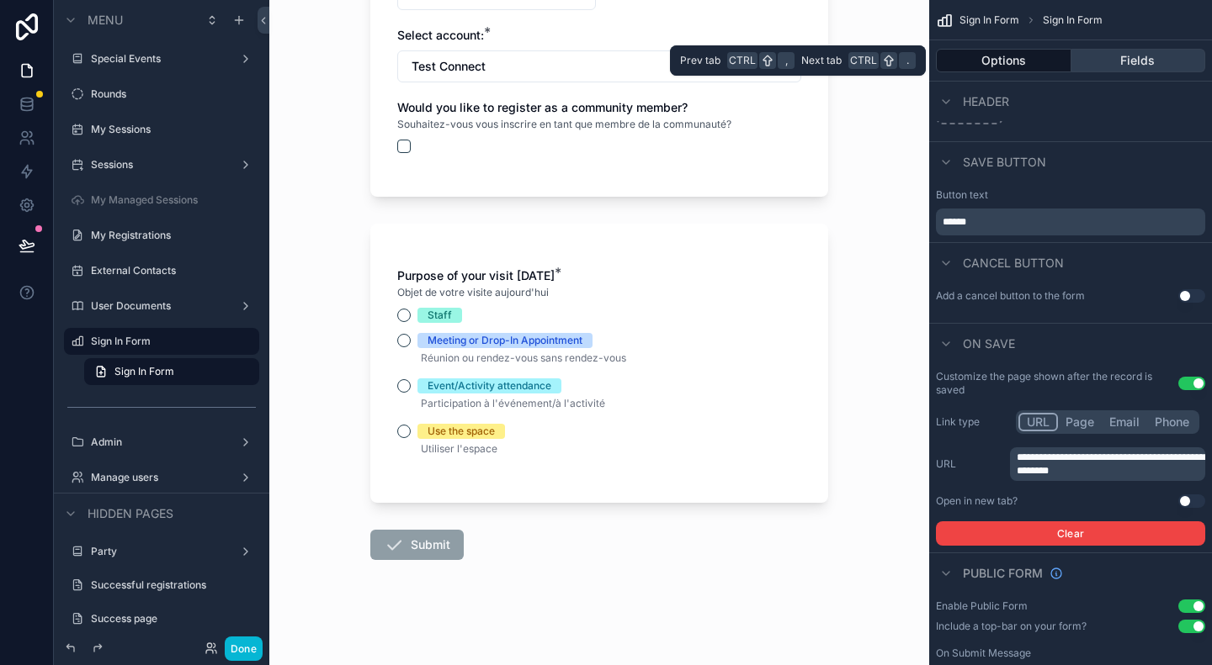
click at [1137, 55] on button "Fields" at bounding box center [1138, 61] width 135 height 24
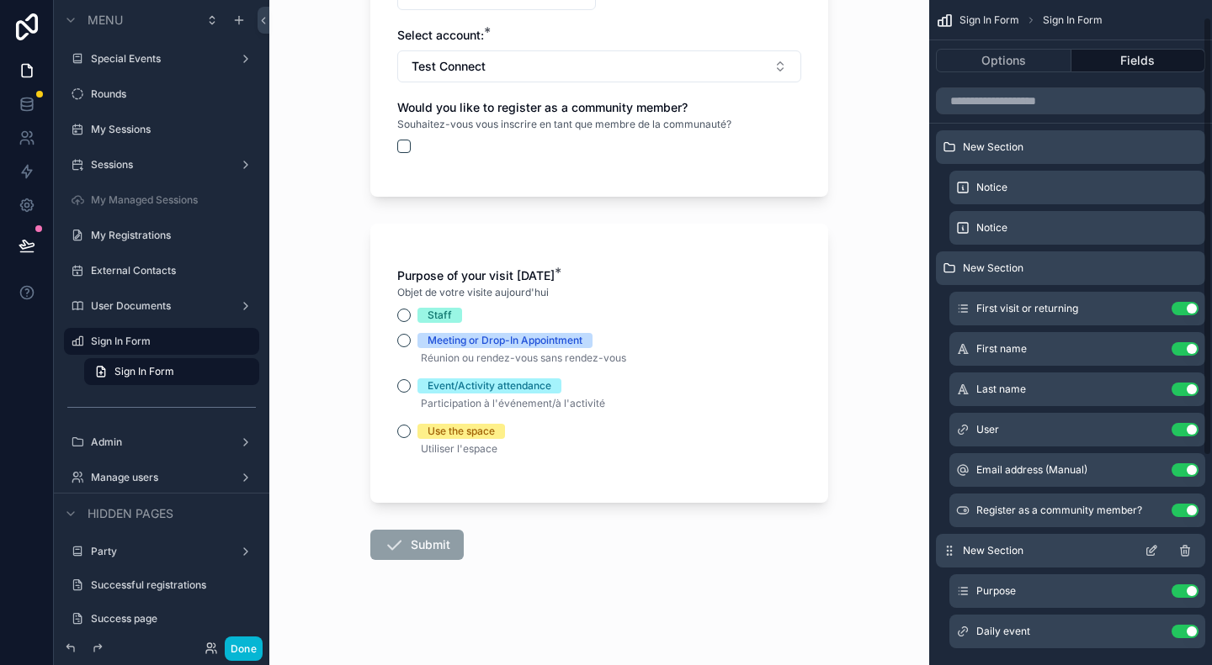
scroll to position [89, 0]
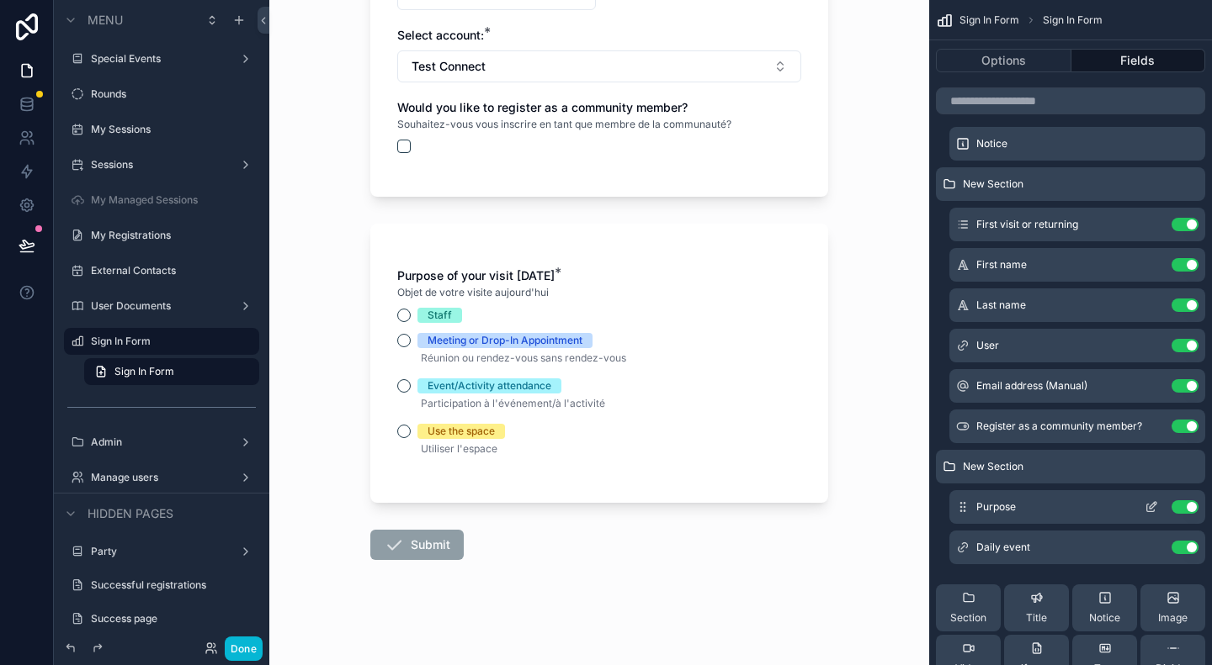
click at [1148, 507] on icon "scrollable content" at bounding box center [1150, 507] width 13 height 13
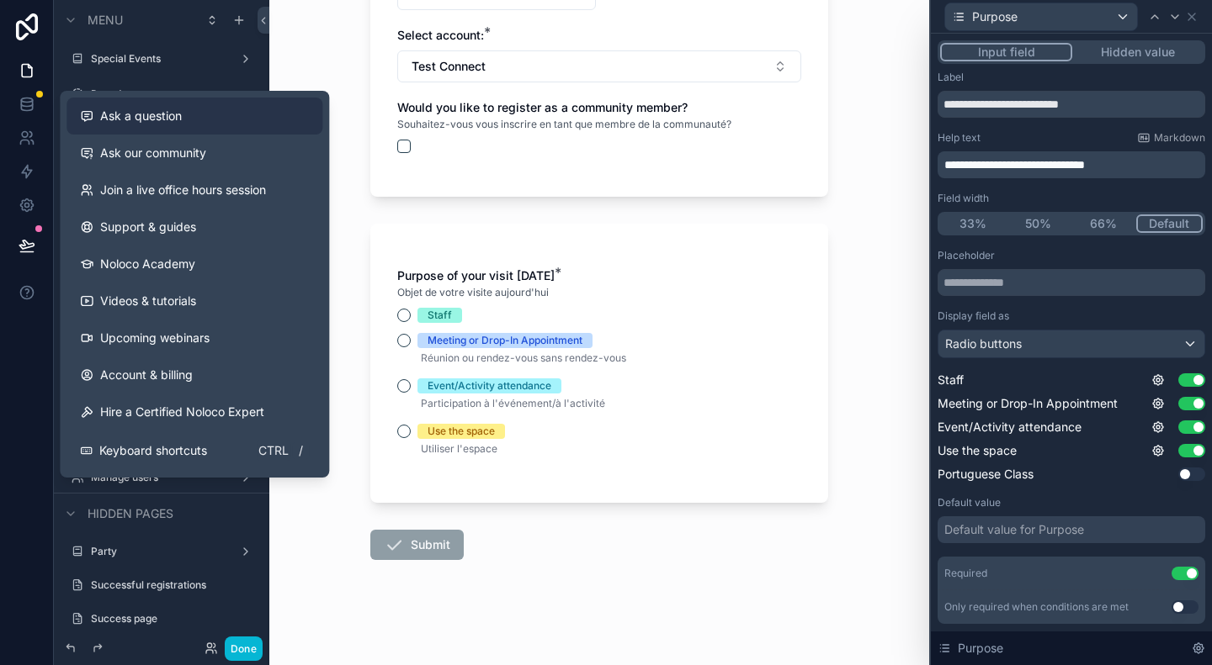
click at [140, 116] on span "Ask a question" at bounding box center [141, 116] width 82 height 17
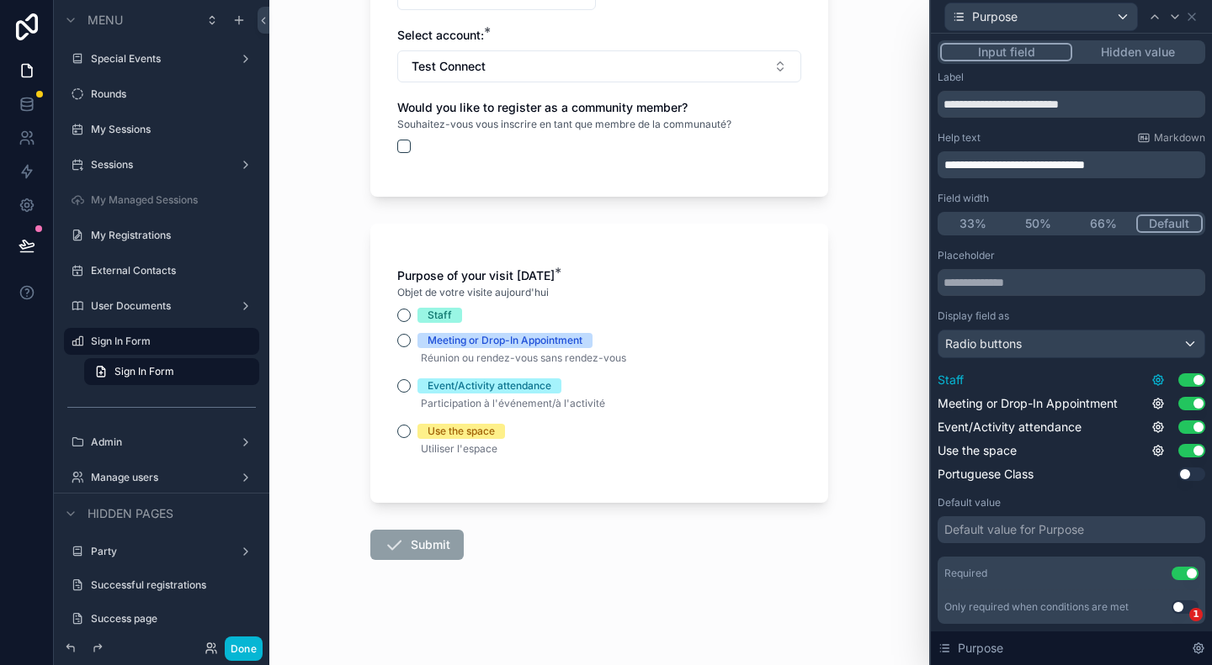
click at [1153, 383] on icon at bounding box center [1158, 380] width 10 height 10
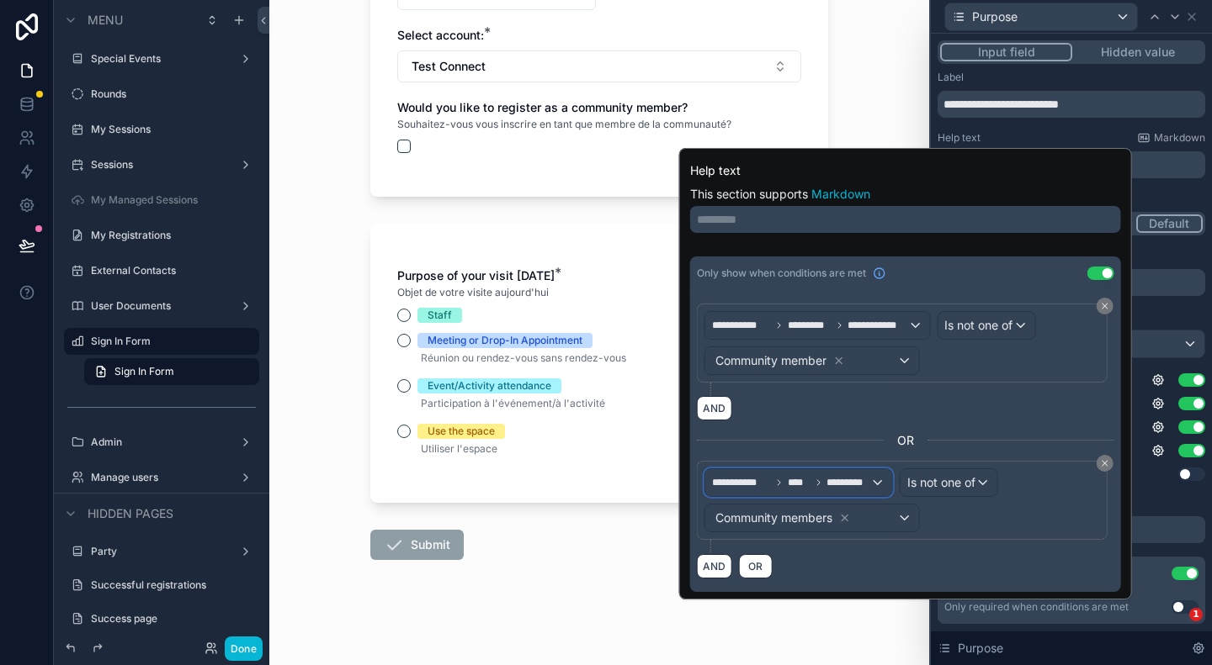
click at [866, 480] on span "*********" at bounding box center [848, 482] width 44 height 13
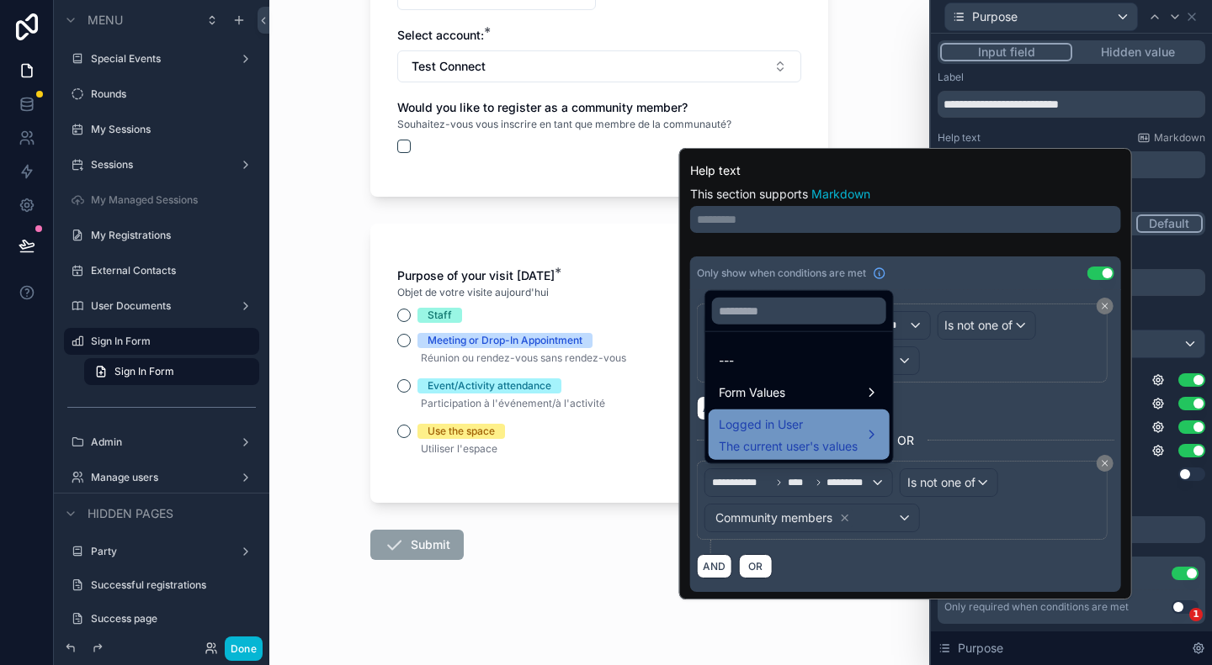
click at [840, 433] on span "Logged in User" at bounding box center [787, 425] width 139 height 20
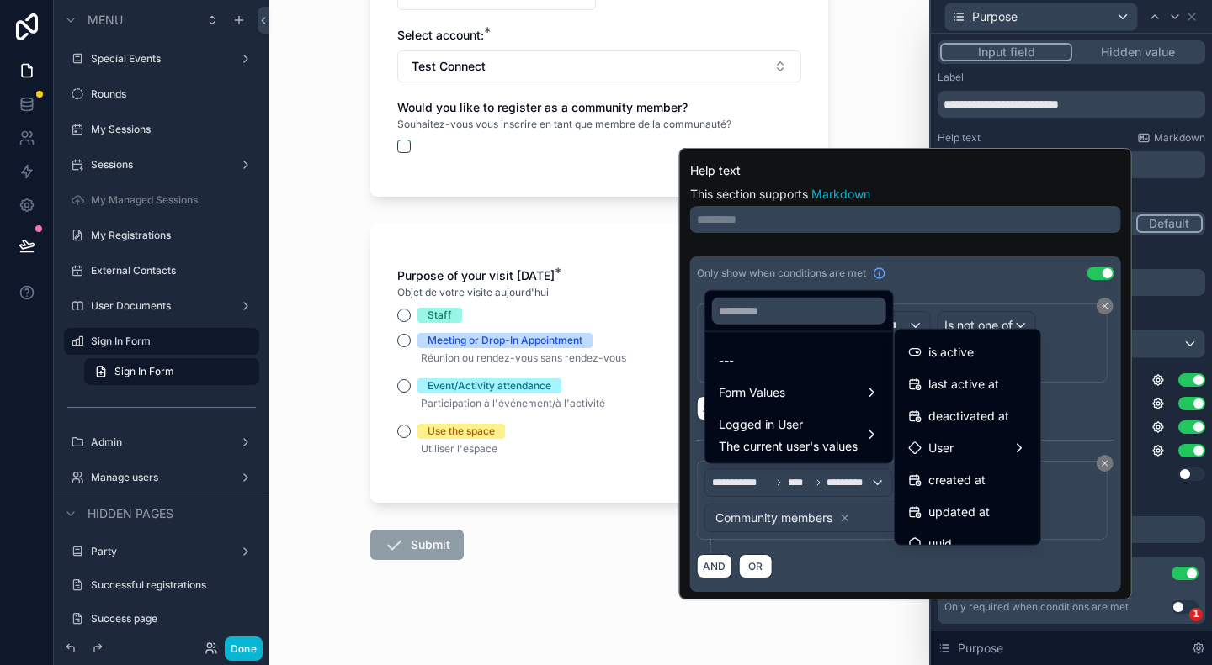
scroll to position [301, 0]
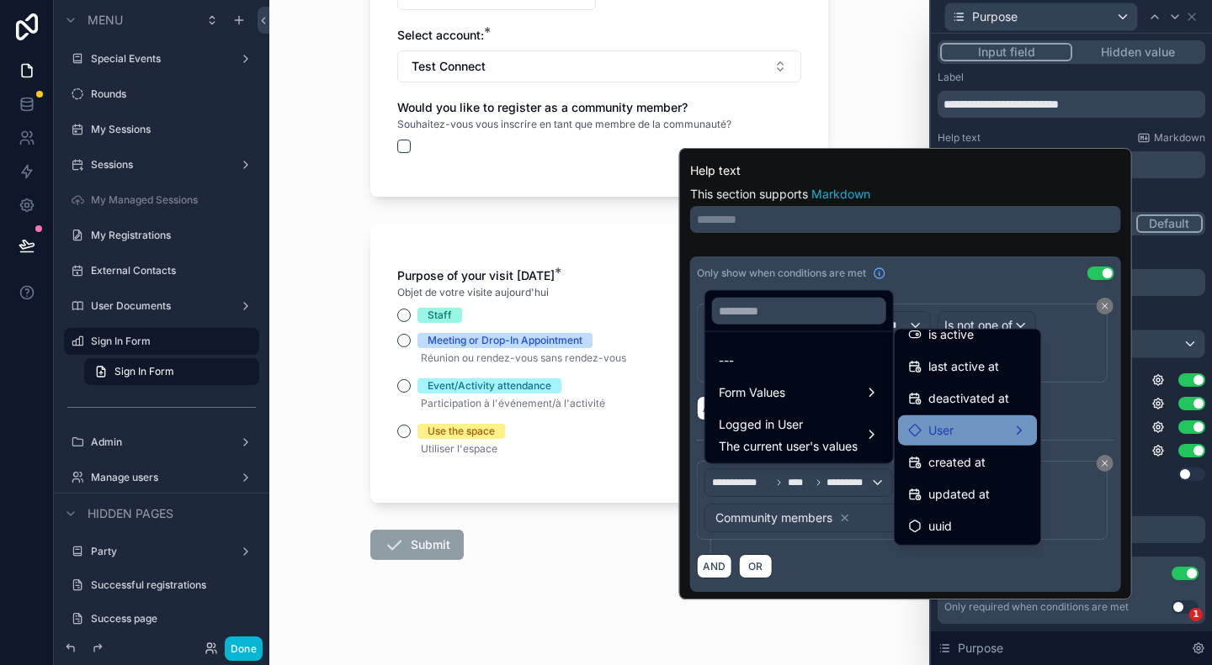
click at [984, 438] on div "User" at bounding box center [967, 431] width 119 height 20
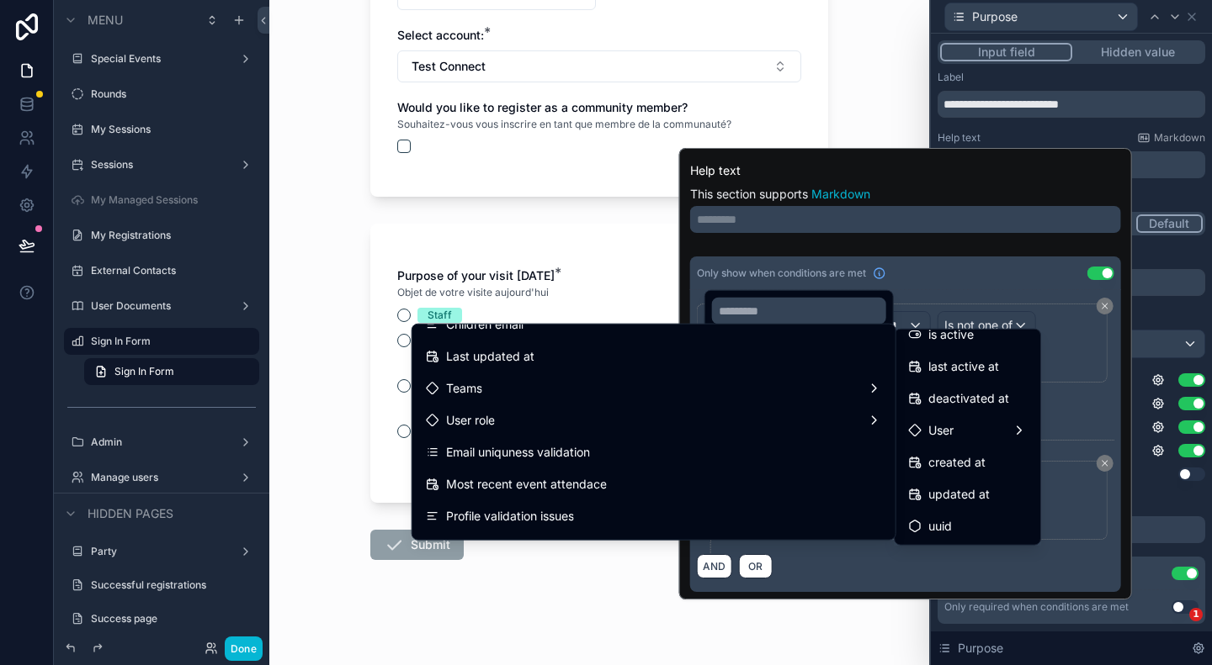
scroll to position [2187, 0]
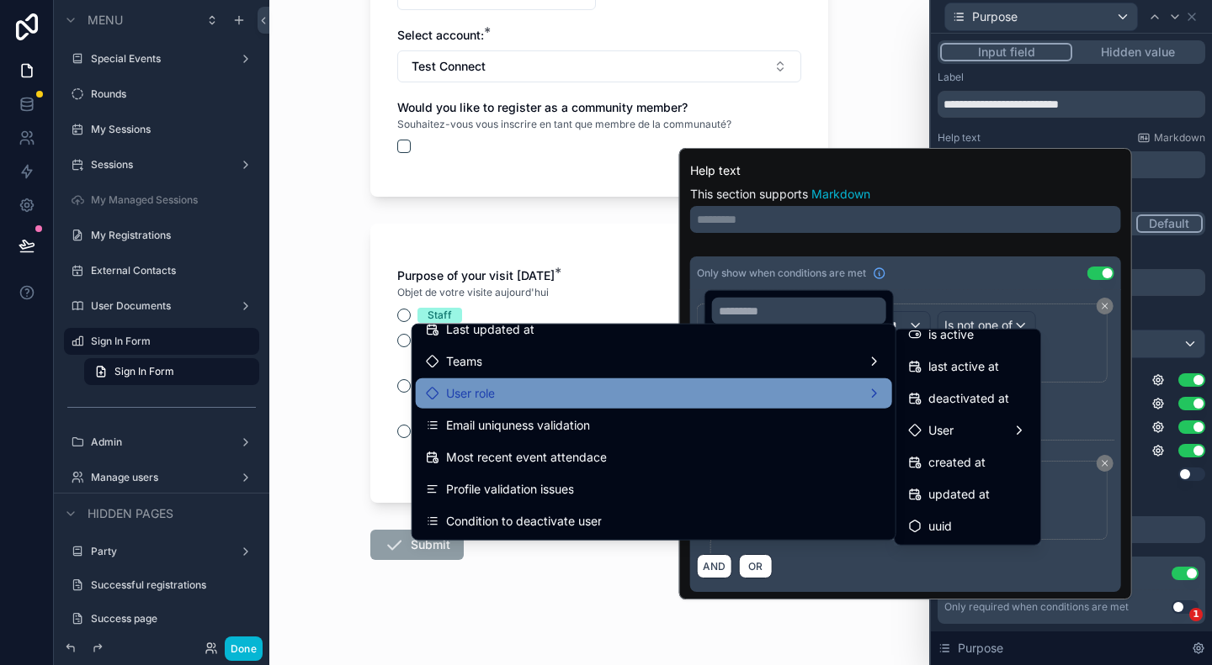
click at [663, 392] on div "User role" at bounding box center [654, 394] width 456 height 20
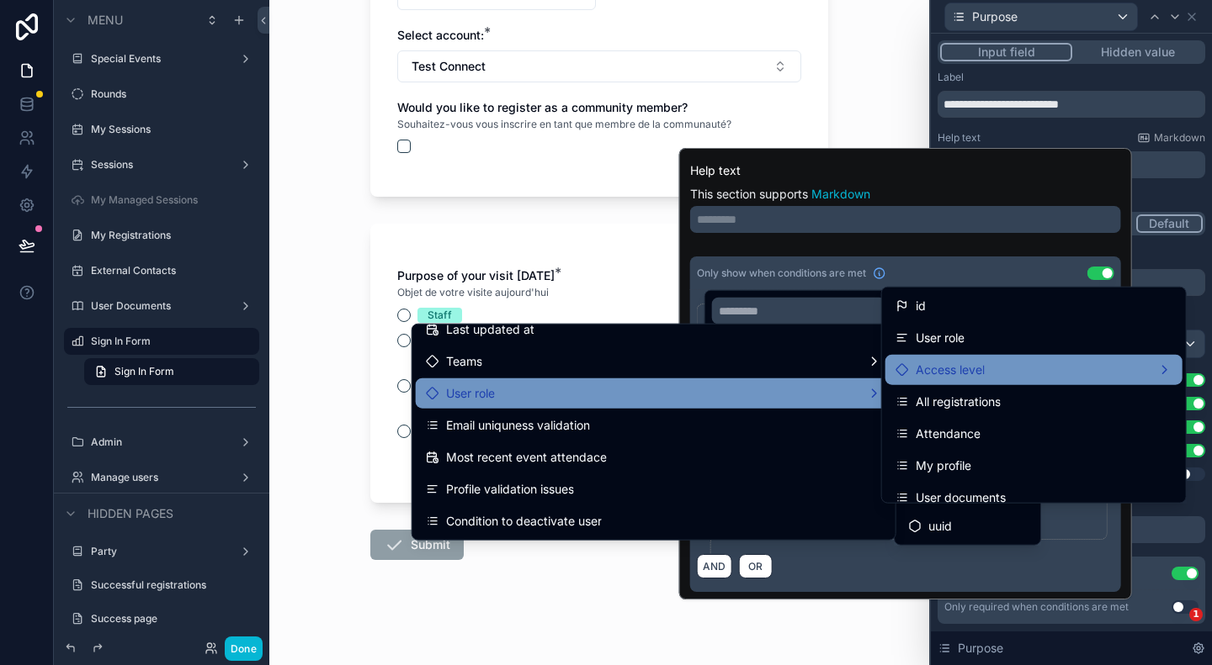
click at [1085, 375] on div "Access level" at bounding box center [1033, 370] width 277 height 20
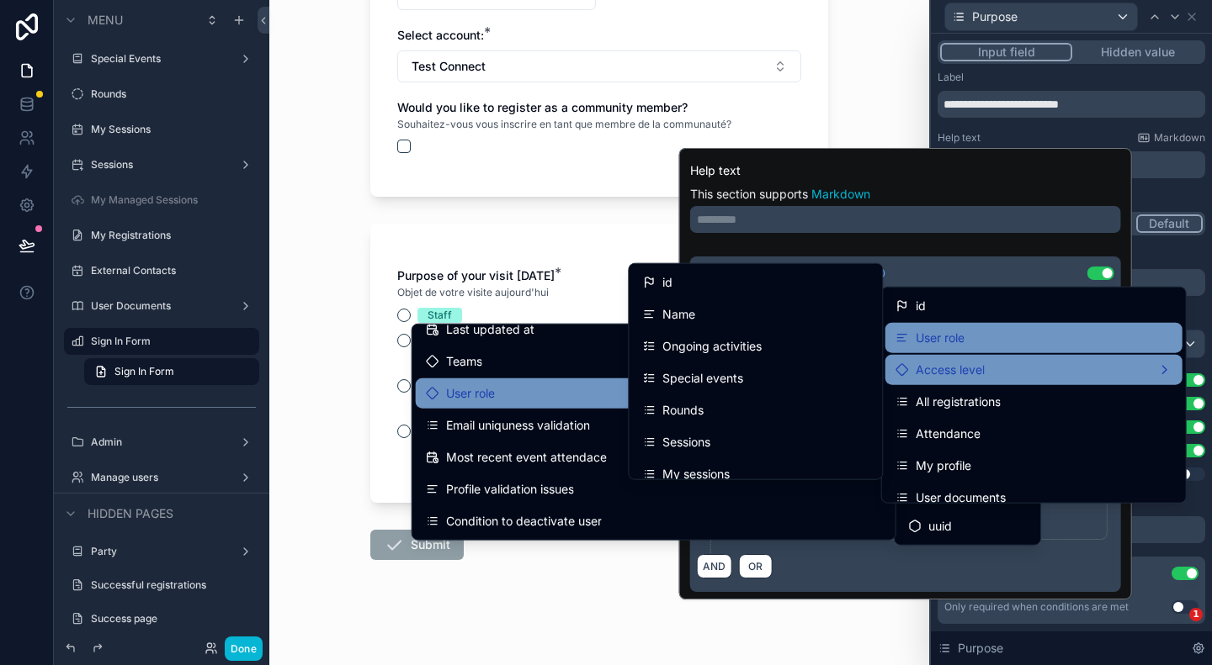
click at [1045, 342] on div "User role" at bounding box center [1033, 338] width 277 height 20
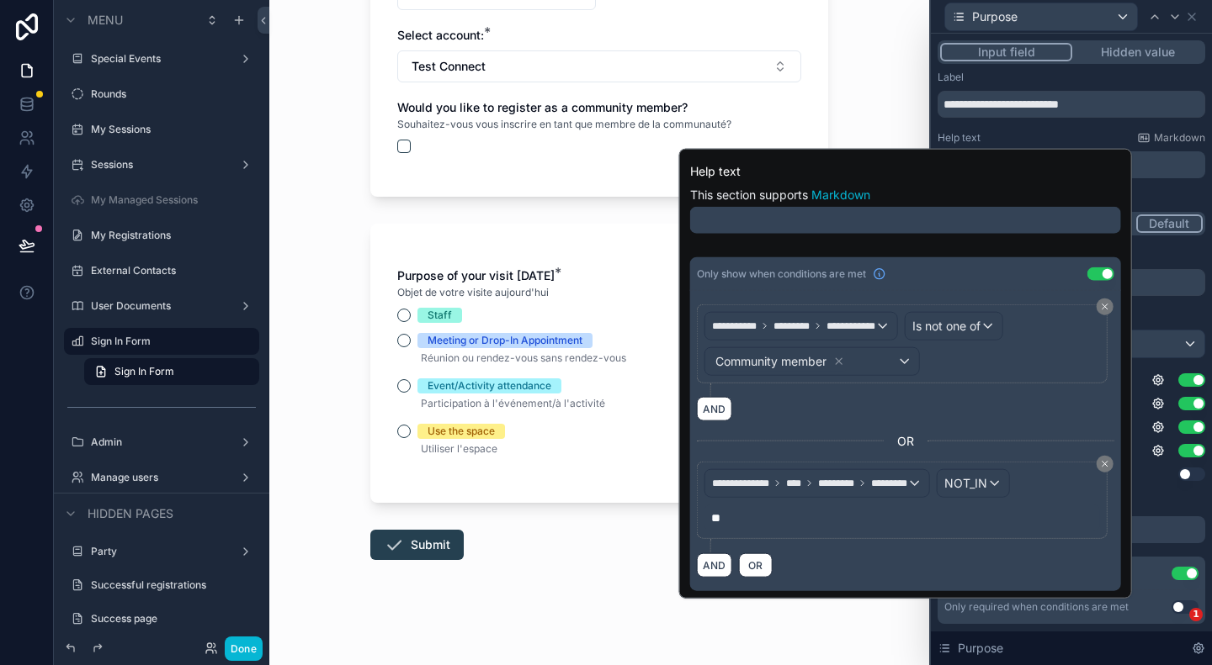
scroll to position [0, 0]
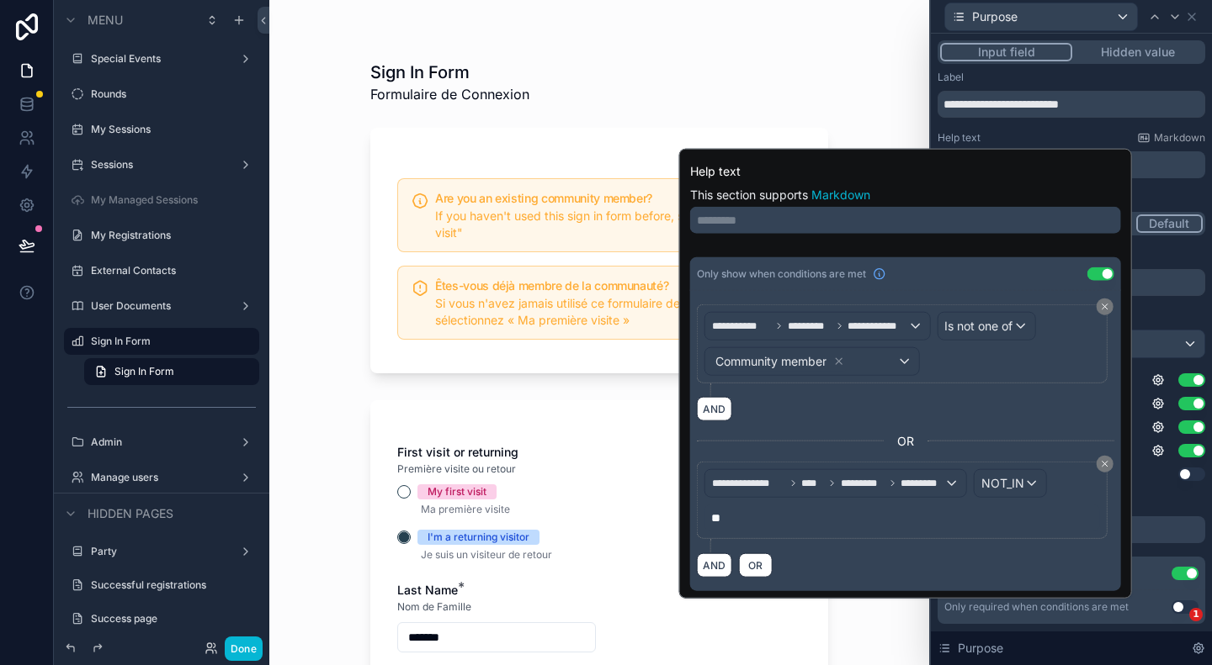
click at [1024, 520] on p "**" at bounding box center [903, 518] width 385 height 17
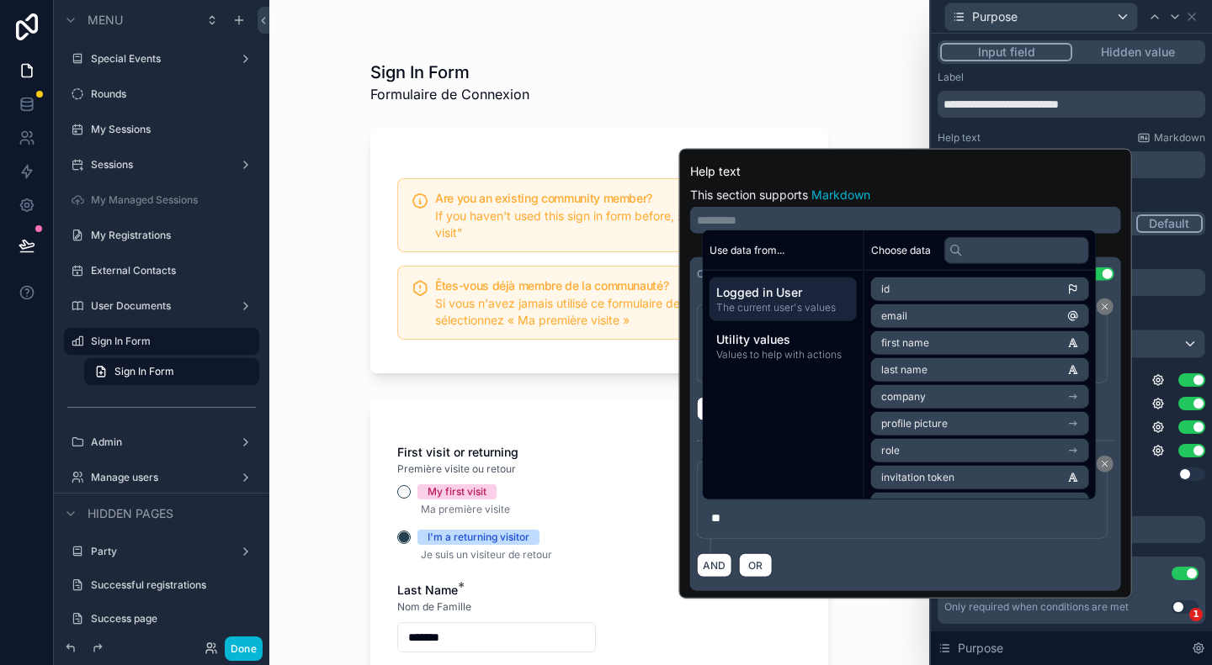
click at [1037, 566] on div "AND OR" at bounding box center [905, 565] width 417 height 25
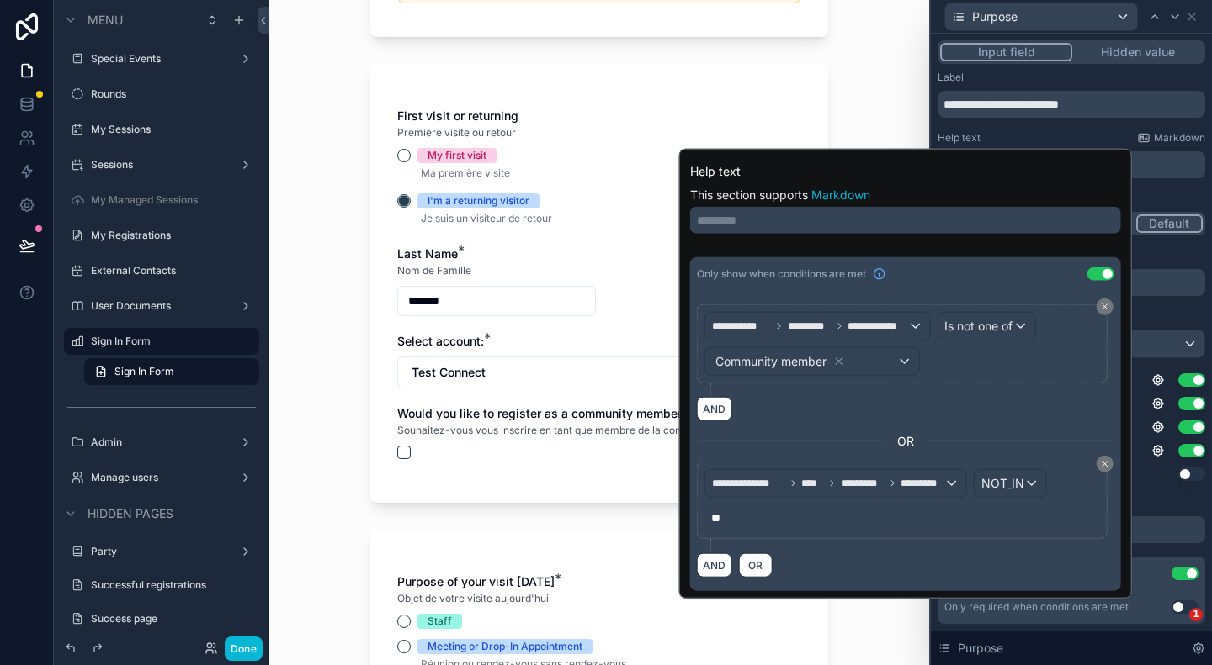
scroll to position [421, 0]
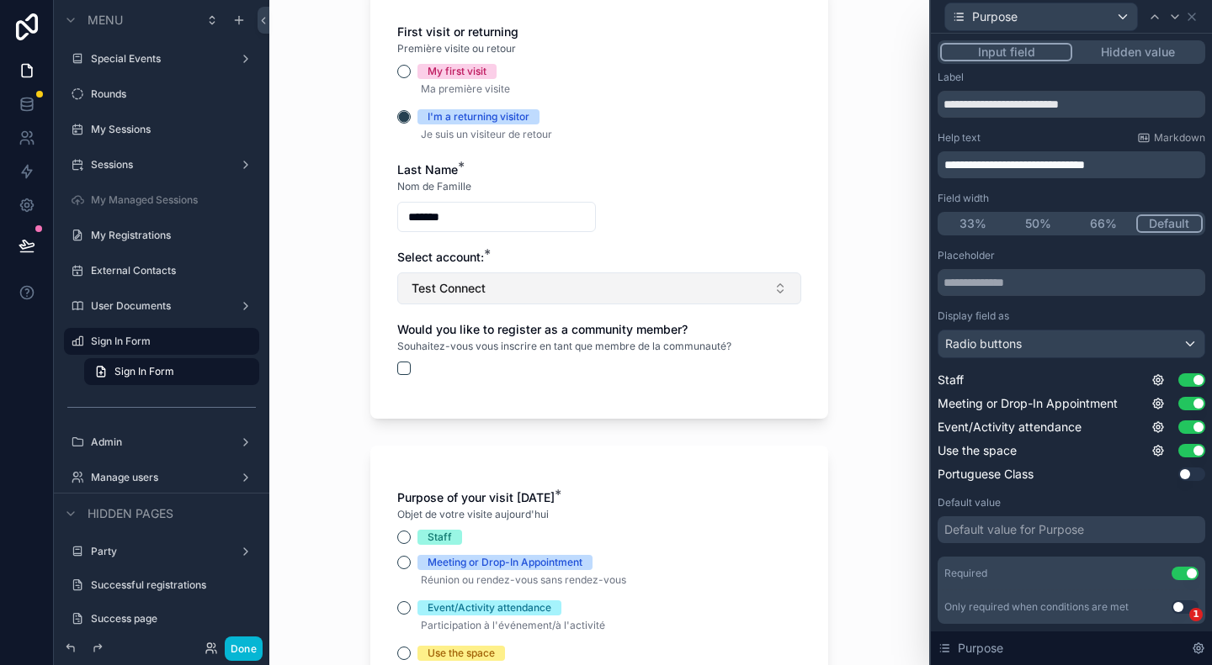
click at [451, 287] on span "Test Connect" at bounding box center [448, 288] width 74 height 17
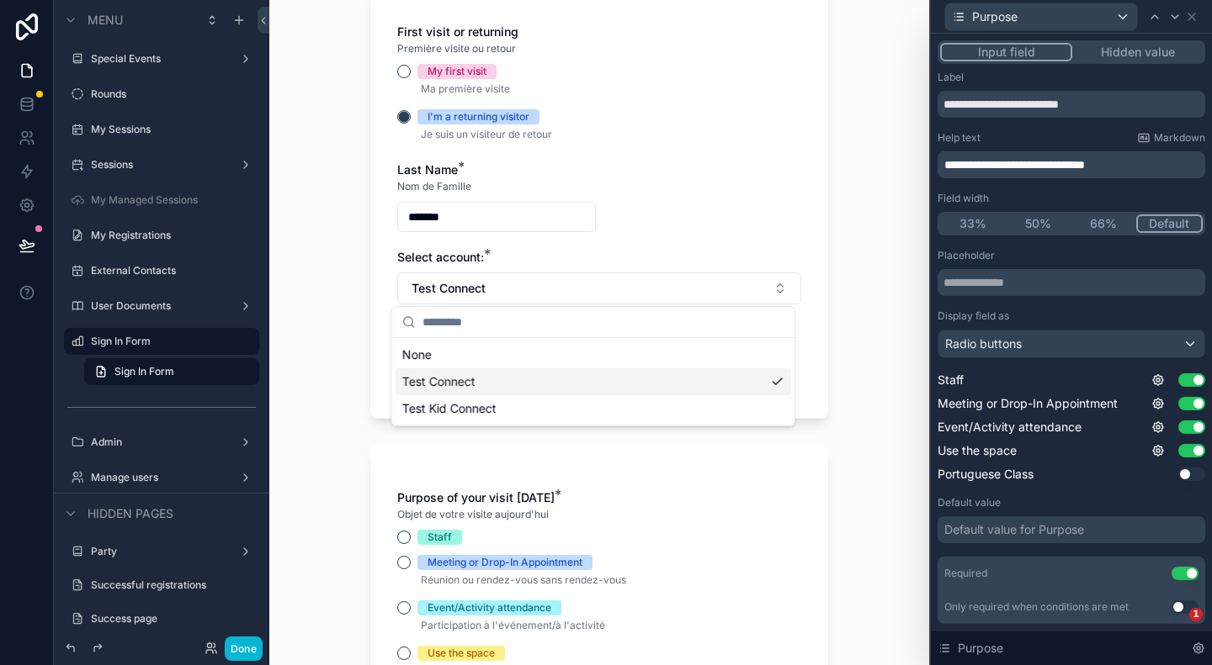
click at [488, 384] on div "Test Connect" at bounding box center [592, 382] width 395 height 27
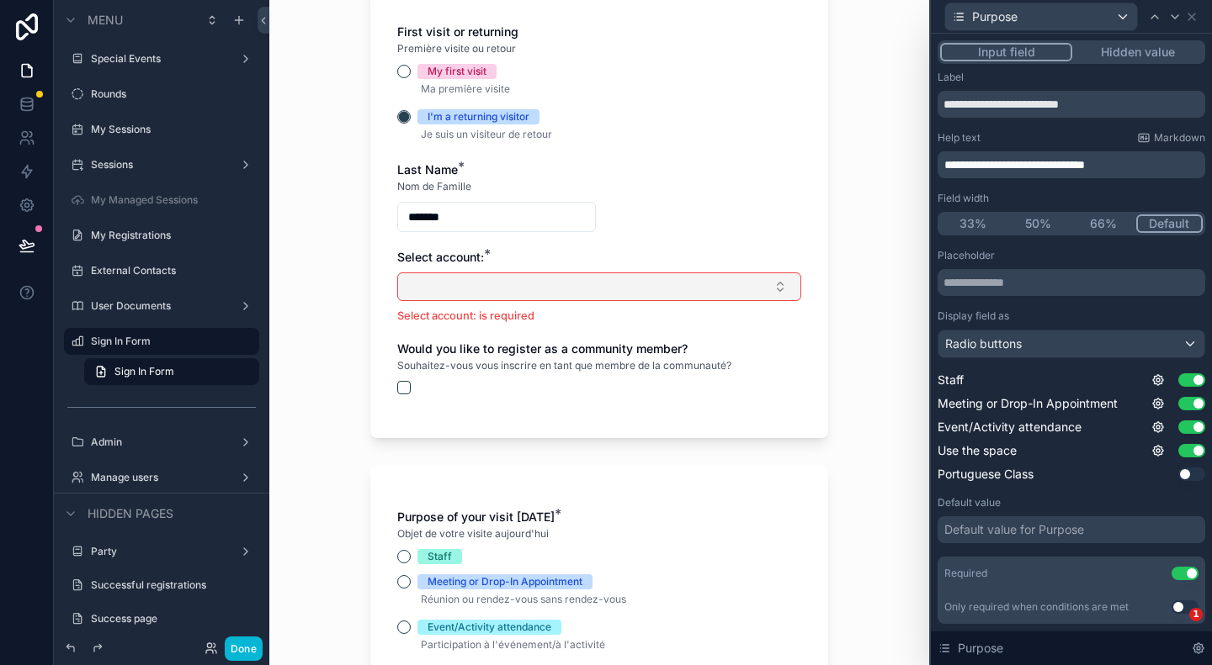
click at [525, 292] on button "Select Button" at bounding box center [599, 287] width 404 height 29
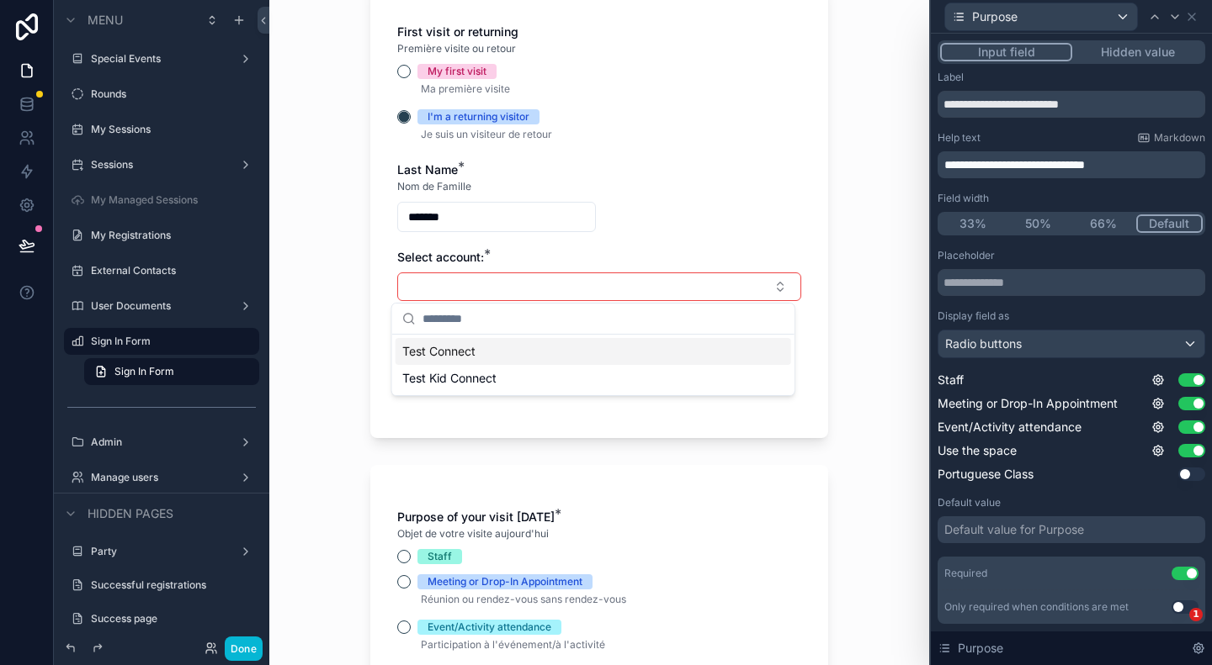
click at [485, 353] on div "Test Connect" at bounding box center [592, 351] width 395 height 27
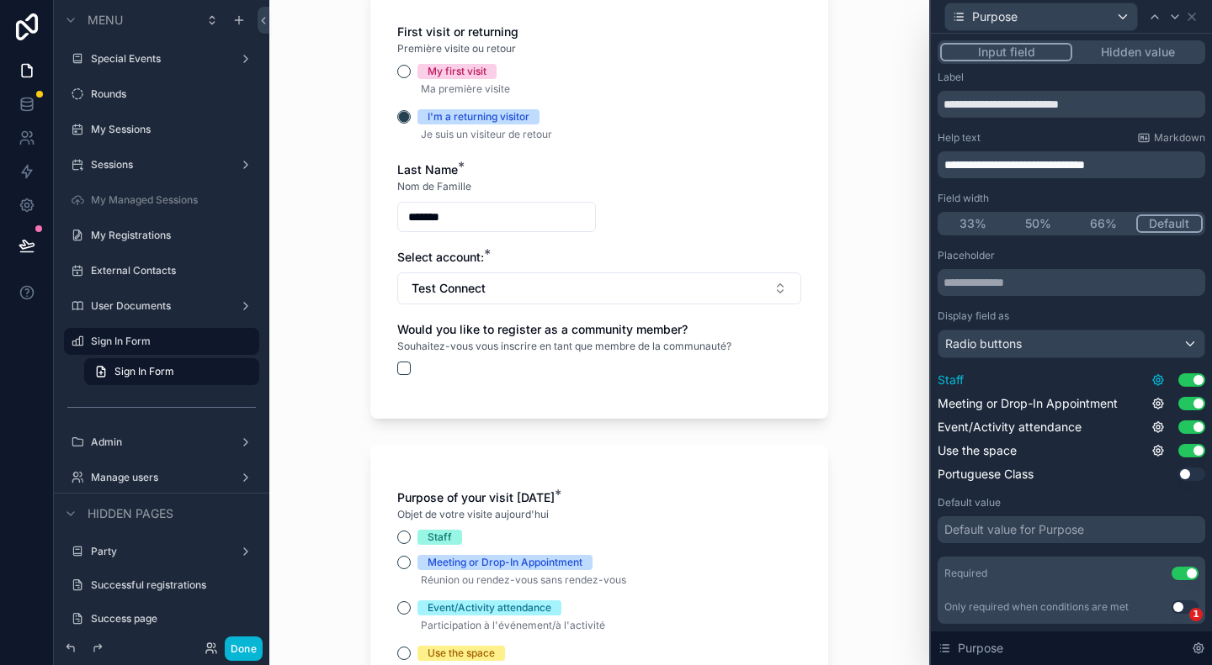
click at [1153, 380] on icon at bounding box center [1158, 380] width 10 height 10
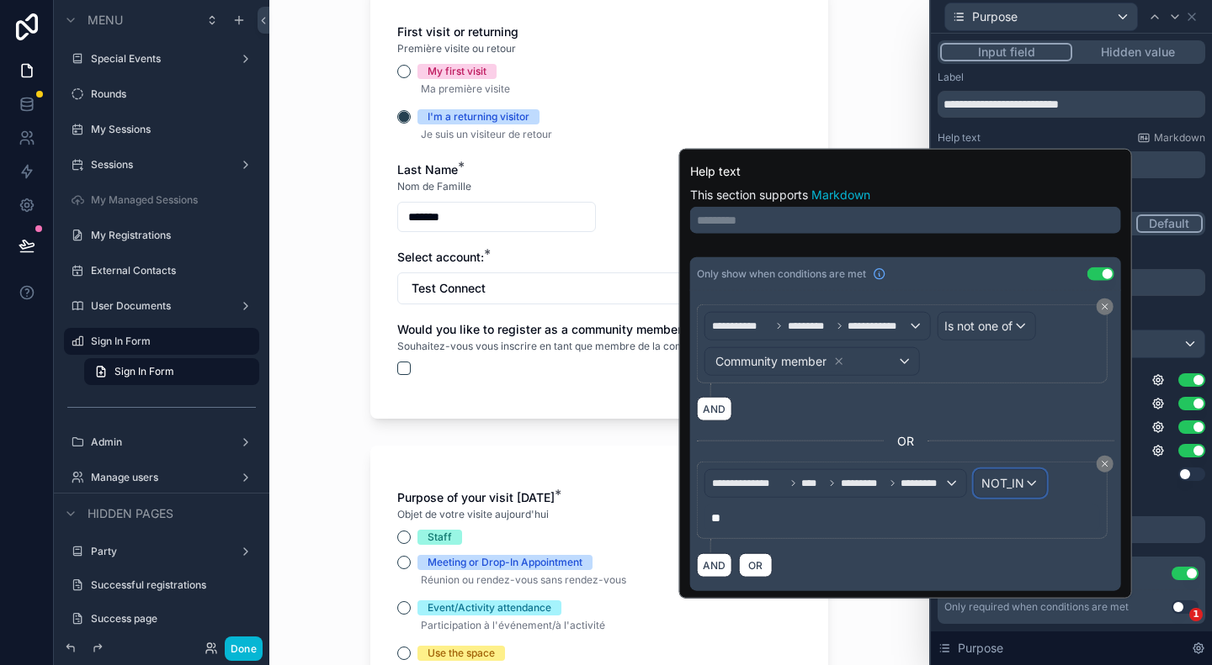
click at [1010, 478] on span "NOT_IN" at bounding box center [1002, 483] width 43 height 17
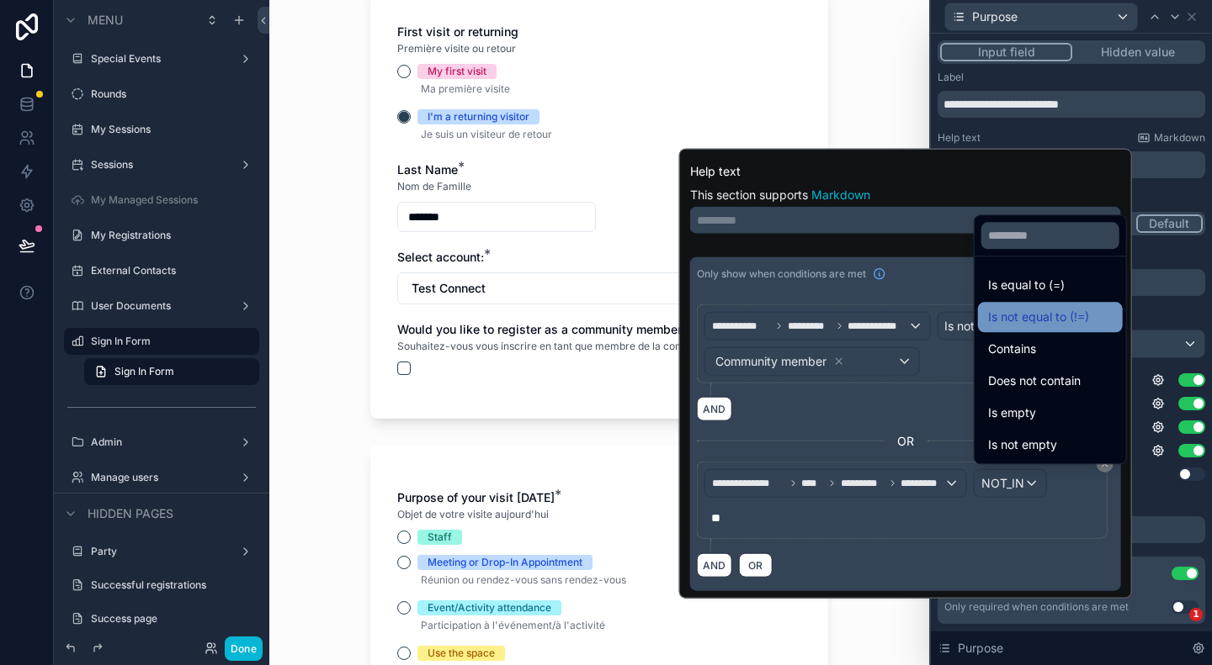
click at [1050, 318] on span "Is not equal to (!=)" at bounding box center [1038, 317] width 101 height 20
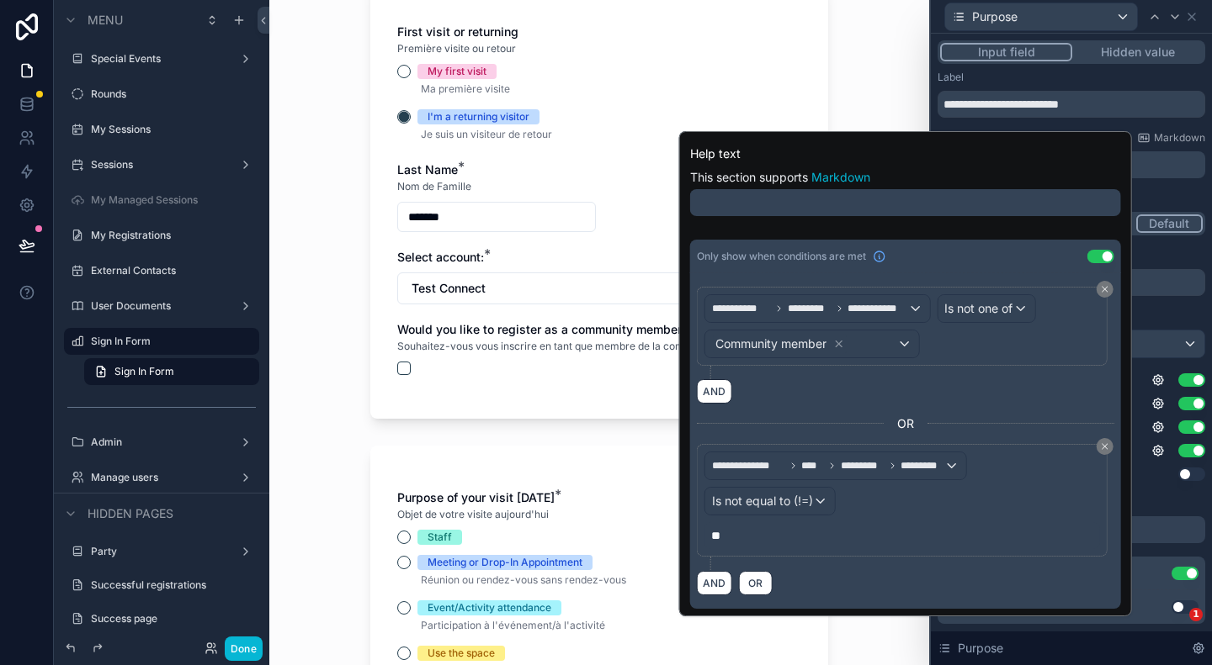
scroll to position [0, 0]
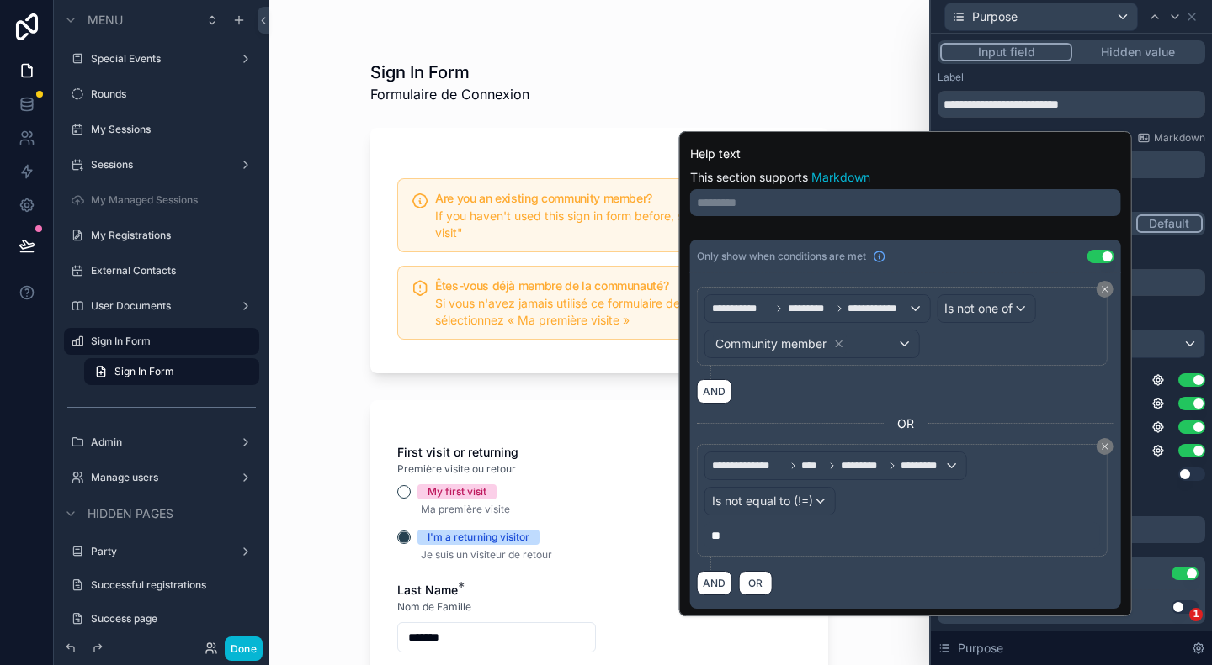
click at [324, 408] on div "Sign In Form Formulaire de Connexion Are you an existing community member? If y…" at bounding box center [599, 332] width 660 height 665
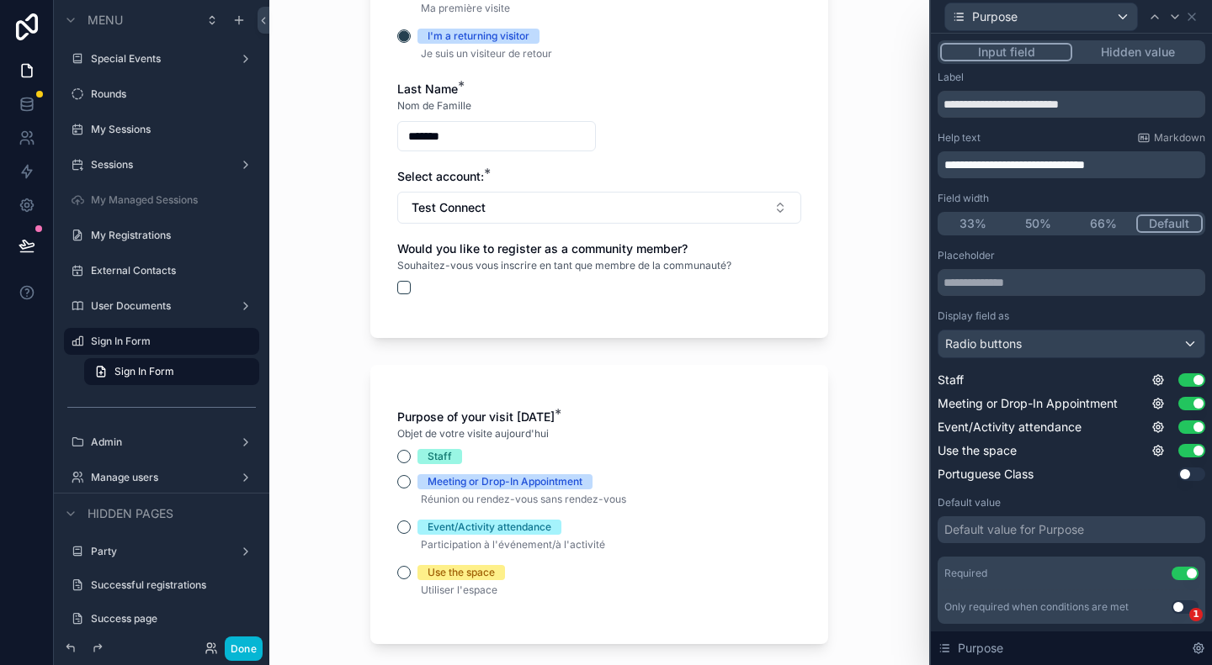
scroll to position [505, 0]
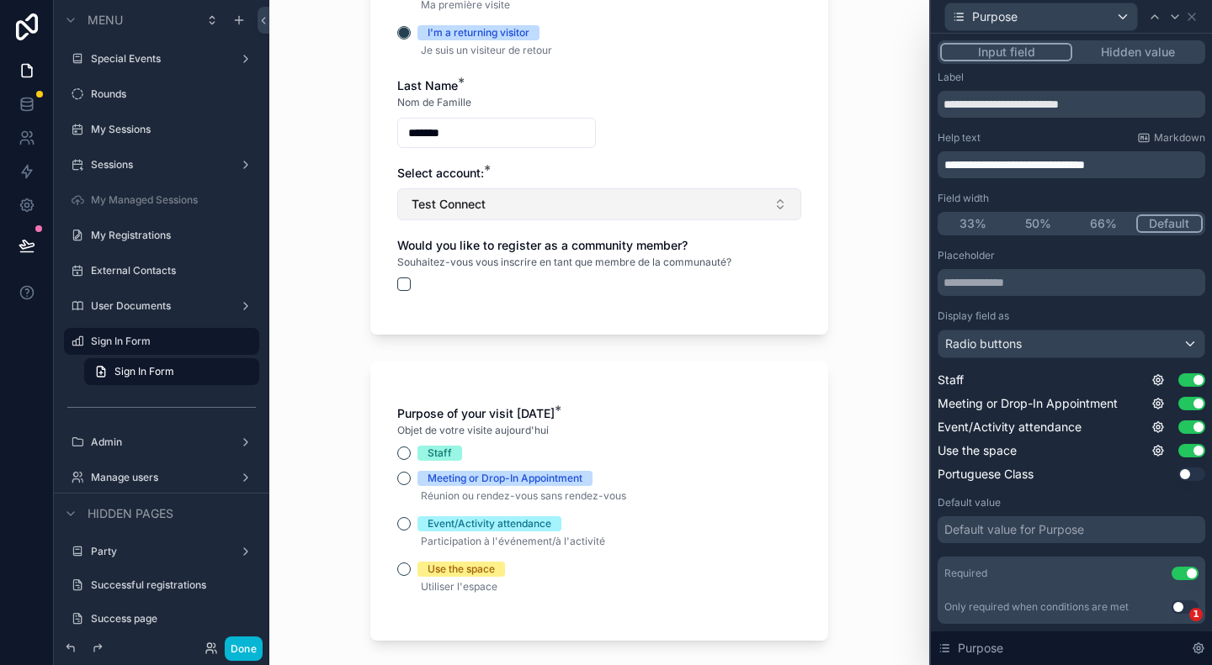
click at [522, 196] on button "Test Connect" at bounding box center [599, 204] width 404 height 32
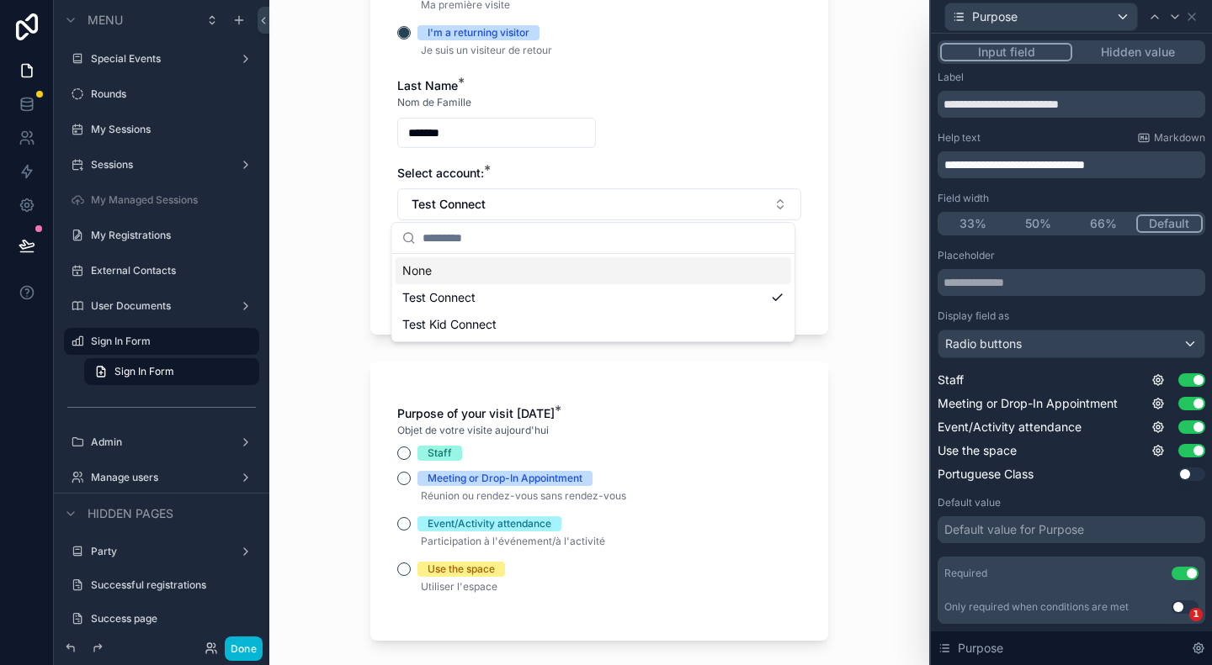
click at [496, 270] on div "None" at bounding box center [592, 270] width 395 height 27
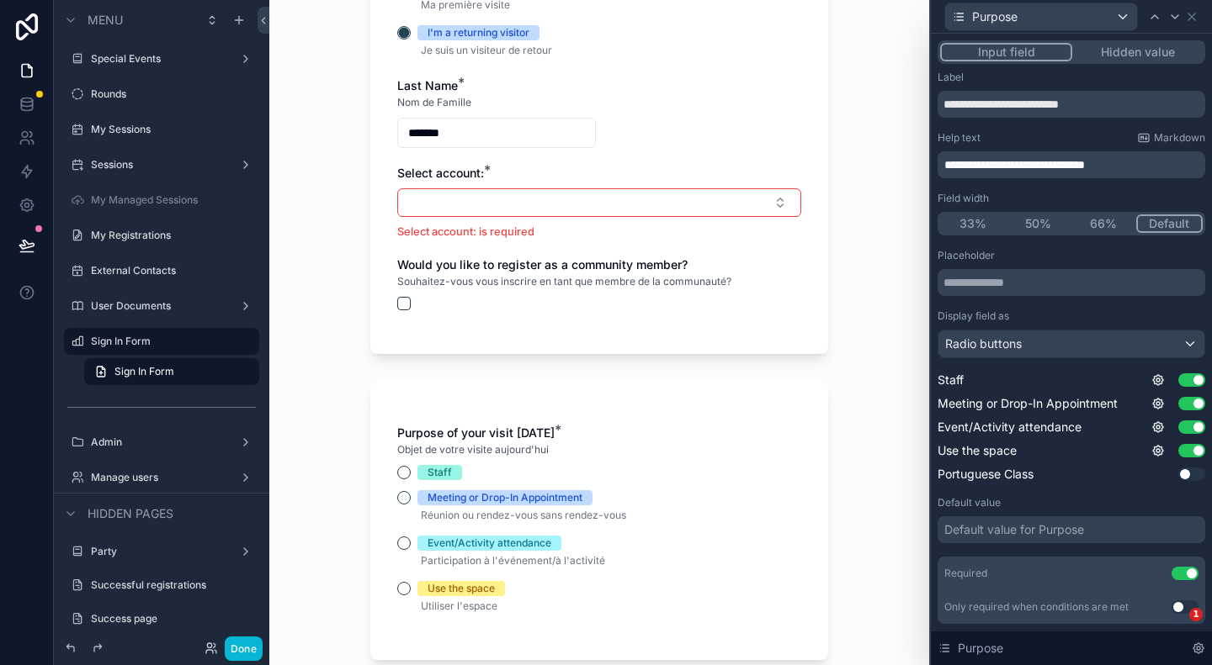
drag, startPoint x: 512, startPoint y: 123, endPoint x: 303, endPoint y: 117, distance: 208.7
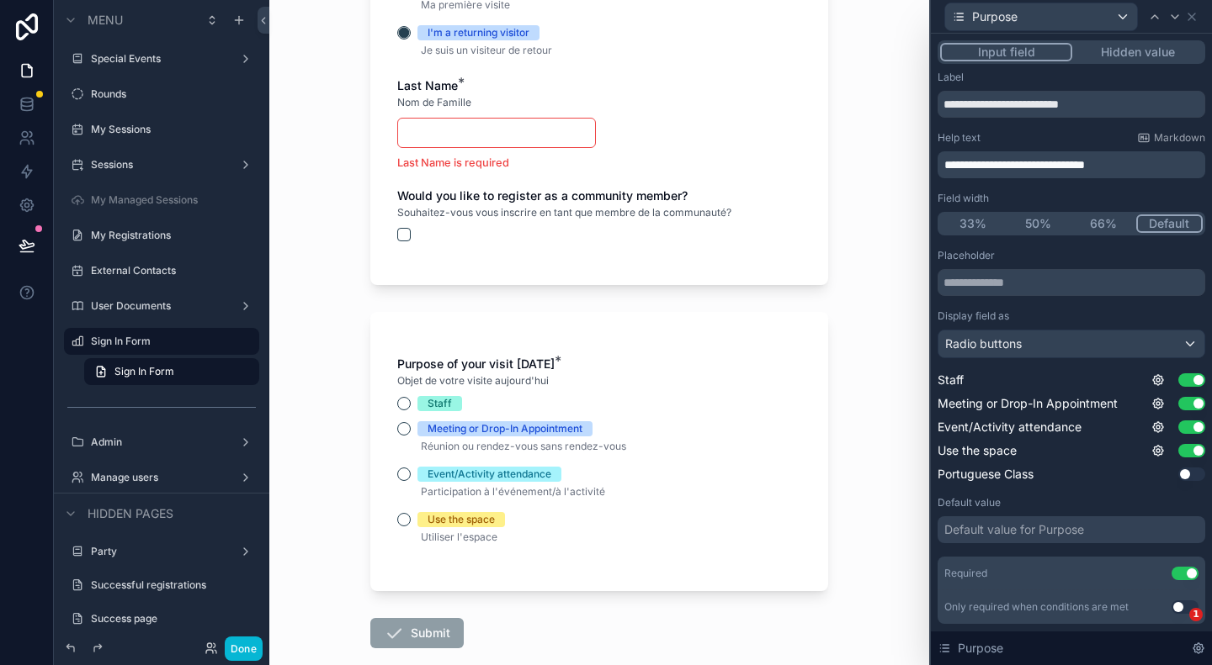
click at [469, 127] on input "scrollable content" at bounding box center [496, 133] width 197 height 24
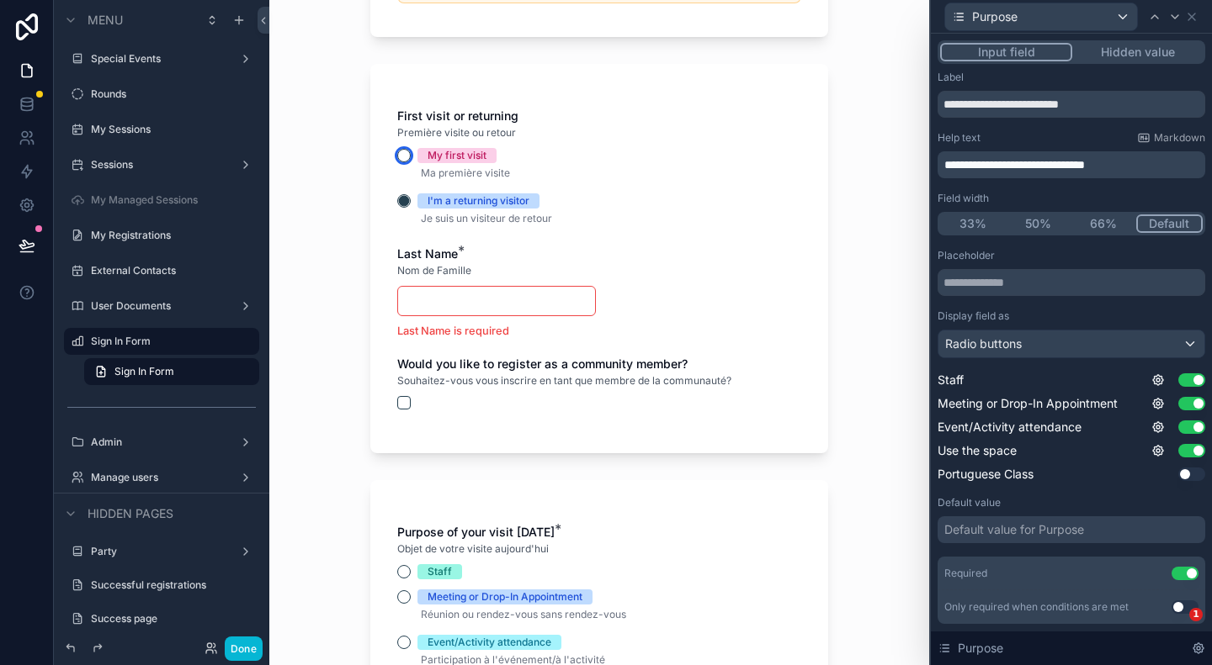
click at [397, 153] on button "My first visit" at bounding box center [403, 155] width 13 height 13
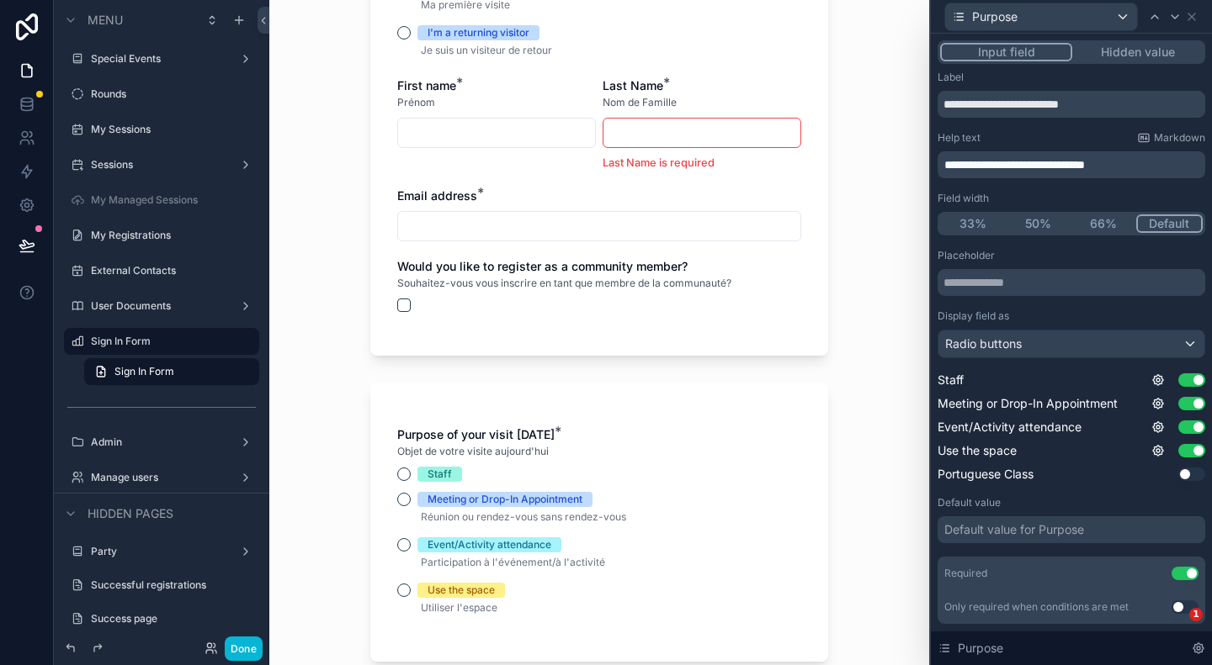
scroll to position [421, 0]
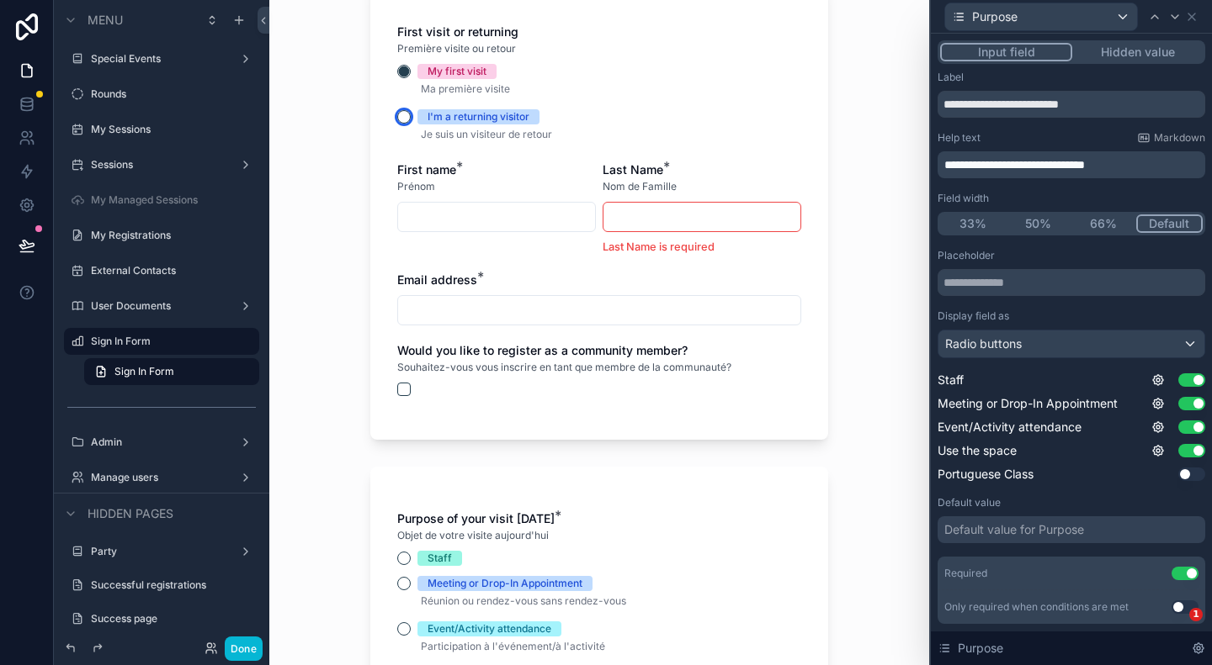
click at [397, 113] on button "I'm a returning visitor" at bounding box center [403, 116] width 13 height 13
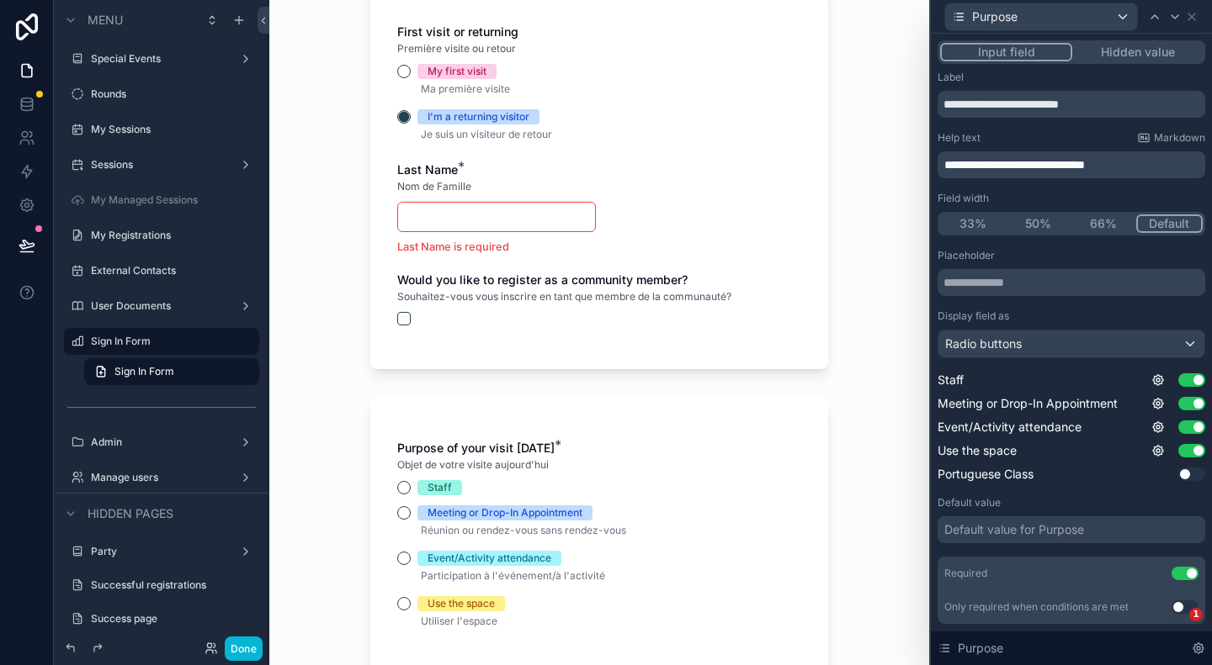
click at [431, 219] on input "scrollable content" at bounding box center [496, 217] width 197 height 24
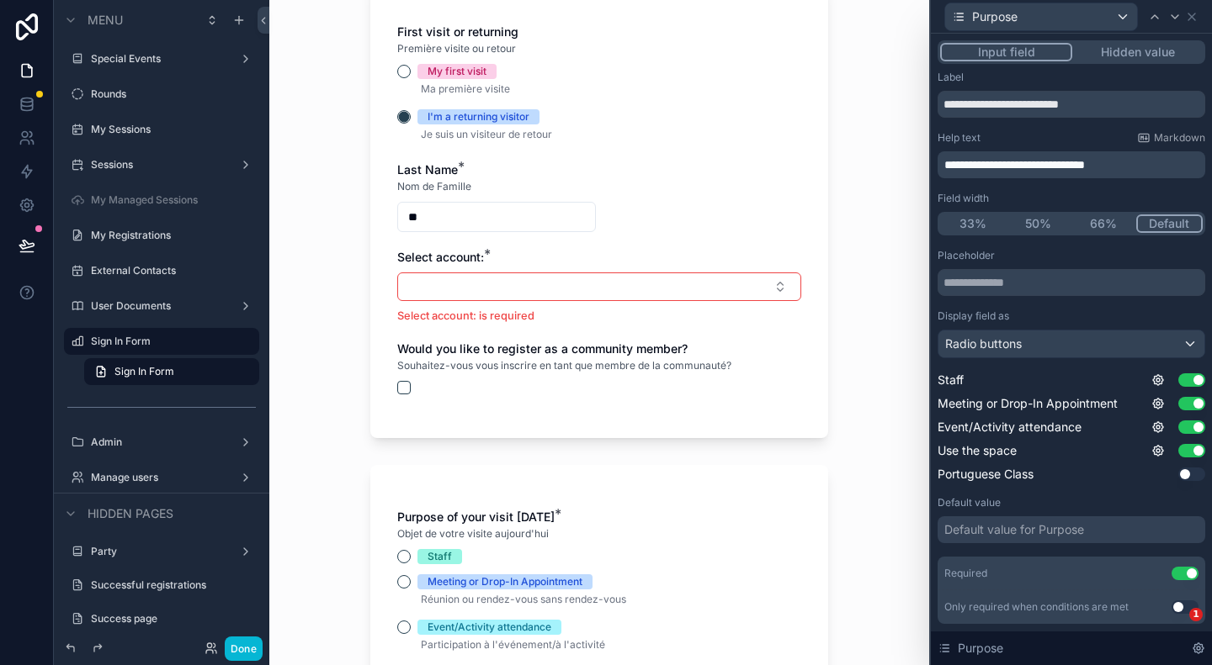
type input "*"
type input "*******"
click at [488, 278] on button "Select Button" at bounding box center [599, 287] width 404 height 29
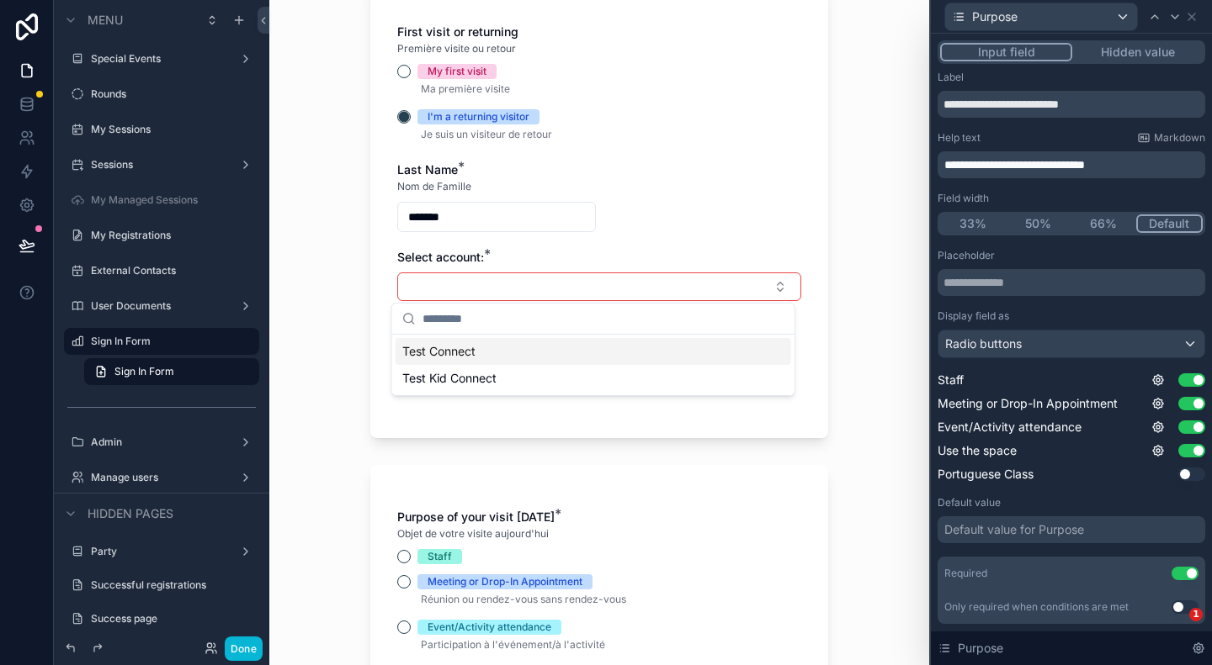
click at [484, 349] on div "Test Connect" at bounding box center [592, 351] width 395 height 27
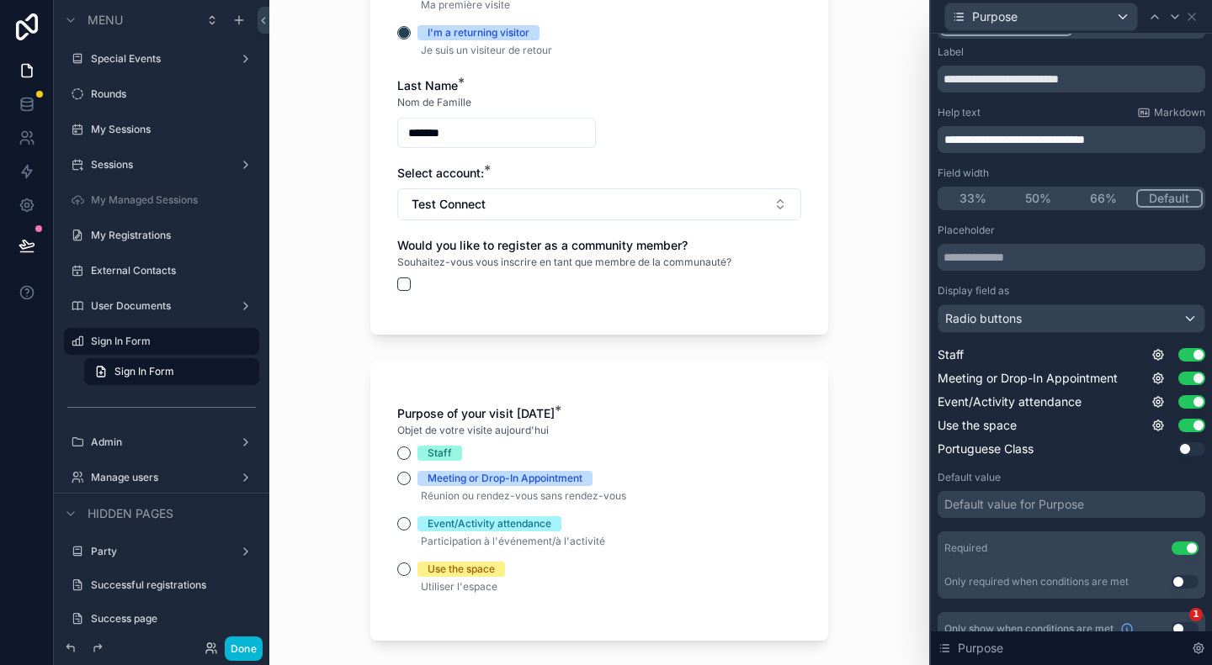
scroll to position [45, 0]
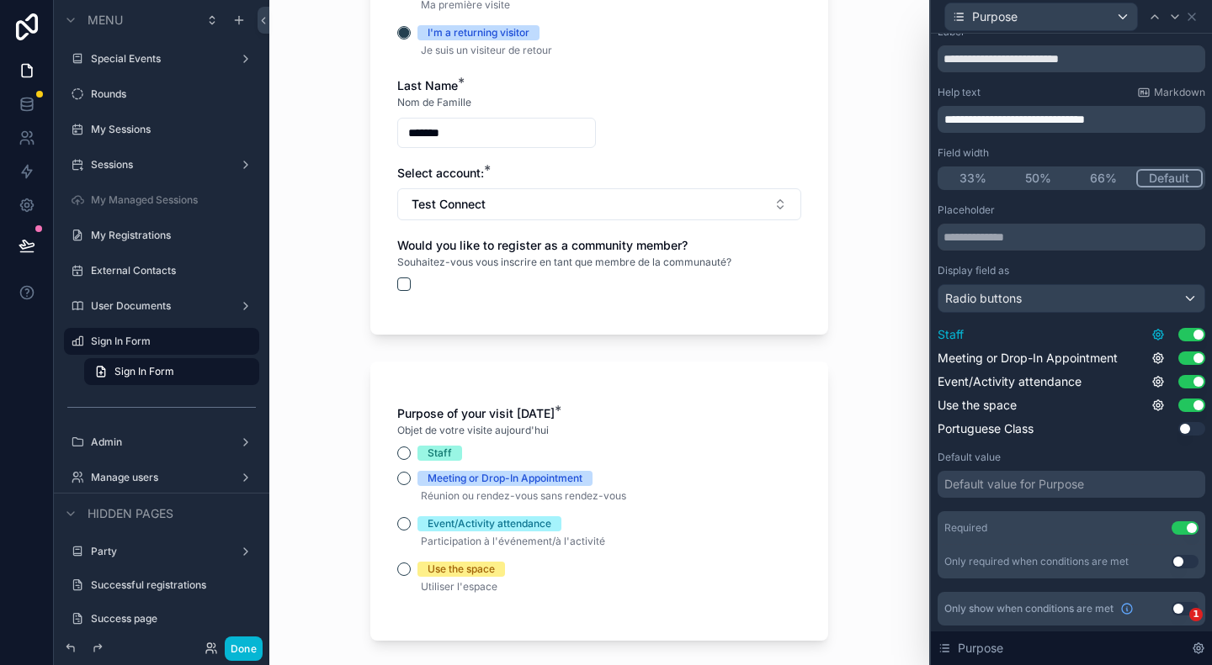
click at [1151, 334] on icon at bounding box center [1157, 334] width 13 height 13
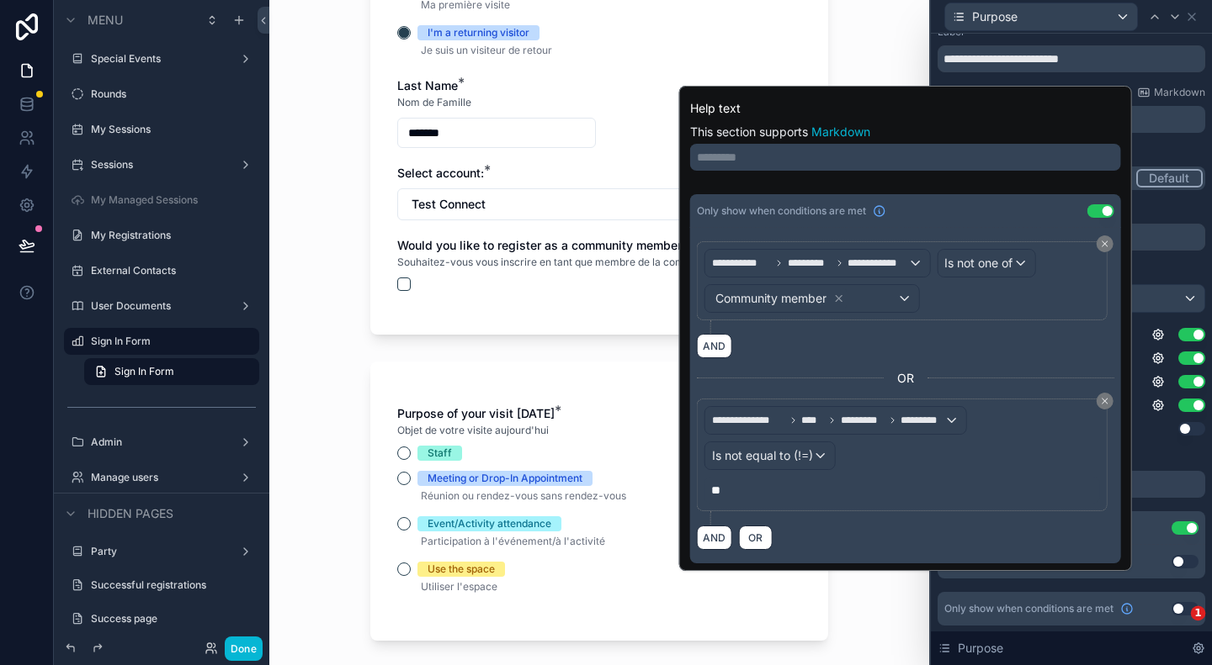
scroll to position [421, 0]
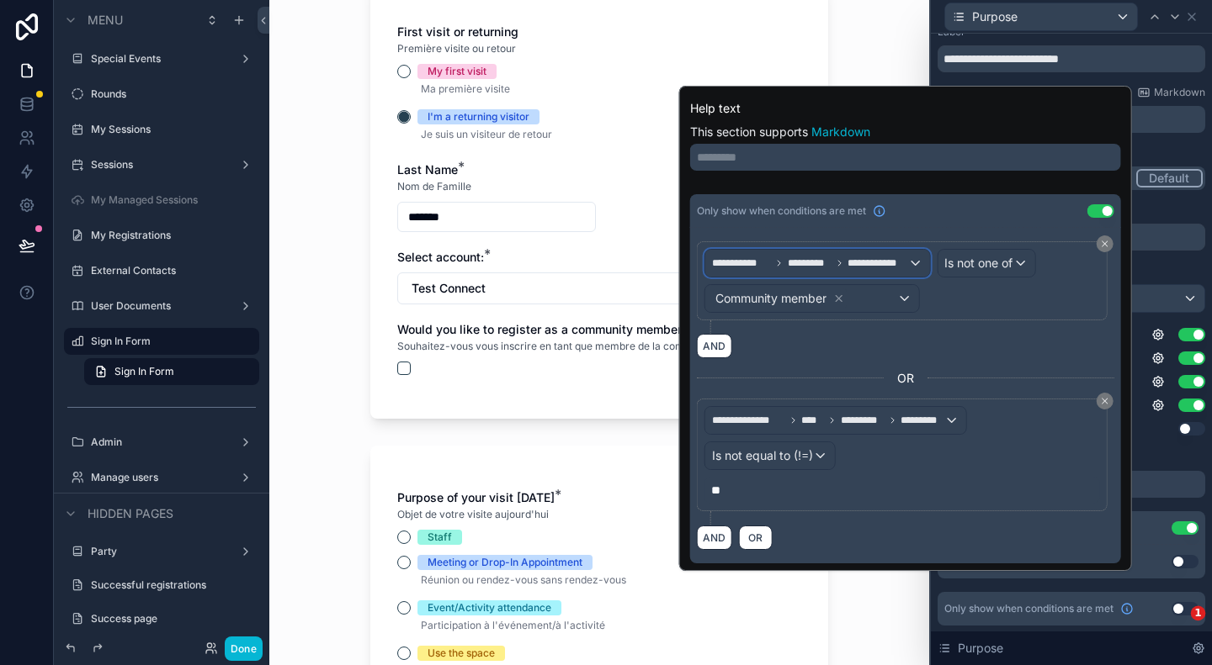
click at [840, 257] on span "**********" at bounding box center [810, 263] width 196 height 13
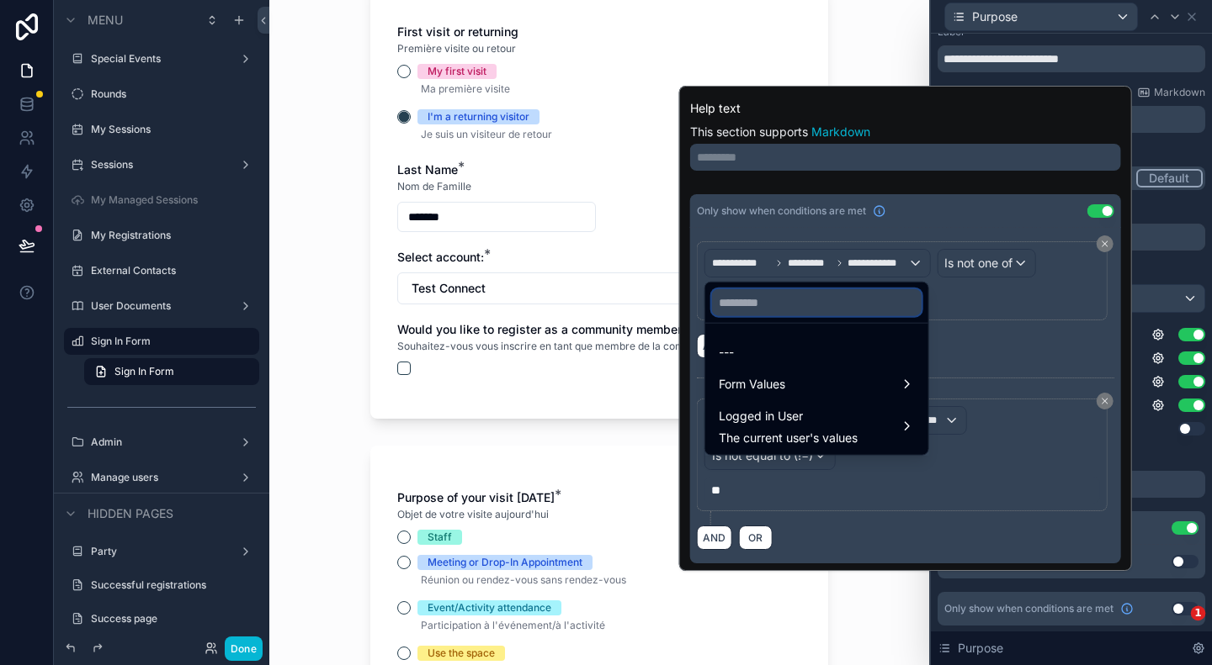
click at [795, 296] on input "text" at bounding box center [816, 302] width 209 height 27
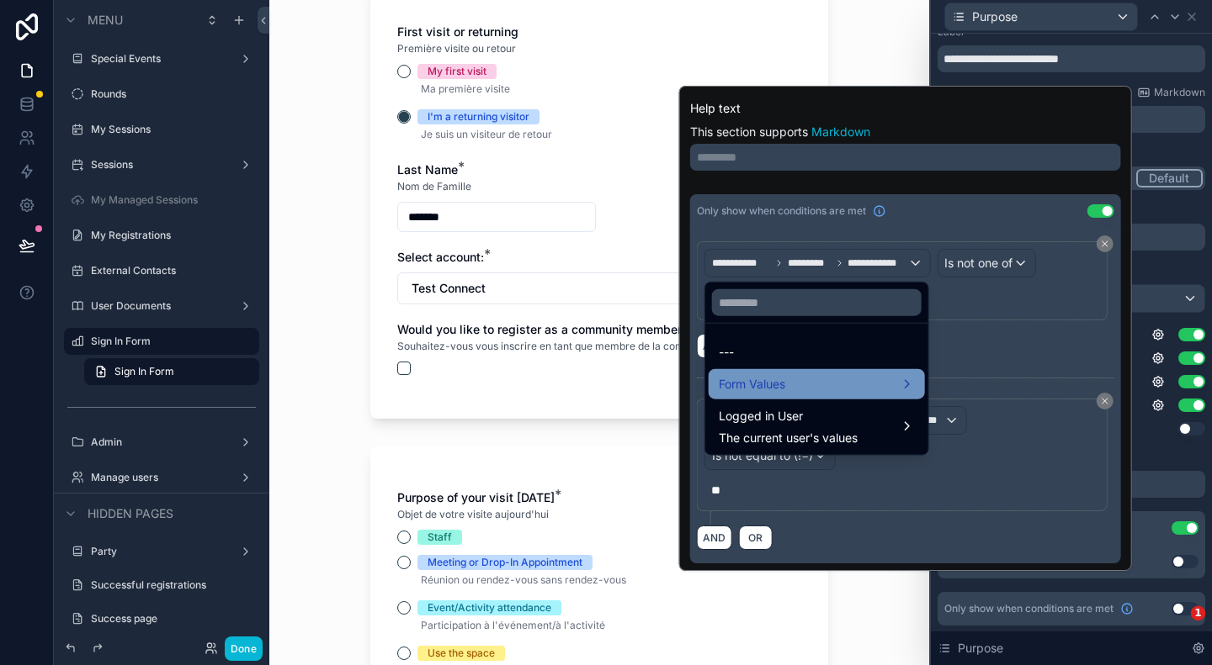
click at [761, 382] on span "Form Values" at bounding box center [751, 384] width 66 height 20
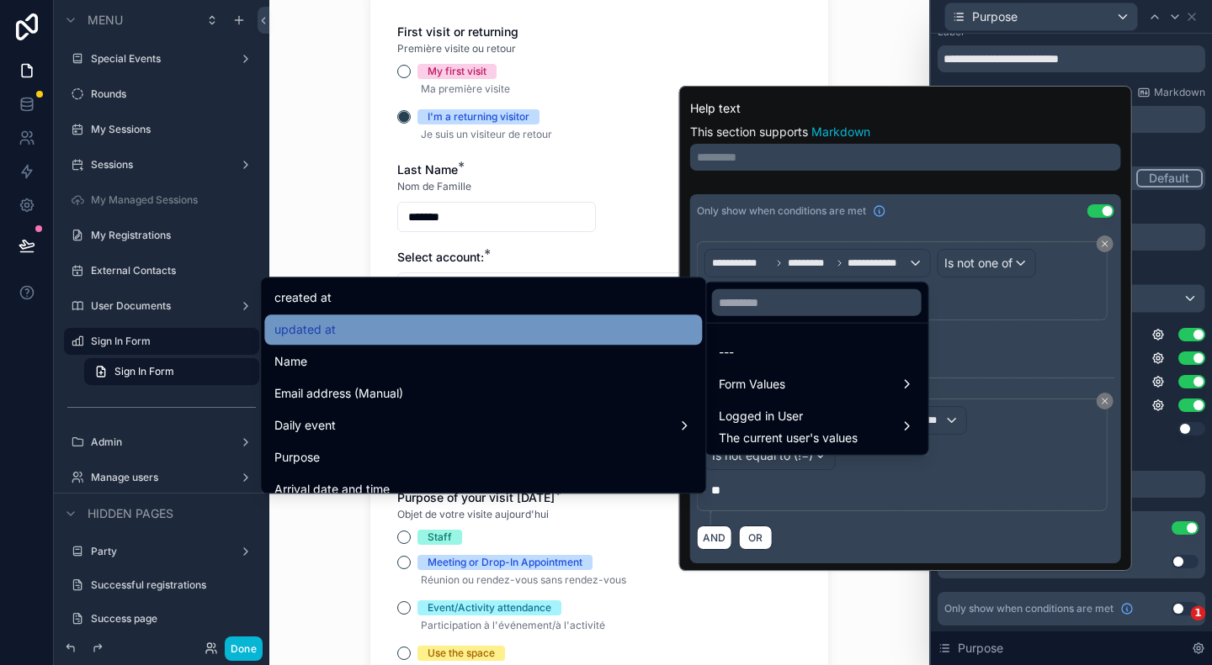
scroll to position [84, 0]
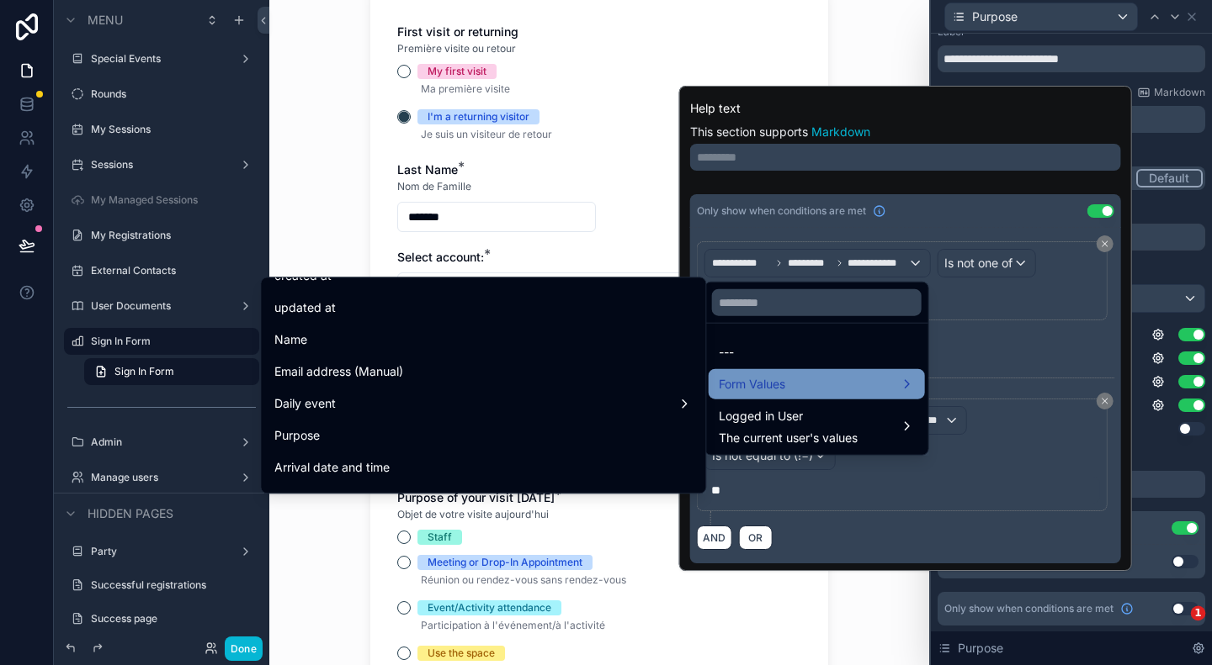
click at [758, 387] on span "Form Values" at bounding box center [751, 384] width 66 height 20
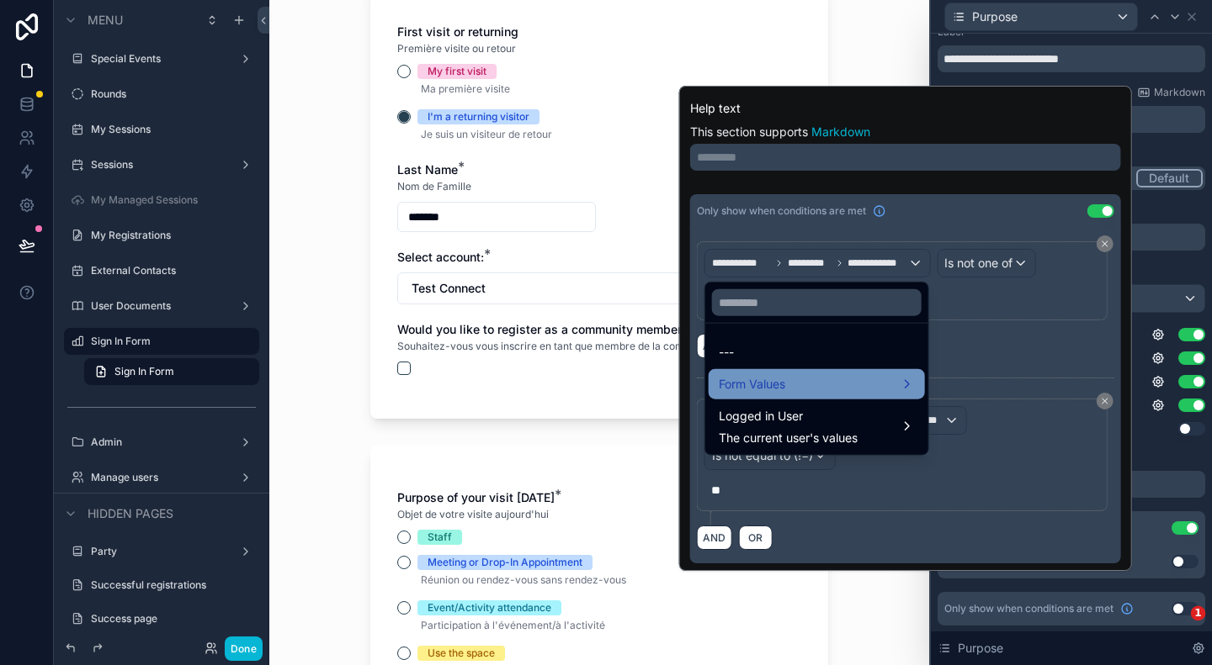
click at [758, 387] on span "Form Values" at bounding box center [751, 384] width 66 height 20
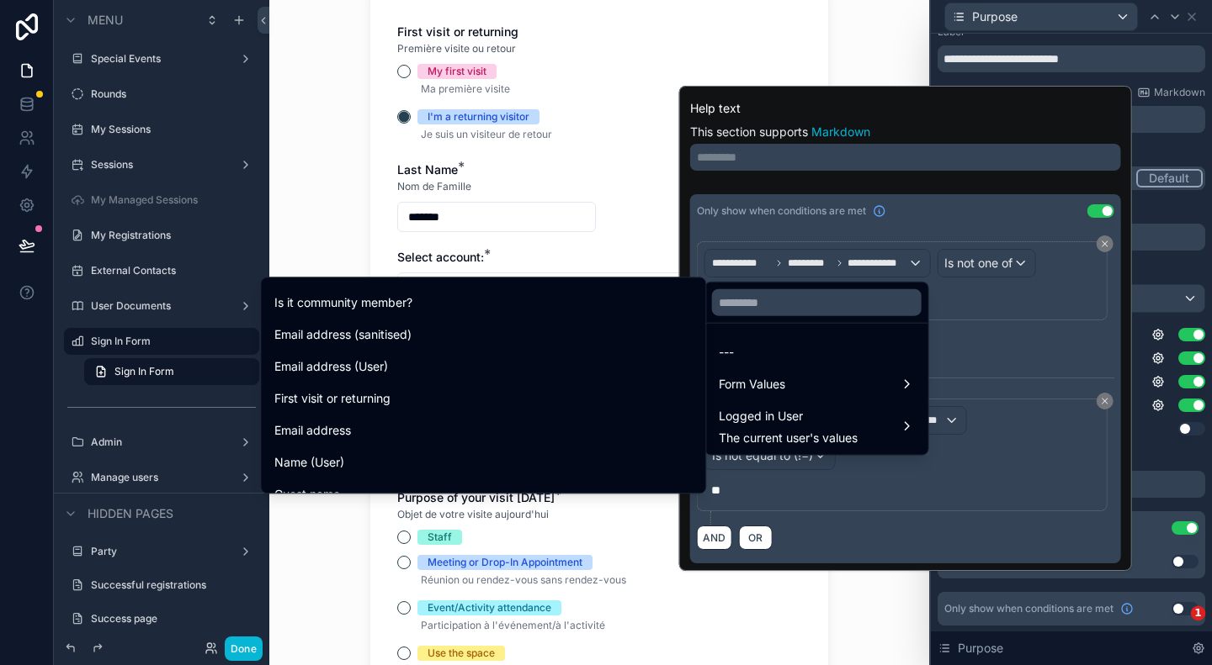
scroll to position [589, 0]
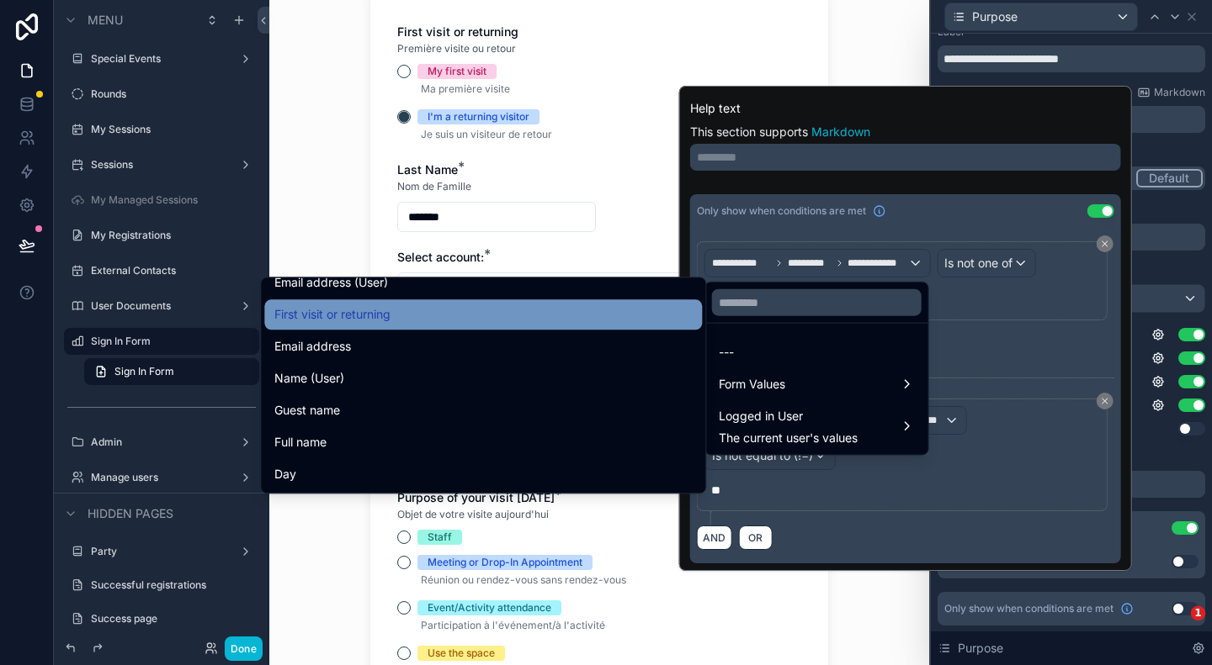
click at [391, 320] on div "First visit or returning" at bounding box center [482, 315] width 417 height 20
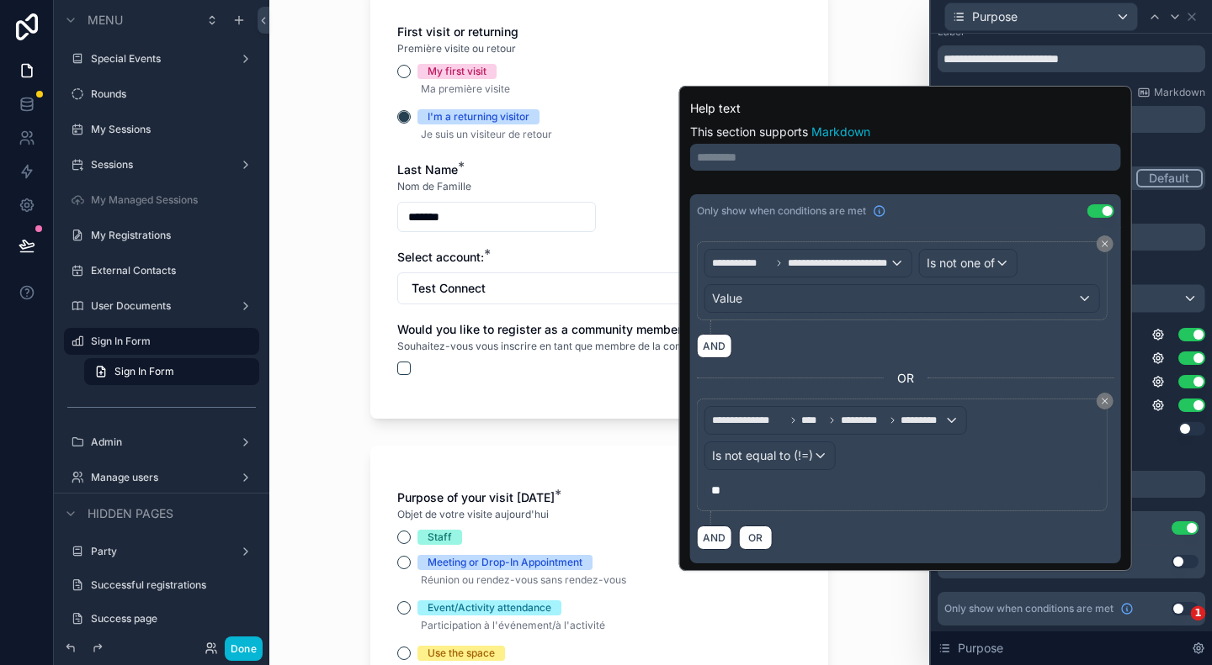
scroll to position [0, 0]
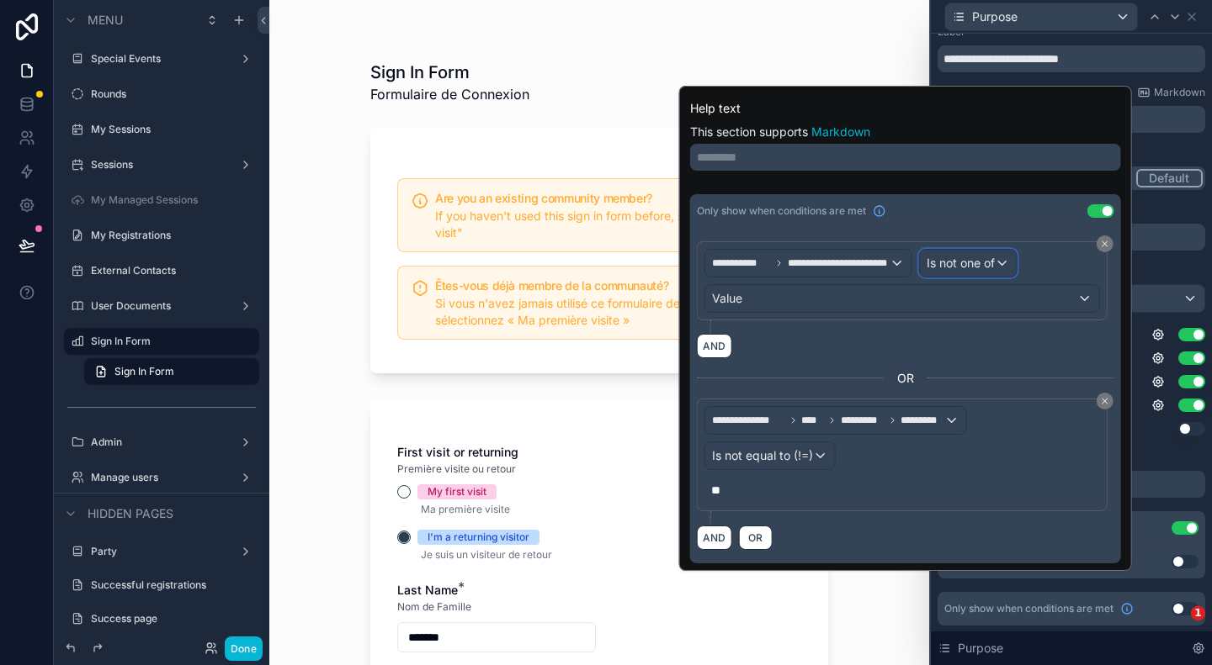
click at [985, 259] on span "Is not one of" at bounding box center [960, 263] width 68 height 17
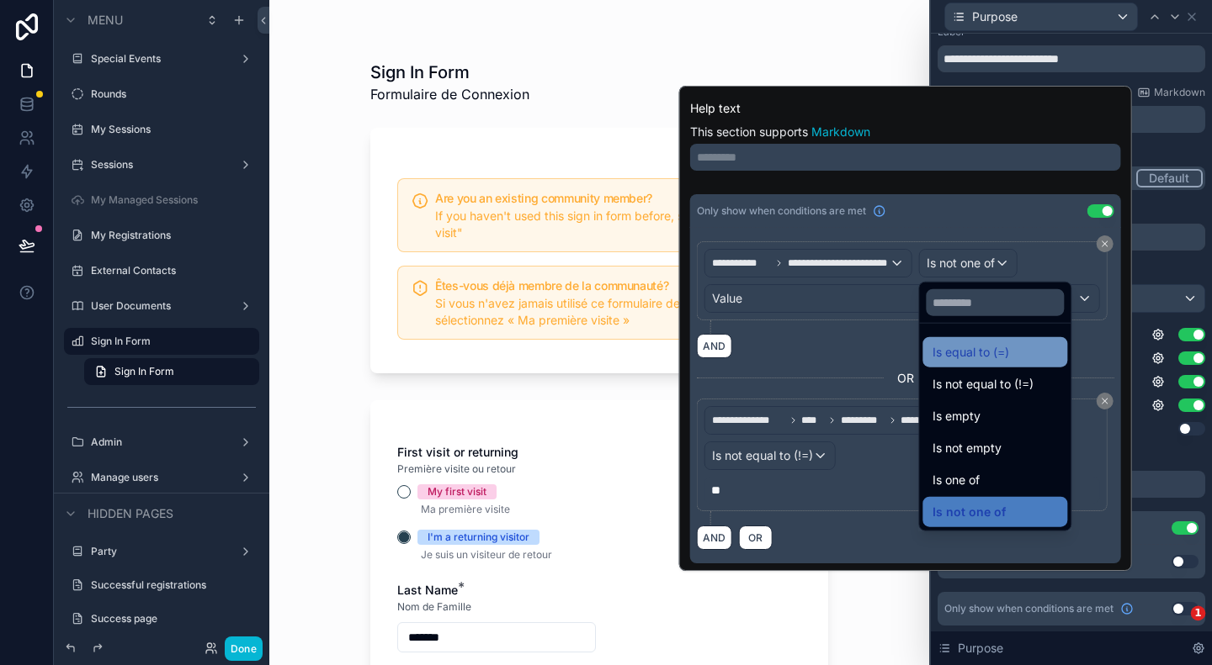
click at [991, 347] on span "Is equal to (=)" at bounding box center [970, 352] width 77 height 20
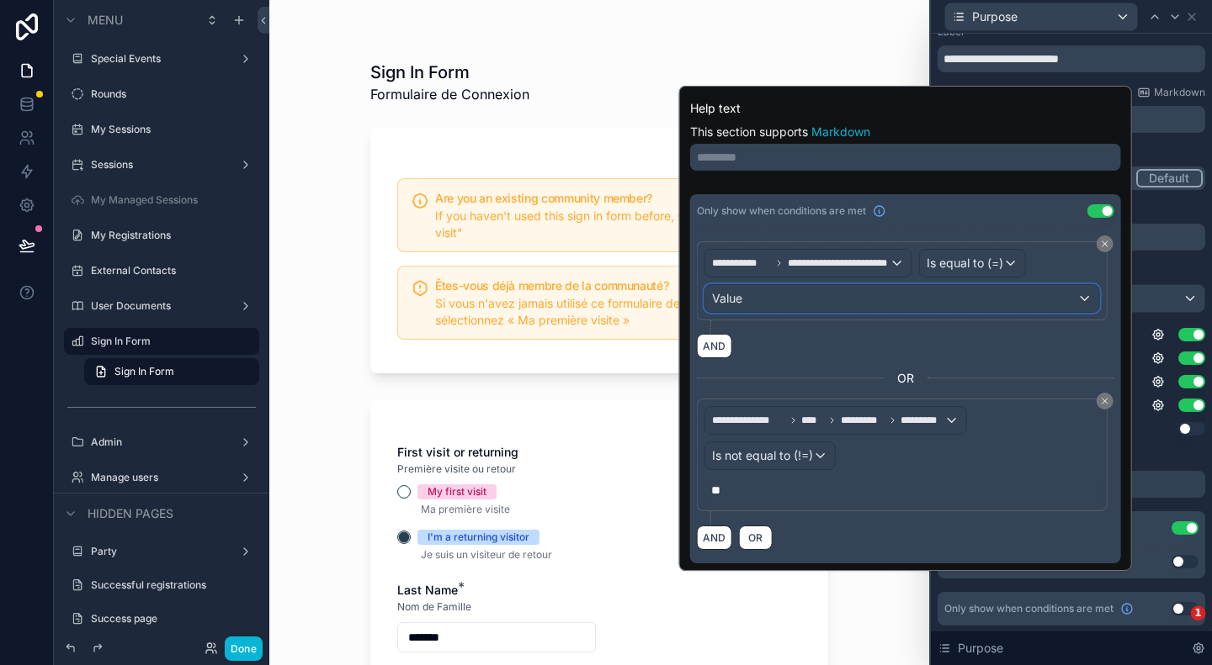
click at [787, 302] on div "Value" at bounding box center [902, 298] width 394 height 27
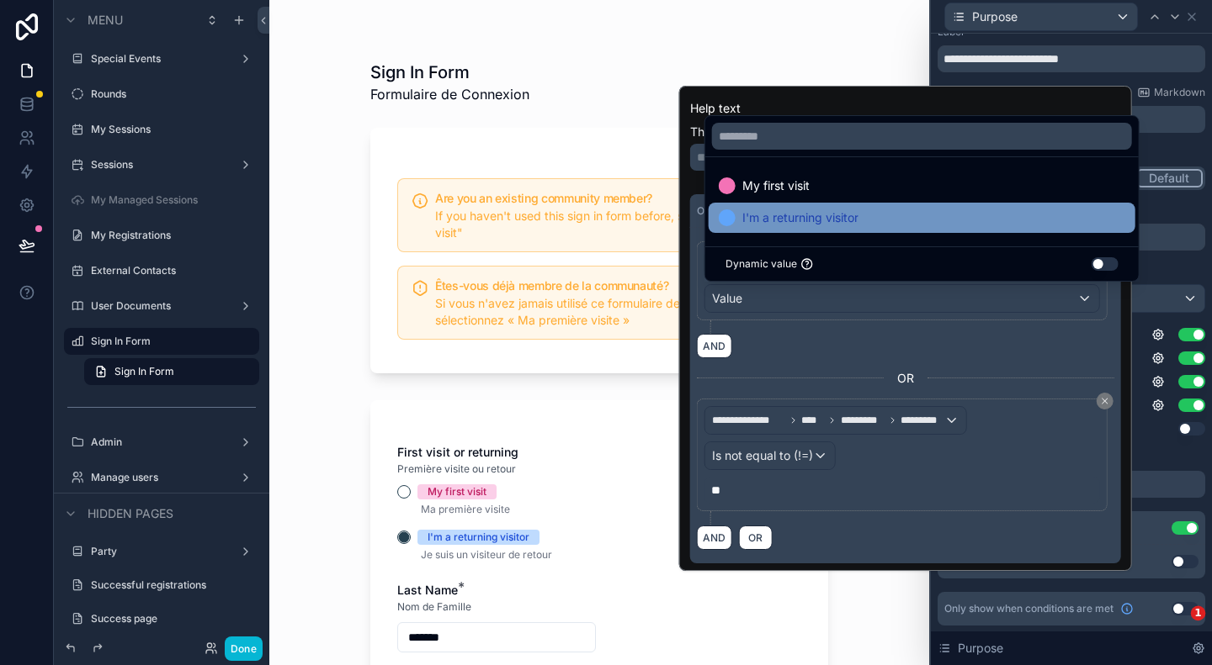
click at [777, 217] on span "I'm a returning visitor" at bounding box center [800, 218] width 116 height 20
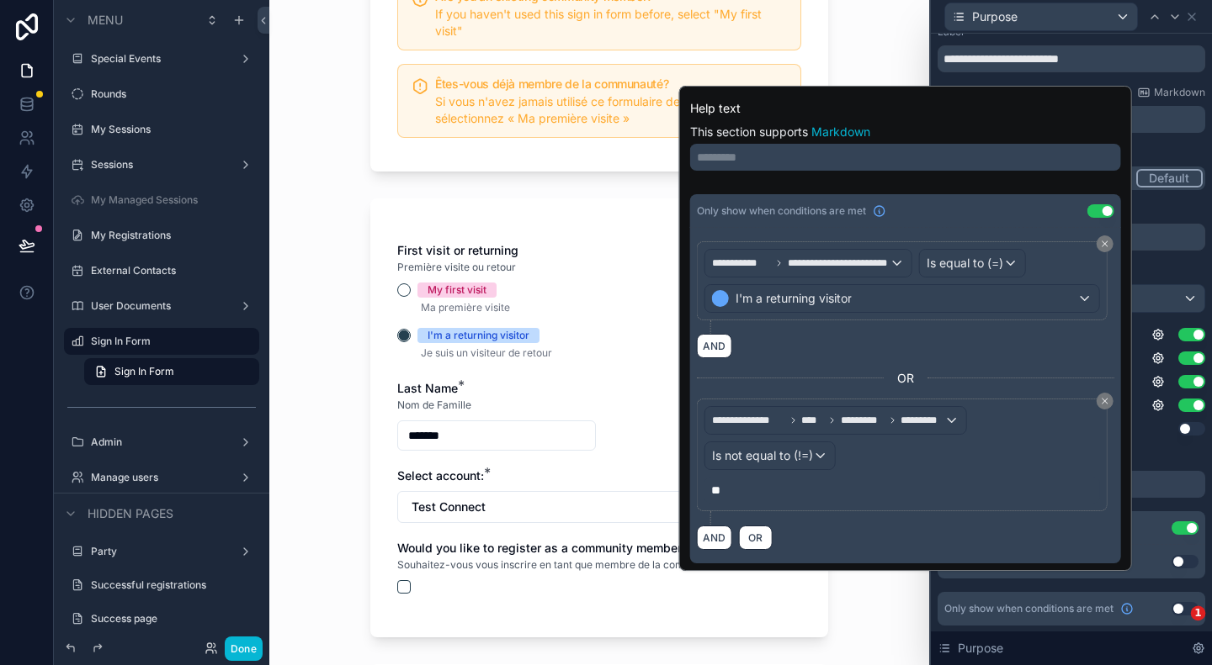
scroll to position [252, 0]
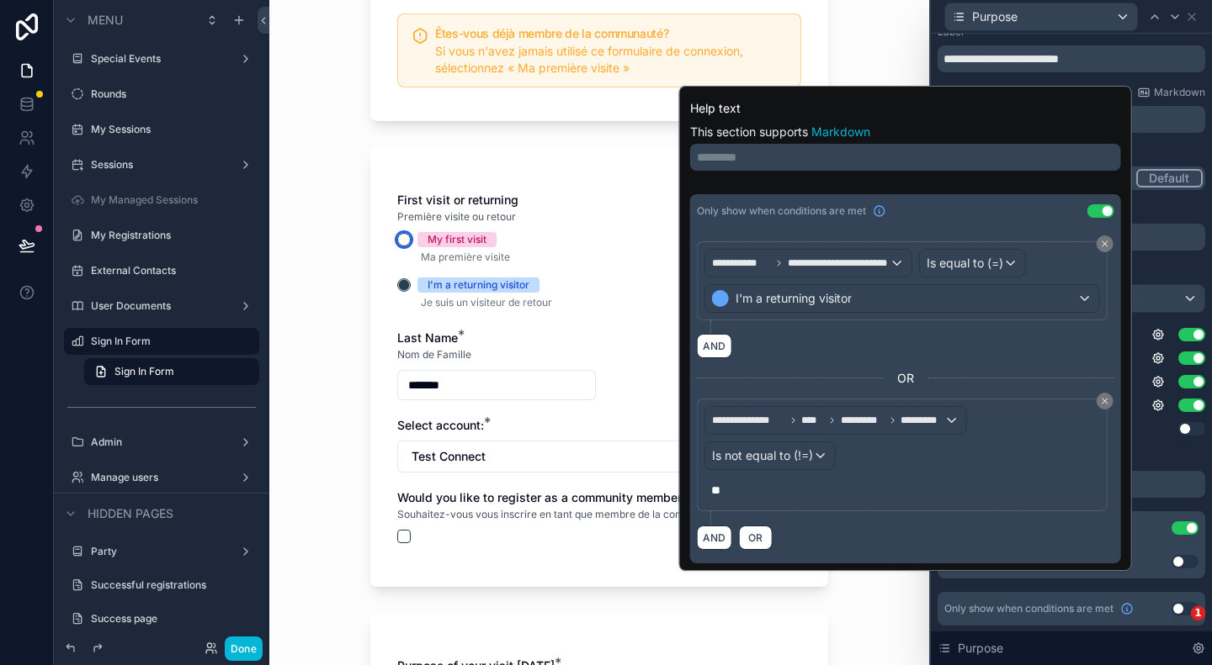
click at [397, 241] on button "My first visit" at bounding box center [403, 239] width 13 height 13
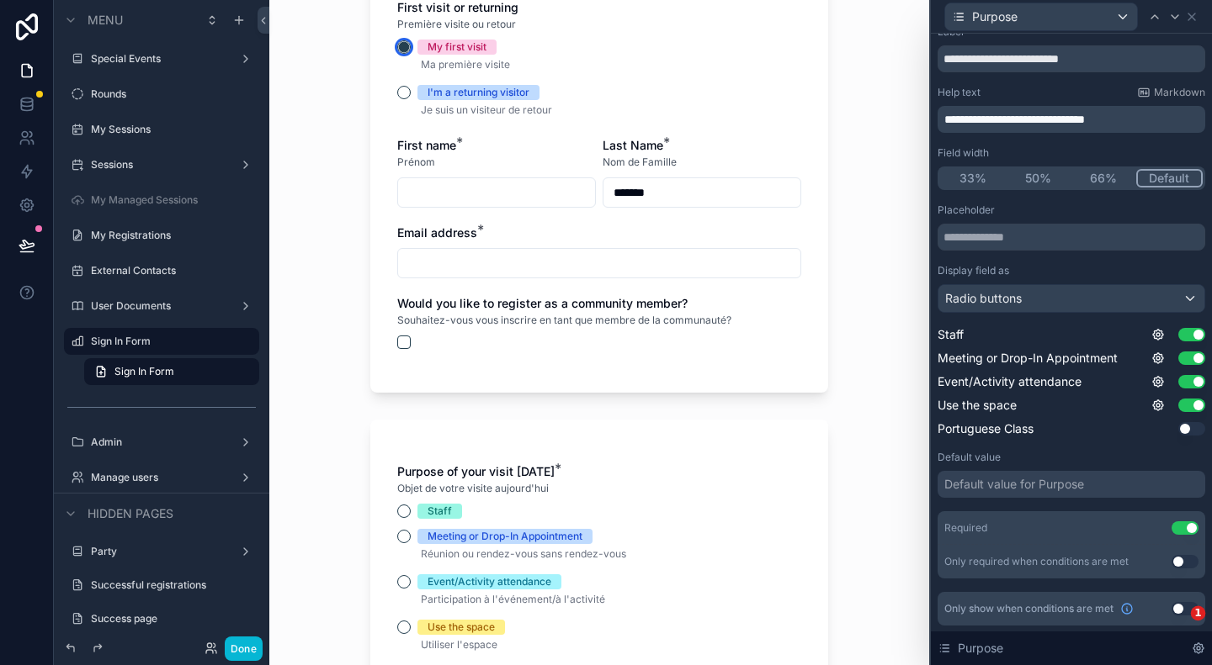
scroll to position [421, 0]
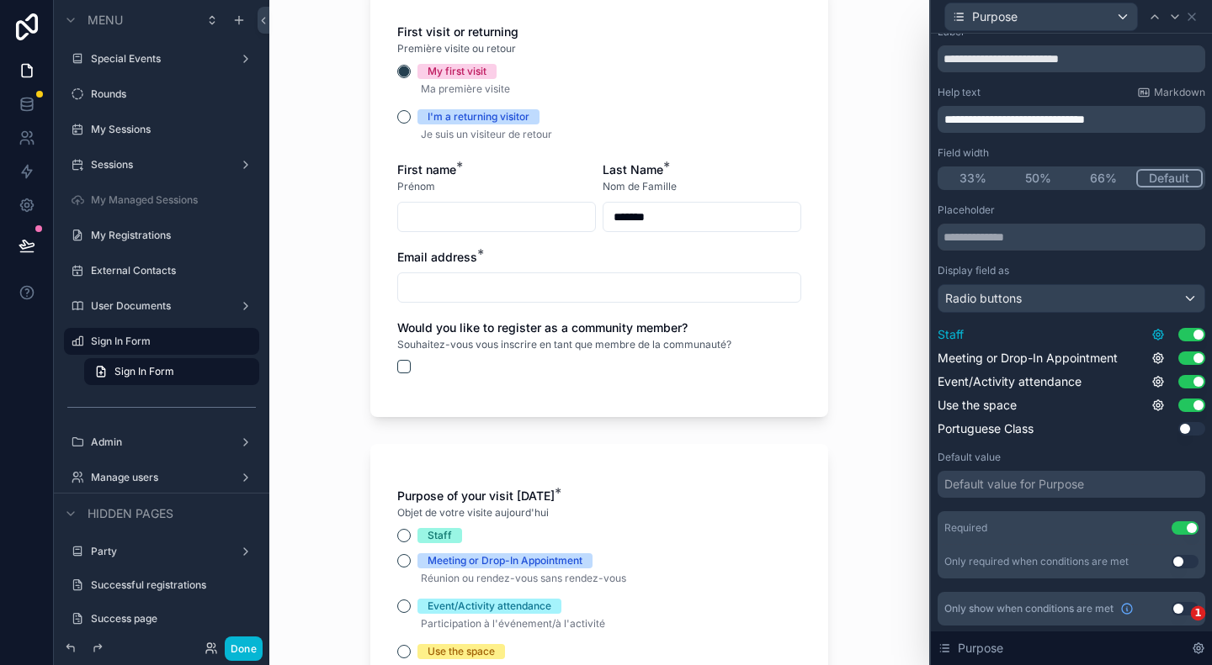
click at [1151, 336] on icon at bounding box center [1157, 334] width 13 height 13
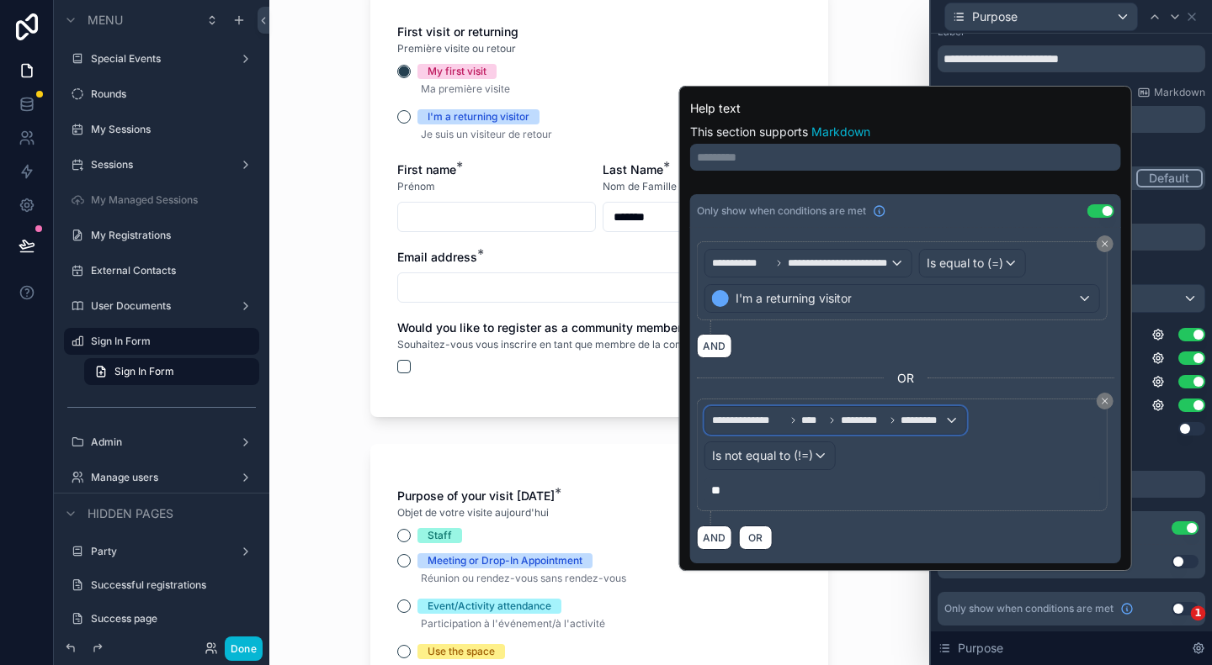
click at [944, 416] on div "**********" at bounding box center [835, 420] width 261 height 27
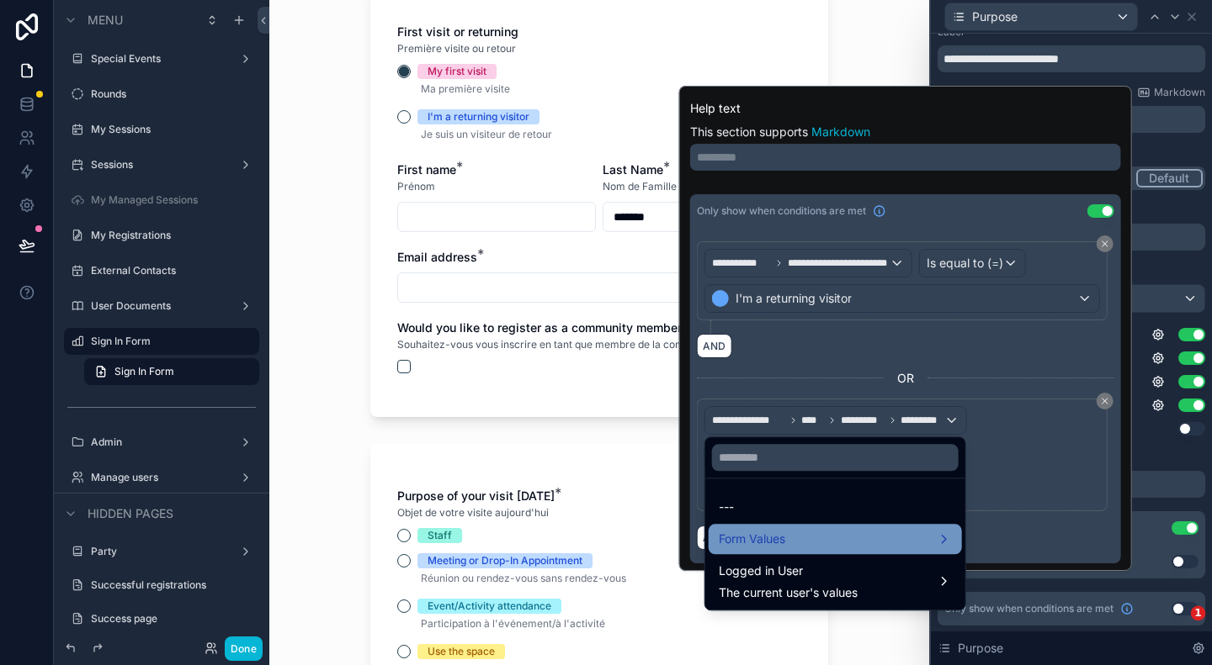
click at [867, 537] on div "Form Values" at bounding box center [834, 539] width 233 height 20
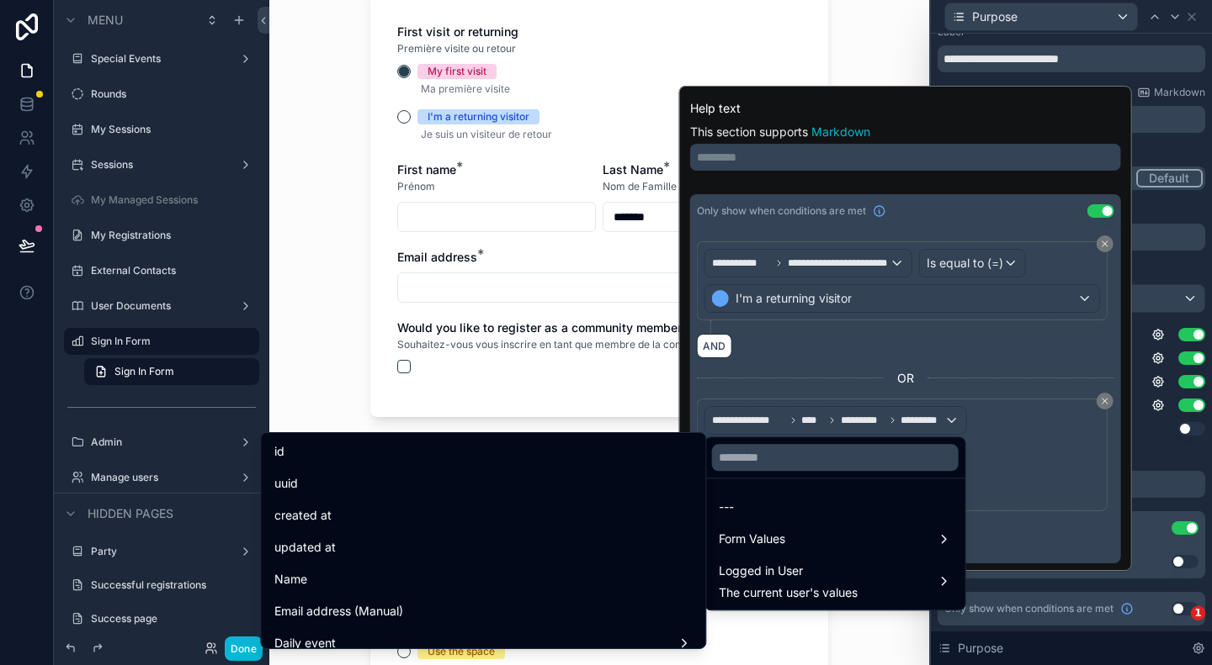
click at [799, 379] on div at bounding box center [905, 328] width 453 height 485
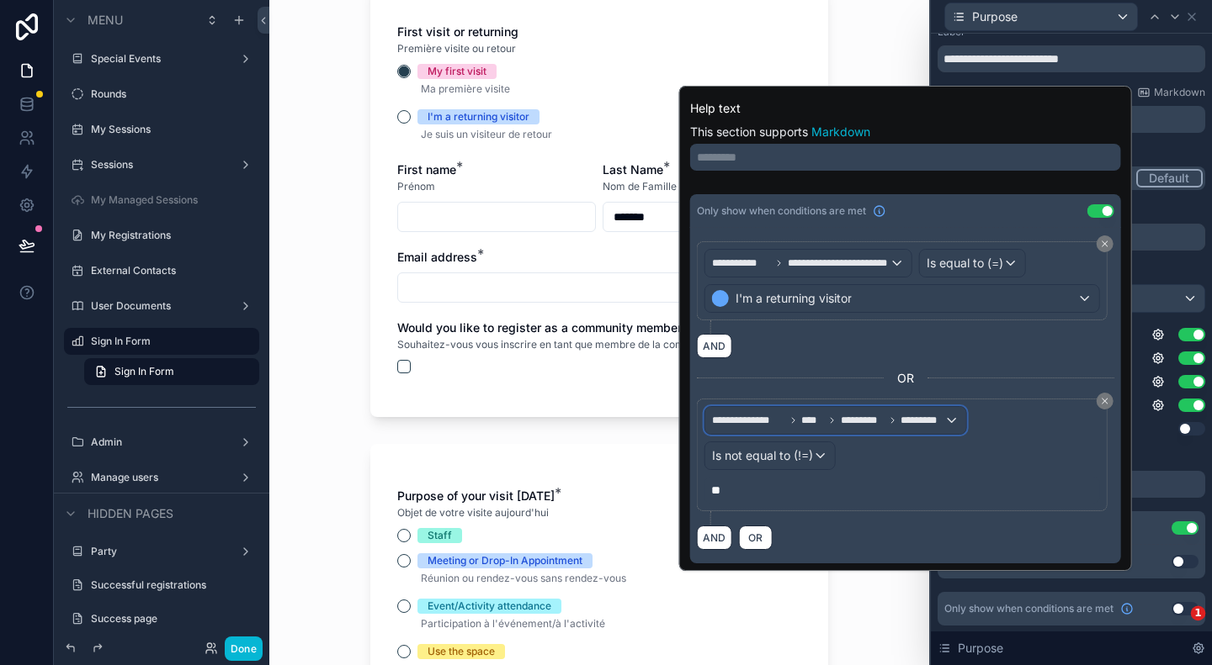
click at [923, 422] on span "*********" at bounding box center [922, 420] width 44 height 13
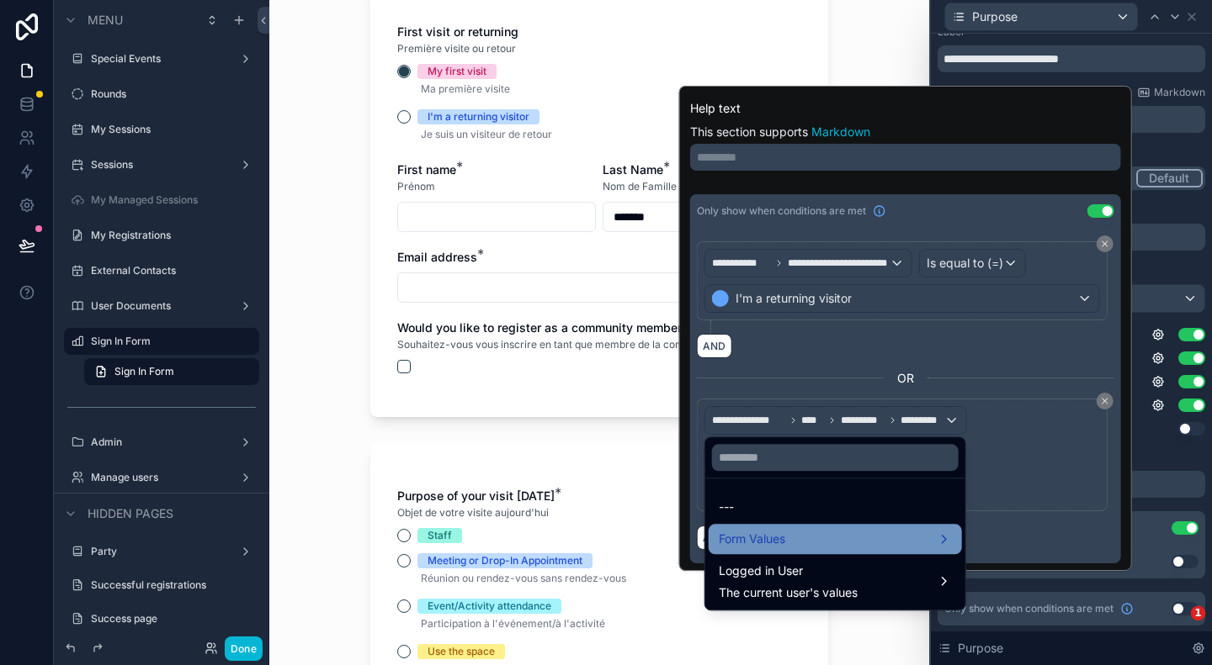
click at [870, 539] on div "Form Values" at bounding box center [834, 539] width 233 height 20
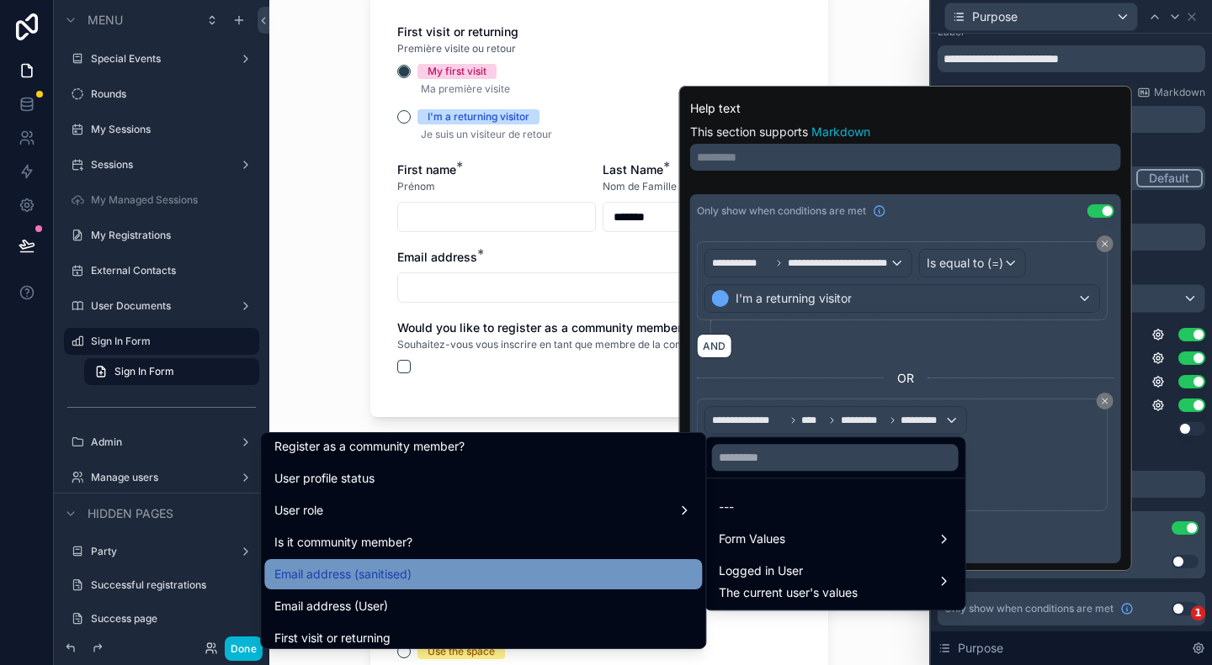
scroll to position [505, 0]
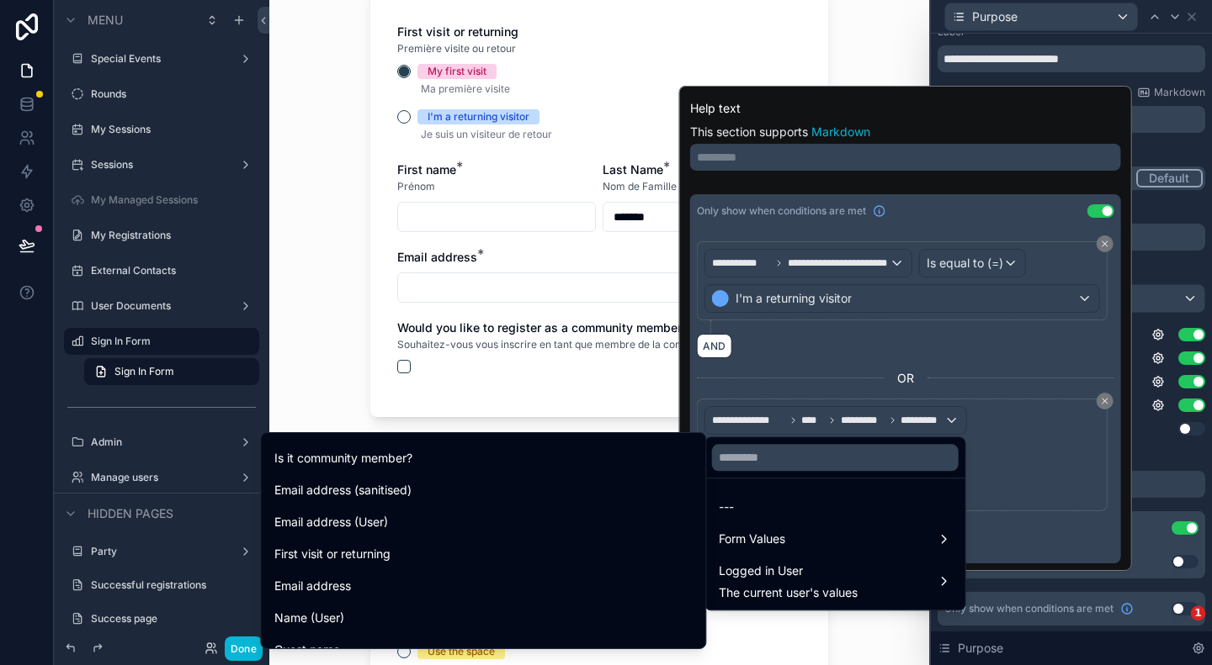
click at [406, 544] on div "First visit or returning" at bounding box center [482, 554] width 417 height 20
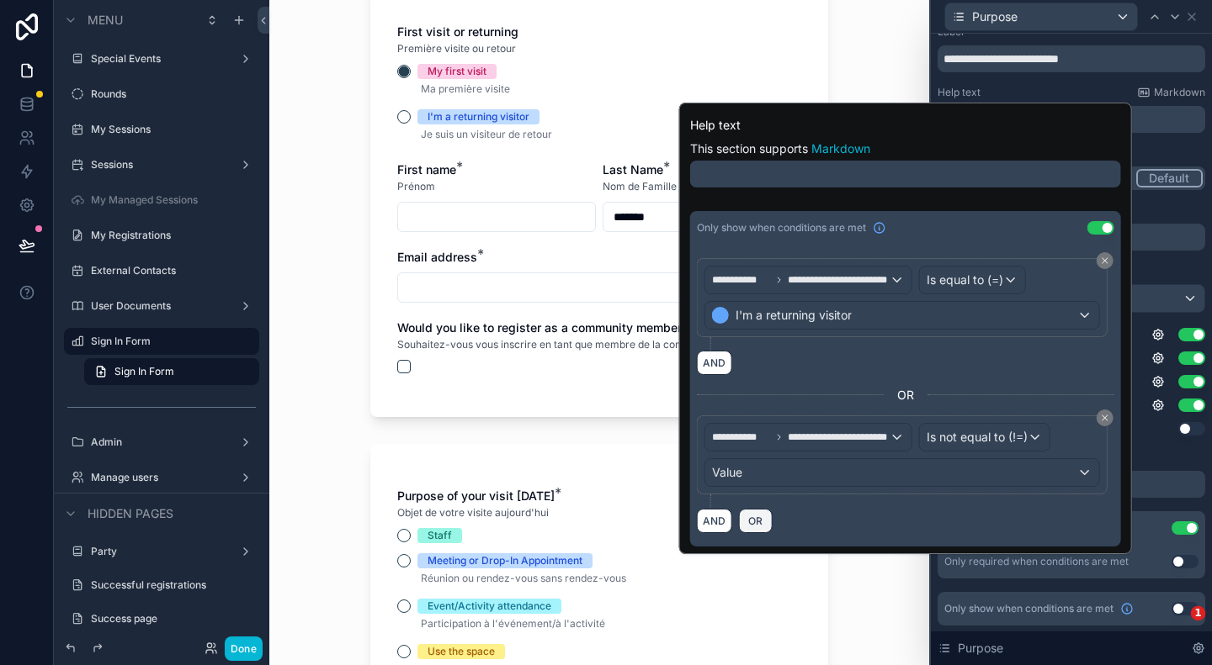
scroll to position [0, 0]
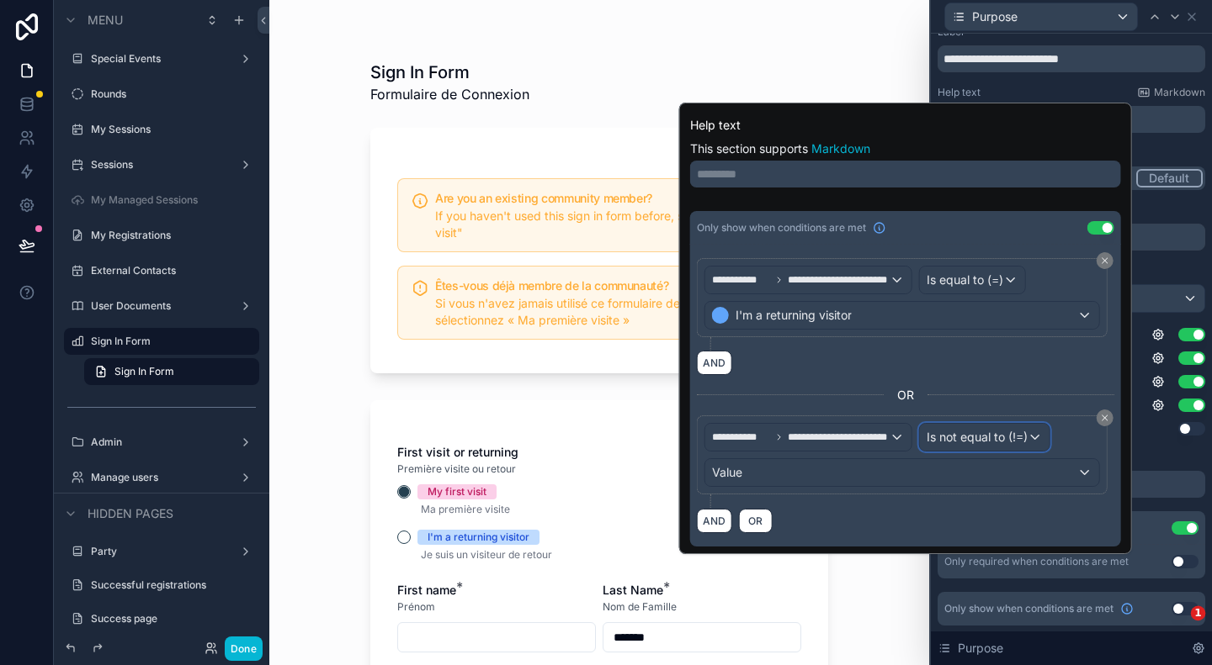
click at [989, 430] on span "Is not equal to (!=)" at bounding box center [976, 437] width 101 height 17
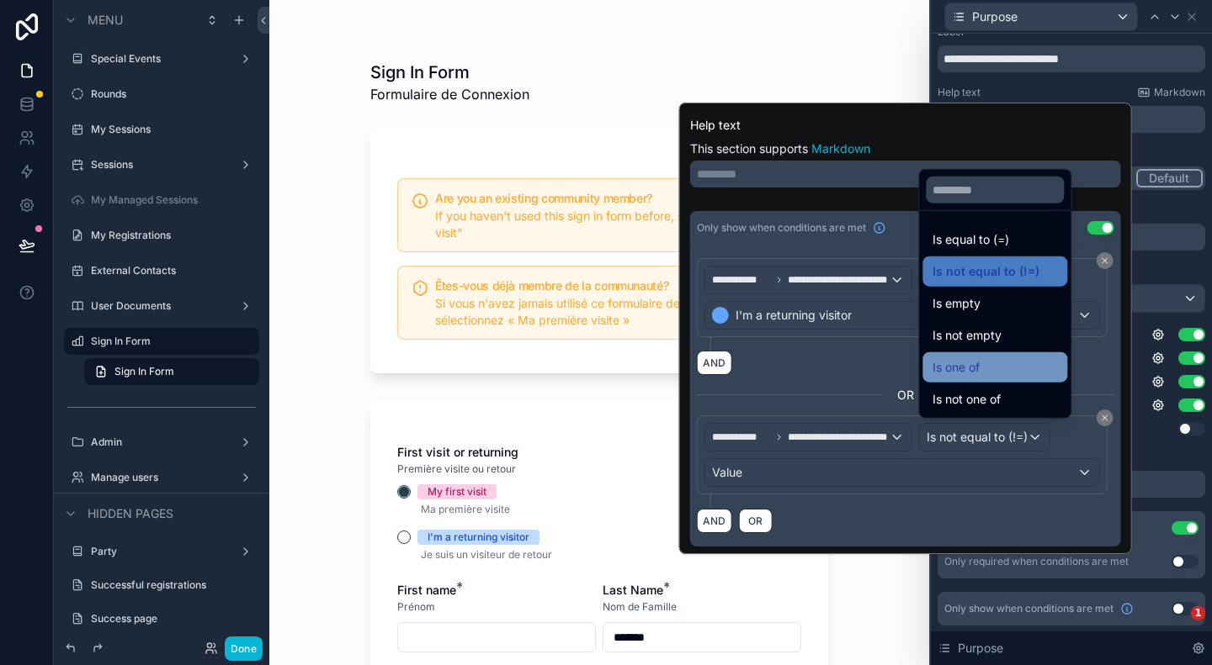
click at [966, 364] on span "Is one of" at bounding box center [955, 368] width 47 height 20
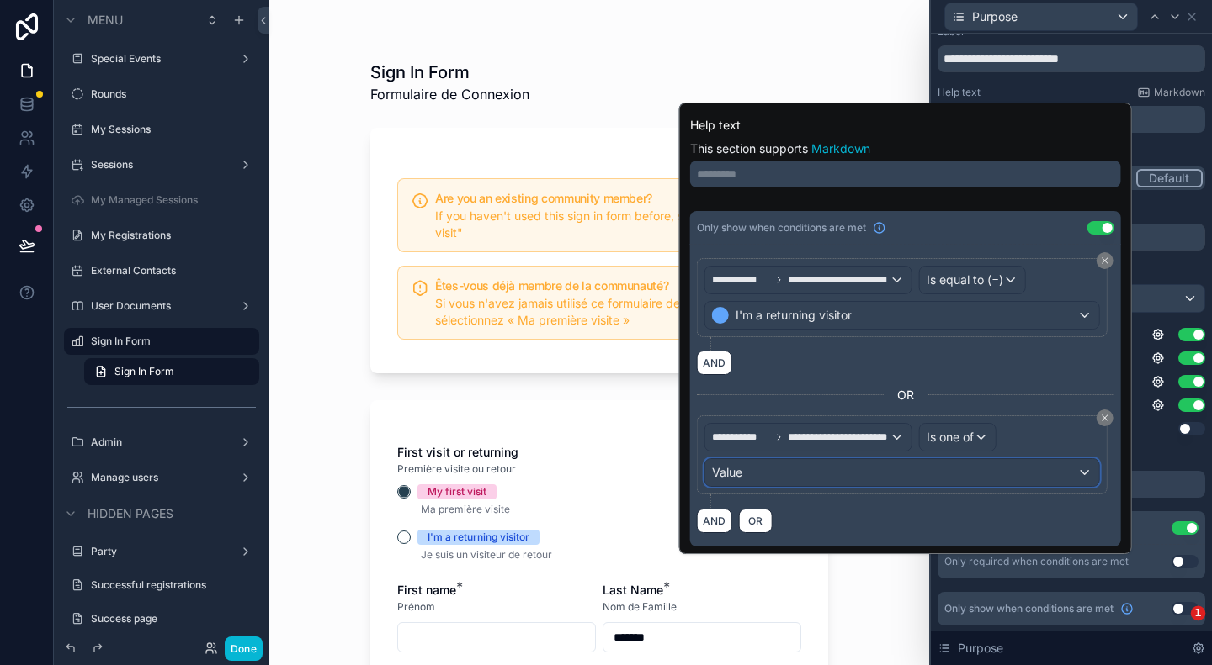
click at [742, 470] on div "Value" at bounding box center [902, 472] width 394 height 27
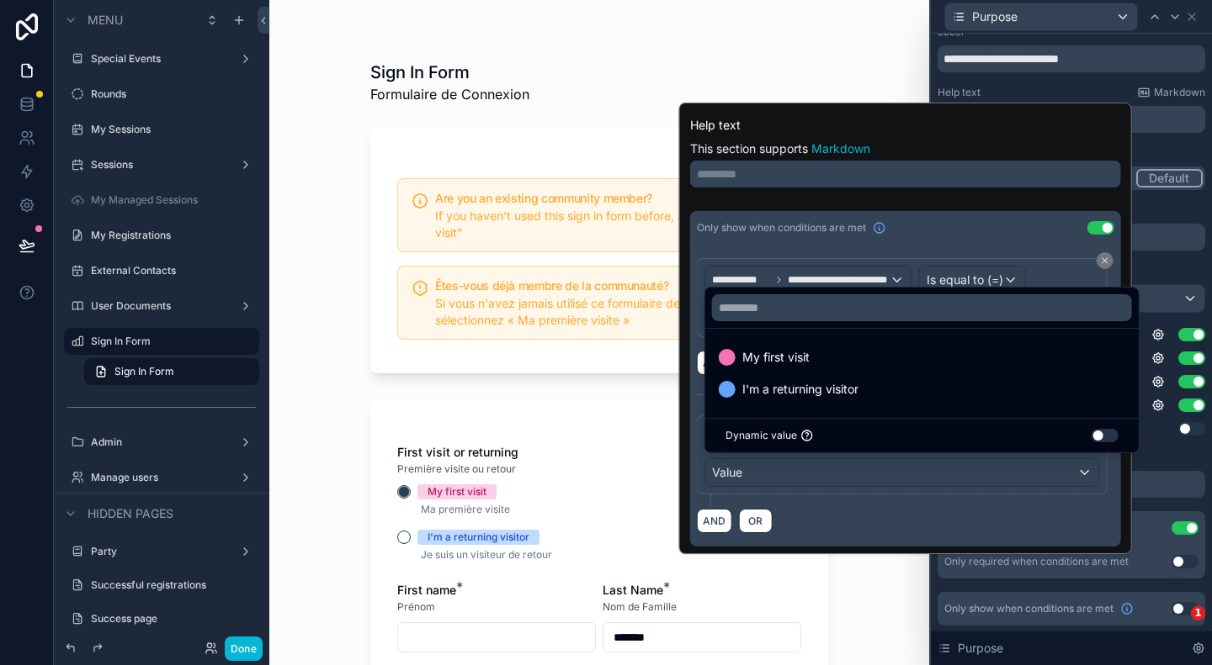
click at [885, 512] on div at bounding box center [905, 329] width 453 height 452
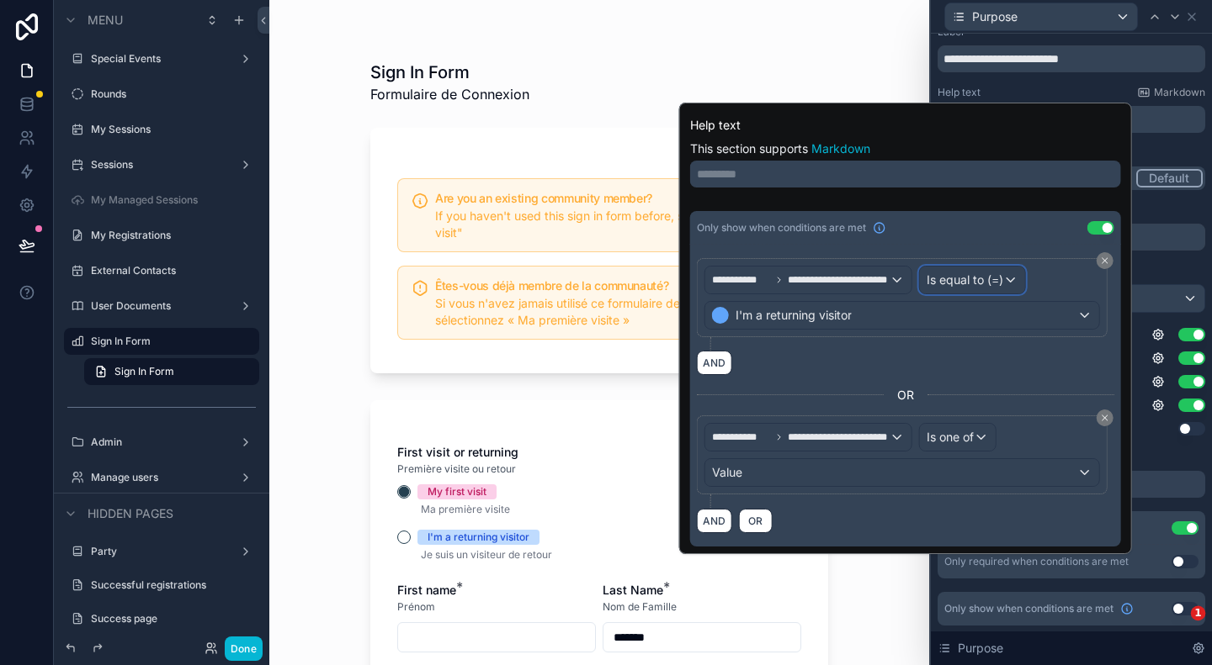
click at [985, 270] on div "Is equal to (=)" at bounding box center [972, 280] width 105 height 27
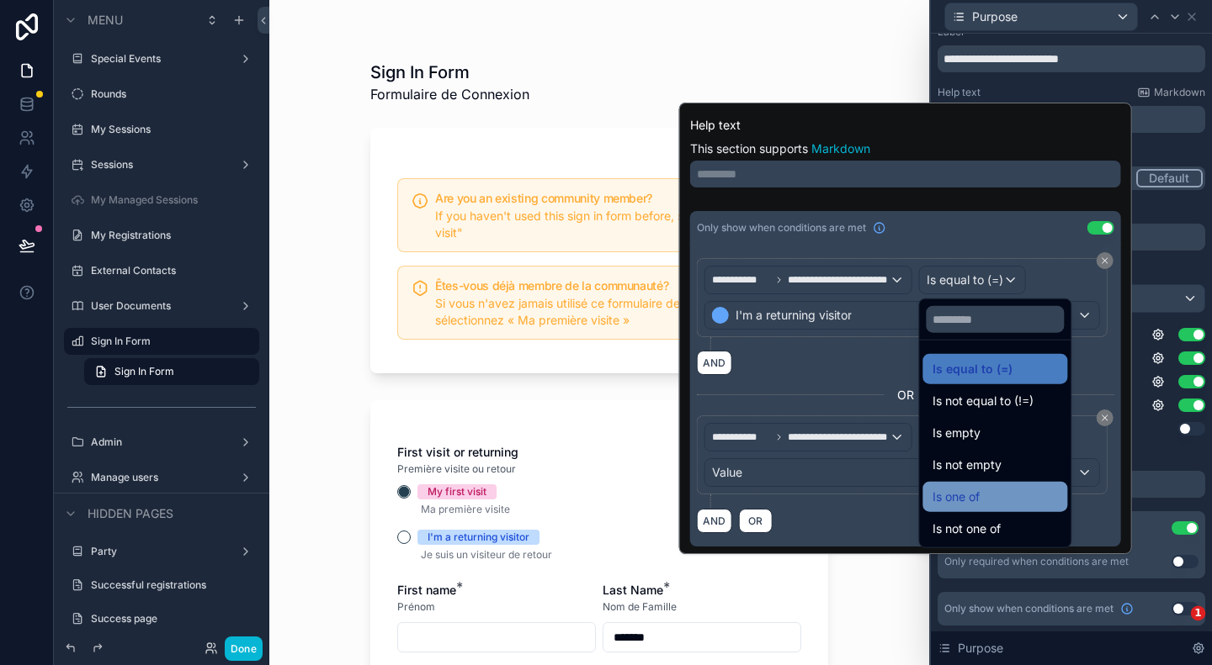
click at [974, 489] on span "Is one of" at bounding box center [955, 497] width 47 height 20
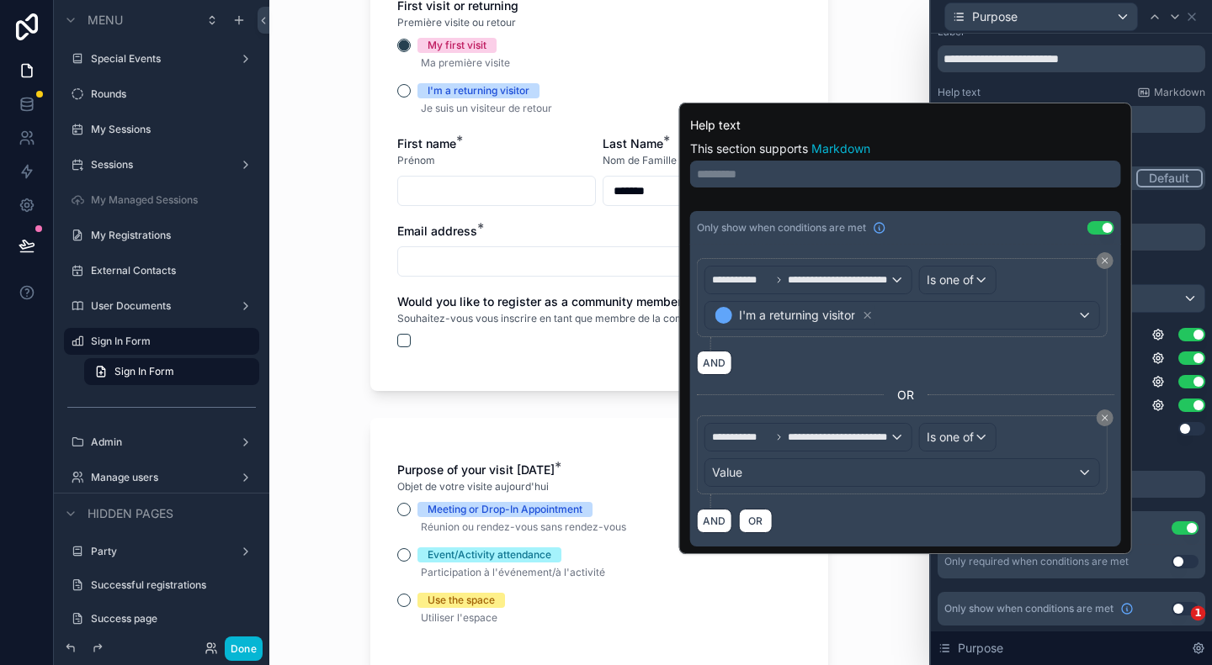
scroll to position [421, 0]
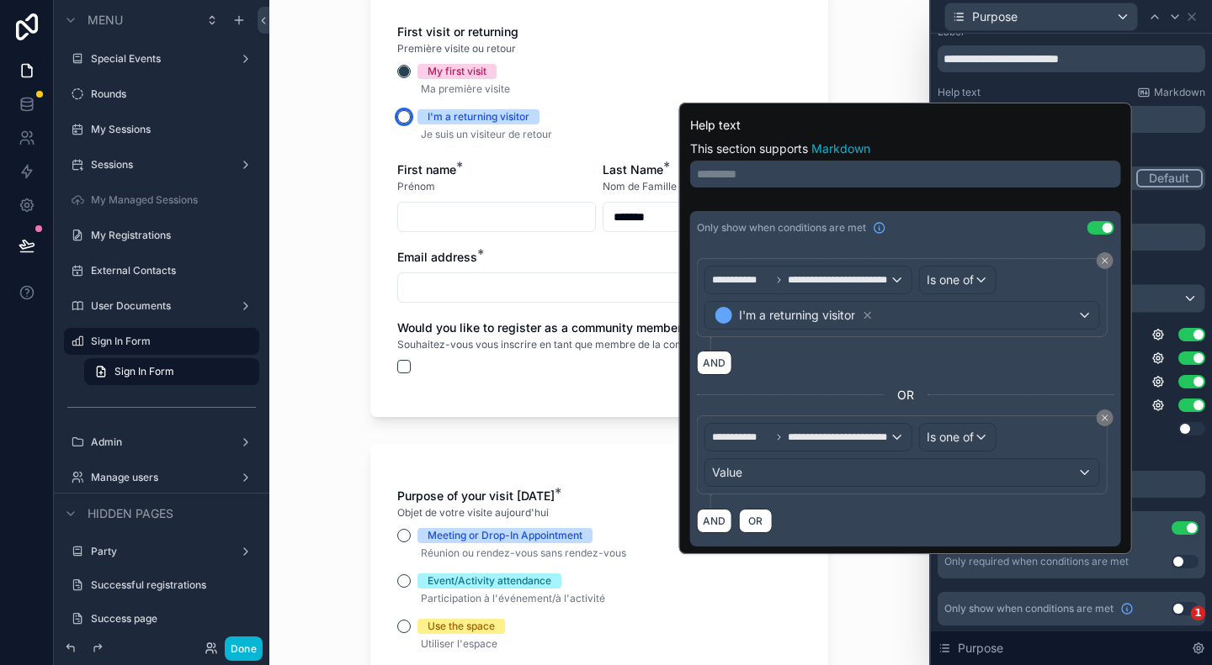
click at [397, 118] on button "I'm a returning visitor" at bounding box center [403, 116] width 13 height 13
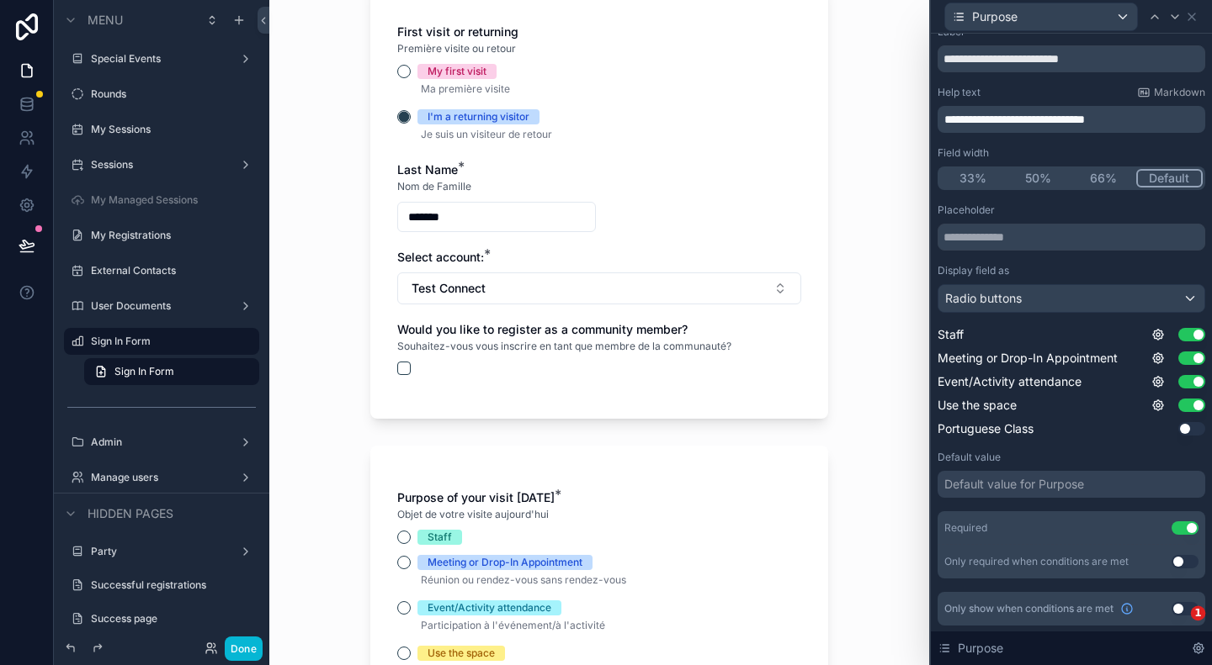
click at [464, 220] on input "*******" at bounding box center [496, 217] width 197 height 24
click at [1151, 333] on icon at bounding box center [1157, 334] width 13 height 13
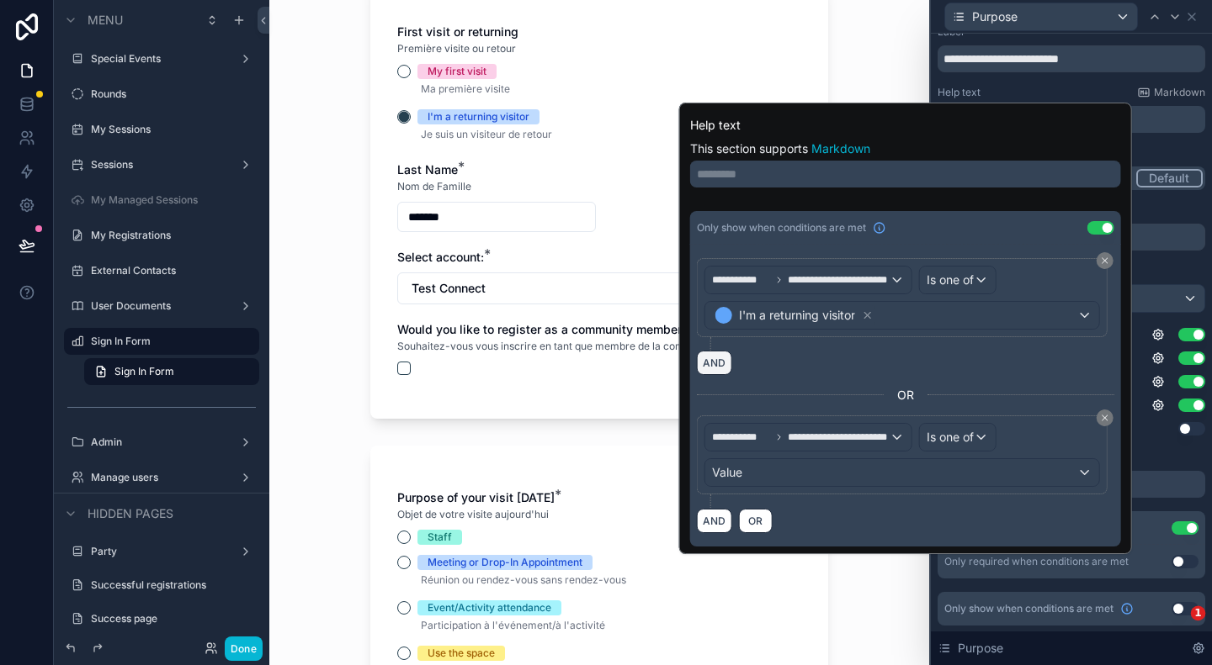
click at [716, 362] on button "AND" at bounding box center [714, 363] width 35 height 24
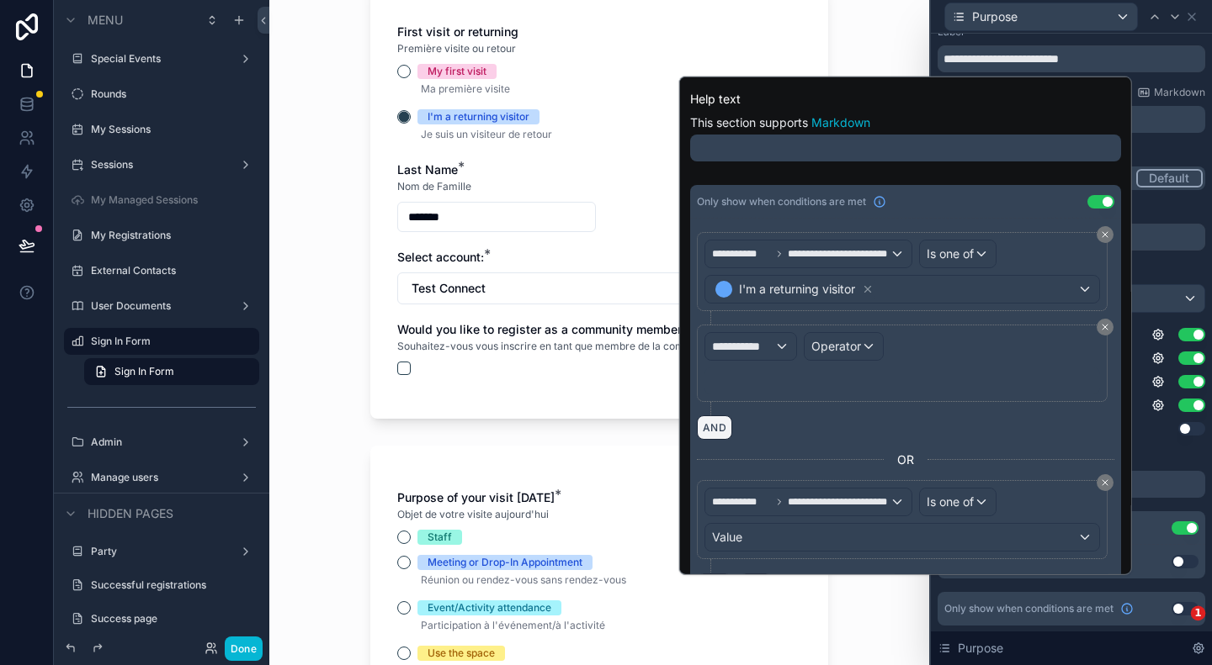
scroll to position [0, 0]
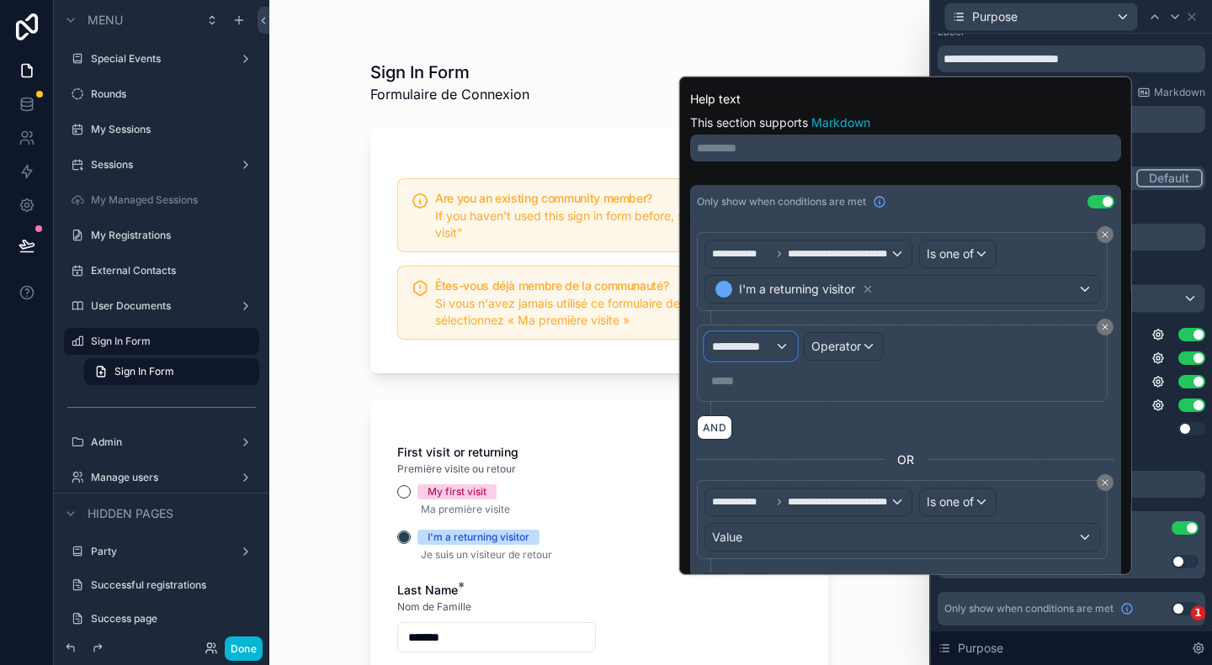
click at [756, 338] on span "**********" at bounding box center [743, 346] width 62 height 17
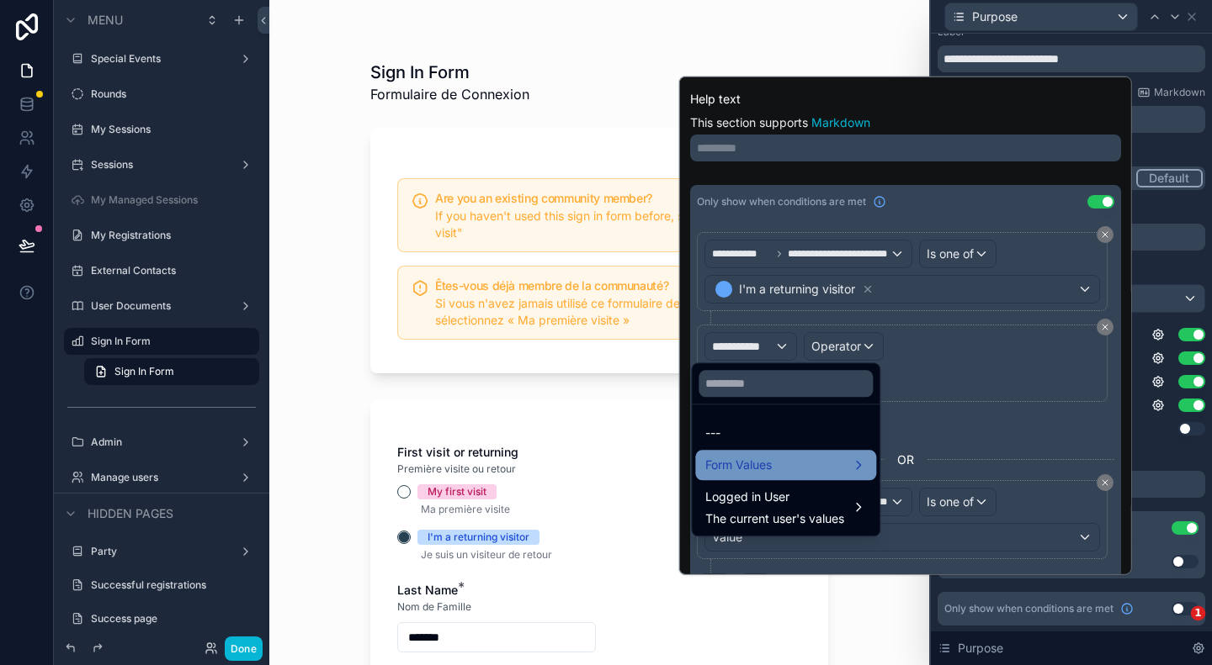
click at [771, 464] on span "Form Values" at bounding box center [738, 465] width 66 height 20
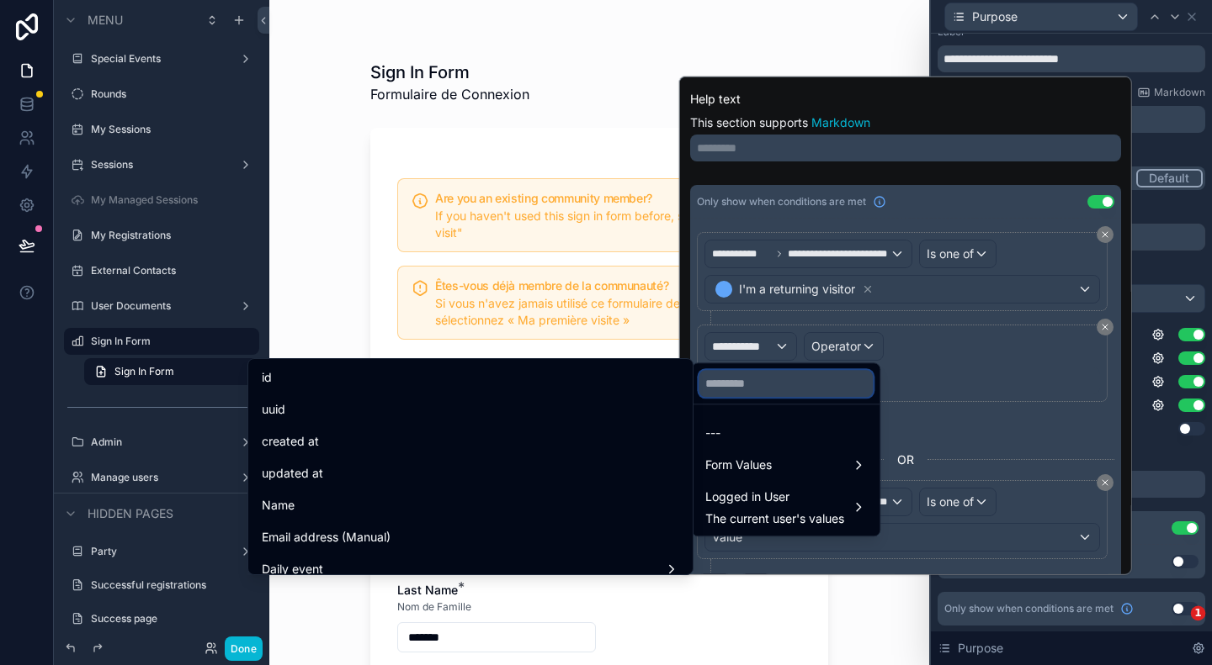
click at [777, 390] on input "text" at bounding box center [785, 383] width 174 height 27
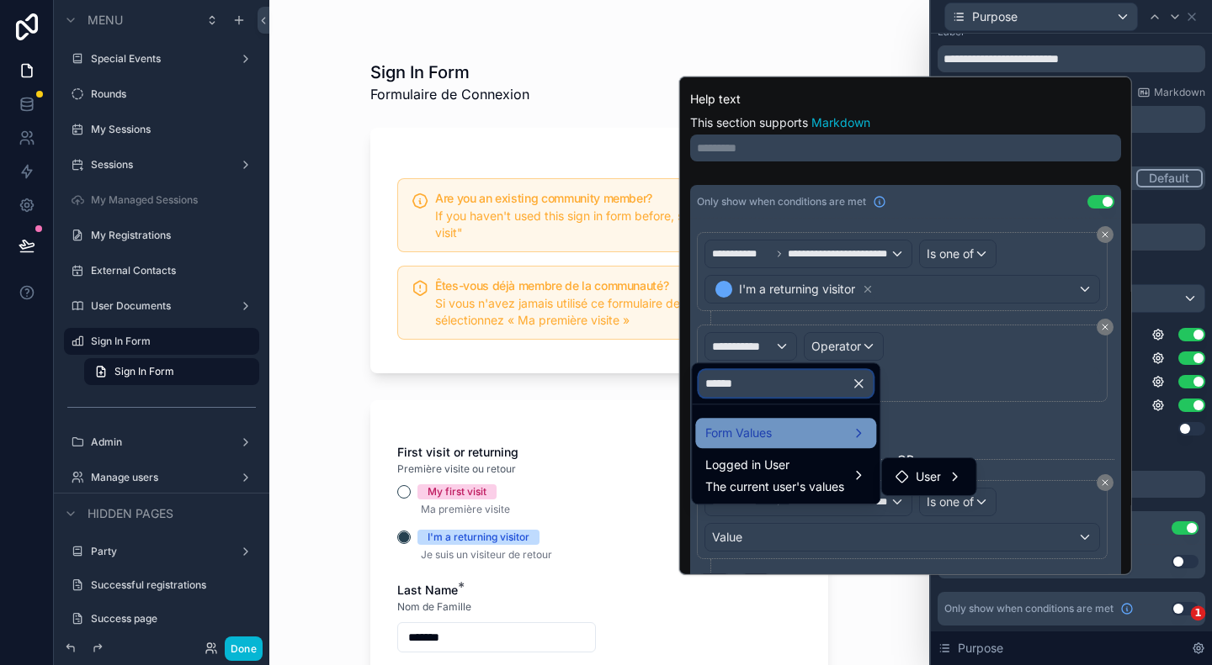
type input "******"
click at [784, 422] on div "Form Values" at bounding box center [785, 433] width 181 height 30
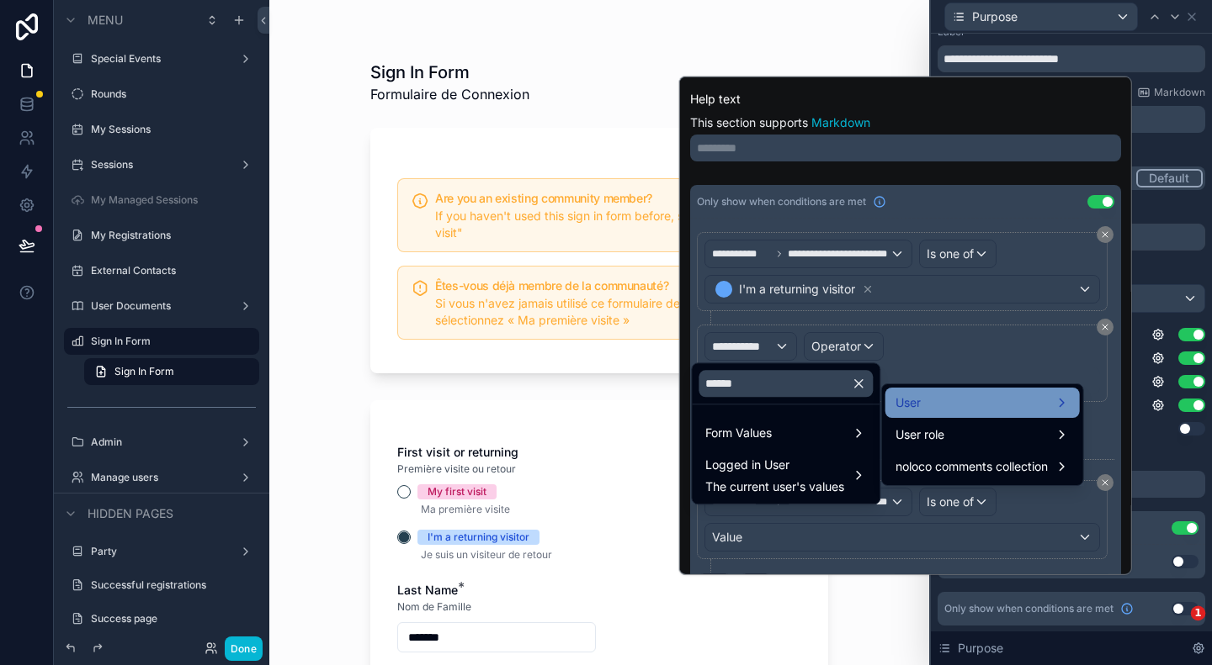
click at [973, 405] on div "User" at bounding box center [982, 403] width 174 height 20
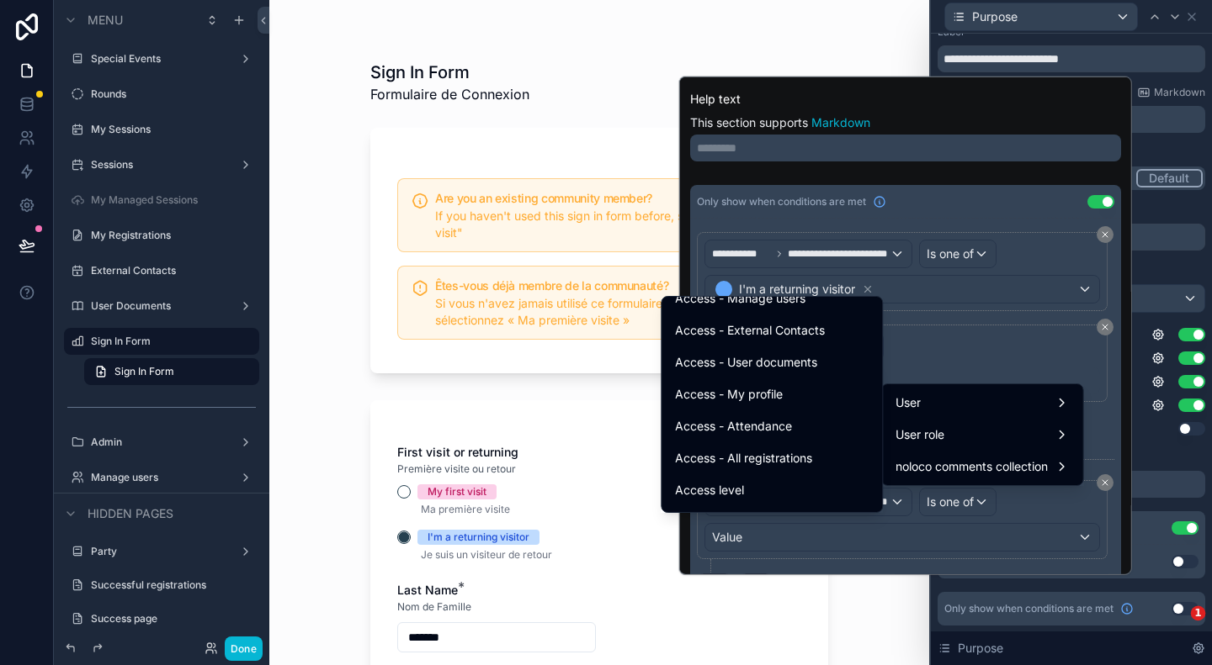
scroll to position [397, 0]
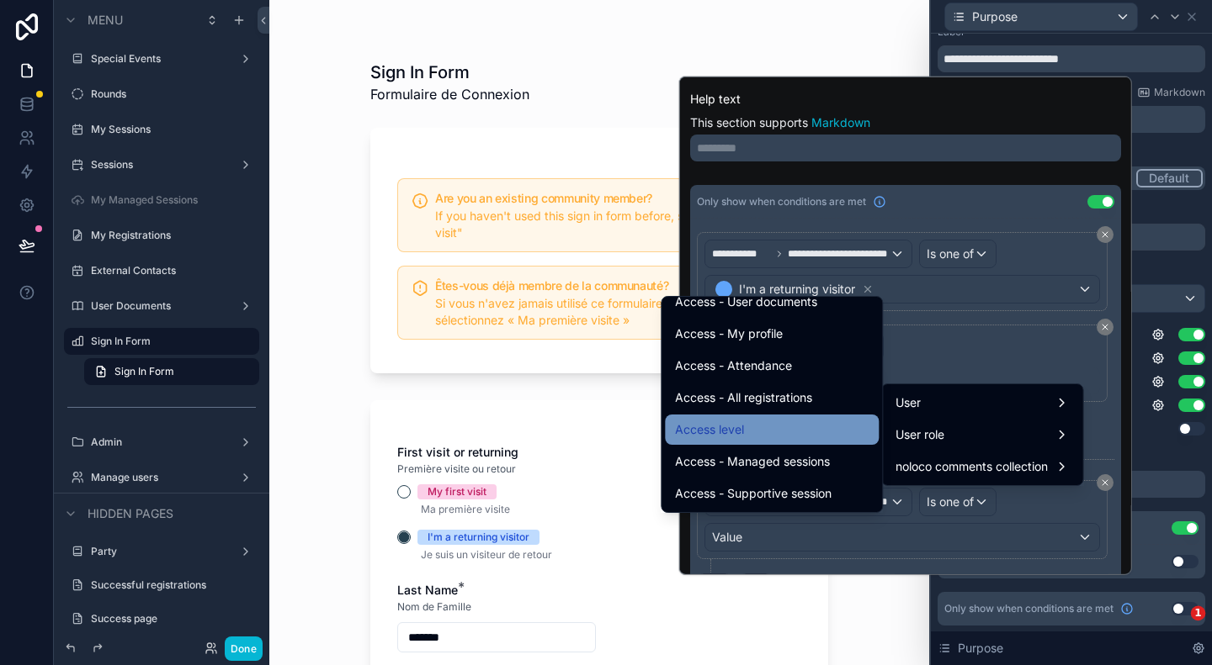
click at [712, 422] on span "Access level" at bounding box center [709, 430] width 69 height 20
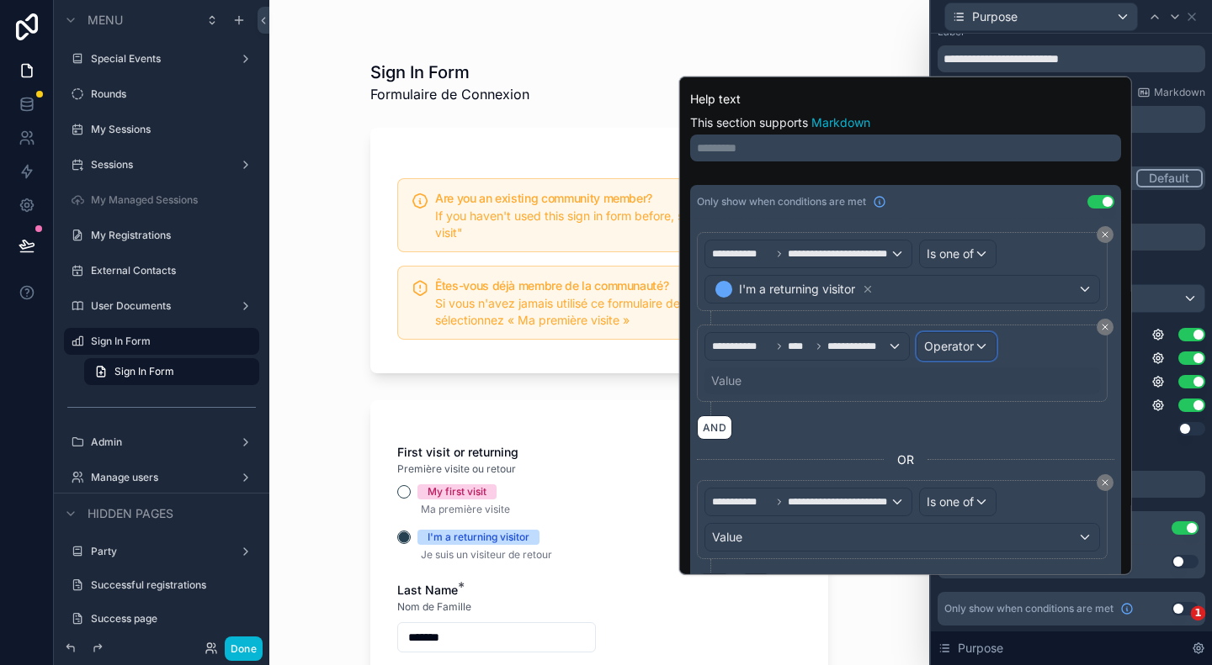
click at [952, 342] on span "Operator" at bounding box center [949, 346] width 50 height 14
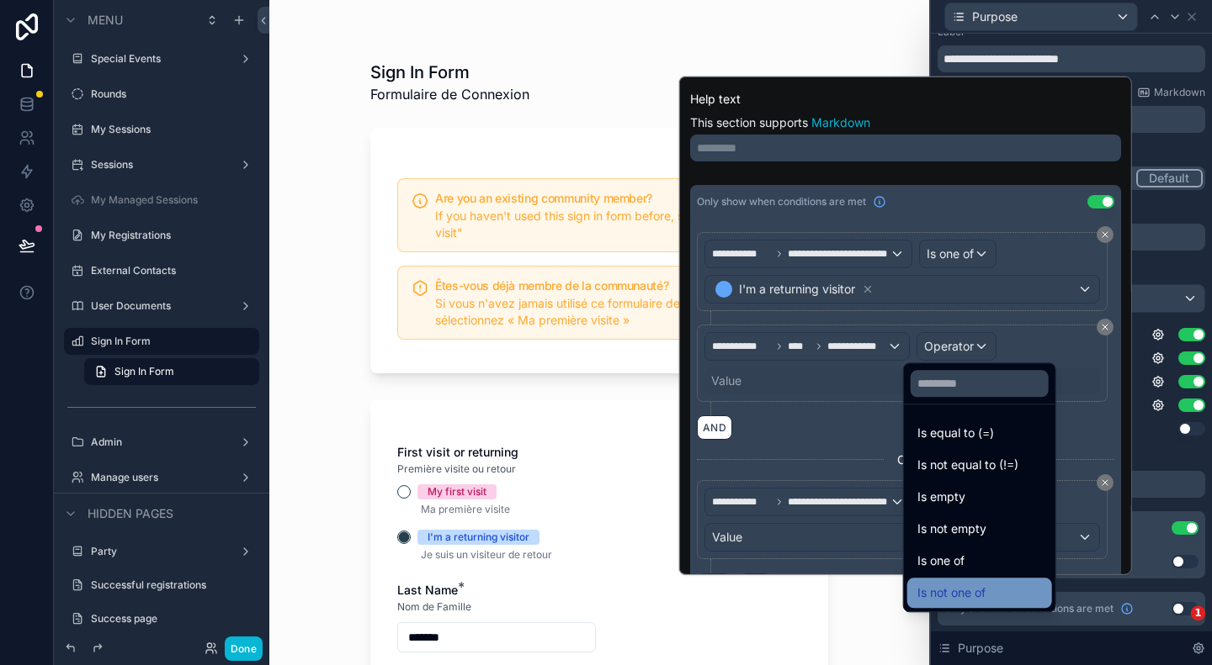
click at [994, 590] on div "Is not one of" at bounding box center [979, 593] width 125 height 20
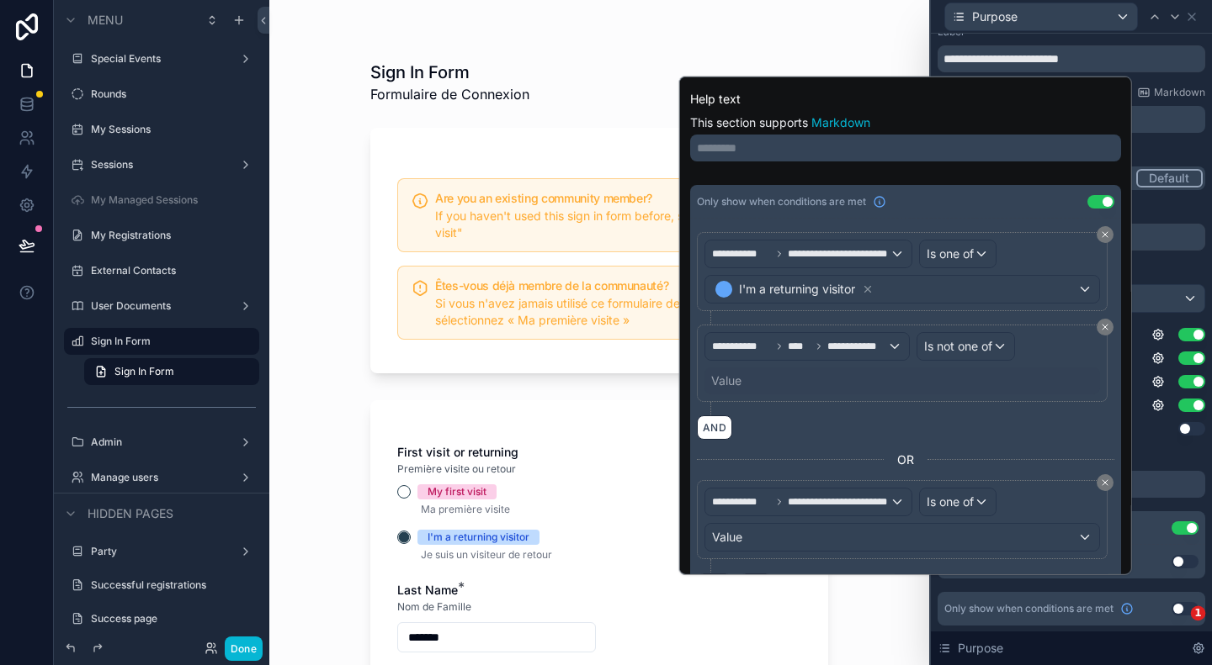
click at [720, 383] on div "Value" at bounding box center [726, 381] width 30 height 17
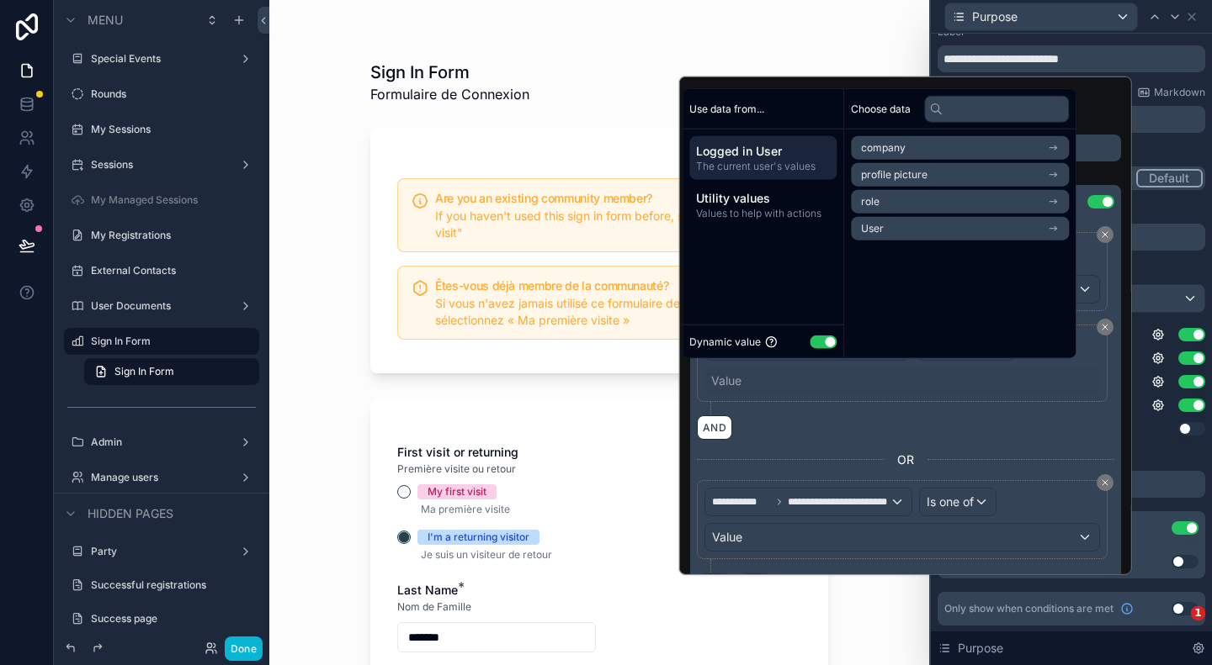
click at [823, 349] on div "Dynamic value Use setting" at bounding box center [762, 341] width 147 height 19
click at [826, 345] on button "Use setting" at bounding box center [822, 341] width 27 height 13
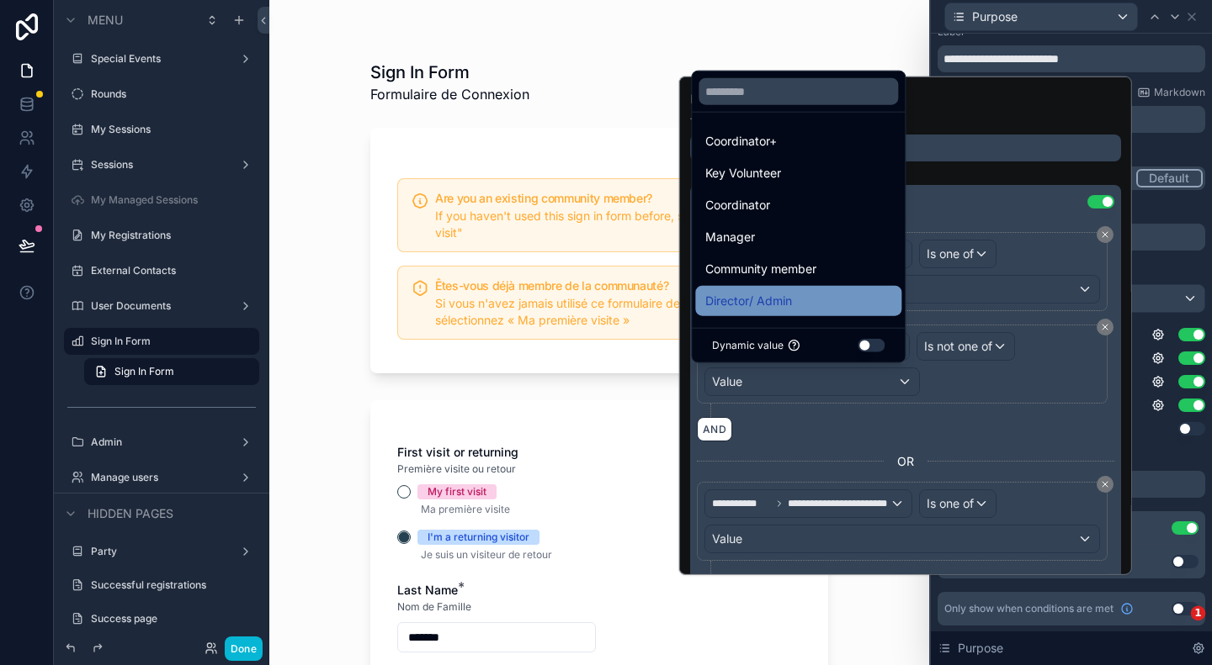
scroll to position [34, 0]
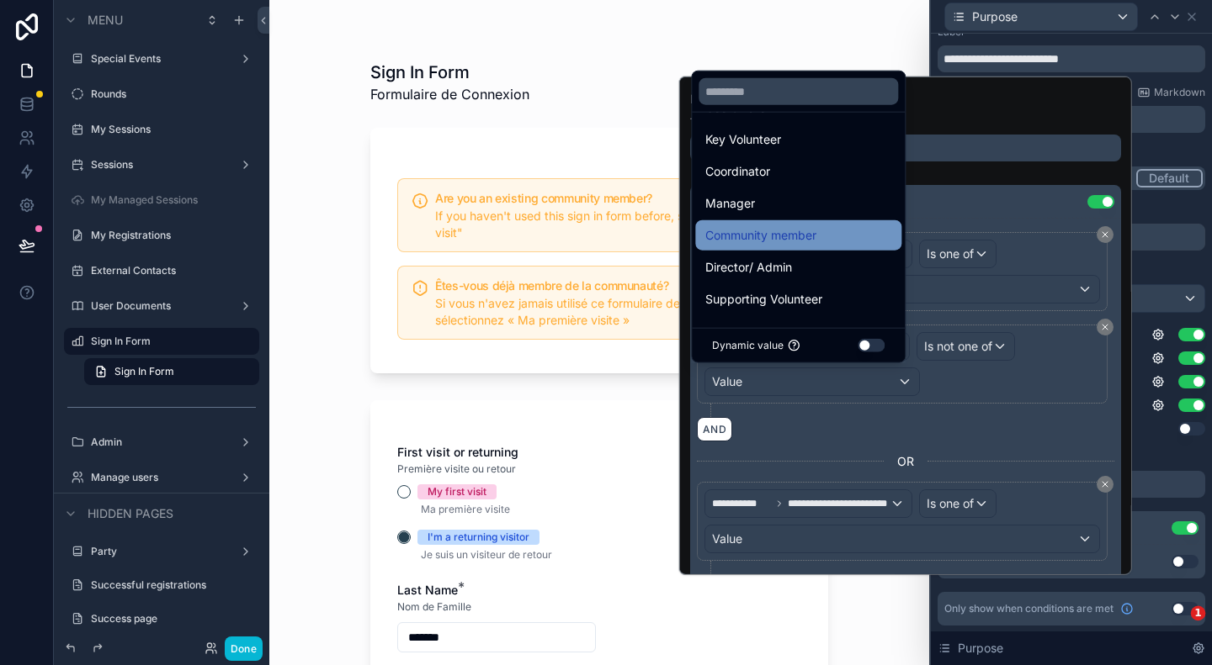
click at [772, 236] on span "Community member" at bounding box center [760, 235] width 111 height 20
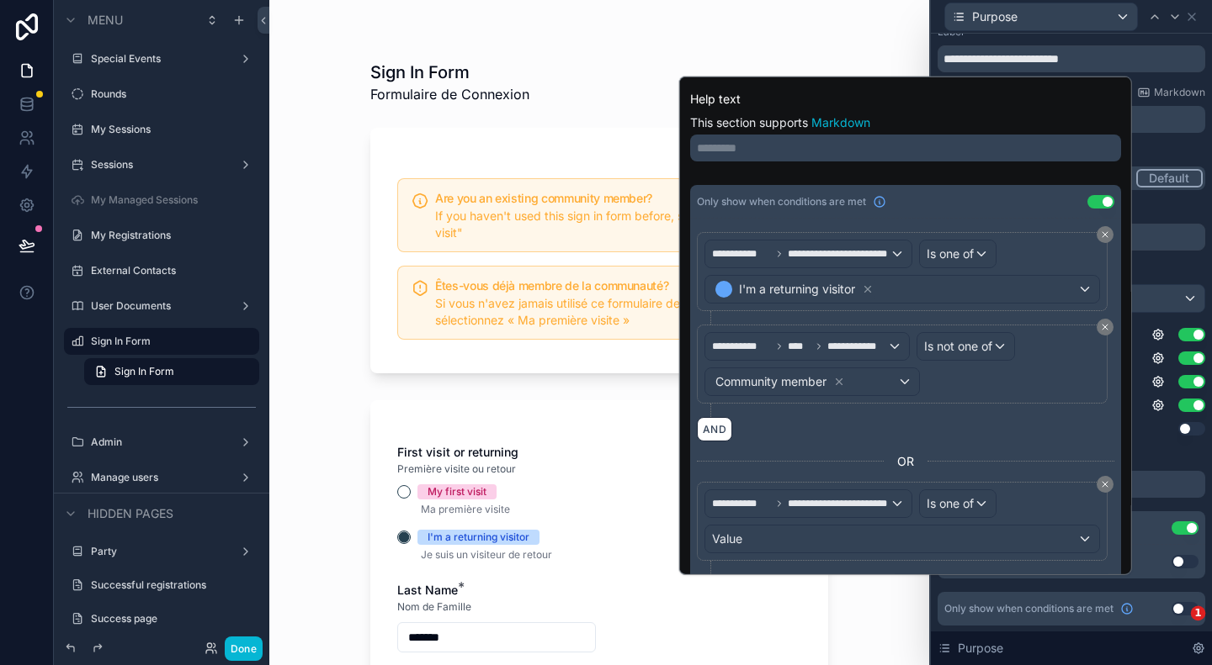
click at [835, 430] on div "AND" at bounding box center [905, 429] width 417 height 24
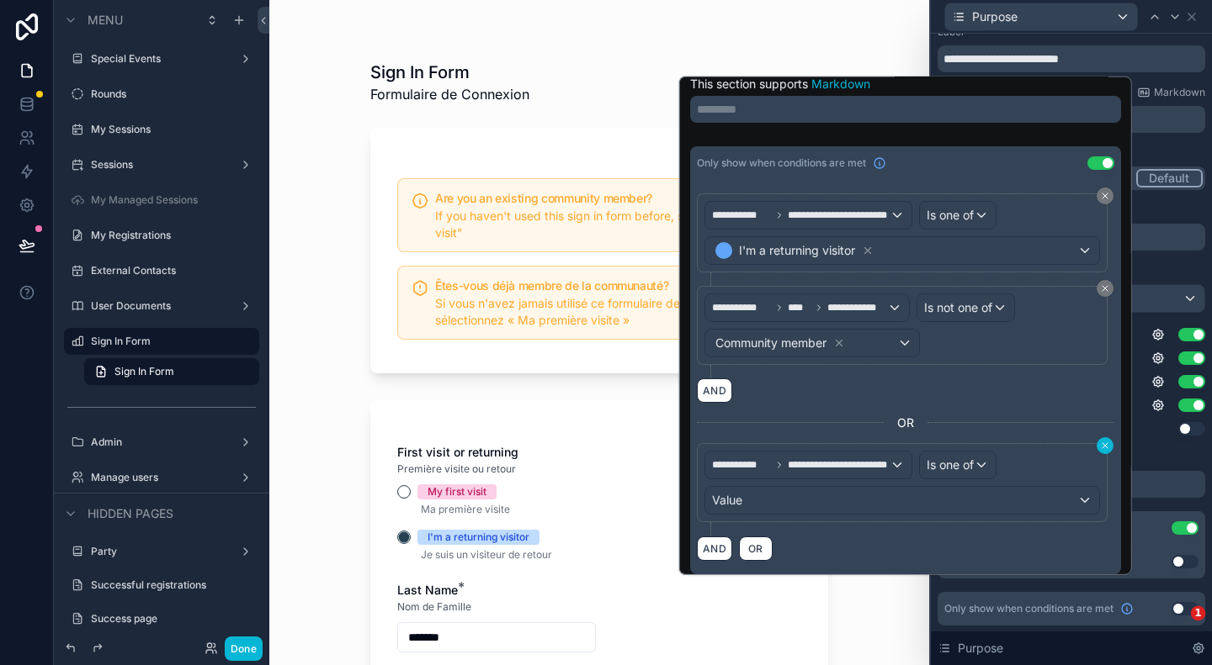
click at [1098, 443] on button at bounding box center [1104, 445] width 17 height 17
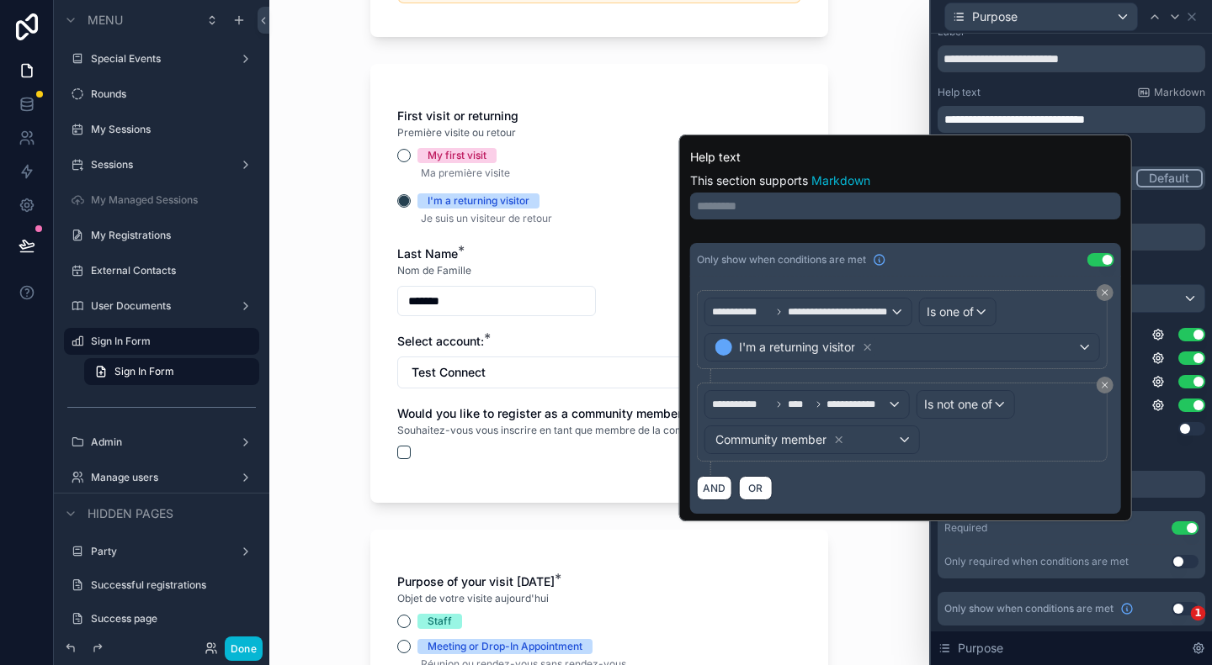
scroll to position [421, 0]
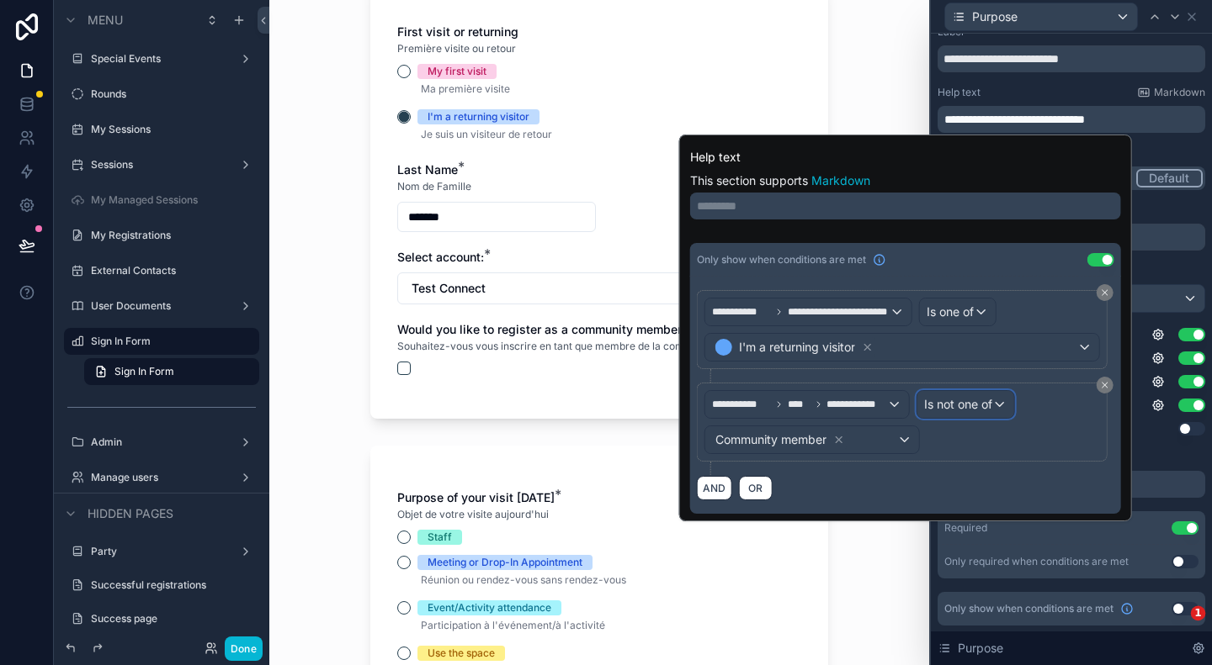
click at [986, 406] on span "Is not one of" at bounding box center [958, 404] width 68 height 17
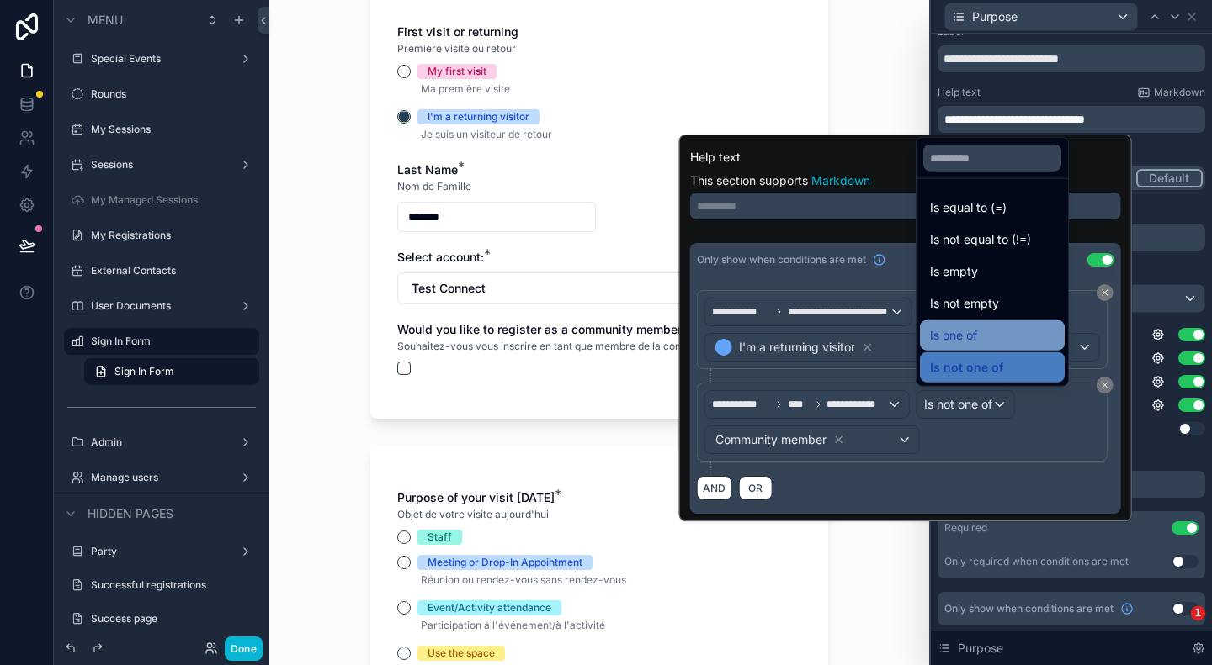
click at [981, 329] on div "Is one of" at bounding box center [992, 336] width 125 height 20
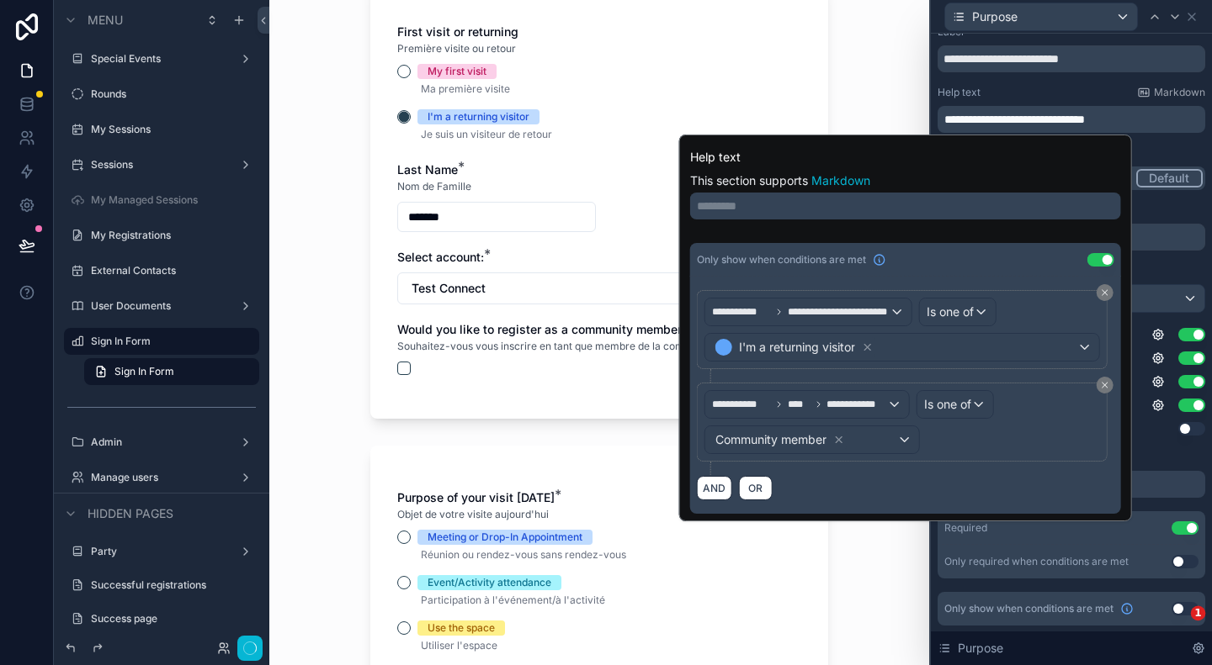
scroll to position [0, 0]
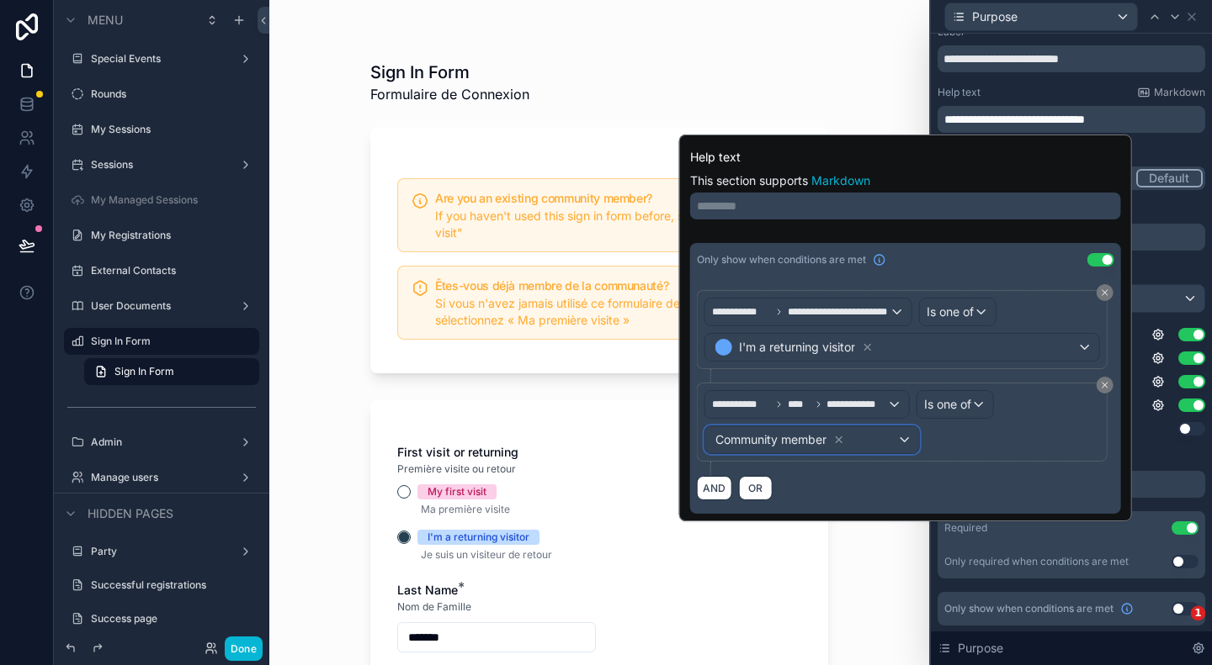
click at [846, 440] on div "Community member" at bounding box center [779, 440] width 133 height 20
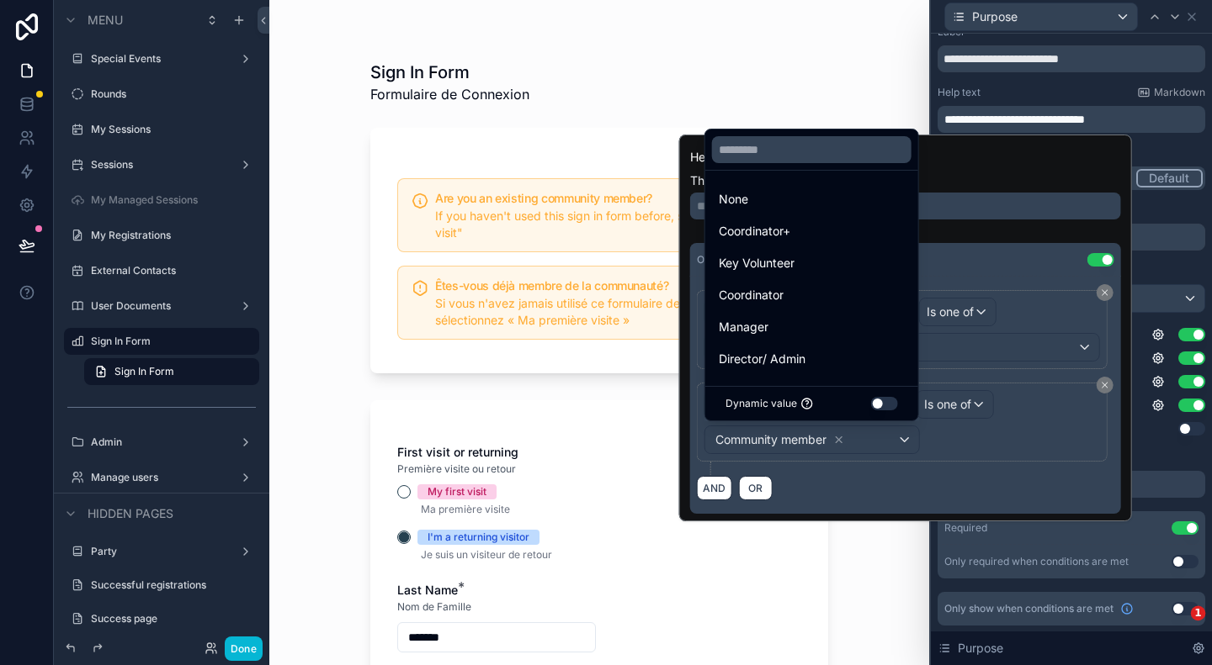
click at [875, 408] on button "Use setting" at bounding box center [884, 403] width 27 height 13
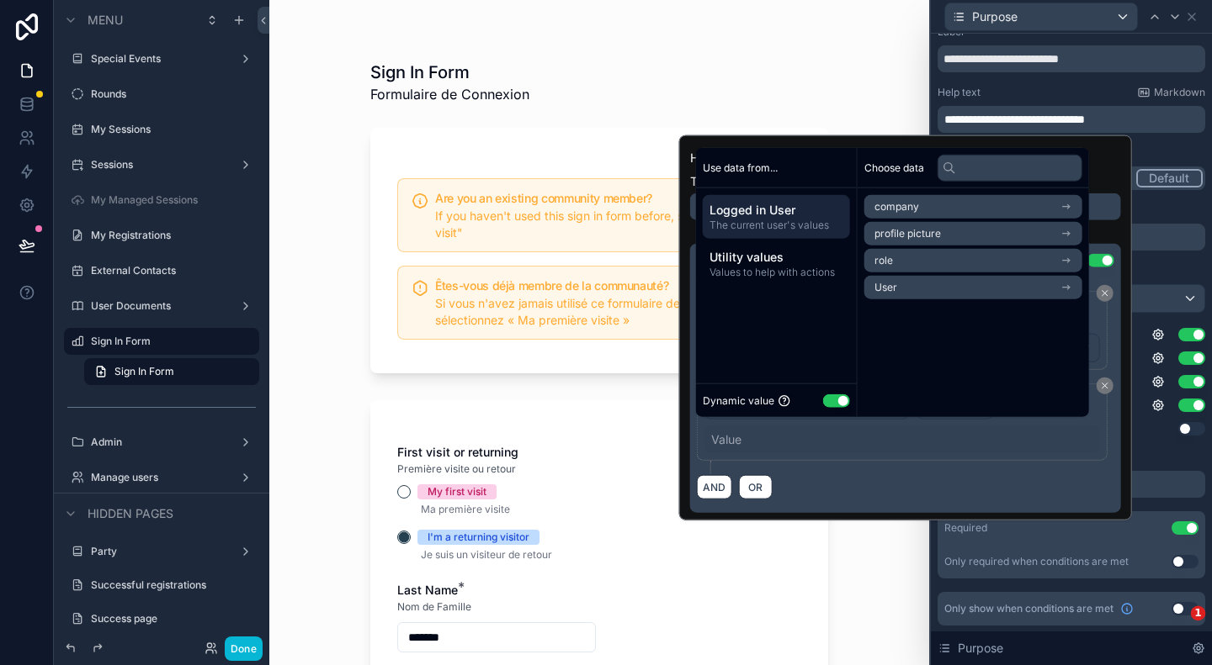
click at [846, 400] on button "Use setting" at bounding box center [836, 400] width 27 height 13
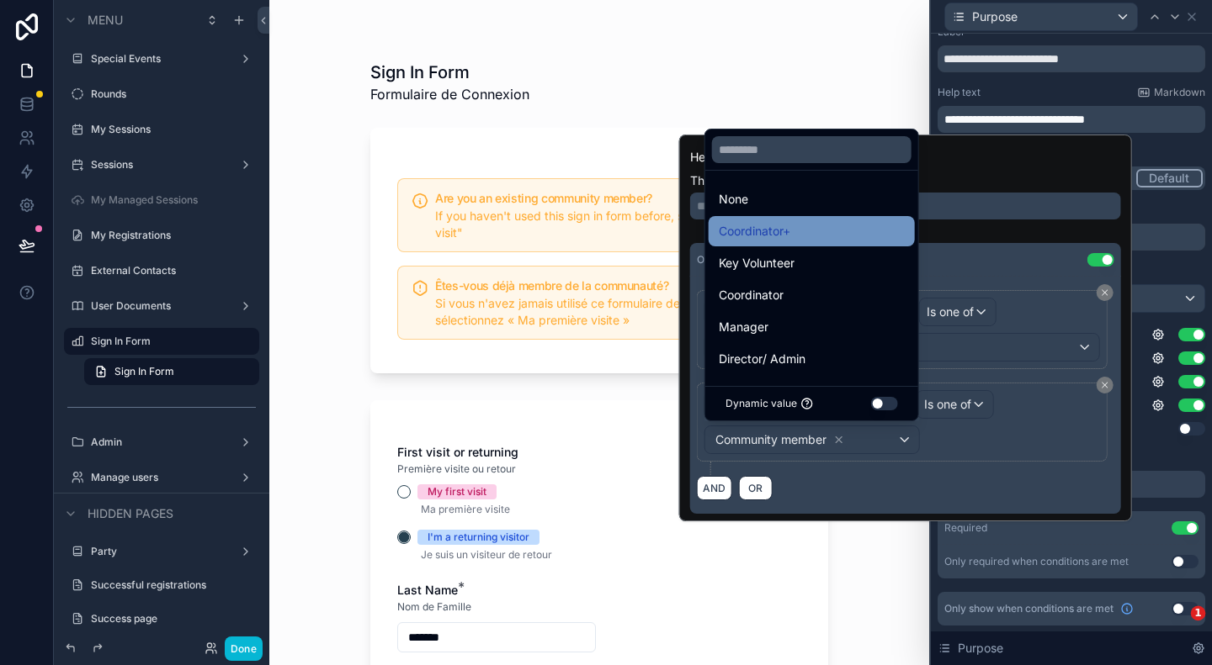
click at [769, 232] on span "Coordinator+" at bounding box center [754, 231] width 72 height 20
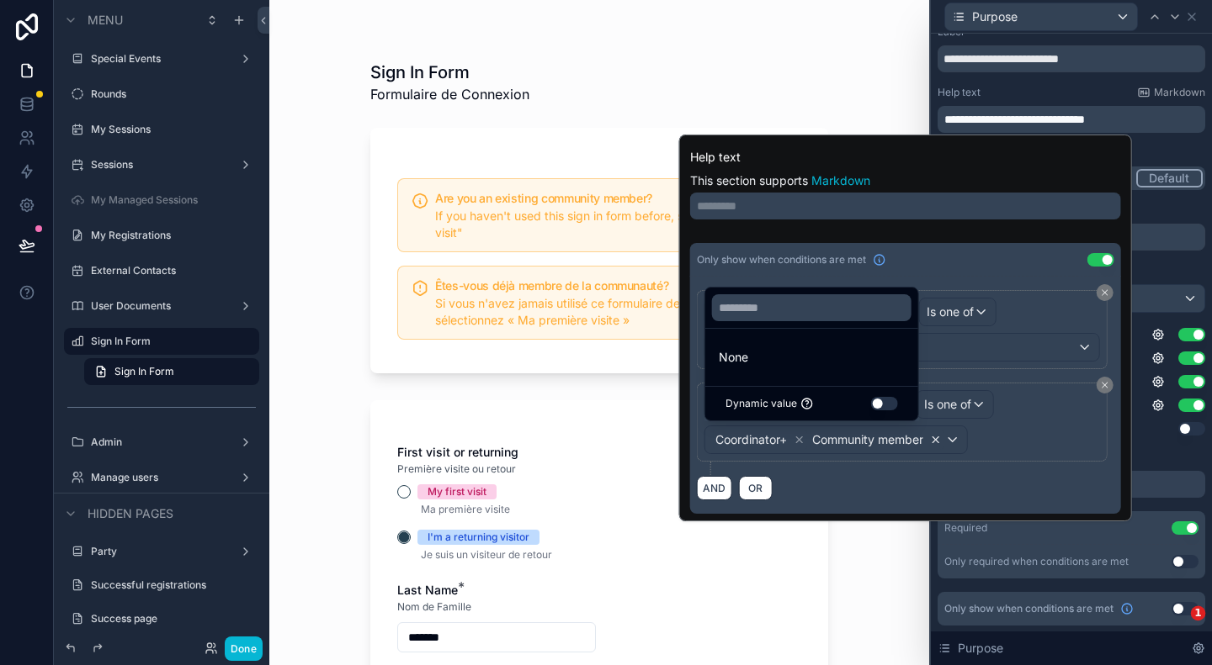
click at [938, 437] on icon at bounding box center [935, 440] width 6 height 6
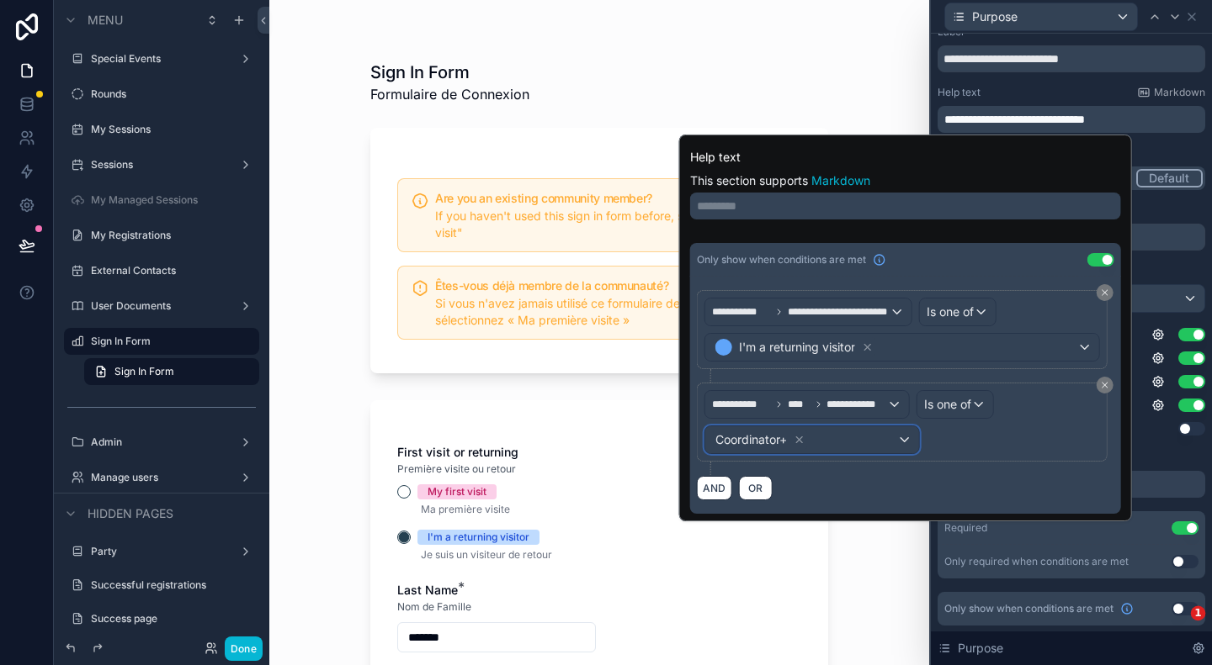
click at [899, 433] on div "Coordinator+" at bounding box center [812, 440] width 214 height 27
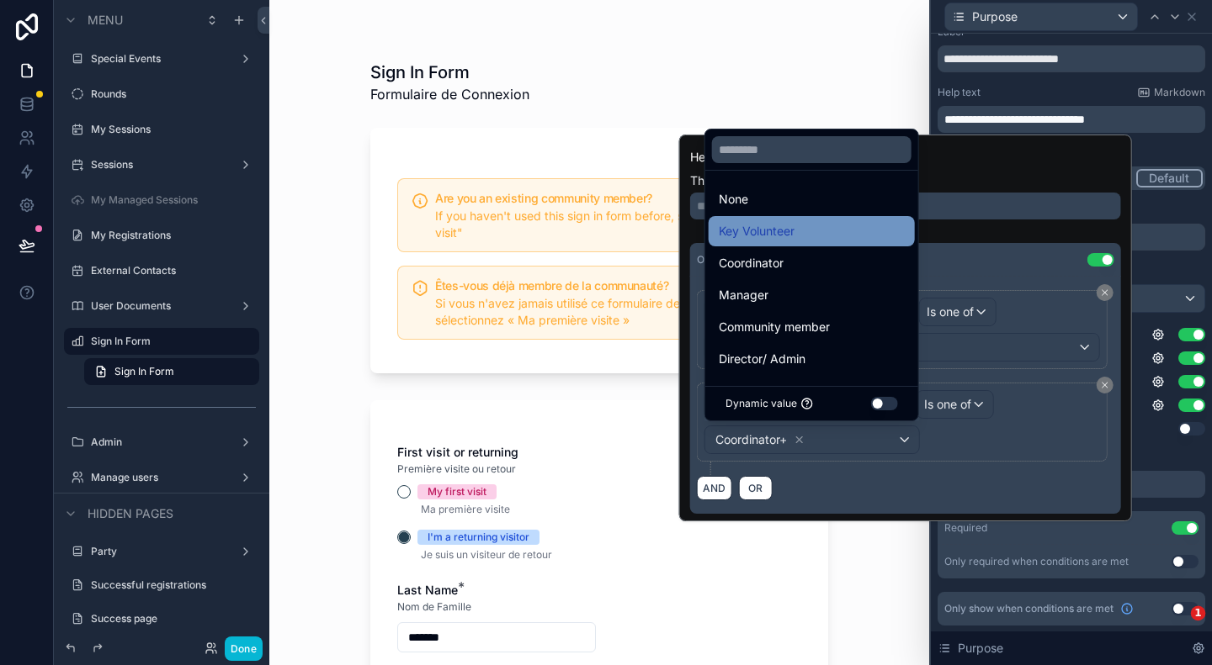
click at [816, 241] on div "Key Volunteer" at bounding box center [811, 231] width 186 height 20
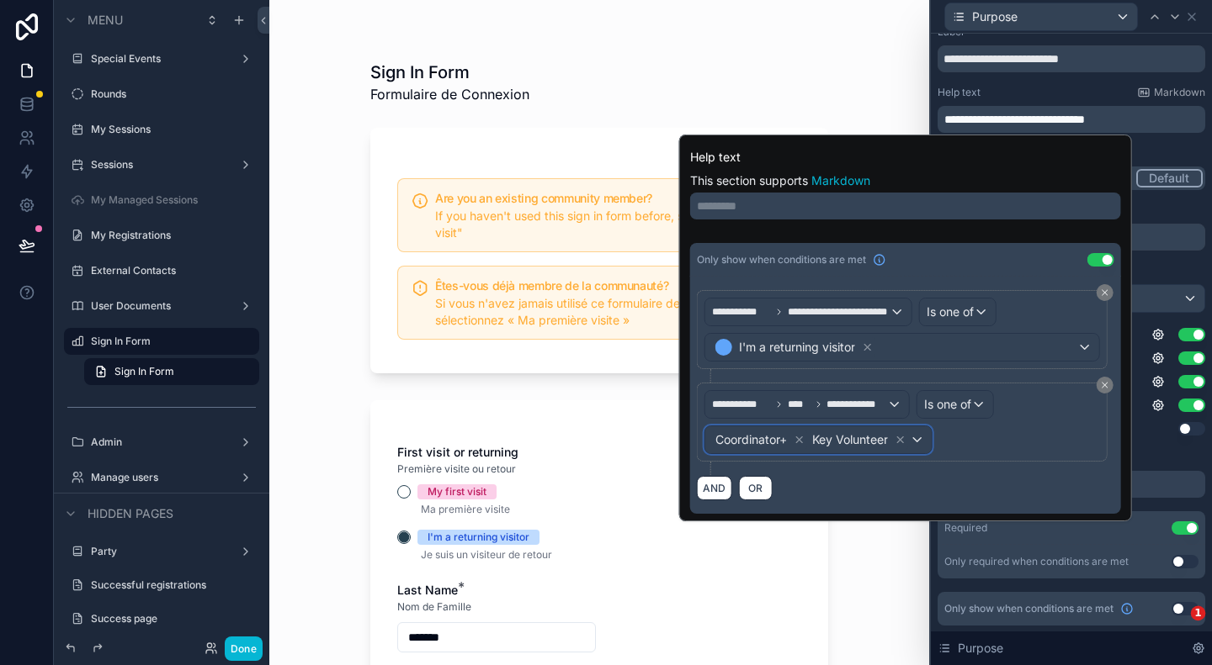
click at [924, 437] on div "Coordinator+ Key Volunteer" at bounding box center [818, 440] width 226 height 27
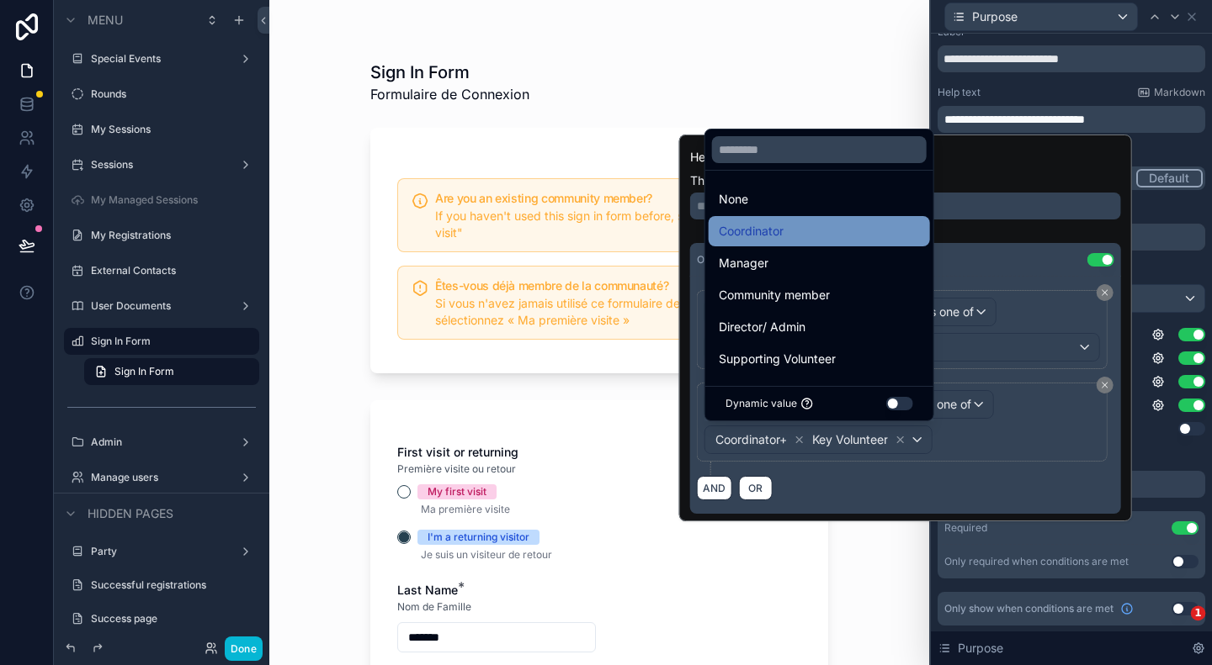
click at [813, 240] on div "Coordinator" at bounding box center [818, 231] width 201 height 20
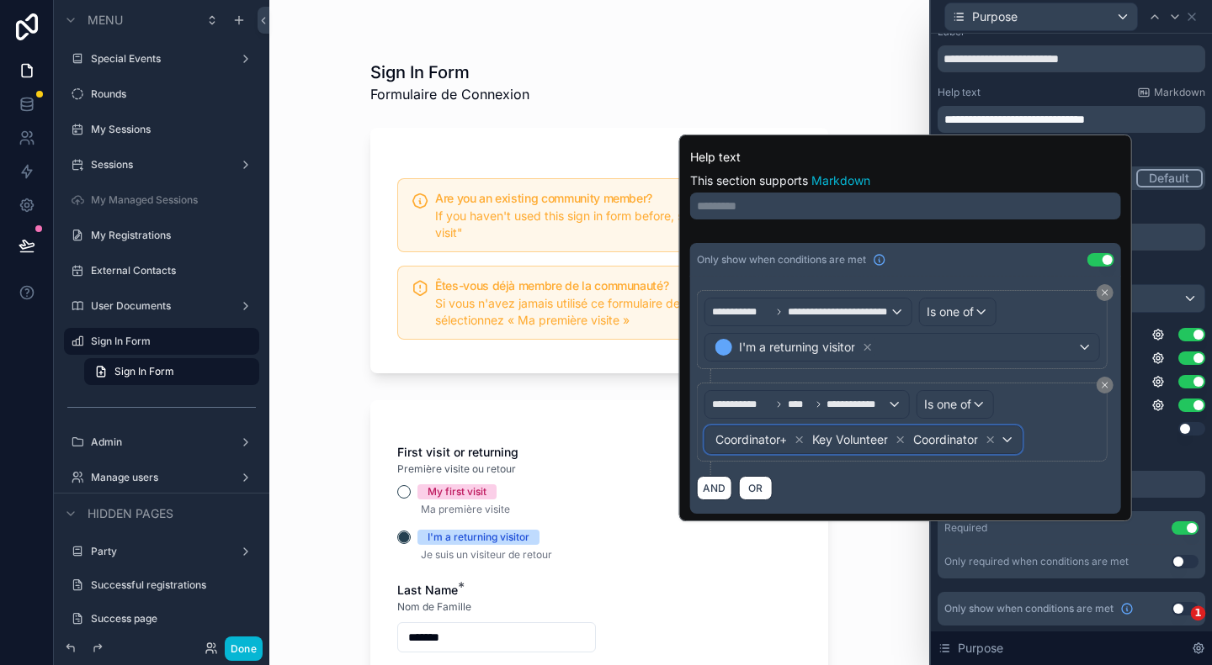
click at [1006, 438] on div "Coordinator+ Key Volunteer Coordinator" at bounding box center [863, 440] width 316 height 27
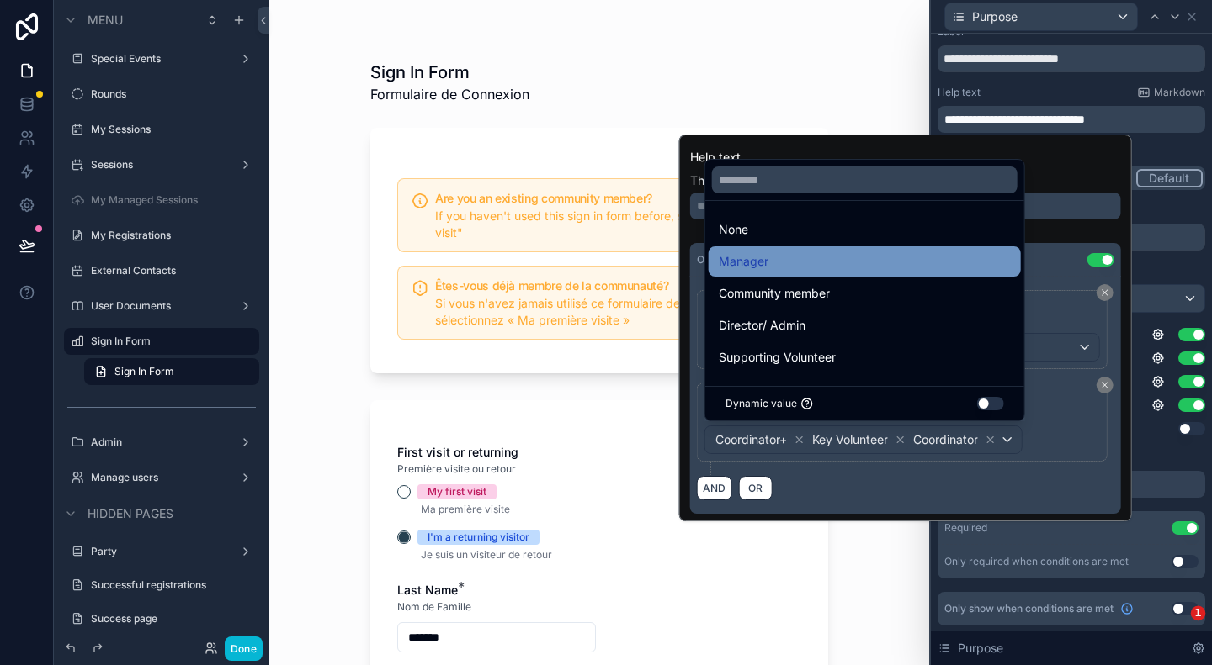
click at [750, 265] on span "Manager" at bounding box center [743, 262] width 50 height 20
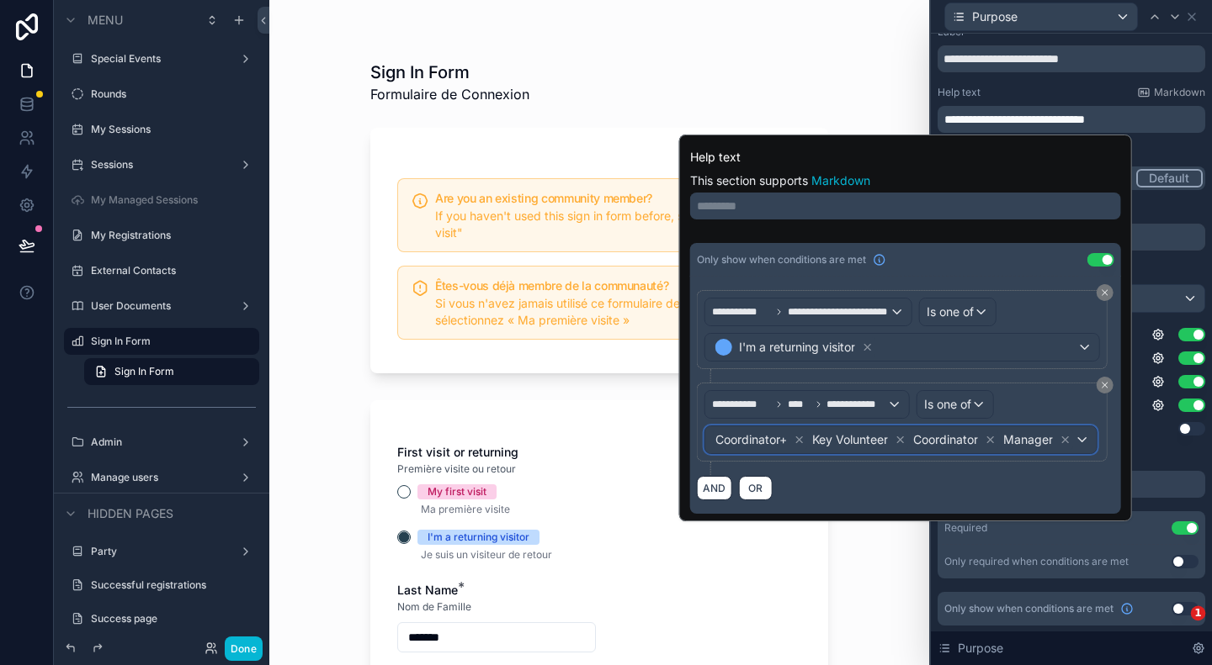
click at [1086, 448] on div "Coordinator+ Key Volunteer Coordinator Manager" at bounding box center [900, 440] width 391 height 27
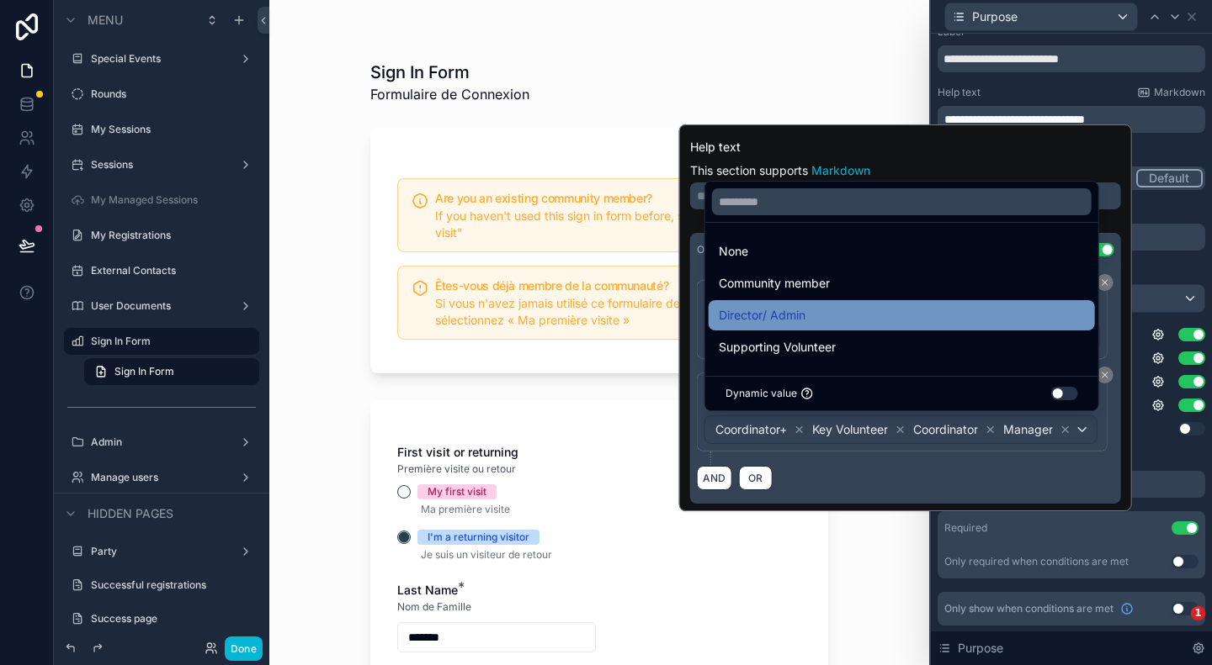
click at [831, 317] on div "Director/ Admin" at bounding box center [901, 315] width 366 height 20
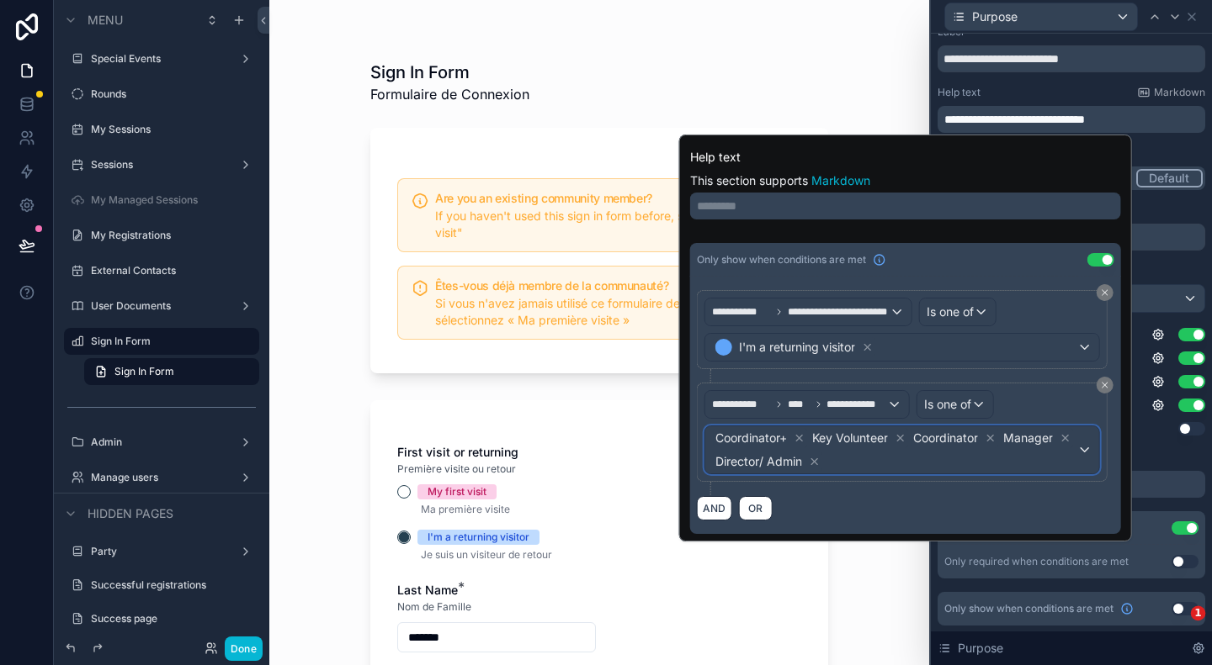
click at [1084, 449] on div "Coordinator+ Key Volunteer Coordinator Manager Director/ Admin" at bounding box center [902, 450] width 394 height 47
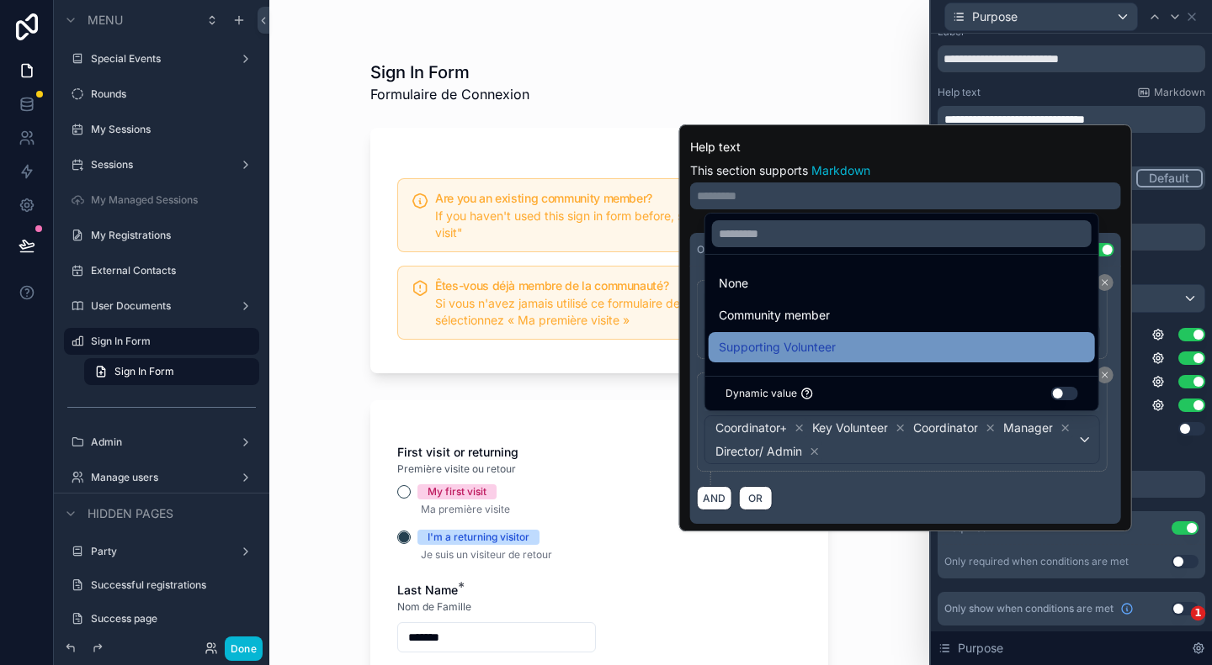
click at [781, 351] on span "Supporting Volunteer" at bounding box center [776, 347] width 117 height 20
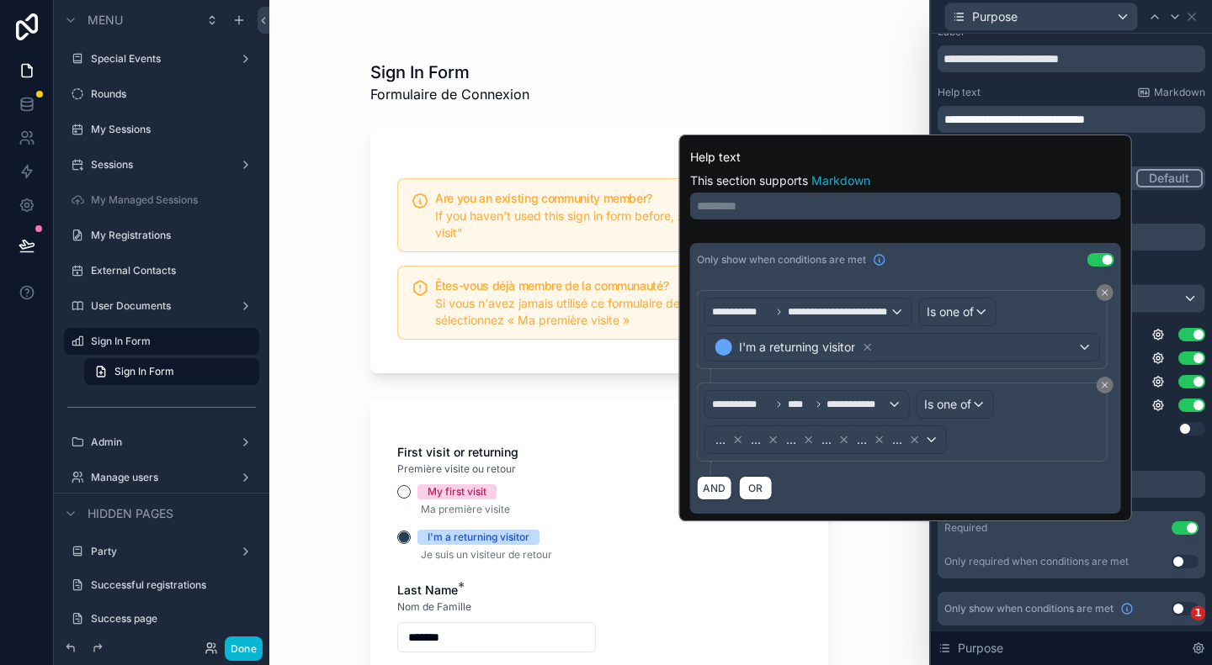
click at [964, 475] on div "AND OR" at bounding box center [905, 487] width 417 height 25
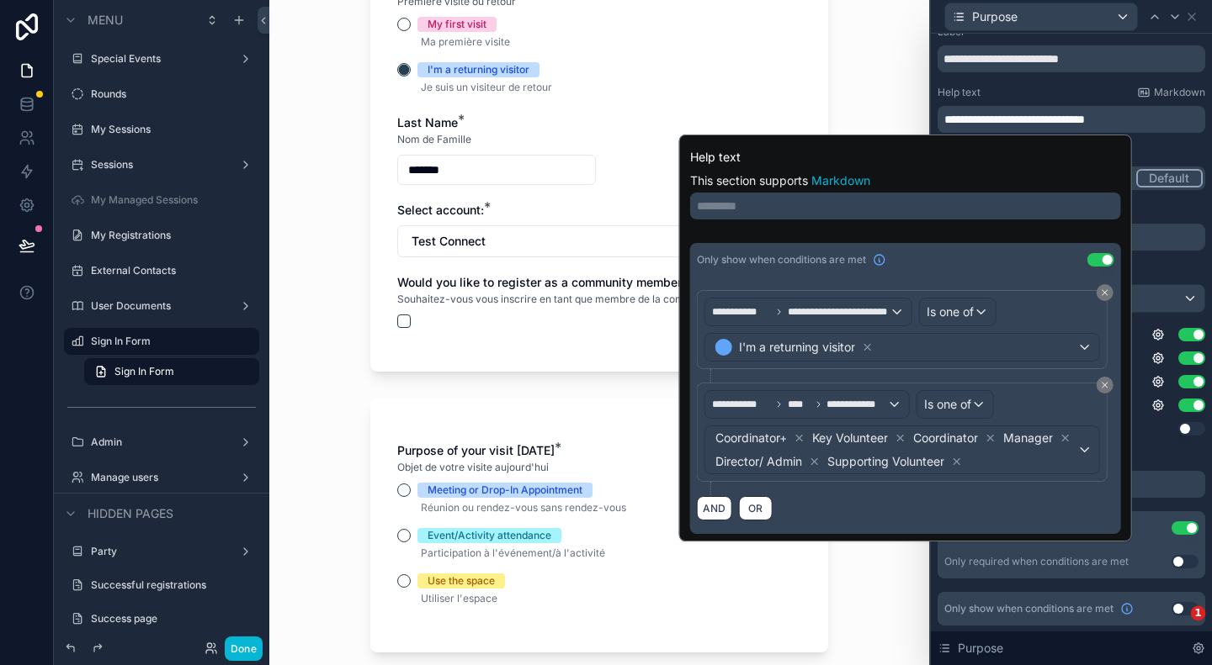
scroll to position [505, 0]
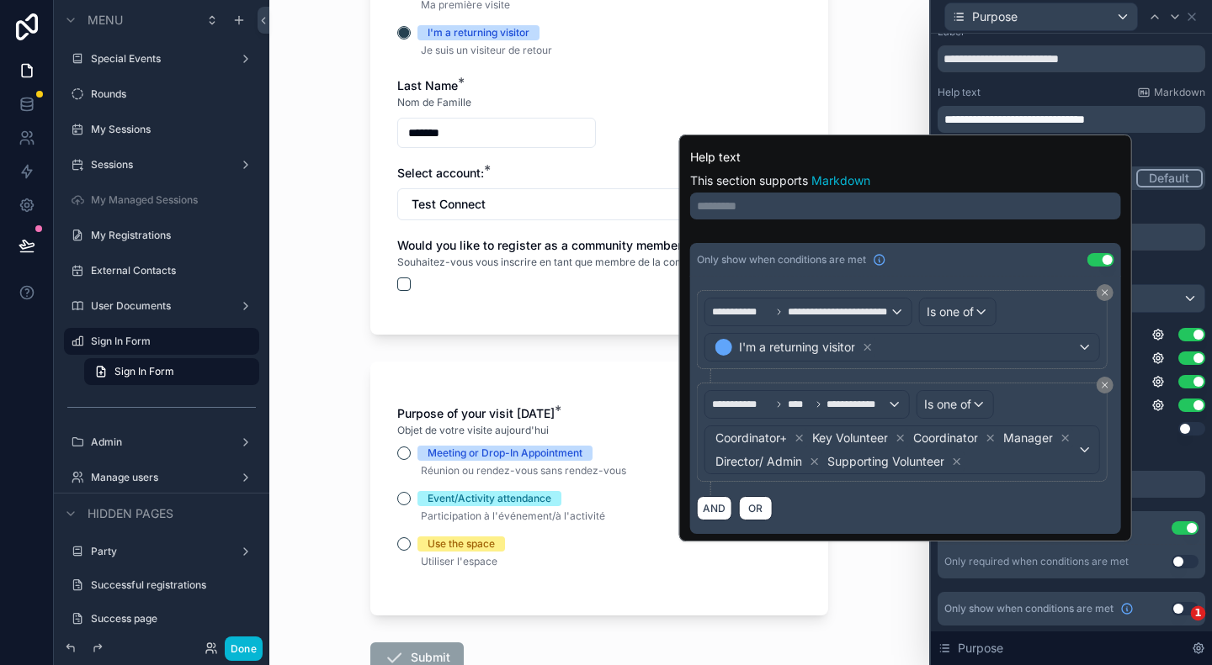
click at [463, 128] on input "*******" at bounding box center [496, 133] width 197 height 24
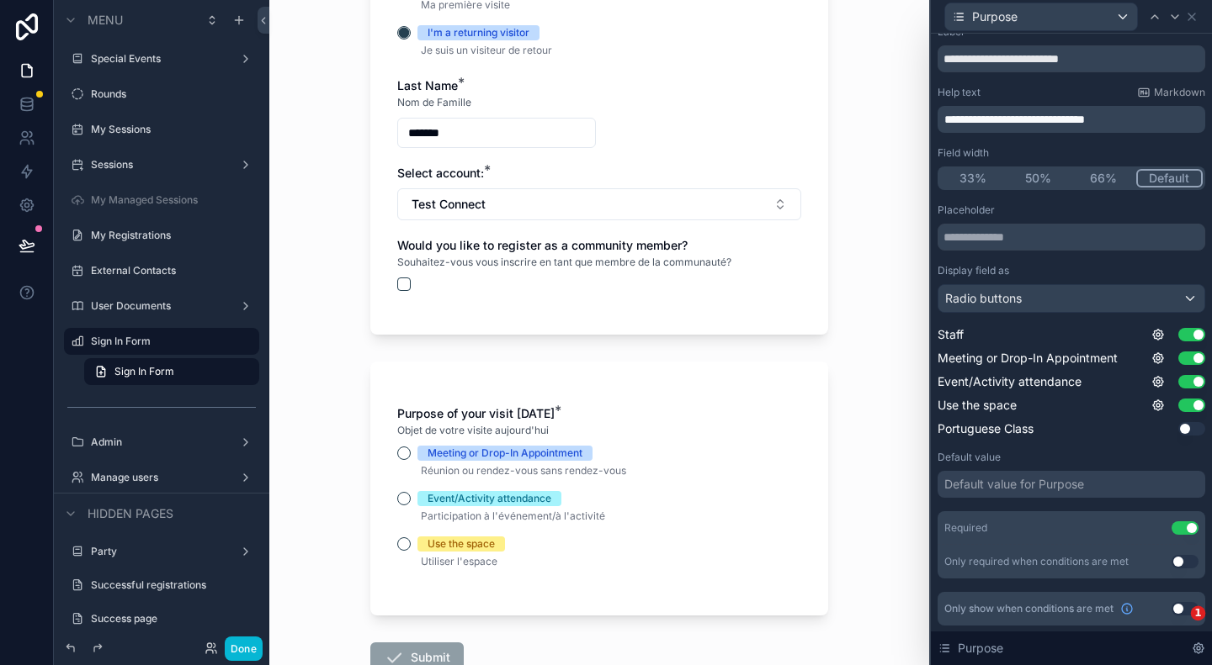
click at [462, 128] on input "*******" at bounding box center [496, 133] width 197 height 24
type input "******"
click at [508, 204] on button "Test Connect" at bounding box center [599, 204] width 404 height 32
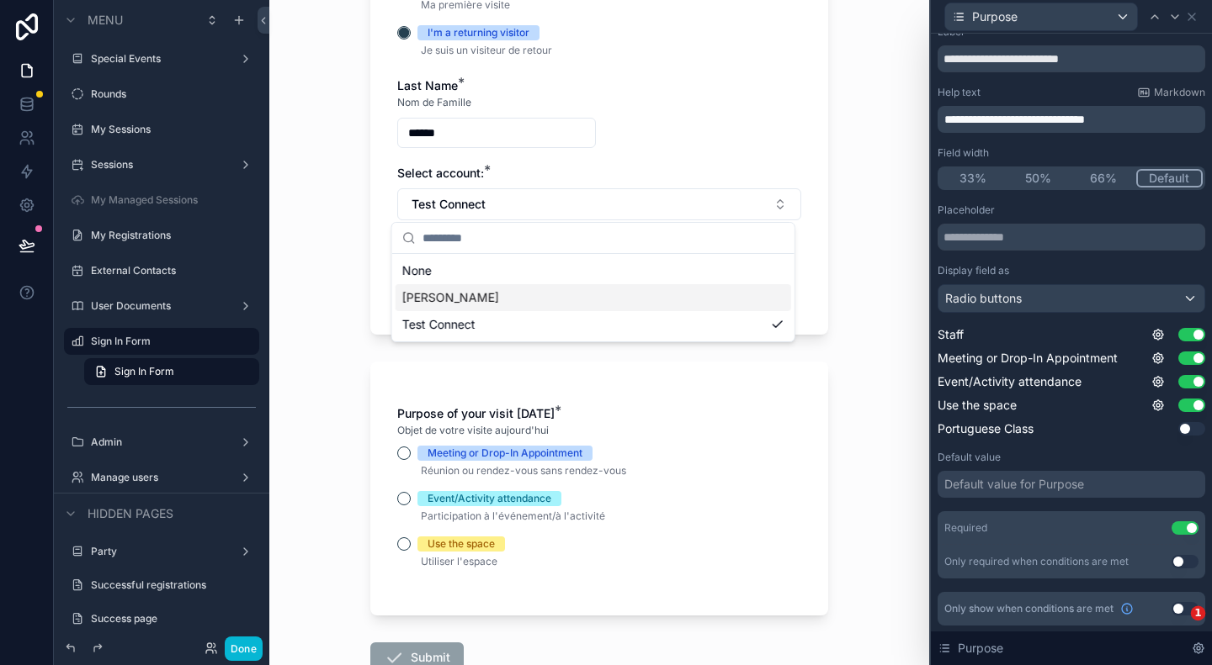
click at [498, 288] on div "[PERSON_NAME]" at bounding box center [592, 297] width 395 height 27
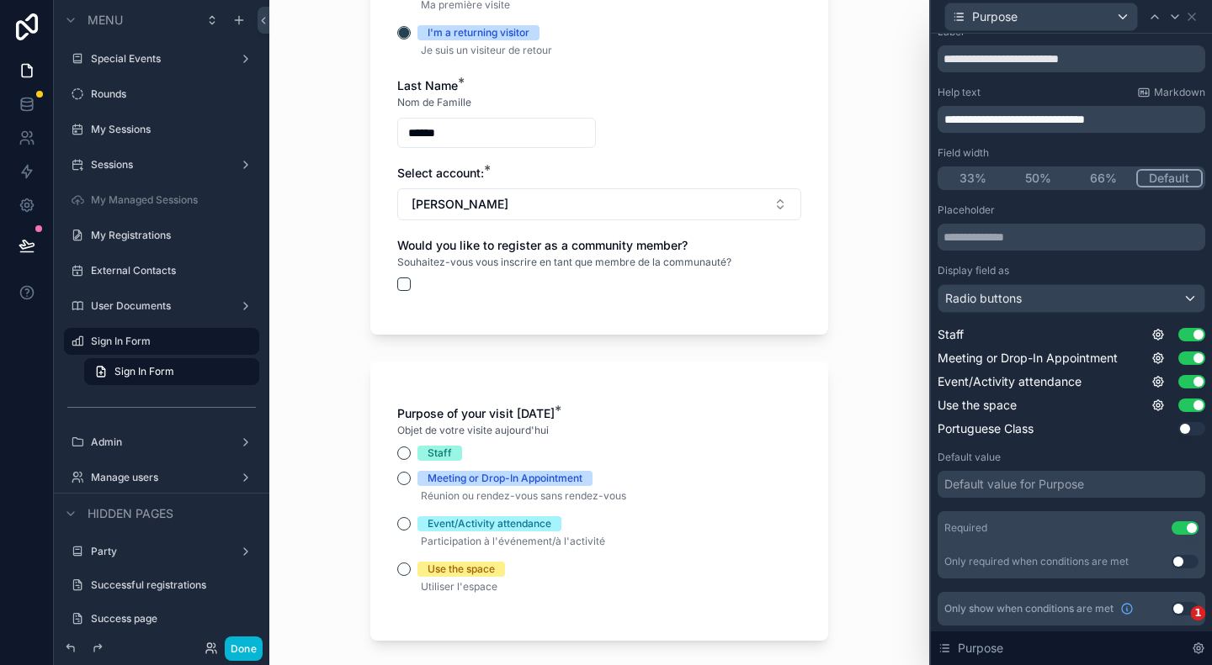
scroll to position [421, 0]
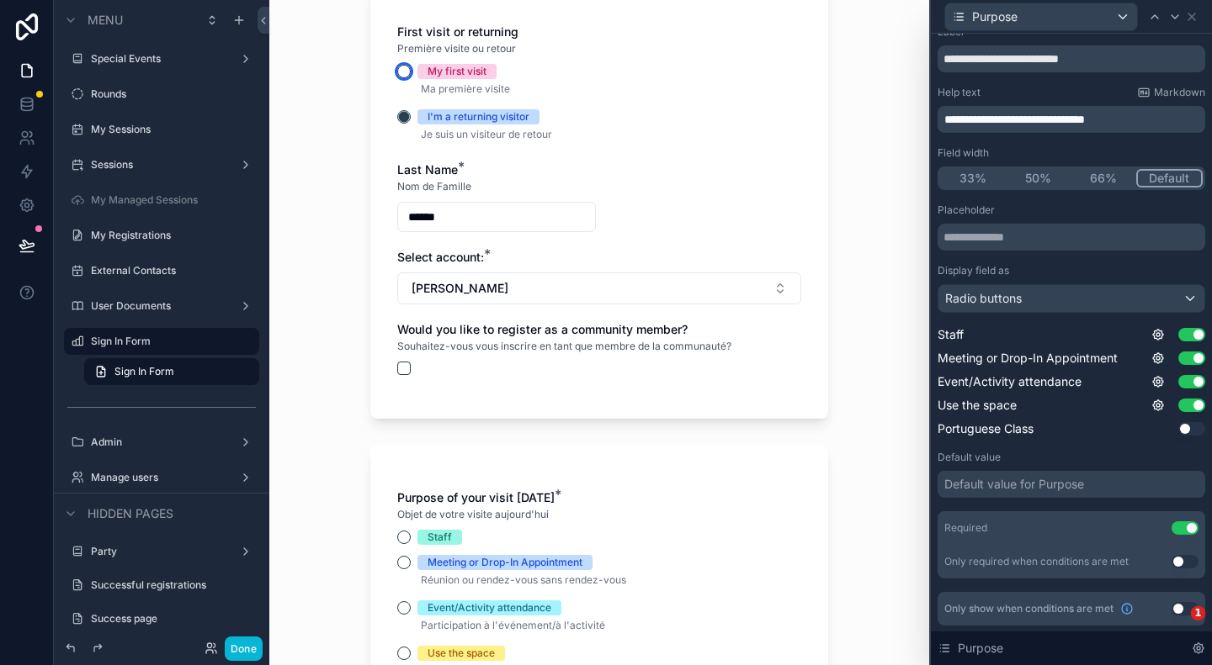
click at [400, 68] on button "My first visit" at bounding box center [403, 71] width 13 height 13
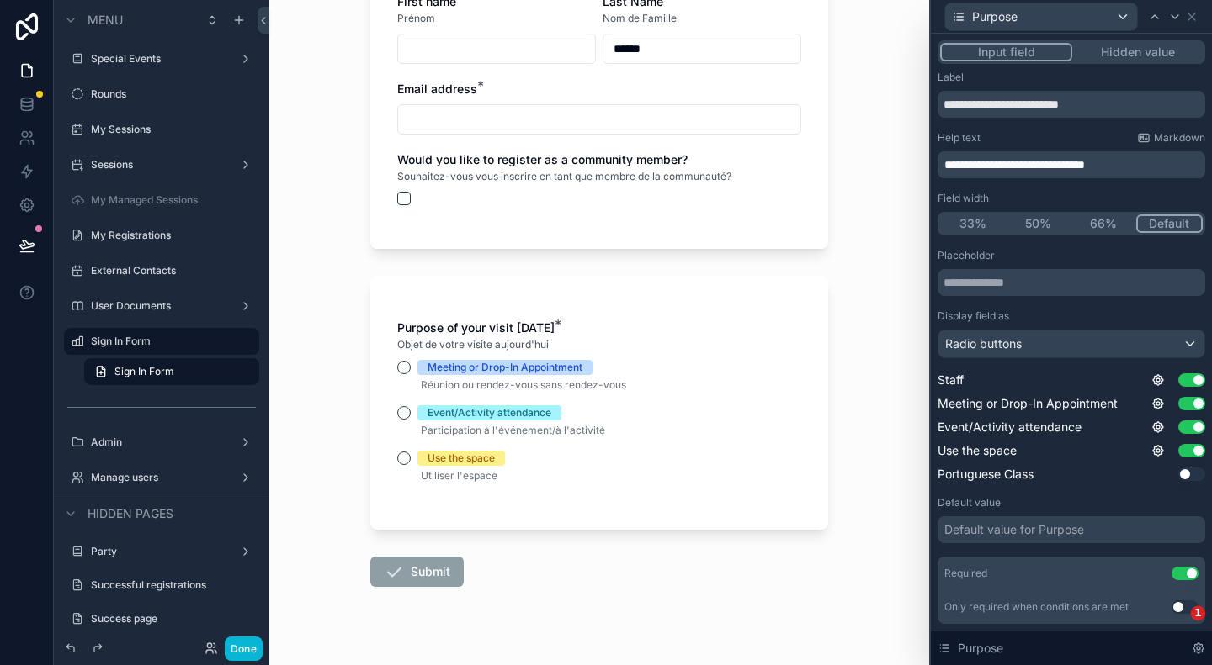
scroll to position [45, 0]
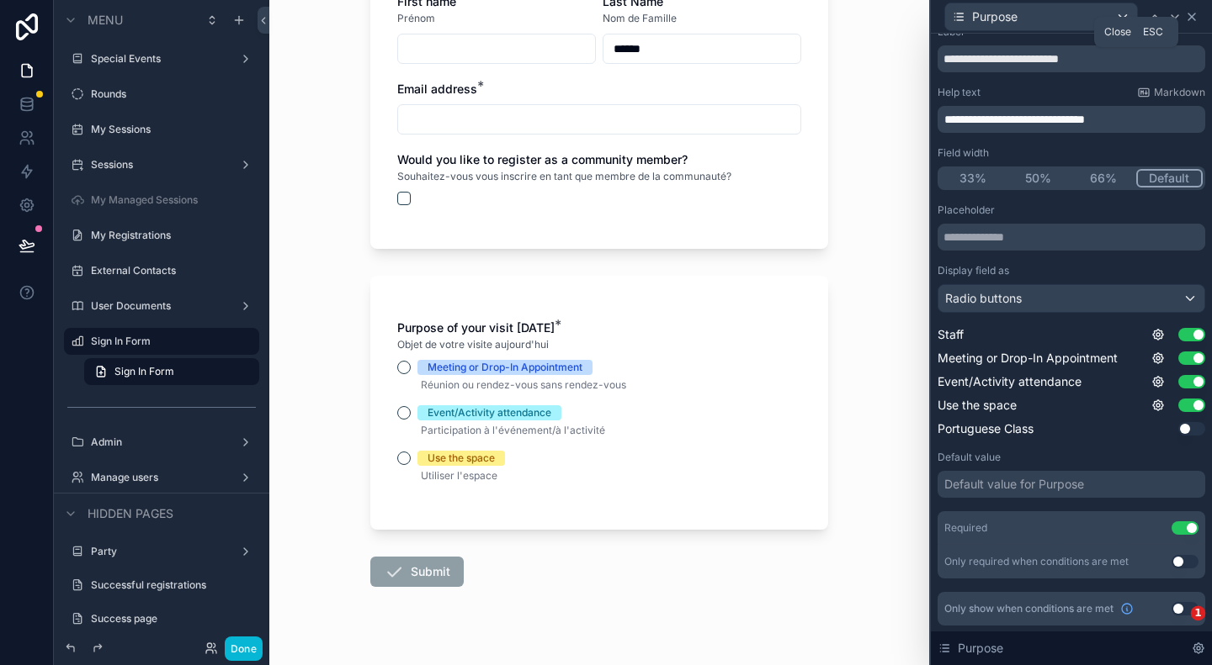
click at [1190, 18] on icon at bounding box center [1191, 16] width 7 height 7
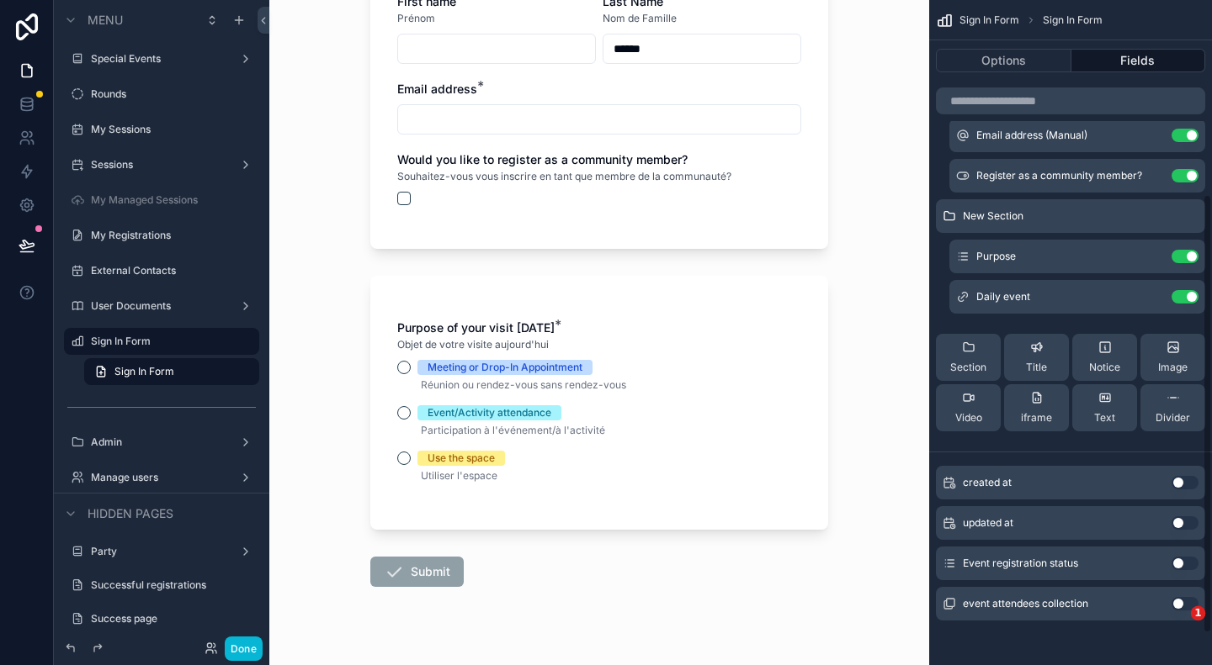
scroll to position [342, 0]
click at [1030, 639] on div "Sign In Form Sign In Form Options Fields New Section Notice Notice New Section …" at bounding box center [1070, 162] width 283 height 1008
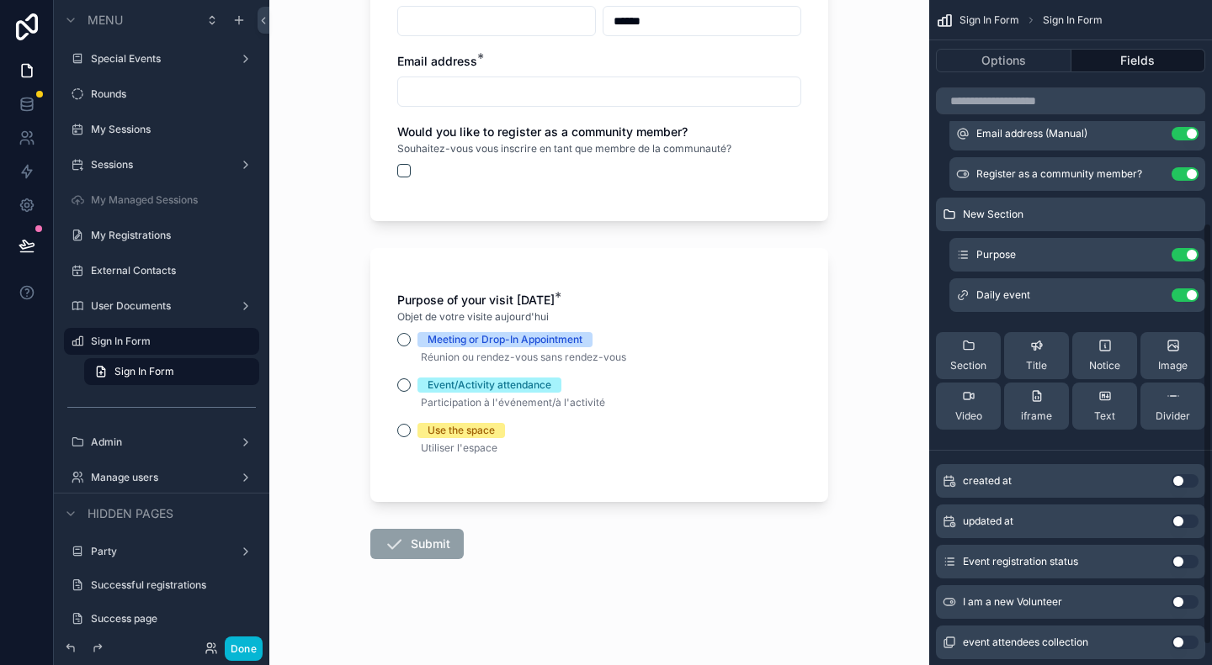
scroll to position [382, 0]
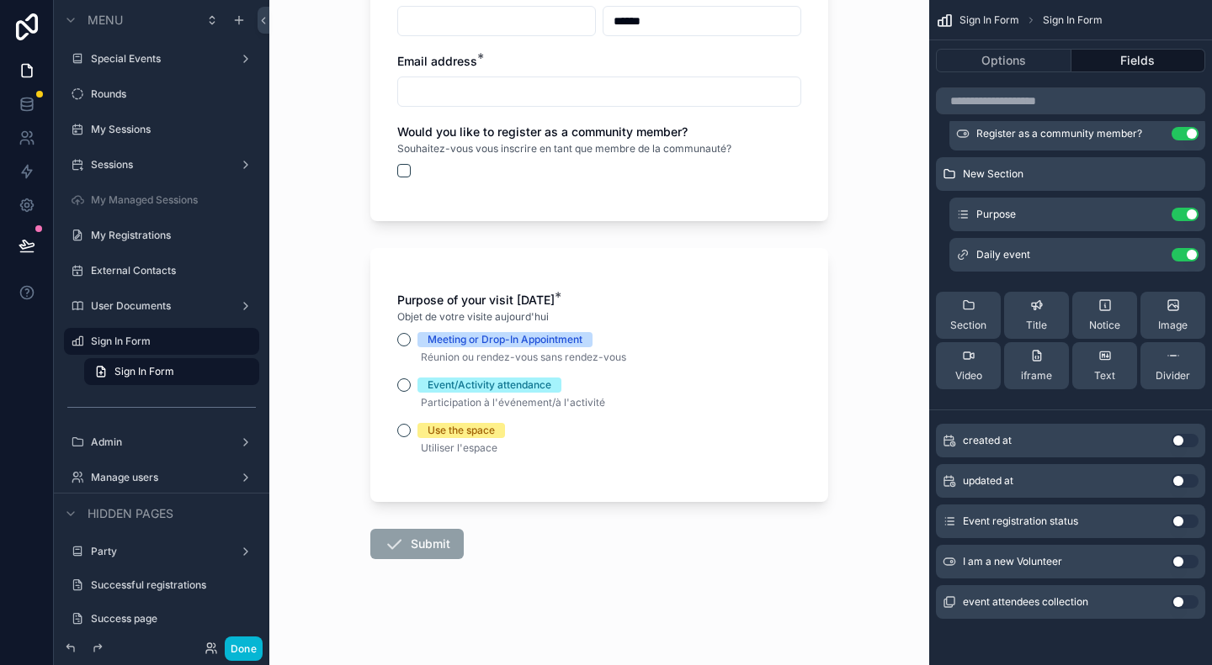
click at [1180, 561] on button "Use setting" at bounding box center [1184, 561] width 27 height 13
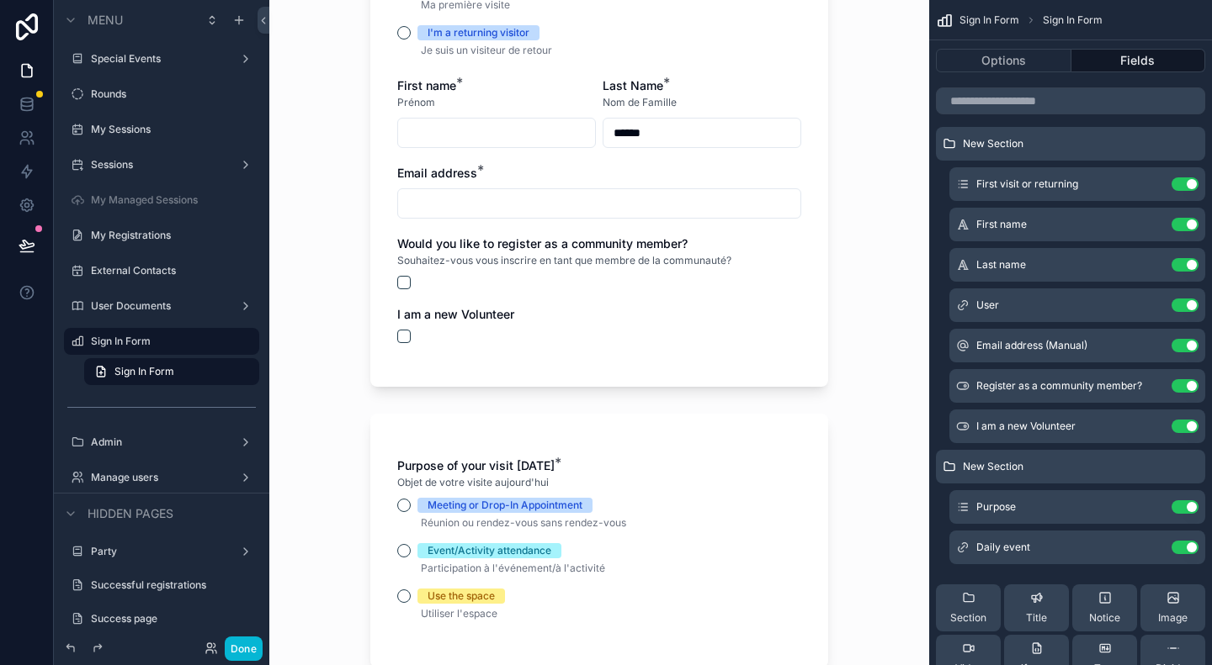
scroll to position [589, 0]
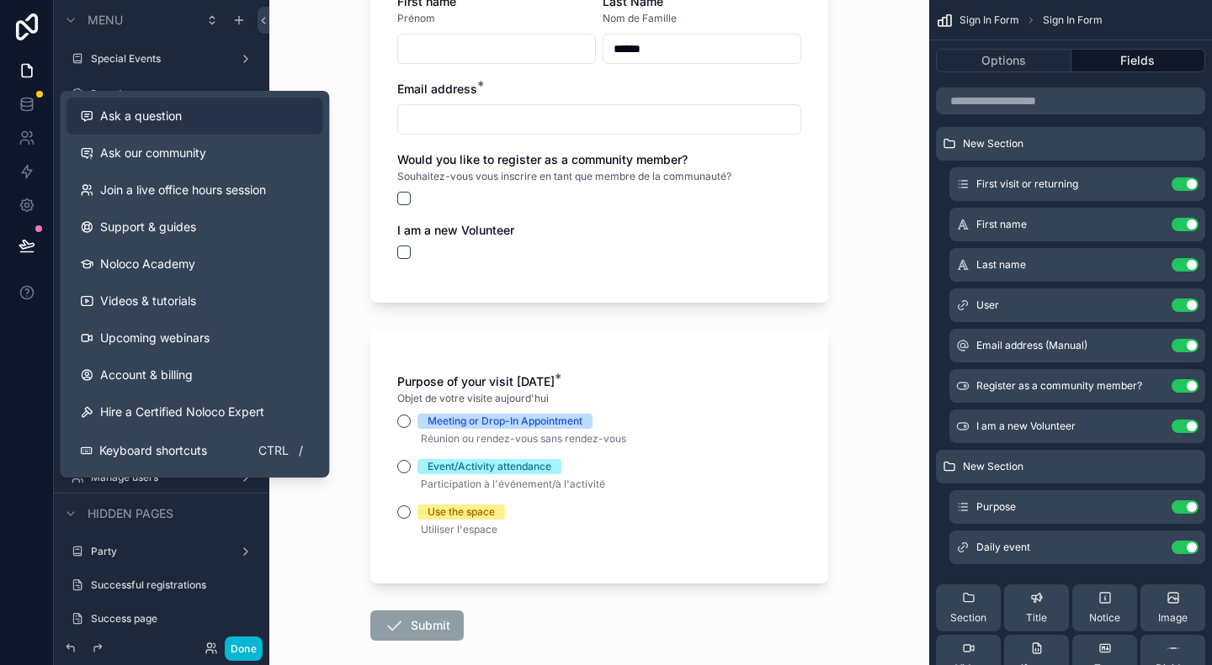
click at [191, 120] on div "Ask a question" at bounding box center [194, 116] width 229 height 17
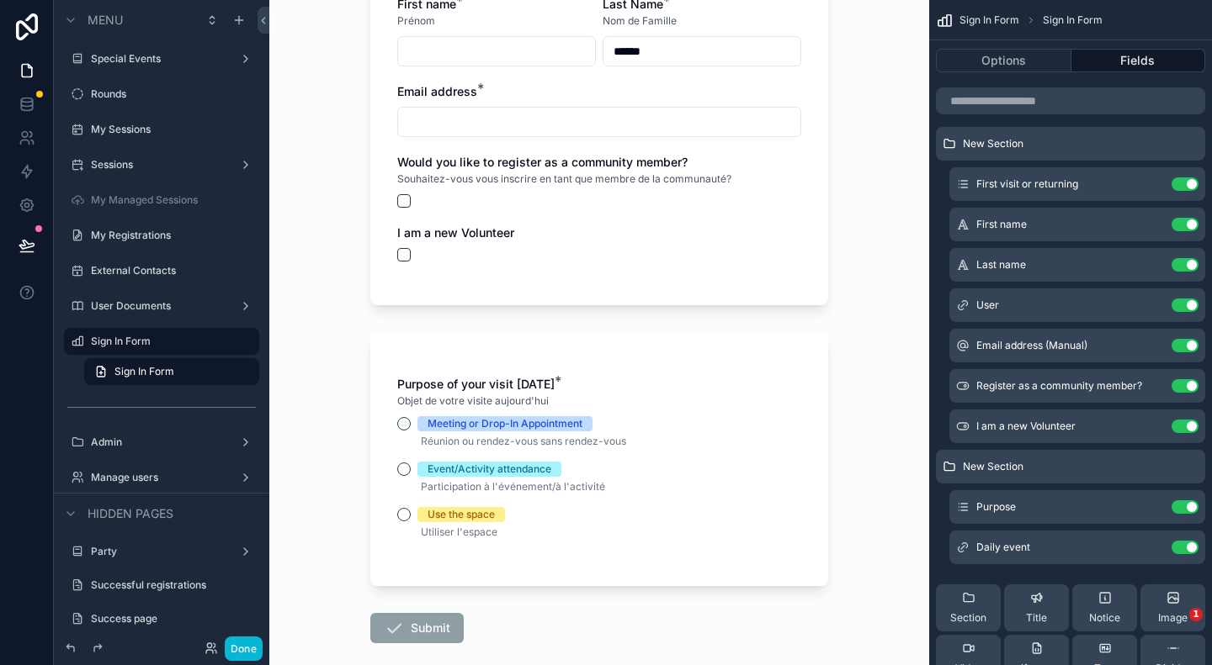
scroll to position [502, 0]
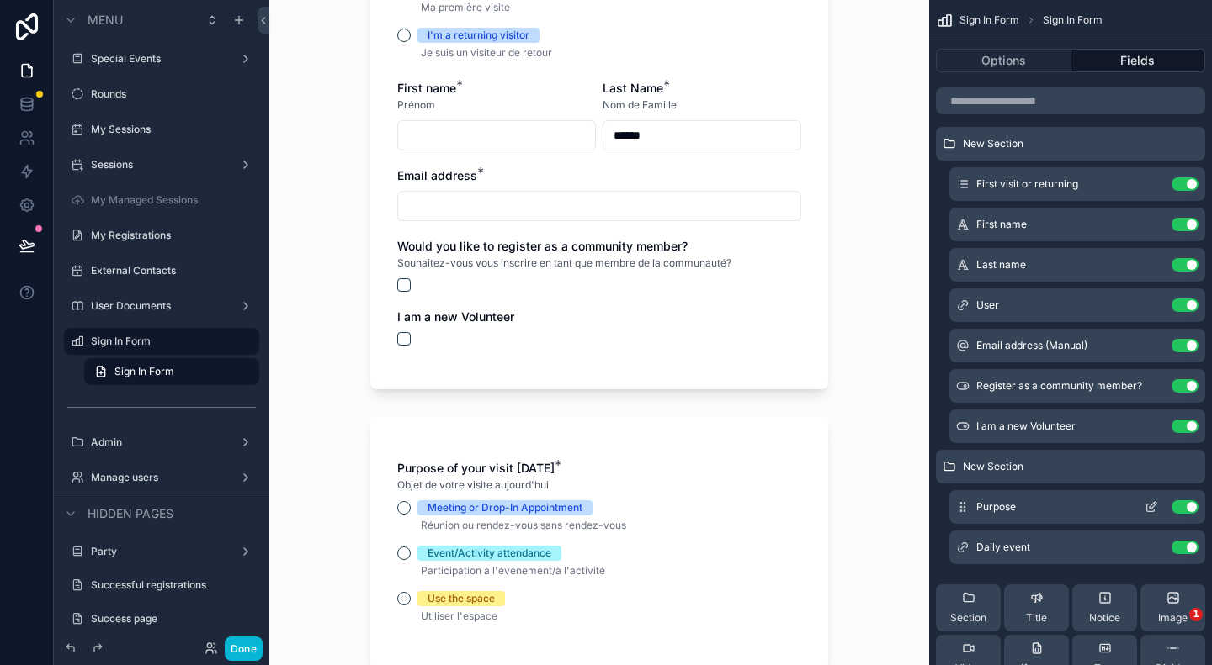
click at [1150, 507] on icon "scrollable content" at bounding box center [1150, 507] width 13 height 13
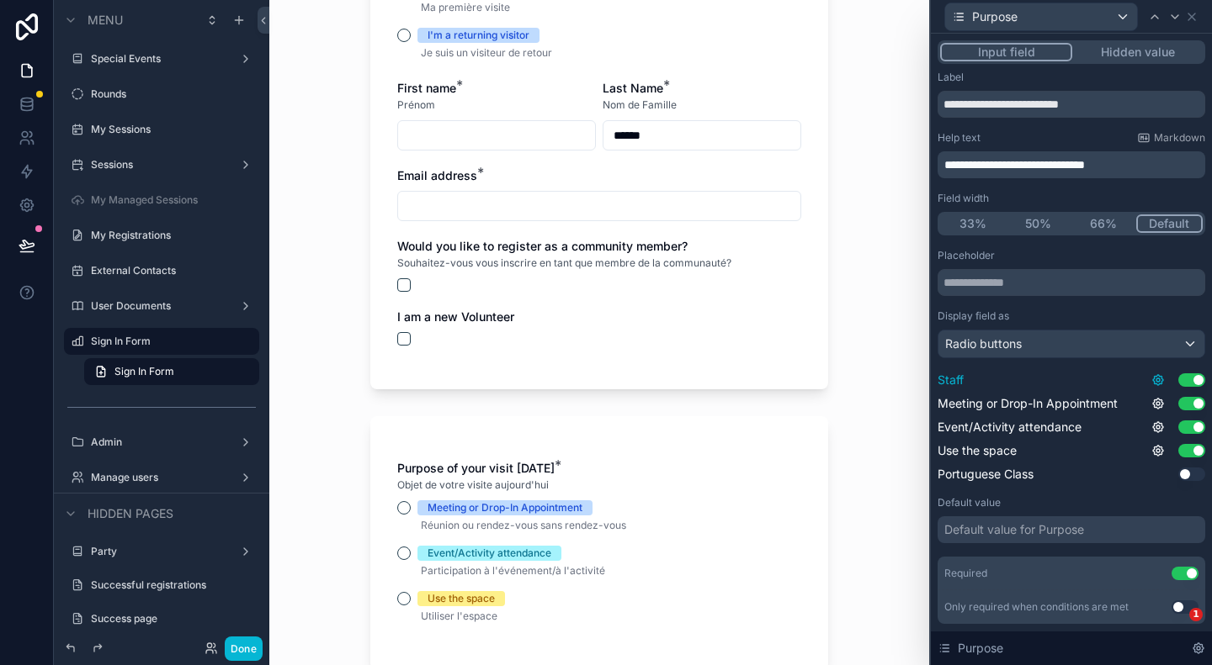
click at [1151, 377] on icon at bounding box center [1157, 380] width 13 height 13
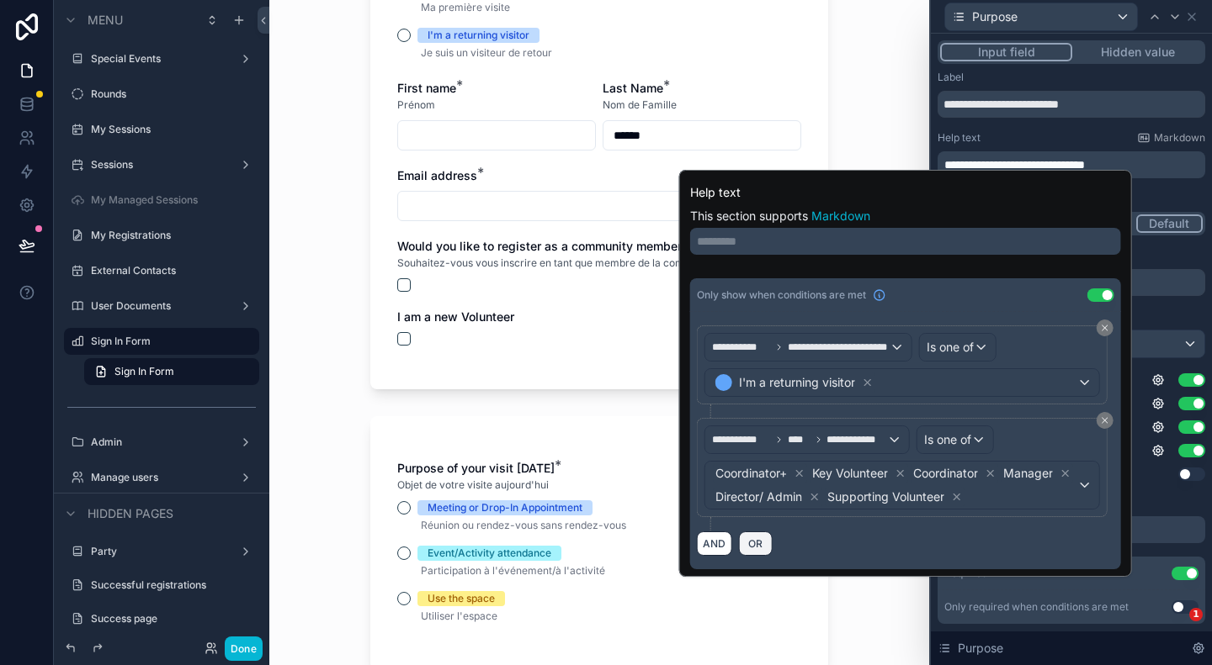
click at [753, 543] on span "OR" at bounding box center [756, 544] width 22 height 13
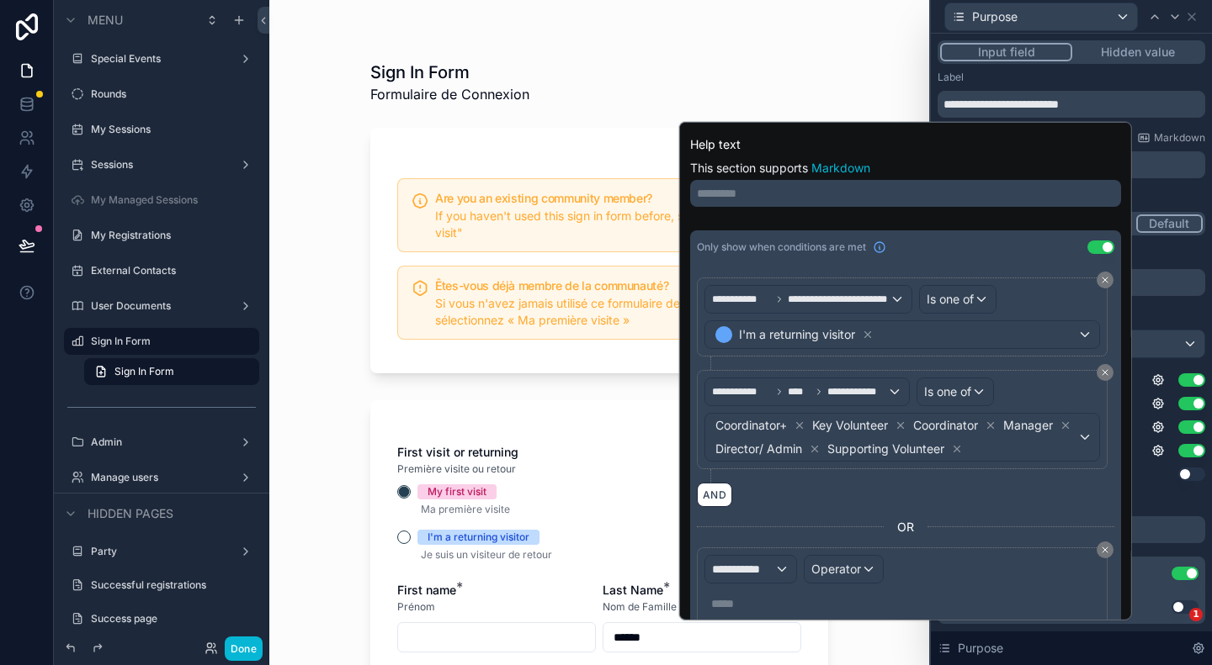
scroll to position [57, 0]
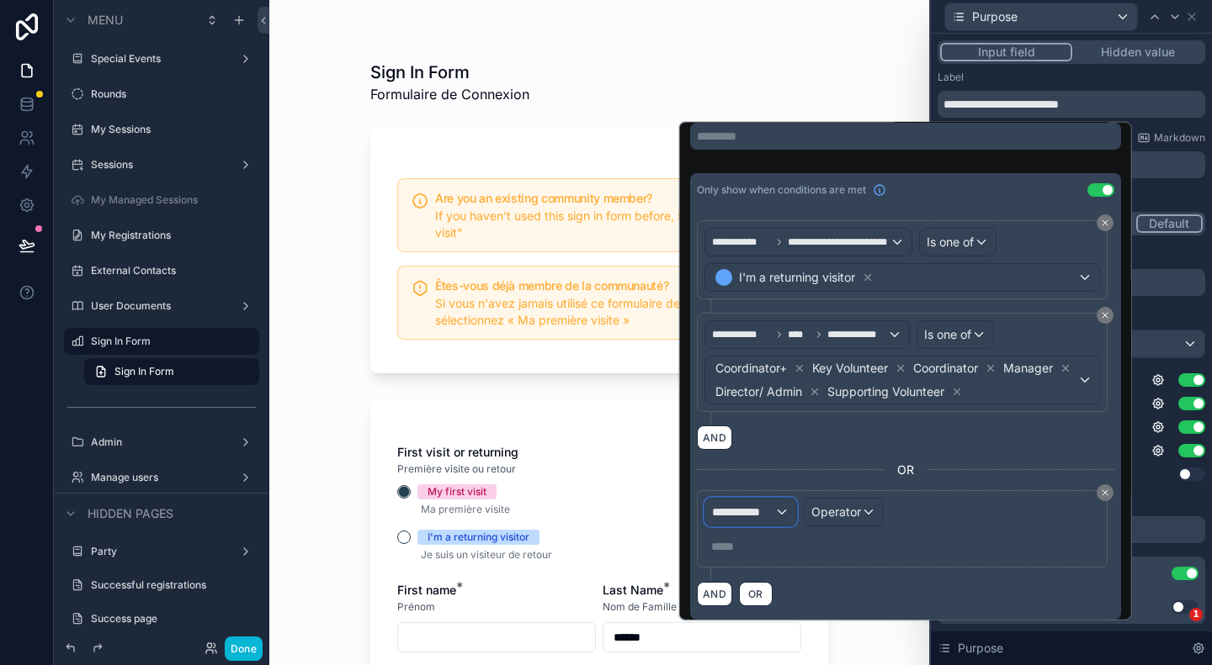
click at [762, 504] on div "**********" at bounding box center [750, 512] width 91 height 27
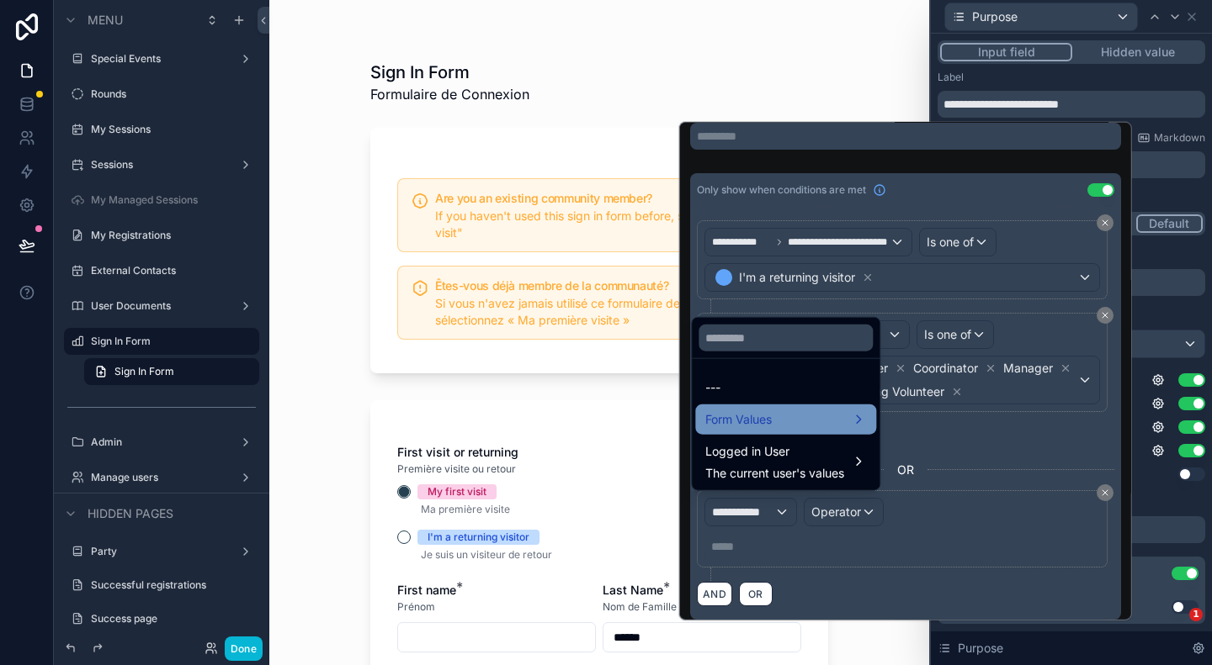
click at [779, 422] on div "Form Values" at bounding box center [785, 420] width 161 height 20
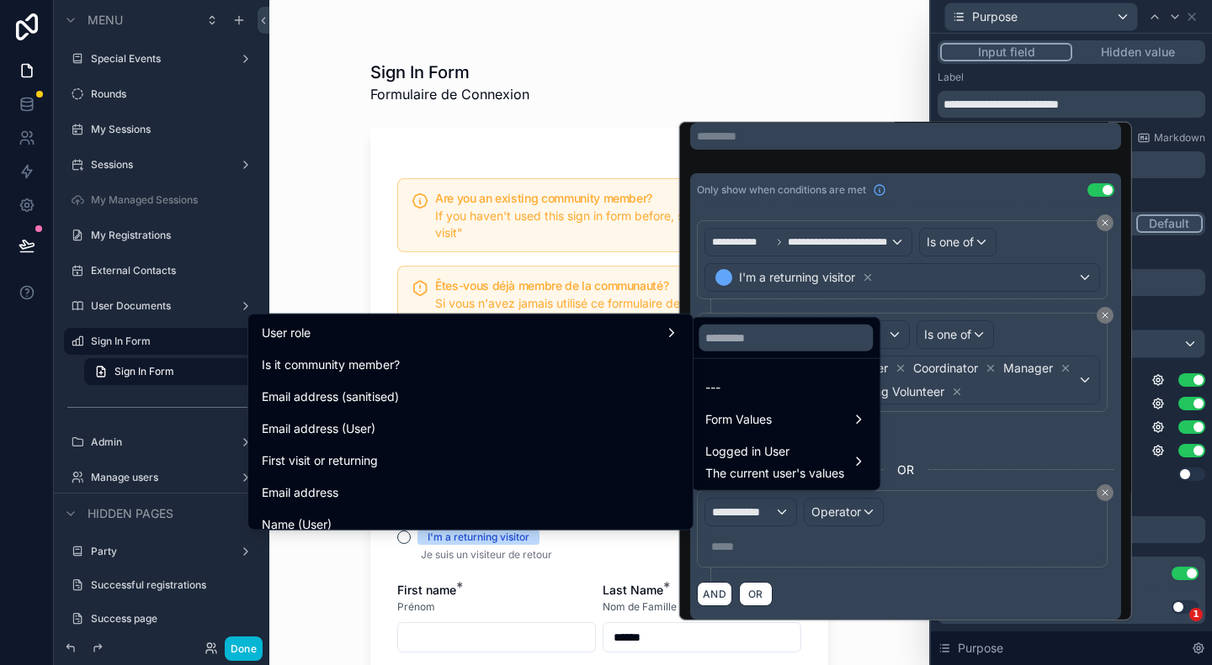
scroll to position [505, 0]
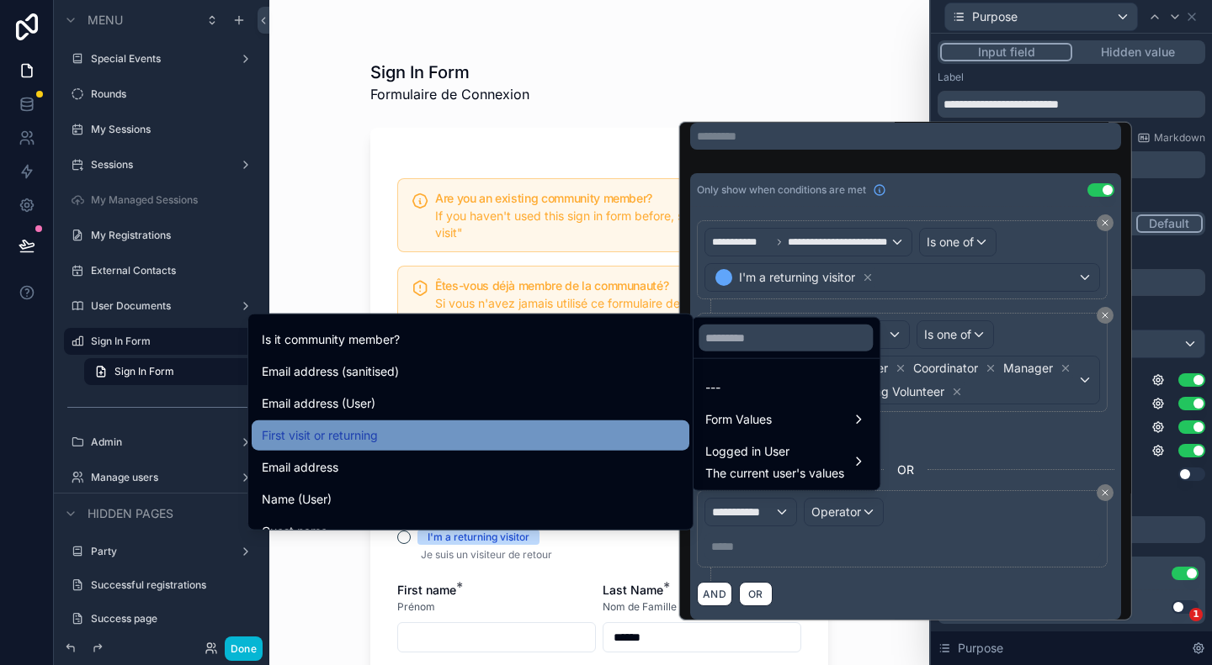
click at [364, 434] on div "First visit or returning" at bounding box center [470, 436] width 417 height 20
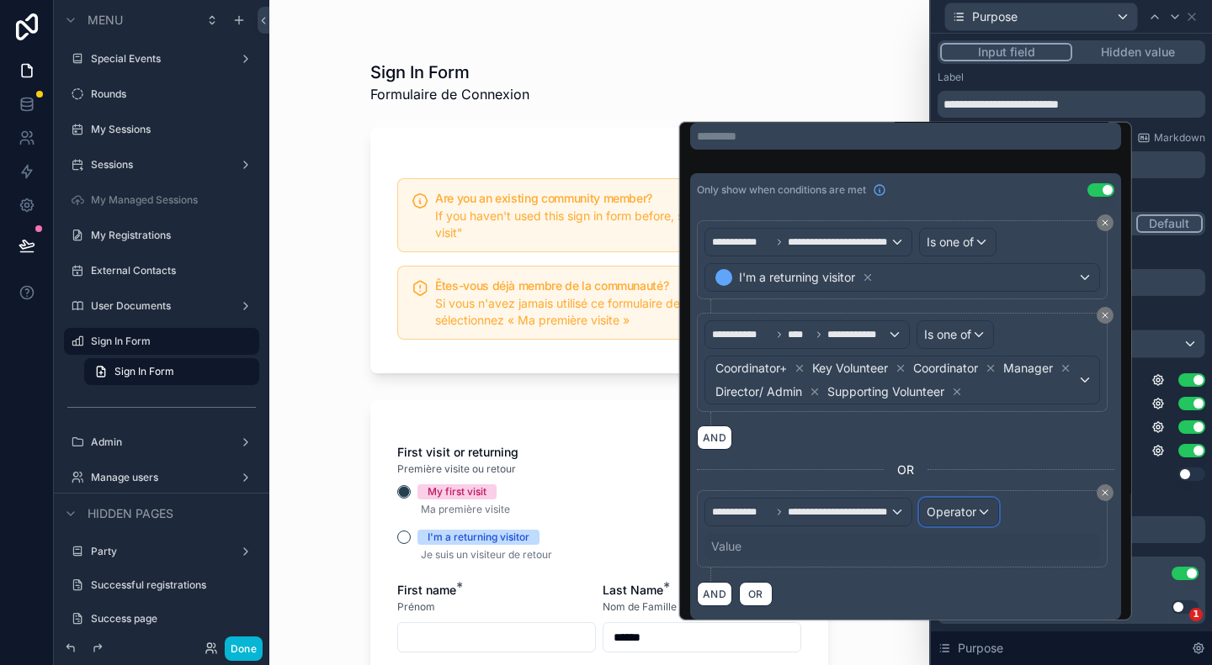
click at [936, 508] on span "Operator" at bounding box center [951, 512] width 50 height 14
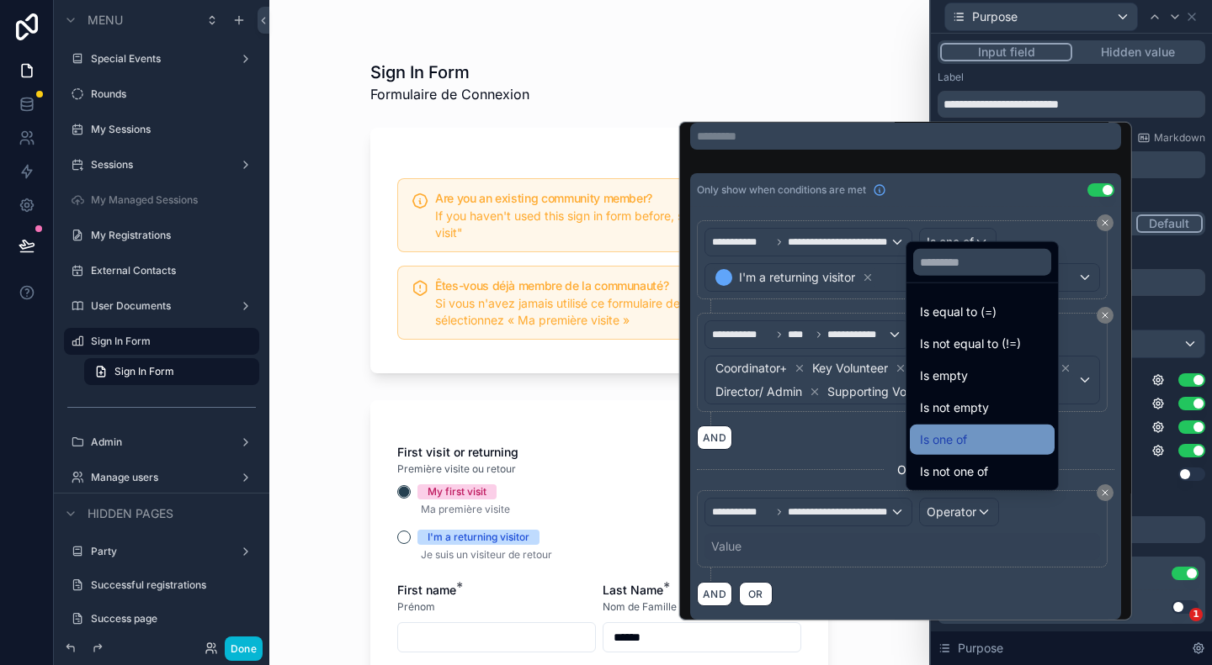
click at [967, 432] on span "Is one of" at bounding box center [943, 440] width 47 height 20
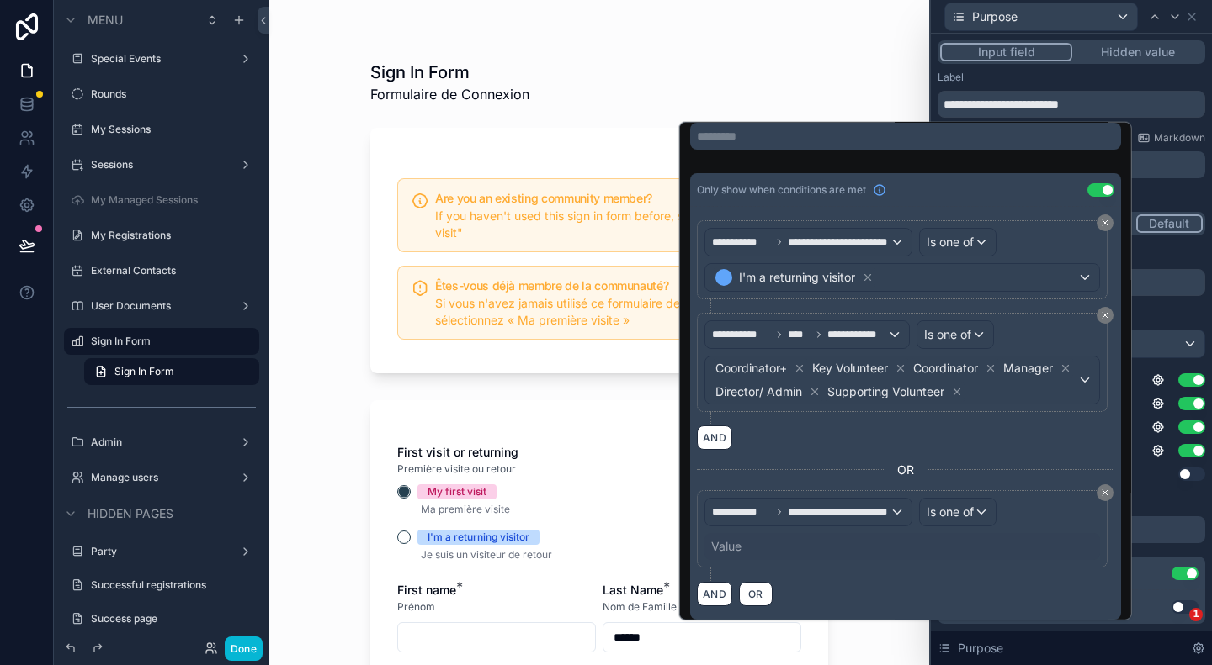
click at [719, 545] on div "Value" at bounding box center [726, 546] width 30 height 17
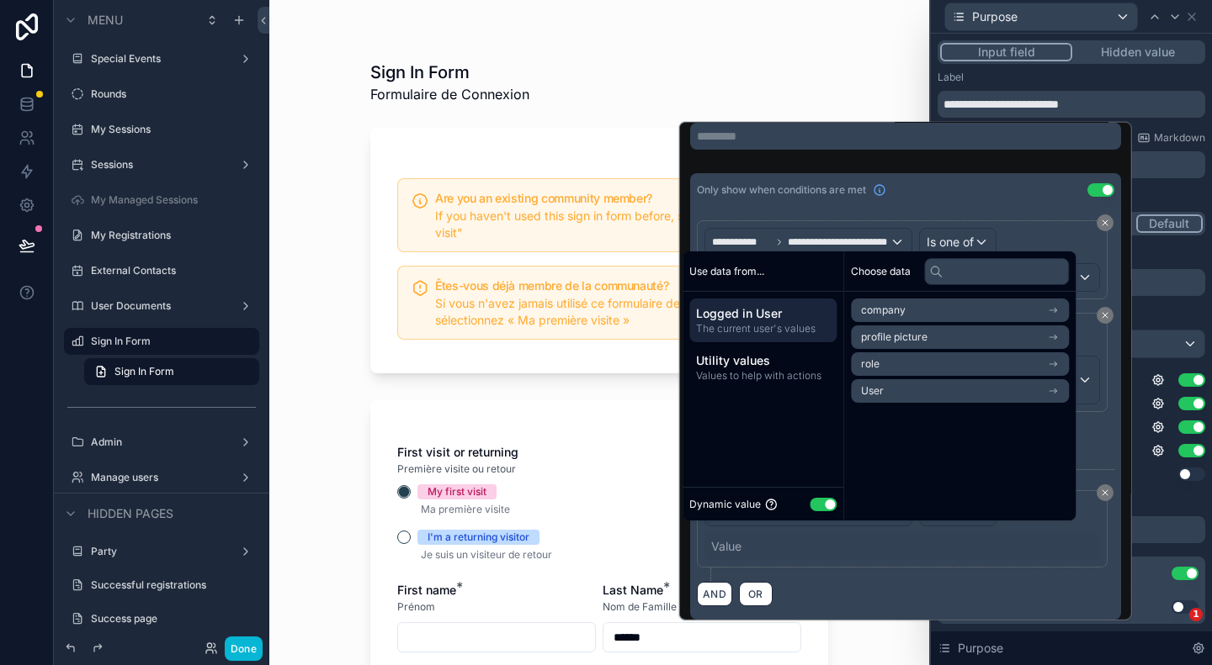
click at [827, 506] on button "Use setting" at bounding box center [822, 504] width 27 height 13
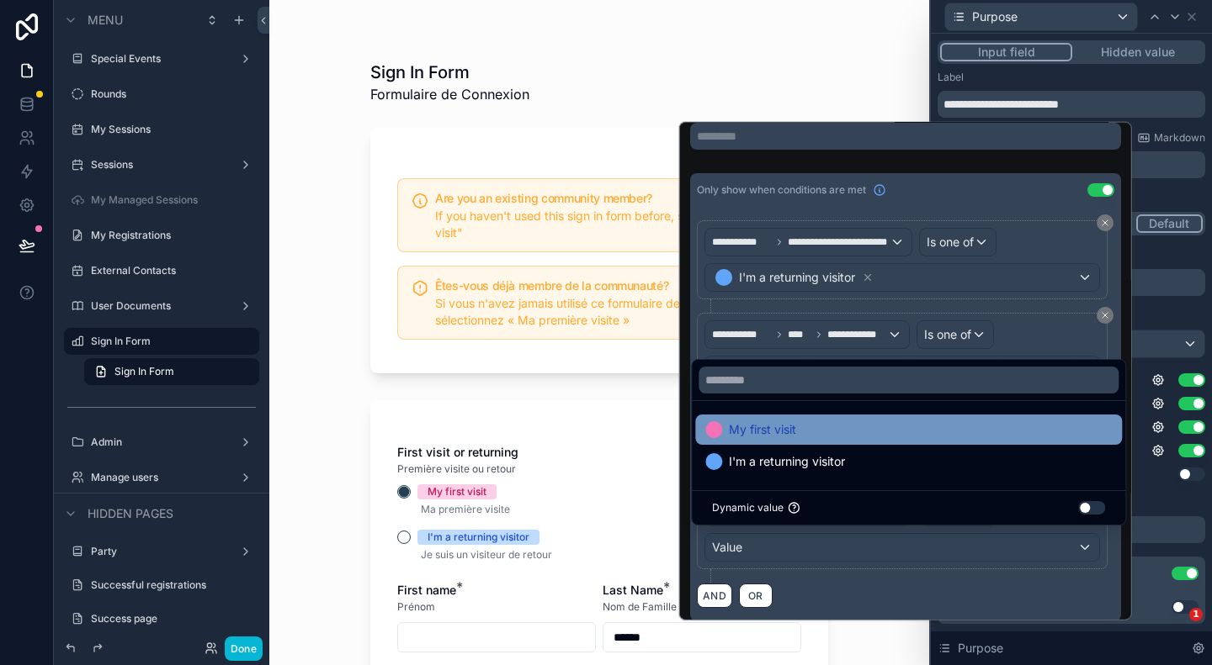
click at [771, 429] on span "My first visit" at bounding box center [762, 430] width 67 height 20
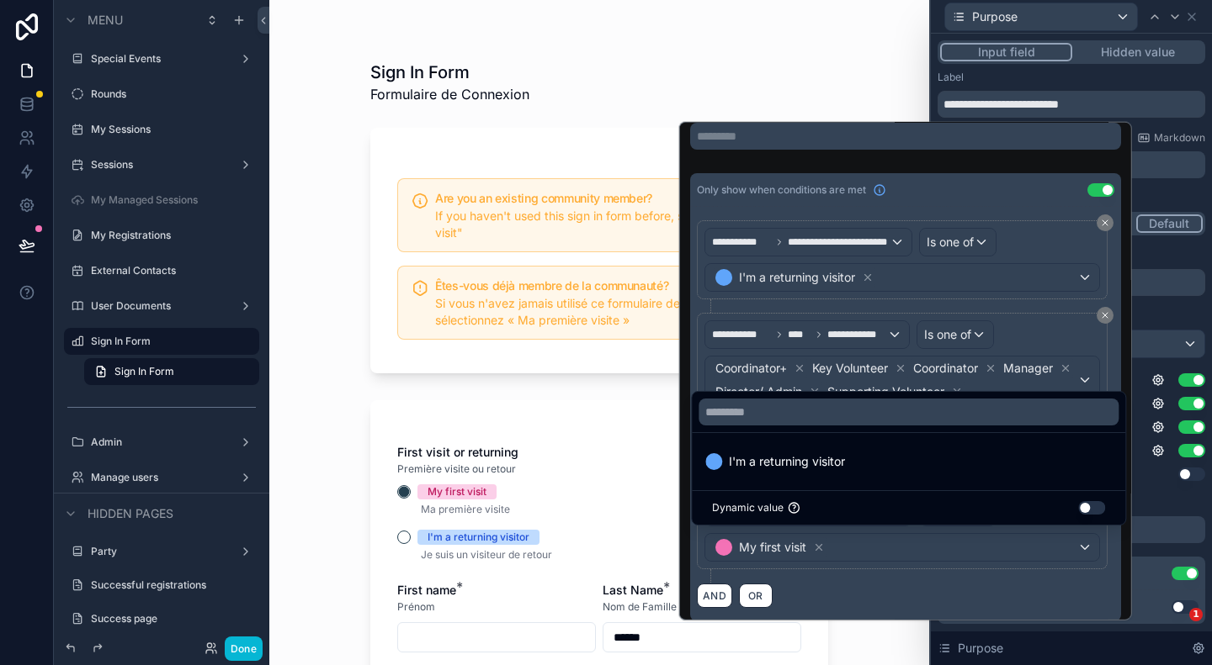
click at [827, 583] on div "AND OR" at bounding box center [905, 595] width 417 height 25
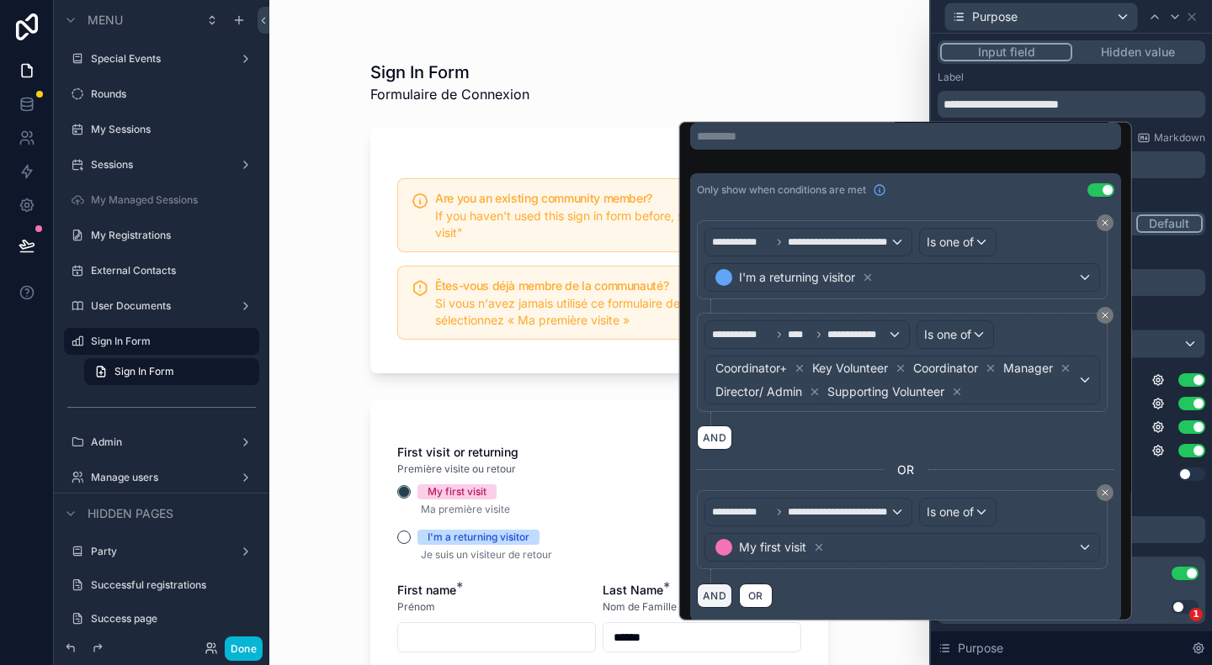
click at [698, 592] on button "AND" at bounding box center [714, 596] width 35 height 24
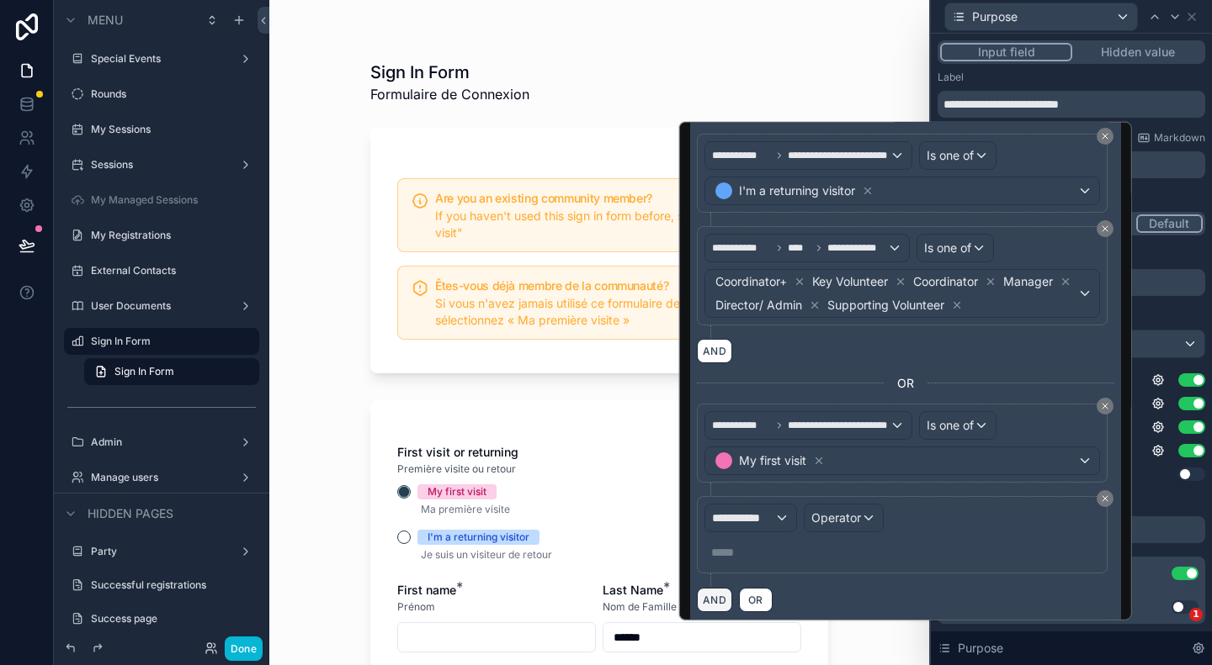
scroll to position [148, 0]
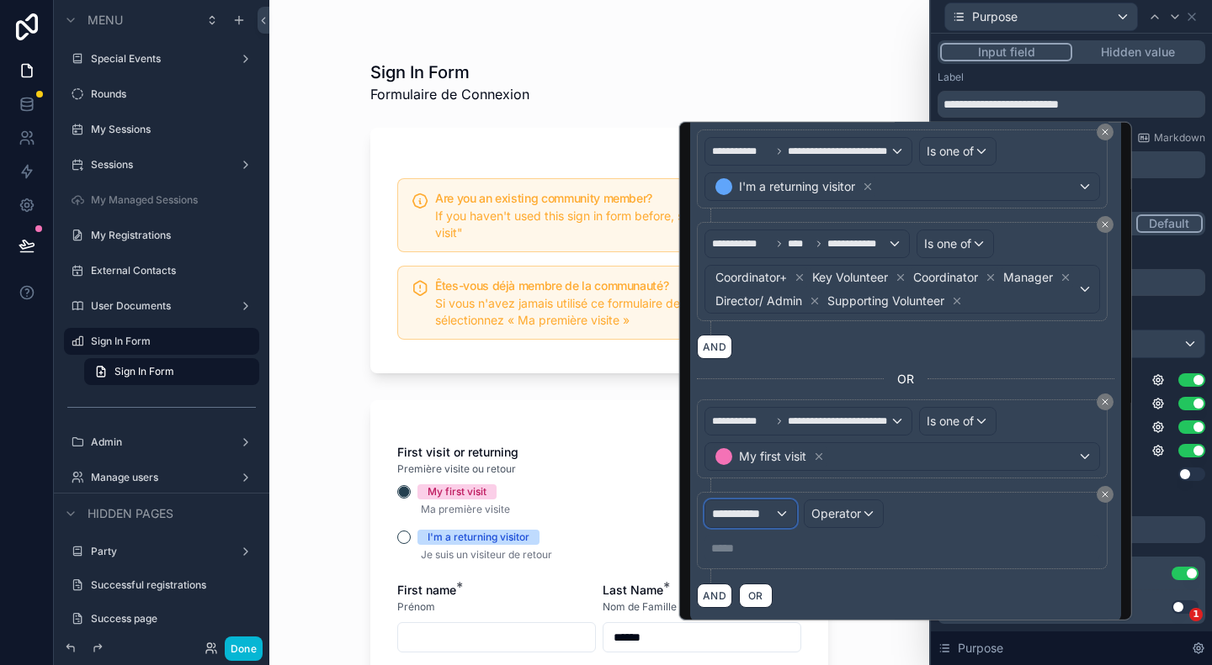
click at [747, 512] on span "**********" at bounding box center [743, 514] width 62 height 17
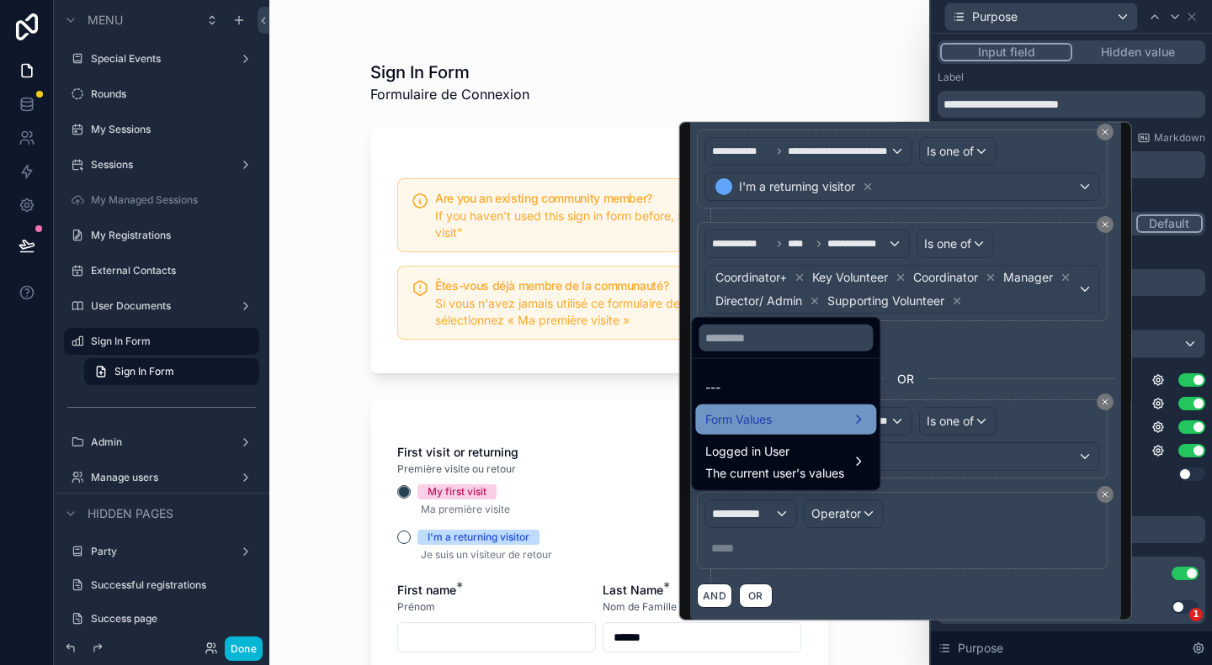
click at [799, 422] on div "Form Values" at bounding box center [785, 420] width 161 height 20
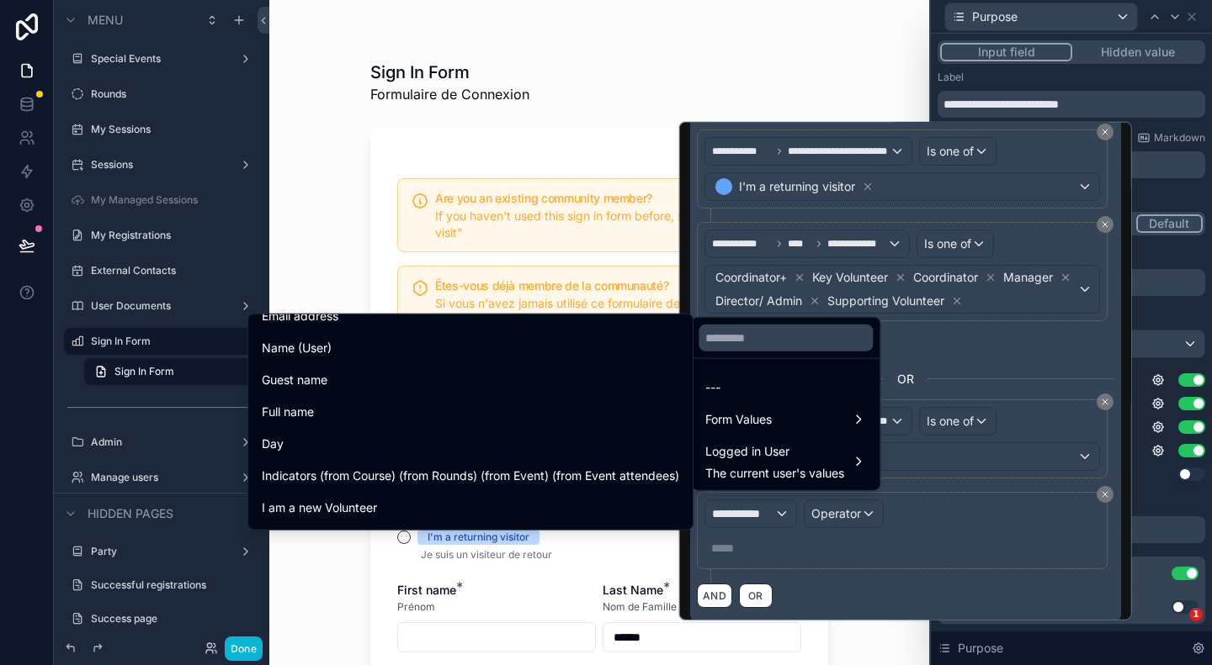
scroll to position [717, 0]
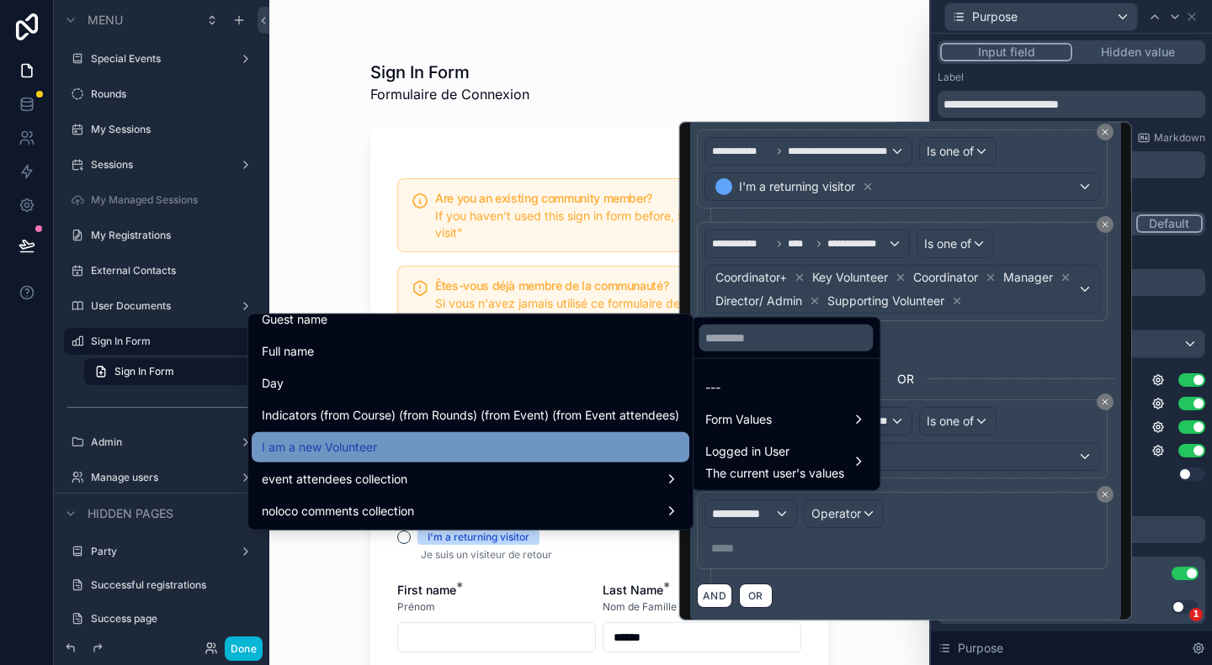
click at [427, 439] on div "I am a new Volunteer" at bounding box center [470, 447] width 417 height 20
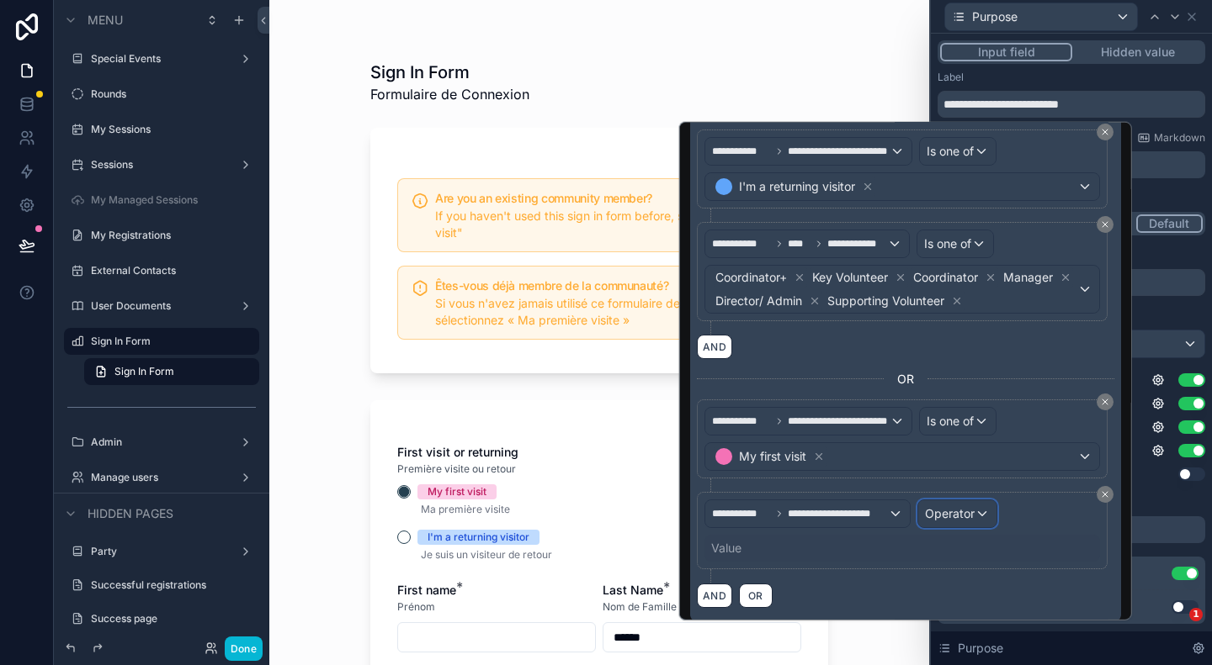
click at [944, 506] on span "Operator" at bounding box center [949, 513] width 50 height 14
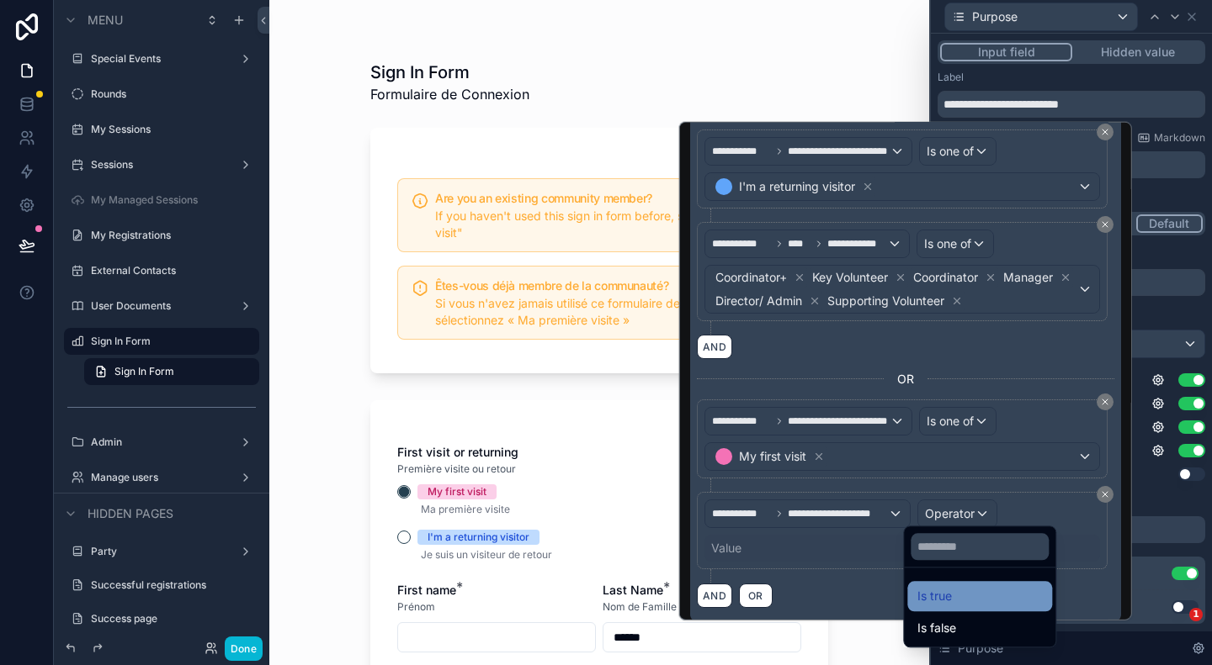
click at [964, 600] on div "Is true" at bounding box center [979, 596] width 125 height 20
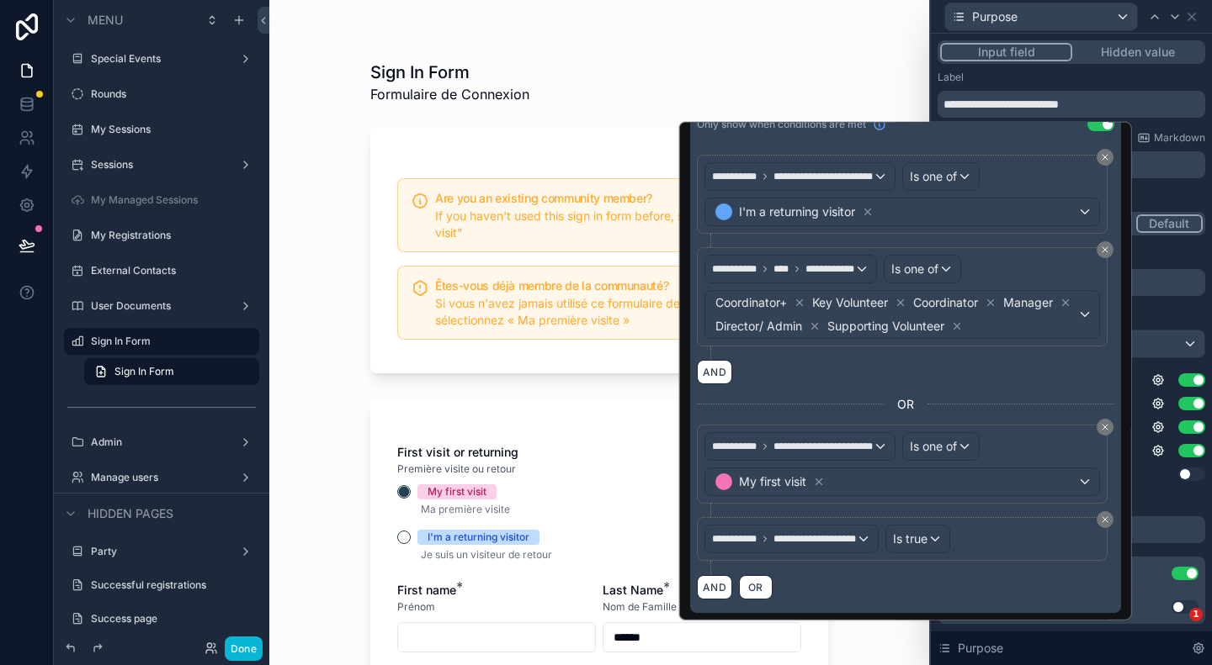
scroll to position [114, 0]
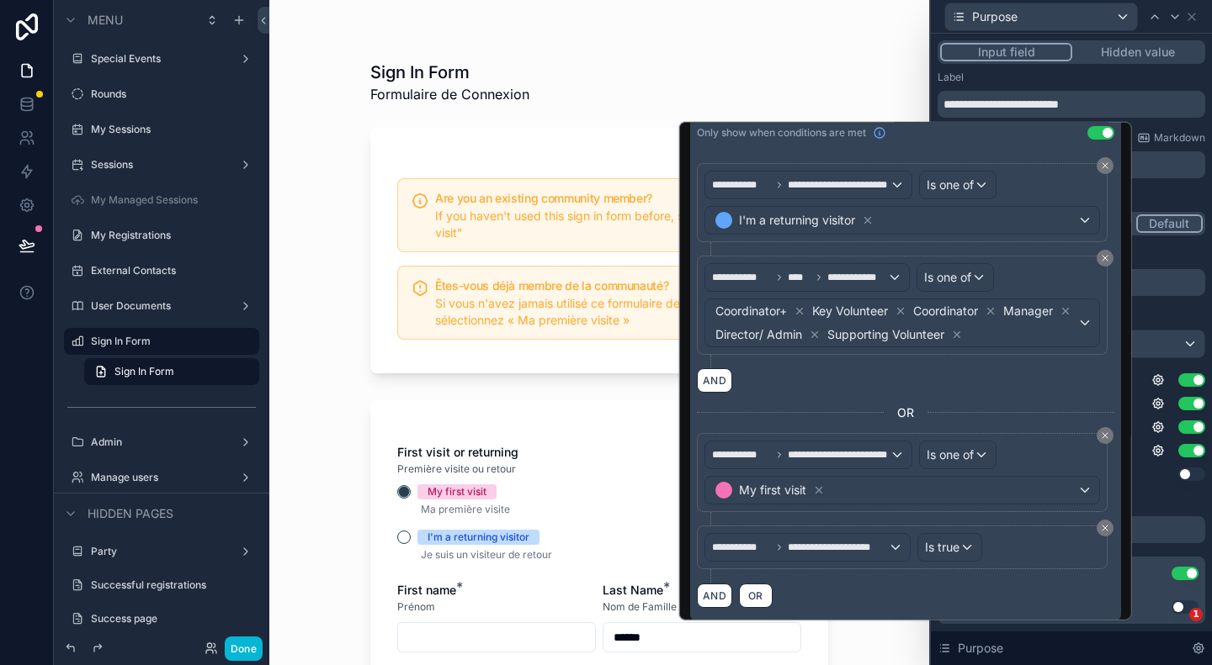
click at [335, 443] on div "Sign In Form Formulaire de Connexion Are you an existing community member? If y…" at bounding box center [599, 332] width 660 height 665
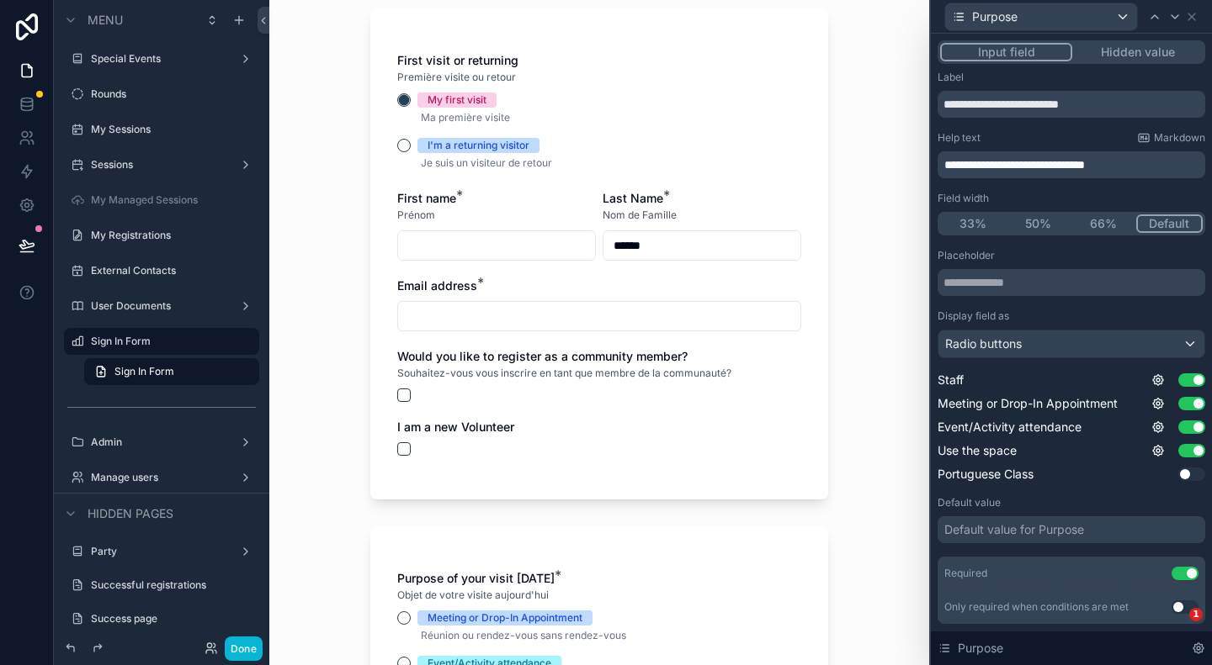
scroll to position [418, 0]
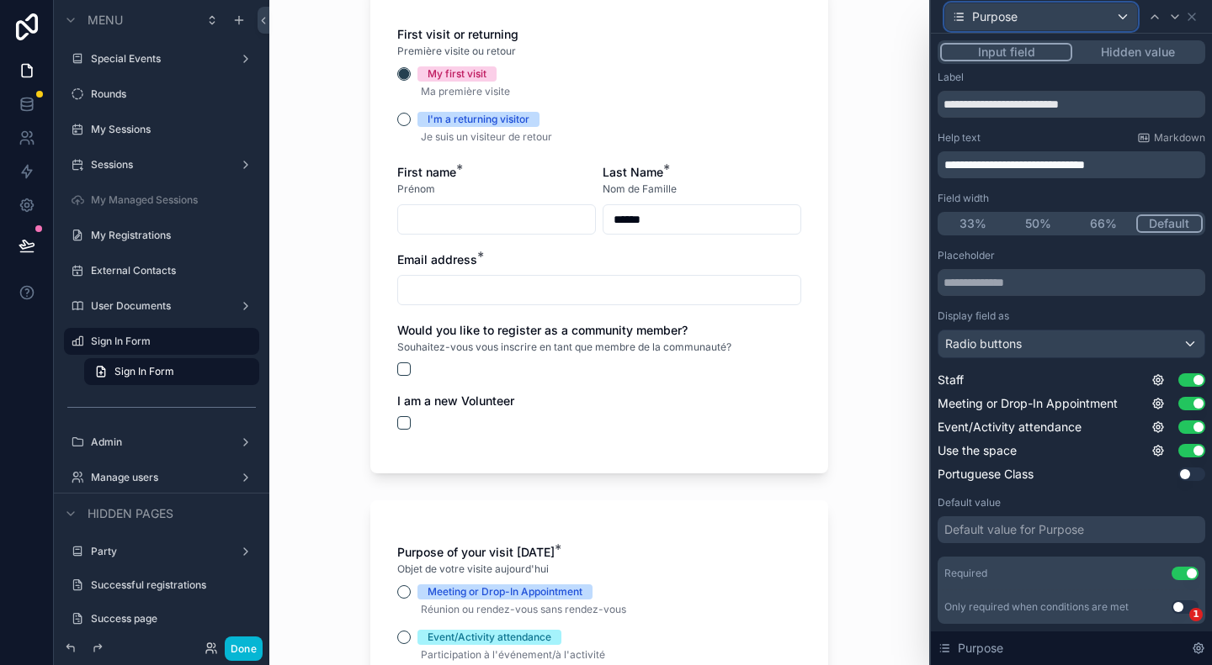
click at [1126, 18] on div "Purpose" at bounding box center [1041, 16] width 192 height 27
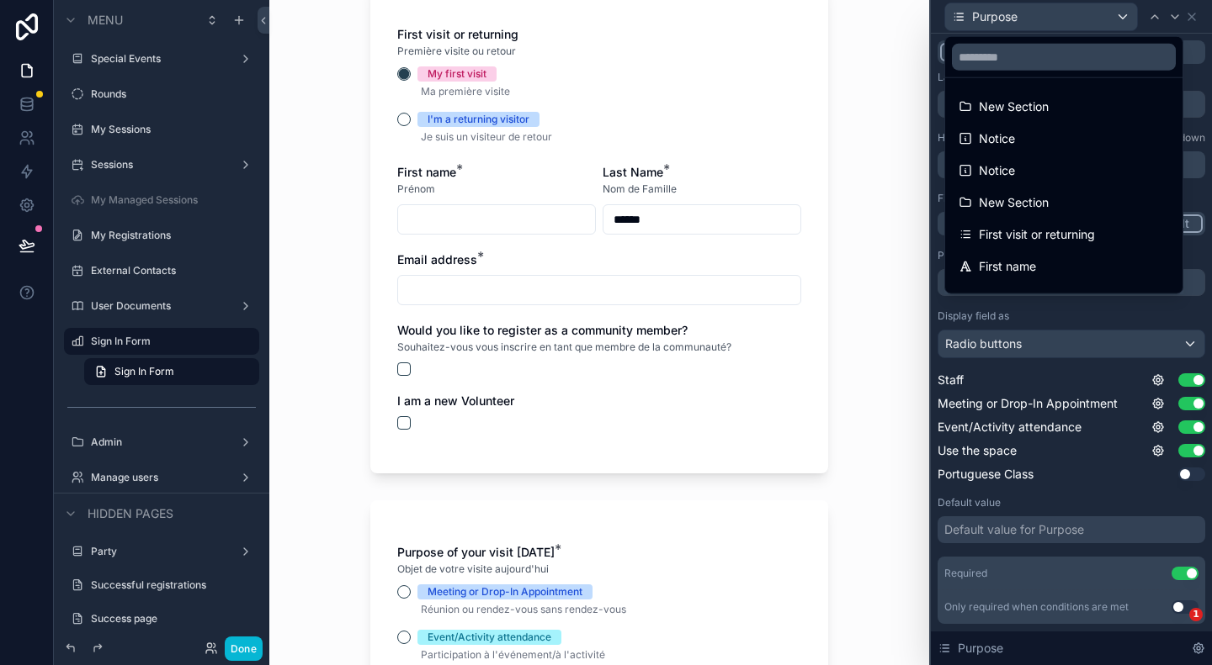
click at [1126, 18] on div at bounding box center [1071, 332] width 281 height 665
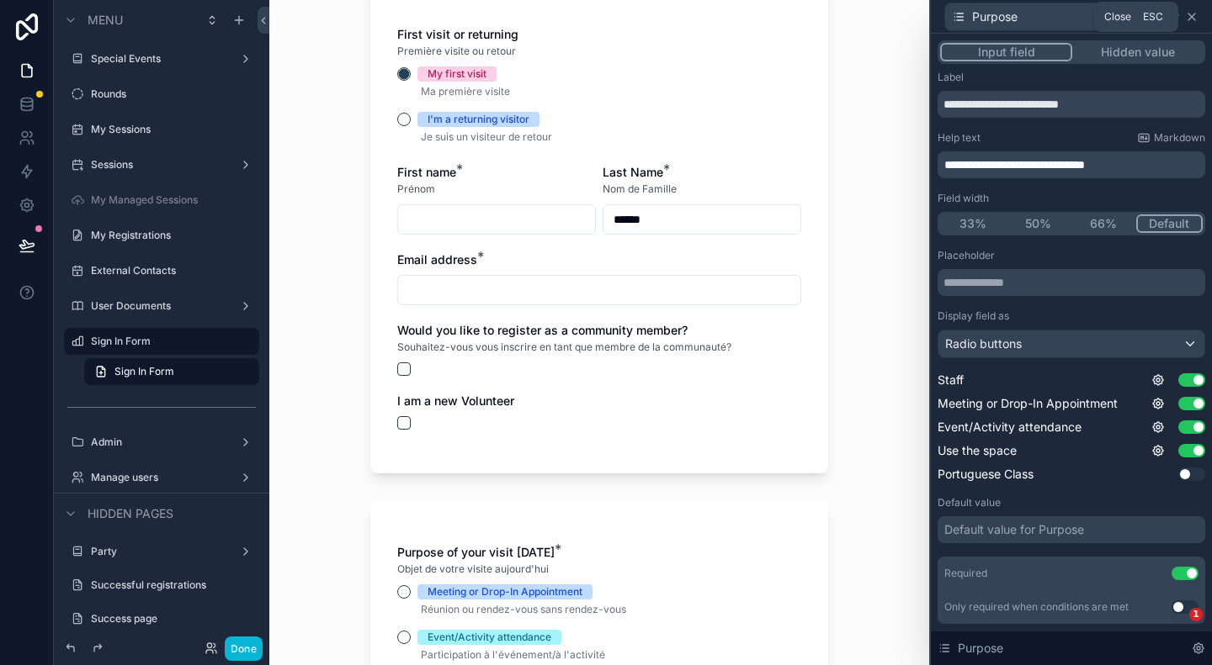
click at [1188, 18] on icon at bounding box center [1191, 16] width 13 height 13
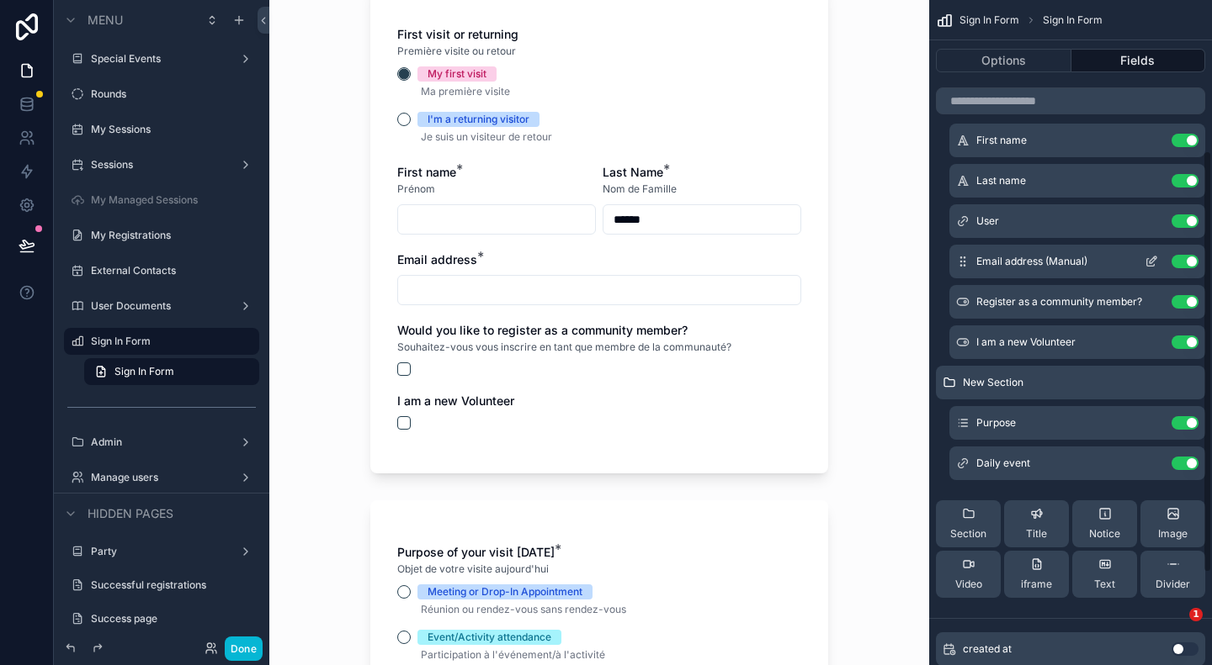
scroll to position [298, 0]
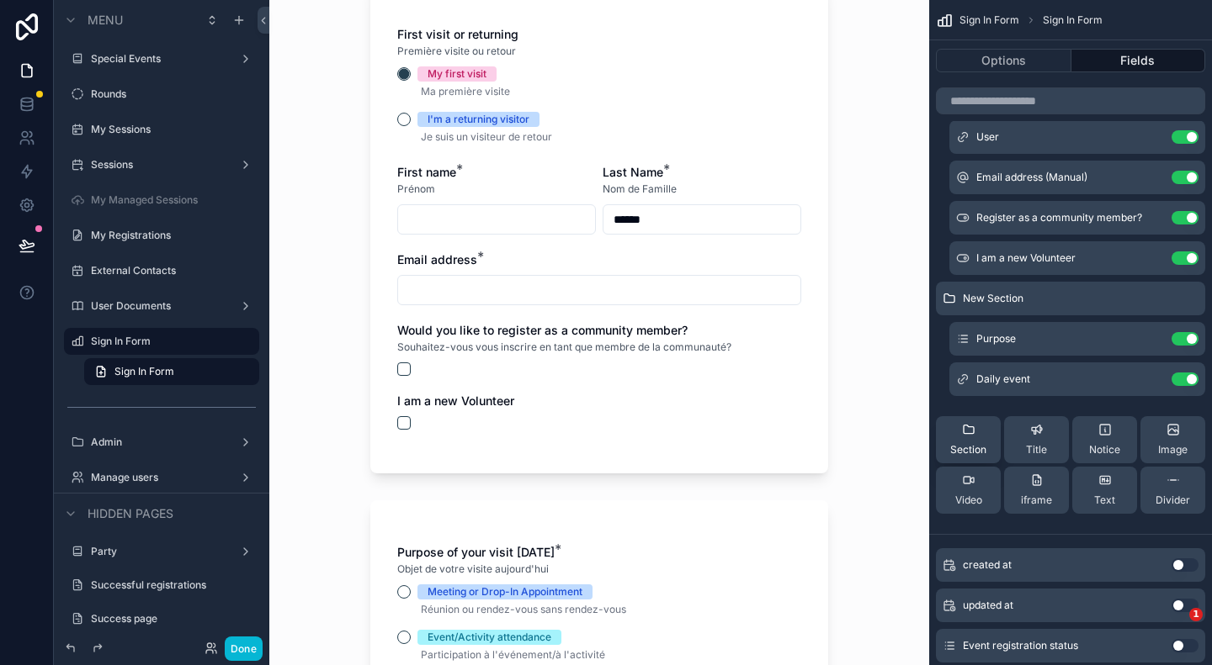
click at [971, 440] on div "Section" at bounding box center [968, 440] width 36 height 34
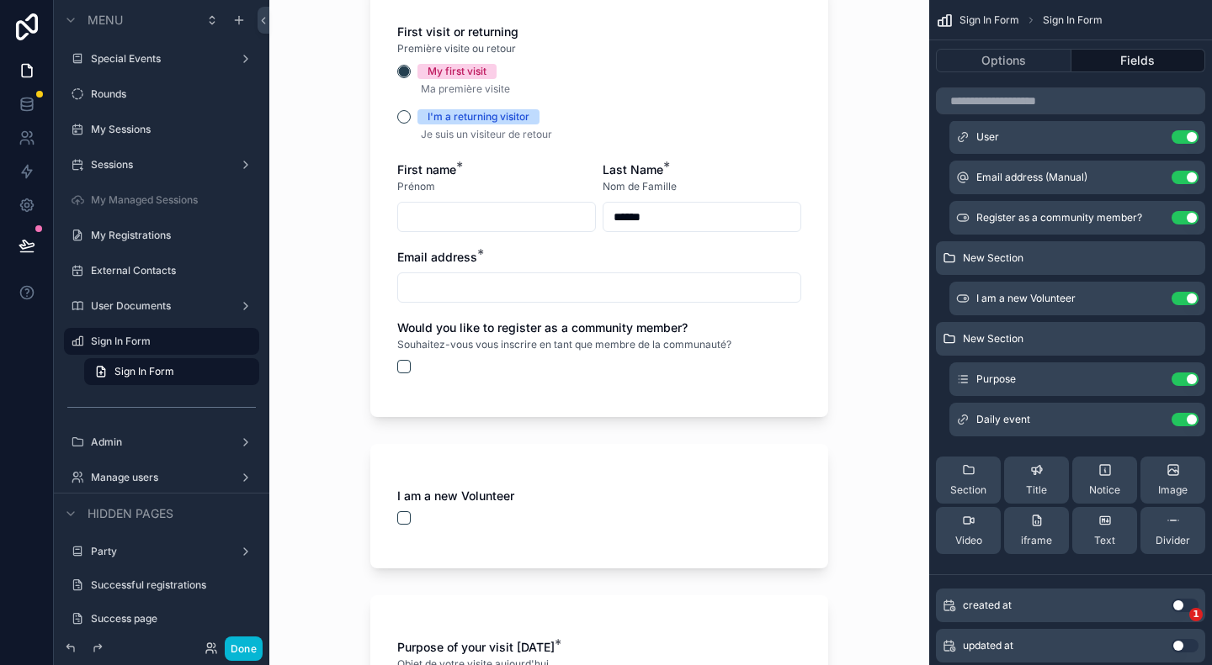
scroll to position [337, 0]
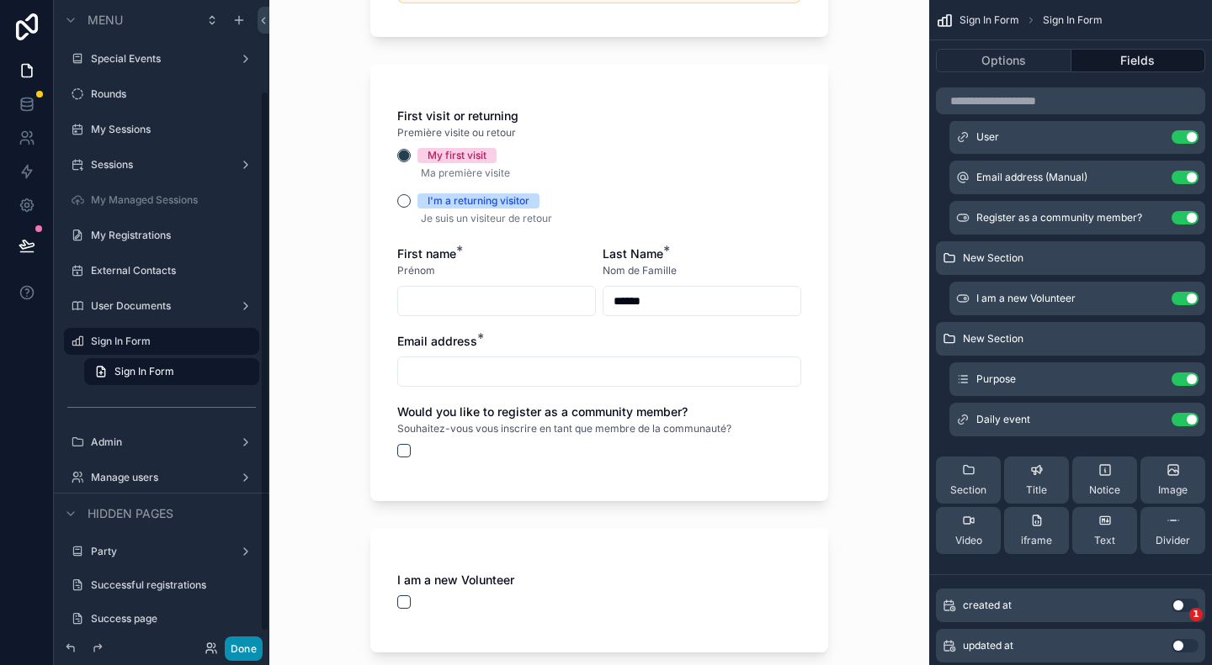
click at [242, 649] on button "Done" at bounding box center [244, 649] width 38 height 24
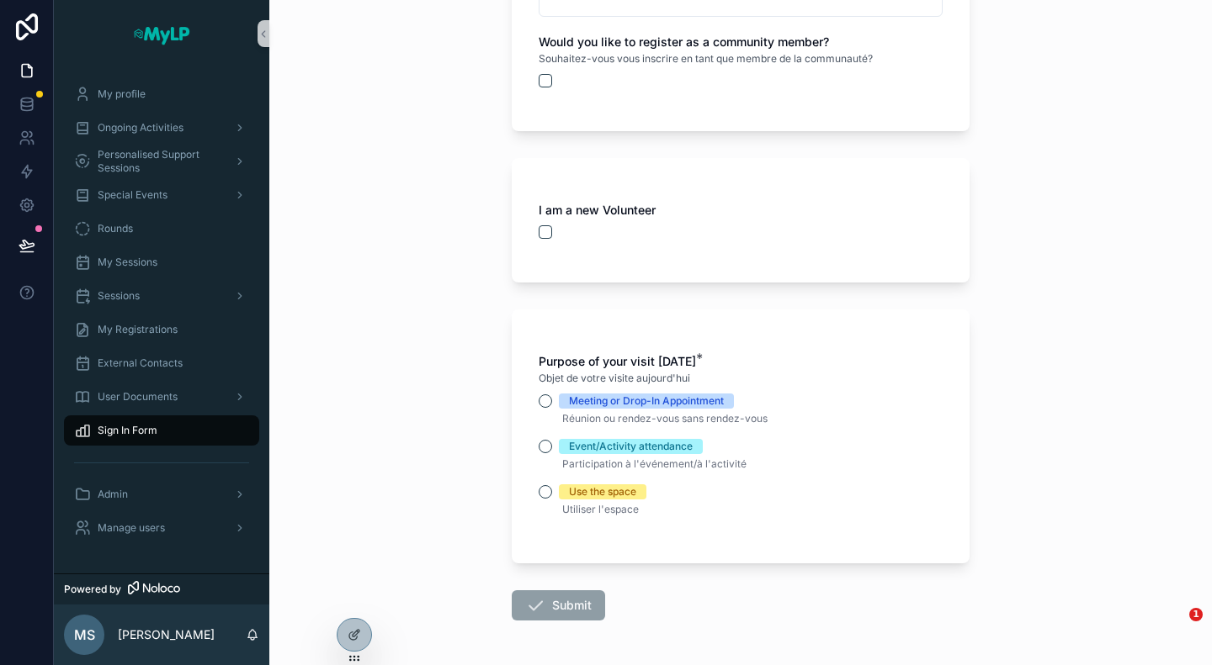
scroll to position [684, 0]
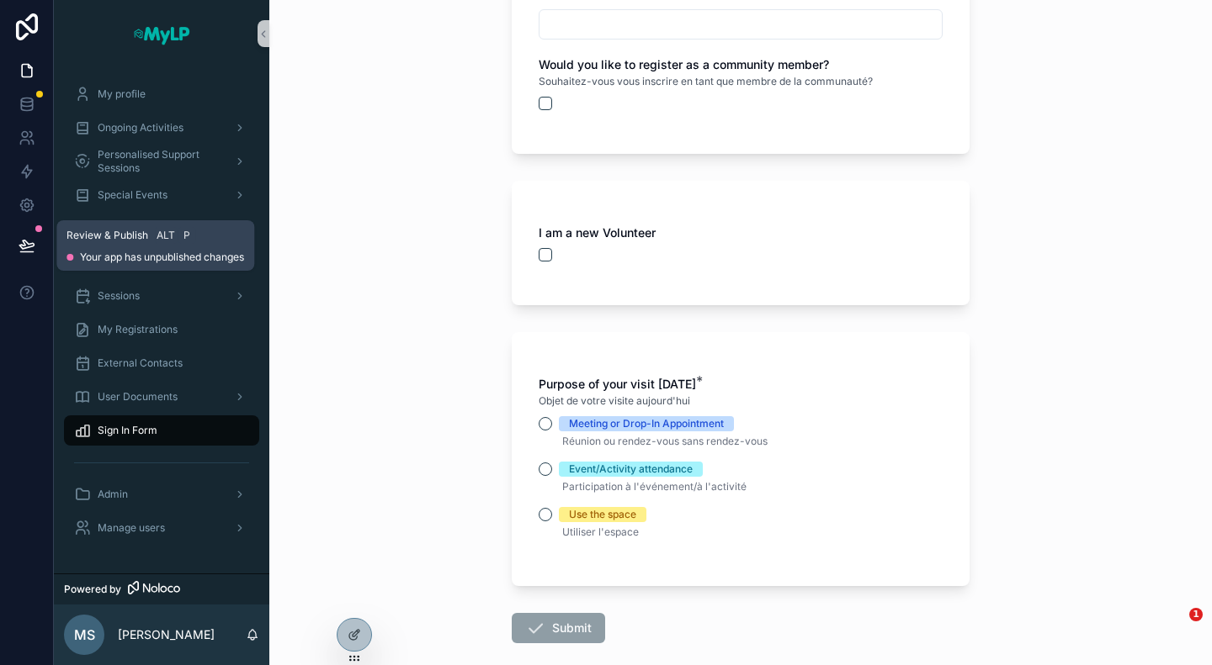
click at [24, 246] on icon at bounding box center [26, 245] width 14 height 8
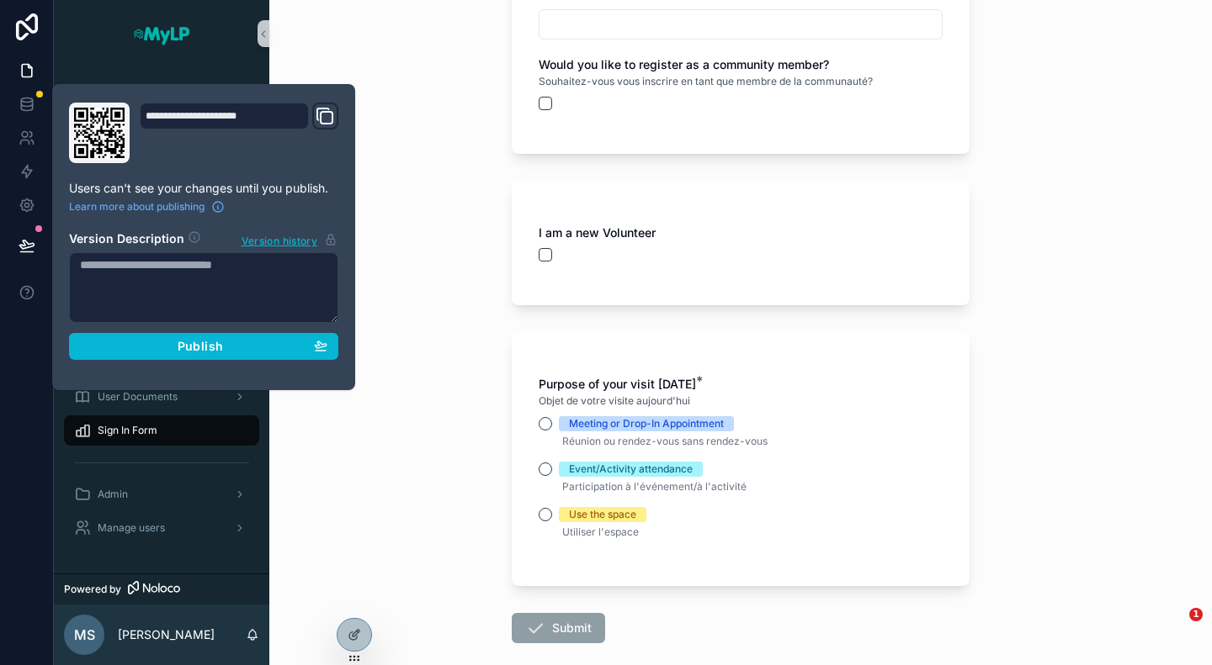
click at [139, 268] on textarea at bounding box center [203, 287] width 269 height 71
click at [168, 284] on textarea at bounding box center [203, 287] width 269 height 71
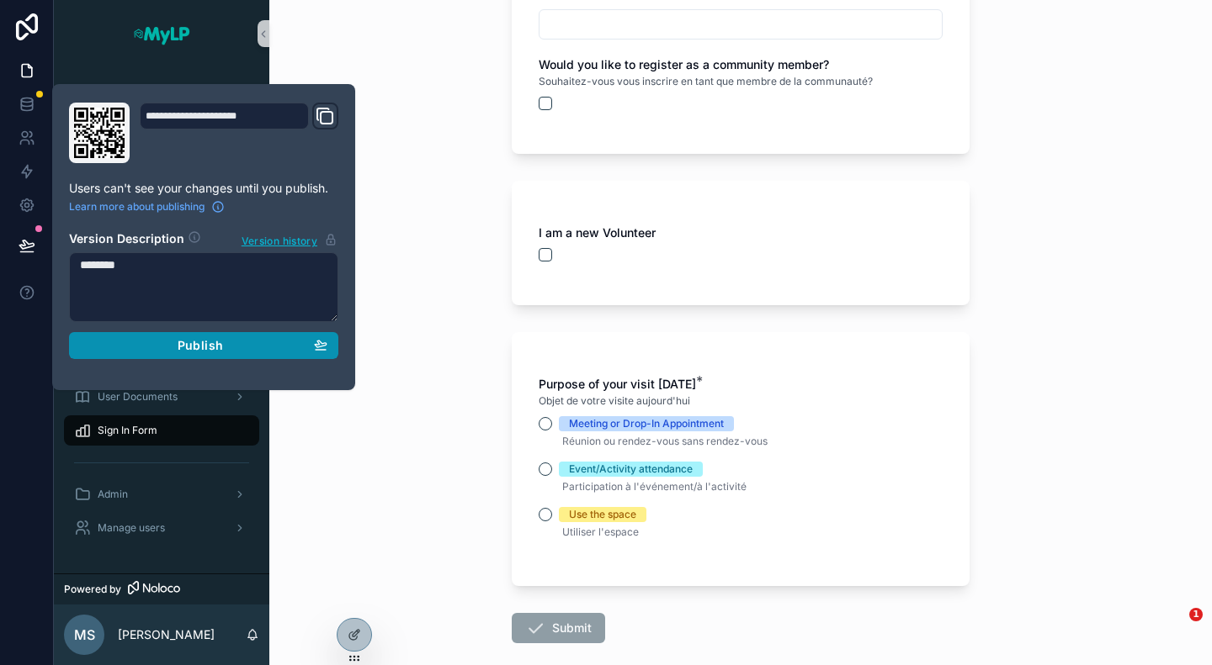
type textarea "*******"
click at [196, 348] on span "Publish" at bounding box center [200, 345] width 45 height 15
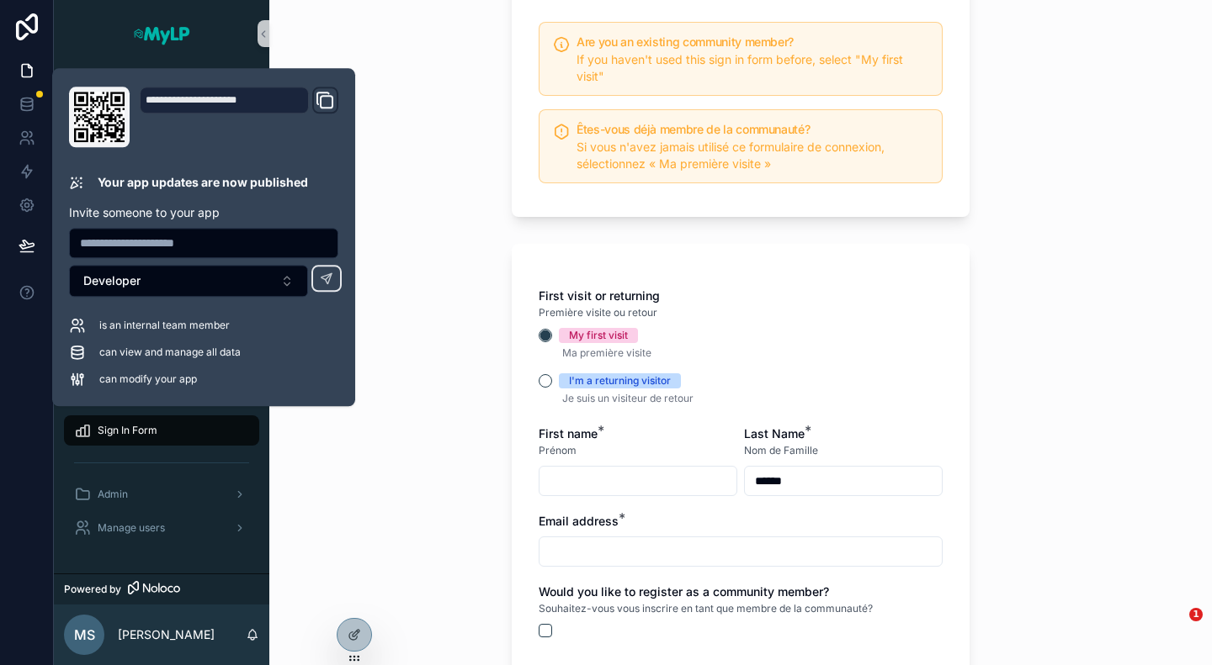
scroll to position [168, 0]
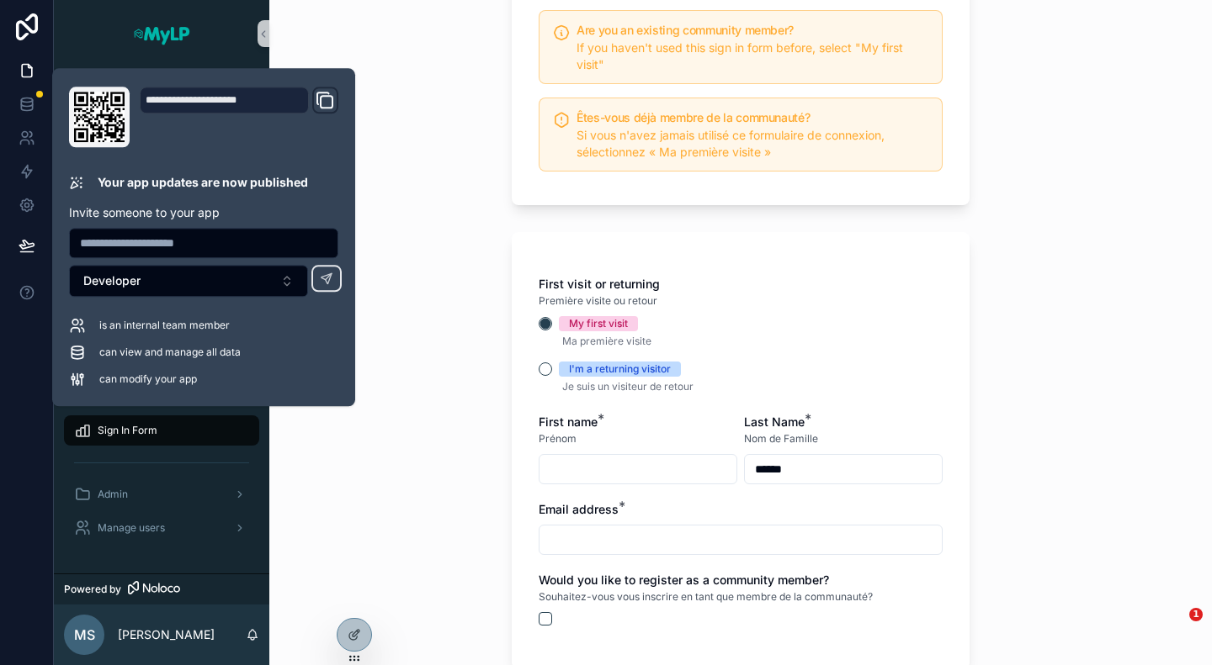
click at [420, 514] on div "Sign In Form Formulaire de Connexion Are you an existing community member? If y…" at bounding box center [740, 332] width 942 height 665
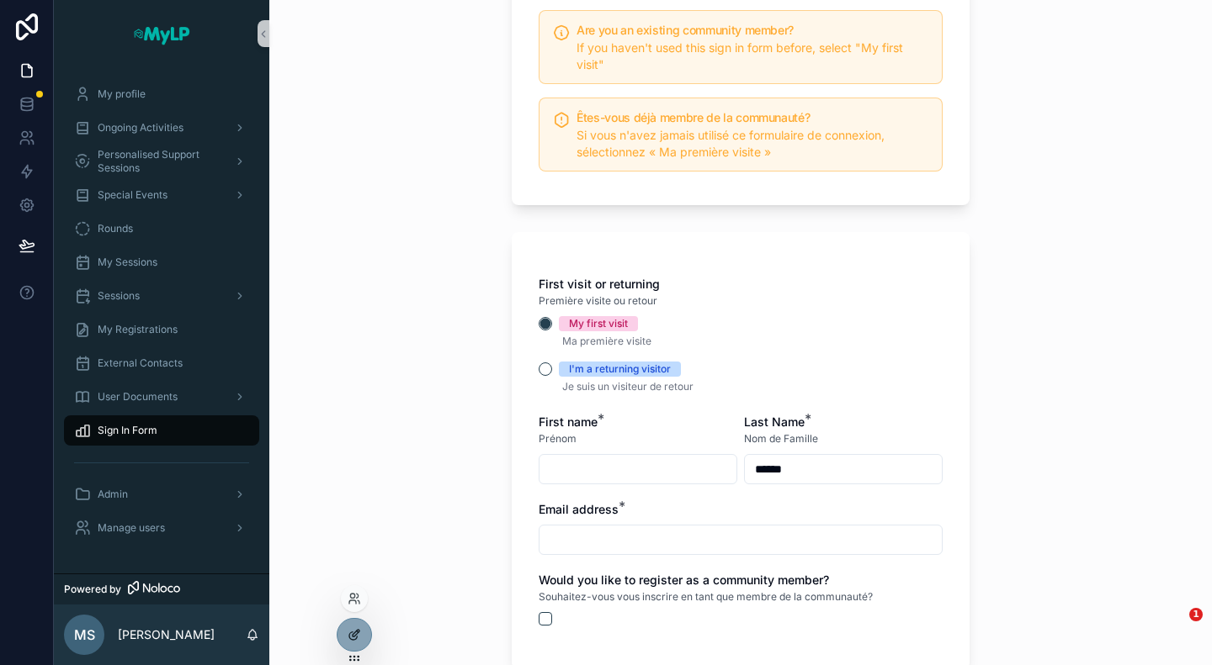
click at [349, 631] on icon at bounding box center [353, 634] width 13 height 13
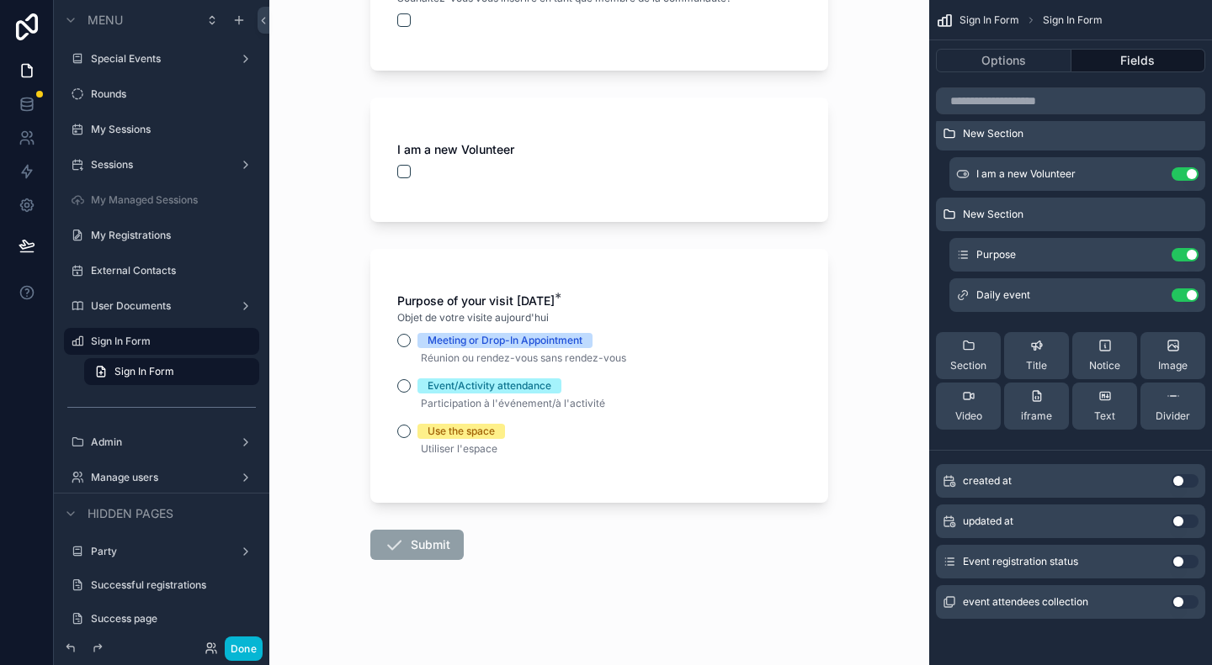
scroll to position [768, 0]
click at [1183, 138] on icon "scrollable content" at bounding box center [1184, 135] width 8 height 8
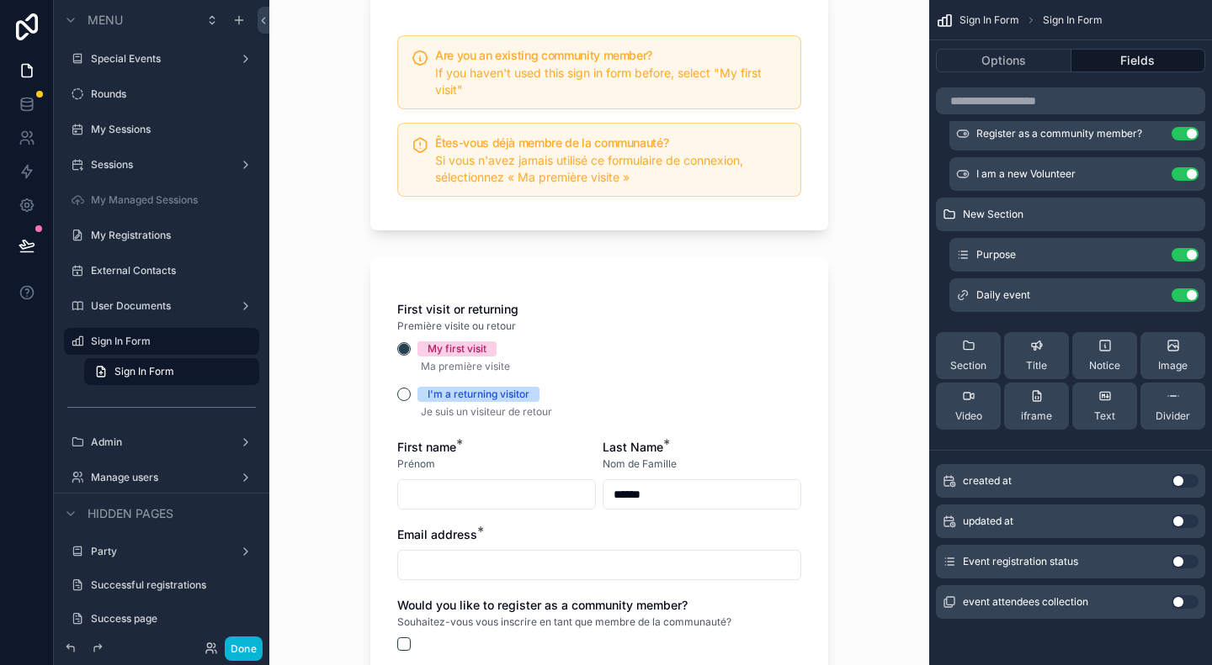
scroll to position [337, 0]
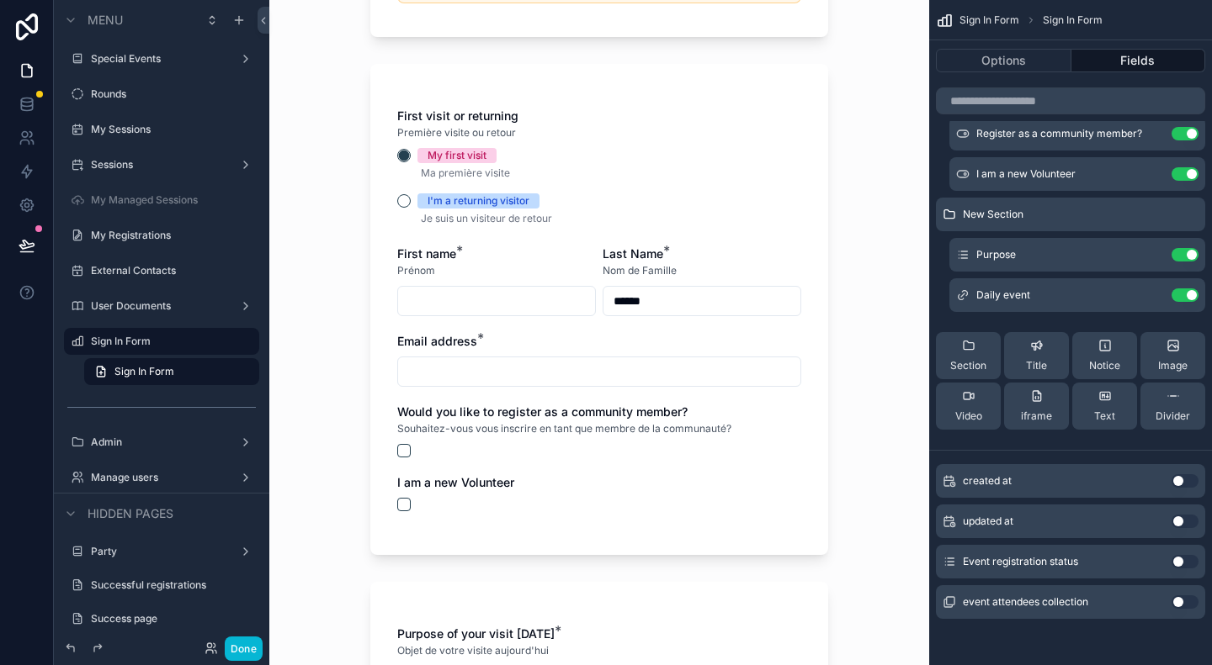
drag, startPoint x: 675, startPoint y: 294, endPoint x: 607, endPoint y: 298, distance: 67.4
click at [607, 298] on input "******" at bounding box center [701, 301] width 197 height 24
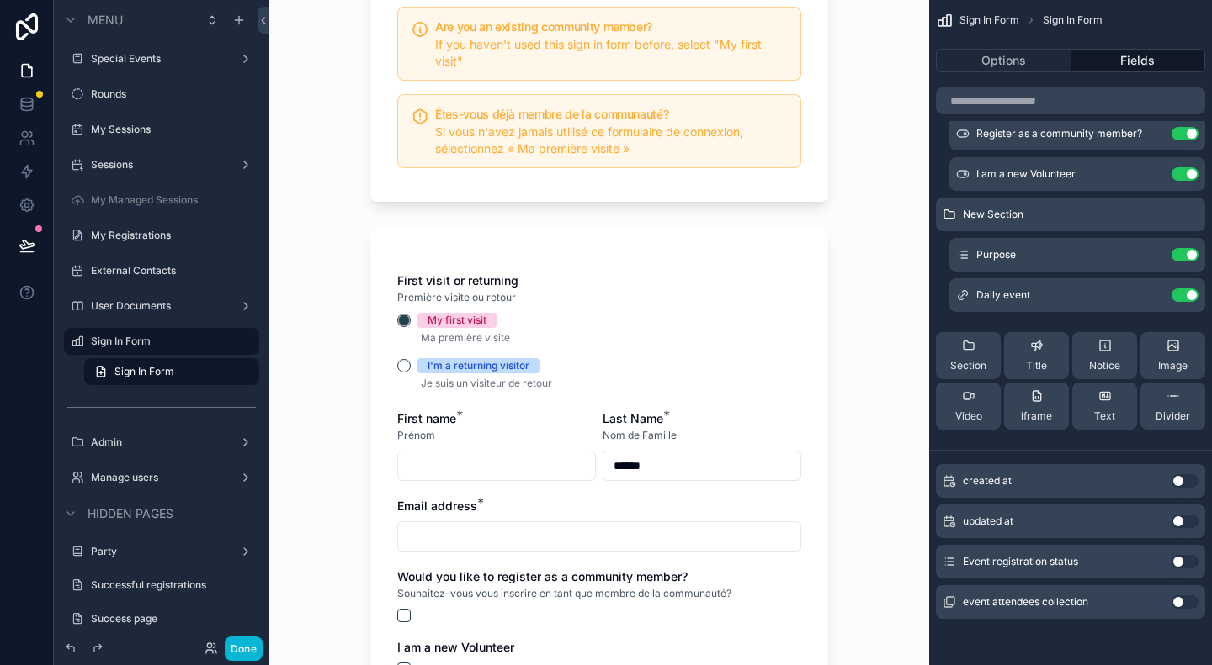
scroll to position [252, 0]
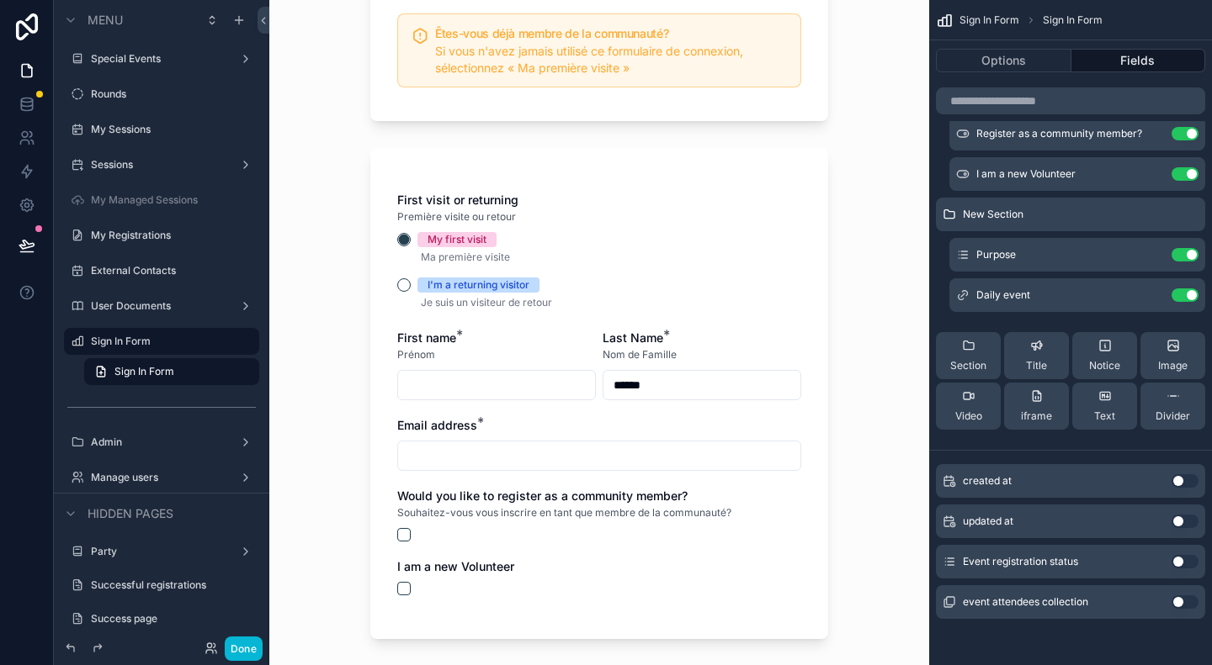
click at [699, 383] on input "******" at bounding box center [701, 386] width 197 height 24
type input "*"
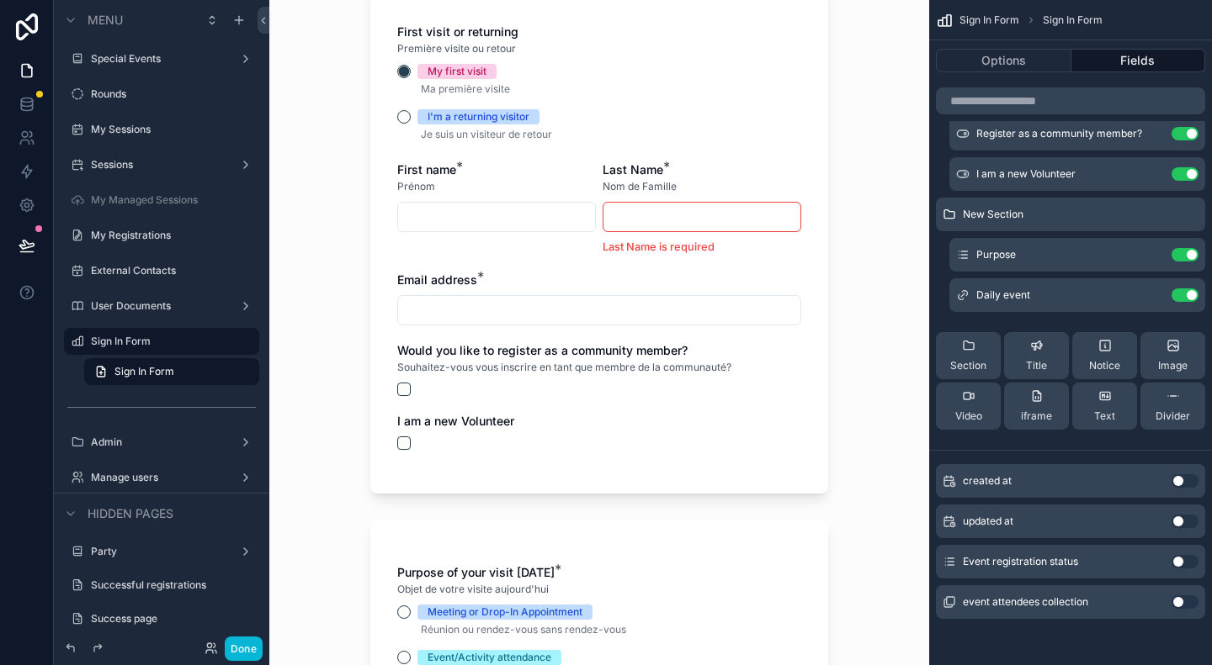
scroll to position [337, 0]
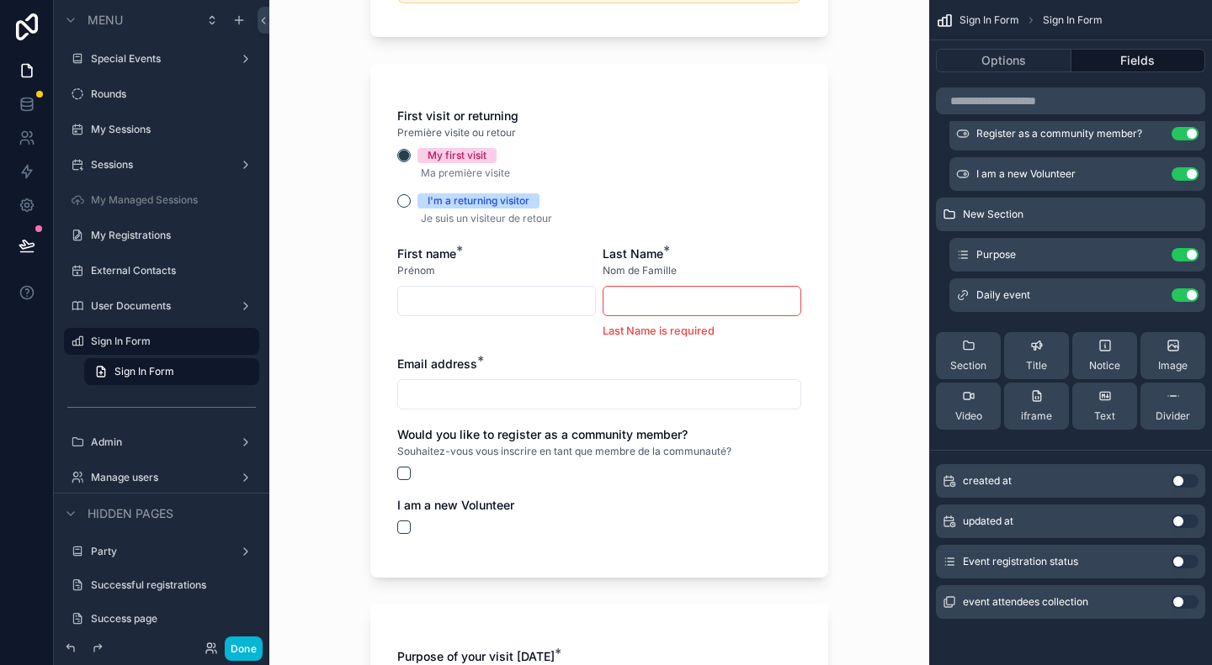
click at [846, 354] on div "Sign In Form Formulaire de Connexion Are you an existing community member? If y…" at bounding box center [599, 332] width 660 height 665
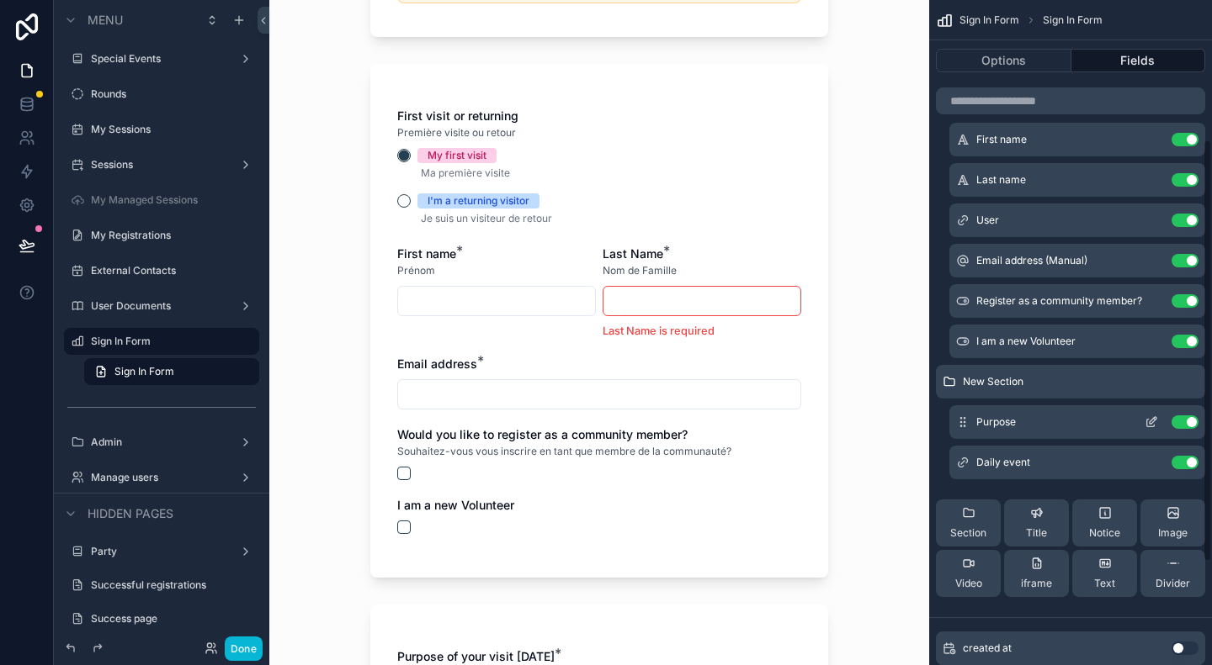
scroll to position [214, 0]
click at [1191, 346] on button "Use setting" at bounding box center [1184, 342] width 27 height 13
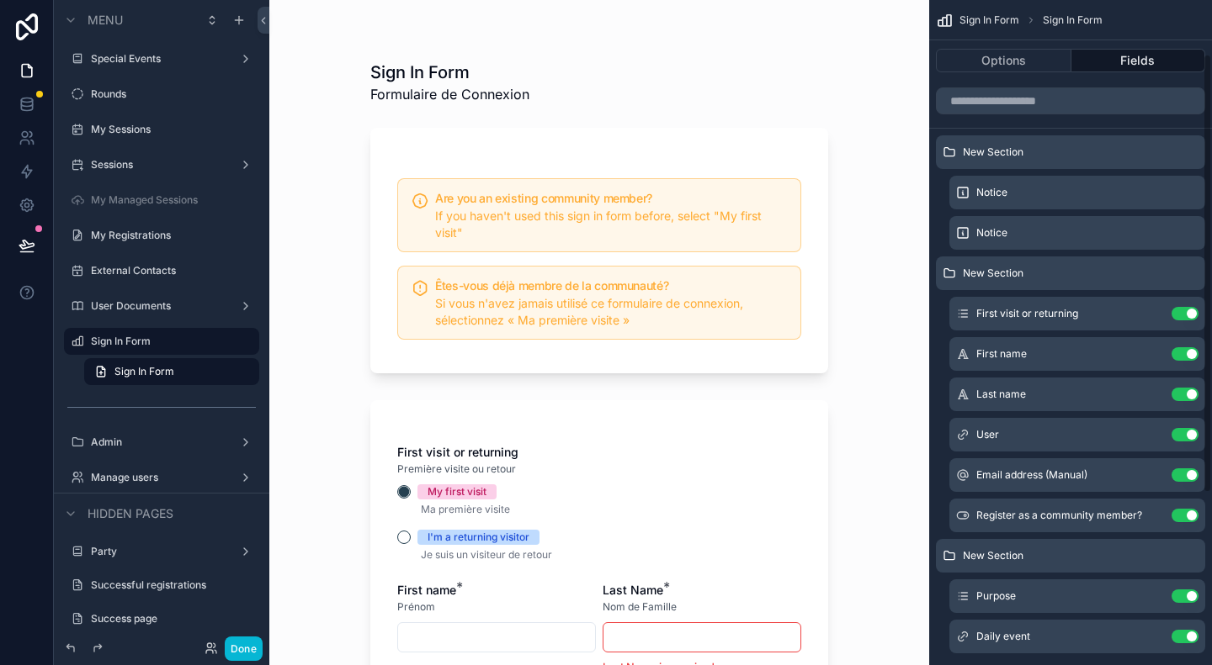
scroll to position [0, 0]
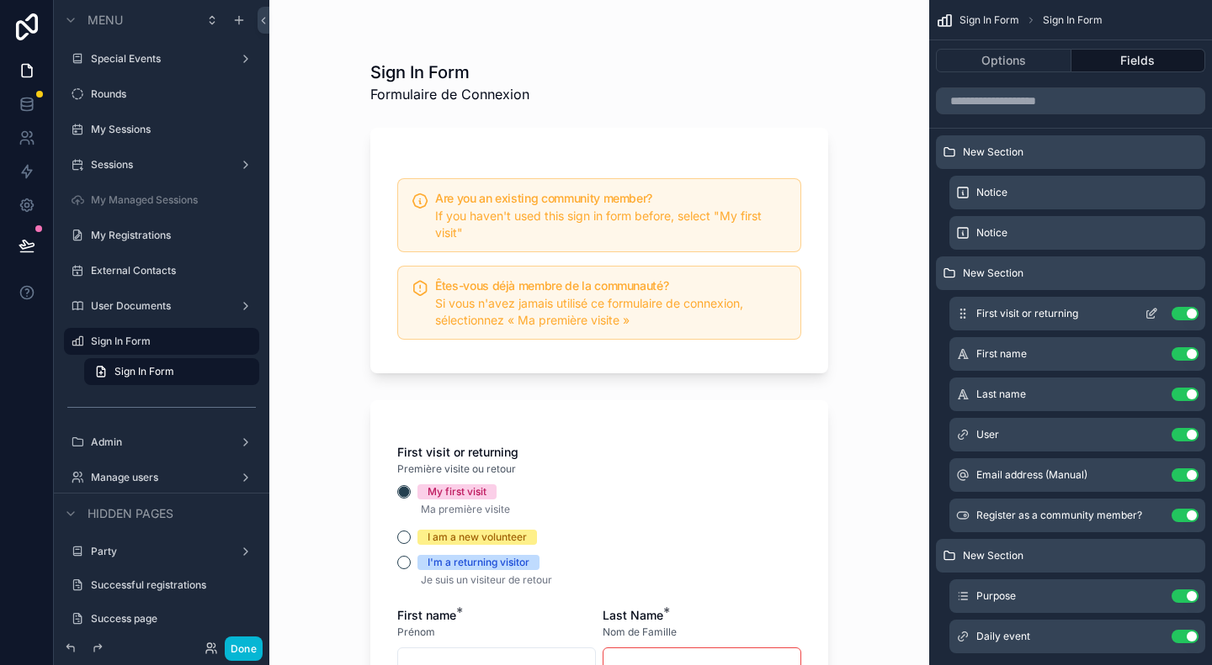
click at [1154, 312] on icon "scrollable content" at bounding box center [1150, 313] width 13 height 13
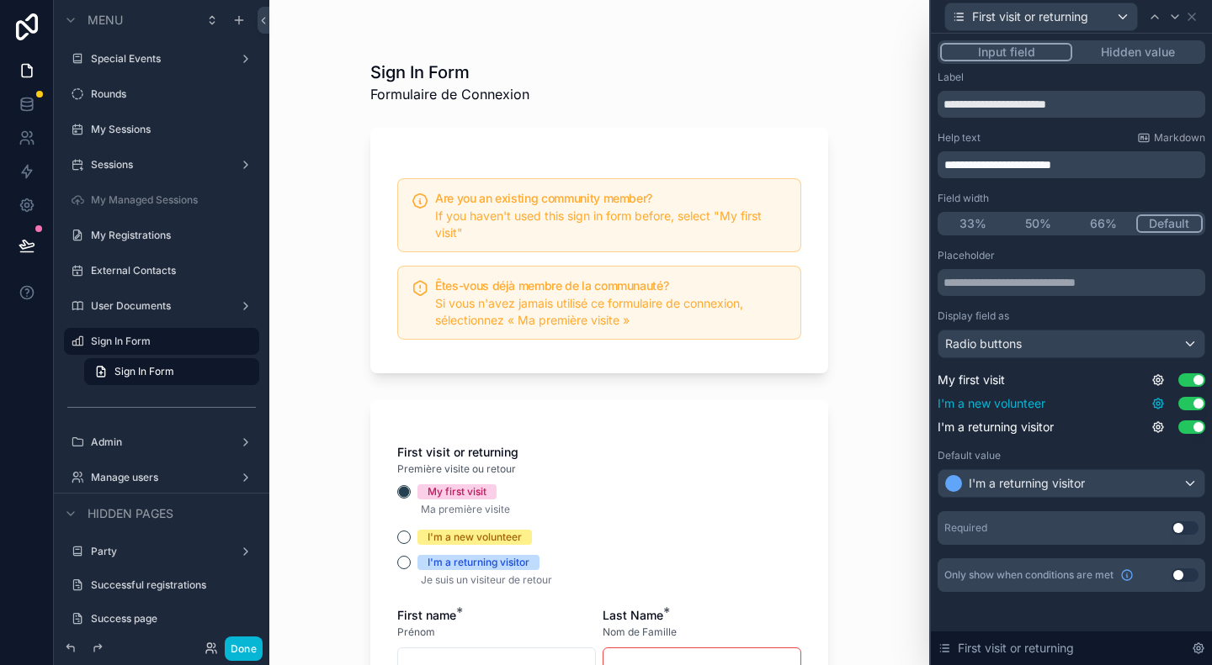
click at [1160, 399] on icon at bounding box center [1158, 404] width 10 height 10
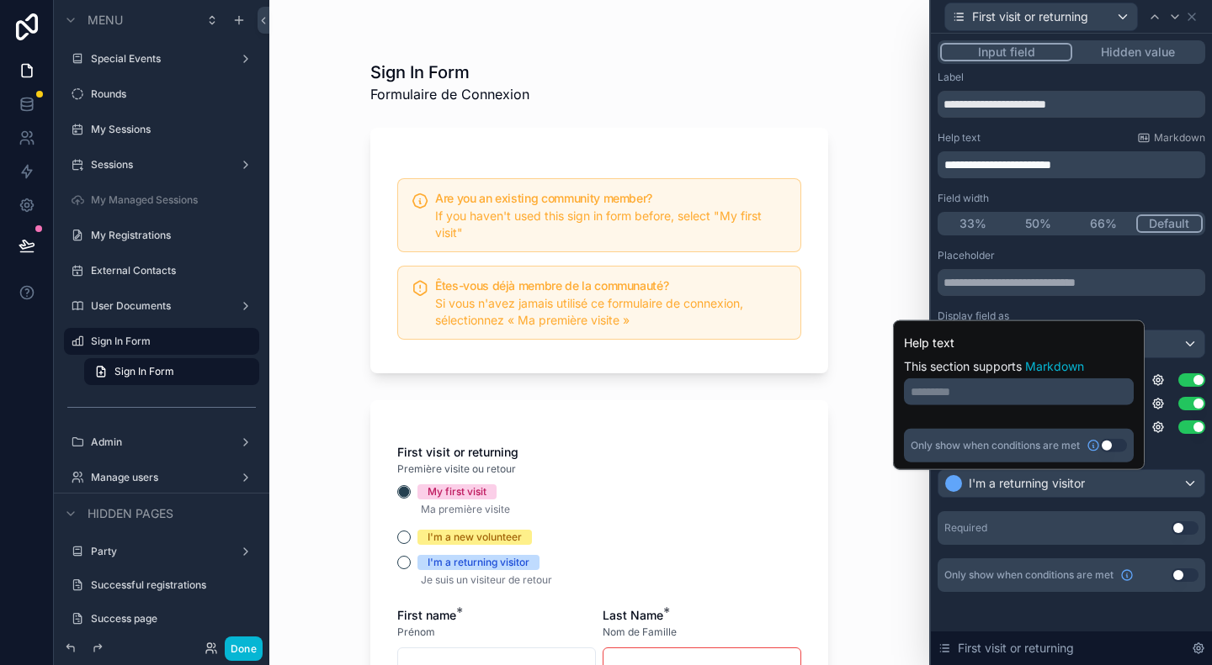
click at [1164, 452] on div "Default value" at bounding box center [1071, 455] width 268 height 13
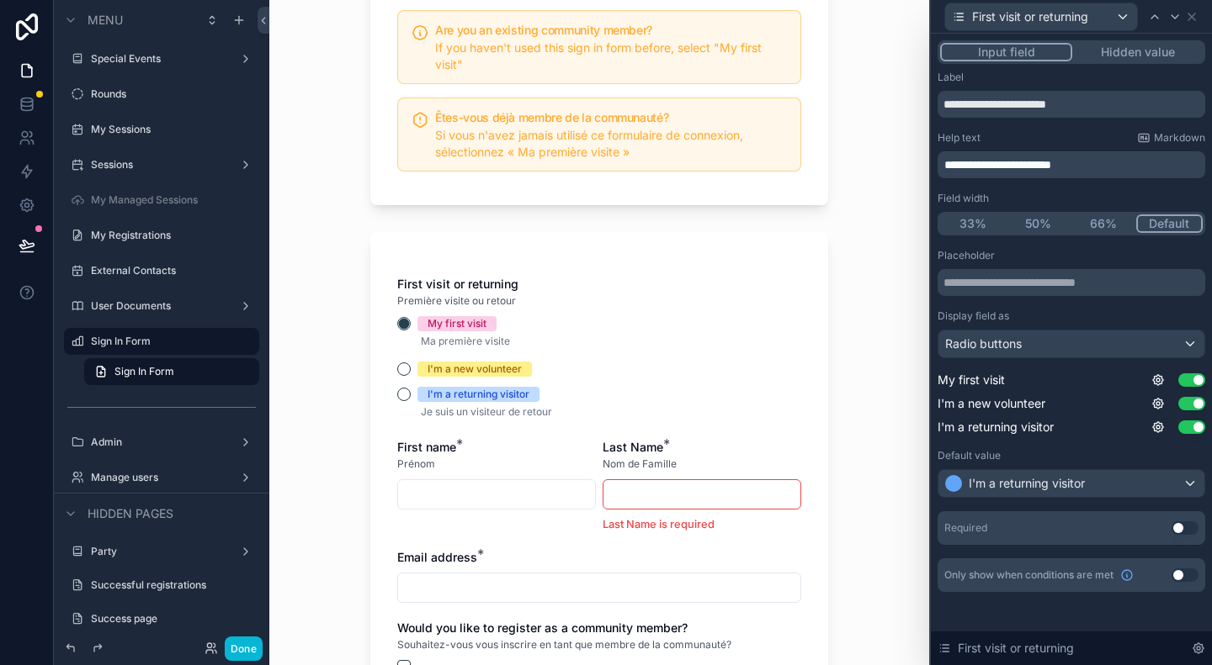
scroll to position [252, 0]
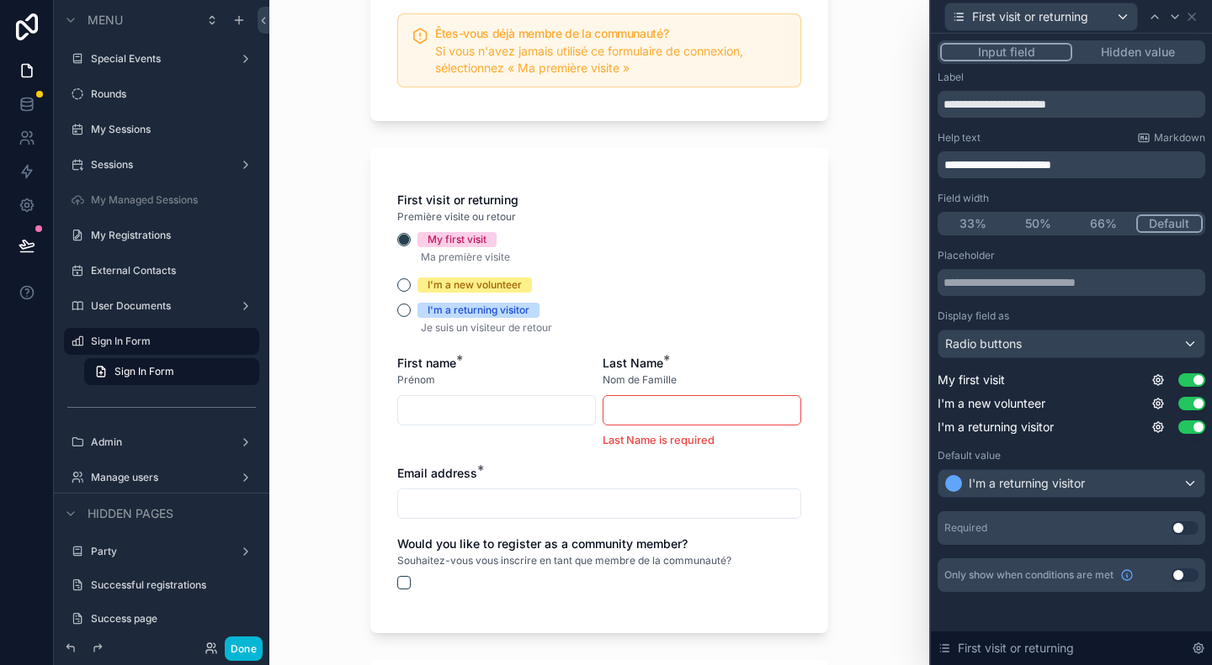
click at [404, 286] on div "I'm a new volunteer" at bounding box center [599, 285] width 404 height 15
click at [398, 284] on button "I'm a new volunteer" at bounding box center [403, 284] width 13 height 13
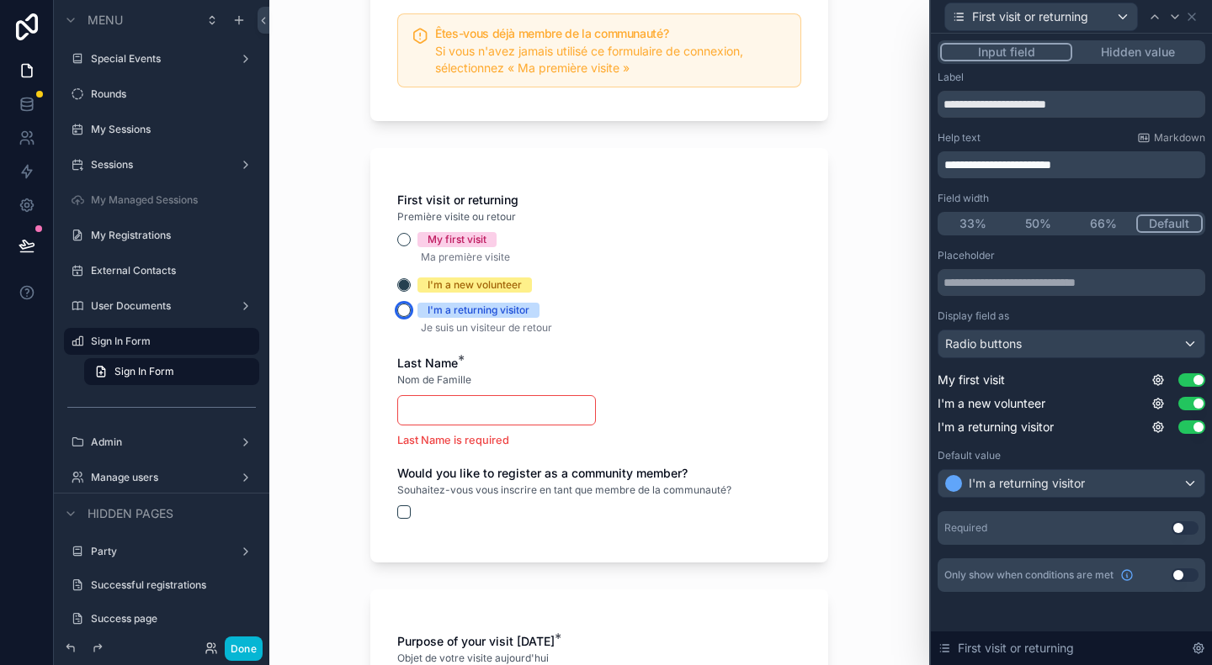
click at [397, 308] on button "I'm a returning visitor" at bounding box center [403, 310] width 13 height 13
click at [400, 284] on button "I'm a new volunteer" at bounding box center [403, 284] width 13 height 13
click at [400, 307] on button "I'm a returning visitor" at bounding box center [403, 310] width 13 height 13
click at [1193, 16] on icon at bounding box center [1191, 16] width 13 height 13
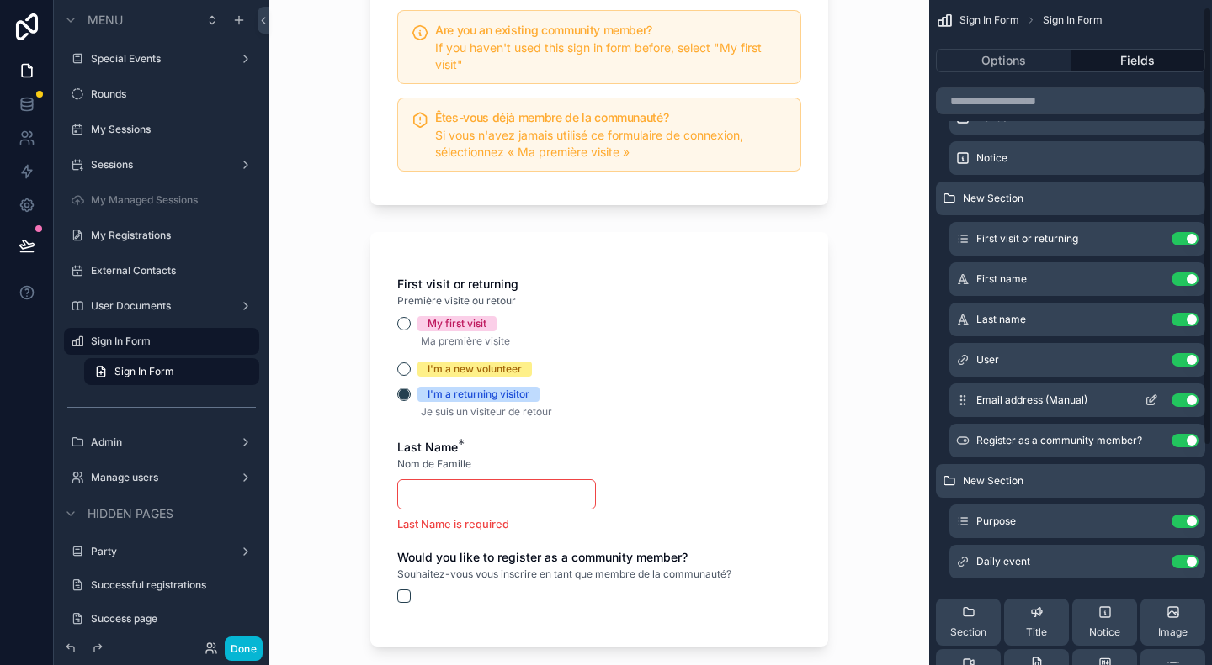
scroll to position [0, 0]
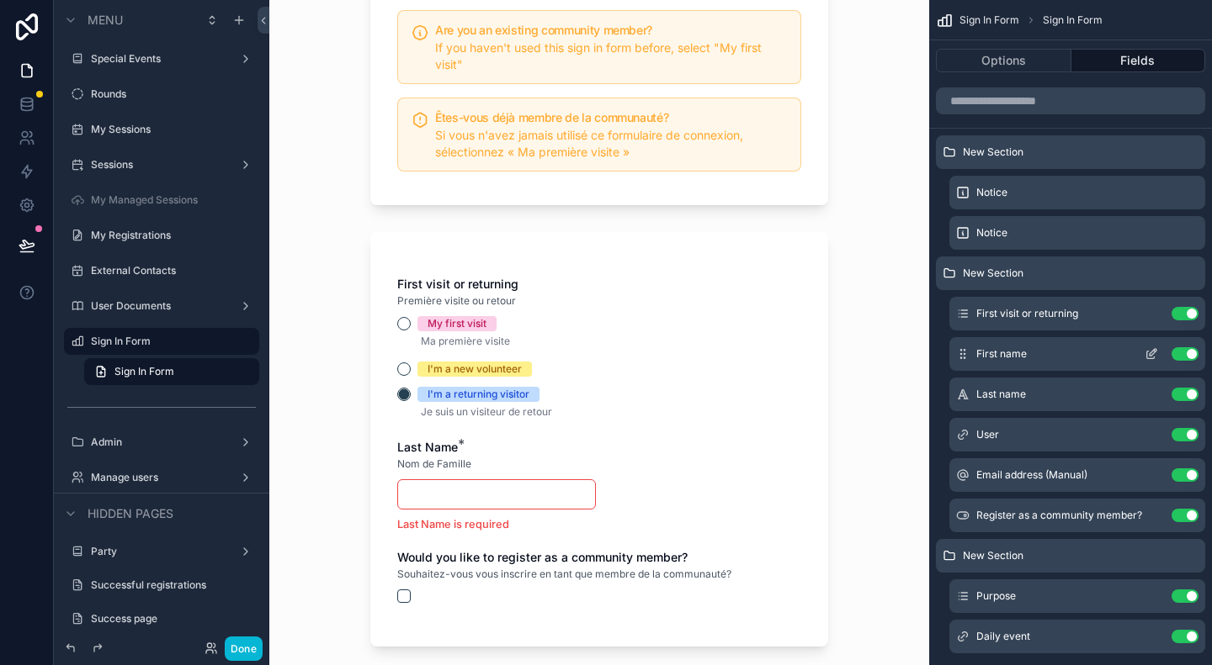
click at [1152, 354] on icon "scrollable content" at bounding box center [1152, 352] width 7 height 7
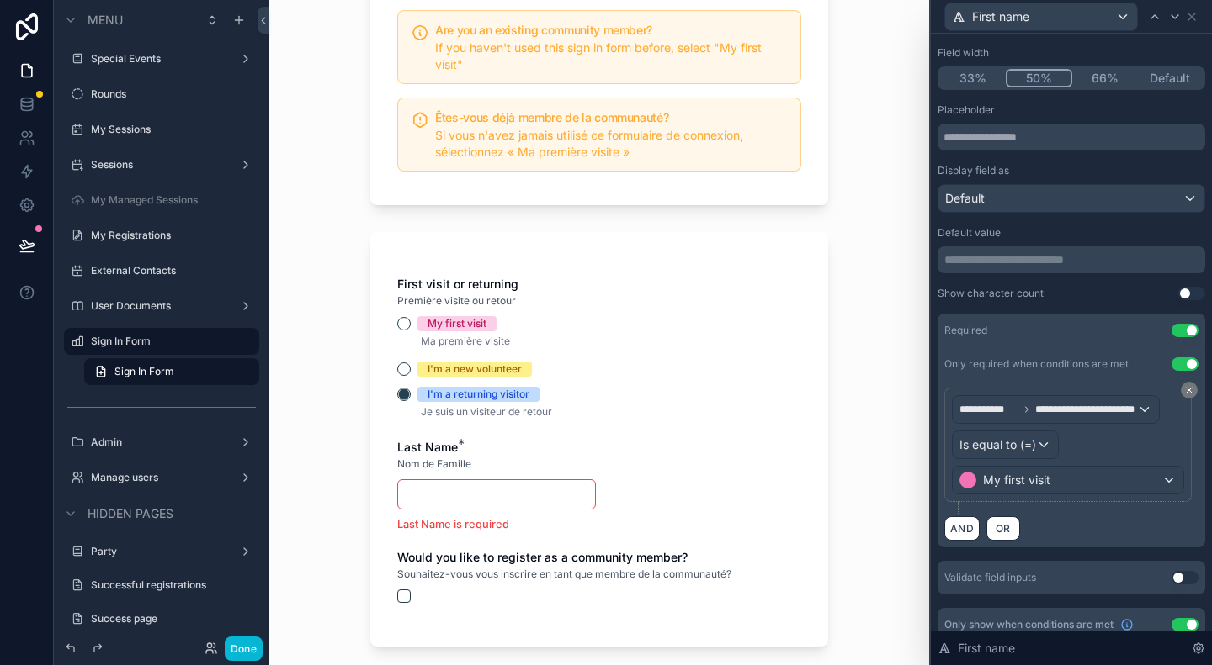
scroll to position [168, 0]
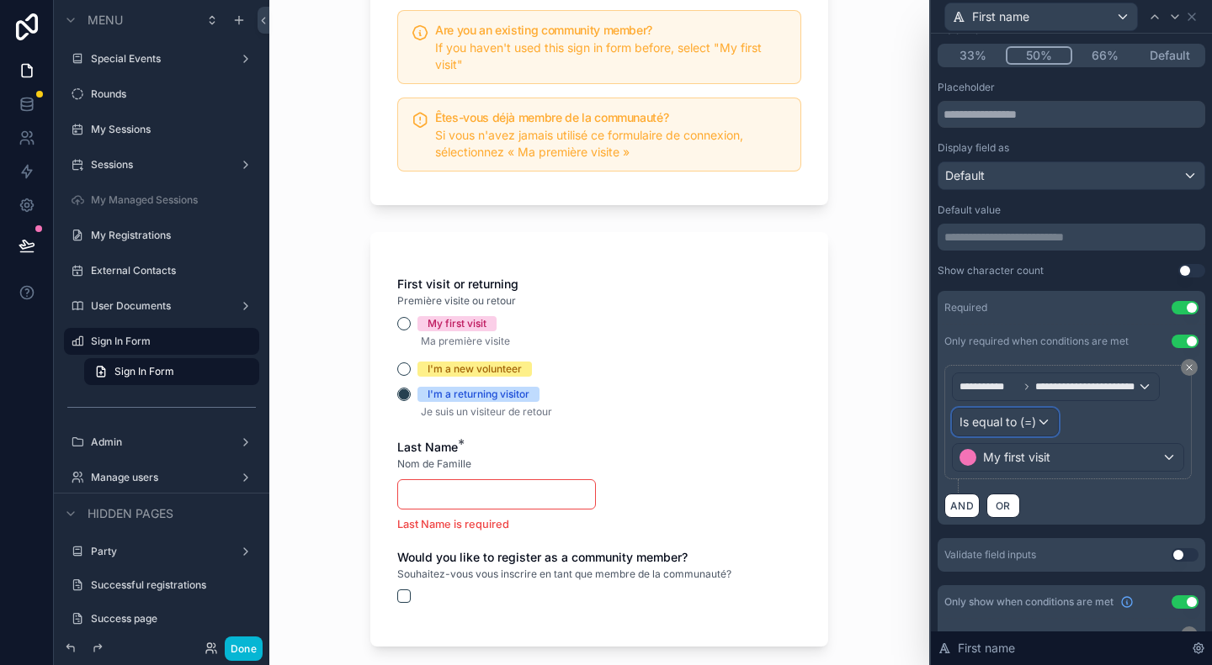
click at [1043, 422] on div "Is equal to (=)" at bounding box center [1004, 422] width 105 height 27
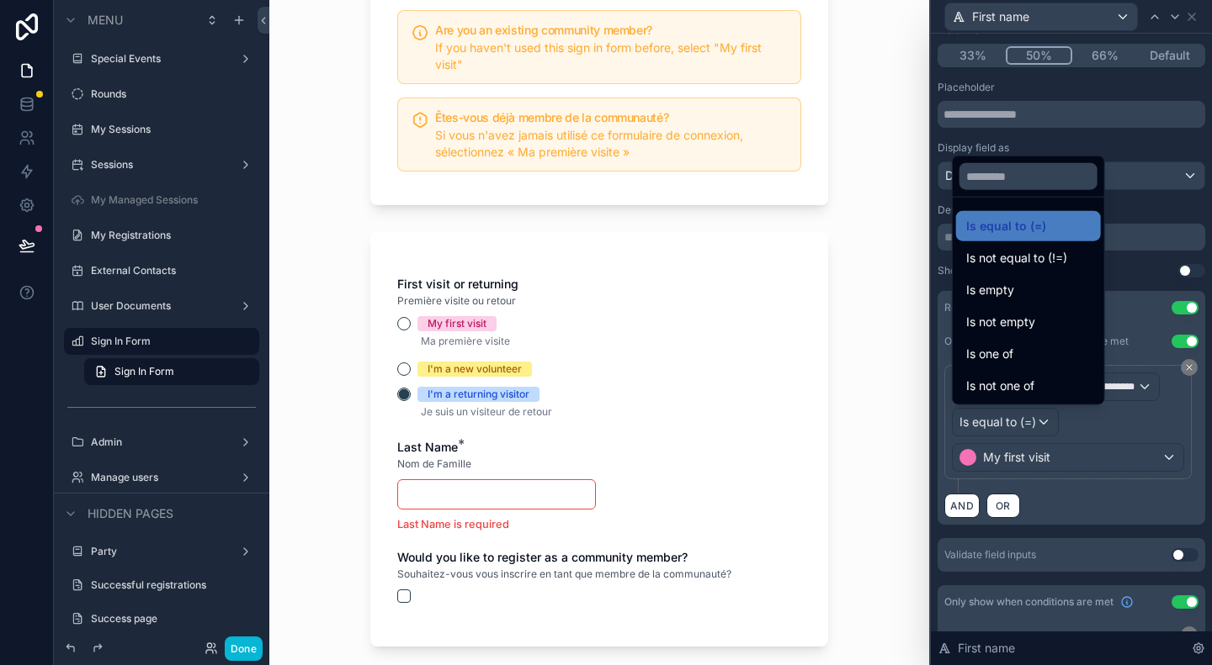
click at [1058, 528] on div at bounding box center [1071, 332] width 281 height 665
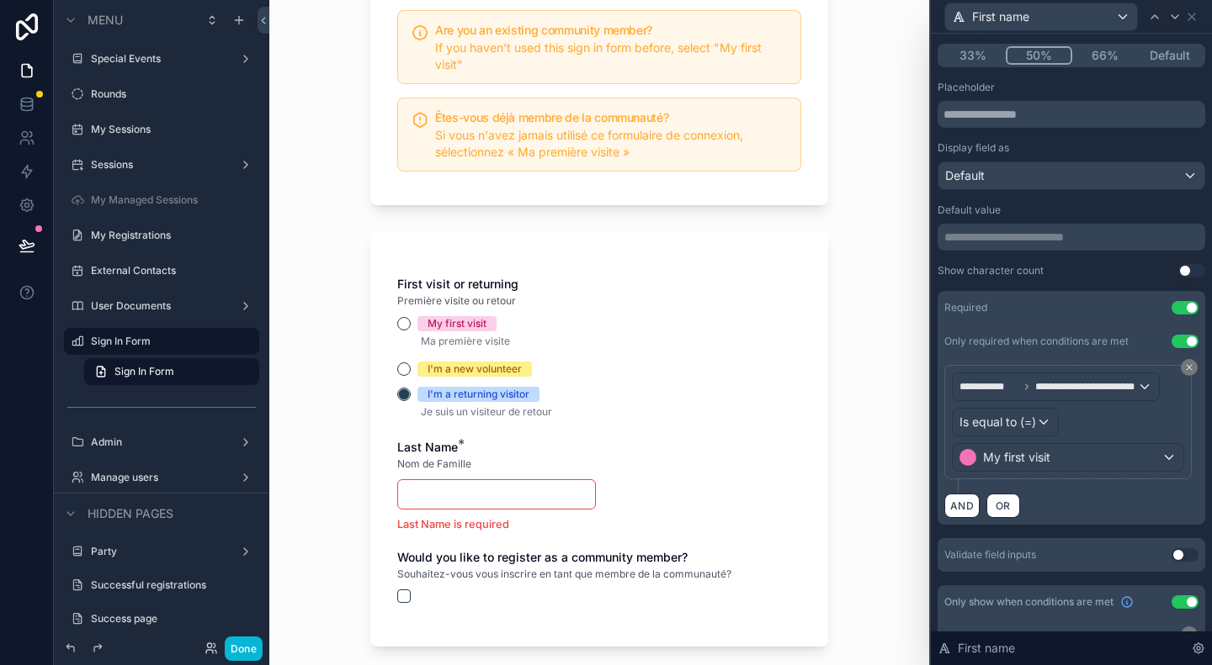
click at [1104, 55] on button "66%" at bounding box center [1105, 55] width 66 height 19
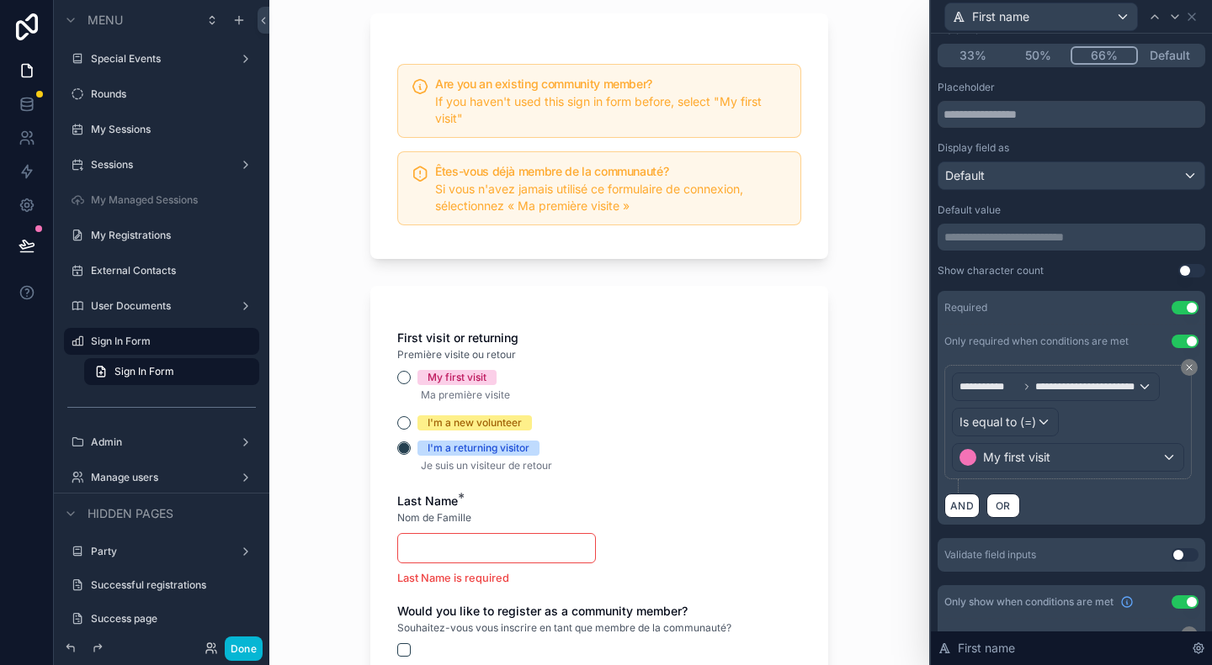
scroll to position [0, 0]
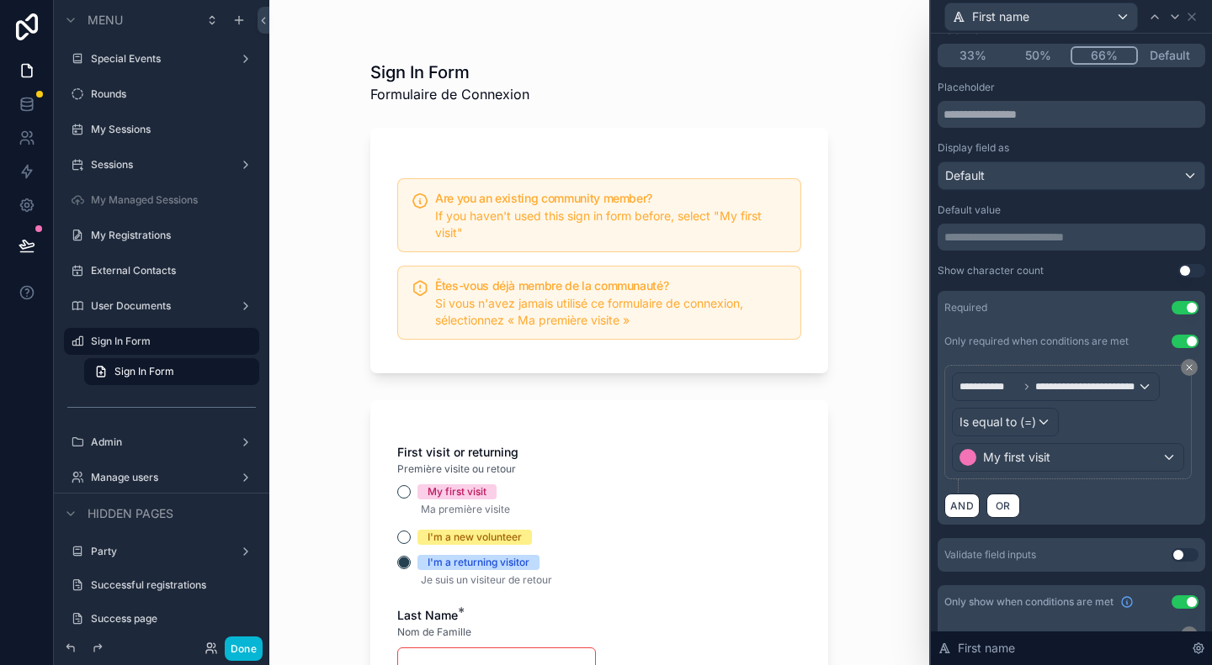
click at [1148, 59] on button "Default" at bounding box center [1170, 55] width 66 height 19
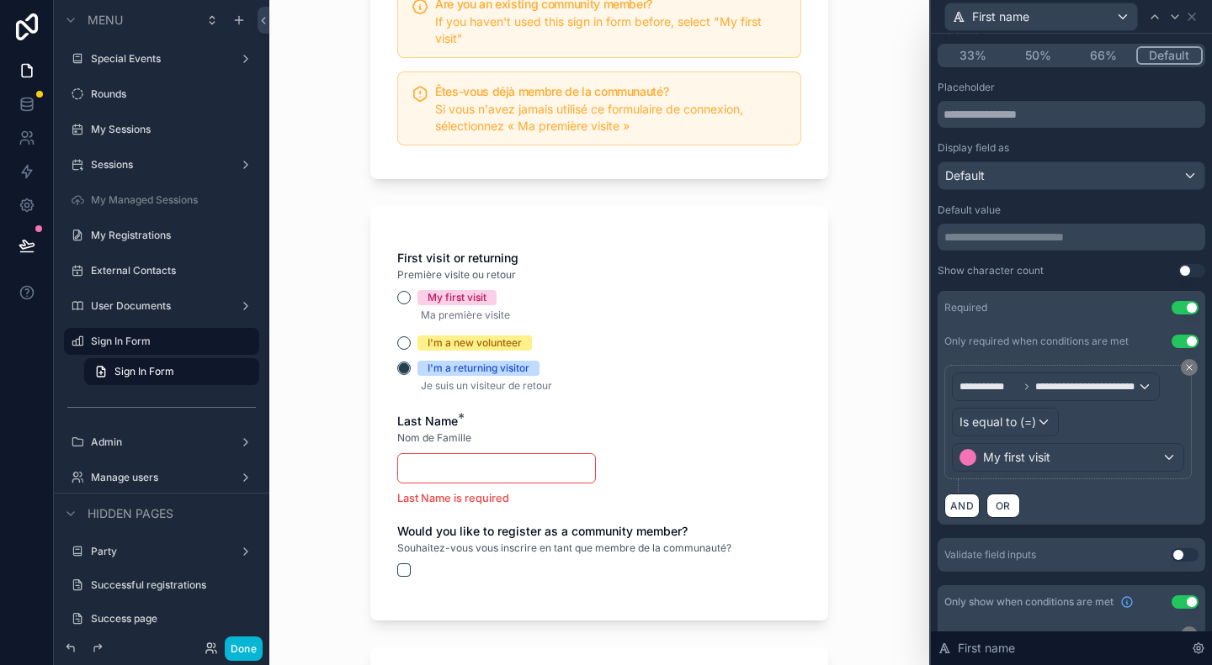
scroll to position [337, 0]
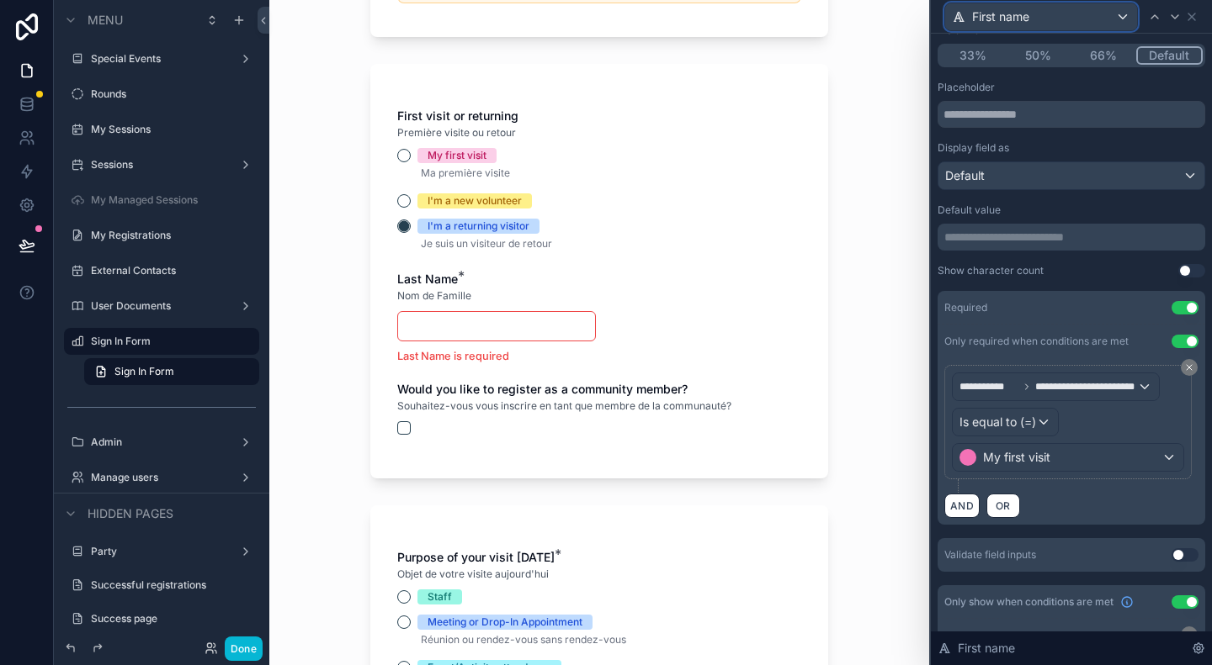
click at [1123, 16] on div "First name" at bounding box center [1041, 16] width 192 height 27
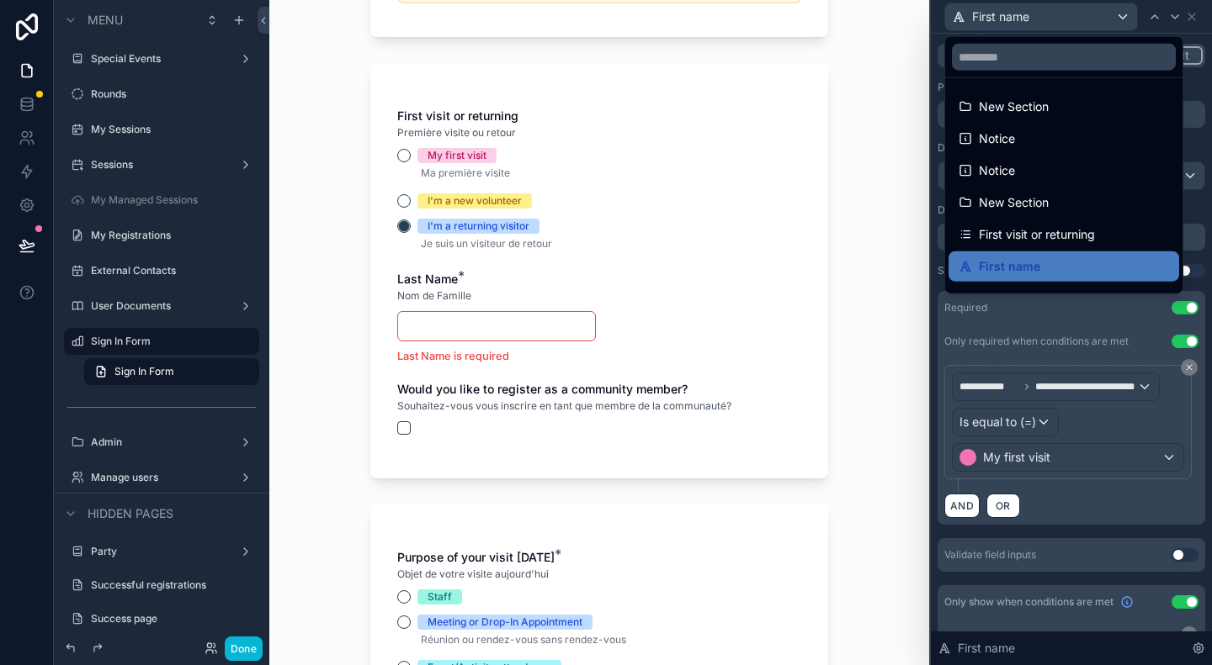
click at [1117, 14] on div at bounding box center [1071, 332] width 281 height 665
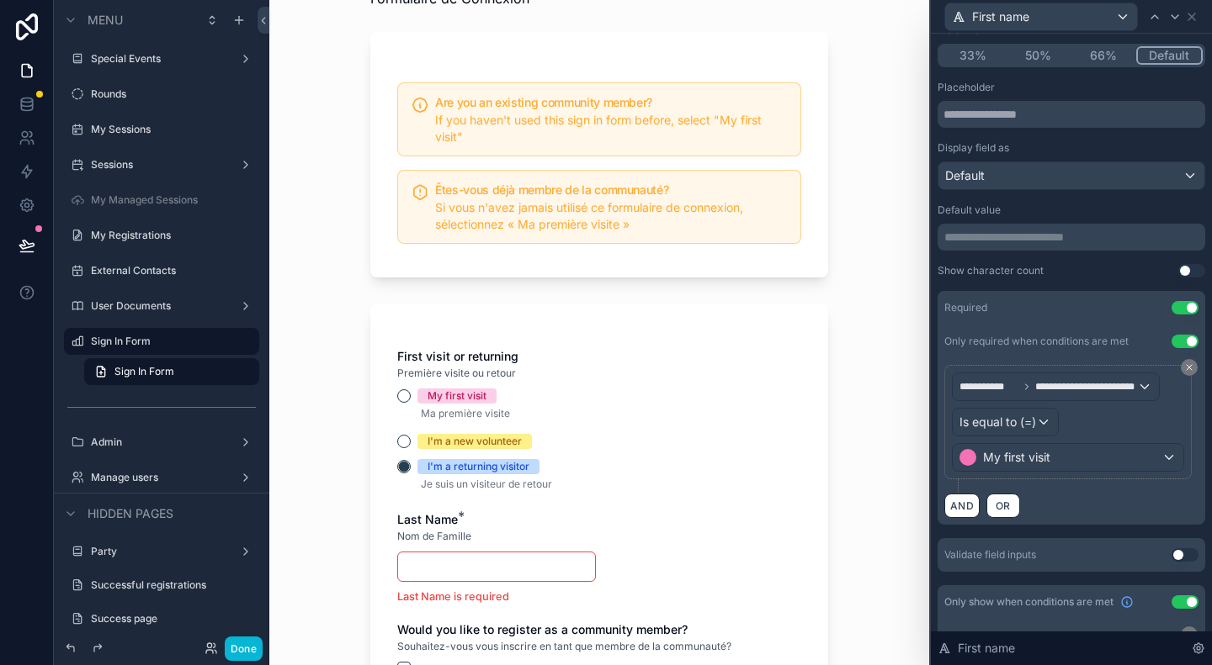
scroll to position [84, 0]
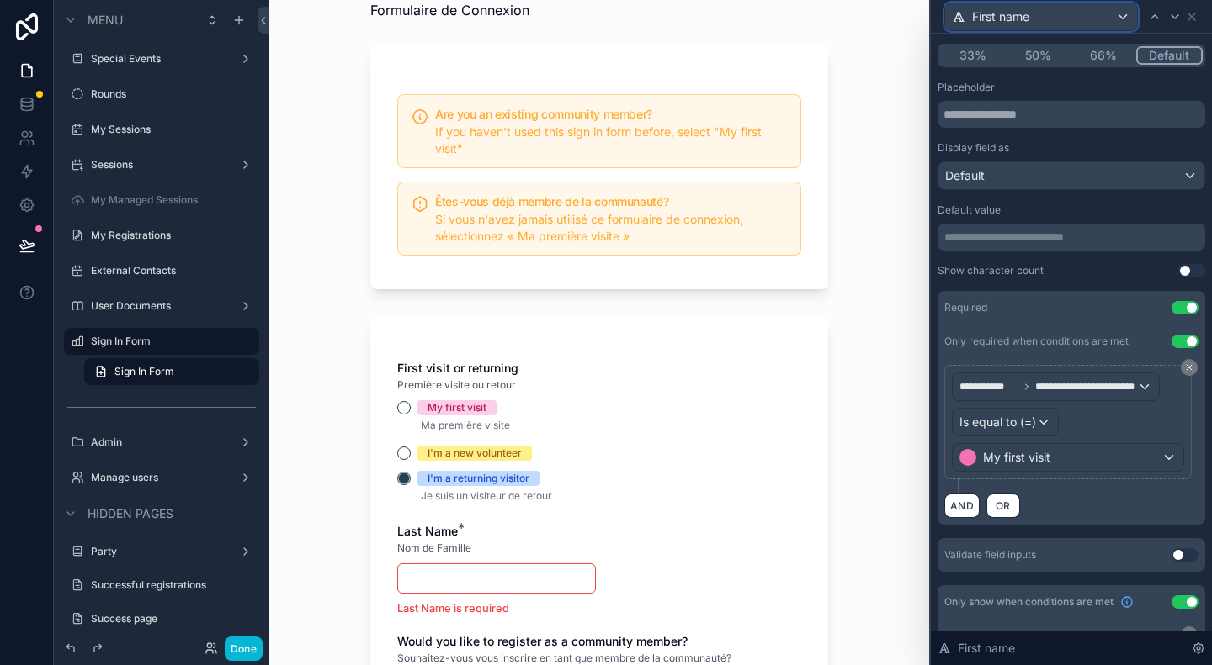
click at [1117, 17] on div "First name" at bounding box center [1041, 16] width 192 height 27
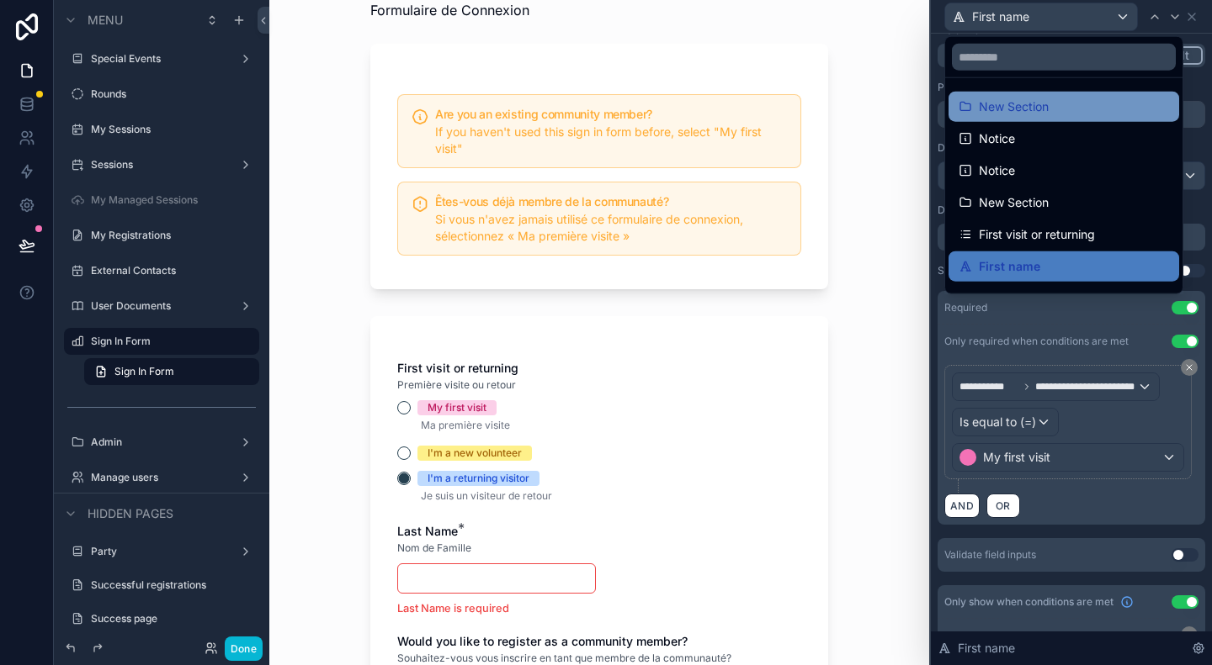
click at [1021, 114] on span "New Section" at bounding box center [1013, 107] width 70 height 20
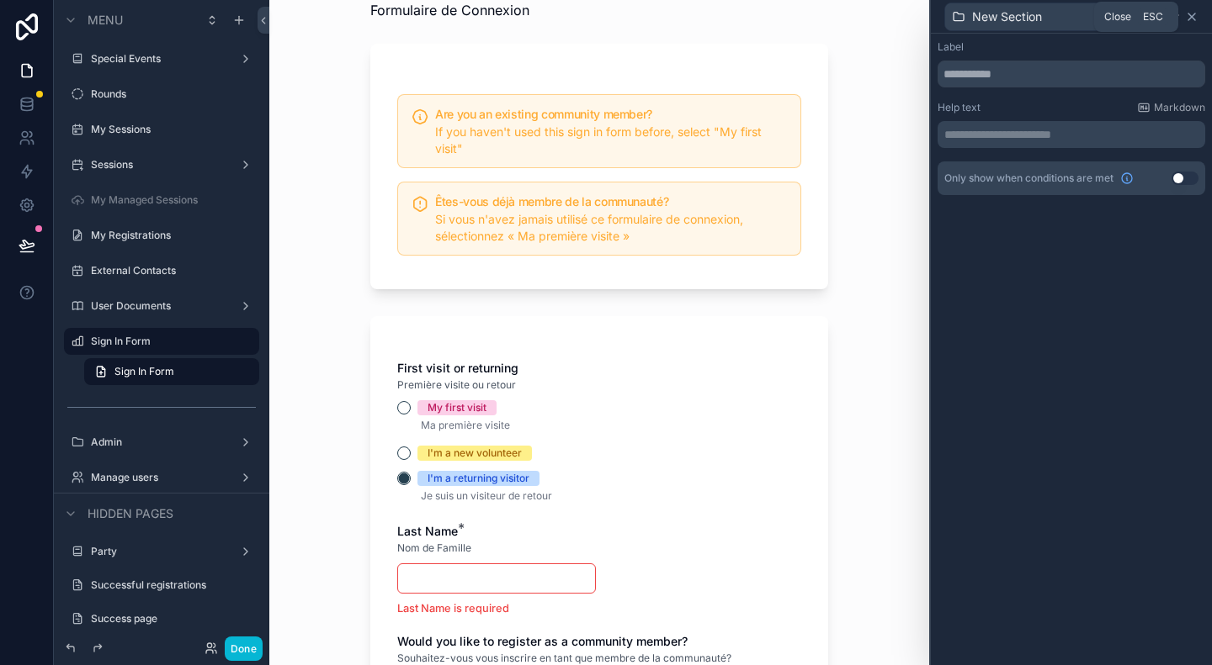
click at [1194, 18] on icon at bounding box center [1191, 16] width 13 height 13
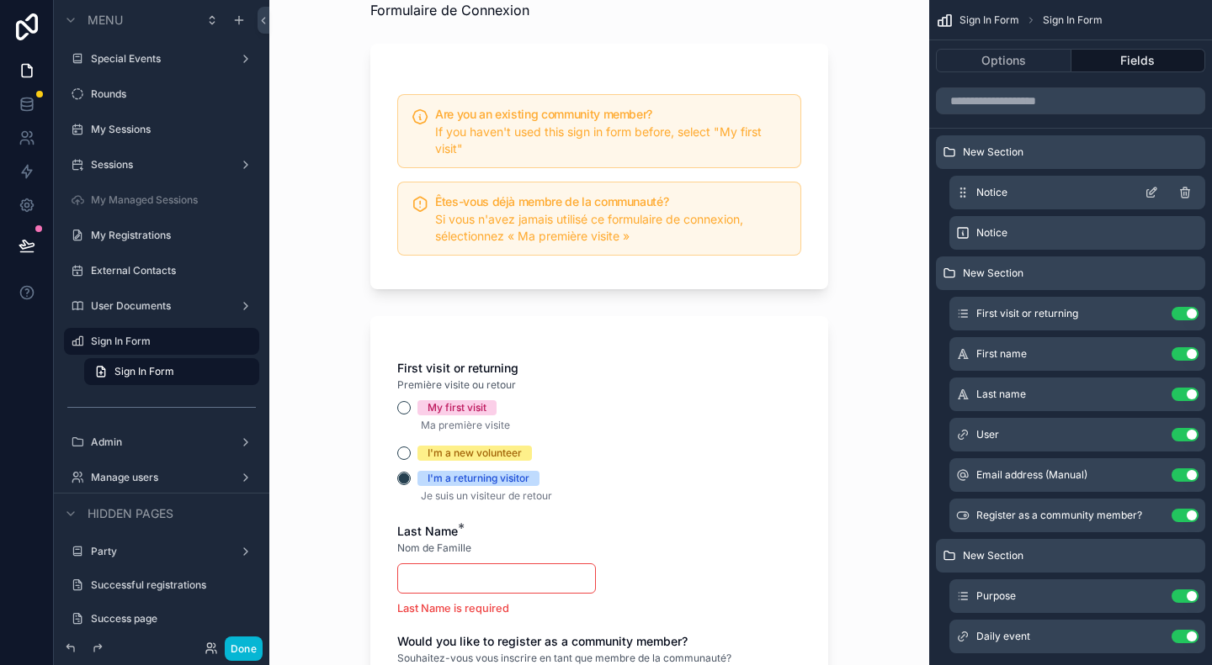
click at [1154, 193] on icon "scrollable content" at bounding box center [1150, 192] width 13 height 13
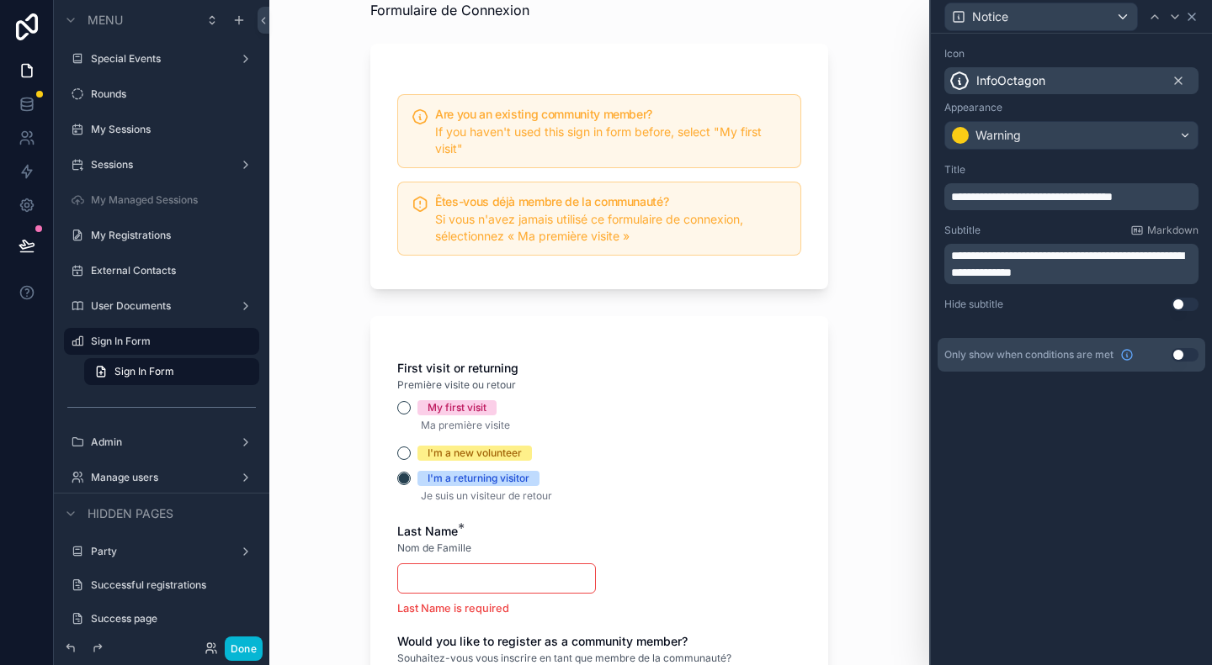
click at [1196, 16] on icon at bounding box center [1191, 16] width 13 height 13
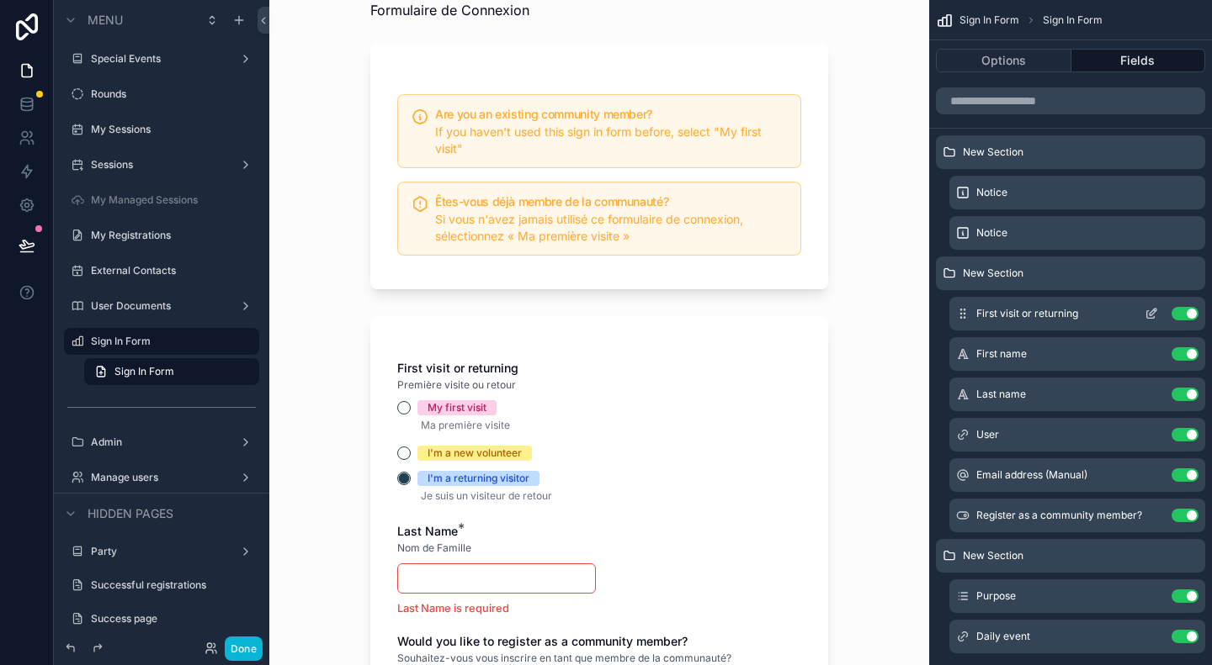
click at [1155, 312] on icon "scrollable content" at bounding box center [1150, 313] width 13 height 13
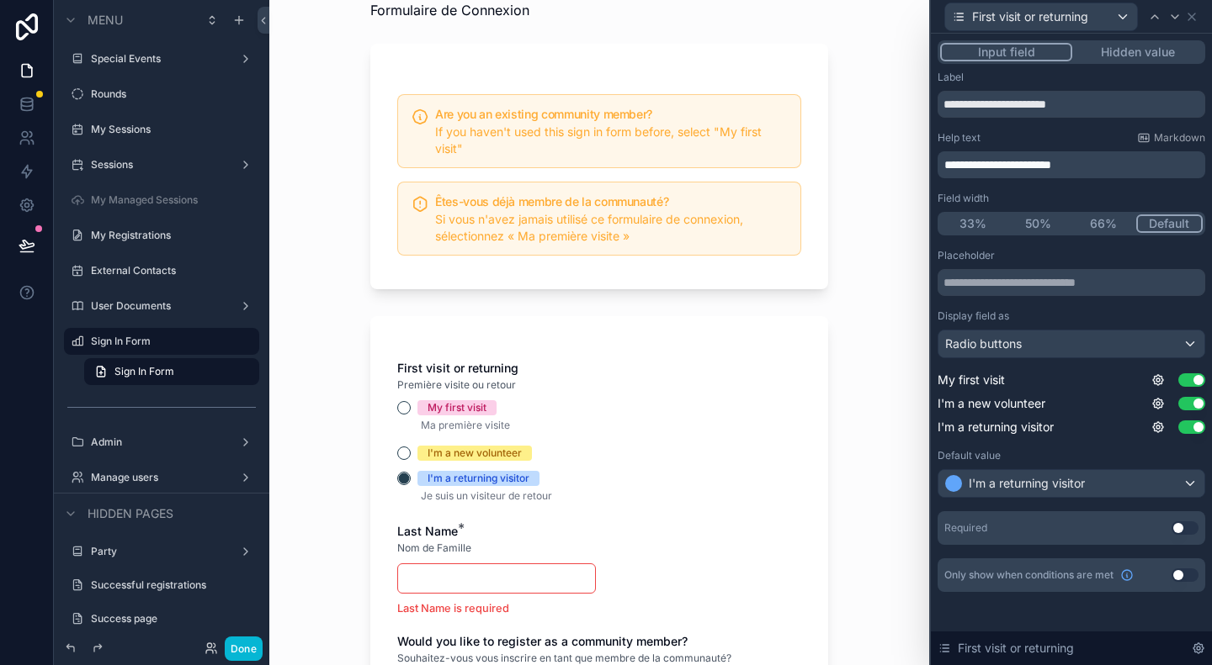
click at [1158, 229] on button "Default" at bounding box center [1169, 224] width 67 height 19
click at [1199, 654] on icon at bounding box center [1198, 649] width 10 height 10
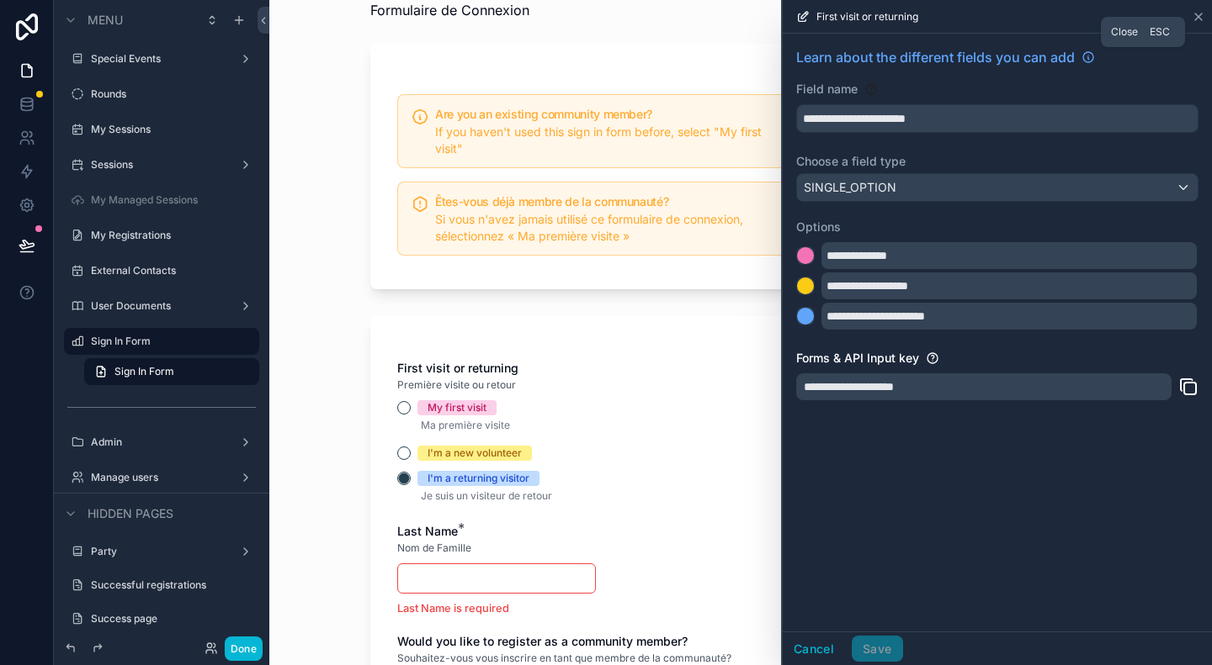
click at [1200, 16] on icon at bounding box center [1197, 16] width 13 height 13
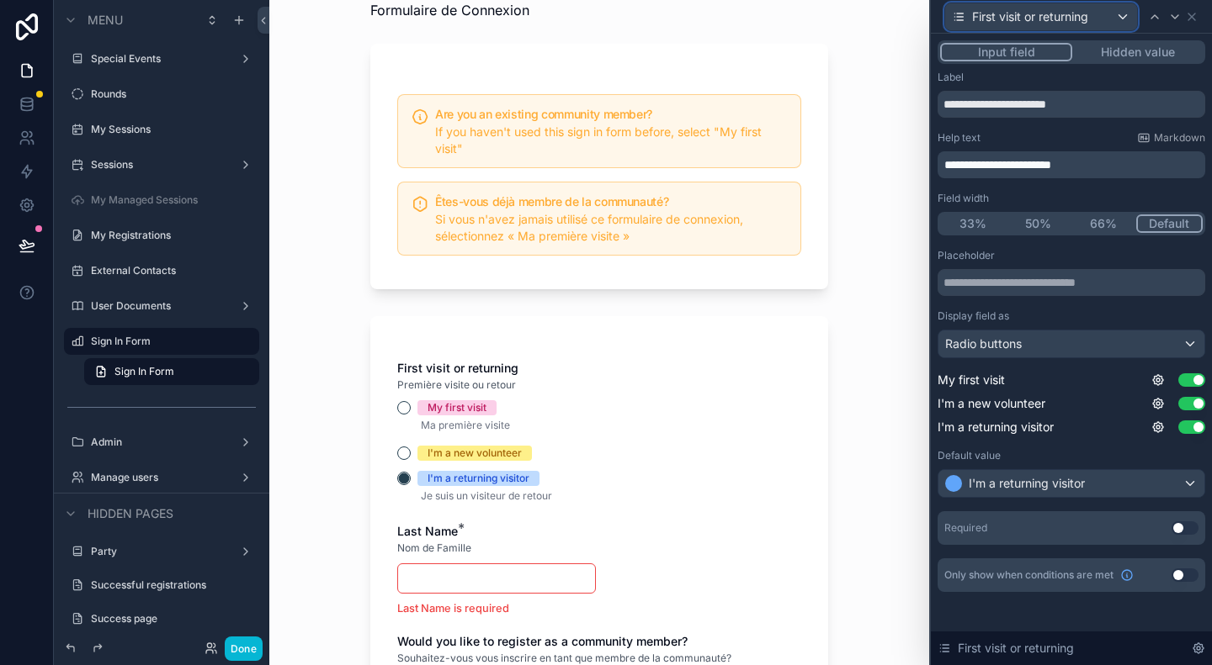
click at [1127, 13] on div "First visit or returning" at bounding box center [1041, 16] width 192 height 27
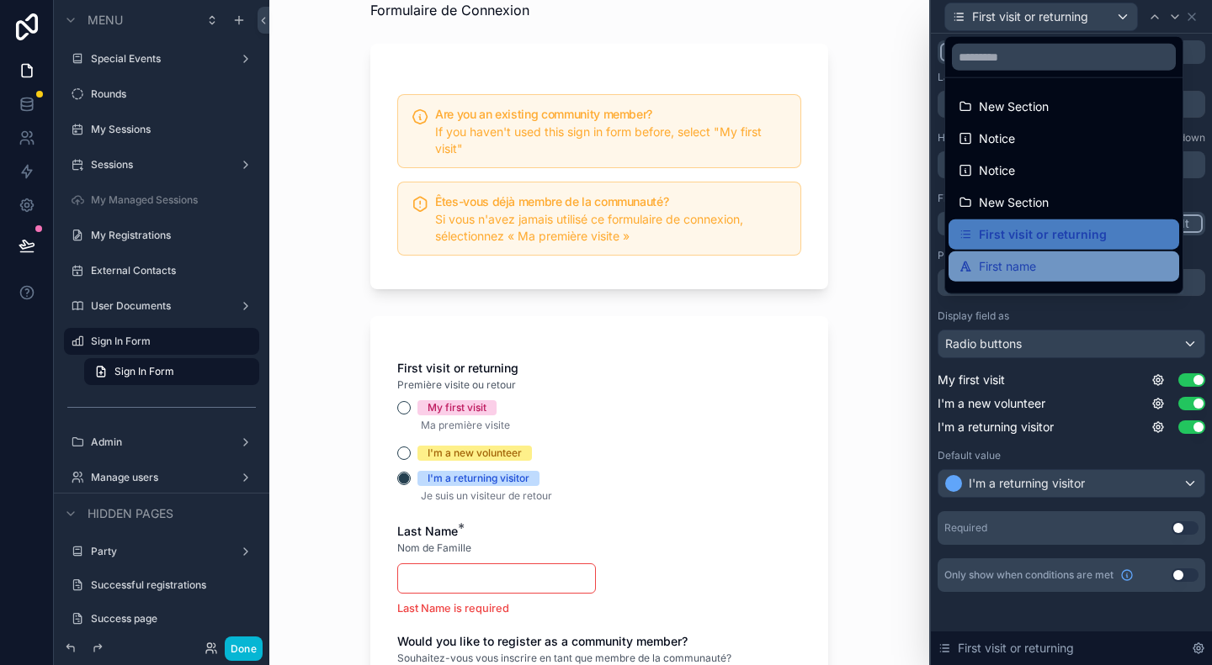
click at [1050, 265] on div "First name" at bounding box center [1063, 267] width 210 height 20
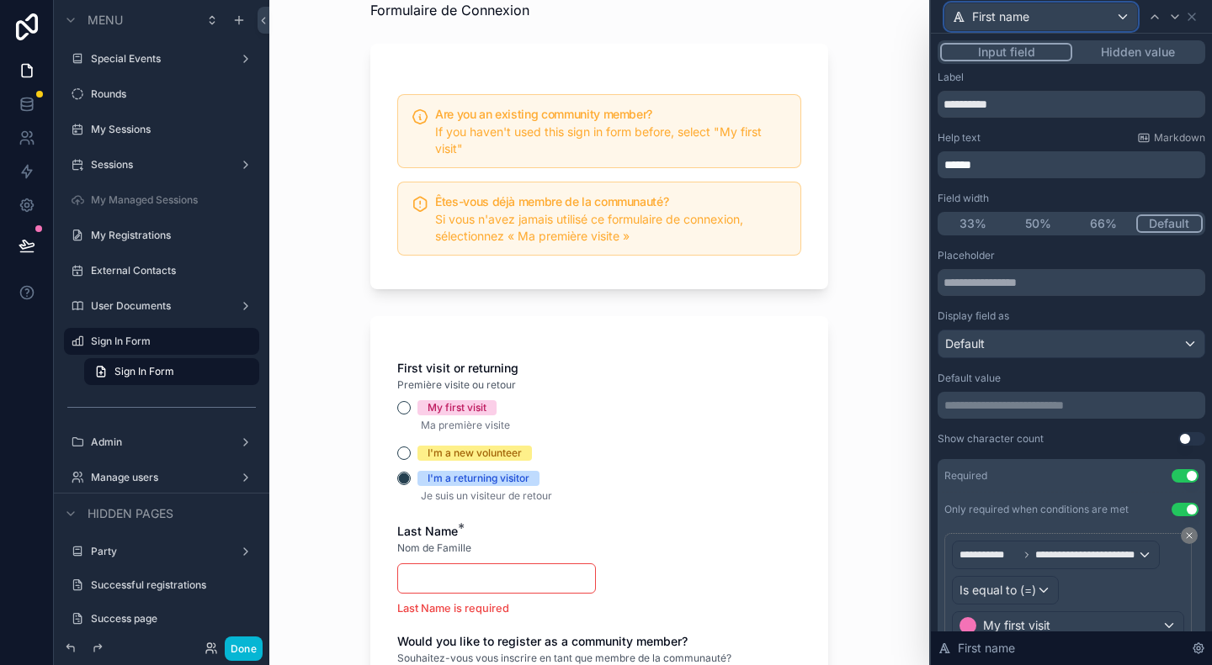
click at [1109, 11] on div "First name" at bounding box center [1041, 16] width 192 height 27
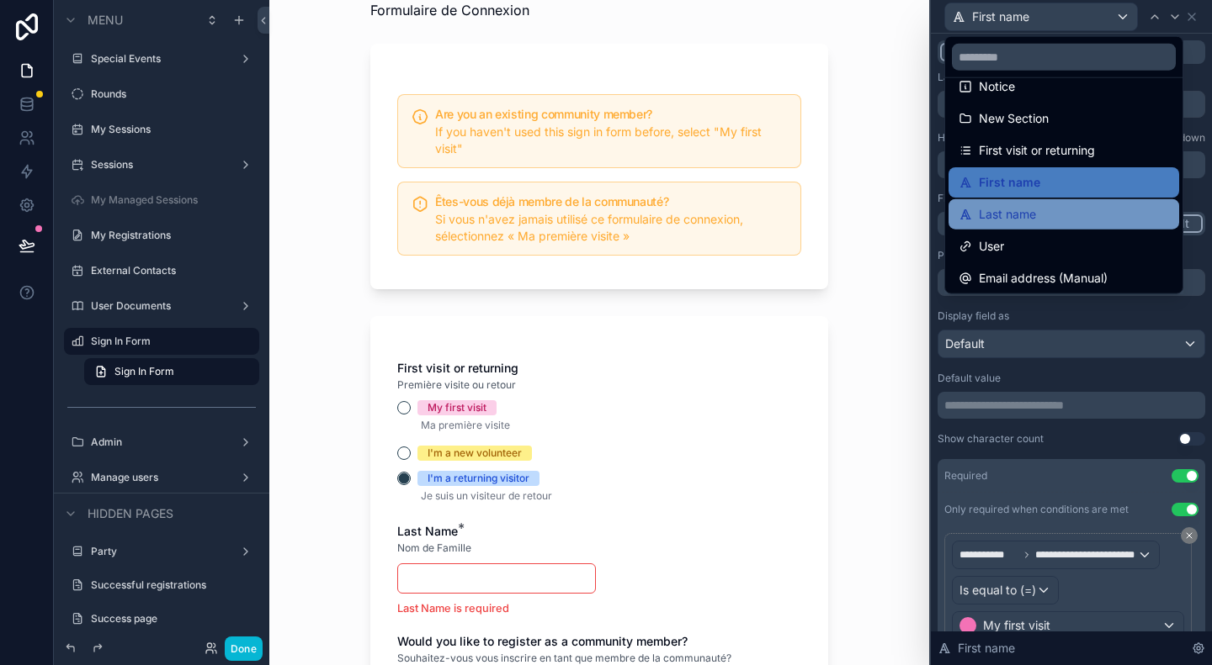
click at [1027, 219] on span "Last name" at bounding box center [1006, 214] width 57 height 20
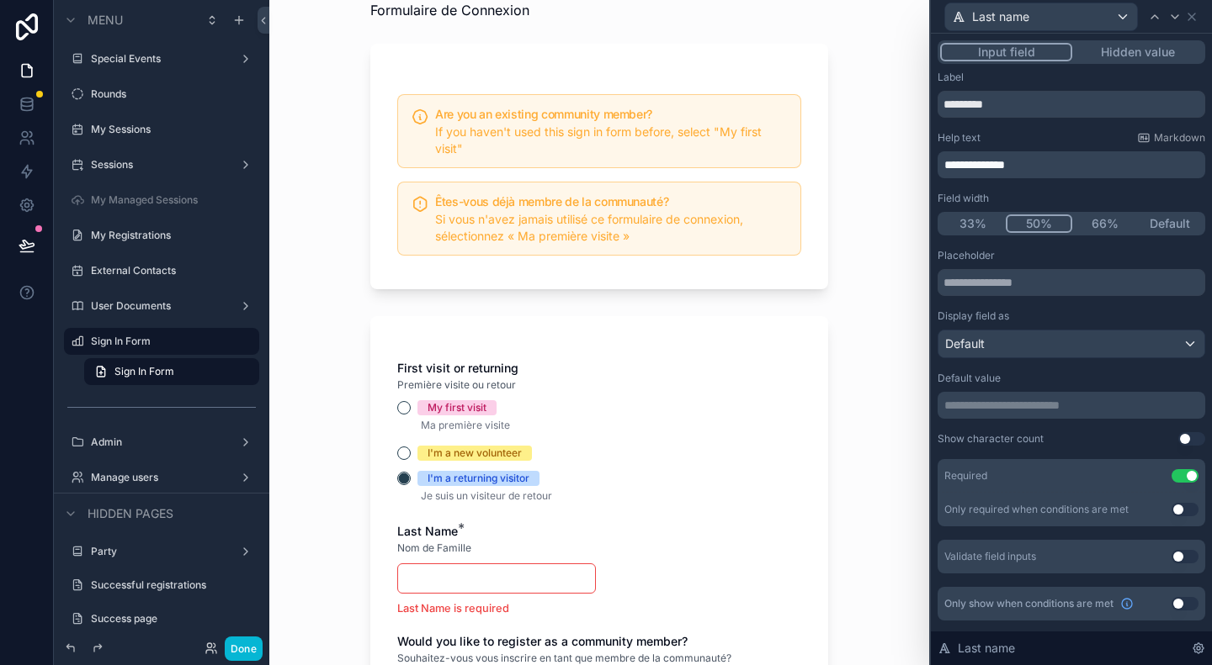
click at [1165, 223] on button "Default" at bounding box center [1170, 224] width 66 height 19
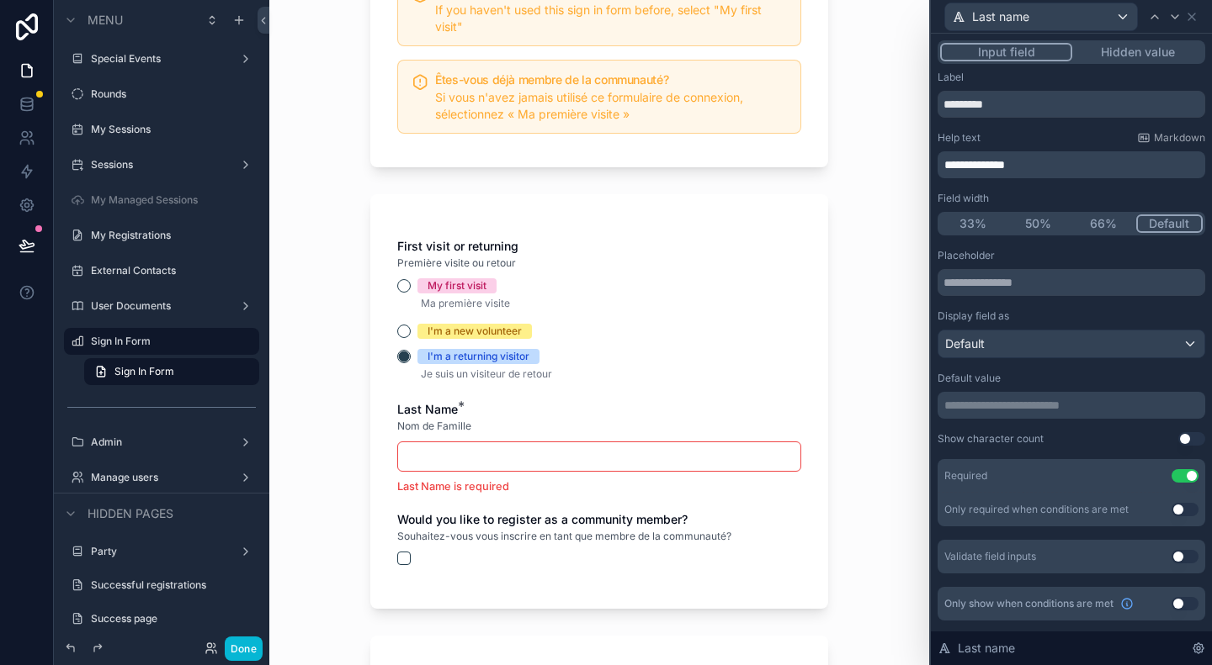
scroll to position [168, 0]
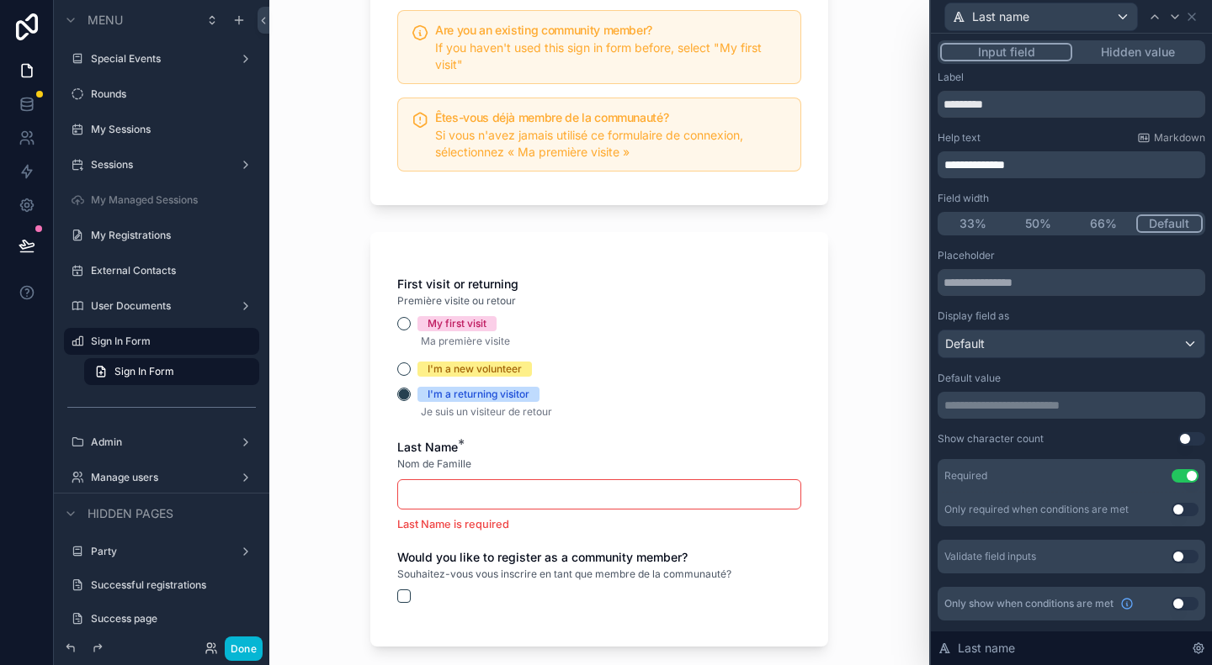
click at [1052, 225] on button "50%" at bounding box center [1038, 224] width 66 height 19
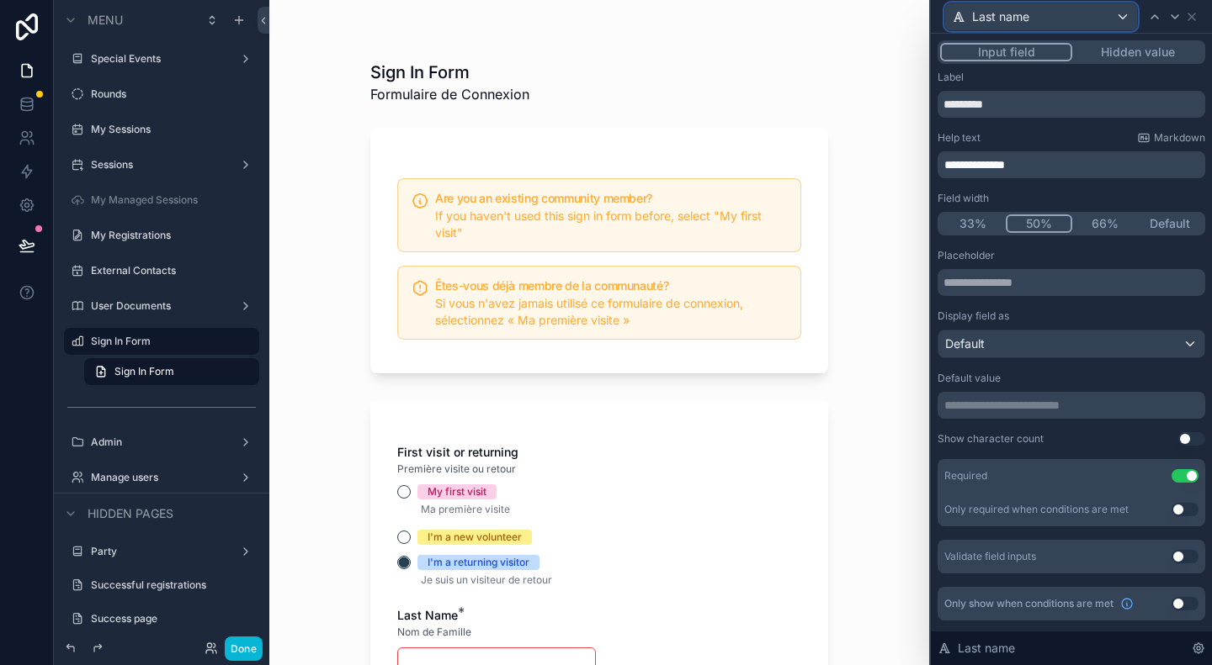
click at [1113, 18] on div "Last name" at bounding box center [1041, 16] width 192 height 27
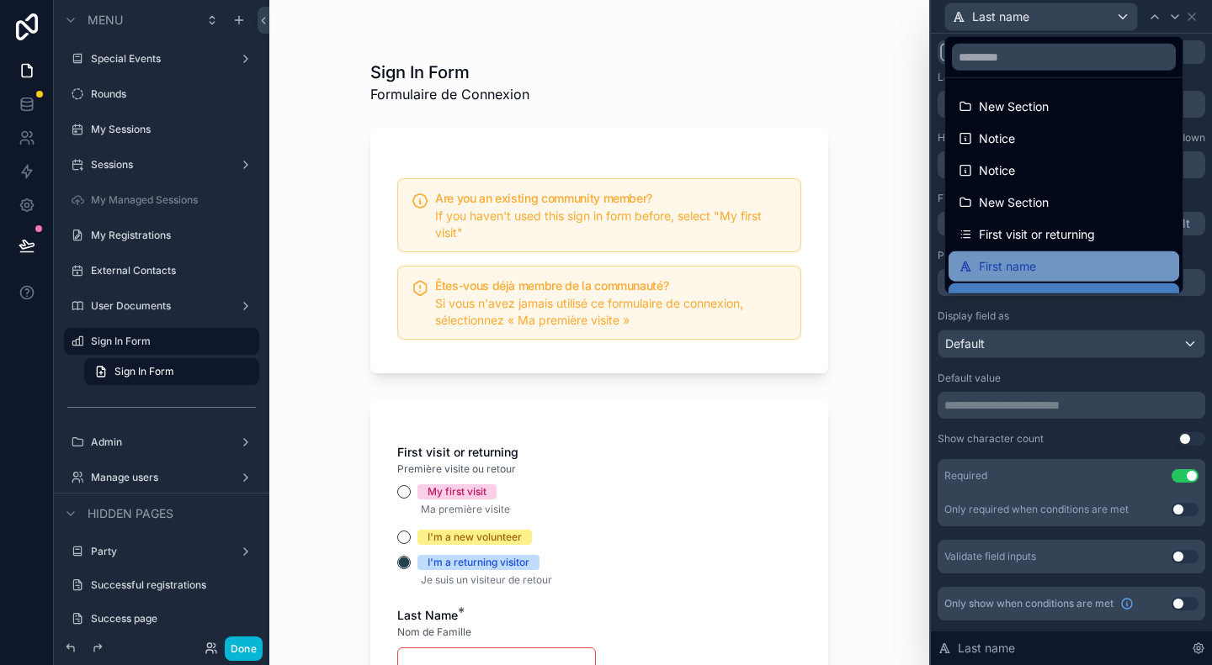
click at [1053, 258] on div "First name" at bounding box center [1063, 267] width 210 height 20
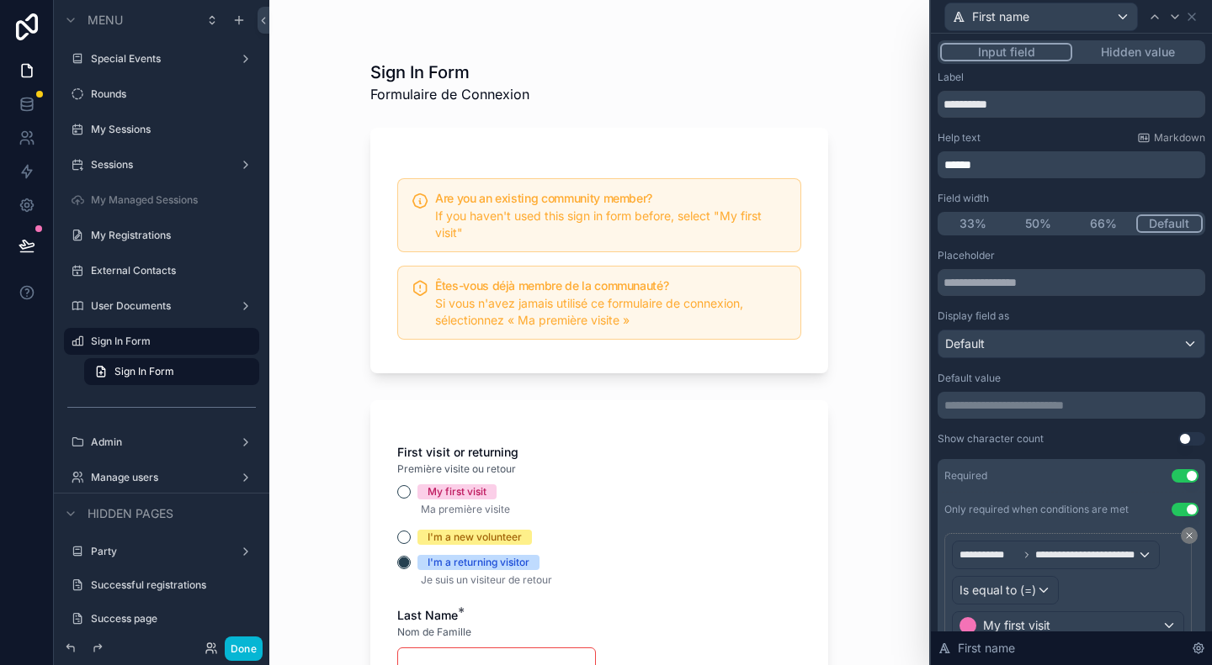
click at [1077, 225] on button "66%" at bounding box center [1103, 224] width 66 height 19
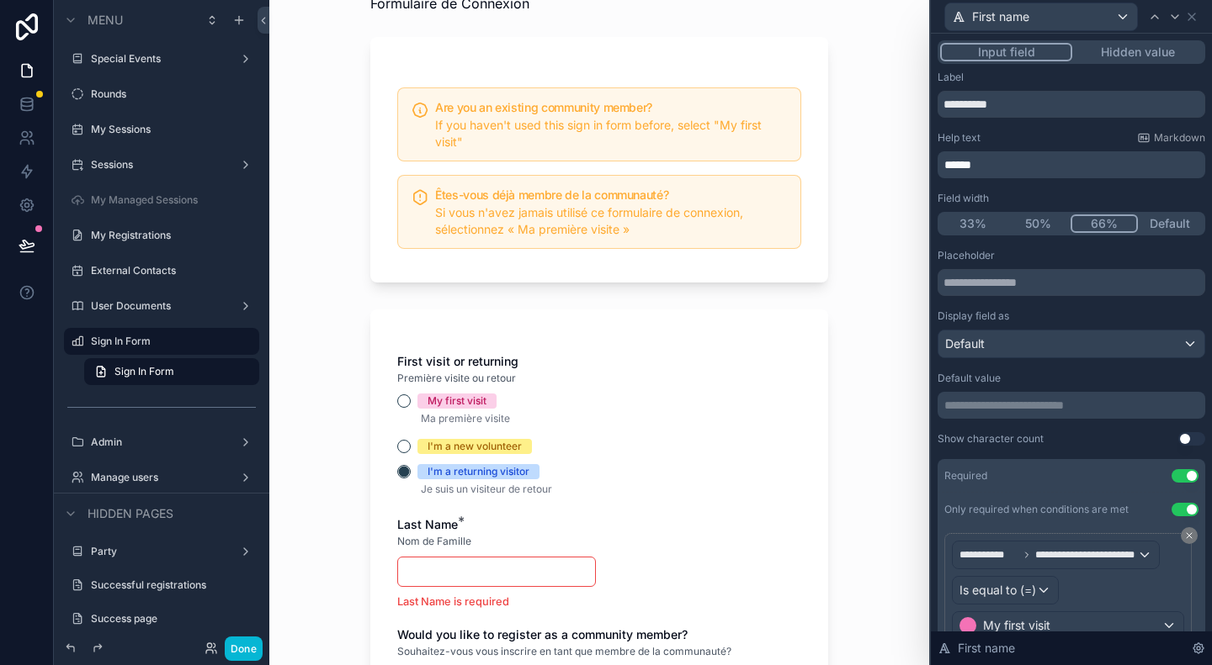
scroll to position [252, 0]
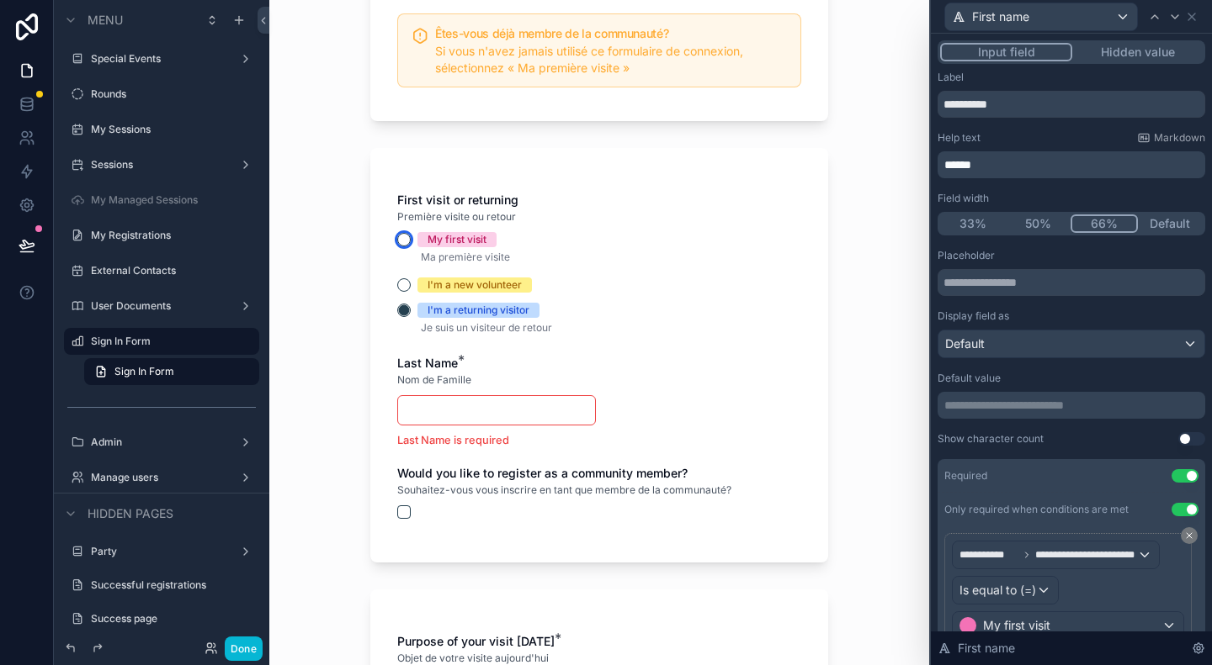
click at [404, 236] on button "My first visit" at bounding box center [403, 239] width 13 height 13
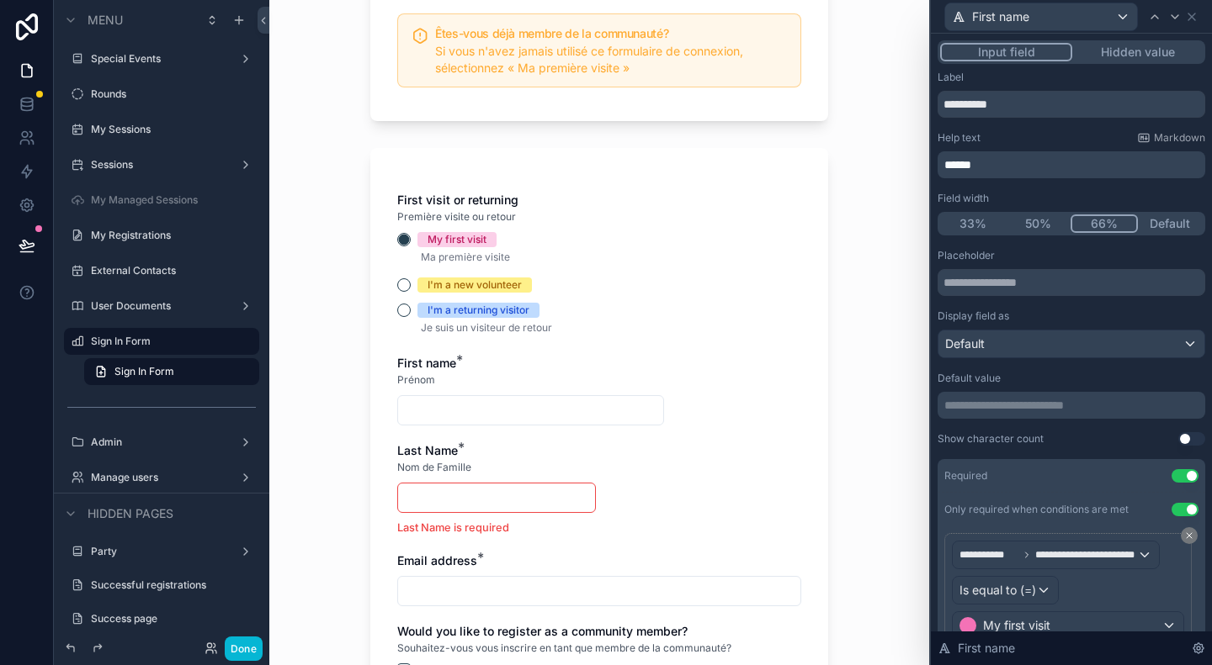
click at [1037, 225] on button "50%" at bounding box center [1038, 224] width 66 height 19
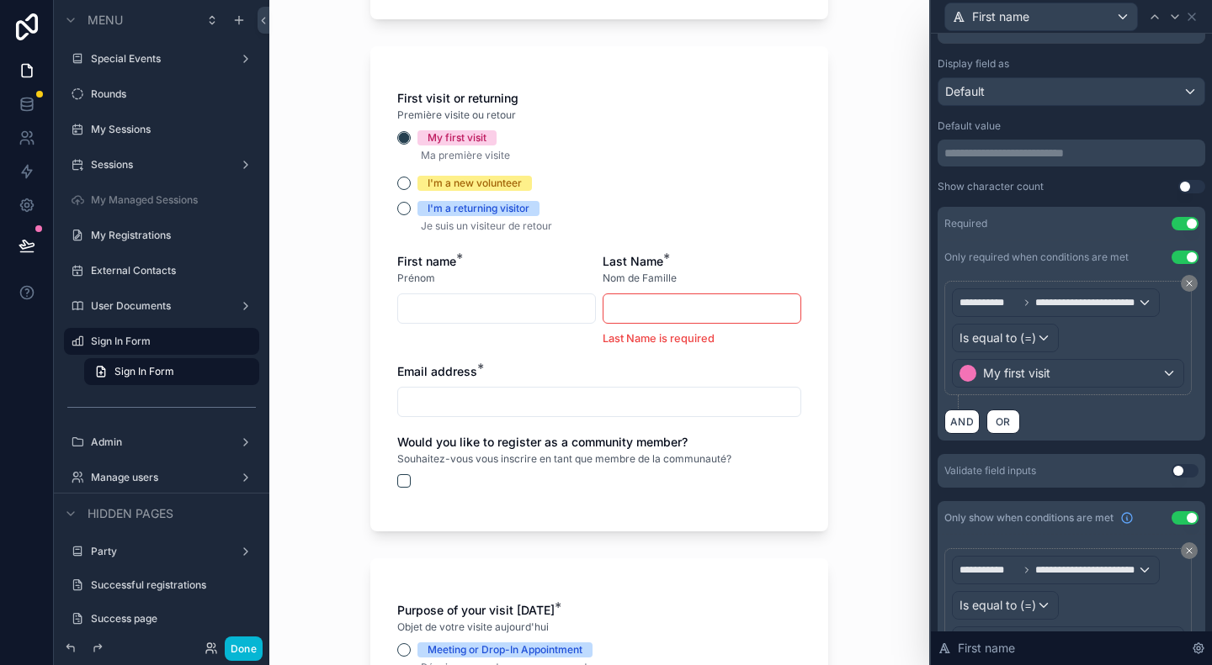
scroll to position [328, 0]
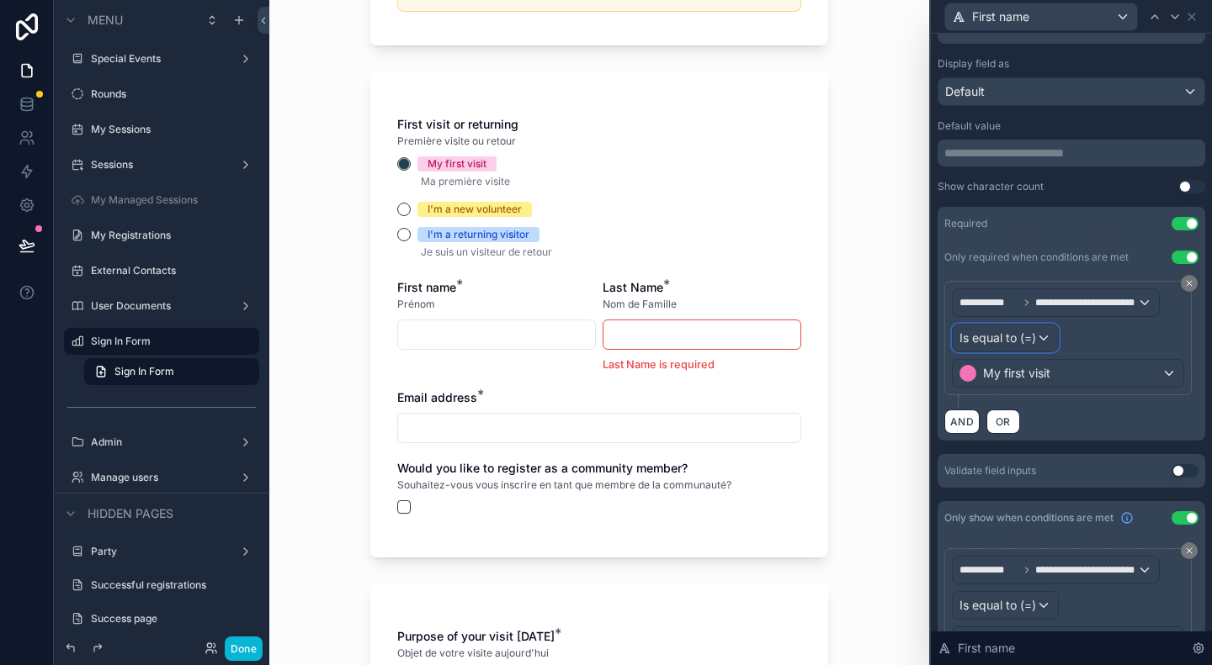
click at [1028, 332] on span "Is equal to (=)" at bounding box center [997, 338] width 77 height 17
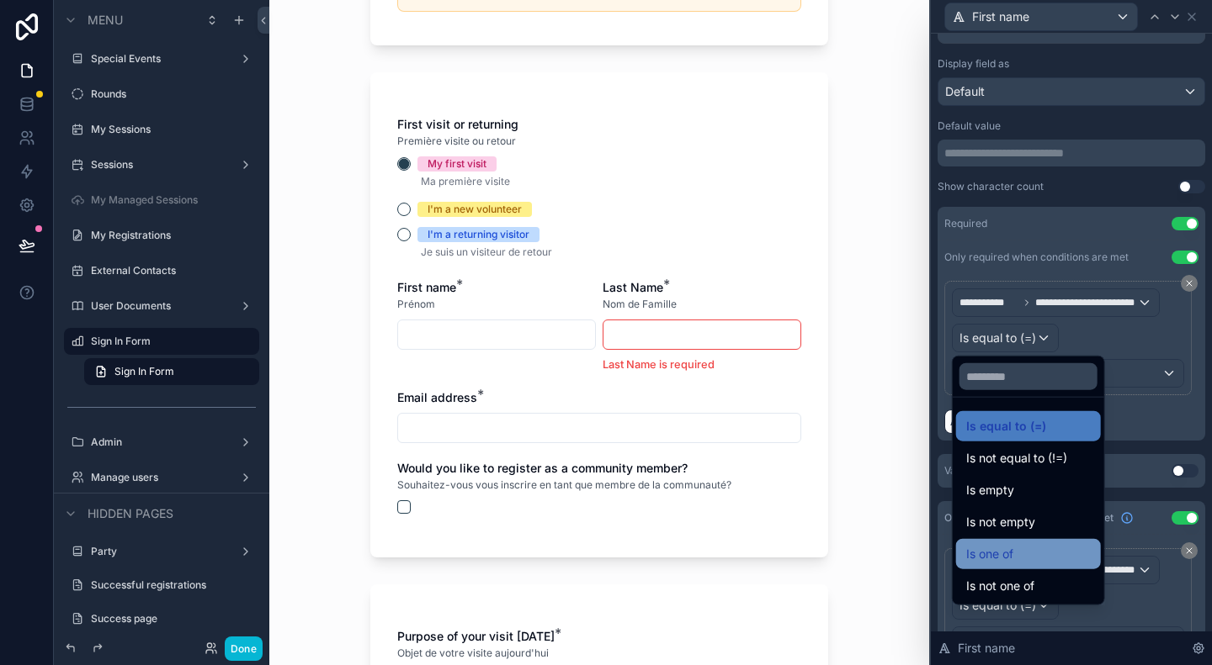
click at [1038, 552] on div "Is one of" at bounding box center [1028, 554] width 125 height 20
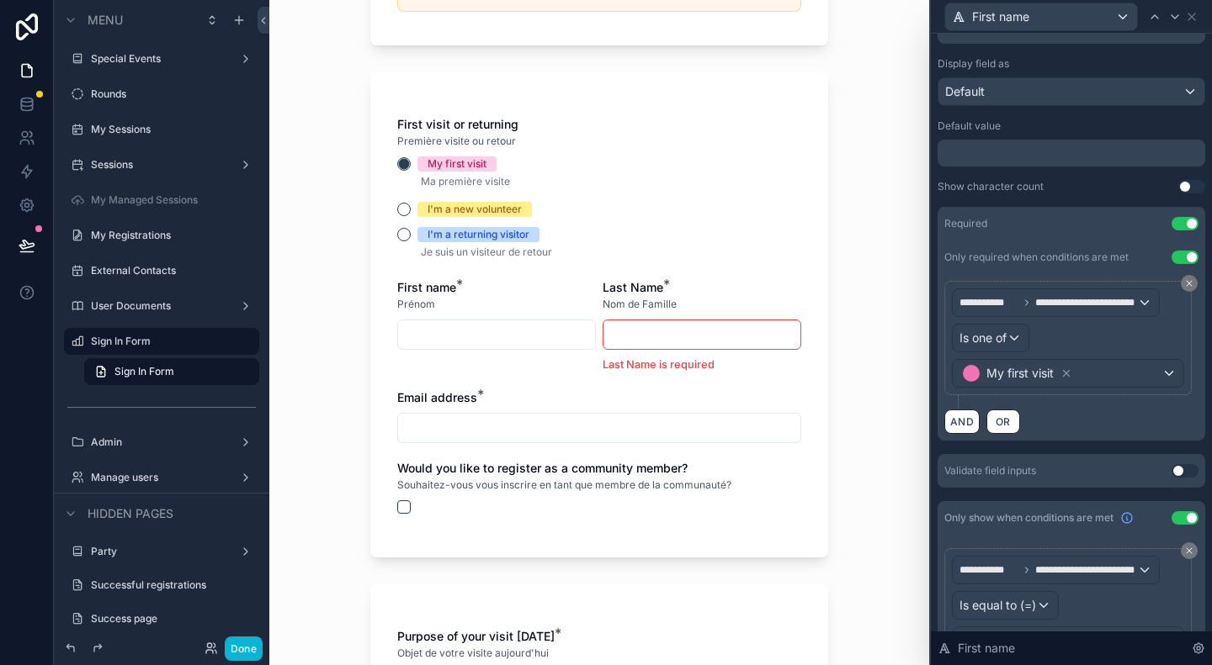
scroll to position [0, 0]
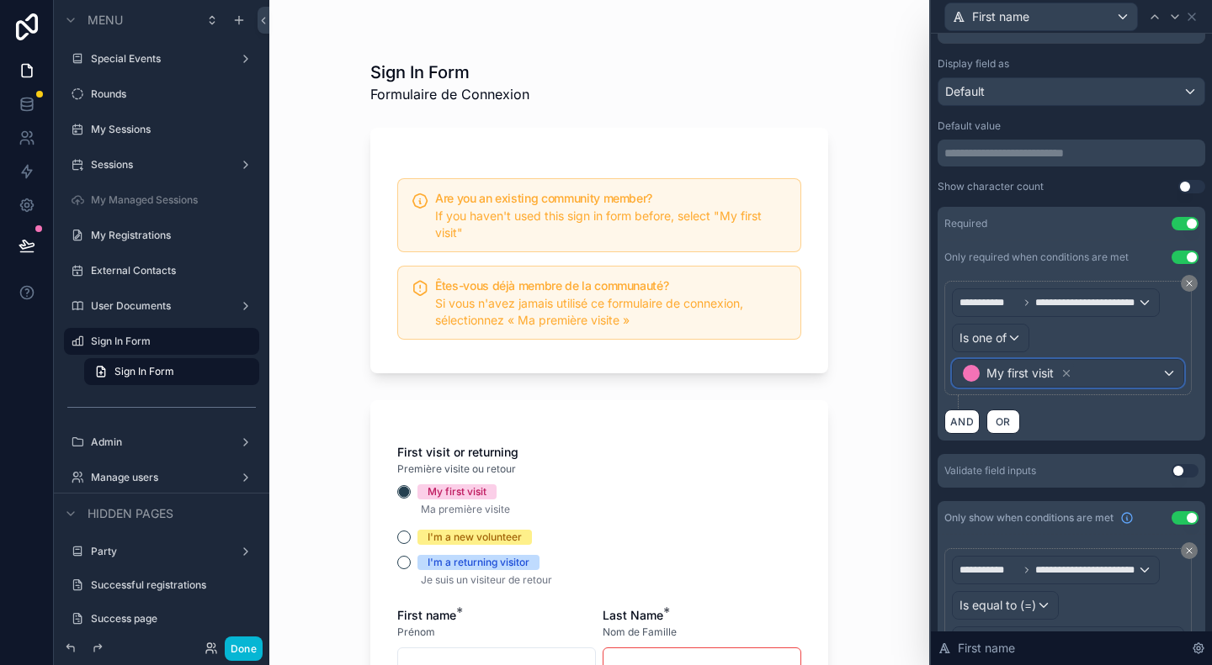
click at [1156, 371] on div "My first visit" at bounding box center [1067, 373] width 231 height 27
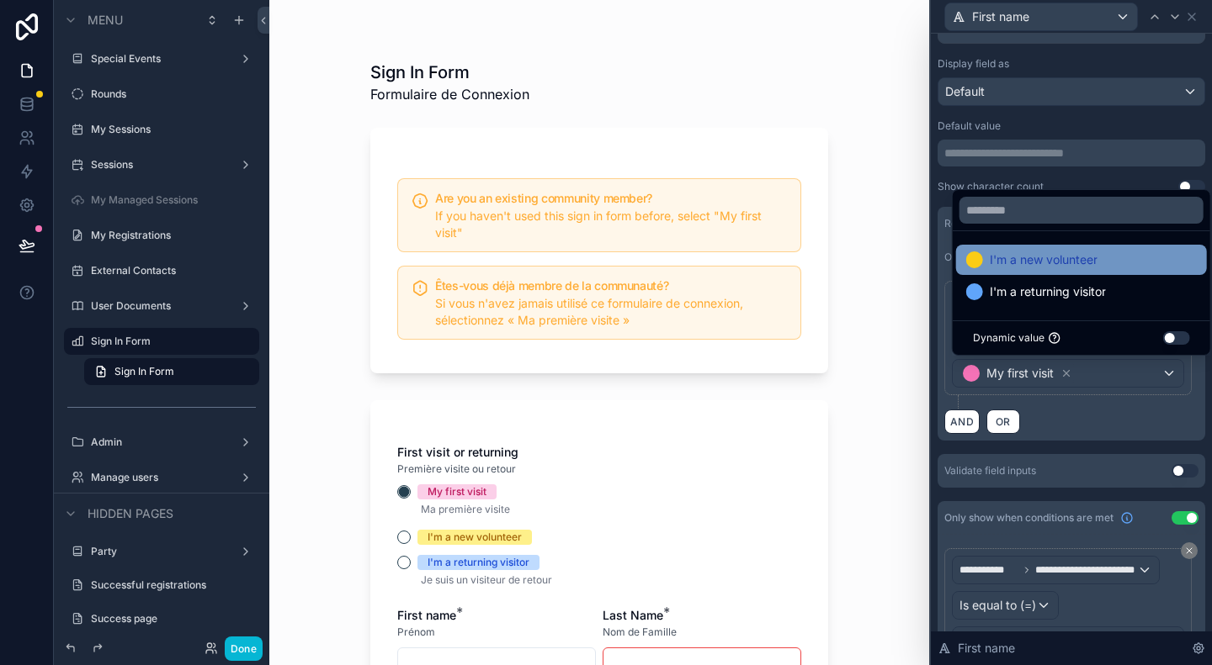
click at [1072, 262] on span "I'm a new volunteer" at bounding box center [1043, 260] width 108 height 20
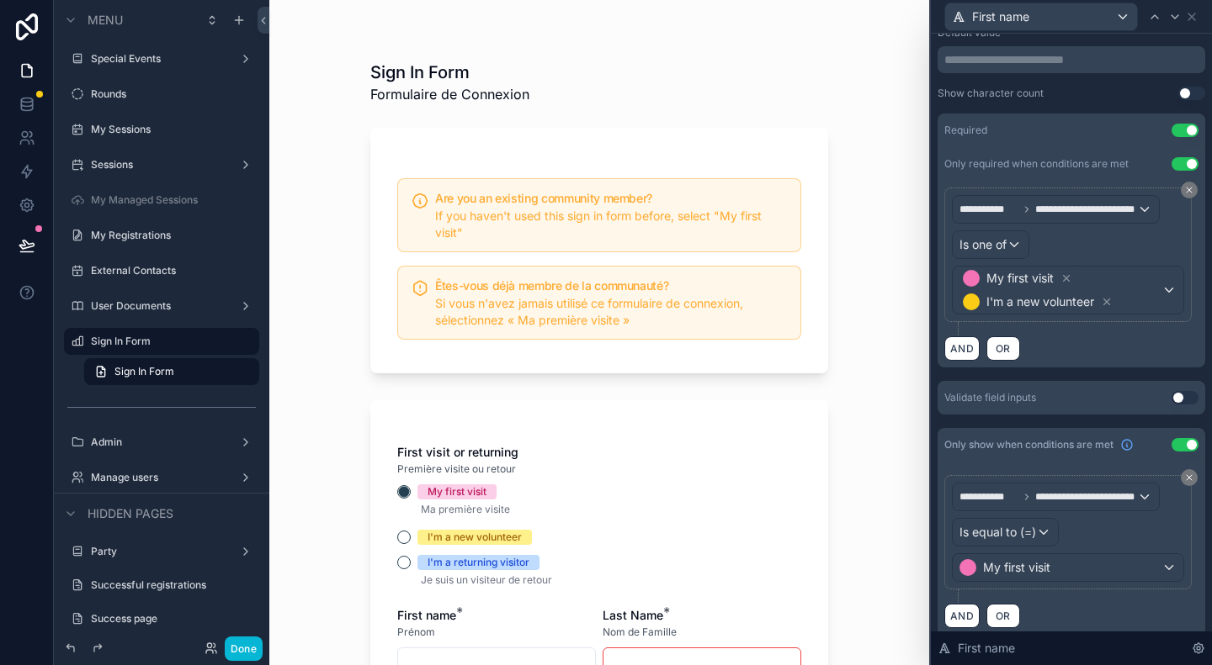
scroll to position [356, 0]
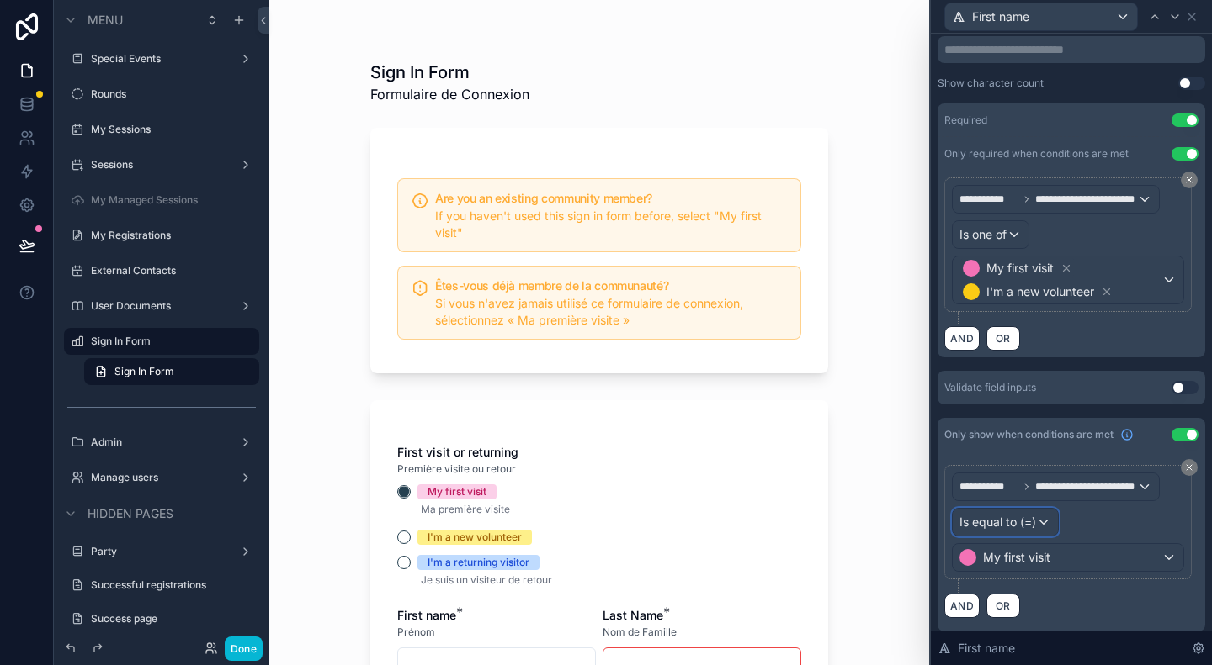
click at [1045, 519] on div "Is equal to (=)" at bounding box center [1004, 522] width 105 height 27
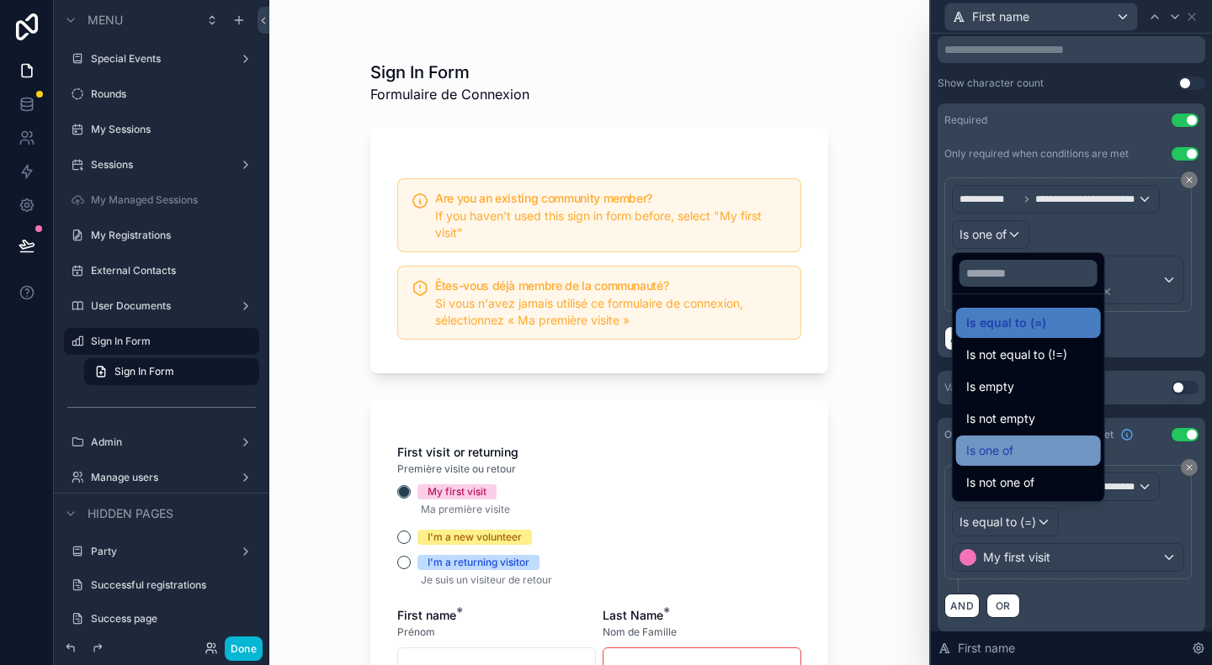
click at [1023, 455] on div "Is one of" at bounding box center [1028, 451] width 125 height 20
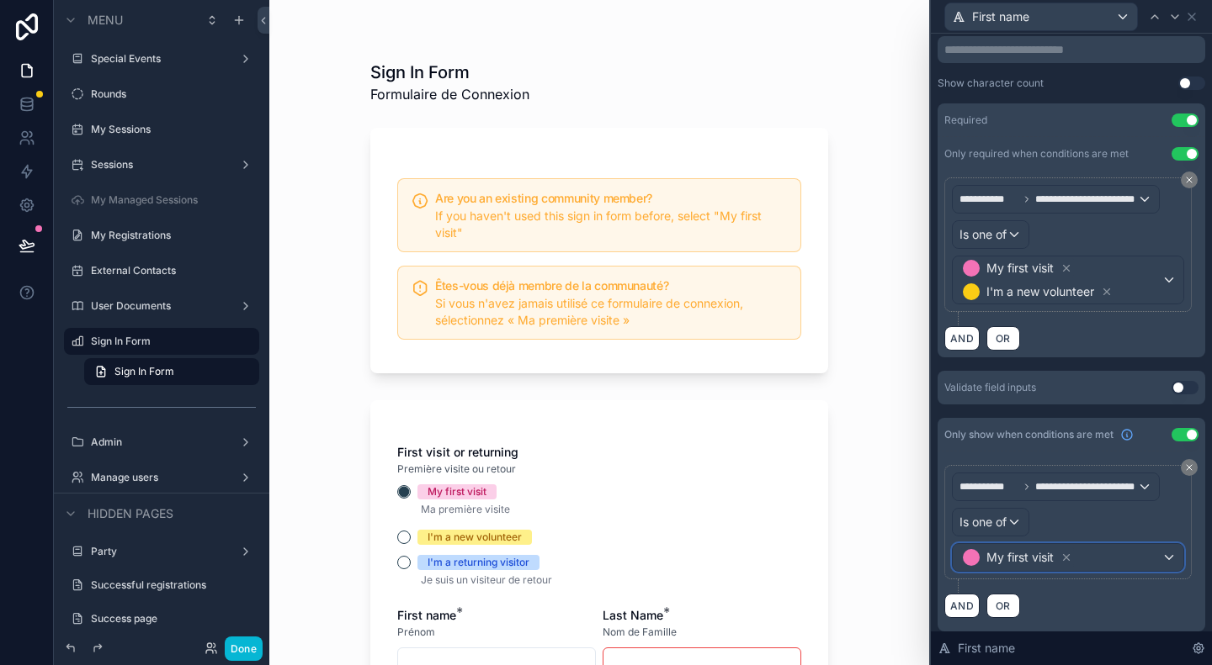
click at [1153, 549] on div "My first visit" at bounding box center [1067, 557] width 231 height 27
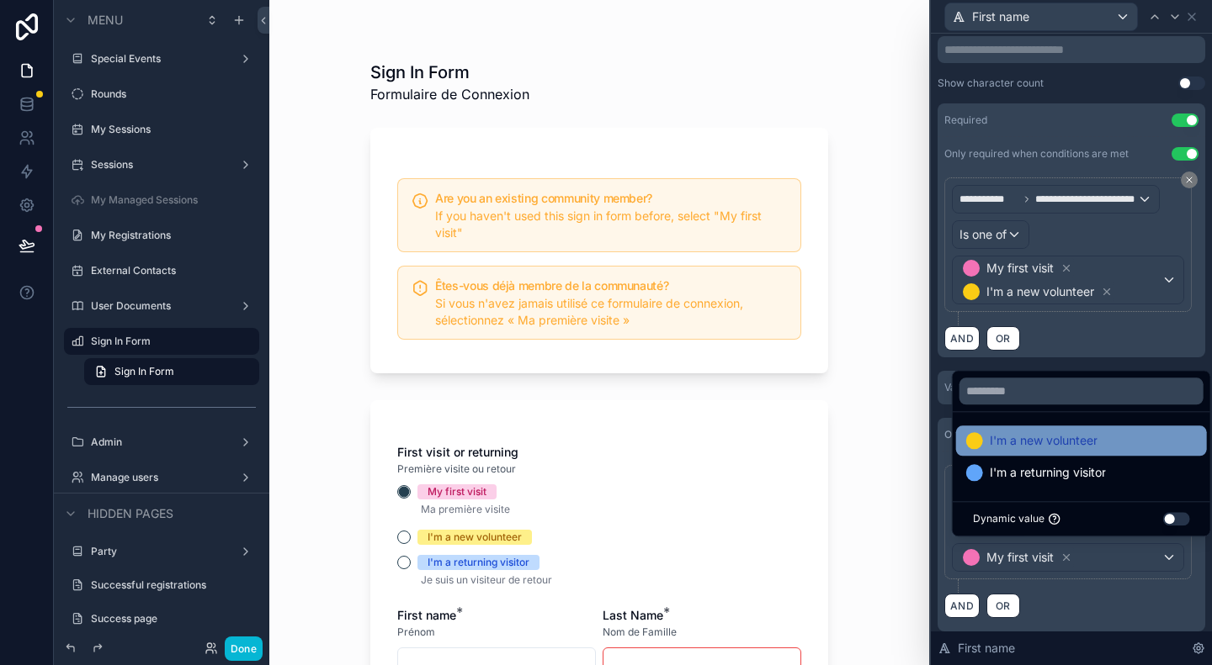
click at [1055, 433] on span "I'm a new volunteer" at bounding box center [1043, 441] width 108 height 20
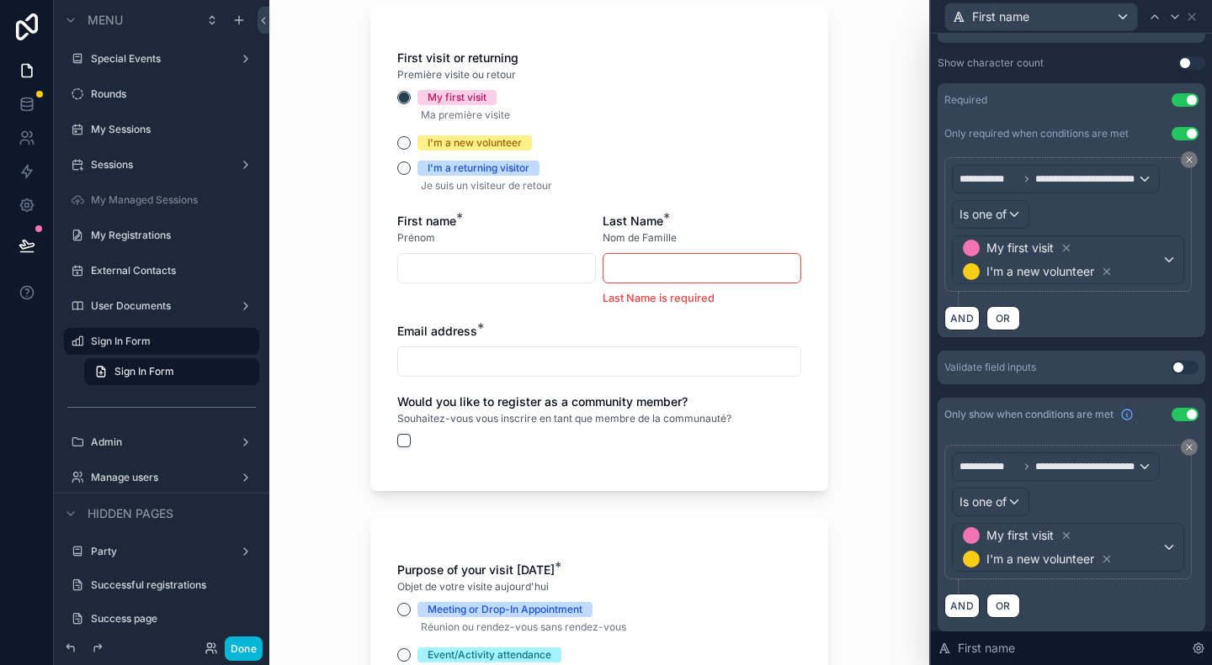
scroll to position [421, 0]
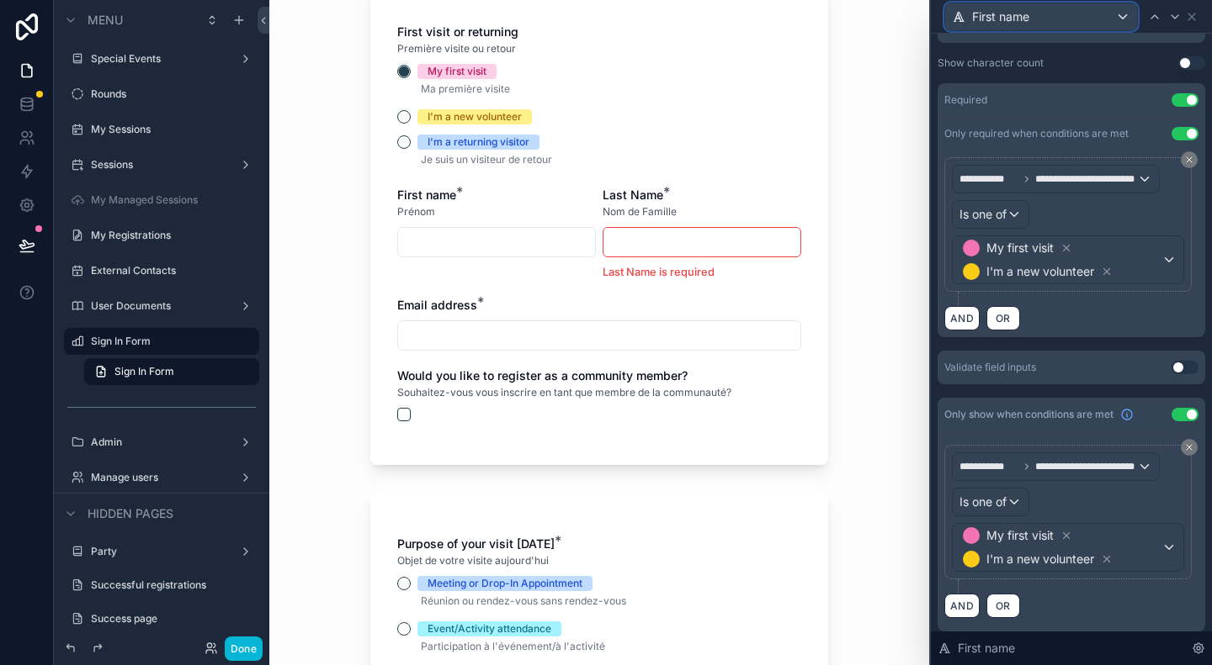
click at [1091, 25] on div "First name" at bounding box center [1041, 16] width 192 height 27
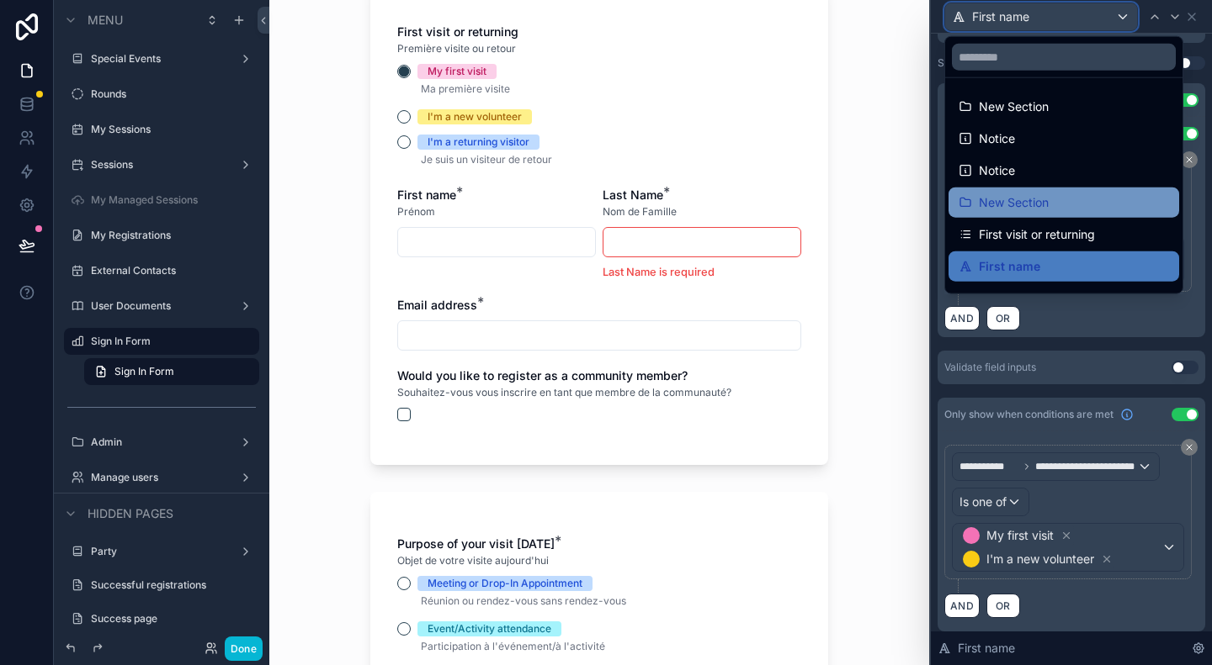
scroll to position [84, 0]
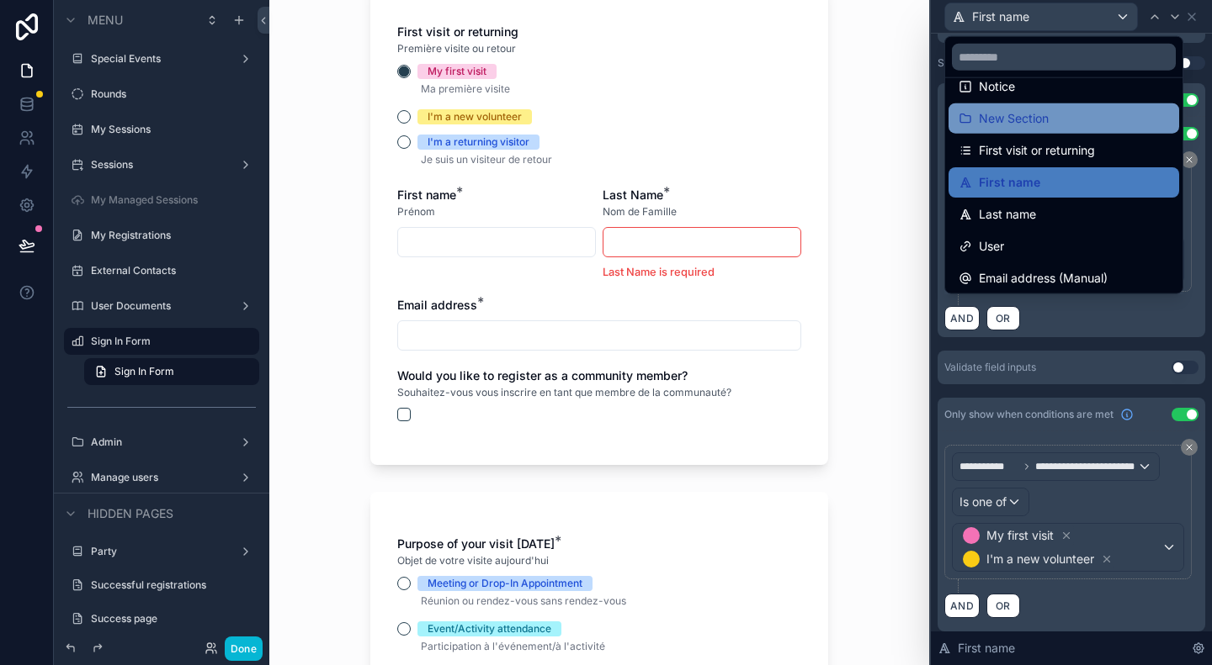
click at [1056, 215] on div "Last name" at bounding box center [1063, 214] width 210 height 20
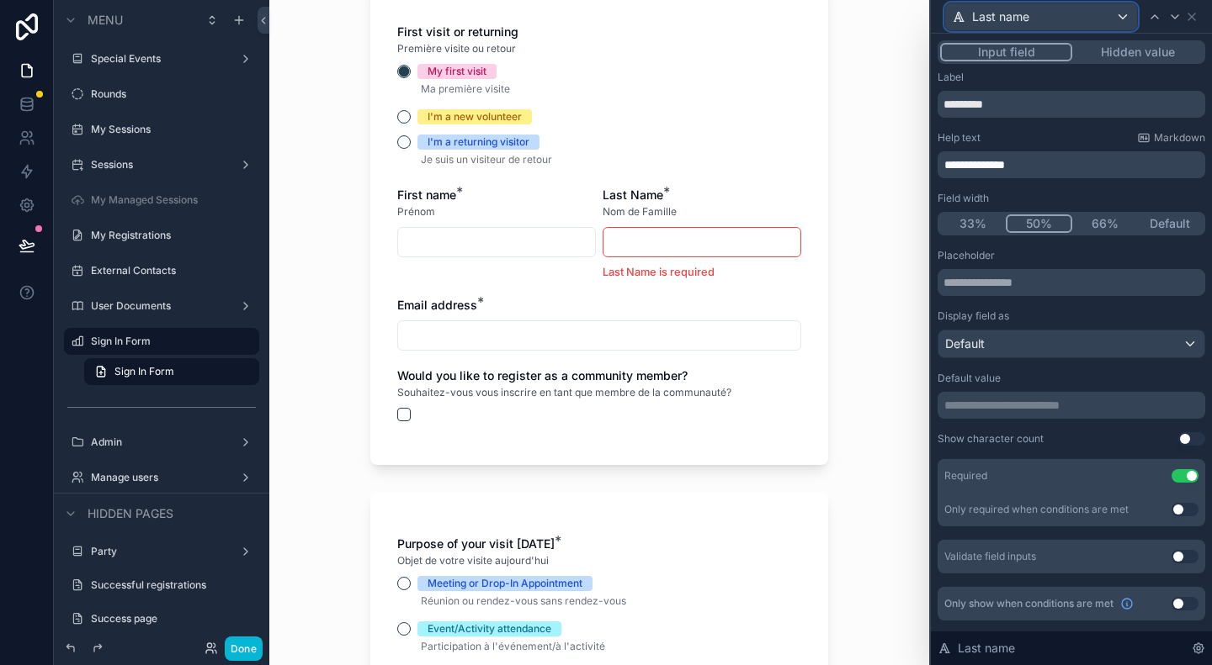
click at [1110, 23] on div "Last name" at bounding box center [1041, 16] width 192 height 27
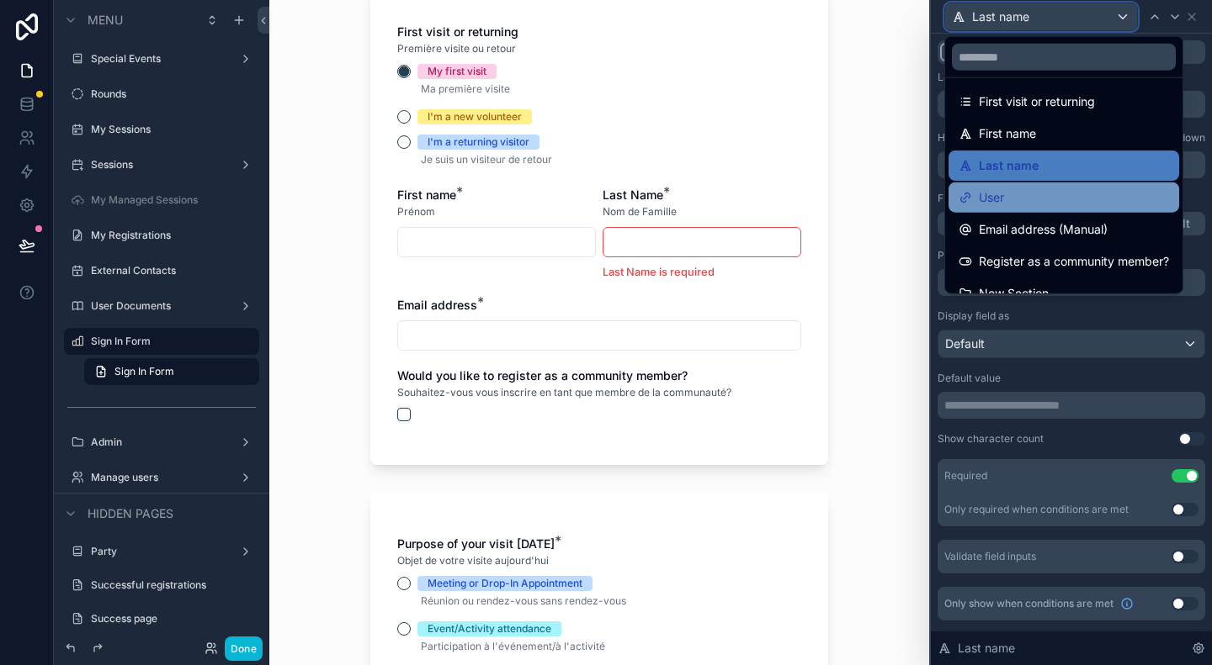
scroll to position [168, 0]
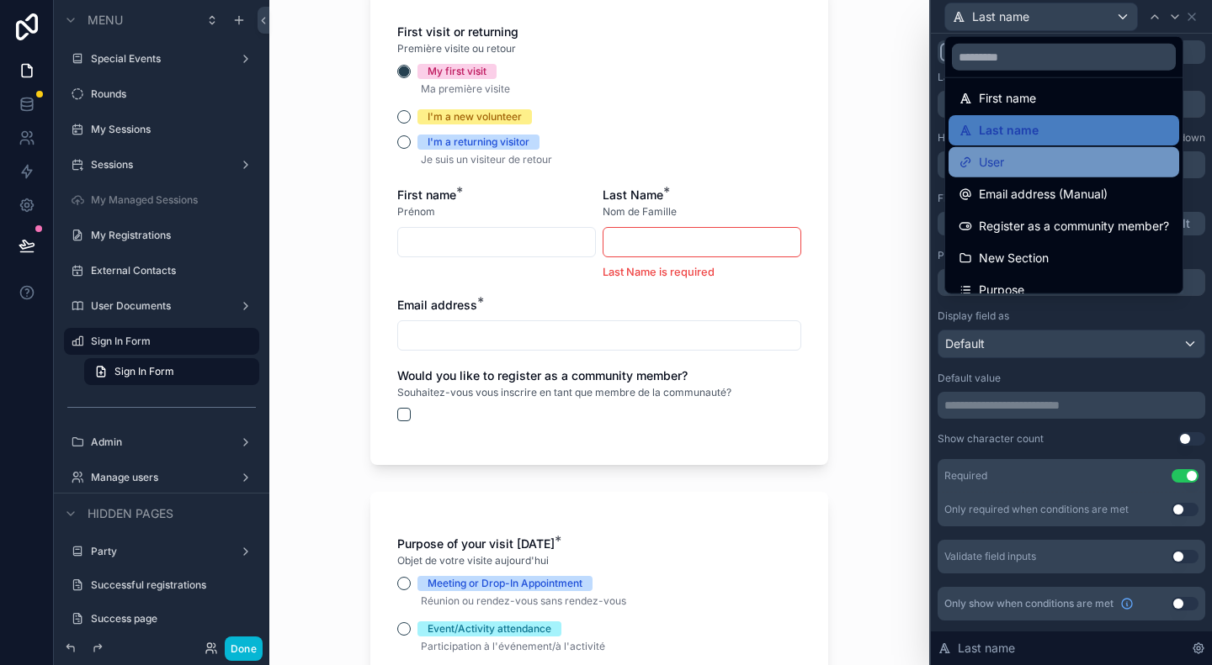
click at [1021, 174] on div "User" at bounding box center [1063, 162] width 231 height 30
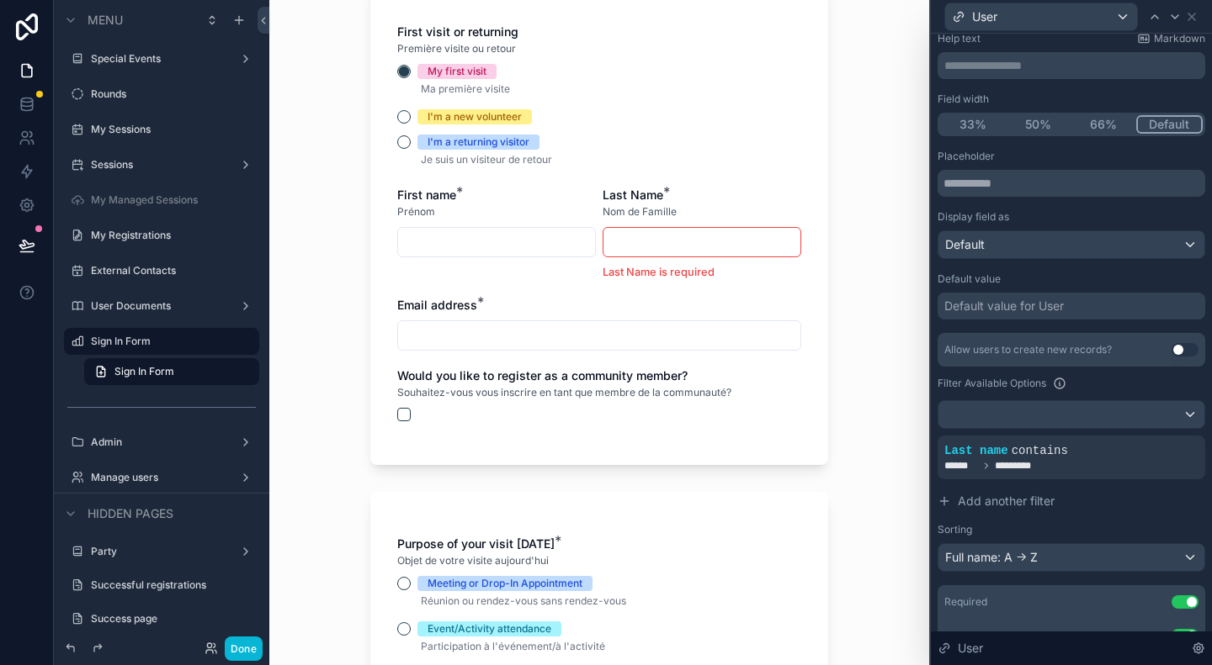
scroll to position [0, 0]
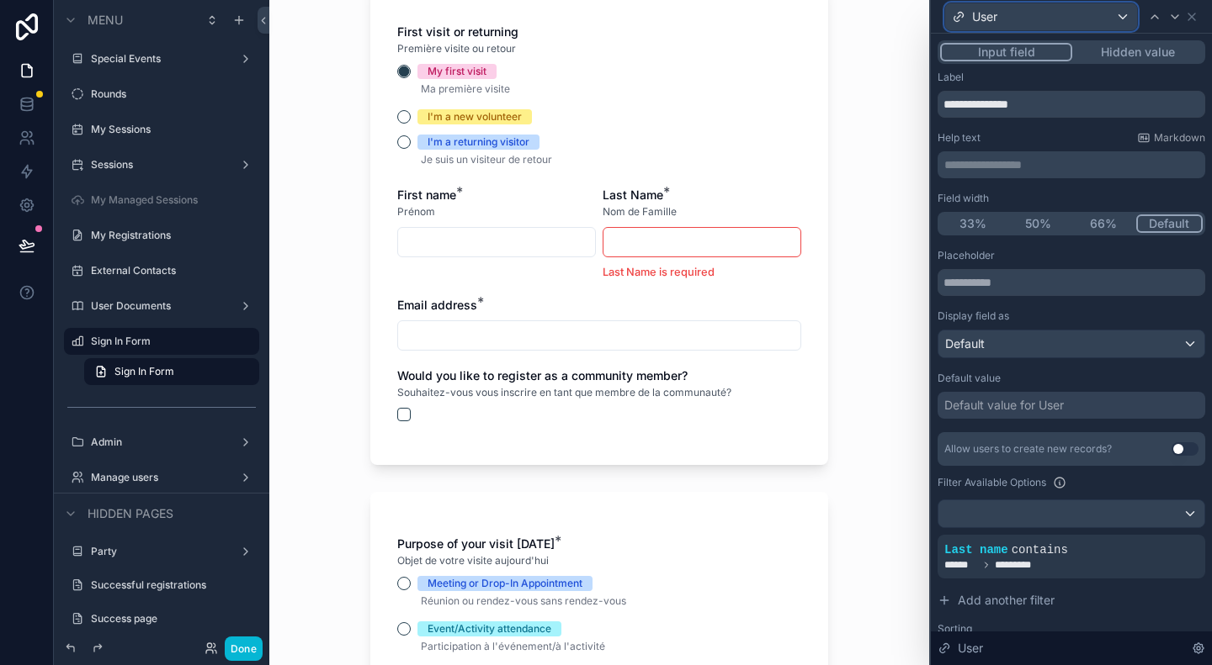
click at [1078, 10] on div "User" at bounding box center [1041, 16] width 192 height 27
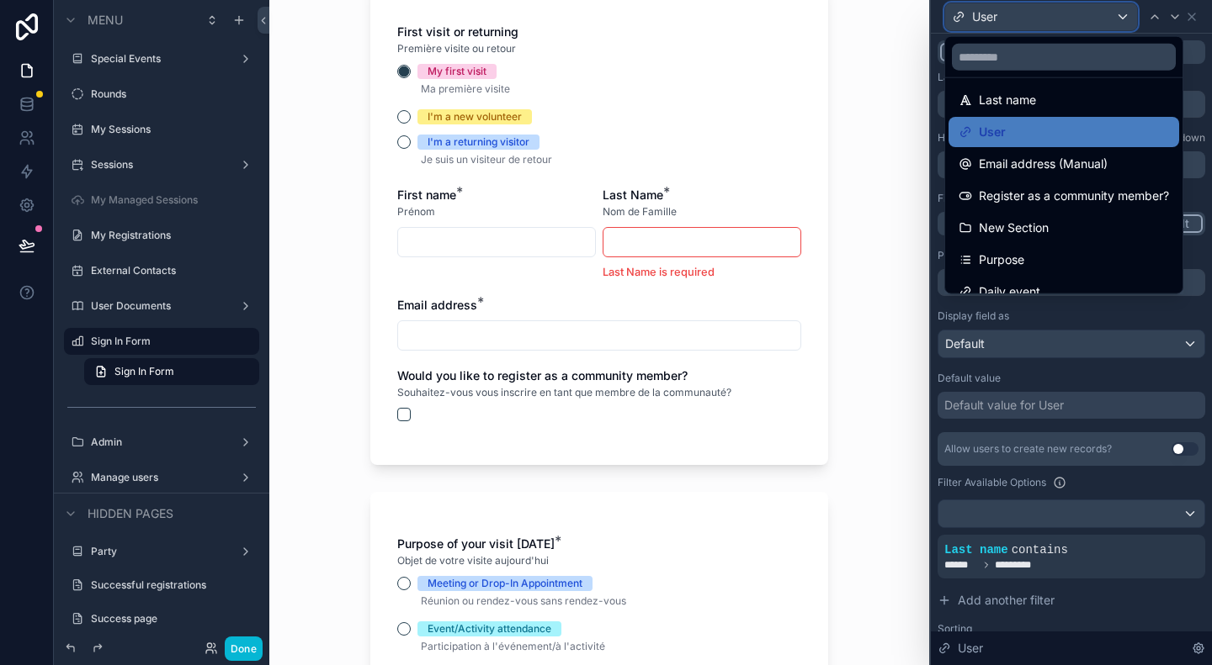
scroll to position [215, 0]
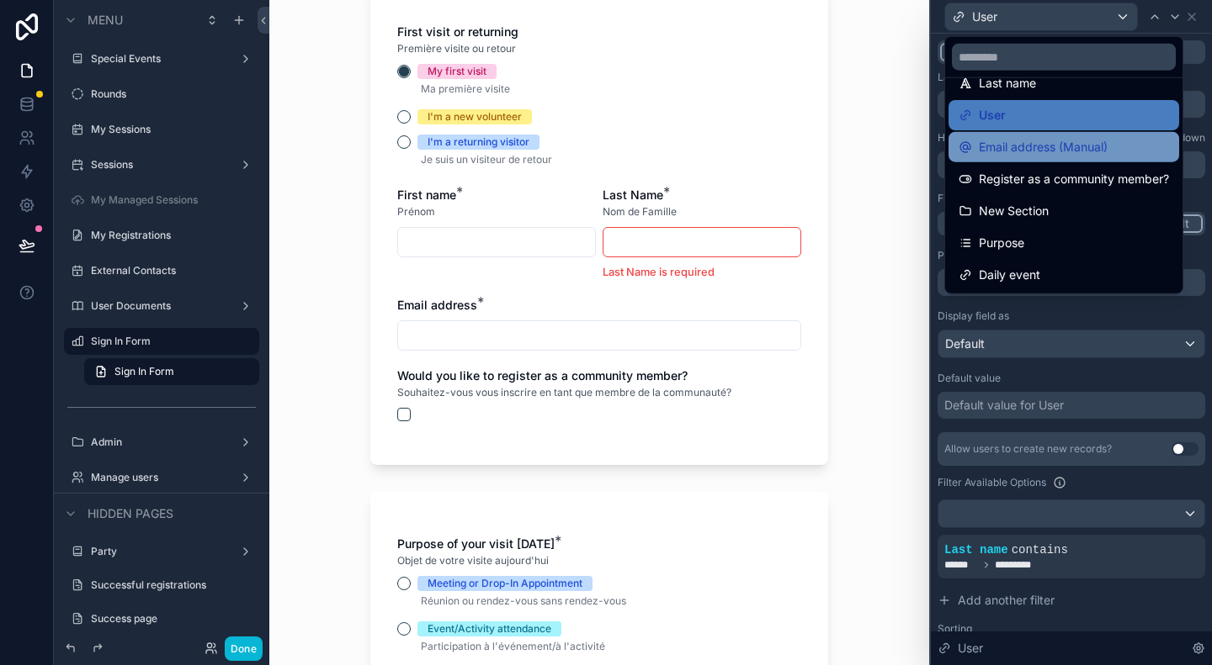
click at [1054, 146] on span "Email address (Manual)" at bounding box center [1042, 147] width 129 height 20
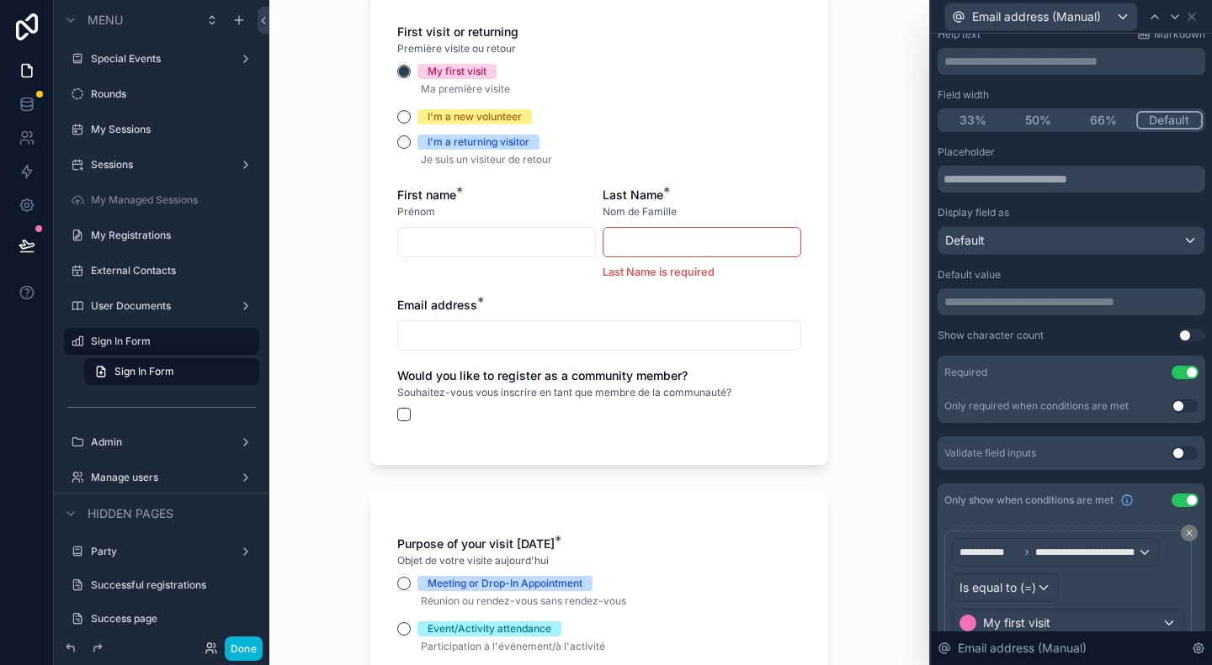
scroll to position [172, 0]
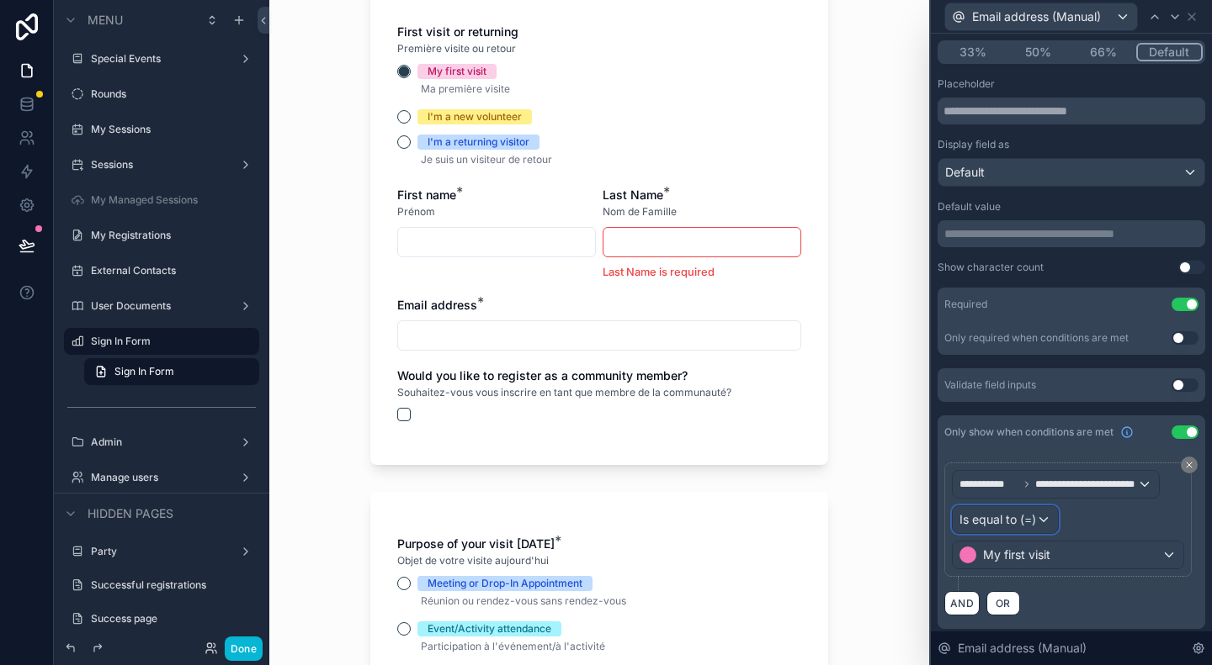
click at [1045, 519] on div "Is equal to (=)" at bounding box center [1004, 519] width 105 height 27
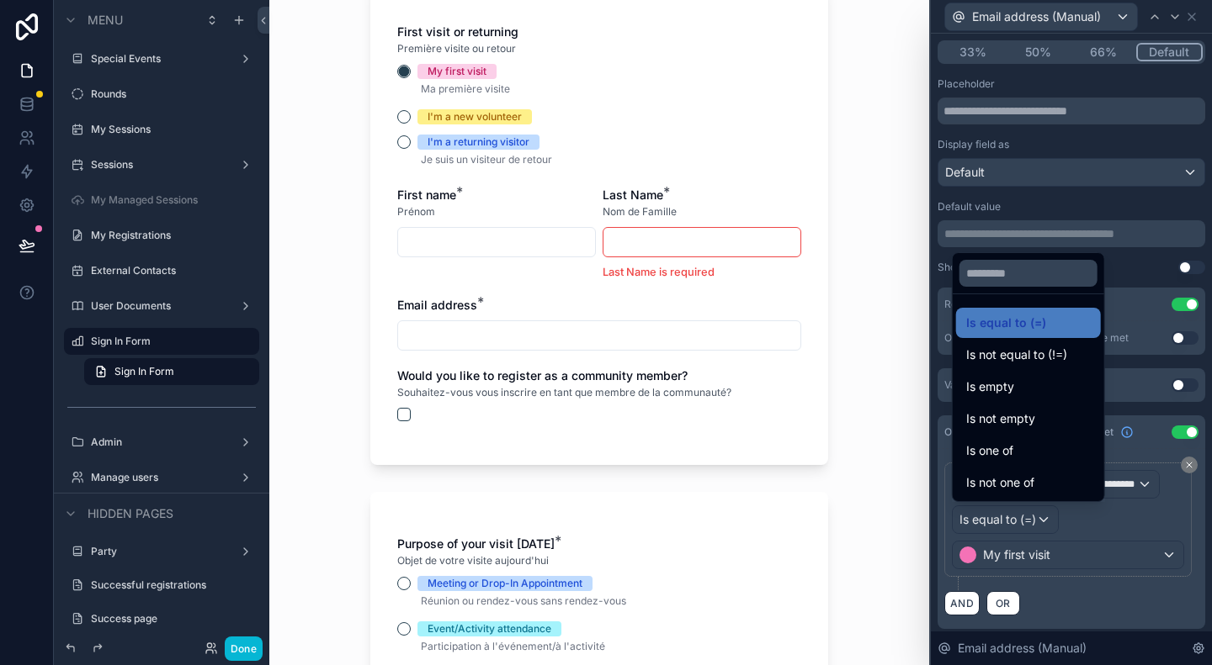
click at [1025, 457] on div "Is one of" at bounding box center [1028, 451] width 125 height 20
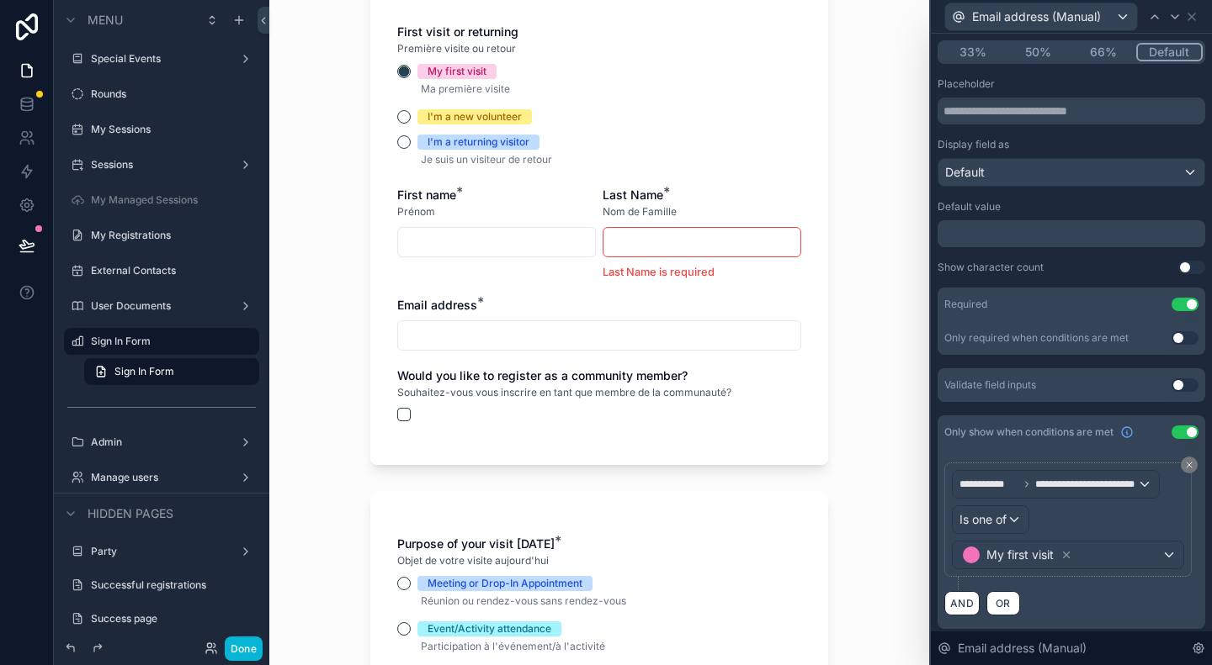
scroll to position [0, 0]
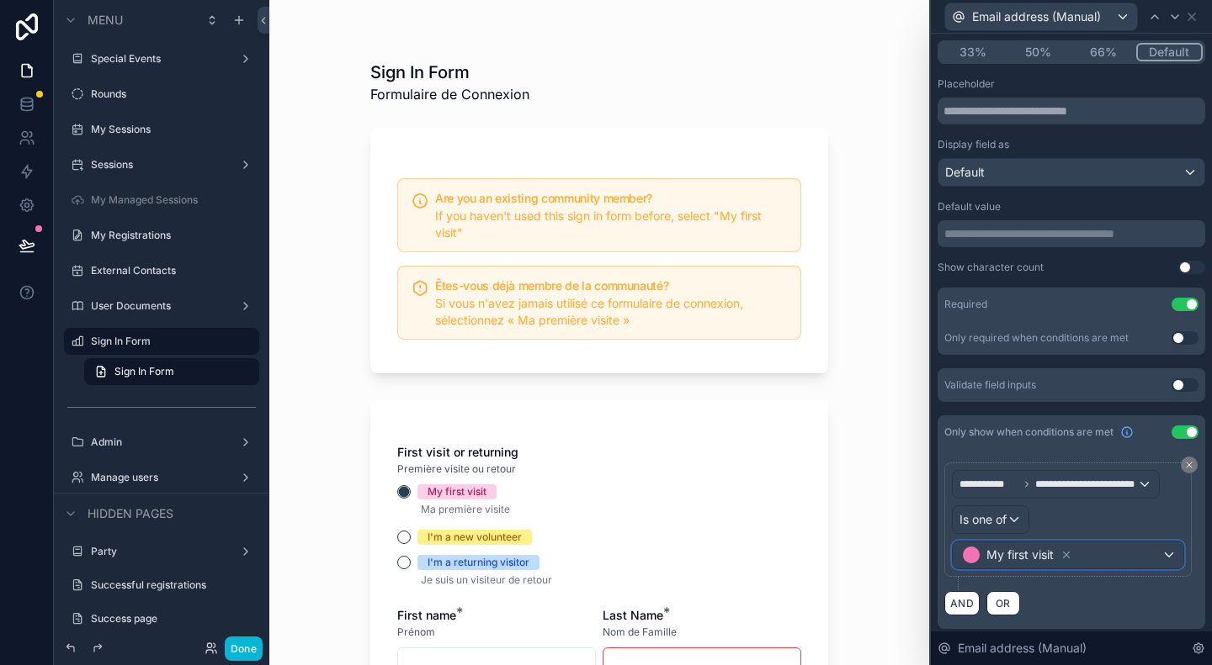
click at [1132, 553] on div "My first visit" at bounding box center [1067, 555] width 231 height 27
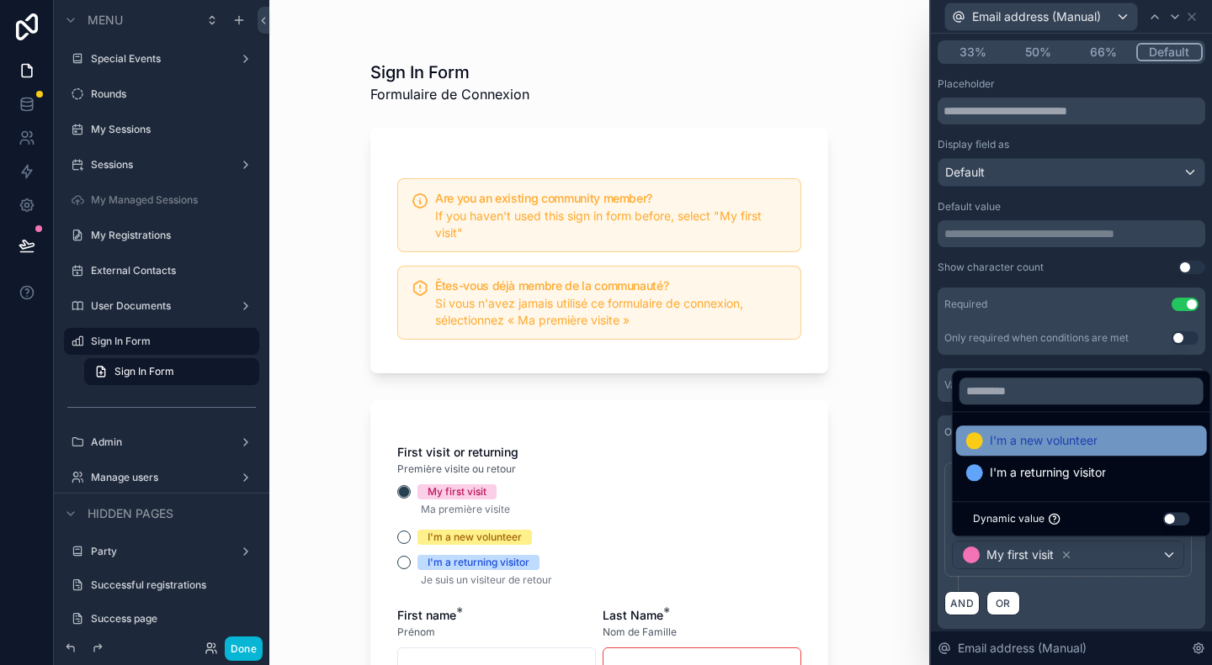
click at [1055, 433] on span "I'm a new volunteer" at bounding box center [1043, 441] width 108 height 20
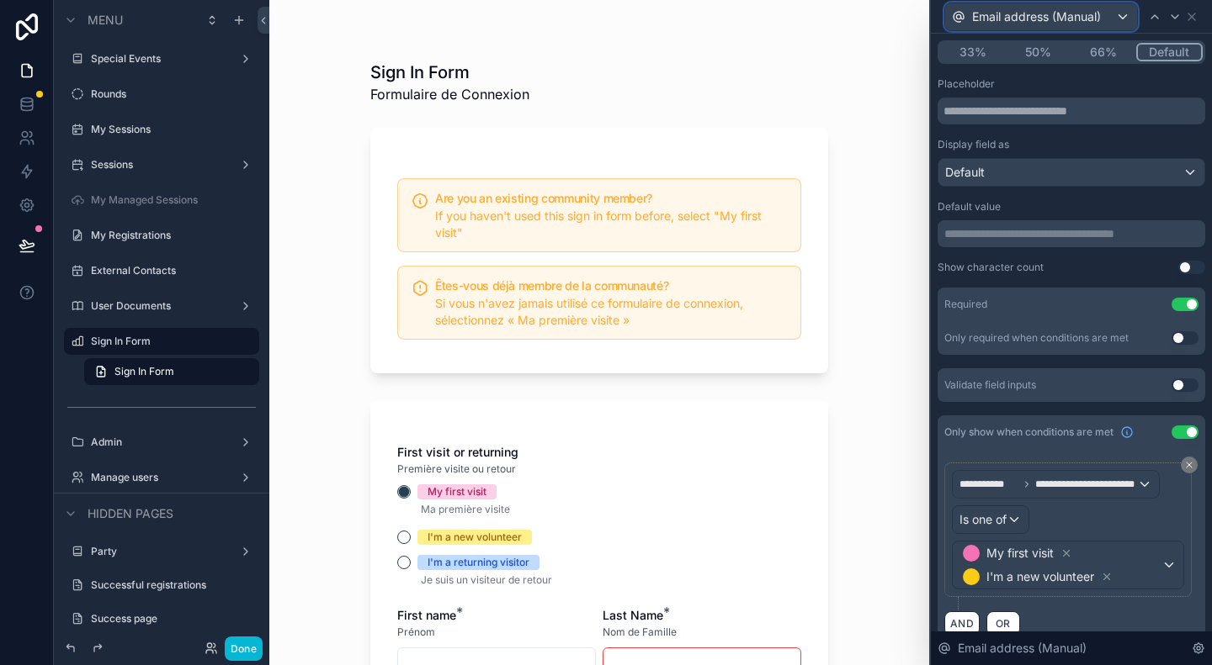
click at [1071, 17] on span "Email address (Manual)" at bounding box center [1036, 16] width 129 height 17
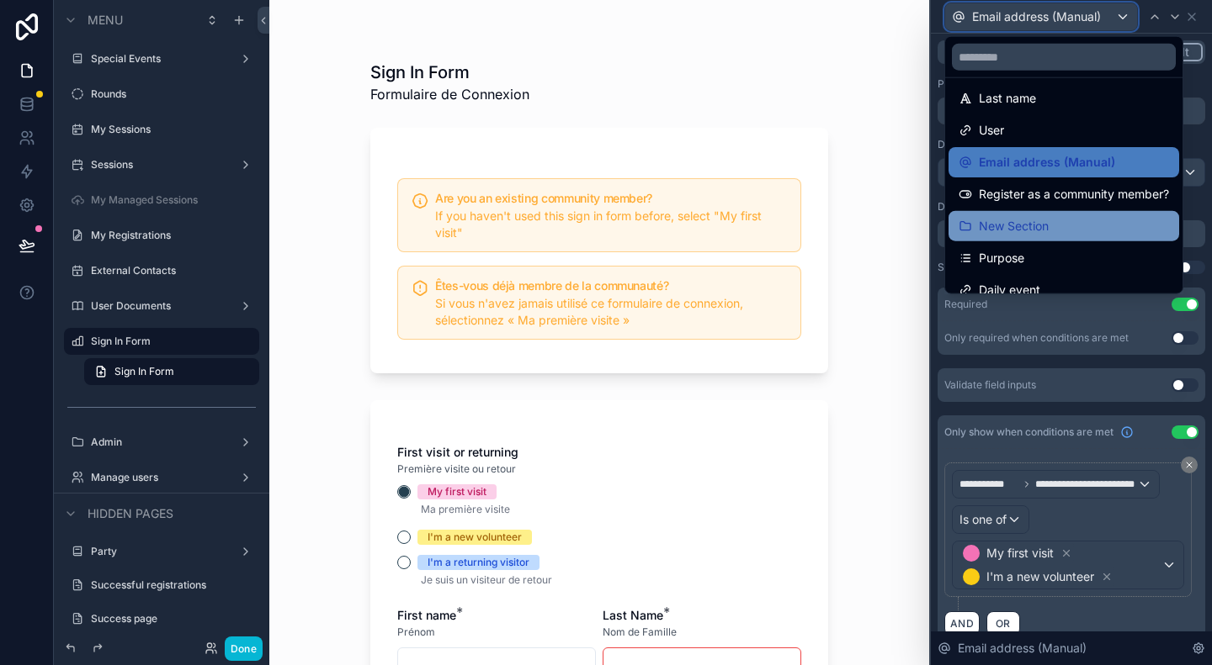
scroll to position [215, 0]
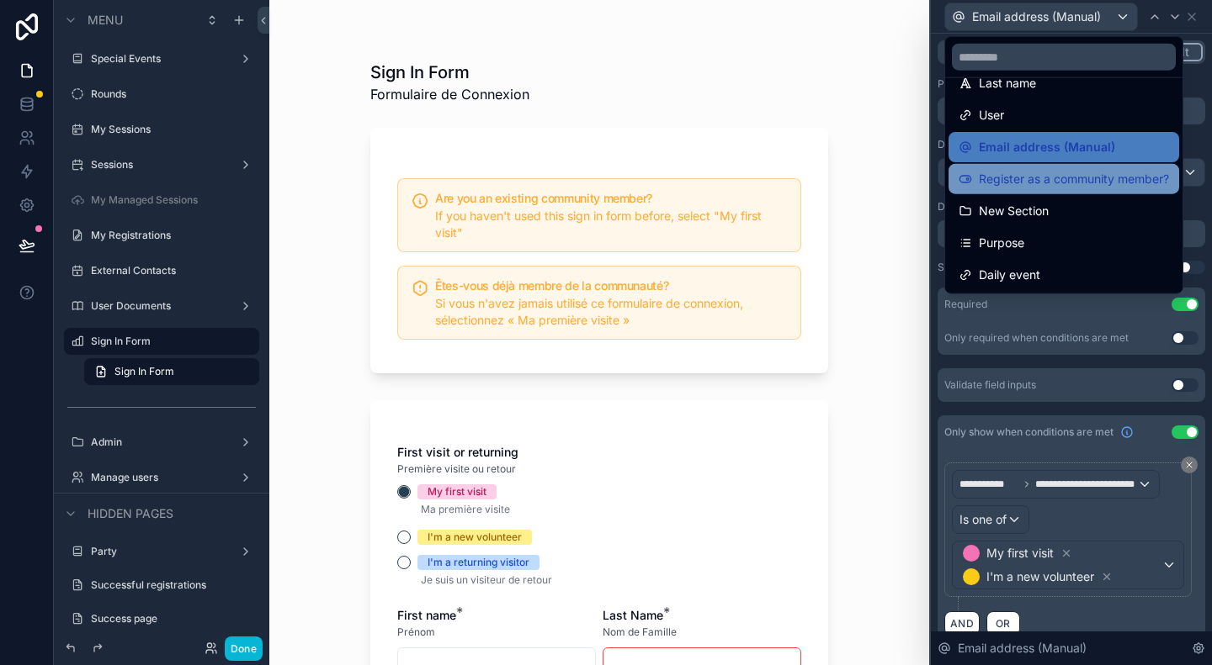
click at [1042, 176] on span "Register as a community member?" at bounding box center [1073, 179] width 190 height 20
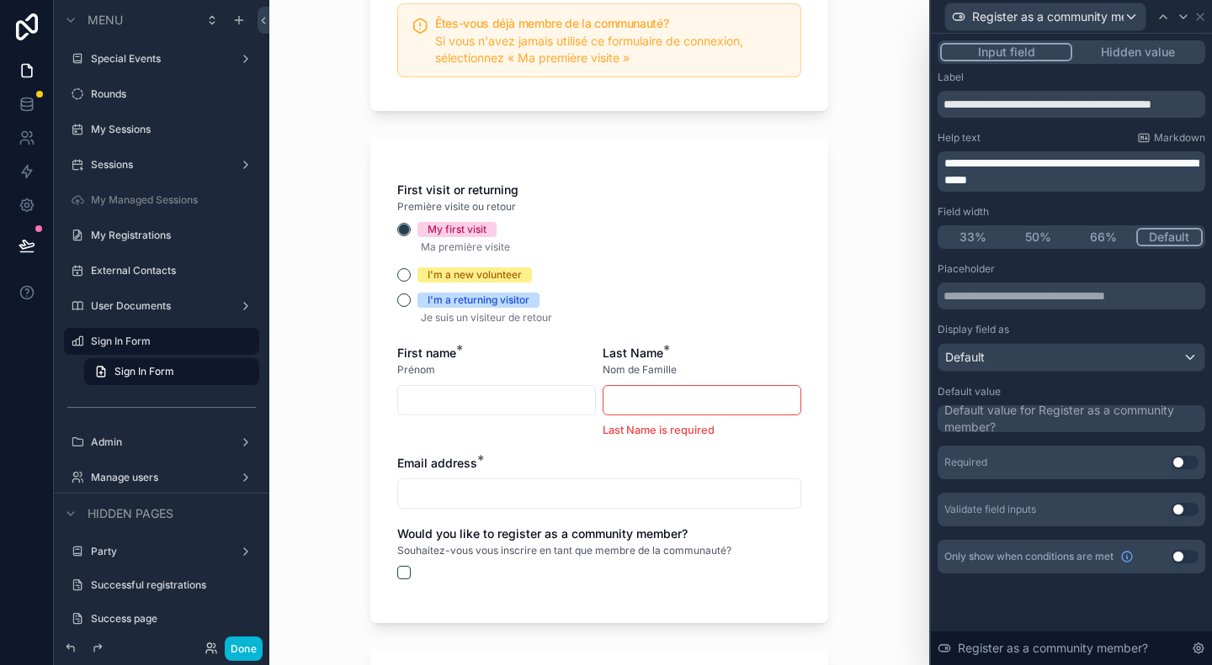
scroll to position [337, 0]
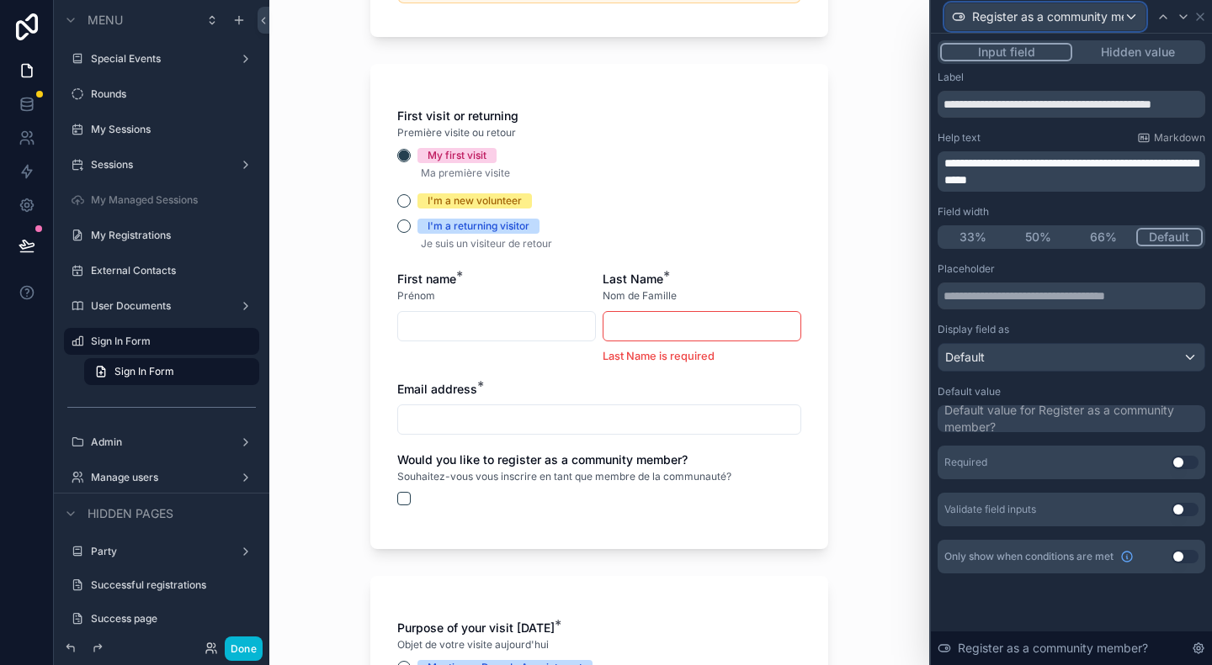
click at [1126, 19] on div "Register as a community member?" at bounding box center [1045, 16] width 200 height 27
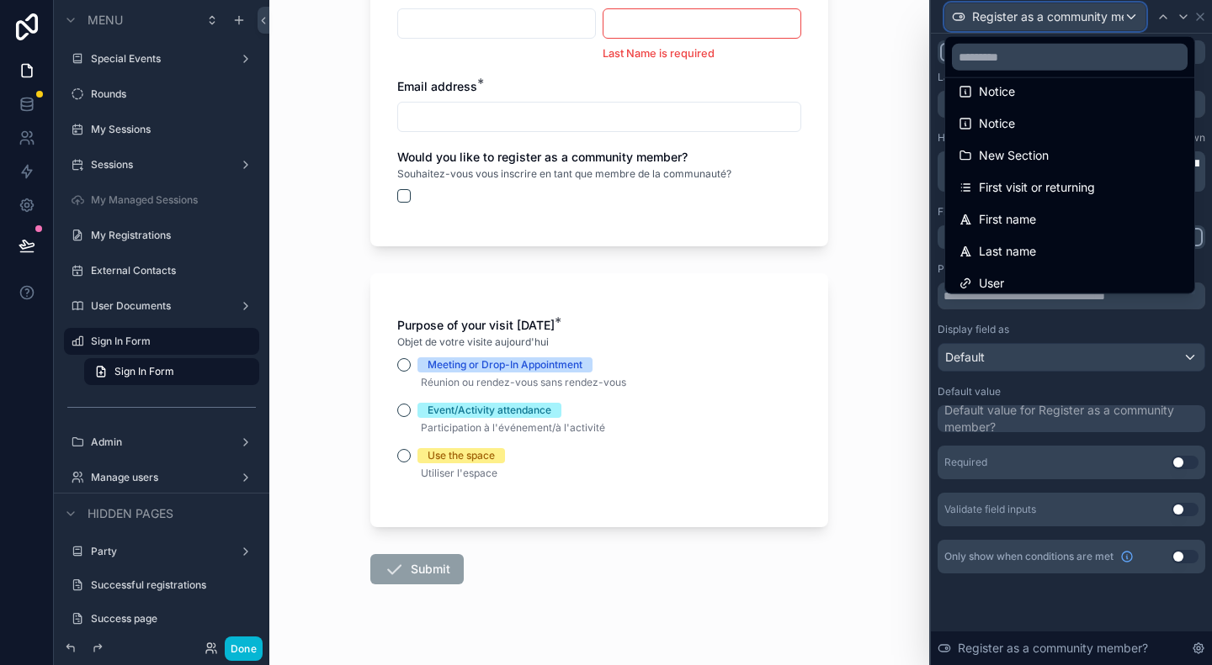
scroll to position [665, 0]
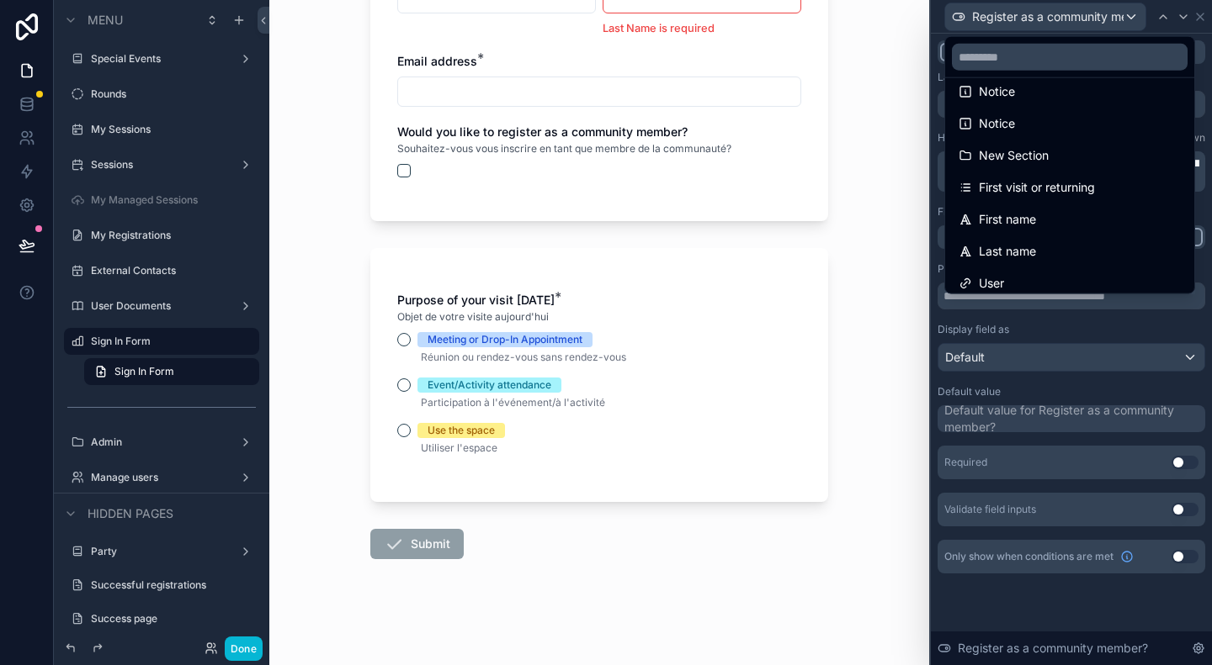
click at [1114, 23] on div at bounding box center [1071, 332] width 281 height 665
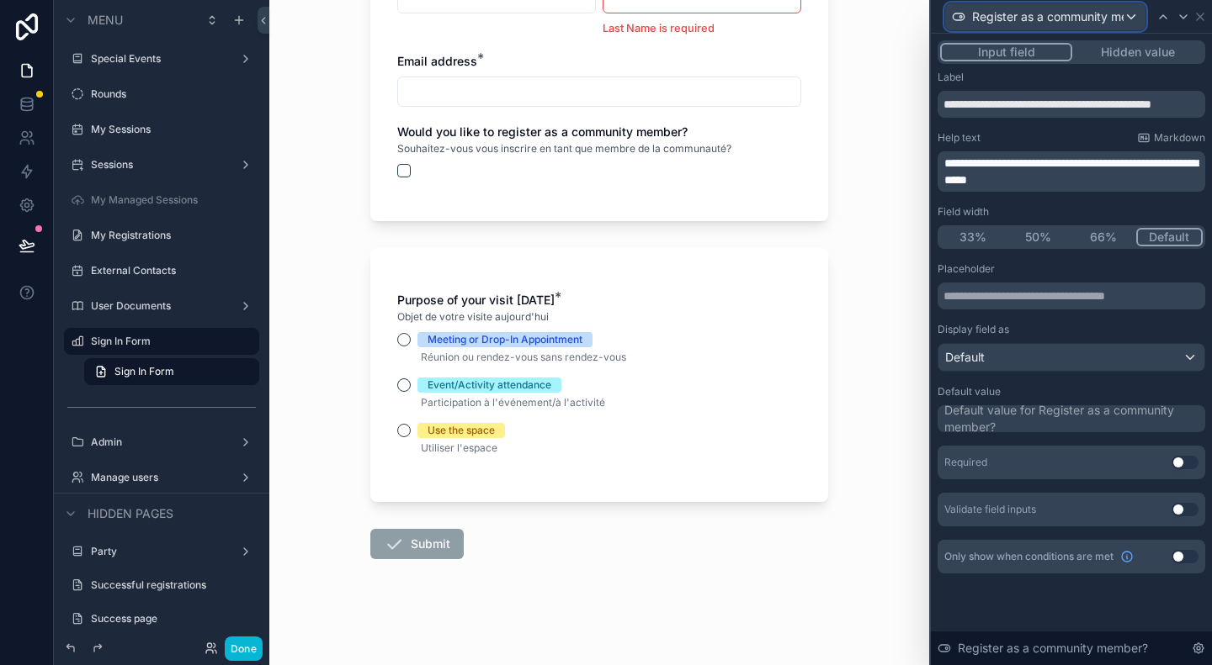
click at [1114, 23] on span "Register as a community member?" at bounding box center [1047, 16] width 151 height 17
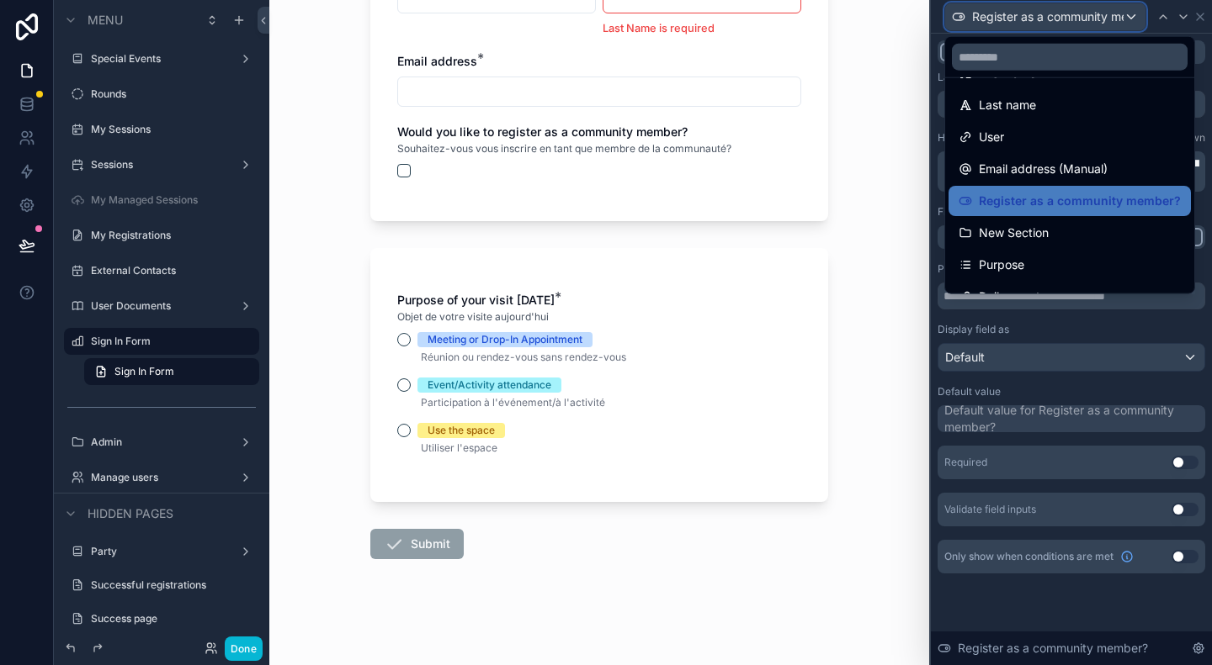
scroll to position [215, 0]
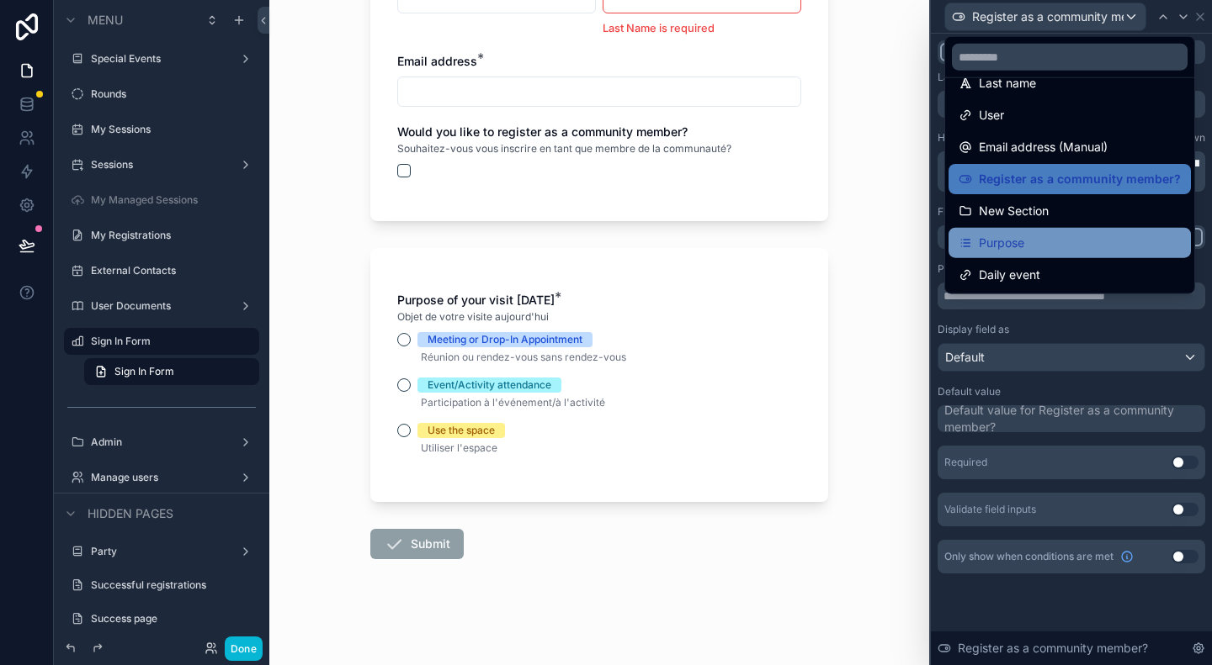
click at [1036, 241] on div "Purpose" at bounding box center [1069, 243] width 222 height 20
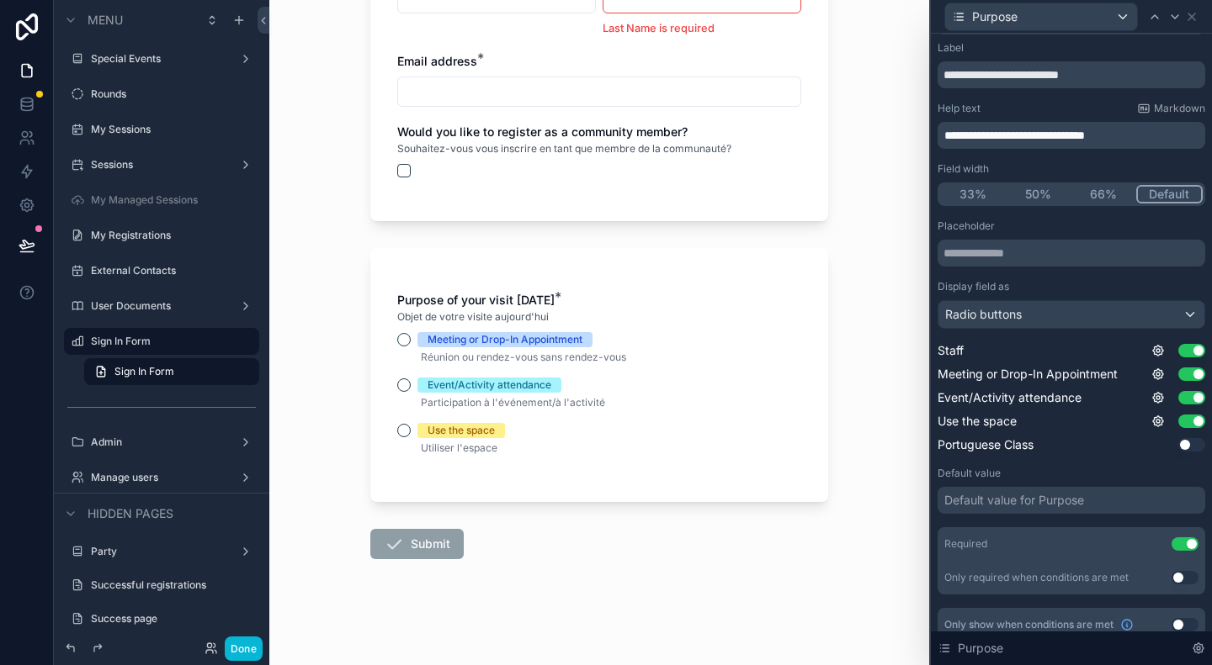
scroll to position [45, 0]
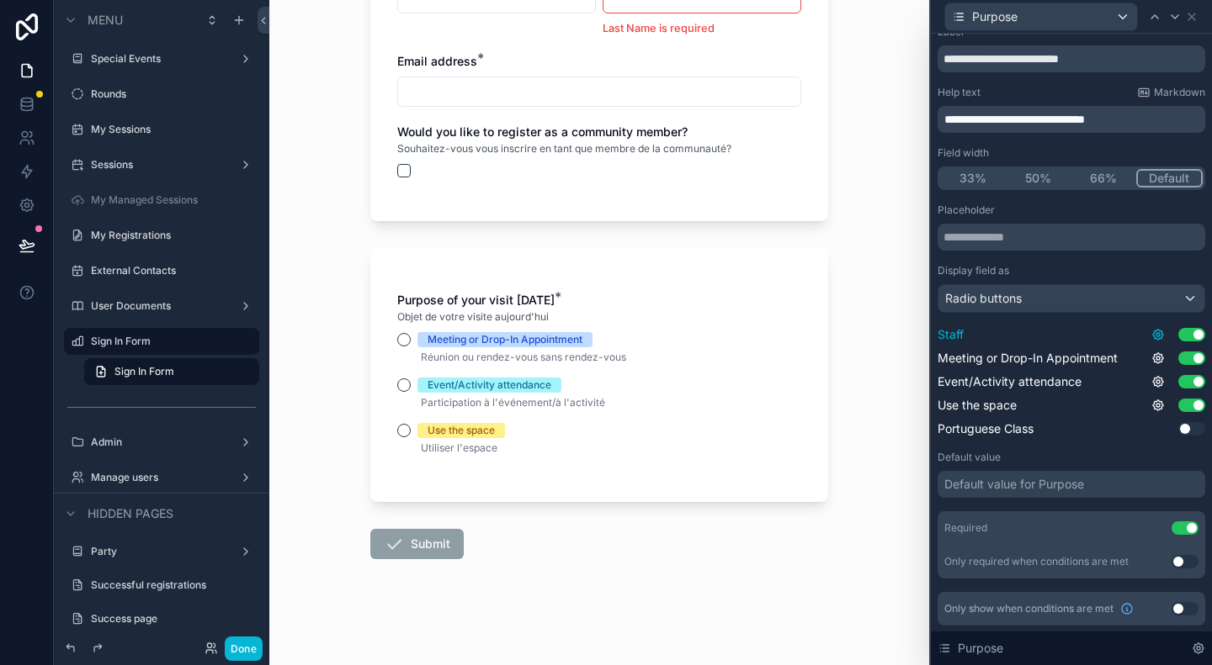
click at [1151, 332] on icon at bounding box center [1157, 334] width 13 height 13
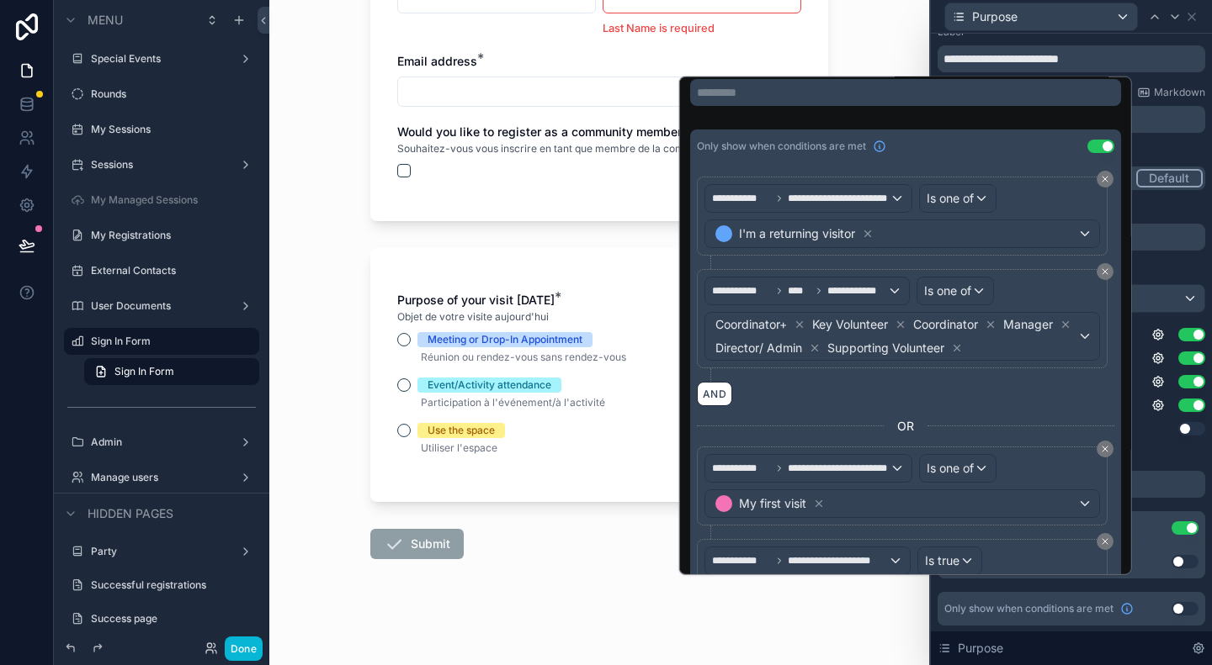
scroll to position [0, 0]
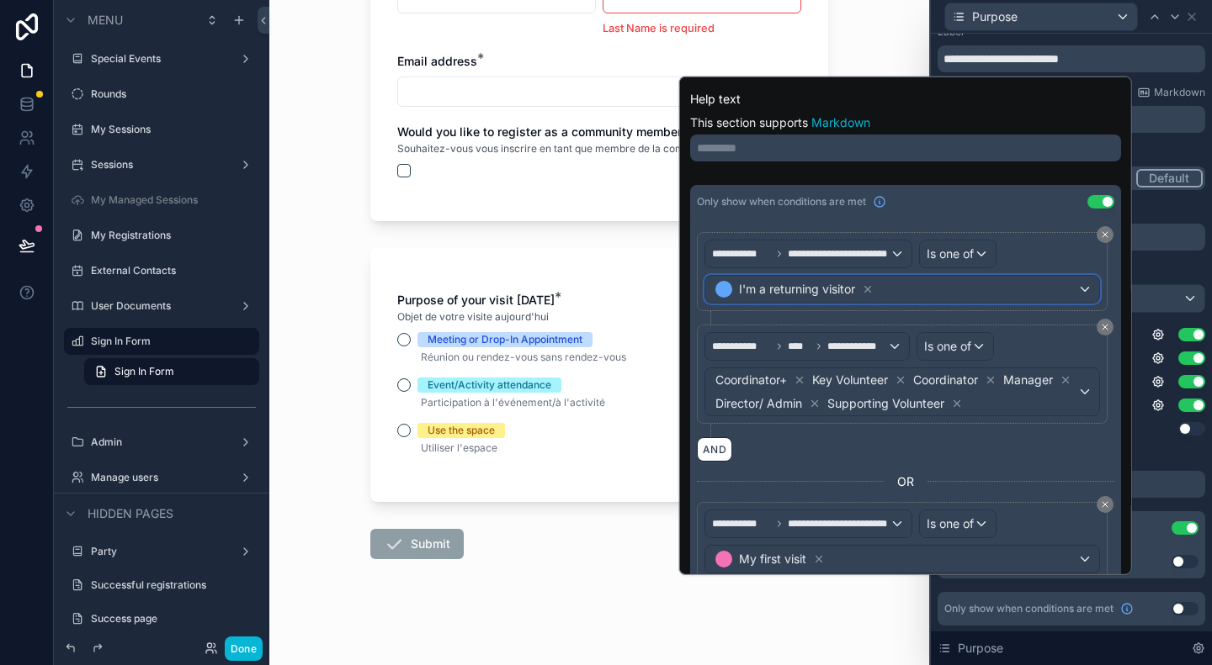
click at [1043, 289] on div "I'm a returning visitor" at bounding box center [902, 289] width 394 height 27
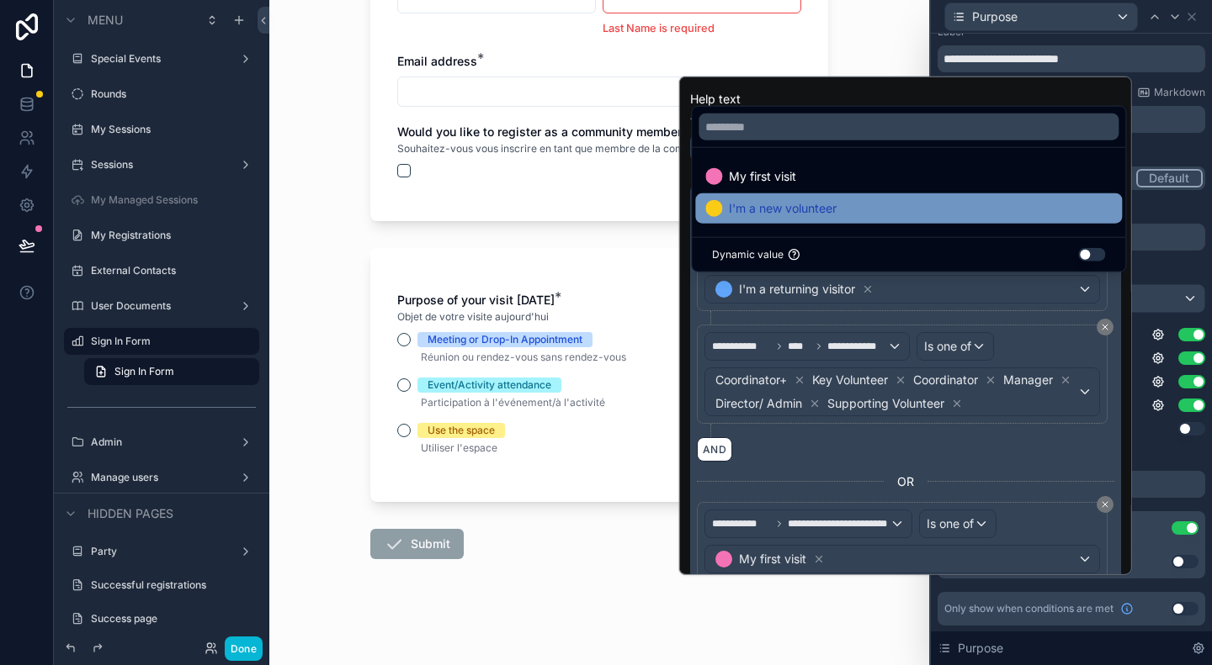
click at [798, 213] on span "I'm a new volunteer" at bounding box center [783, 209] width 108 height 20
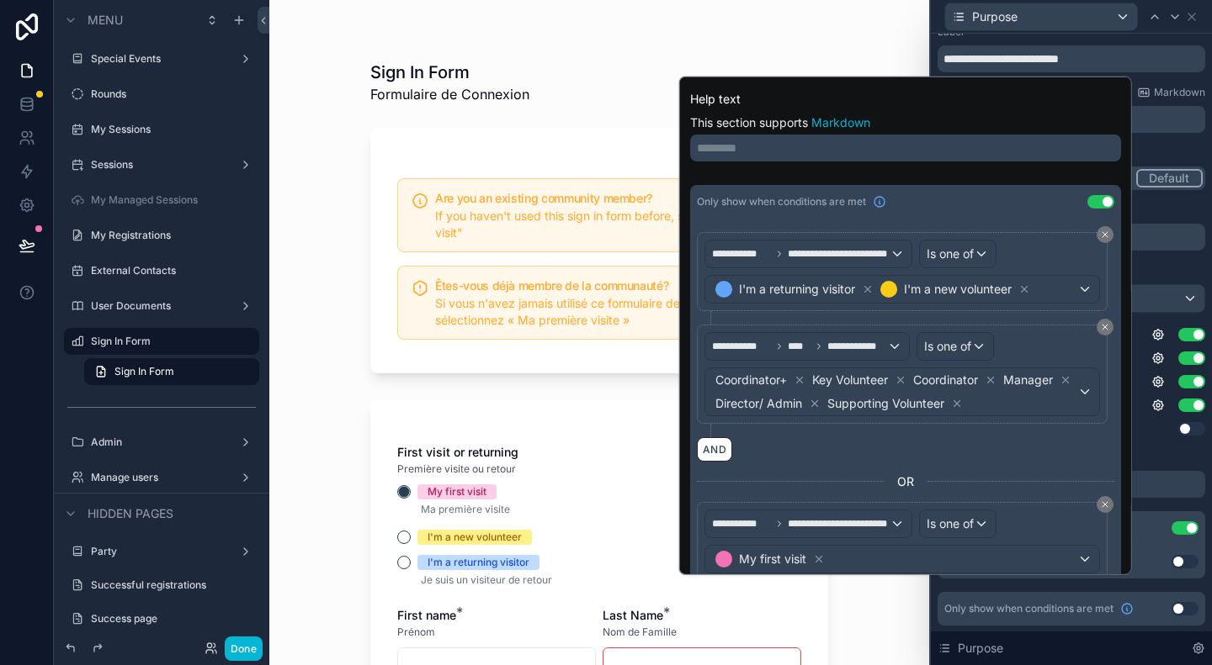
scroll to position [114, 0]
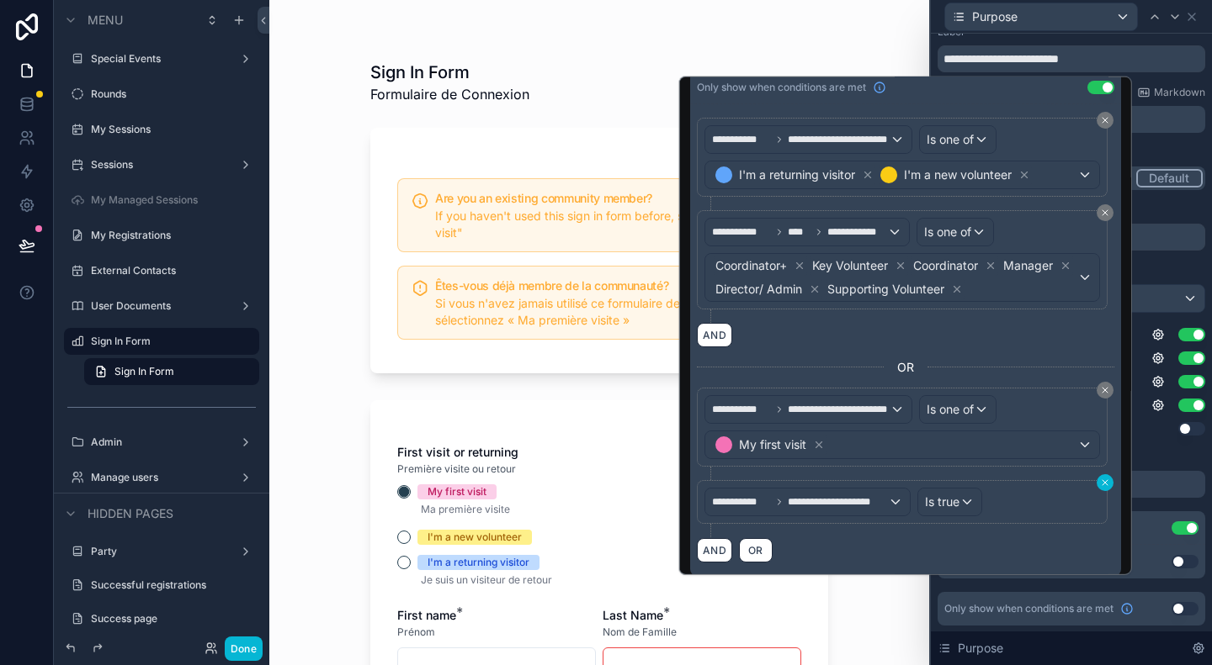
click at [1102, 480] on icon at bounding box center [1104, 482] width 5 height 5
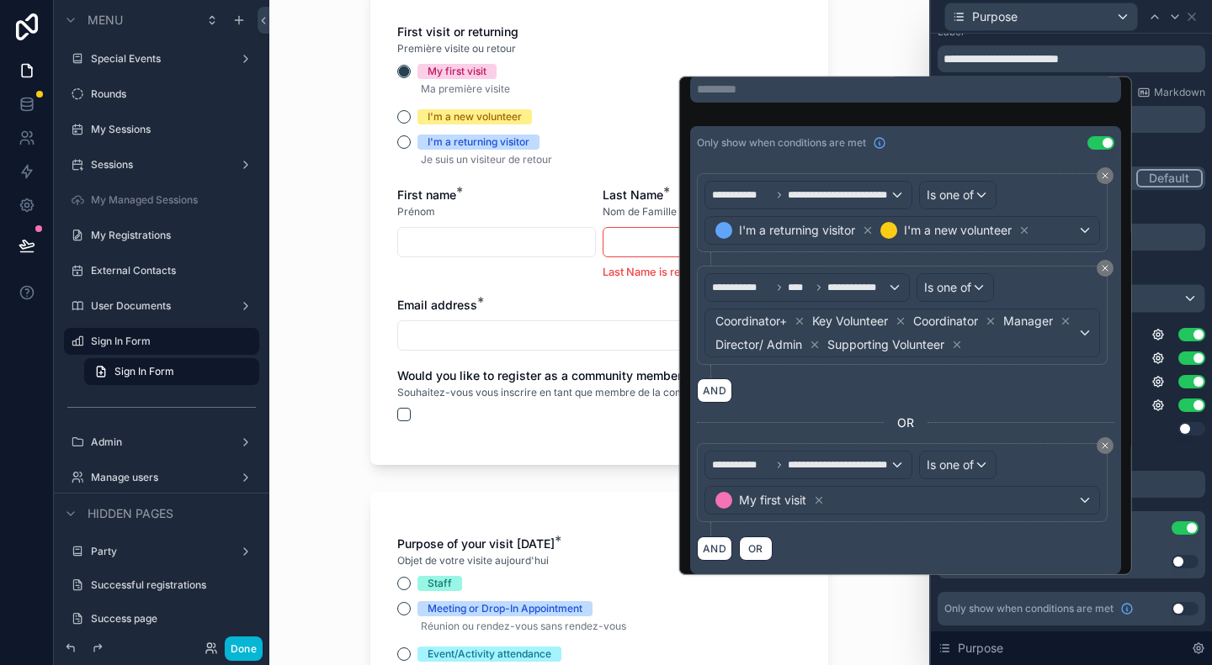
scroll to position [505, 0]
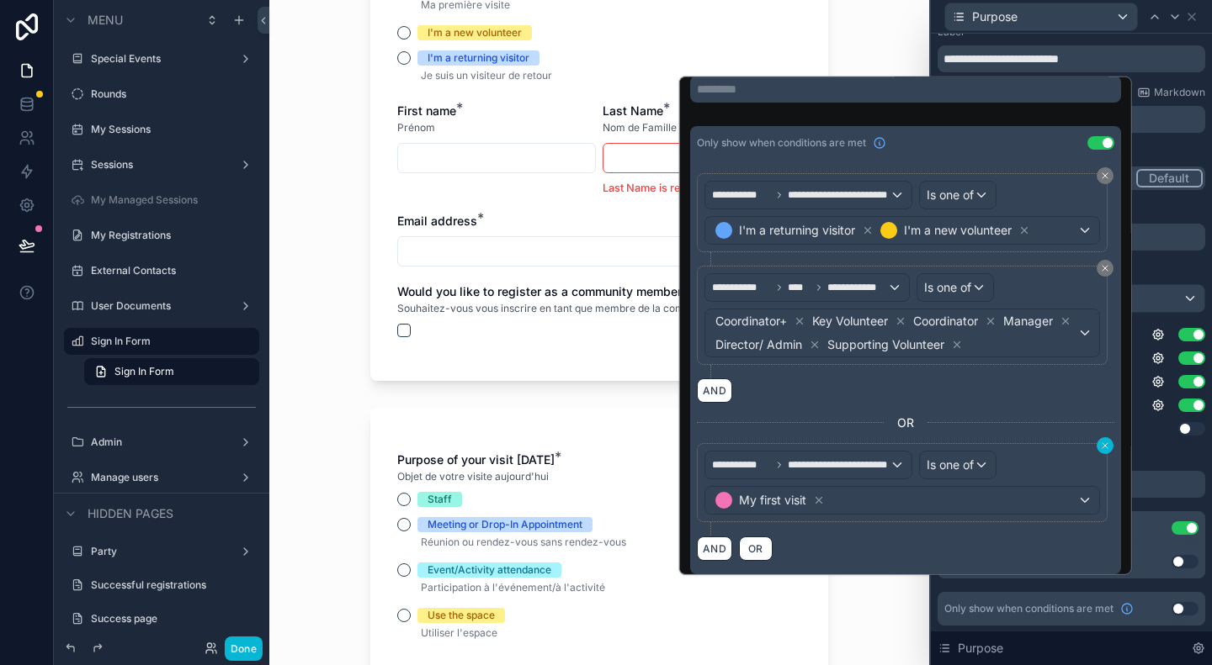
click at [1100, 441] on icon at bounding box center [1105, 446] width 10 height 10
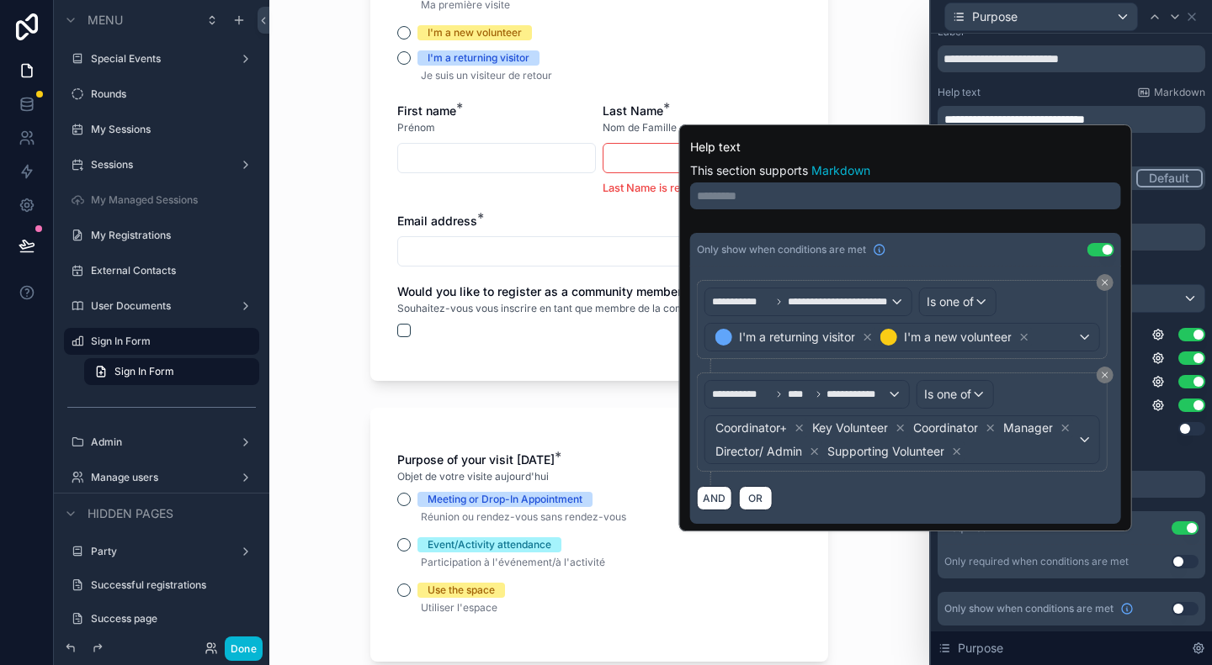
scroll to position [0, 0]
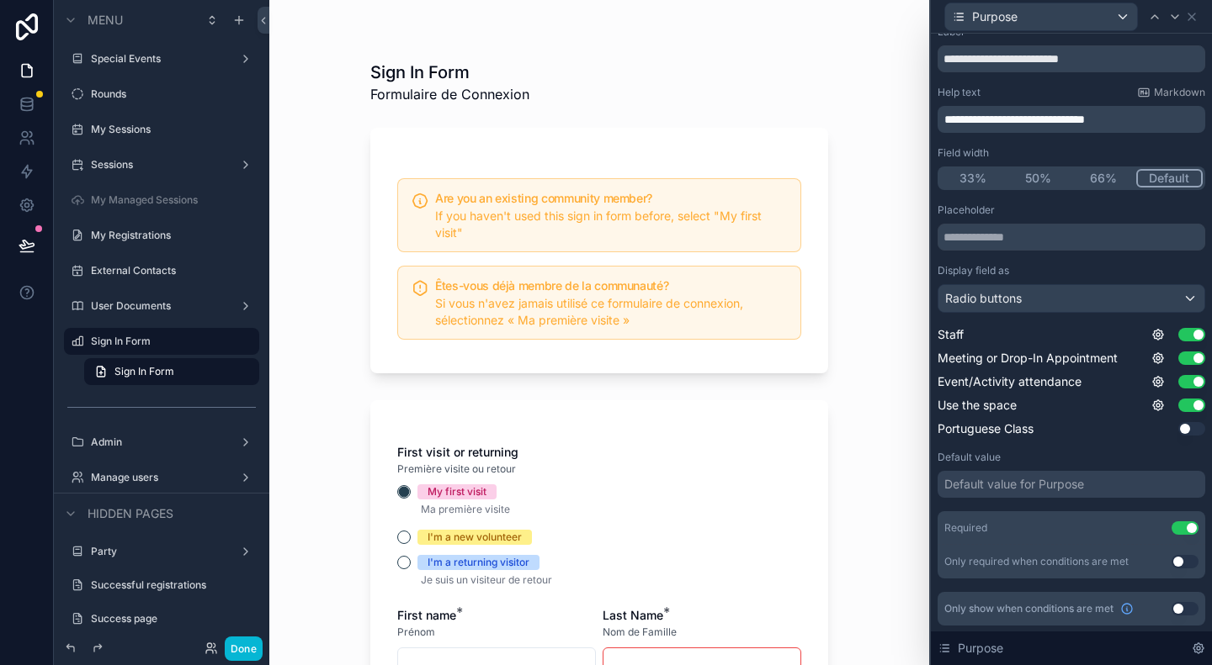
click at [857, 574] on div "Sign In Form Formulaire de Connexion Are you an existing community member? If y…" at bounding box center [599, 332] width 660 height 665
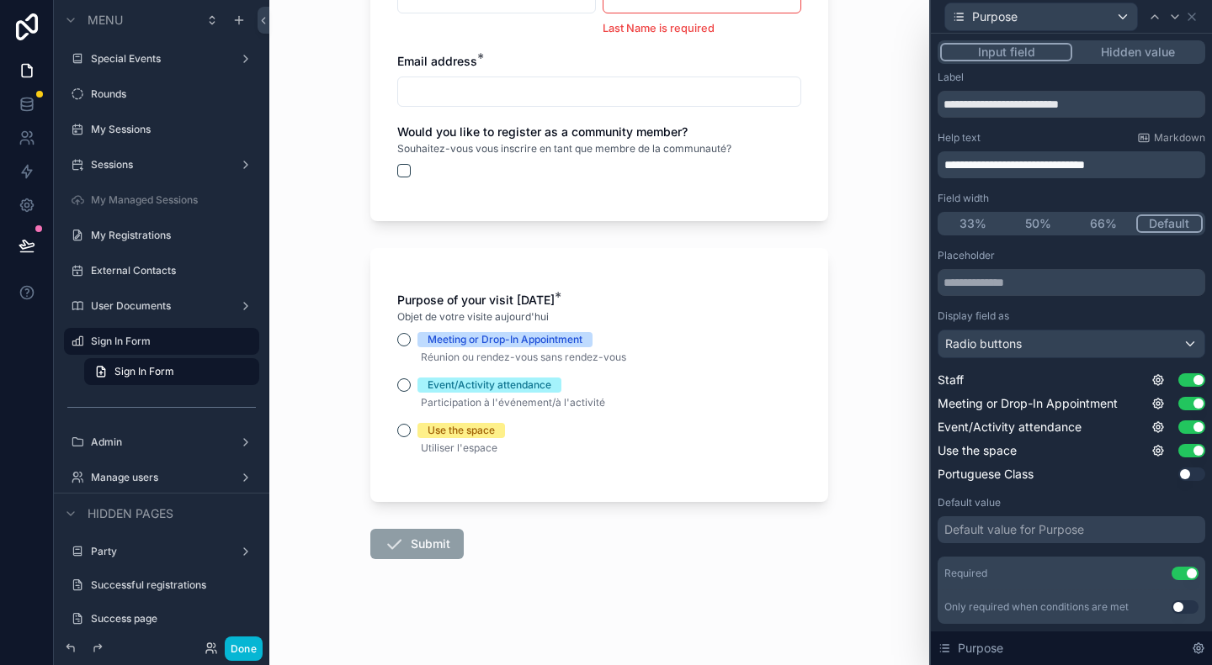
scroll to position [412, 0]
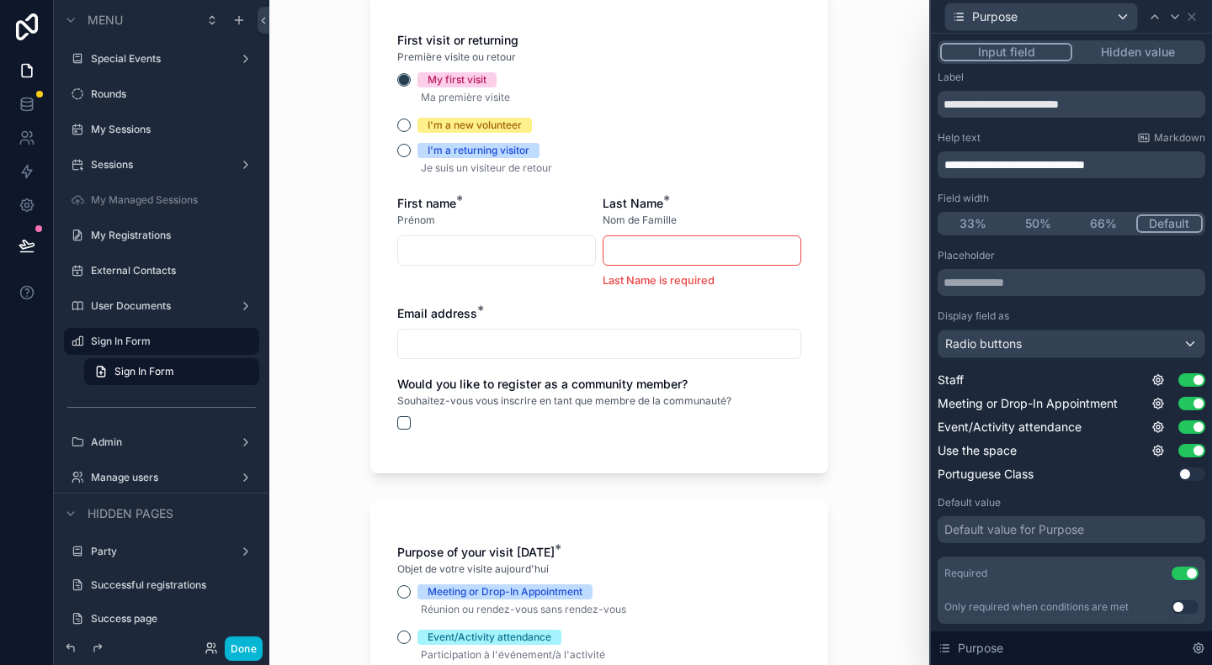
click at [387, 127] on div "First visit or returning Première visite ou retour My first visit Ma première v…" at bounding box center [599, 230] width 458 height 485
click at [397, 125] on button "I'm a new volunteer" at bounding box center [403, 125] width 13 height 13
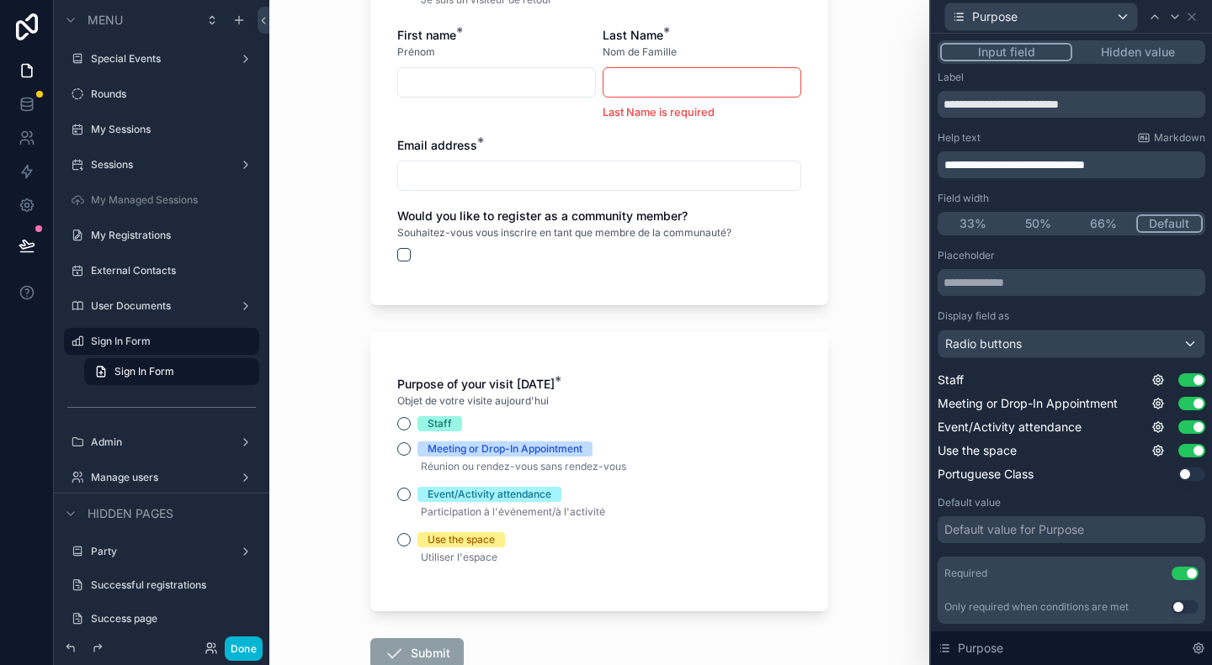
scroll to position [496, 0]
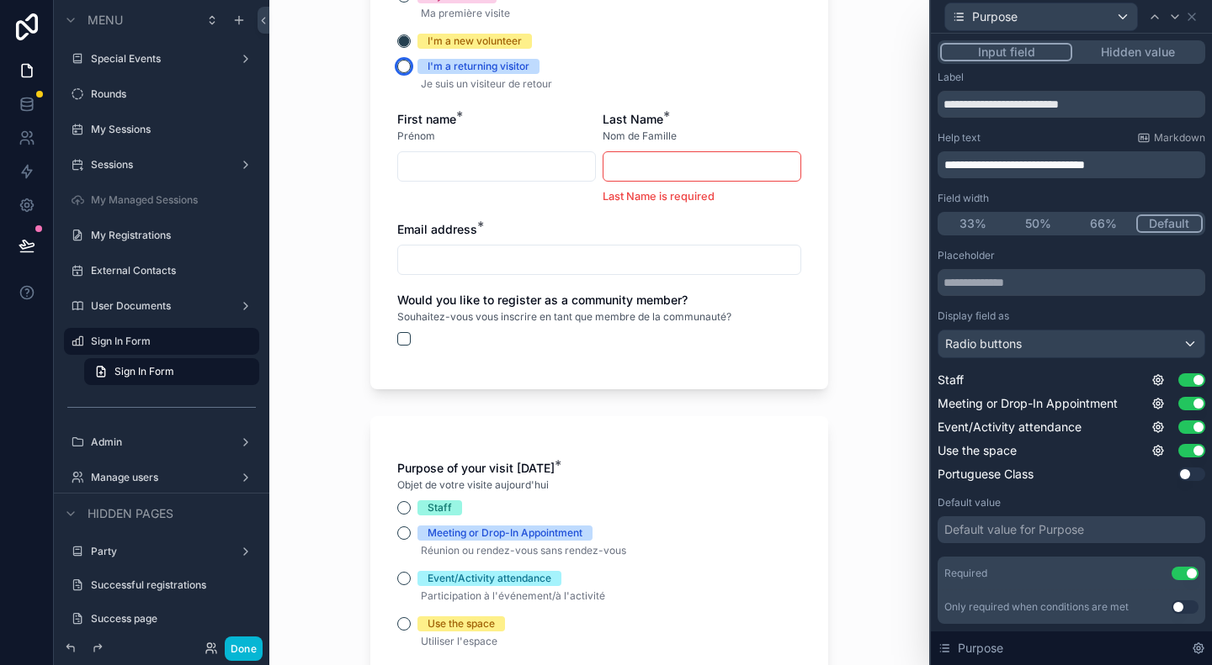
click at [400, 68] on button "I'm a returning visitor" at bounding box center [403, 66] width 13 height 13
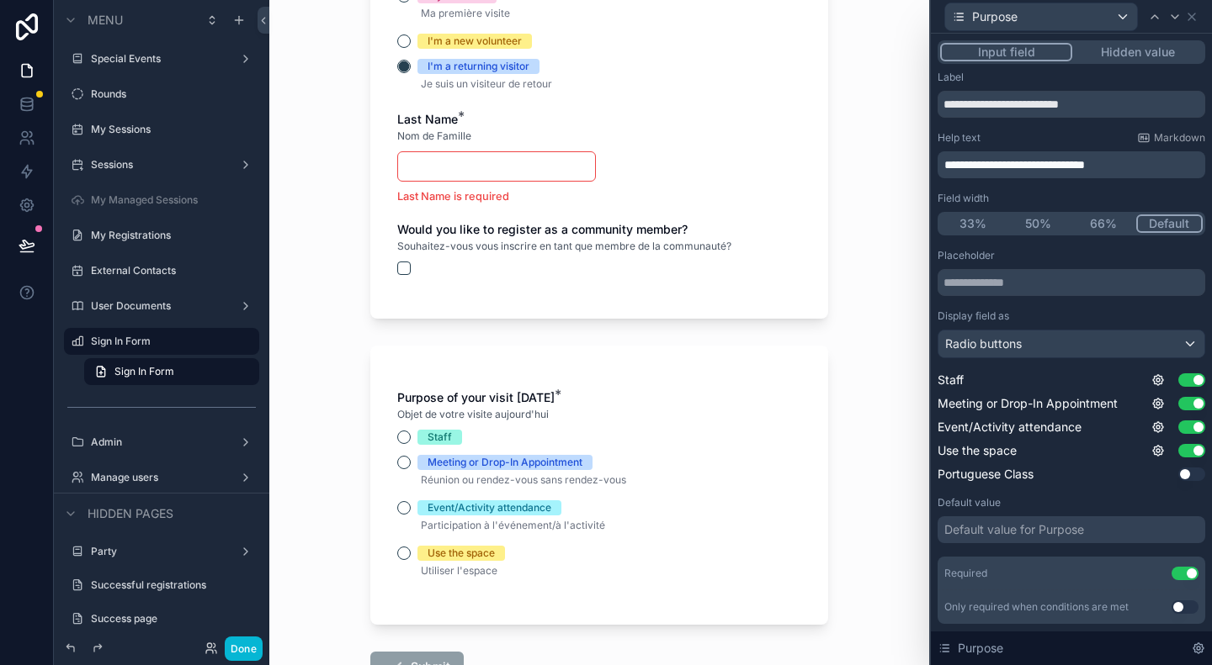
click at [454, 161] on input "scrollable content" at bounding box center [496, 167] width 197 height 24
type input "*******"
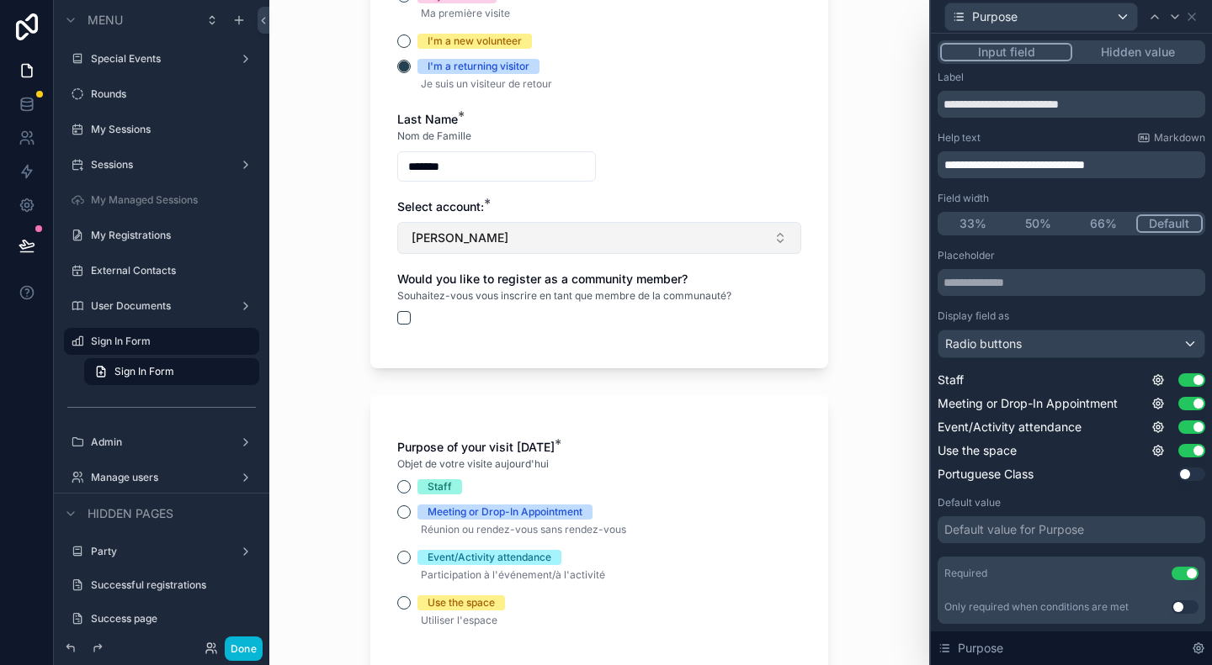
click at [495, 231] on span "[PERSON_NAME]" at bounding box center [459, 238] width 97 height 17
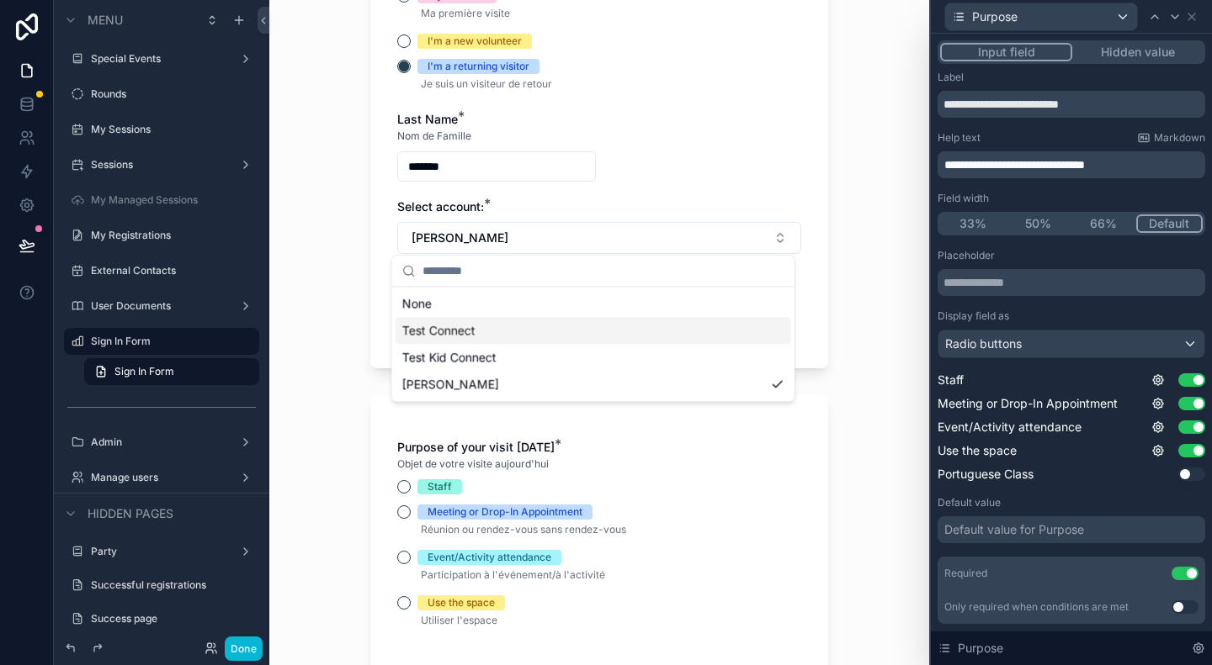
click at [497, 329] on div "Test Connect" at bounding box center [592, 330] width 395 height 27
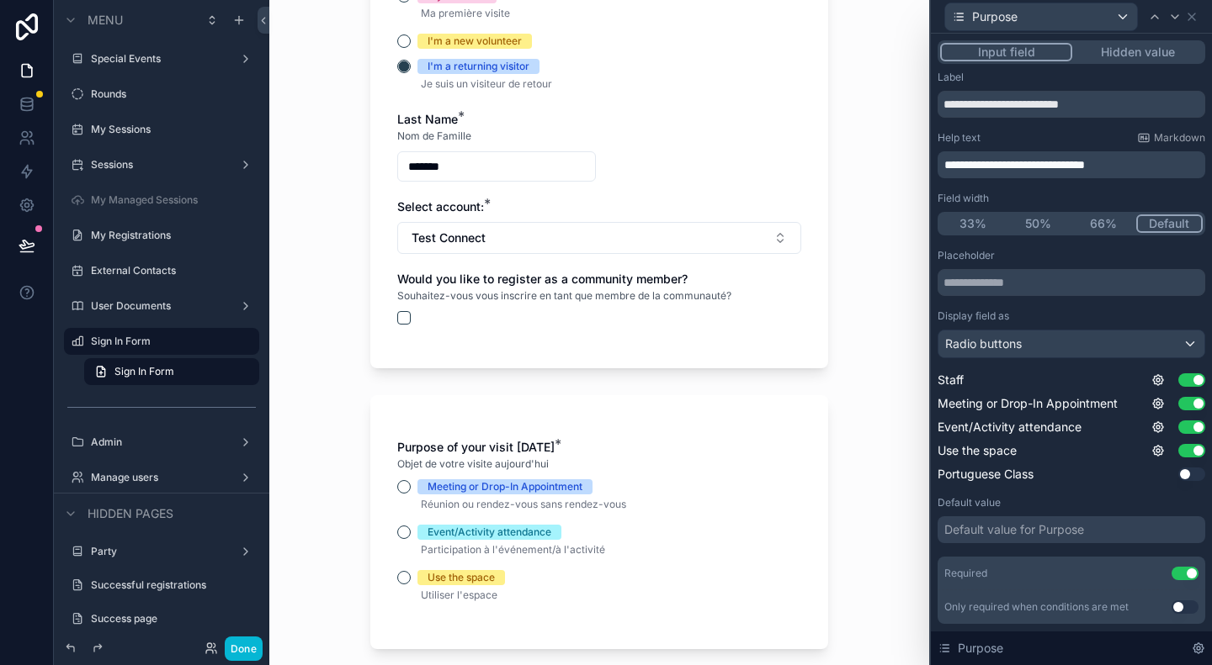
click at [851, 320] on div "Sign In Form Formulaire de Connexion Are you an existing community member? If y…" at bounding box center [599, 332] width 660 height 665
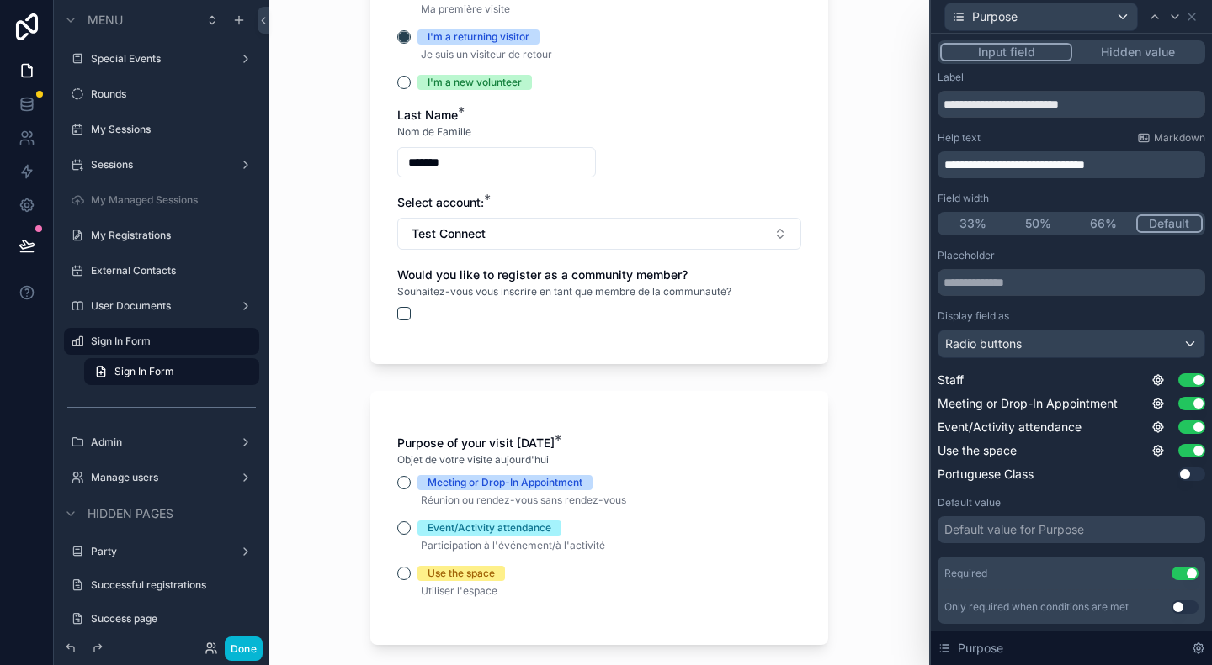
scroll to position [475, 0]
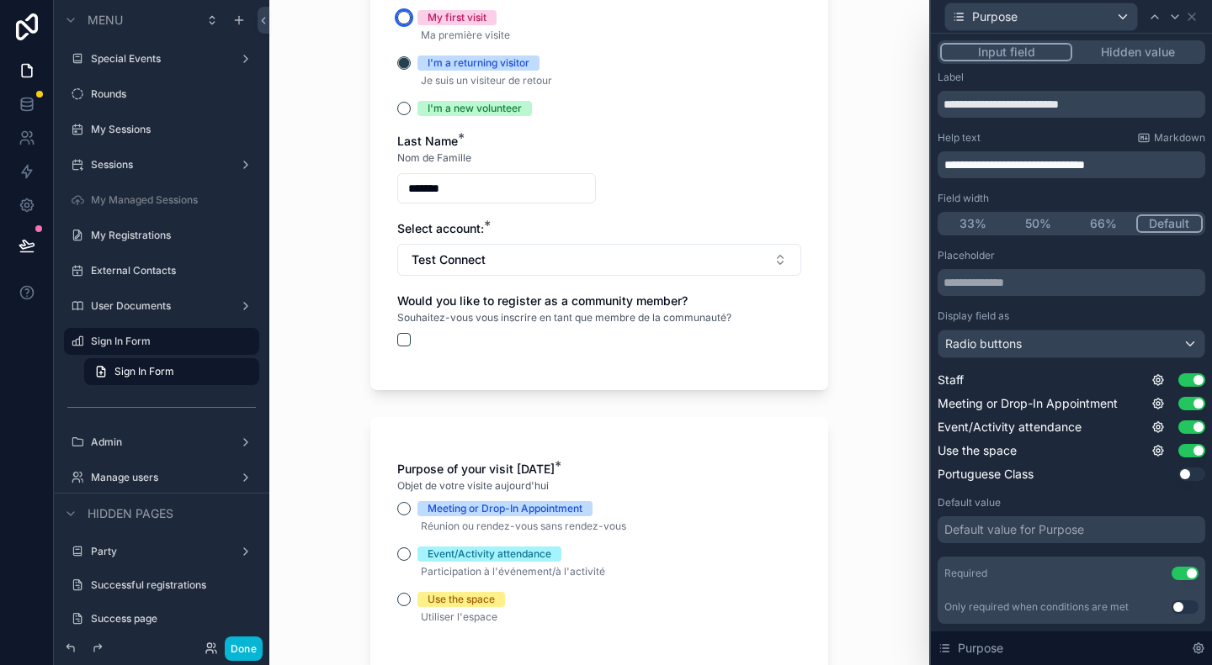
click at [397, 16] on button "My first visit" at bounding box center [403, 17] width 13 height 13
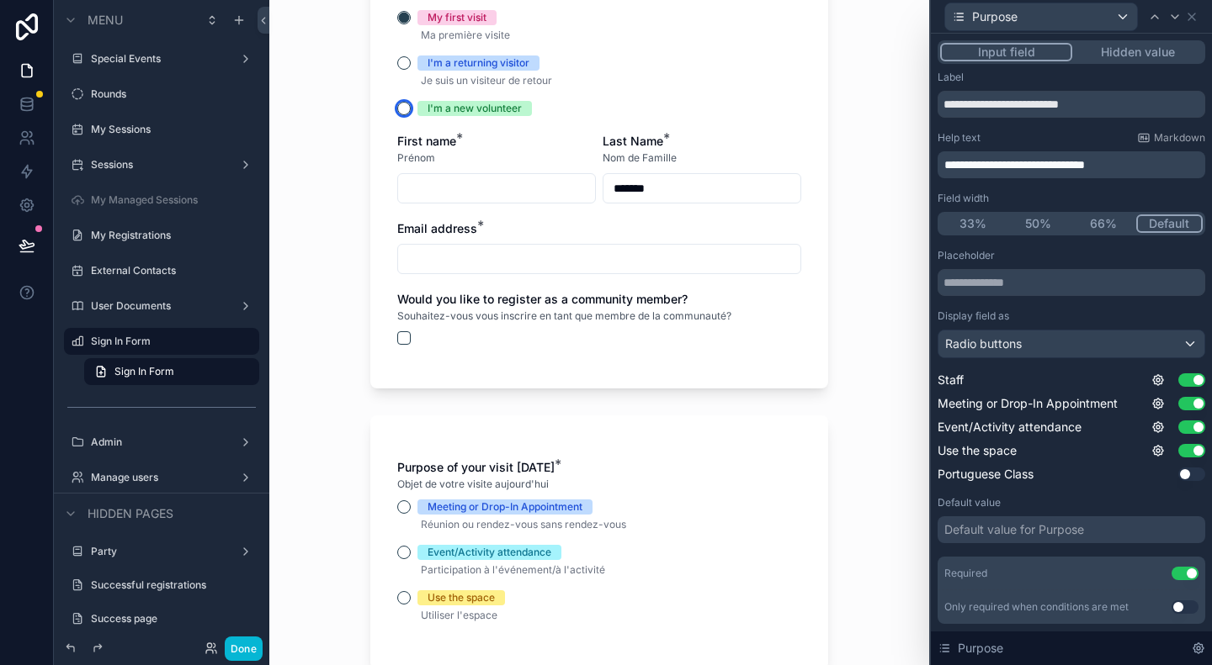
click at [400, 107] on button "I'm a new volunteer" at bounding box center [403, 108] width 13 height 13
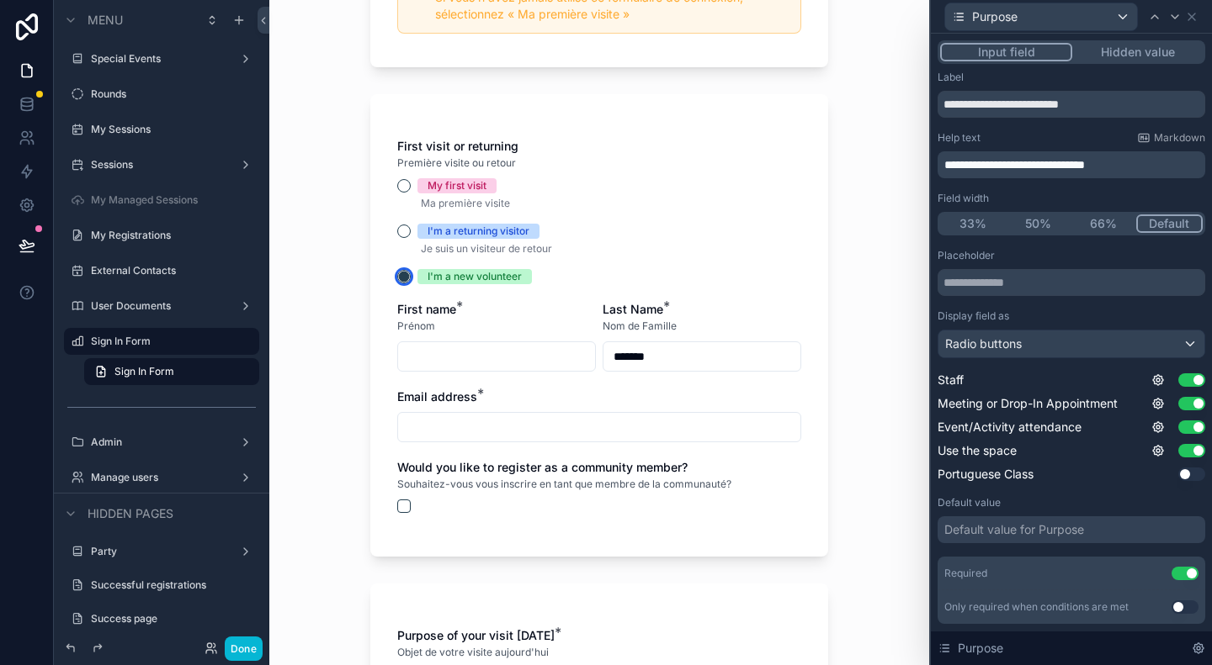
scroll to position [390, 0]
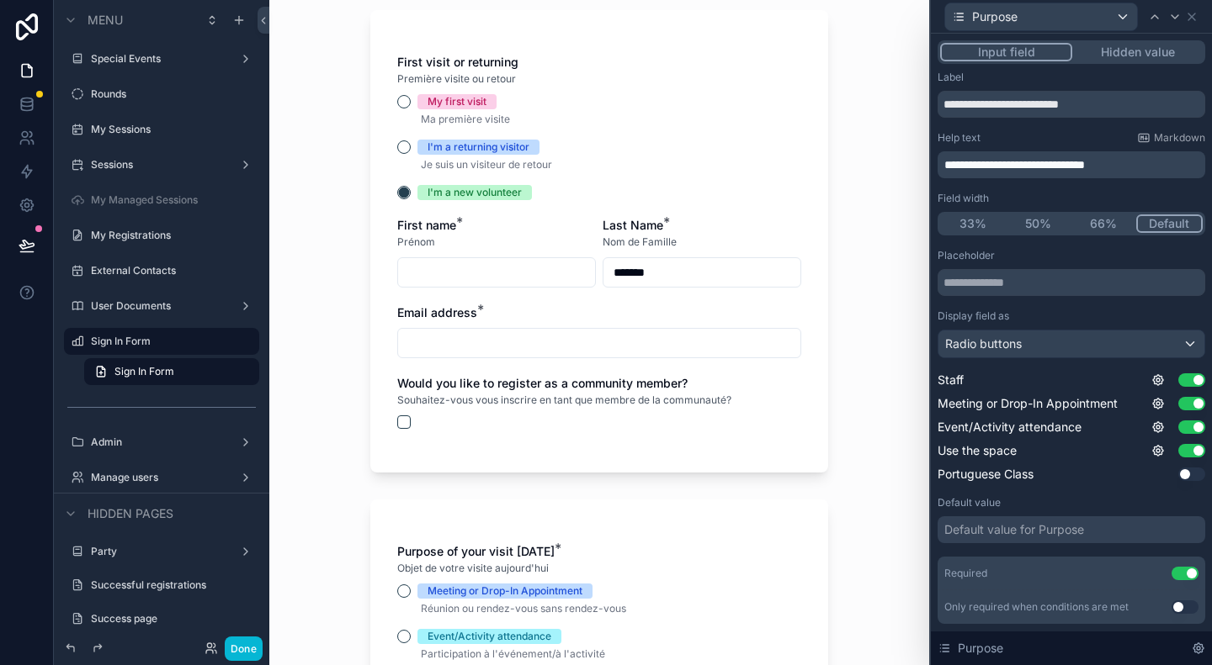
click at [402, 151] on div "I'm a returning visitor" at bounding box center [599, 147] width 404 height 15
click at [399, 148] on button "I'm a returning visitor" at bounding box center [403, 147] width 13 height 13
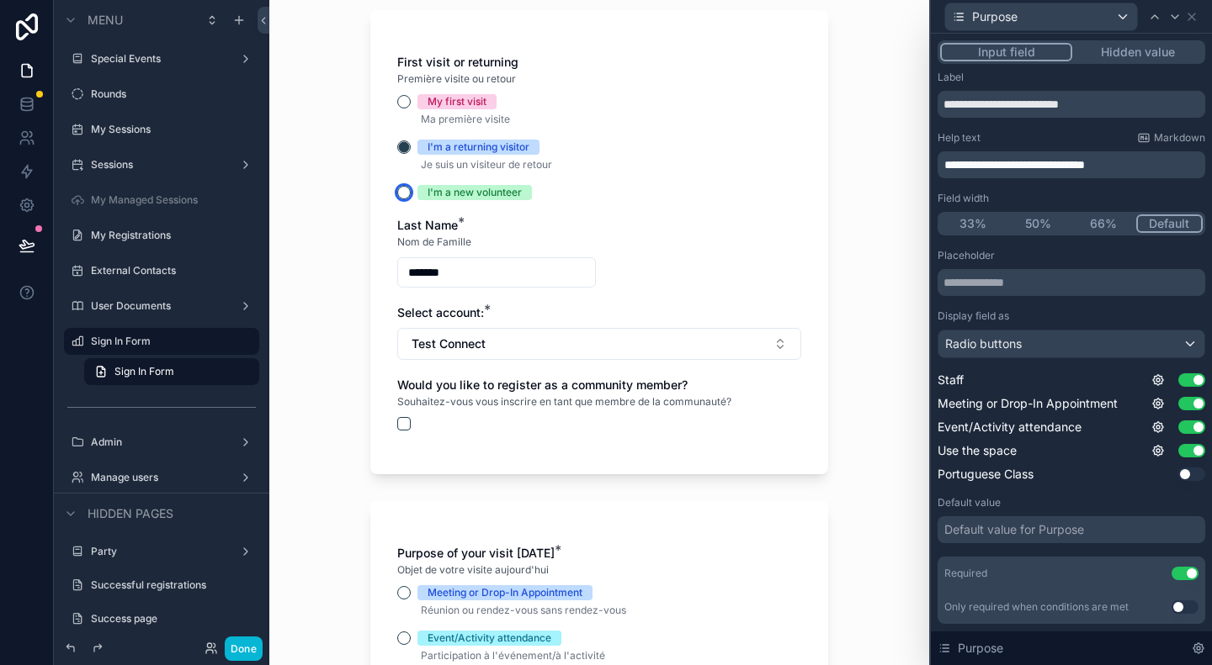
click at [399, 189] on button "I'm a new volunteer" at bounding box center [403, 192] width 13 height 13
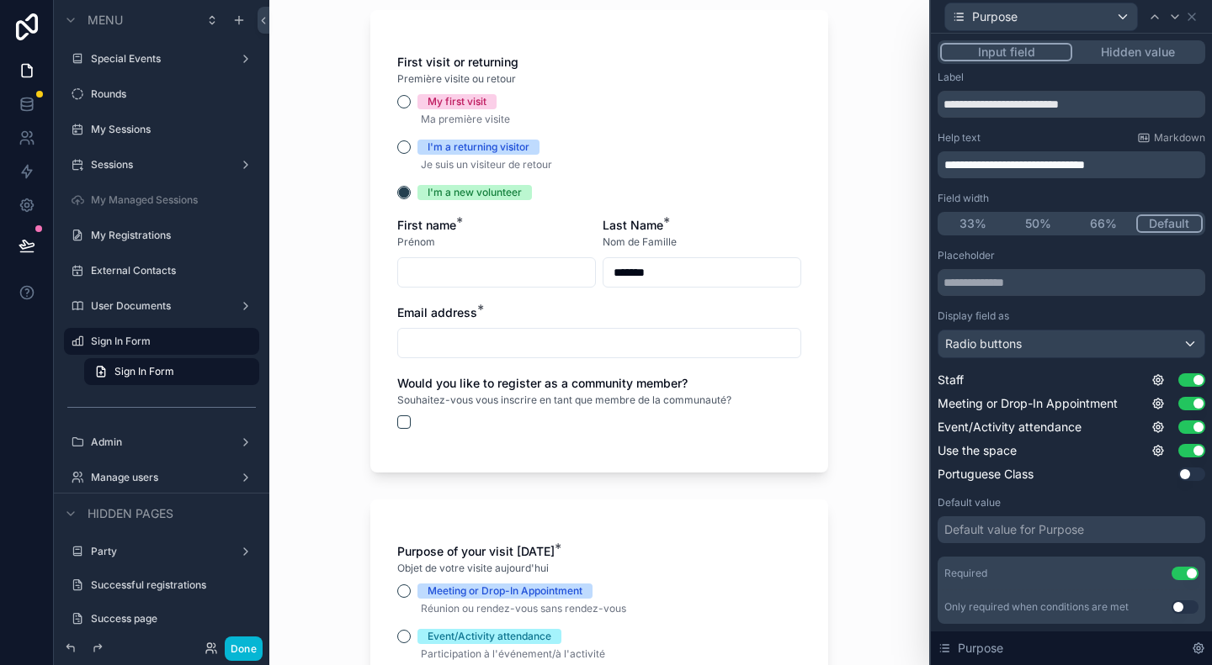
click at [464, 277] on input "scrollable content" at bounding box center [496, 273] width 197 height 24
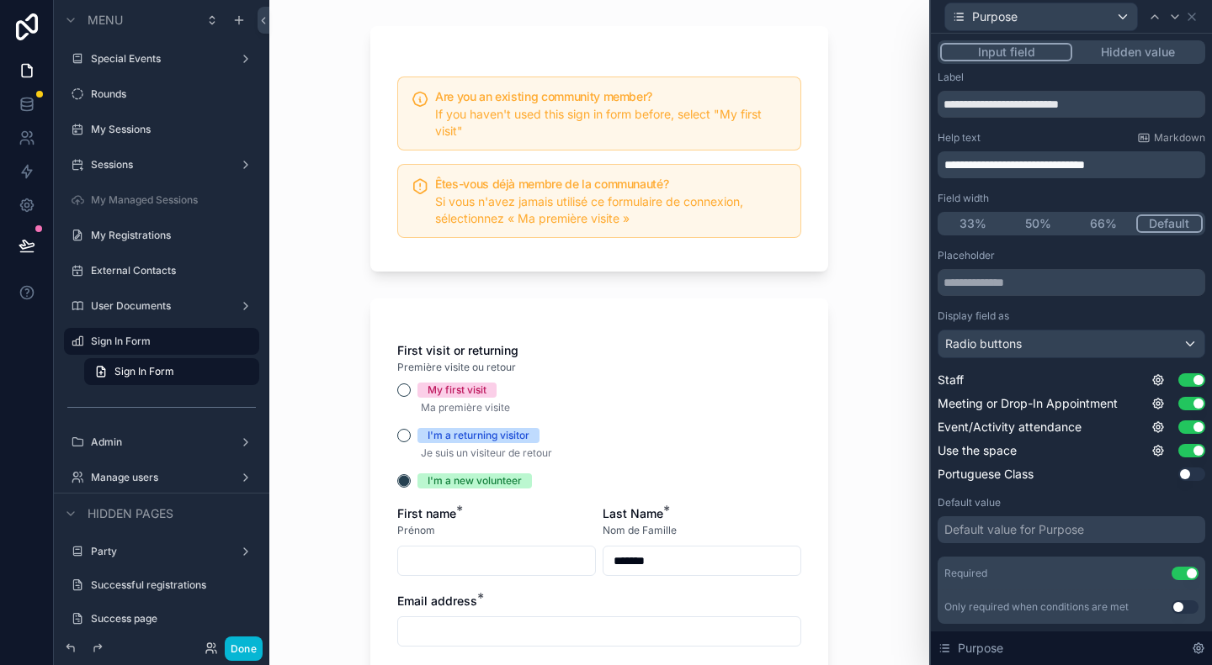
scroll to position [137, 0]
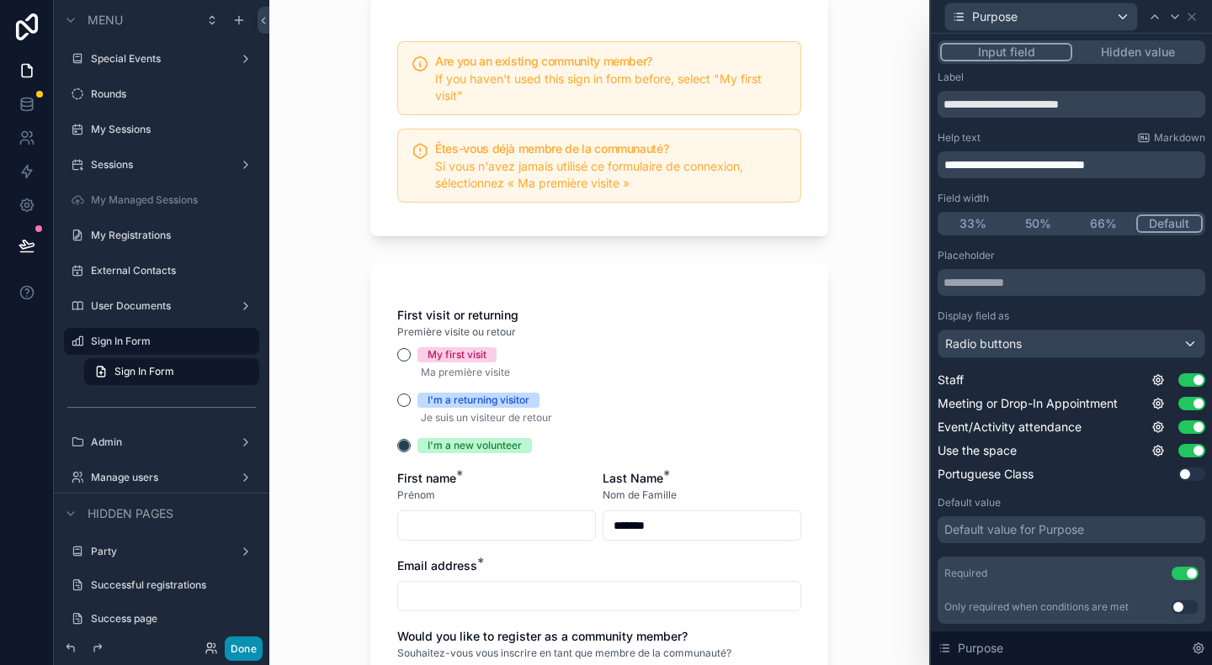
click at [240, 650] on button "Done" at bounding box center [244, 649] width 38 height 24
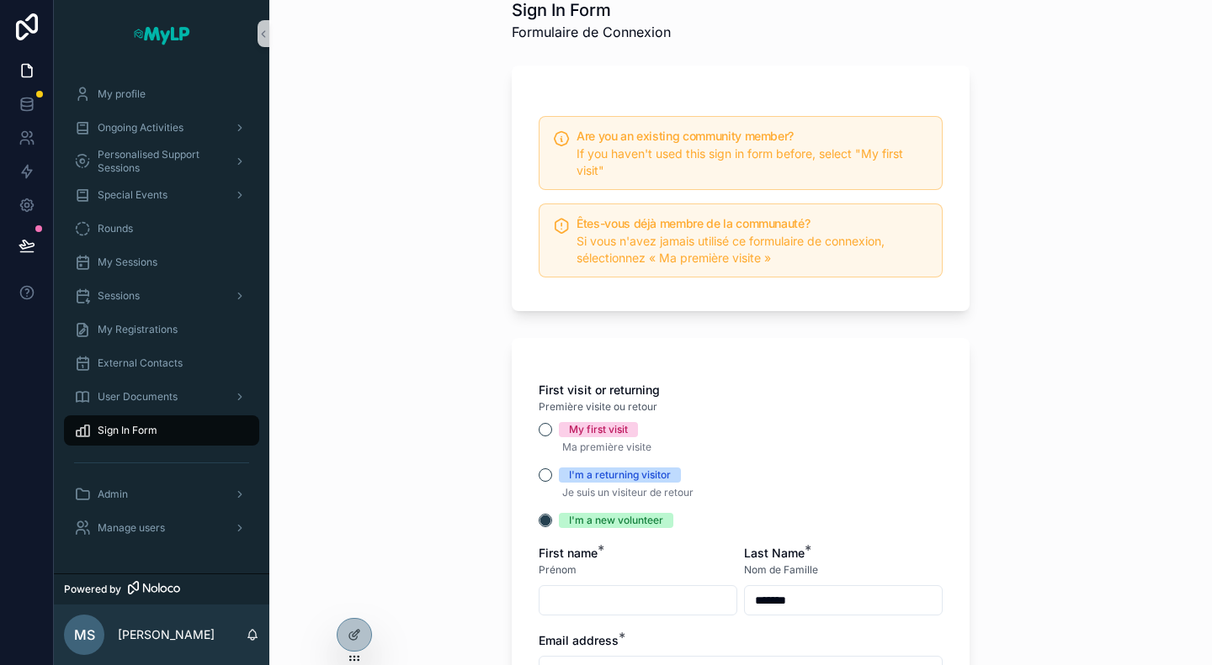
scroll to position [53, 0]
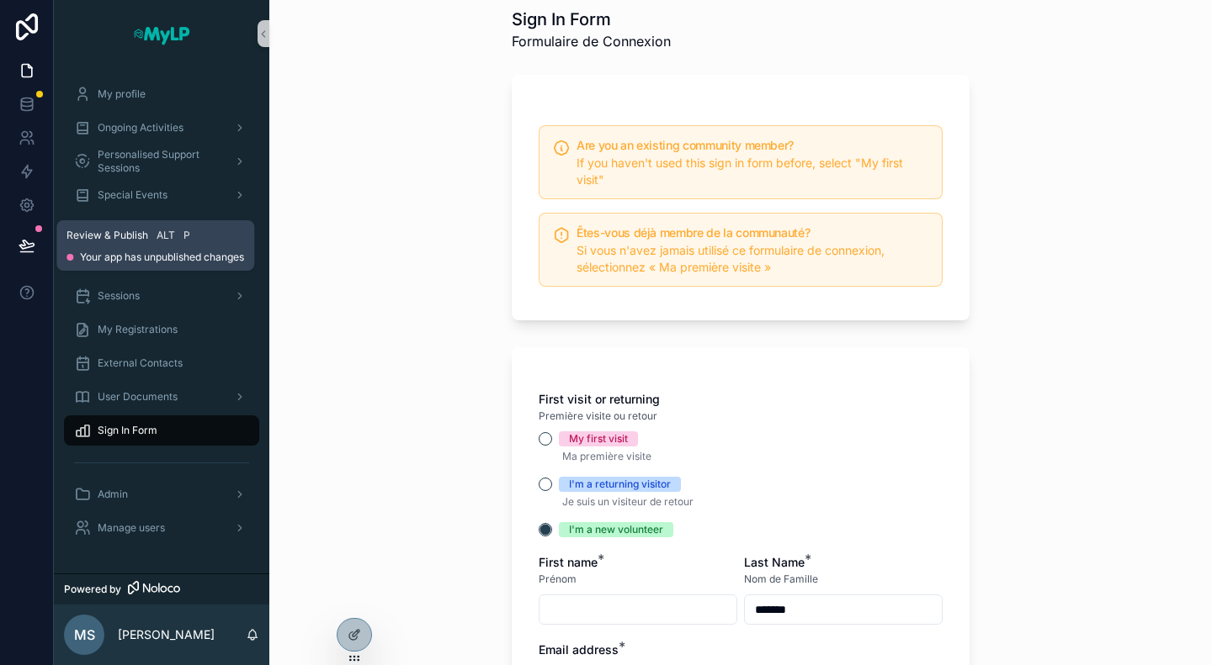
click at [34, 246] on icon at bounding box center [27, 245] width 17 height 17
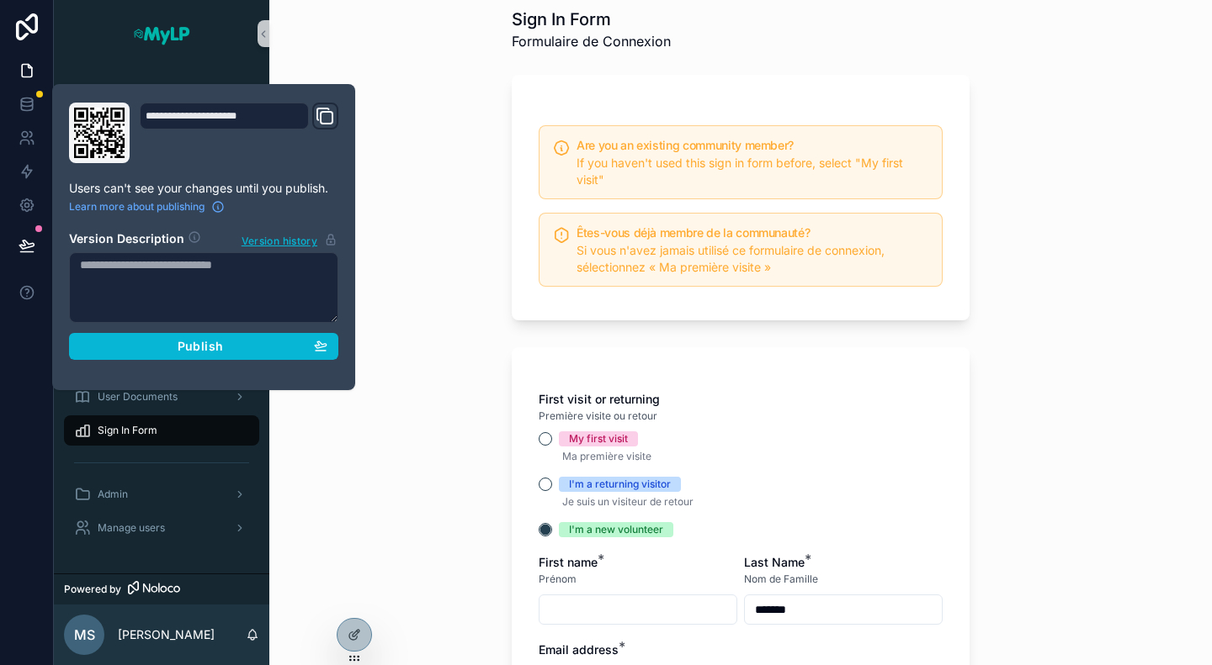
click at [167, 270] on textarea at bounding box center [203, 287] width 269 height 71
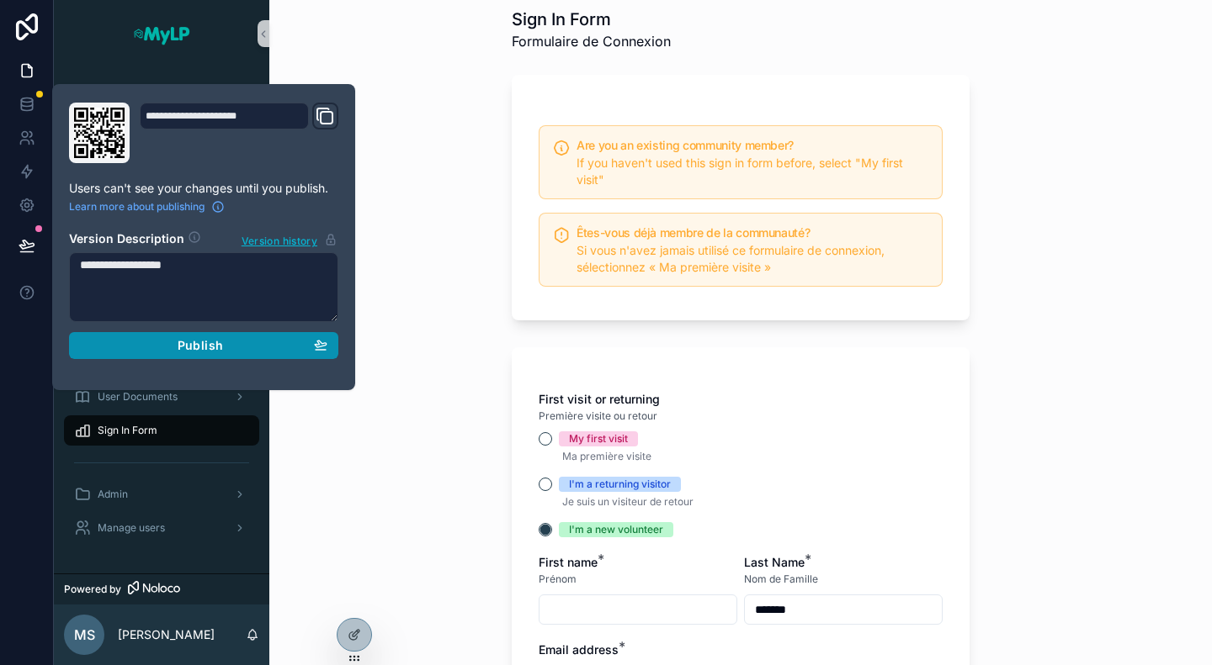
type textarea "**********"
click at [215, 339] on span "Publish" at bounding box center [200, 345] width 45 height 15
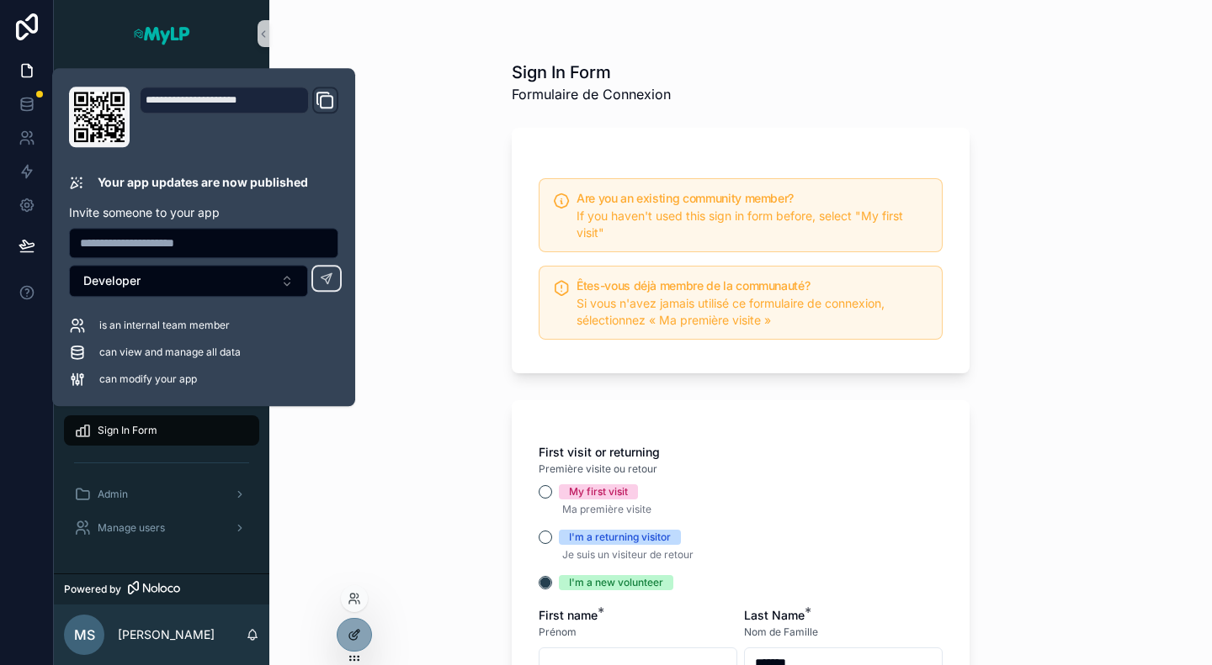
click at [362, 642] on div at bounding box center [354, 635] width 34 height 32
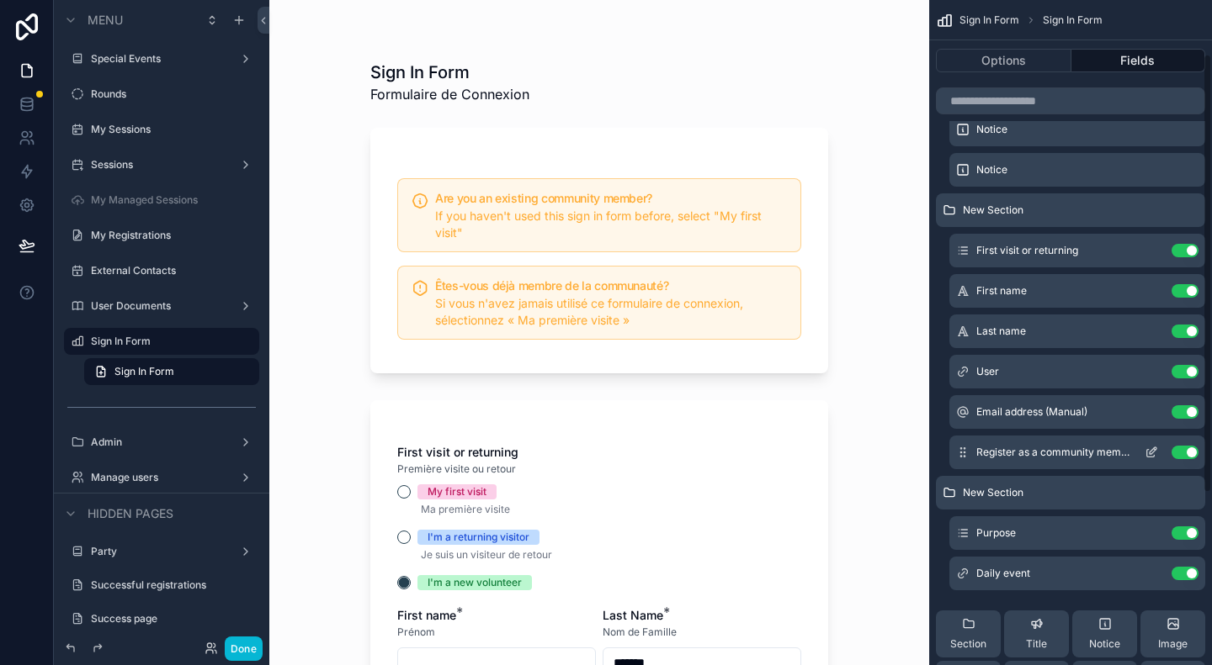
scroll to position [89, 0]
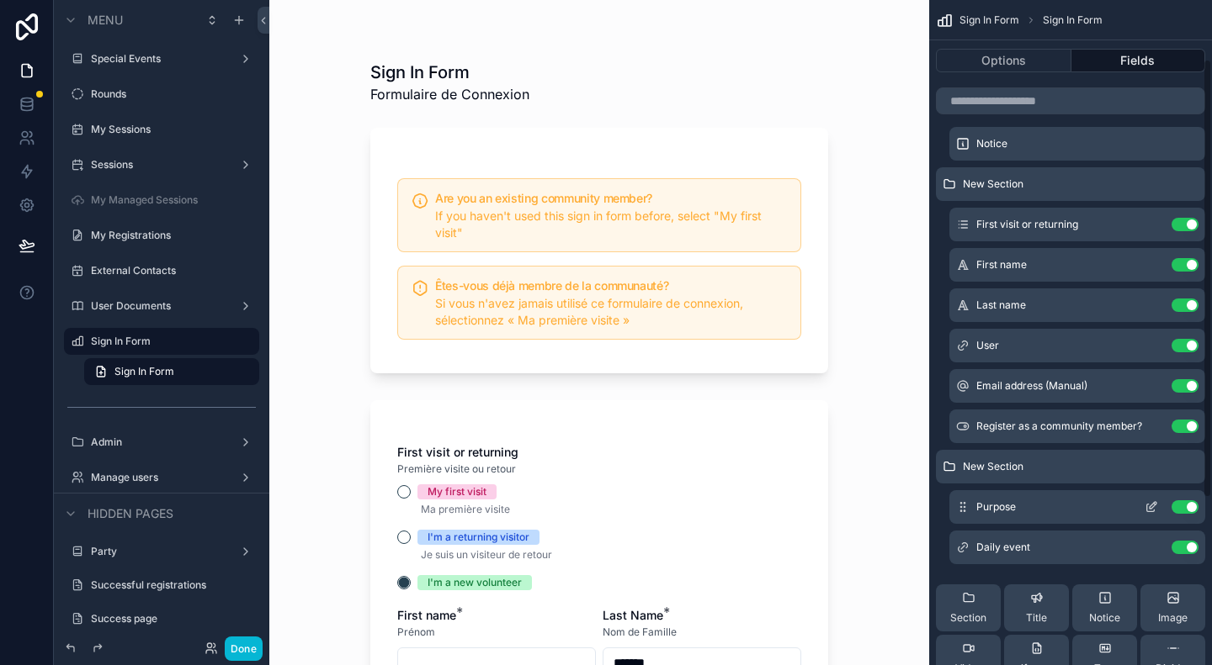
click at [1151, 507] on icon "scrollable content" at bounding box center [1150, 507] width 13 height 13
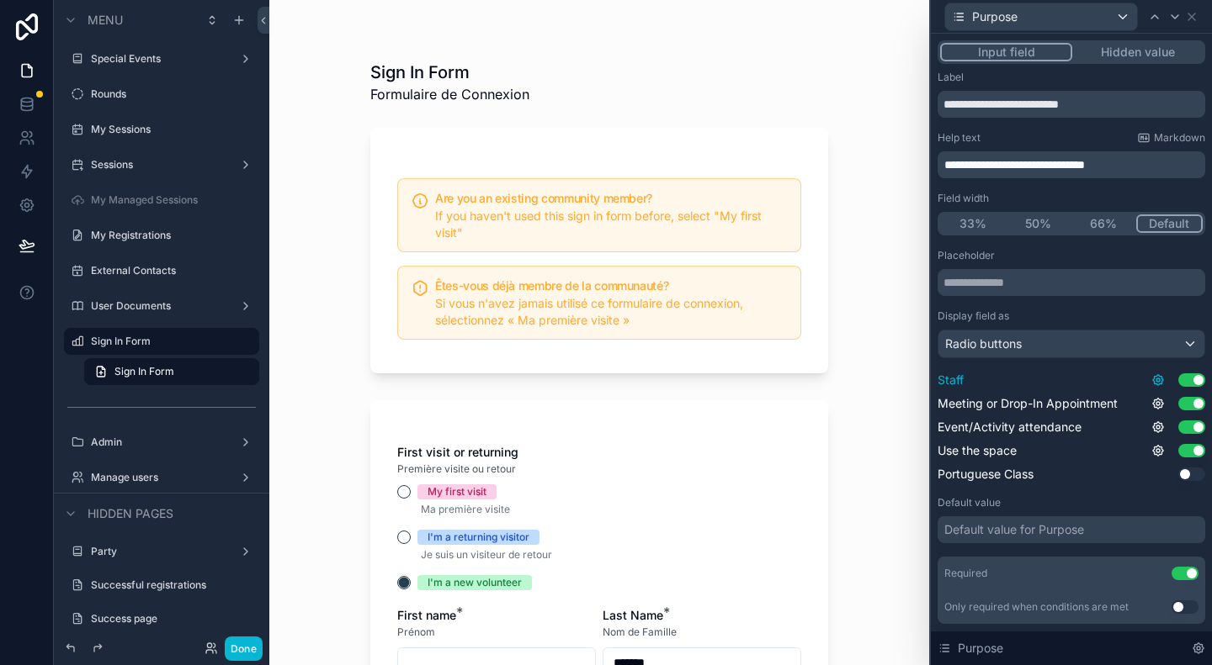
click at [1151, 377] on icon at bounding box center [1157, 380] width 13 height 13
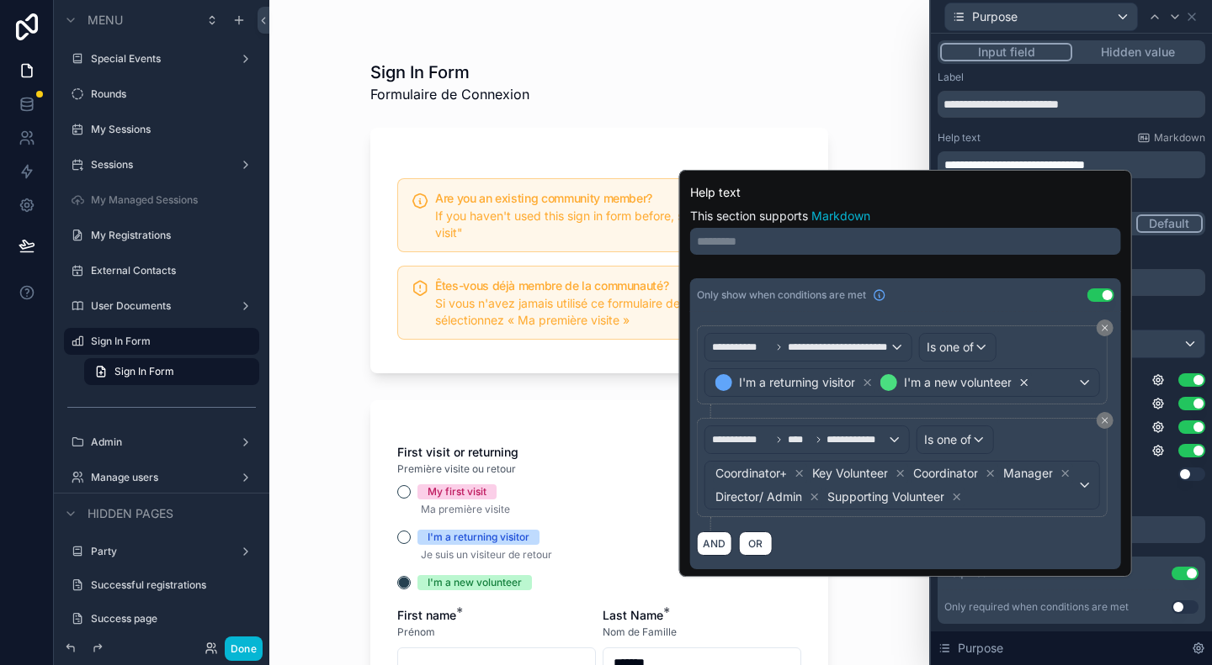
click at [1025, 381] on icon at bounding box center [1024, 383] width 12 height 12
click at [759, 538] on span "OR" at bounding box center [756, 544] width 22 height 13
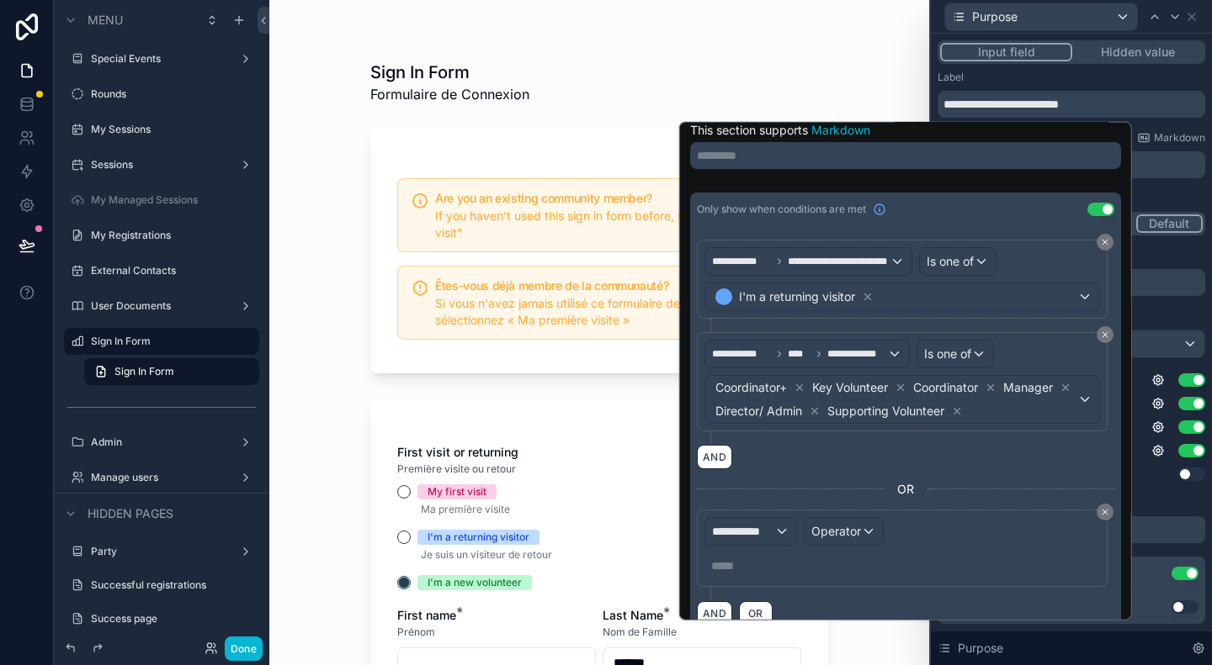
scroll to position [57, 0]
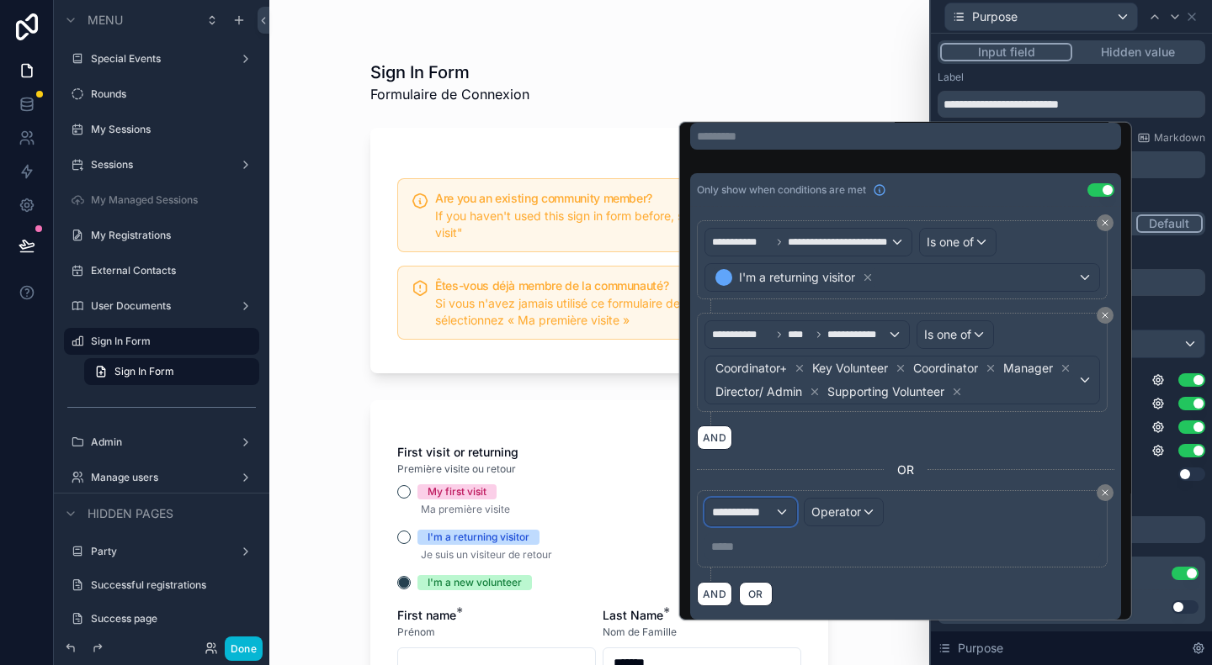
click at [764, 502] on div "**********" at bounding box center [750, 512] width 91 height 27
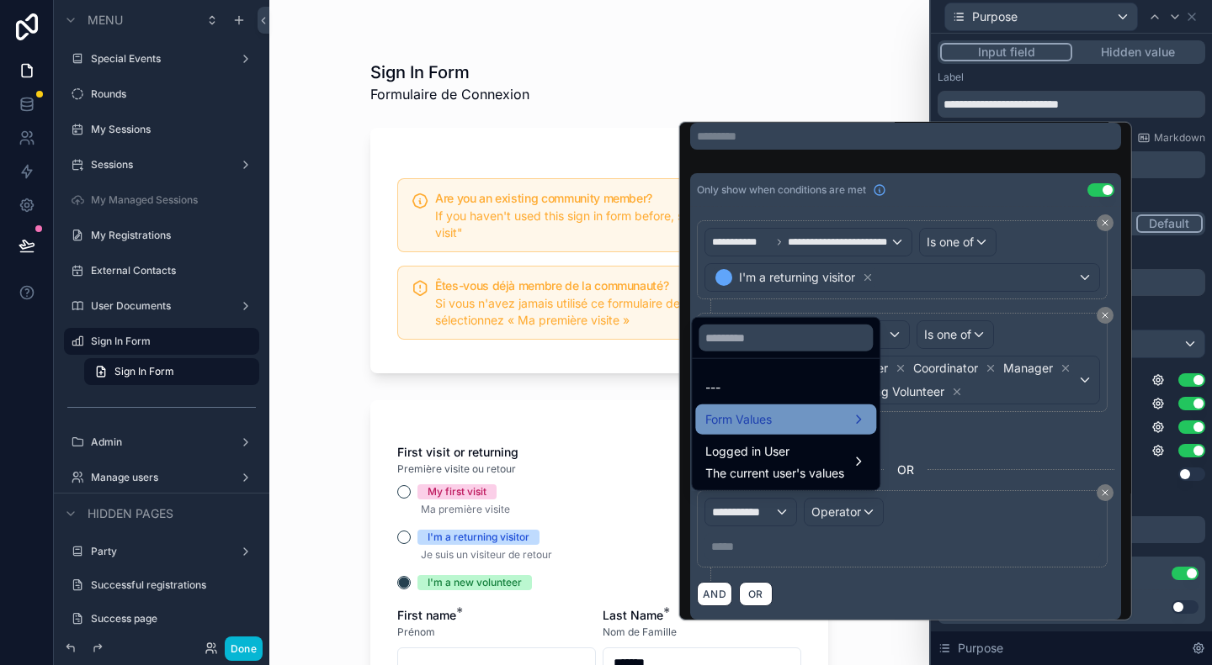
click at [782, 425] on div "Form Values" at bounding box center [785, 420] width 161 height 20
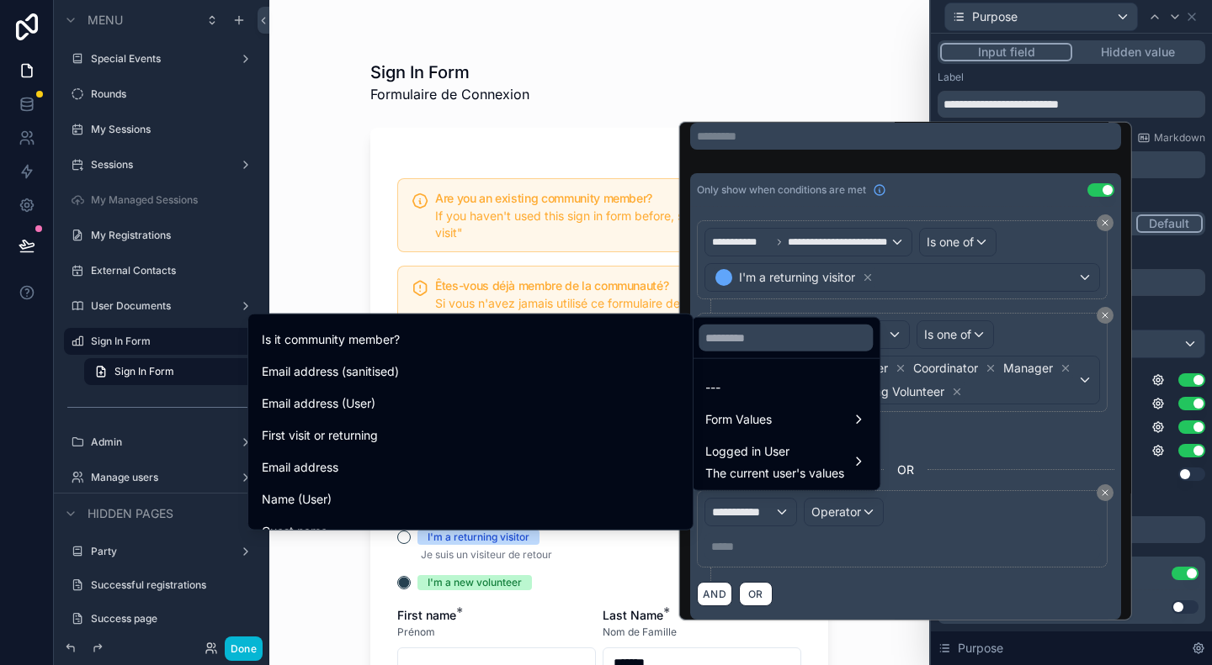
scroll to position [589, 0]
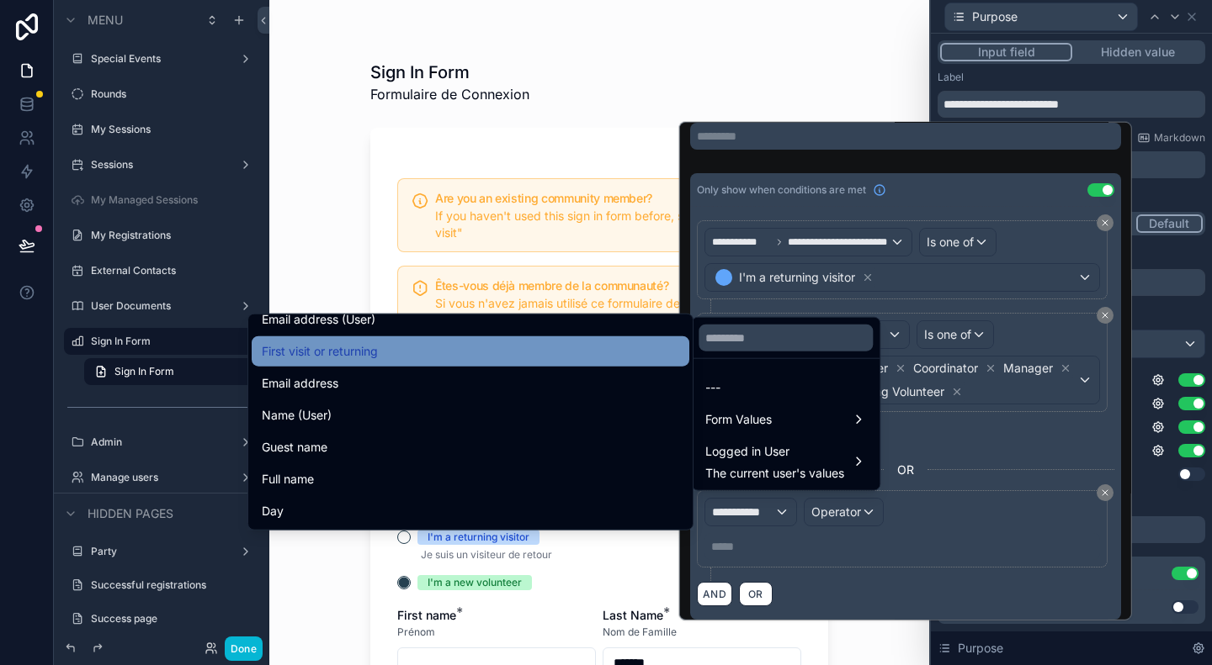
click at [478, 353] on div "First visit or returning" at bounding box center [470, 352] width 417 height 20
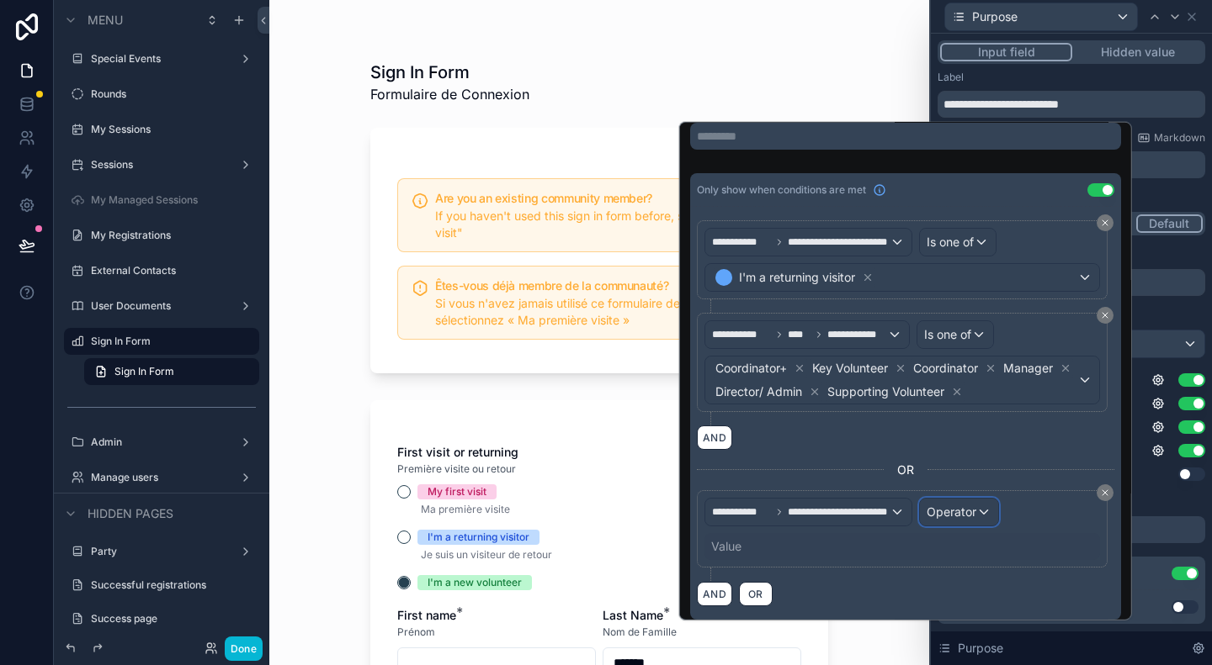
click at [938, 505] on span "Operator" at bounding box center [951, 512] width 50 height 14
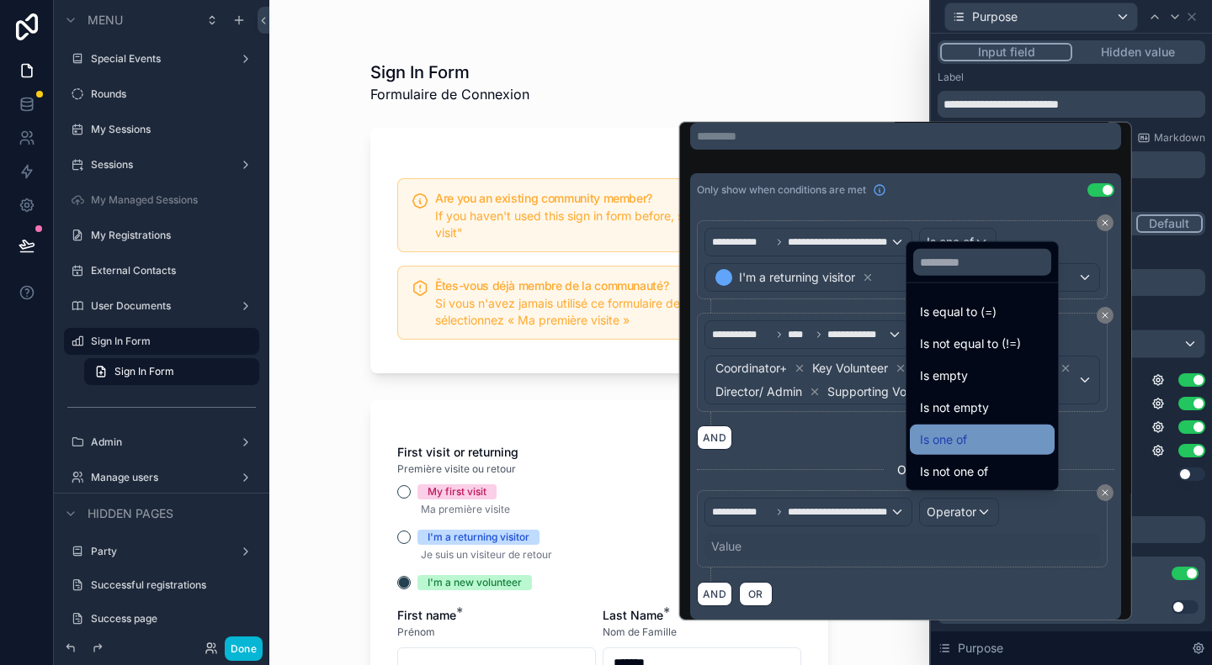
click at [940, 447] on span "Is one of" at bounding box center [943, 440] width 47 height 20
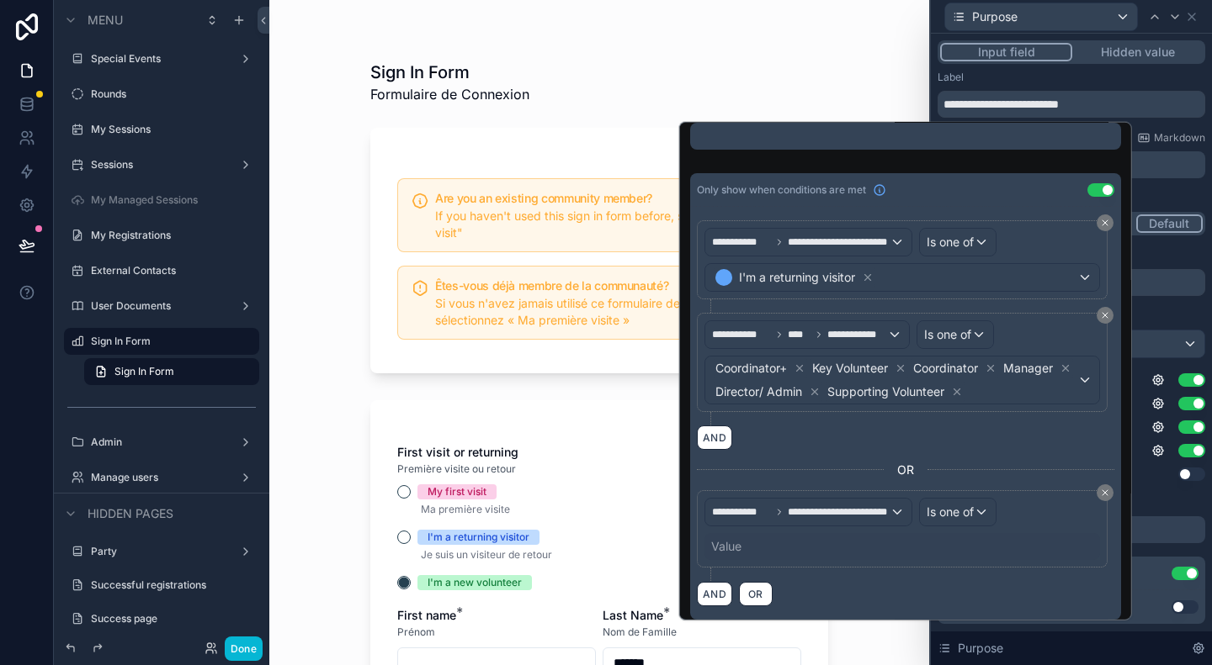
click at [714, 539] on div "Value" at bounding box center [726, 546] width 30 height 17
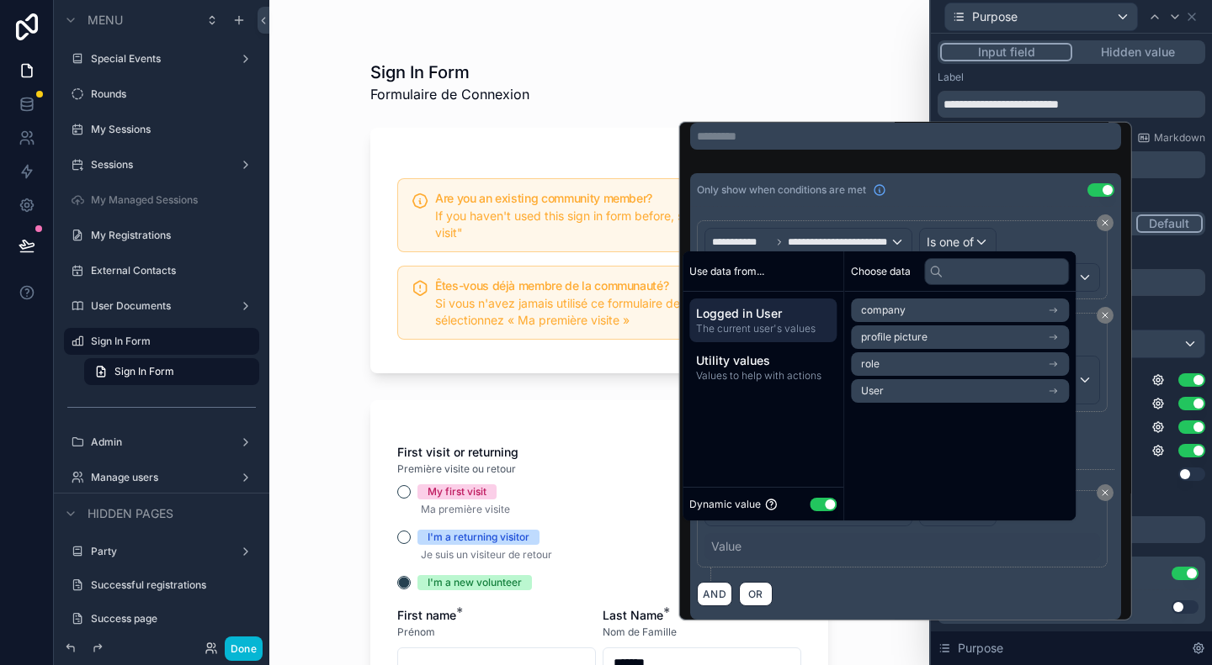
click at [833, 501] on button "Use setting" at bounding box center [822, 504] width 27 height 13
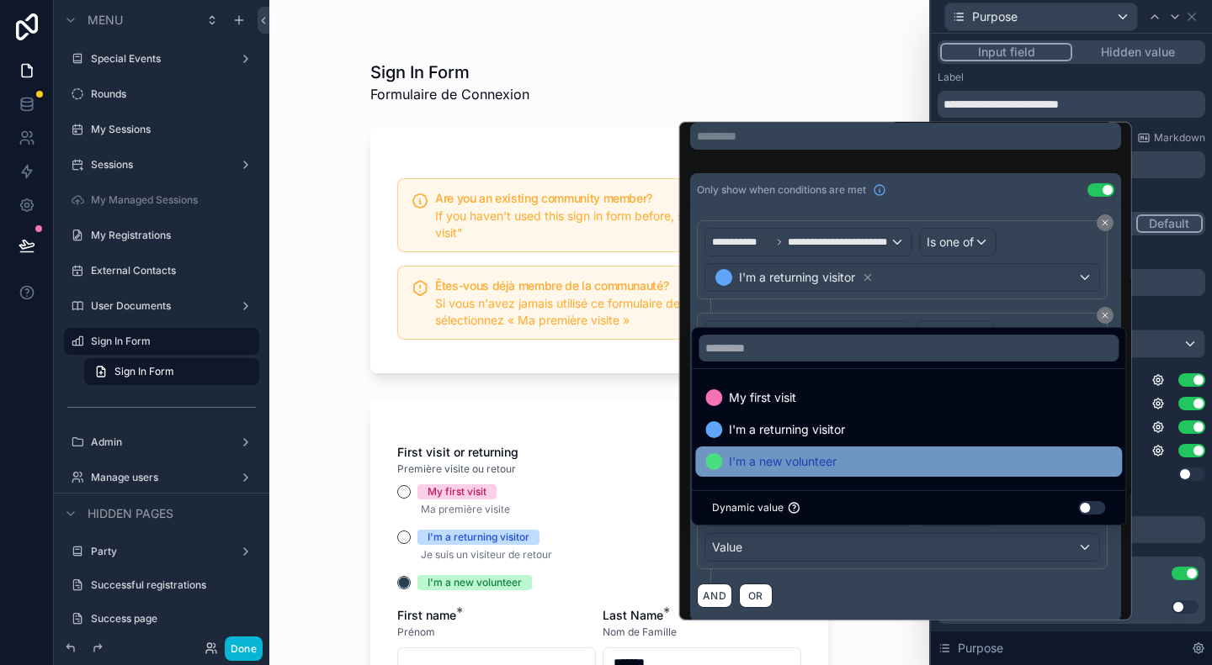
click at [801, 455] on span "I'm a new volunteer" at bounding box center [783, 462] width 108 height 20
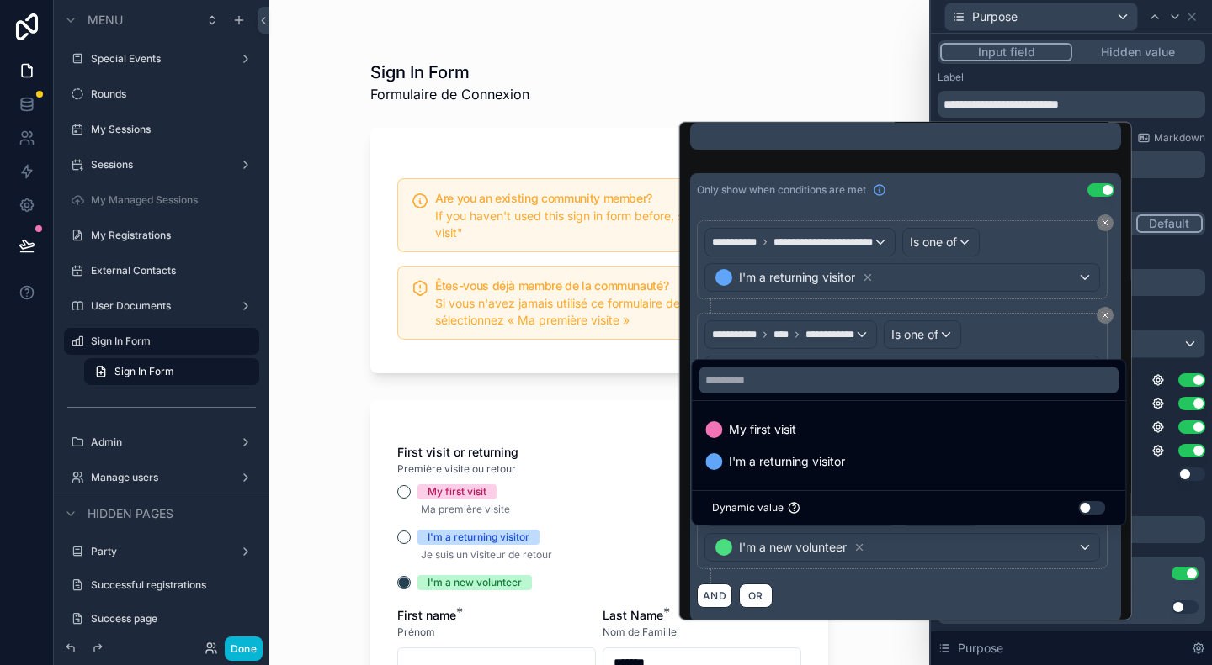
click at [848, 570] on div "**********" at bounding box center [905, 536] width 417 height 93
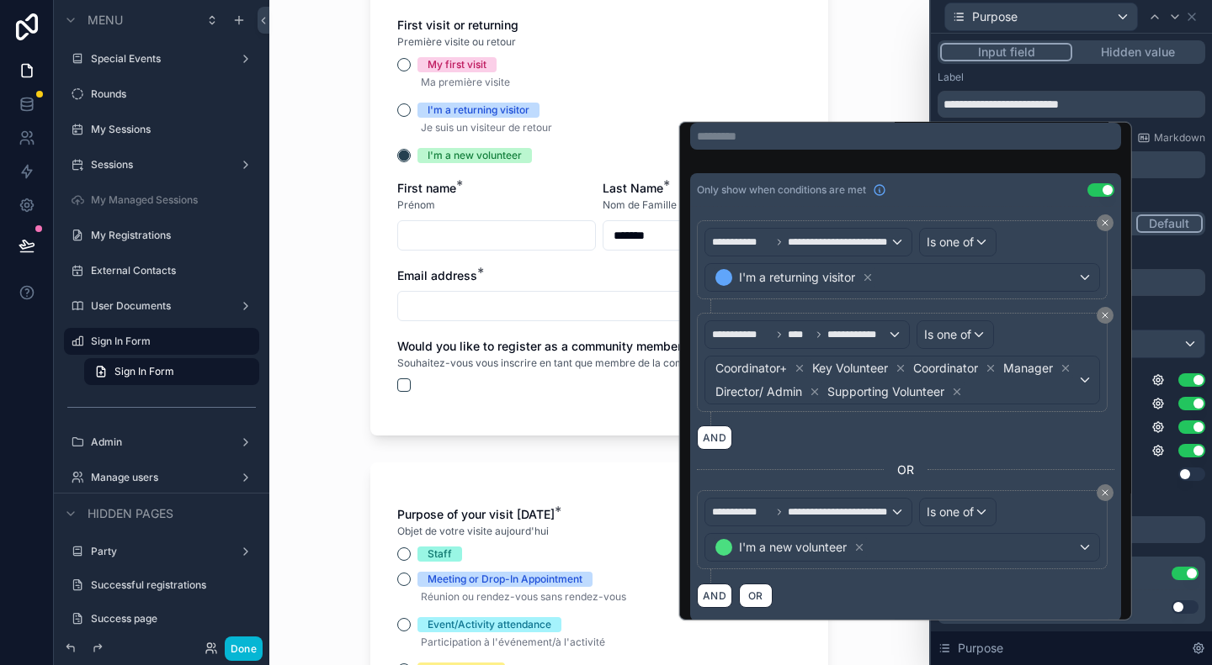
scroll to position [337, 0]
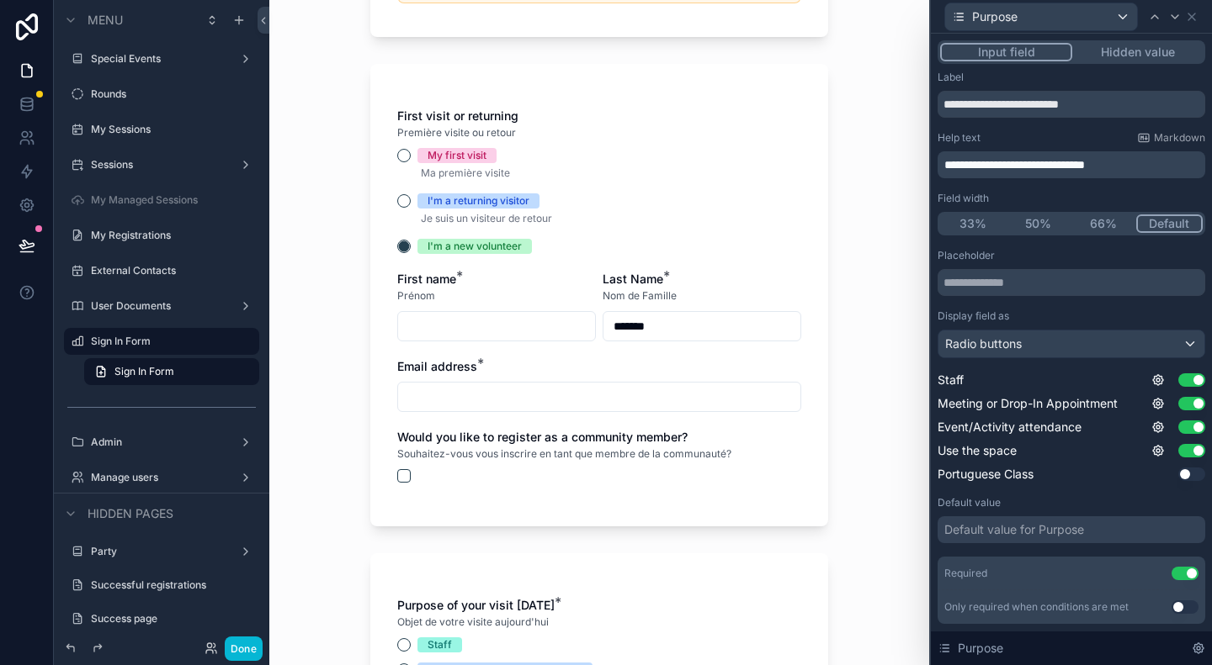
click at [357, 436] on div "Sign In Form Formulaire de Connexion Are you an existing community member? If y…" at bounding box center [599, 330] width 485 height 1334
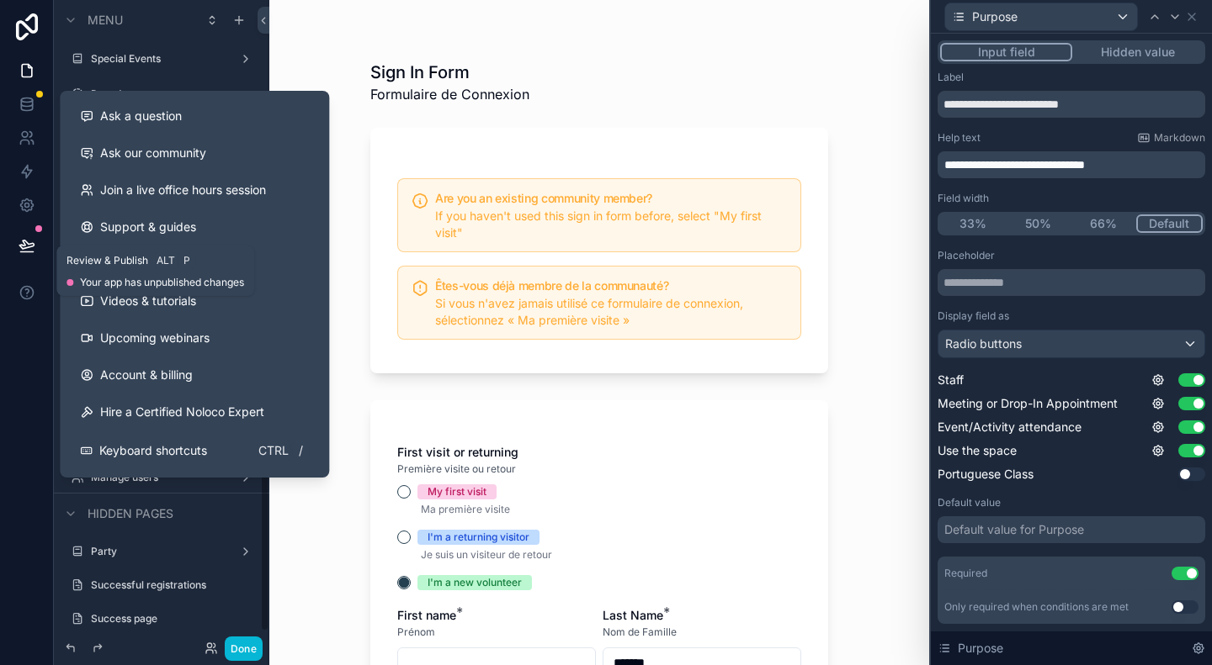
click at [29, 246] on icon at bounding box center [27, 245] width 17 height 17
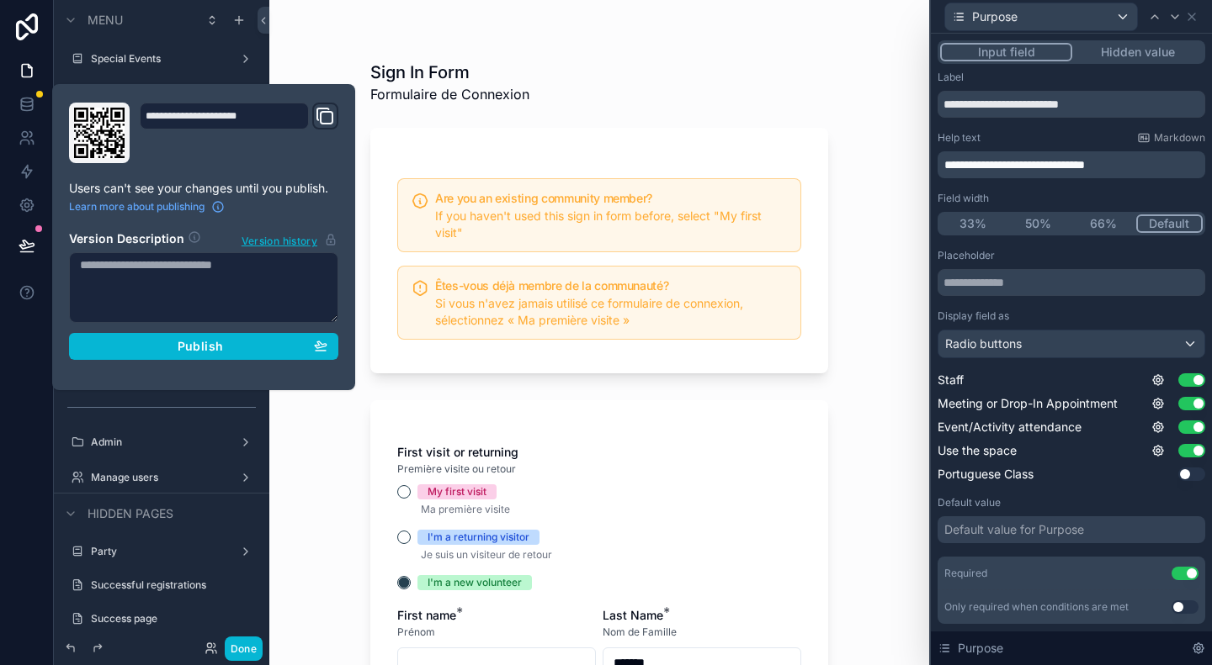
click at [180, 278] on textarea at bounding box center [203, 287] width 269 height 71
type textarea "*******"
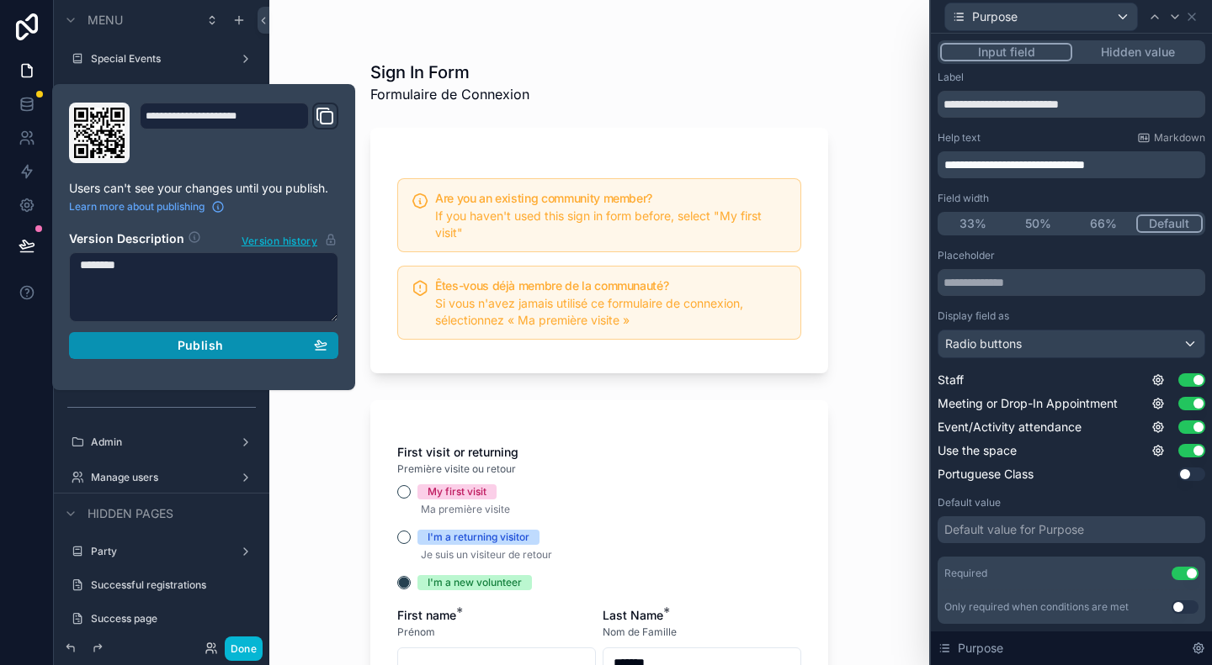
click at [193, 351] on span "Publish" at bounding box center [200, 345] width 45 height 15
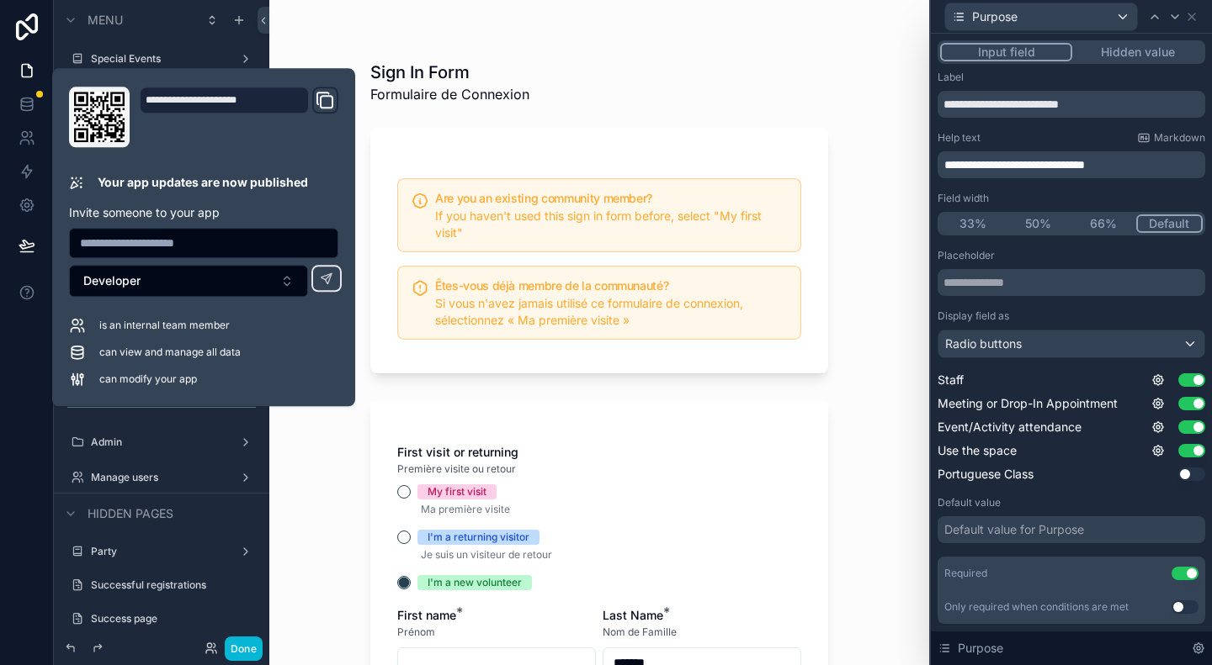
click at [861, 145] on div "Sign In Form Formulaire de Connexion Are you an existing community member? If y…" at bounding box center [599, 332] width 660 height 665
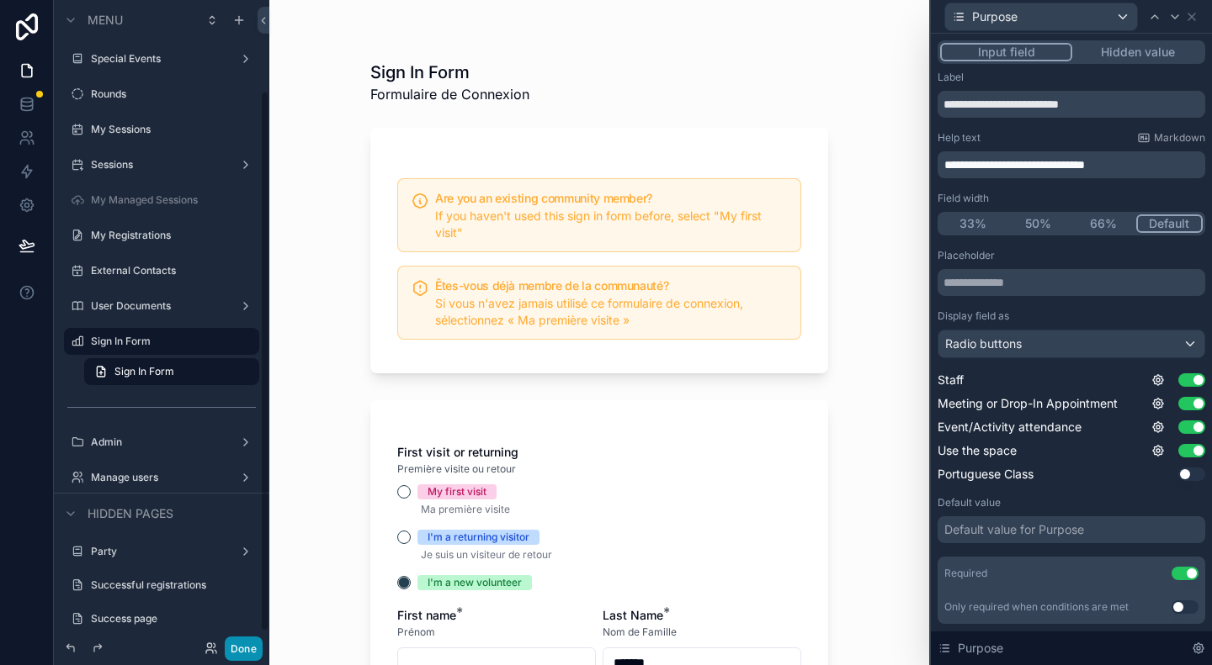
click at [243, 650] on button "Done" at bounding box center [244, 649] width 38 height 24
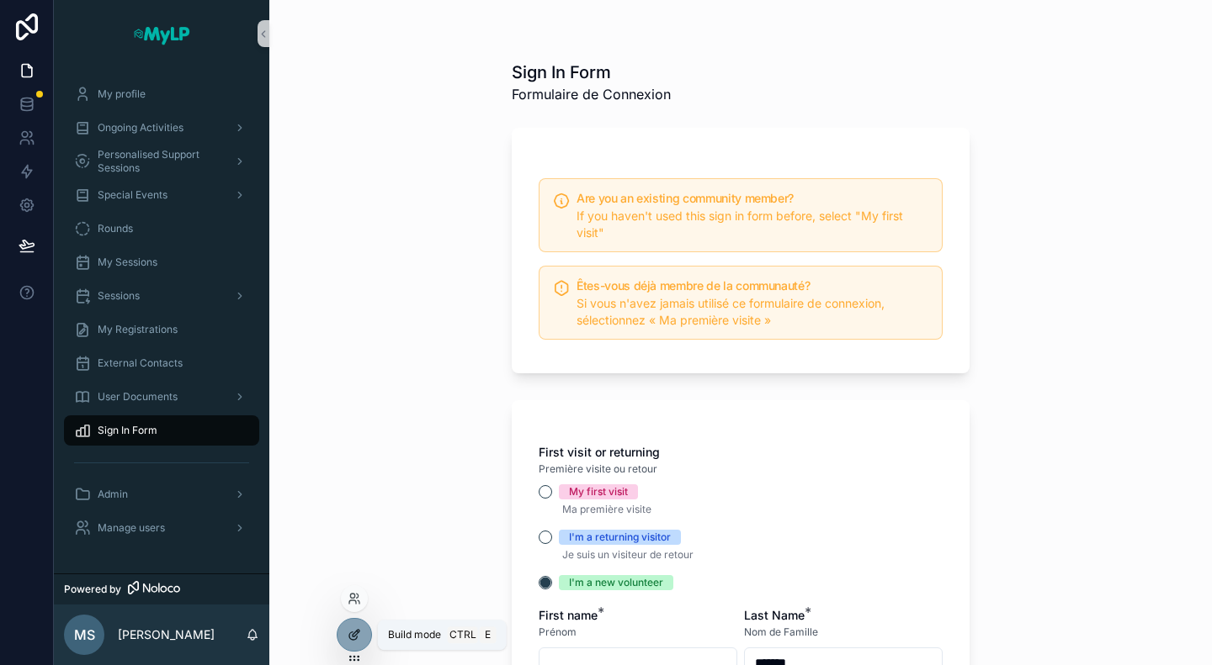
click at [358, 632] on icon at bounding box center [356, 633] width 7 height 7
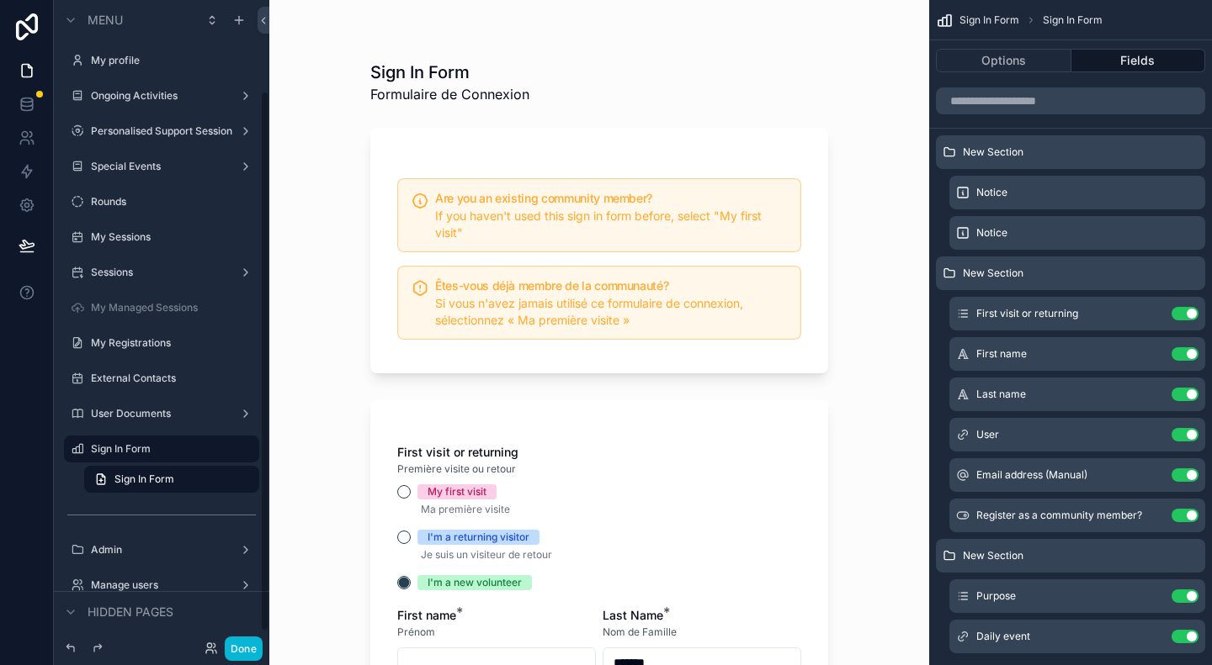
scroll to position [108, 0]
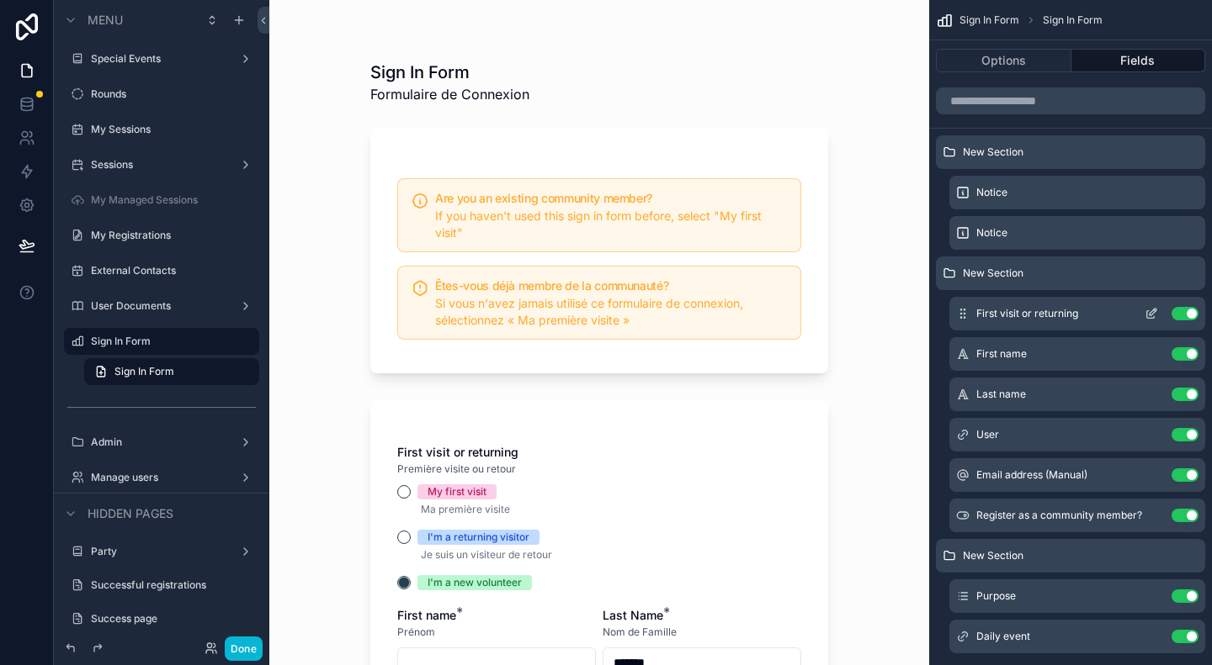
click at [1149, 312] on icon "scrollable content" at bounding box center [1150, 313] width 13 height 13
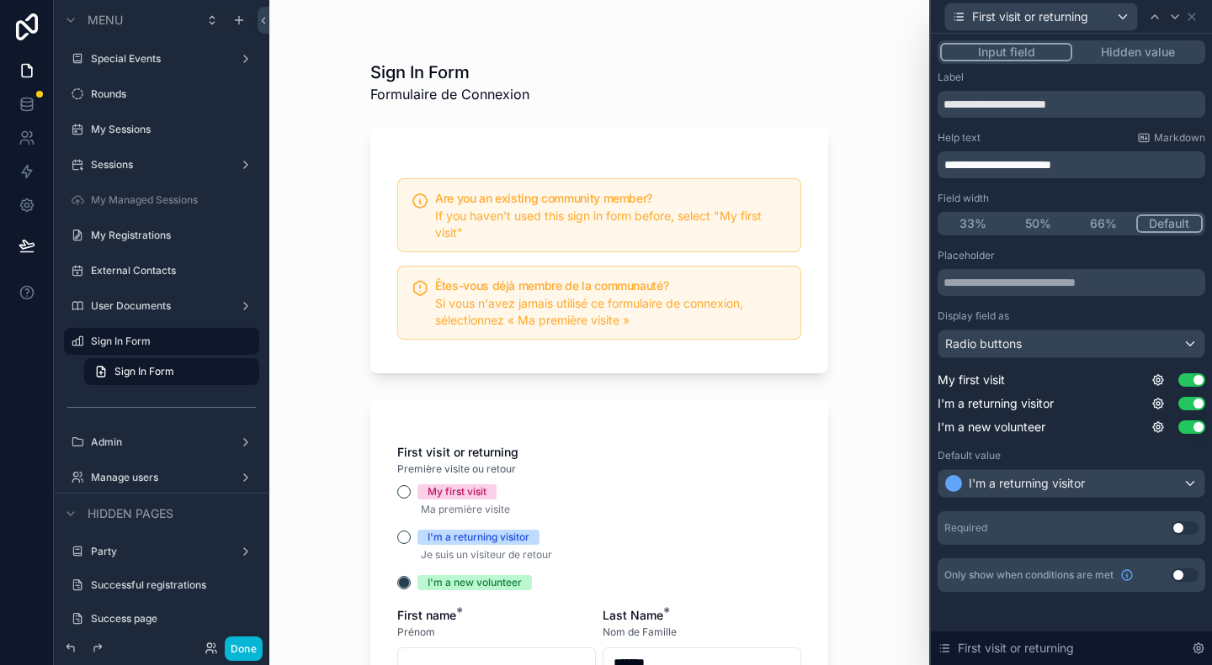
click at [1174, 528] on button "Use setting" at bounding box center [1184, 528] width 27 height 13
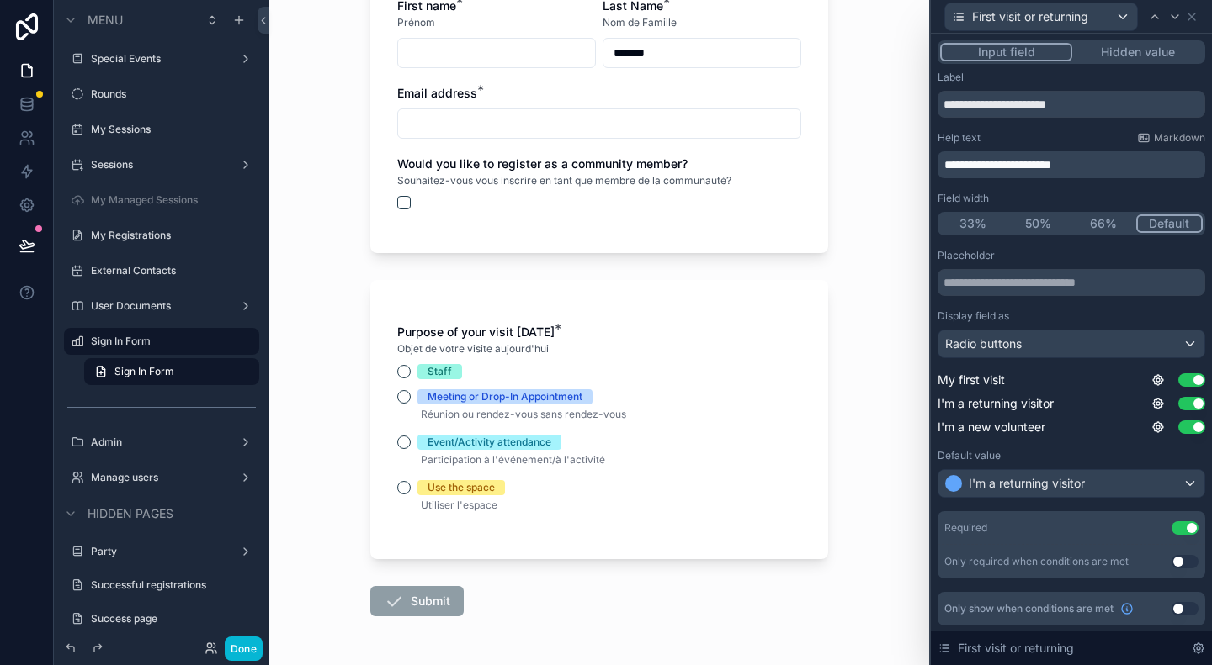
scroll to position [583, 0]
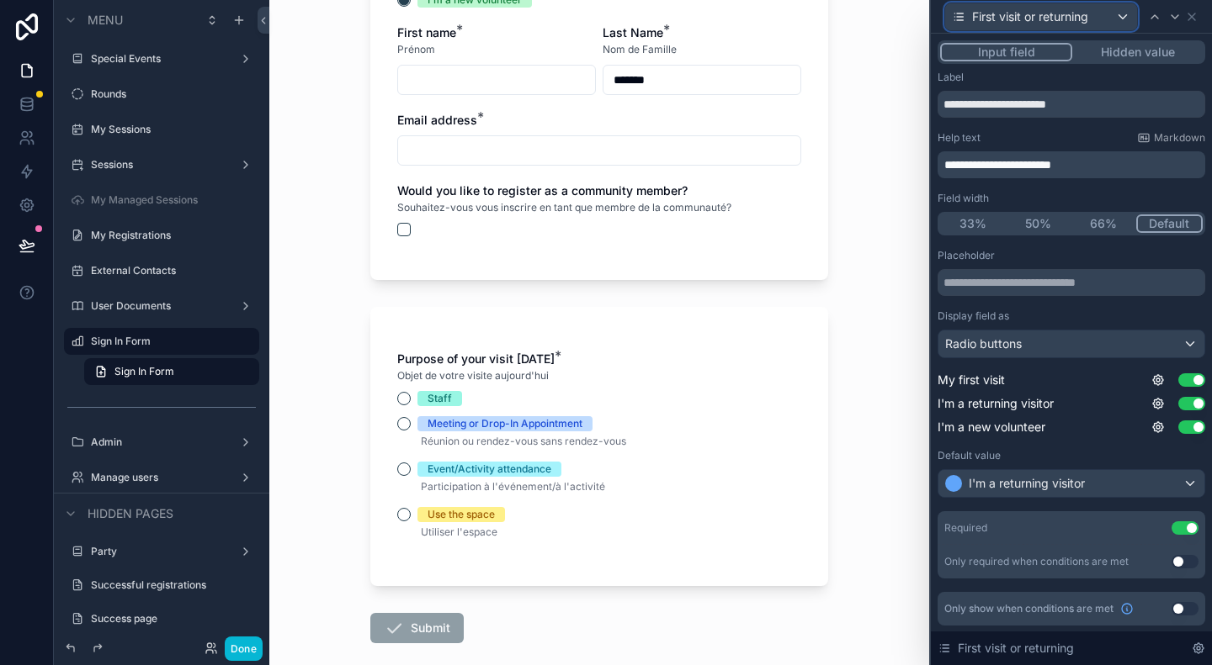
click at [1127, 23] on div "First visit or returning" at bounding box center [1041, 16] width 192 height 27
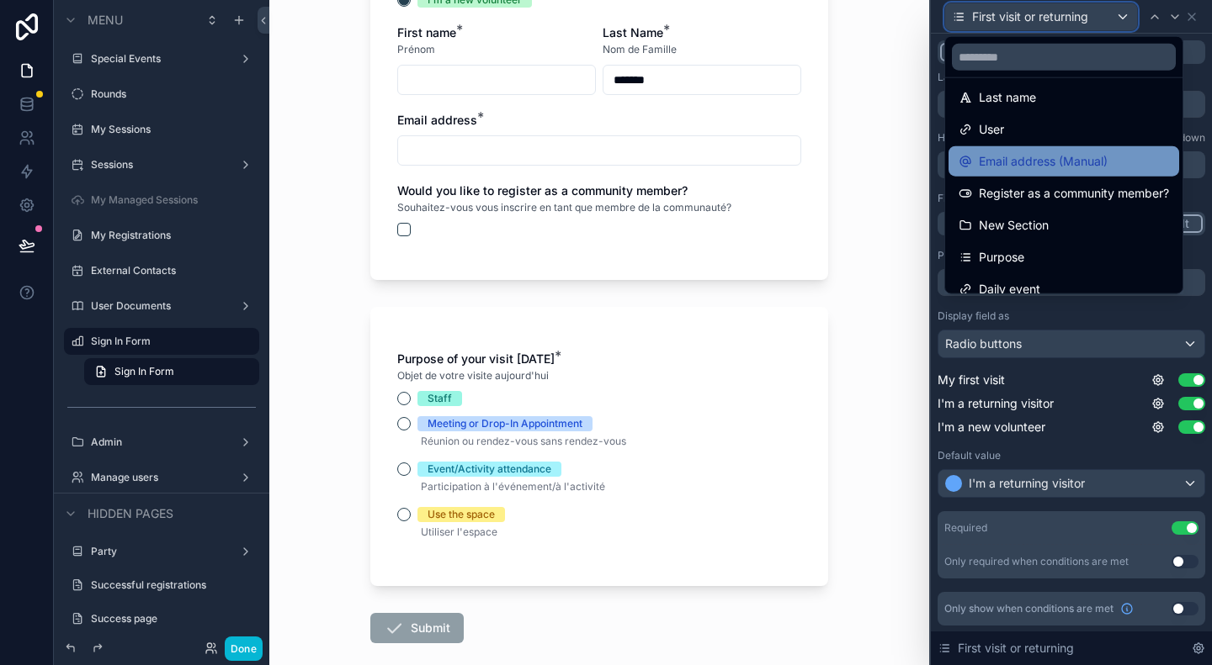
scroll to position [215, 0]
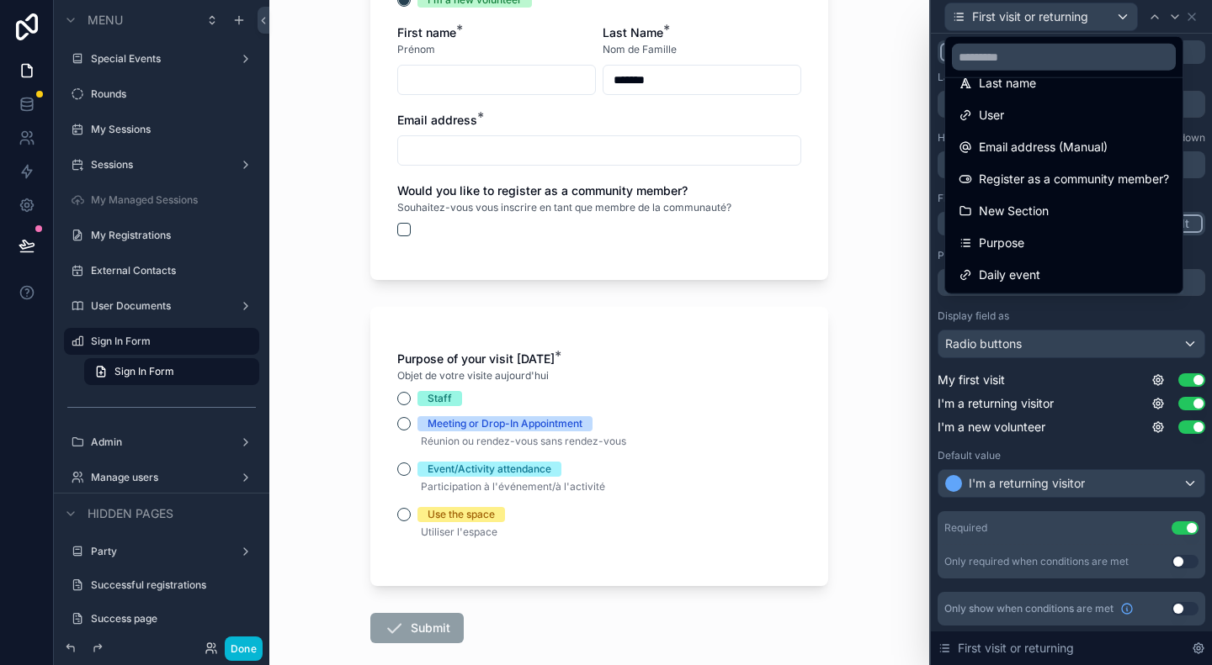
click at [1015, 245] on span "Purpose" at bounding box center [1000, 243] width 45 height 20
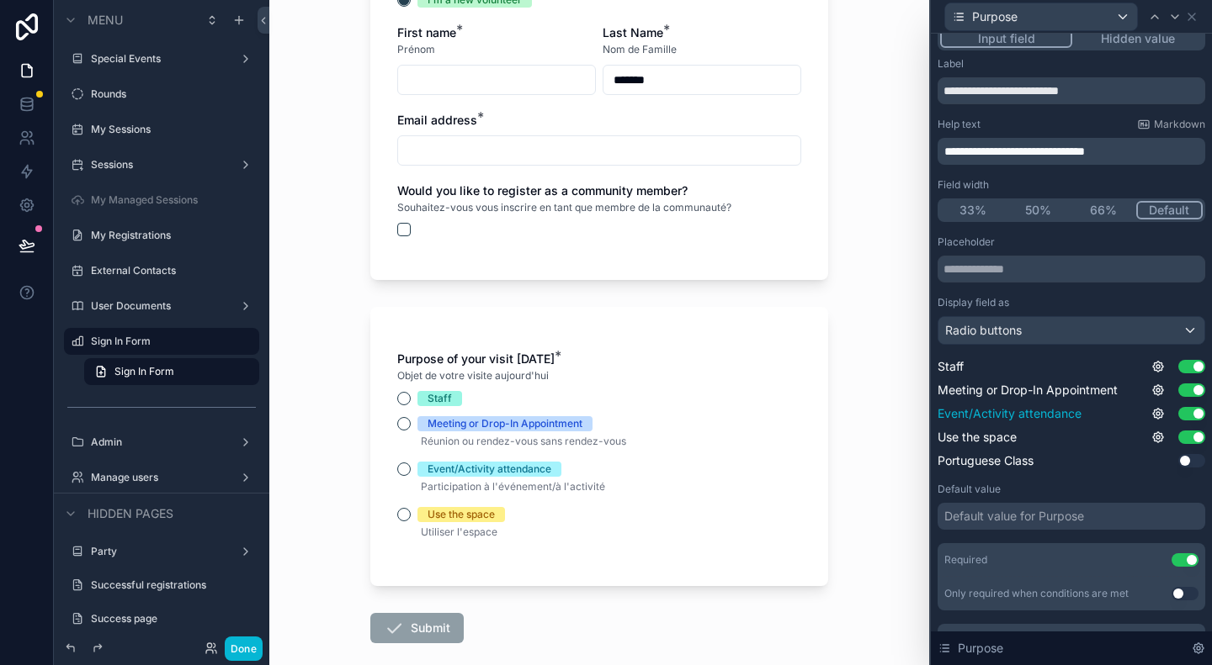
scroll to position [0, 0]
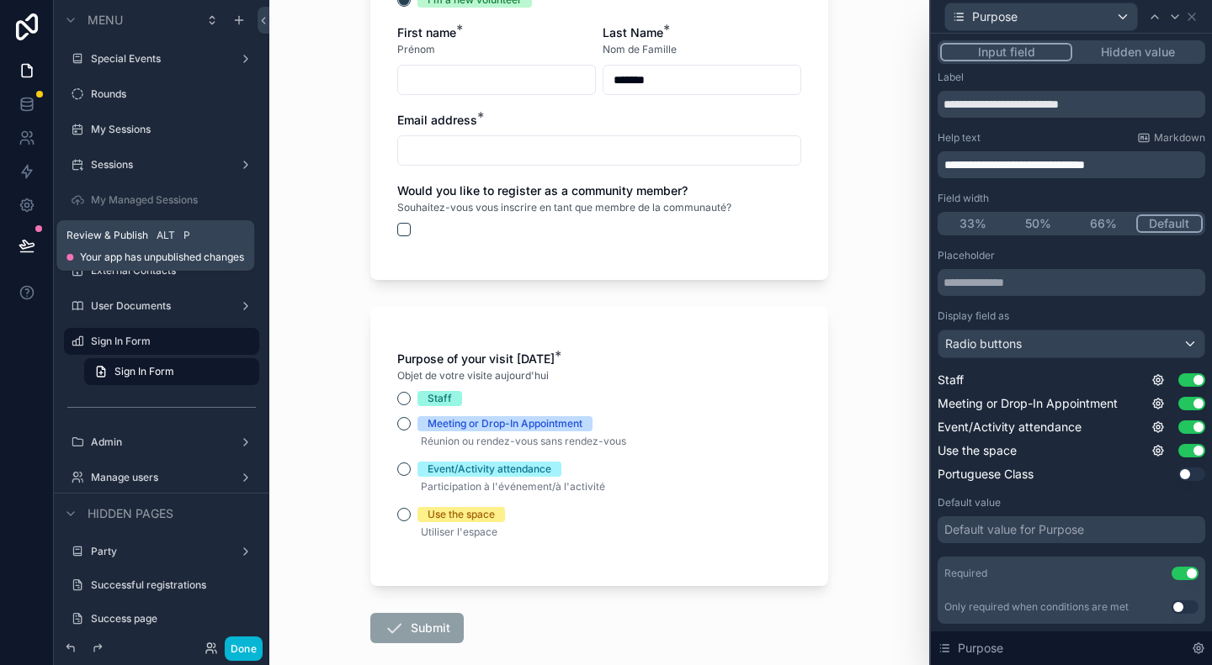
click at [20, 241] on icon at bounding box center [27, 245] width 17 height 17
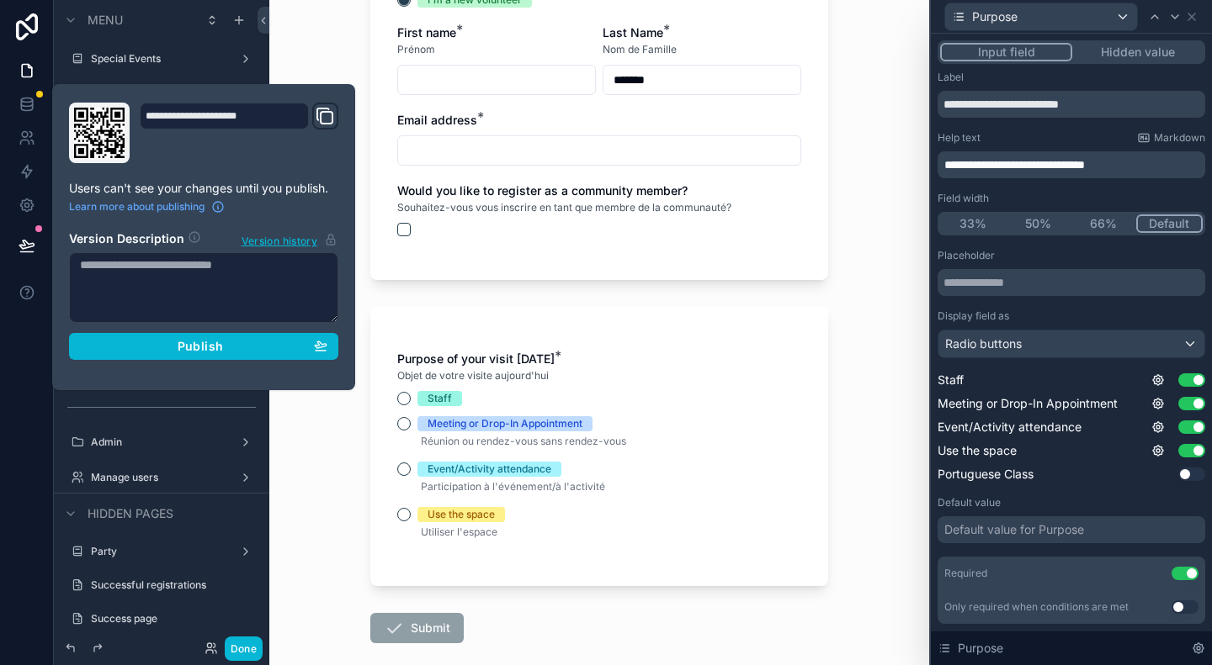
click at [123, 281] on textarea at bounding box center [203, 287] width 269 height 71
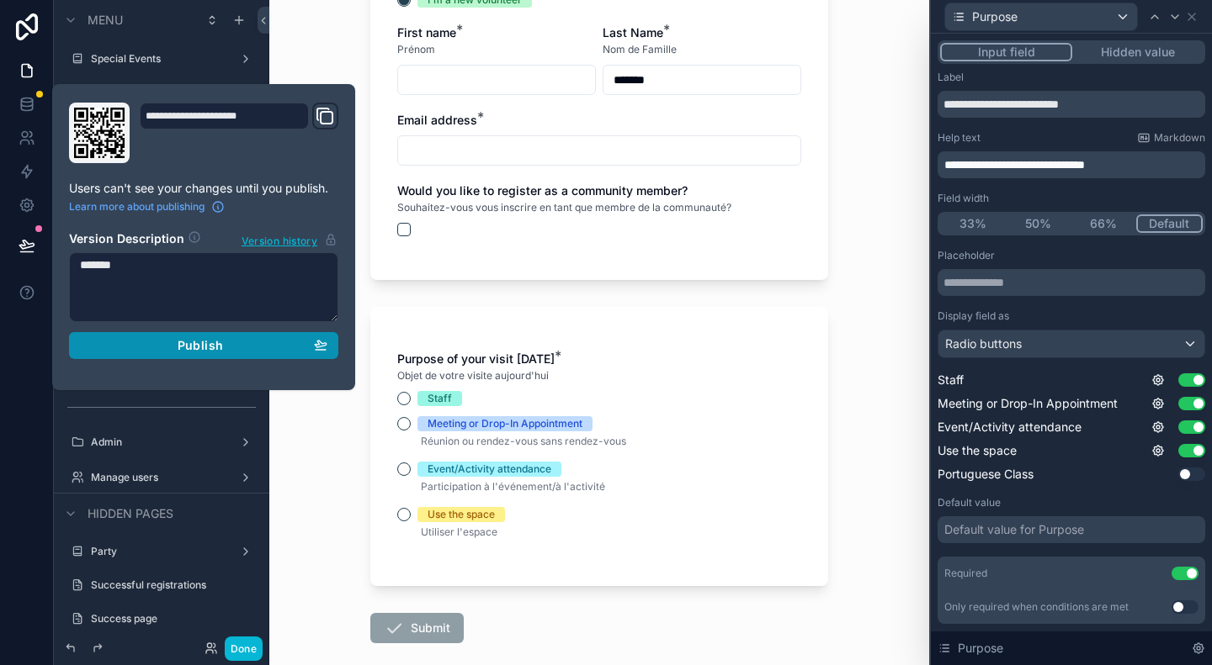
type textarea "*******"
click at [264, 335] on button "Publish" at bounding box center [203, 345] width 269 height 27
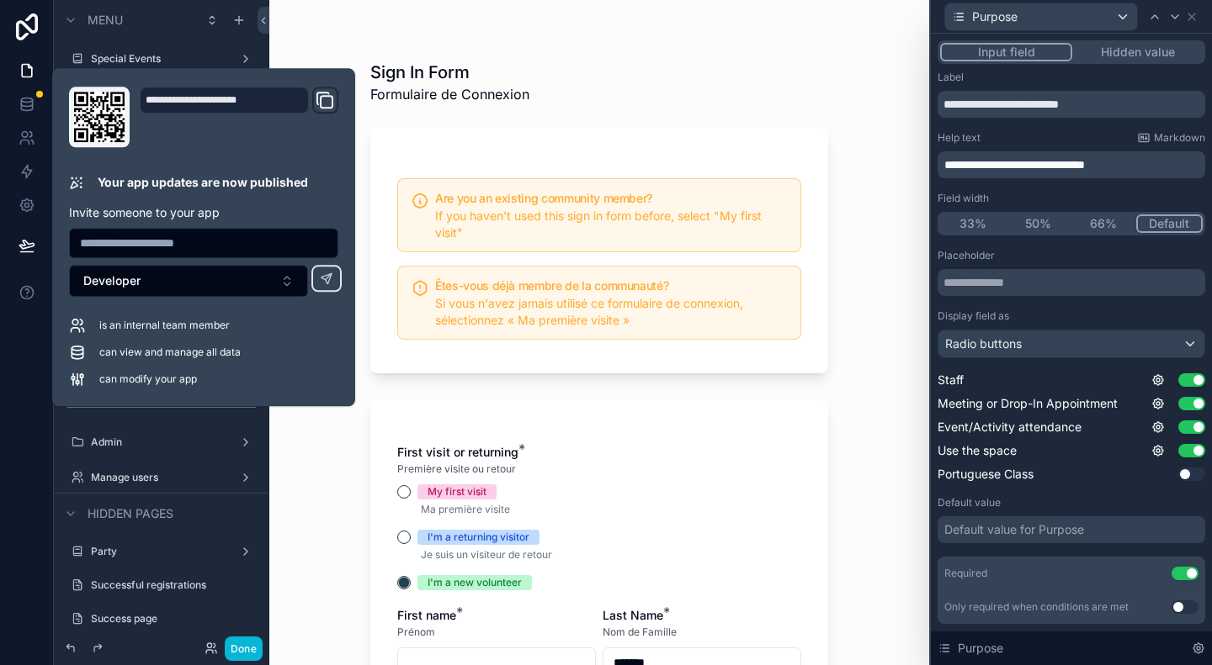
click at [842, 276] on div "Sign In Form Formulaire de Connexion Are you an existing community member? If y…" at bounding box center [599, 332] width 660 height 665
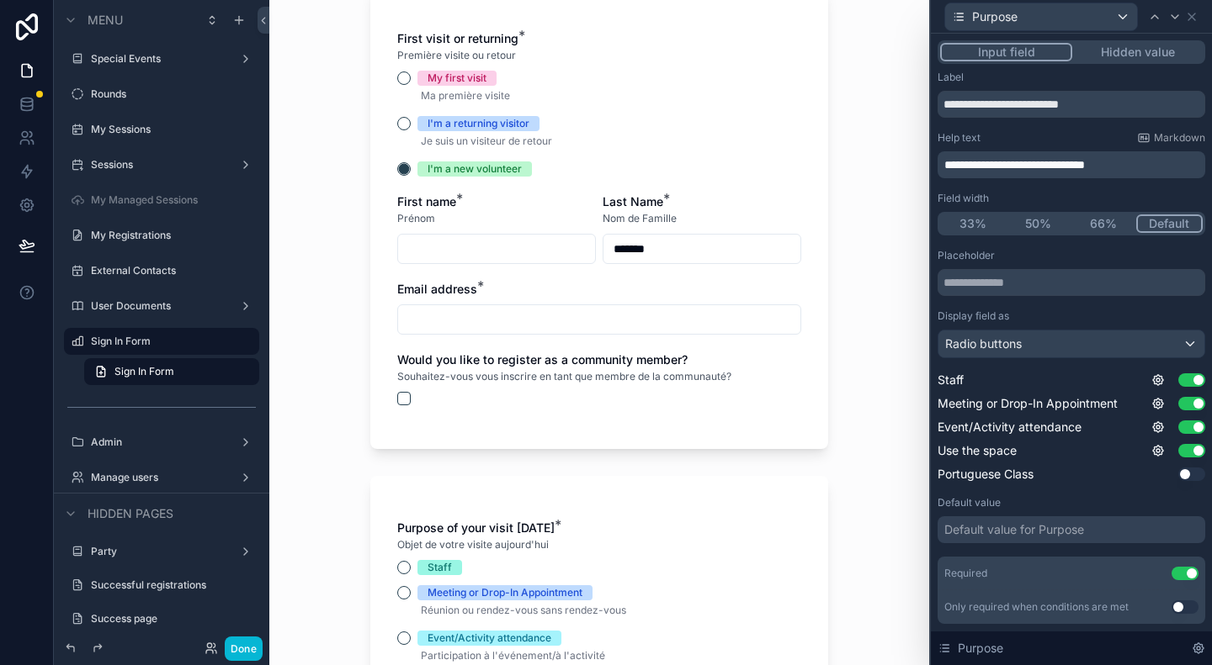
scroll to position [331, 0]
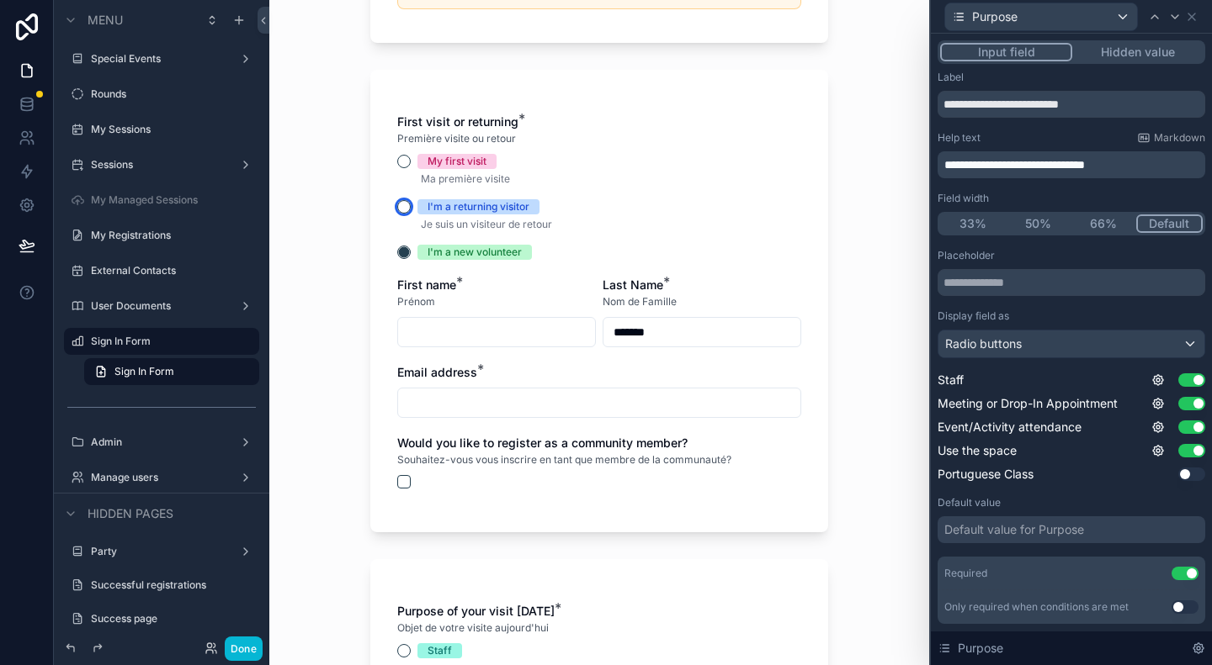
click at [400, 209] on button "I'm a returning visitor" at bounding box center [403, 206] width 13 height 13
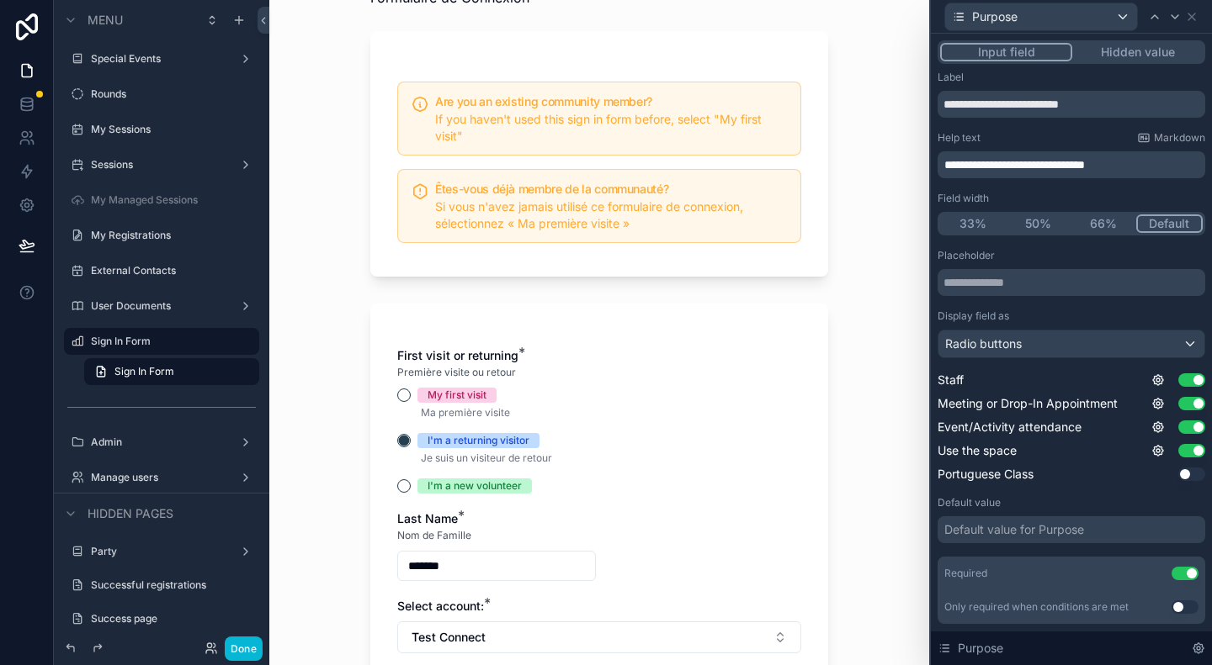
scroll to position [84, 0]
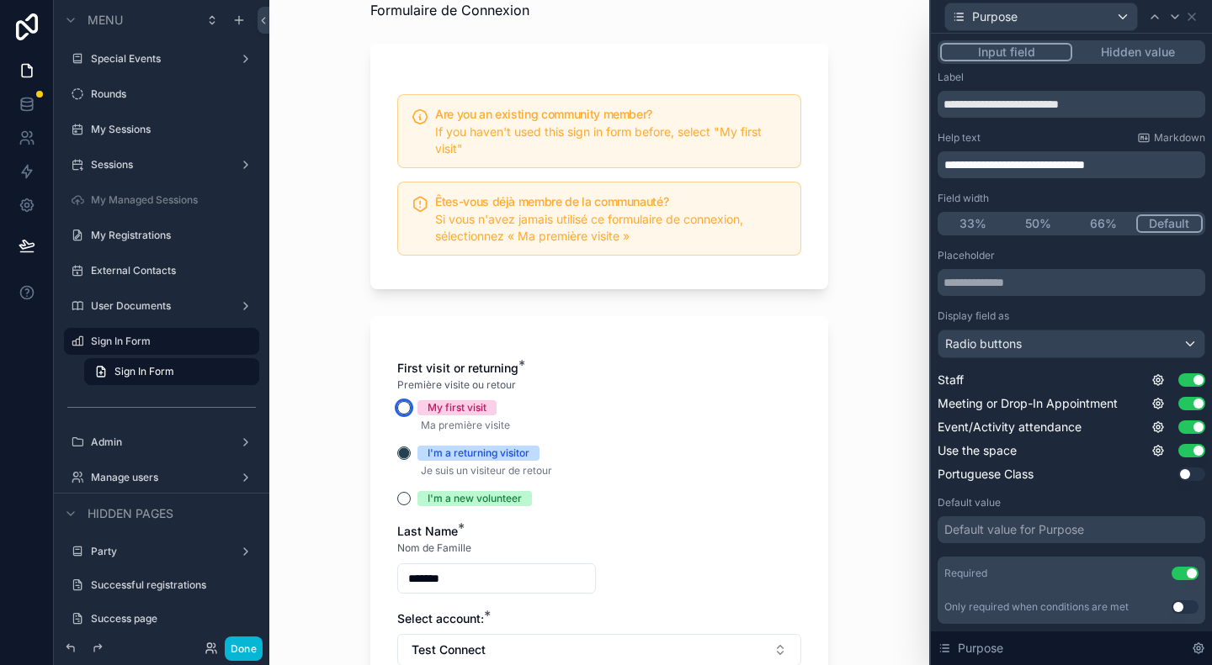
click at [399, 406] on button "My first visit" at bounding box center [403, 407] width 13 height 13
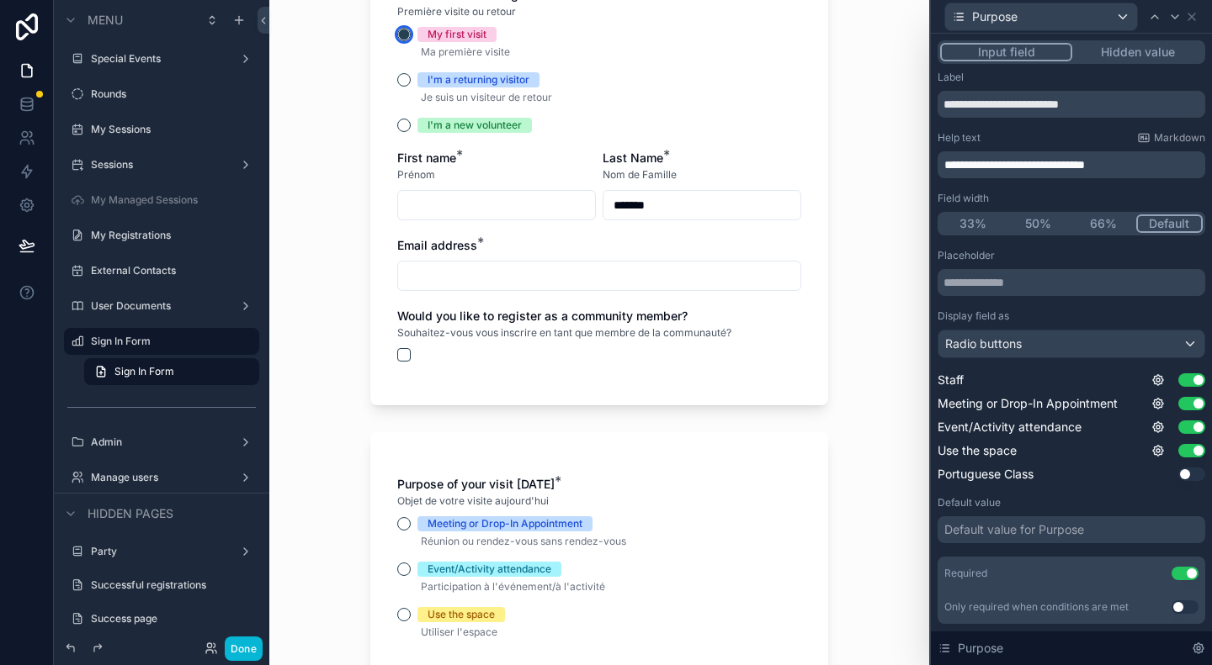
scroll to position [421, 0]
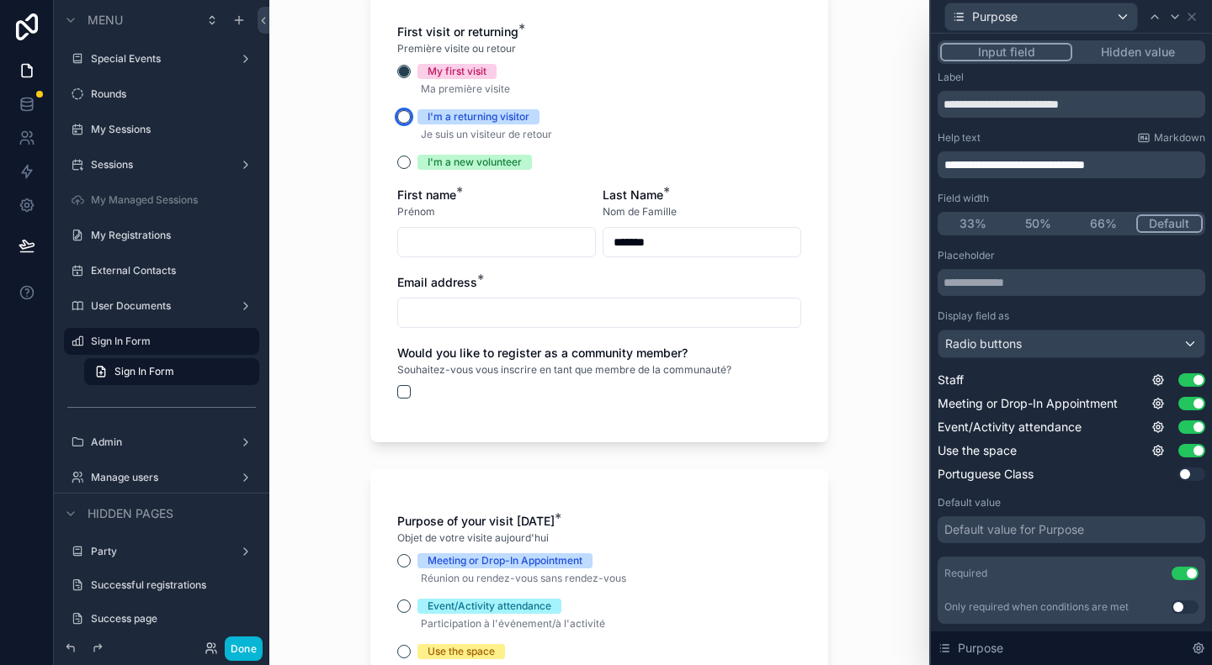
click at [397, 118] on button "I'm a returning visitor" at bounding box center [403, 116] width 13 height 13
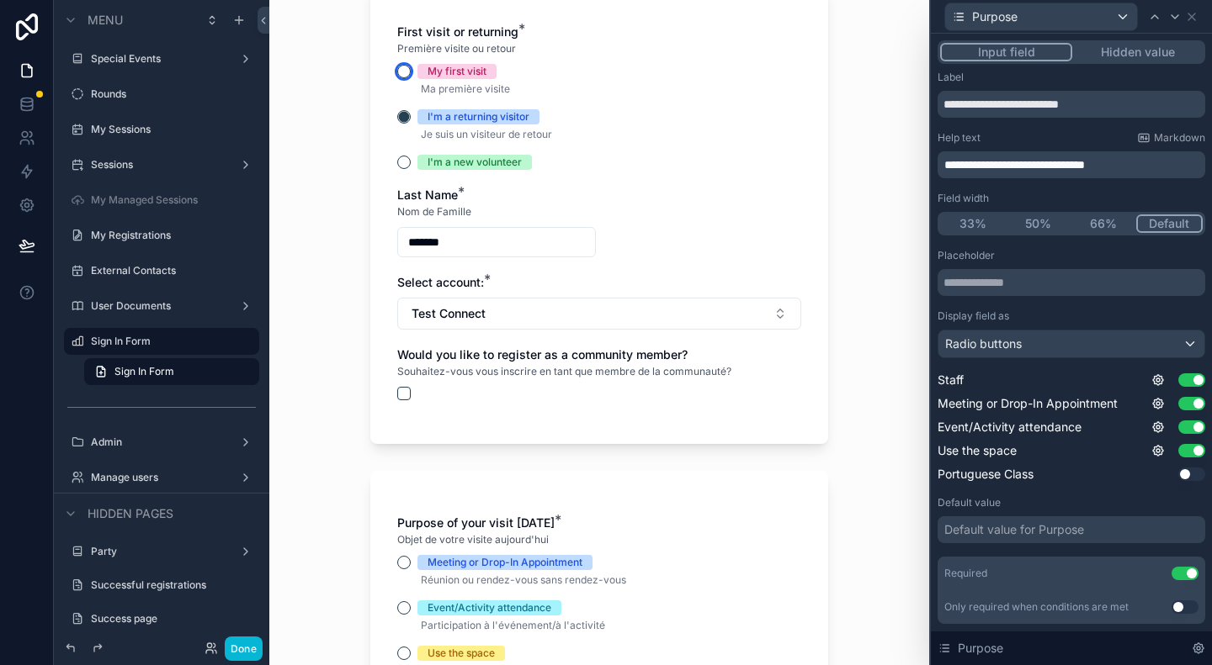
click at [397, 74] on button "My first visit" at bounding box center [403, 71] width 13 height 13
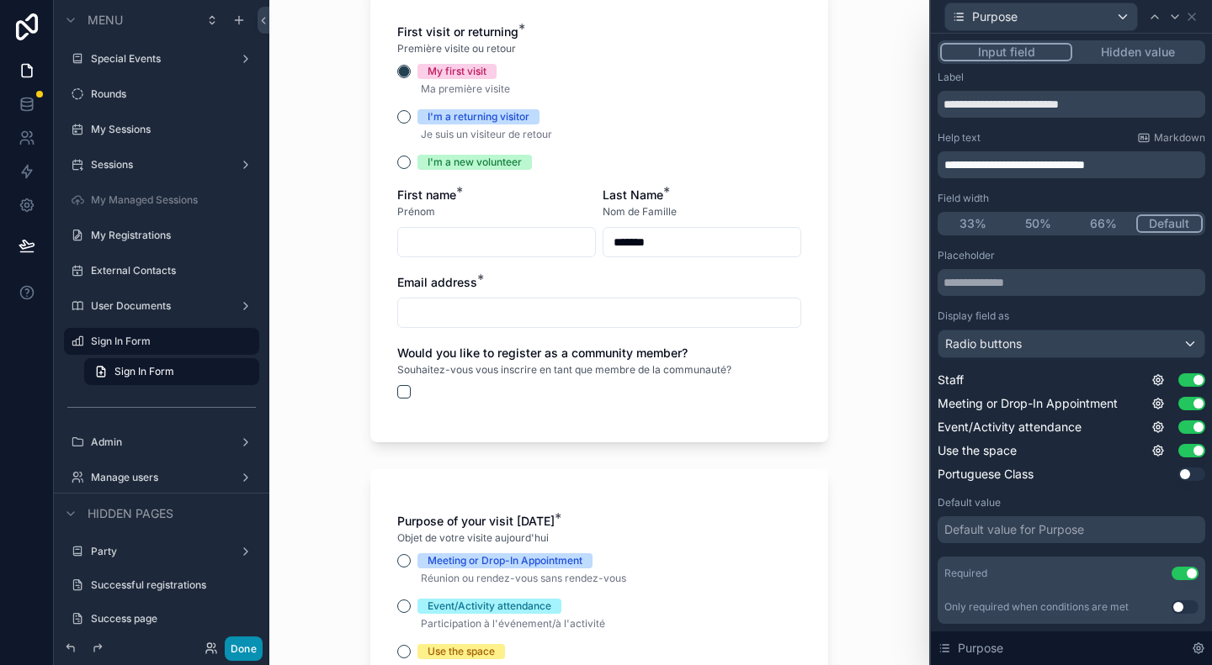
click at [239, 650] on button "Done" at bounding box center [244, 649] width 38 height 24
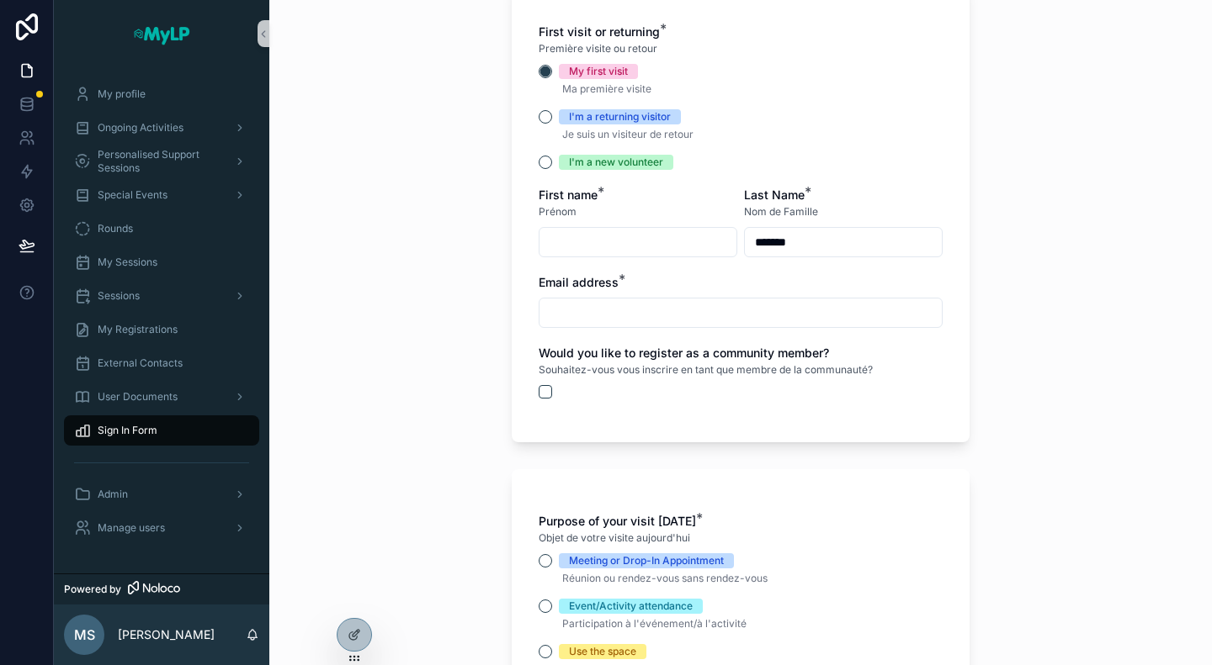
scroll to position [0, 0]
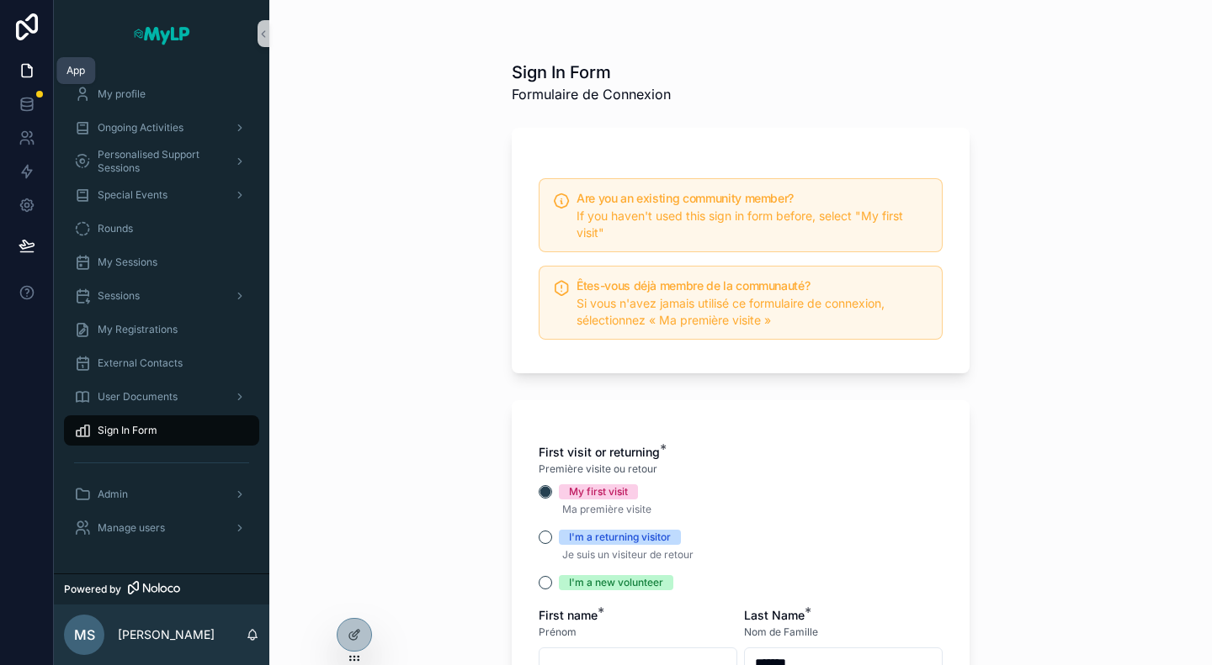
click at [26, 68] on icon at bounding box center [27, 70] width 17 height 17
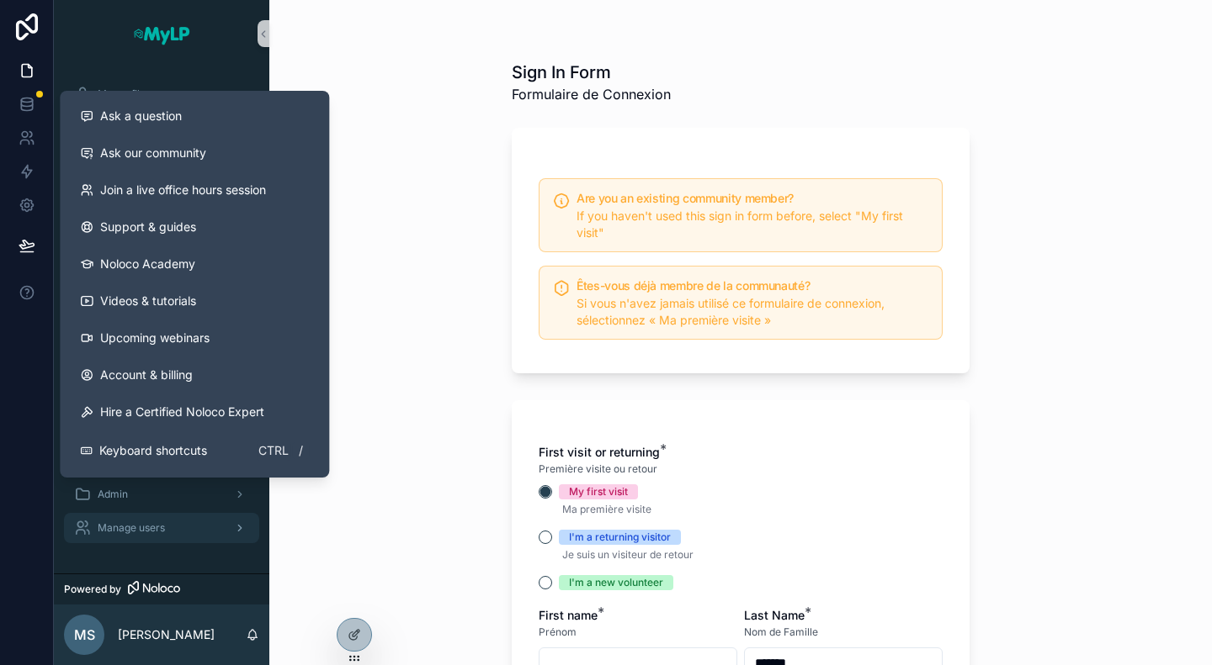
click at [188, 529] on div "Manage users" at bounding box center [161, 528] width 175 height 27
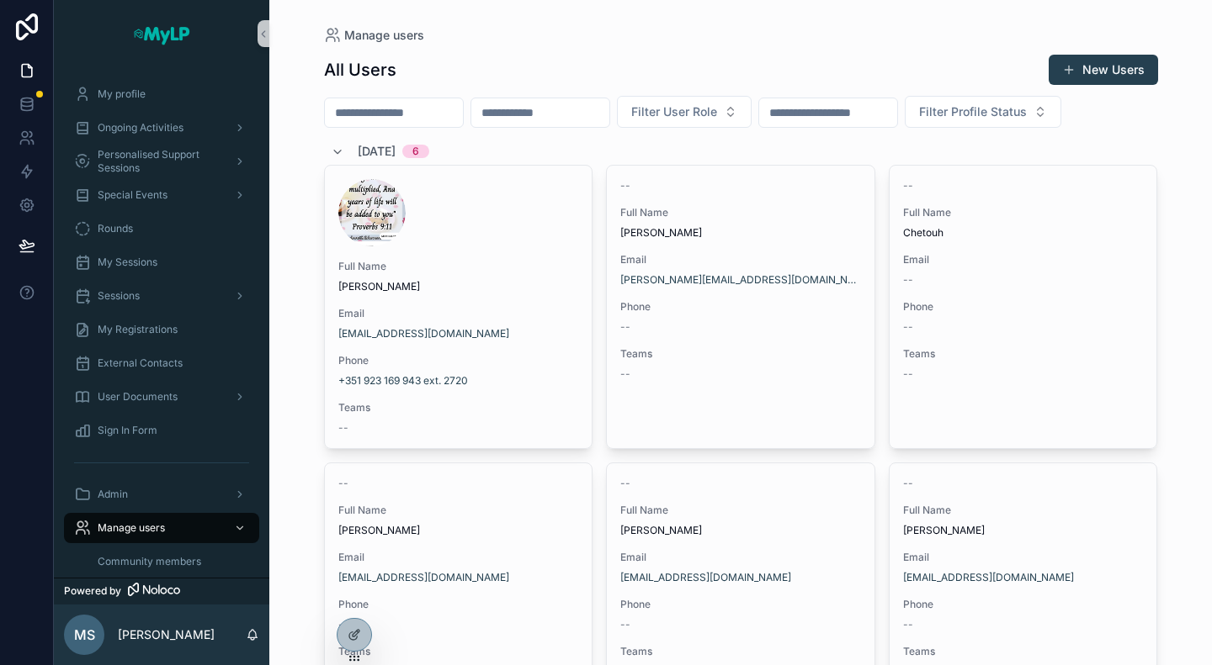
click at [454, 101] on input "scrollable content" at bounding box center [394, 113] width 138 height 24
paste input "*******"
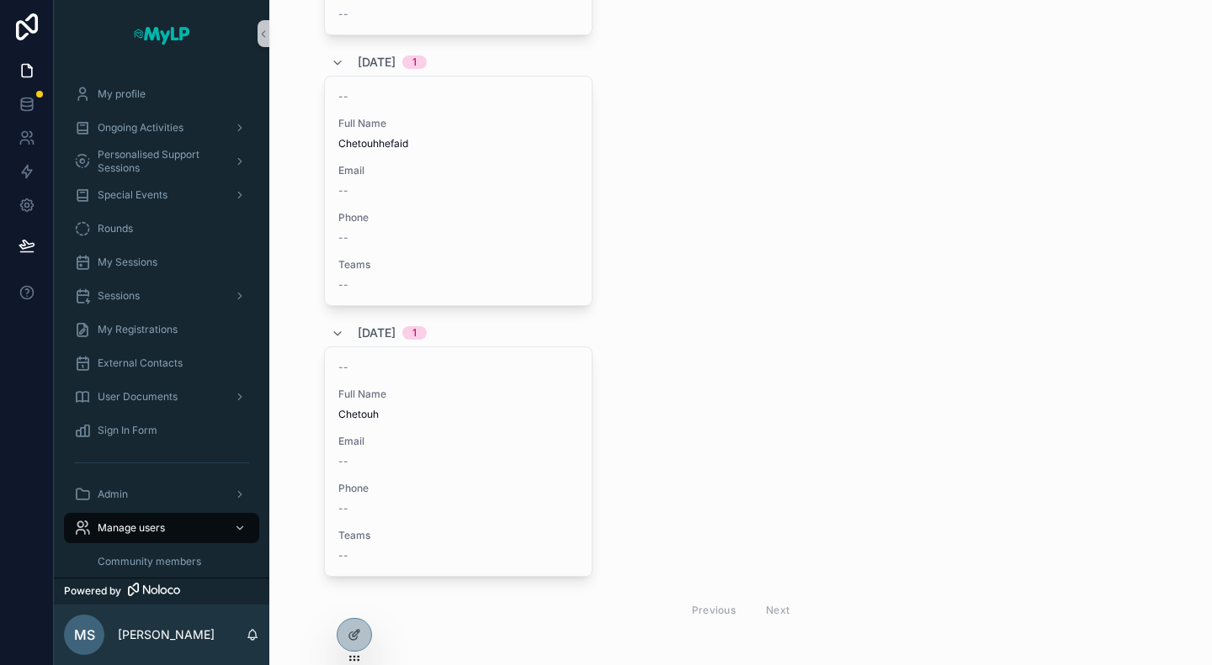
scroll to position [4199, 0]
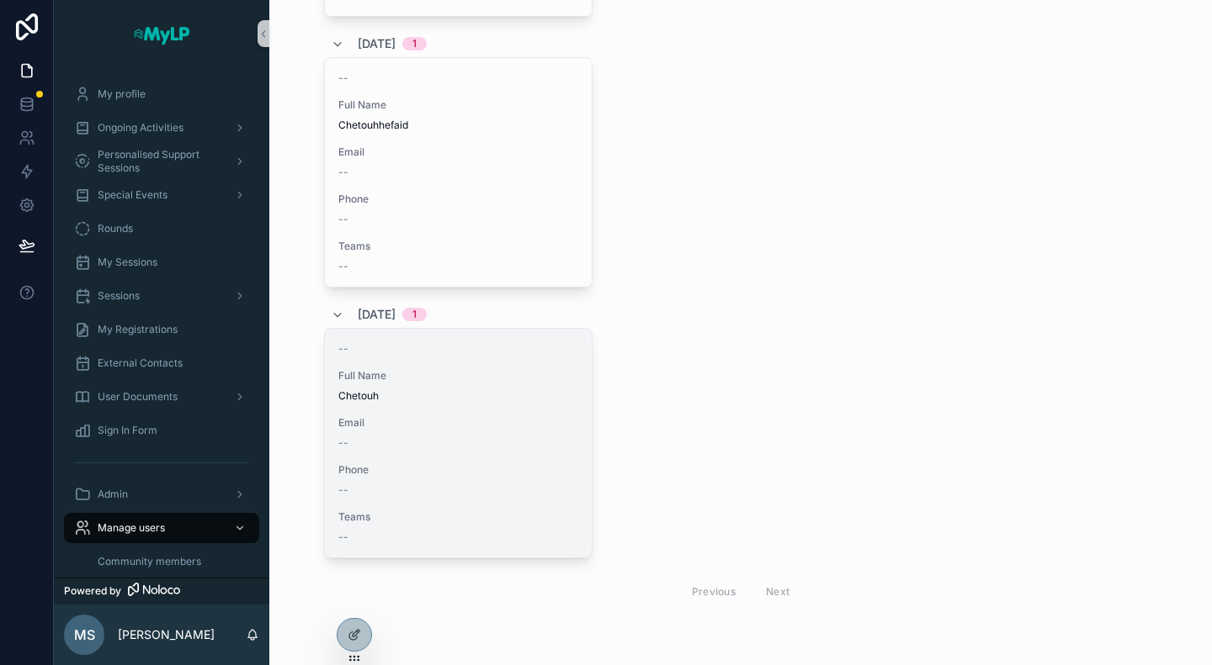
type input "*******"
click at [480, 405] on div "-- Full Name Chetouh Email -- Phone -- Teams --" at bounding box center [459, 443] width 268 height 229
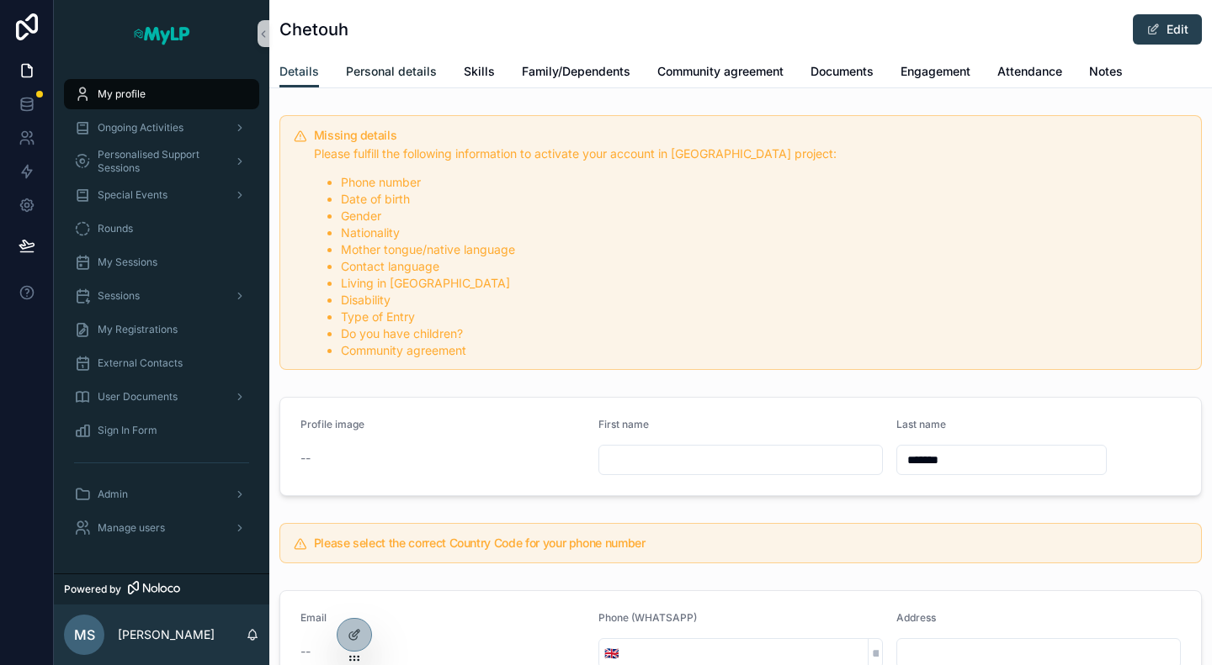
click at [411, 66] on span "Personal details" at bounding box center [391, 71] width 91 height 17
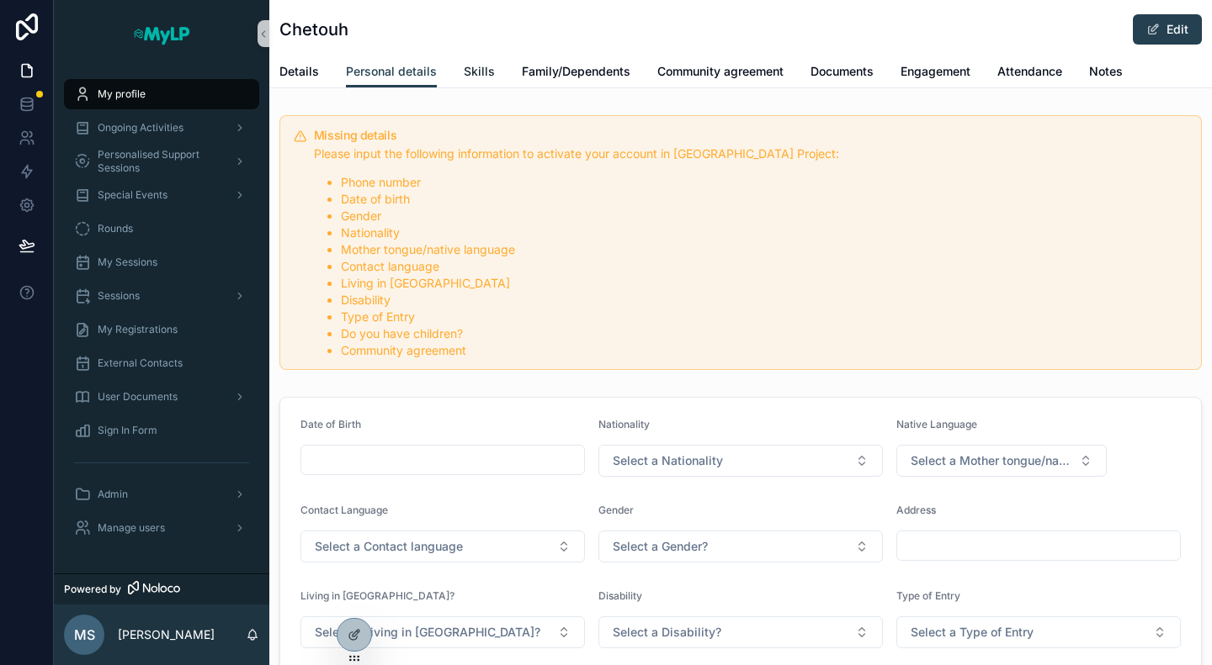
click at [474, 66] on span "Skills" at bounding box center [479, 71] width 31 height 17
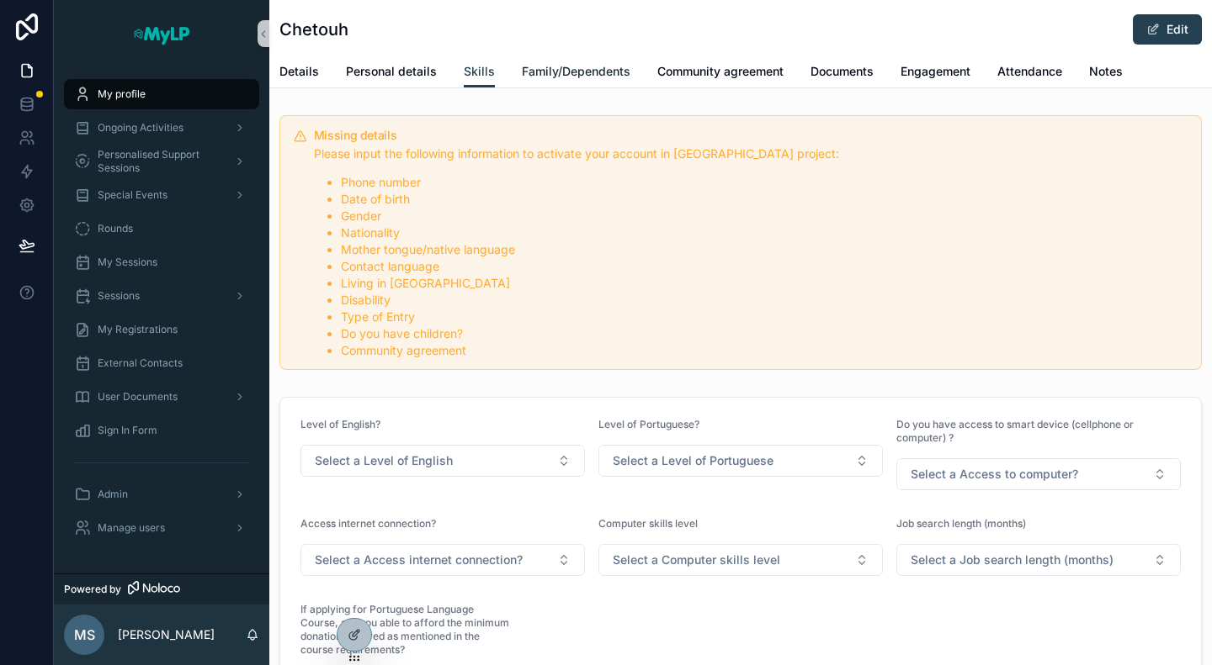
click at [586, 66] on span "Family/Dependents" at bounding box center [576, 71] width 109 height 17
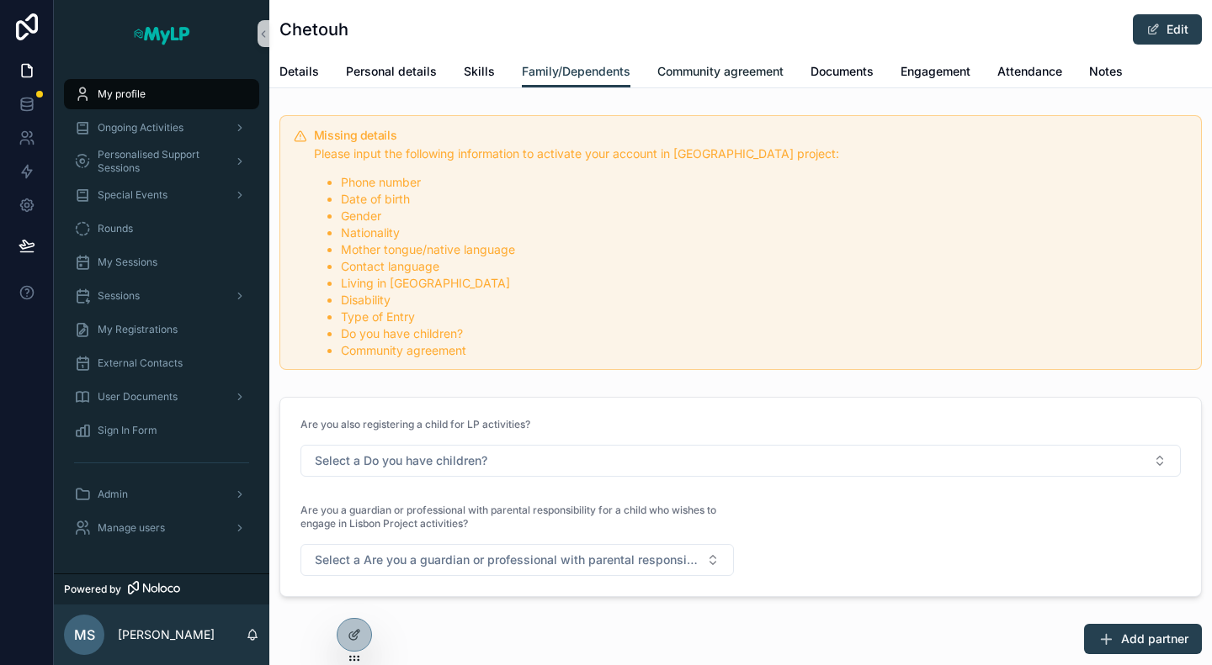
click at [703, 66] on span "Community agreement" at bounding box center [720, 71] width 126 height 17
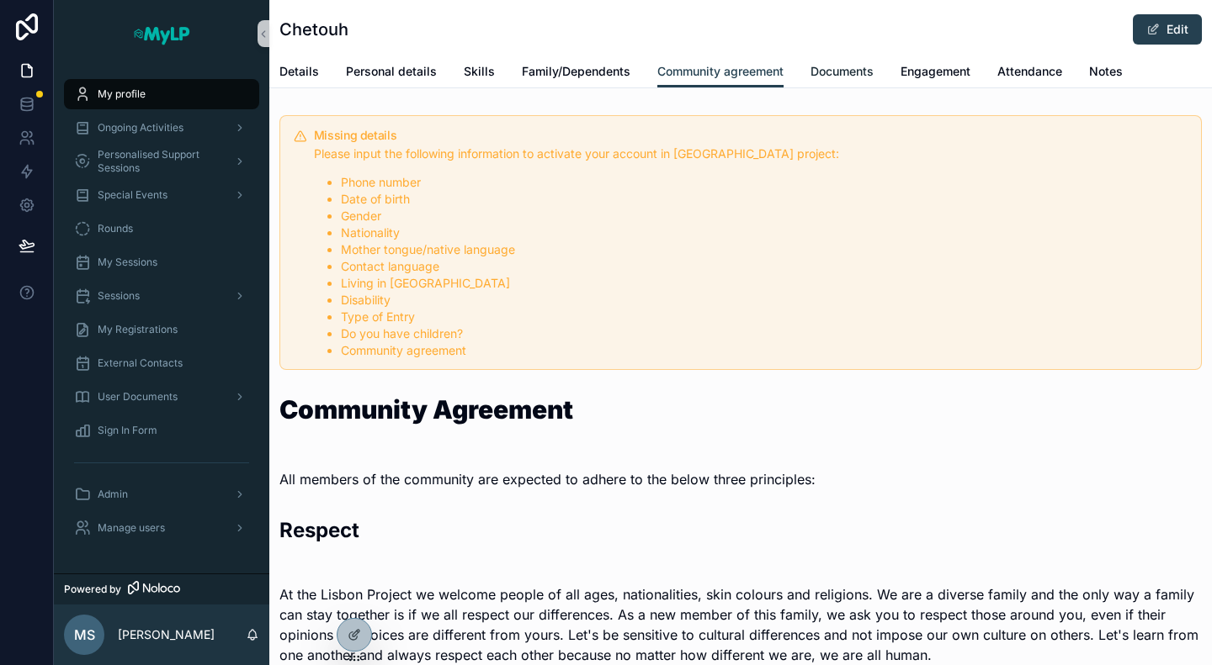
click at [833, 67] on span "Documents" at bounding box center [841, 71] width 63 height 17
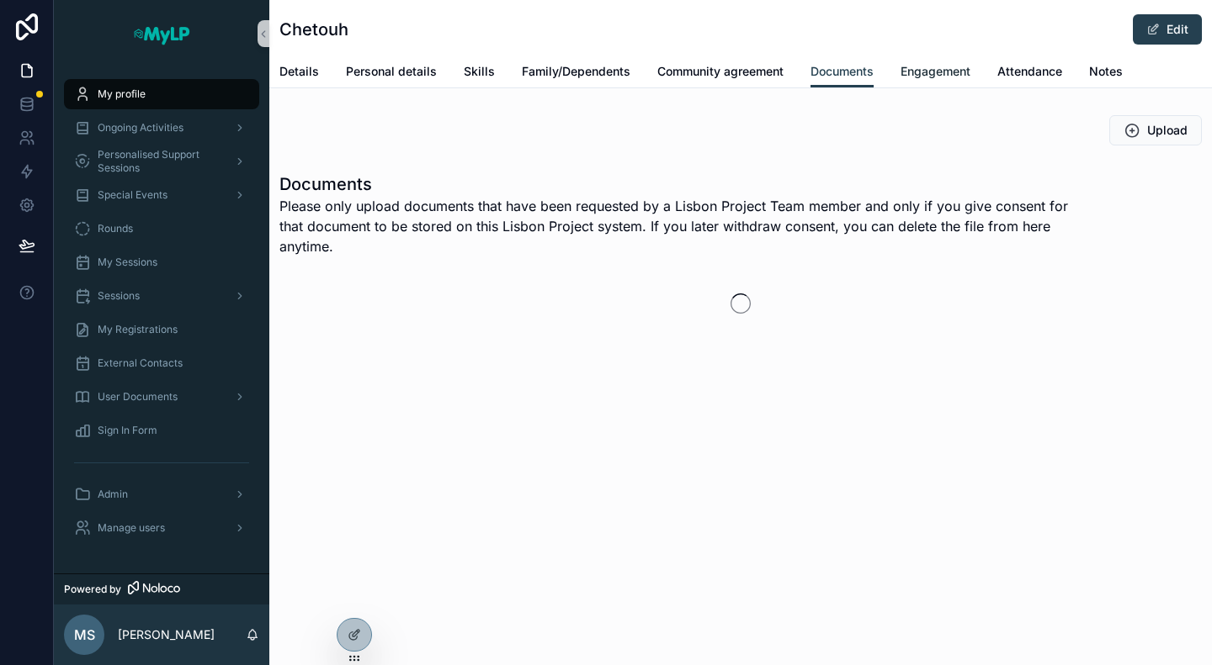
click at [929, 67] on span "Engagement" at bounding box center [935, 71] width 70 height 17
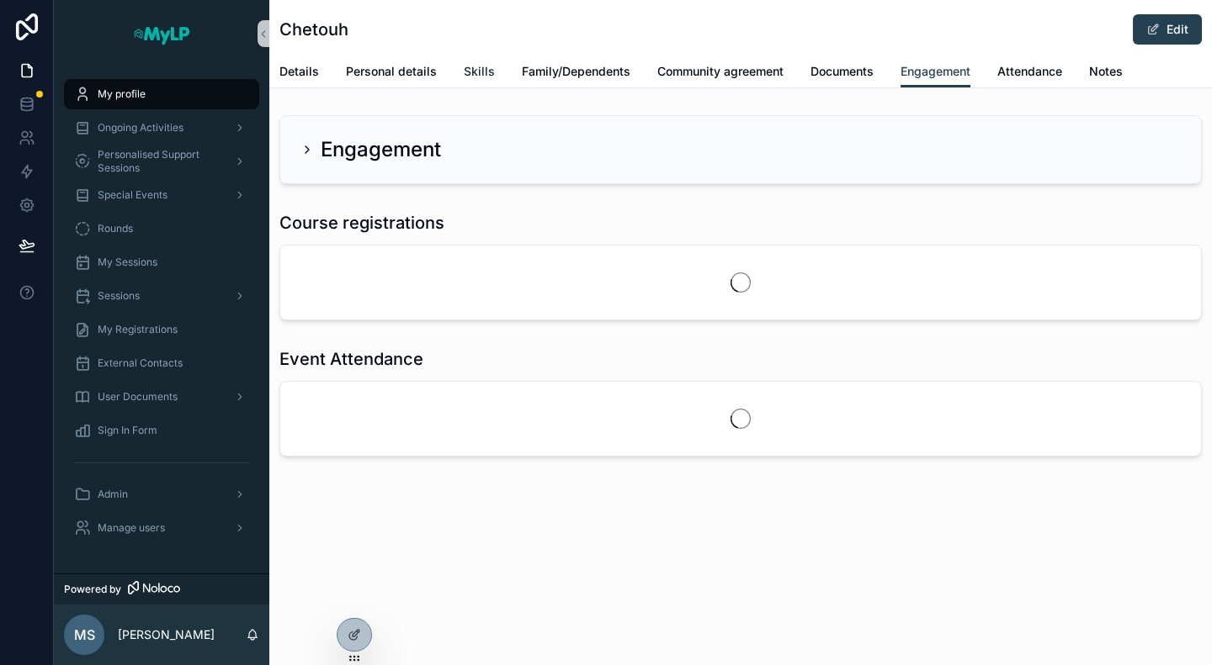
click at [464, 71] on span "Skills" at bounding box center [479, 71] width 31 height 17
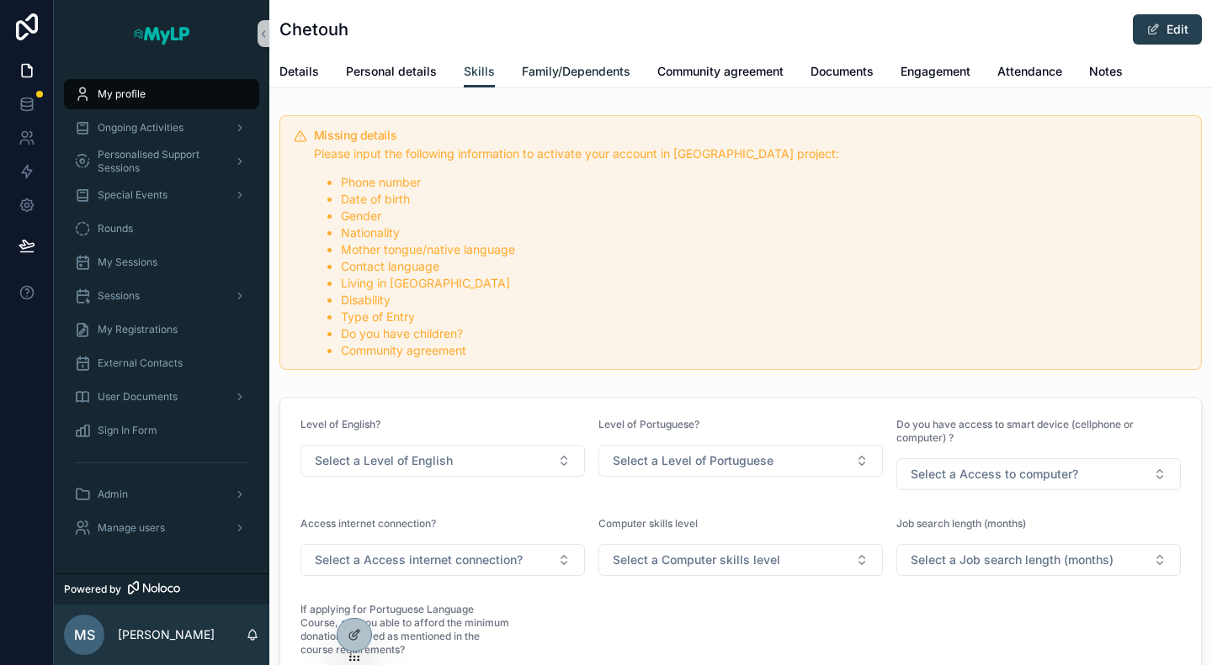
click at [549, 70] on span "Family/Dependents" at bounding box center [576, 71] width 109 height 17
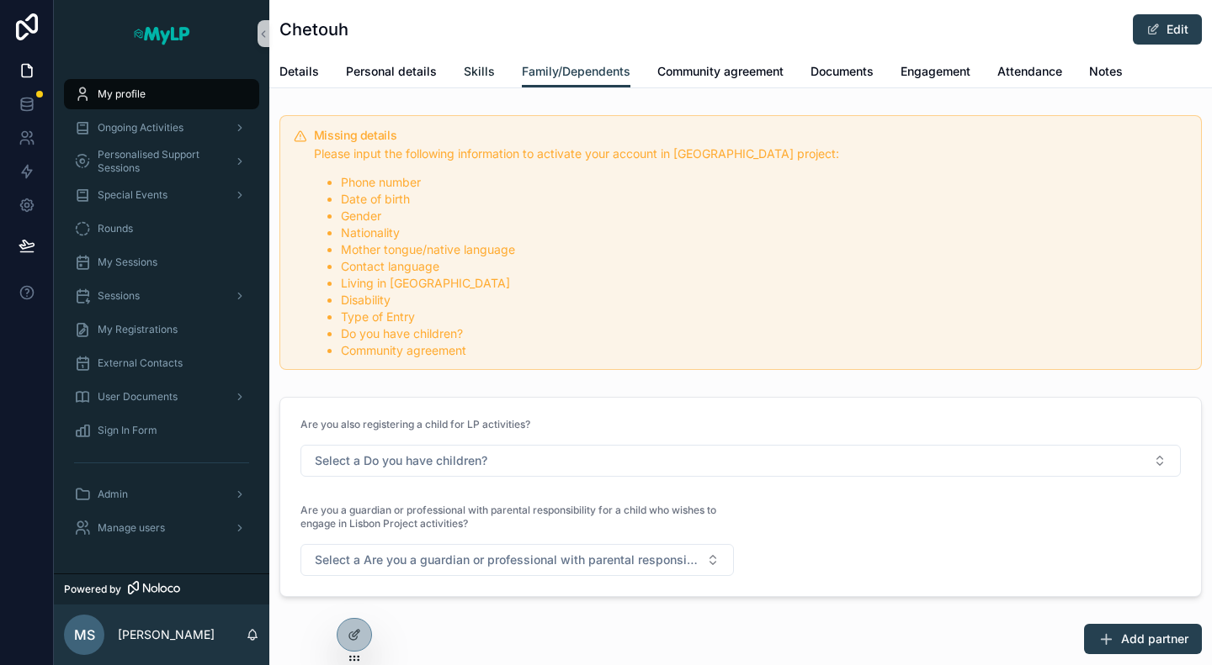
click at [474, 68] on span "Skills" at bounding box center [479, 71] width 31 height 17
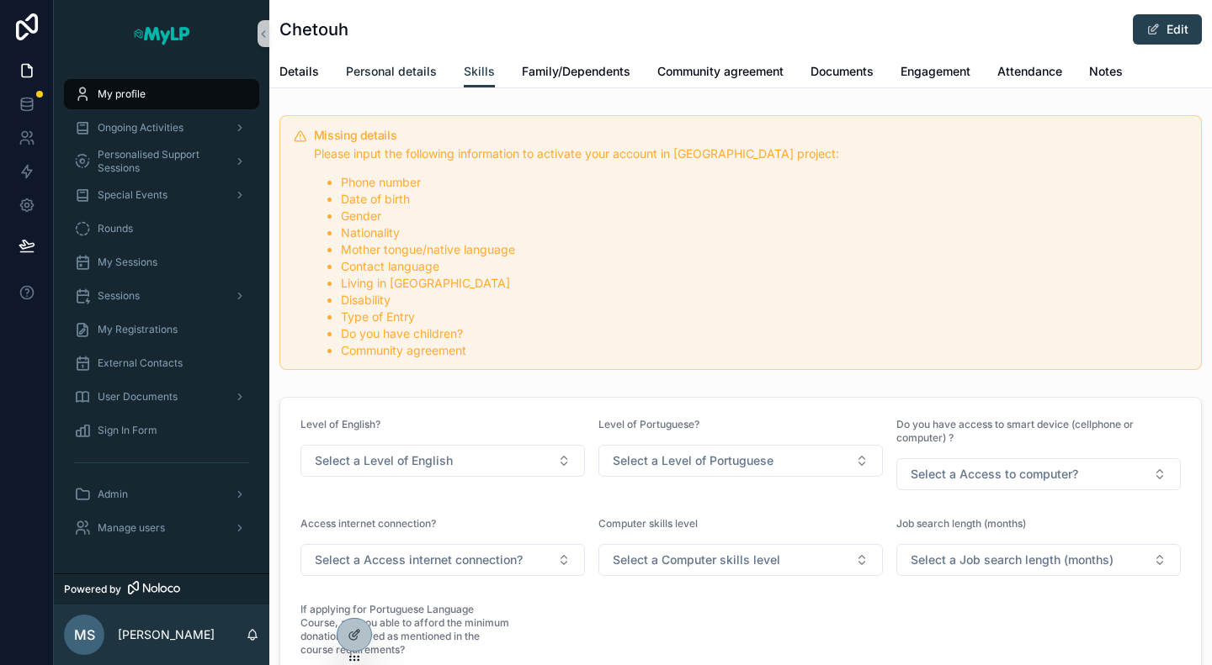
click at [392, 66] on span "Personal details" at bounding box center [391, 71] width 91 height 17
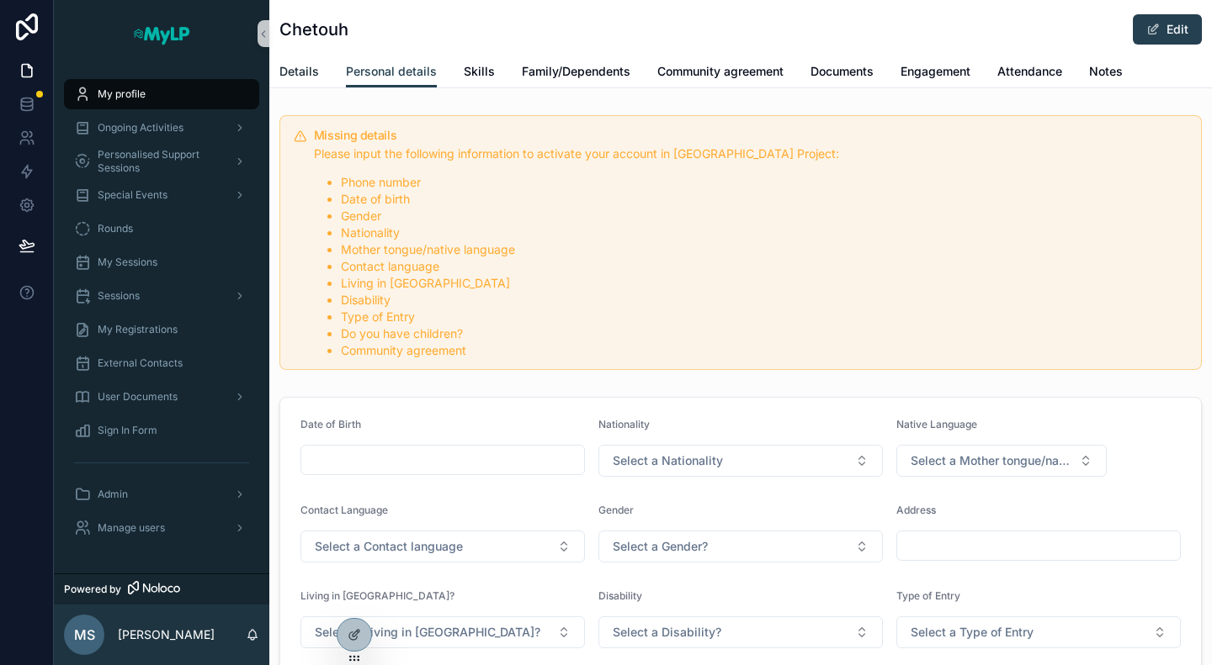
click at [298, 66] on span "Details" at bounding box center [299, 71] width 40 height 17
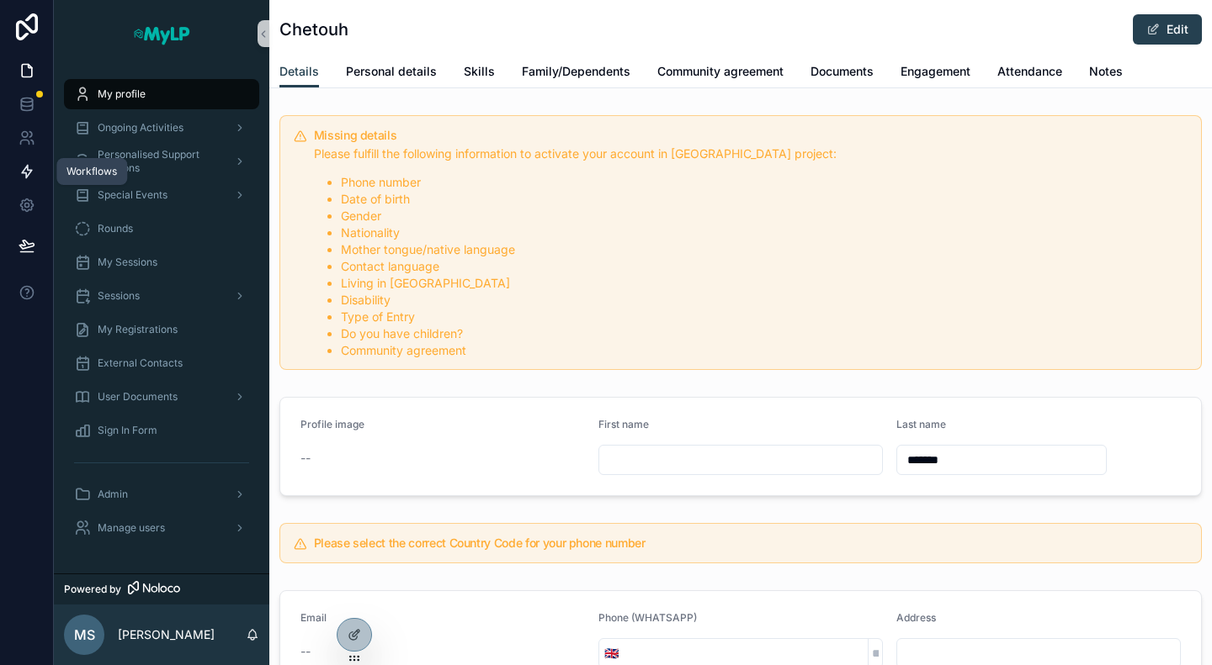
click at [22, 162] on link at bounding box center [26, 172] width 53 height 34
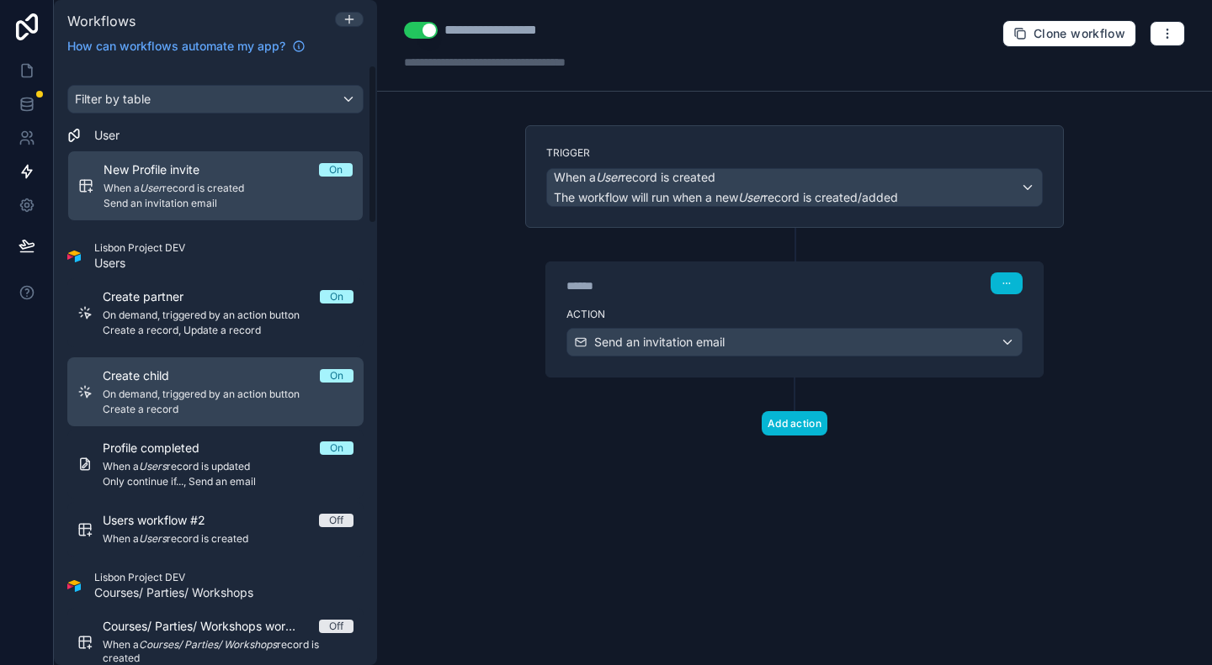
click at [200, 403] on span "Create a record" at bounding box center [228, 409] width 251 height 13
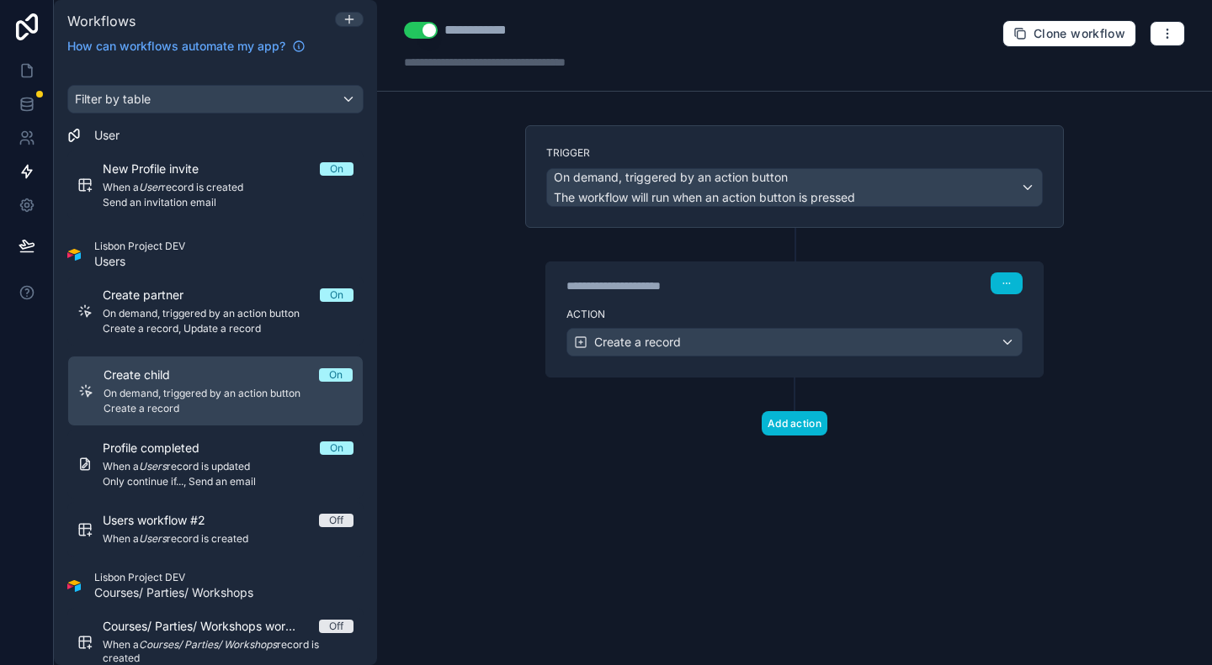
click at [1149, 34] on div "Clone workflow" at bounding box center [1093, 33] width 183 height 27
click at [1153, 34] on button "button" at bounding box center [1166, 33] width 35 height 25
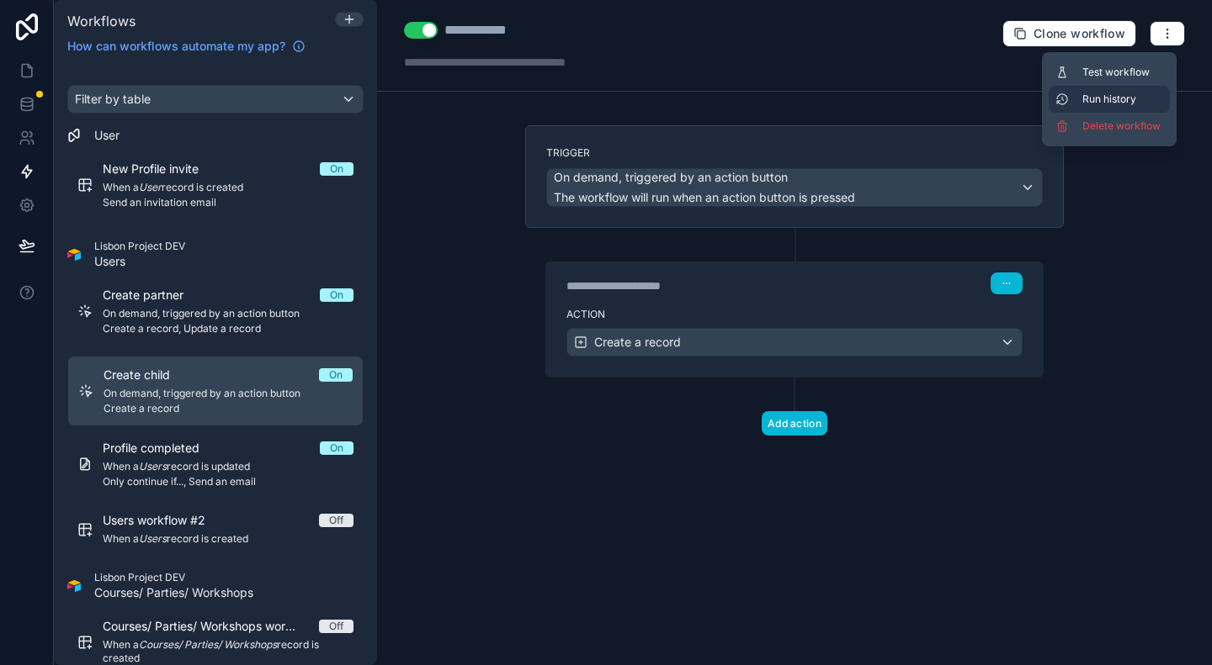
click at [1117, 95] on span "Run history" at bounding box center [1122, 99] width 81 height 13
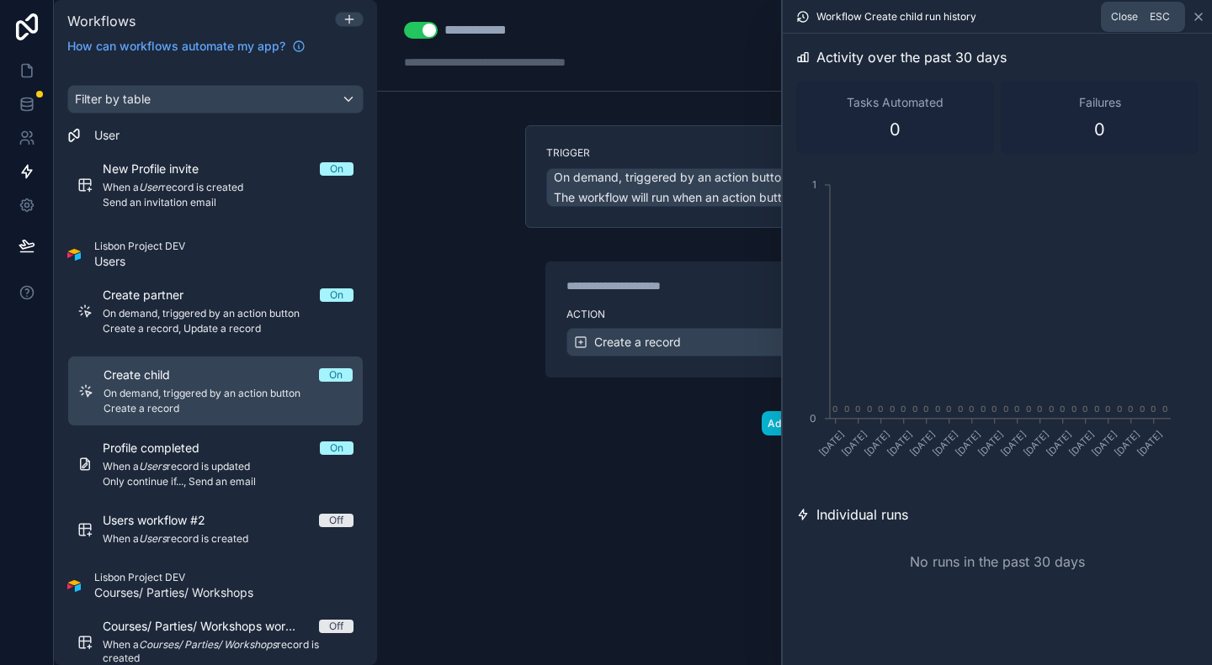
click at [1194, 16] on icon at bounding box center [1197, 16] width 13 height 13
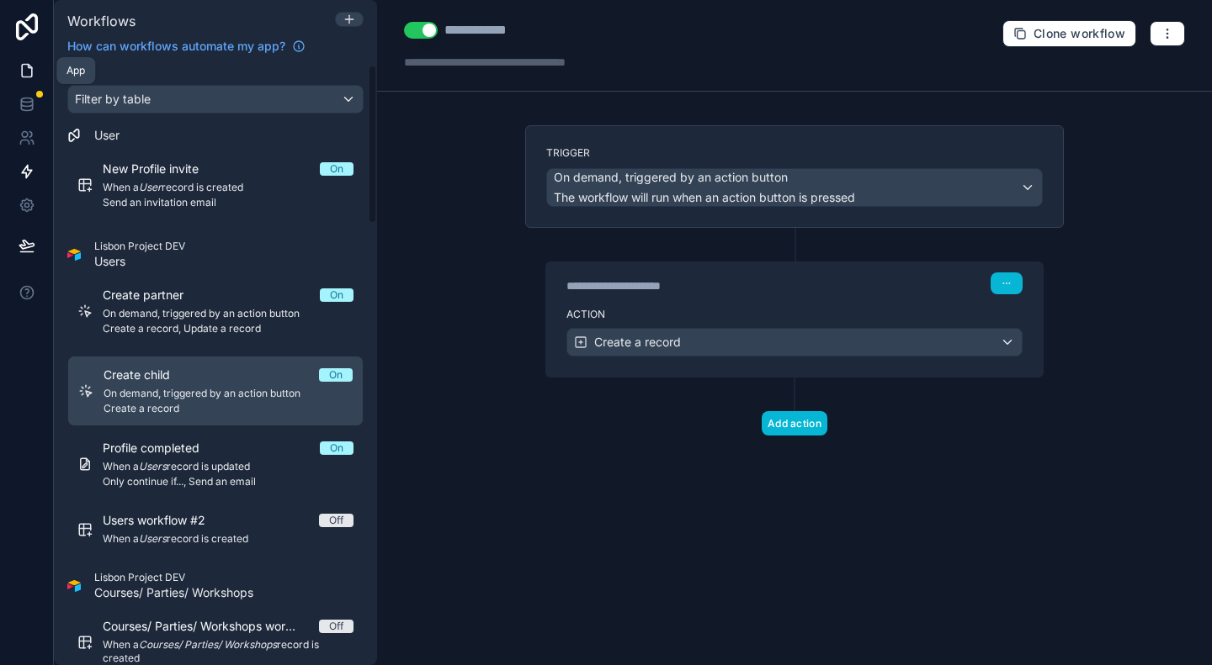
click at [30, 72] on icon at bounding box center [27, 71] width 10 height 13
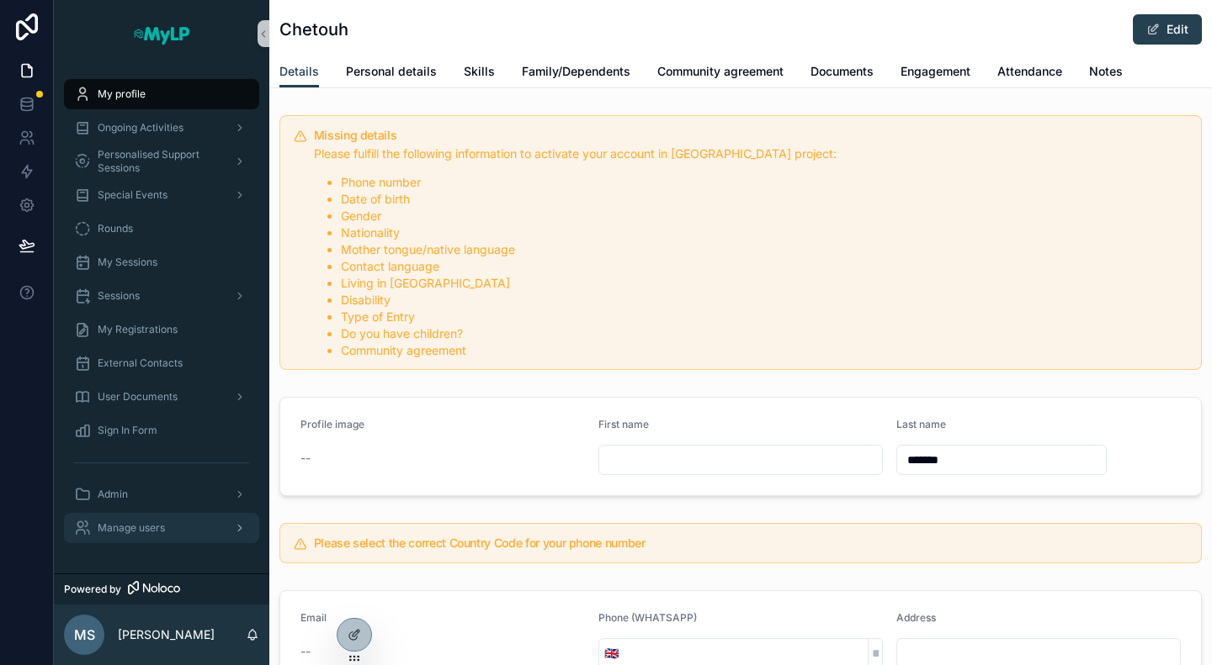
click at [133, 539] on div "Manage users" at bounding box center [161, 528] width 175 height 27
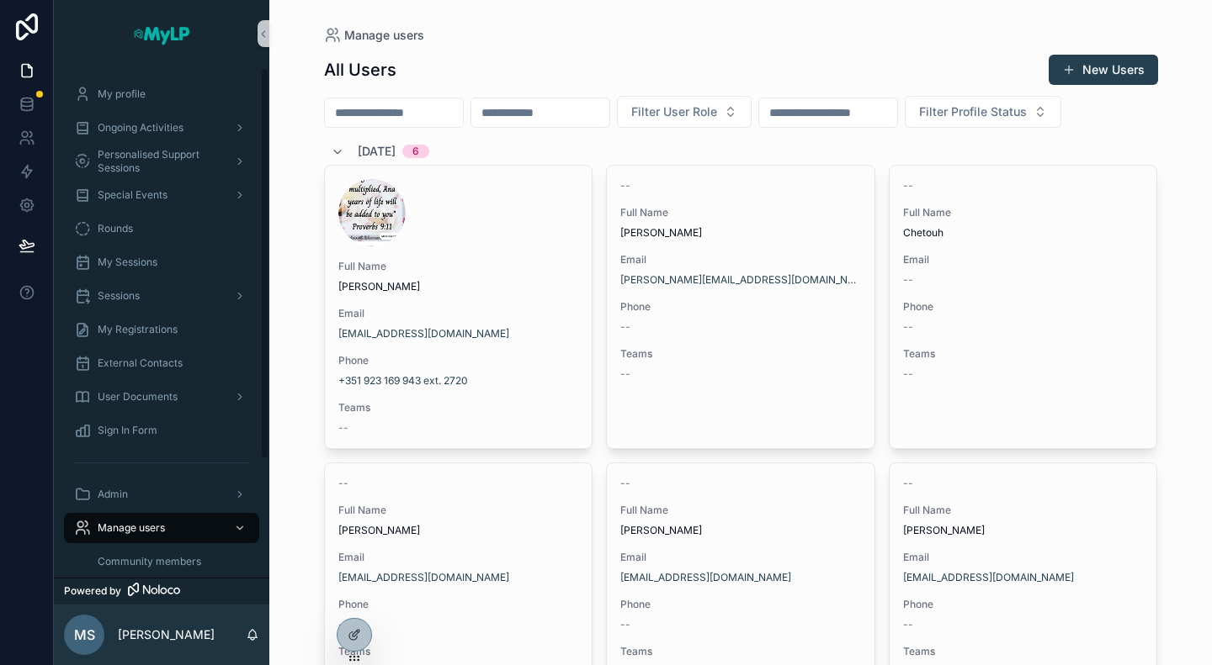
click at [430, 109] on input "scrollable content" at bounding box center [394, 113] width 138 height 24
paste input "**********"
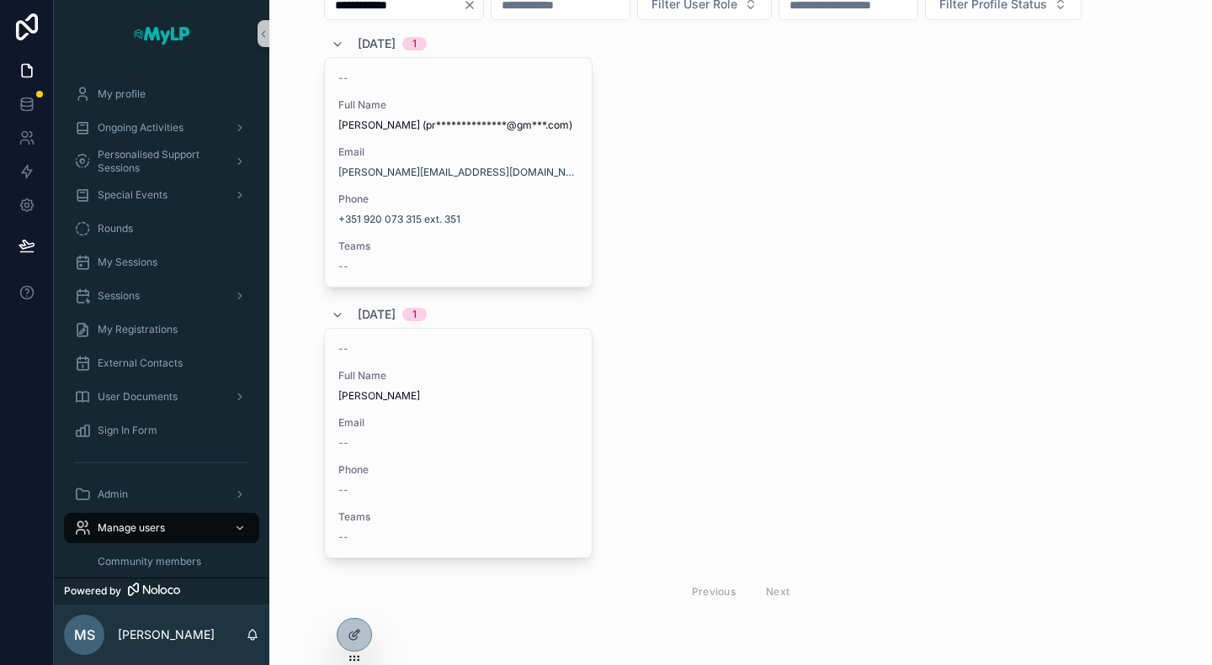
scroll to position [144, 0]
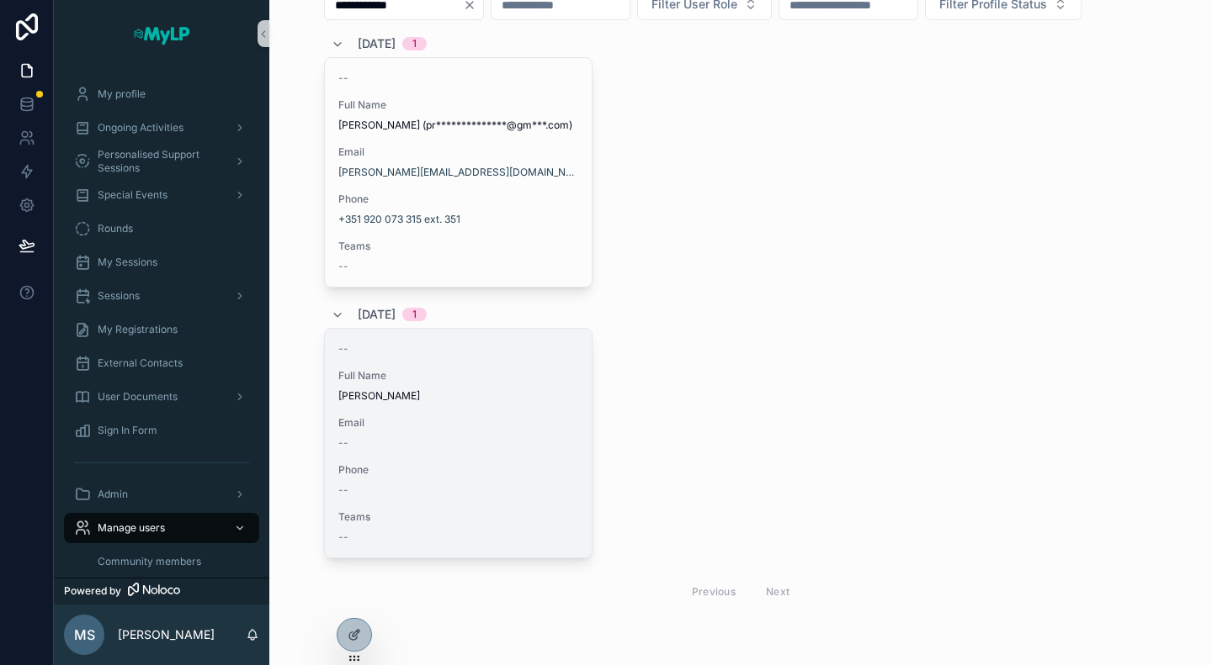
type input "**********"
click at [468, 437] on div "--" at bounding box center [458, 443] width 241 height 13
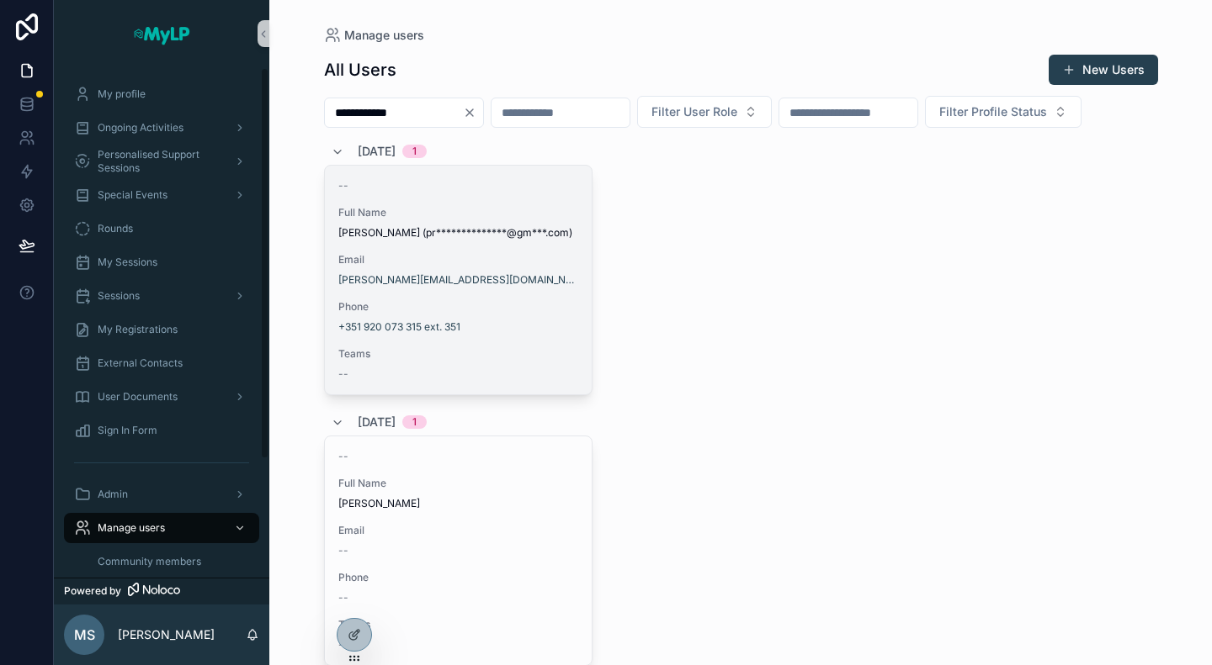
click at [453, 287] on div "Email pragna.madhav.lp@gmail.com" at bounding box center [458, 270] width 241 height 34
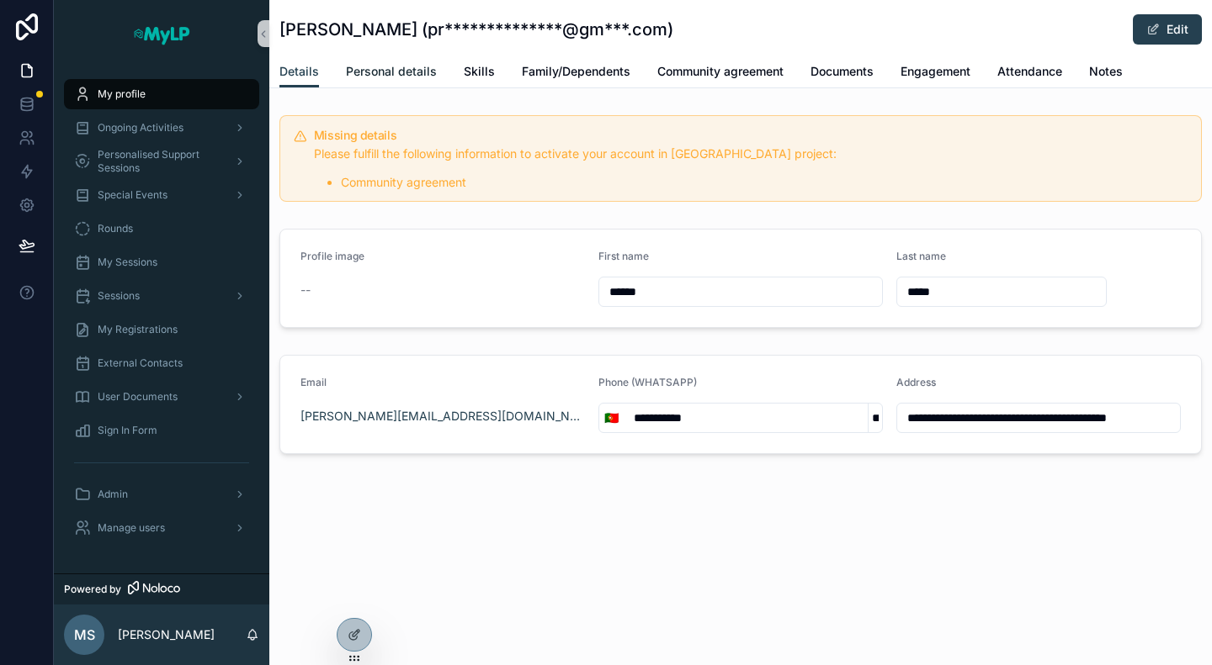
click at [397, 69] on span "Personal details" at bounding box center [391, 71] width 91 height 17
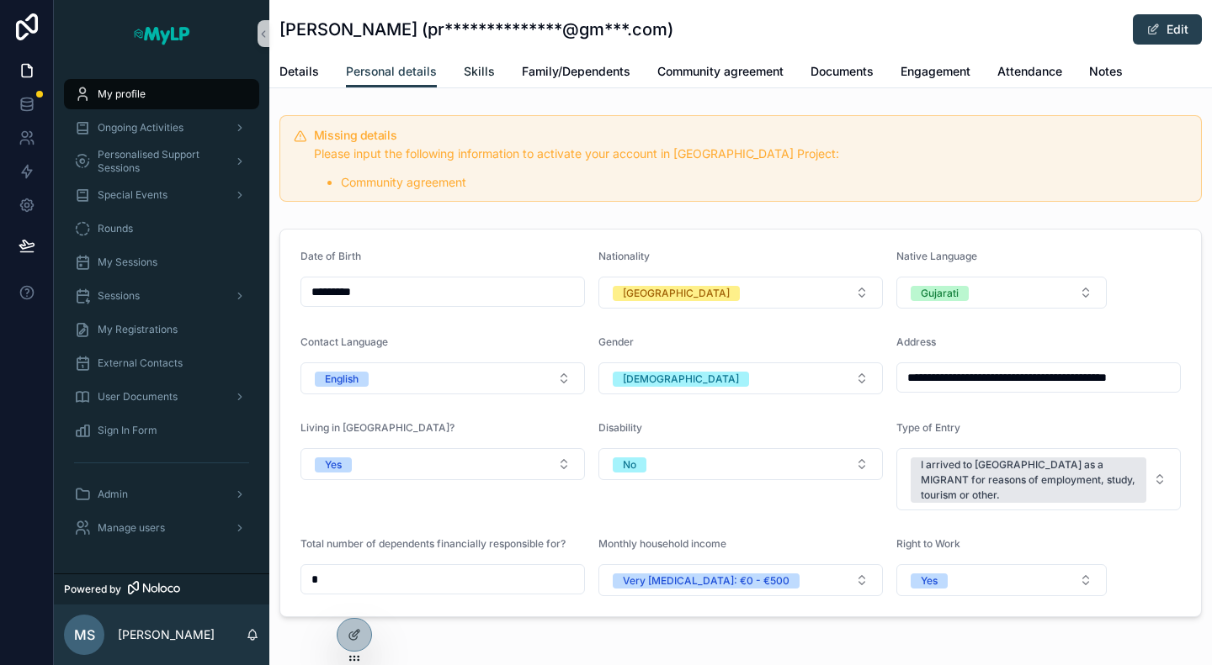
click at [471, 71] on span "Skills" at bounding box center [479, 71] width 31 height 17
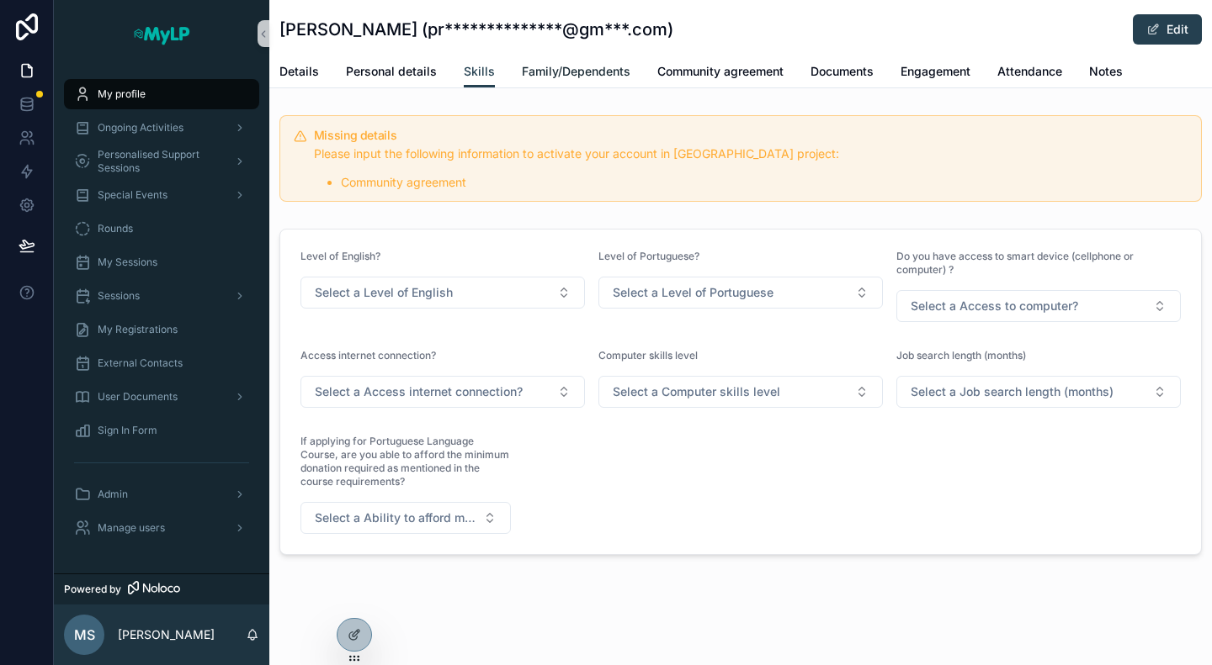
click at [564, 70] on span "Family/Dependents" at bounding box center [576, 71] width 109 height 17
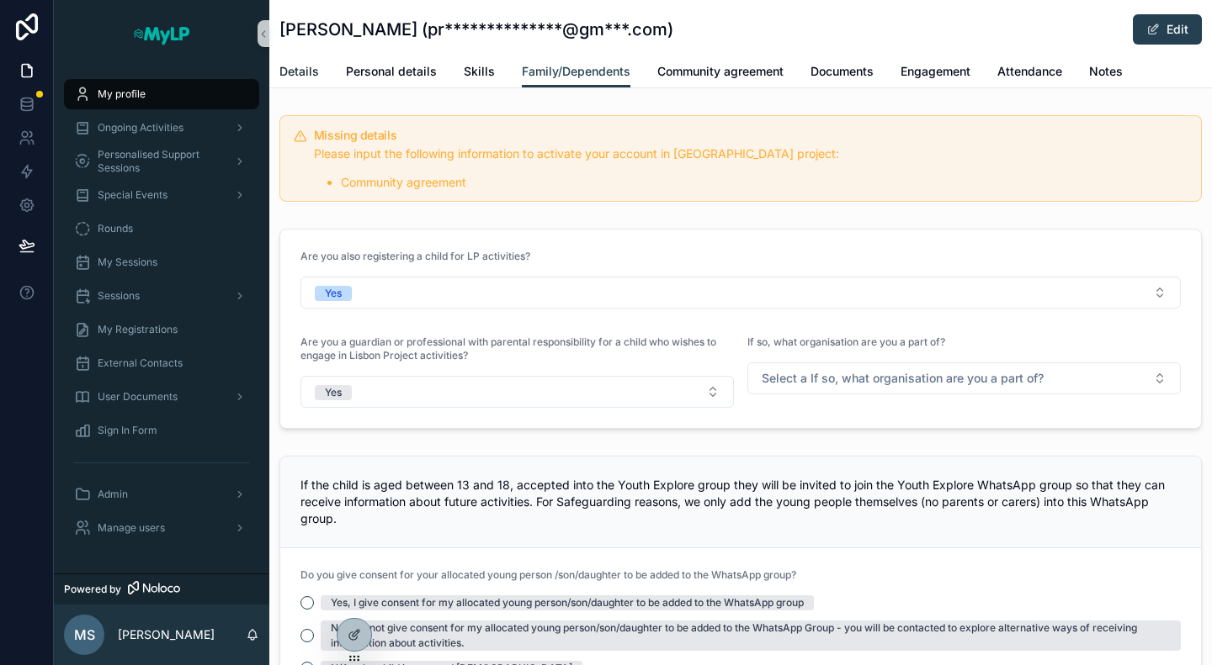
click at [296, 73] on span "Details" at bounding box center [299, 71] width 40 height 17
